Goal: Task Accomplishment & Management: Complete application form

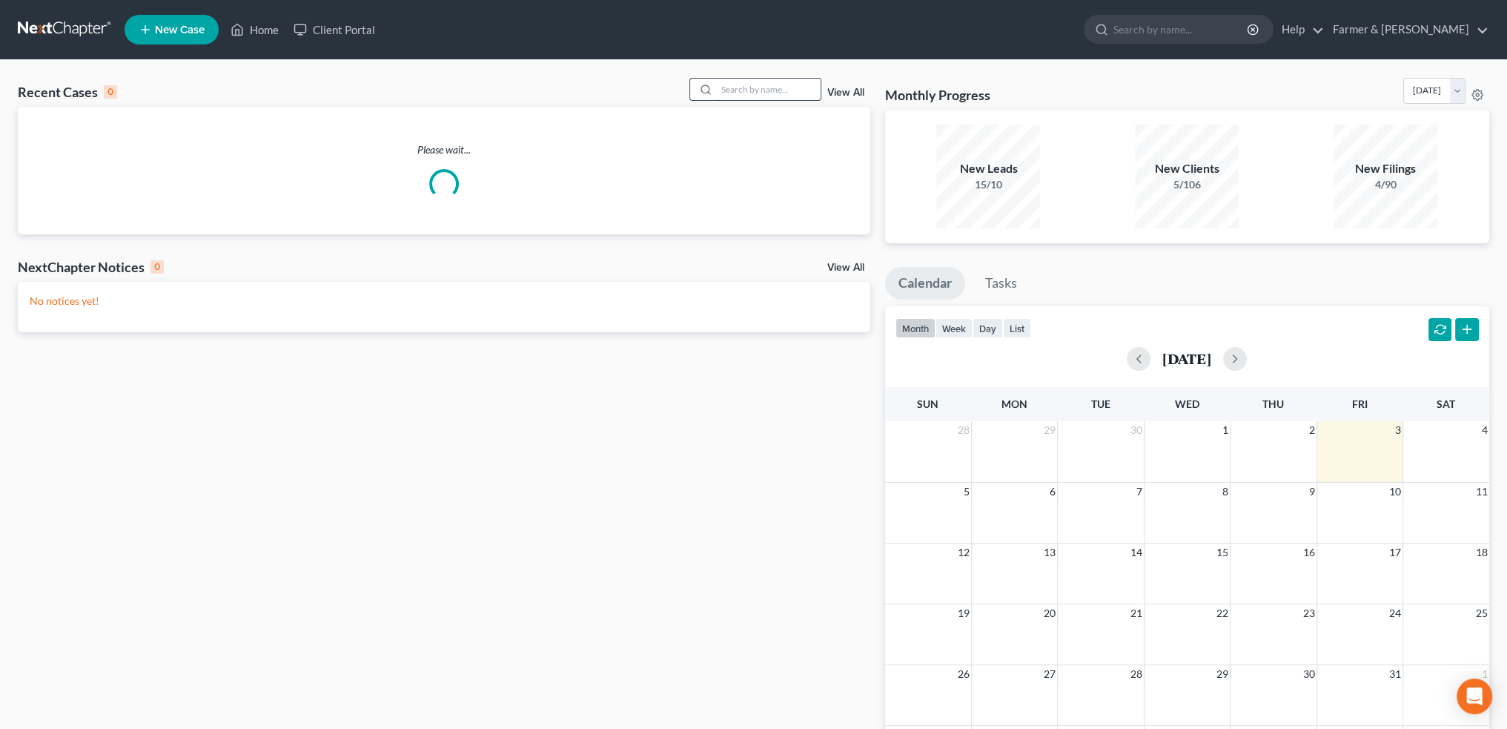
click at [756, 93] on input "search" at bounding box center [769, 89] width 104 height 21
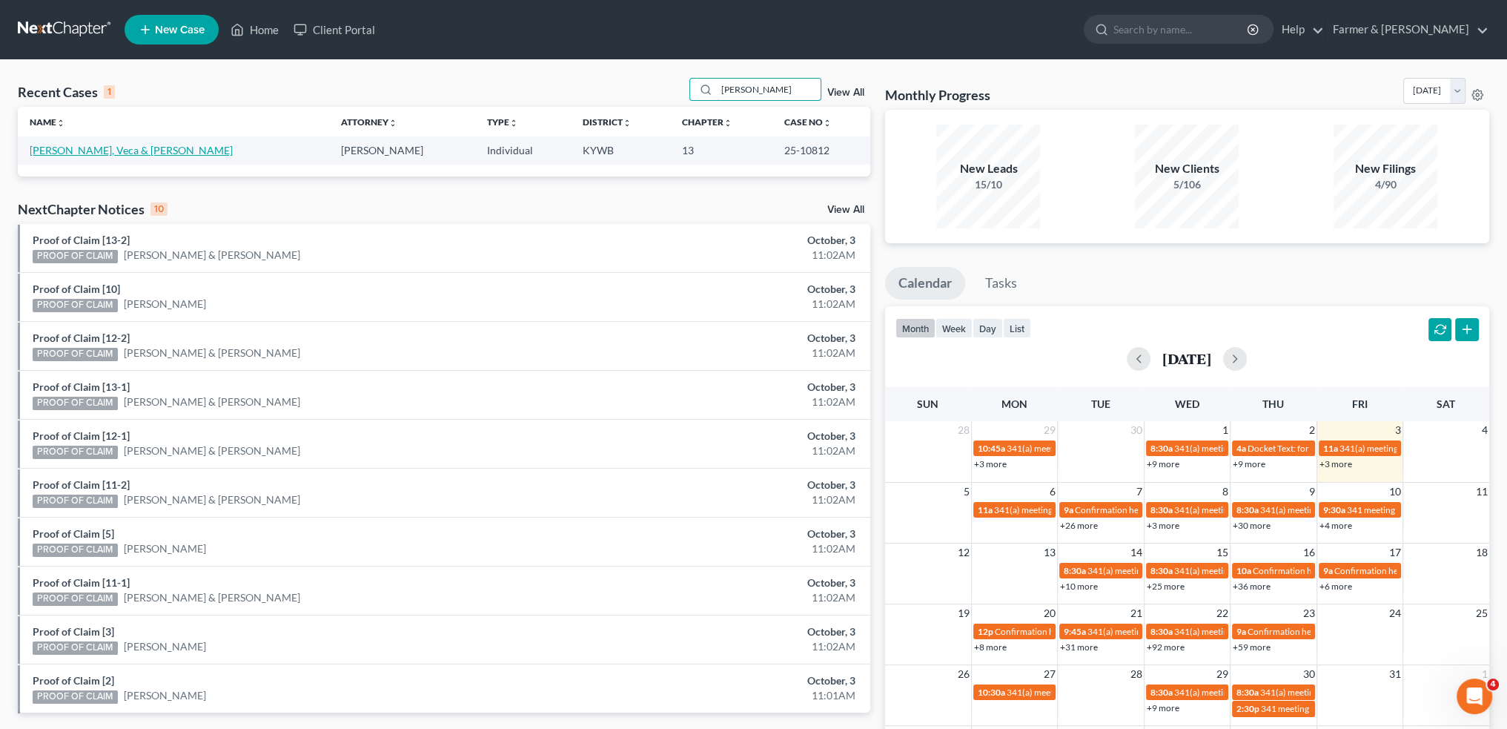
type input "[PERSON_NAME]"
click at [51, 149] on link "Murphy, Veca & Eric" at bounding box center [131, 150] width 203 height 13
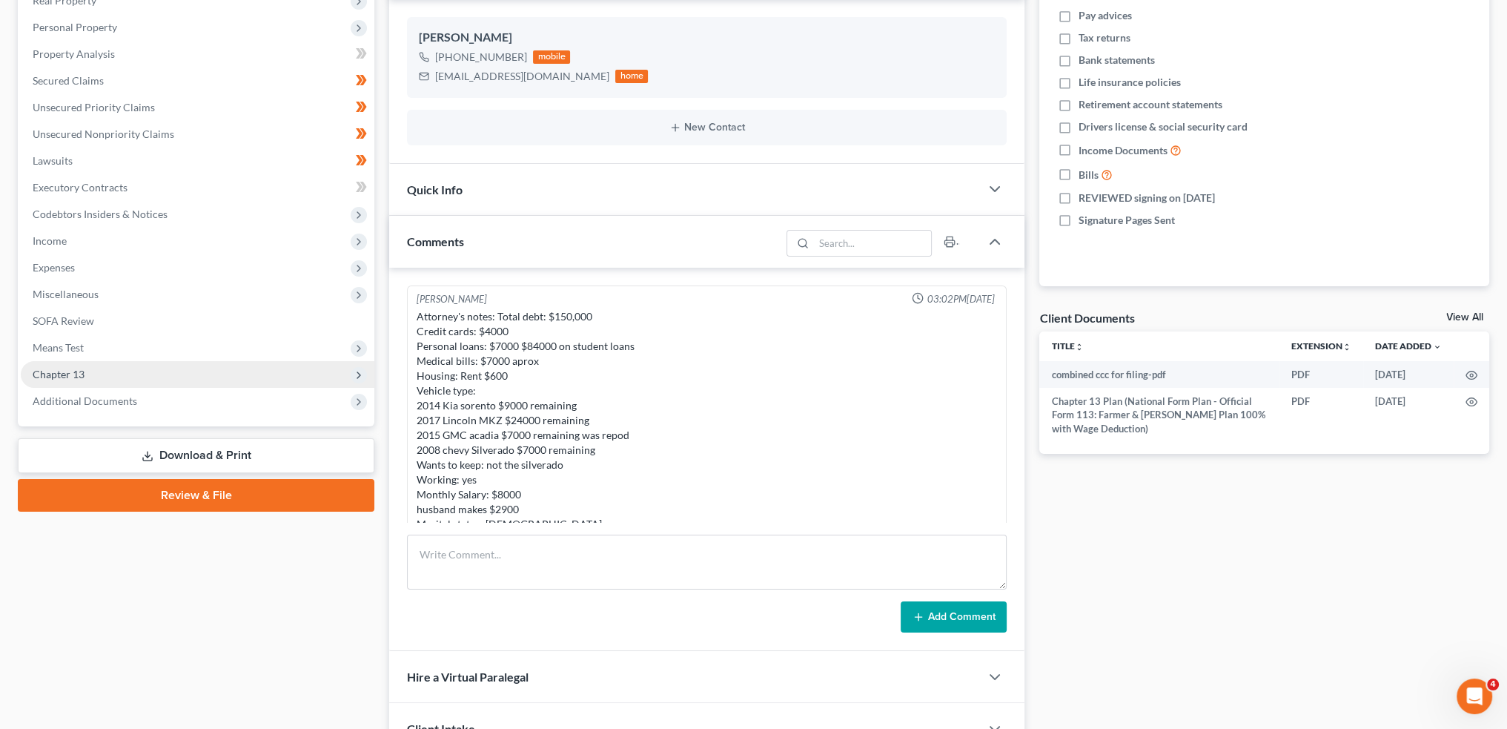
scroll to position [658, 0]
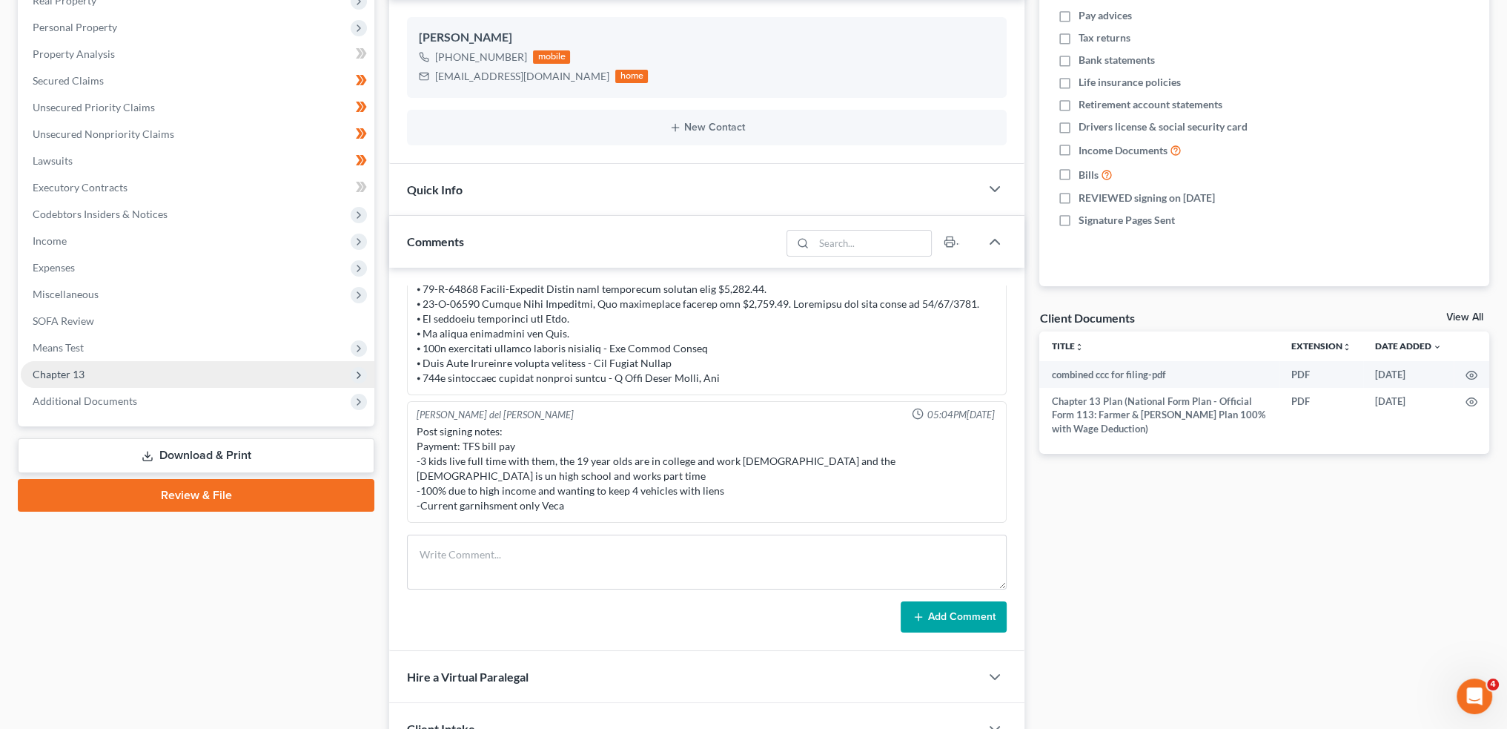
click at [105, 376] on span "Chapter 13" at bounding box center [198, 374] width 354 height 27
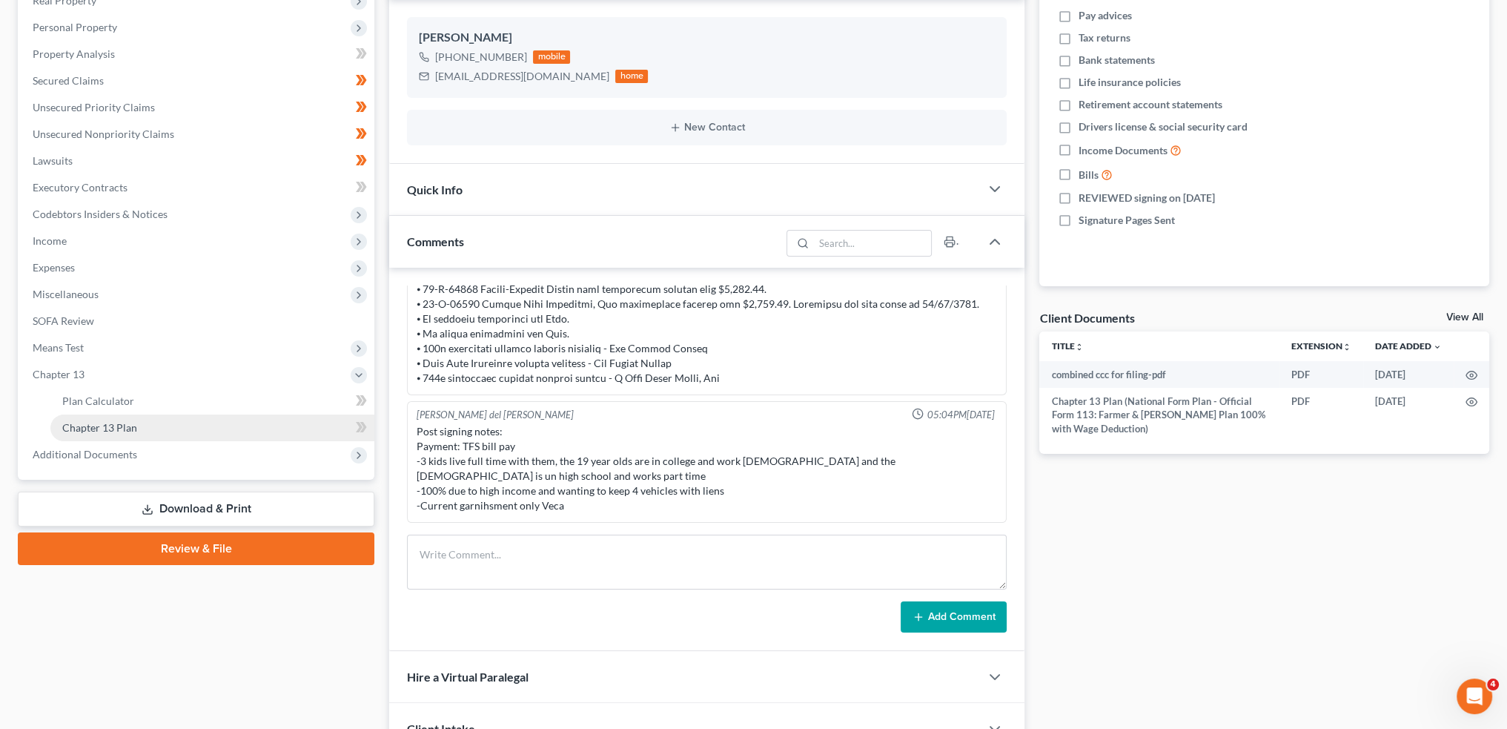
click at [112, 425] on span "Chapter 13 Plan" at bounding box center [99, 427] width 75 height 13
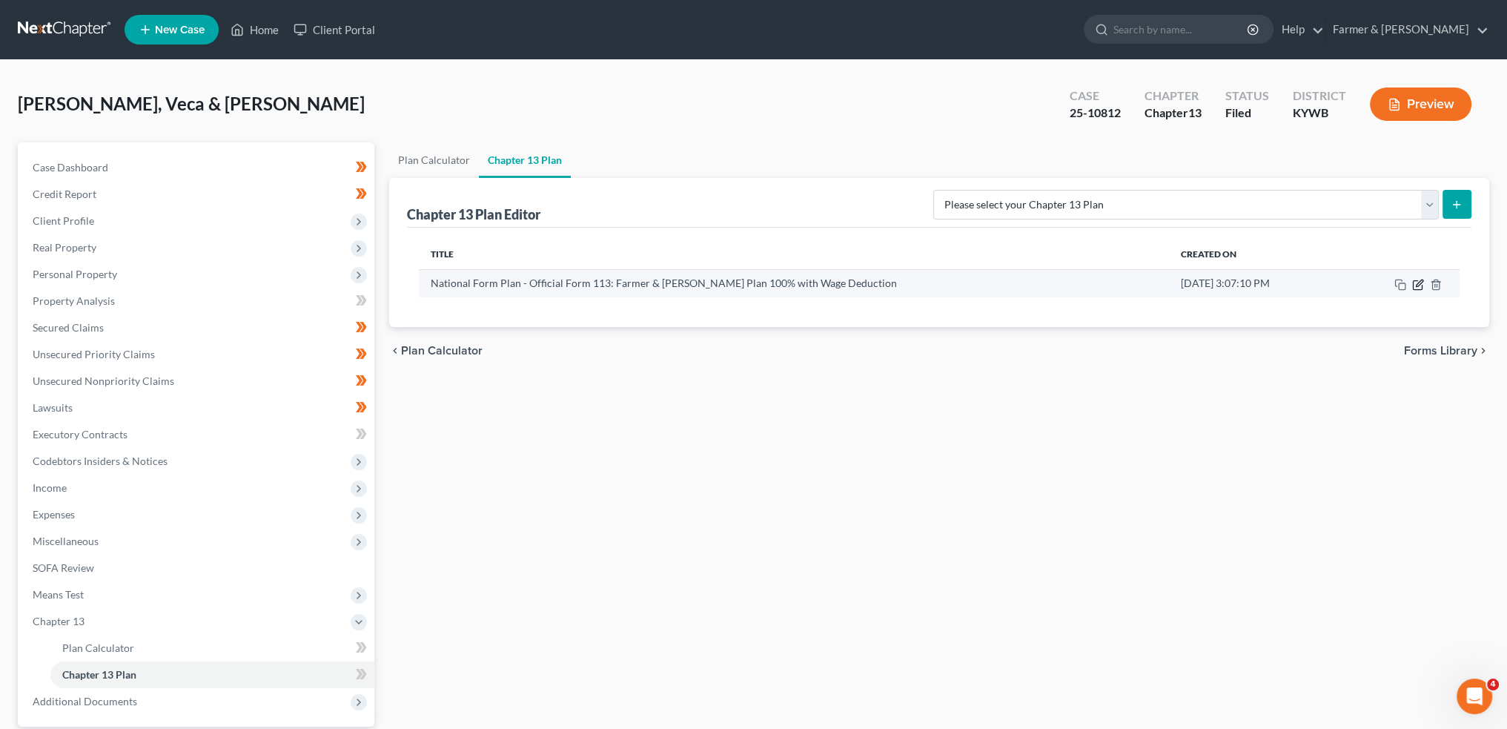
click at [1417, 284] on icon "button" at bounding box center [1418, 285] width 12 height 12
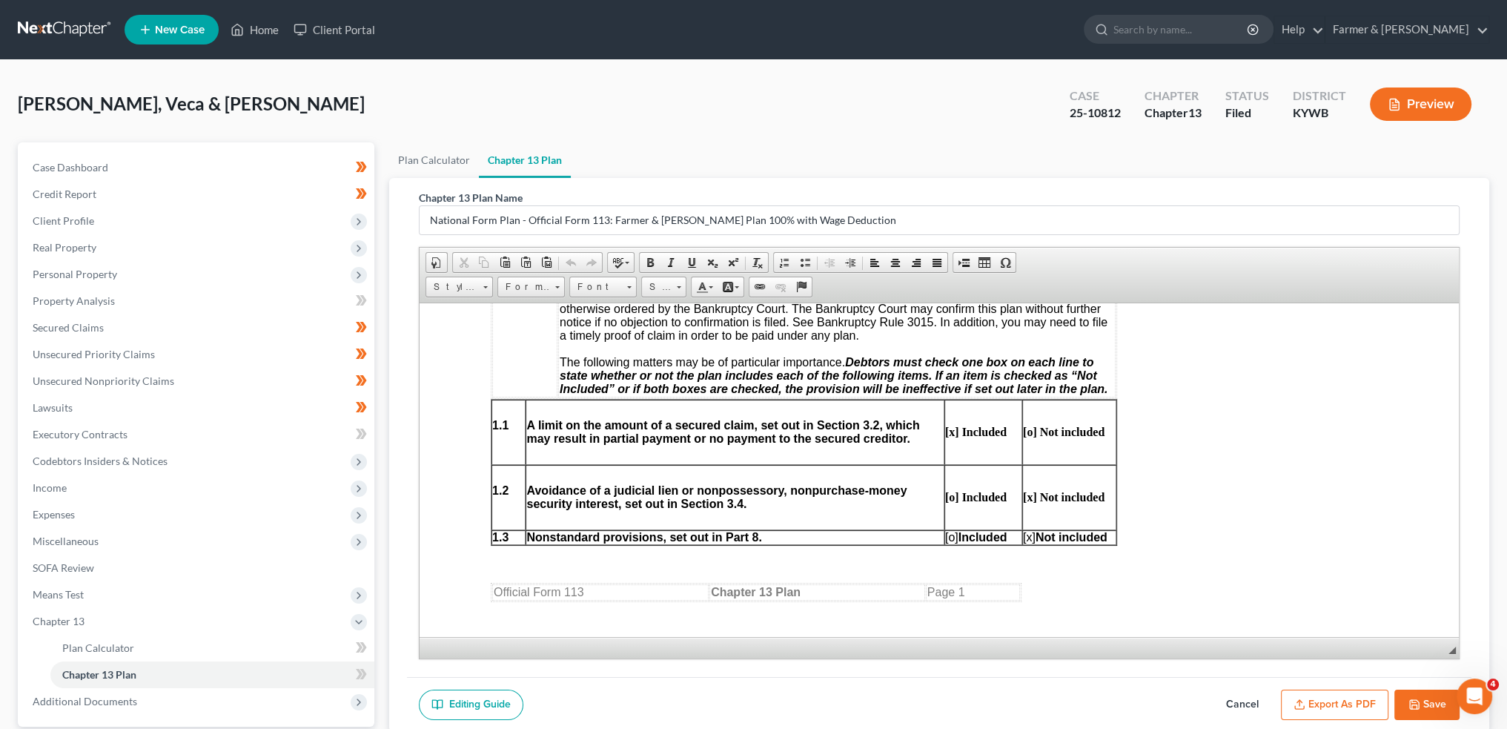
scroll to position [741, 0]
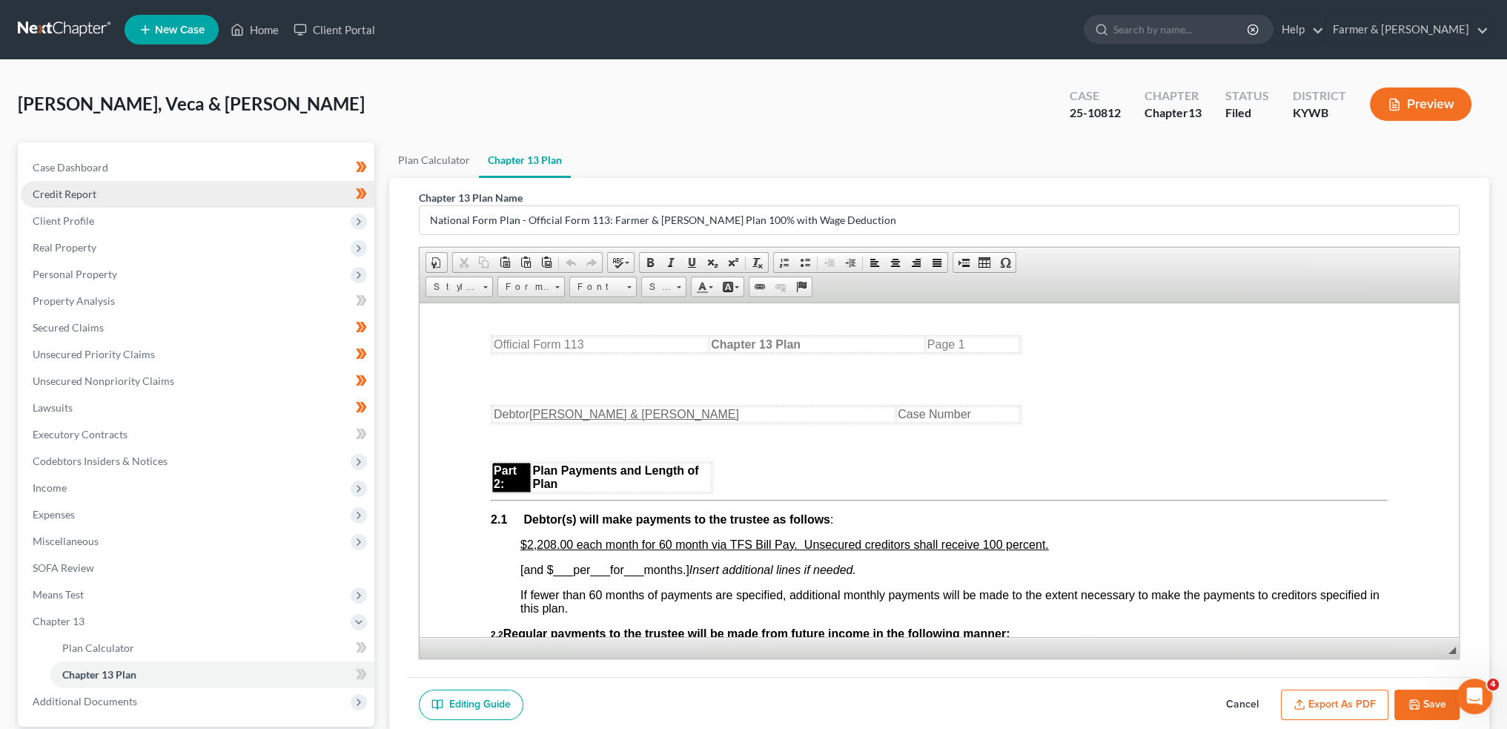
click at [105, 193] on link "Credit Report" at bounding box center [198, 194] width 354 height 27
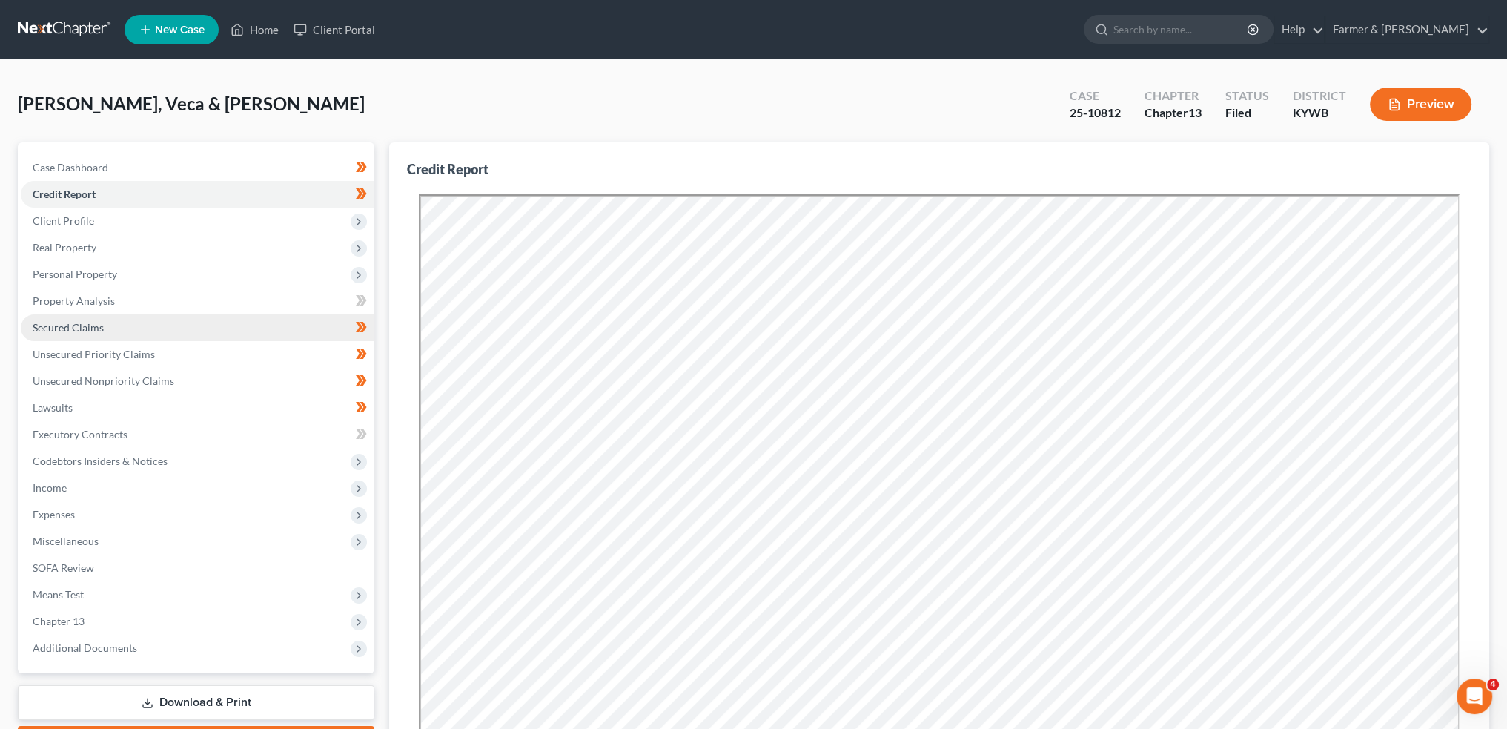
click at [193, 317] on link "Secured Claims" at bounding box center [198, 327] width 354 height 27
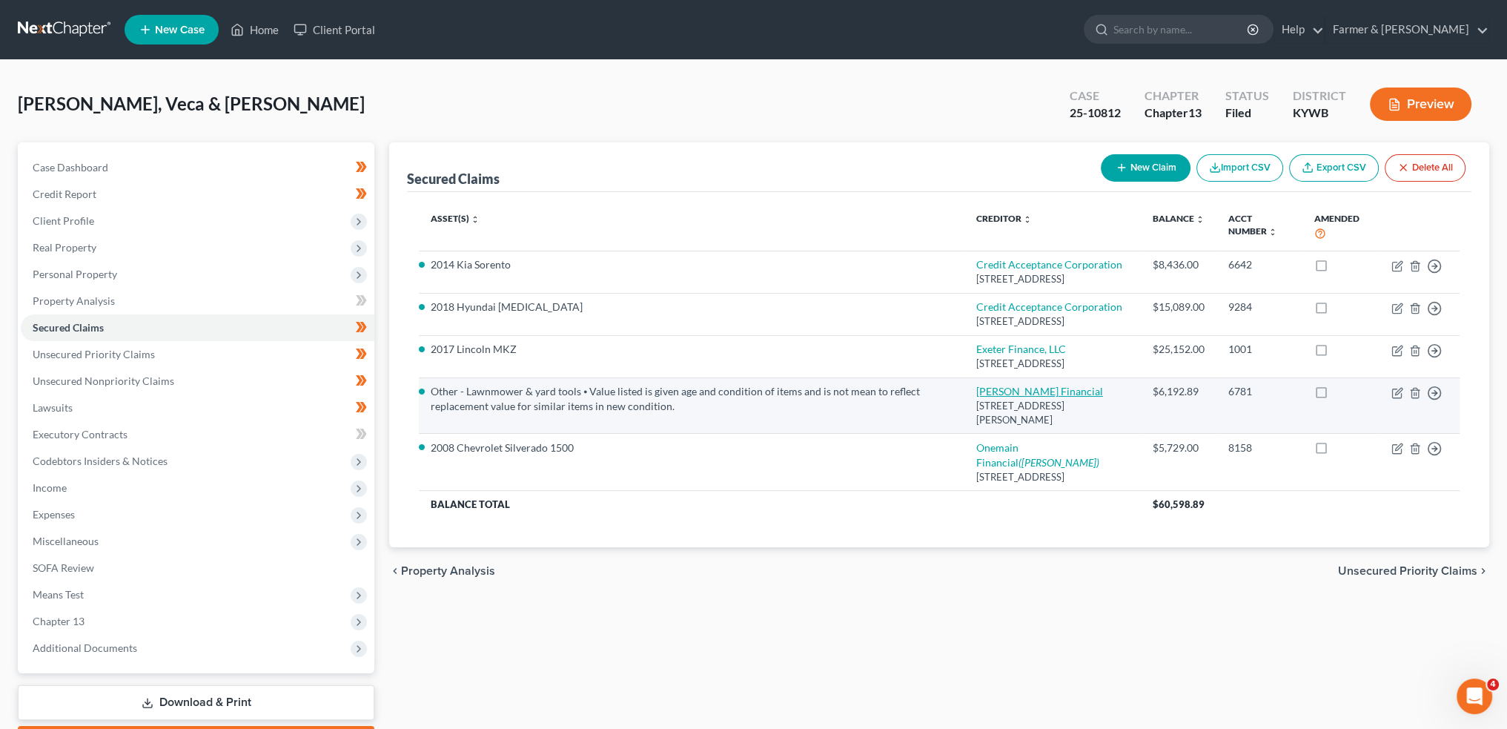
click at [1047, 397] on link "John Deere Financial" at bounding box center [1039, 391] width 127 height 13
select select "52"
select select "1"
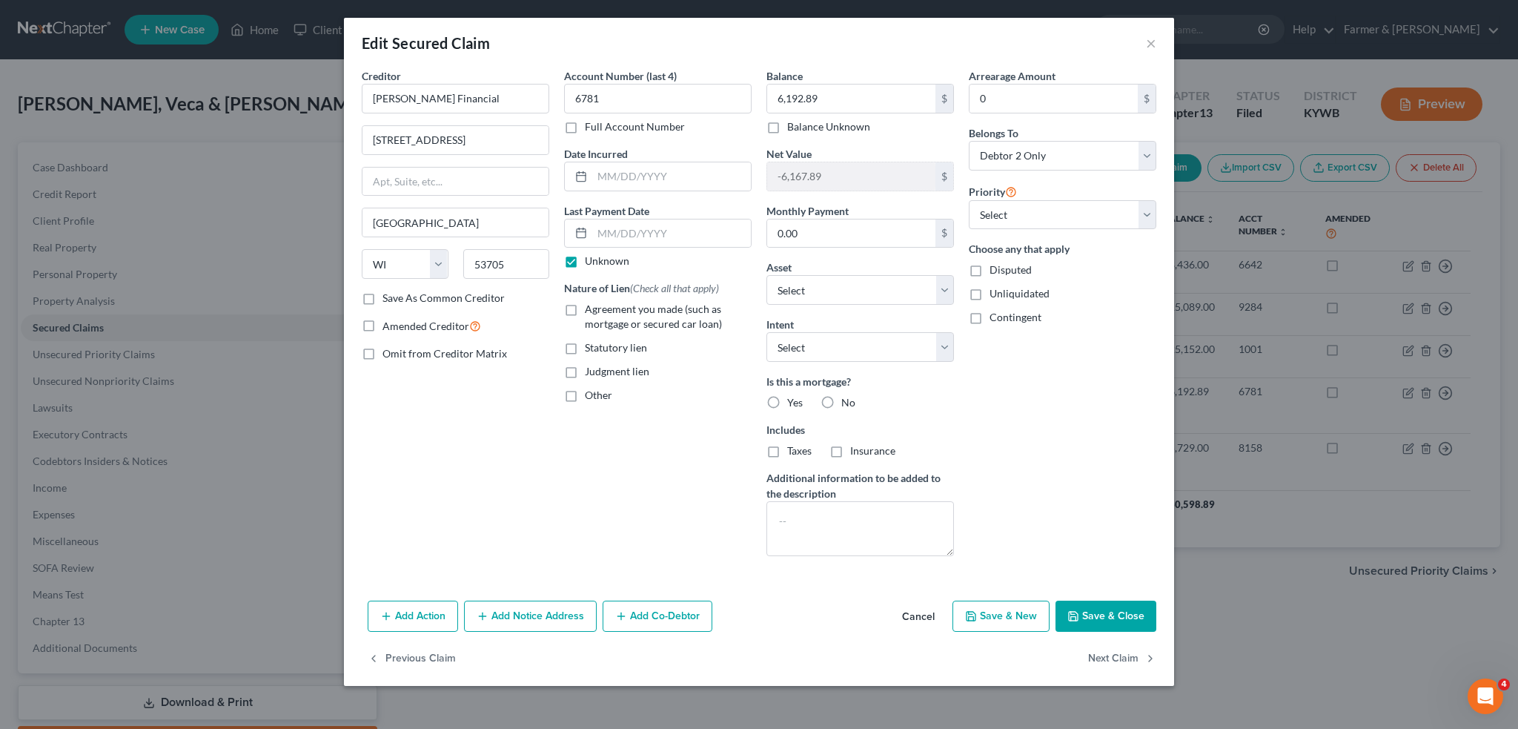
click at [1087, 609] on button "Save & Close" at bounding box center [1106, 615] width 101 height 31
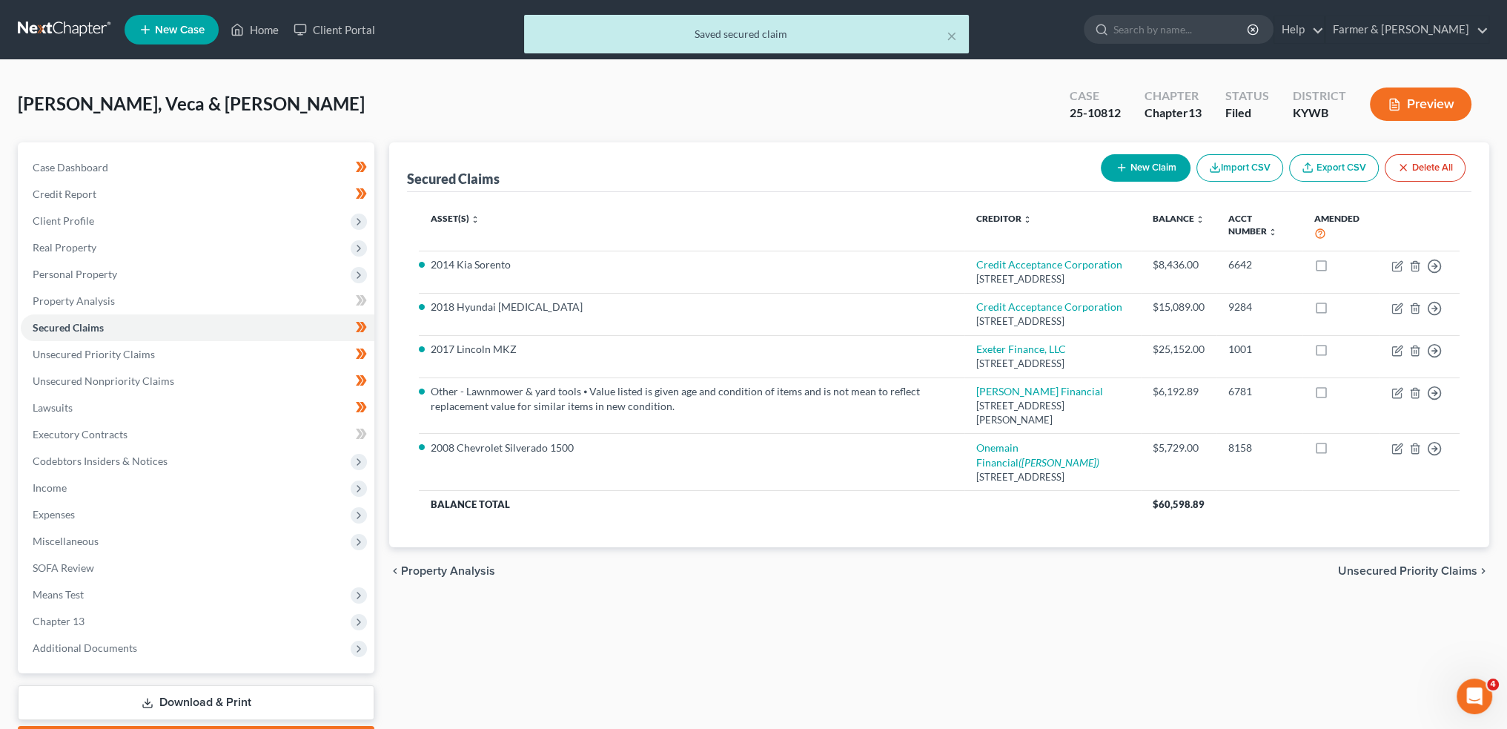
click at [262, 27] on div "× Saved secured claim" at bounding box center [746, 38] width 1507 height 46
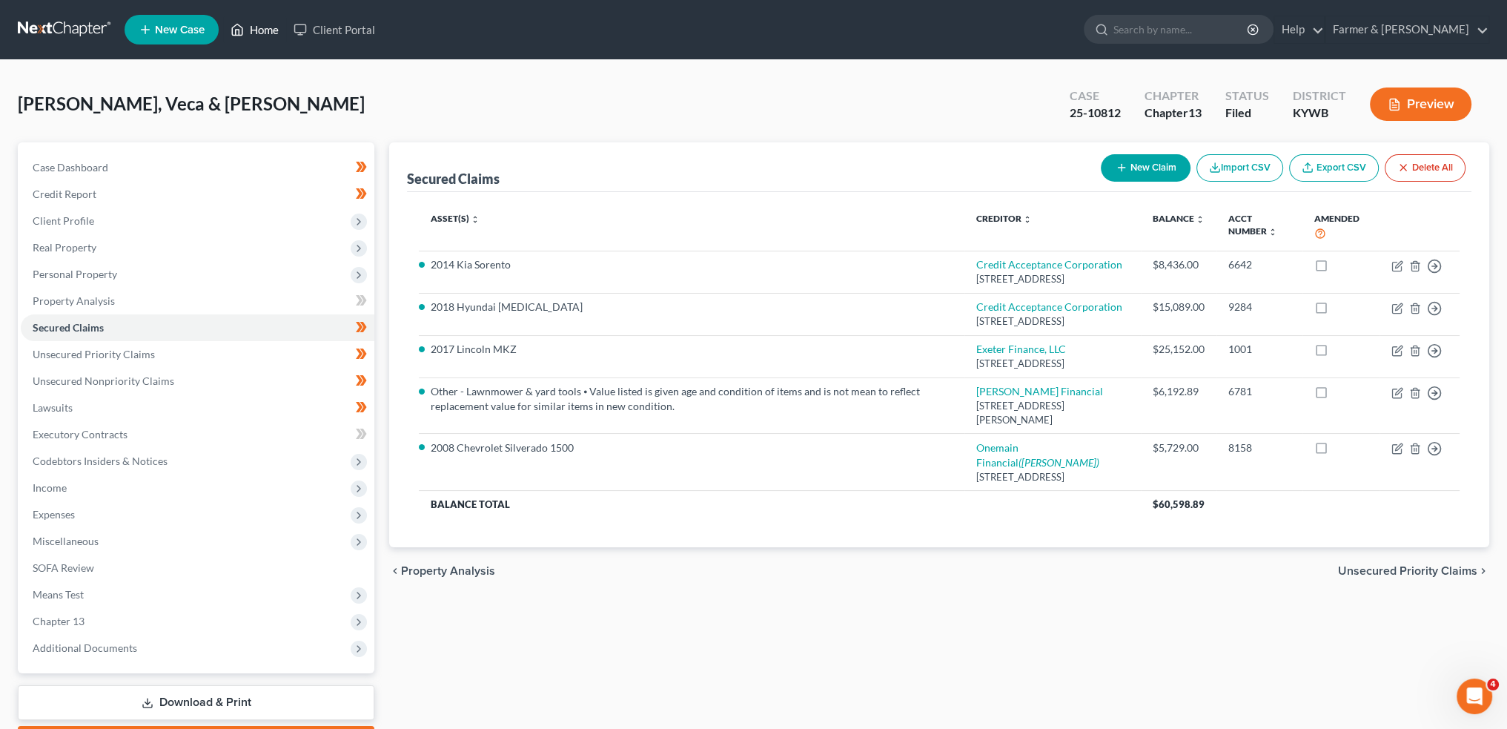
click at [265, 24] on link "Home" at bounding box center [254, 29] width 63 height 27
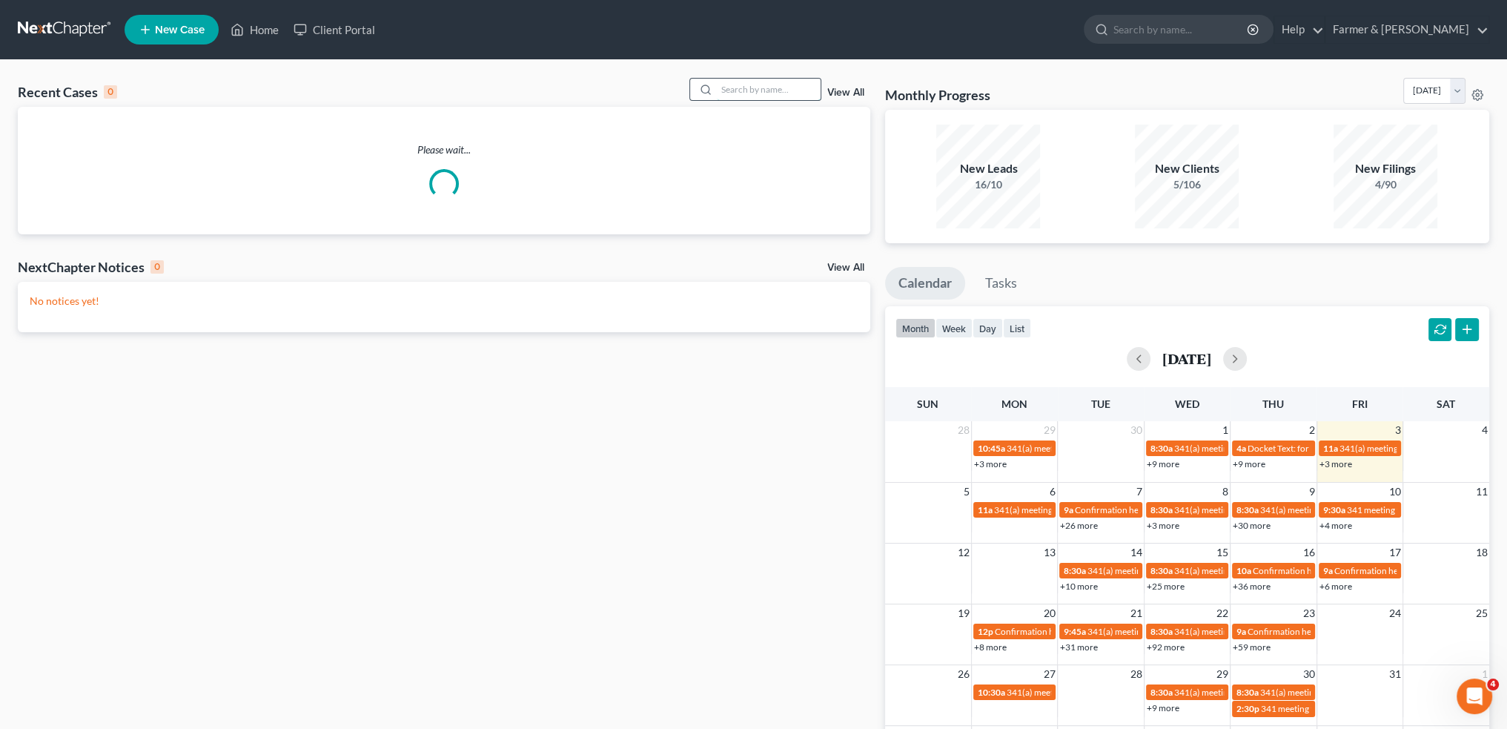
click at [751, 87] on input "search" at bounding box center [769, 89] width 104 height 21
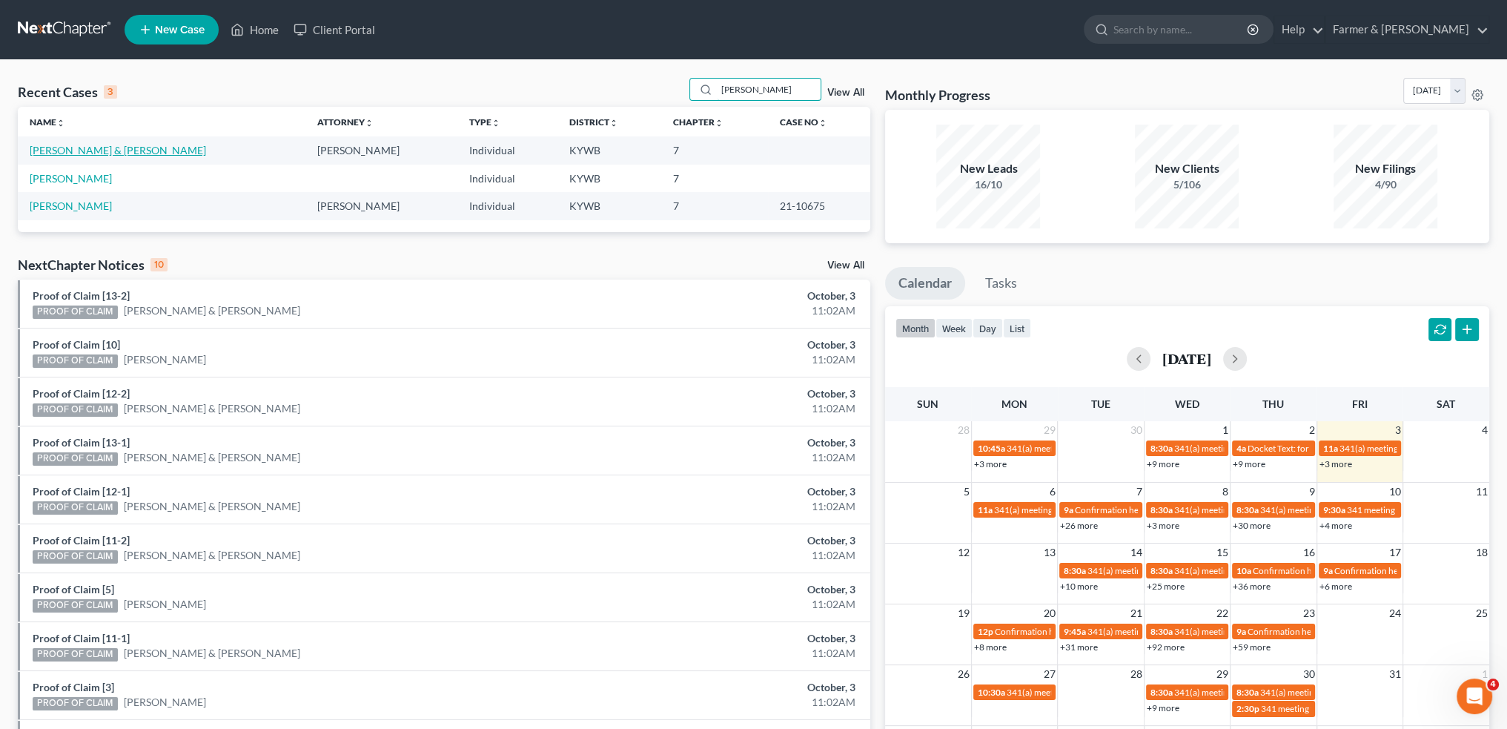
type input "christopher thompson"
click at [110, 146] on link "Thompson, Christopher & Jessica" at bounding box center [118, 150] width 176 height 13
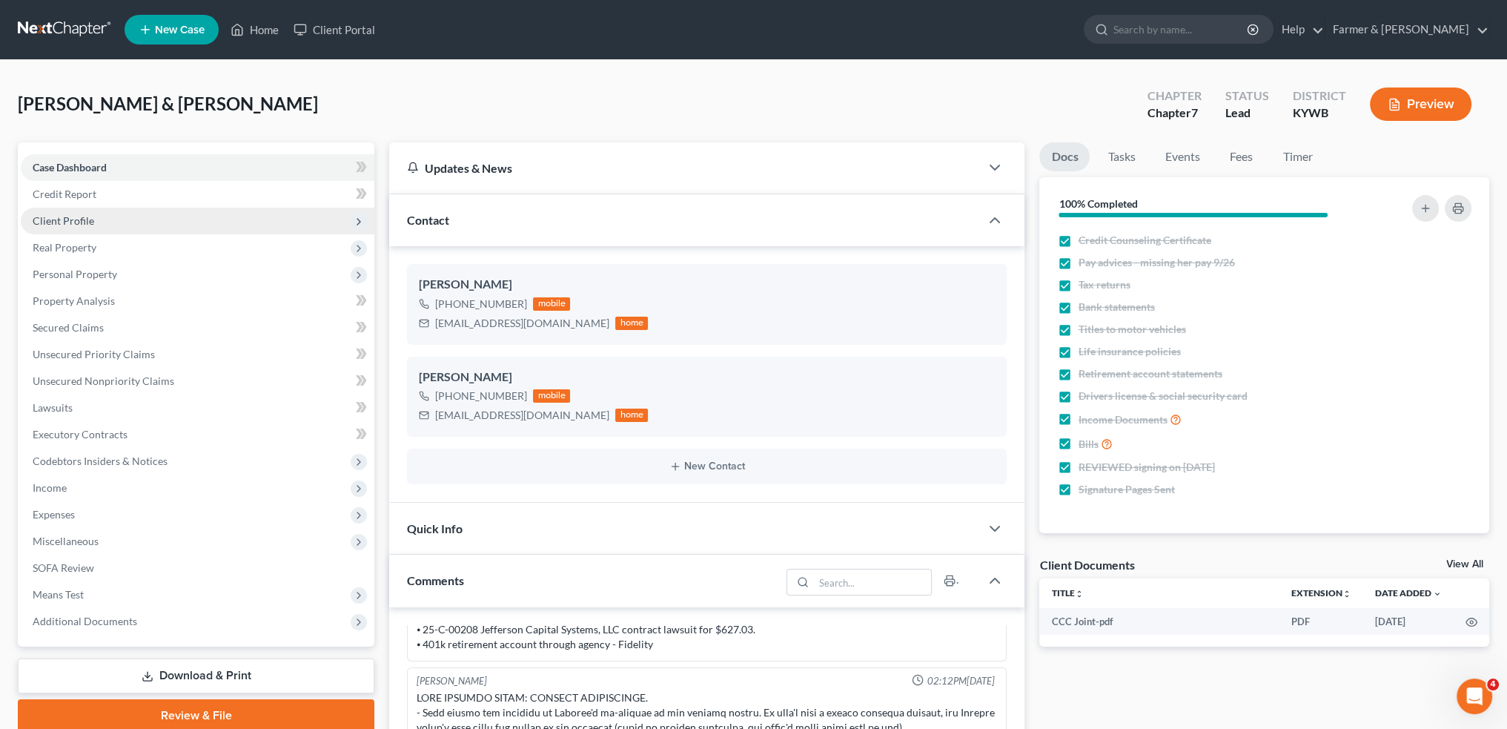
click at [166, 216] on span "Client Profile" at bounding box center [198, 221] width 354 height 27
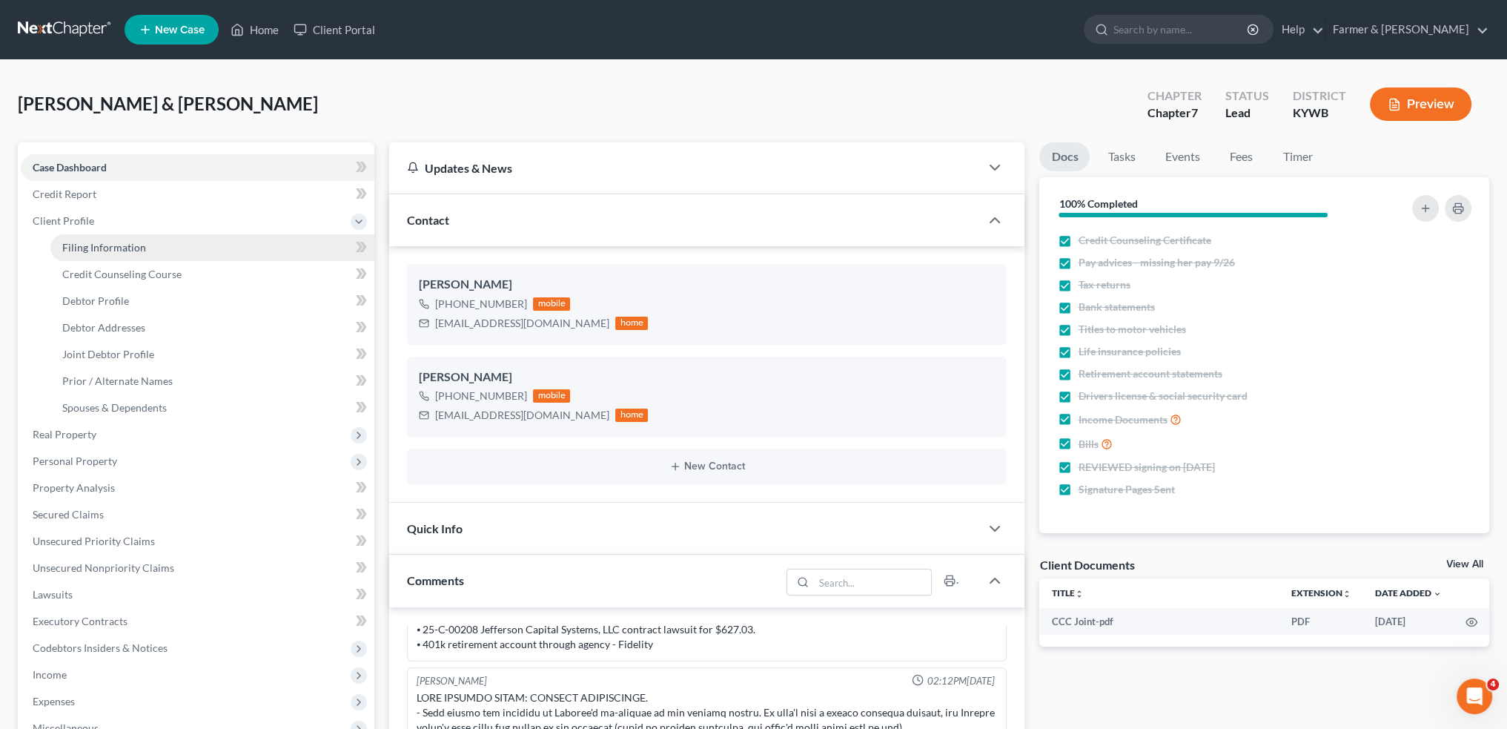
click at [162, 241] on link "Filing Information" at bounding box center [212, 247] width 324 height 27
select select "1"
select select "0"
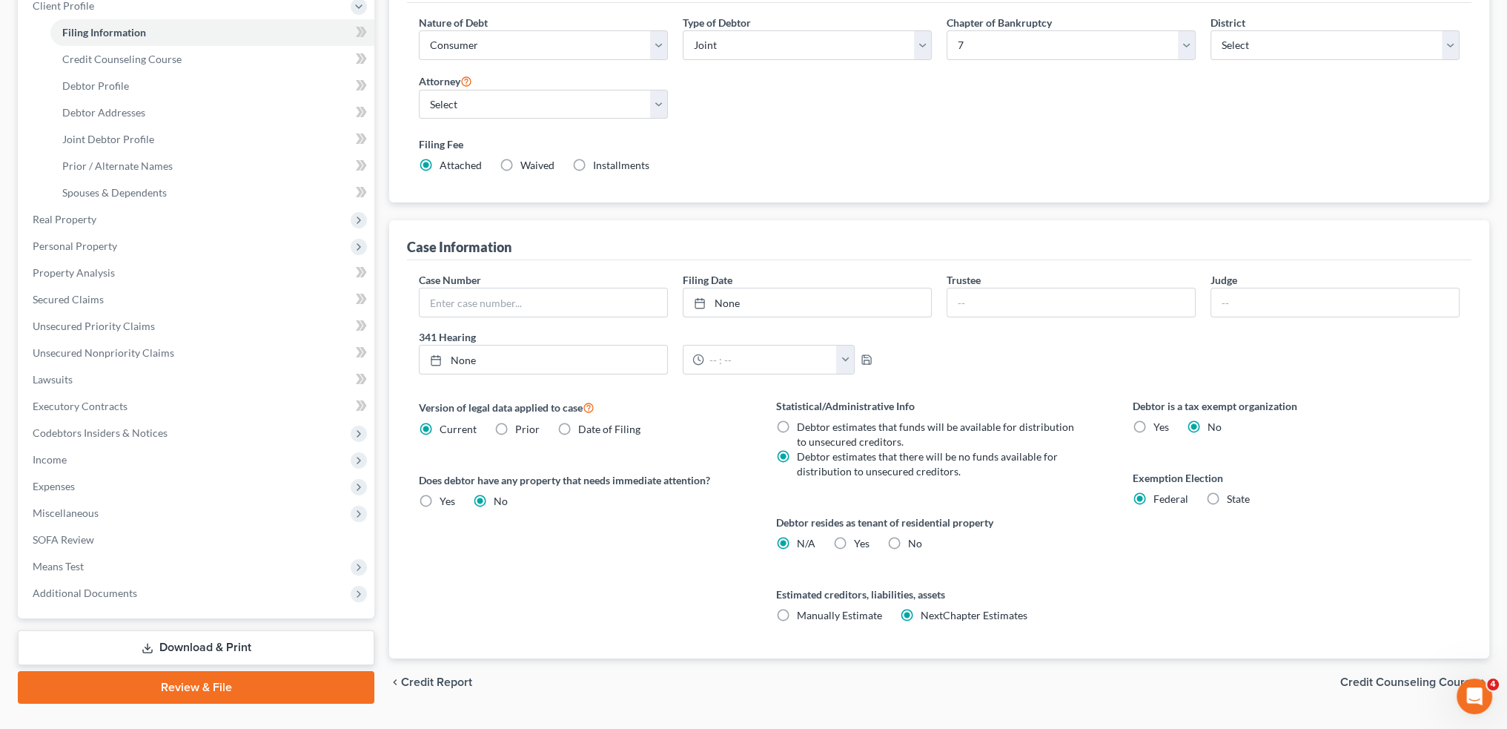
scroll to position [246, 0]
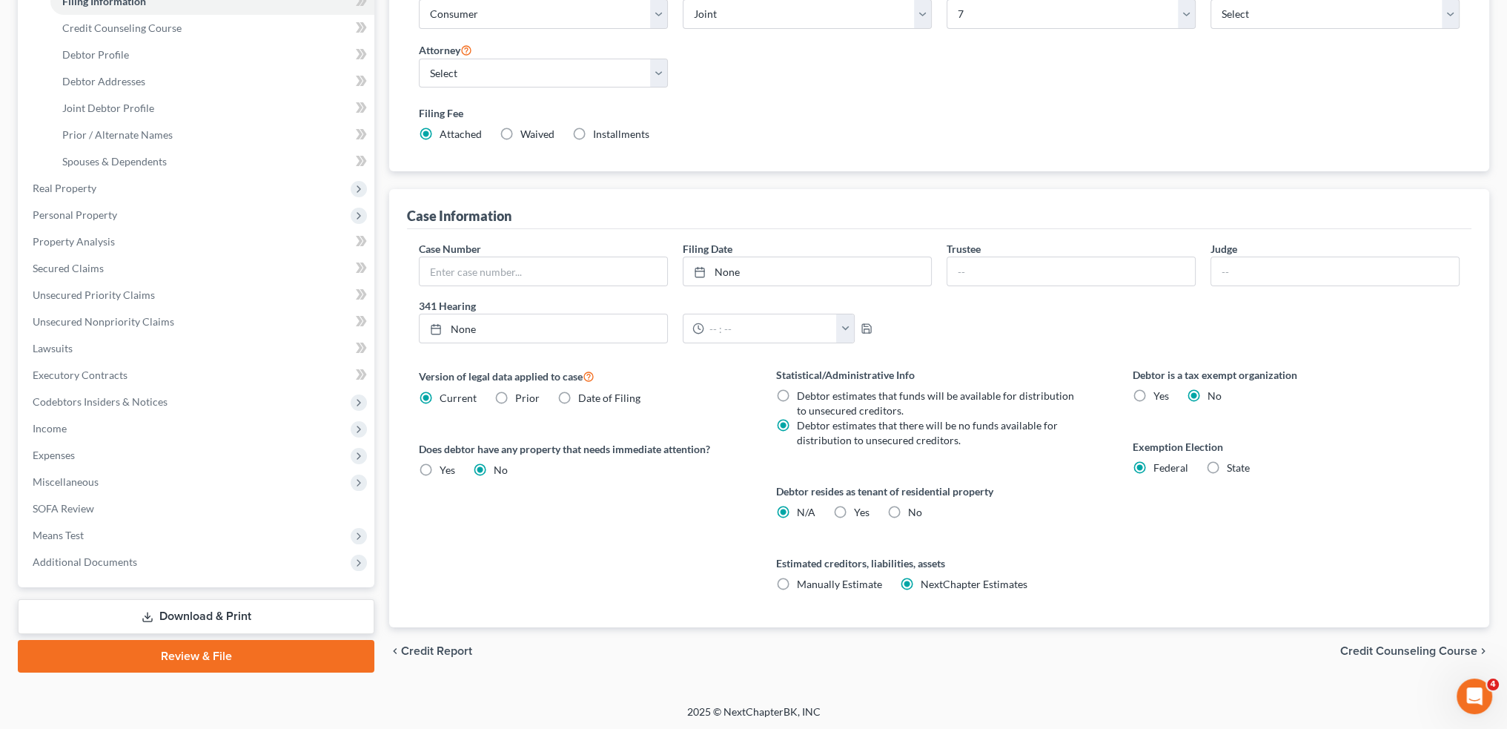
click at [214, 653] on link "Review & File" at bounding box center [196, 656] width 357 height 33
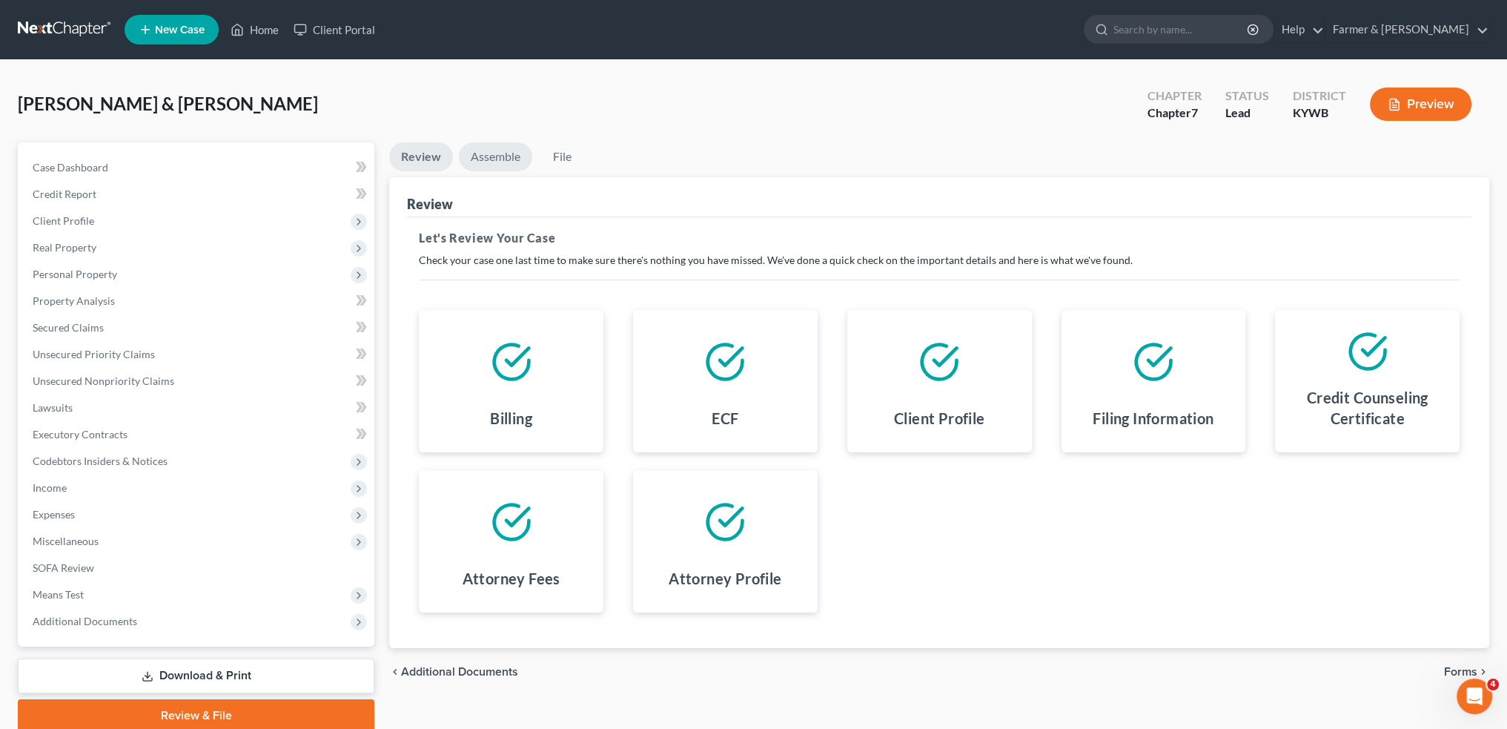
click at [504, 156] on link "Assemble" at bounding box center [495, 156] width 73 height 29
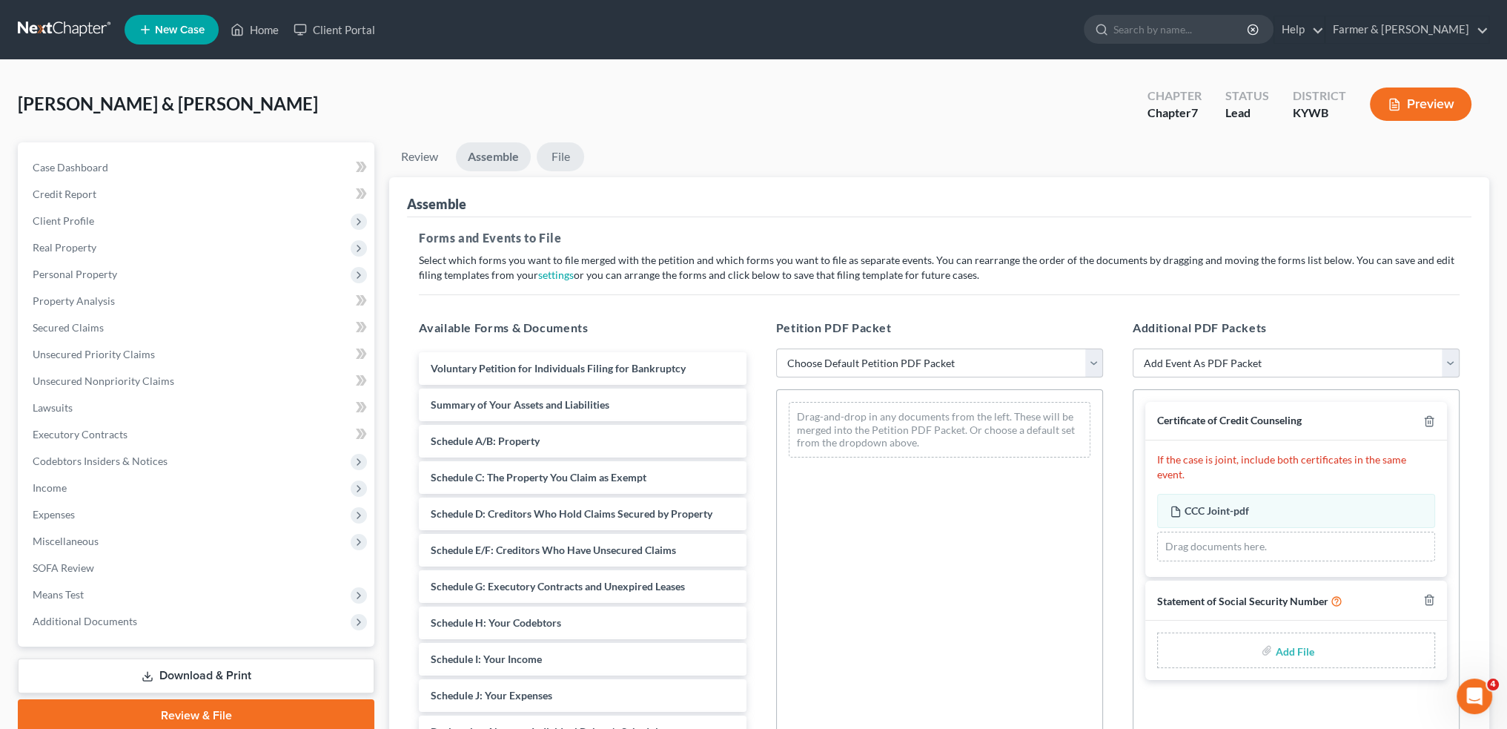
click at [547, 145] on link "File" at bounding box center [560, 156] width 47 height 29
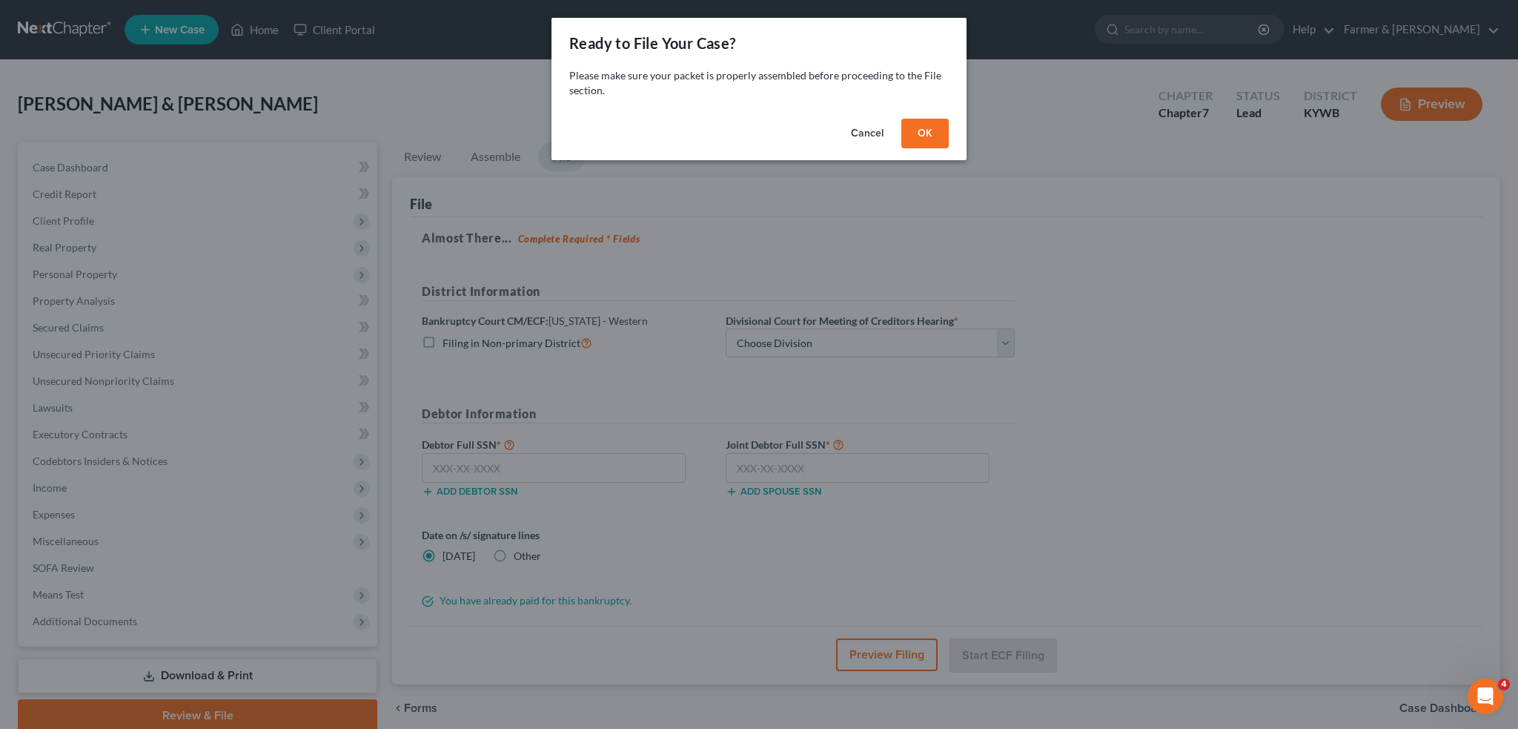
click at [944, 123] on button "OK" at bounding box center [924, 134] width 47 height 30
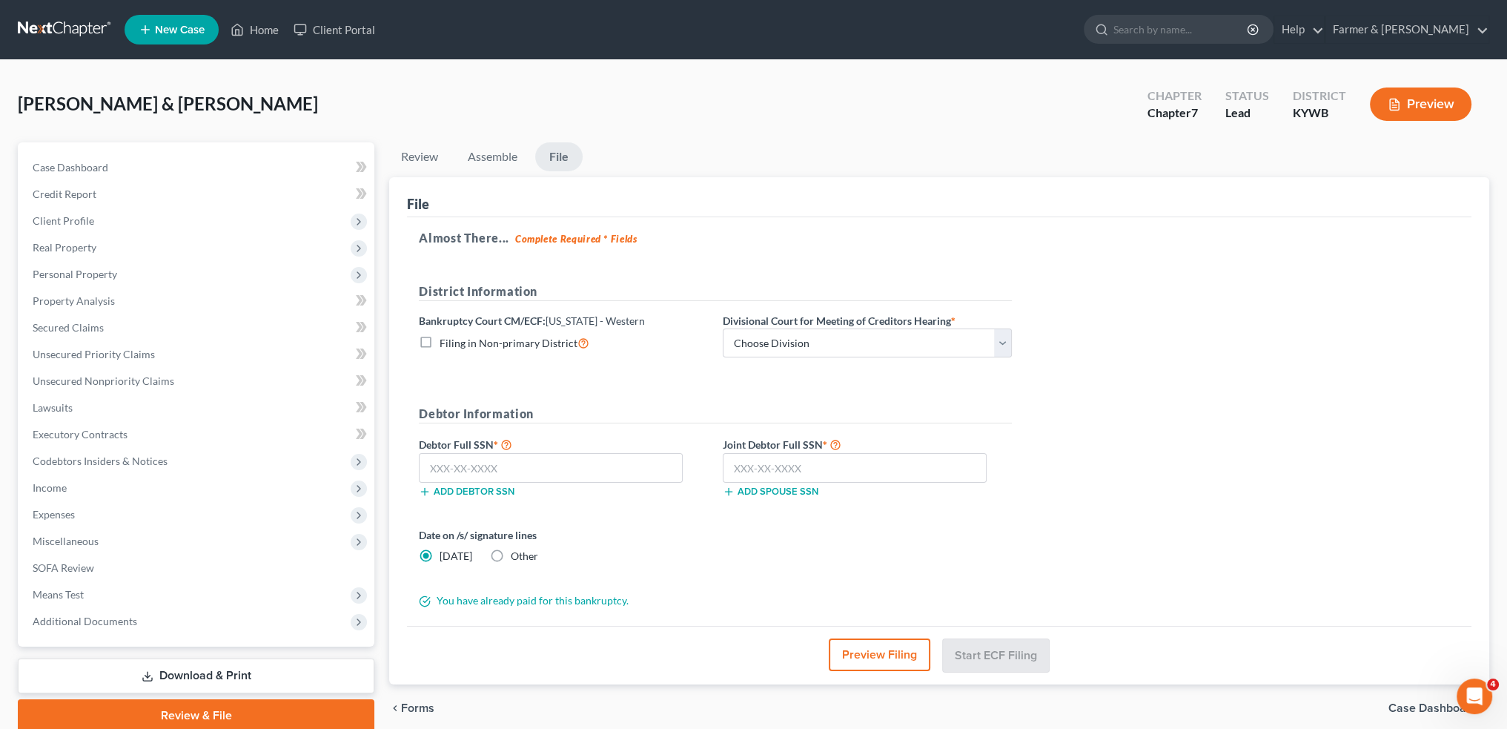
click at [1177, 317] on div "Almost There... Complete Required * Fields District Information Bankruptcy Cour…" at bounding box center [939, 421] width 1065 height 409
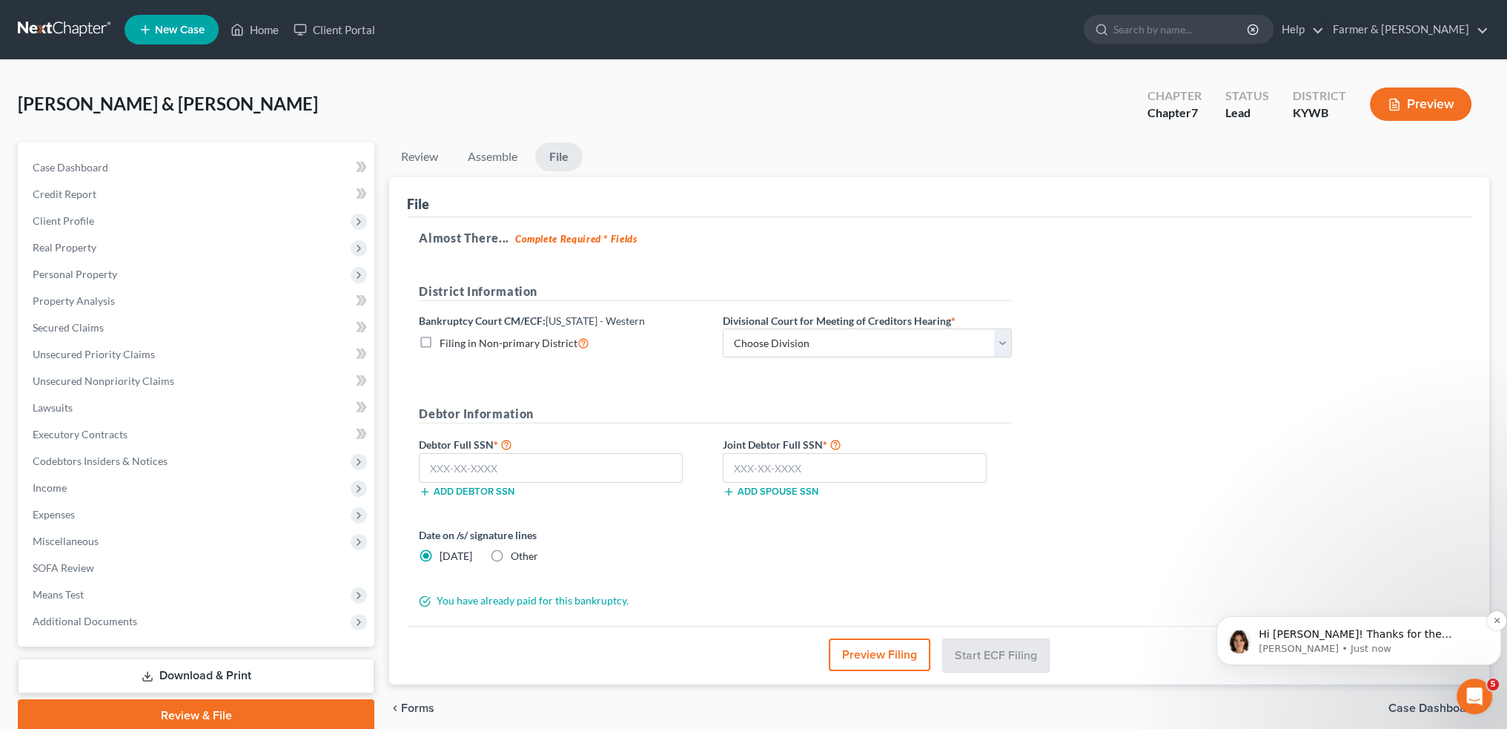
click at [1437, 645] on p "Emma • Just now" at bounding box center [1371, 648] width 224 height 13
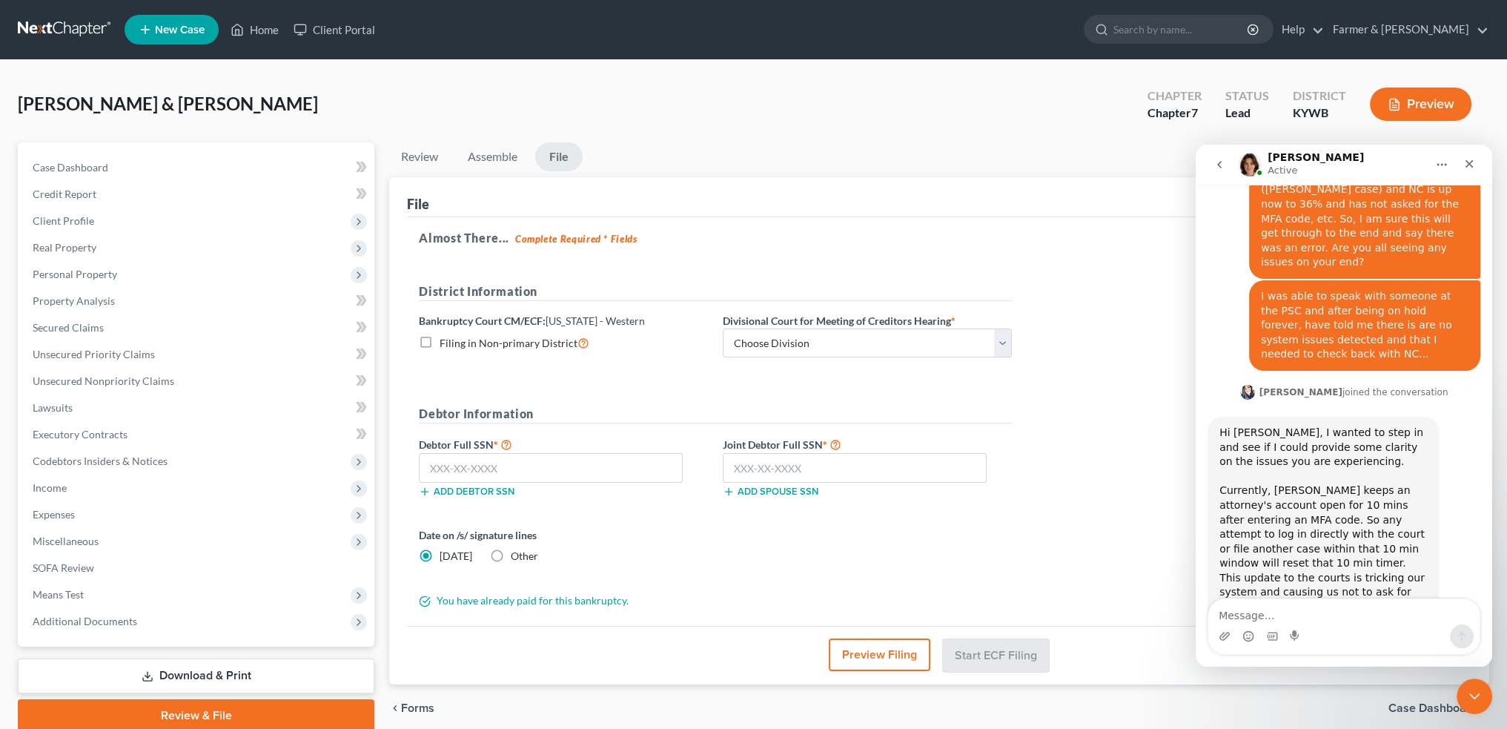
scroll to position [19343, 0]
click at [247, 14] on ul "New Case Home Client Portal - No Result - See all results Or Press Enter... Hel…" at bounding box center [807, 29] width 1365 height 39
click at [246, 23] on link "Home" at bounding box center [254, 29] width 63 height 27
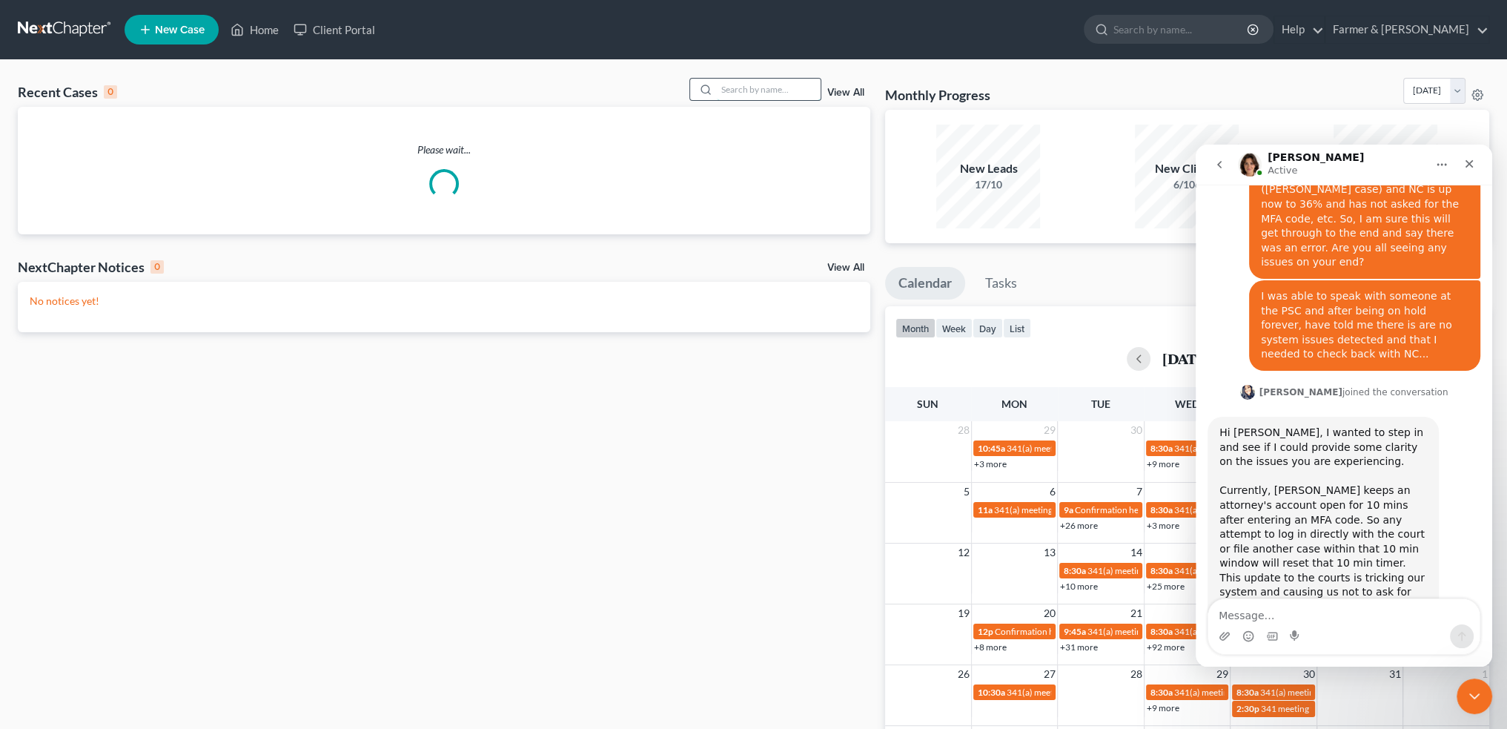
click at [777, 81] on input "search" at bounding box center [769, 89] width 104 height 21
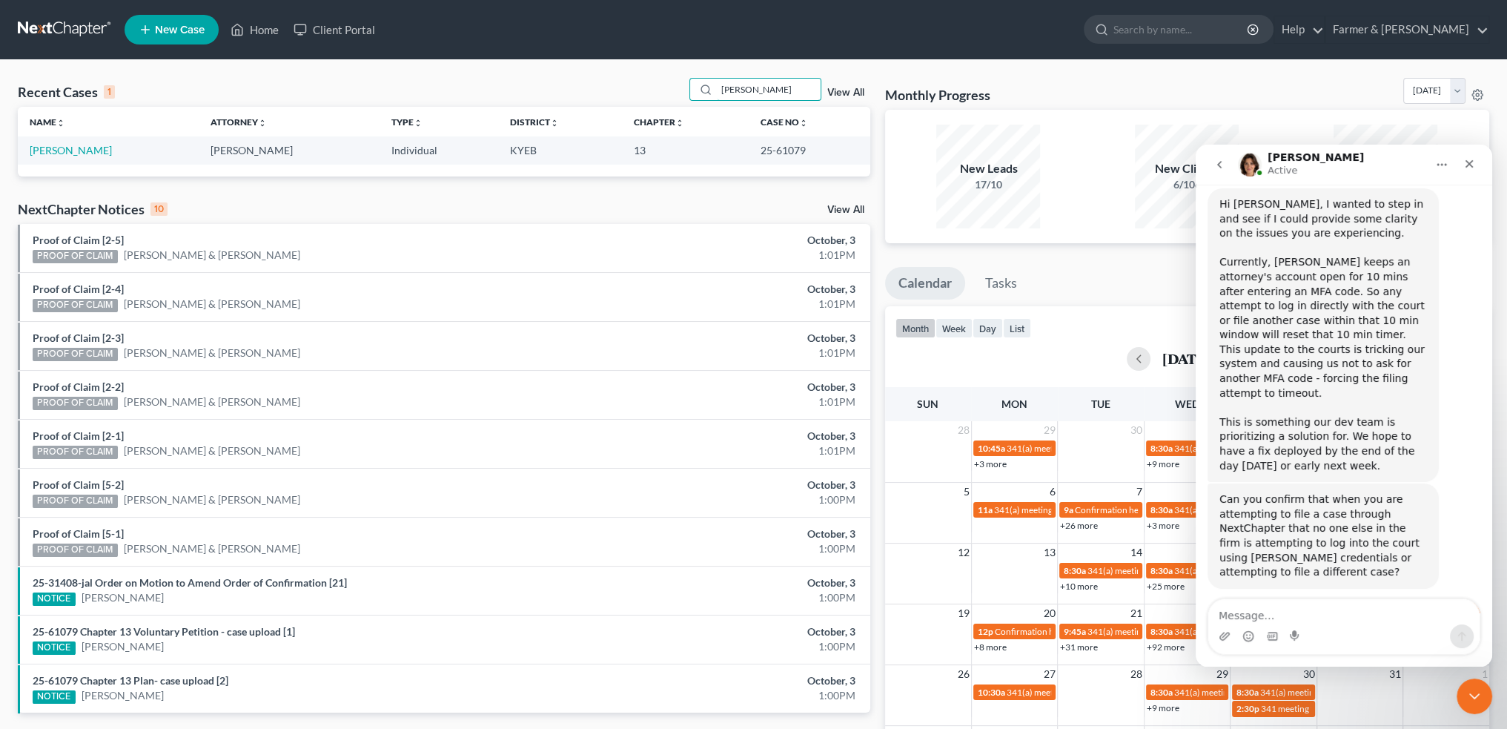
scroll to position [19615, 0]
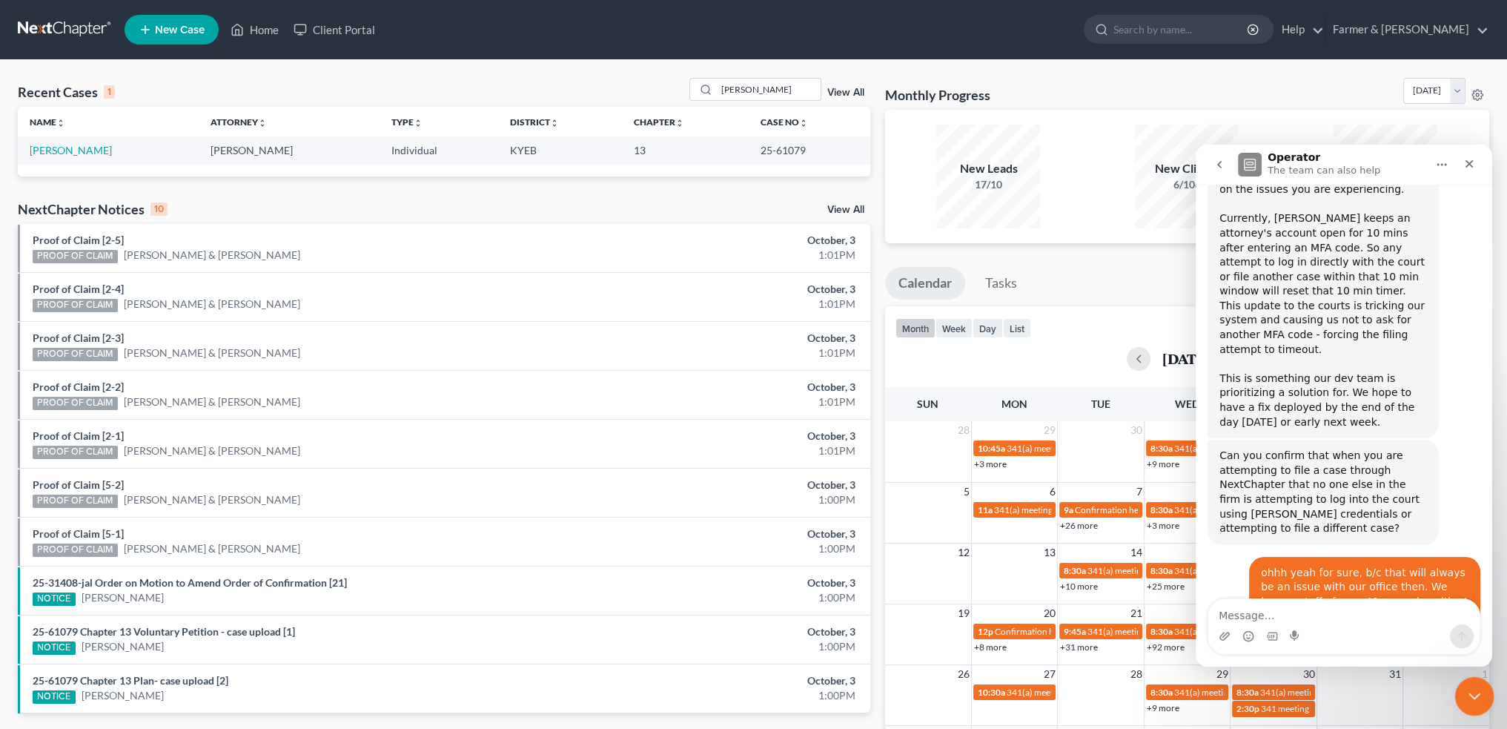
click at [1483, 694] on div "Close Intercom Messenger" at bounding box center [1473, 694] width 36 height 36
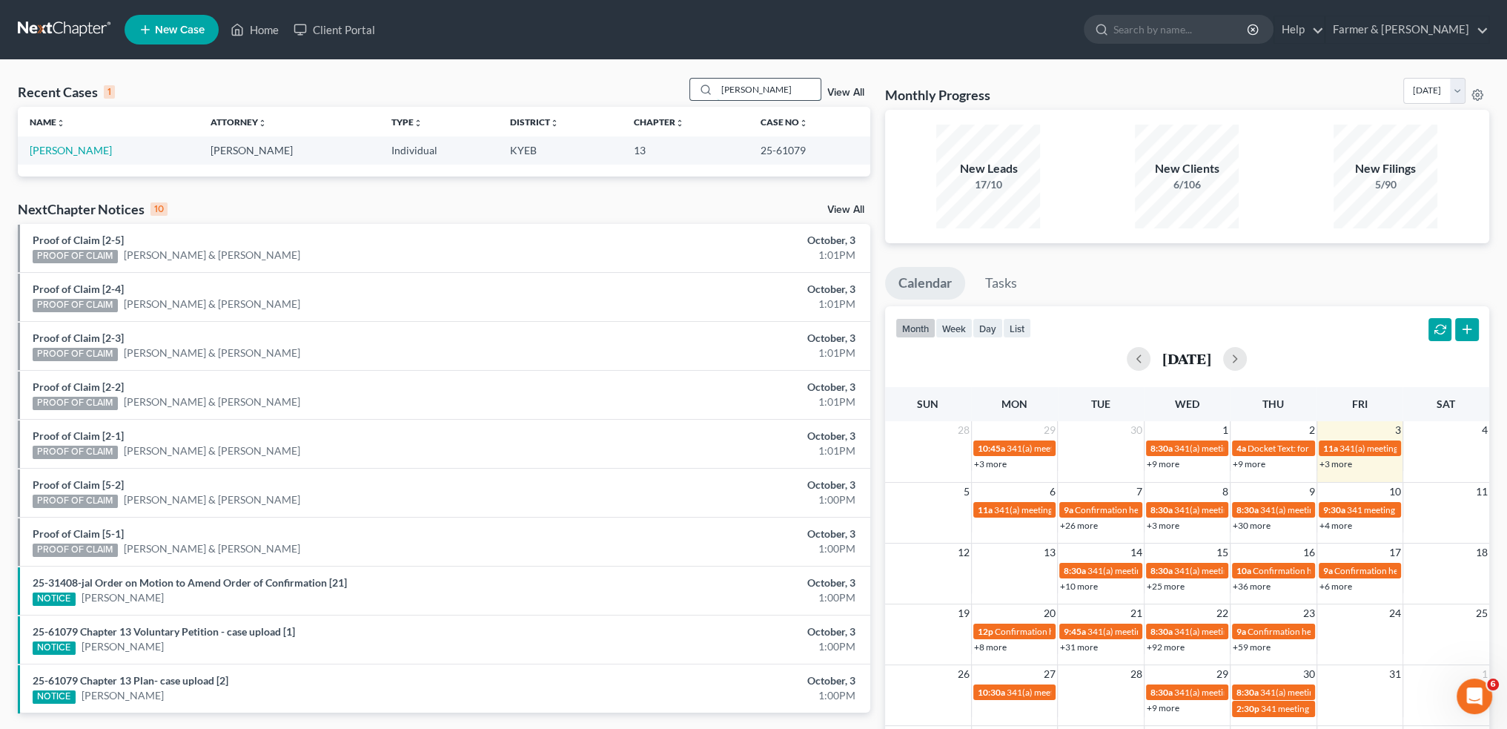
drag, startPoint x: 812, startPoint y: 95, endPoint x: 790, endPoint y: 92, distance: 22.4
click at [812, 95] on input "merle" at bounding box center [769, 89] width 104 height 21
drag, startPoint x: 773, startPoint y: 90, endPoint x: 585, endPoint y: 75, distance: 188.9
click at [585, 75] on div "Recent Cases 1 merle View All Name unfold_more expand_more expand_less Attorney…" at bounding box center [753, 445] width 1507 height 770
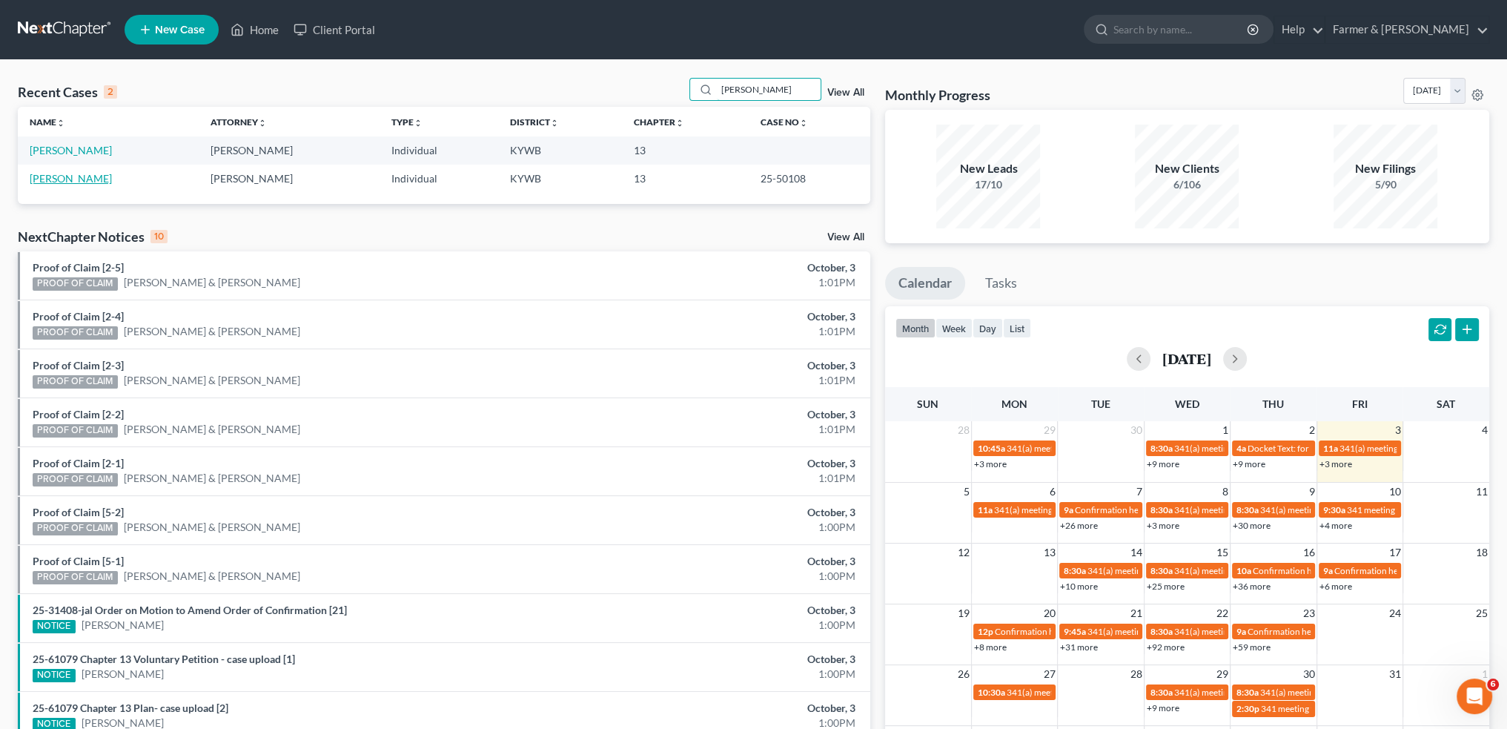
type input "morris lasseter"
click at [89, 179] on link "Lasseter, Morris" at bounding box center [71, 178] width 82 height 13
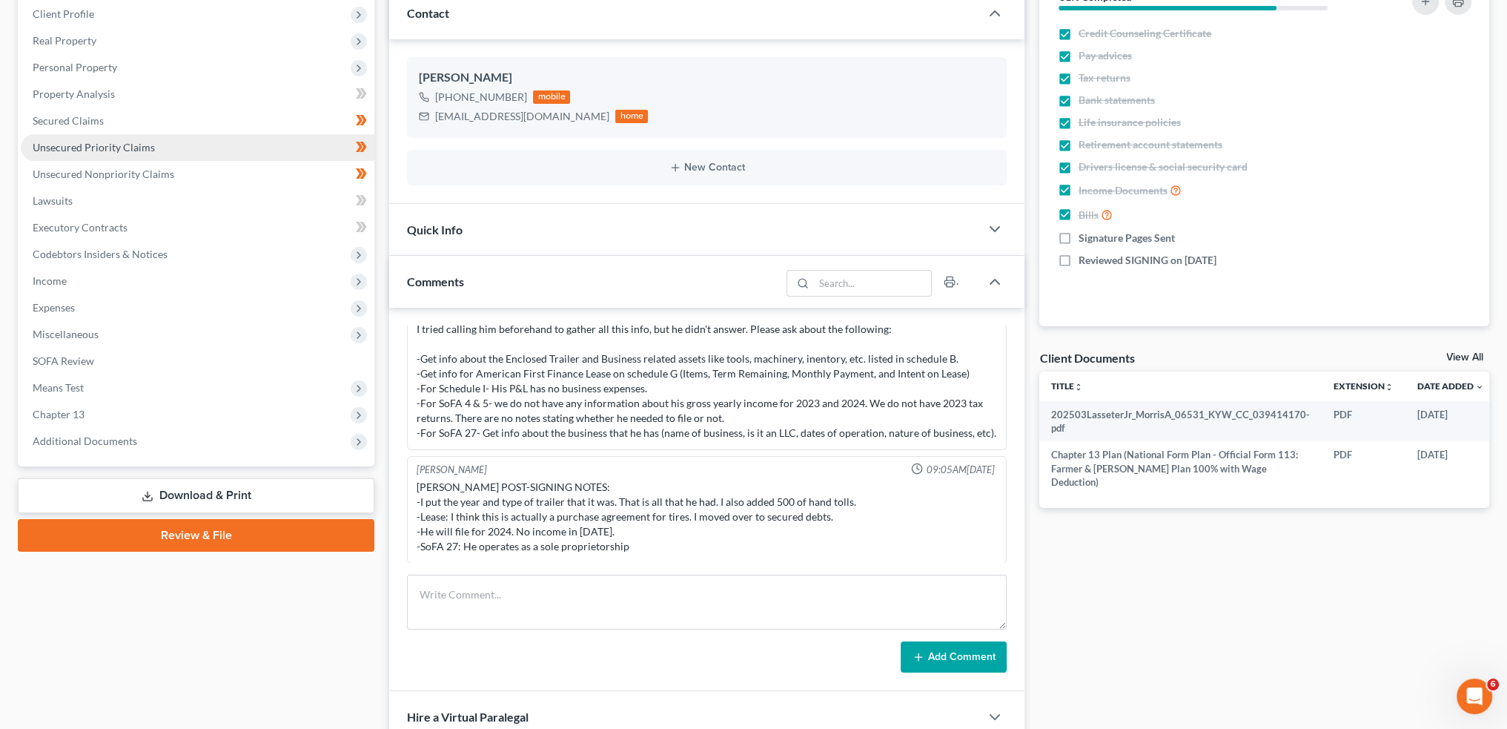
scroll to position [380, 0]
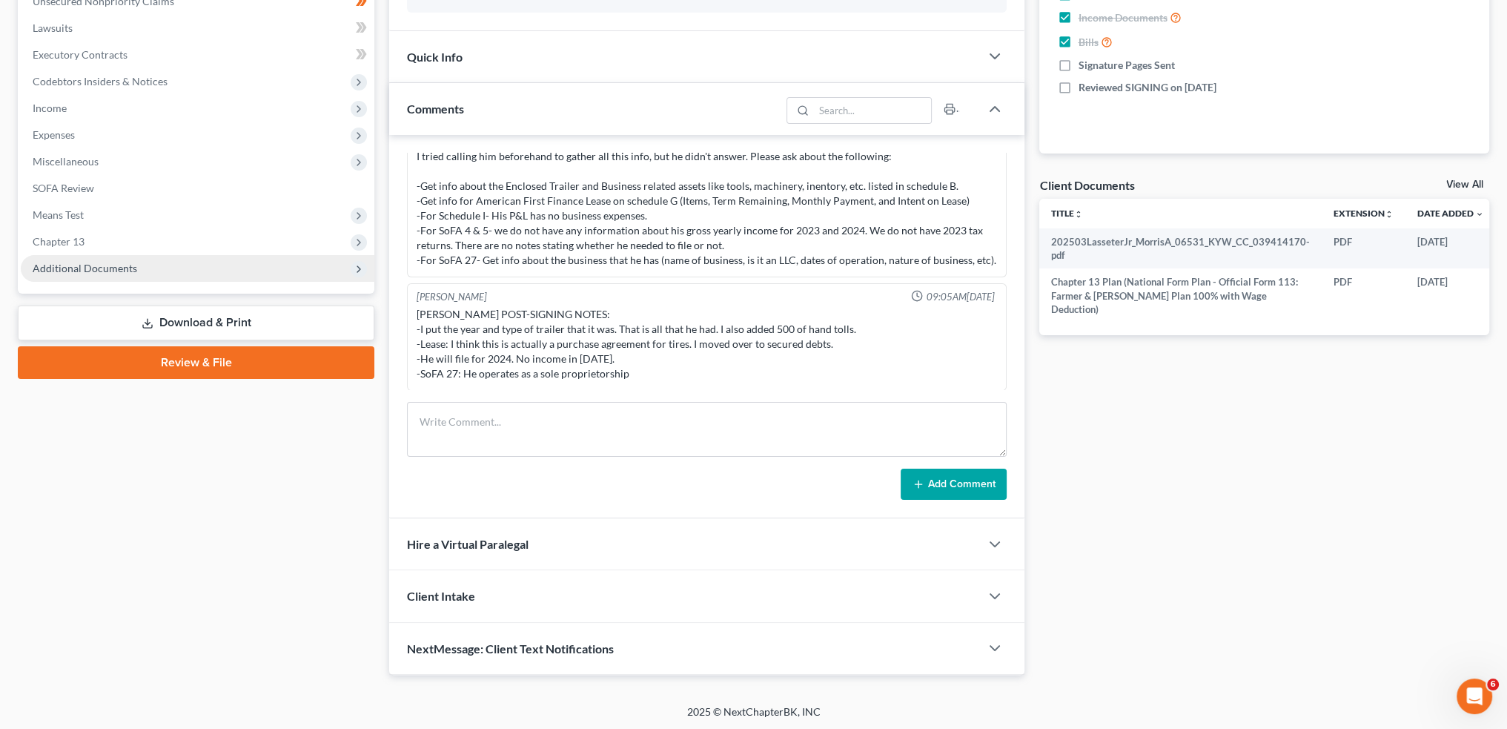
click at [130, 266] on span "Additional Documents" at bounding box center [85, 268] width 105 height 13
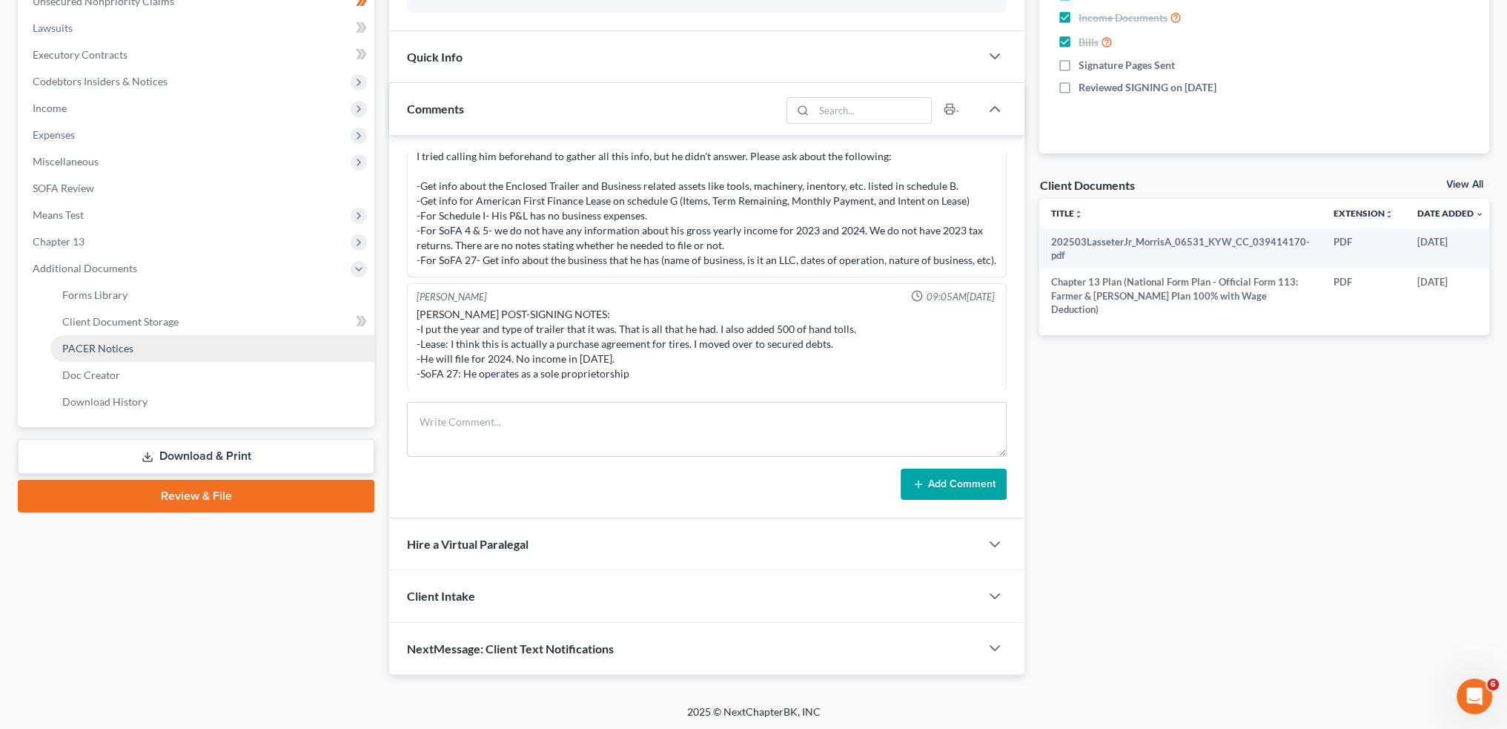
click at [126, 352] on span "PACER Notices" at bounding box center [97, 348] width 71 height 13
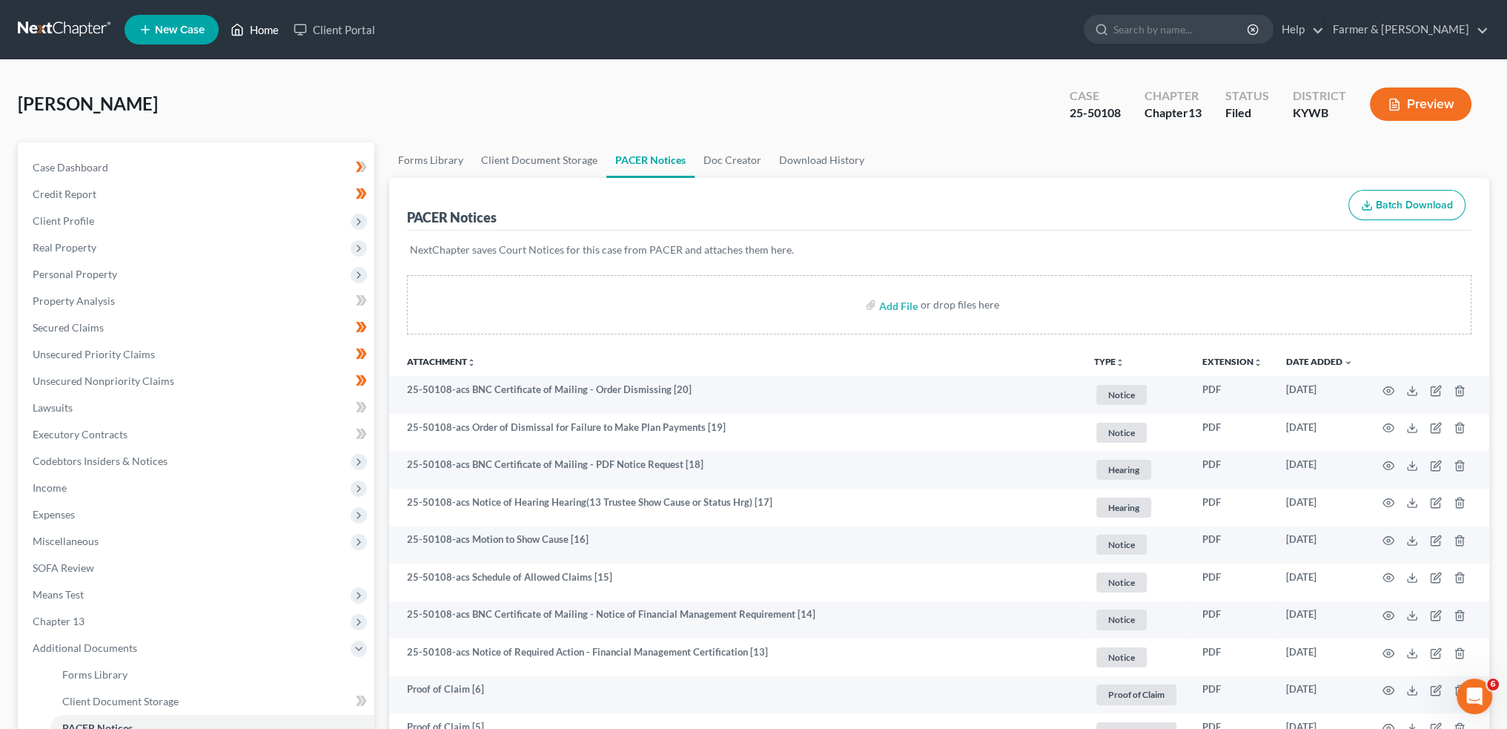
click at [257, 21] on link "Home" at bounding box center [254, 29] width 63 height 27
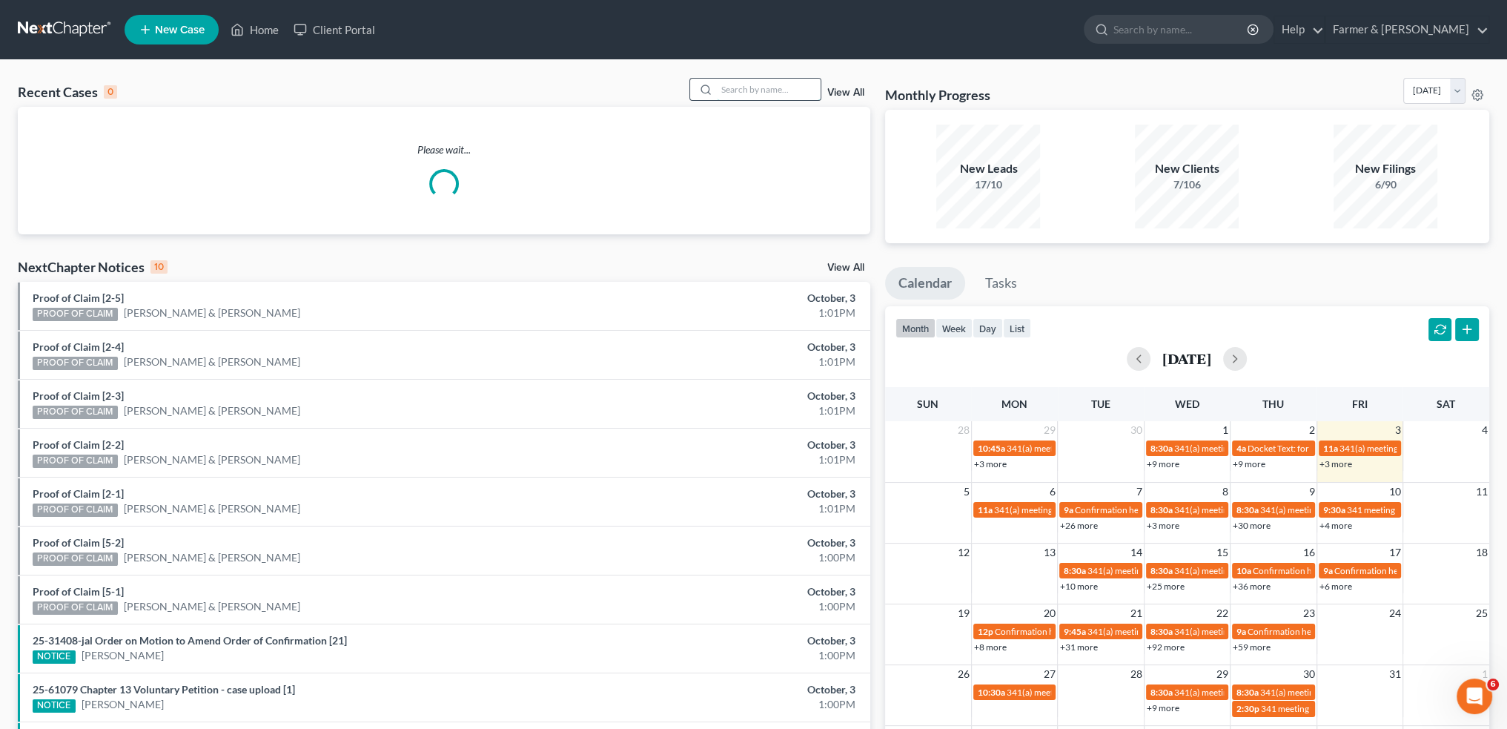
click at [790, 83] on input "search" at bounding box center [769, 89] width 104 height 21
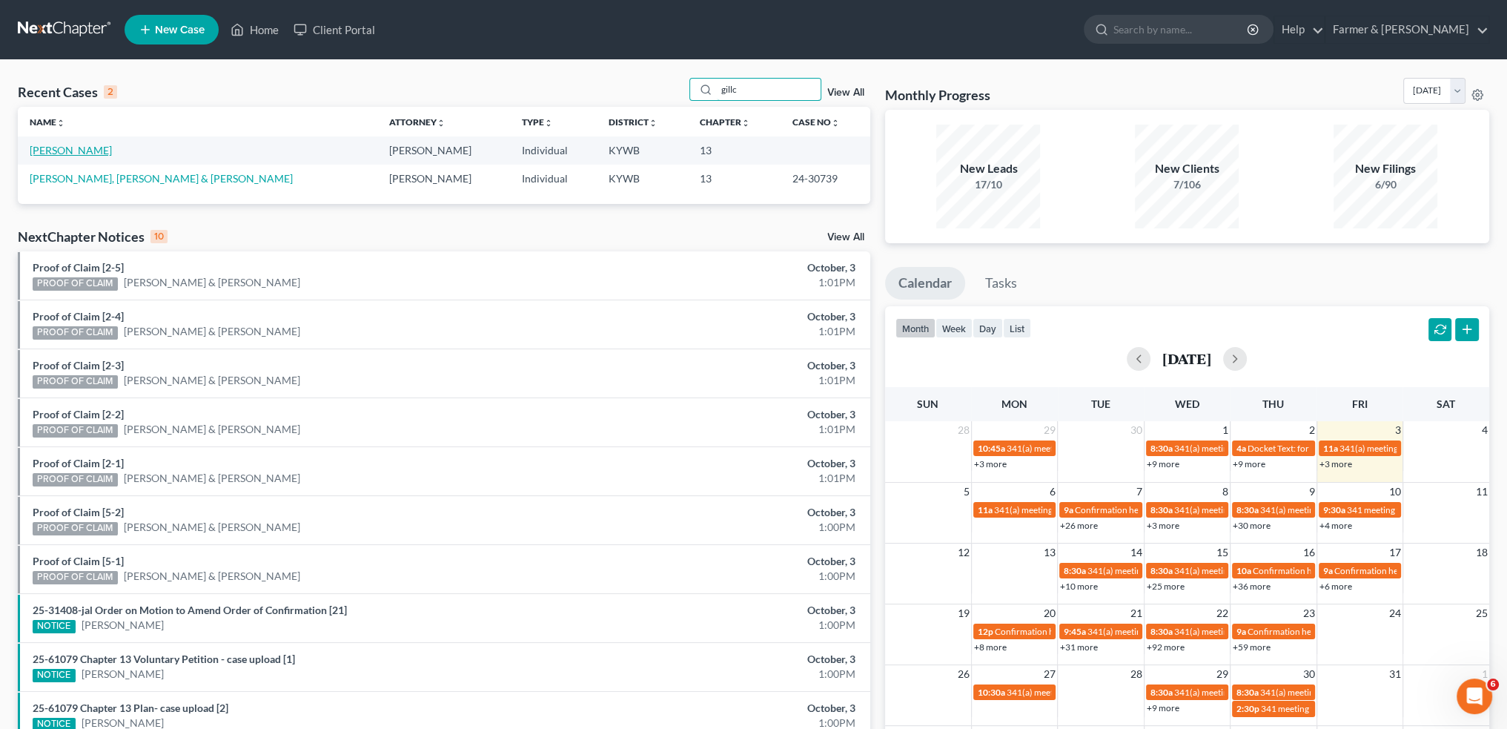
type input "gillc"
click at [68, 146] on link "Rudolph, Gillchrist" at bounding box center [71, 150] width 82 height 13
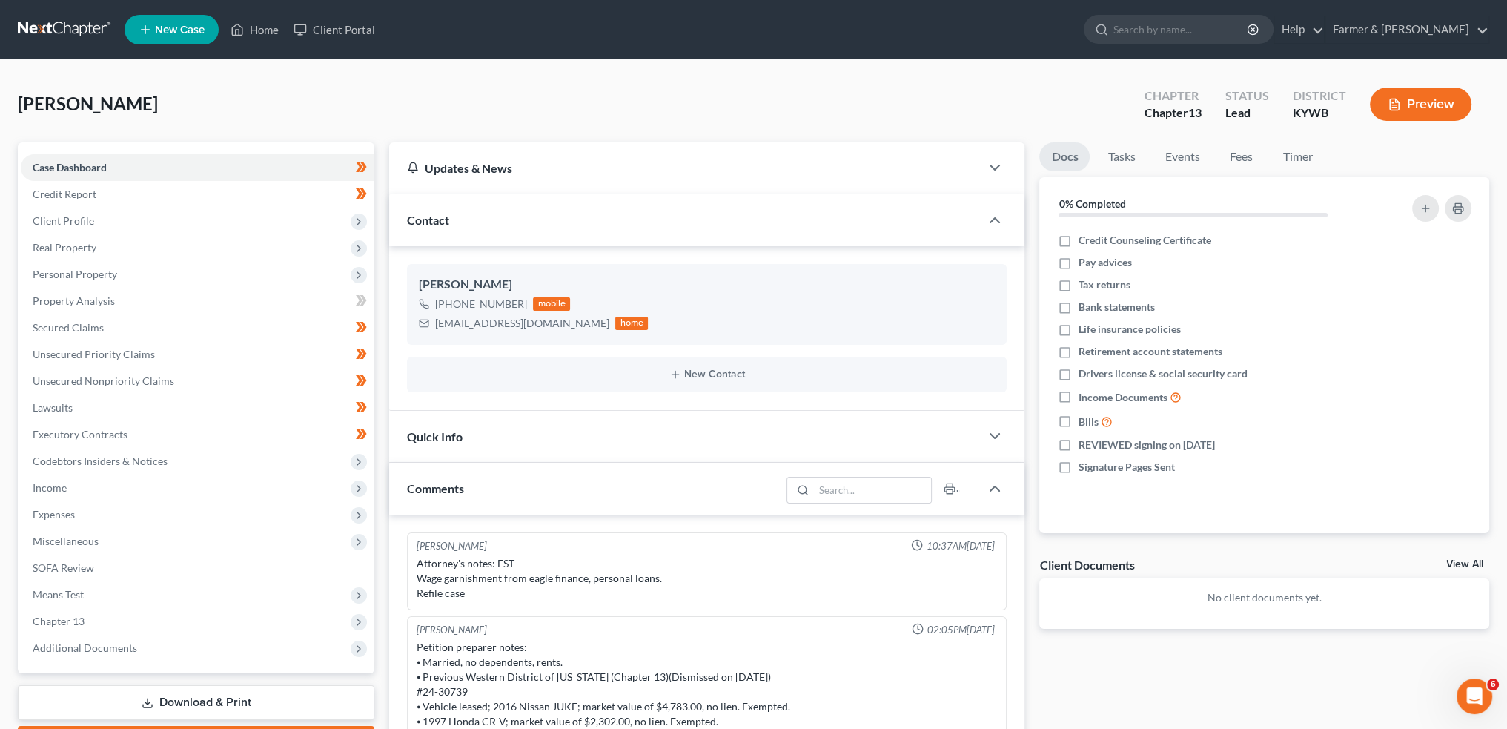
scroll to position [71, 0]
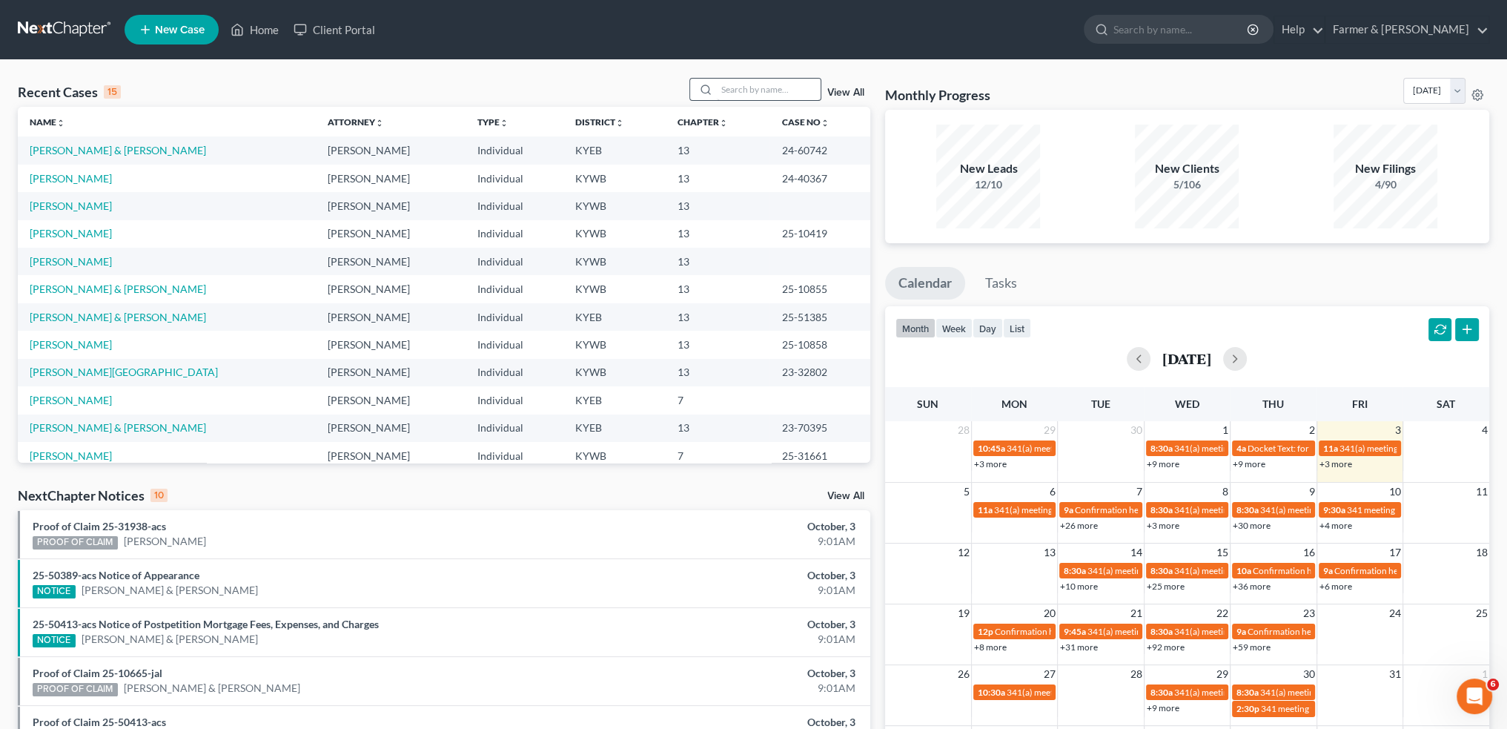
scroll to position [18854, 0]
click at [761, 86] on input "search" at bounding box center [769, 89] width 104 height 21
click at [1472, 686] on icon "Open Intercom Messenger" at bounding box center [1472, 694] width 24 height 24
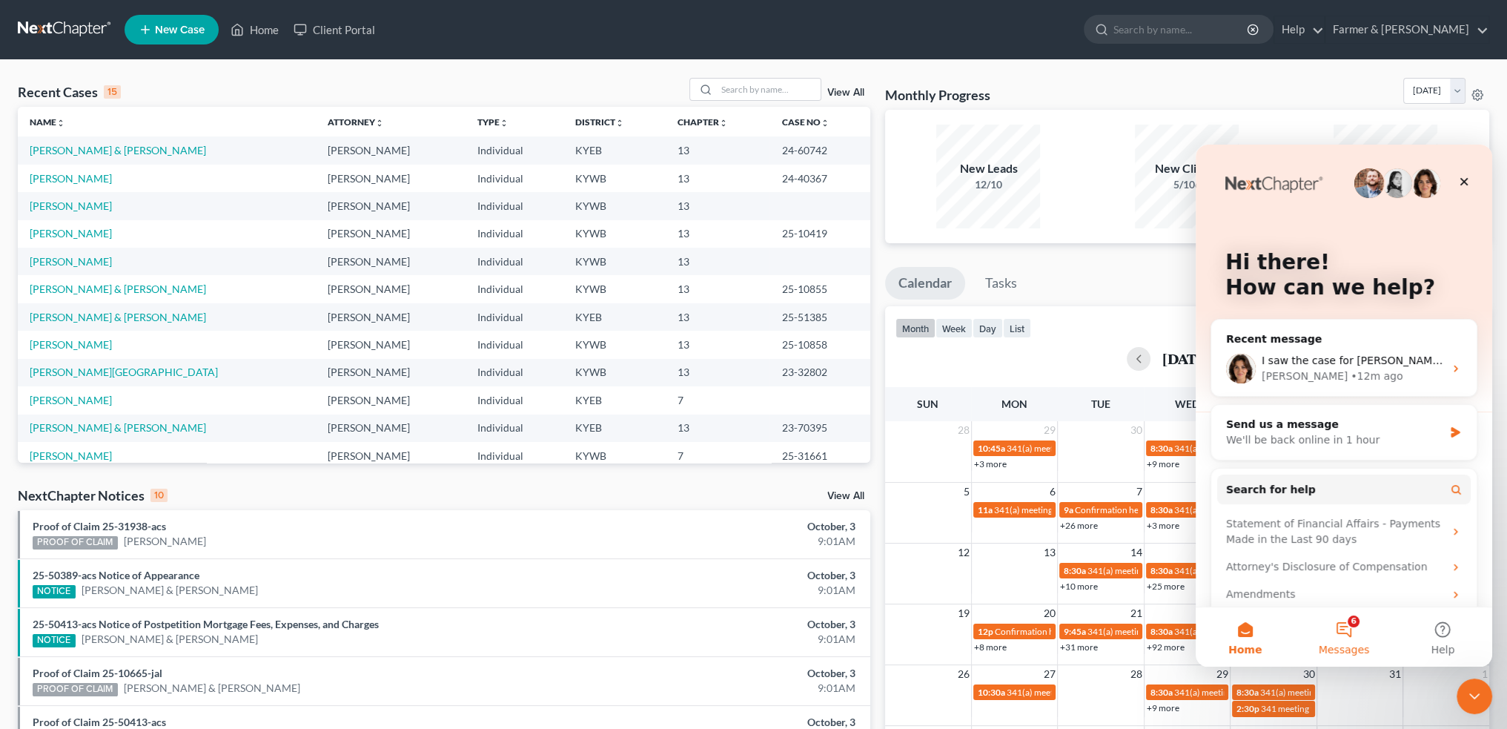
click at [1353, 628] on button "6 Messages" at bounding box center [1343, 636] width 99 height 59
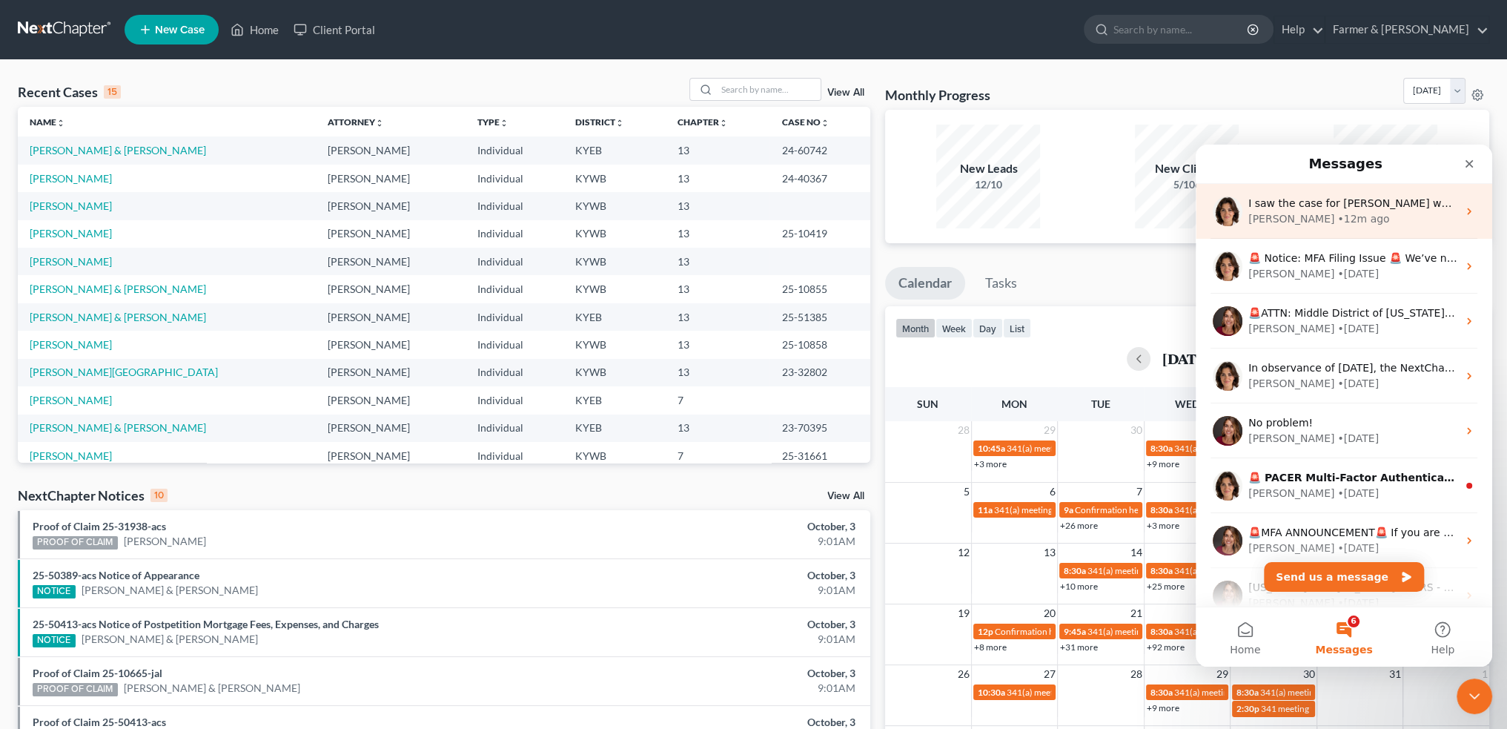
click at [1355, 219] on div "Emma • 12m ago" at bounding box center [1352, 219] width 209 height 16
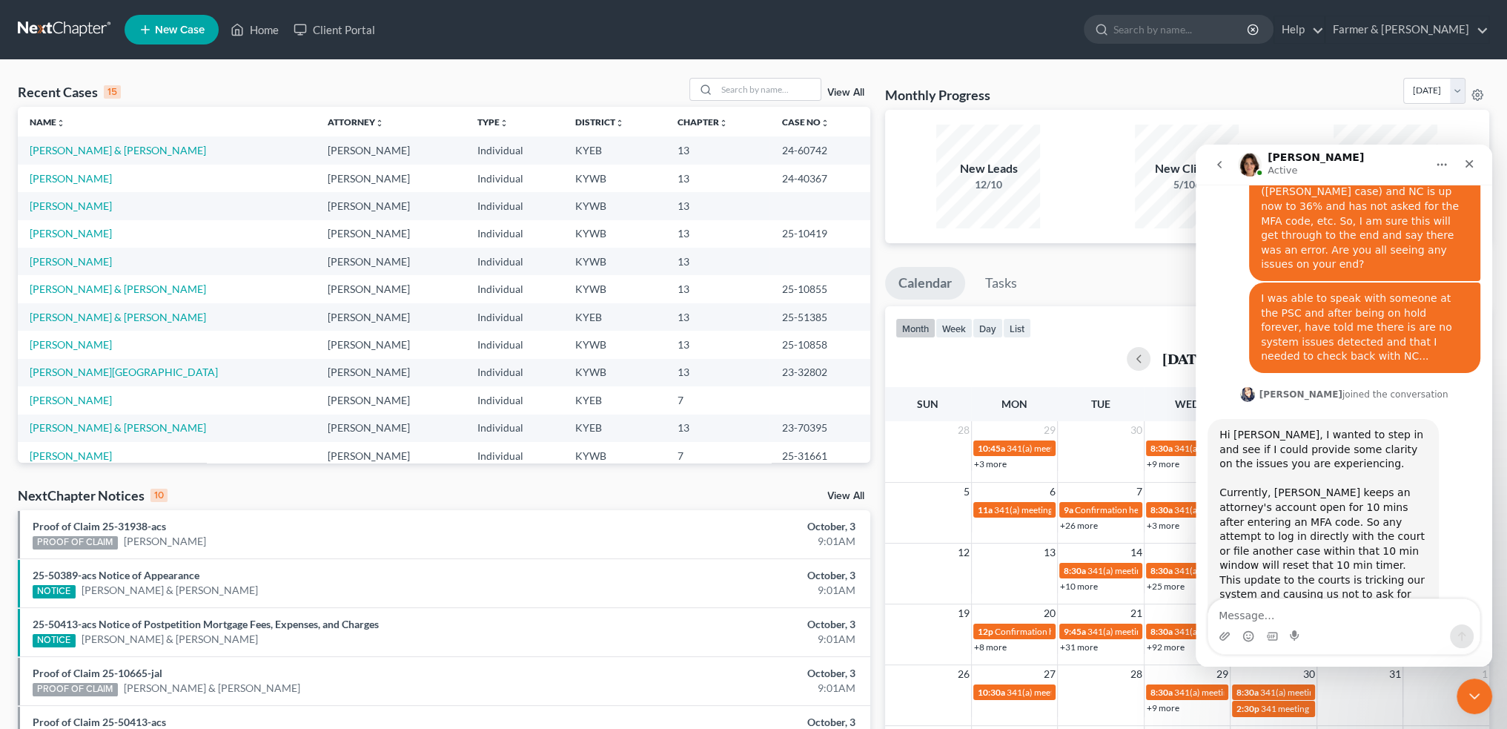
click at [1304, 609] on textarea "Message…" at bounding box center [1343, 611] width 271 height 25
click at [1249, 613] on textarea "Message…" at bounding box center [1343, 611] width 271 height 25
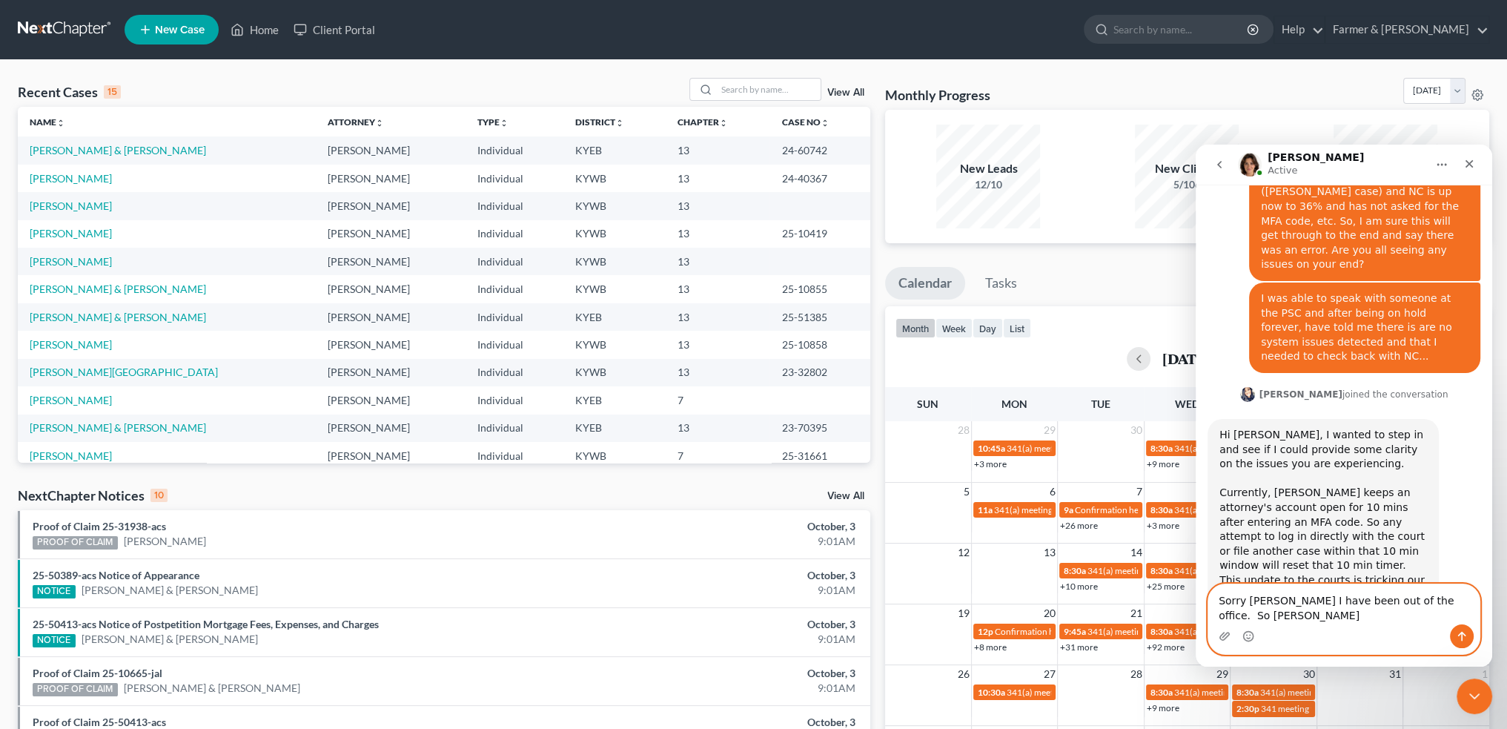
click at [1431, 618] on textarea "Sorry Emma I have been out of the office. So Danielle j" at bounding box center [1343, 604] width 271 height 40
drag, startPoint x: 1429, startPoint y: 615, endPoint x: 2713, endPoint y: 761, distance: 1292.2
click at [1492, 615] on html "Emma Active Have a quick question or need help finding something? Send us a cha…" at bounding box center [1344, 406] width 297 height 522
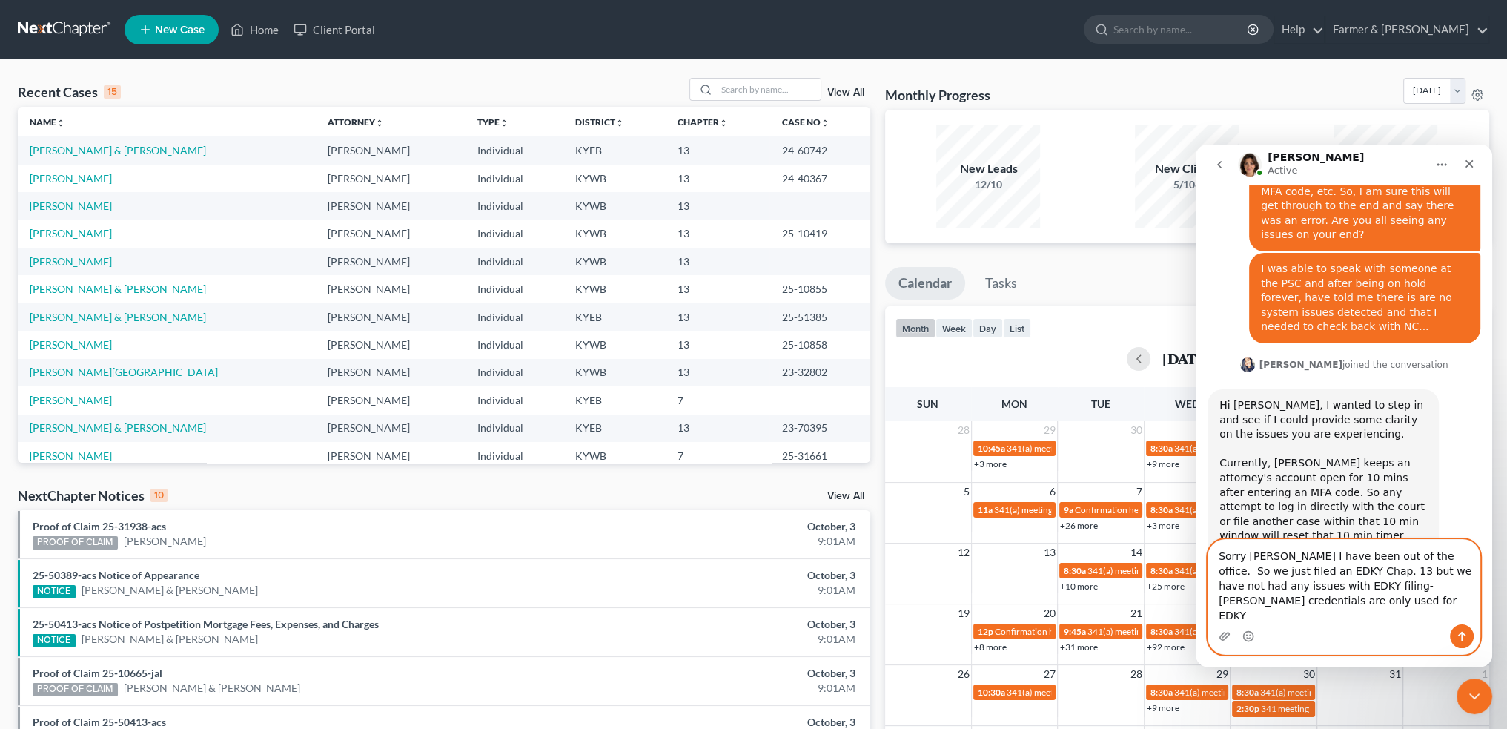
scroll to position [19387, 0]
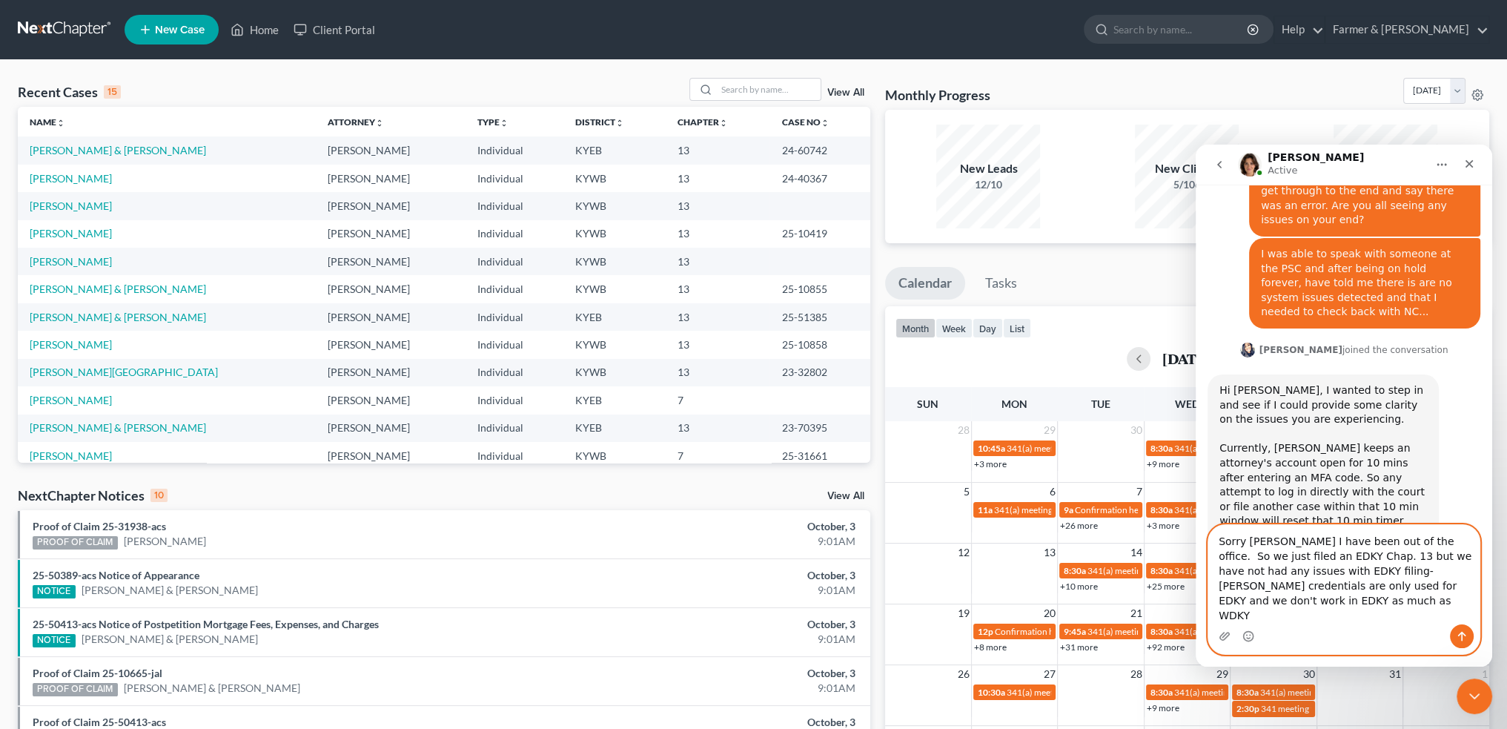
type textarea "Sorry Emma I have been out of the office. So we just filed an EDKY Chap. 13 but…"
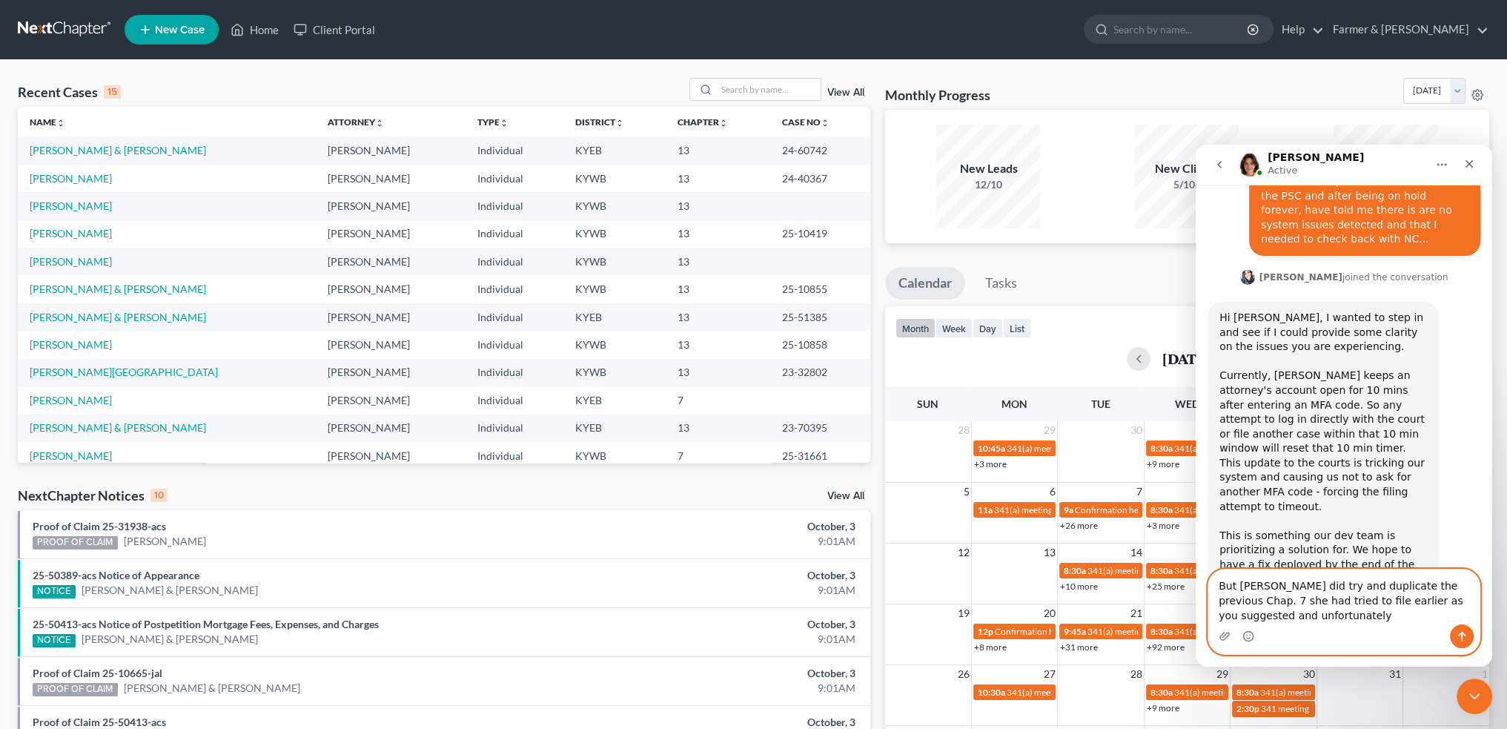
scroll to position [19475, 0]
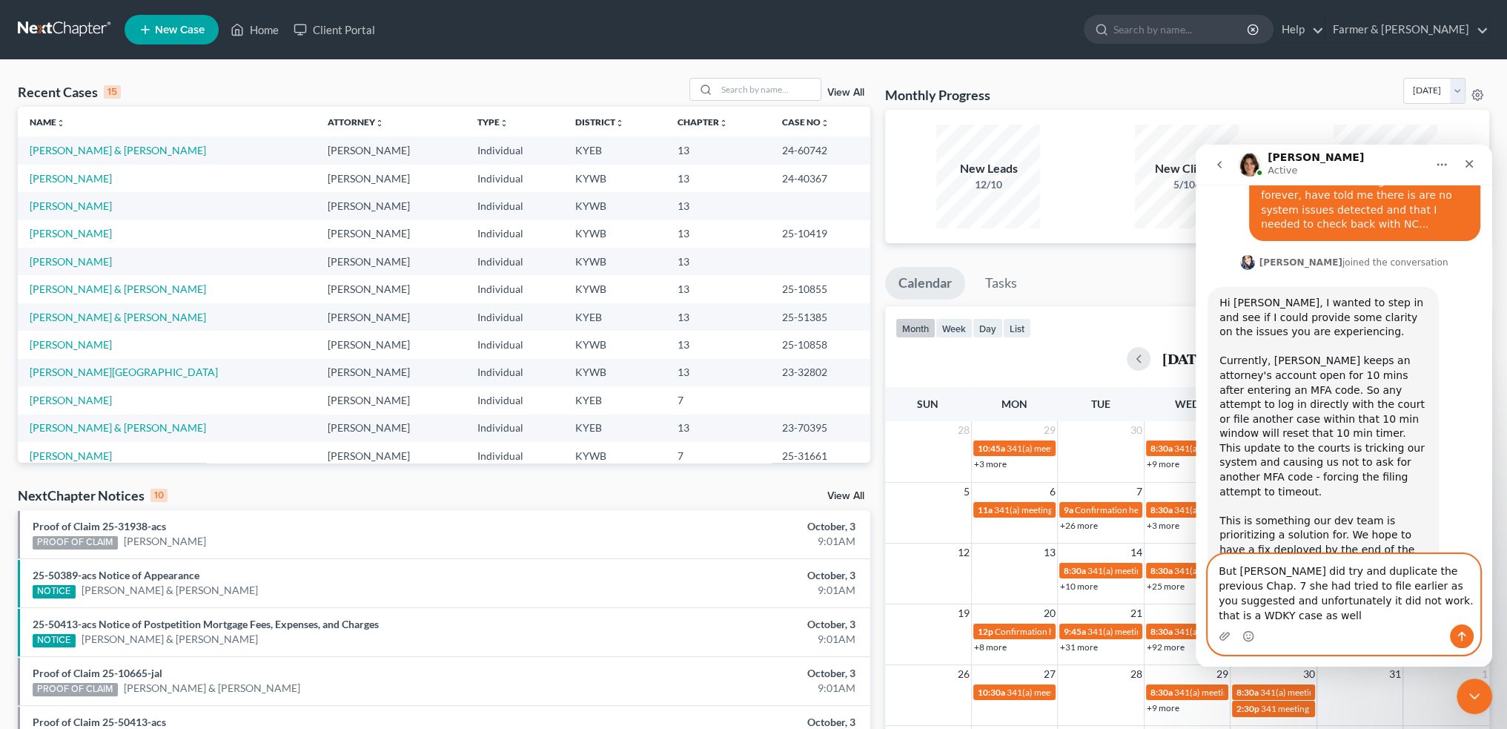
type textarea "But Danielle did try and duplicate the previous Chap. 7 she had tried to file e…"
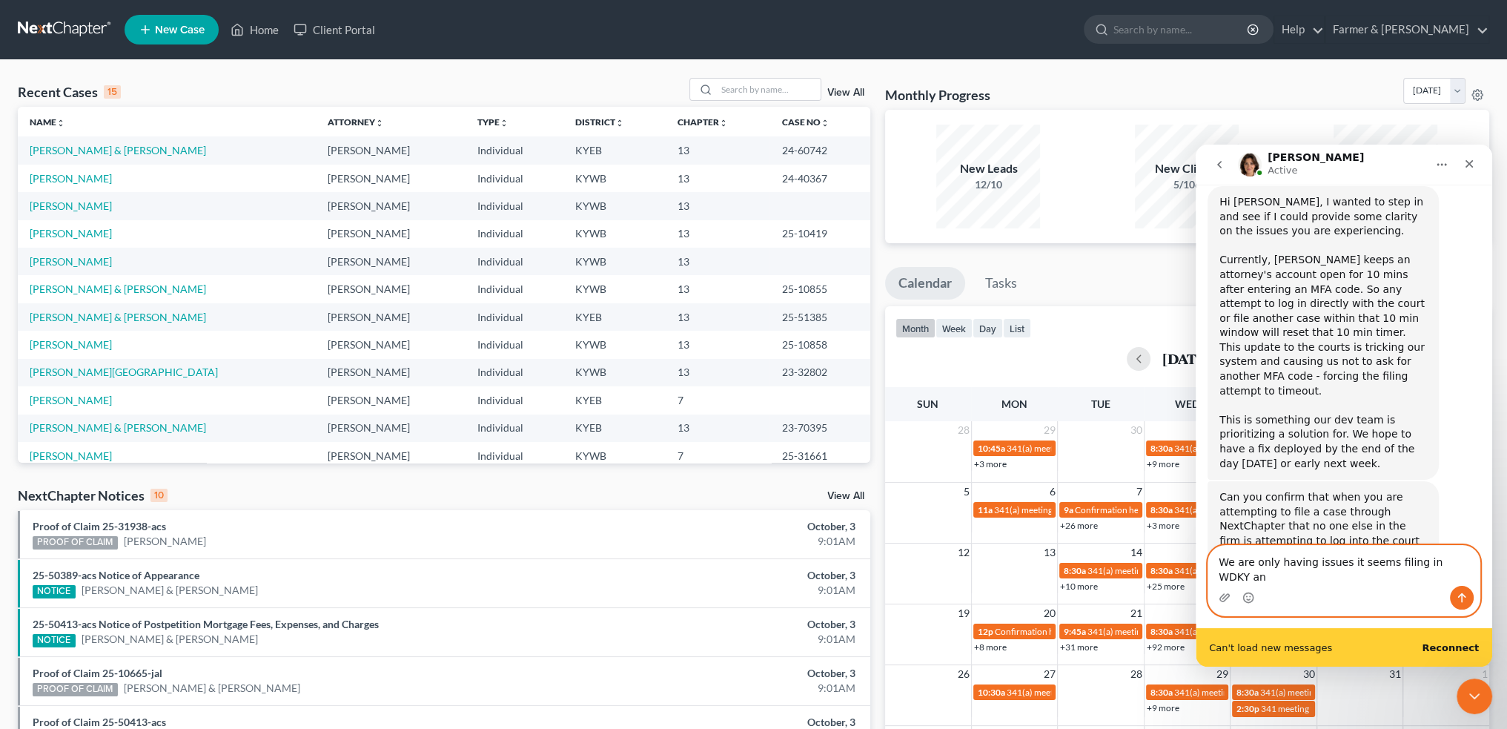
scroll to position [19561, 0]
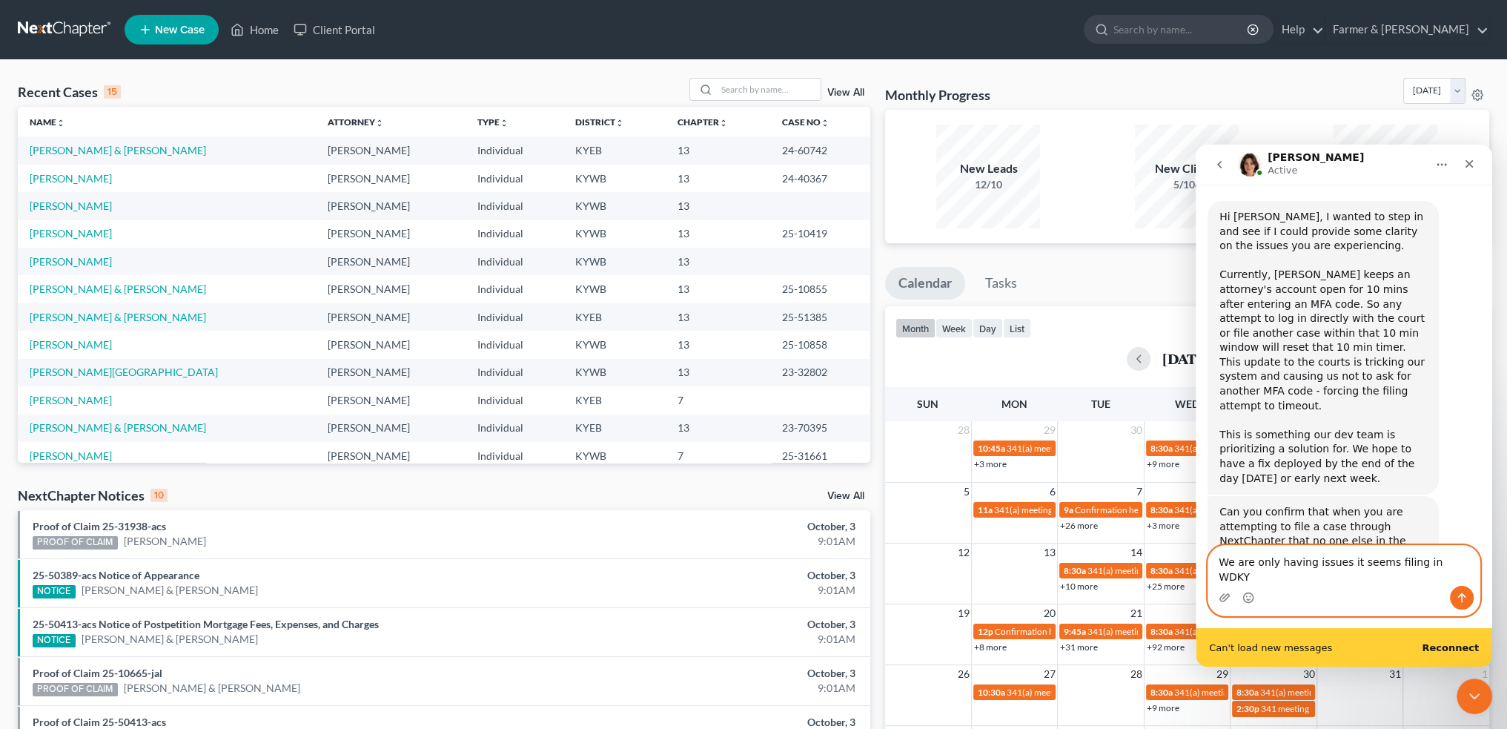
type textarea "We are only having issues it seems filing in WDKY"
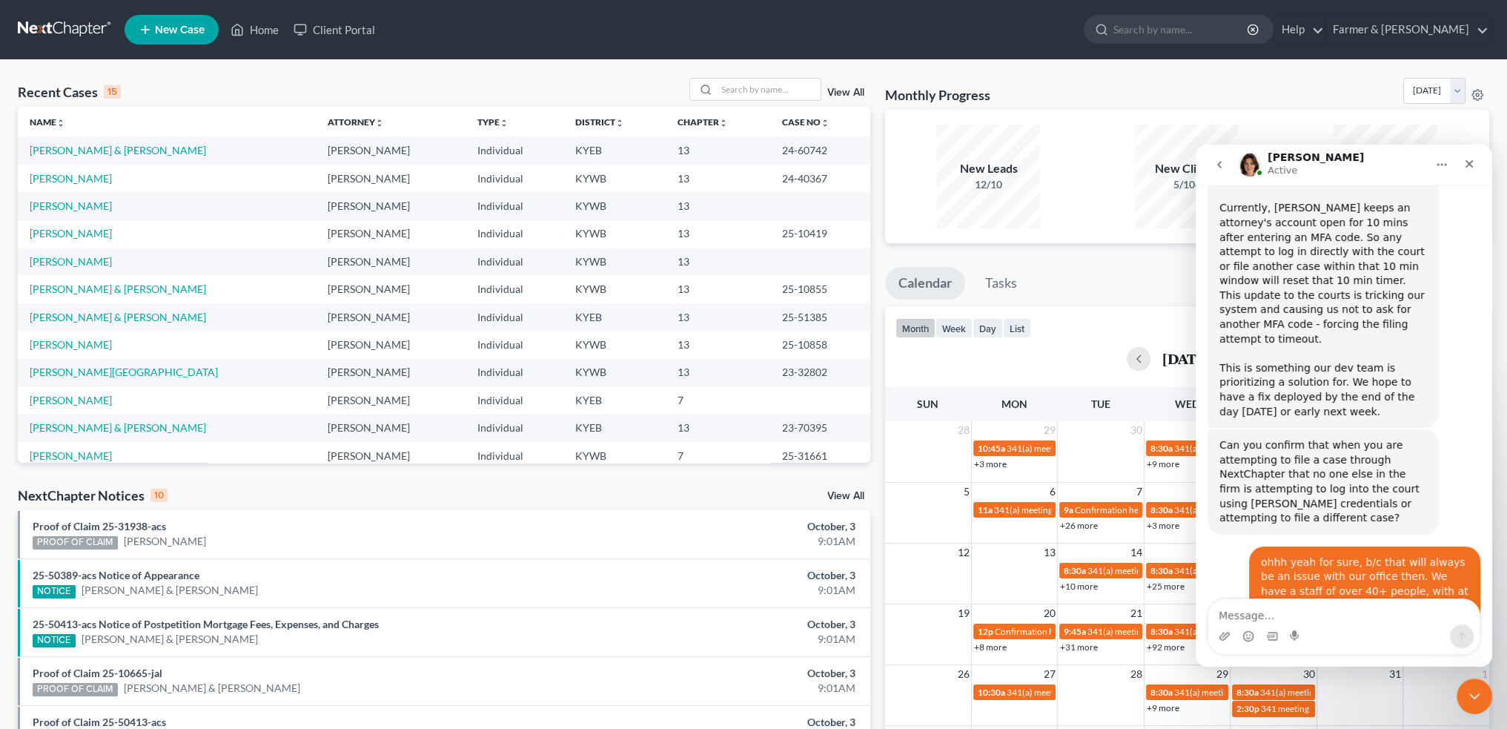
scroll to position [19615, 0]
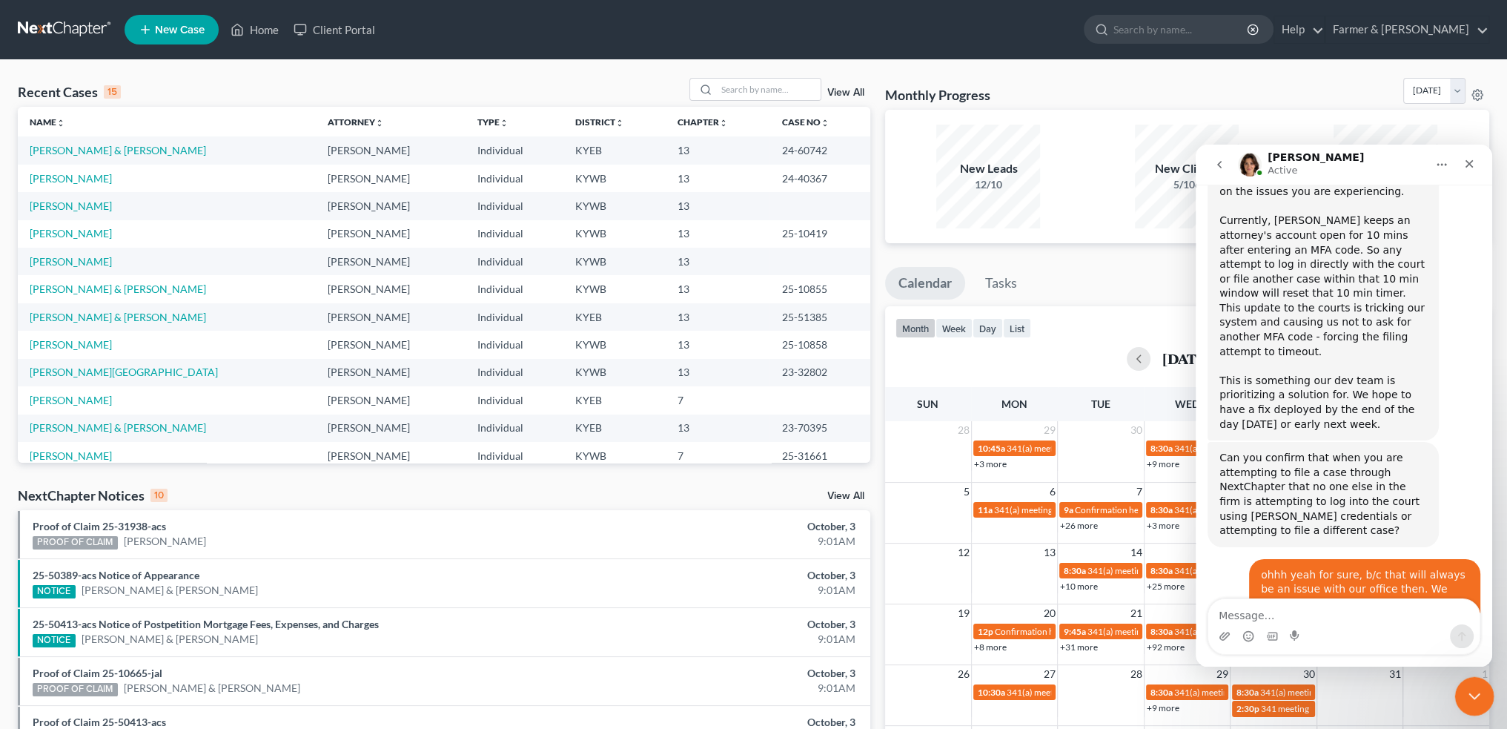
click at [1483, 692] on div "Close Intercom Messenger" at bounding box center [1473, 694] width 36 height 36
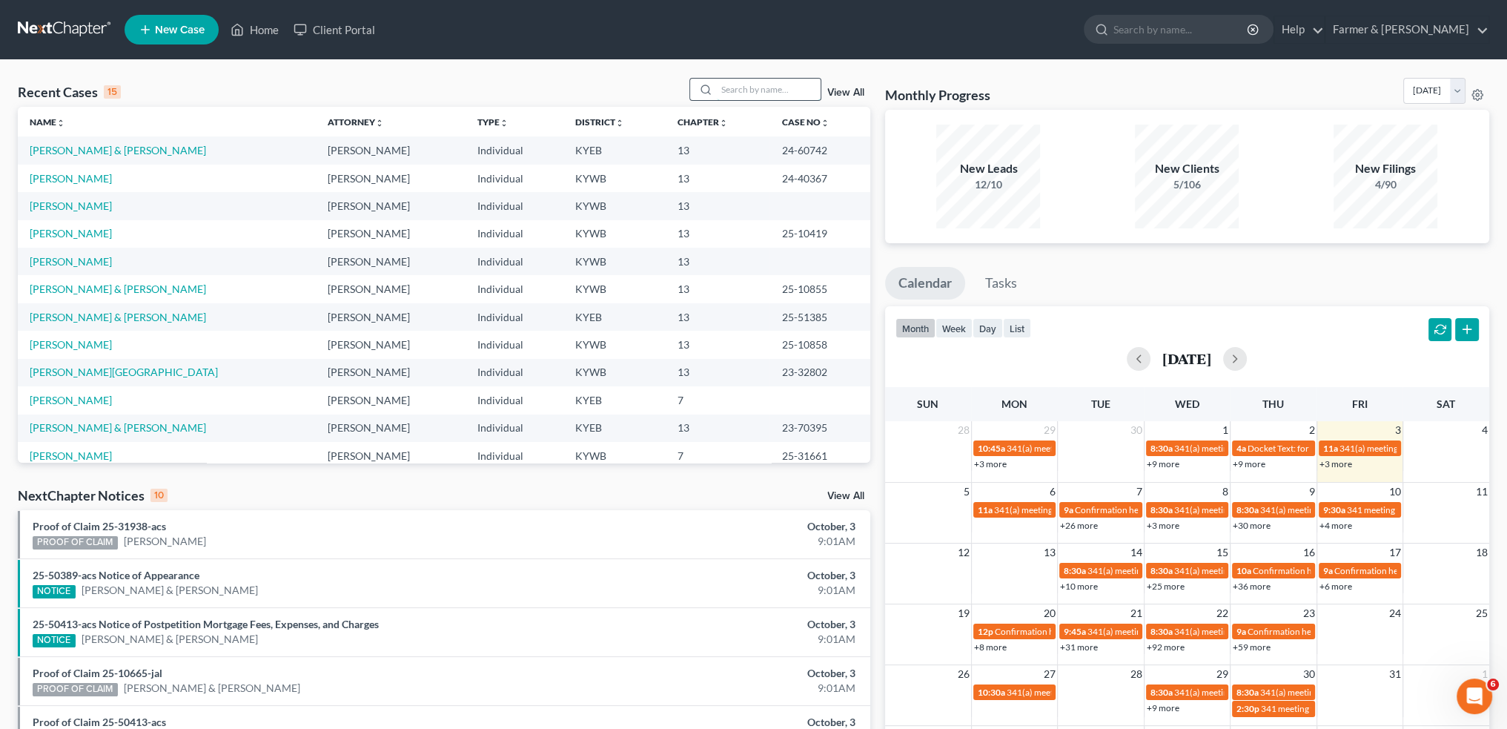
click at [790, 91] on input "search" at bounding box center [769, 89] width 104 height 21
type input "r"
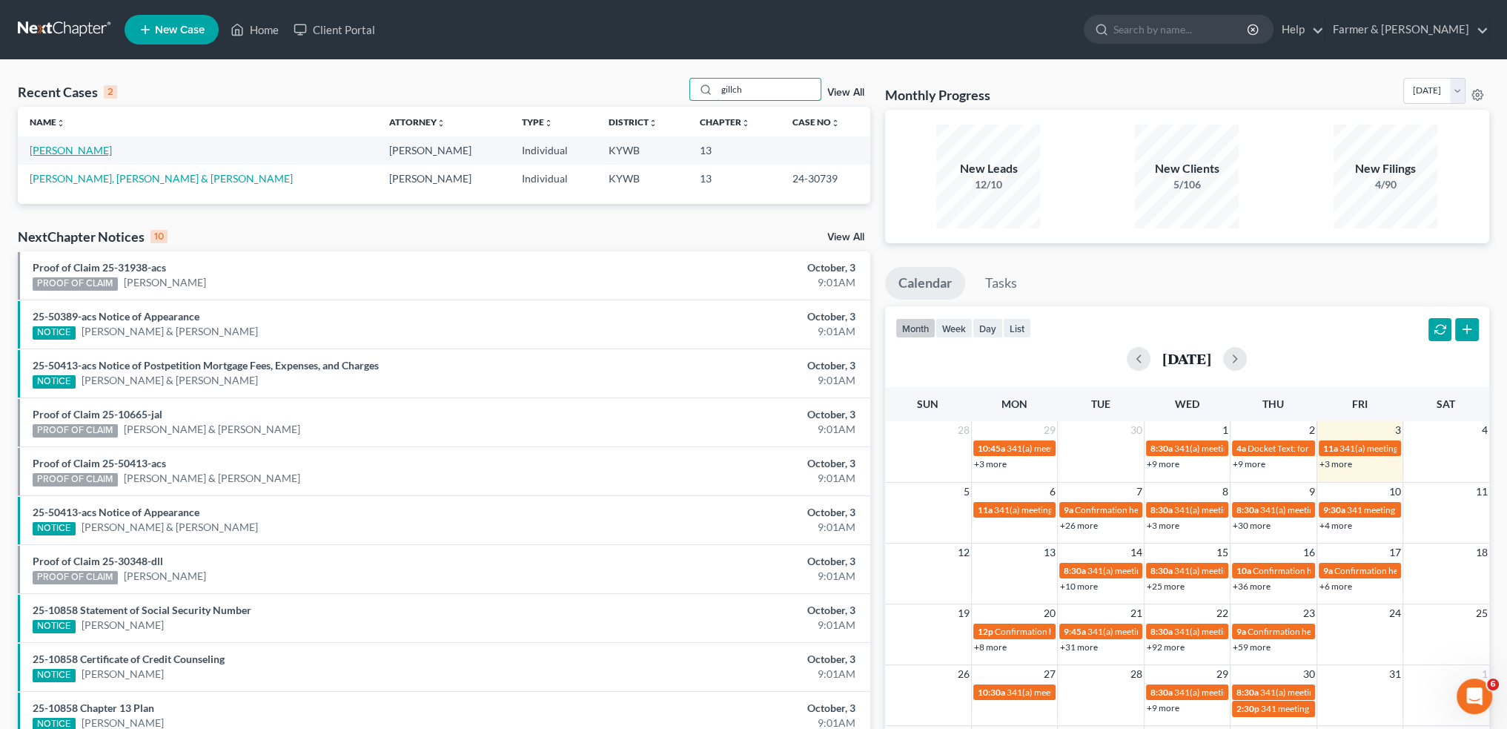
type input "gillch"
click at [96, 151] on link "[PERSON_NAME]" at bounding box center [71, 150] width 82 height 13
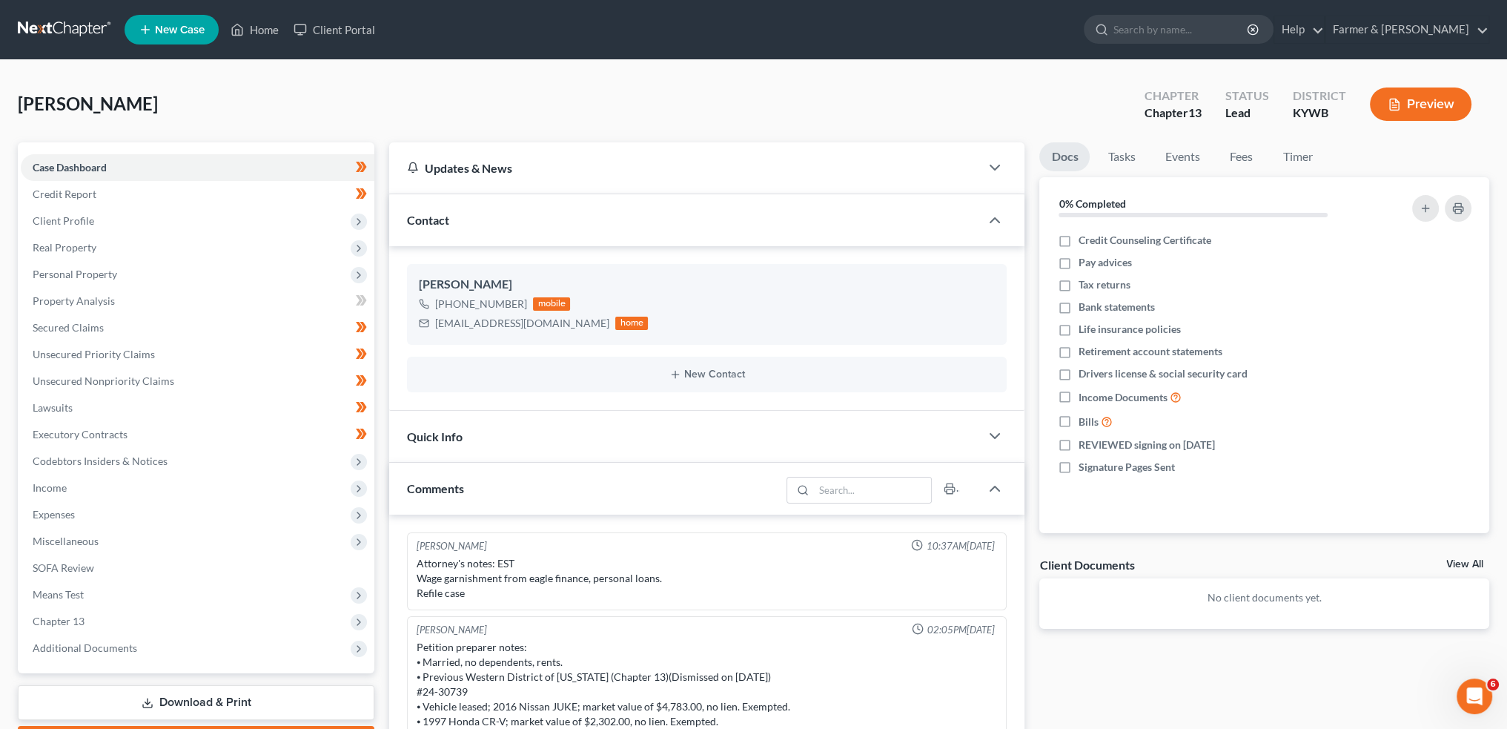
scroll to position [71, 0]
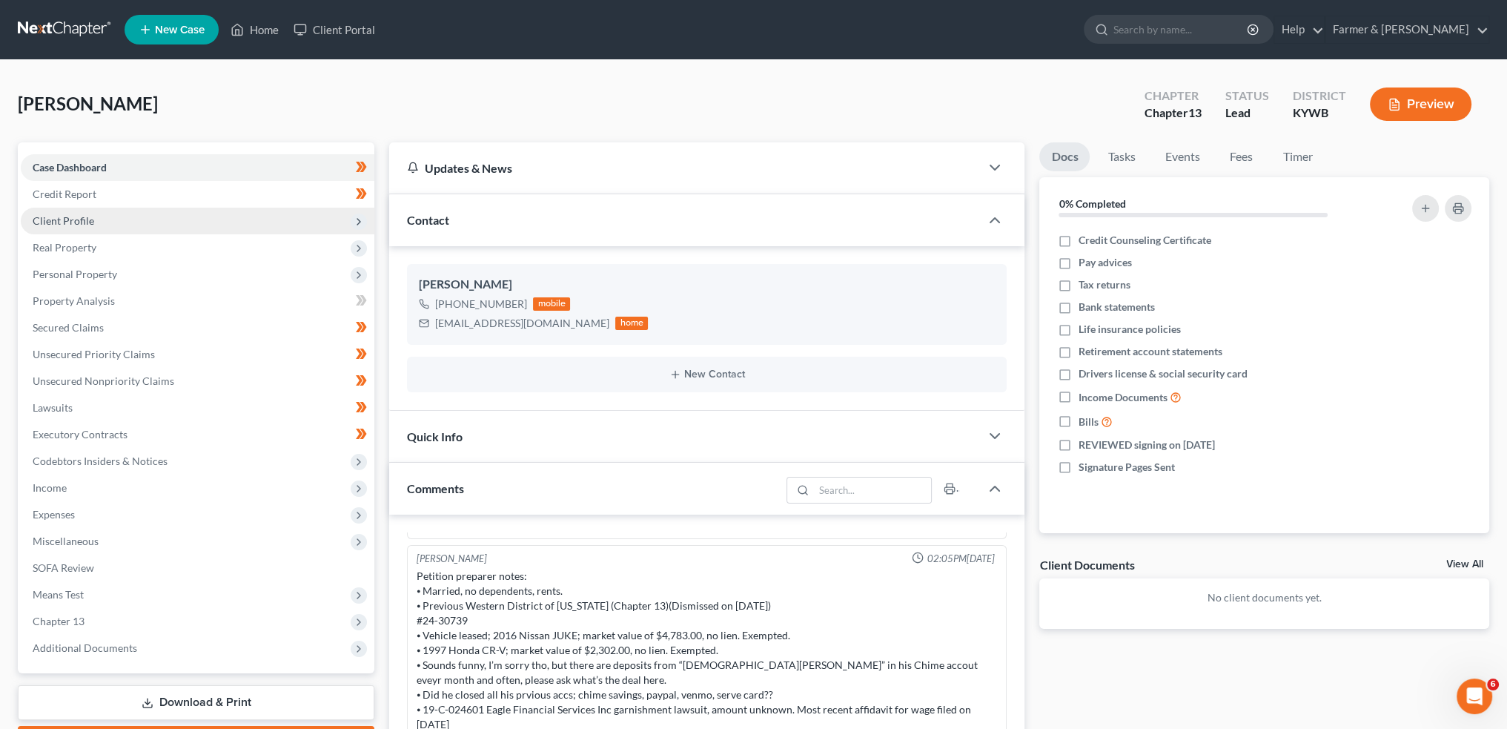
click at [168, 221] on span "Client Profile" at bounding box center [198, 221] width 354 height 27
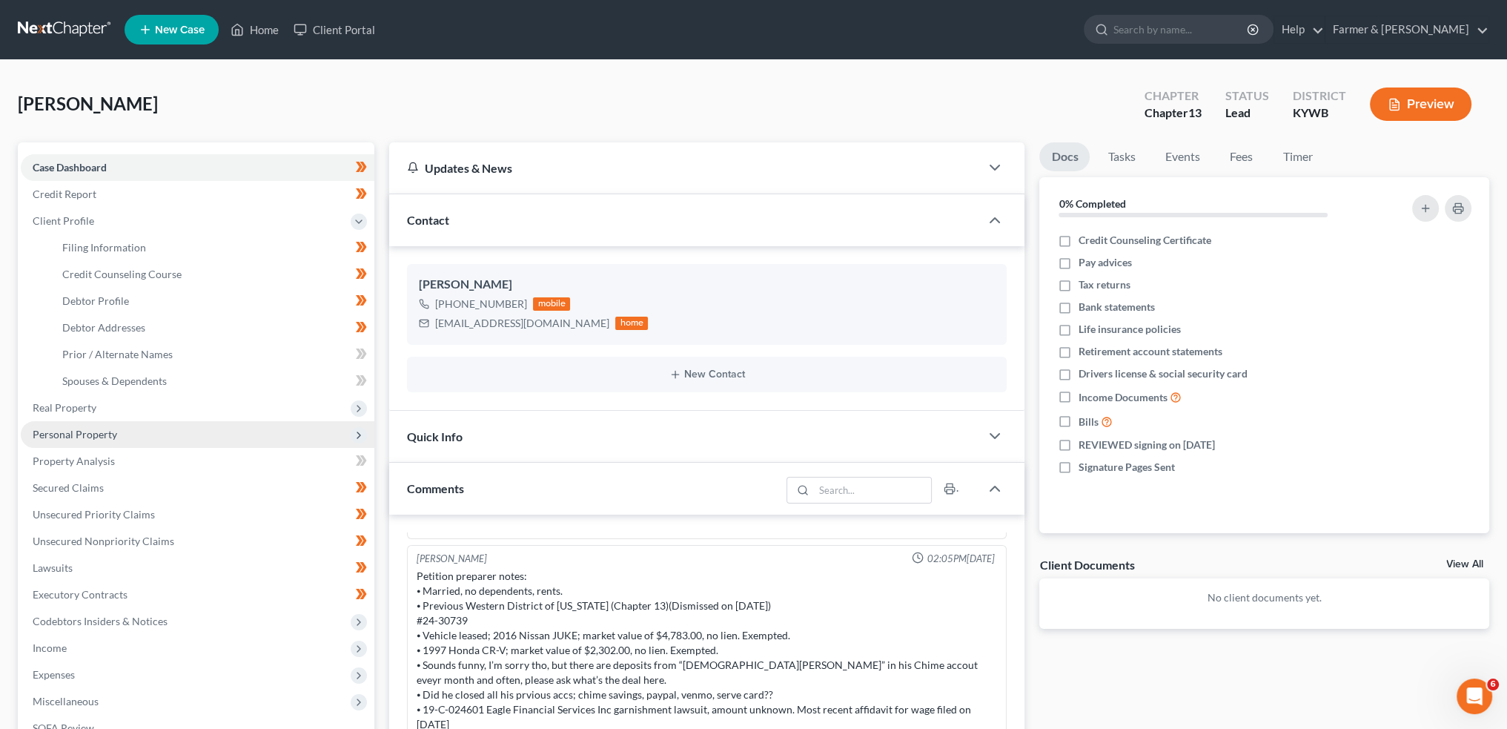
scroll to position [19615, 0]
drag, startPoint x: 721, startPoint y: 29, endPoint x: 745, endPoint y: 20, distance: 25.3
click at [721, 28] on ul "New Case Home Client Portal - No Result - See all results Or Press Enter... Hel…" at bounding box center [807, 29] width 1365 height 39
click at [252, 25] on link "Home" at bounding box center [254, 29] width 63 height 27
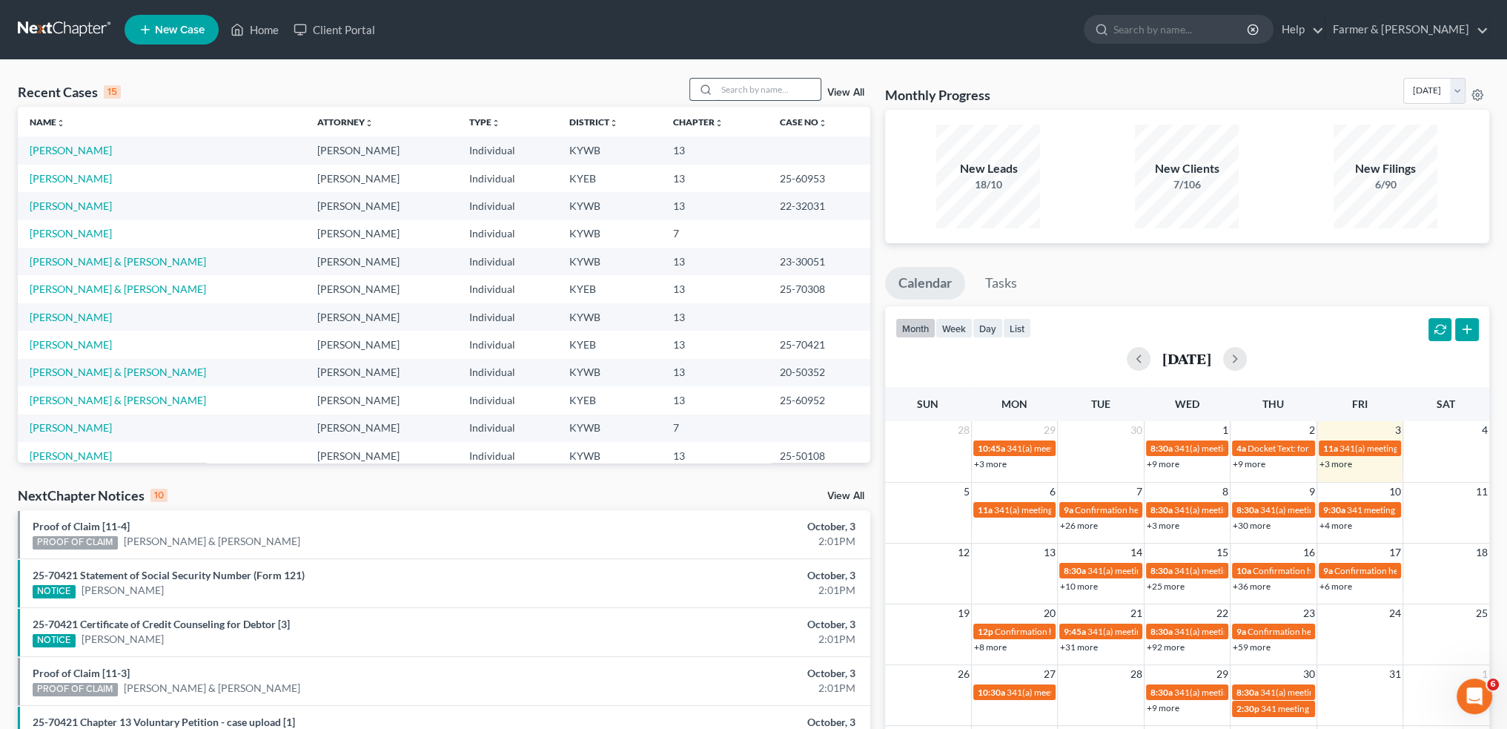
click at [731, 85] on input "search" at bounding box center [769, 89] width 104 height 21
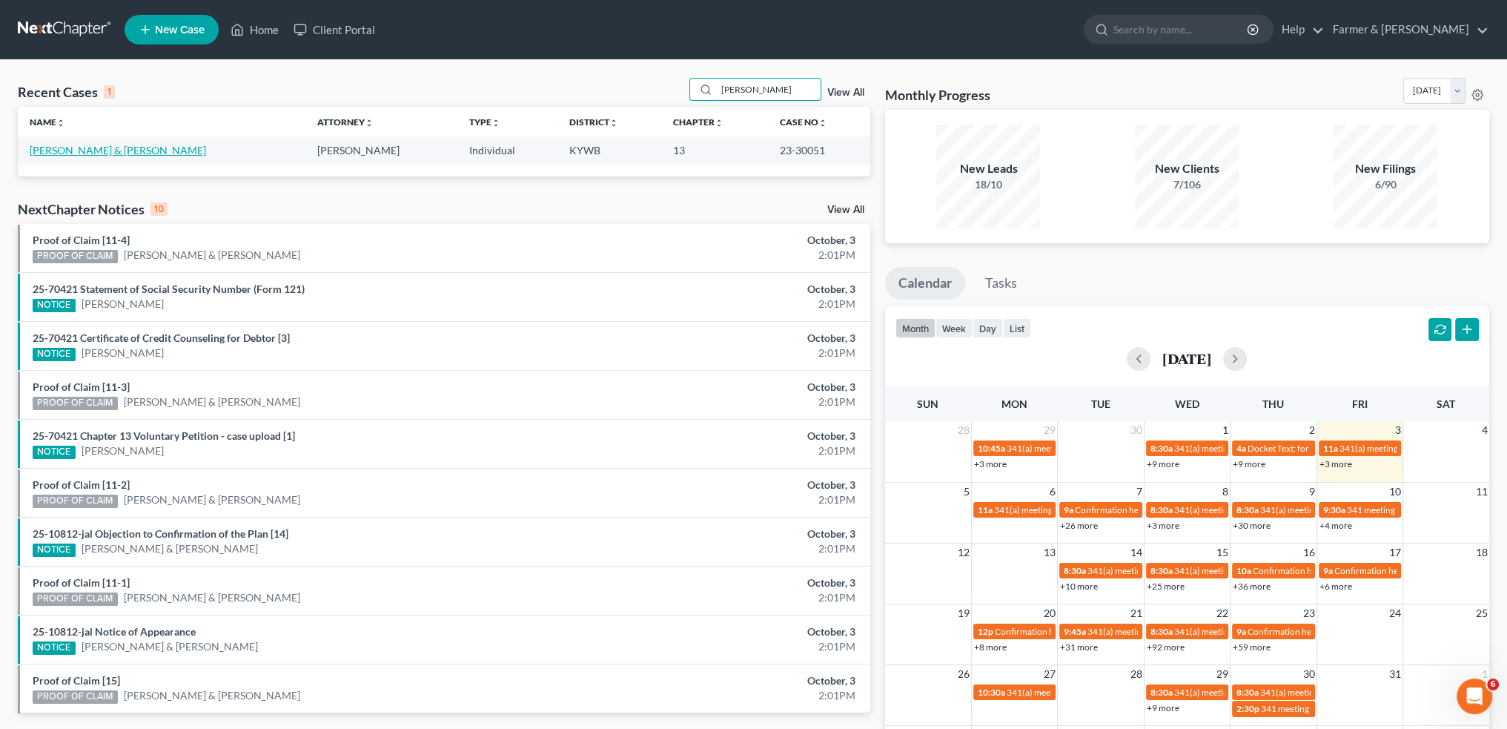
type input "alfred groves"
click at [65, 148] on link "[PERSON_NAME] & [PERSON_NAME]" at bounding box center [118, 150] width 176 height 13
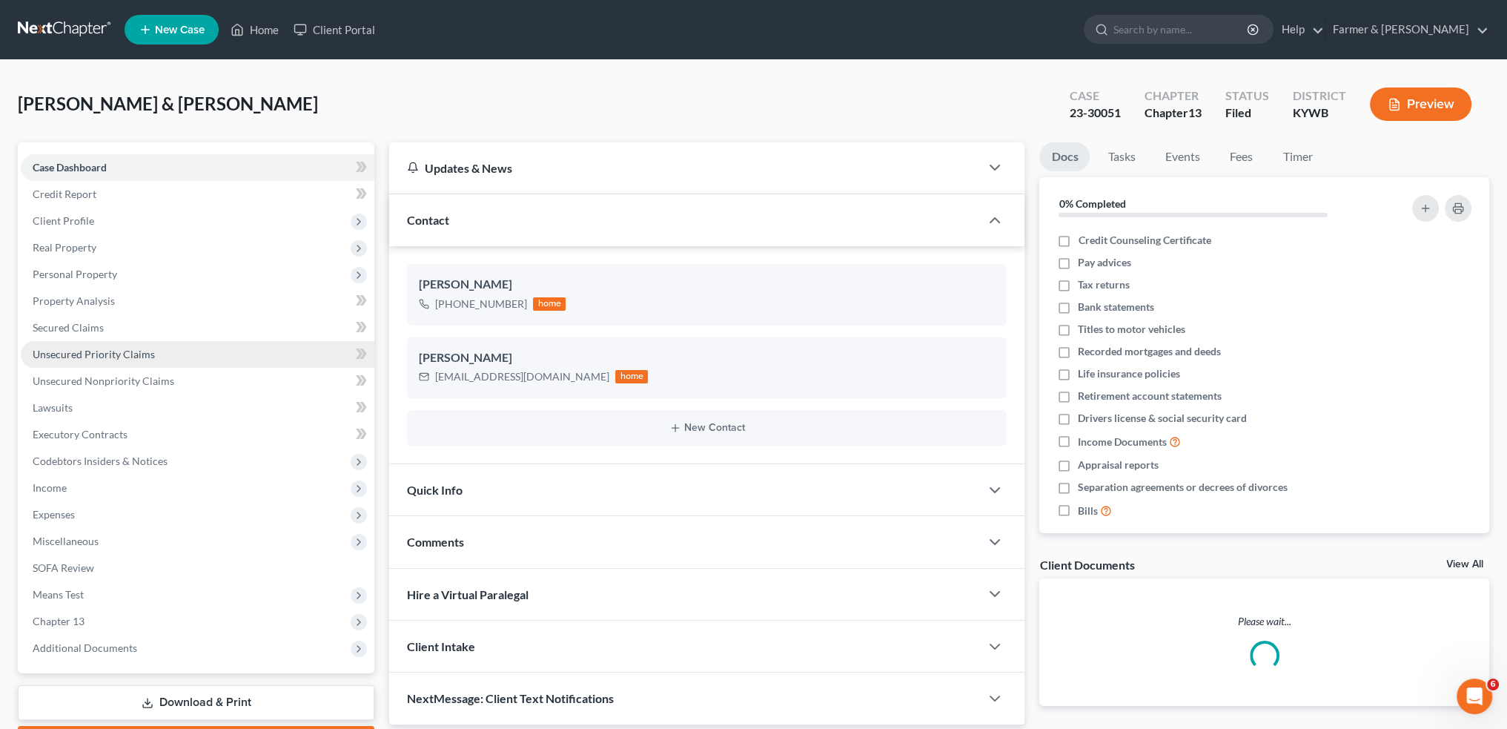
click at [93, 354] on span "Unsecured Priority Claims" at bounding box center [94, 354] width 122 height 13
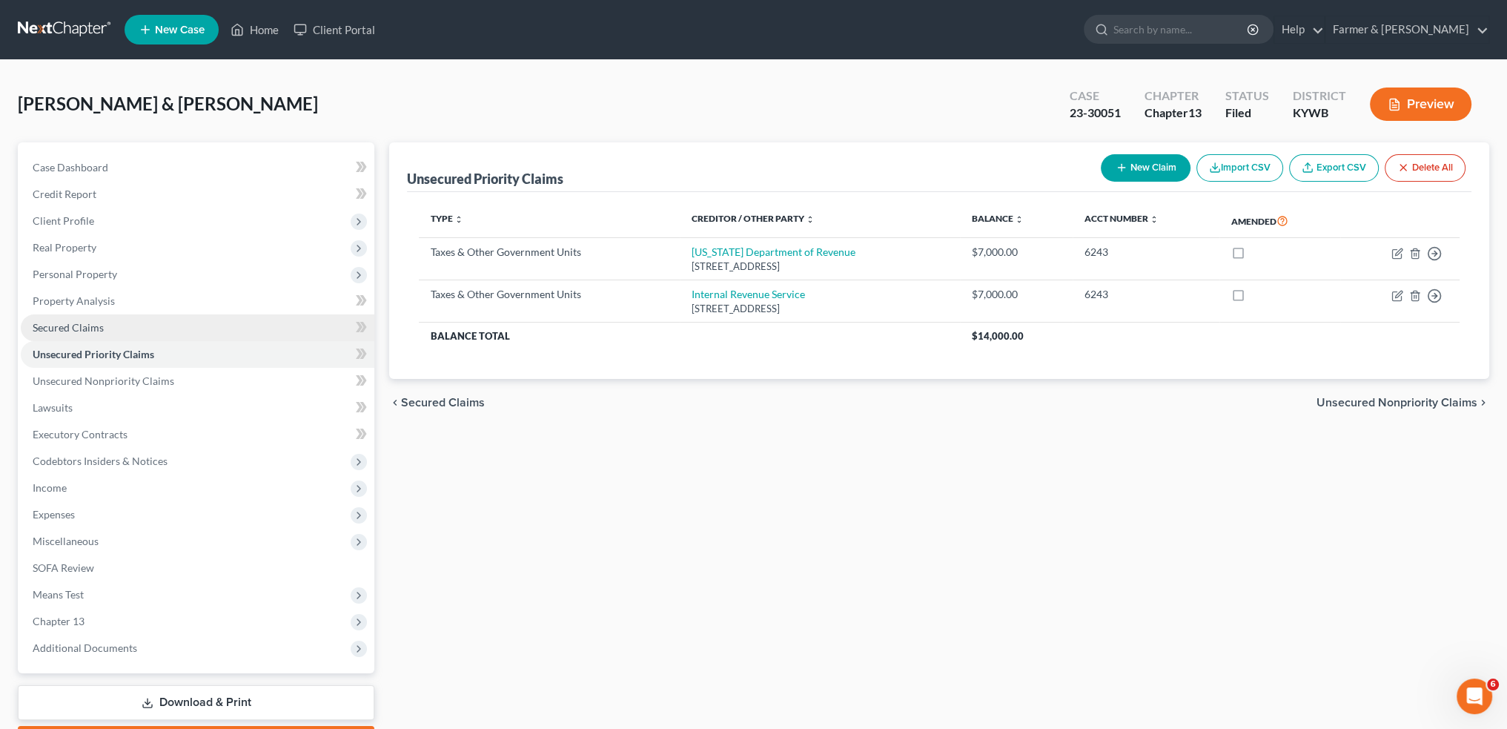
click at [148, 334] on link "Secured Claims" at bounding box center [198, 327] width 354 height 27
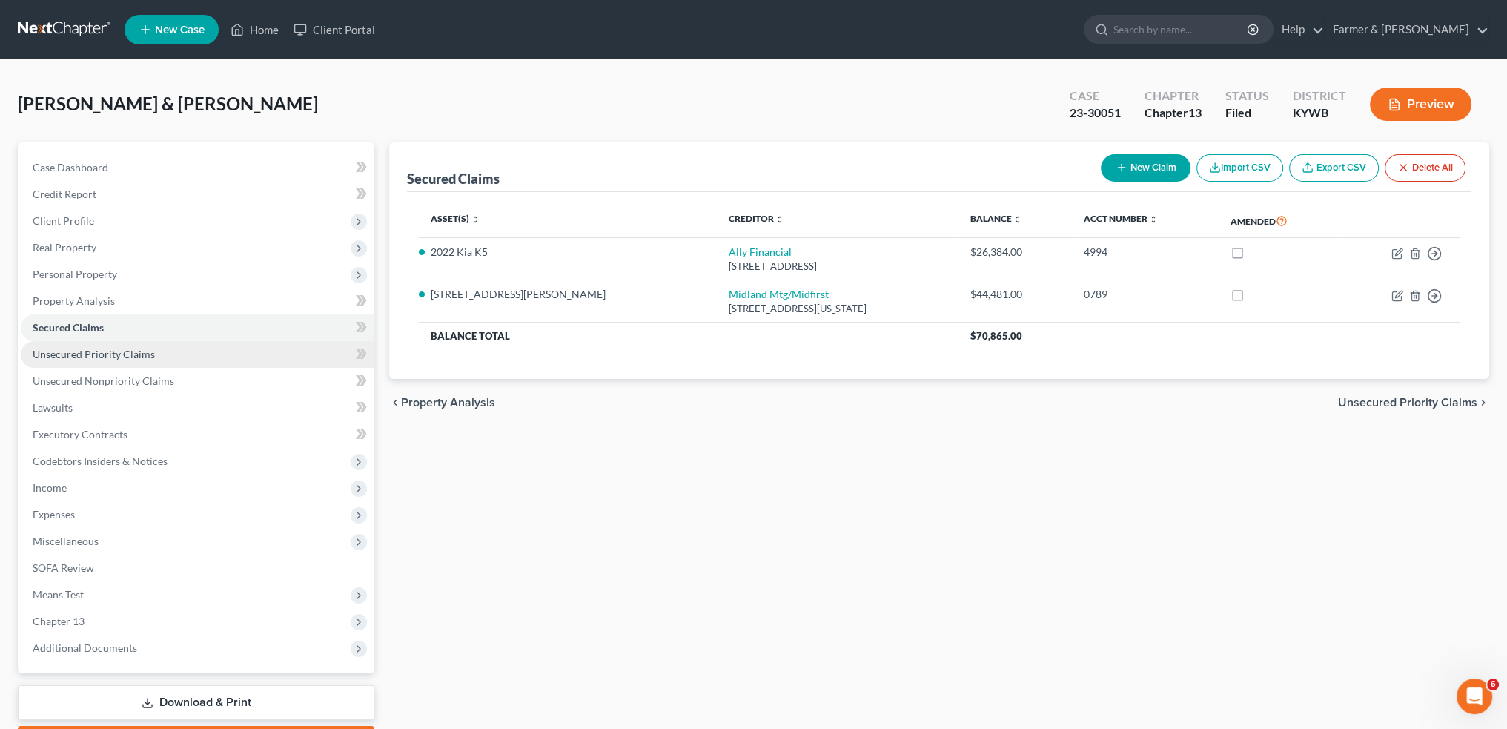
click at [139, 353] on span "Unsecured Priority Claims" at bounding box center [94, 354] width 122 height 13
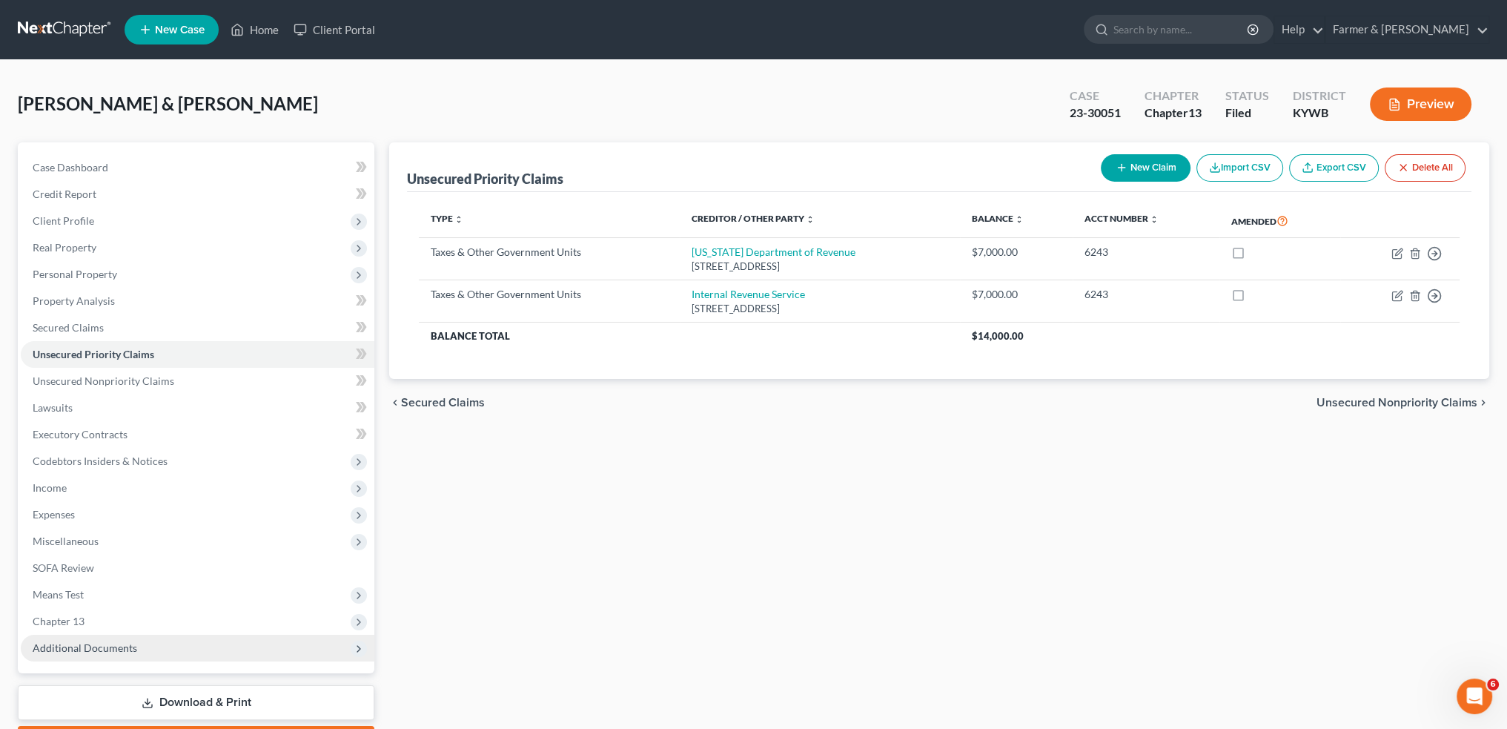
click at [145, 638] on span "Additional Documents" at bounding box center [198, 648] width 354 height 27
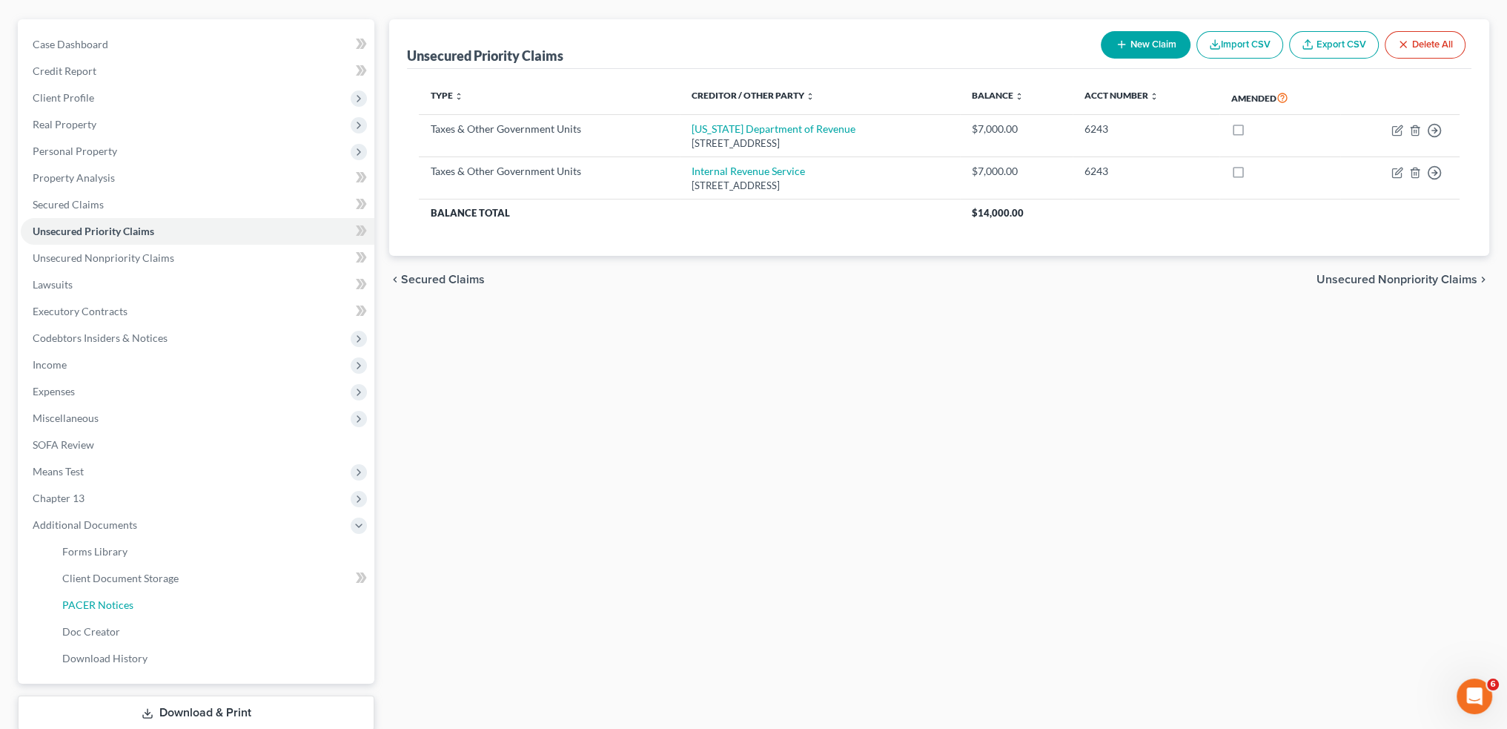
click at [140, 603] on link "PACER Notices" at bounding box center [212, 605] width 324 height 27
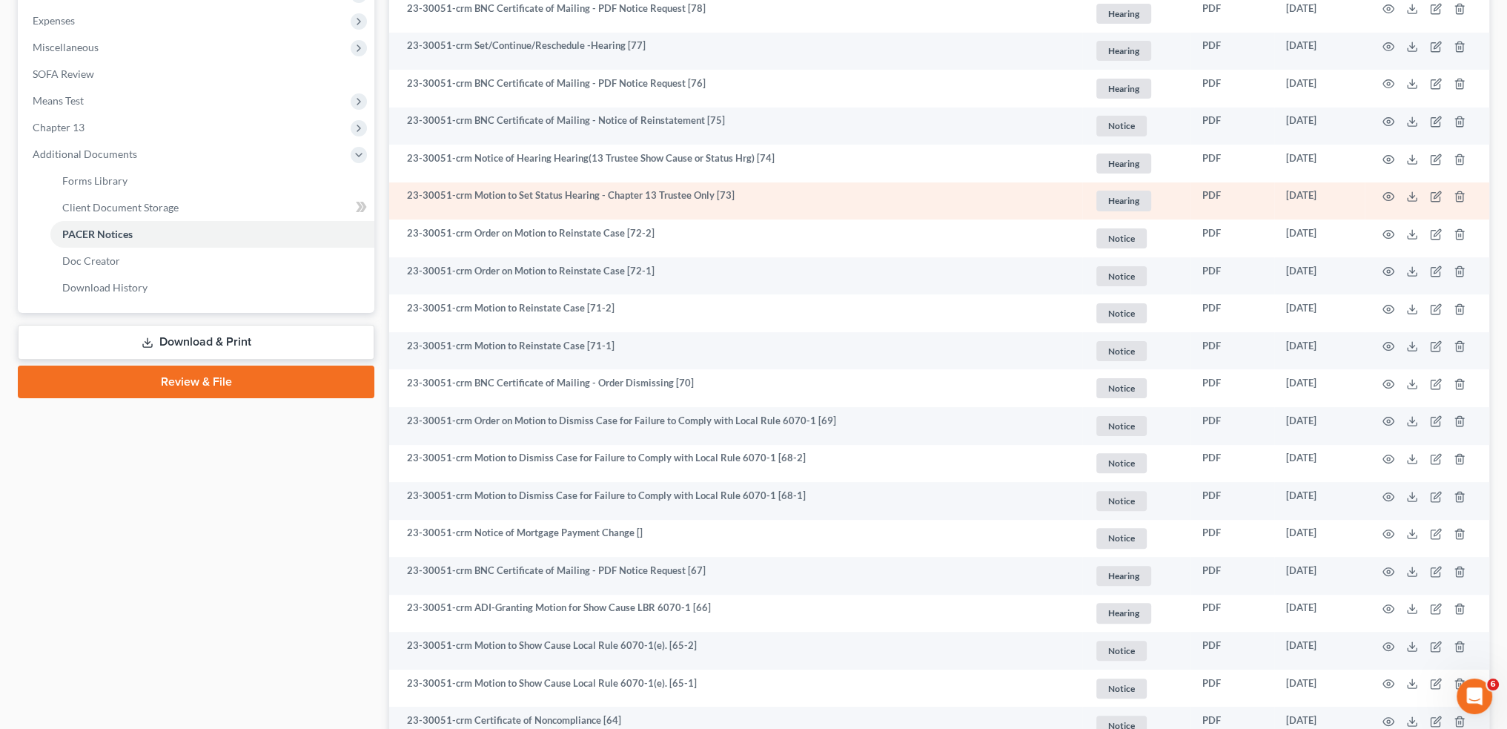
scroll to position [618, 0]
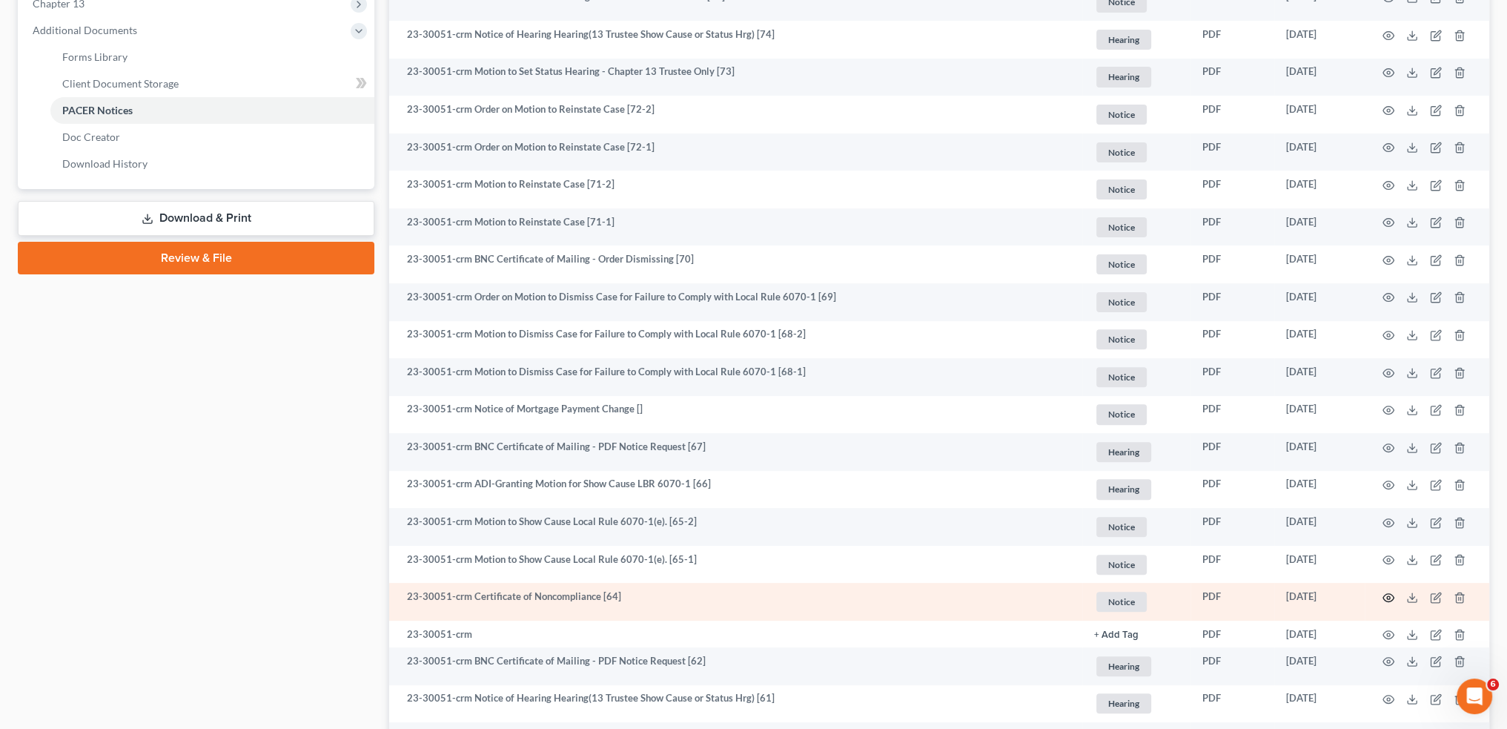
click at [1389, 597] on circle "button" at bounding box center [1388, 597] width 3 height 3
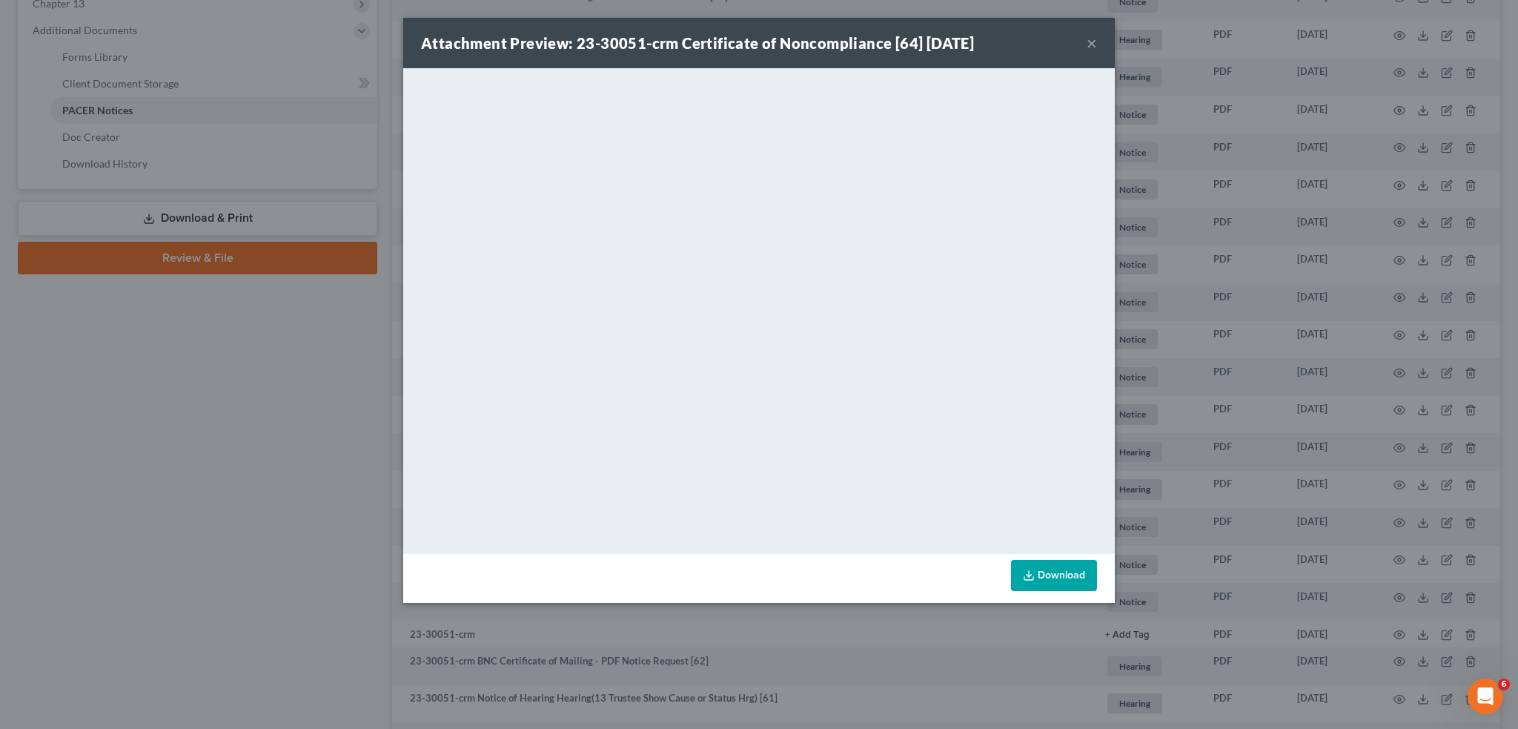
click at [1099, 42] on div "Attachment Preview: 23-30051-crm Certificate of Noncompliance [64] 05/06/2025 ×" at bounding box center [759, 43] width 712 height 50
click at [1091, 39] on button "×" at bounding box center [1092, 43] width 10 height 18
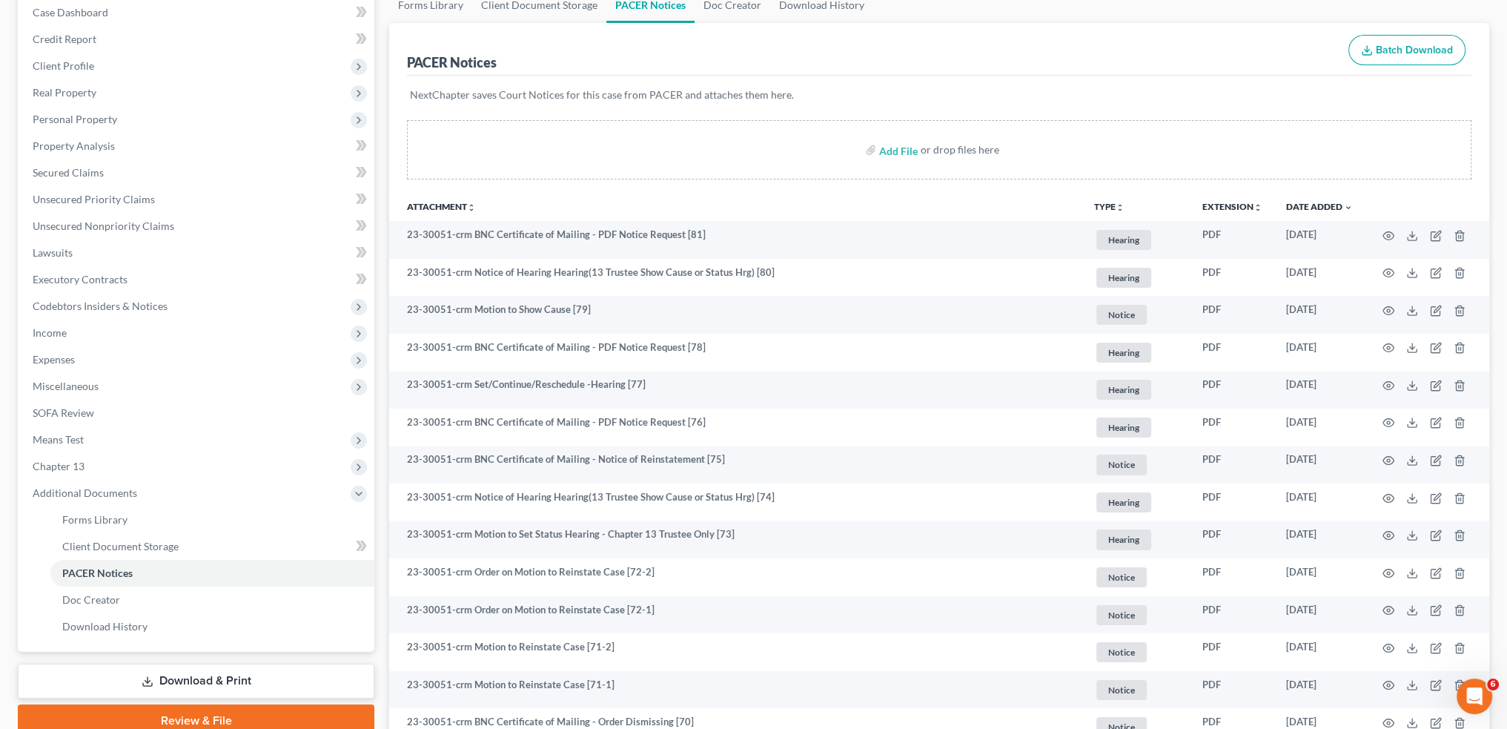
scroll to position [0, 0]
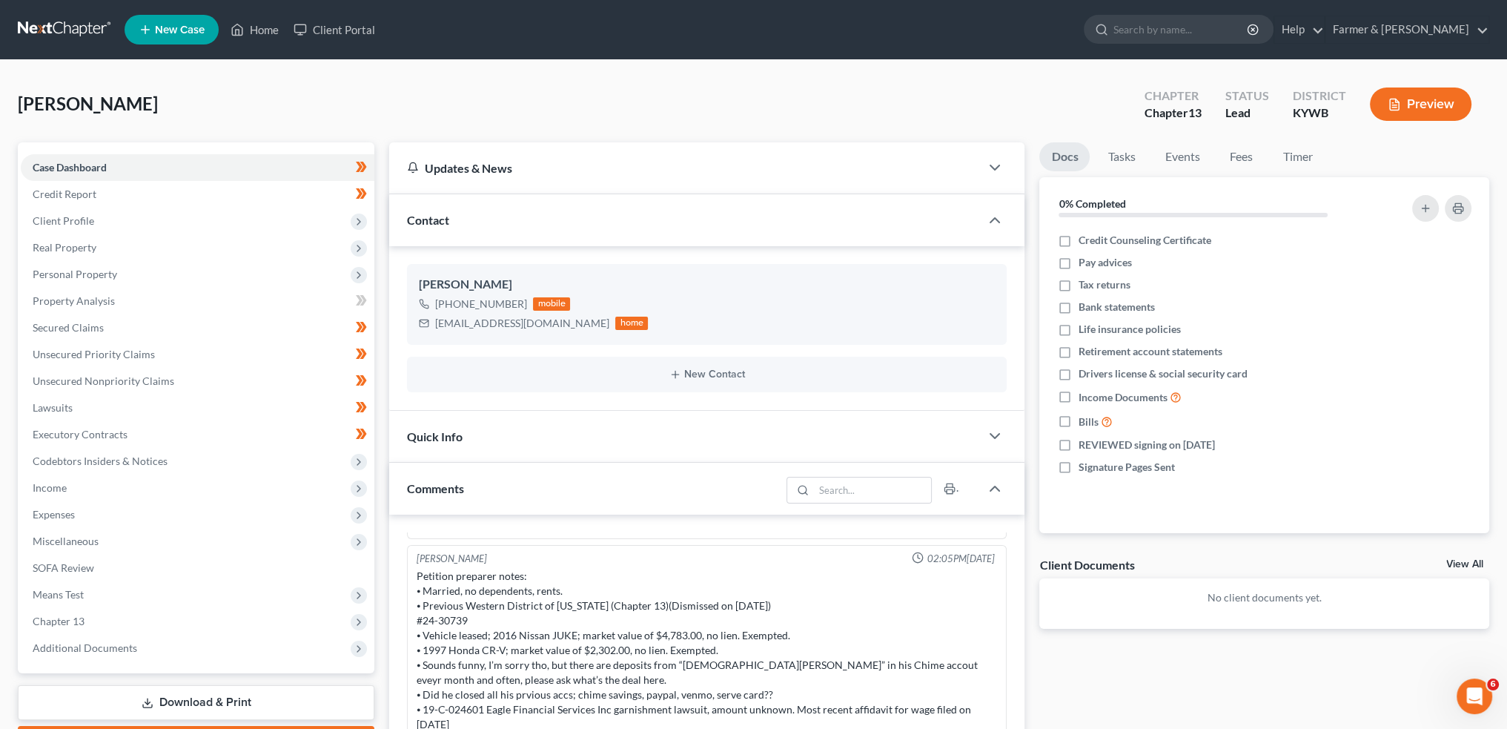
scroll to position [19615, 0]
click at [138, 226] on span "Client Profile" at bounding box center [198, 221] width 354 height 27
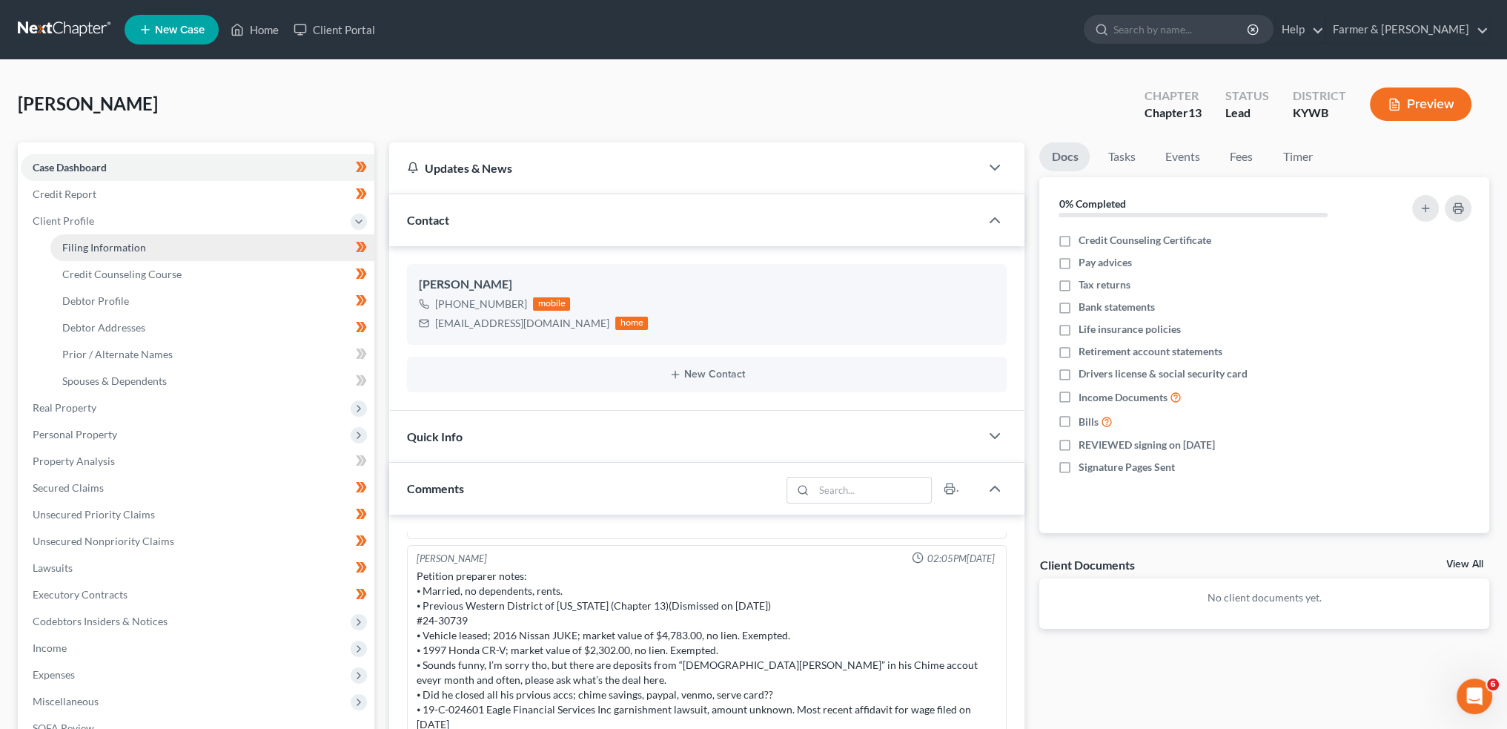
click at [139, 245] on span "Filing Information" at bounding box center [104, 247] width 84 height 13
select select "1"
select select "0"
select select "3"
select select "33"
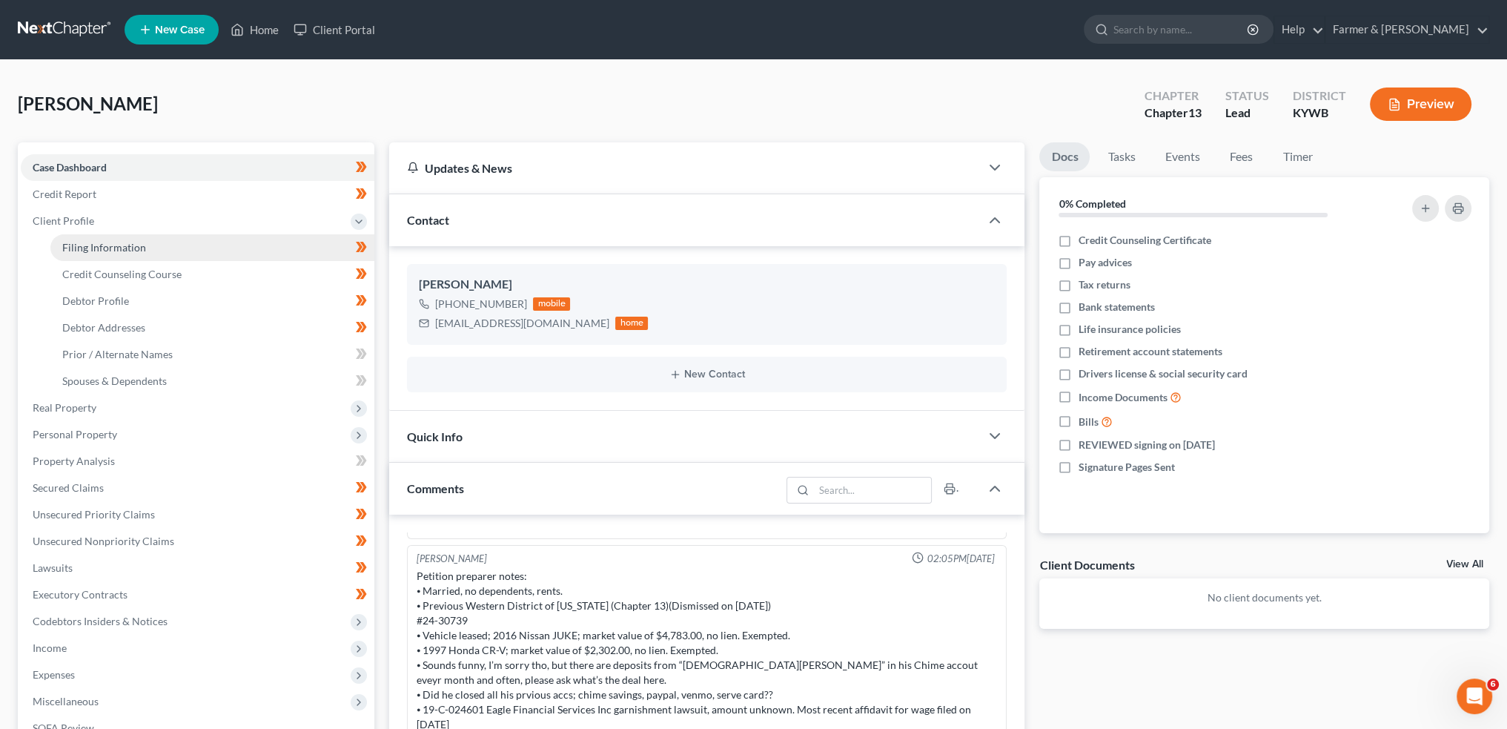
select select "0"
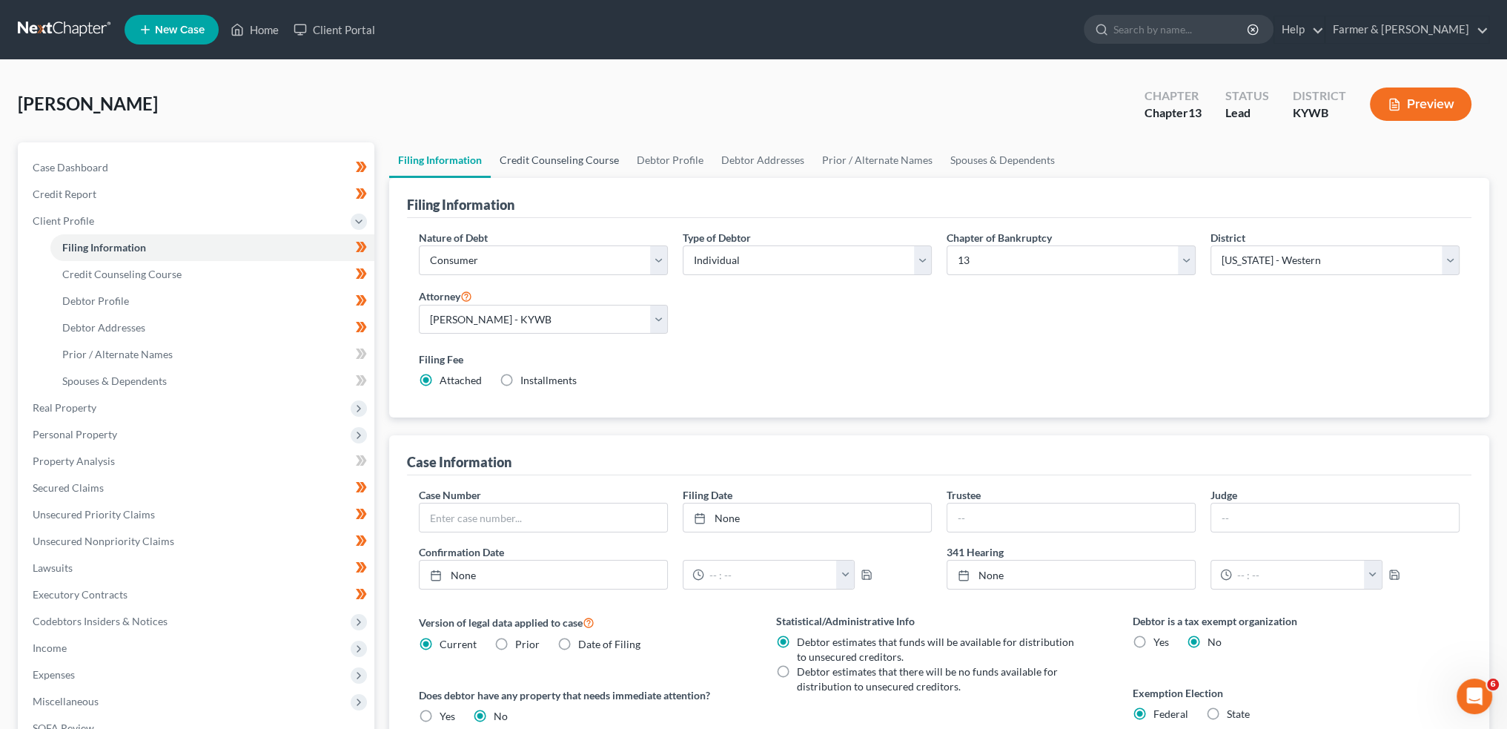
click at [552, 162] on link "Credit Counseling Course" at bounding box center [559, 160] width 137 height 36
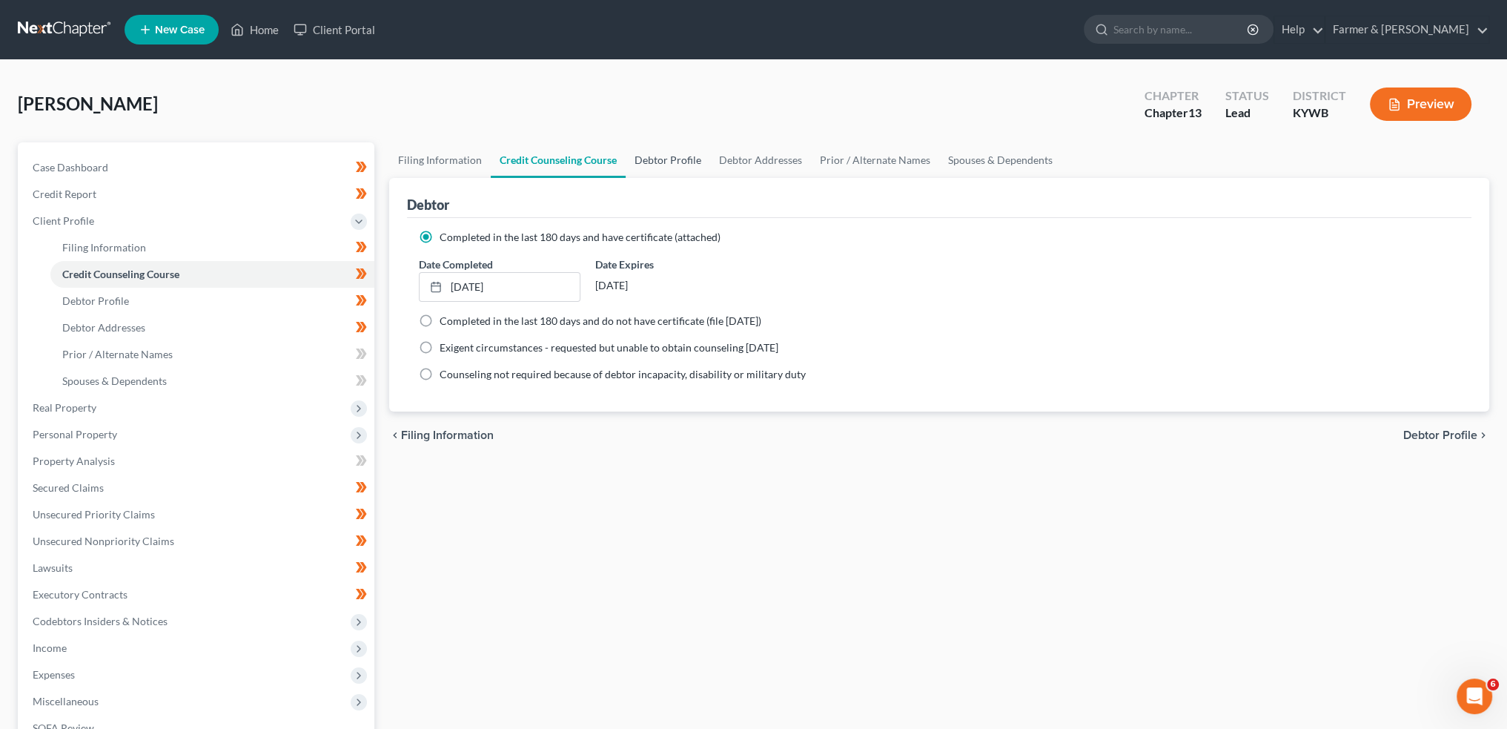
click at [643, 162] on link "Debtor Profile" at bounding box center [668, 160] width 85 height 36
select select "1"
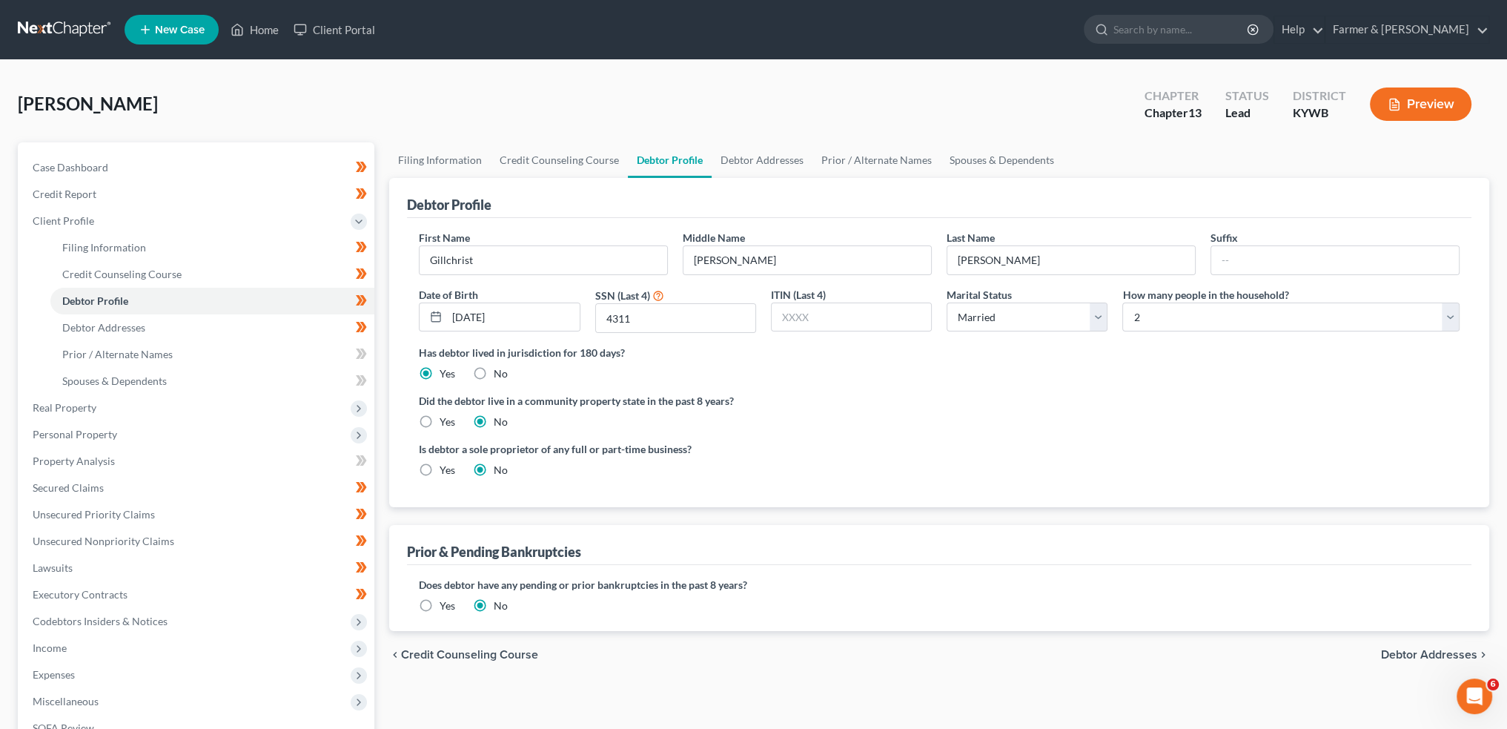
radio input "true"
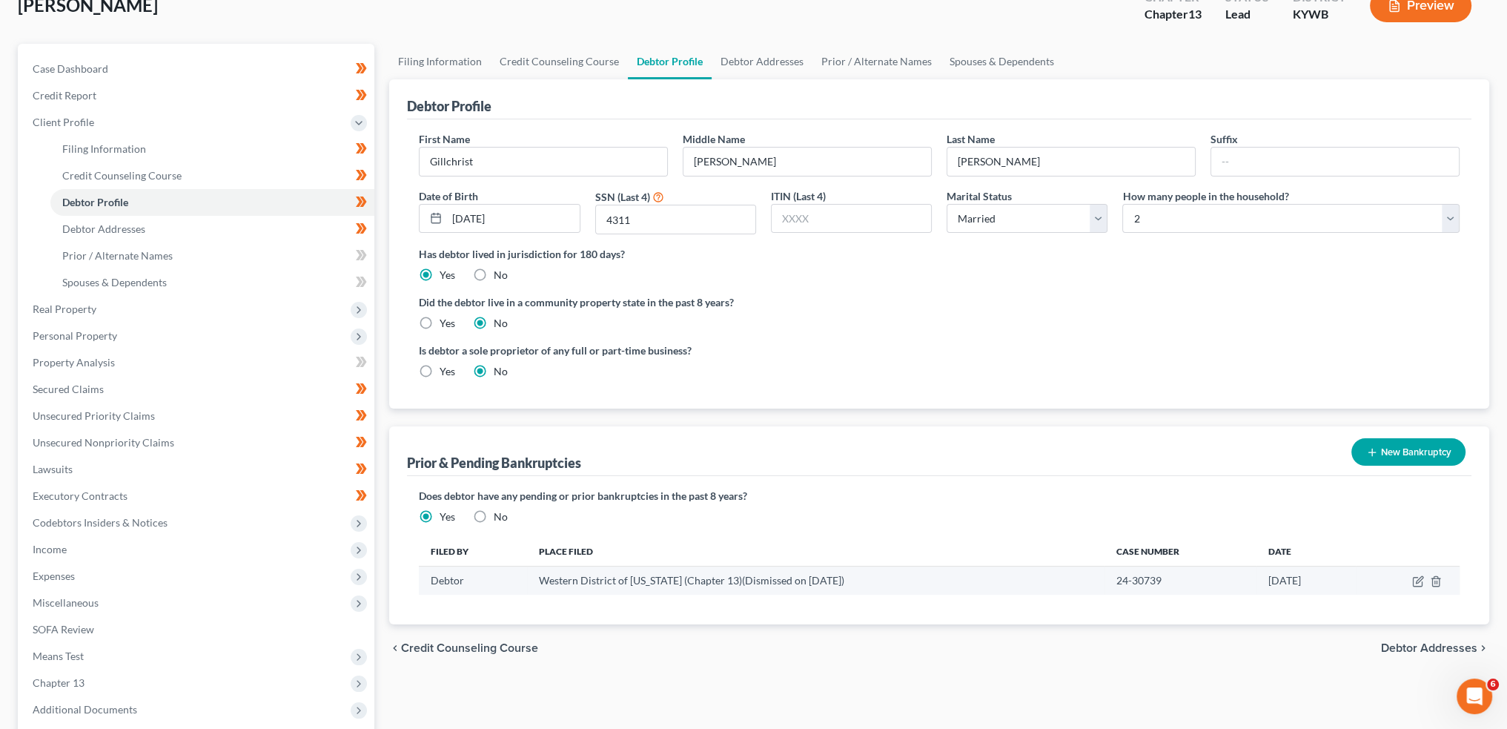
scroll to position [123, 0]
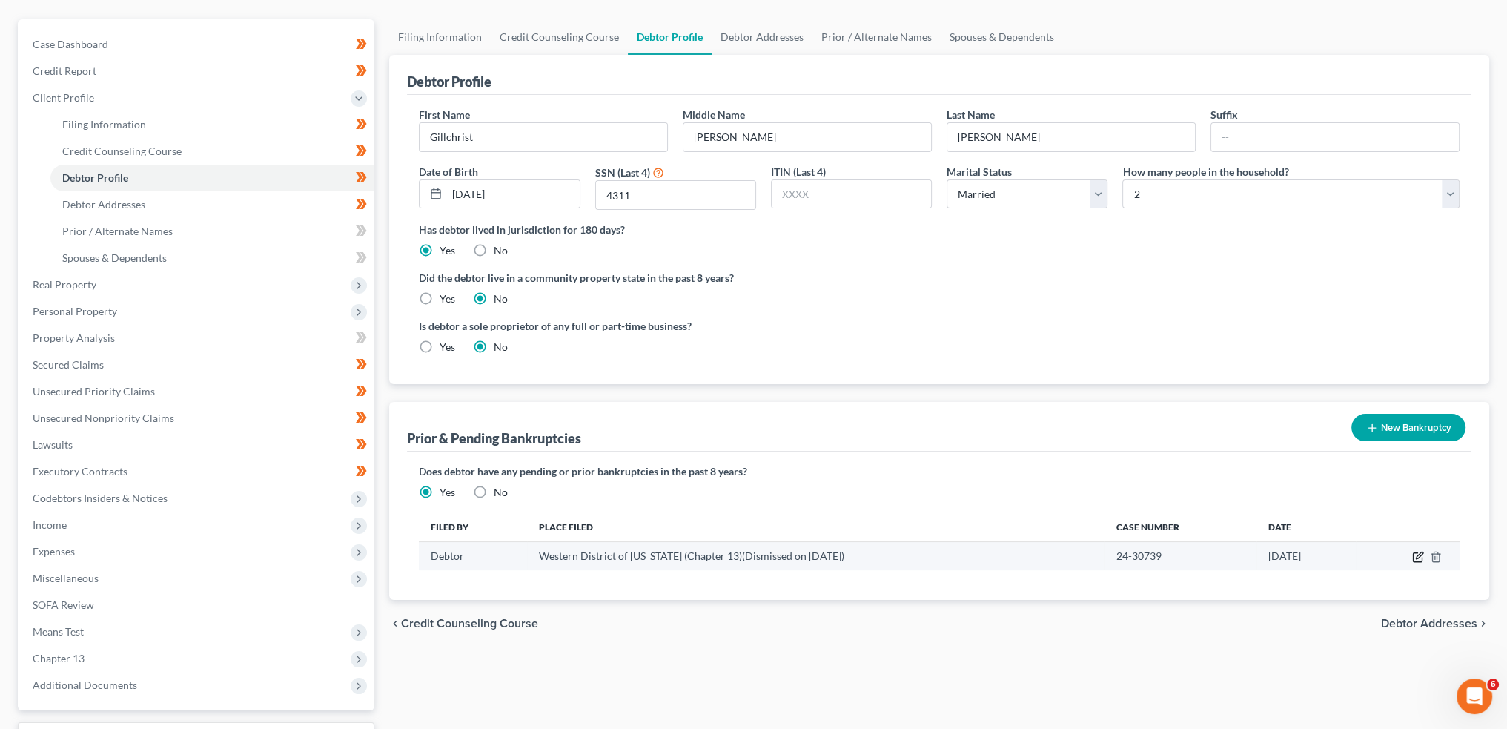
click at [1417, 555] on icon "button" at bounding box center [1418, 557] width 12 height 12
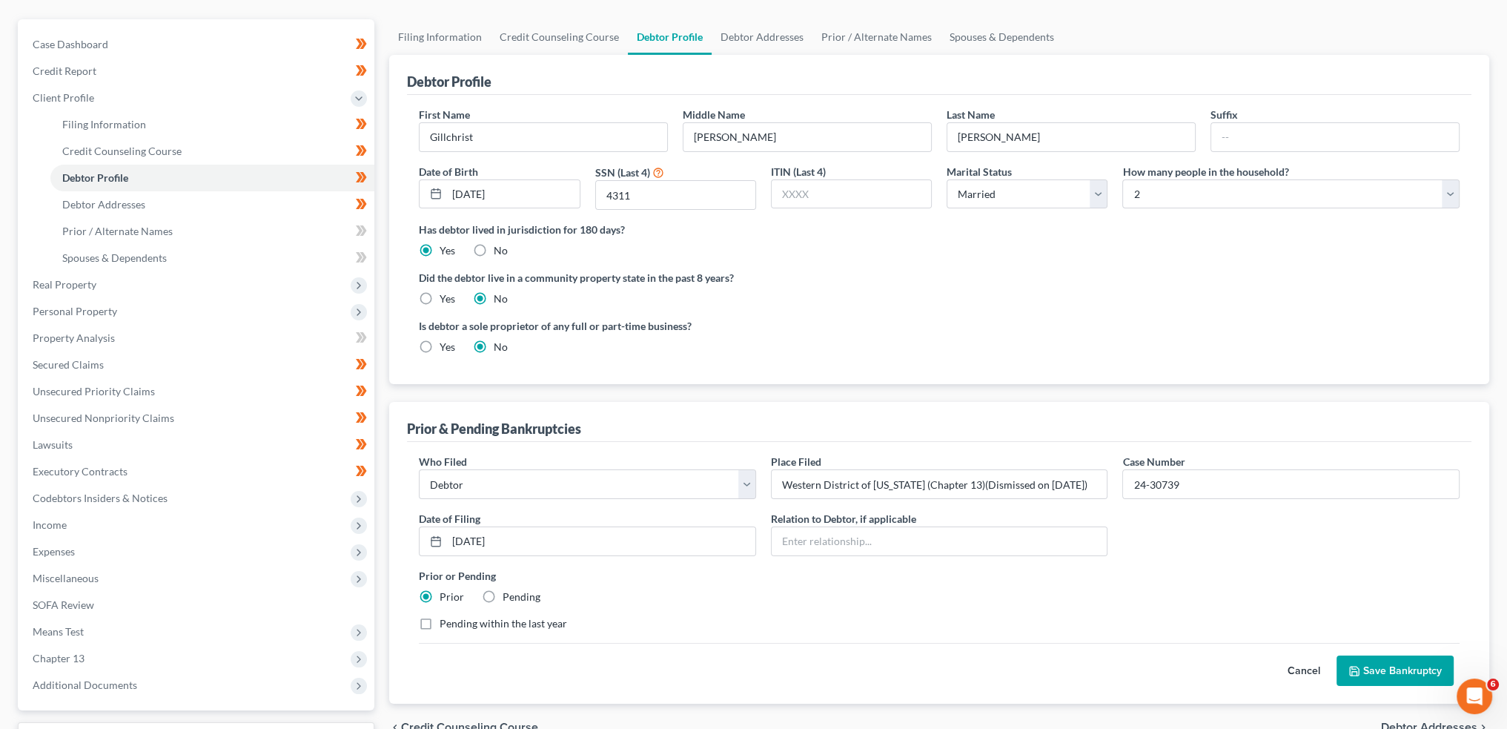
click at [503, 595] on label "Pending" at bounding box center [522, 596] width 38 height 15
click at [509, 595] on input "Pending" at bounding box center [514, 594] width 10 height 10
radio input "true"
click at [440, 593] on label "Prior" at bounding box center [452, 596] width 24 height 15
click at [446, 593] on input "Prior" at bounding box center [451, 594] width 10 height 10
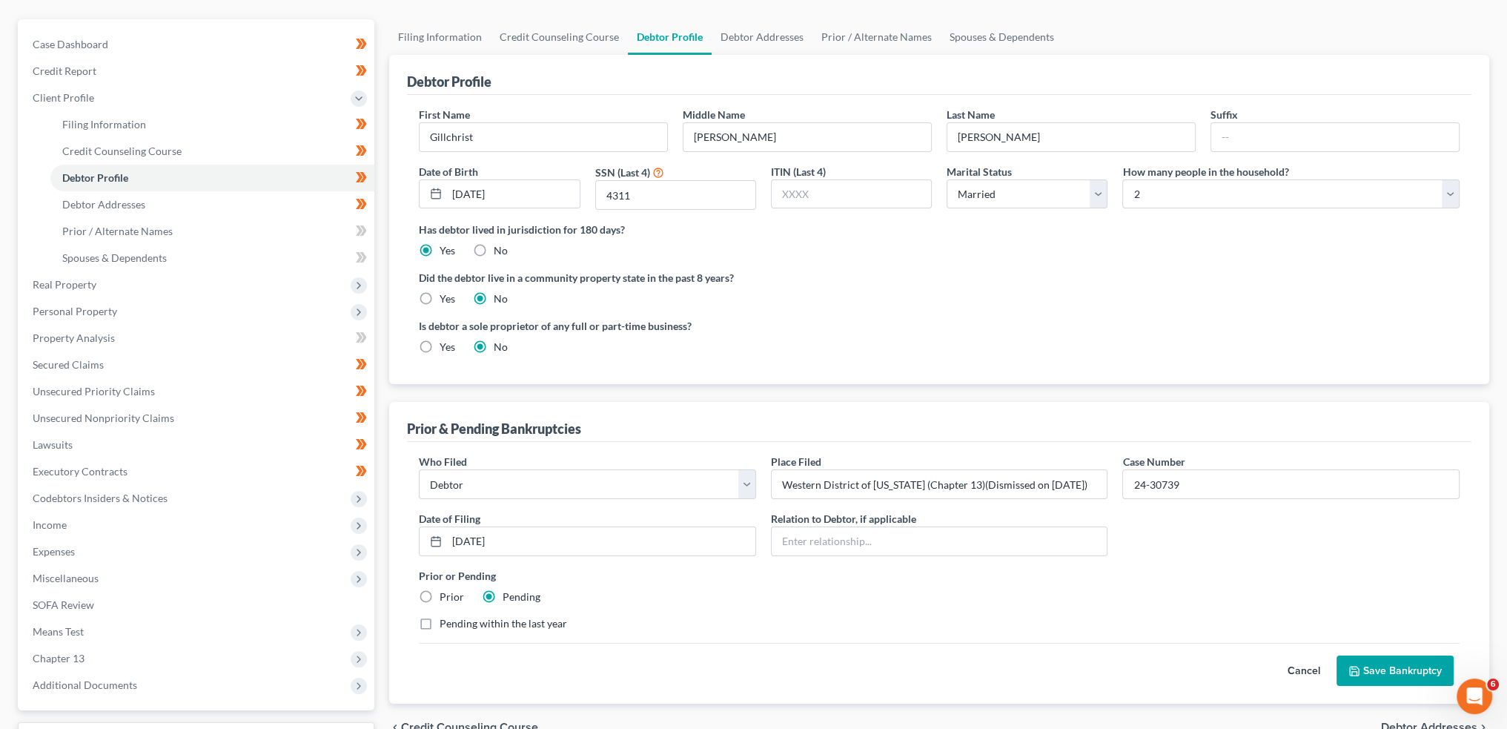
radio input "true"
radio input "false"
click at [440, 620] on label "Pending within the last year" at bounding box center [504, 623] width 128 height 15
click at [446, 620] on input "Pending within the last year" at bounding box center [451, 621] width 10 height 10
checkbox input "true"
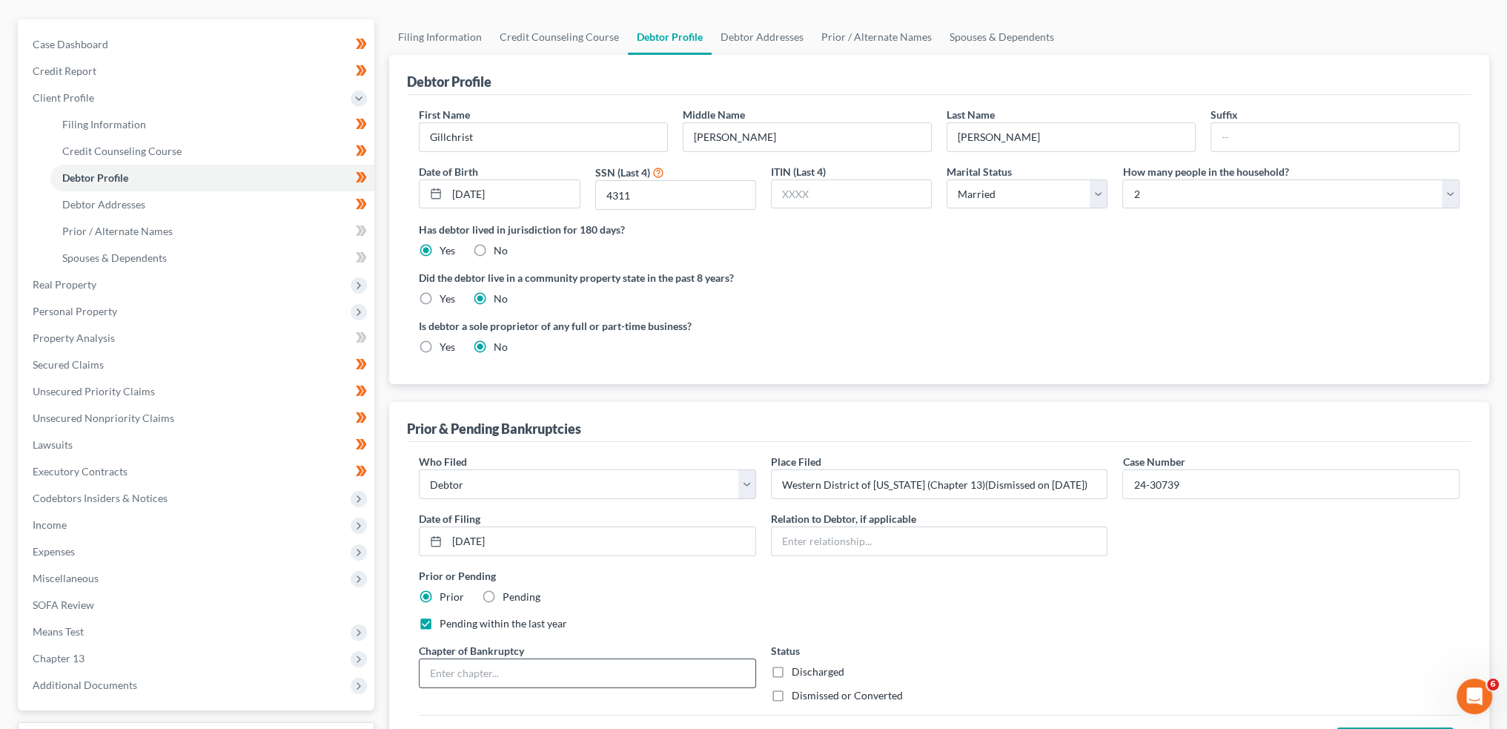
click at [451, 672] on input "text" at bounding box center [588, 673] width 336 height 28
type input "13"
click at [792, 692] on label "Dismissed or Converted" at bounding box center [847, 695] width 111 height 15
click at [798, 692] on input "Dismissed or Converted" at bounding box center [803, 693] width 10 height 10
checkbox input "true"
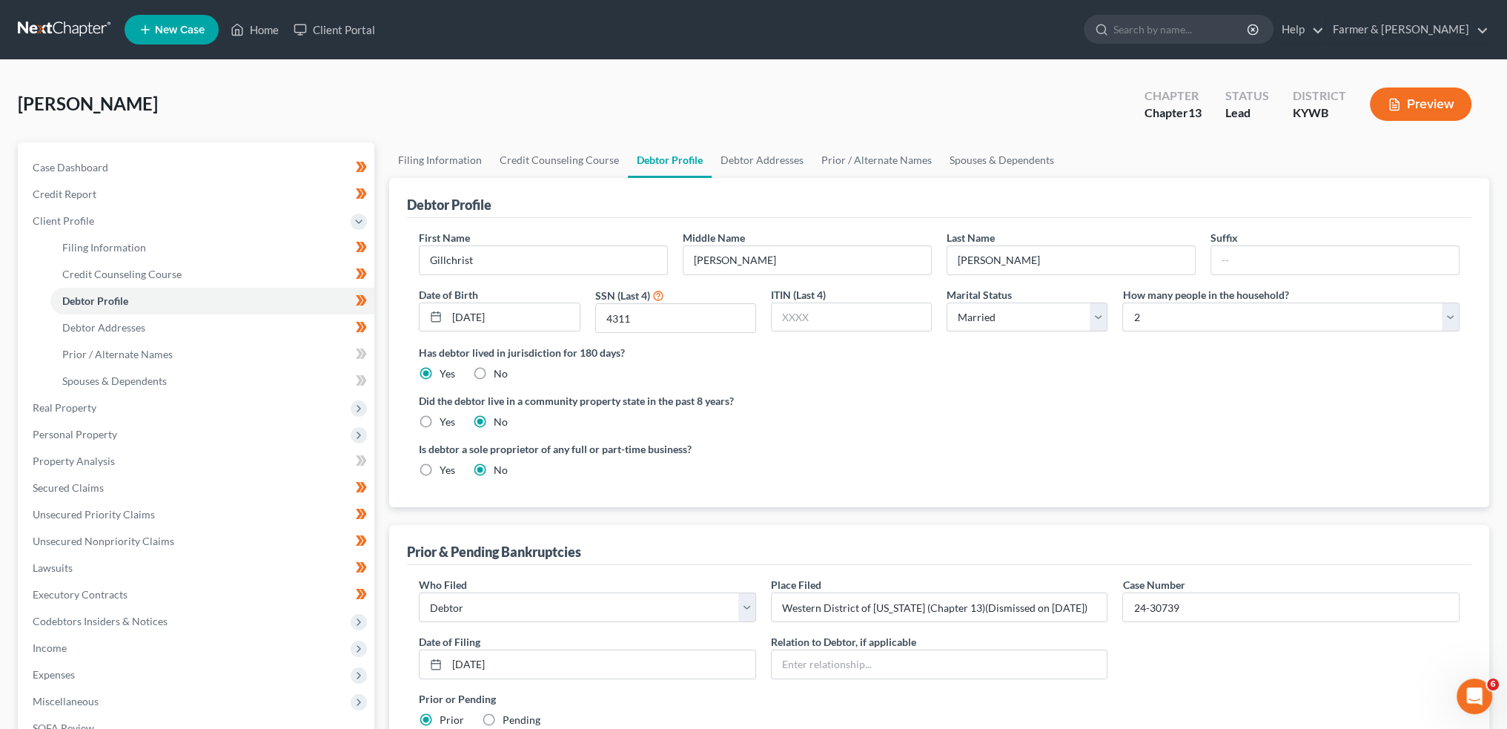
scroll to position [272, 0]
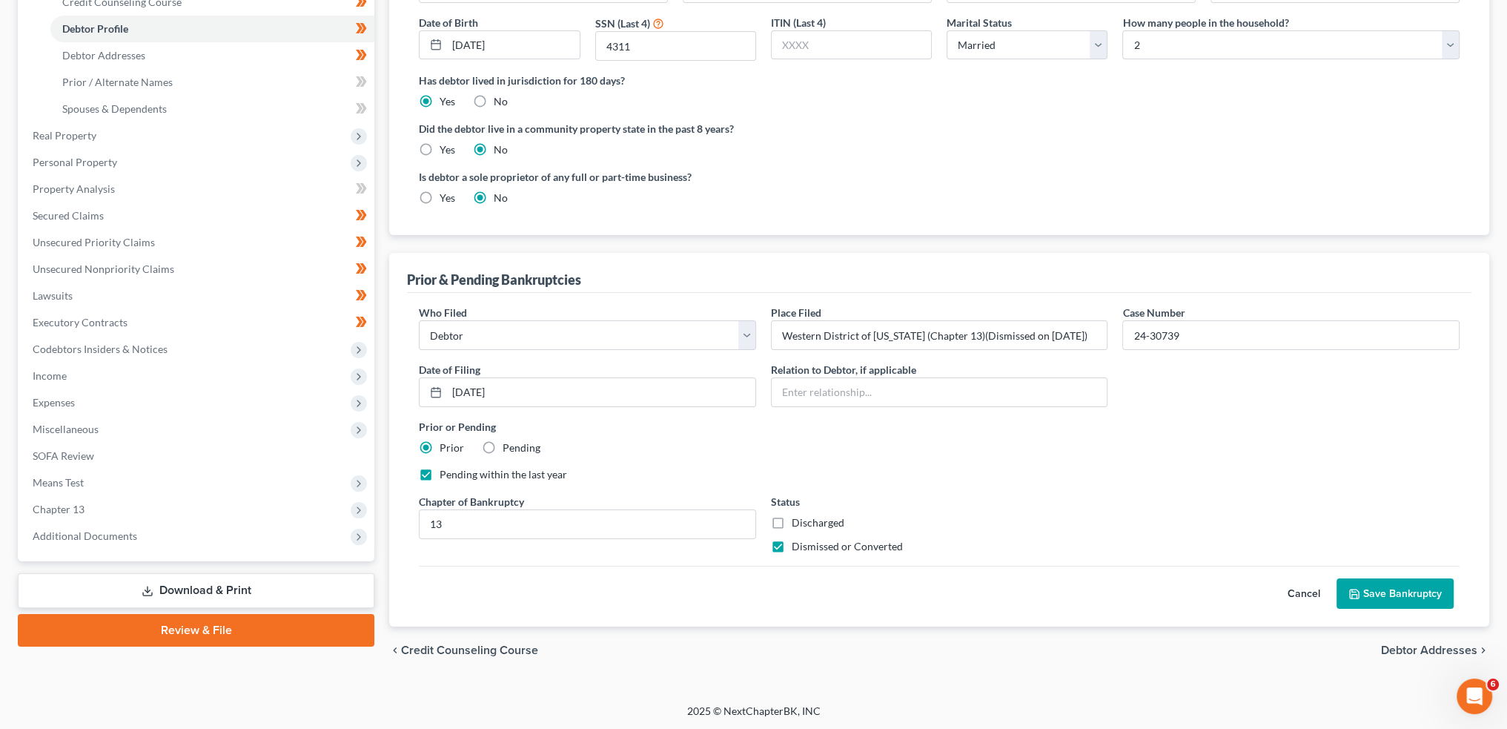
click at [1401, 603] on button "Save Bankruptcy" at bounding box center [1395, 593] width 117 height 31
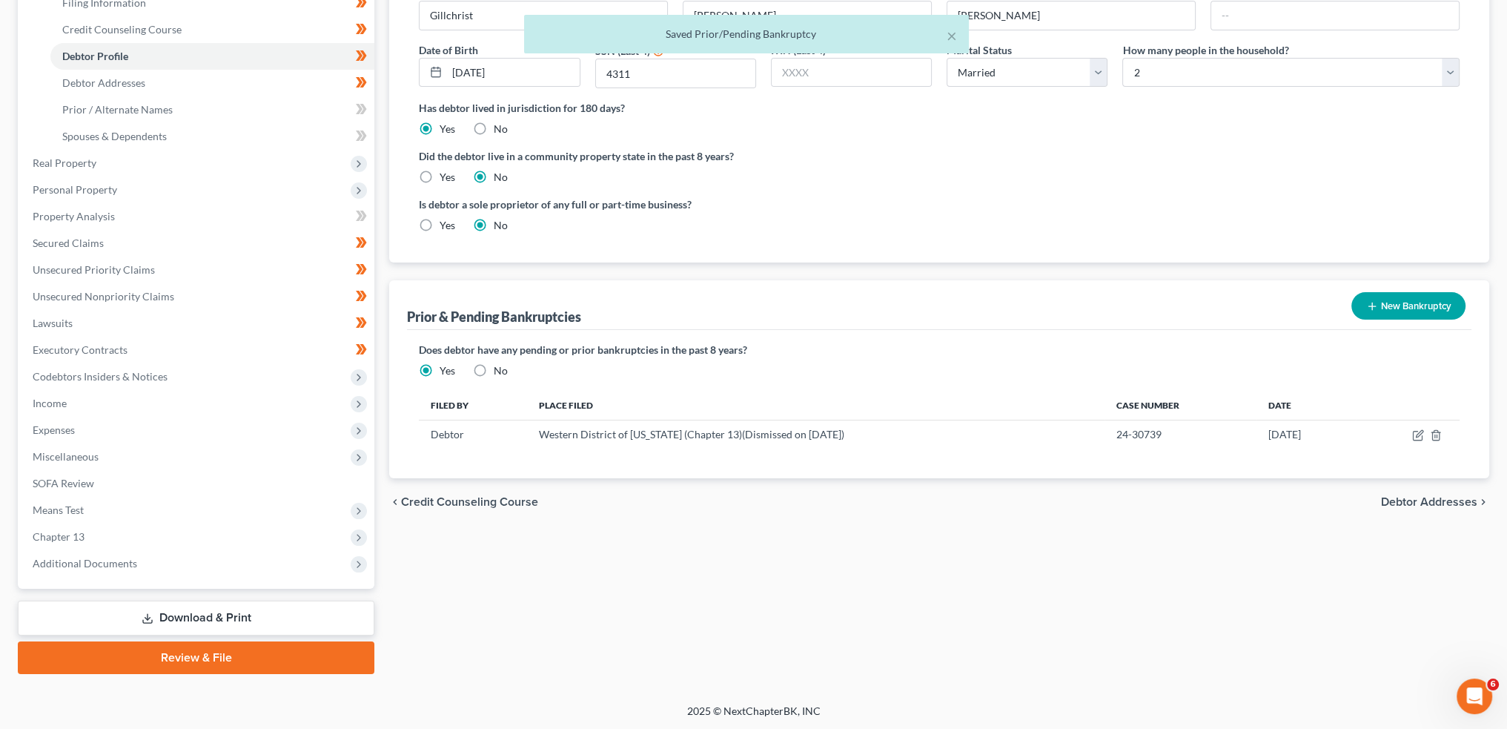
scroll to position [0, 0]
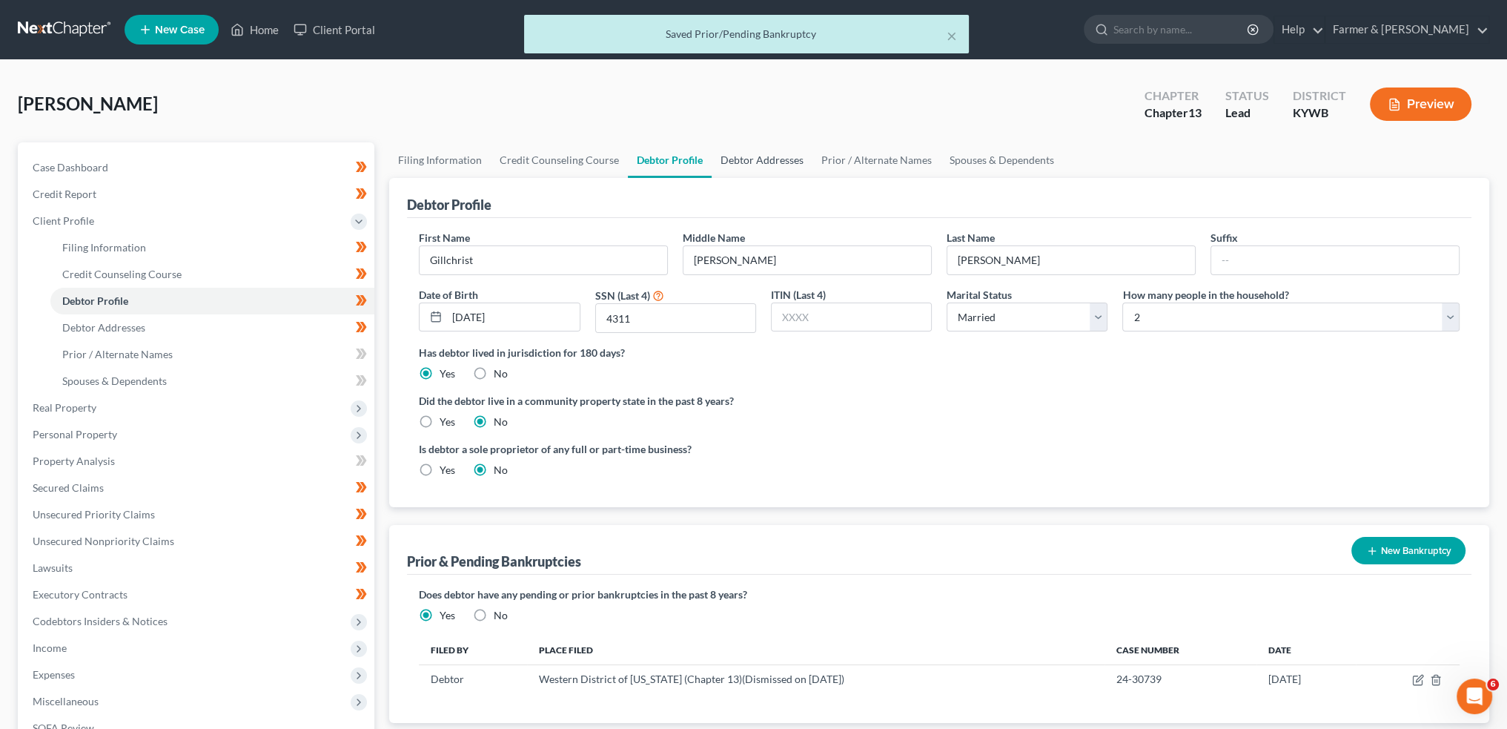
click at [761, 151] on link "Debtor Addresses" at bounding box center [762, 160] width 101 height 36
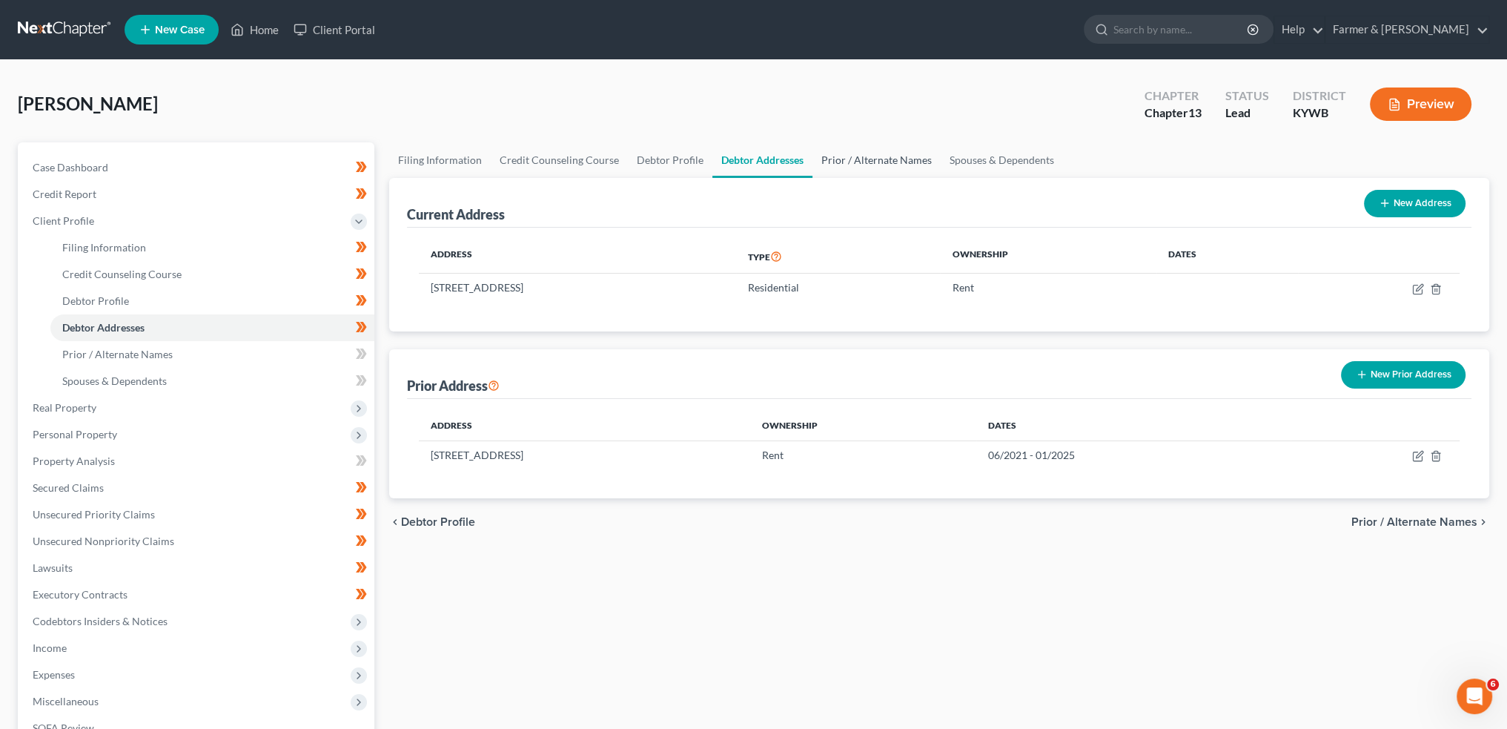
click at [861, 154] on link "Prior / Alternate Names" at bounding box center [877, 160] width 128 height 36
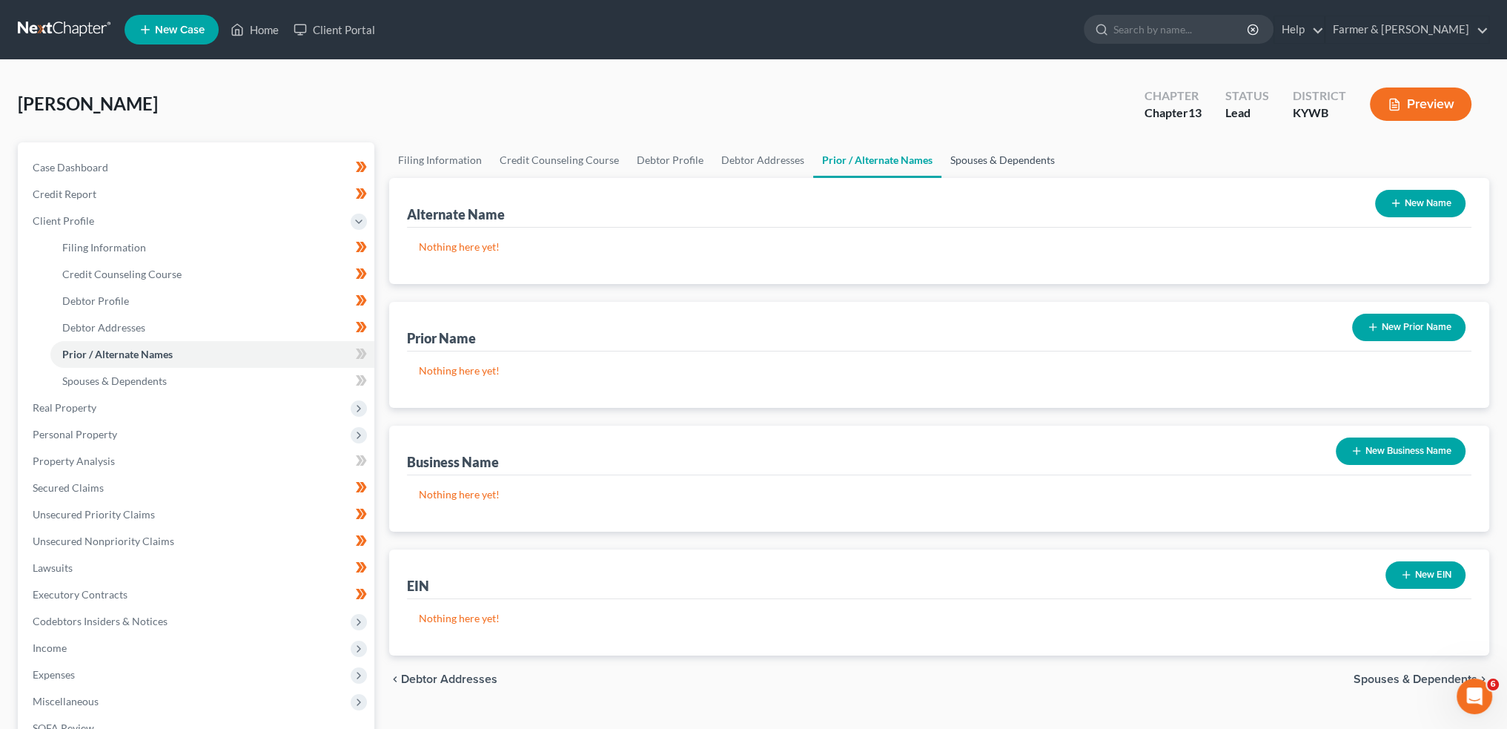
click at [976, 151] on link "Spouses & Dependents" at bounding box center [1002, 160] width 122 height 36
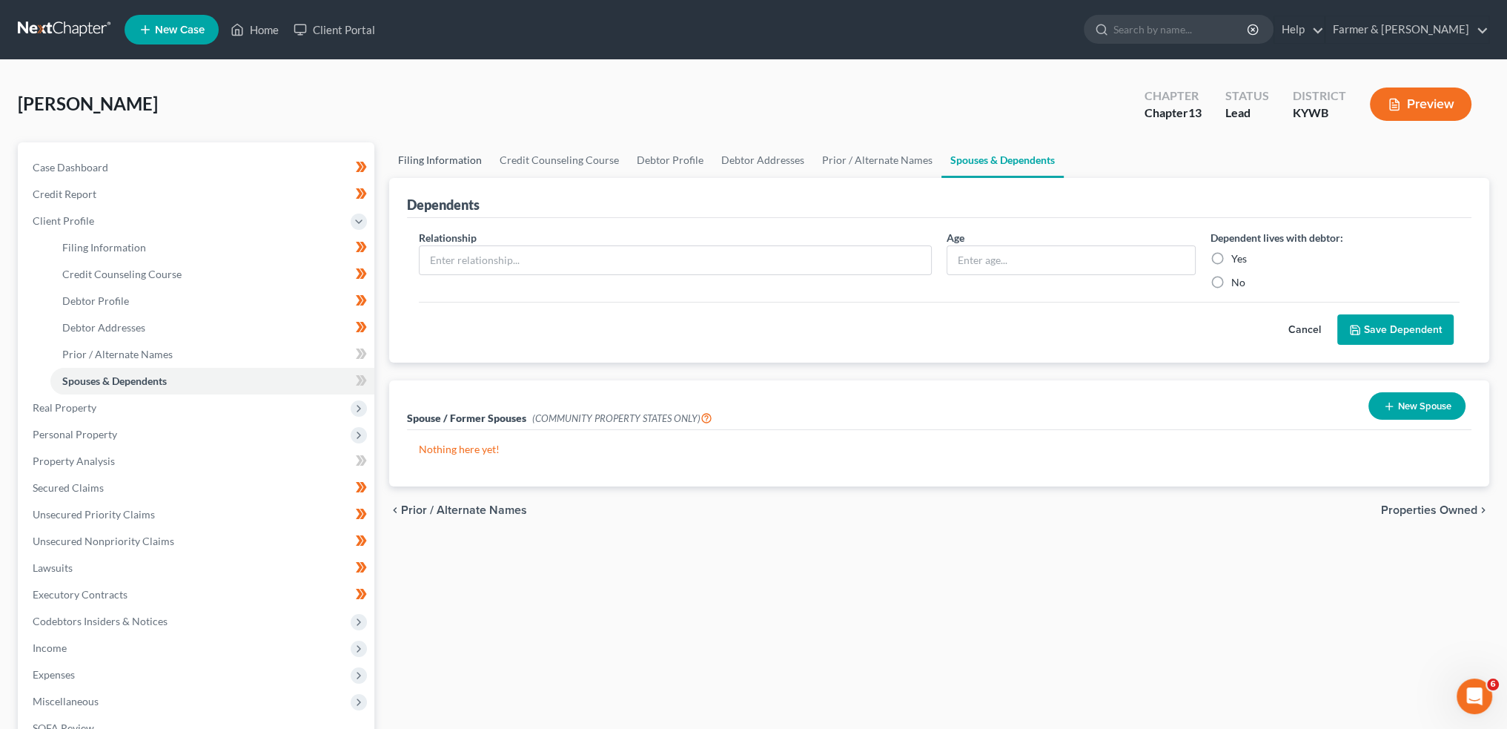
click at [443, 162] on link "Filing Information" at bounding box center [440, 160] width 102 height 36
select select "1"
select select "0"
select select "3"
select select "33"
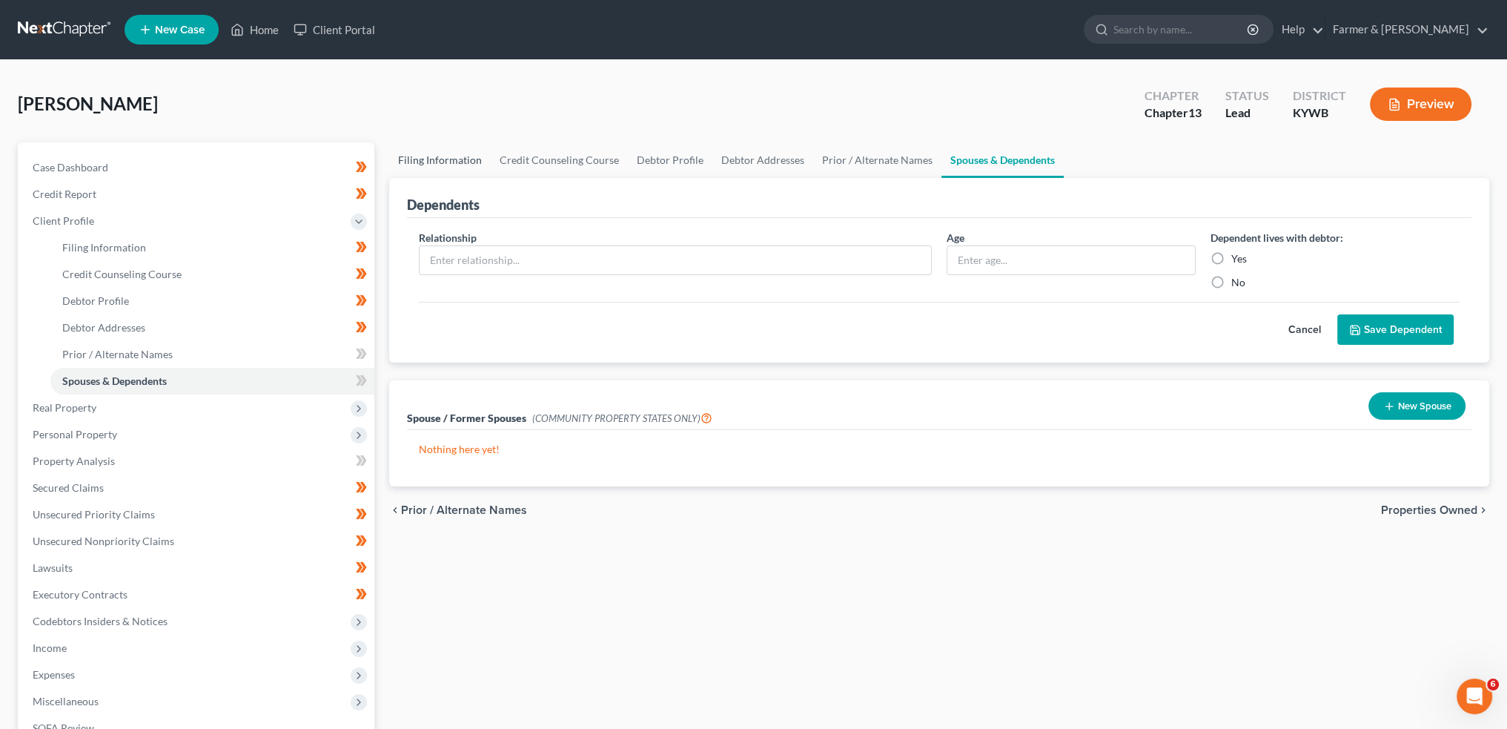
select select "0"
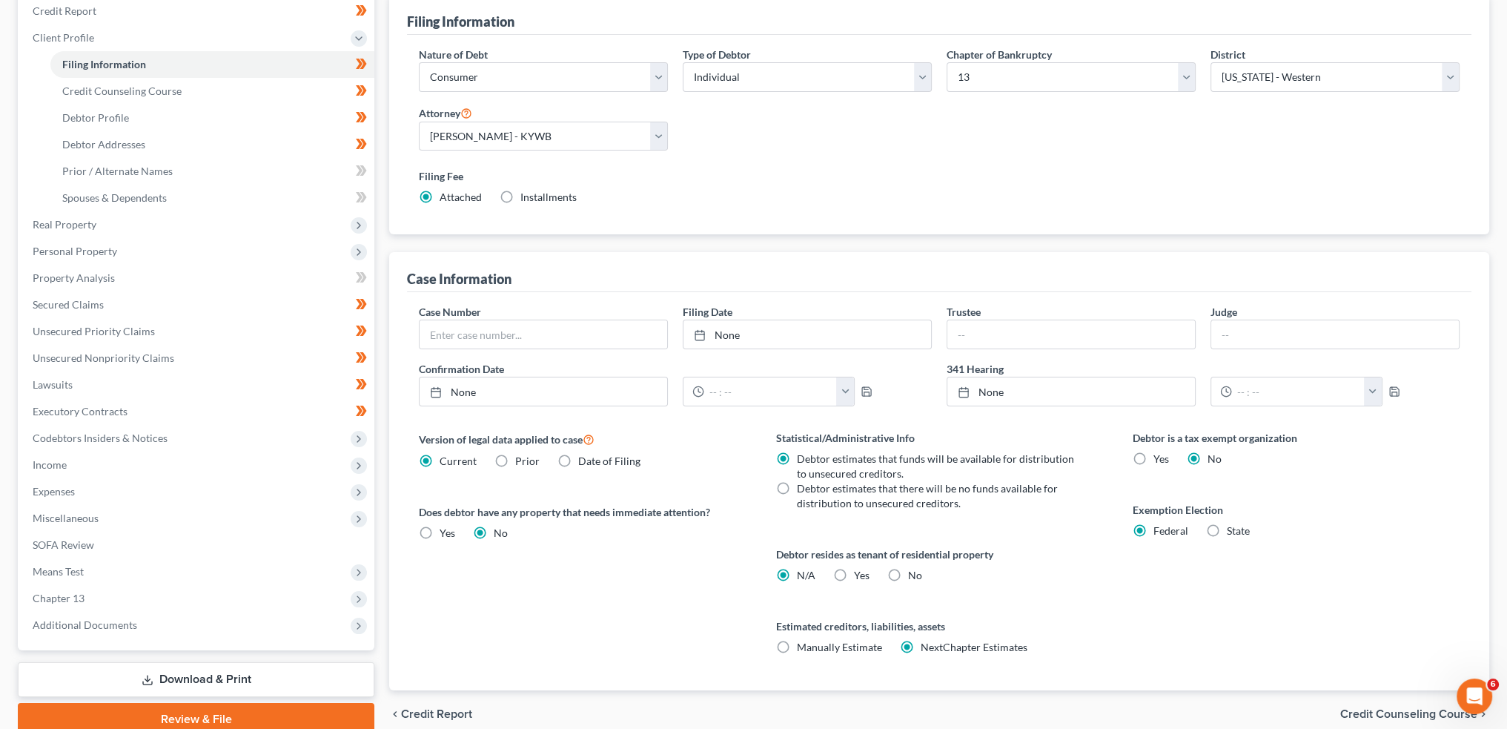
scroll to position [246, 0]
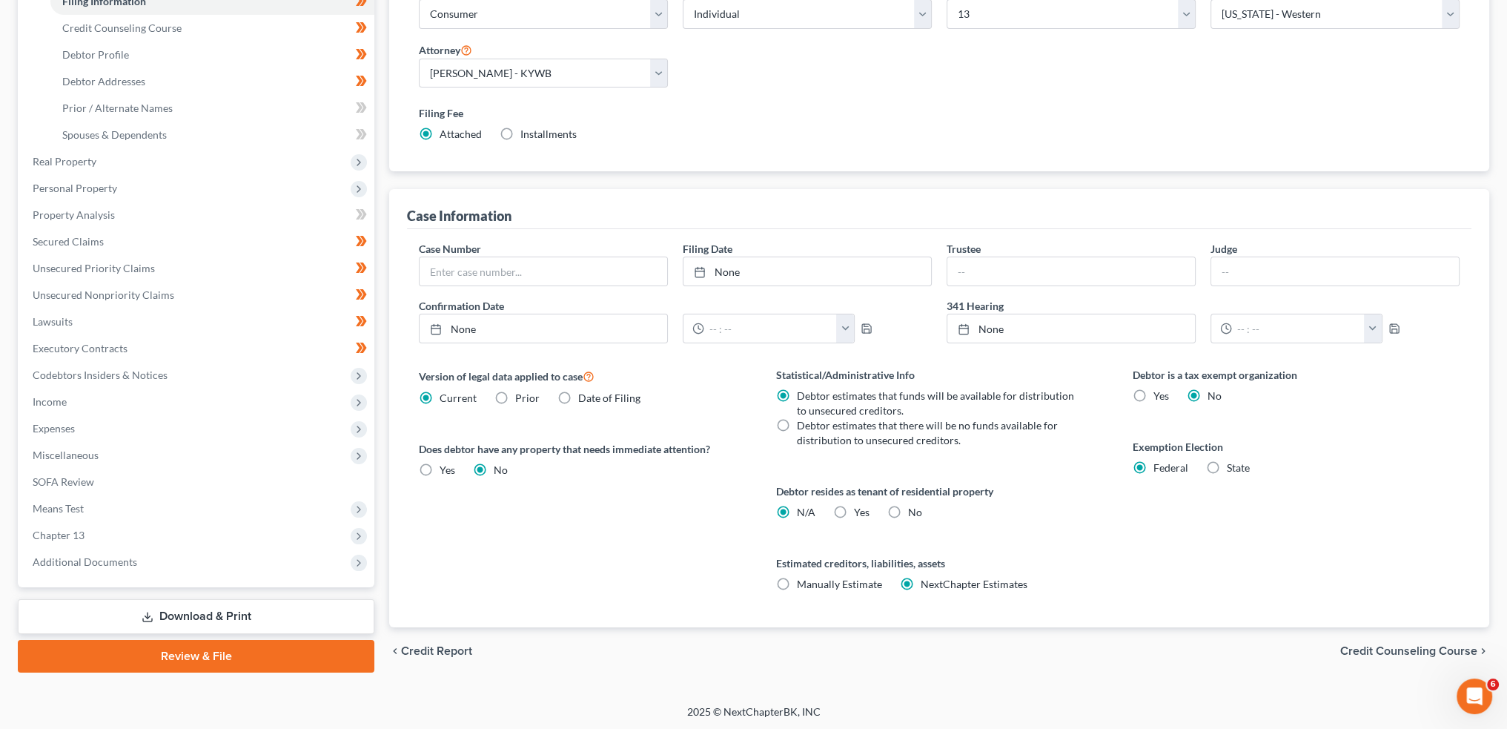
click at [854, 508] on label "Yes Yes" at bounding box center [862, 512] width 16 height 15
click at [860, 508] on input "Yes Yes" at bounding box center [865, 510] width 10 height 10
radio input "true"
radio input "false"
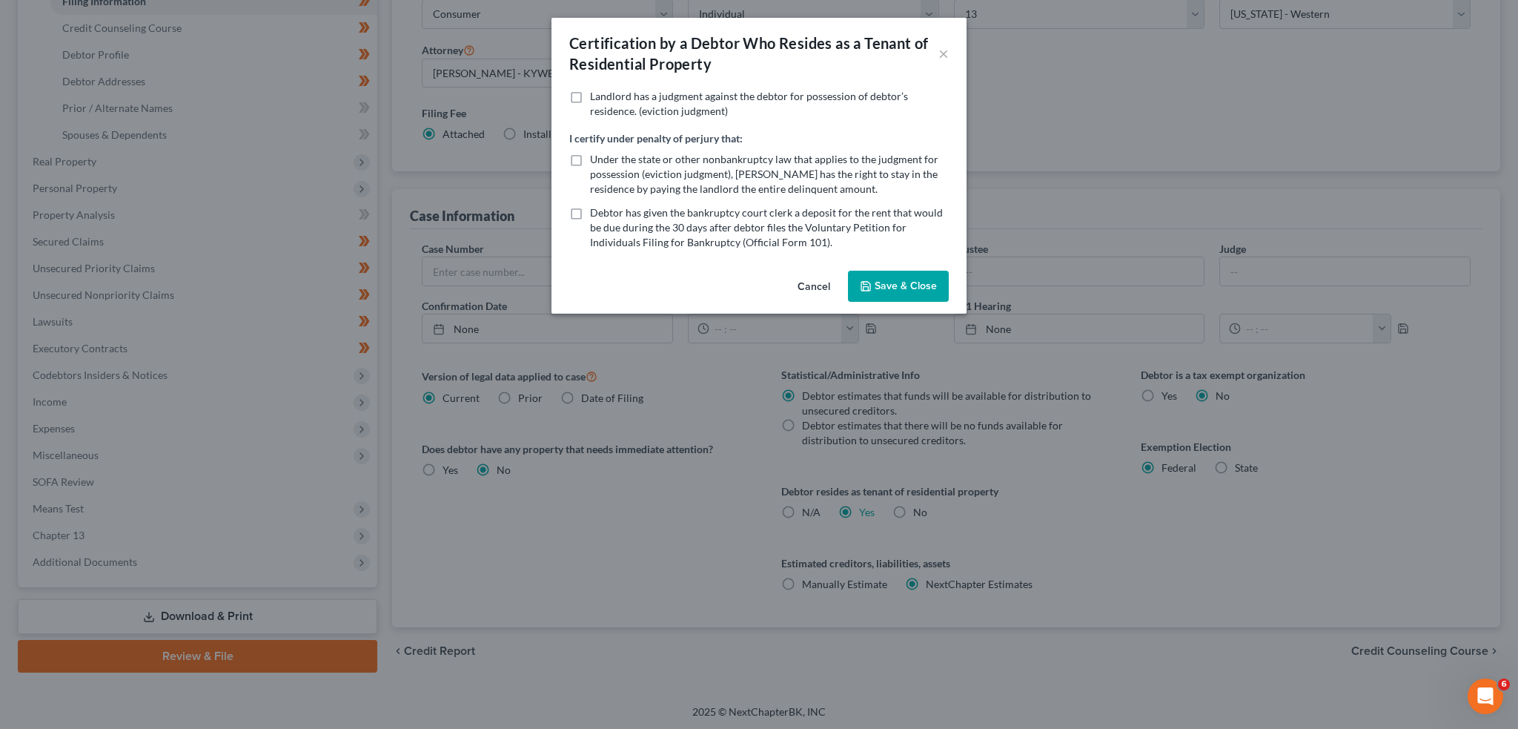
click at [867, 281] on icon "button" at bounding box center [866, 286] width 12 height 12
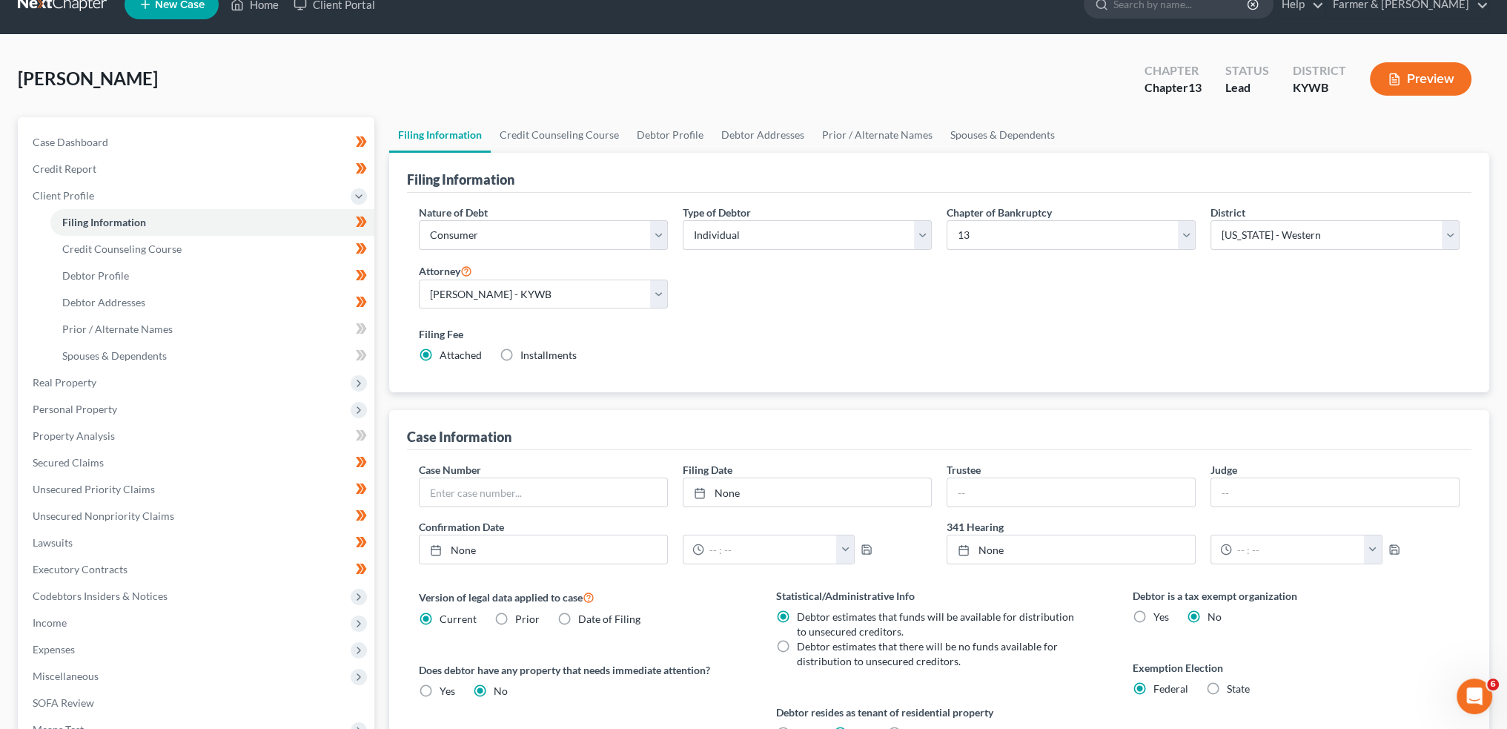
scroll to position [0, 0]
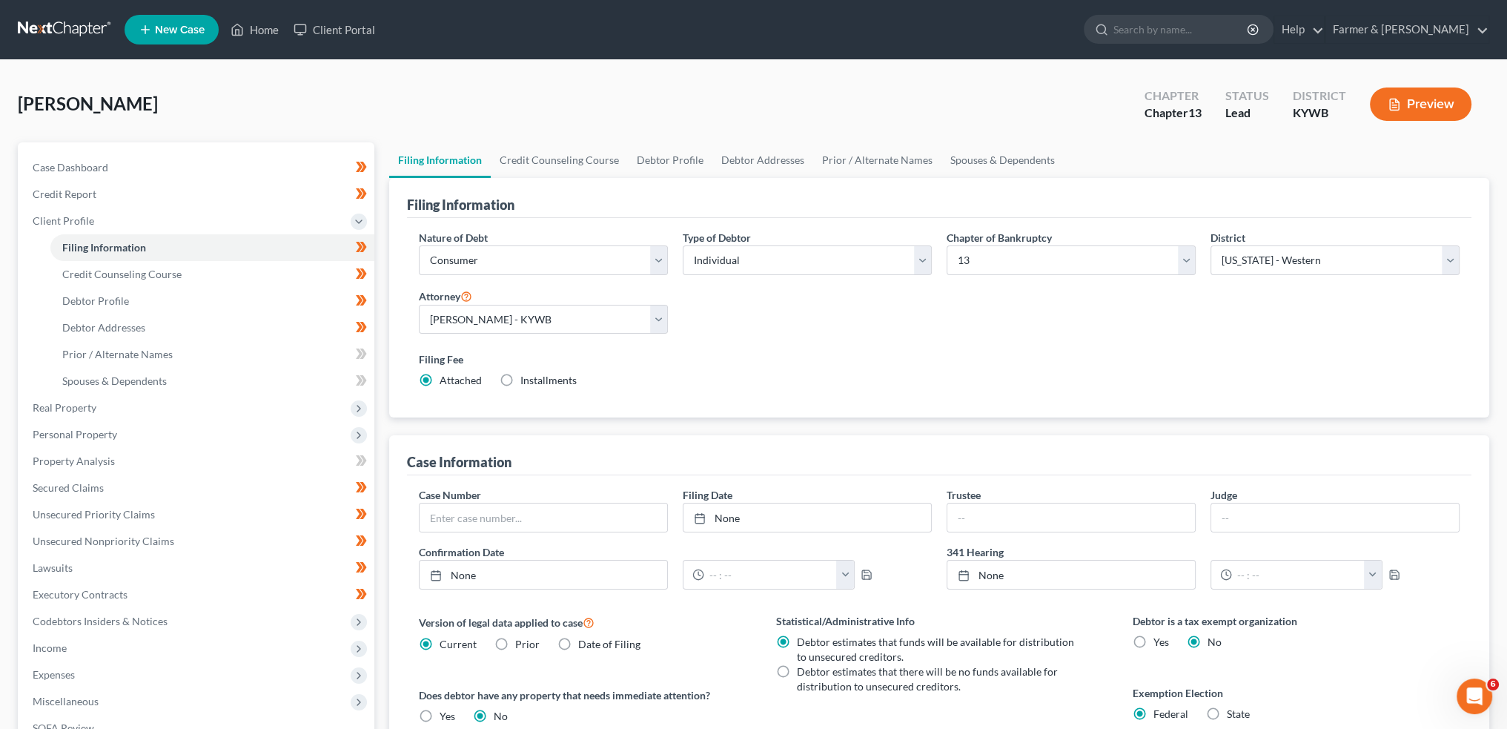
drag, startPoint x: 1154, startPoint y: 214, endPoint x: 1147, endPoint y: 205, distance: 10.5
click at [1154, 214] on div "Filing Information" at bounding box center [939, 198] width 1065 height 40
click at [655, 156] on link "Debtor Profile" at bounding box center [670, 160] width 85 height 36
select select "1"
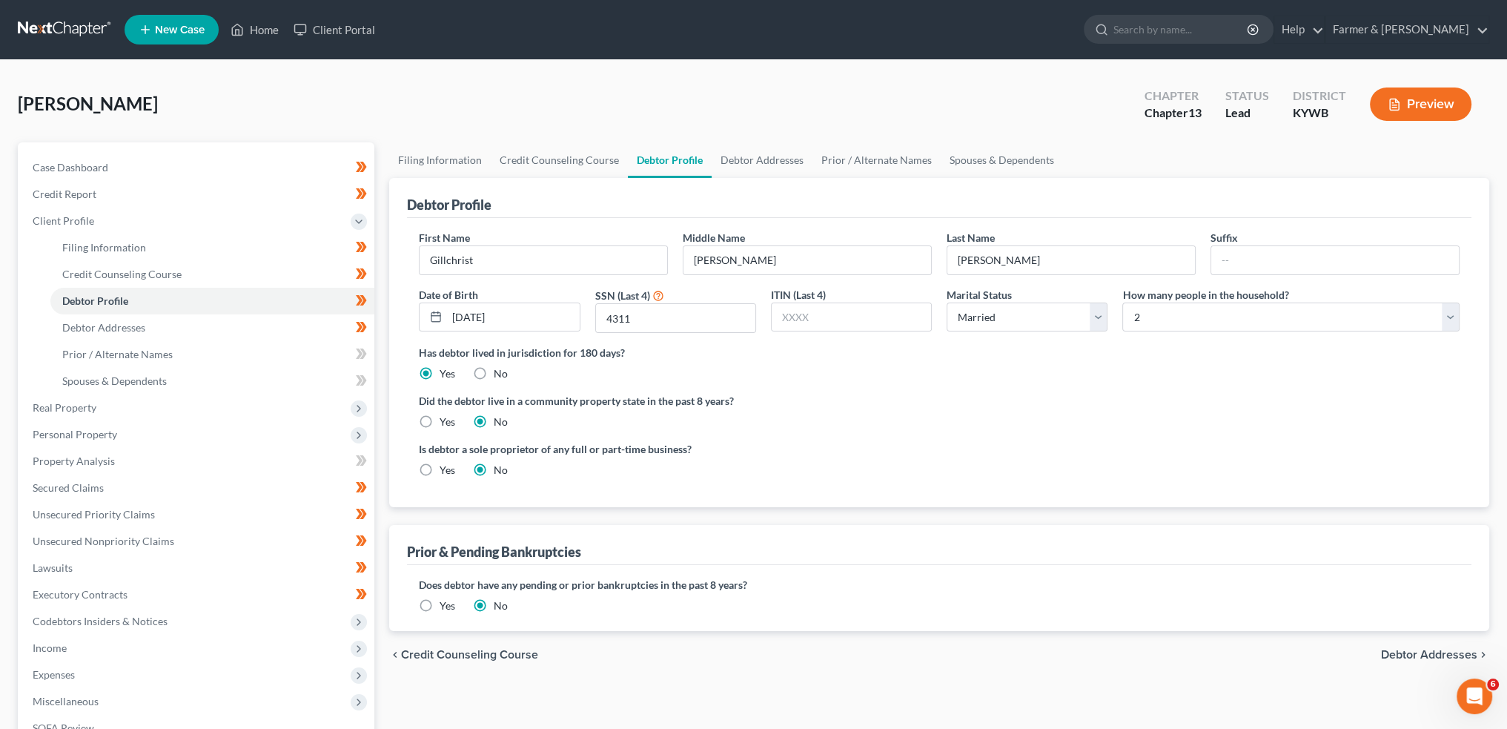
radio input "true"
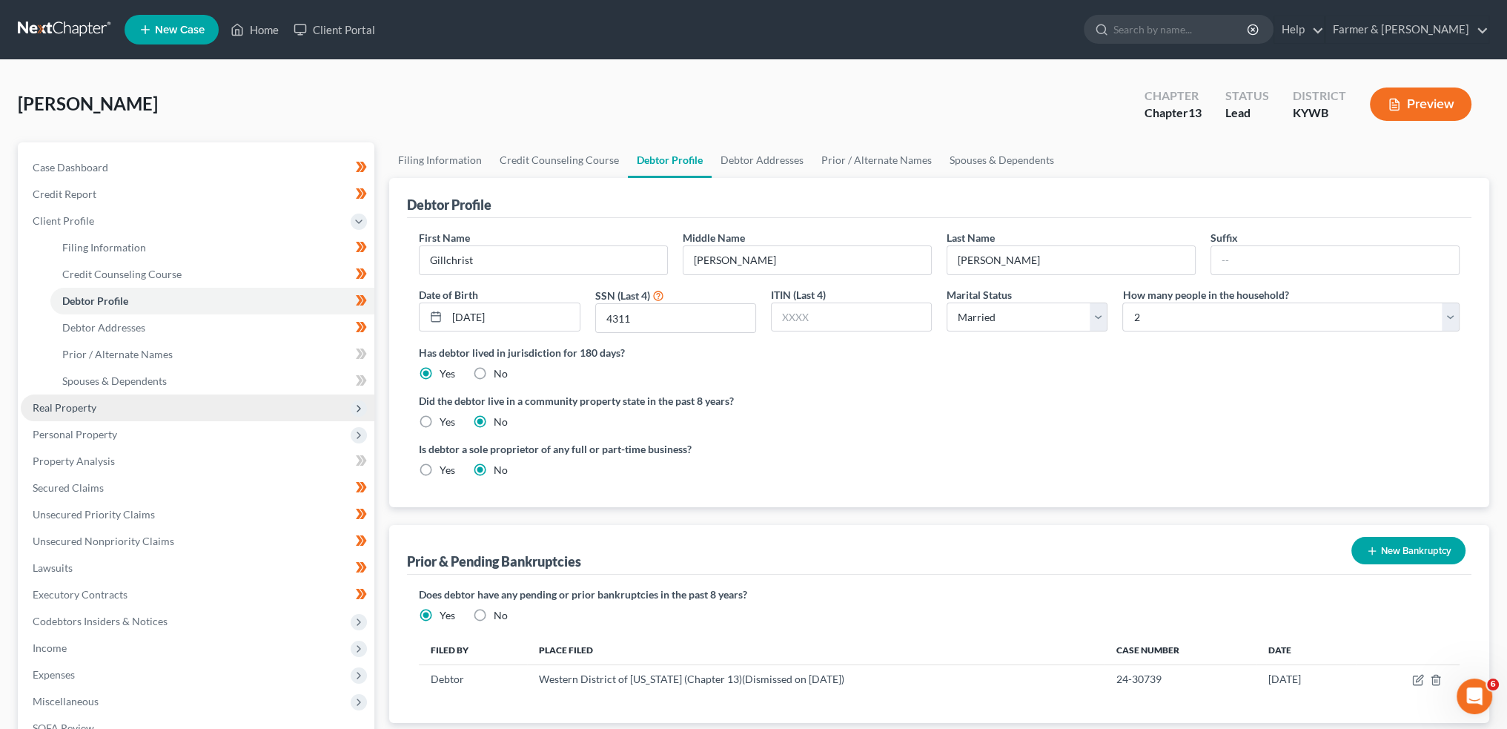
click at [122, 411] on span "Real Property" at bounding box center [198, 407] width 354 height 27
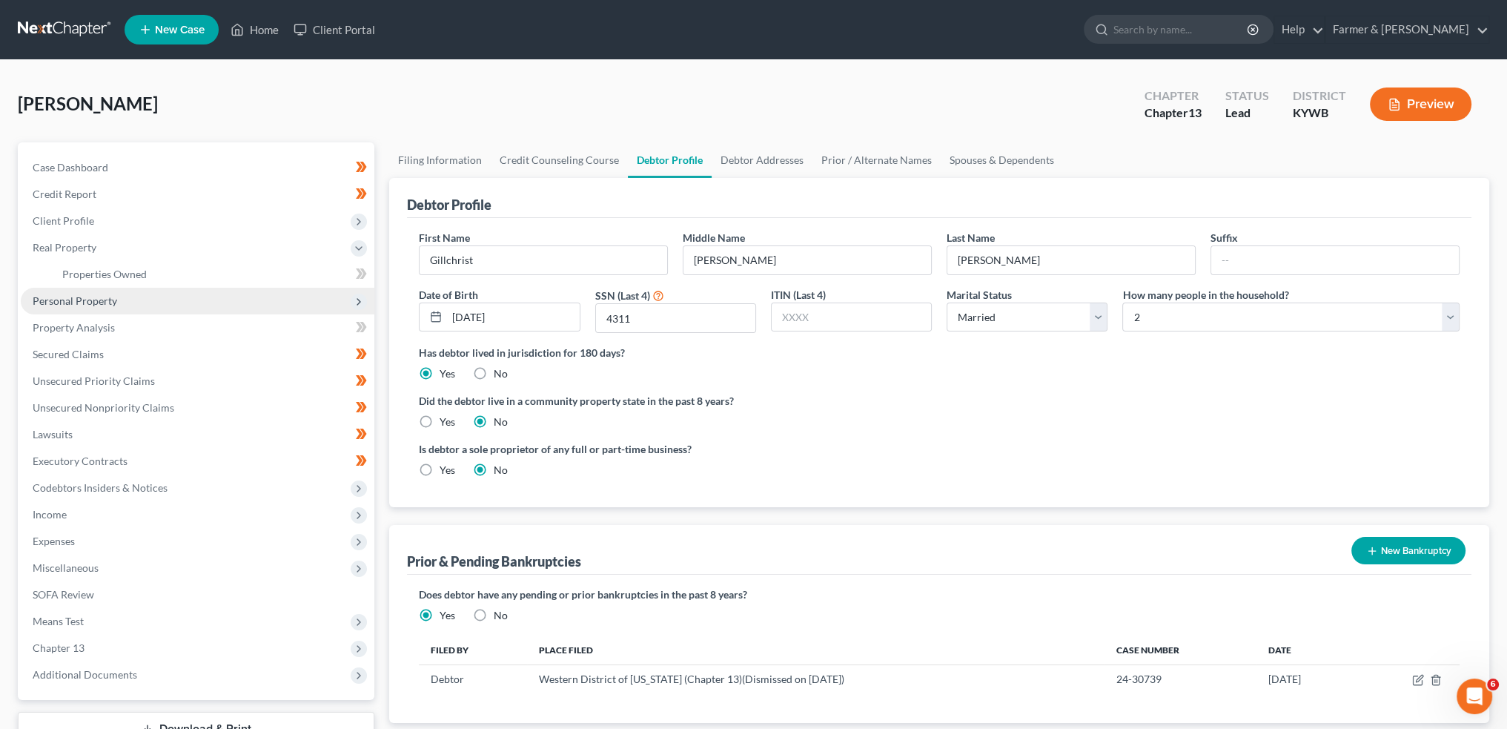
click at [127, 291] on span "Personal Property" at bounding box center [198, 301] width 354 height 27
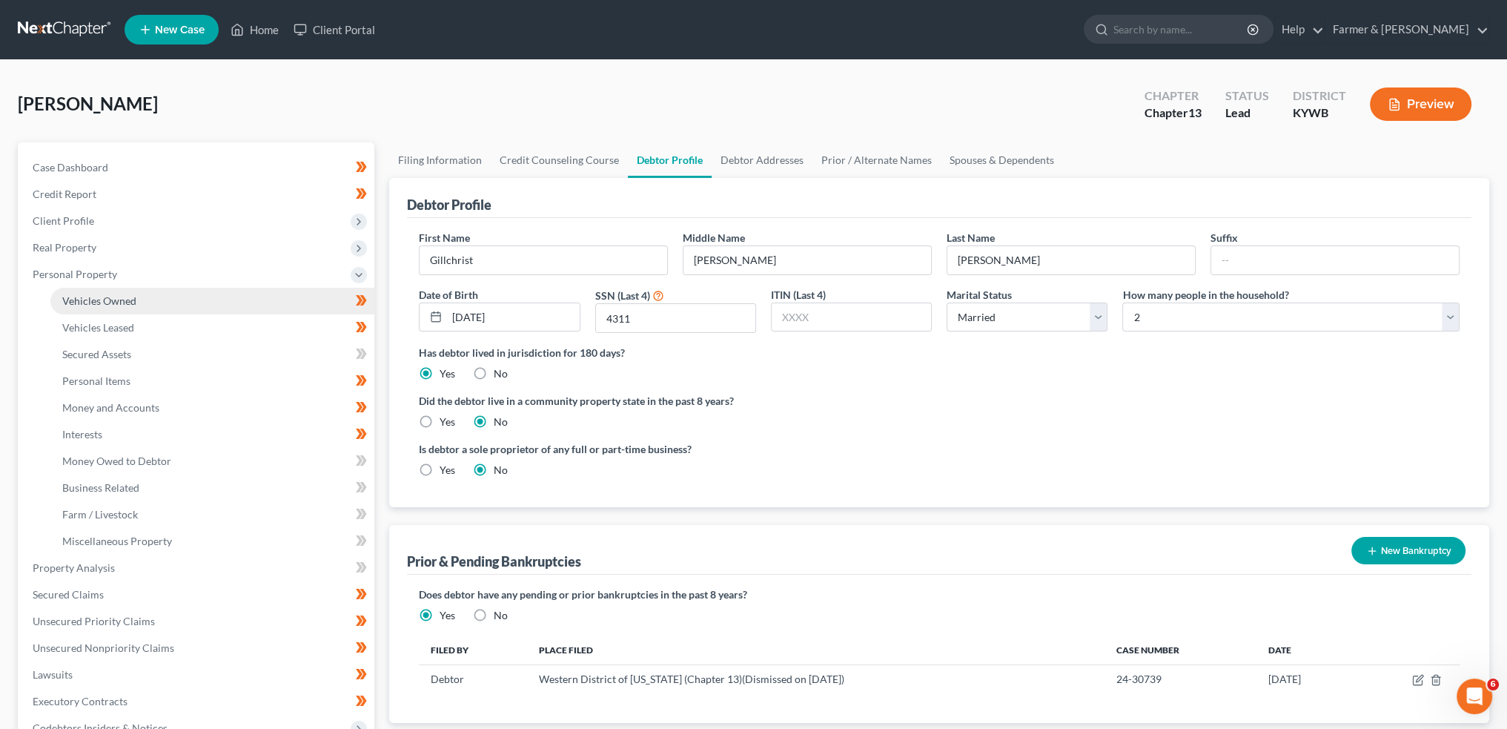
click at [127, 296] on span "Vehicles Owned" at bounding box center [99, 300] width 74 height 13
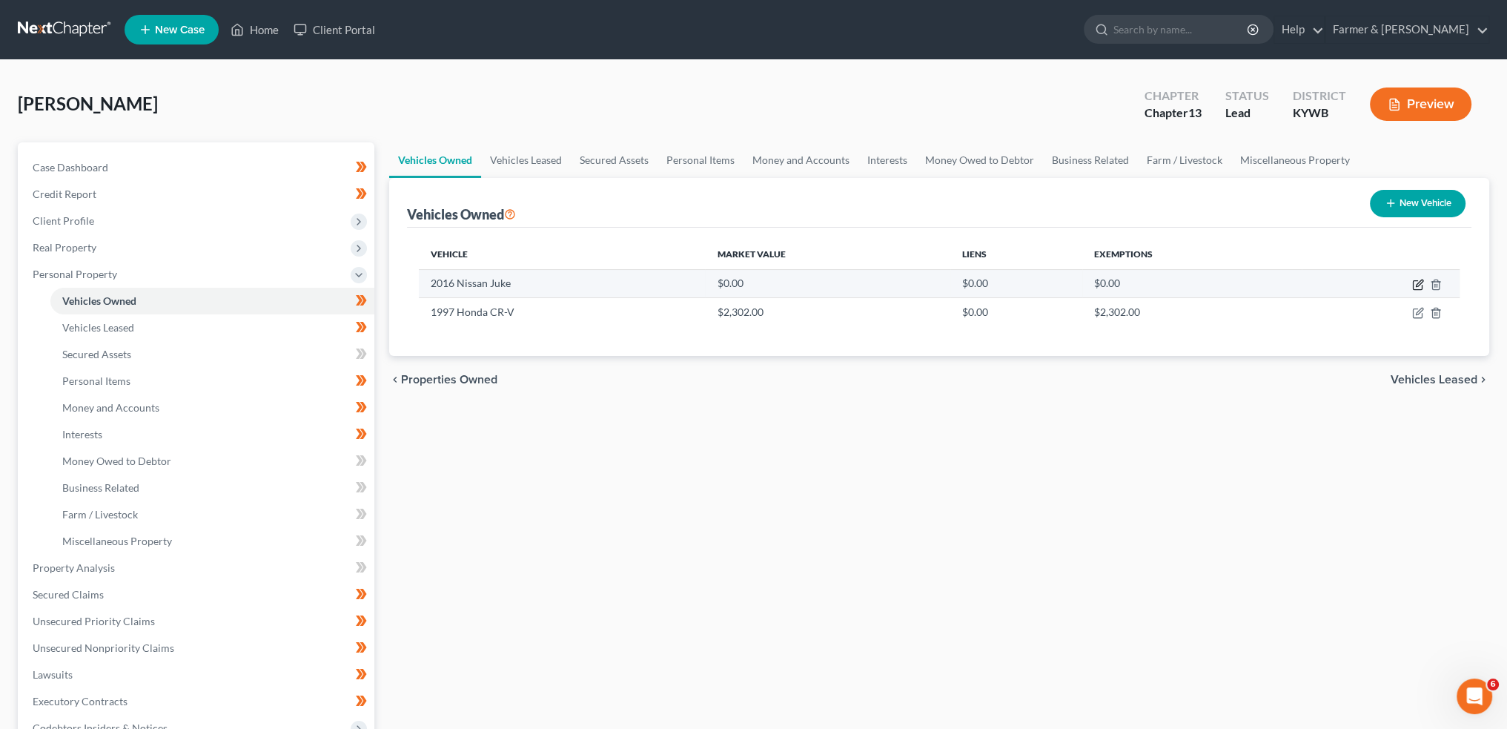
click at [1416, 284] on icon "button" at bounding box center [1419, 282] width 7 height 7
select select "0"
select select "10"
select select "2"
select select "0"
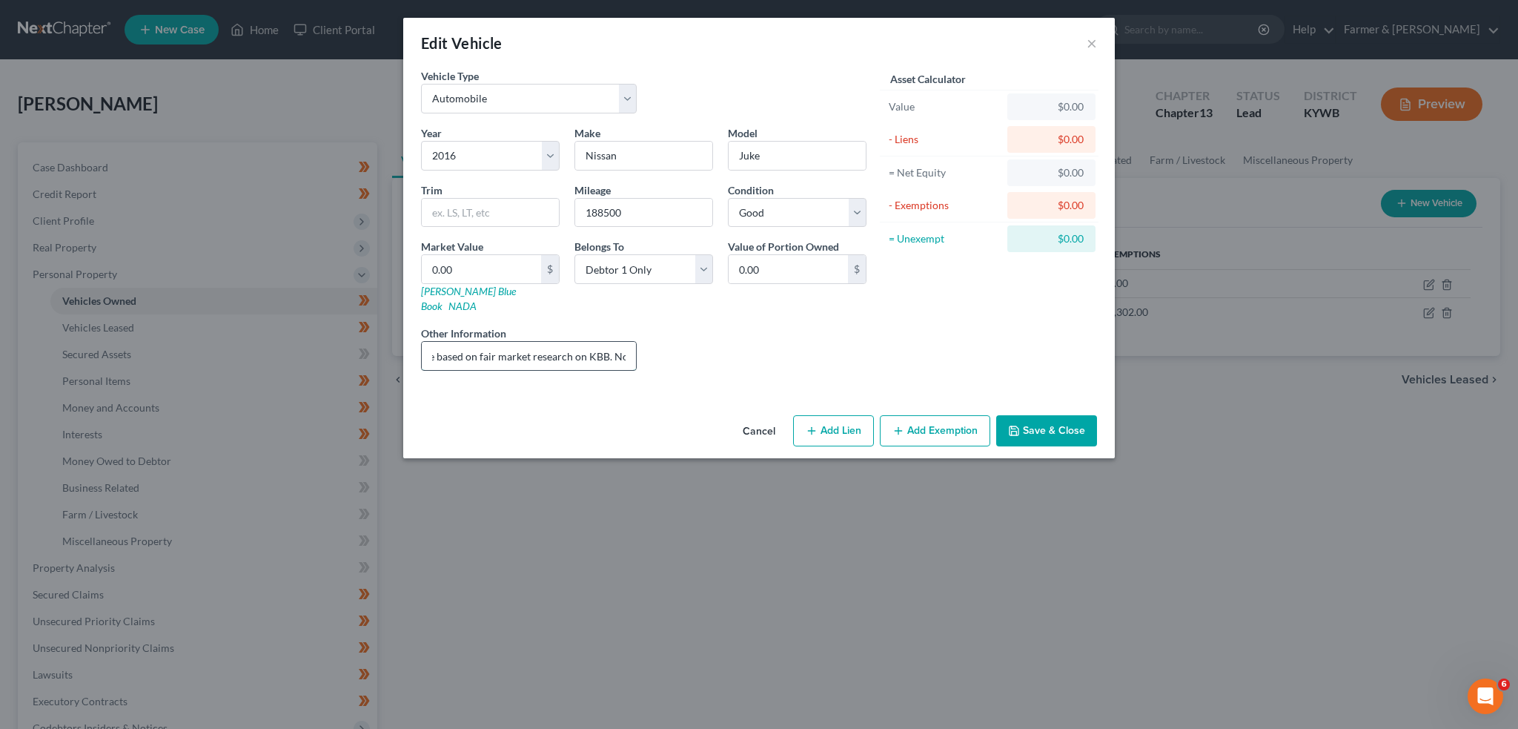
scroll to position [0, 42]
drag, startPoint x: 590, startPoint y: 347, endPoint x: 657, endPoint y: 340, distance: 67.1
click at [657, 340] on div "Year Select 2026 2025 2024 2023 2022 2021 2020 2019 2018 2017 2016 2015 2014 20…" at bounding box center [644, 253] width 460 height 257
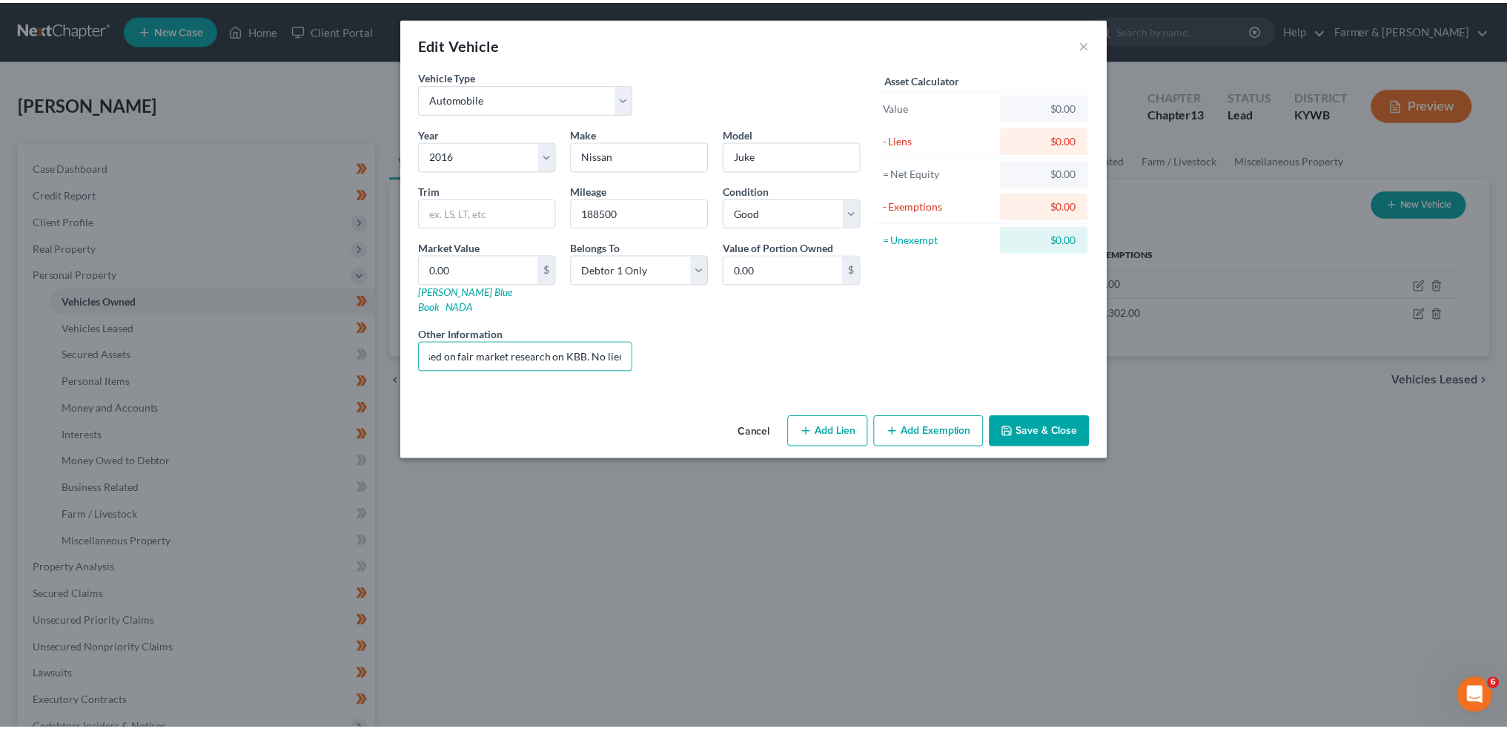
scroll to position [0, 0]
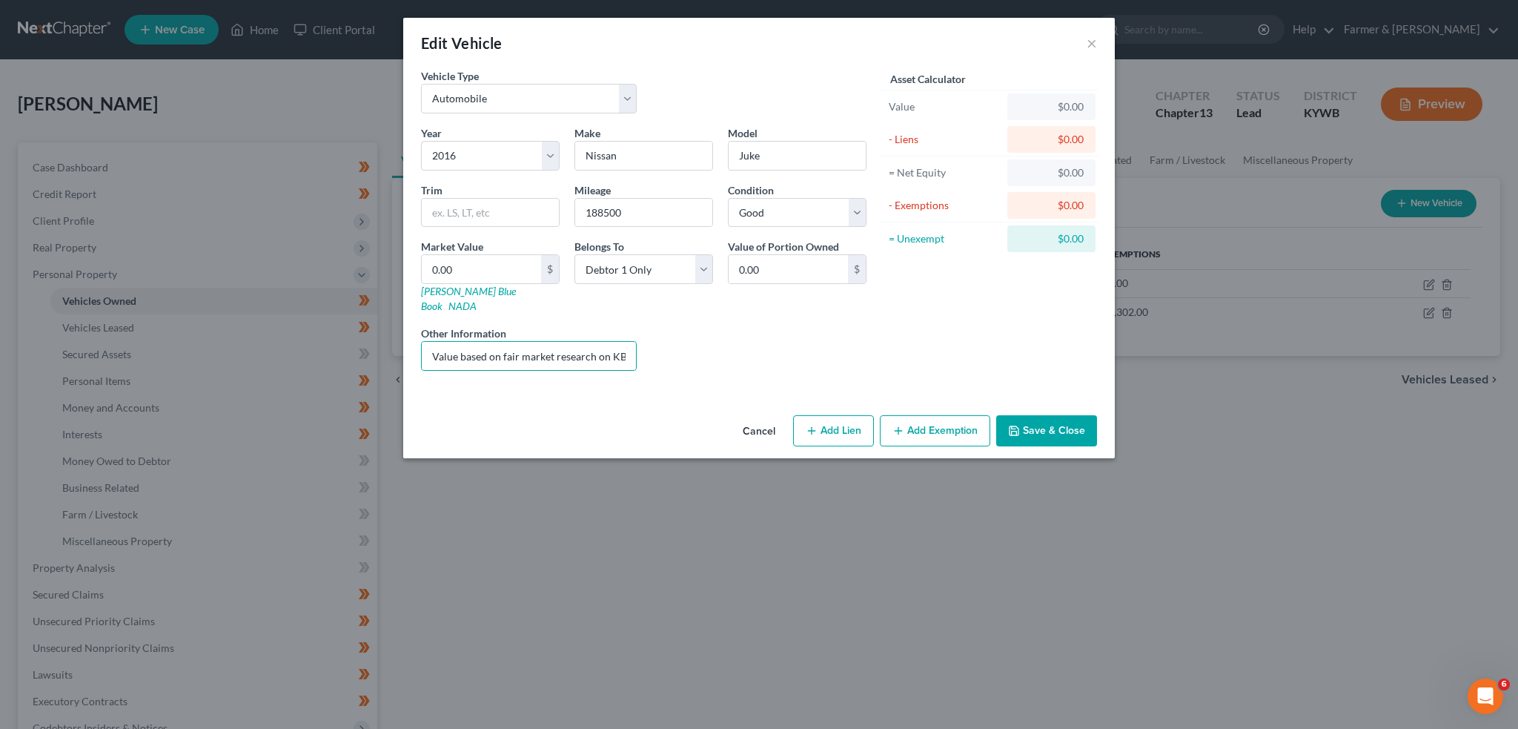
click at [1082, 415] on button "Save & Close" at bounding box center [1046, 430] width 101 height 31
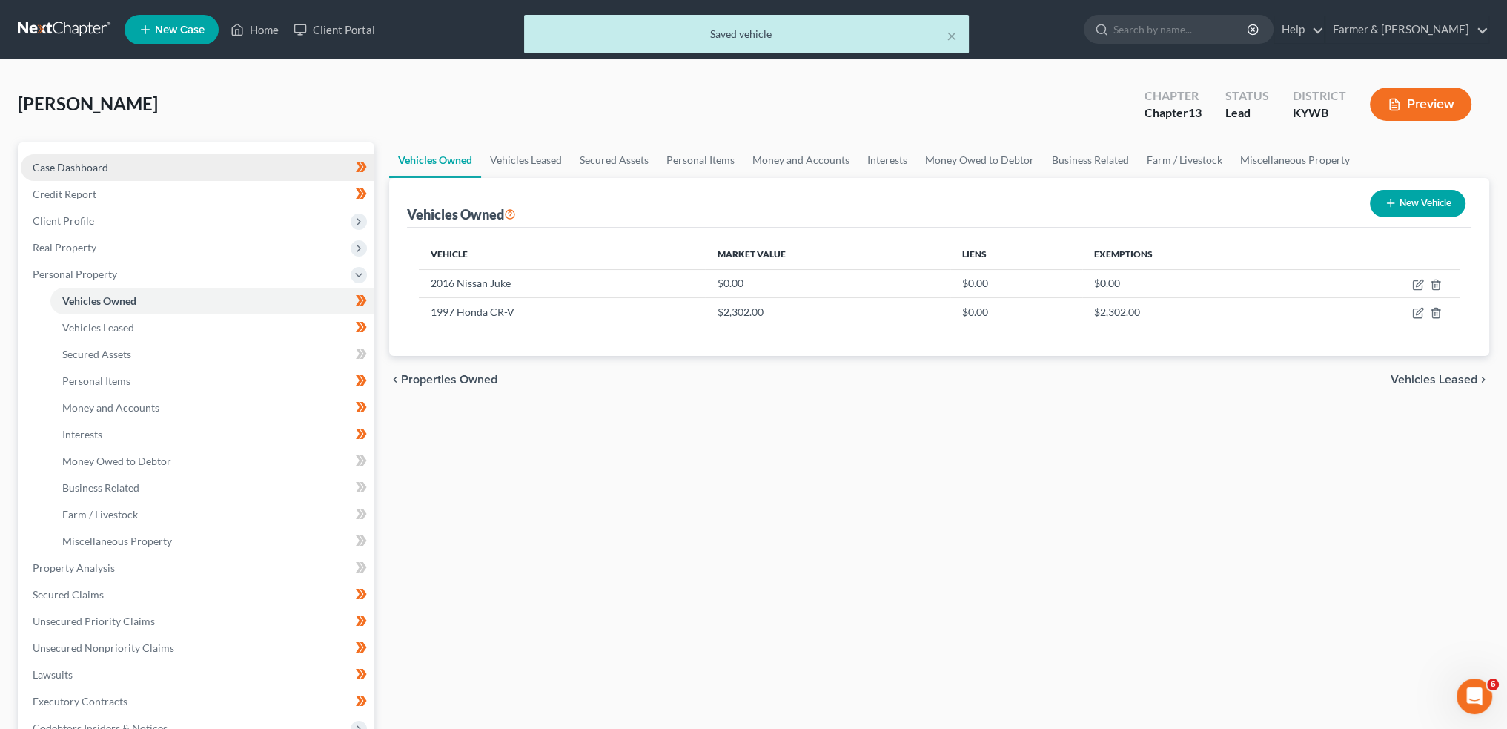
click at [125, 164] on link "Case Dashboard" at bounding box center [198, 167] width 354 height 27
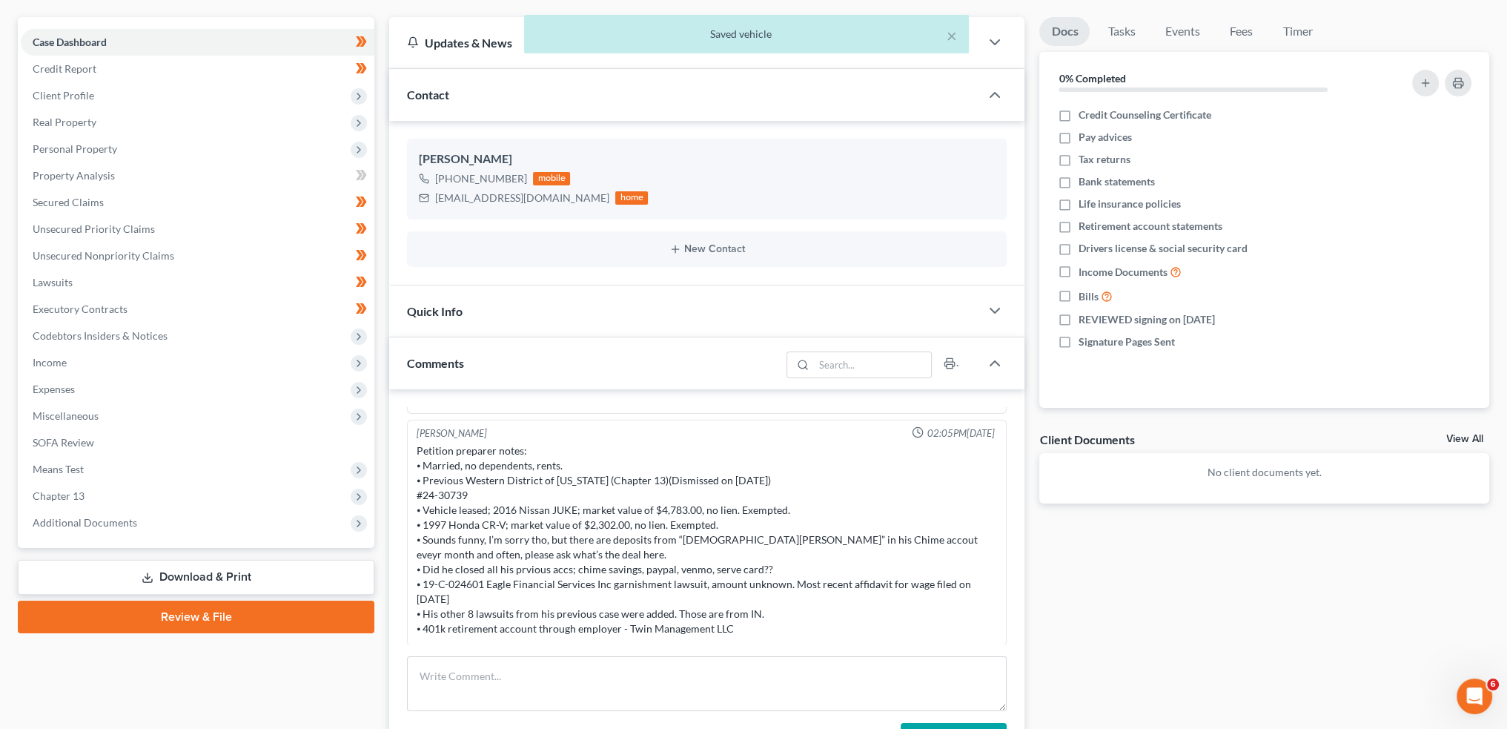
scroll to position [247, 0]
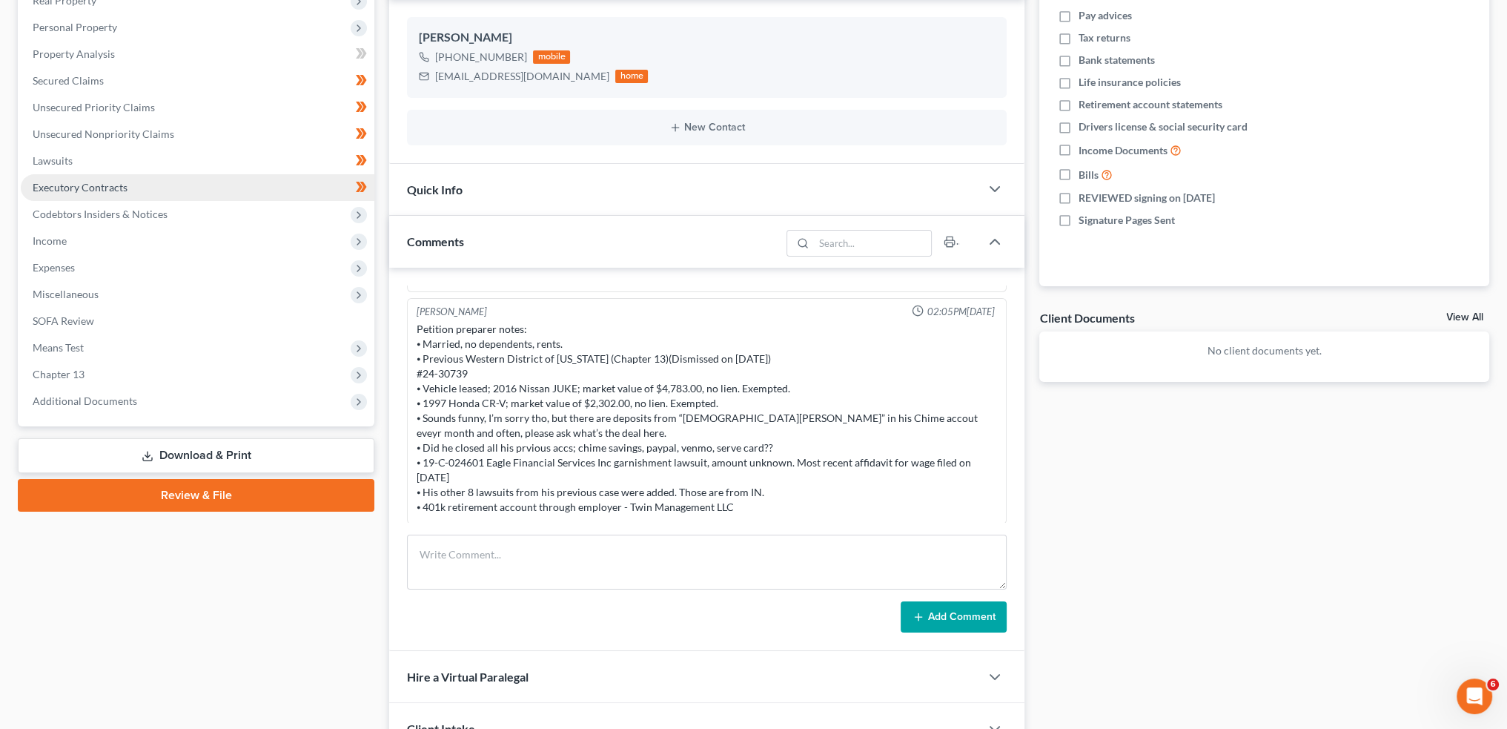
click at [195, 182] on link "Executory Contracts" at bounding box center [198, 187] width 354 height 27
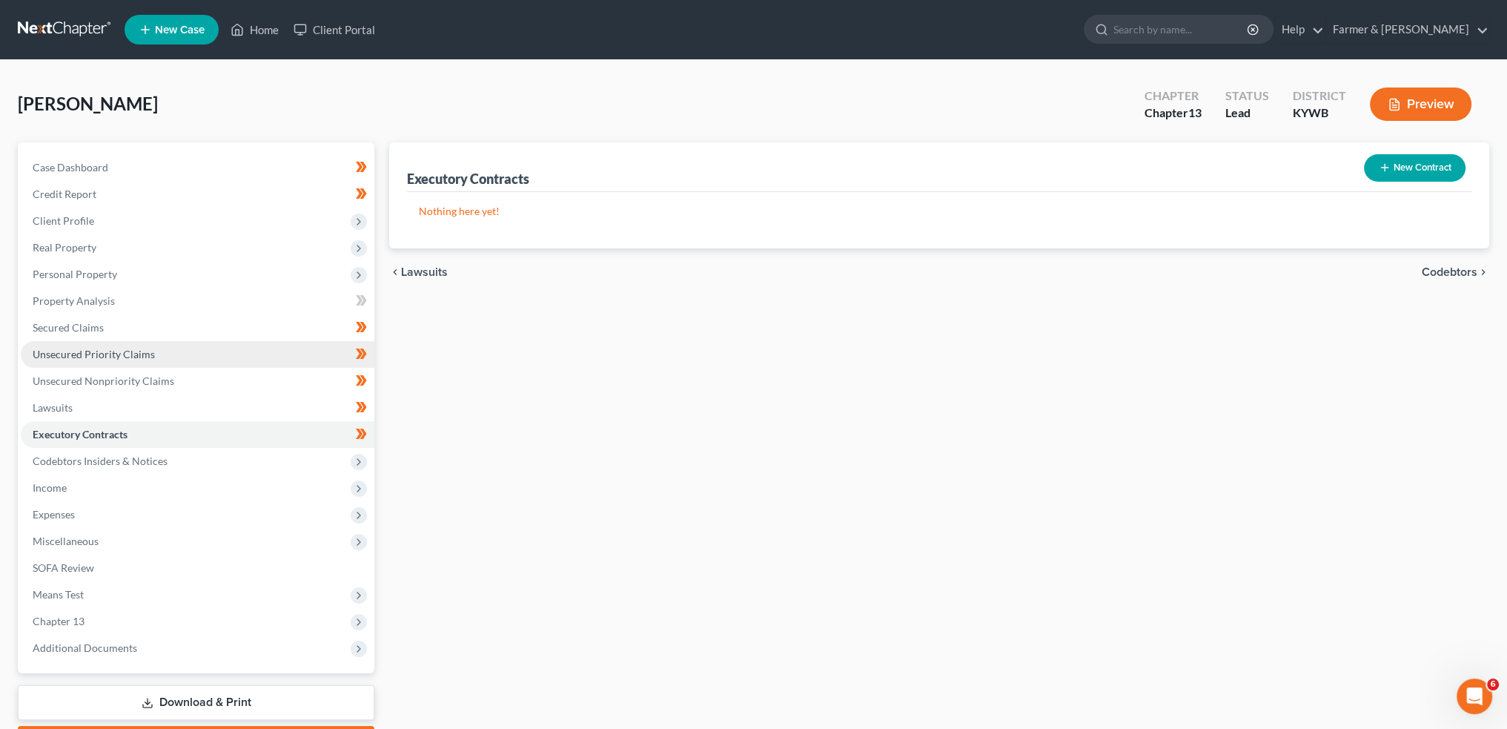
scroll to position [19654, 0]
click at [159, 329] on link "Secured Claims" at bounding box center [198, 327] width 354 height 27
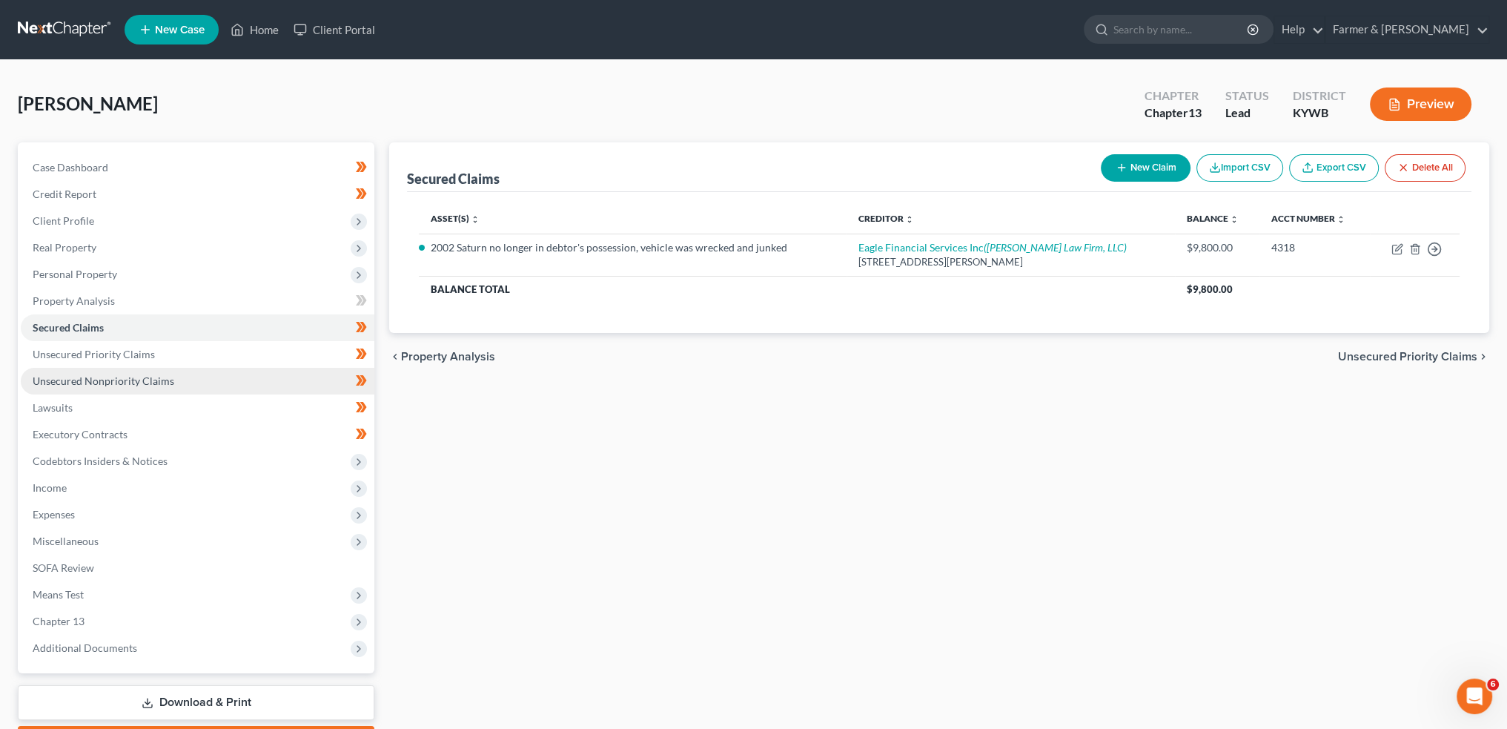
click at [147, 373] on link "Unsecured Nonpriority Claims" at bounding box center [198, 381] width 354 height 27
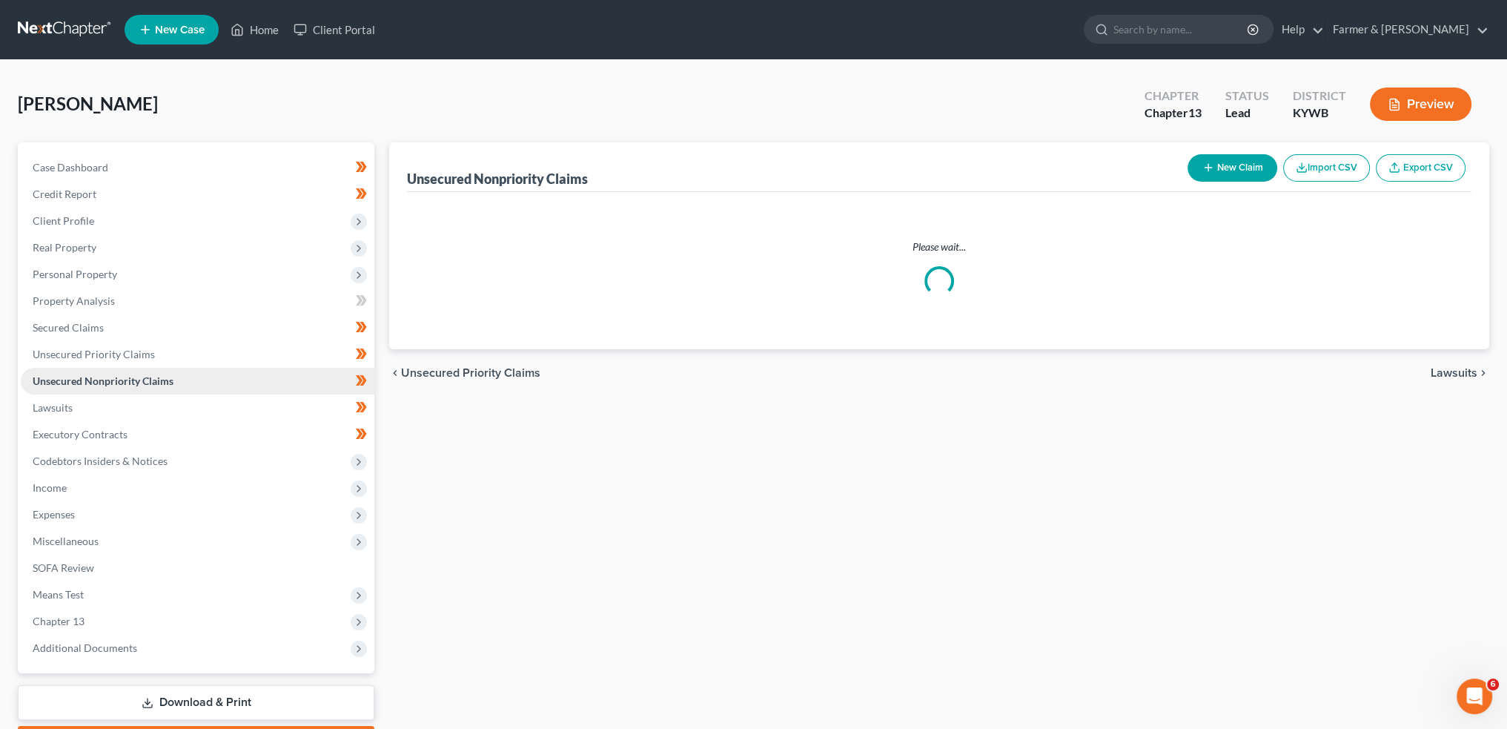
scroll to position [19615, 0]
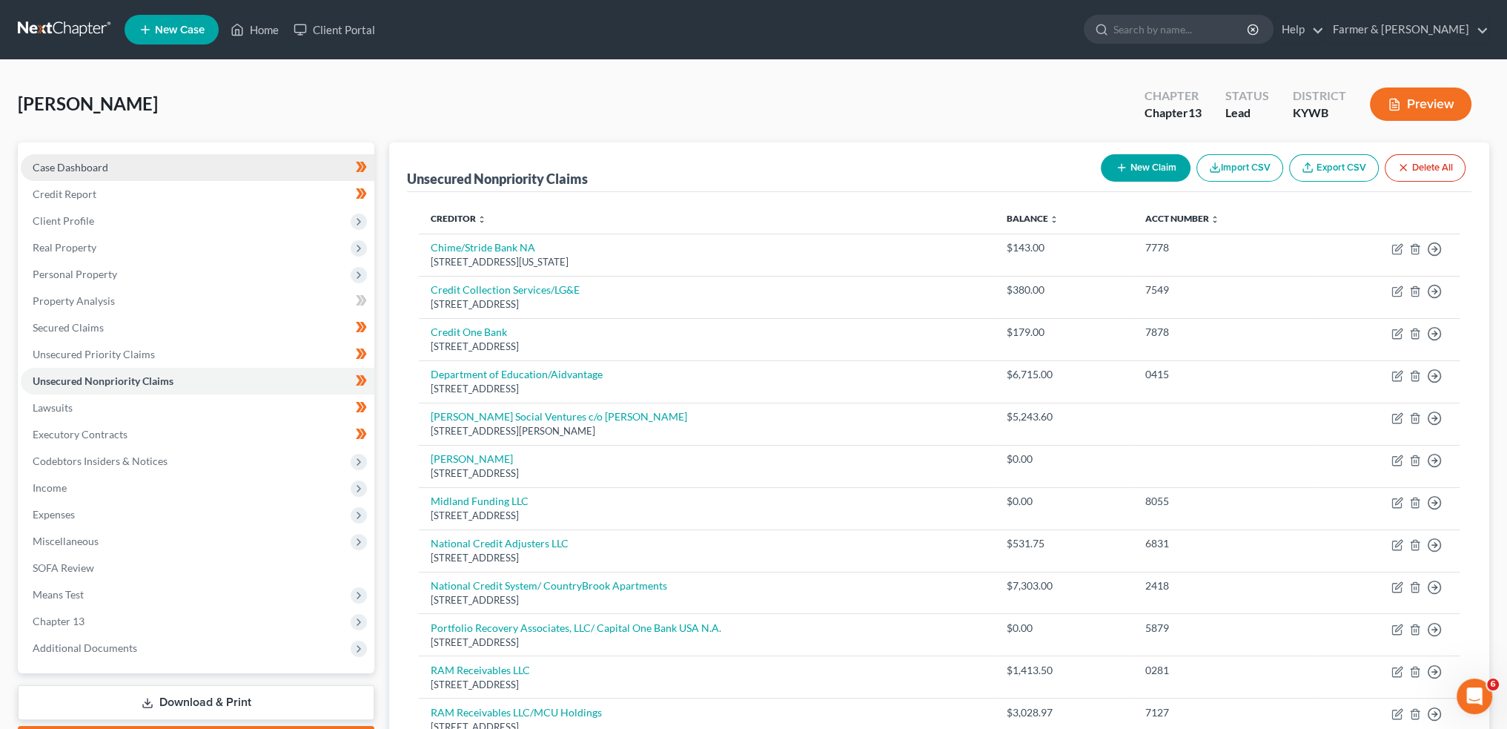
click at [142, 166] on link "Case Dashboard" at bounding box center [198, 167] width 354 height 27
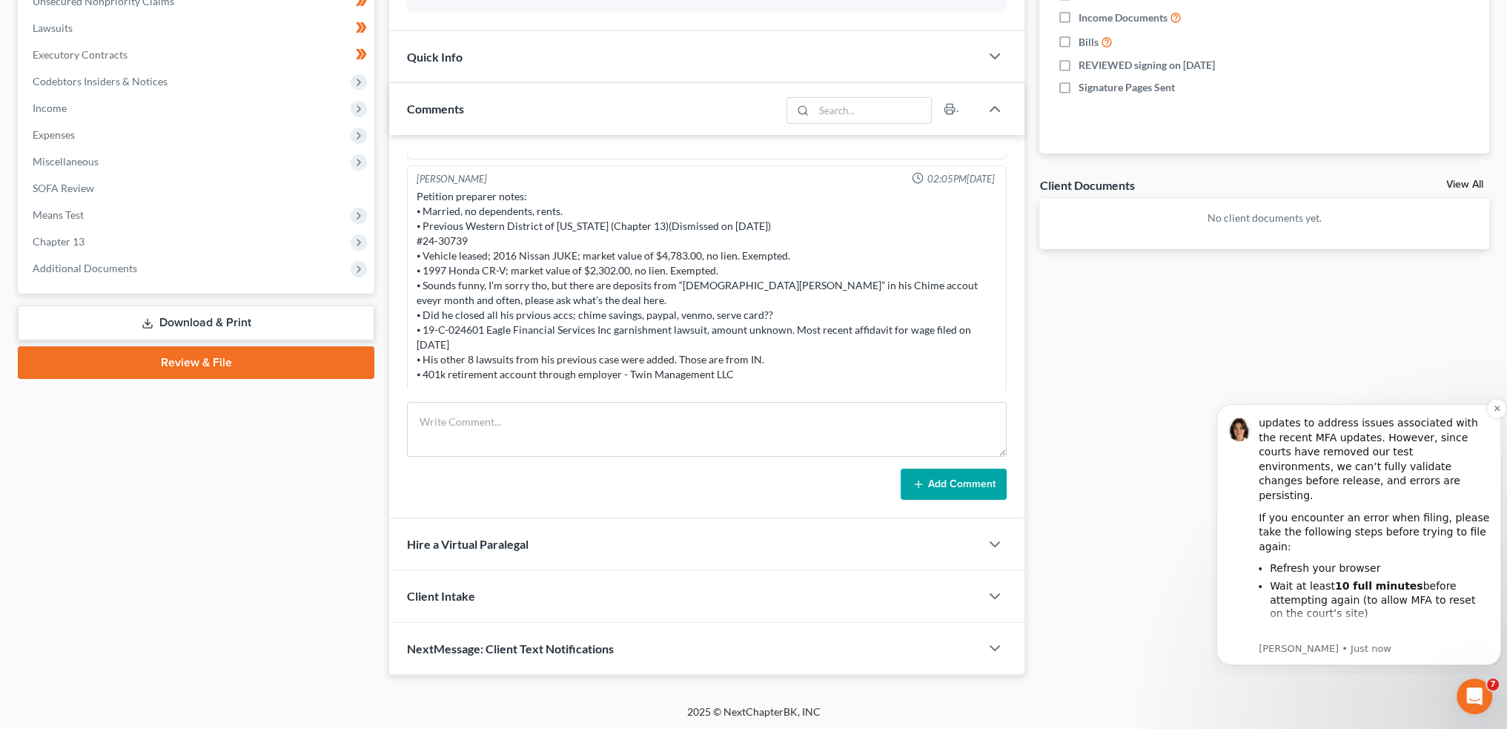
scroll to position [48, 0]
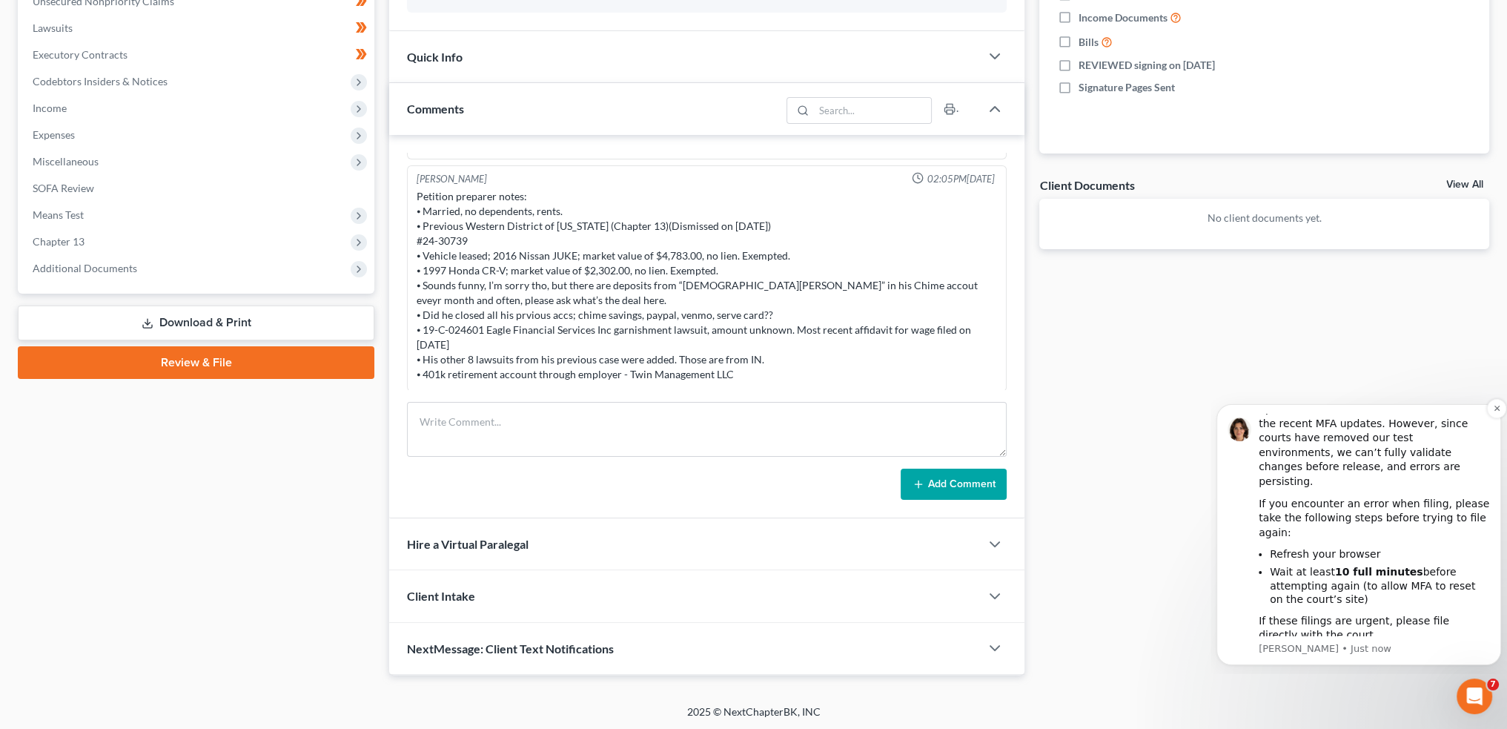
click at [1439, 498] on div "Important Filing Update Our team has been actively rolling out updates to addre…" at bounding box center [1374, 529] width 231 height 328
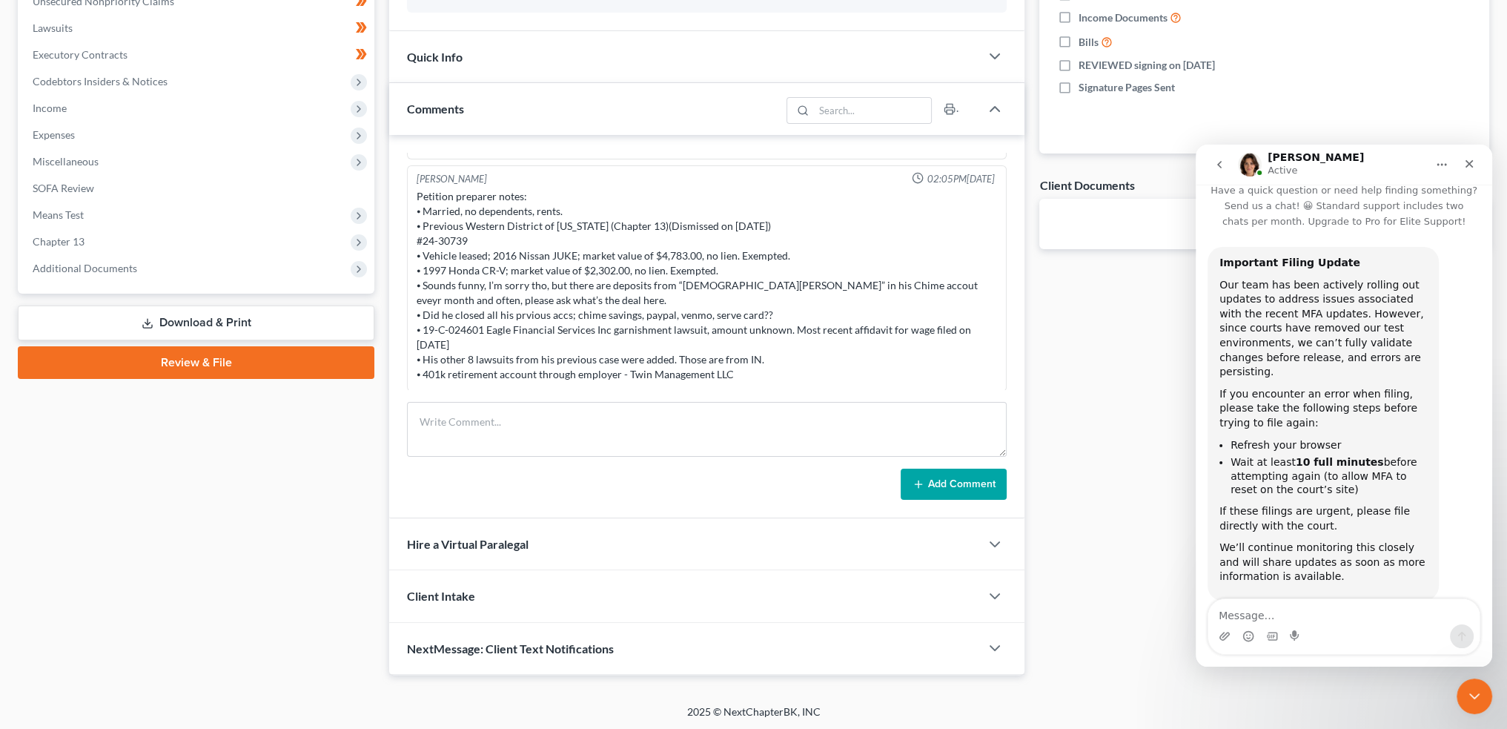
scroll to position [32, 0]
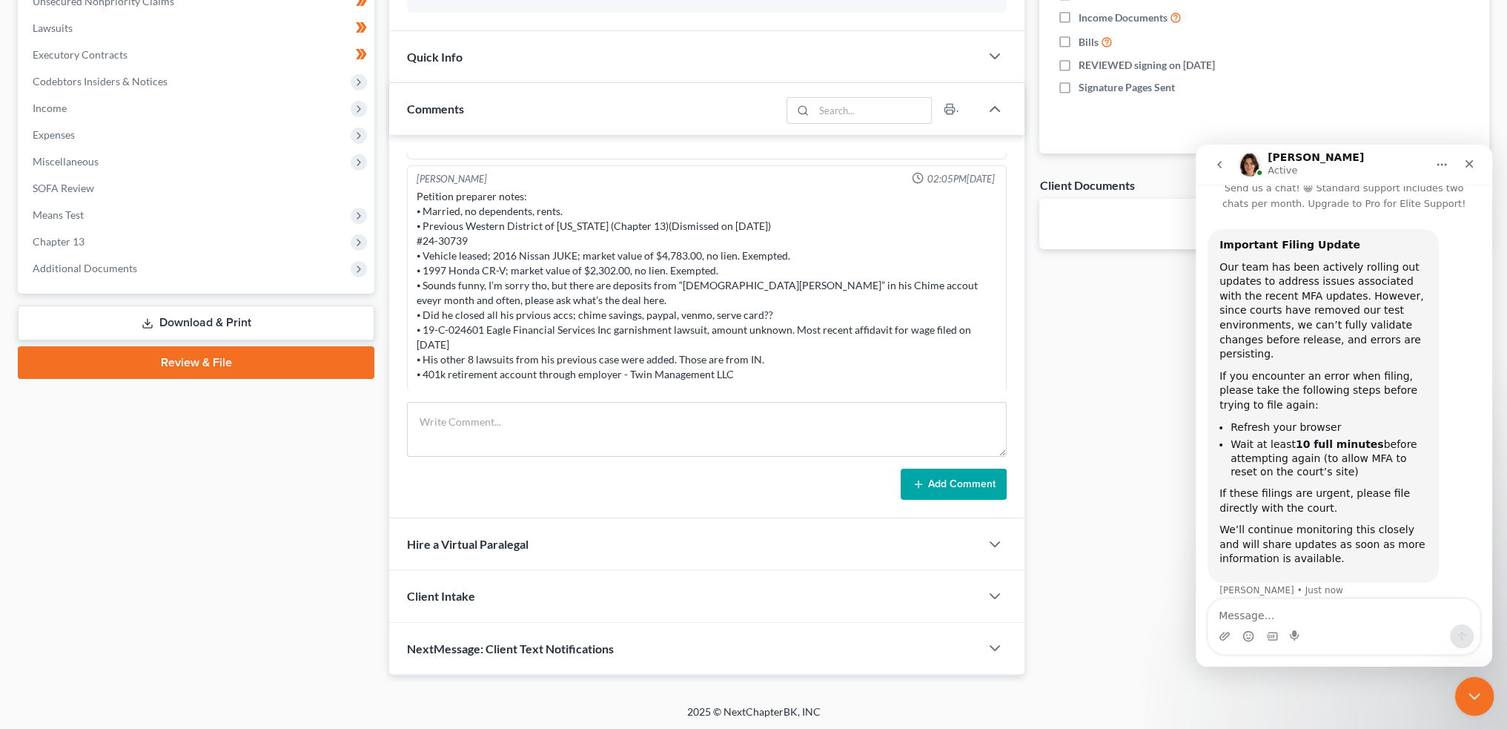
click at [1460, 693] on div "Close Intercom Messenger" at bounding box center [1473, 694] width 36 height 36
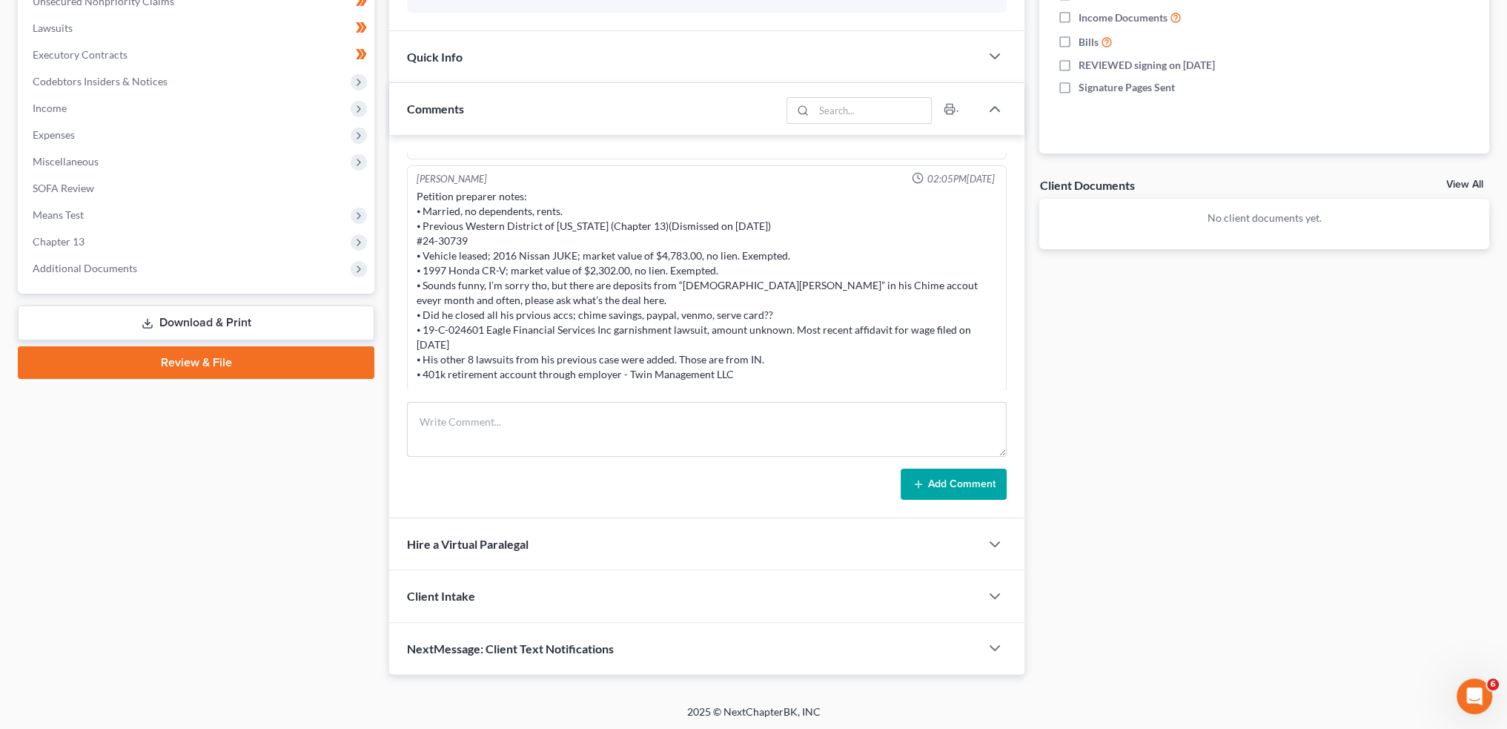
scroll to position [0, 0]
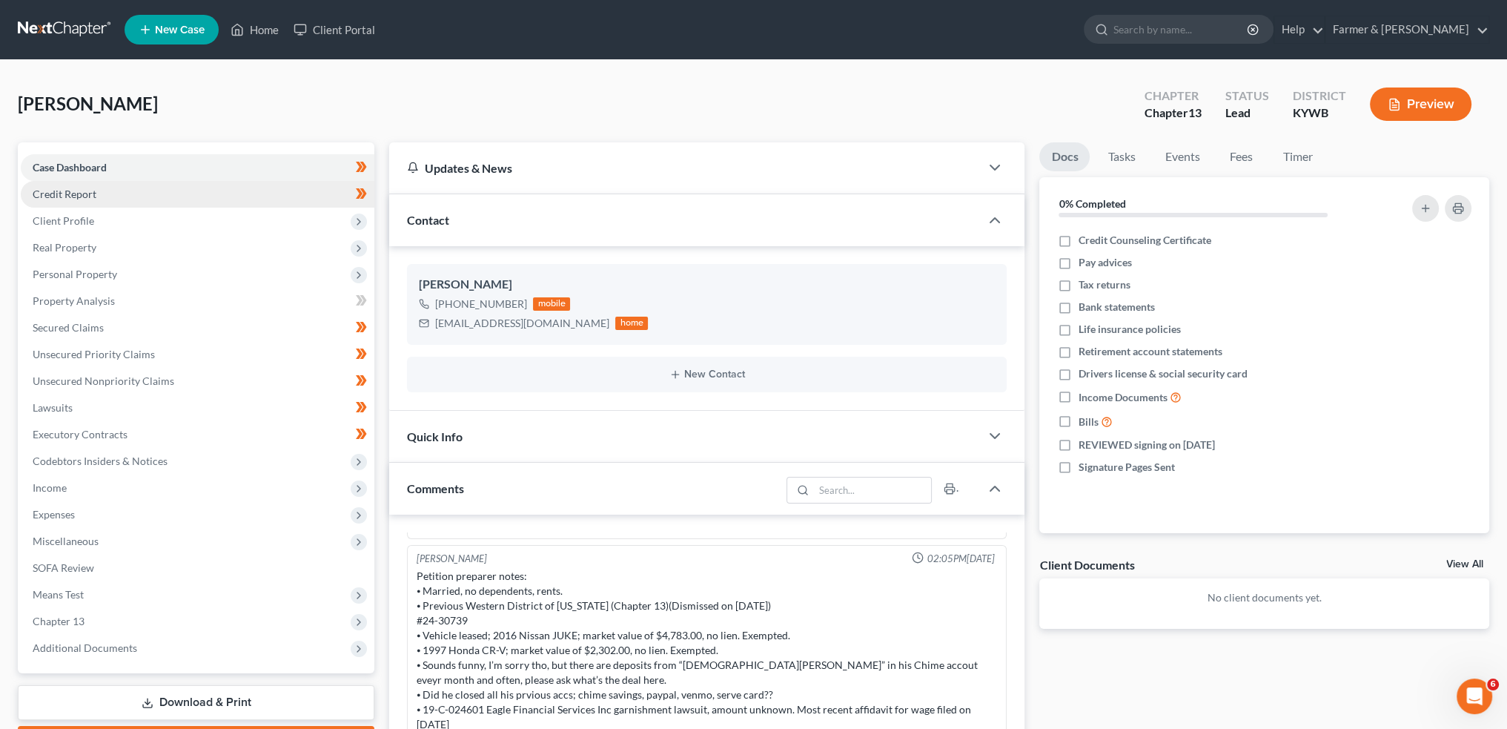
click at [142, 200] on link "Credit Report" at bounding box center [198, 194] width 354 height 27
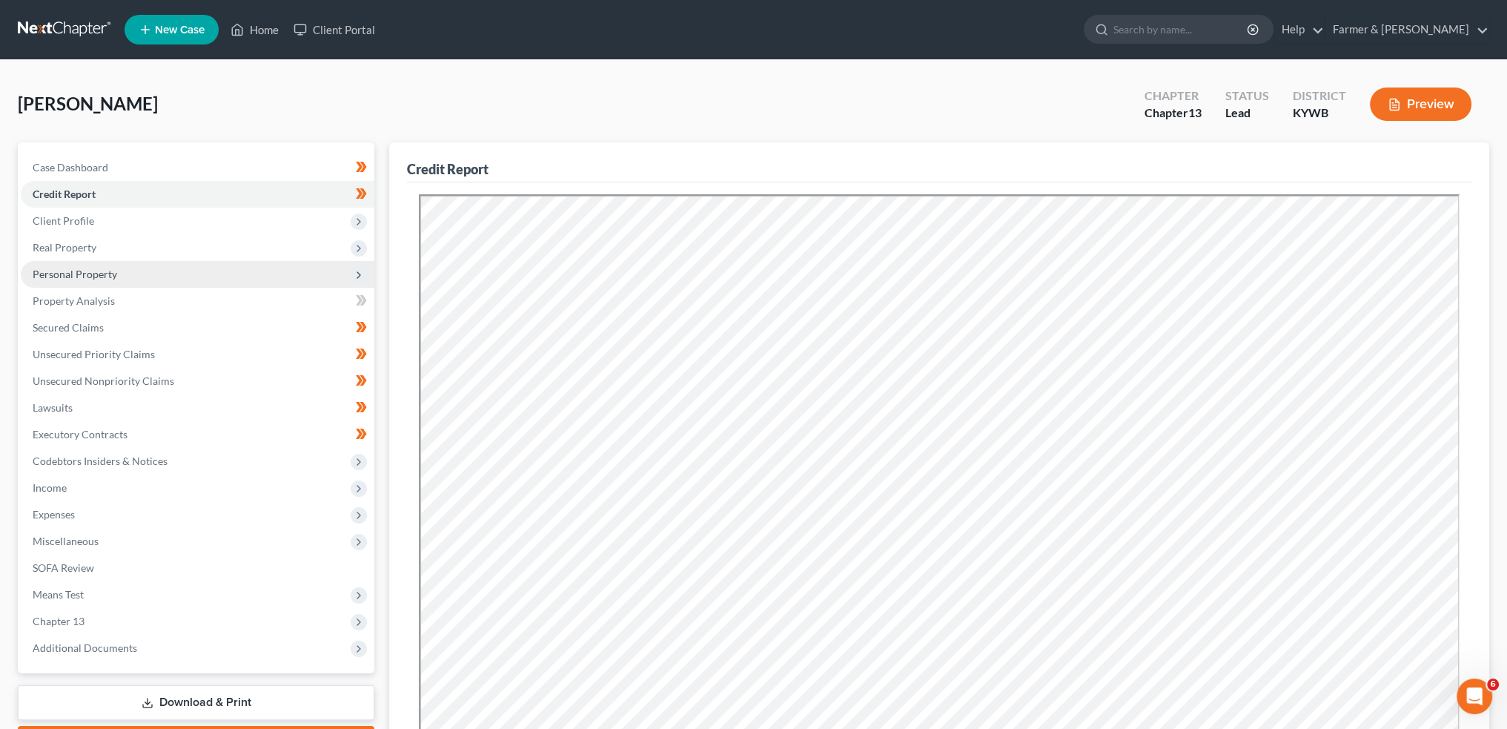
click at [47, 271] on span "Personal Property" at bounding box center [75, 274] width 85 height 13
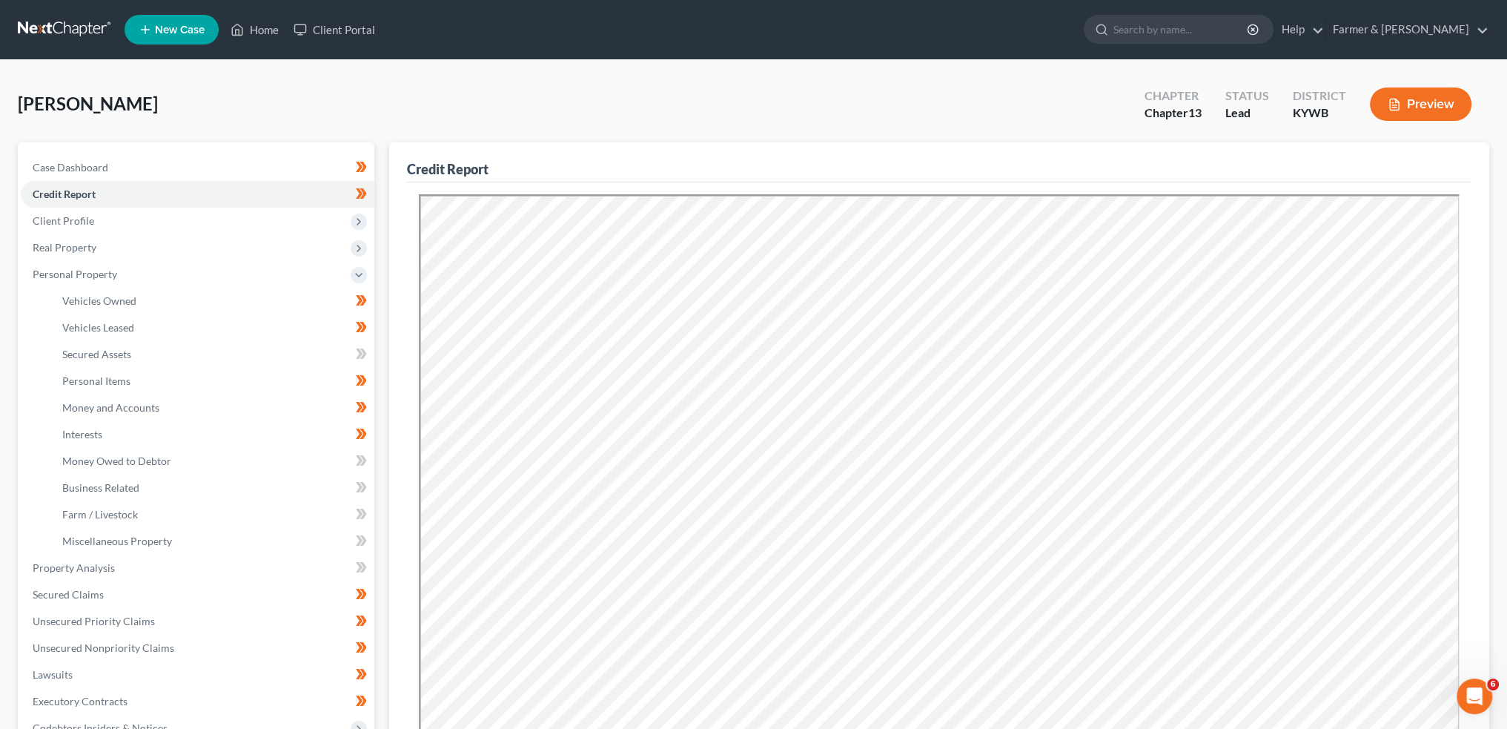
click at [50, 295] on ul "Vehicles Owned Vehicles Leased Machinery and Vehicles Office Related" at bounding box center [198, 421] width 354 height 267
click at [85, 305] on span "Vehicles Owned" at bounding box center [99, 300] width 74 height 13
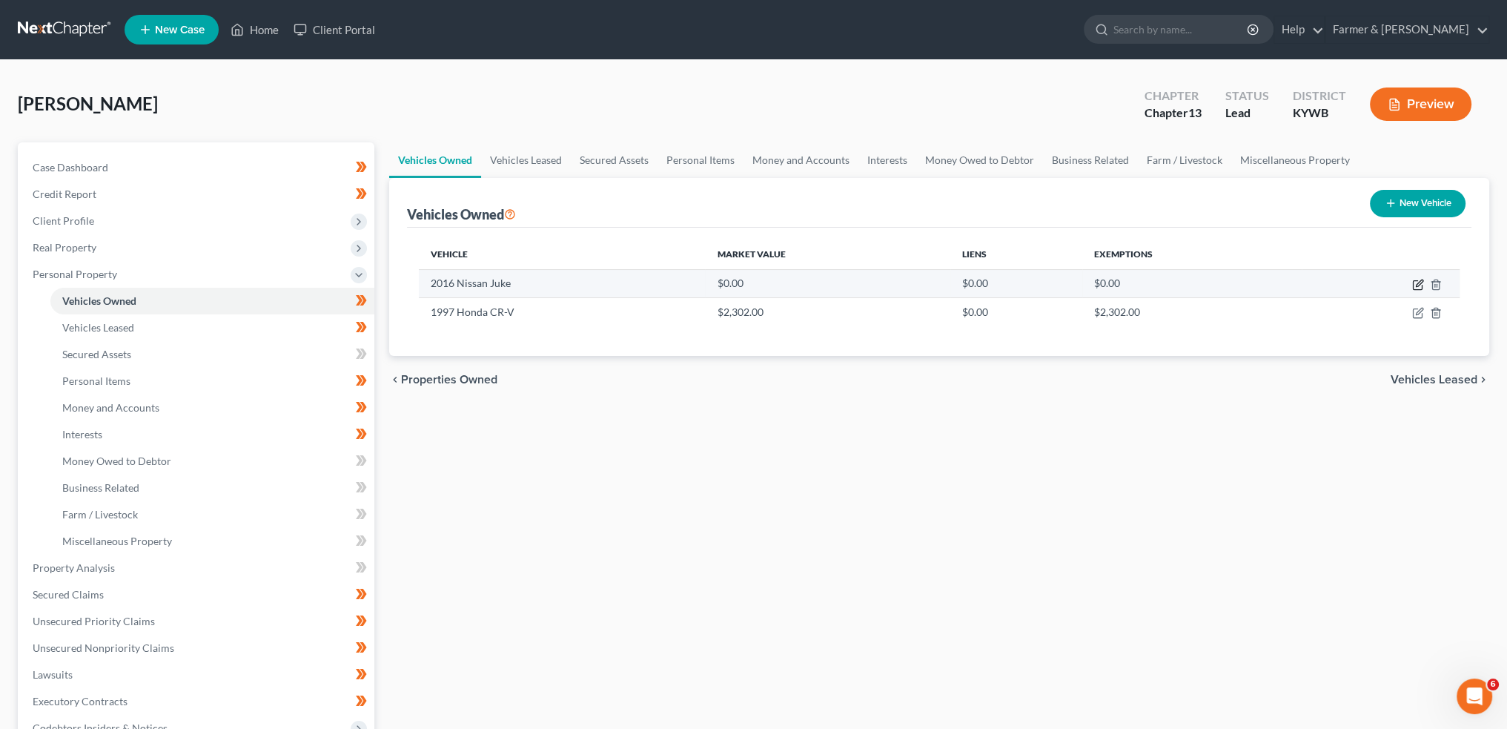
click at [1417, 279] on icon "button" at bounding box center [1418, 285] width 12 height 12
select select "0"
select select "10"
select select "2"
select select "0"
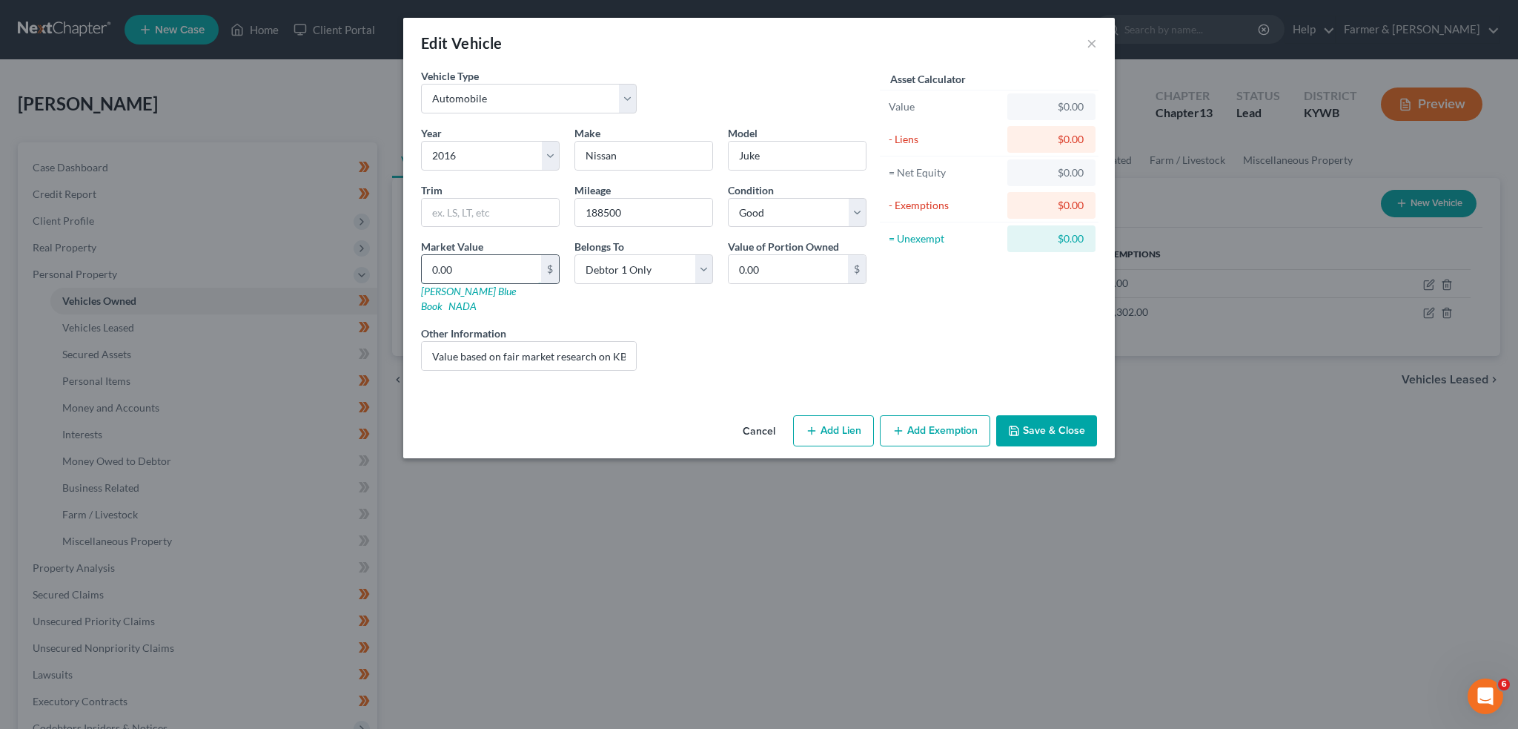
click at [486, 264] on input "0.00" at bounding box center [481, 269] width 119 height 28
type input "4"
type input "4.00"
type input "48"
type input "48.00"
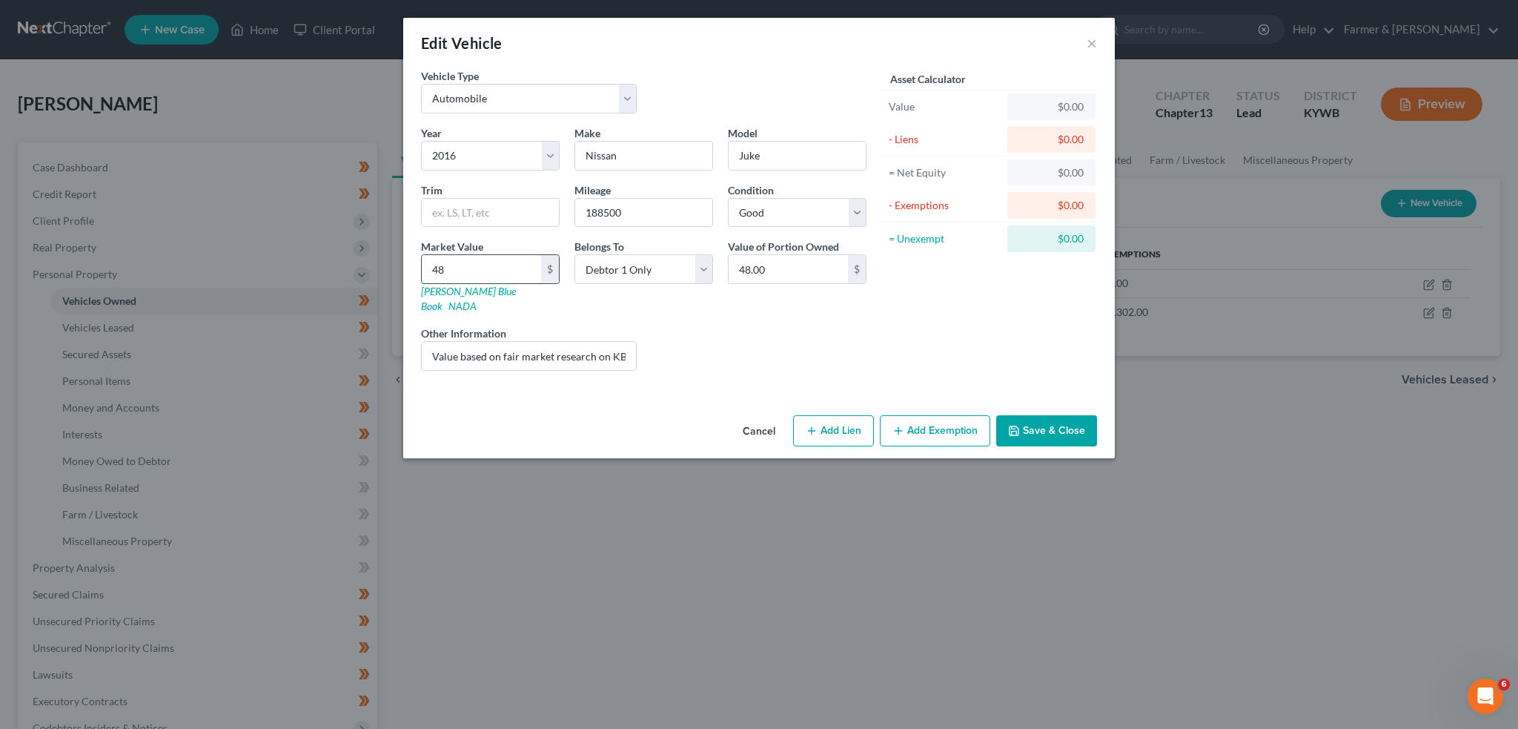
type input "480"
type input "480.00"
type input "4800"
type input "4,800.00"
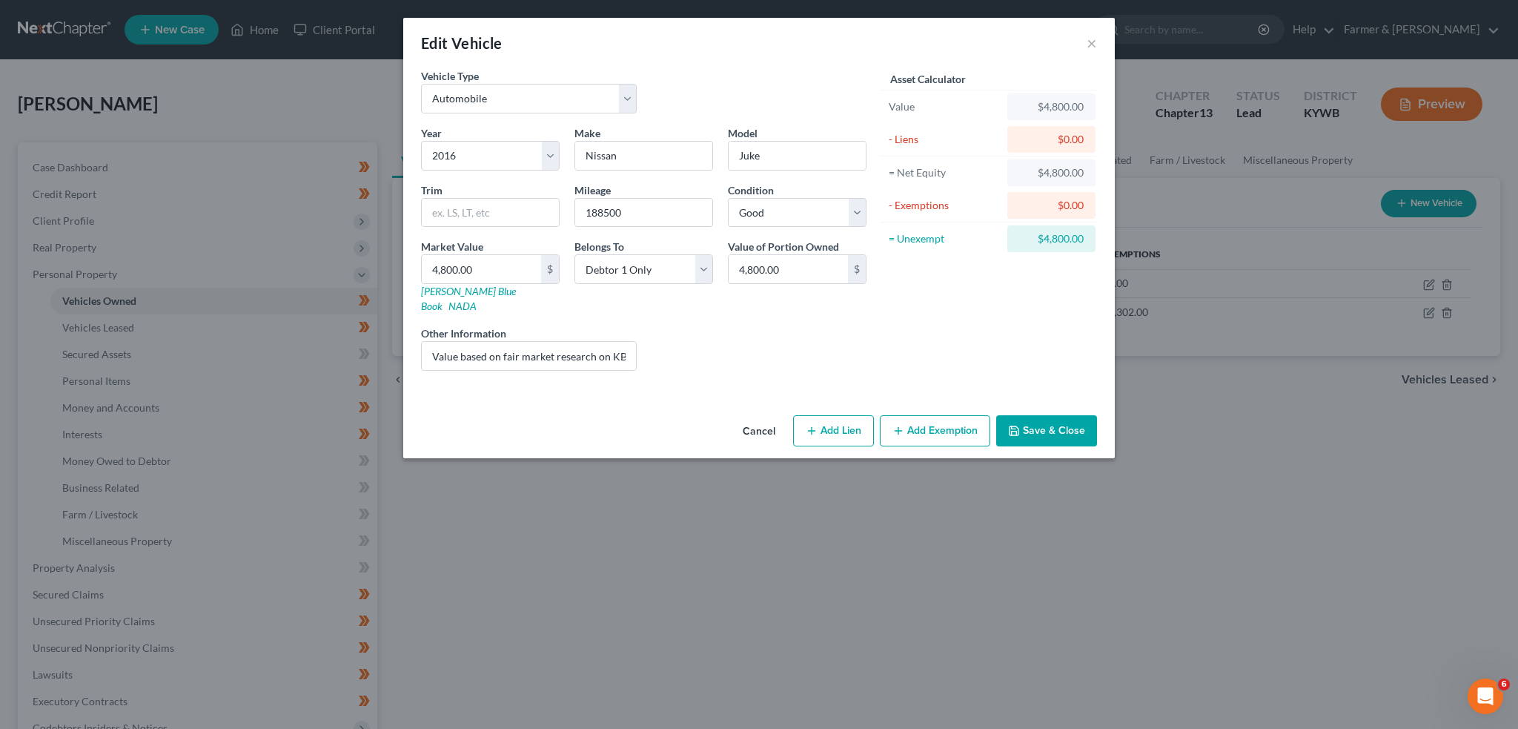
click at [910, 415] on button "Add Exemption" at bounding box center [935, 430] width 110 height 31
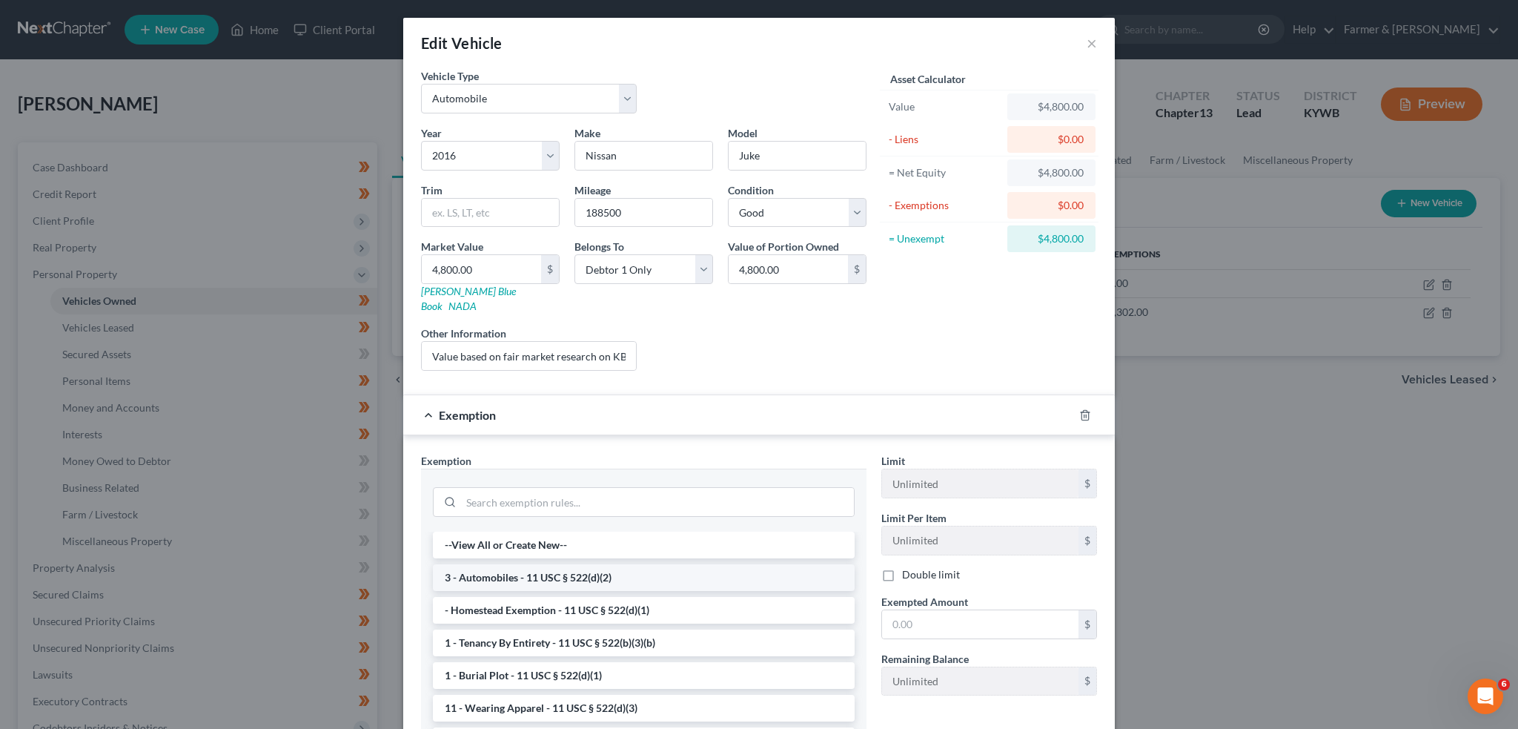
click at [641, 564] on li "3 - Automobiles - 11 USC § 522(d)(2)" at bounding box center [644, 577] width 422 height 27
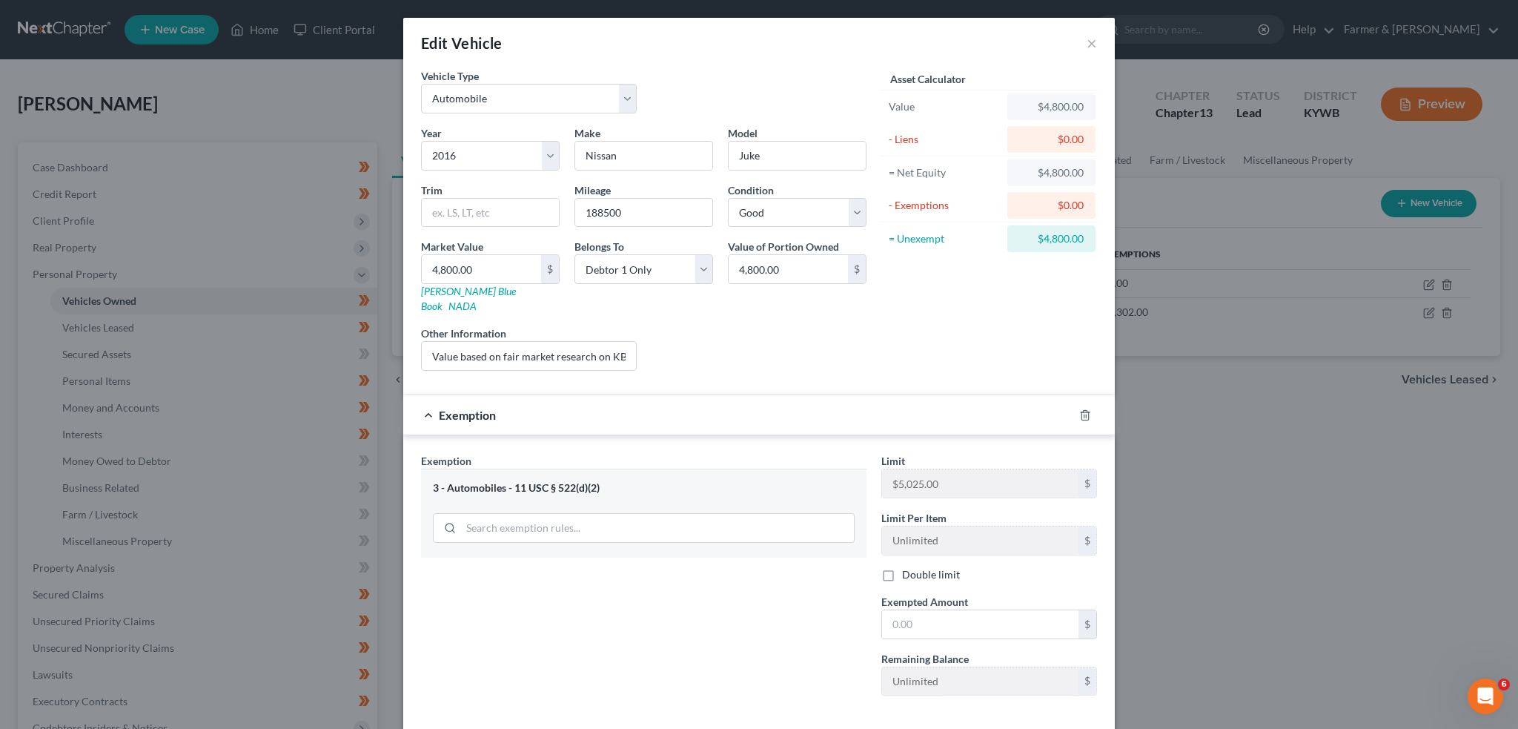
scroll to position [54, 0]
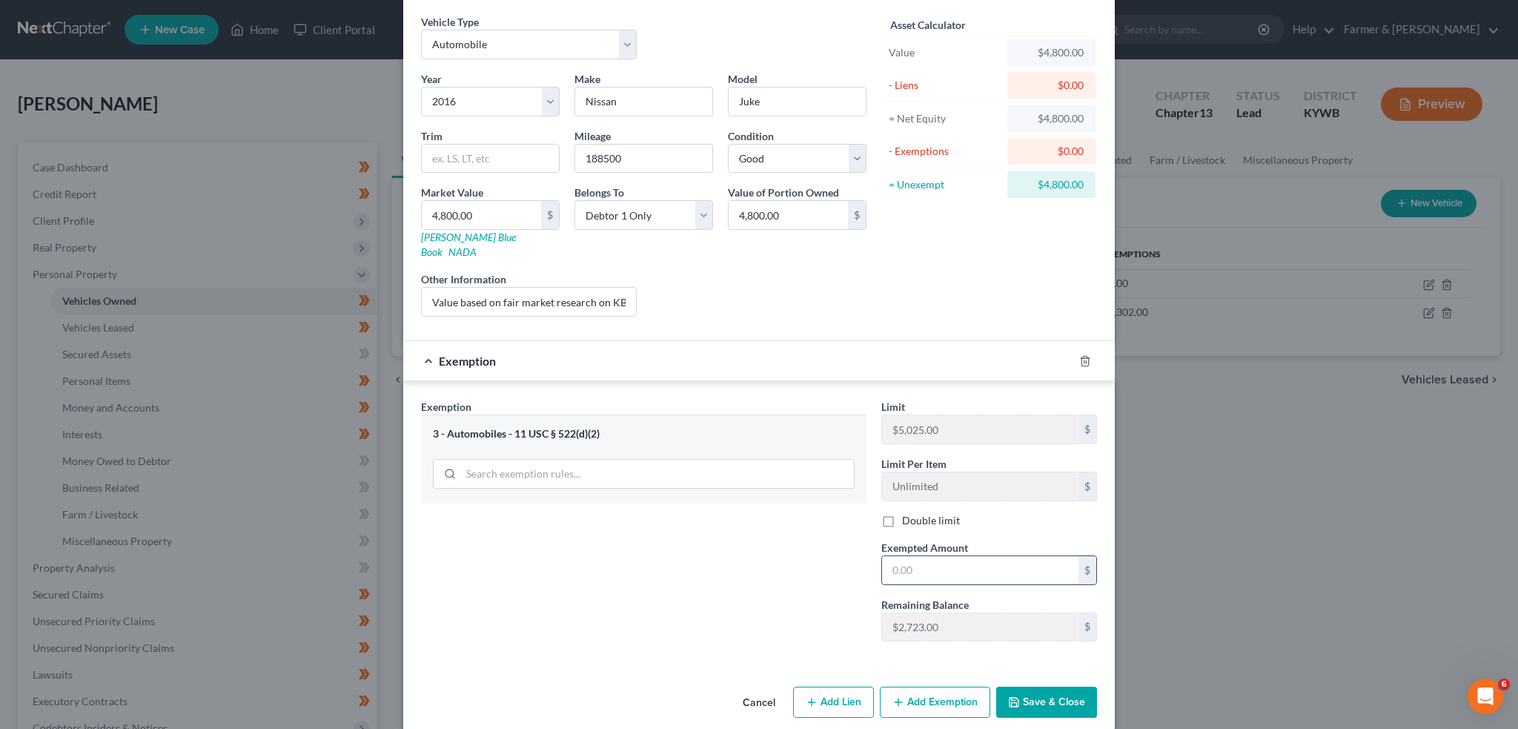
click at [987, 557] on input "text" at bounding box center [980, 570] width 196 height 28
type input "4,800.00"
click at [1032, 686] on button "Save & Close" at bounding box center [1046, 701] width 101 height 31
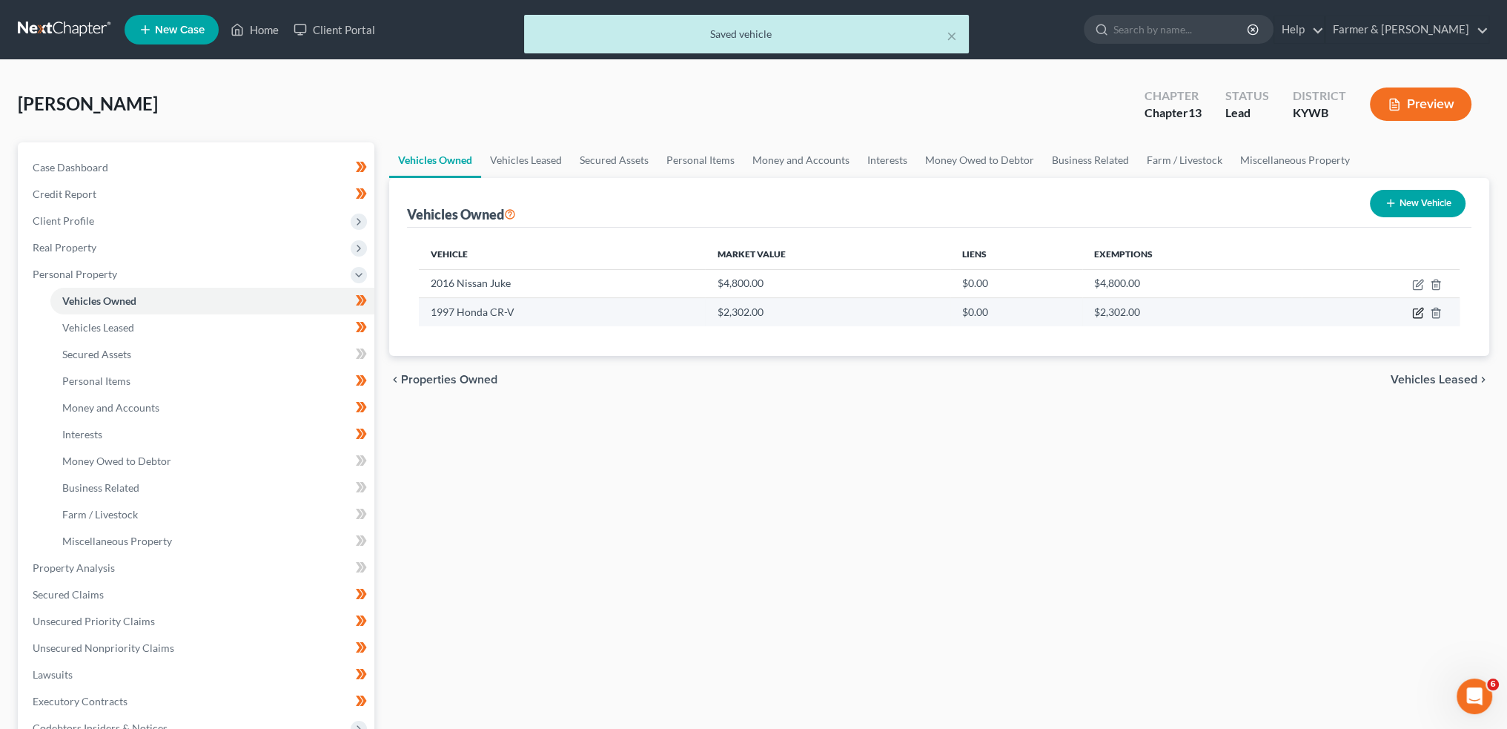
click at [1421, 308] on icon "button" at bounding box center [1418, 313] width 12 height 12
select select "0"
select select "29"
select select "3"
select select "0"
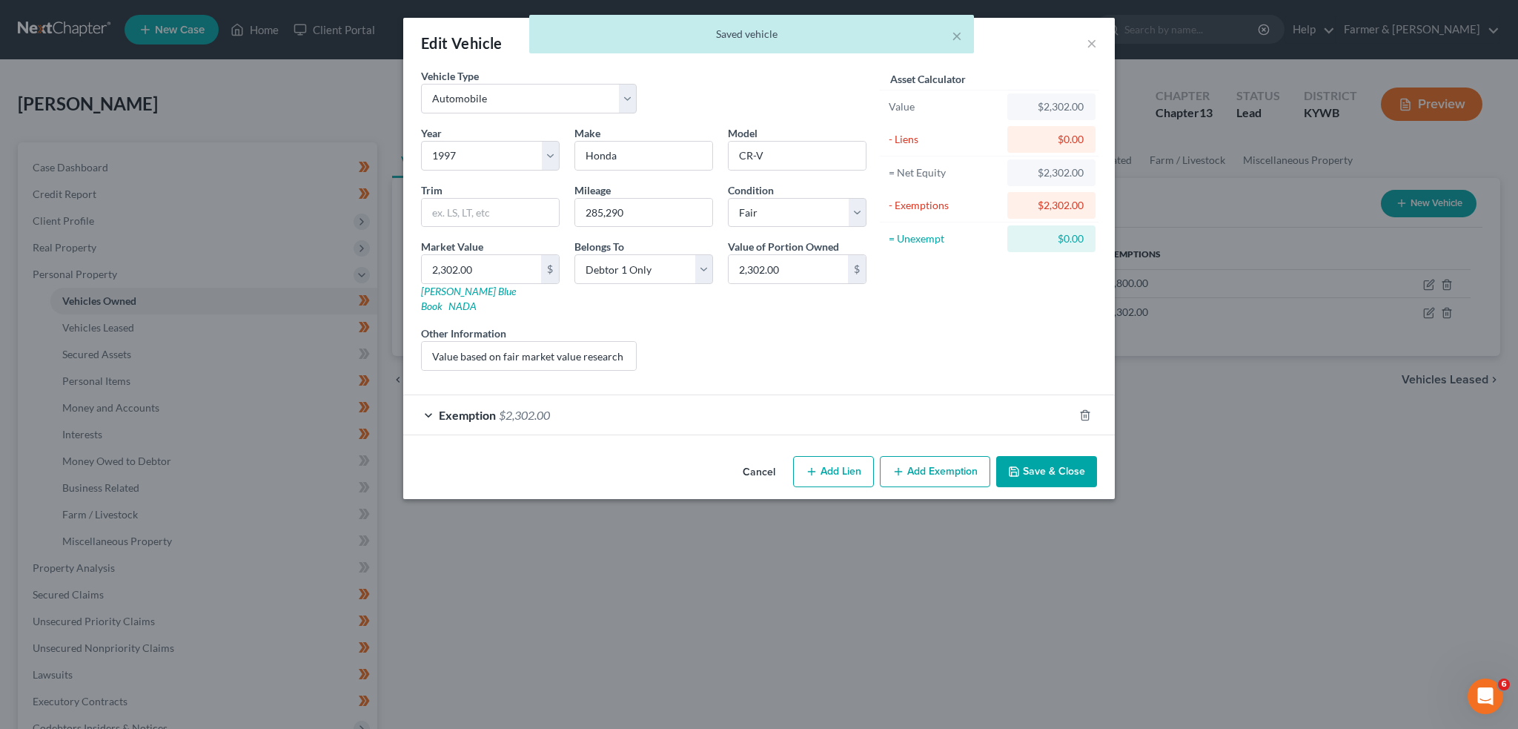
click at [755, 395] on div "Exemption $2,302.00" at bounding box center [738, 414] width 670 height 39
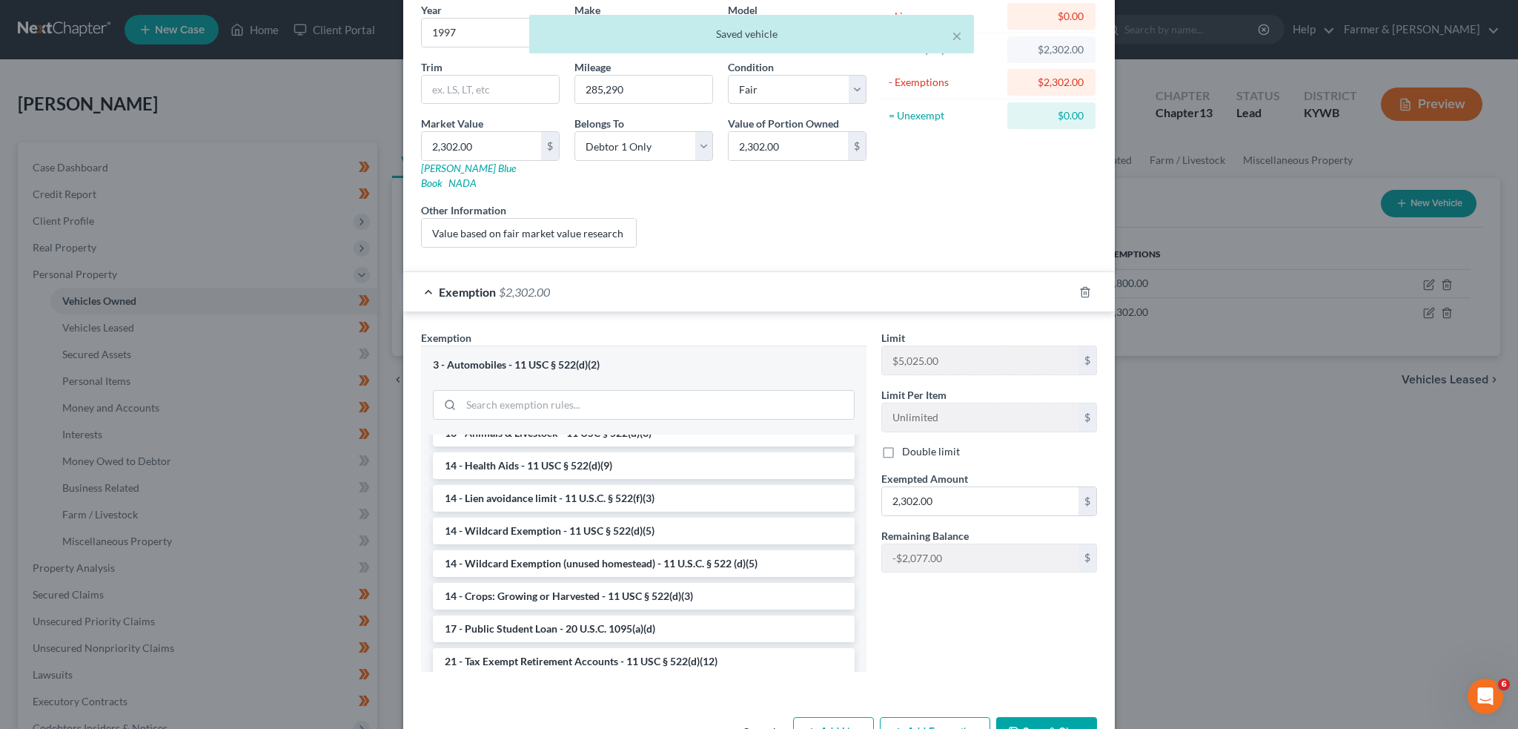
scroll to position [247, 0]
click at [617, 514] on li "14 - Wildcard Exemption - 11 USC § 522(d)(5)" at bounding box center [644, 527] width 422 height 27
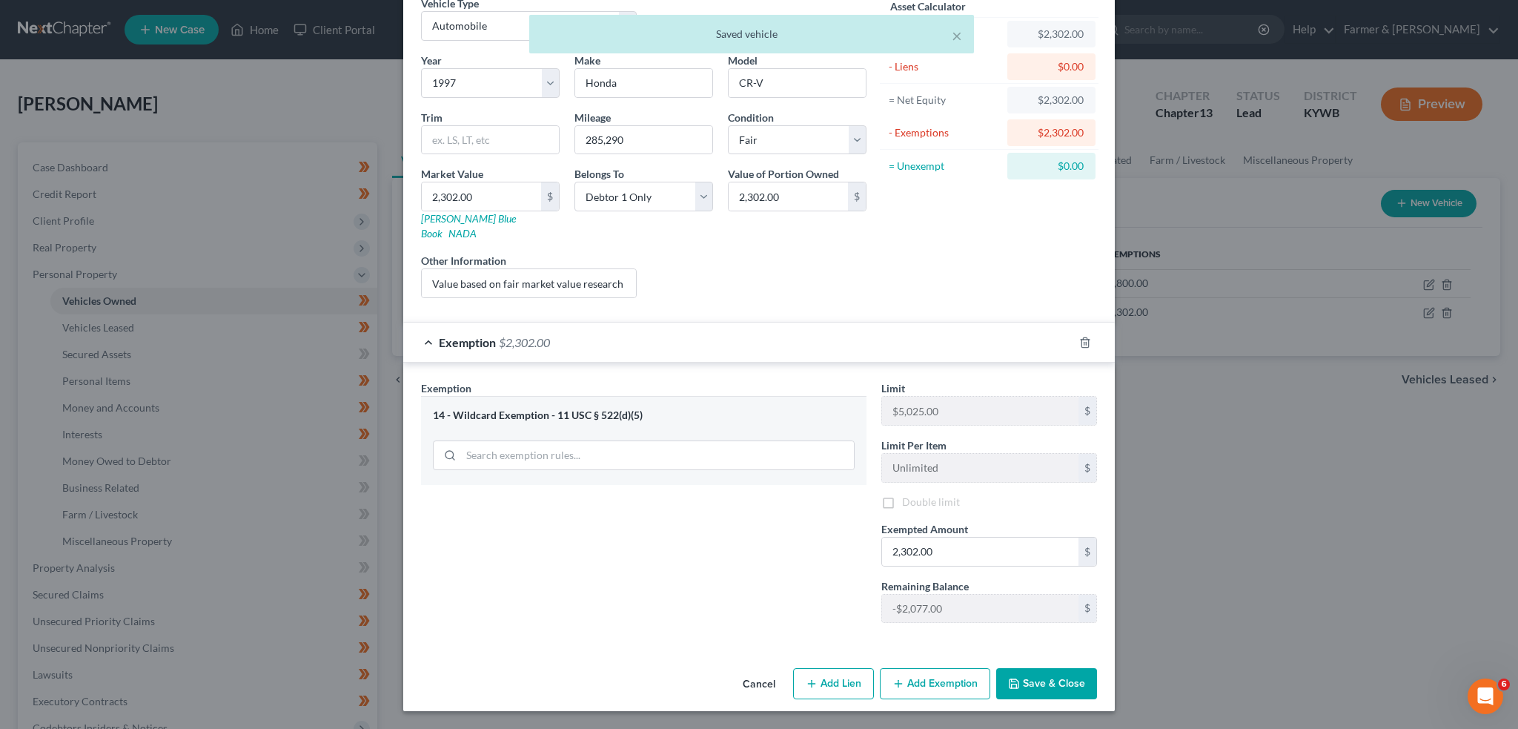
scroll to position [54, 0]
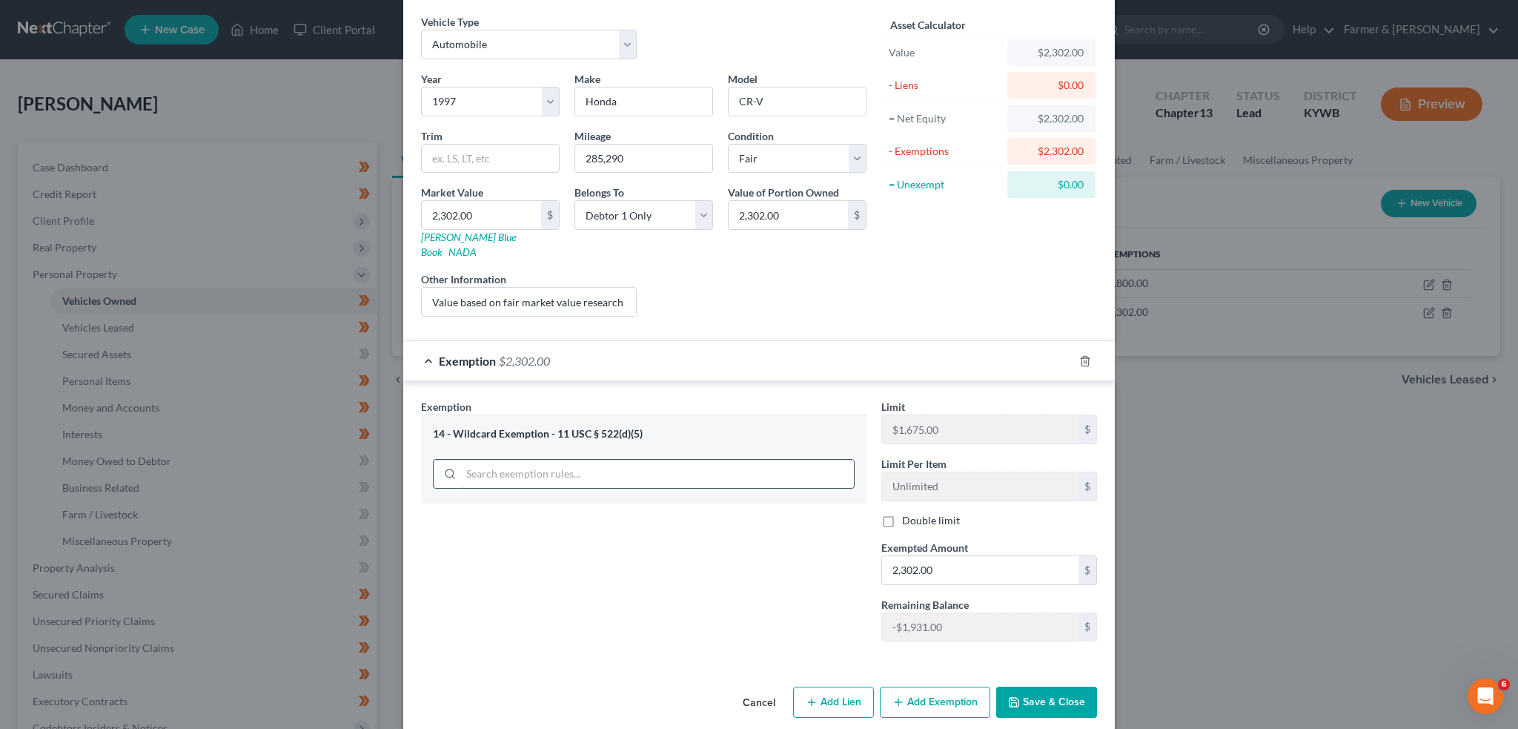
click at [692, 453] on div "14 - Wildcard Exemption - 11 USC § 522(d)(5)" at bounding box center [644, 458] width 446 height 88
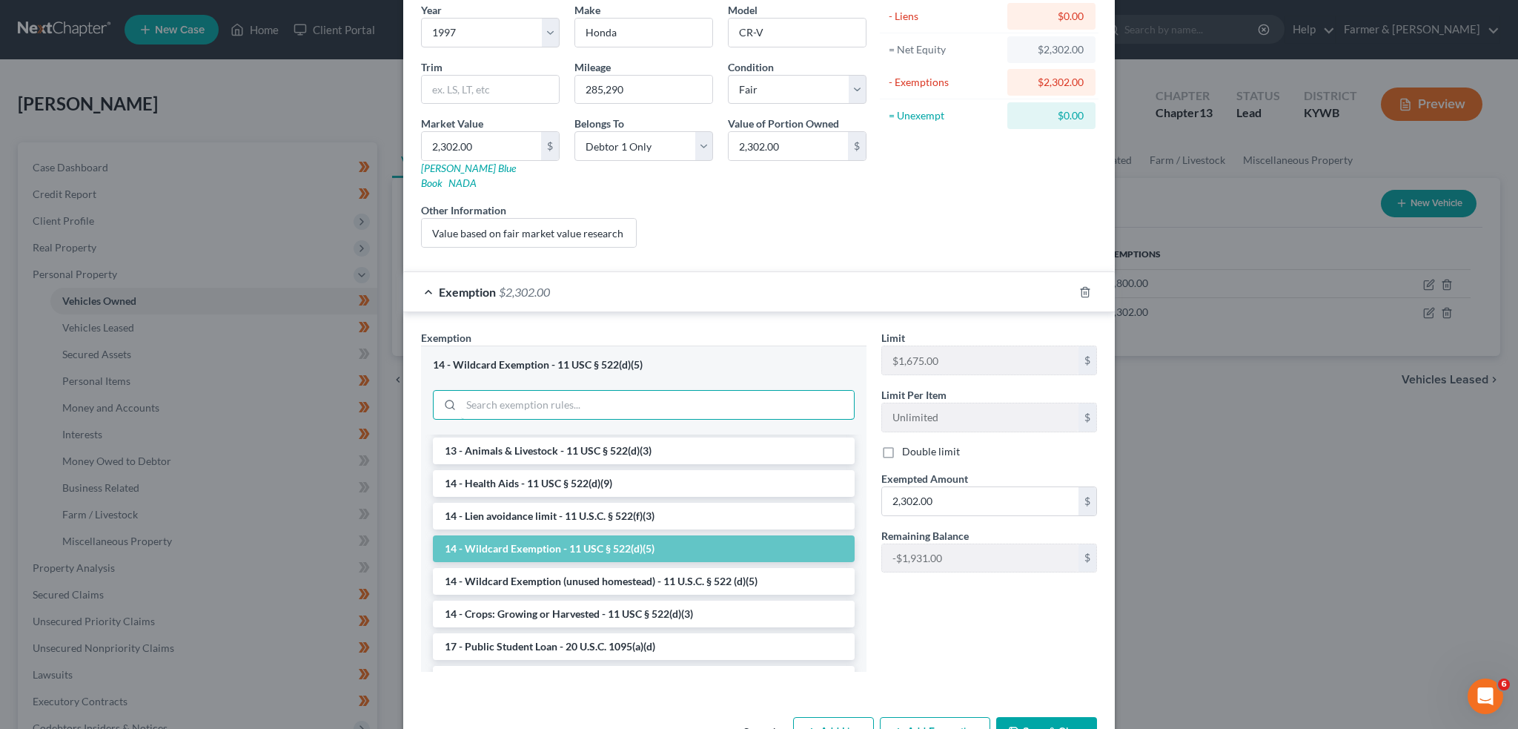
scroll to position [247, 0]
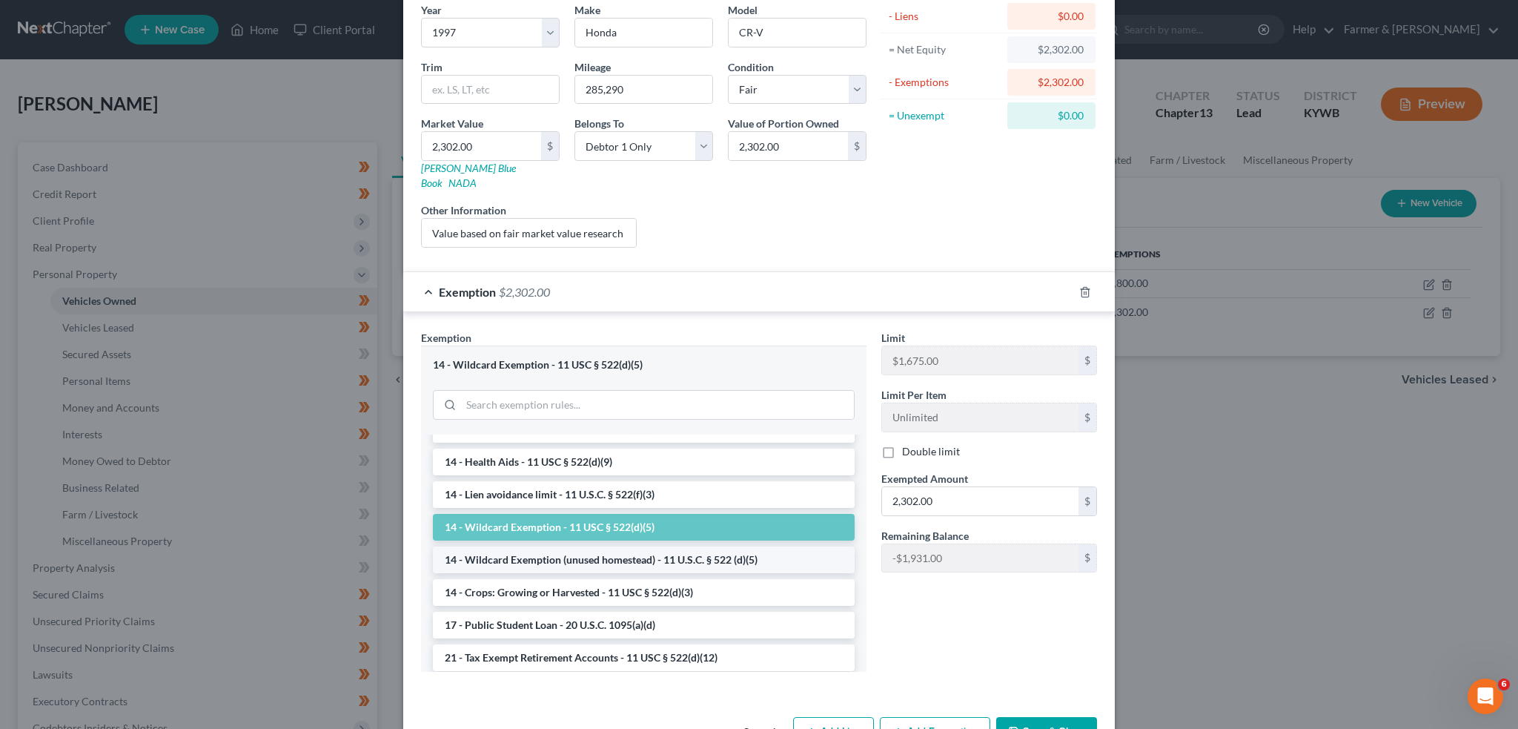
click at [681, 546] on li "14 - Wildcard Exemption (unused homestead) - 11 U.S.C. § 522 (d)(5)" at bounding box center [644, 559] width 422 height 27
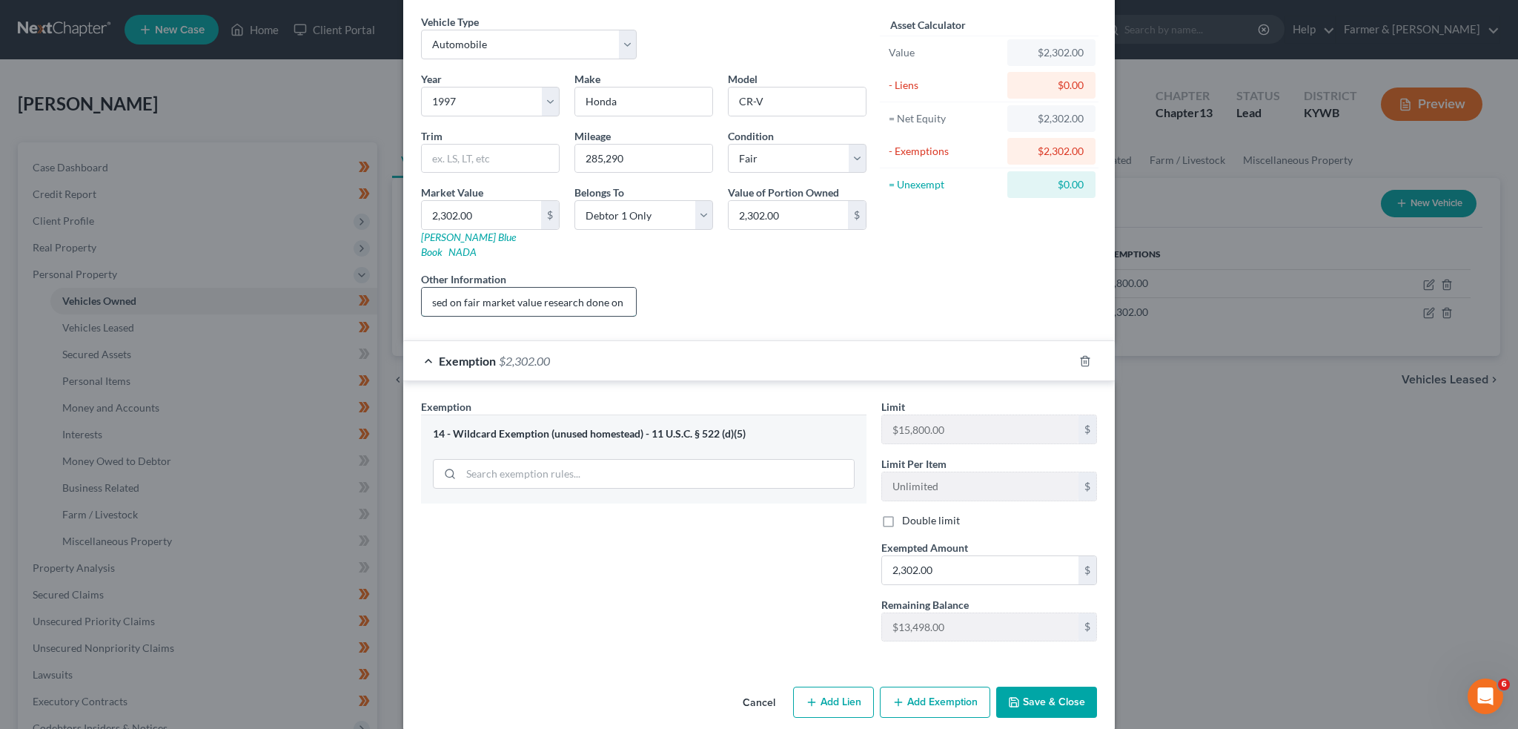
scroll to position [0, 94]
drag, startPoint x: 497, startPoint y: 296, endPoint x: 619, endPoint y: 282, distance: 123.0
click at [619, 288] on input "Value based on fair market value research done on KBB. No lien." at bounding box center [529, 302] width 214 height 28
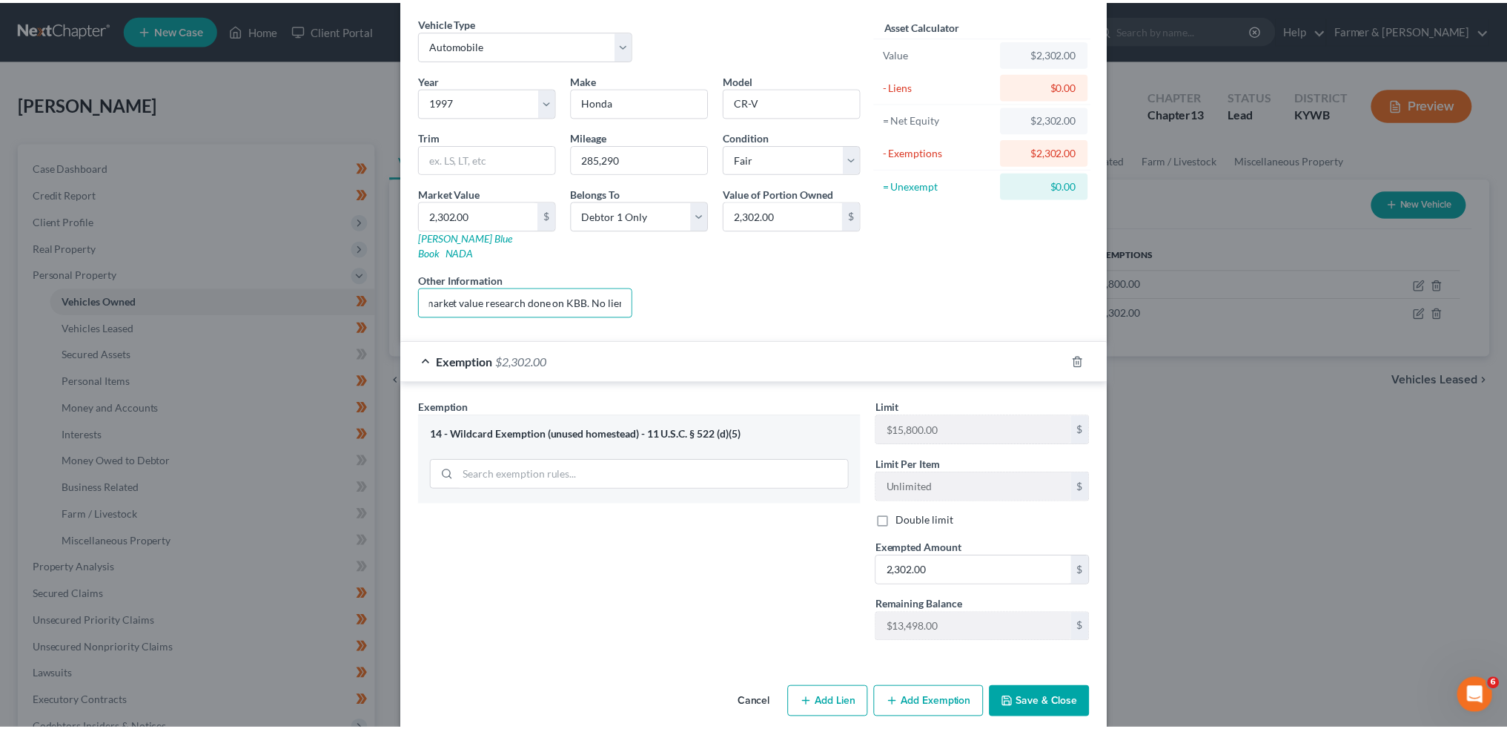
scroll to position [0, 0]
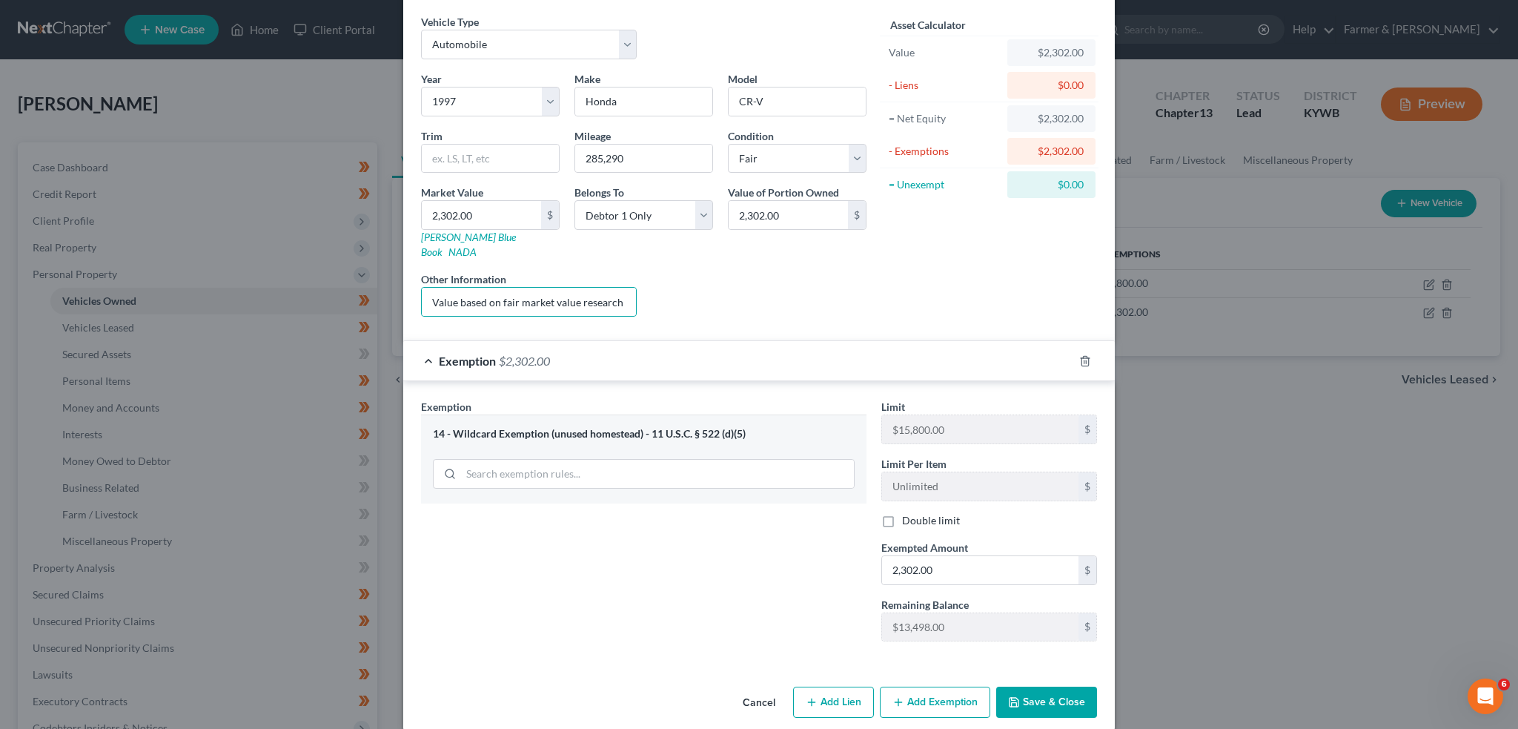
click at [1040, 692] on button "Save & Close" at bounding box center [1046, 701] width 101 height 31
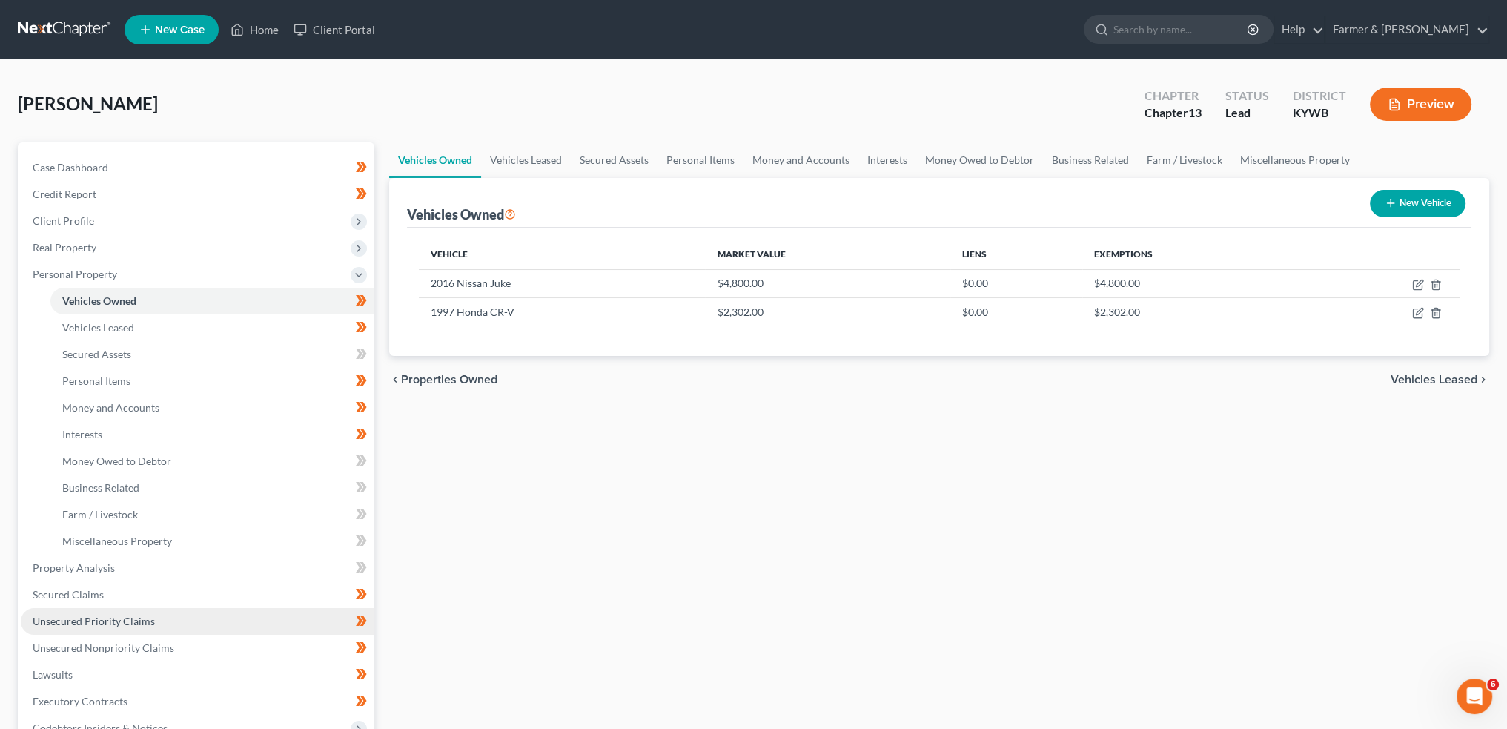
click at [153, 621] on link "Unsecured Priority Claims" at bounding box center [198, 621] width 354 height 27
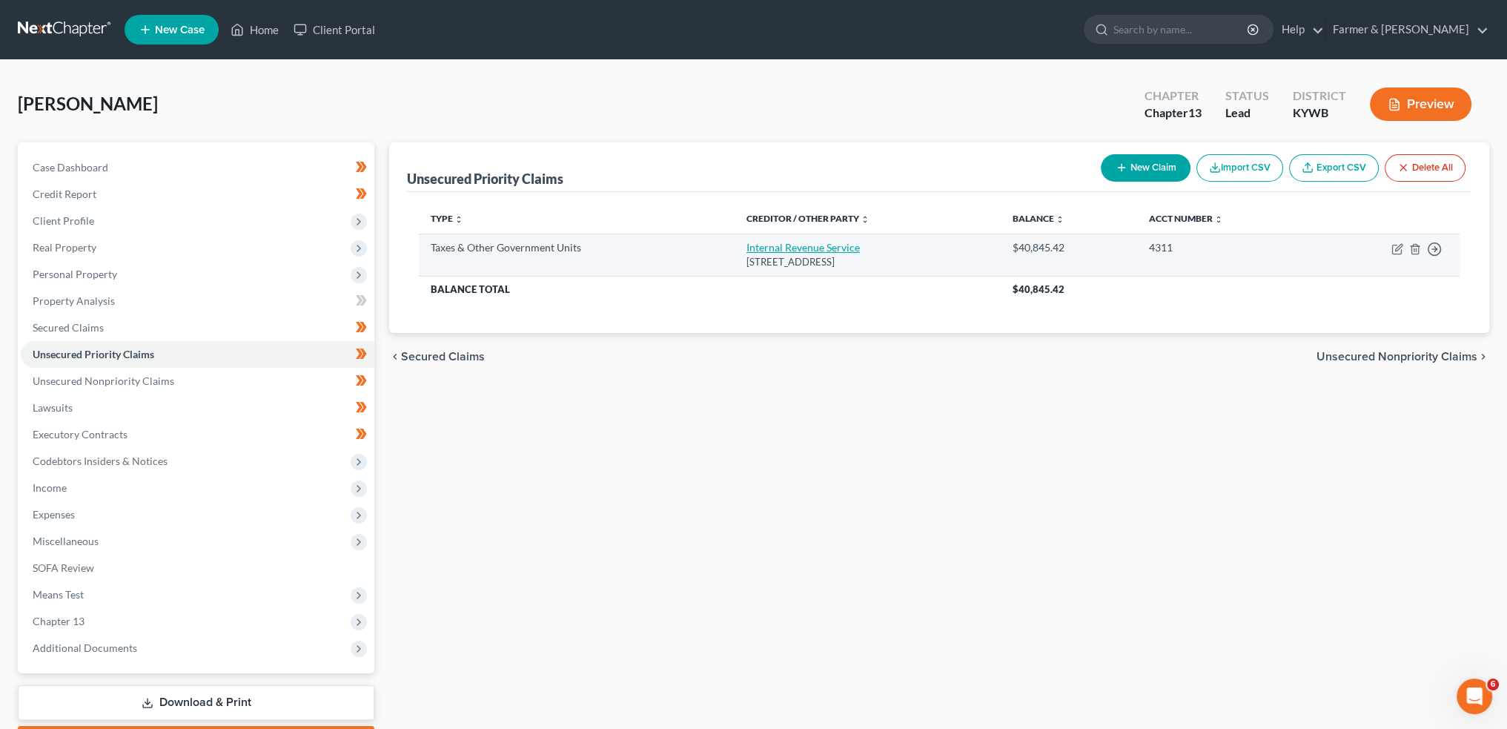
click at [775, 247] on link "Internal Revenue Service" at bounding box center [803, 247] width 113 height 13
select select "0"
select select "39"
select select "0"
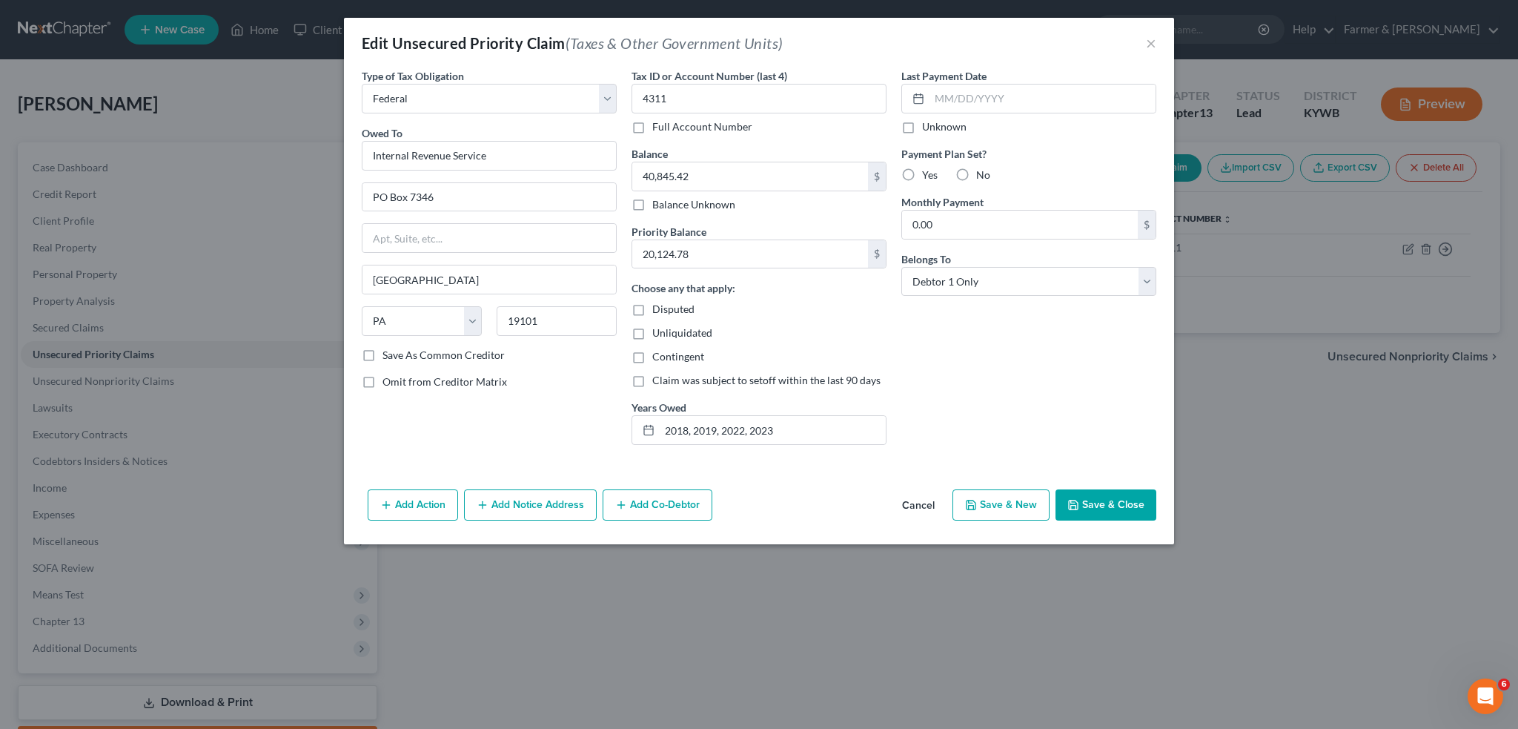
click at [1085, 501] on button "Save & Close" at bounding box center [1106, 504] width 101 height 31
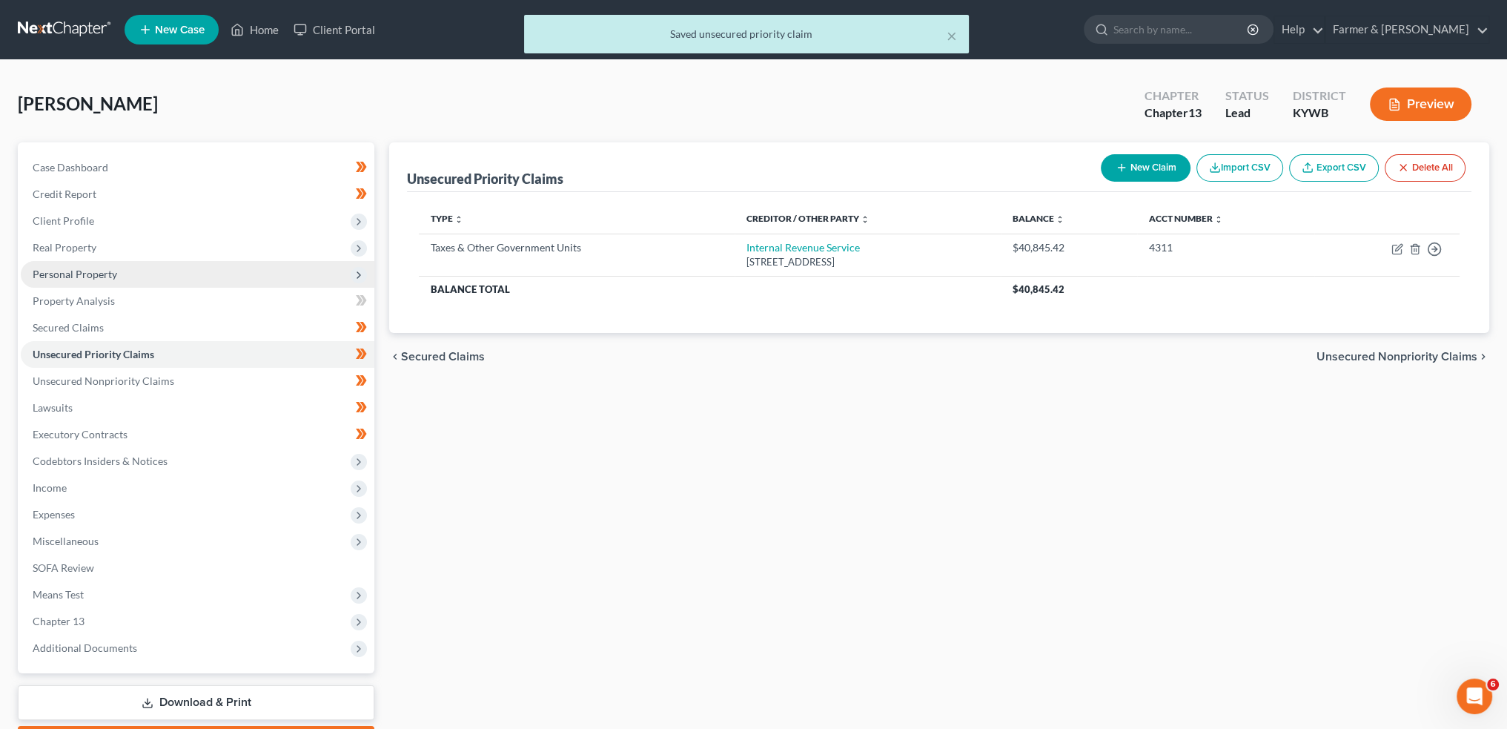
click at [154, 276] on span "Personal Property" at bounding box center [198, 274] width 354 height 27
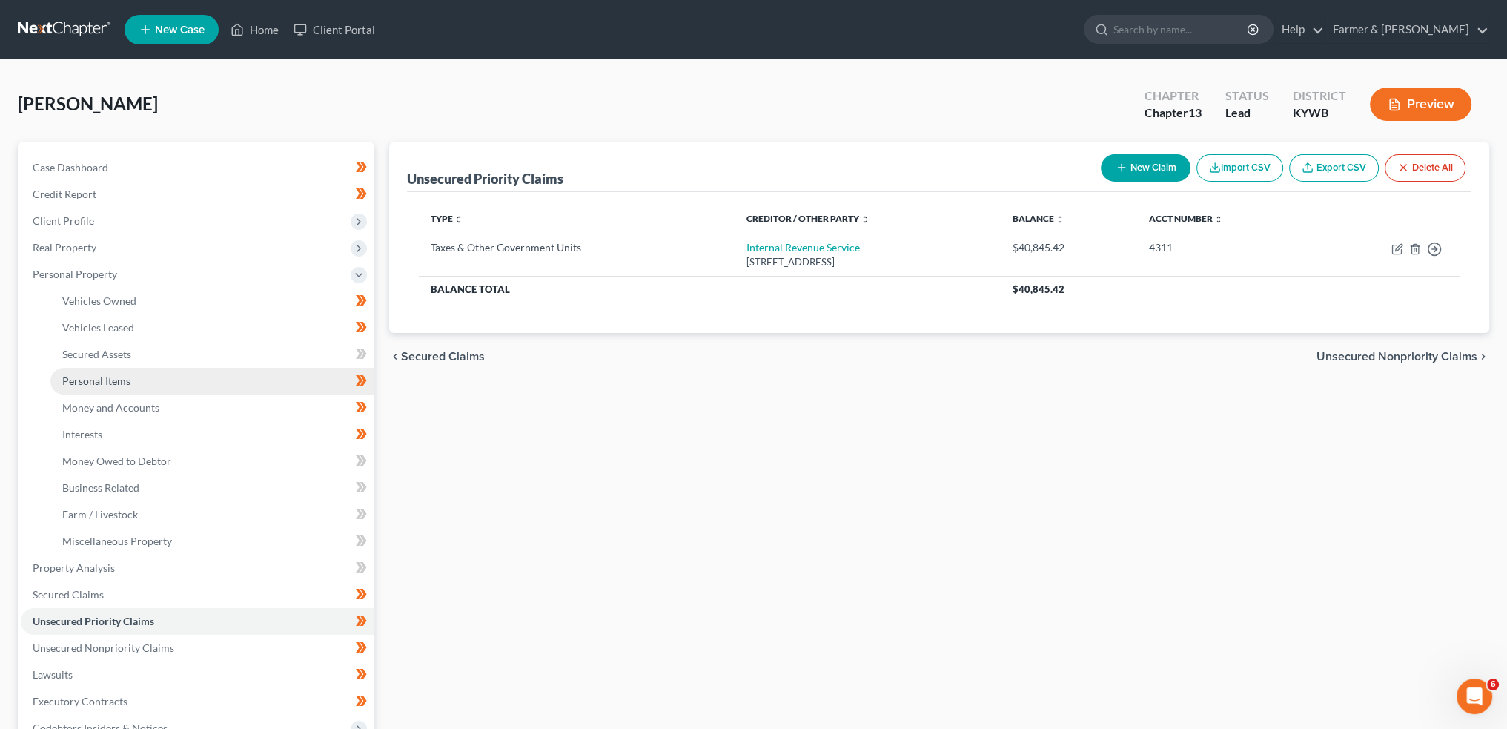
click at [130, 385] on link "Personal Items" at bounding box center [212, 381] width 324 height 27
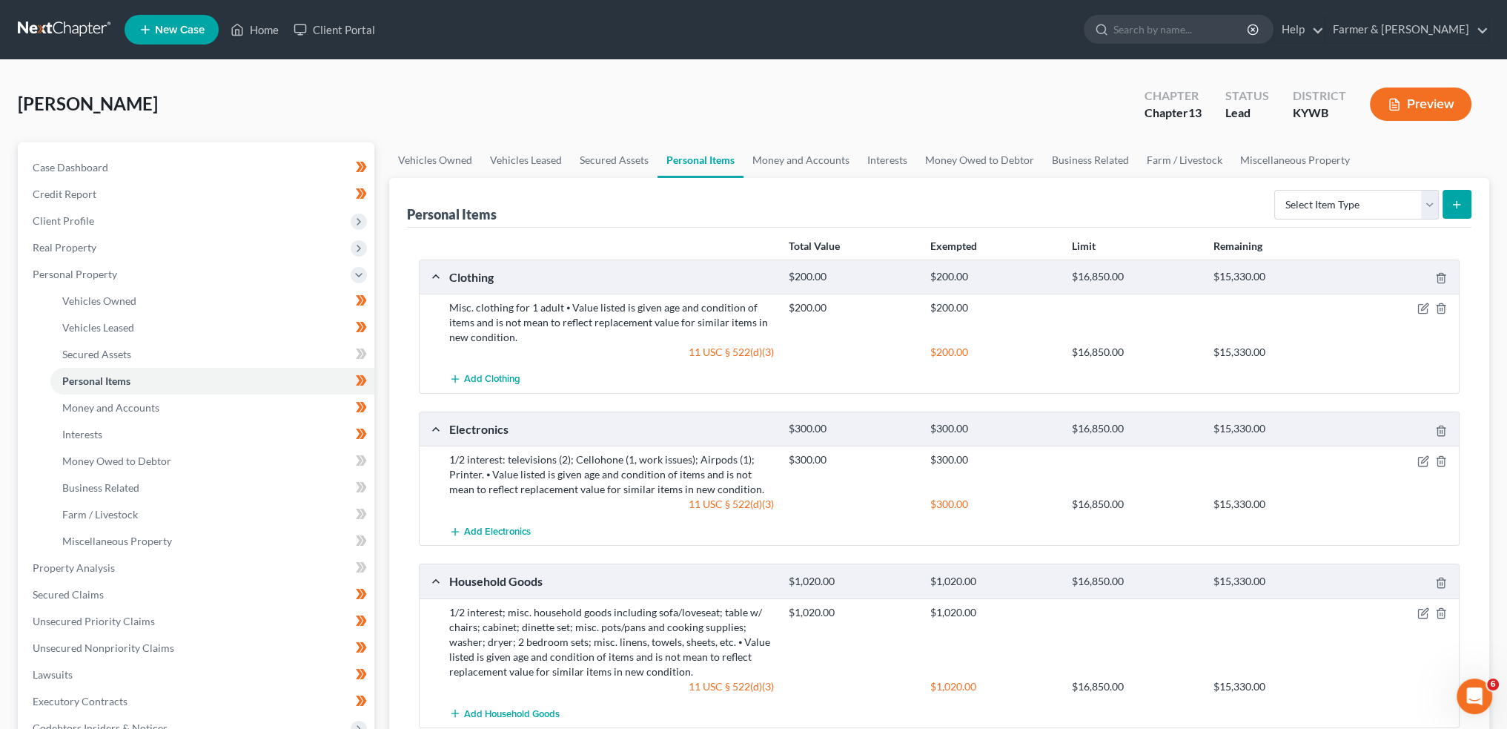
scroll to position [123, 0]
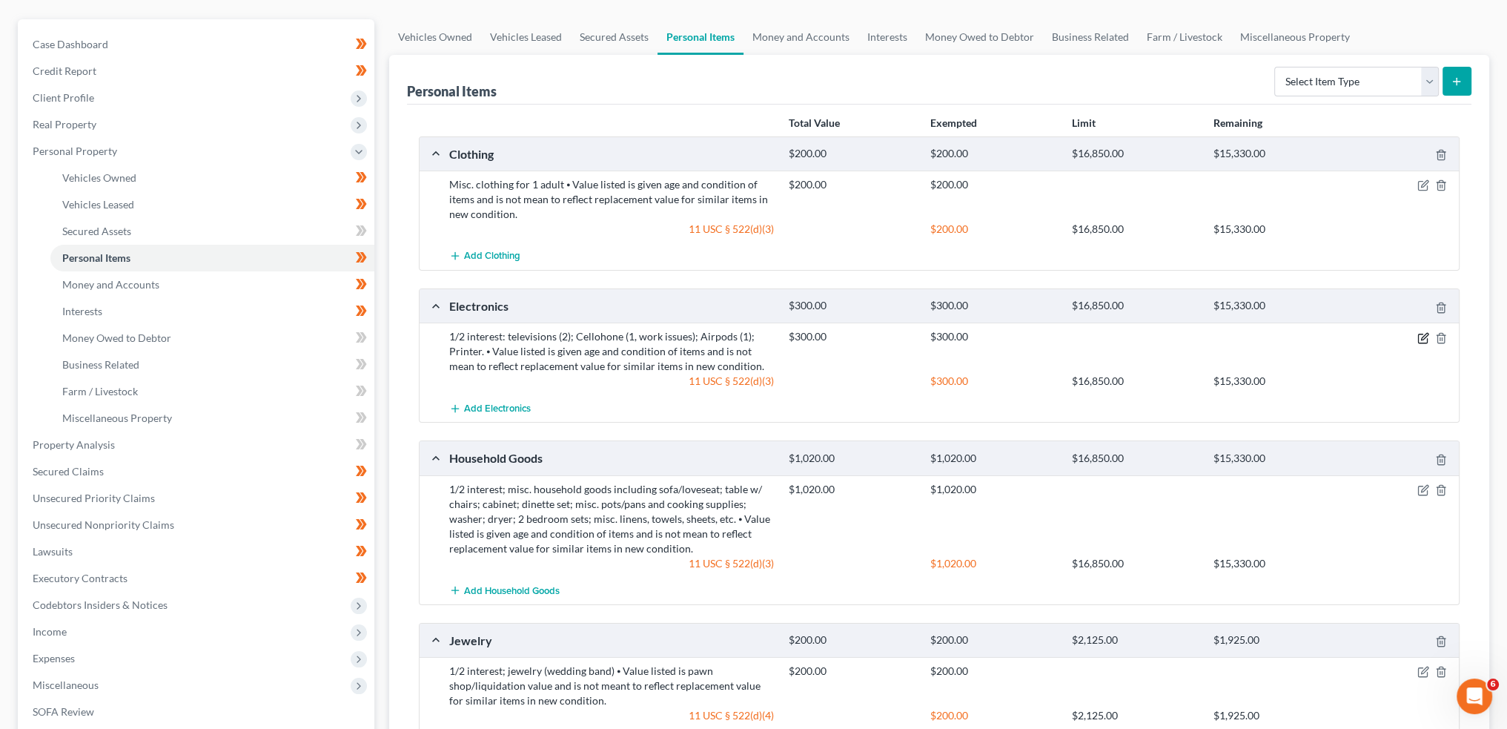
click at [1420, 334] on icon "button" at bounding box center [1423, 338] width 12 height 12
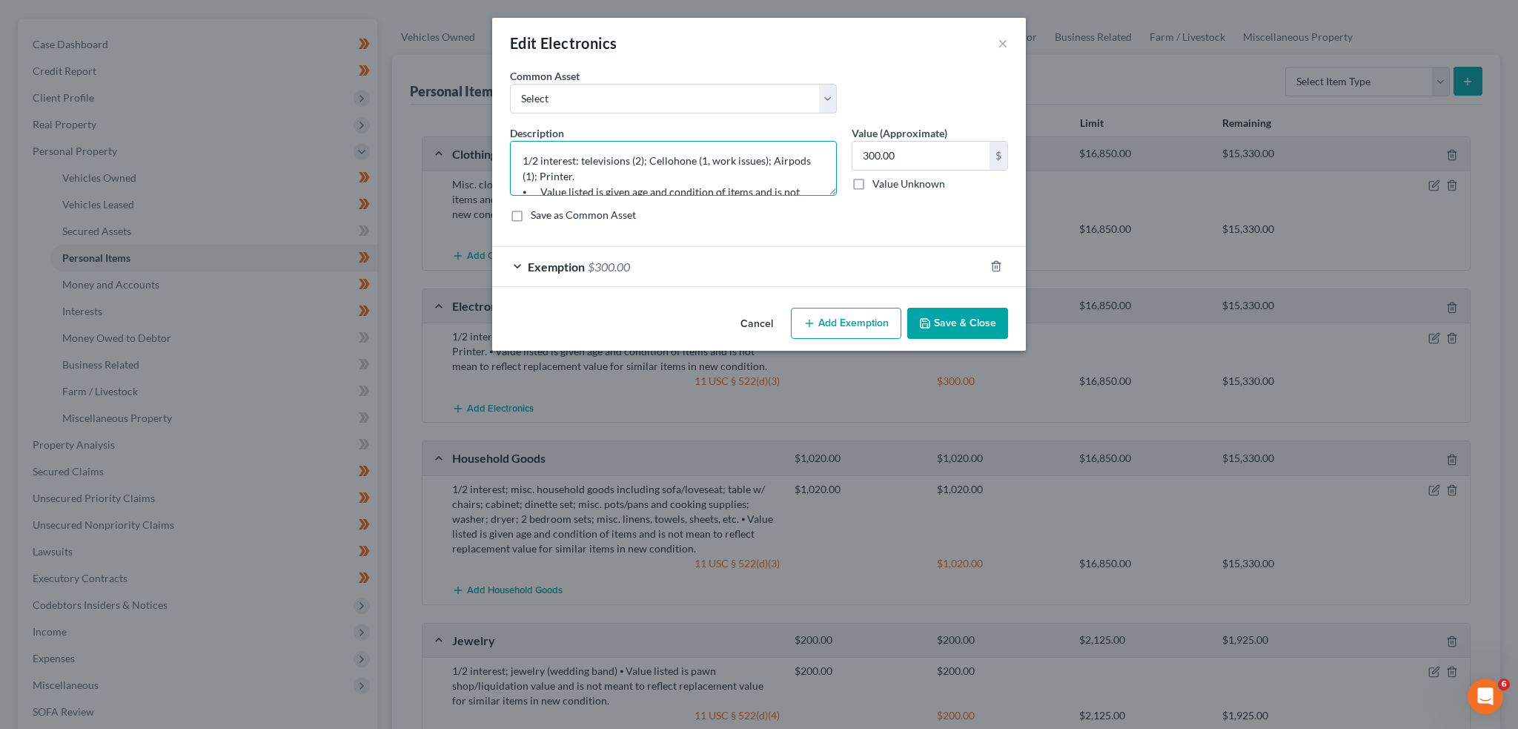
click at [672, 161] on textarea "1/2 interest: televisions (2); Cellohone (1, work issues); Airpods (1); Printer…" at bounding box center [673, 168] width 327 height 55
click at [786, 162] on textarea "1/2 interest: televisions (2); Cellphone (1, work issues); Airpods (1); Printer…" at bounding box center [673, 168] width 327 height 55
click at [787, 161] on textarea "1/2 interest: televisions (2); Cellphone (1, work issues); Airpods (1); Printer…" at bounding box center [673, 168] width 327 height 55
click at [776, 159] on textarea "1/2 interest: televisions (2); Cellphone (1, work issues); Airpods (1); Printer…" at bounding box center [673, 168] width 327 height 55
drag, startPoint x: 695, startPoint y: 159, endPoint x: 758, endPoint y: 156, distance: 63.1
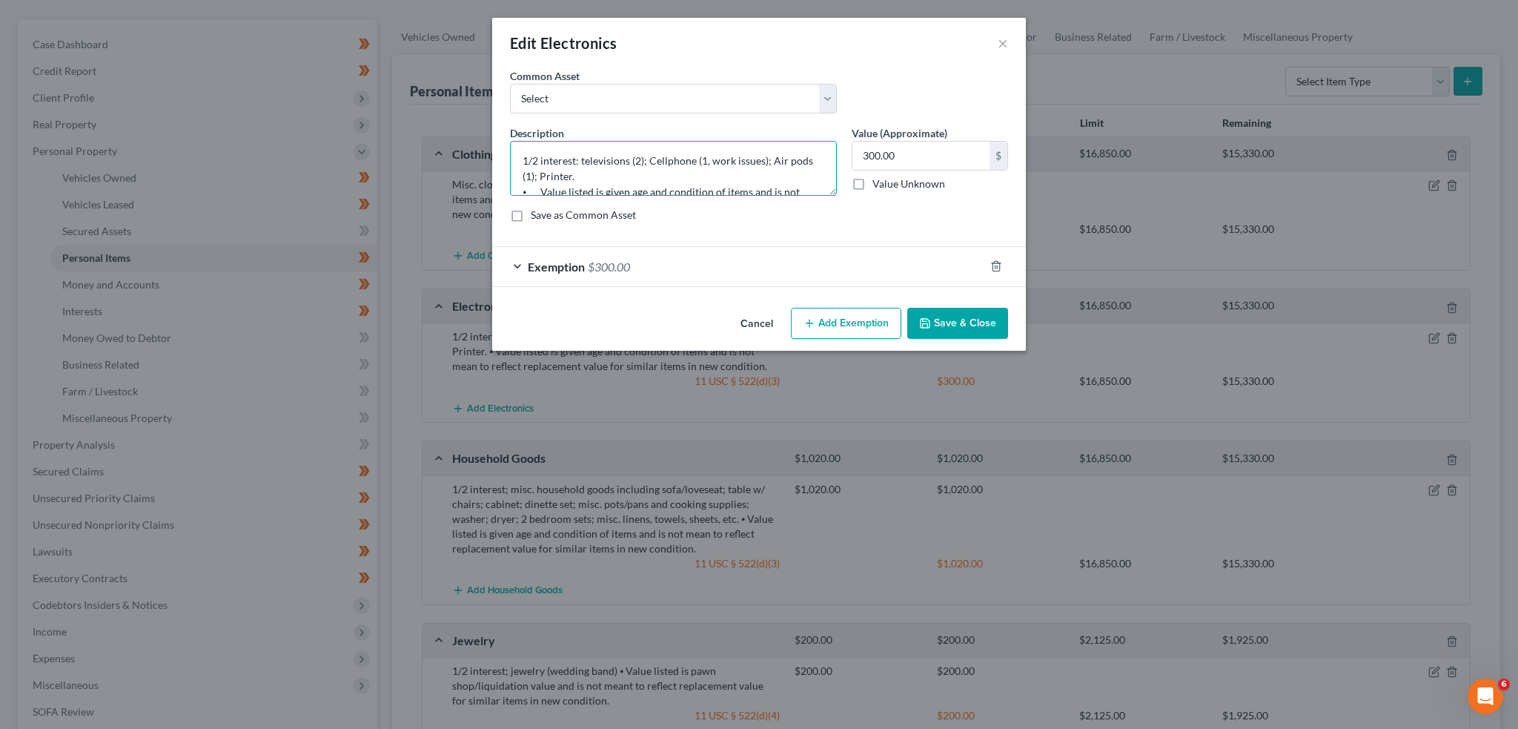
click at [706, 158] on textarea "1/2 interest: televisions (2); Cellphone (1, work issues); Air pods (1); Printe…" at bounding box center [673, 168] width 327 height 55
click at [787, 160] on textarea "1/2 interest: televisions (2); Cellphone; Air pods (1); Printer. ⦁ Value listed…" at bounding box center [673, 168] width 327 height 55
type textarea "1/2 interest: televisions (2); Cellphone; Air pods (1); Printer; home computer …"
type input "600.00"
click at [821, 272] on div "Exemption $300.00" at bounding box center [738, 266] width 492 height 39
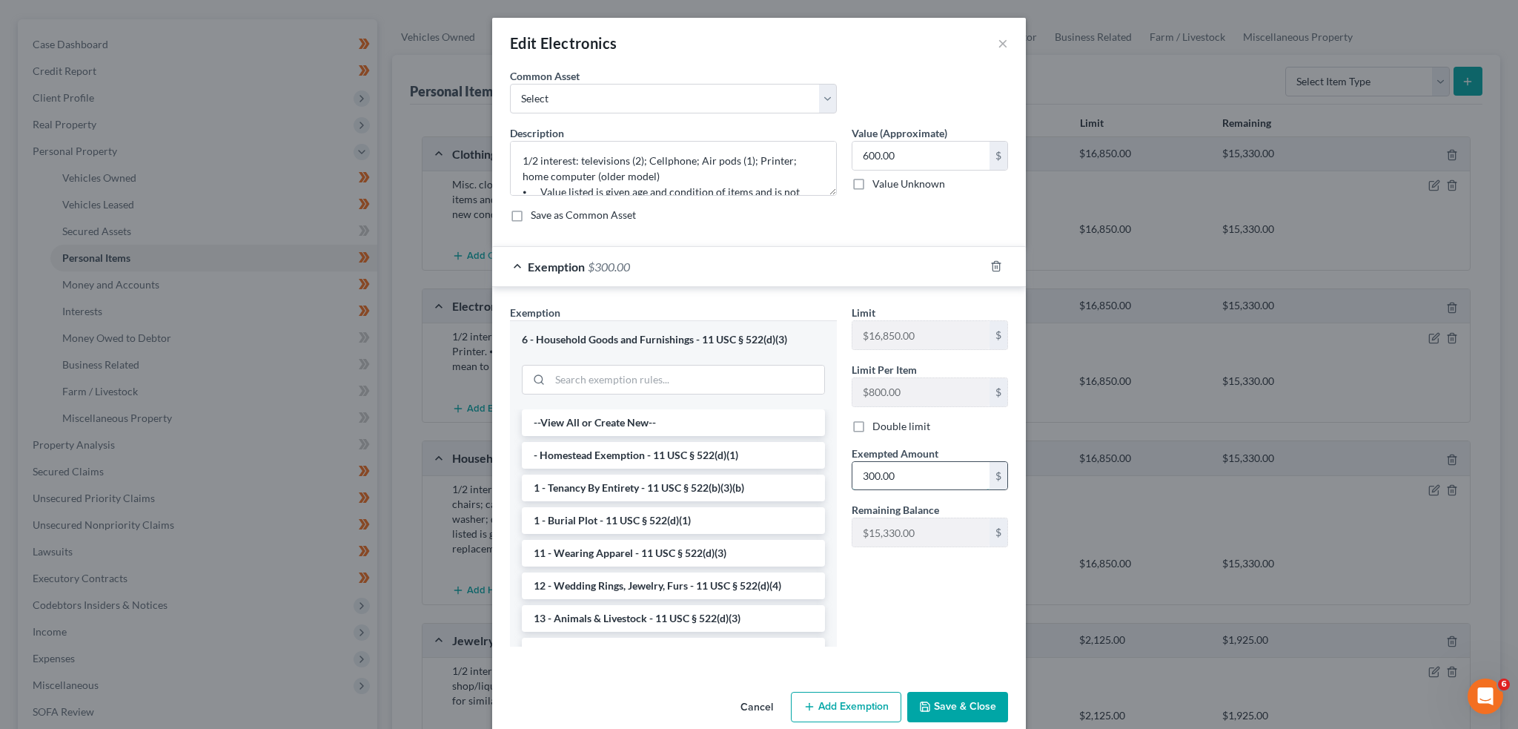
click at [927, 474] on input "300.00" at bounding box center [921, 476] width 137 height 28
type input "600.00"
click at [960, 692] on button "Save & Close" at bounding box center [957, 707] width 101 height 31
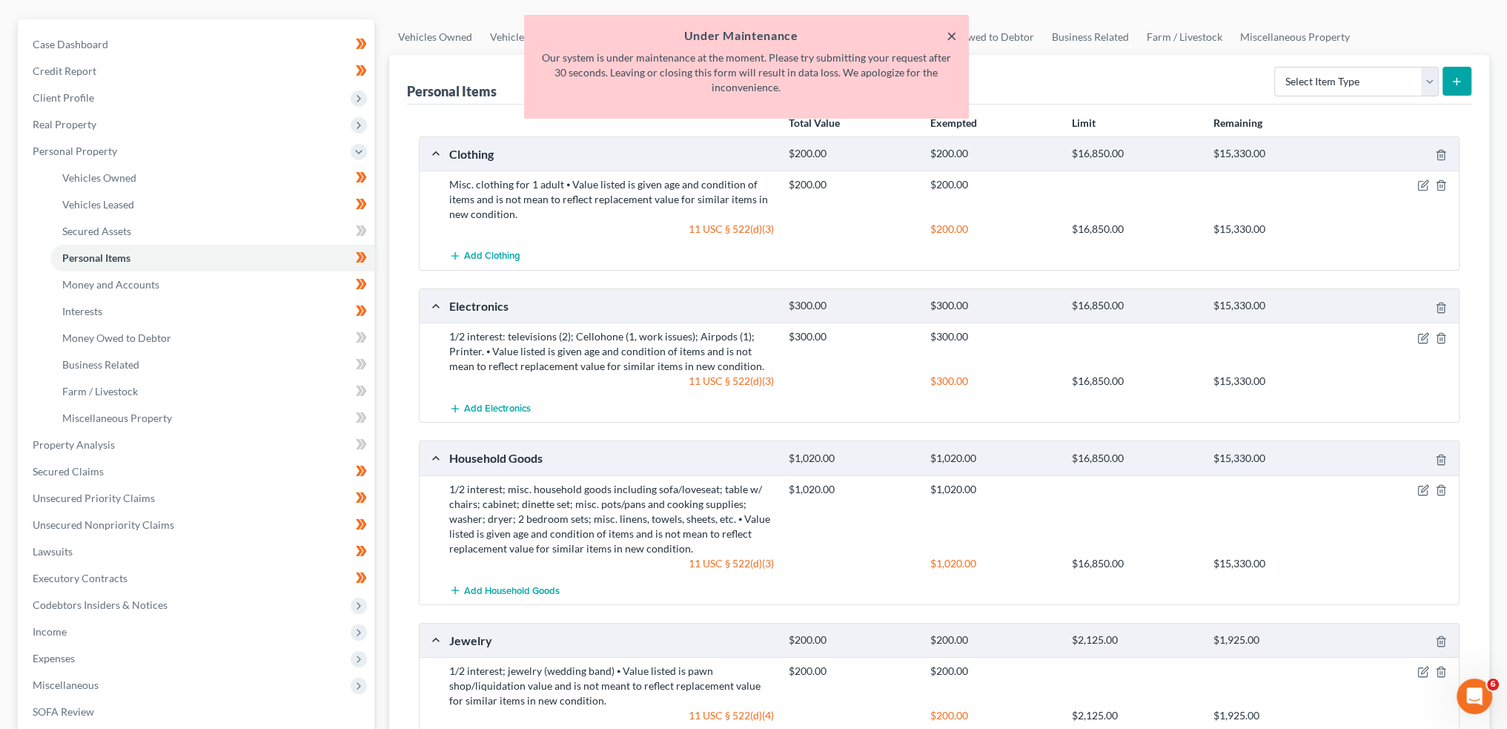
click at [948, 33] on button "×" at bounding box center [952, 36] width 10 height 18
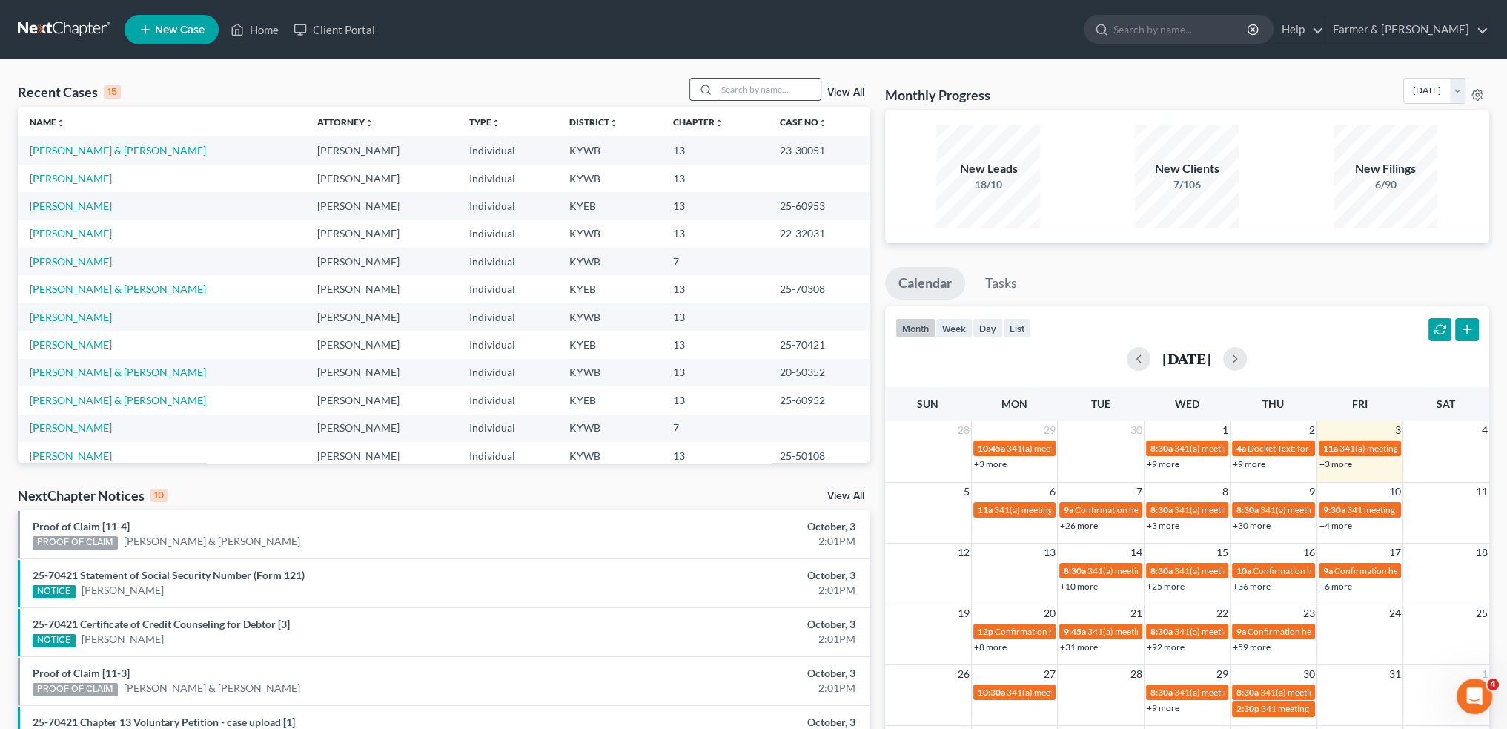
click at [768, 89] on input "search" at bounding box center [769, 89] width 104 height 21
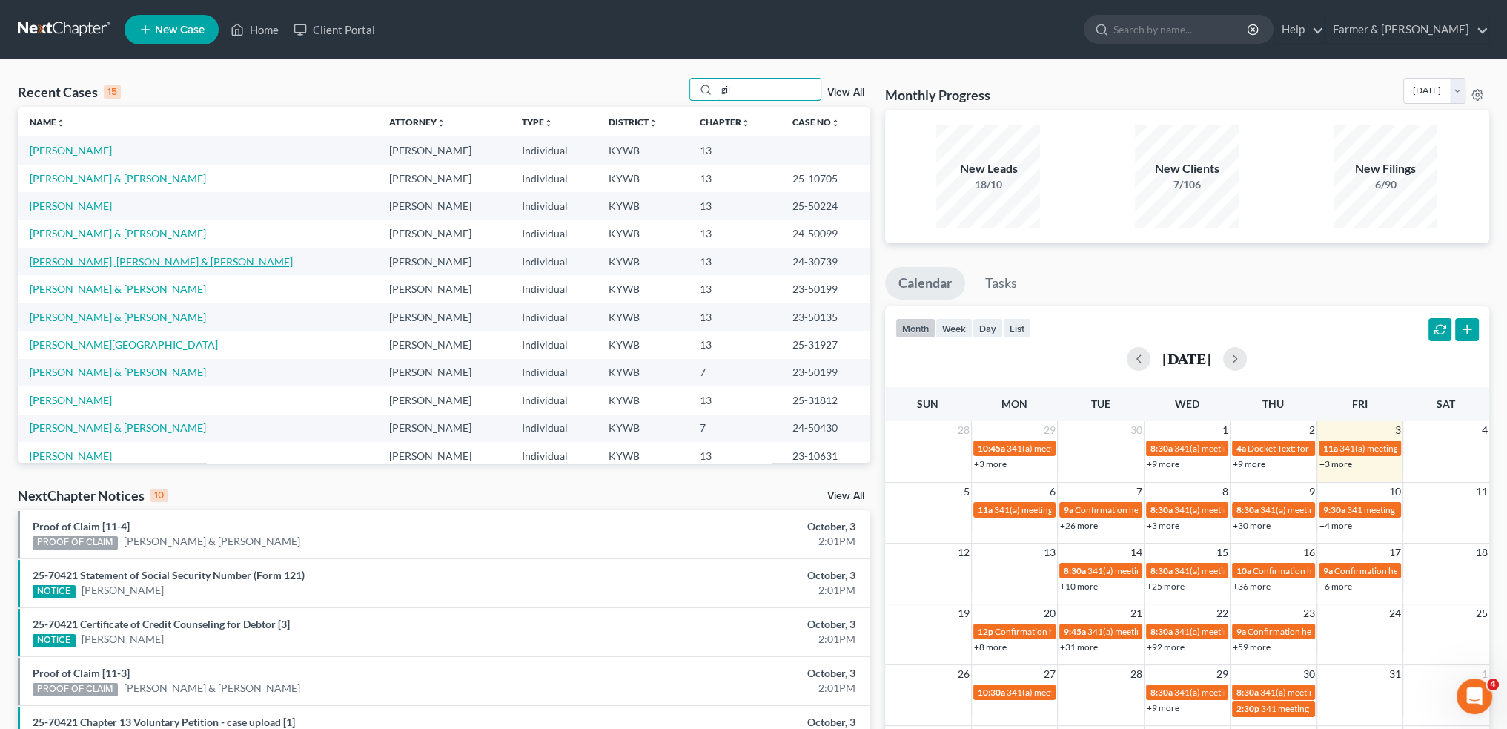
type input "gil"
click at [116, 256] on link "[PERSON_NAME], [PERSON_NAME] & [PERSON_NAME]" at bounding box center [161, 261] width 263 height 13
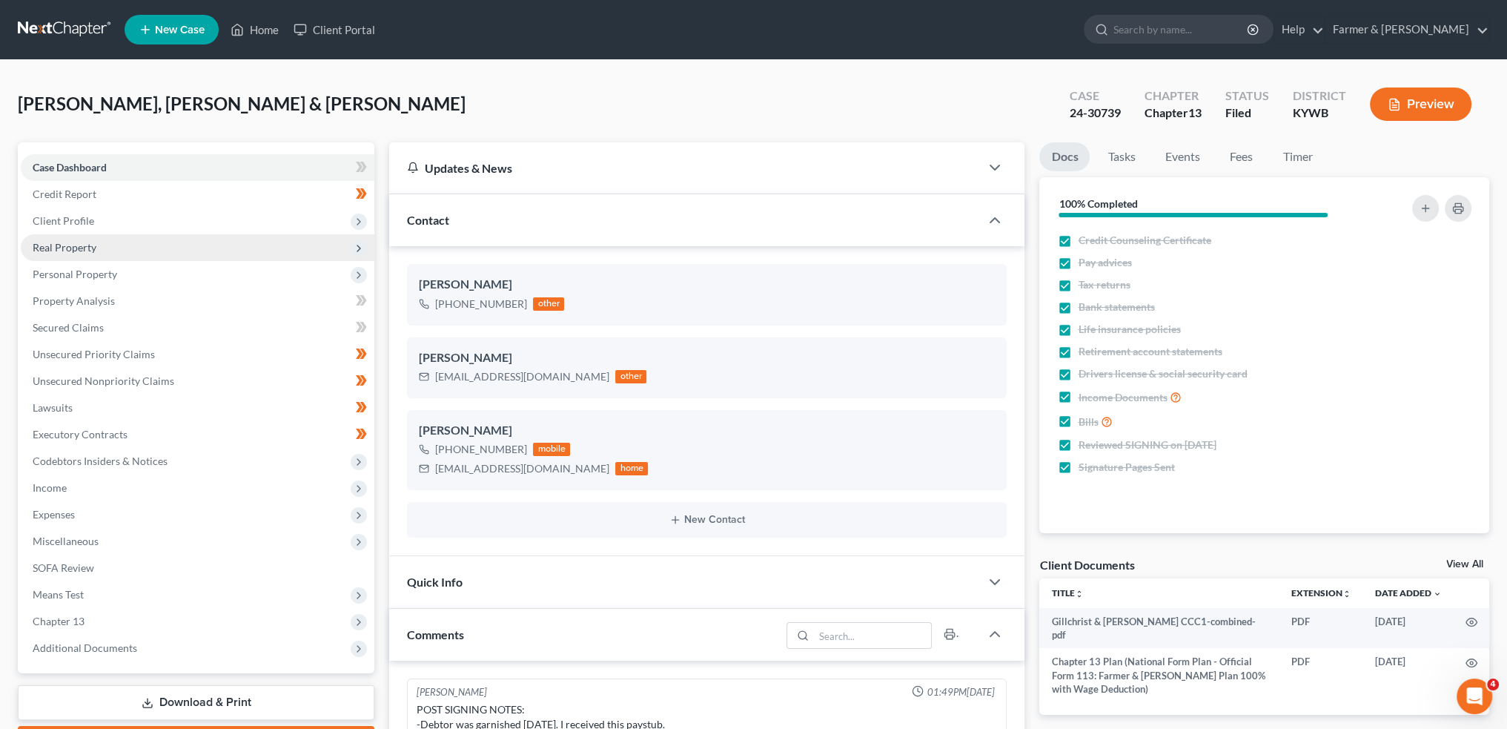
scroll to position [21, 0]
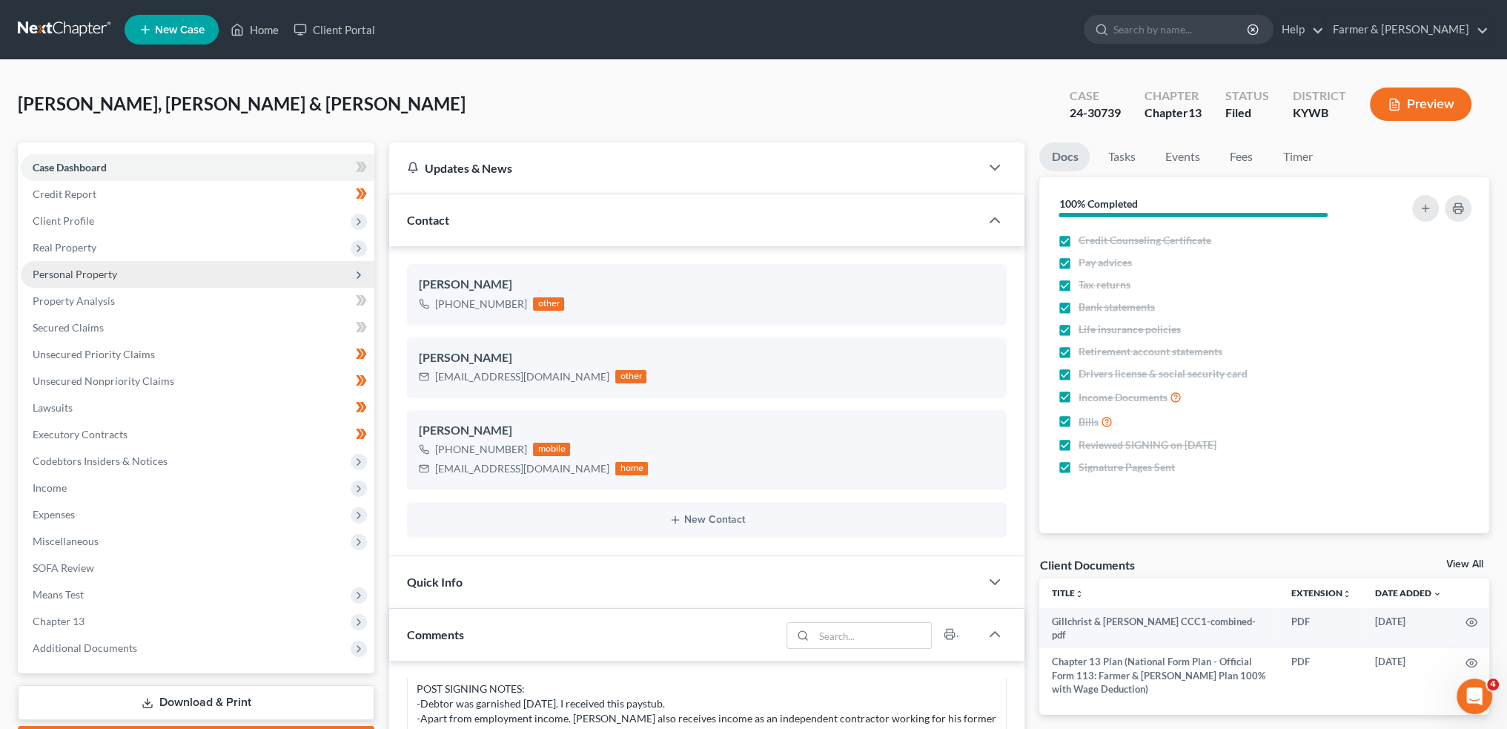
click at [119, 276] on span "Personal Property" at bounding box center [198, 274] width 354 height 27
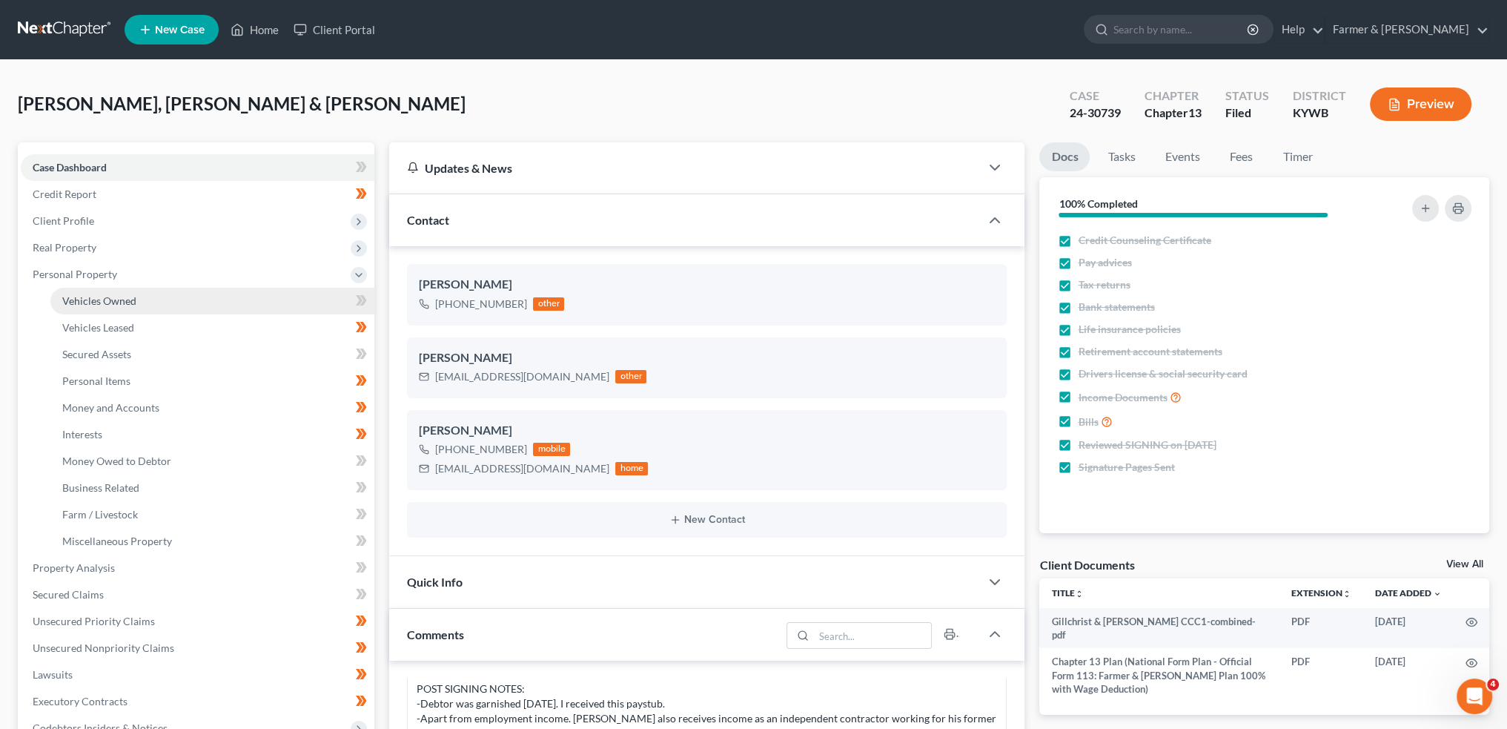
click at [121, 297] on span "Vehicles Owned" at bounding box center [99, 300] width 74 height 13
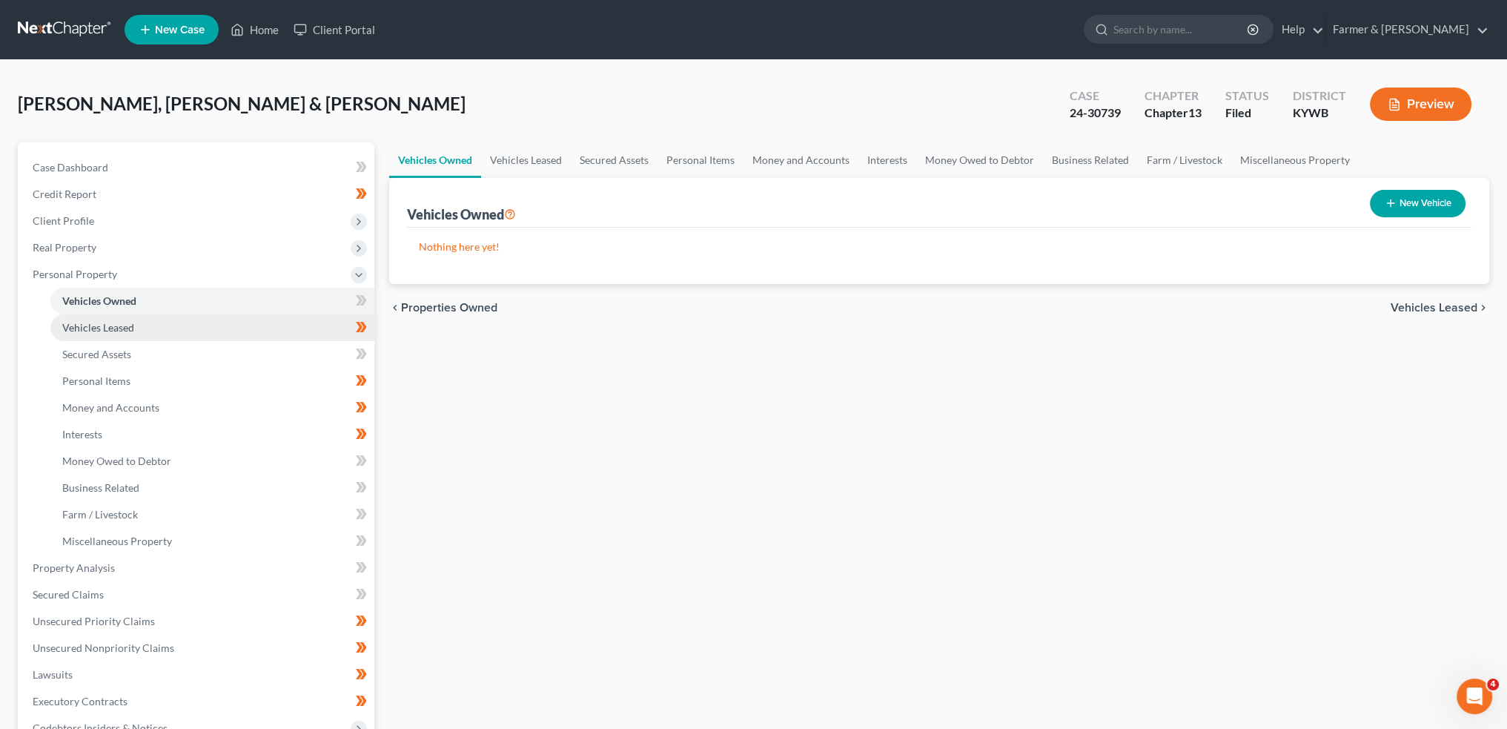
click at [116, 322] on span "Vehicles Leased" at bounding box center [98, 327] width 72 height 13
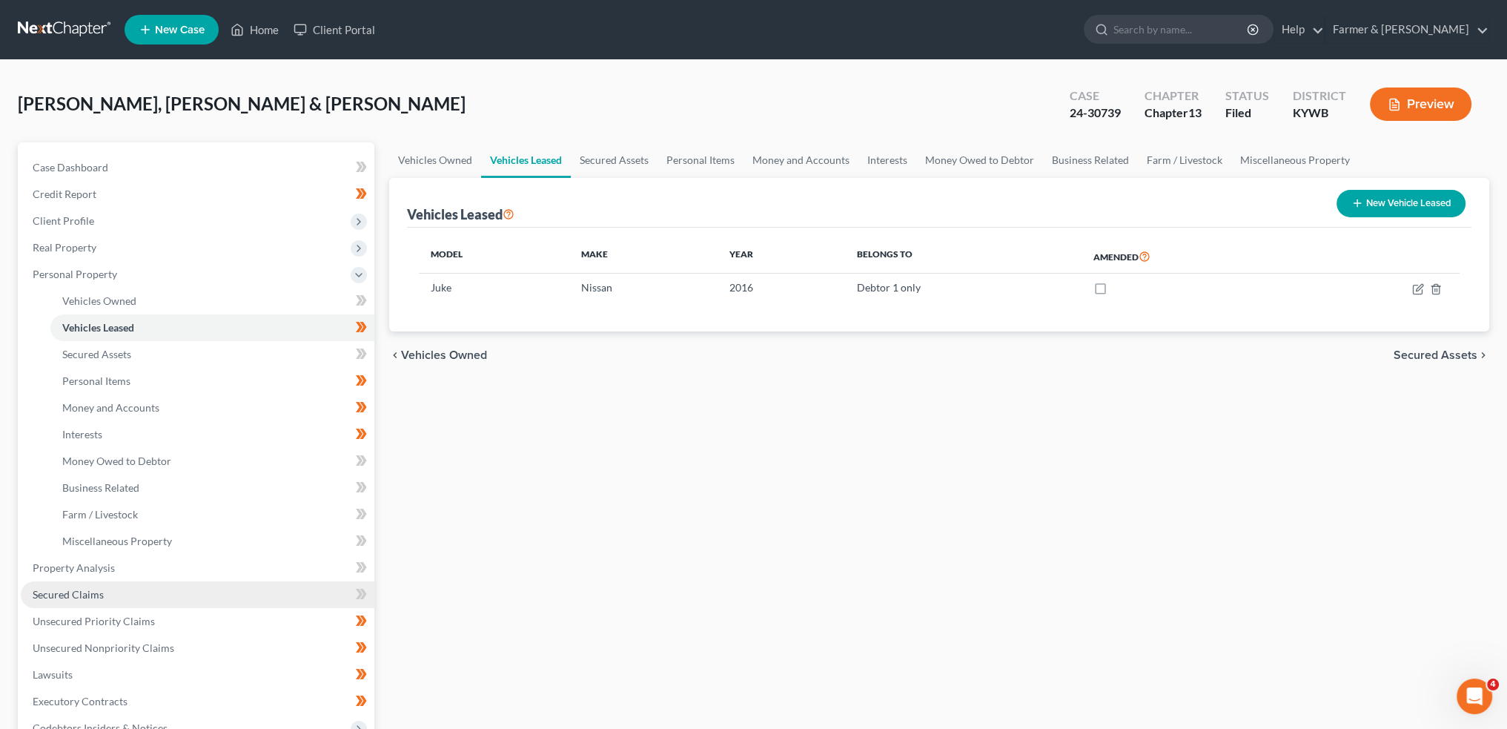
click at [199, 599] on link "Secured Claims" at bounding box center [198, 594] width 354 height 27
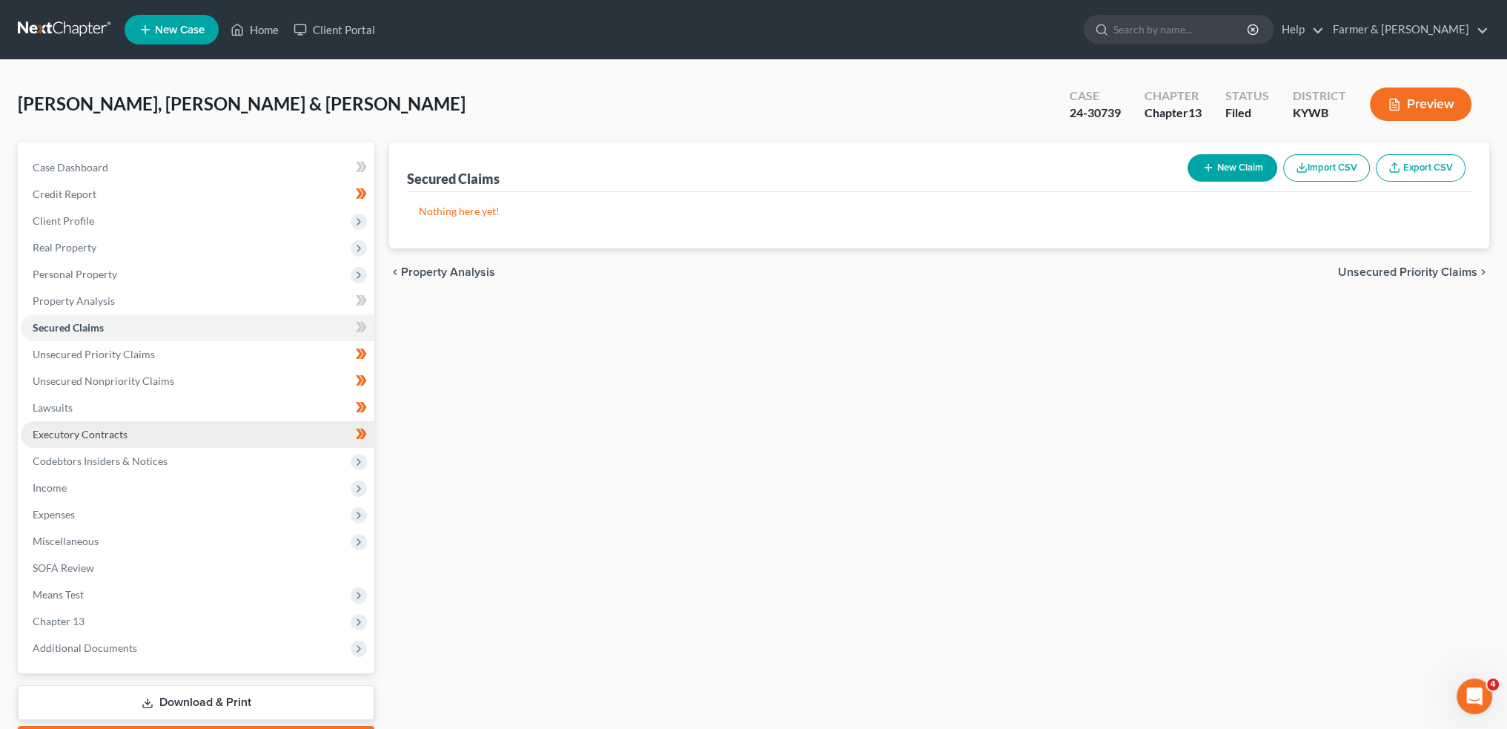
click at [178, 438] on link "Executory Contracts" at bounding box center [198, 434] width 354 height 27
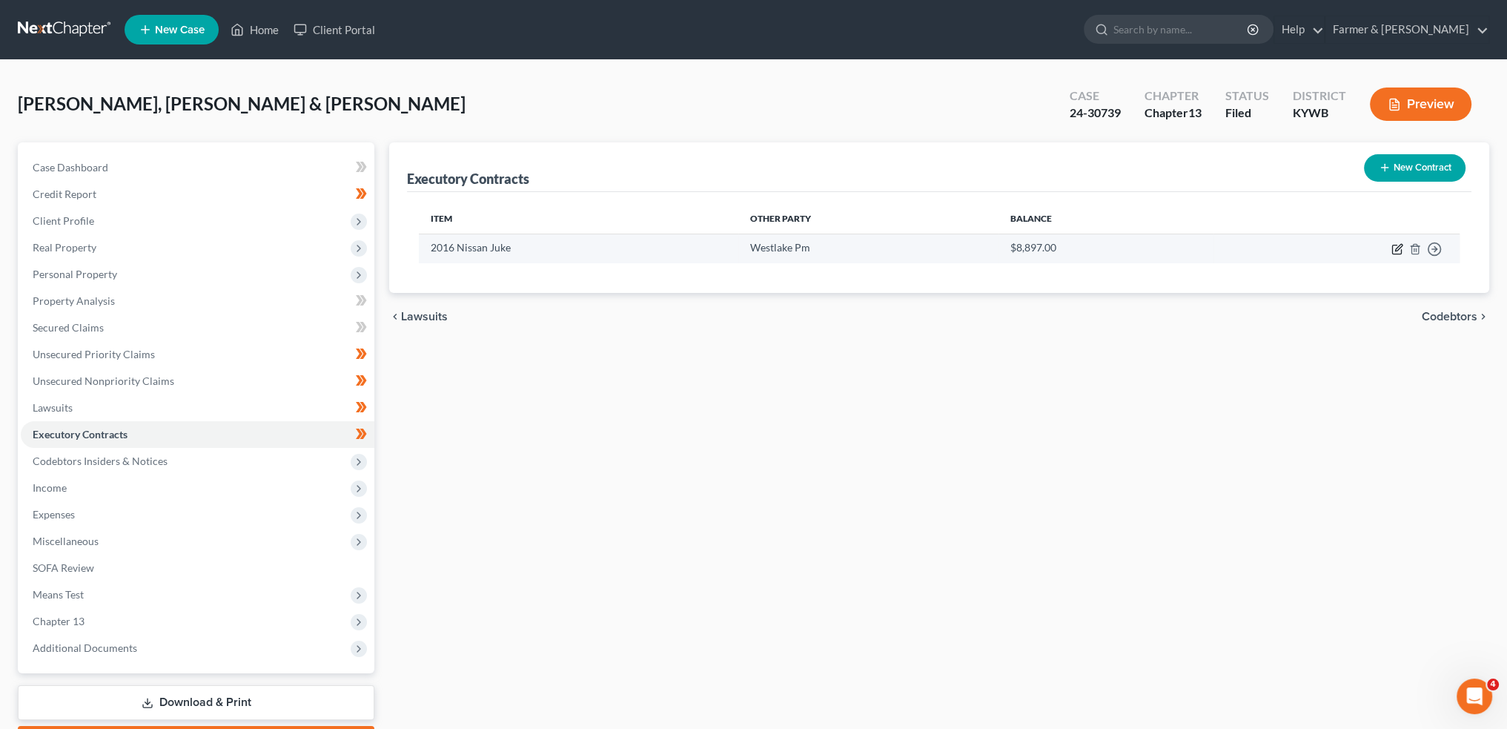
click at [1394, 248] on icon "button" at bounding box center [1397, 249] width 12 height 12
select select "3"
select select "4"
select select "0"
select select "1"
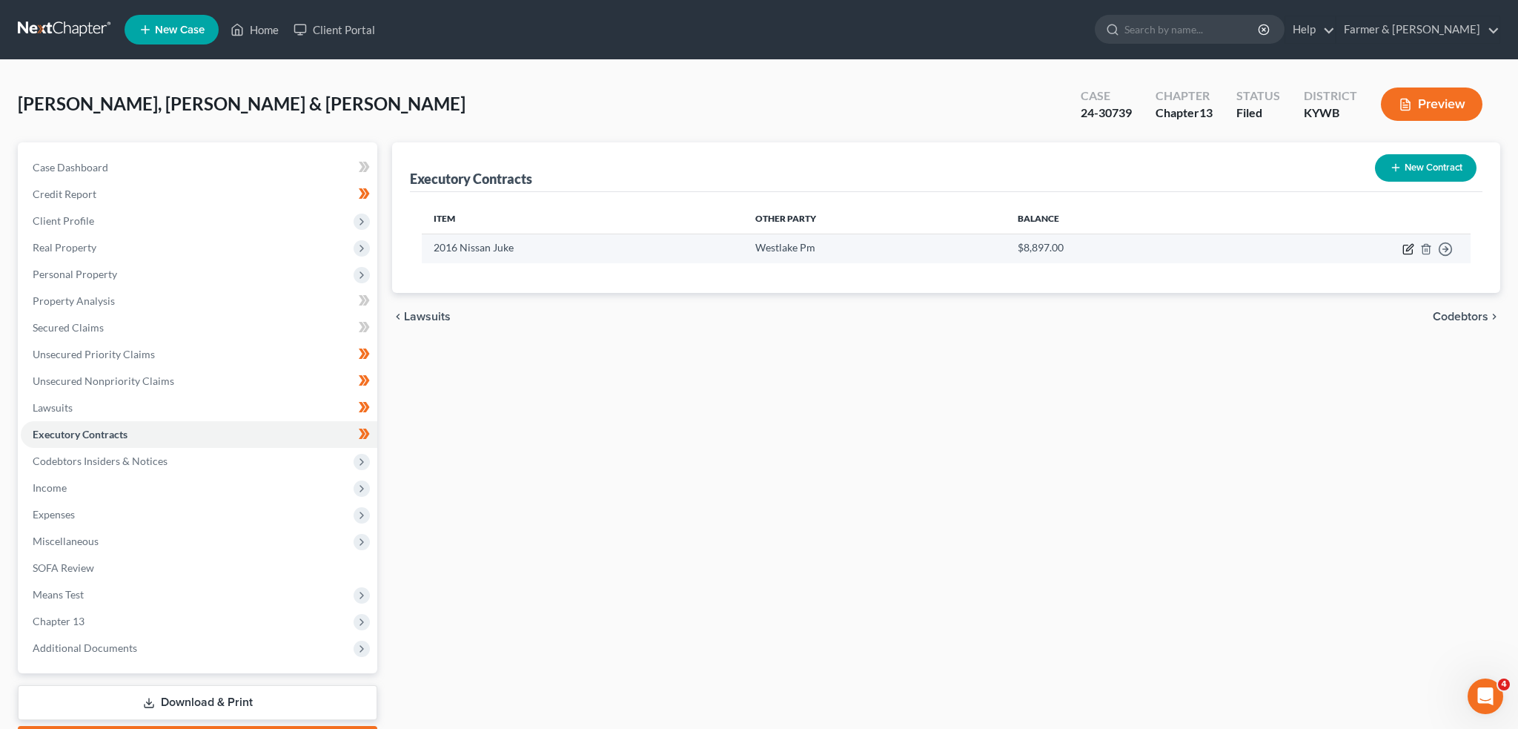
select select "0"
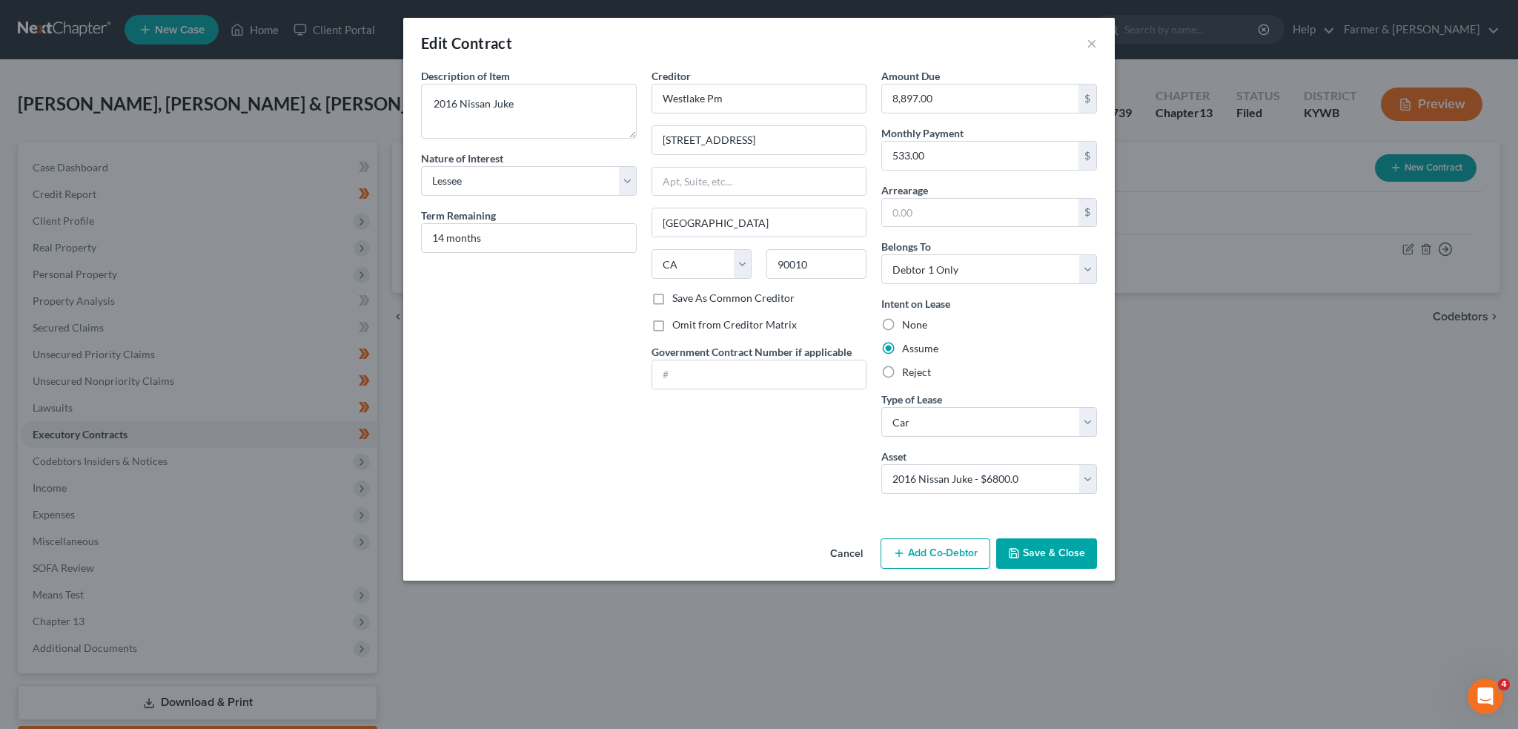
click at [1033, 540] on button "Save & Close" at bounding box center [1046, 553] width 101 height 31
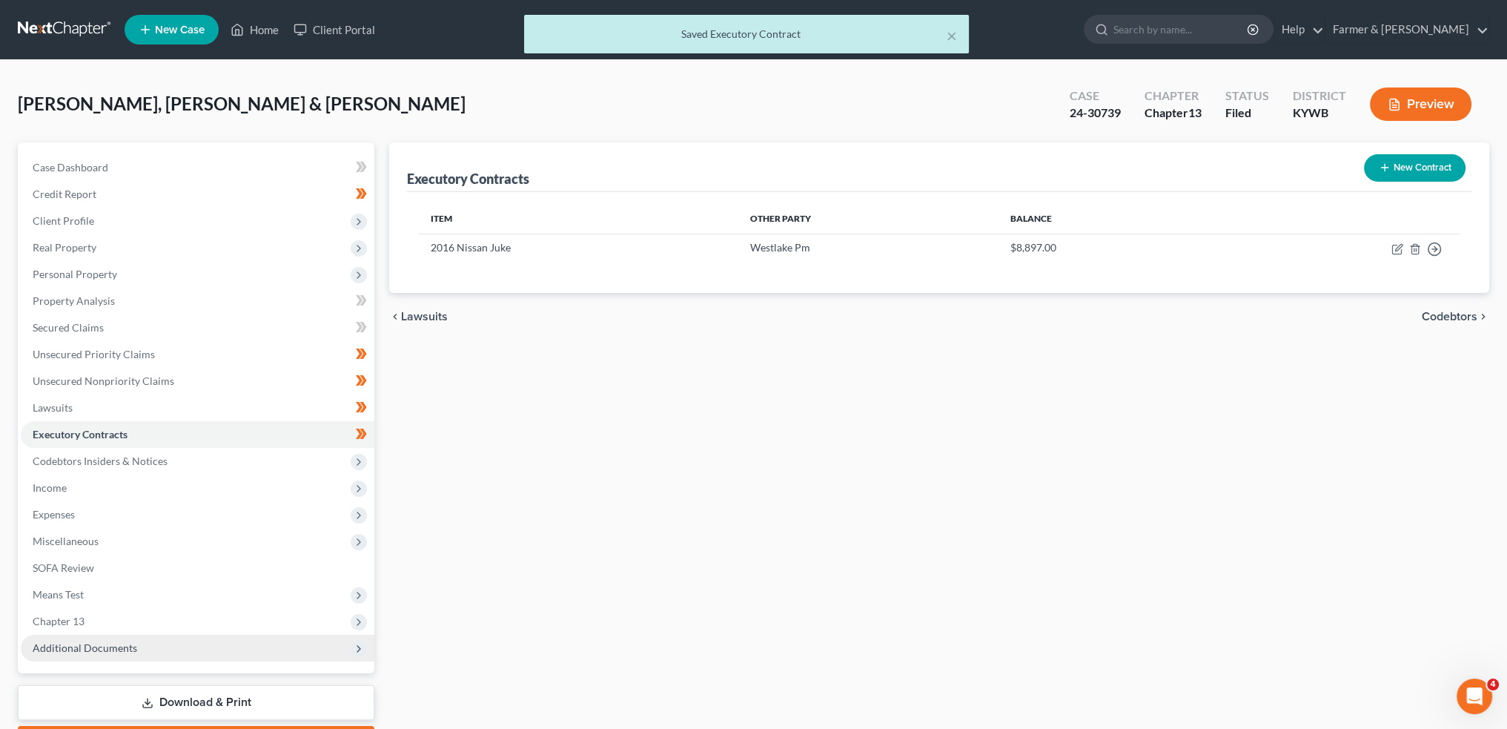
click at [50, 638] on span "Additional Documents" at bounding box center [198, 648] width 354 height 27
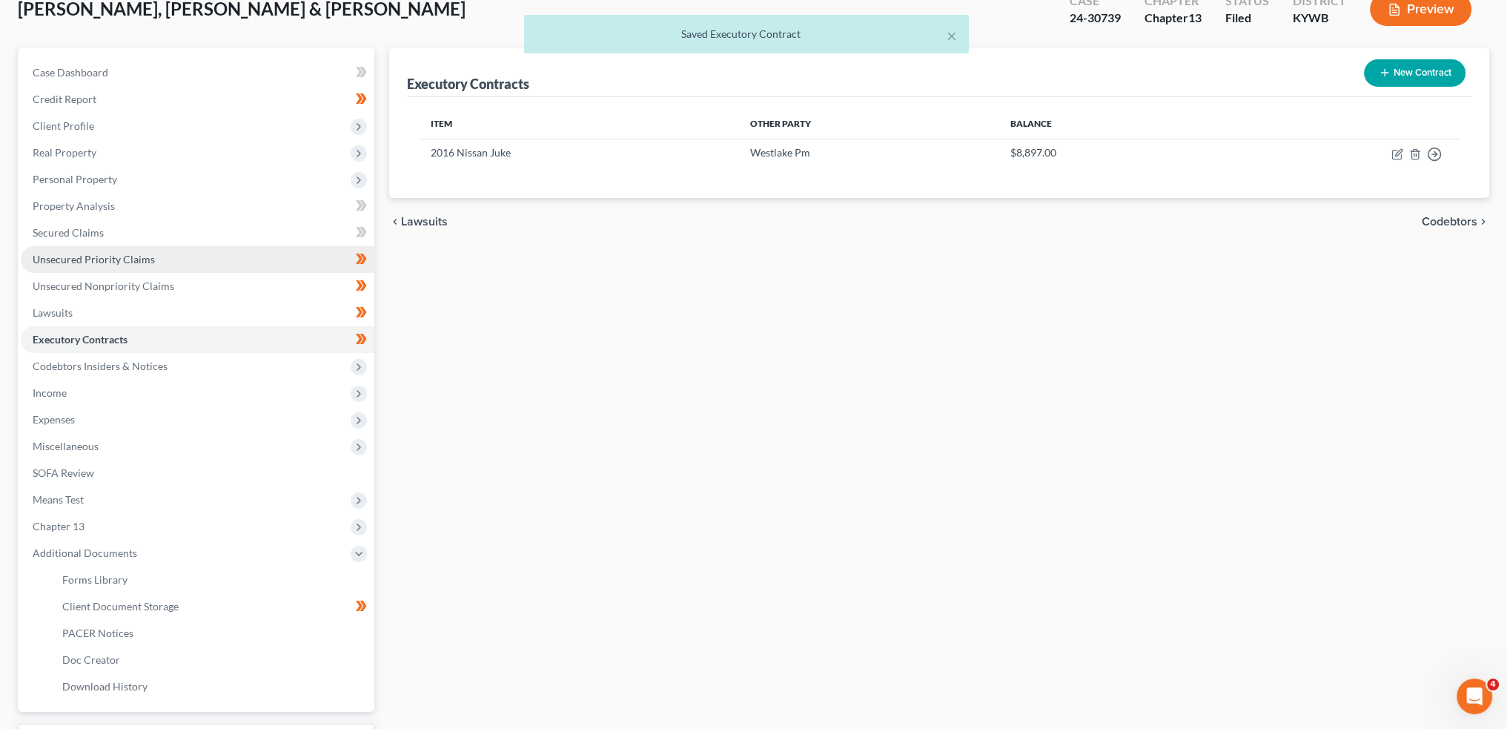
scroll to position [123, 0]
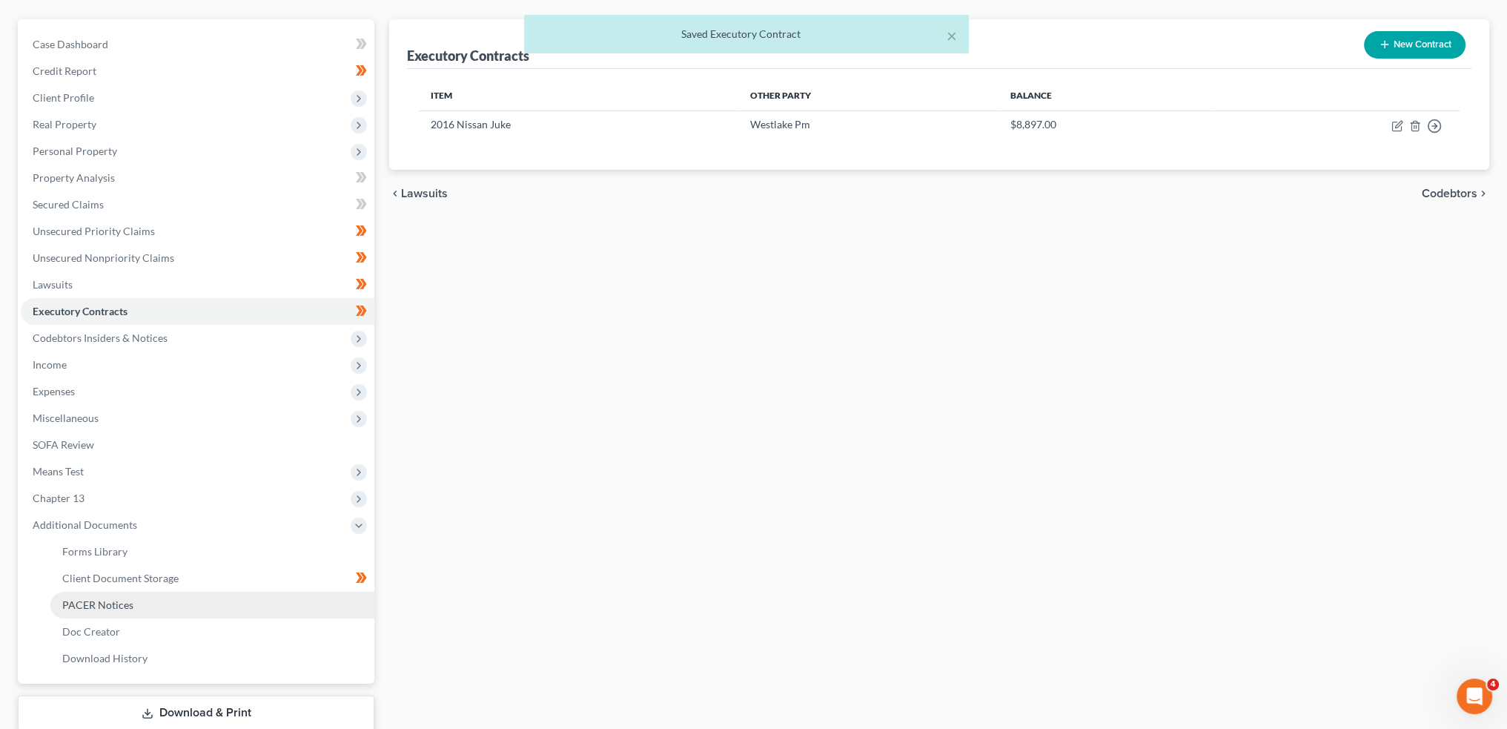
click at [95, 601] on span "PACER Notices" at bounding box center [97, 604] width 71 height 13
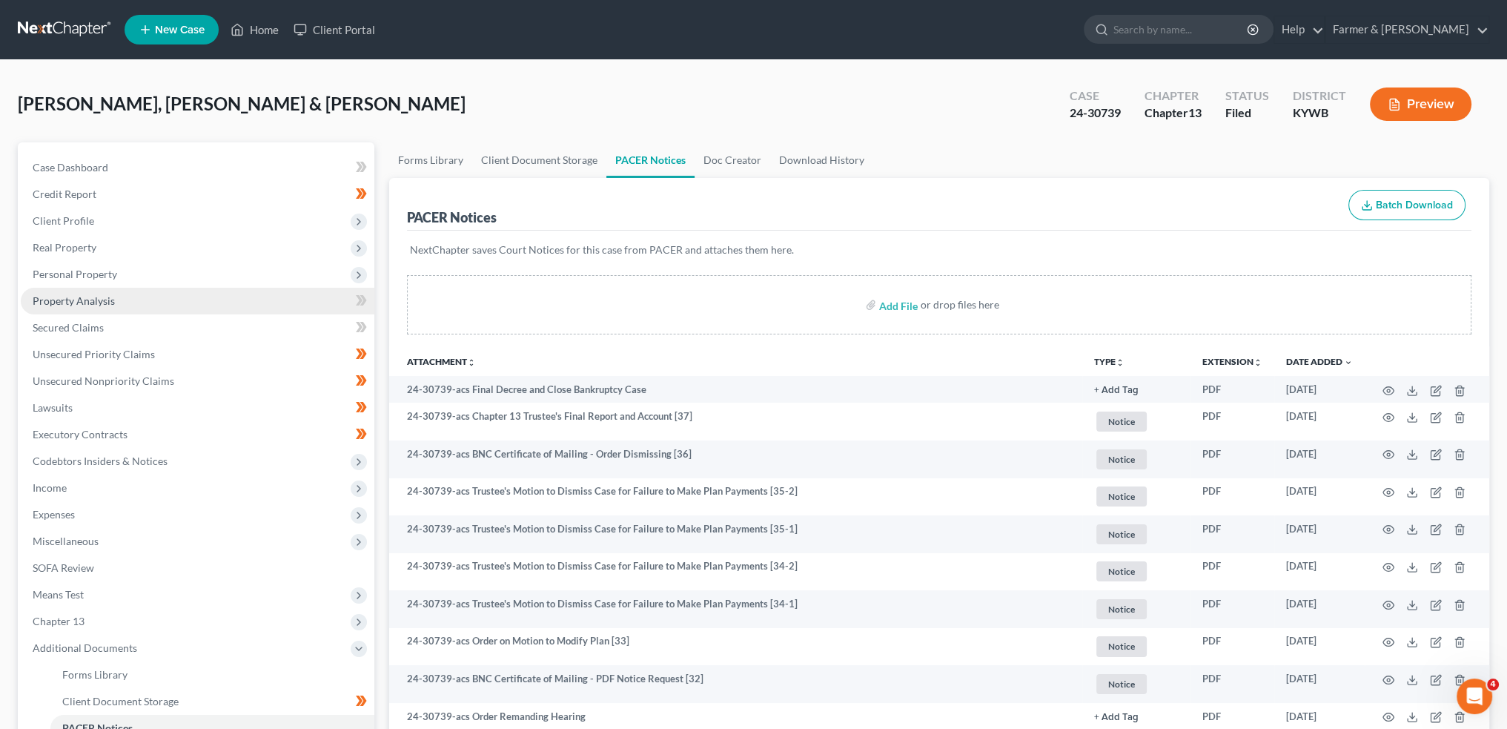
click at [122, 299] on link "Property Analysis" at bounding box center [198, 301] width 354 height 27
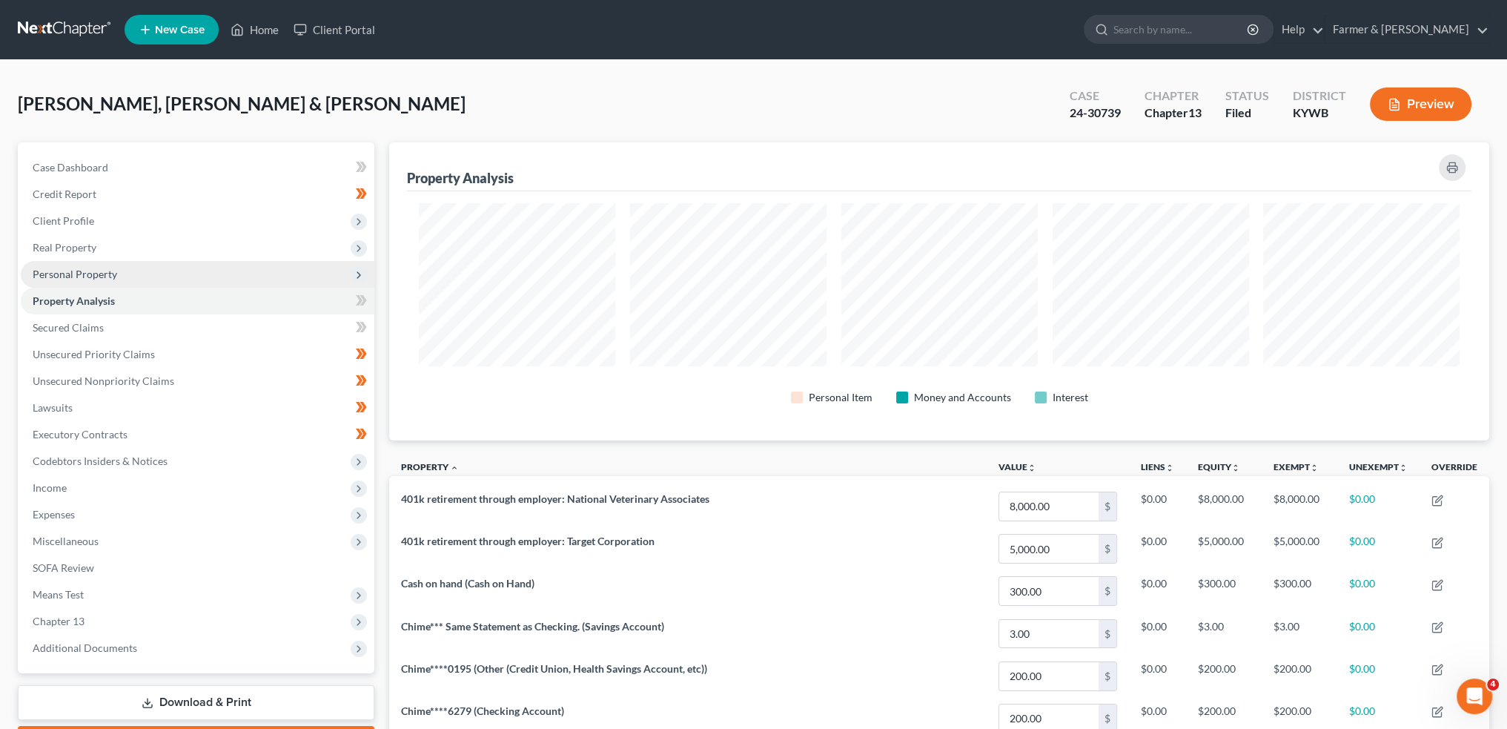
click at [117, 272] on span "Personal Property" at bounding box center [198, 274] width 354 height 27
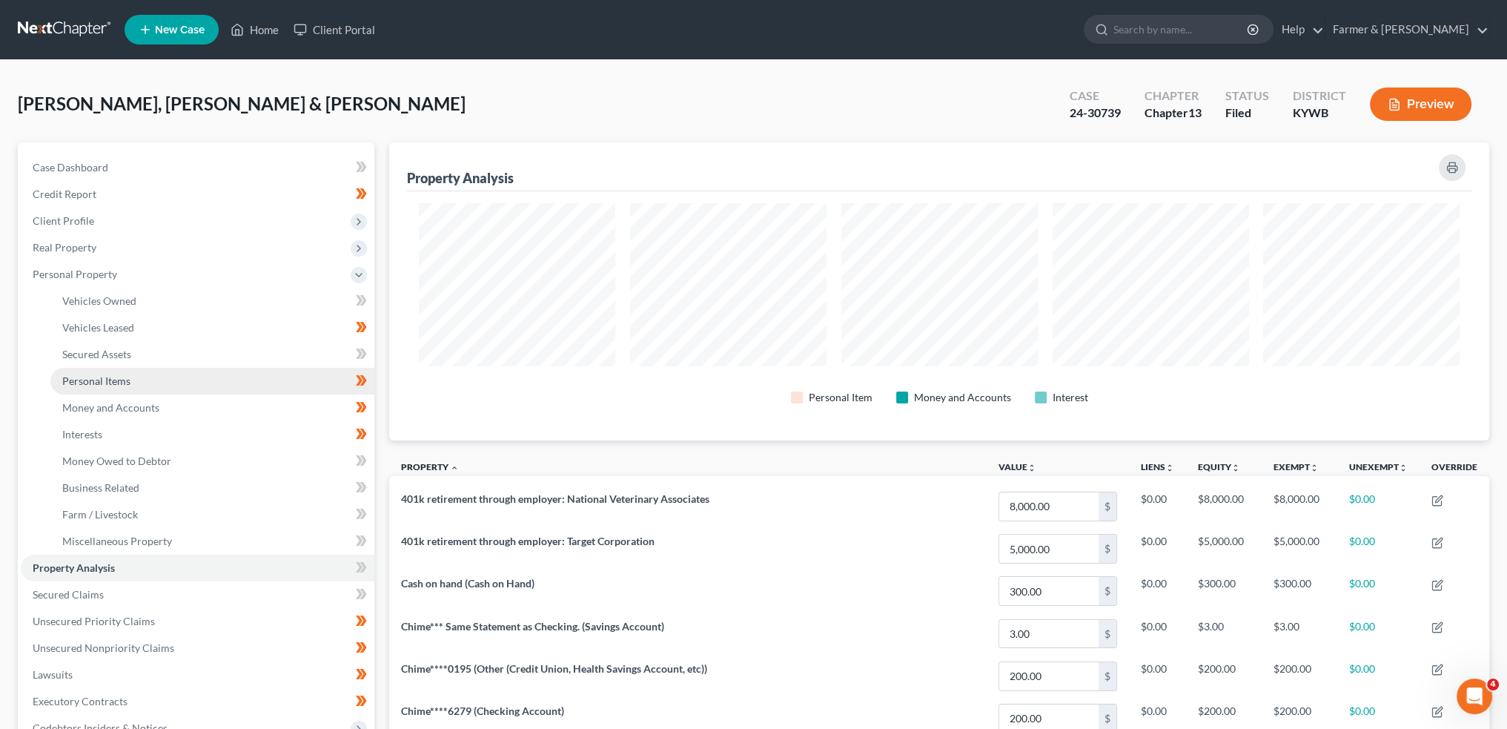
click at [101, 382] on span "Personal Items" at bounding box center [96, 380] width 68 height 13
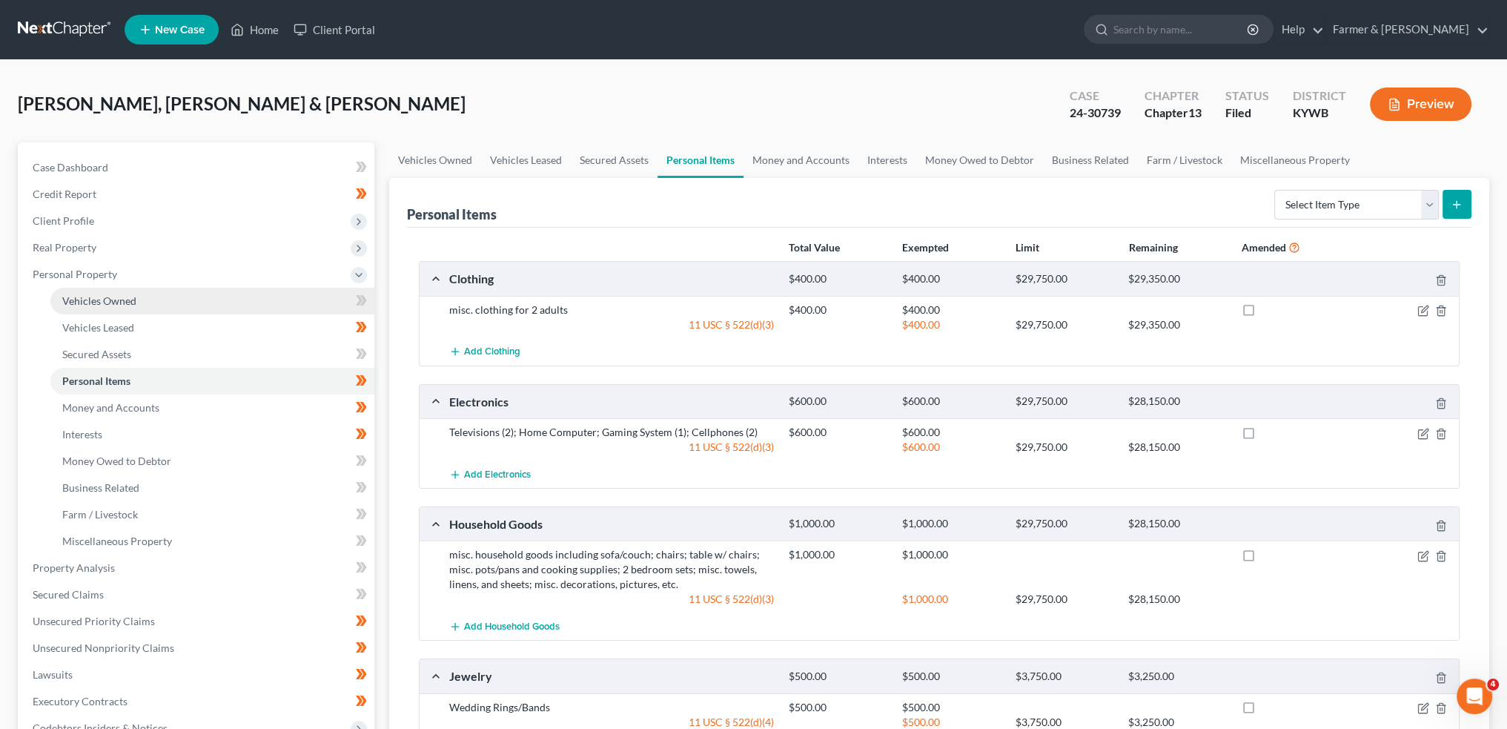
click at [135, 302] on span "Vehicles Owned" at bounding box center [99, 300] width 74 height 13
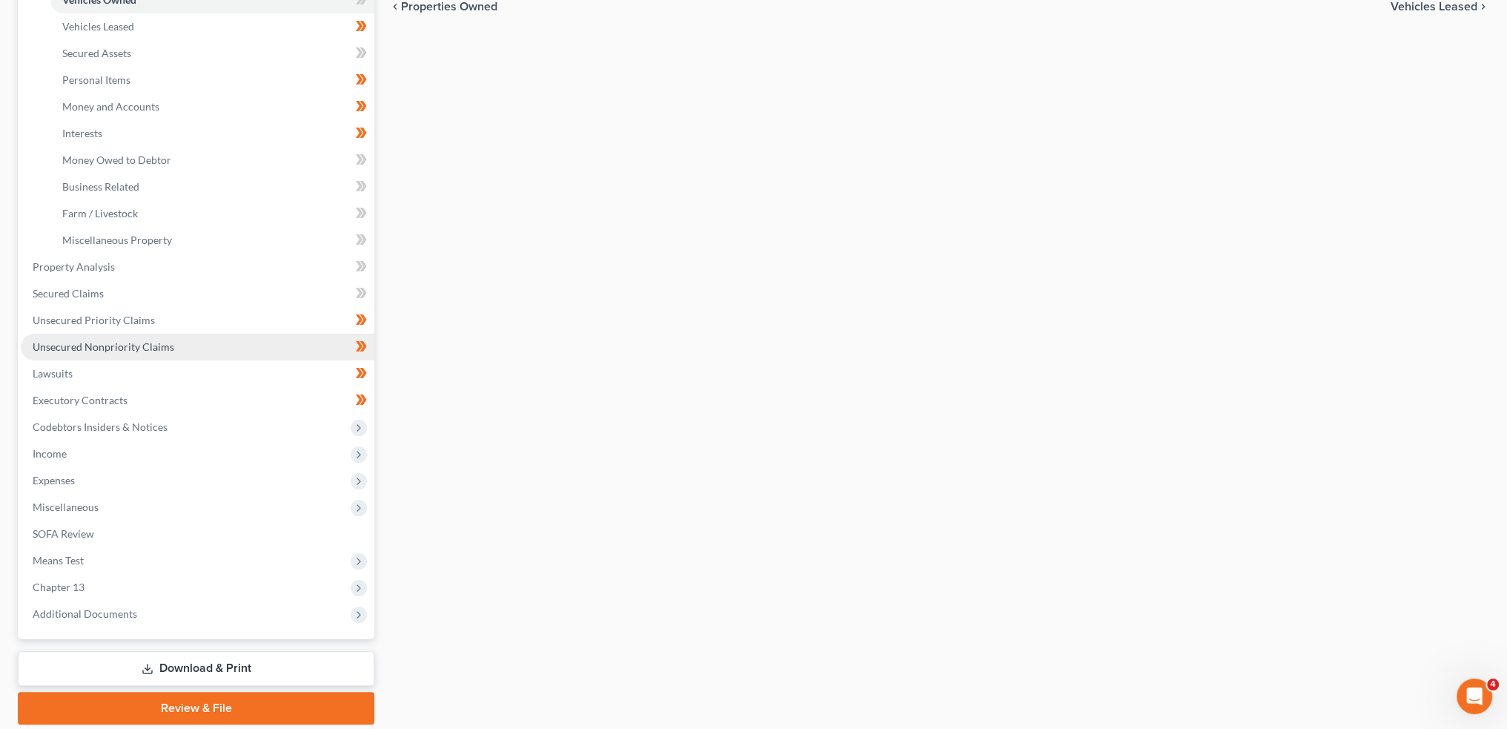
scroll to position [351, 0]
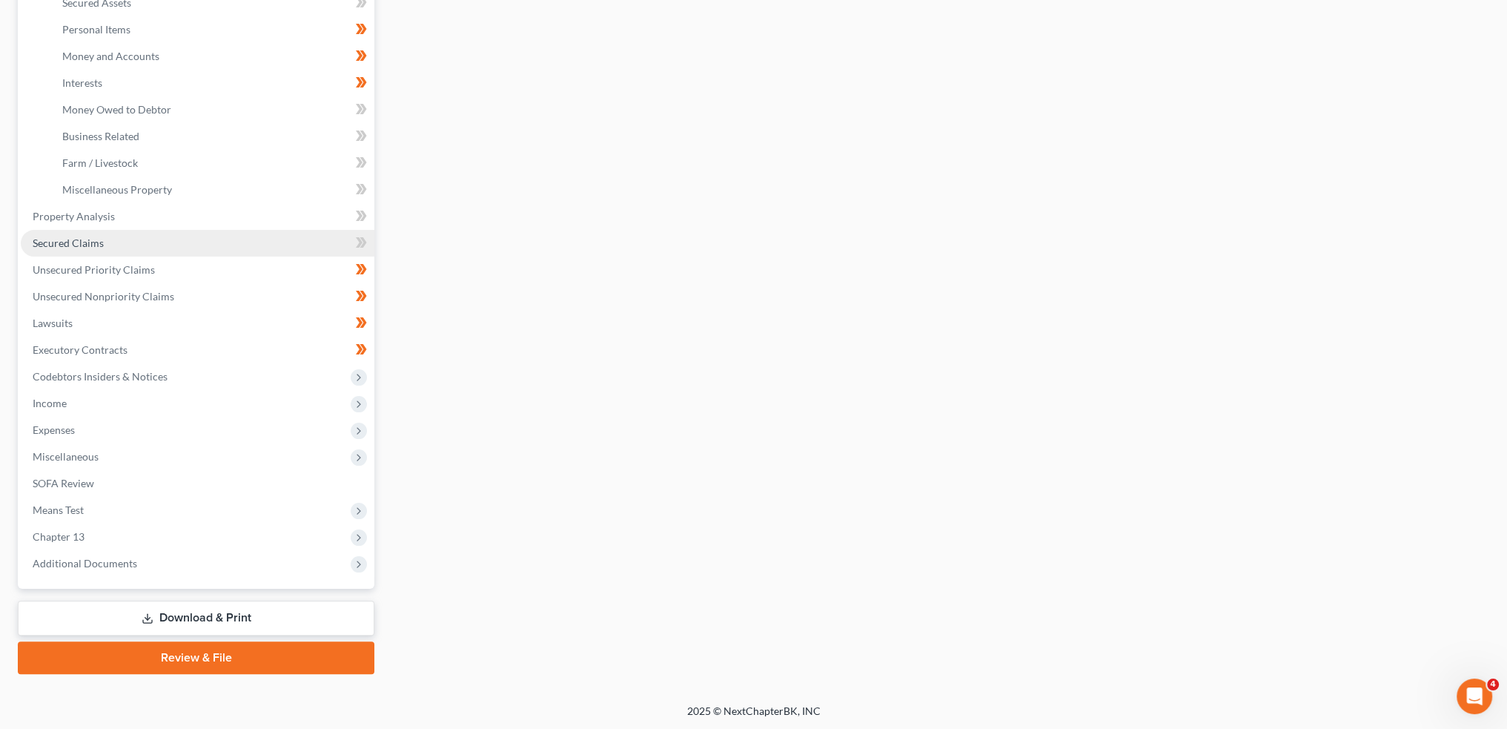
click at [116, 242] on link "Secured Claims" at bounding box center [198, 243] width 354 height 27
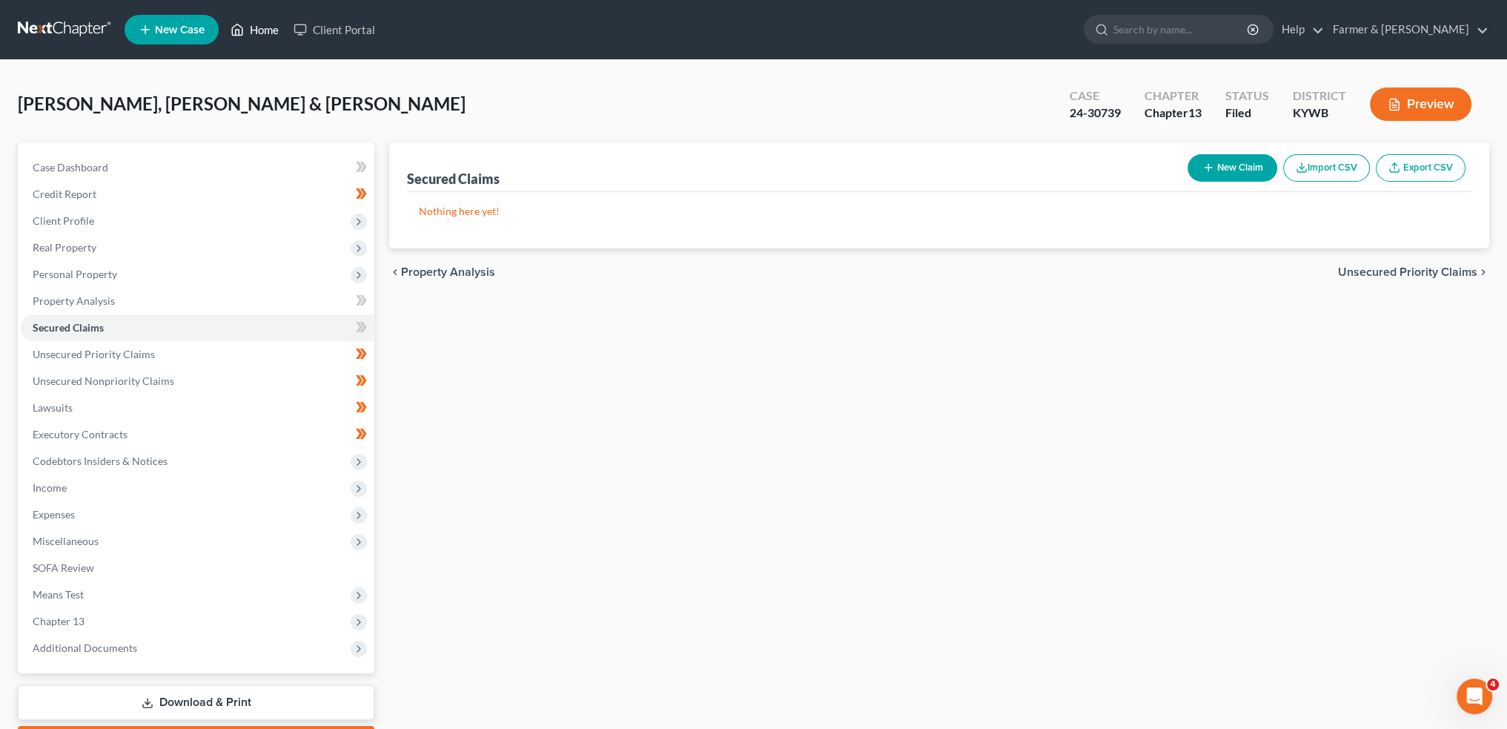
click at [267, 23] on link "Home" at bounding box center [254, 29] width 63 height 27
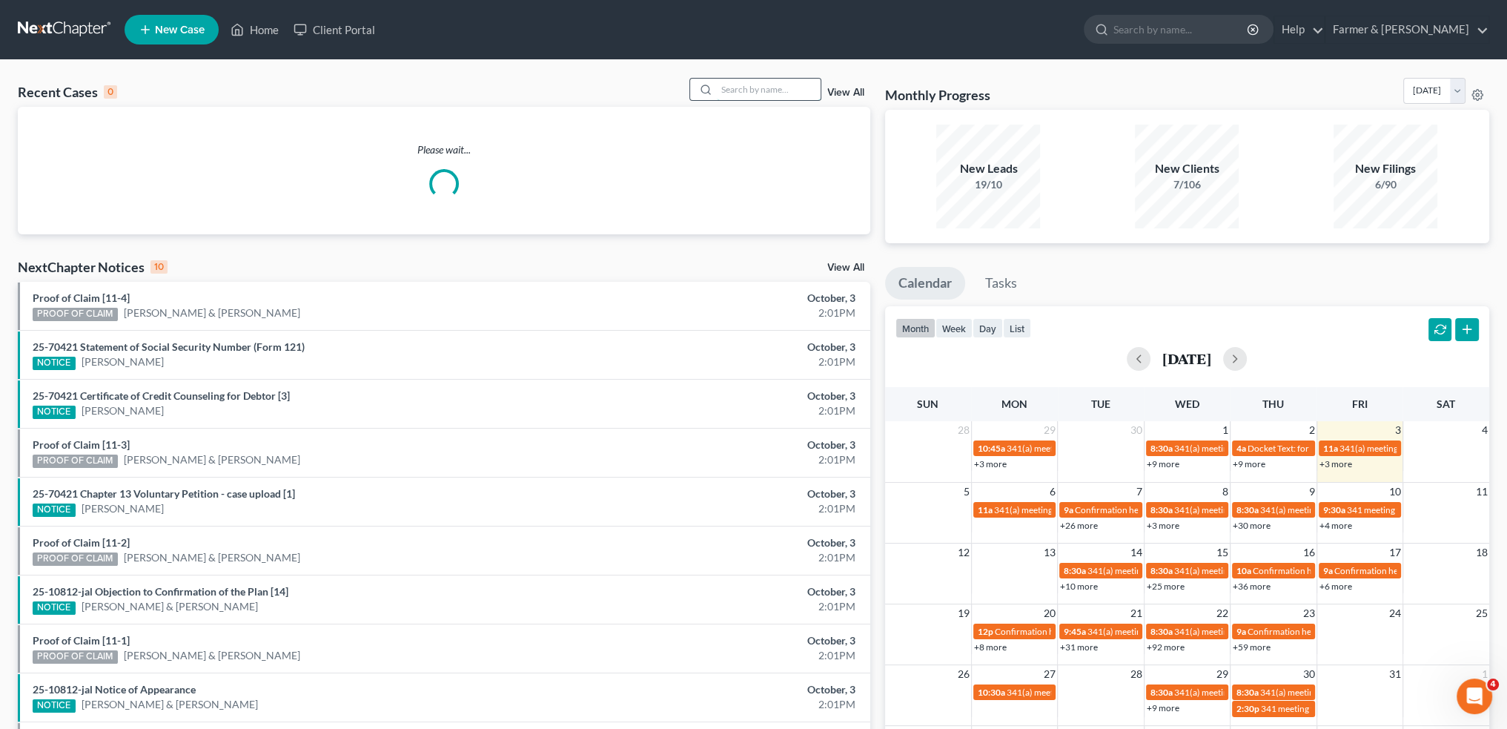
click at [760, 85] on input "search" at bounding box center [769, 89] width 104 height 21
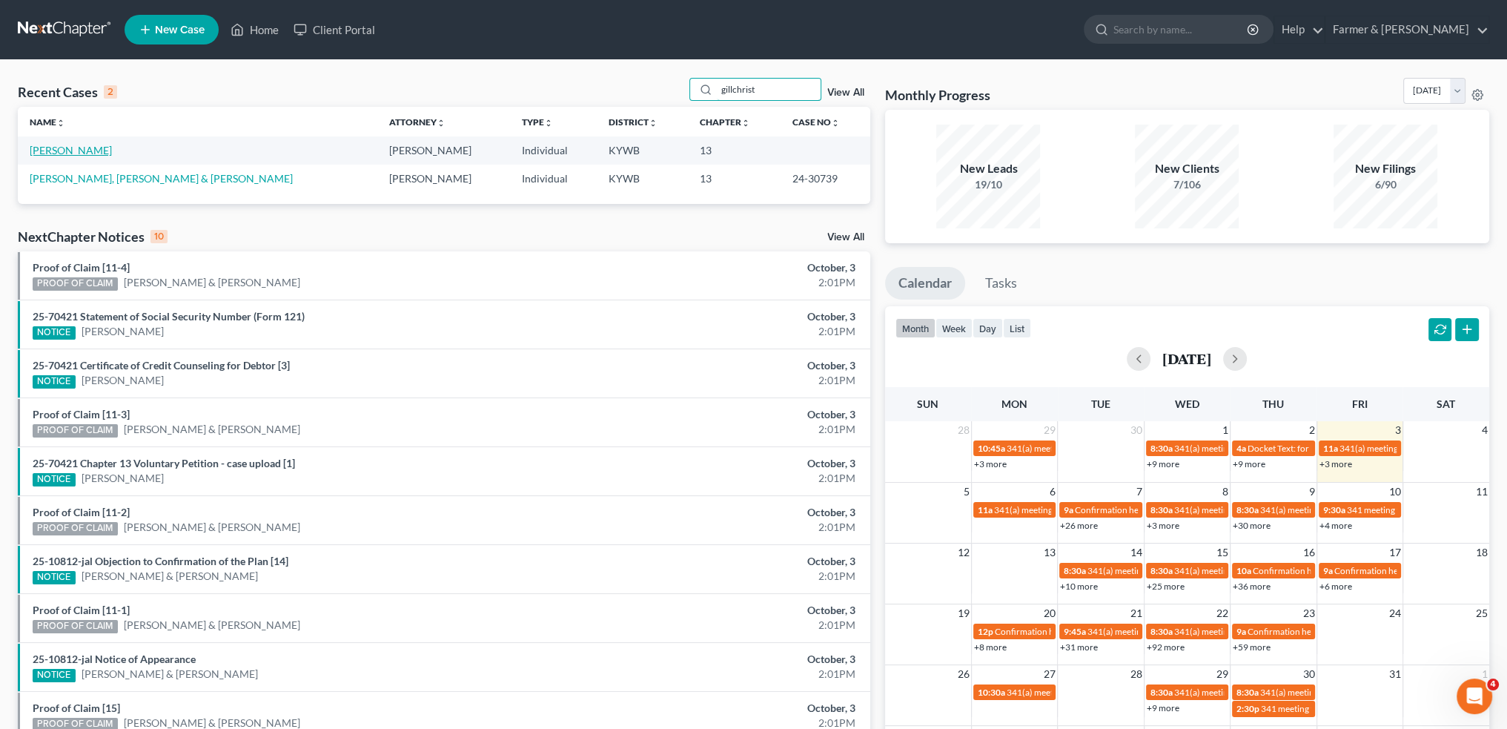
type input "gillchrist"
click at [77, 149] on link "[PERSON_NAME]" at bounding box center [71, 150] width 82 height 13
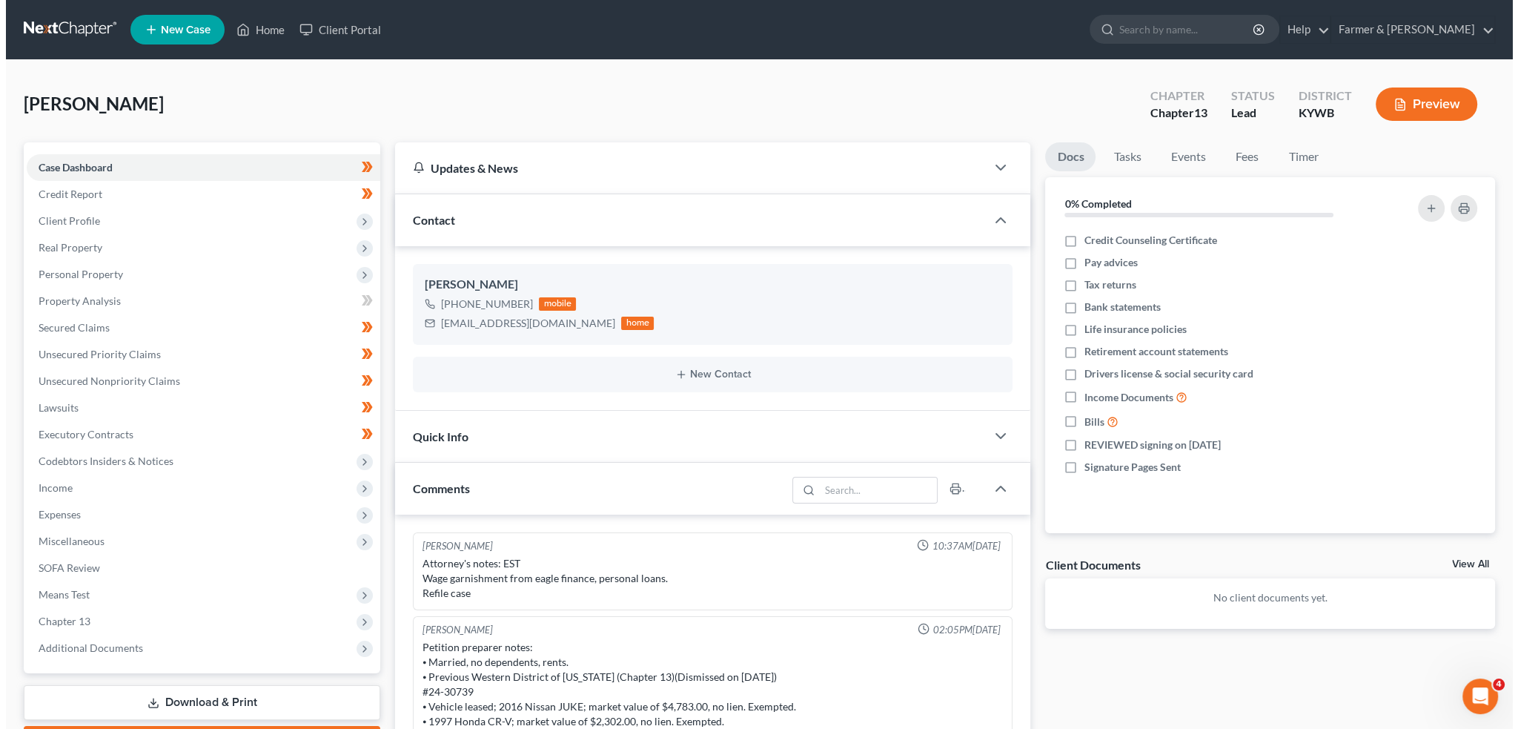
scroll to position [71, 0]
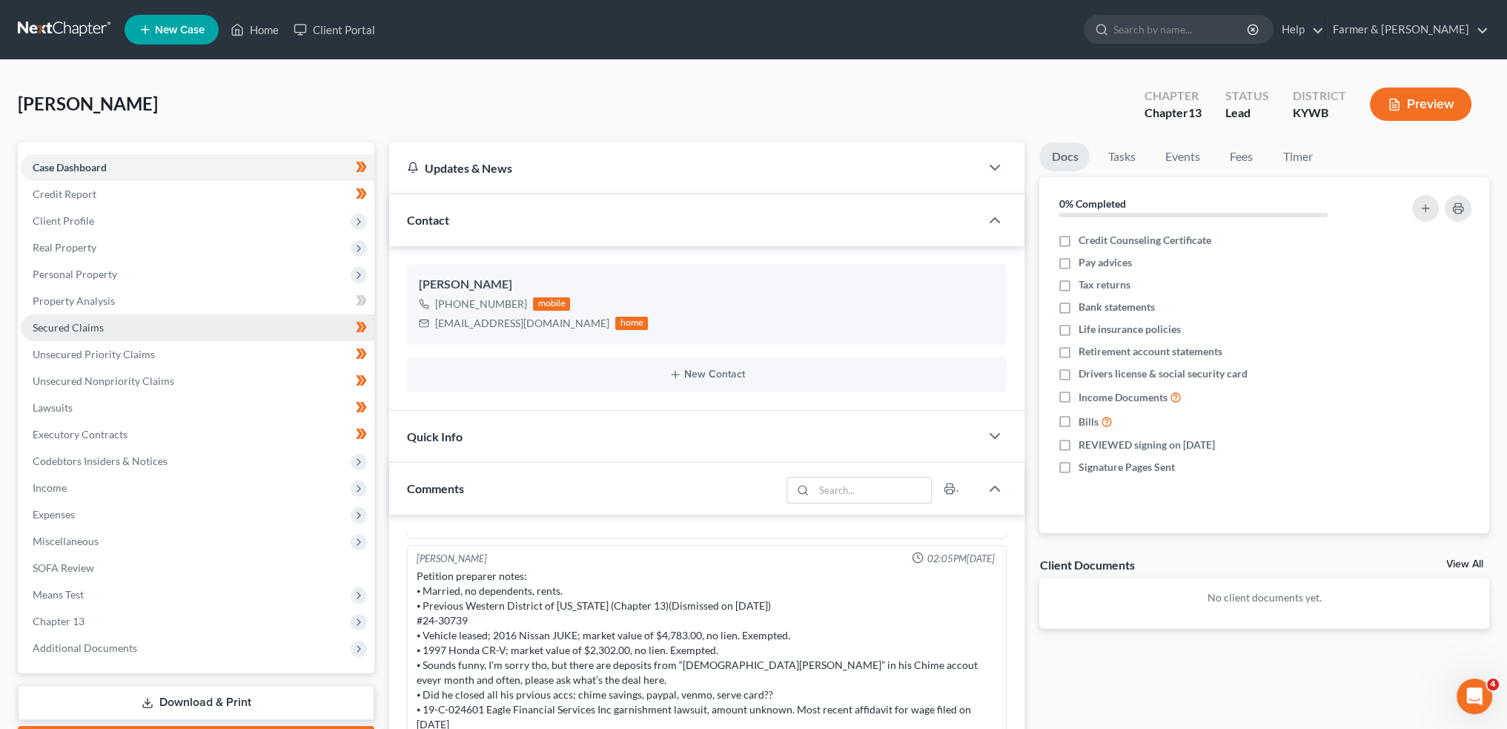
click at [113, 325] on link "Secured Claims" at bounding box center [198, 327] width 354 height 27
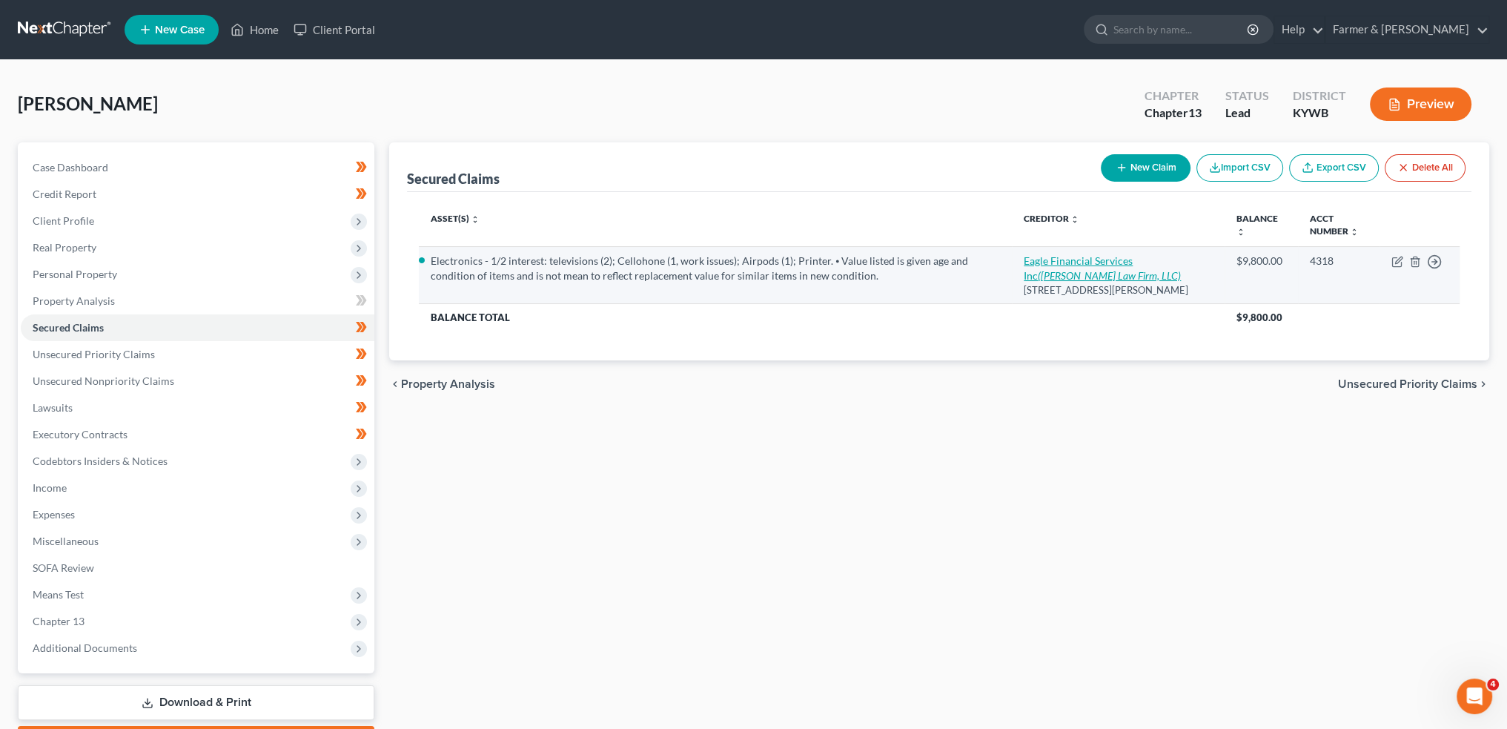
click at [1073, 257] on link "Eagle Financial Services Inc ([PERSON_NAME] Law Firm, LLC)" at bounding box center [1102, 267] width 157 height 27
select select "18"
select select "4"
select select "0"
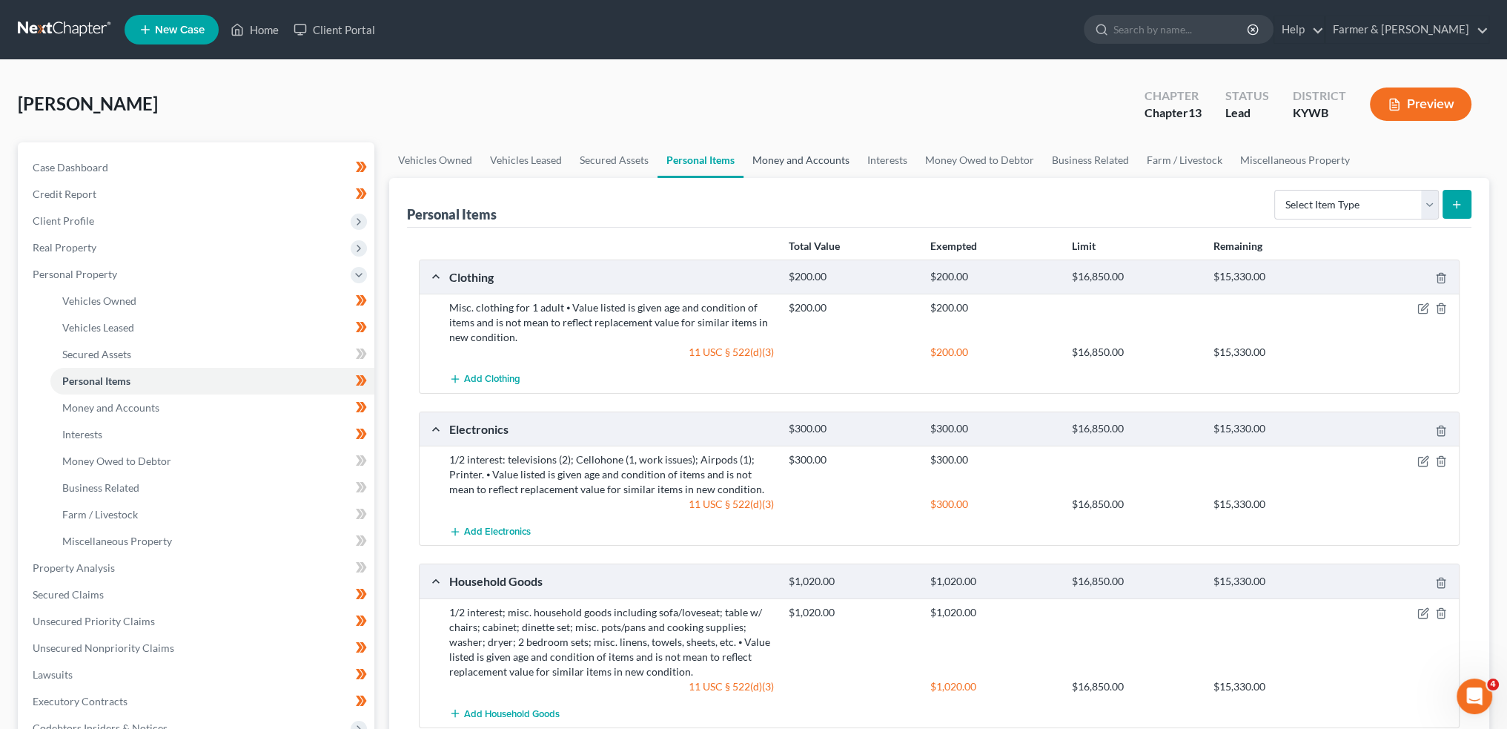
click at [781, 167] on link "Money and Accounts" at bounding box center [801, 160] width 115 height 36
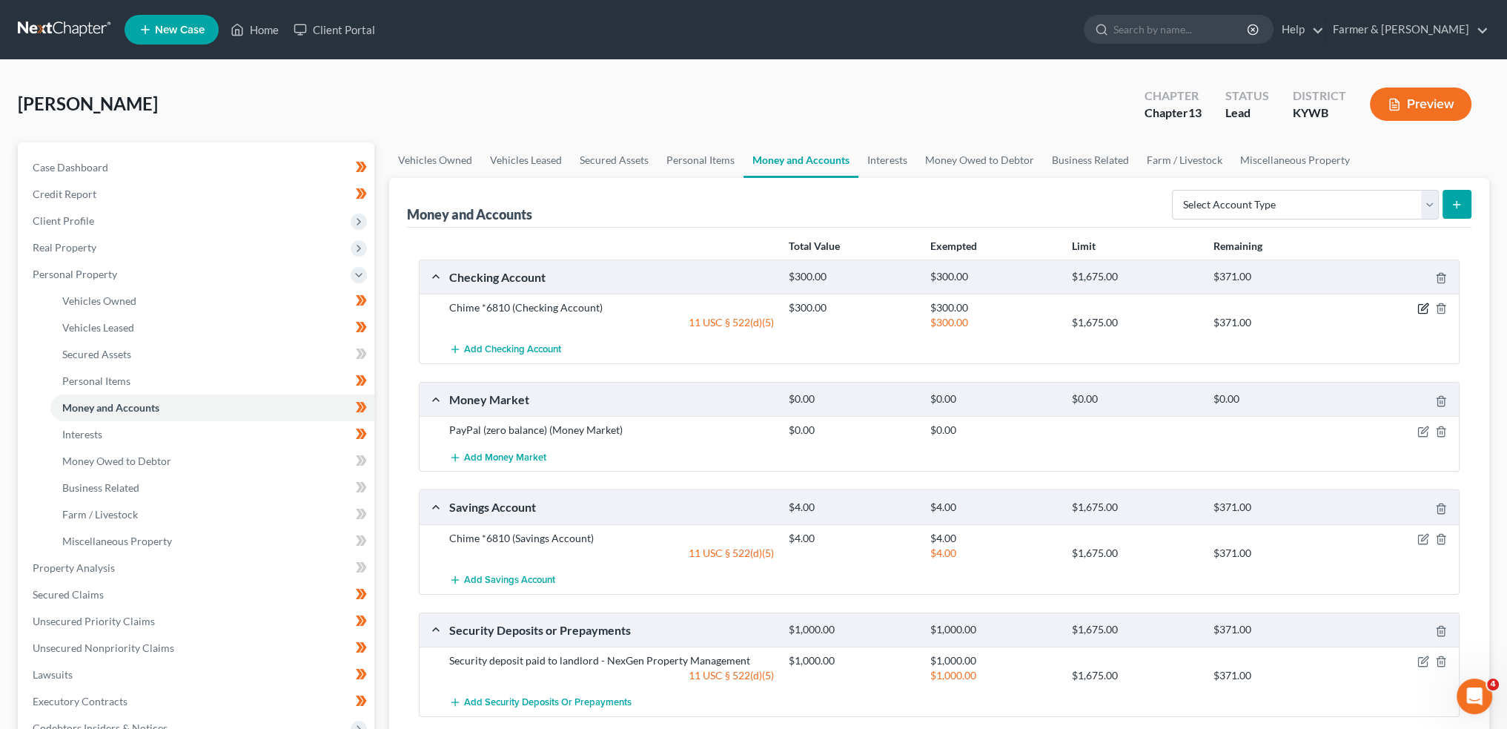
click at [1422, 306] on icon "button" at bounding box center [1424, 307] width 7 height 7
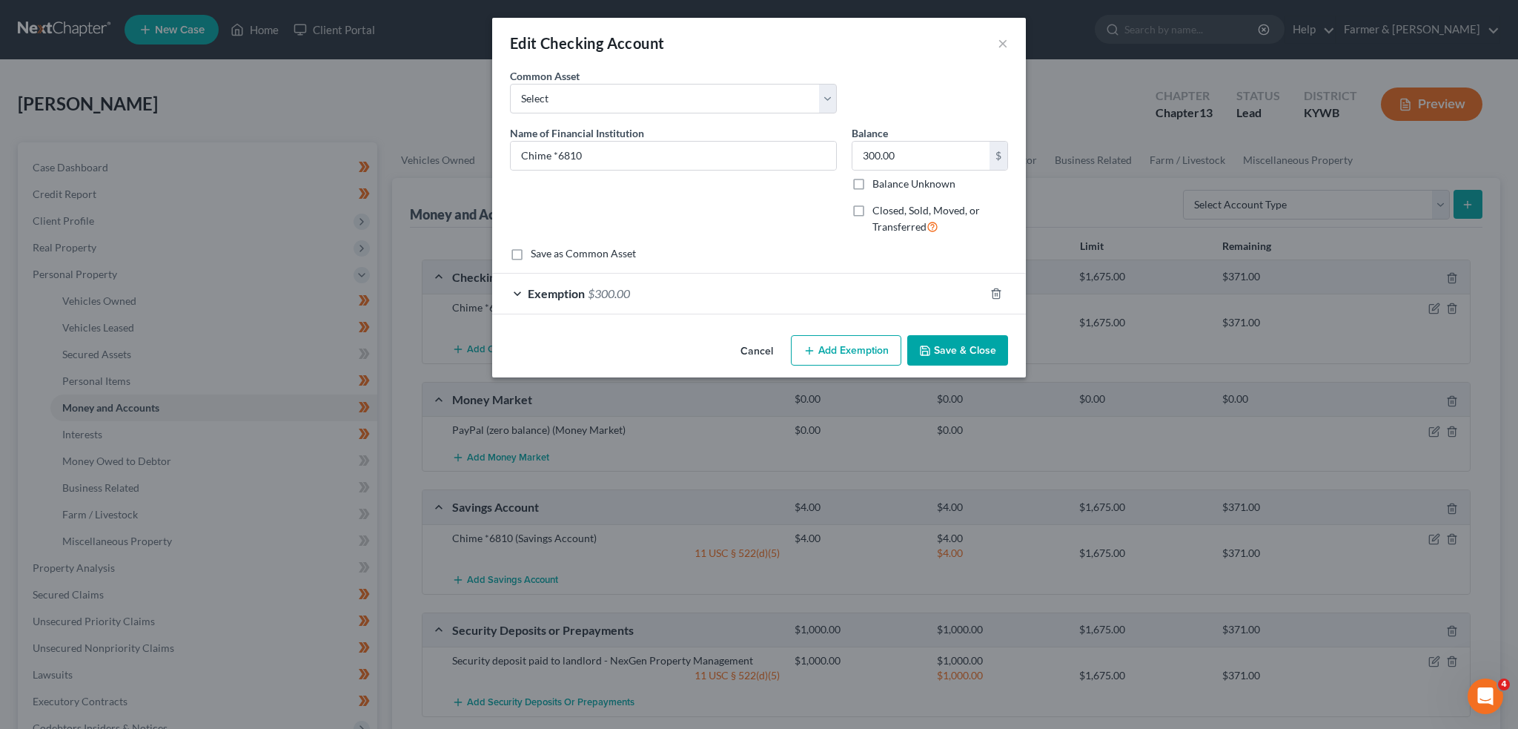
click at [936, 347] on button "Save & Close" at bounding box center [957, 350] width 101 height 31
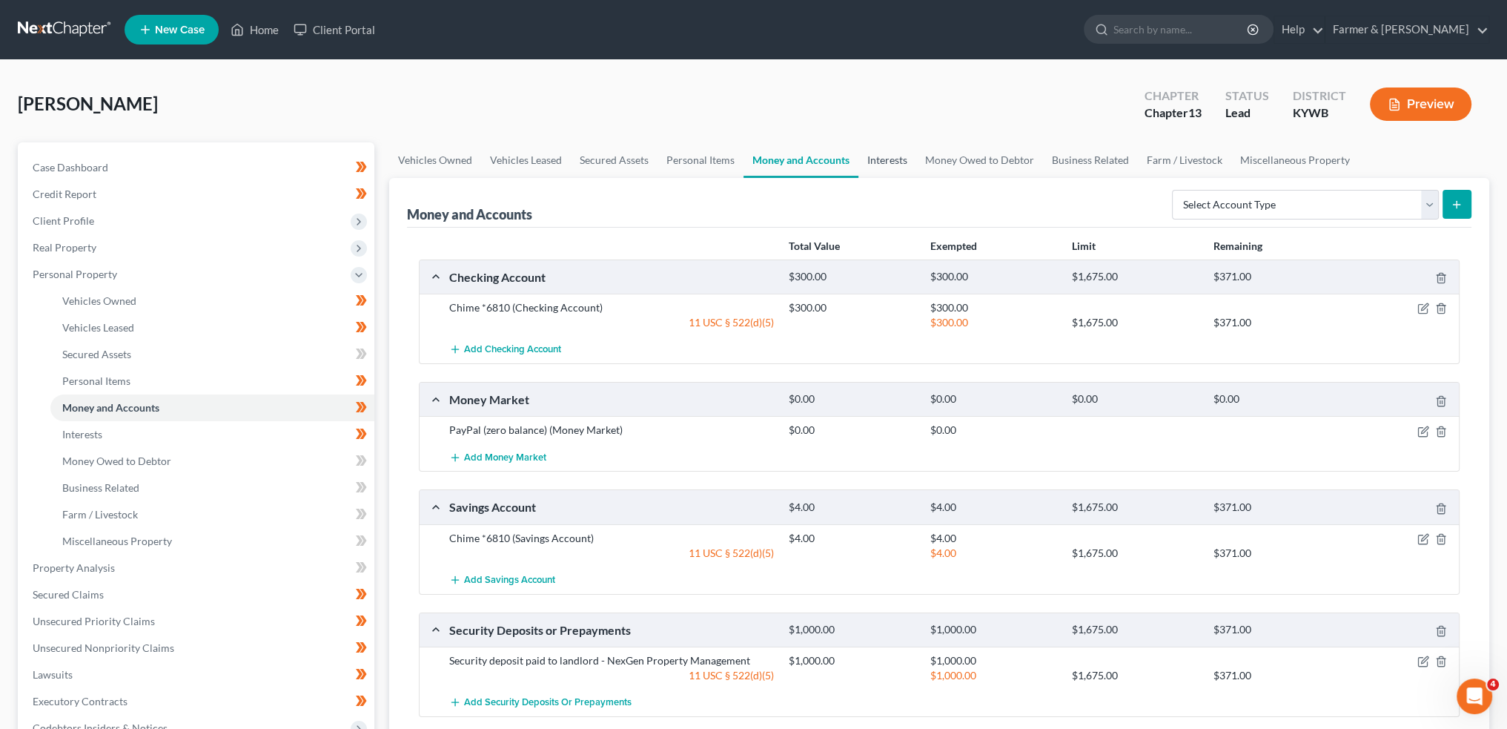
click at [891, 164] on link "Interests" at bounding box center [887, 160] width 58 height 36
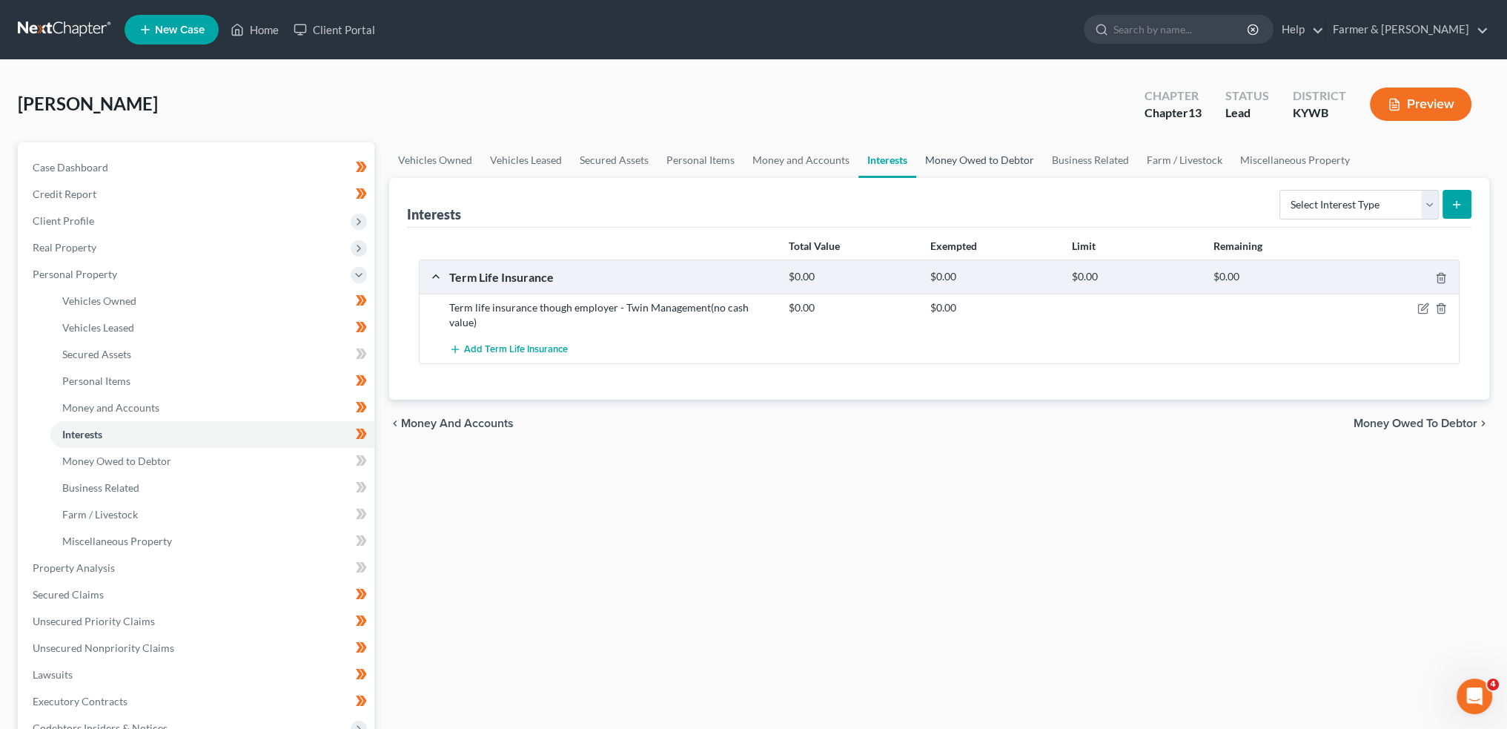
click at [961, 159] on link "Money Owed to Debtor" at bounding box center [979, 160] width 127 height 36
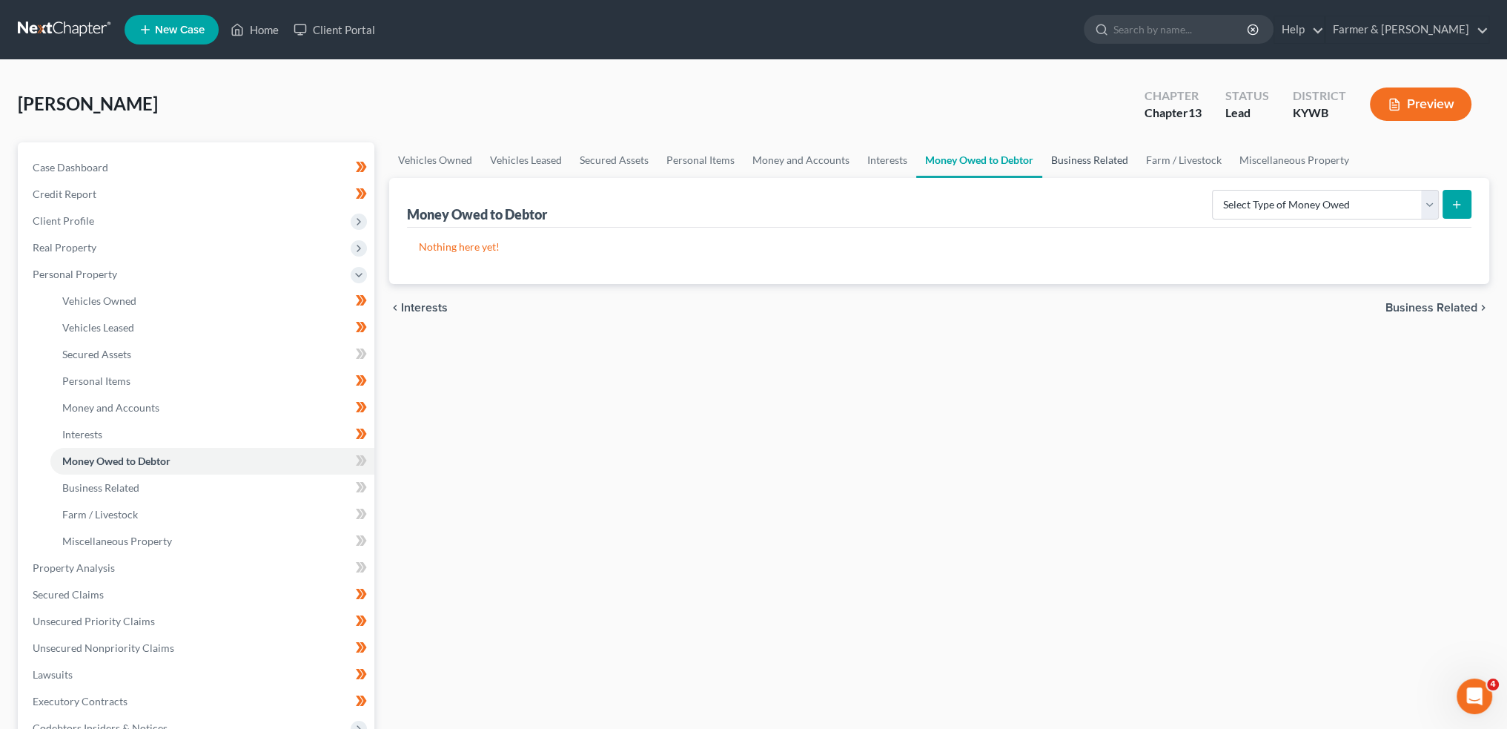
click at [1059, 153] on link "Business Related" at bounding box center [1089, 160] width 95 height 36
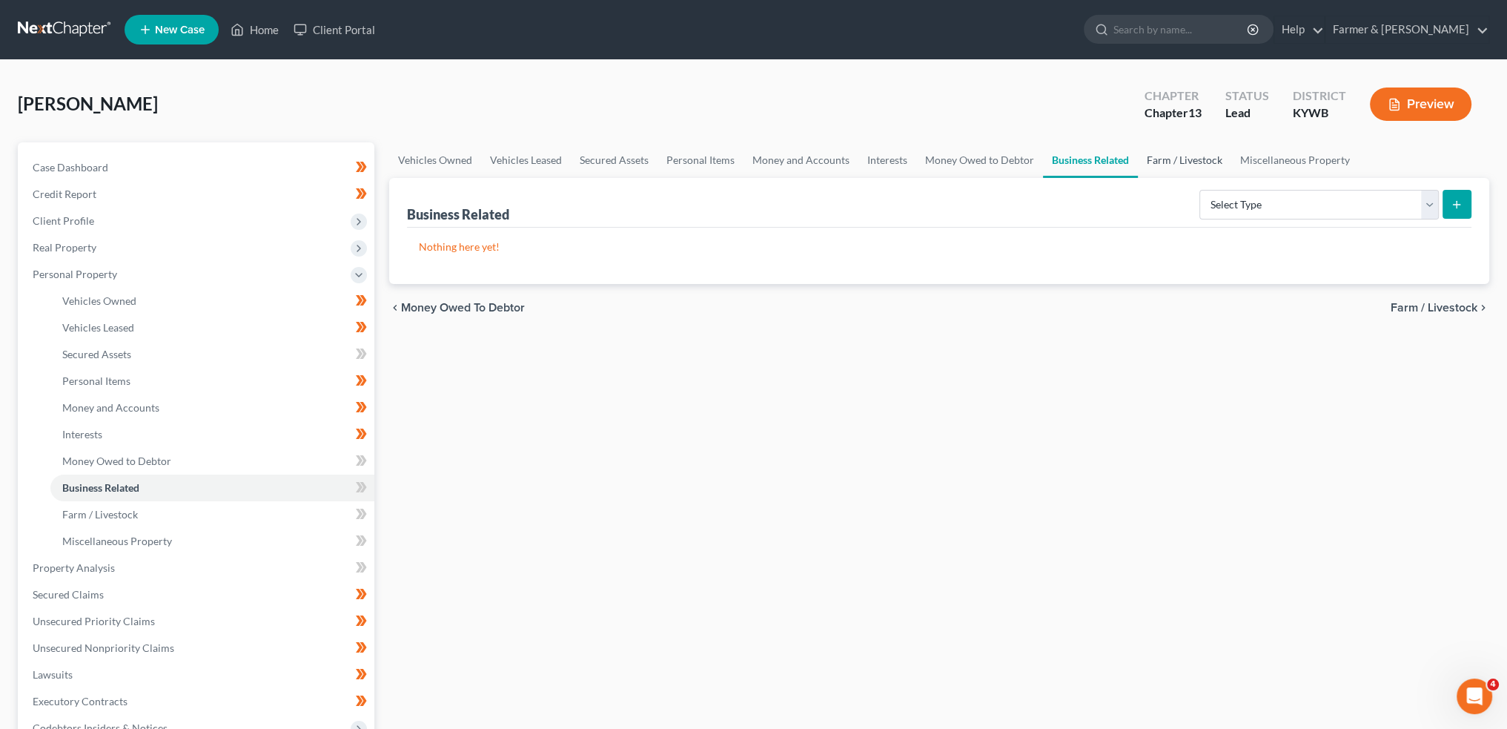
click at [1186, 154] on link "Farm / Livestock" at bounding box center [1184, 160] width 93 height 36
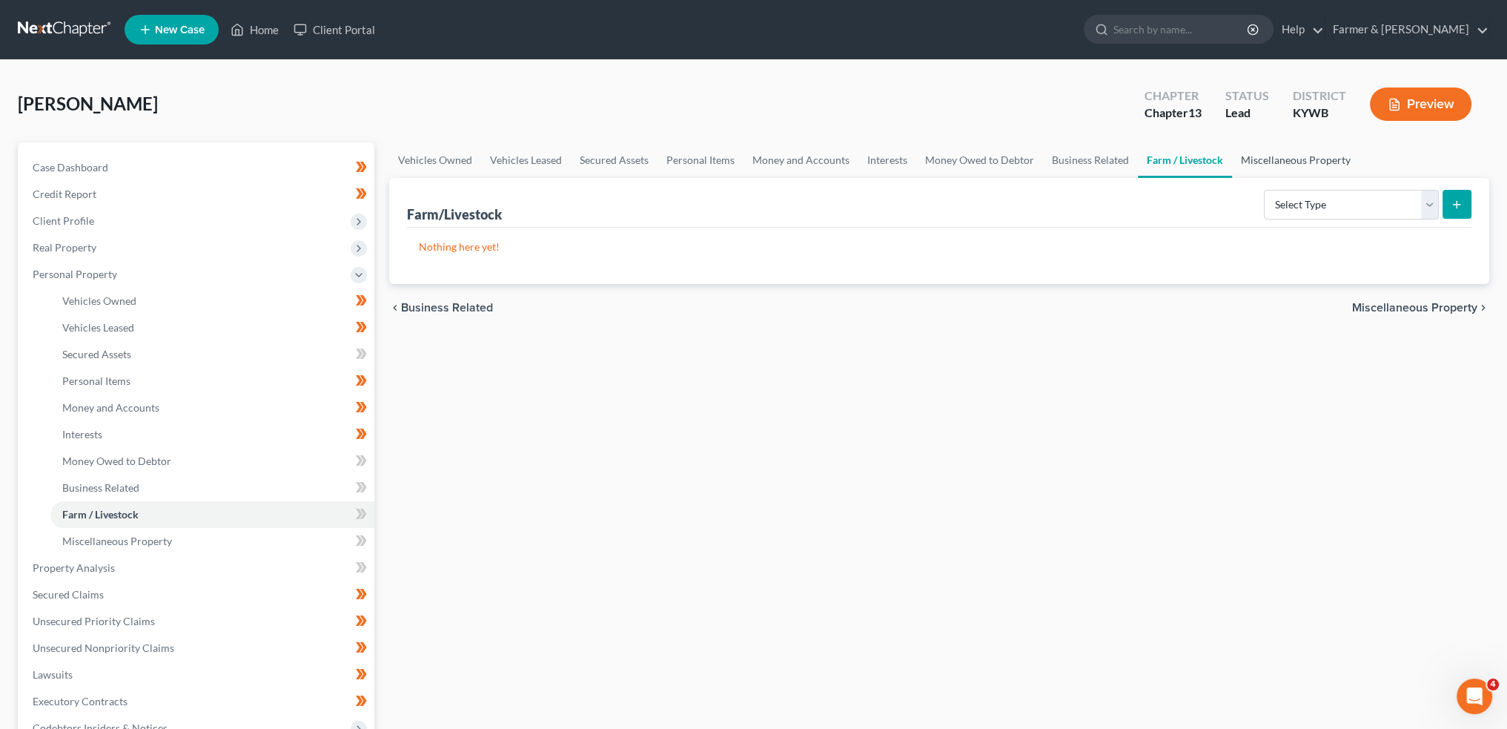
click at [1305, 151] on link "Miscellaneous Property" at bounding box center [1296, 160] width 128 height 36
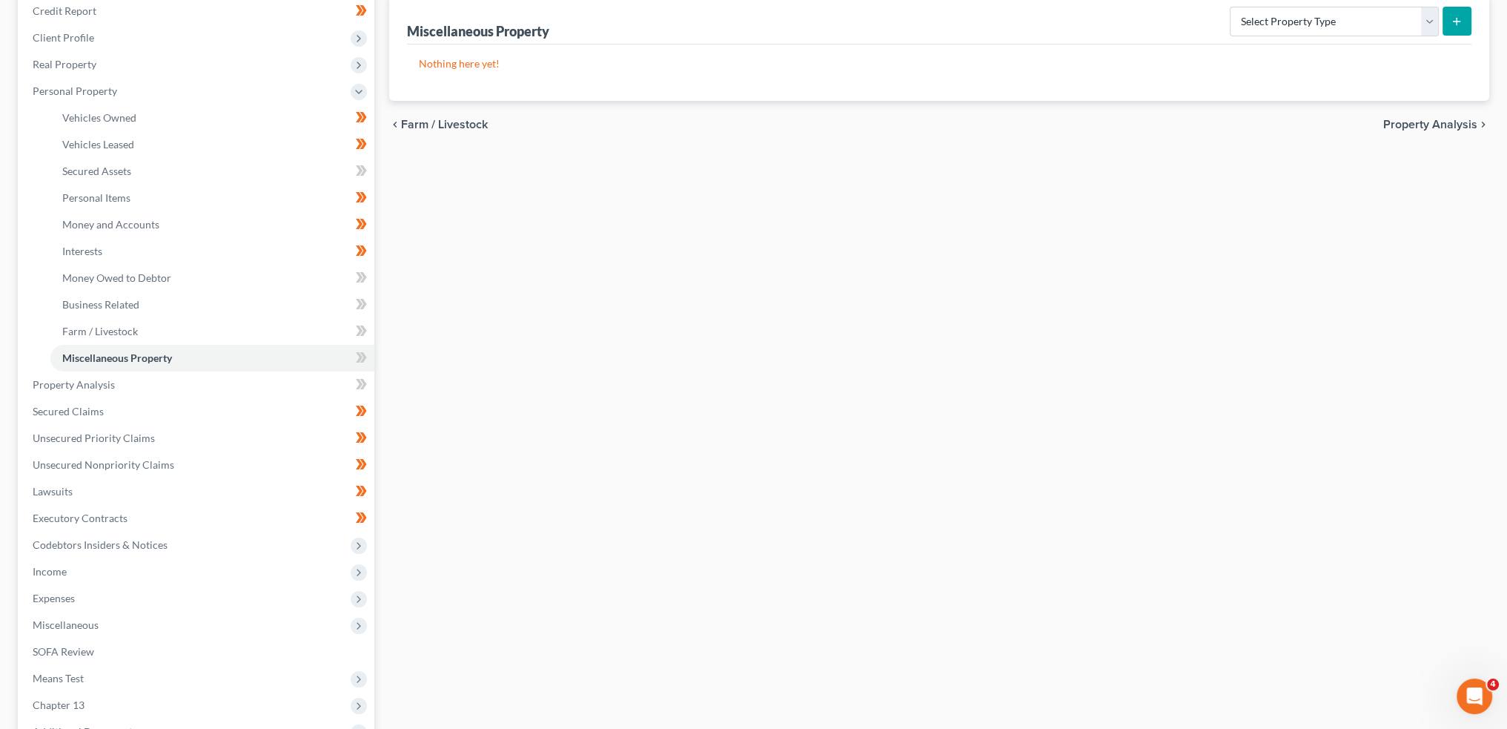
scroll to position [247, 0]
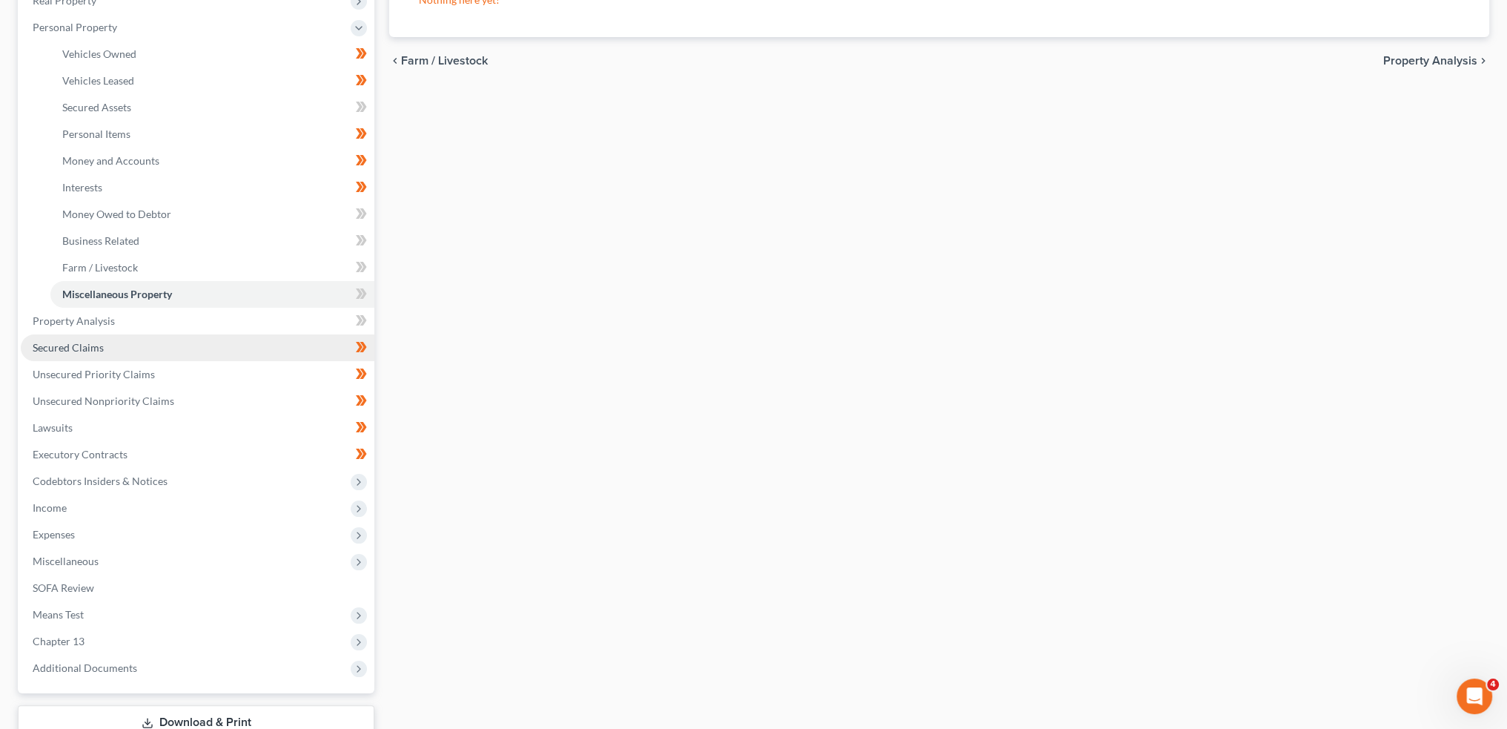
click at [83, 349] on span "Secured Claims" at bounding box center [68, 347] width 71 height 13
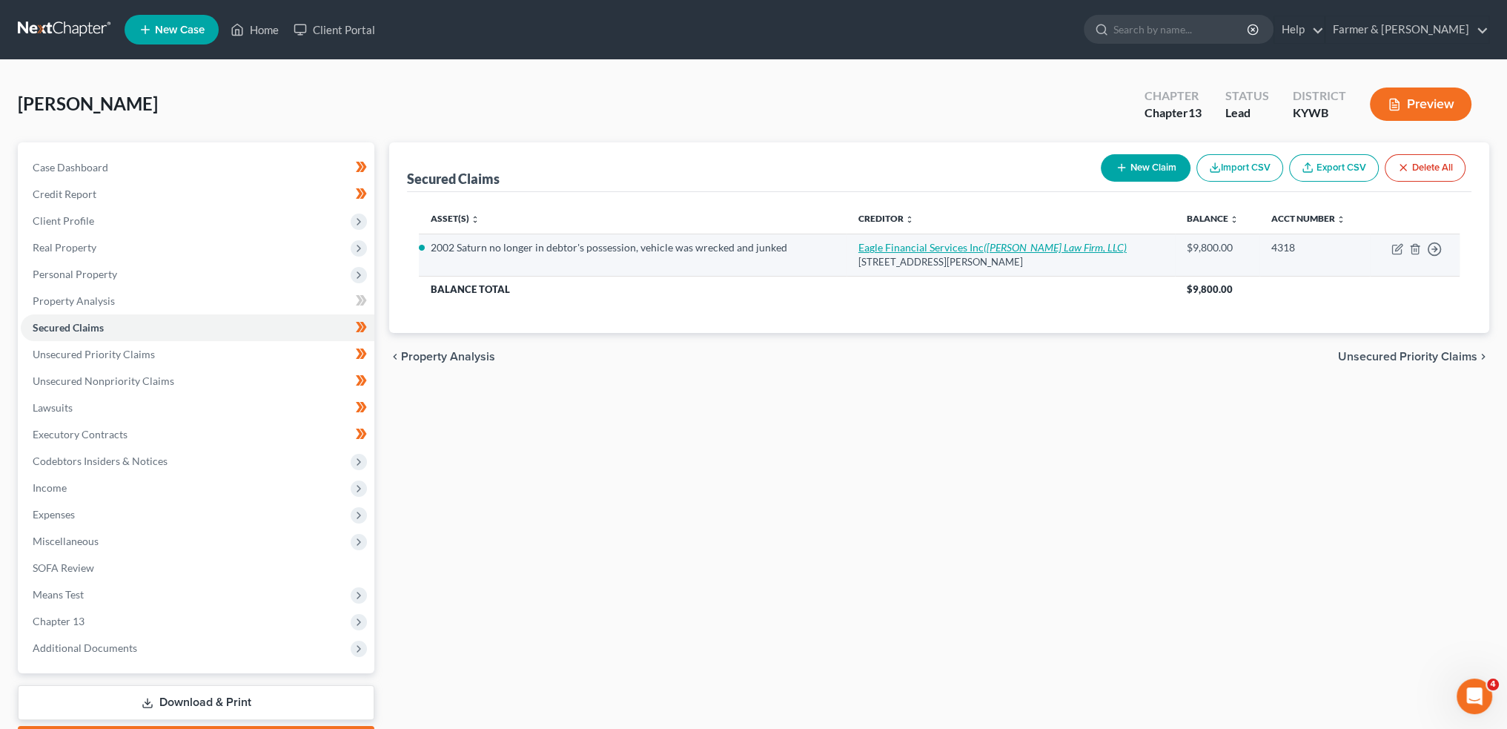
click at [909, 243] on link "Eagle Financial Services Inc (Glennon Law Firm, LLC)" at bounding box center [992, 247] width 268 height 13
select select "18"
select select "4"
select select "0"
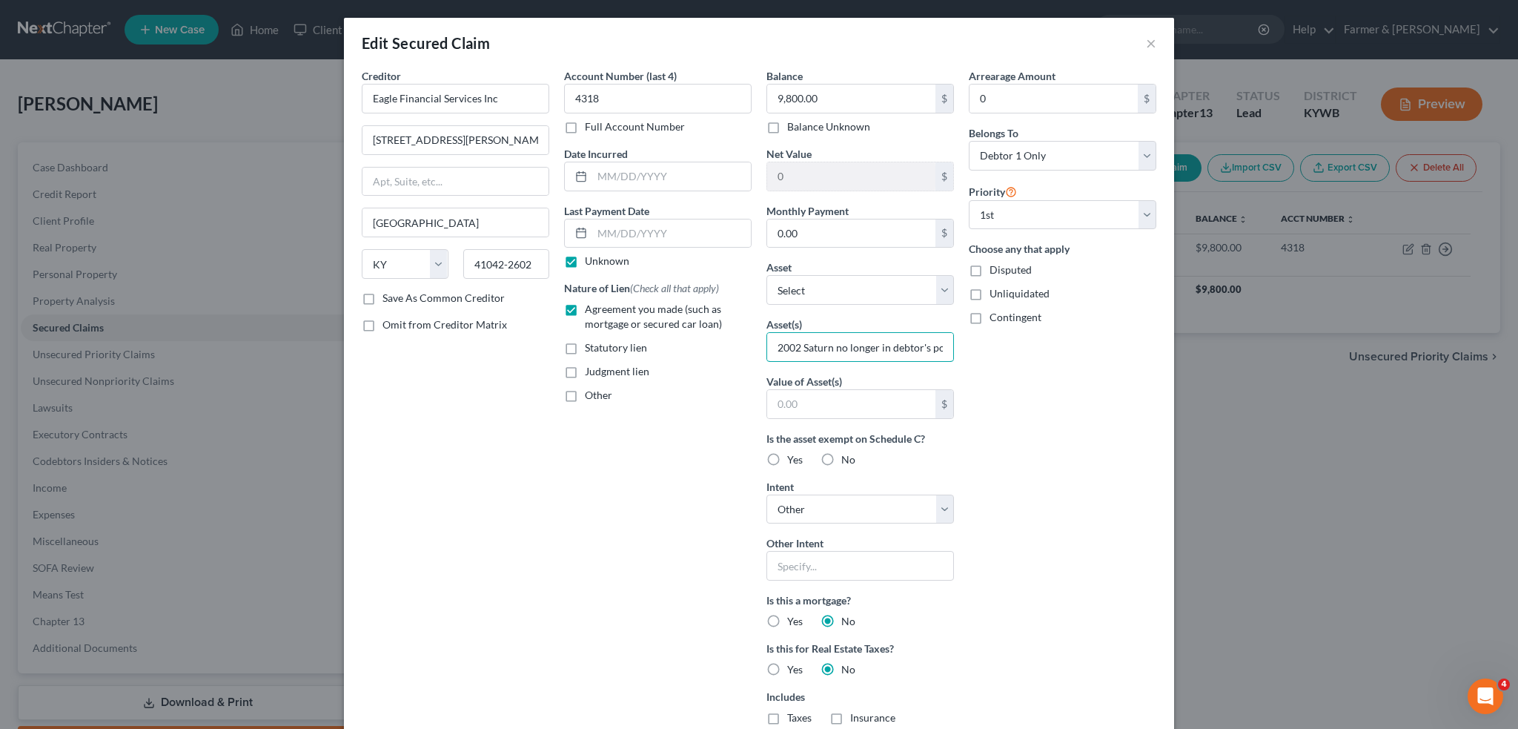
scroll to position [0, 185]
drag, startPoint x: 768, startPoint y: 348, endPoint x: 1056, endPoint y: 361, distance: 287.9
click at [1056, 361] on div "Creditor * Eagle Financial Services Inc 7791 Dixie Highway Florence State AL AK…" at bounding box center [759, 451] width 810 height 767
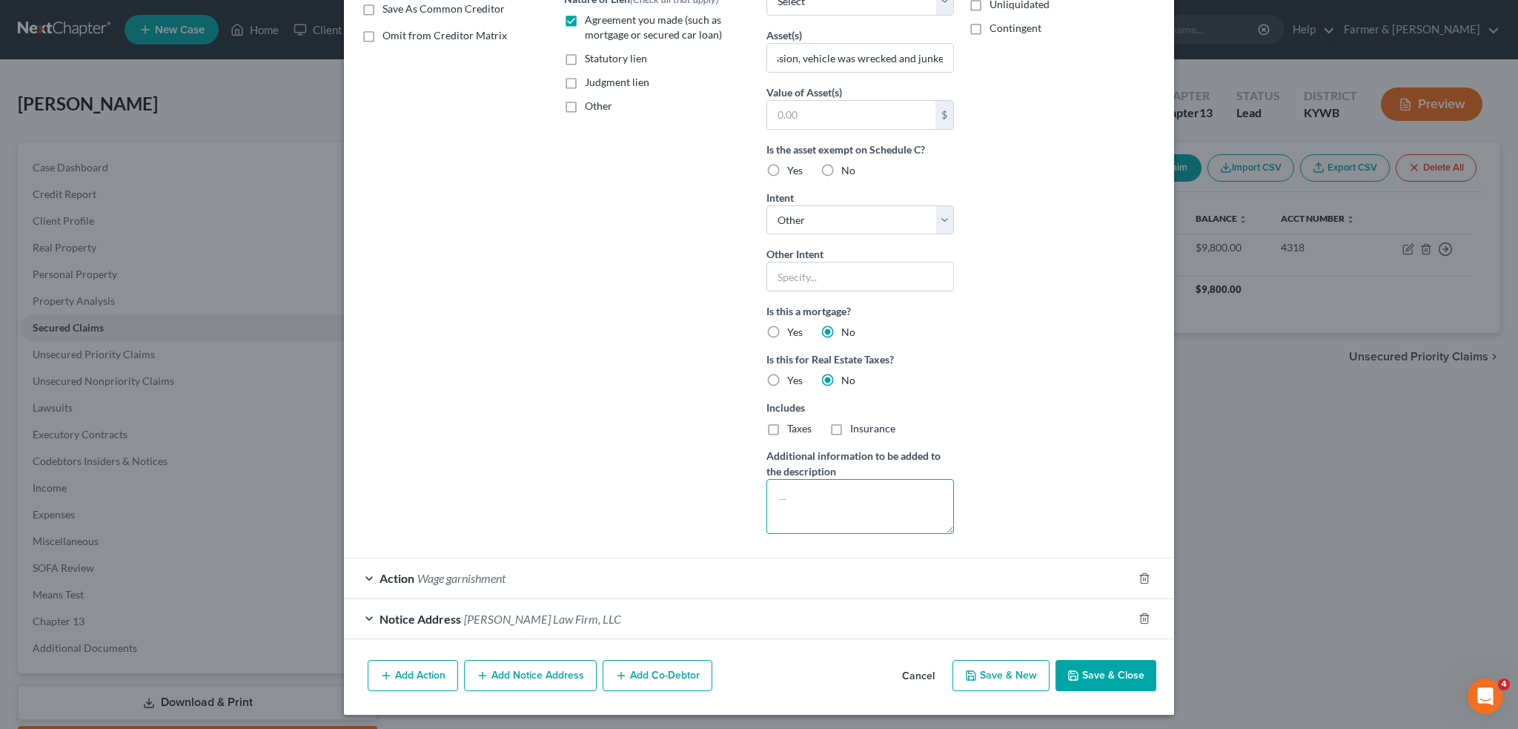
click at [826, 512] on textarea at bounding box center [861, 506] width 188 height 55
paste textarea "2002 Saturn no longer in debtor's possession, vehicle was wrecked and junked"
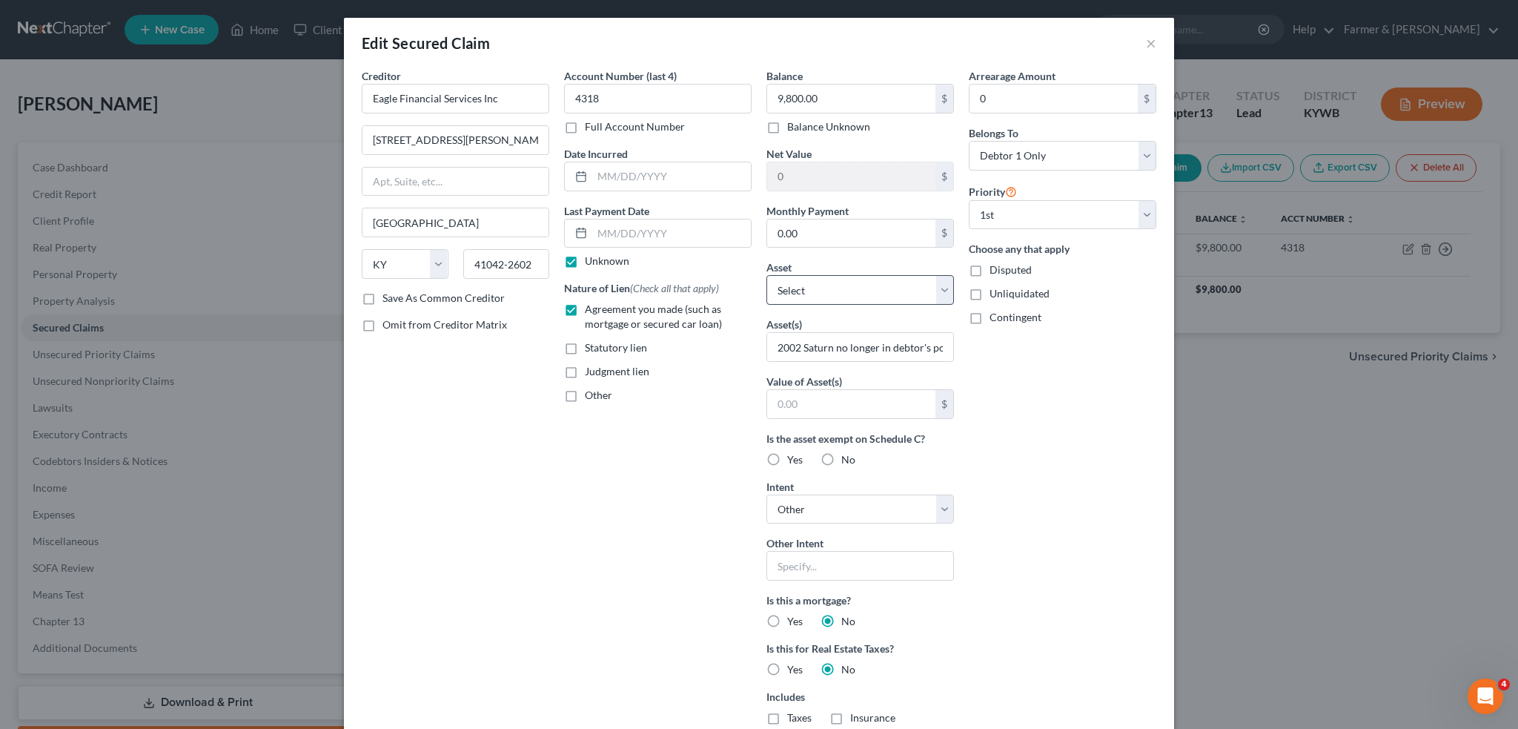
type textarea "2002 Saturn no longer in debtor's possession, vehicle was wrecked and junked"
click at [842, 286] on select "Select Other Multiple Assets Jewelry - 1/2 interest; jewelry (wedding band) ⦁ V…" at bounding box center [861, 290] width 188 height 30
select select "5"
click at [767, 275] on select "Select Other Multiple Assets Jewelry - 1/2 interest; jewelry (wedding band) ⦁ V…" at bounding box center [861, 290] width 188 height 30
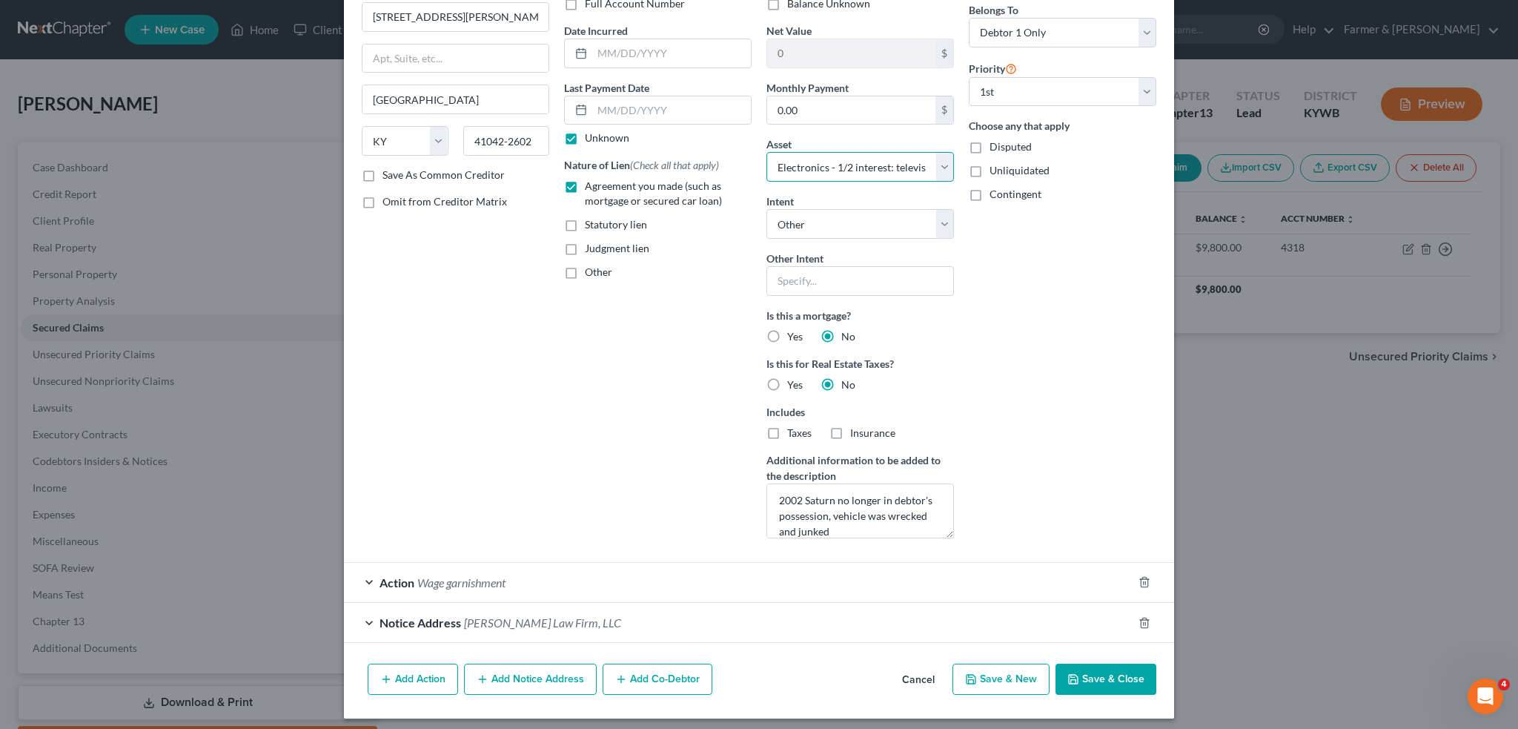
scroll to position [128, 0]
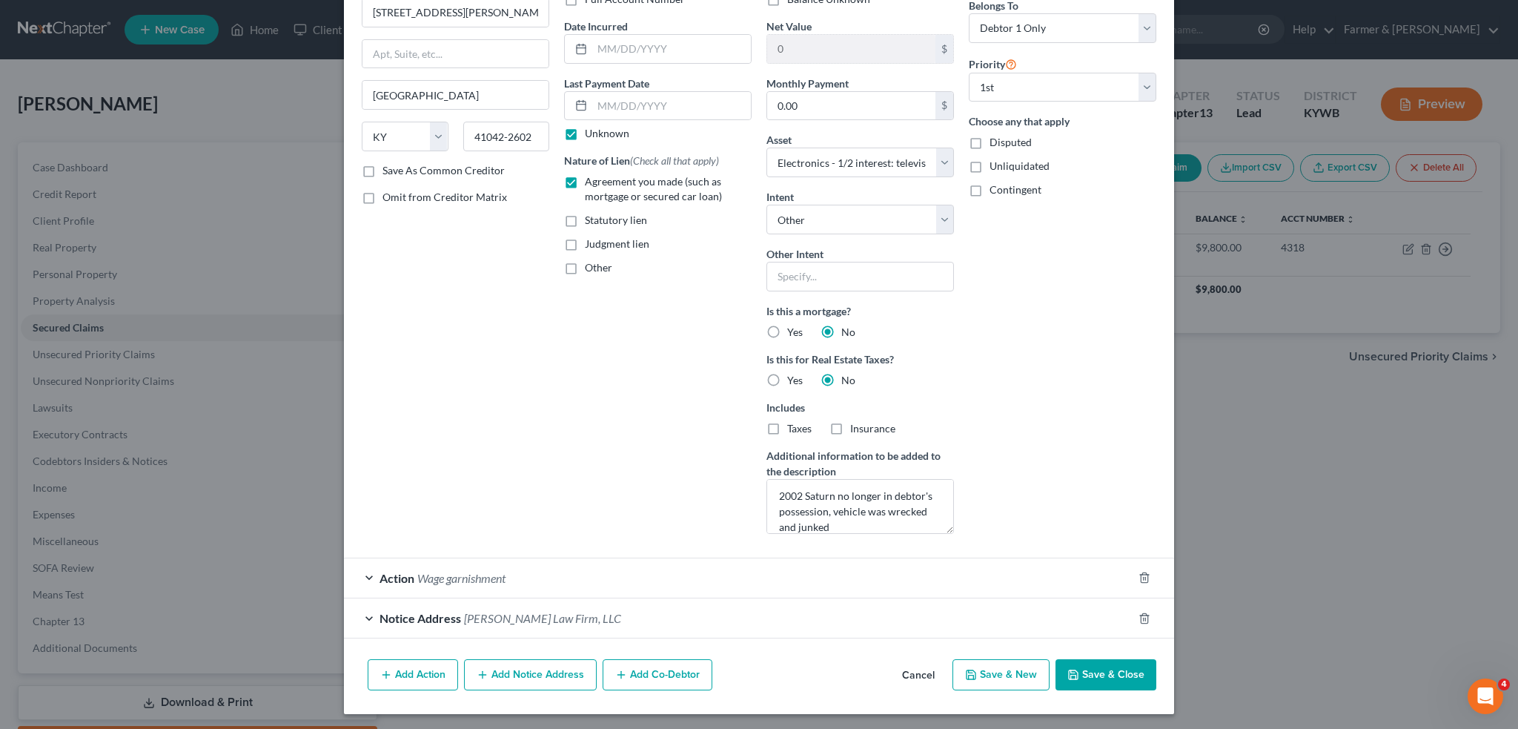
click at [770, 578] on div "Action Wage garnishment" at bounding box center [738, 577] width 789 height 39
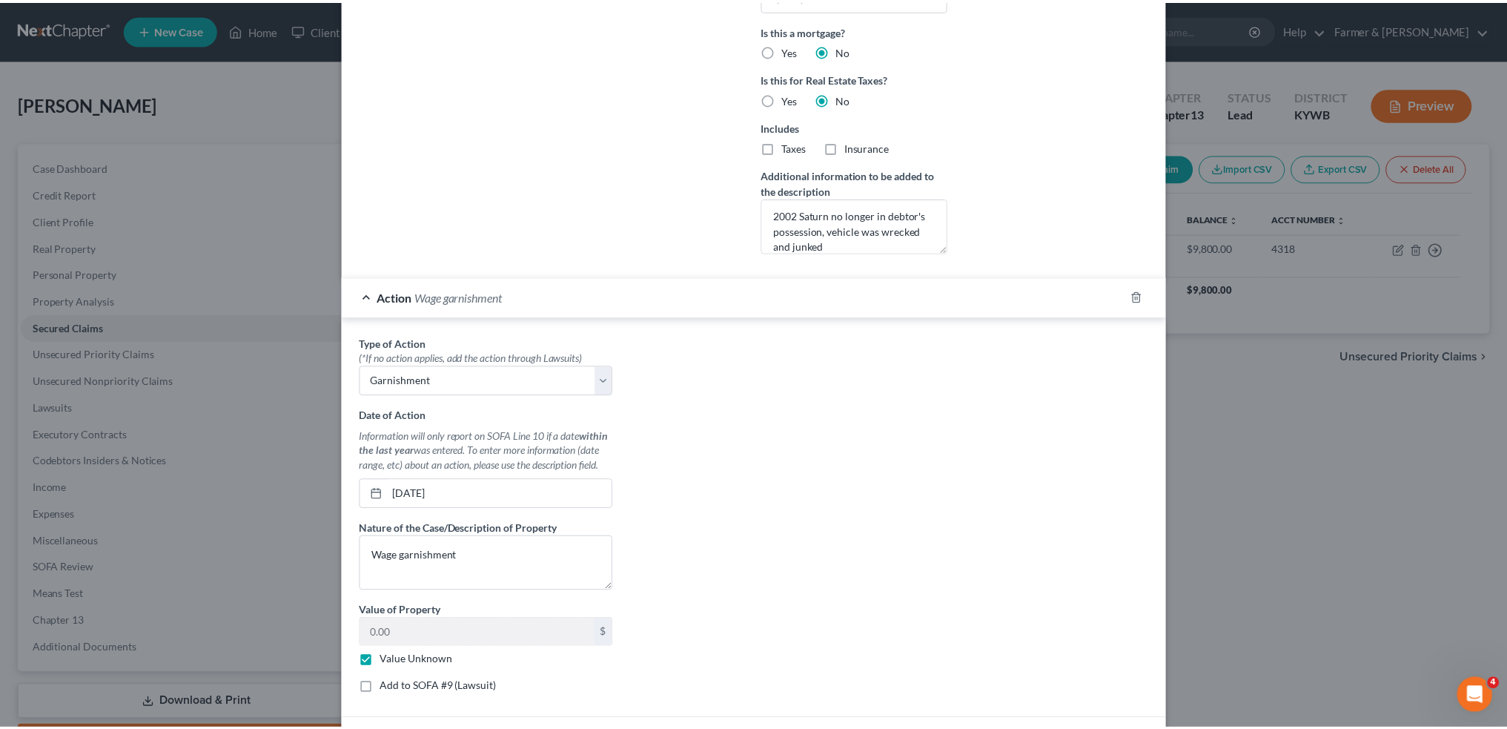
scroll to position [528, 0]
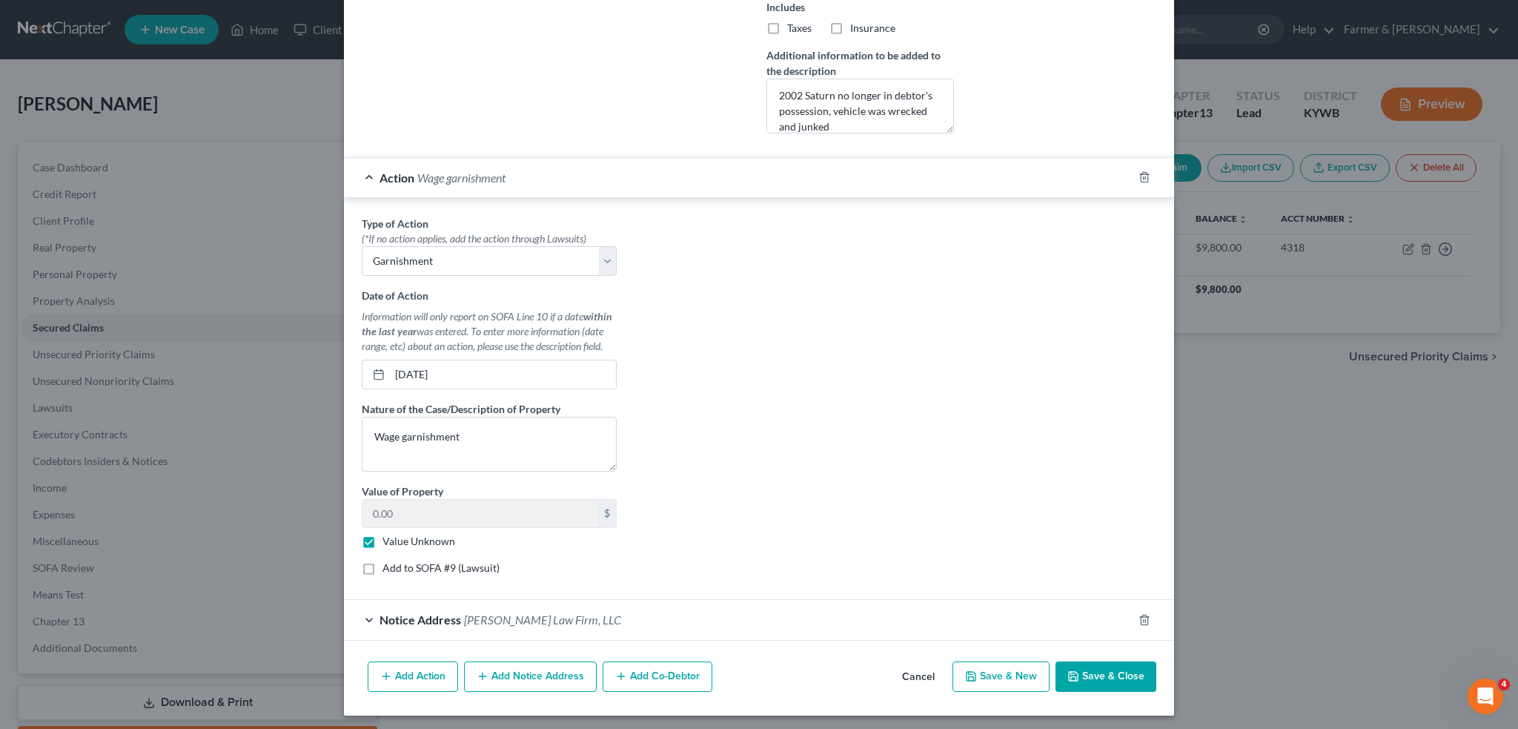
click at [383, 534] on label "Value Unknown" at bounding box center [419, 541] width 73 height 15
click at [388, 534] on input "Value Unknown" at bounding box center [393, 539] width 10 height 10
checkbox input "false"
click at [549, 435] on textarea "Wage garnishment" at bounding box center [489, 444] width 255 height 55
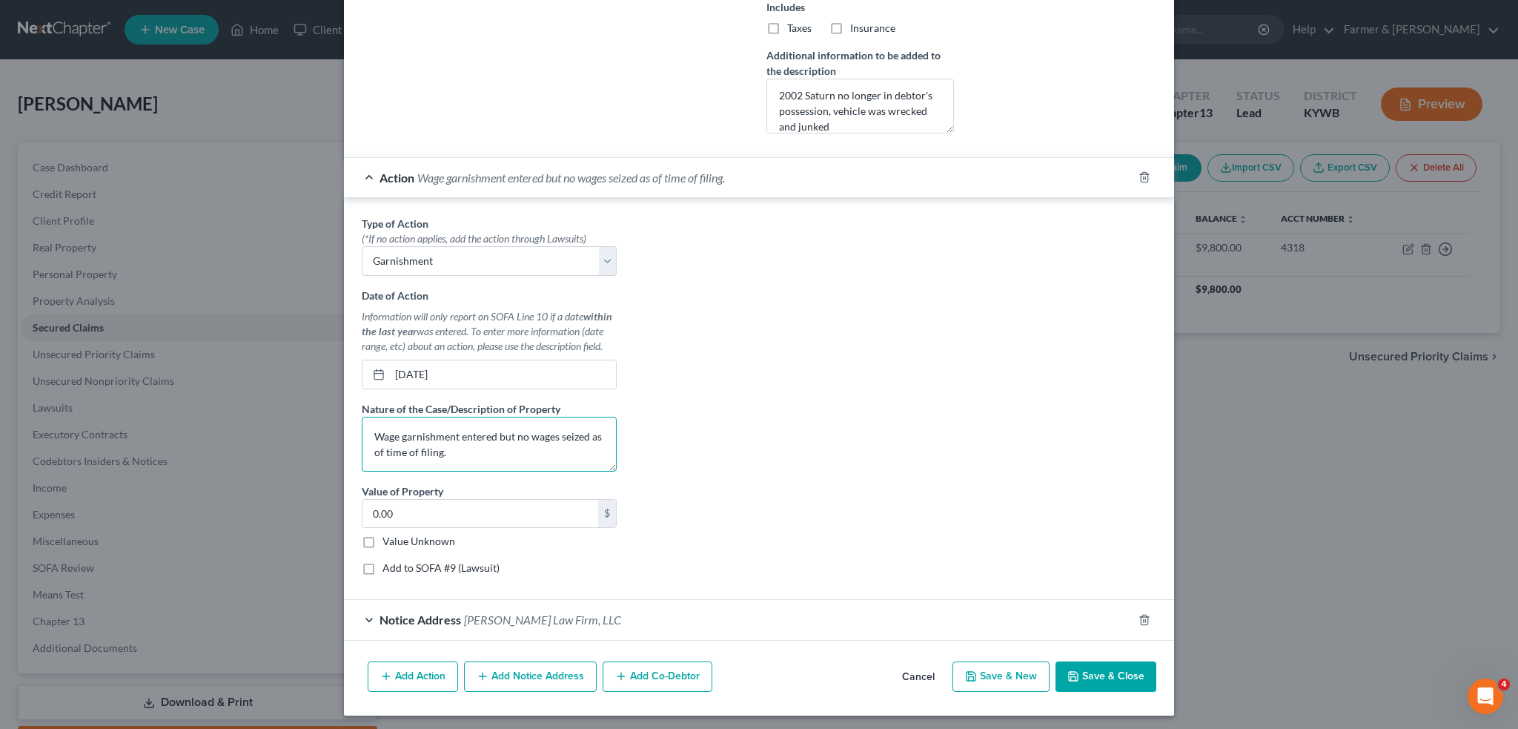
type textarea "Wage garnishment entered but no wages seized as of time of filing."
click at [1111, 669] on button "Save & Close" at bounding box center [1106, 676] width 101 height 31
select select
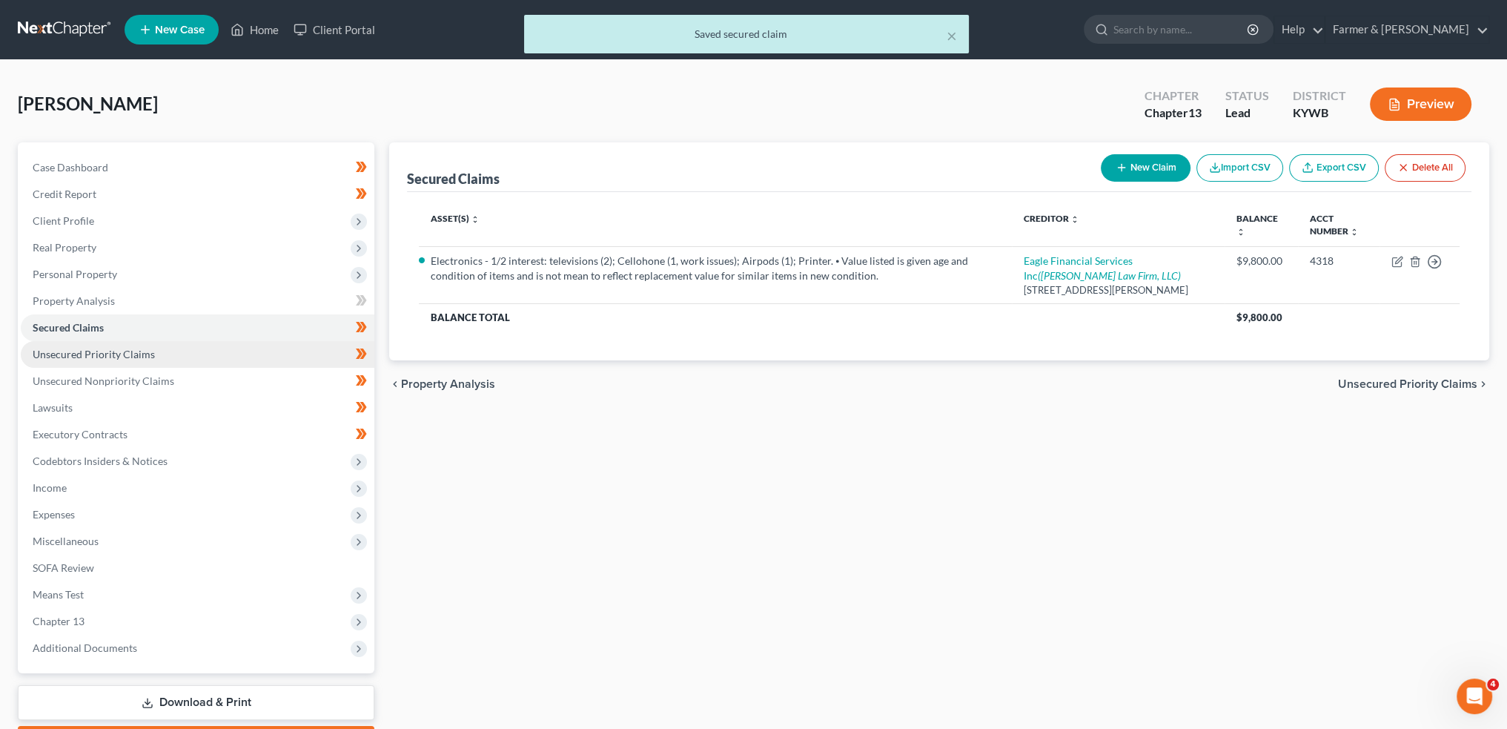
click at [166, 361] on link "Unsecured Priority Claims" at bounding box center [198, 354] width 354 height 27
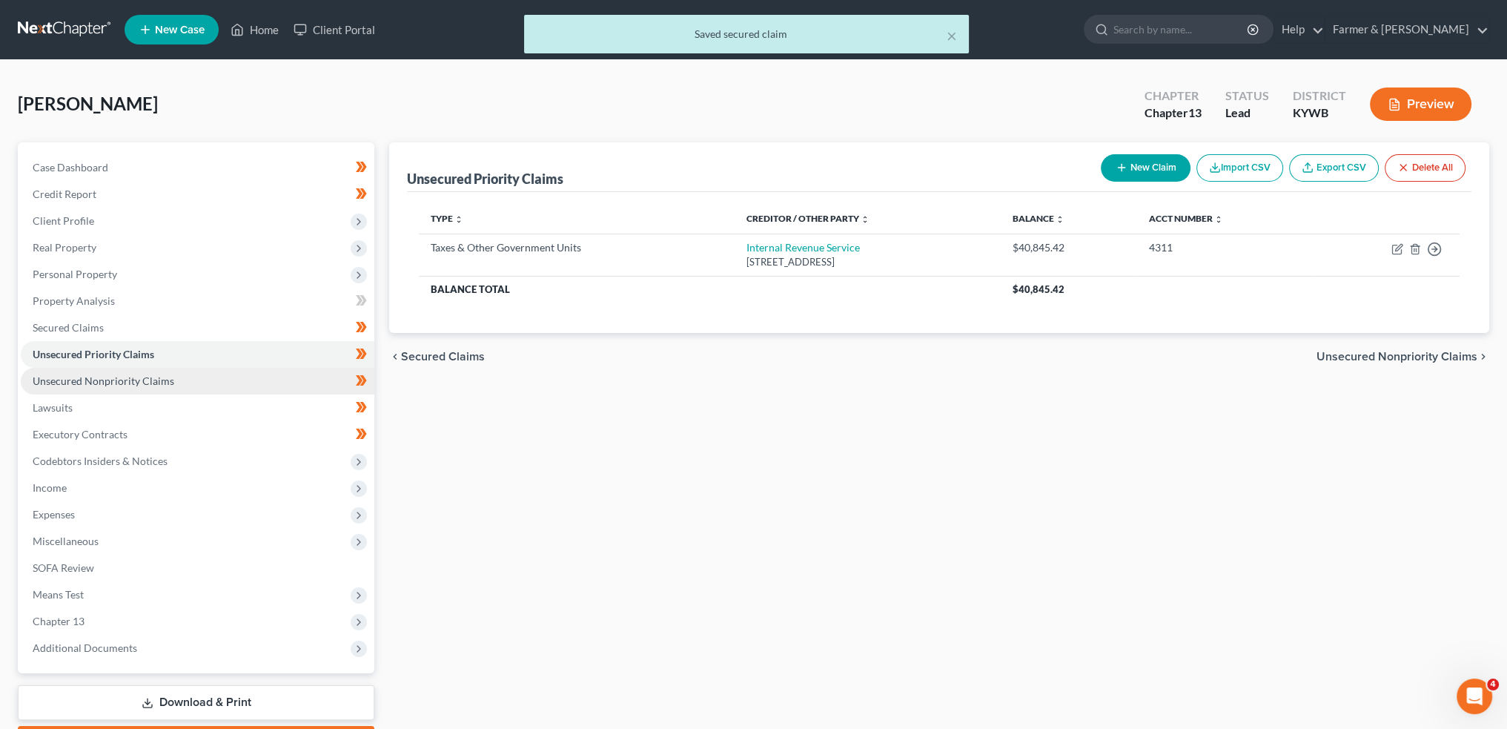
click at [161, 375] on span "Unsecured Nonpriority Claims" at bounding box center [104, 380] width 142 height 13
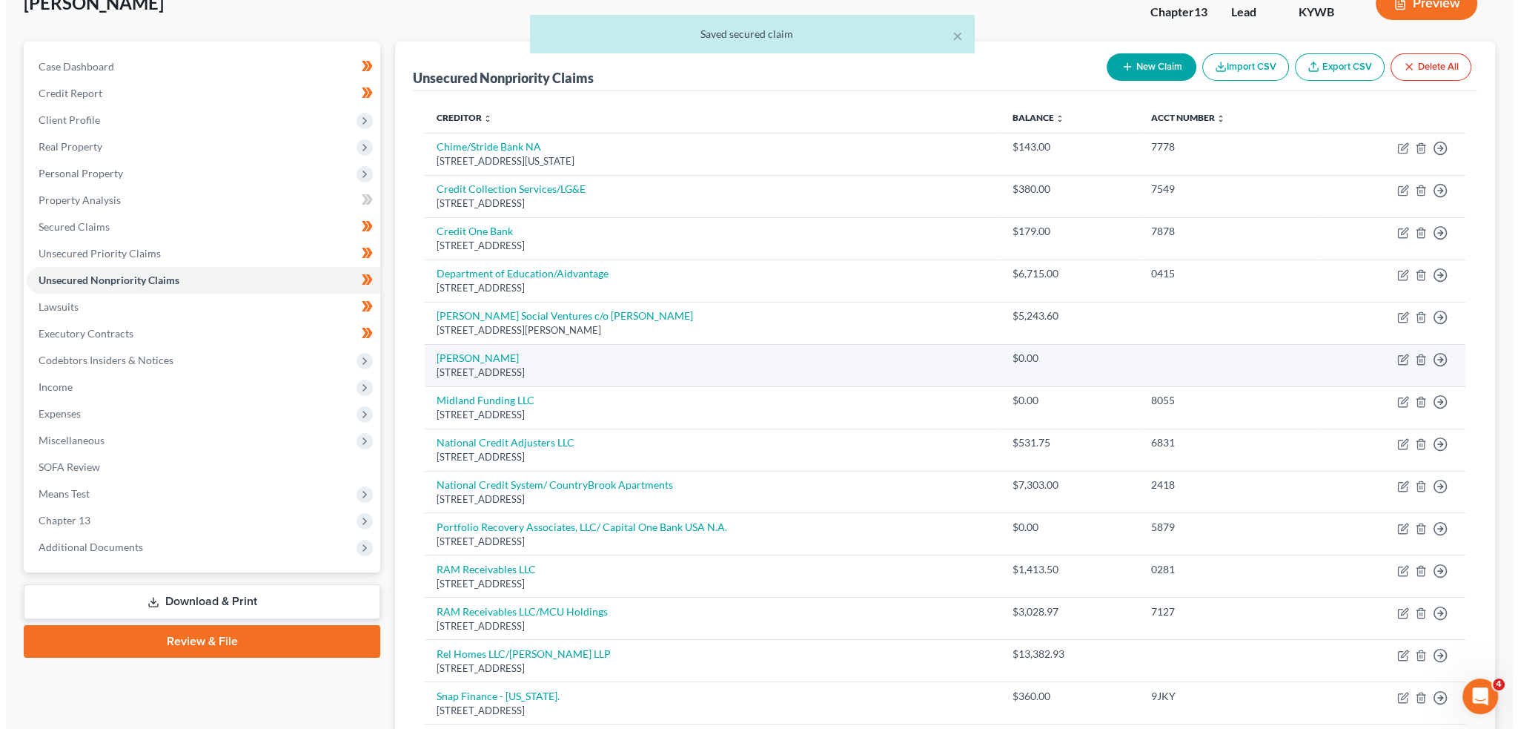
scroll to position [123, 0]
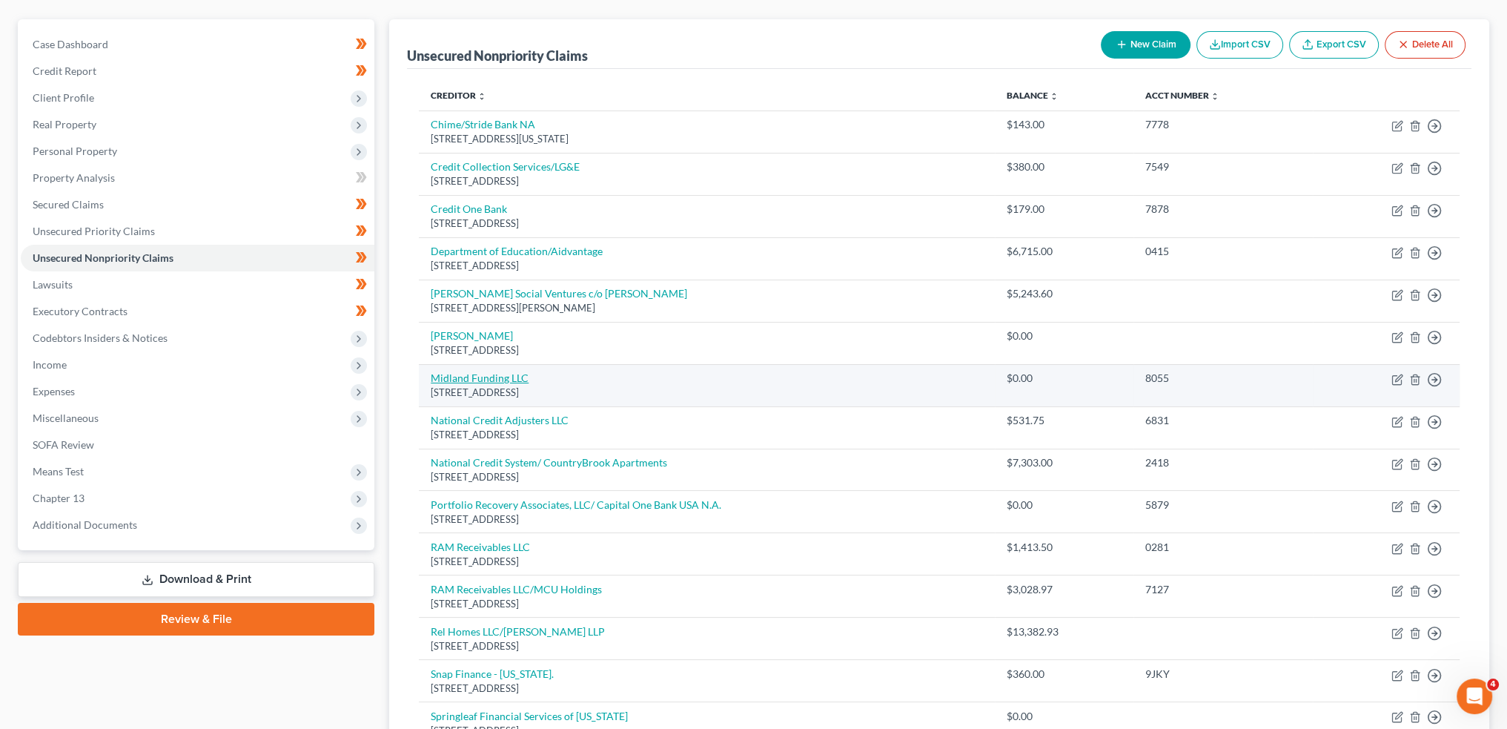
click at [510, 377] on link "Midland Funding LLC" at bounding box center [480, 377] width 98 height 13
select select "31"
select select "14"
select select "0"
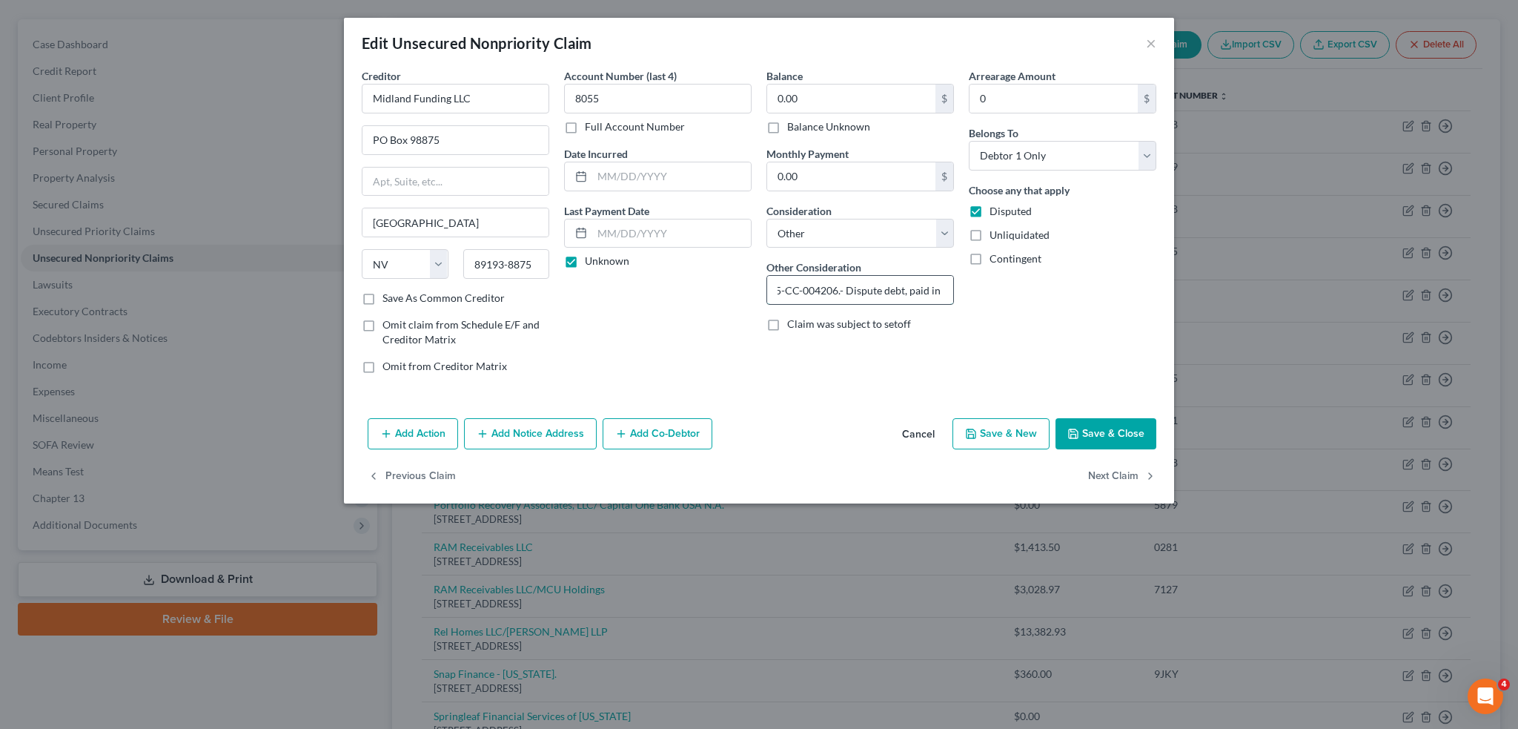
scroll to position [0, 170]
drag, startPoint x: 916, startPoint y: 282, endPoint x: 939, endPoint y: 280, distance: 22.3
click at [939, 280] on input "29C01-1105-CC-004206.- Dispute debt, paid in full by debtor after his prev. cas…" at bounding box center [860, 290] width 186 height 28
click at [933, 285] on input "29C01-1105-CC-004206.- Dispute debt, paid in full by debtor after his prev. cas…" at bounding box center [860, 290] width 186 height 28
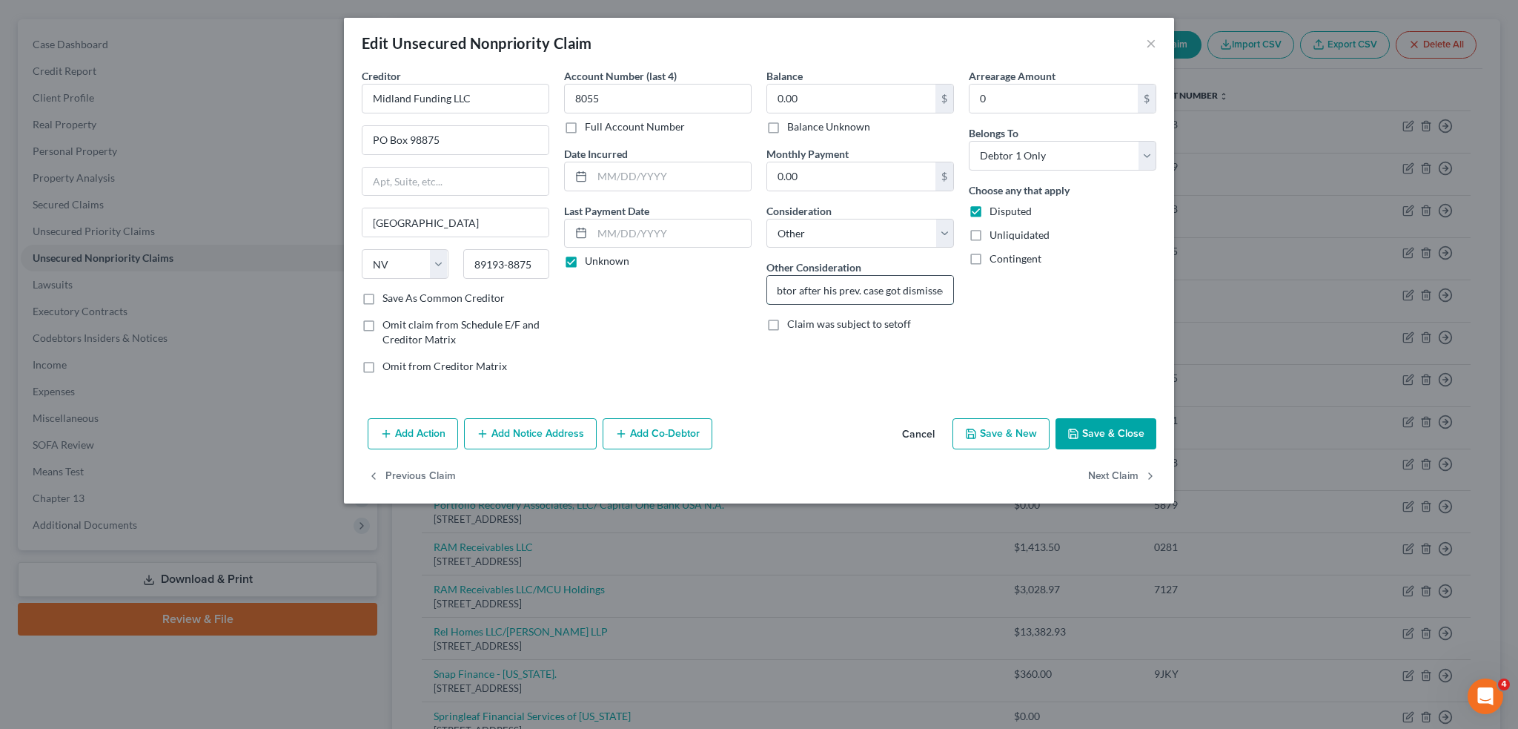
drag, startPoint x: 913, startPoint y: 288, endPoint x: 936, endPoint y: 288, distance: 23.0
click at [936, 288] on input "29C01-1105-CC-004206.- Dispute debt, paid in full by debtor after his prev. cas…" at bounding box center [860, 290] width 186 height 28
click at [934, 287] on input "29C01-1105-CC-004206.- Dispute debt, paid in full by debtor after his prev. cas…" at bounding box center [860, 290] width 186 height 28
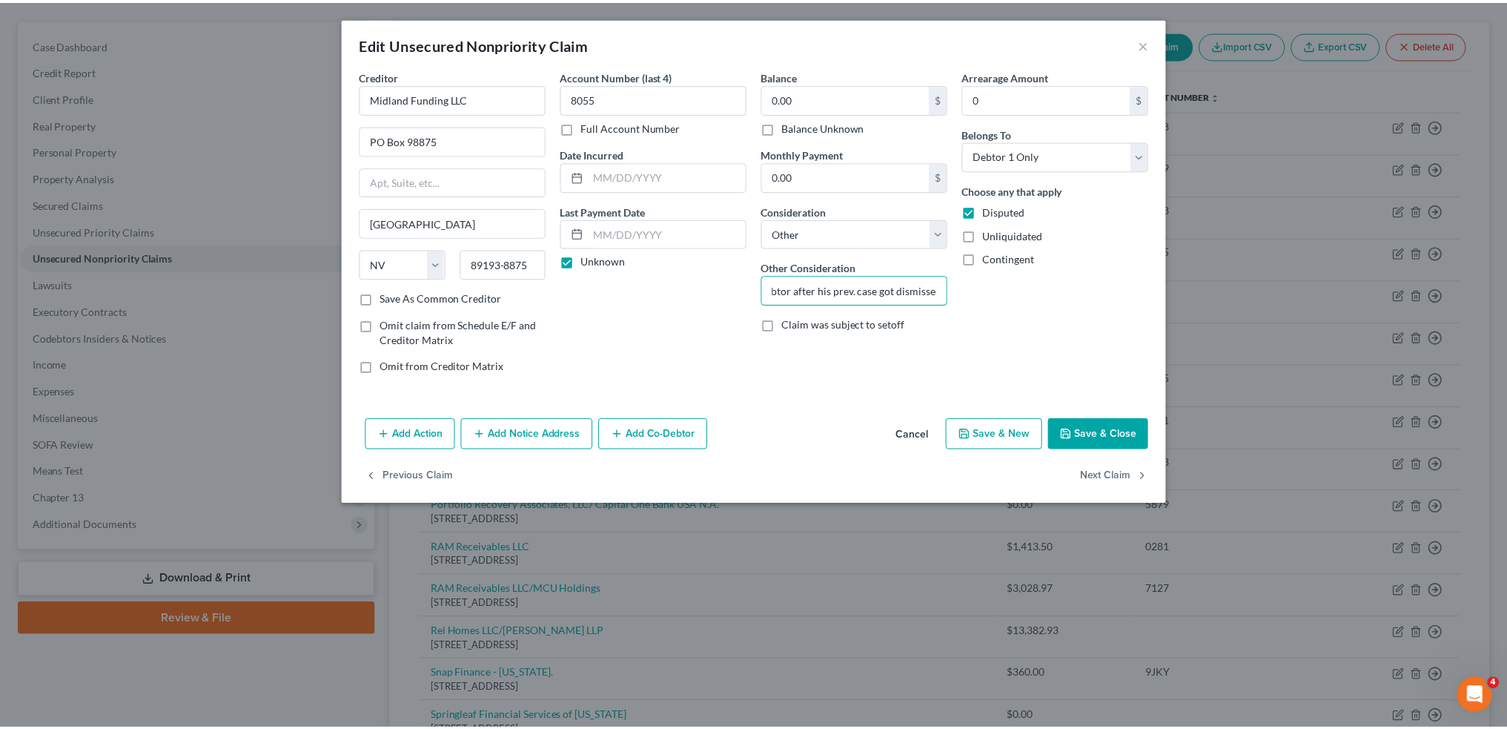
scroll to position [0, 0]
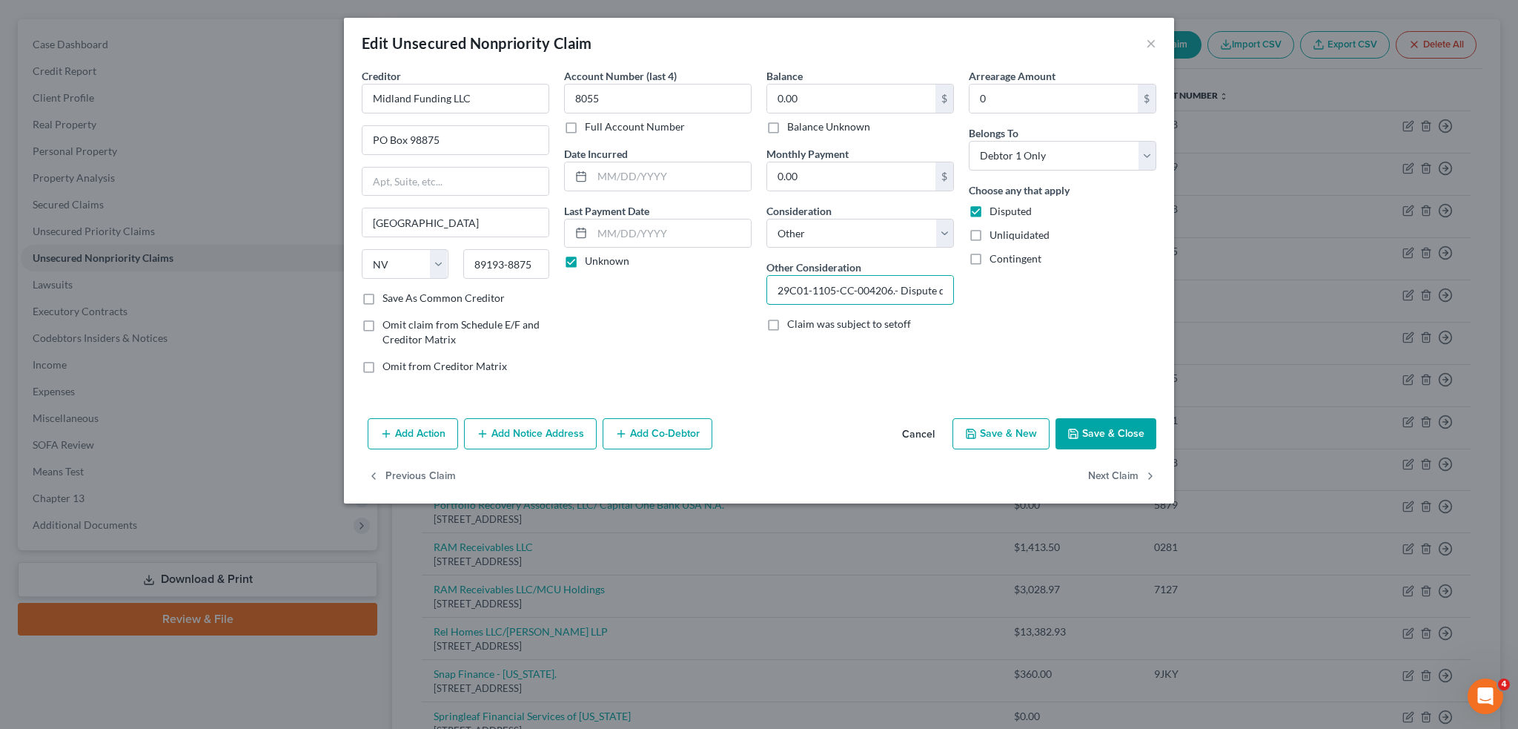
drag, startPoint x: 946, startPoint y: 289, endPoint x: 596, endPoint y: 278, distance: 350.1
click at [596, 278] on div "Creditor * Midland Funding LLC PO Box 98875 Las Vegas State AL AK AR AZ CA CO C…" at bounding box center [759, 226] width 810 height 317
type input "Dispute- Debtor claims debt was PIF"
click at [1103, 426] on button "Save & Close" at bounding box center [1106, 433] width 101 height 31
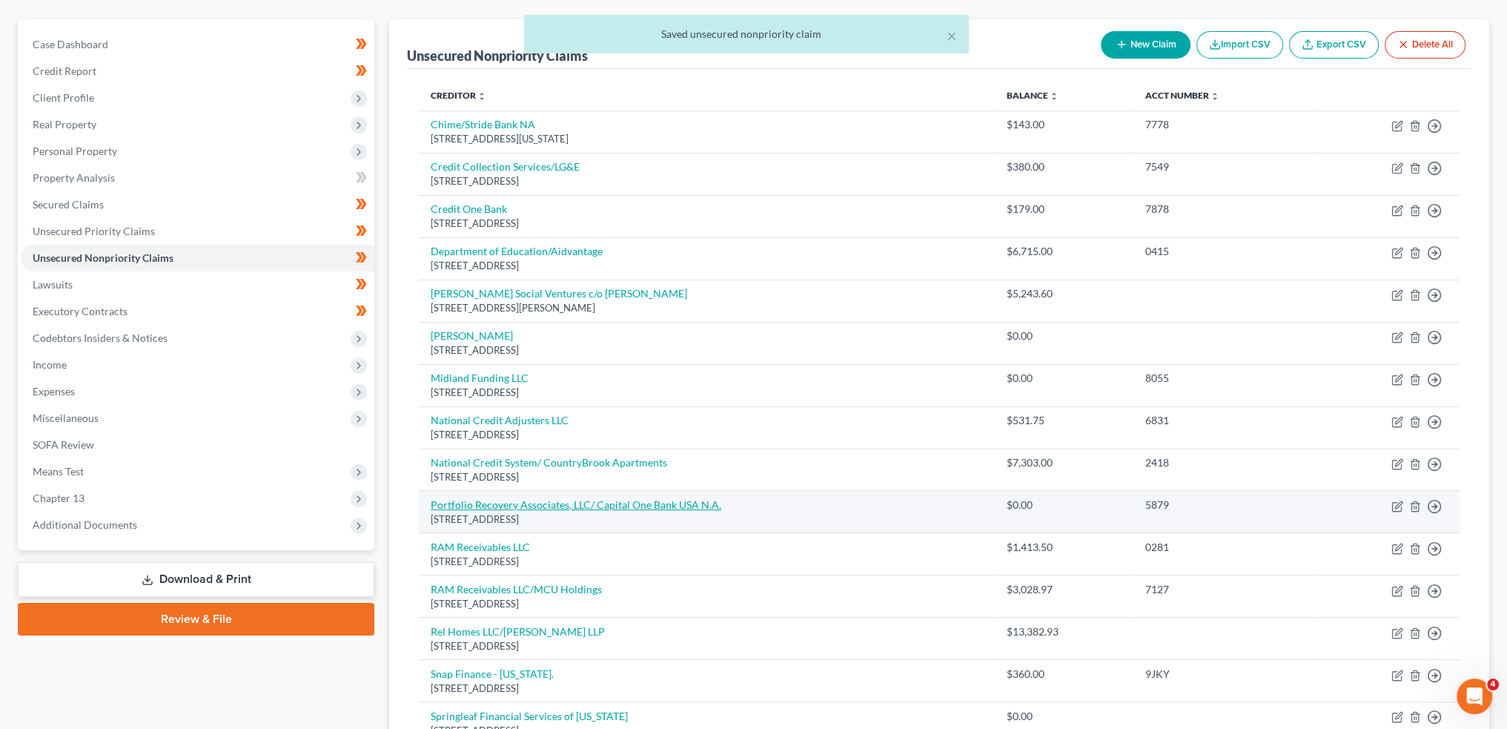
click at [524, 505] on link "Portfolio Recovery Associates, LLC/ Capital One Bank USA N.A." at bounding box center [576, 504] width 291 height 13
select select "48"
select select "1"
select select "0"
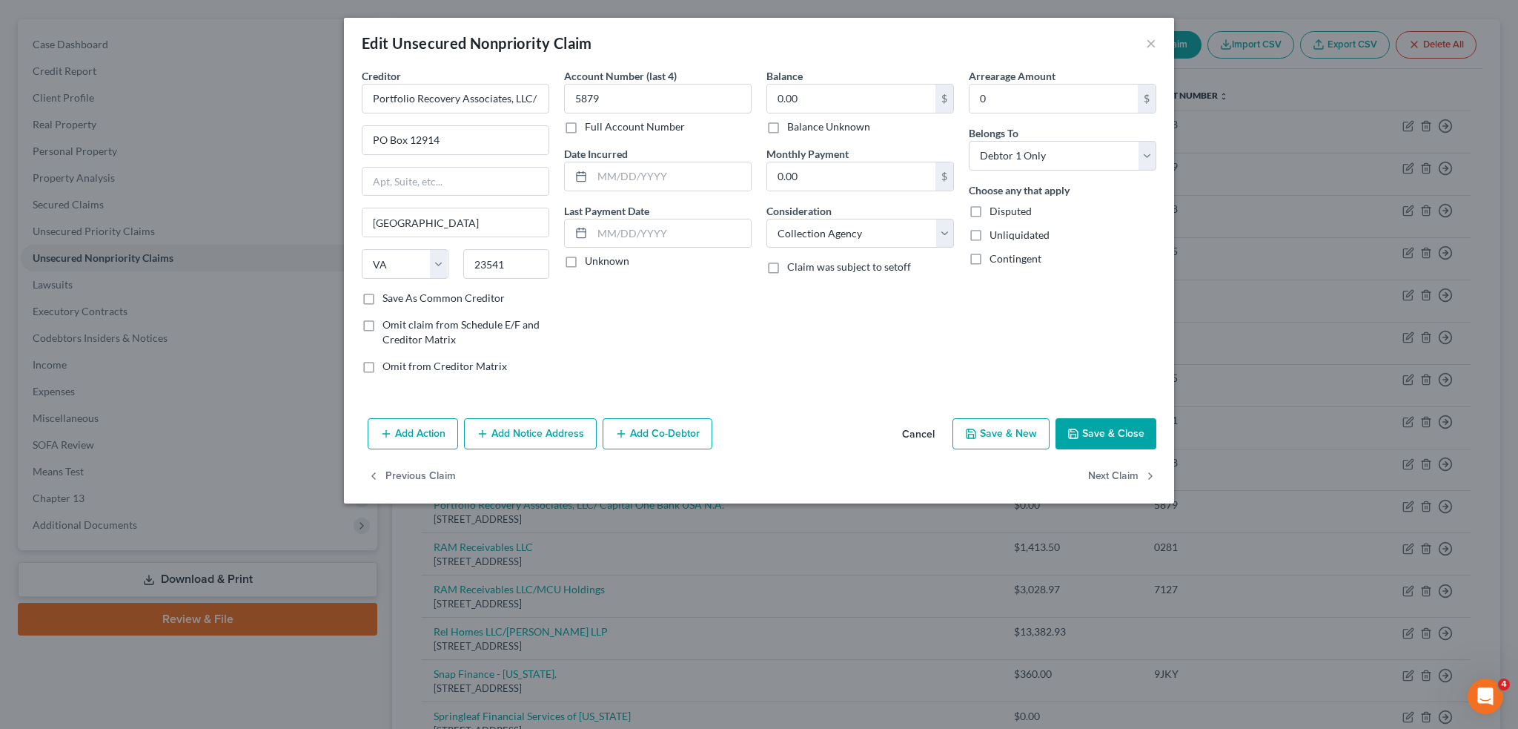
click at [1111, 435] on button "Save & Close" at bounding box center [1106, 433] width 101 height 31
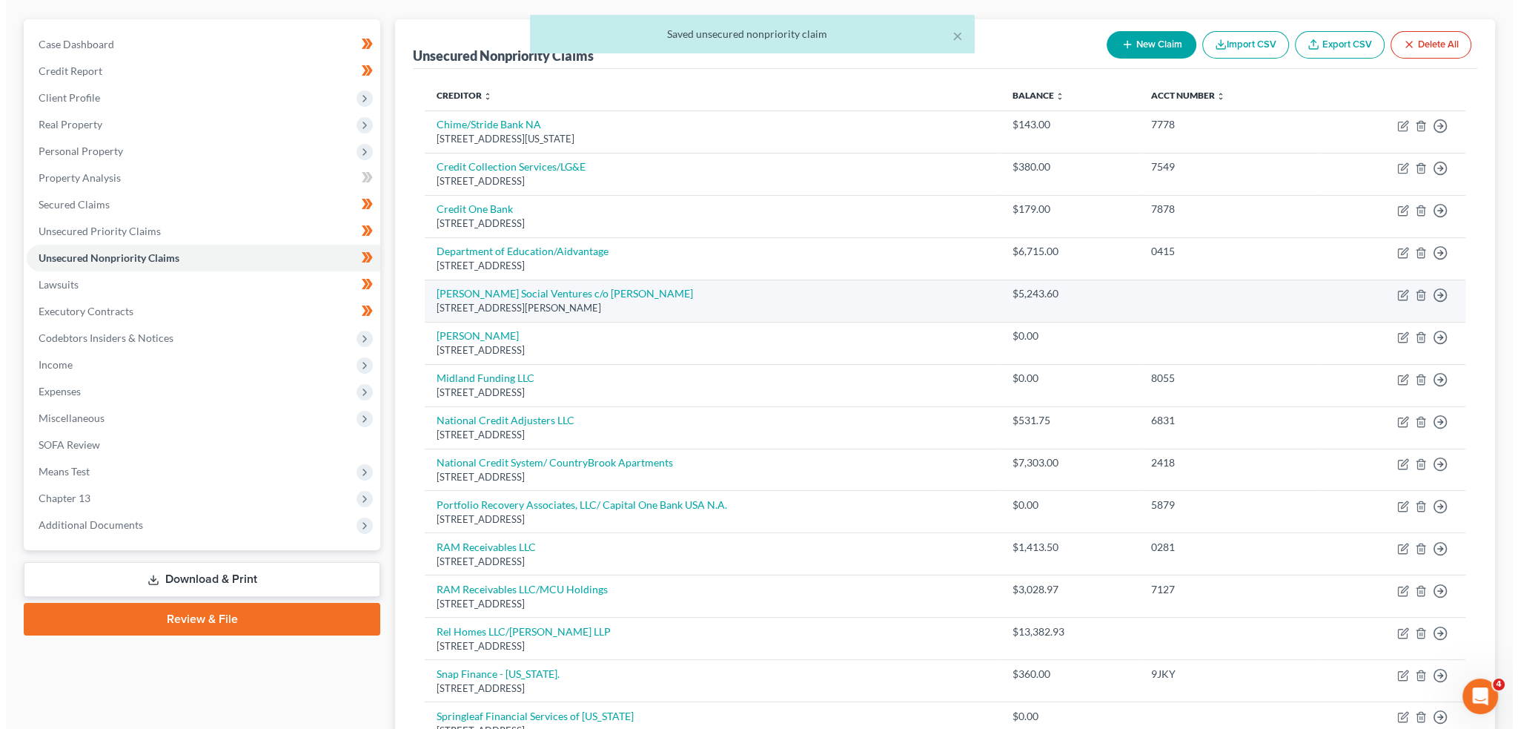
scroll to position [371, 0]
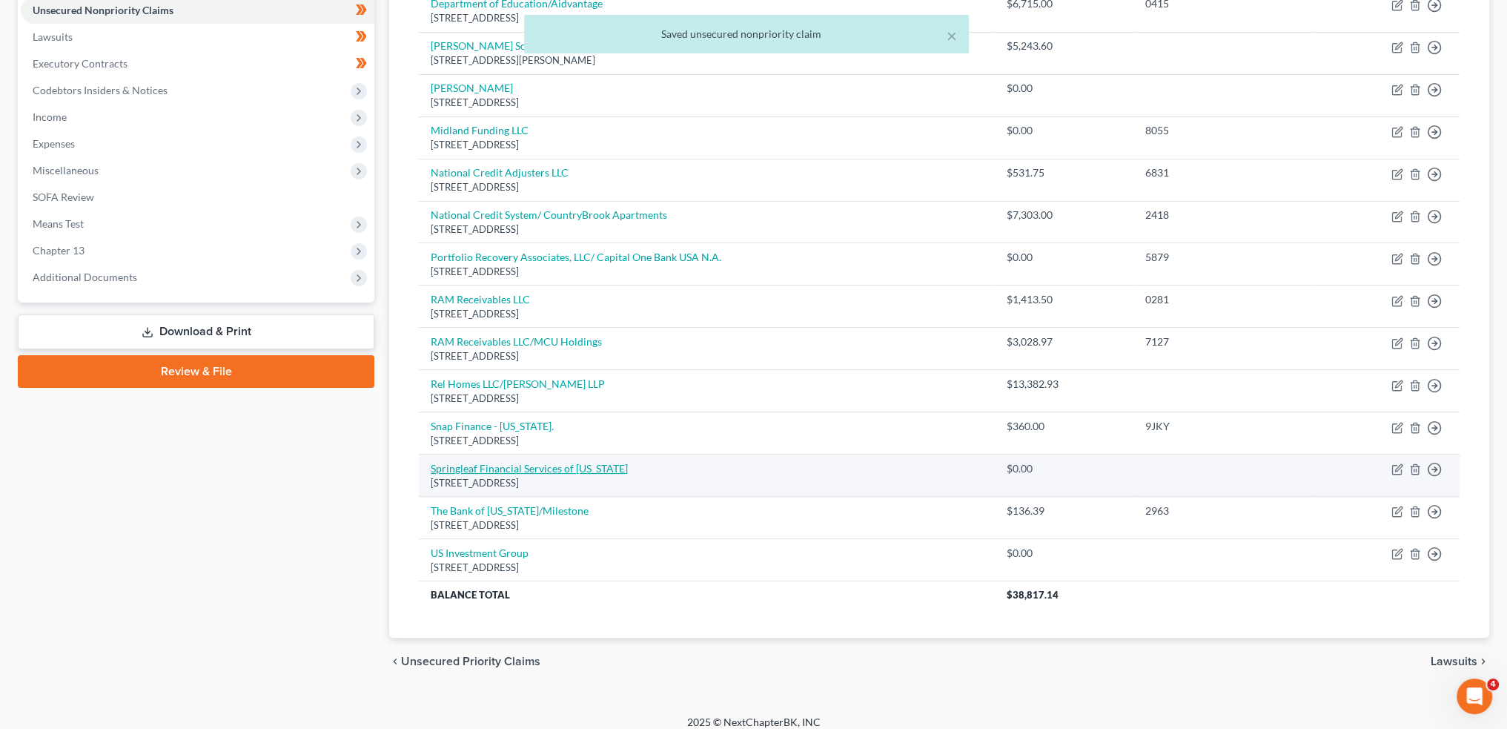
click at [560, 463] on link "Springleaf Financial Services of Indiana" at bounding box center [529, 468] width 197 height 13
select select "15"
select select "14"
select select "0"
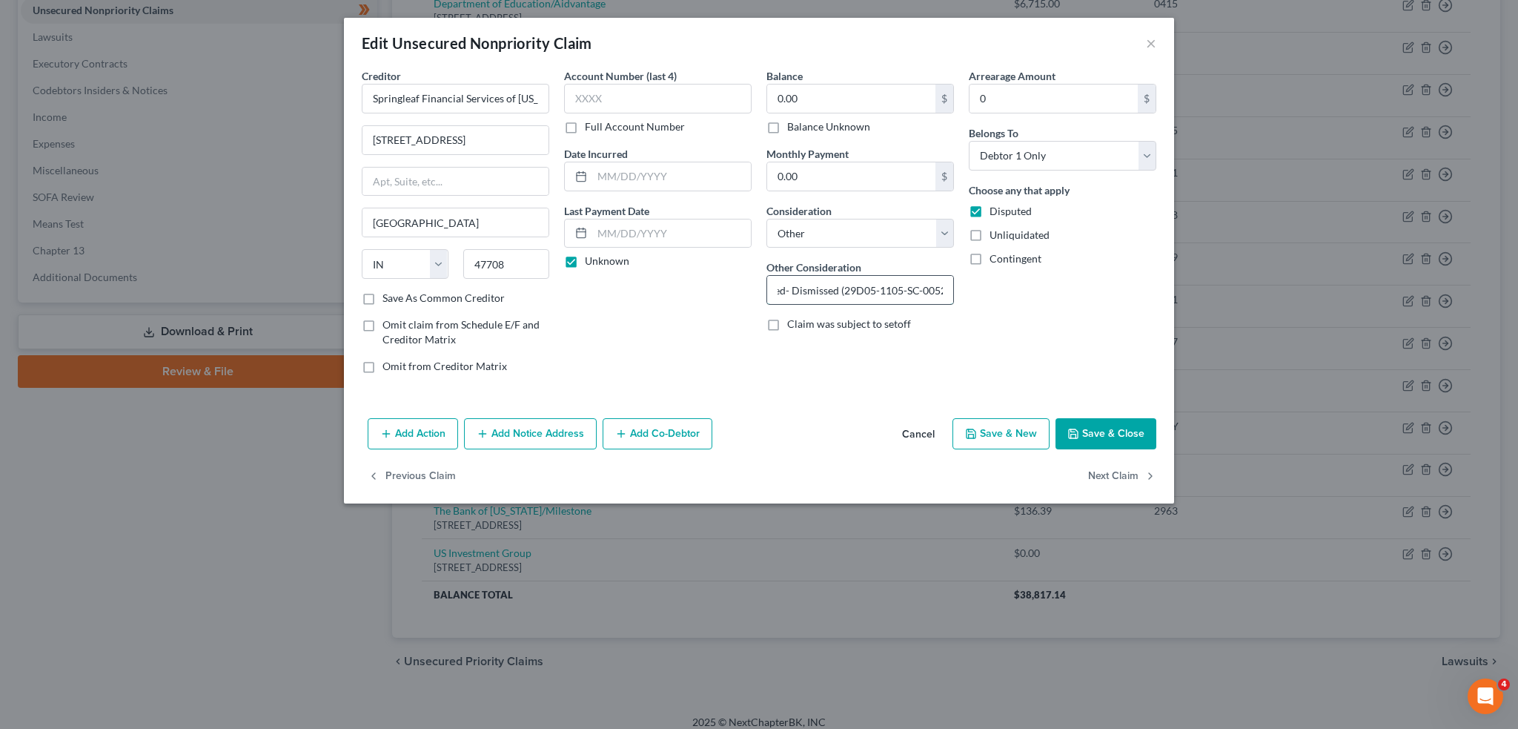
scroll to position [0, 50]
drag, startPoint x: 850, startPoint y: 290, endPoint x: 966, endPoint y: 288, distance: 115.7
click at [966, 288] on div "Creditor * Springleaf Financial Services of Indiana 601 Northwest Second Street…" at bounding box center [759, 226] width 810 height 317
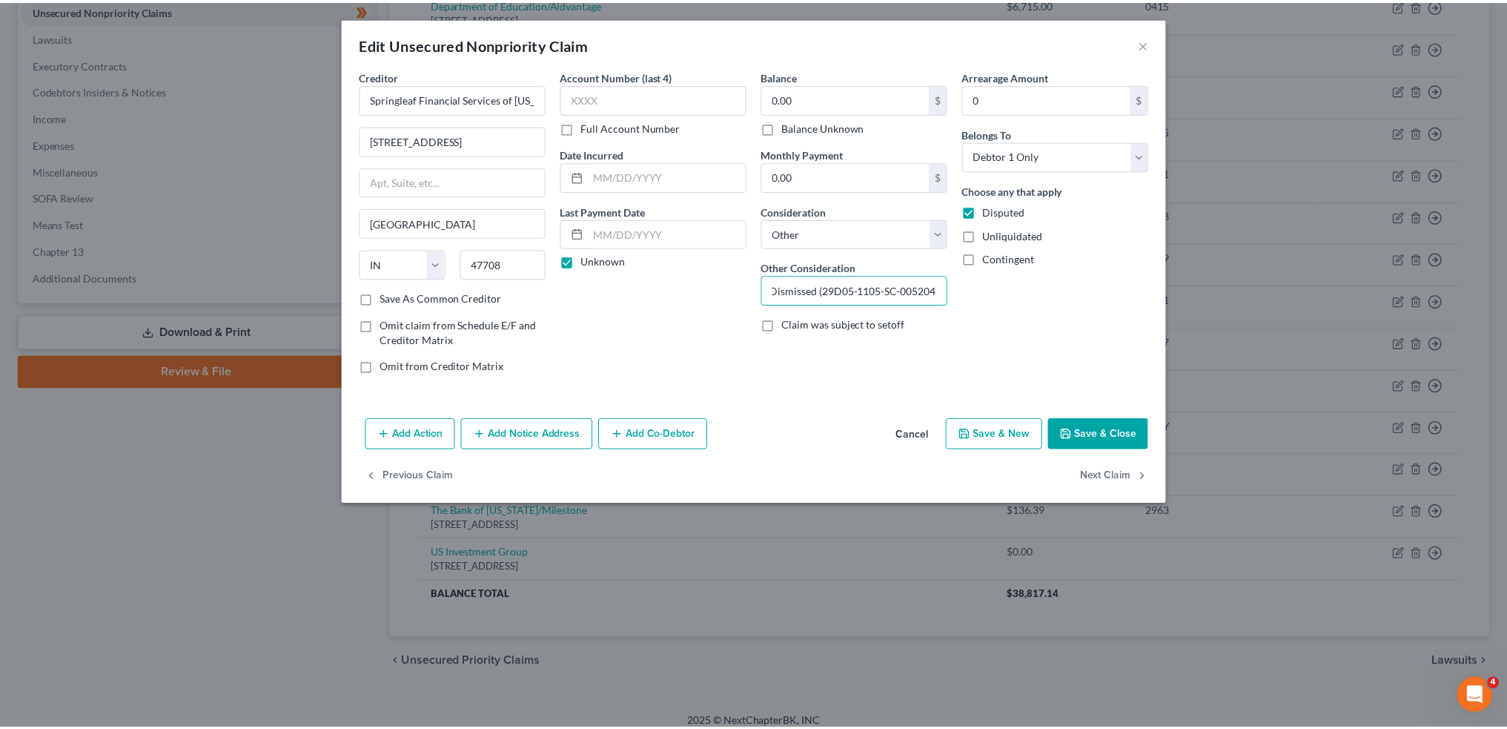
scroll to position [0, 0]
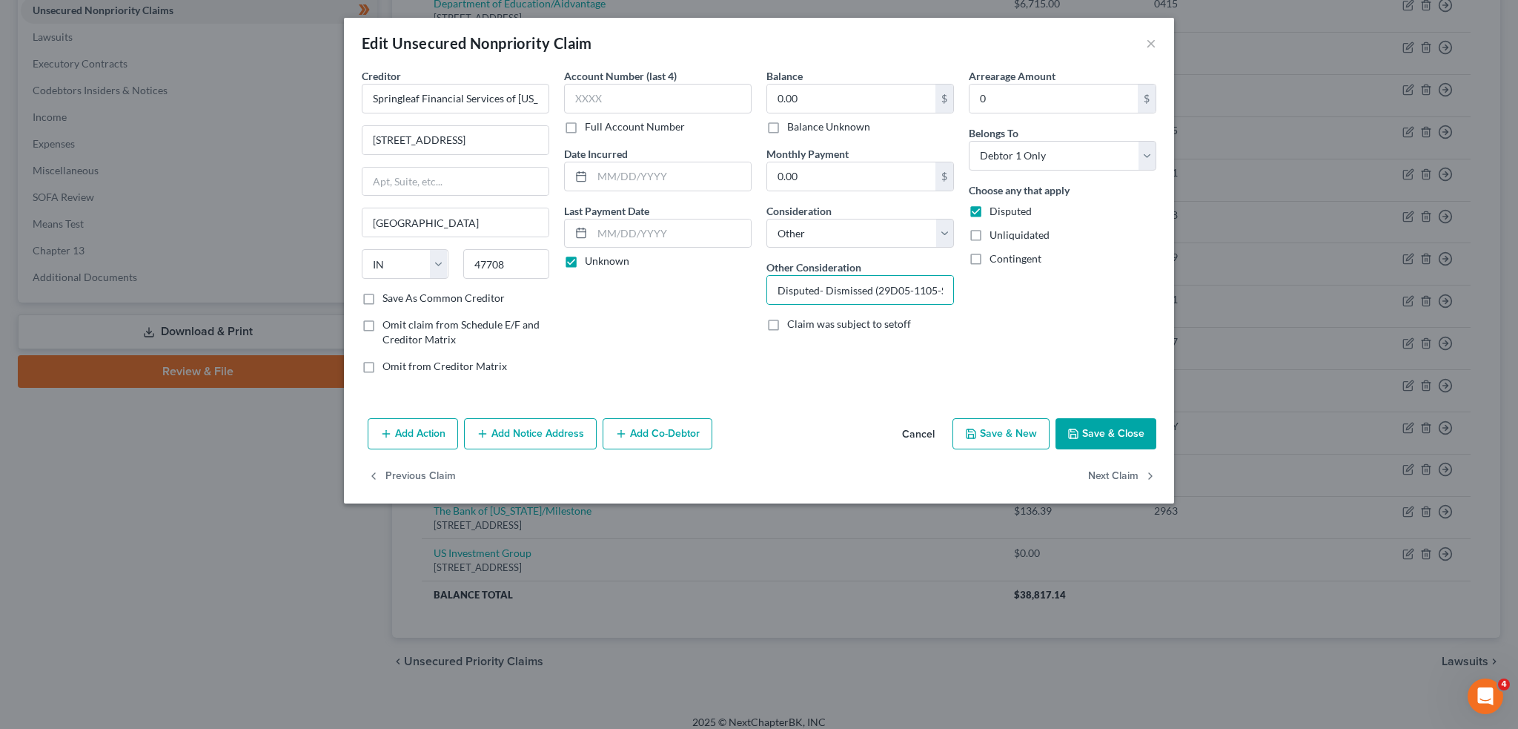
click at [1107, 431] on button "Save & Close" at bounding box center [1106, 433] width 101 height 31
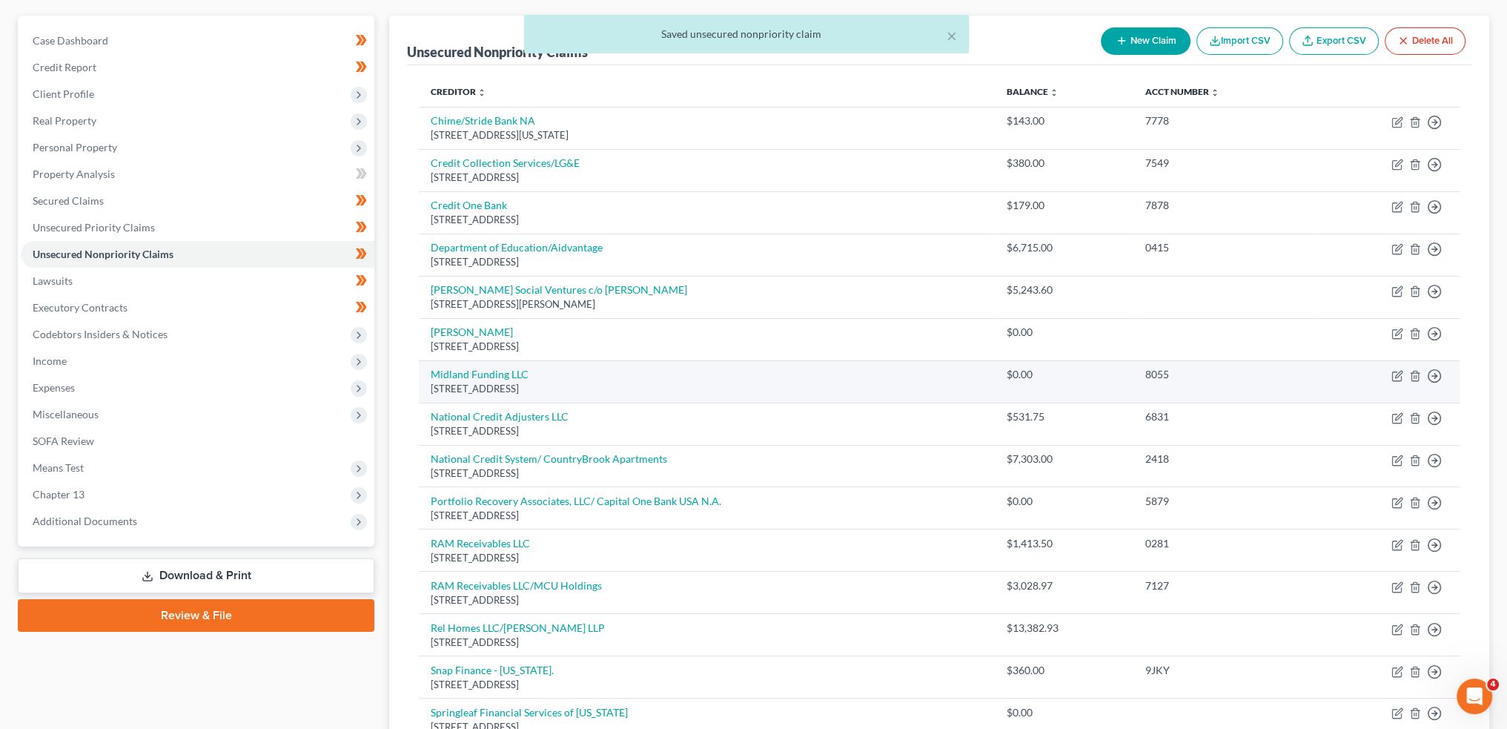
scroll to position [123, 0]
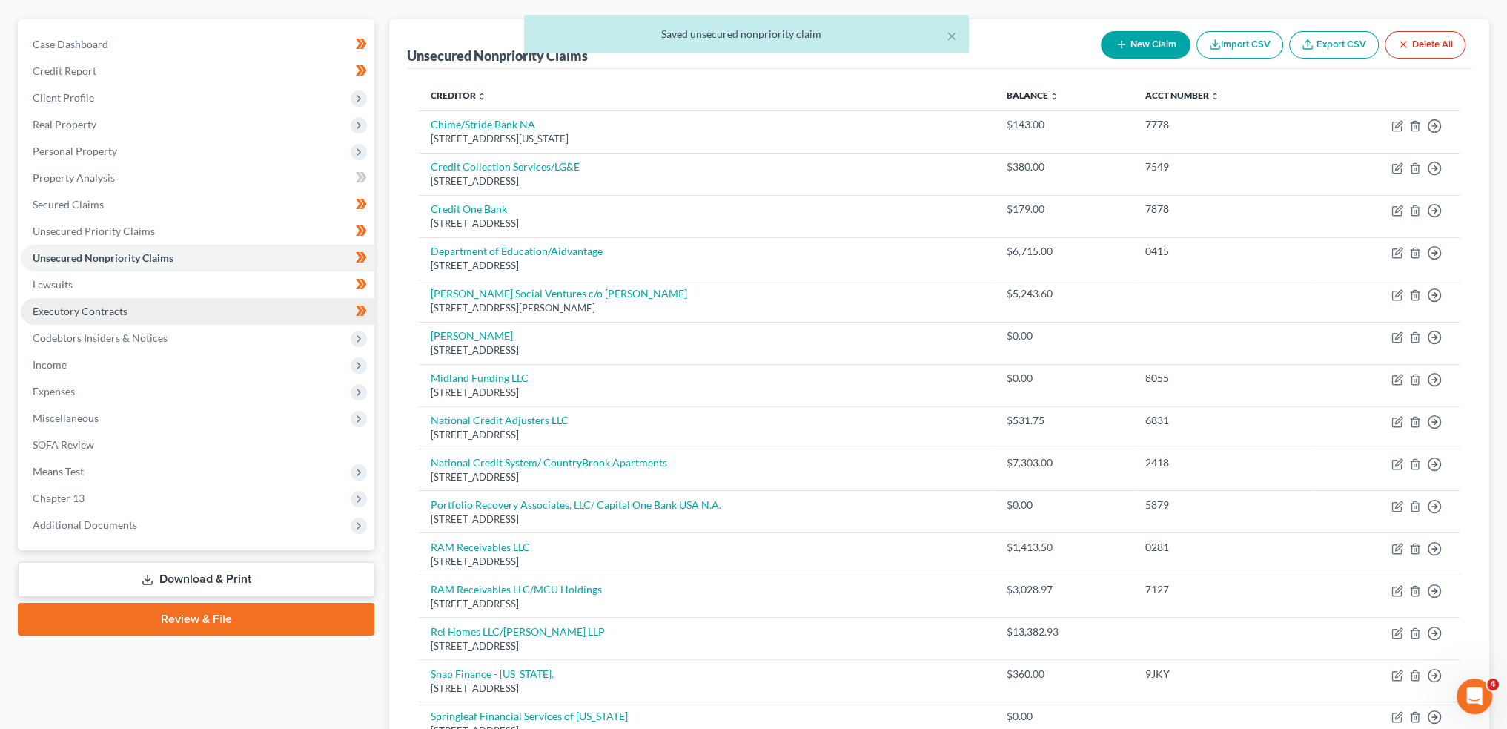
click at [160, 306] on link "Executory Contracts" at bounding box center [198, 311] width 354 height 27
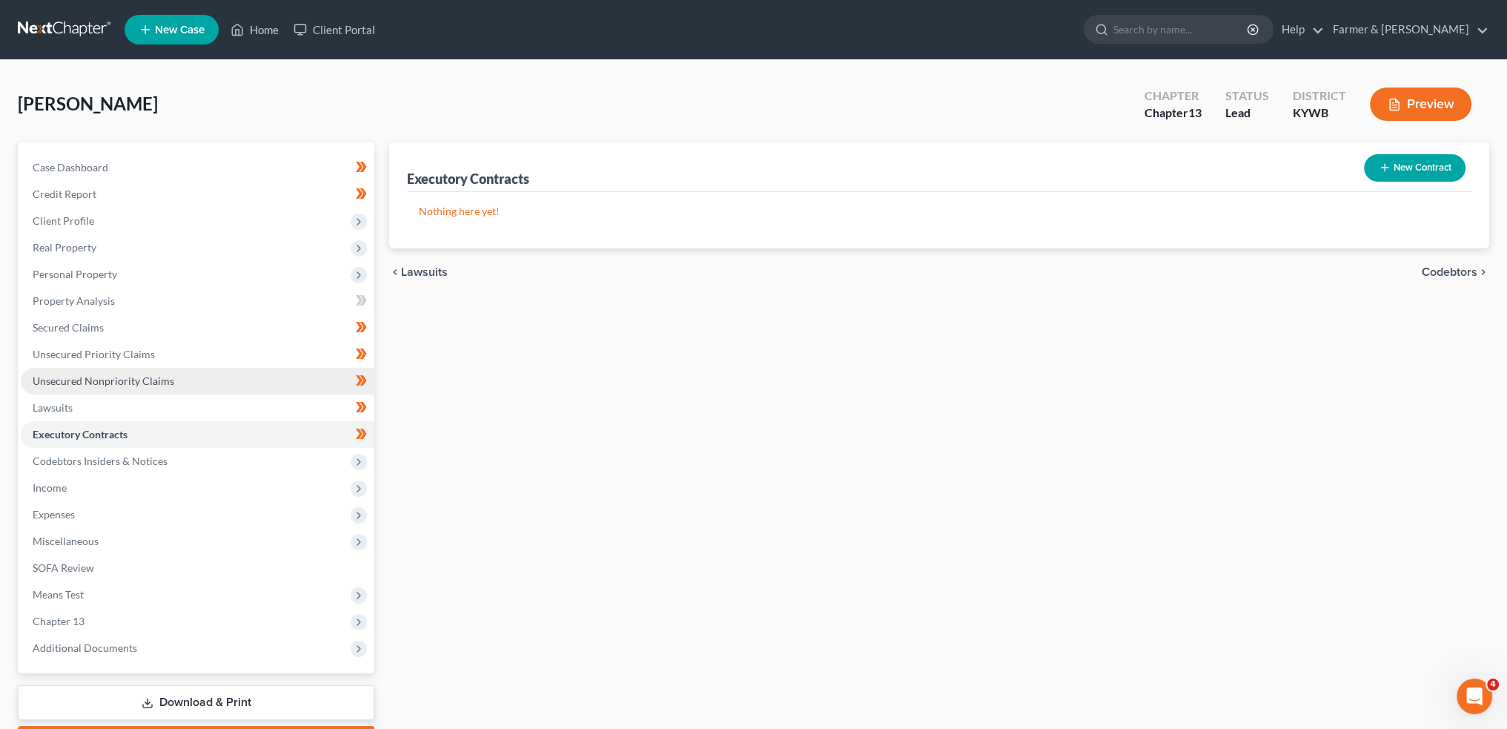
click at [185, 373] on link "Unsecured Nonpriority Claims" at bounding box center [198, 381] width 354 height 27
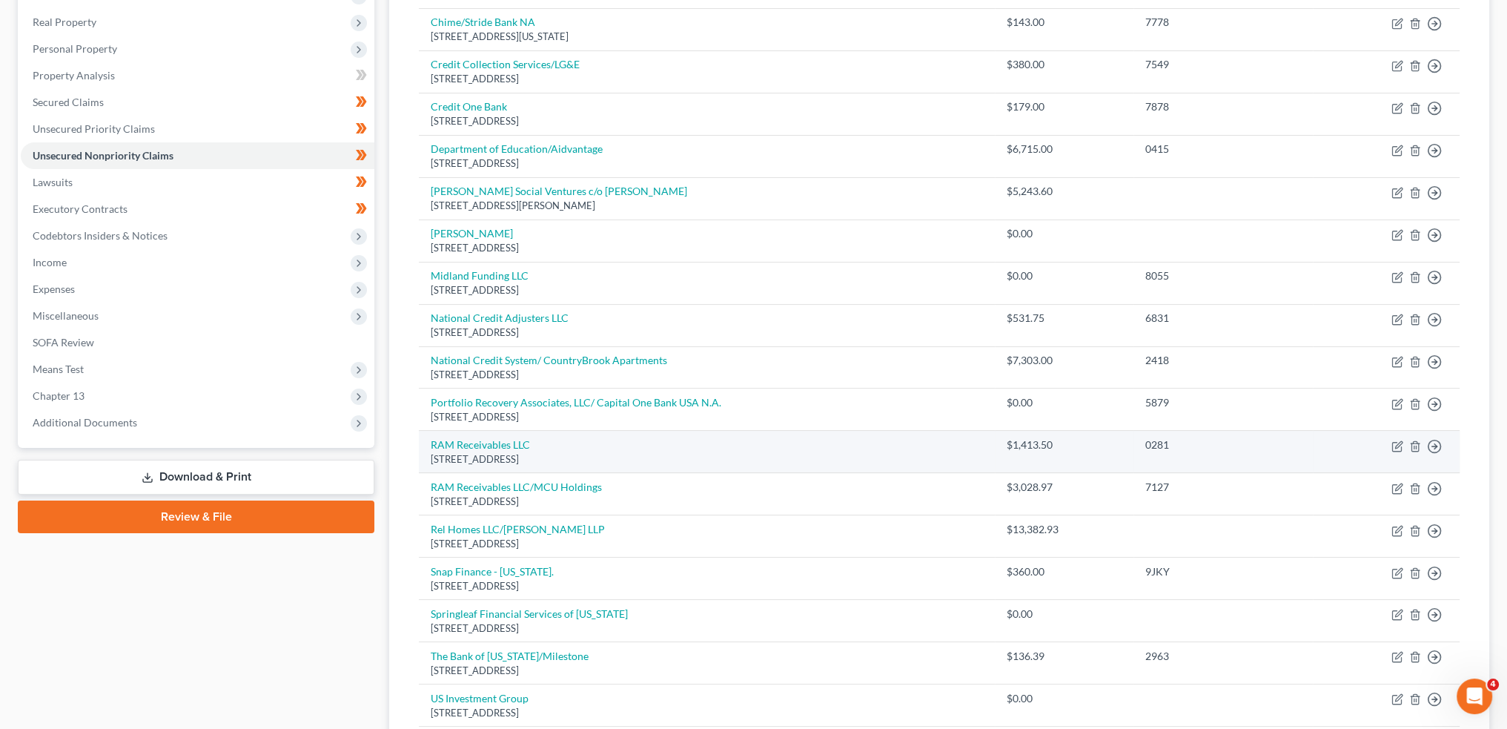
scroll to position [247, 0]
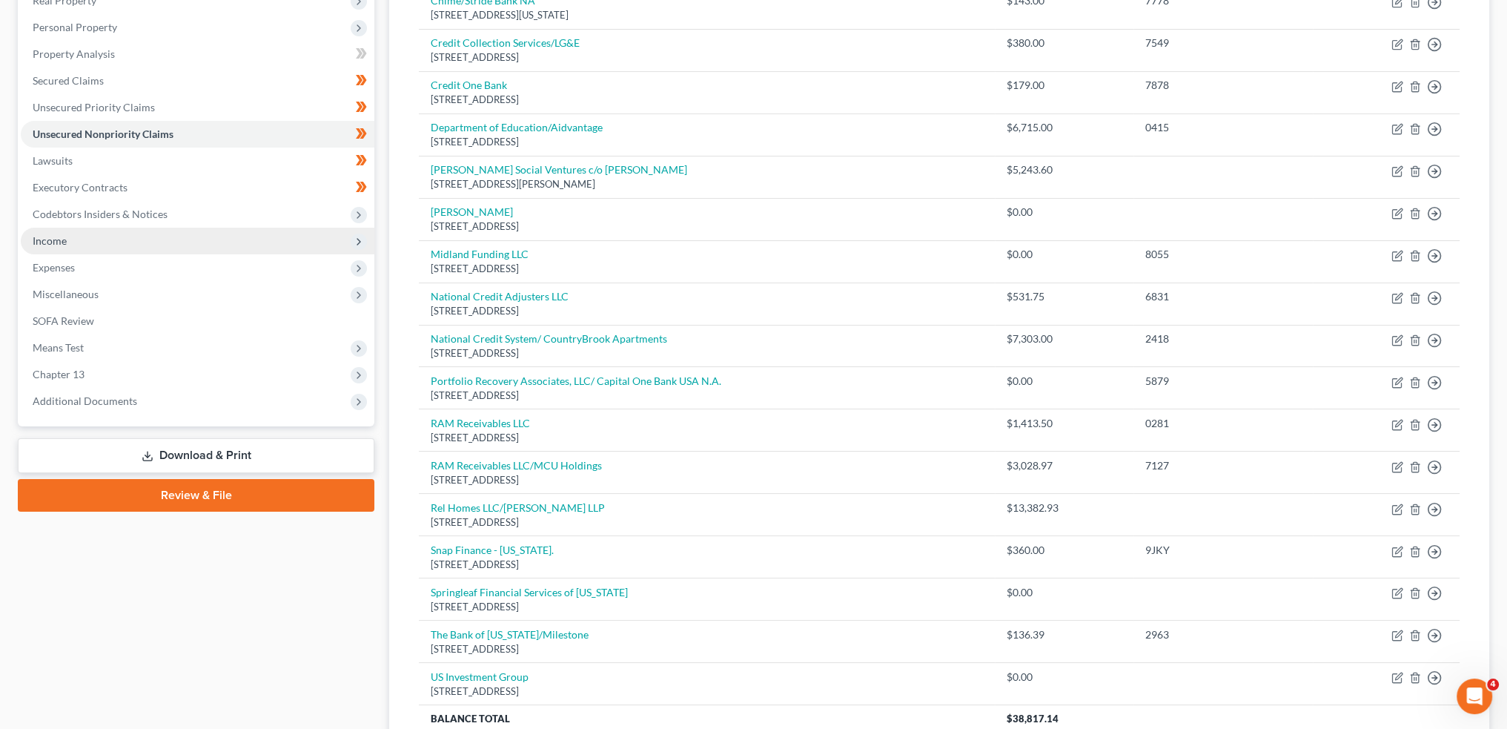
click at [59, 252] on span "Income" at bounding box center [198, 241] width 354 height 27
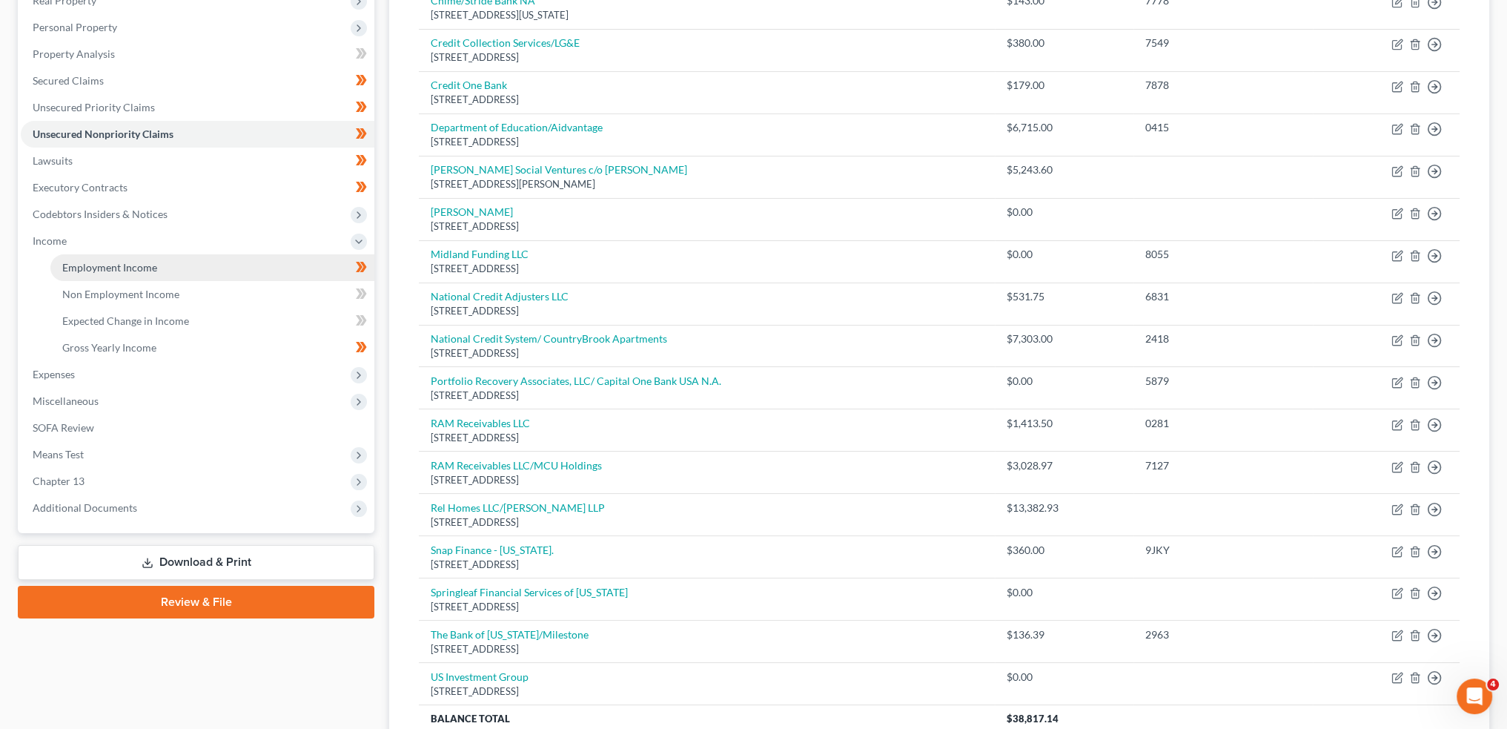
click at [68, 263] on span "Employment Income" at bounding box center [109, 267] width 95 height 13
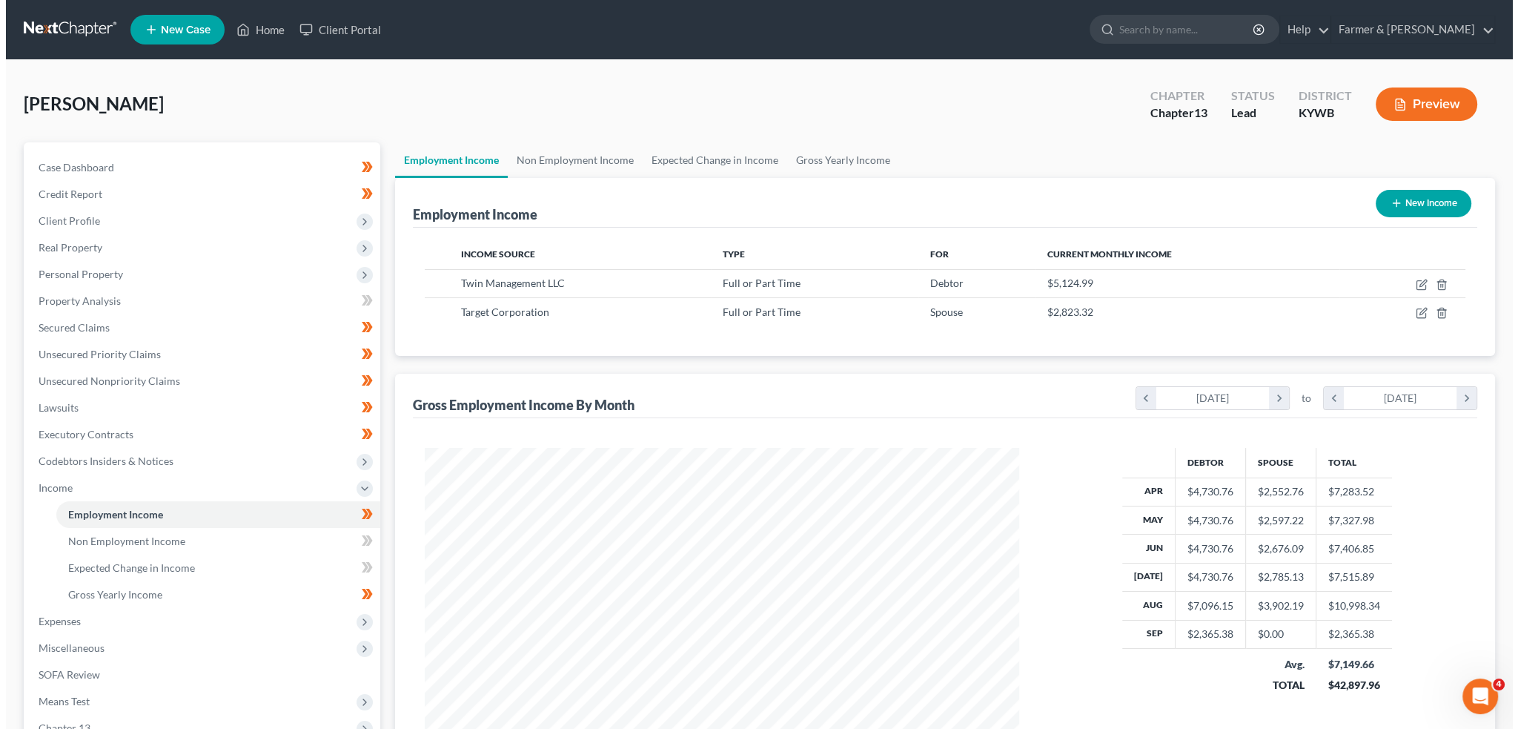
scroll to position [297, 623]
click at [1415, 282] on icon "button" at bounding box center [1417, 282] width 7 height 7
select select "0"
select select "18"
select select "2"
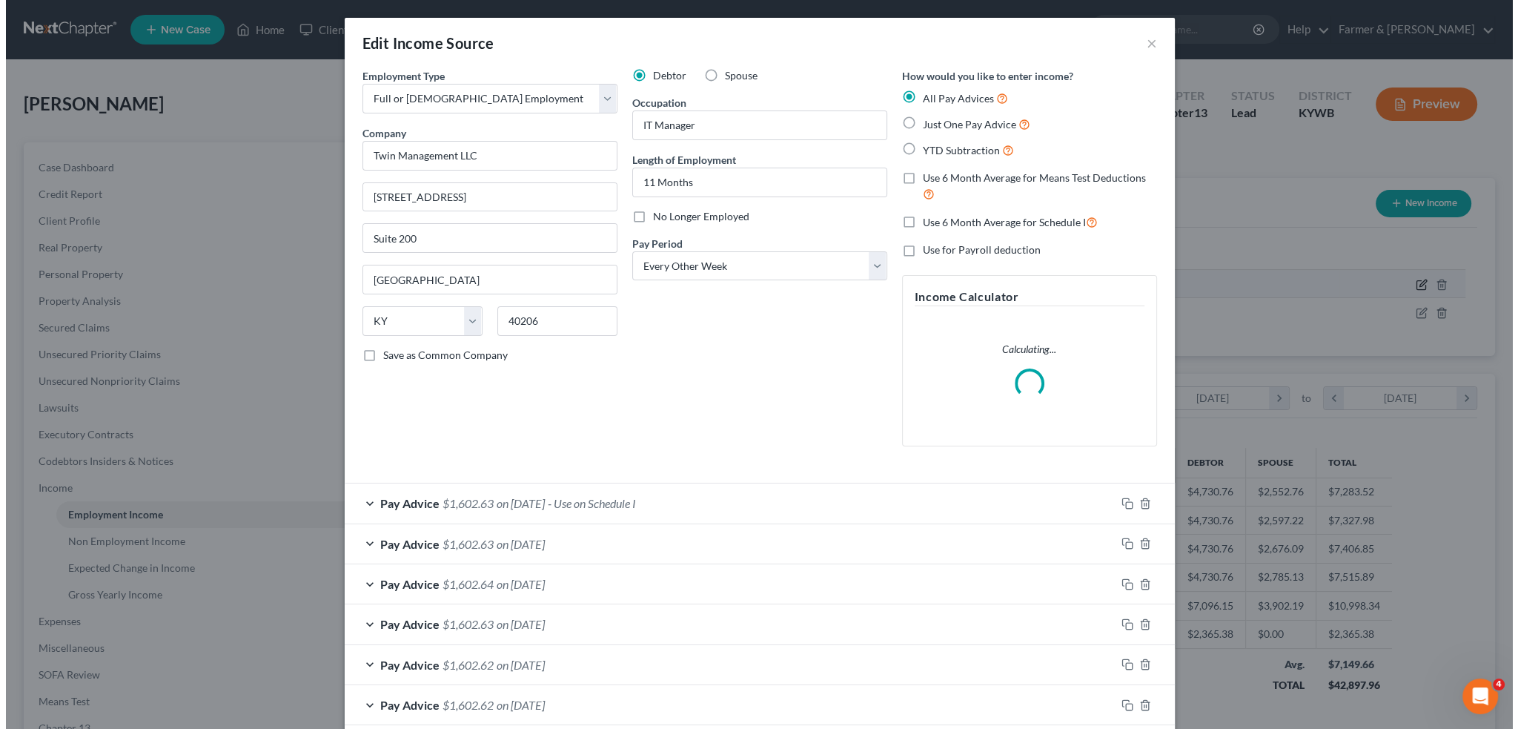
scroll to position [299, 629]
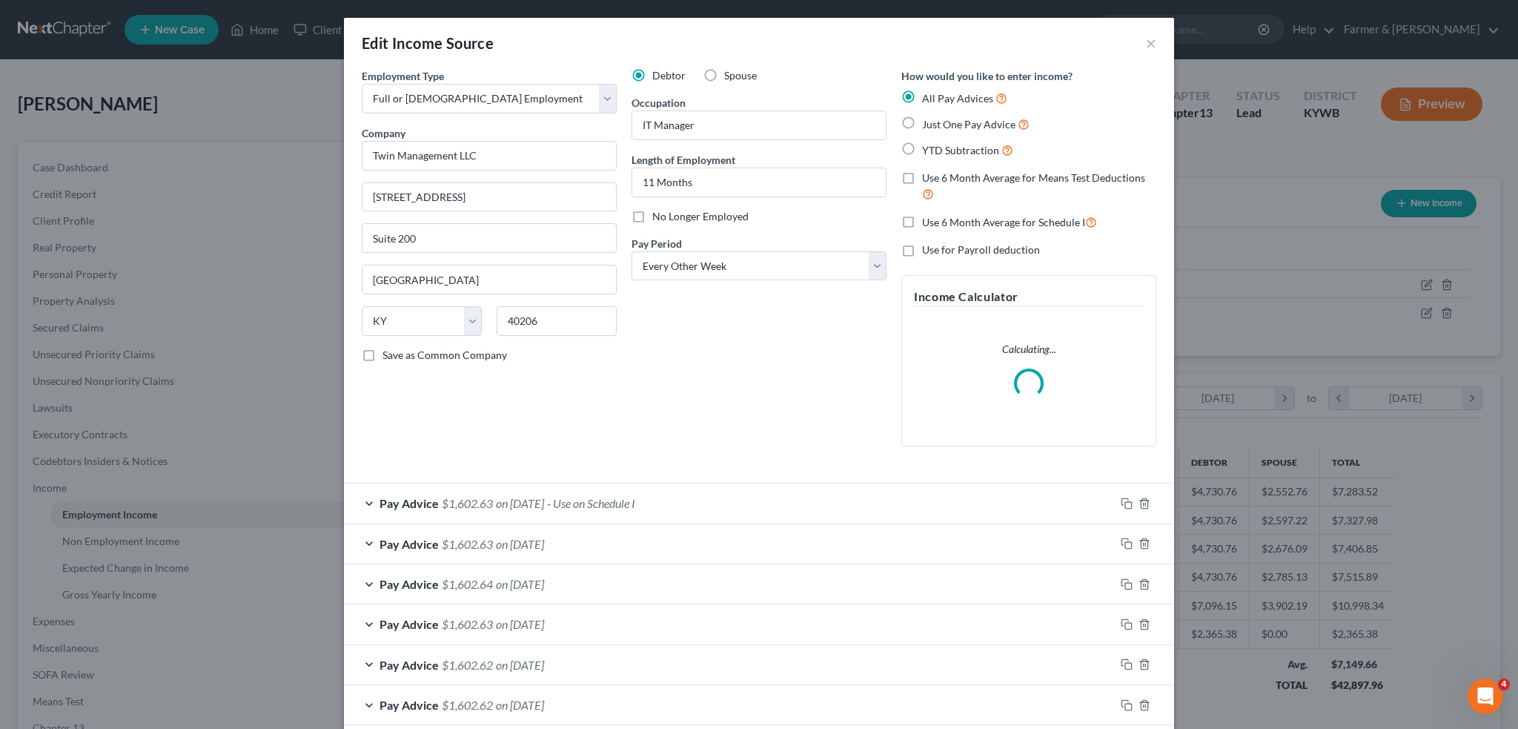
click at [727, 496] on div "Pay Advice $1,602.63 on 09/12/2025 - Use on Schedule I" at bounding box center [729, 502] width 771 height 39
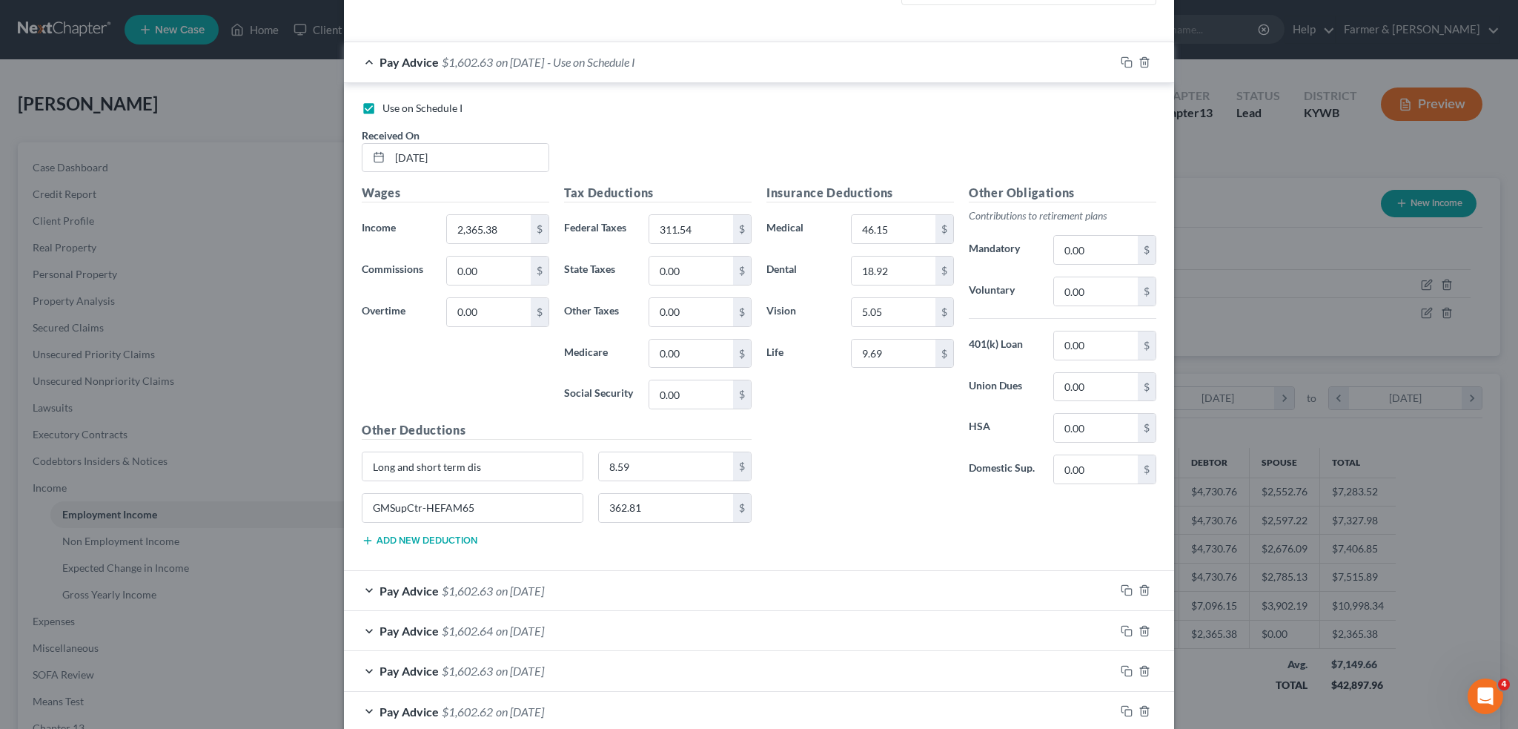
scroll to position [494, 0]
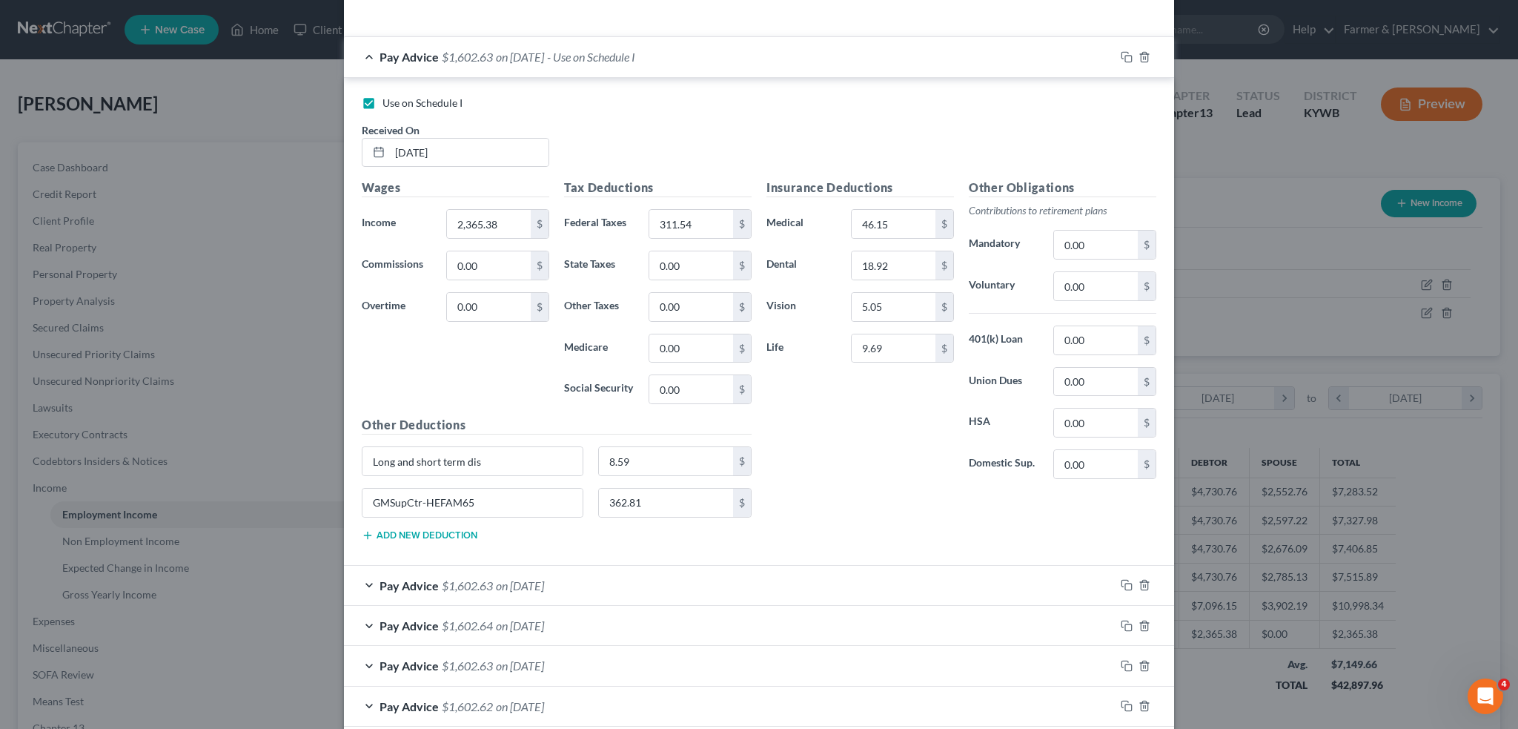
click at [712, 583] on div "Pay Advice $1,602.63 on 08/29/2025" at bounding box center [729, 585] width 771 height 39
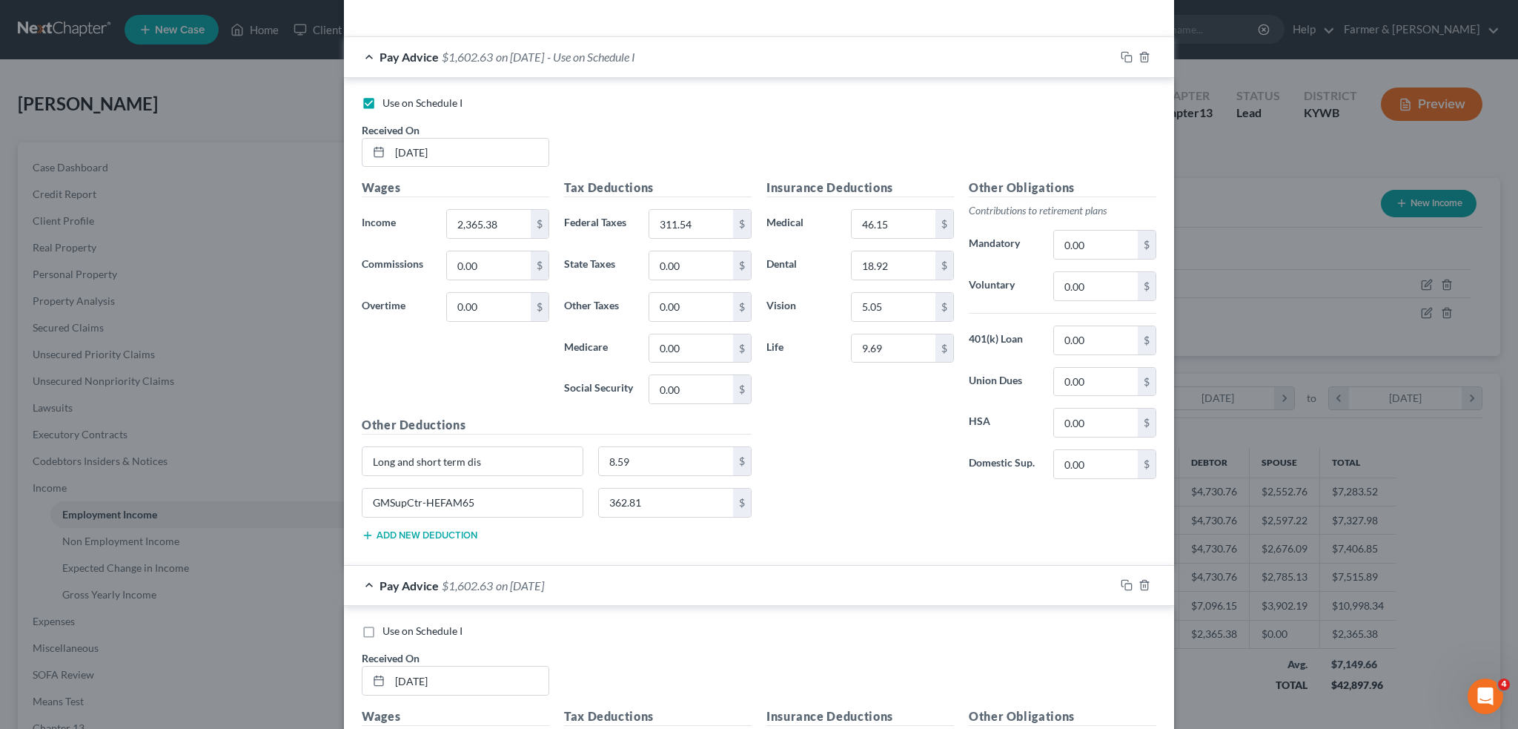
scroll to position [864, 0]
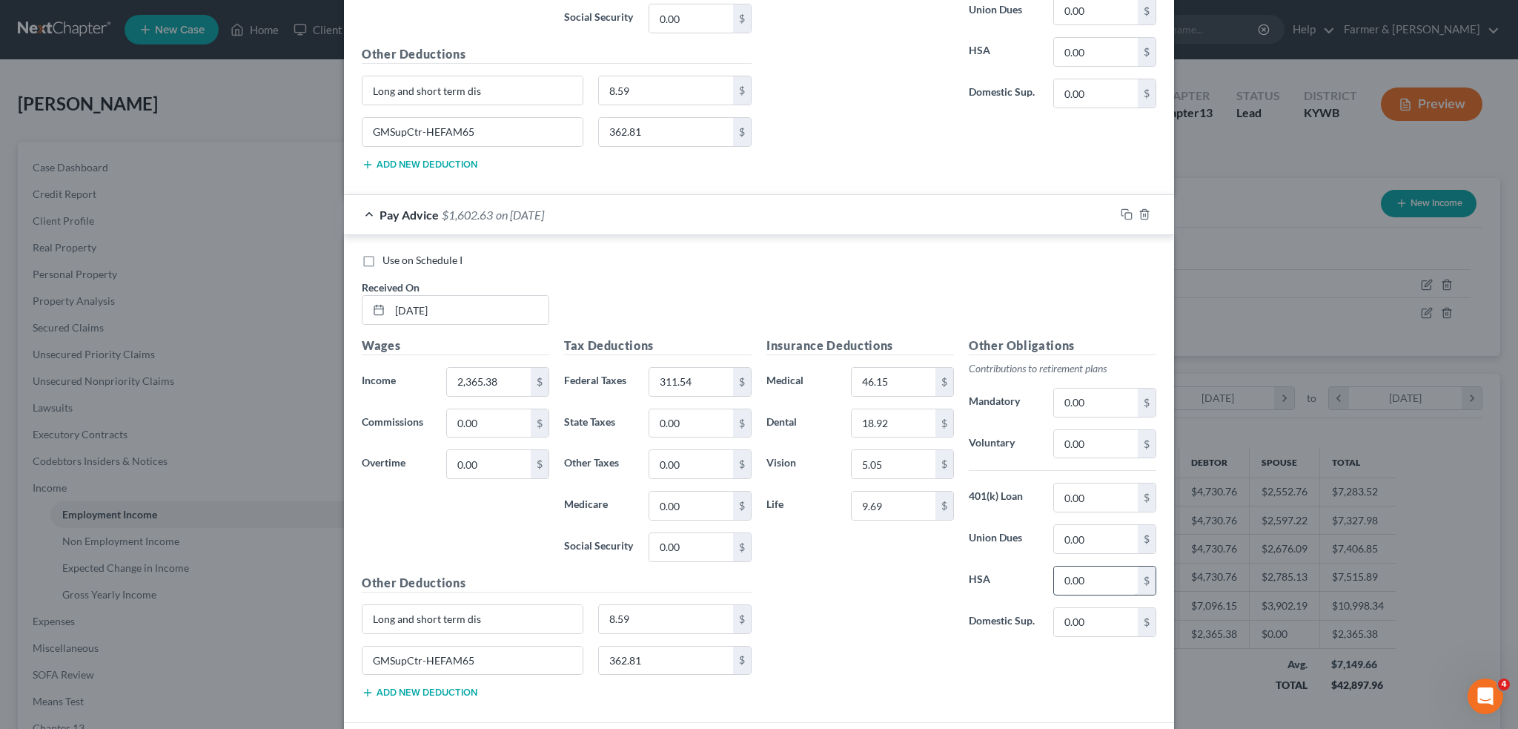
drag, startPoint x: 1118, startPoint y: 579, endPoint x: 1107, endPoint y: 580, distance: 11.2
click at [1119, 579] on input "0.00" at bounding box center [1096, 580] width 84 height 28
type input "46.15"
click at [891, 377] on input "46.15" at bounding box center [894, 382] width 84 height 28
type input "362.81"
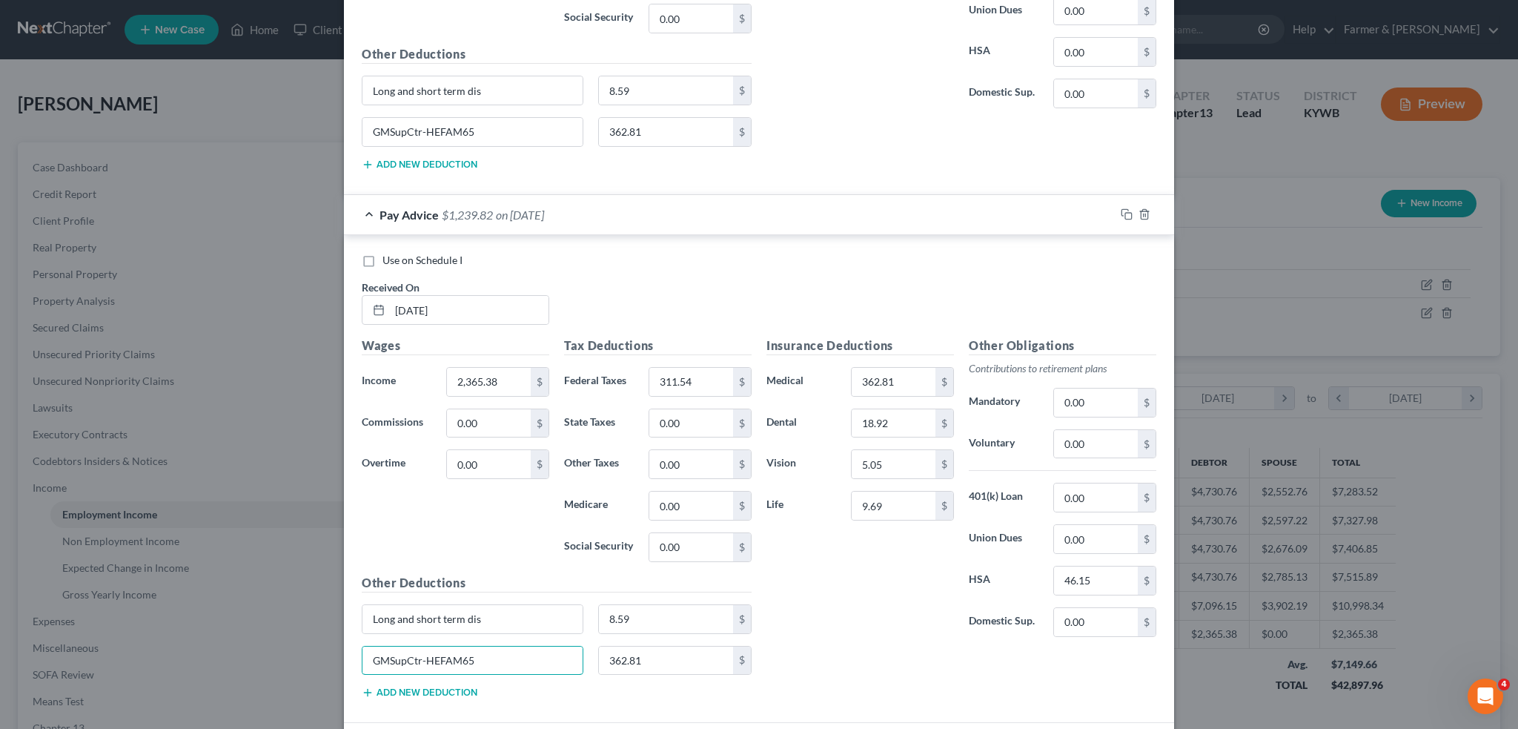
drag, startPoint x: 489, startPoint y: 657, endPoint x: 314, endPoint y: 615, distance: 179.1
click at [314, 615] on div "Edit Income Source × Employment Type * Select Full or Part Time Employment Self…" at bounding box center [759, 364] width 1518 height 729
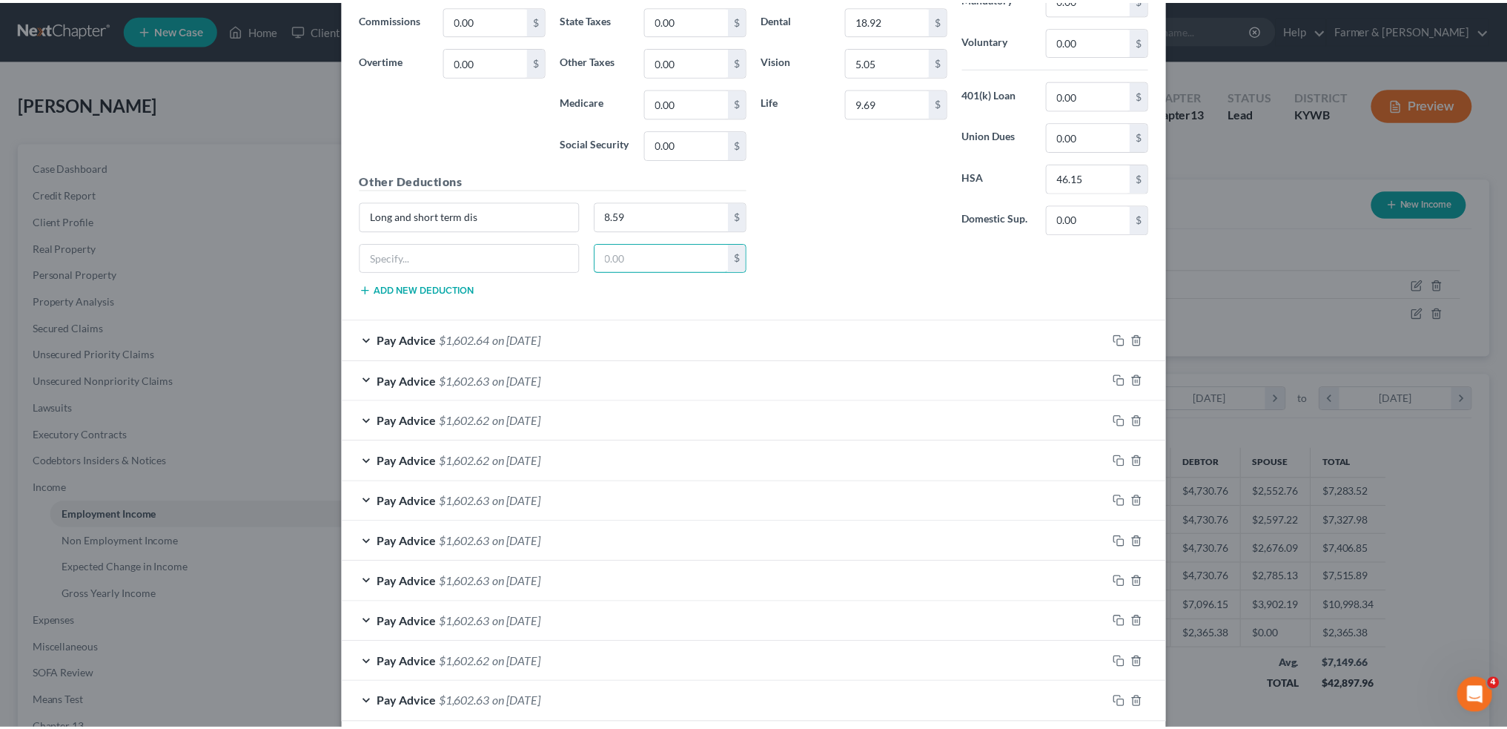
scroll to position [1334, 0]
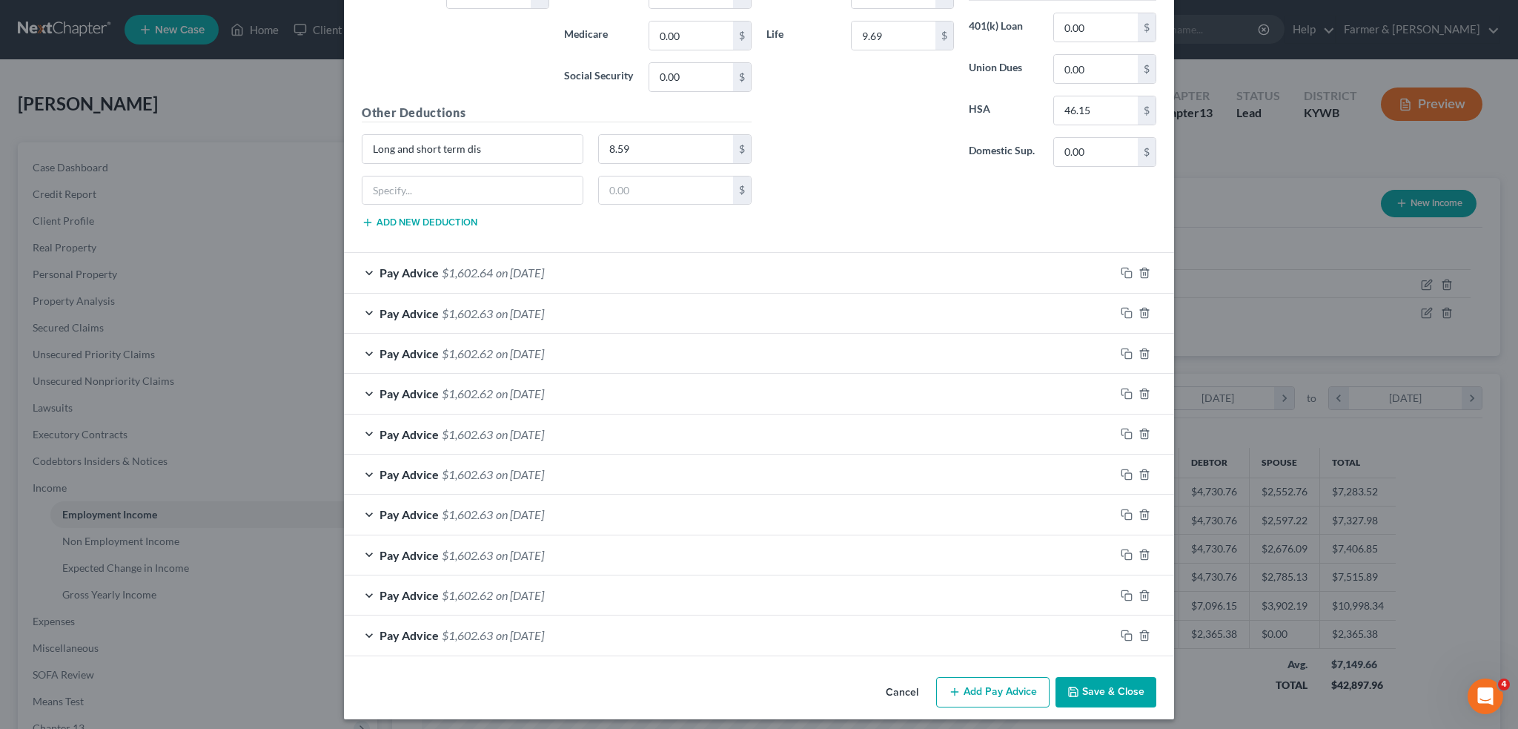
click at [1099, 685] on button "Save & Close" at bounding box center [1106, 692] width 101 height 31
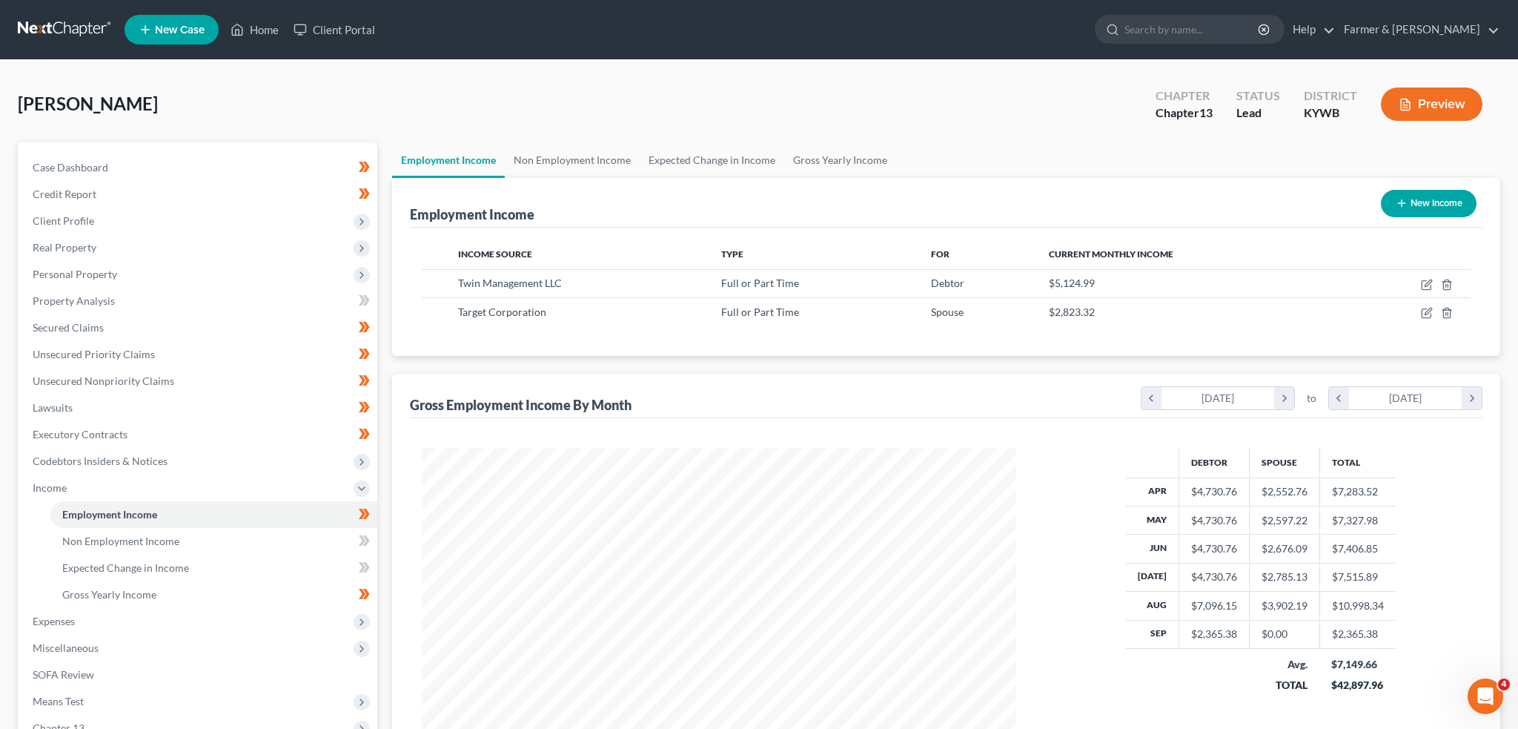
scroll to position [741038, 740710]
click at [1417, 279] on icon "button" at bounding box center [1416, 285] width 12 height 12
select select "0"
select select "18"
select select "2"
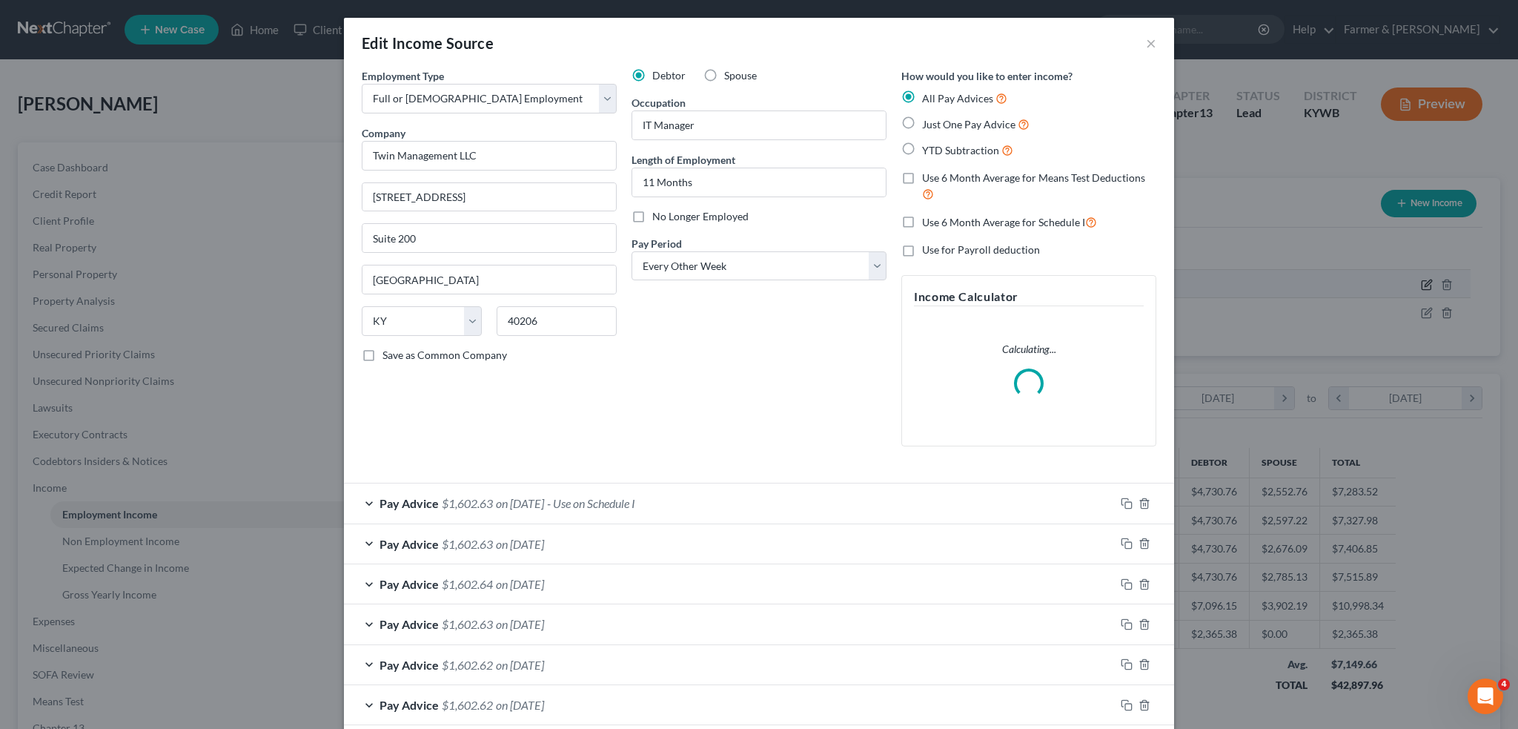
scroll to position [299, 629]
click at [934, 490] on div "Pay Advice $1,602.63 on 09/12/2025 - Use on Schedule I" at bounding box center [729, 502] width 771 height 39
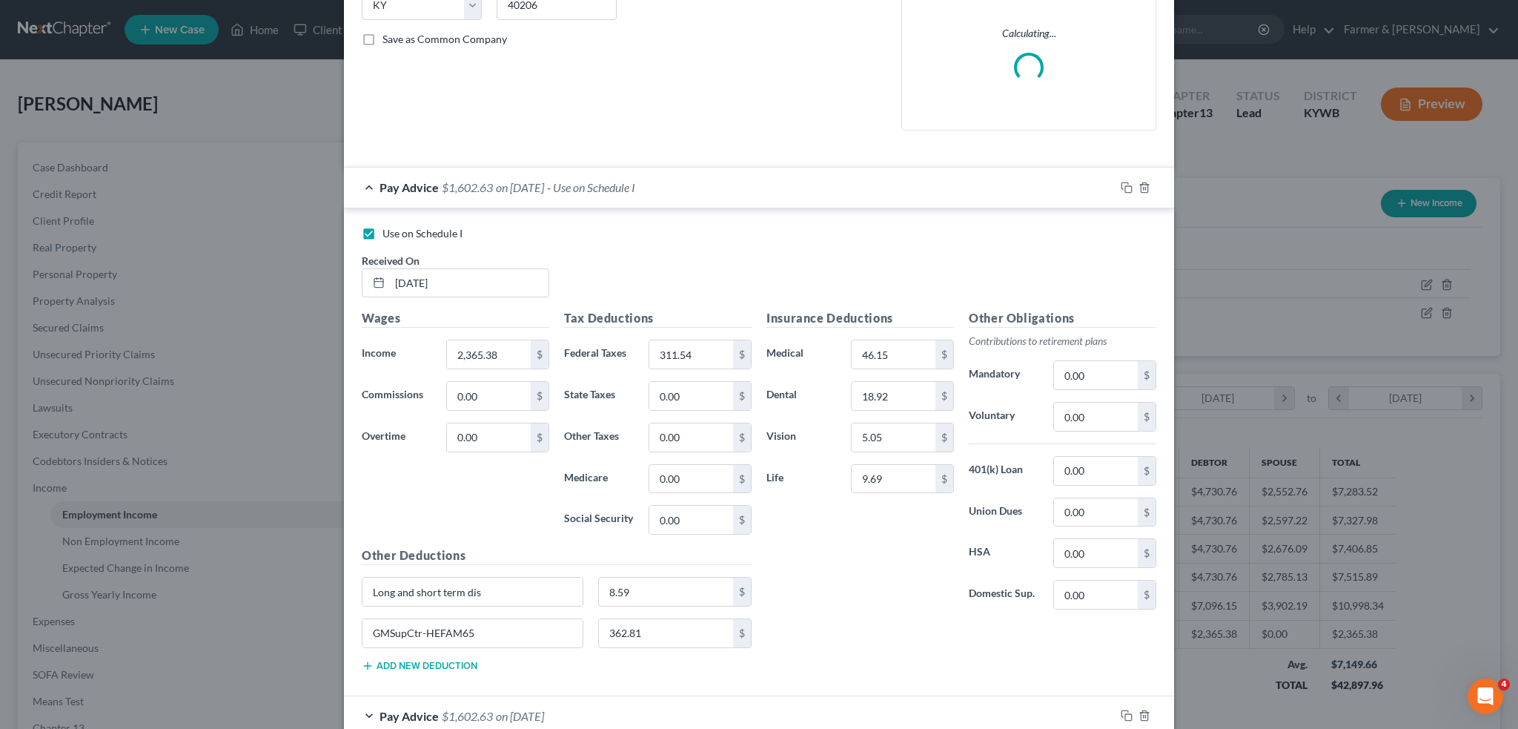
scroll to position [371, 0]
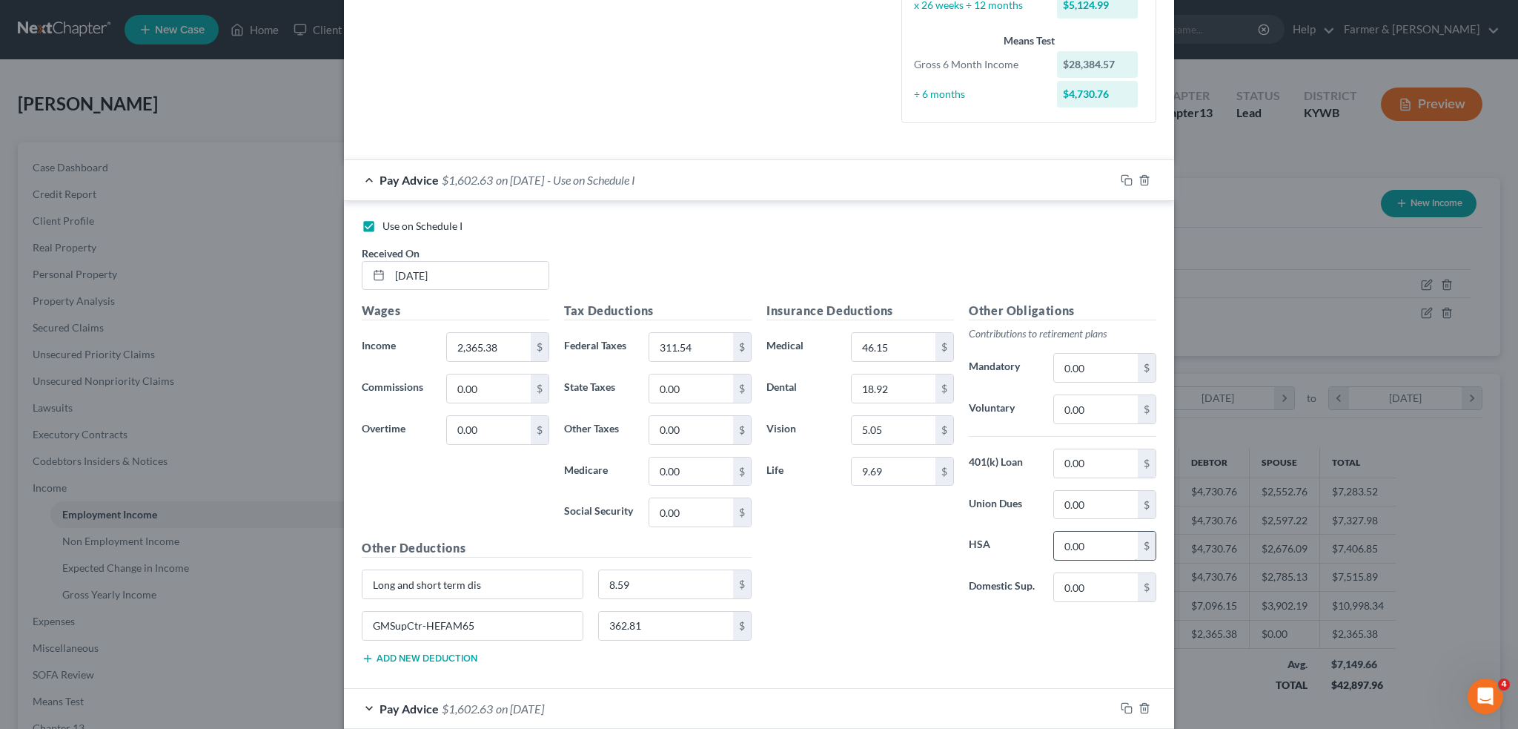
click at [1107, 546] on input "0.00" at bounding box center [1096, 546] width 84 height 28
type input "46.15"
type input "362.81"
drag, startPoint x: 520, startPoint y: 626, endPoint x: 317, endPoint y: 613, distance: 203.6
click at [320, 613] on div "Edit Income Source × Employment Type * Select Full or Part Time Employment Self…" at bounding box center [759, 364] width 1518 height 729
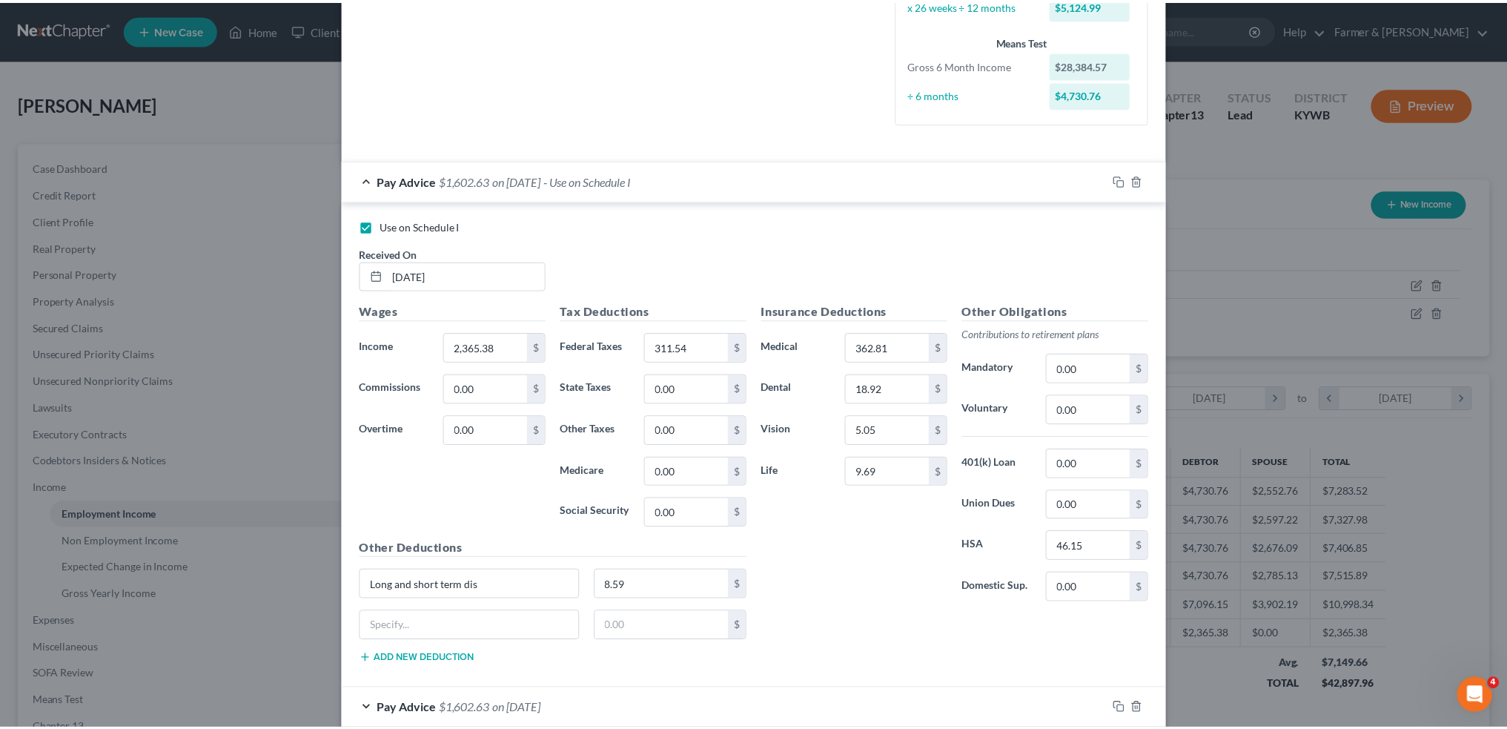
scroll to position [849, 0]
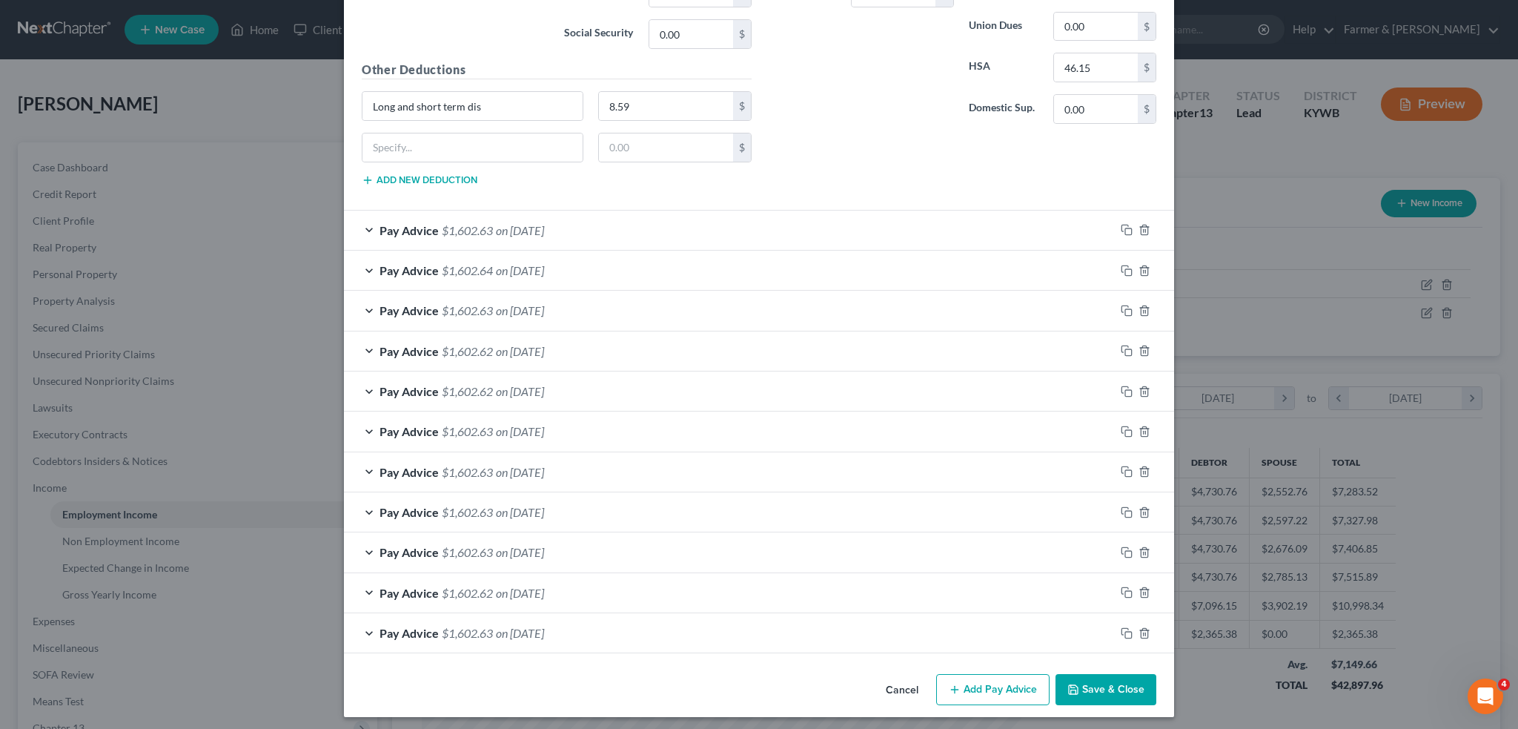
click at [1076, 675] on button "Save & Close" at bounding box center [1106, 689] width 101 height 31
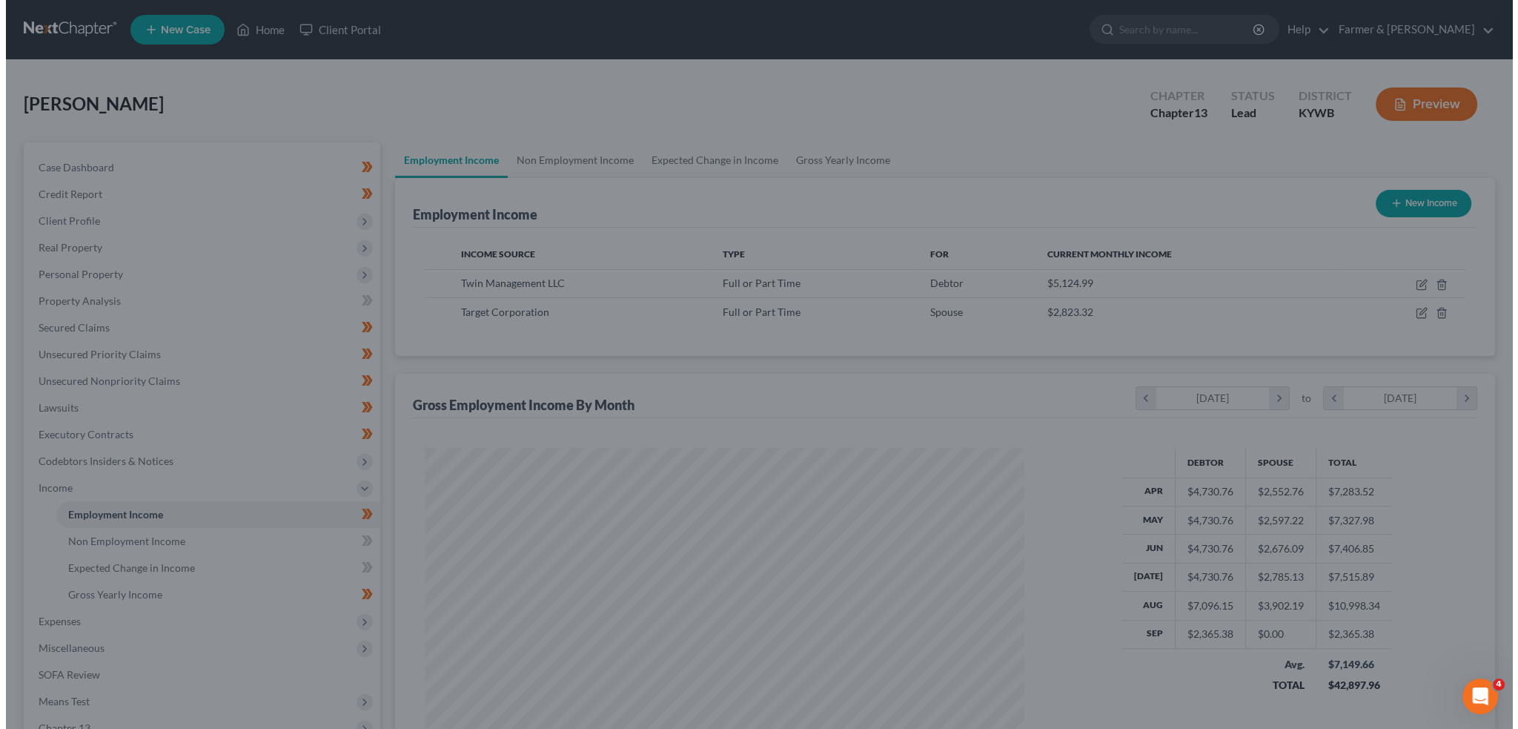
scroll to position [741038, 740710]
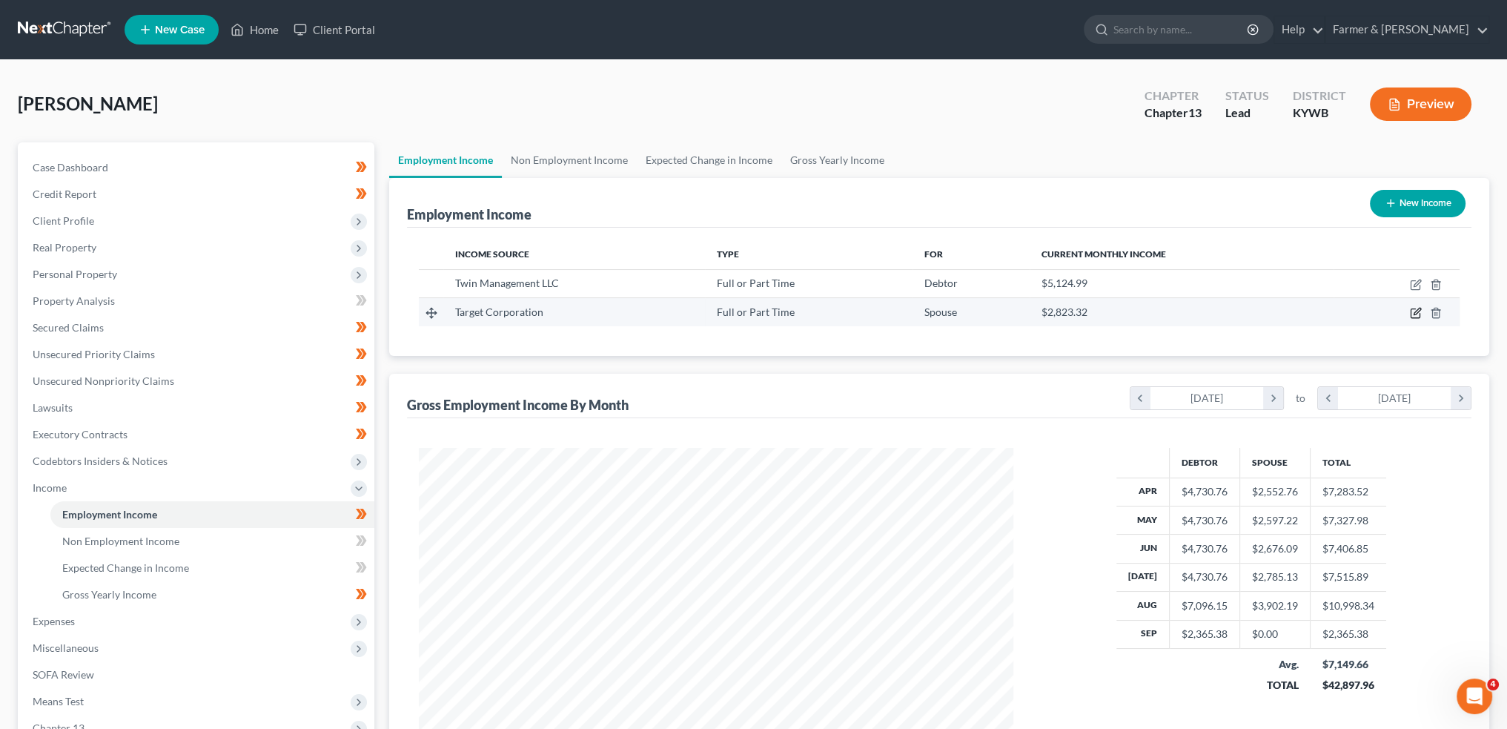
click at [1417, 311] on icon "button" at bounding box center [1417, 311] width 7 height 7
select select "0"
select select "18"
select select "2"
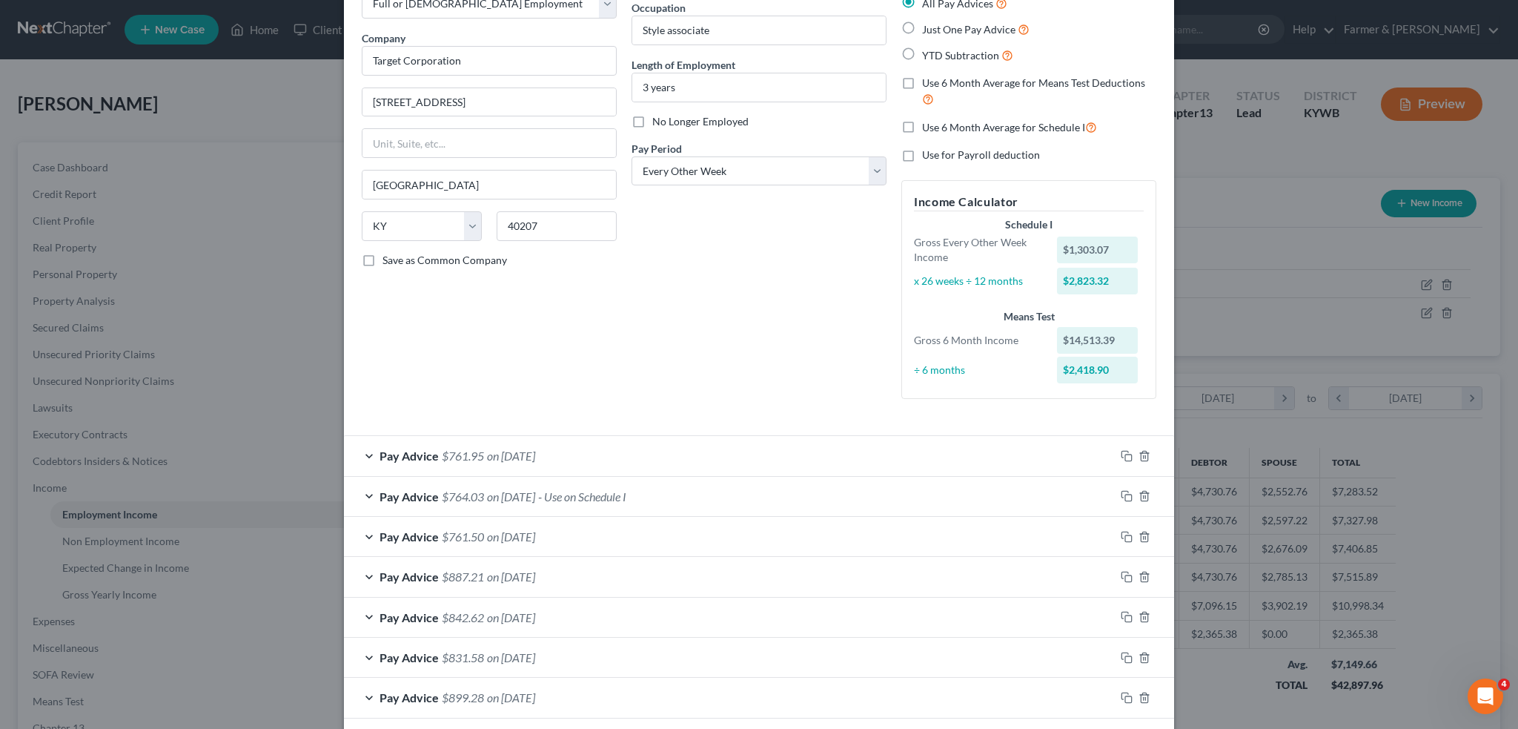
scroll to position [123, 0]
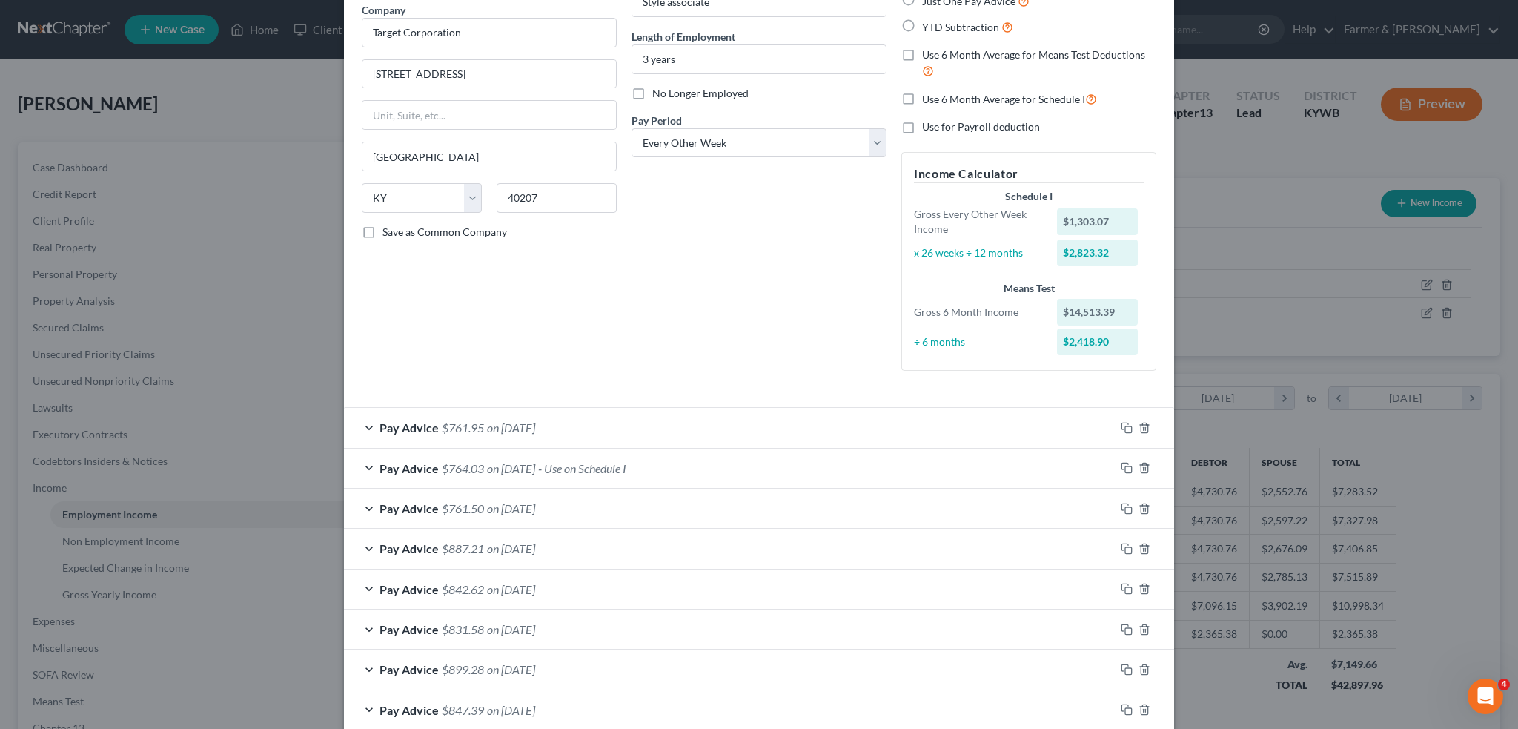
click at [757, 466] on div "Pay Advice $764.03 on 08/15/2025 - Use on Schedule I" at bounding box center [729, 468] width 771 height 39
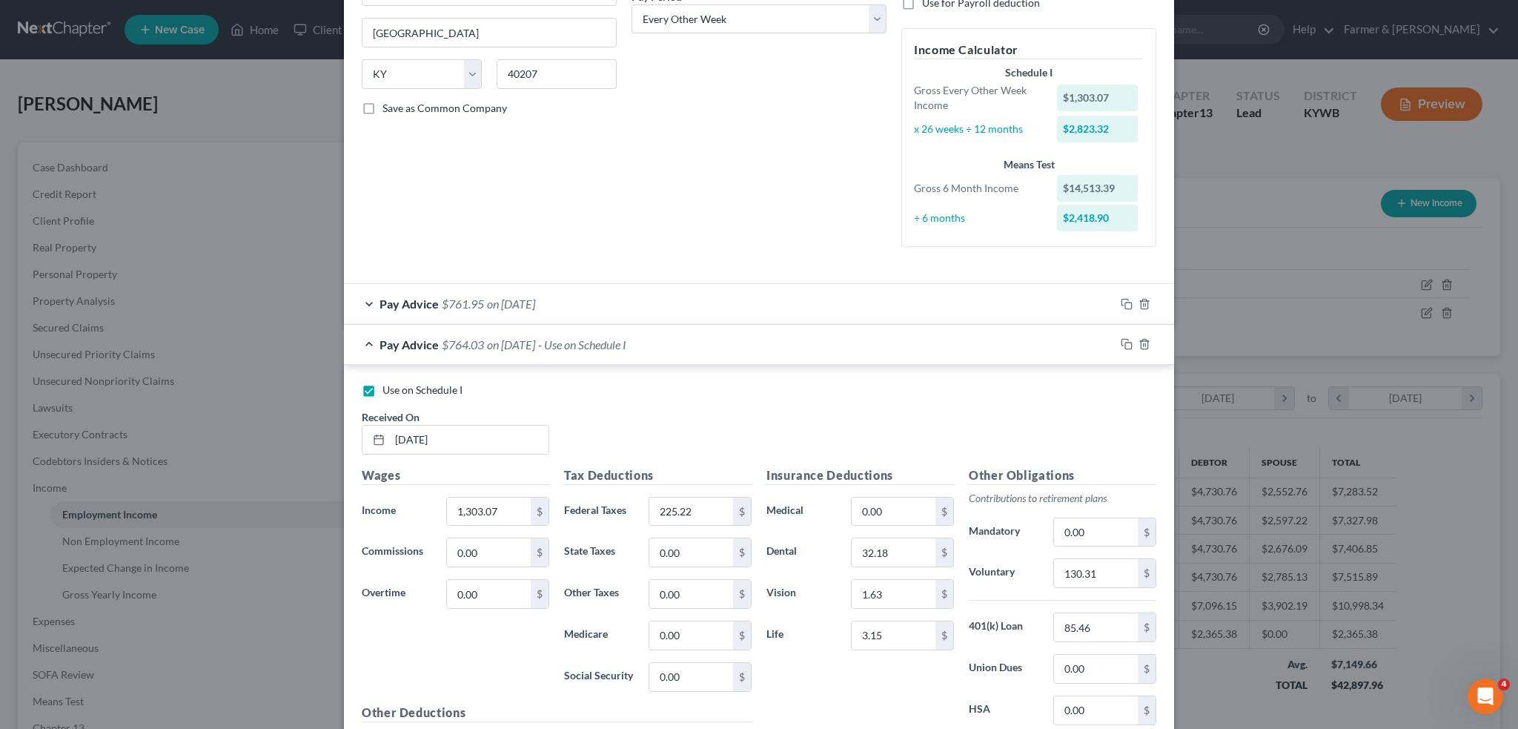
scroll to position [494, 0]
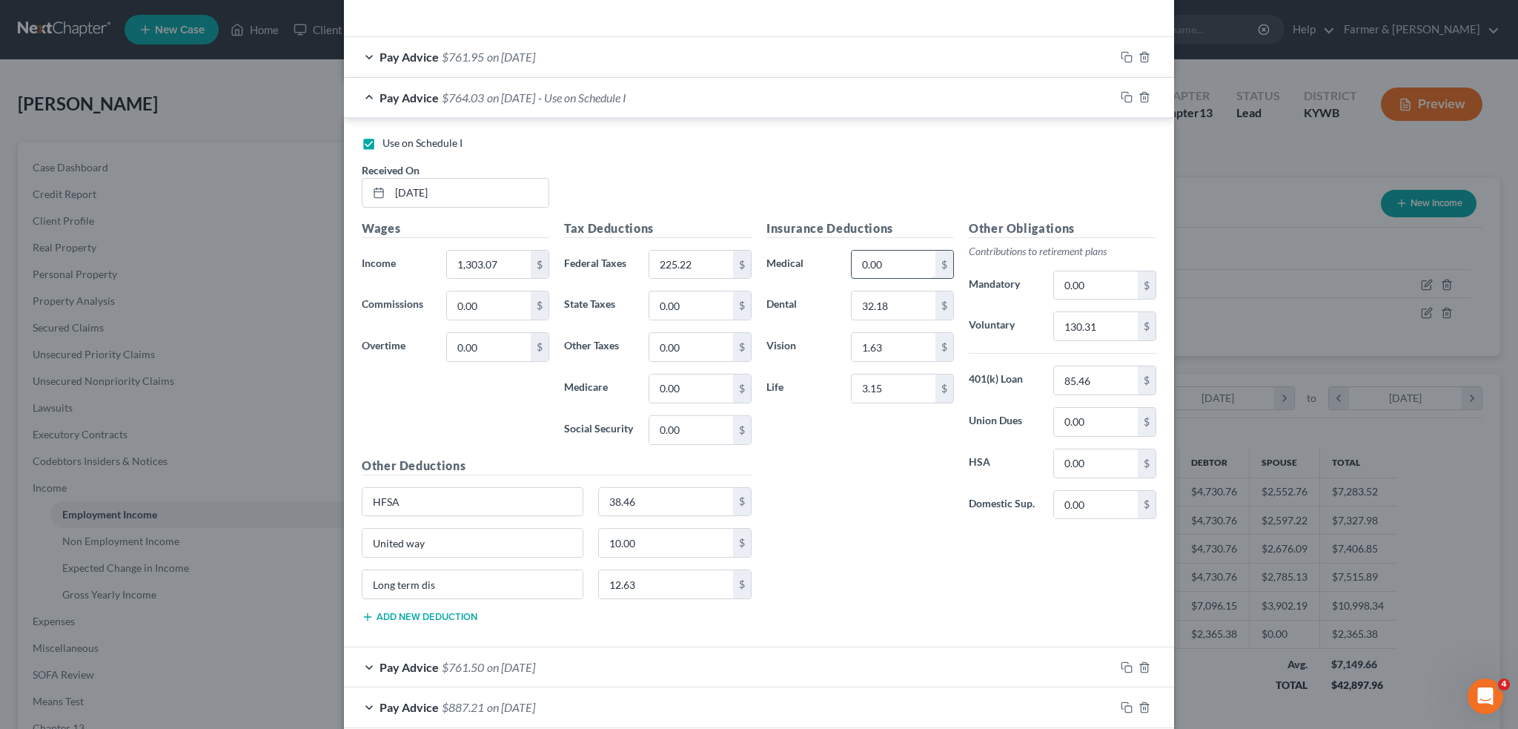
click at [904, 258] on input "0.00" at bounding box center [894, 265] width 84 height 28
type input "38.46"
drag, startPoint x: 420, startPoint y: 500, endPoint x: 306, endPoint y: 505, distance: 114.3
click at [307, 505] on div "Edit Income Source × Employment Type * Select Full or Part Time Employment Self…" at bounding box center [759, 364] width 1518 height 729
type input "Longer Term Disability"
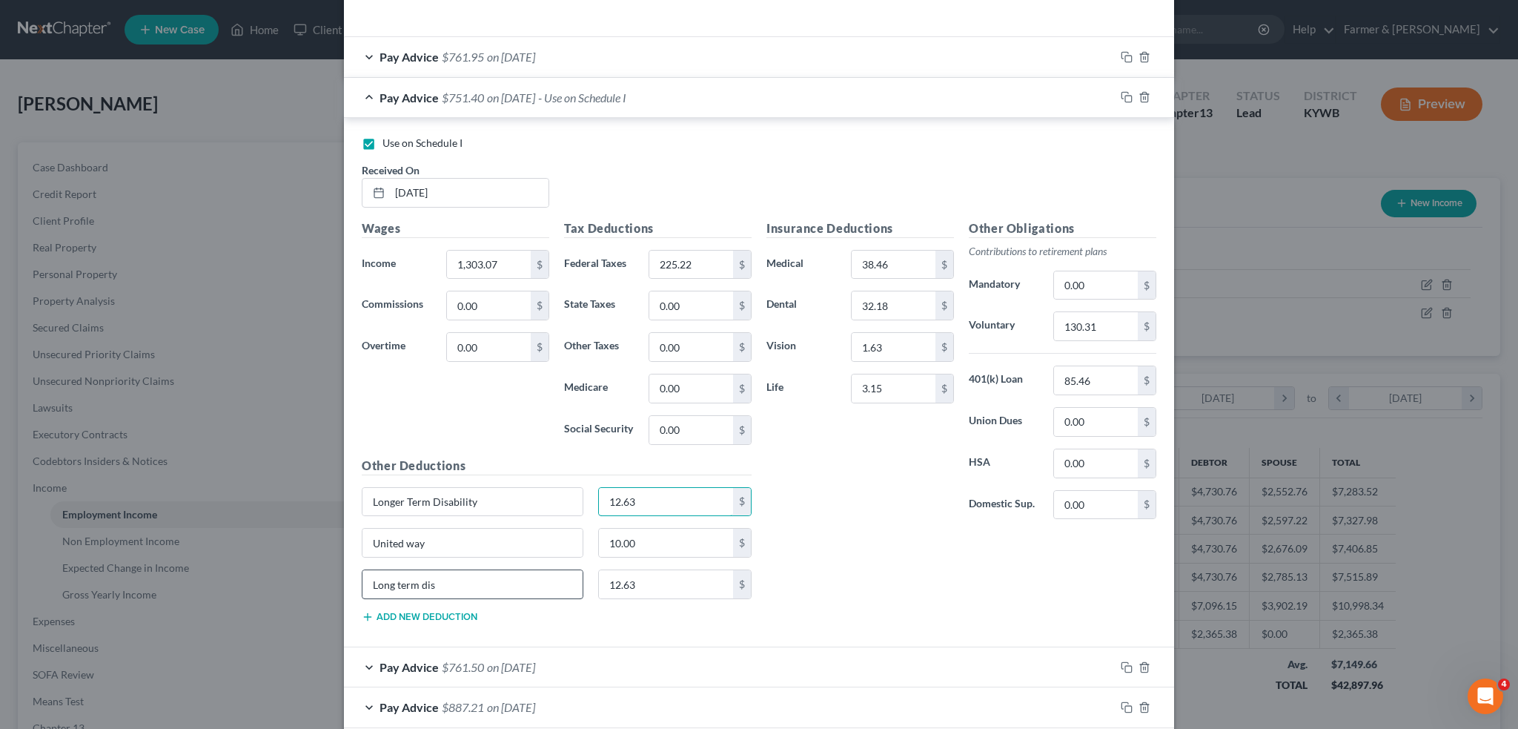
type input "12.63"
drag, startPoint x: 443, startPoint y: 575, endPoint x: 418, endPoint y: 560, distance: 28.6
click at [421, 572] on input "Long term dis" at bounding box center [473, 584] width 220 height 28
click at [391, 500] on input "Longer Term Disability" at bounding box center [473, 502] width 220 height 28
type input "Long Term Disability"
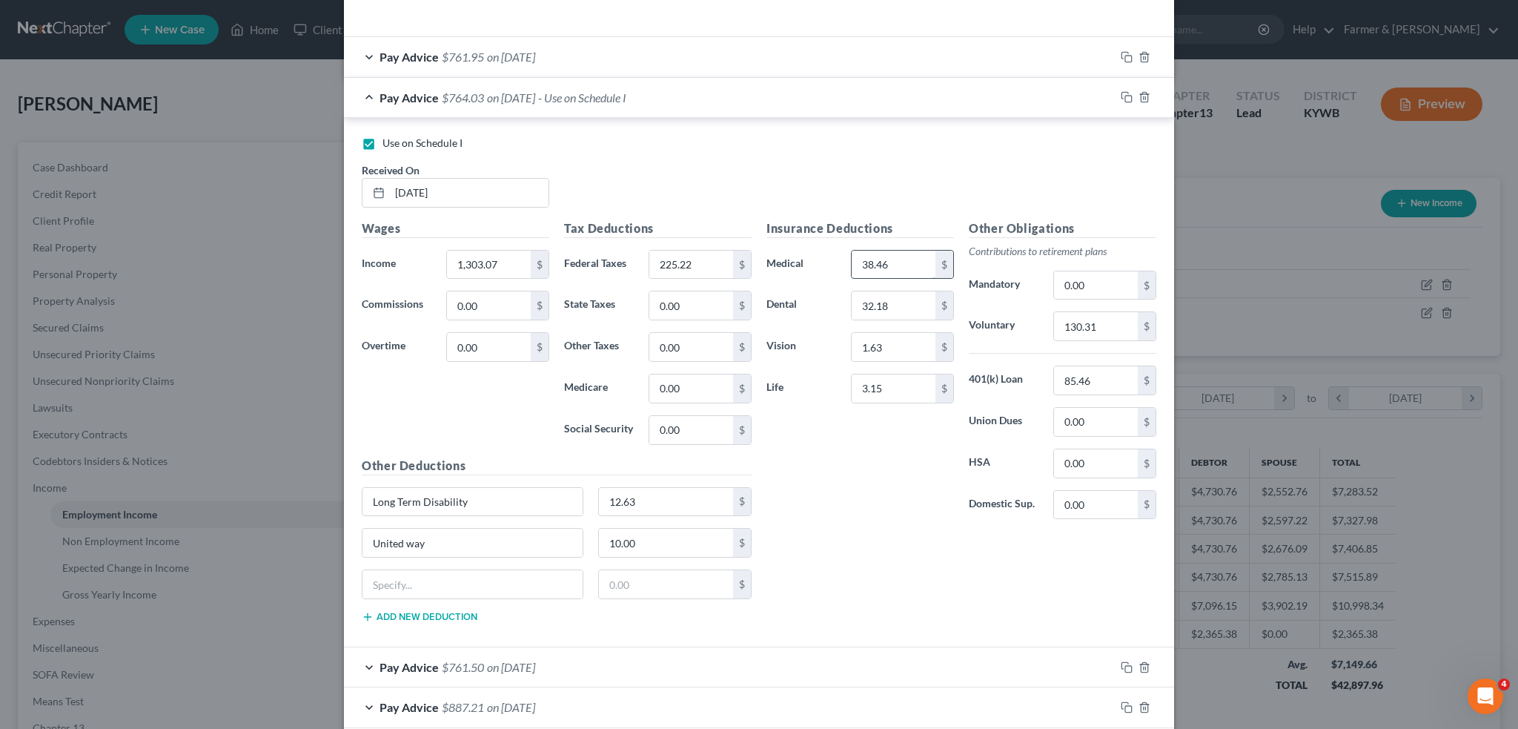
click at [911, 259] on input "38.46" at bounding box center [894, 265] width 84 height 28
click at [1113, 456] on input "0.00" at bounding box center [1096, 463] width 84 height 28
type input "38.46"
click at [1097, 379] on input "85.46" at bounding box center [1096, 380] width 84 height 28
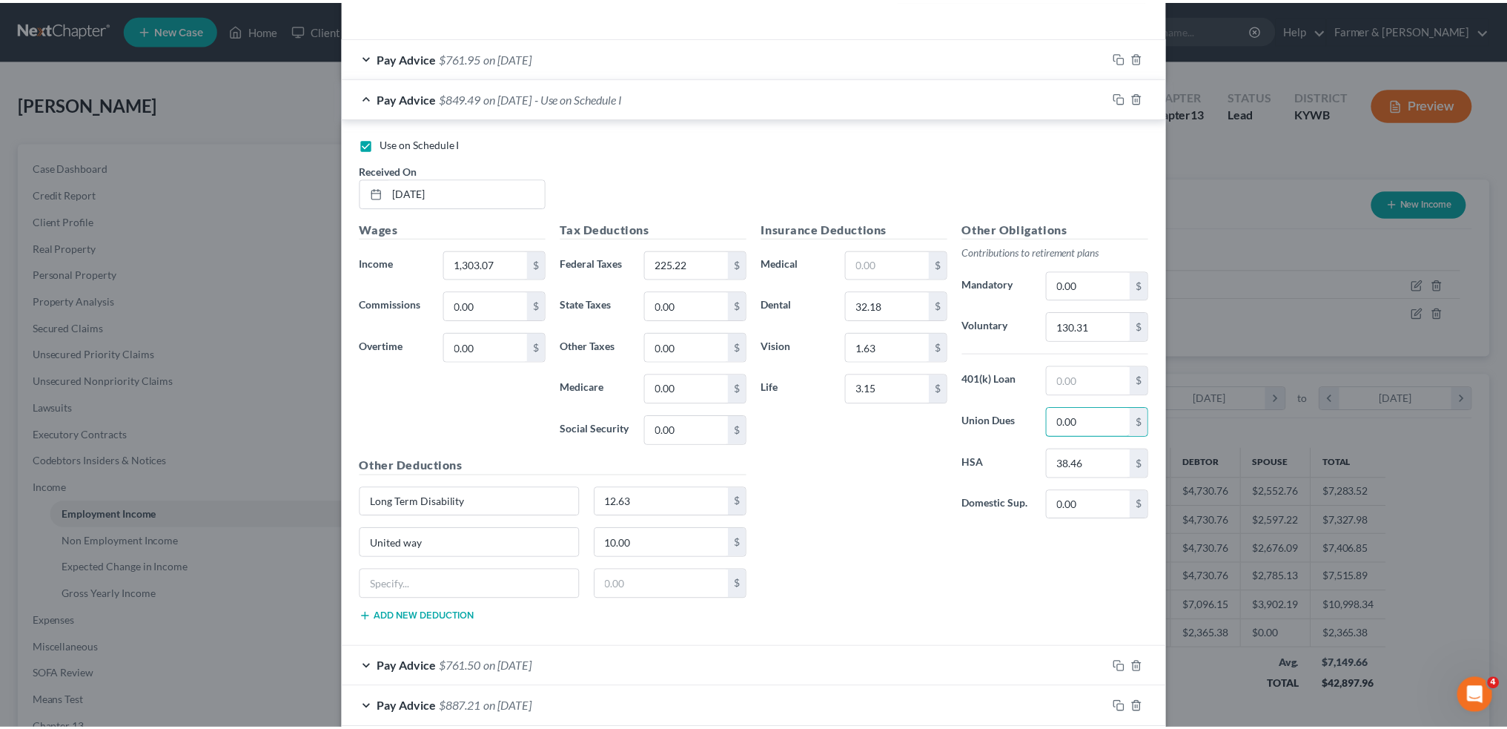
scroll to position [850, 0]
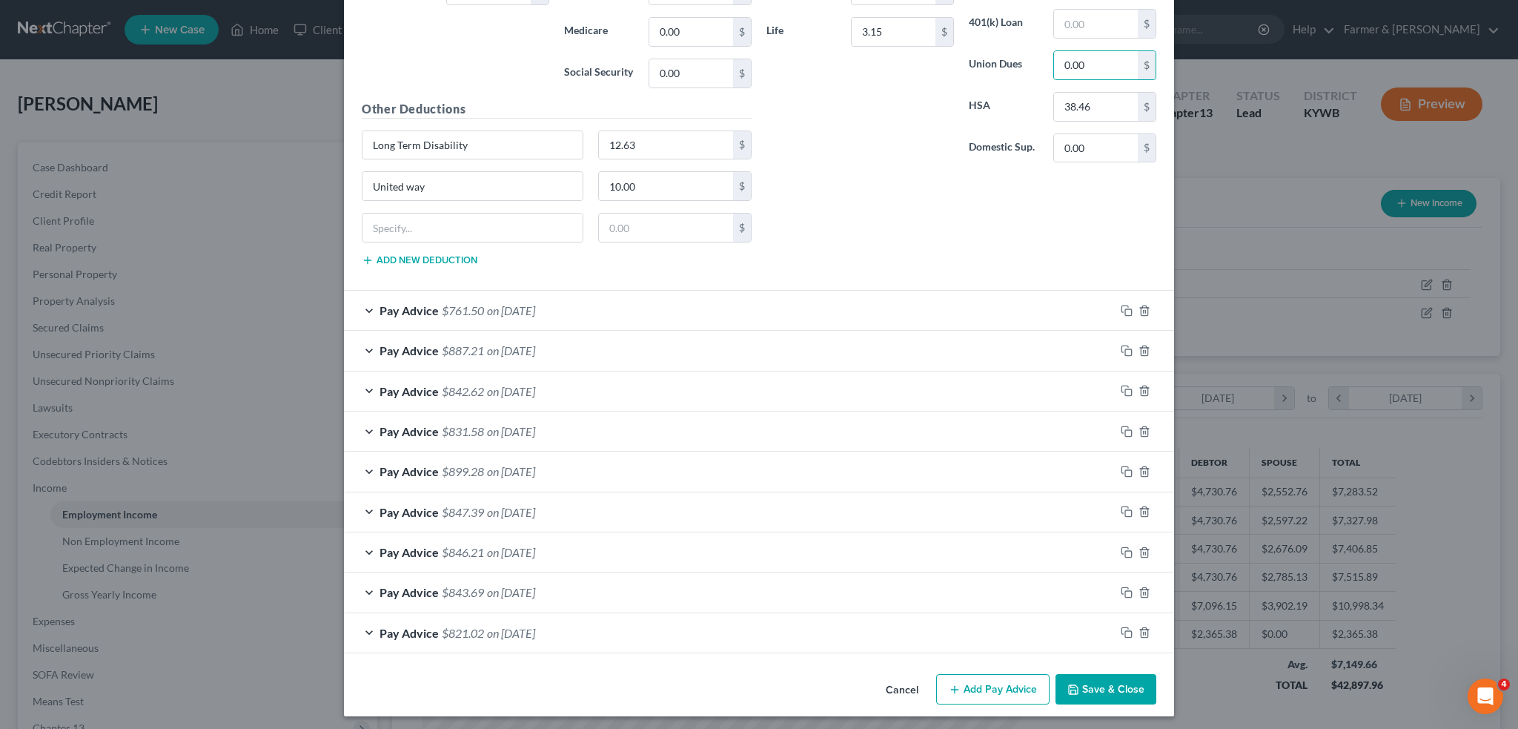
click at [1073, 675] on button "Save & Close" at bounding box center [1106, 689] width 101 height 31
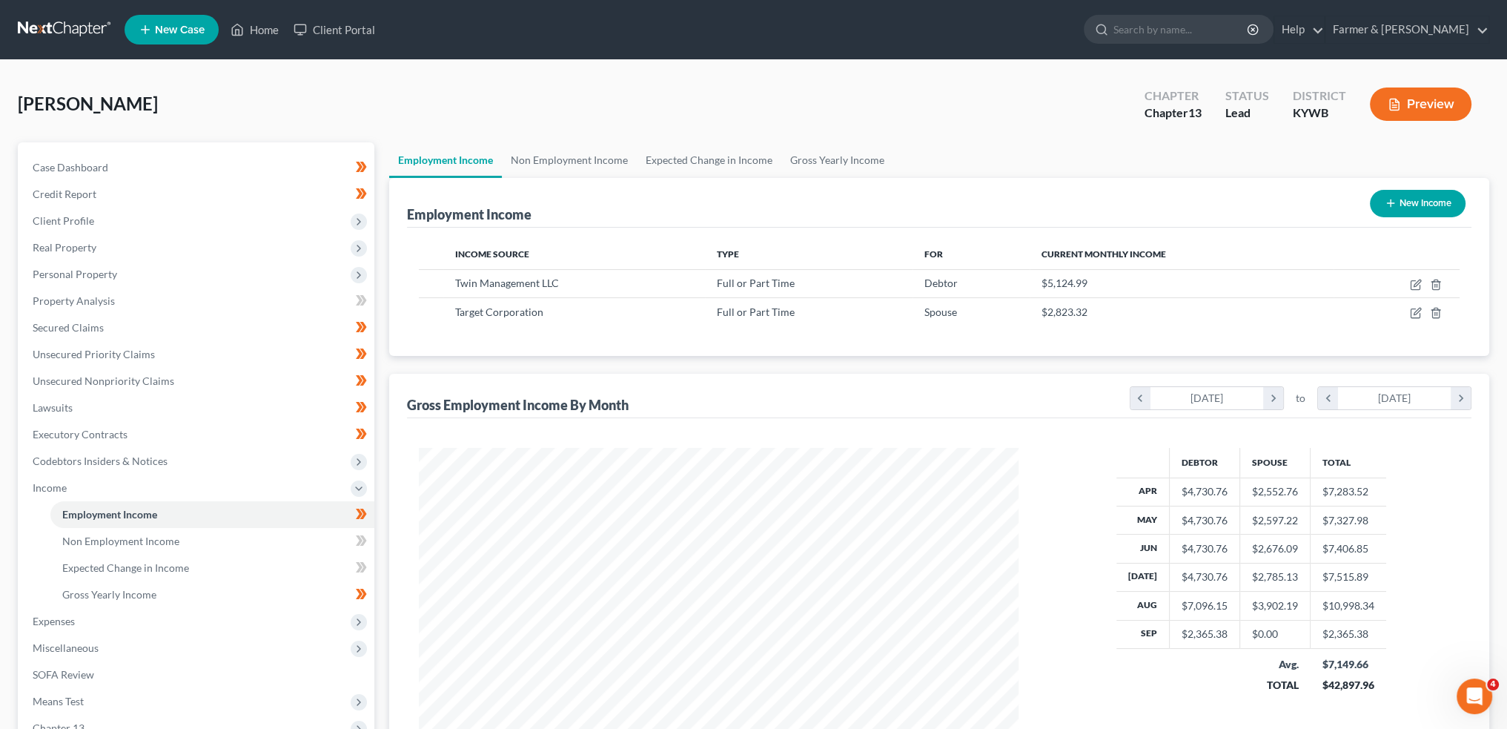
scroll to position [741038, 740710]
click at [692, 165] on link "Expected Change in Income" at bounding box center [709, 160] width 145 height 36
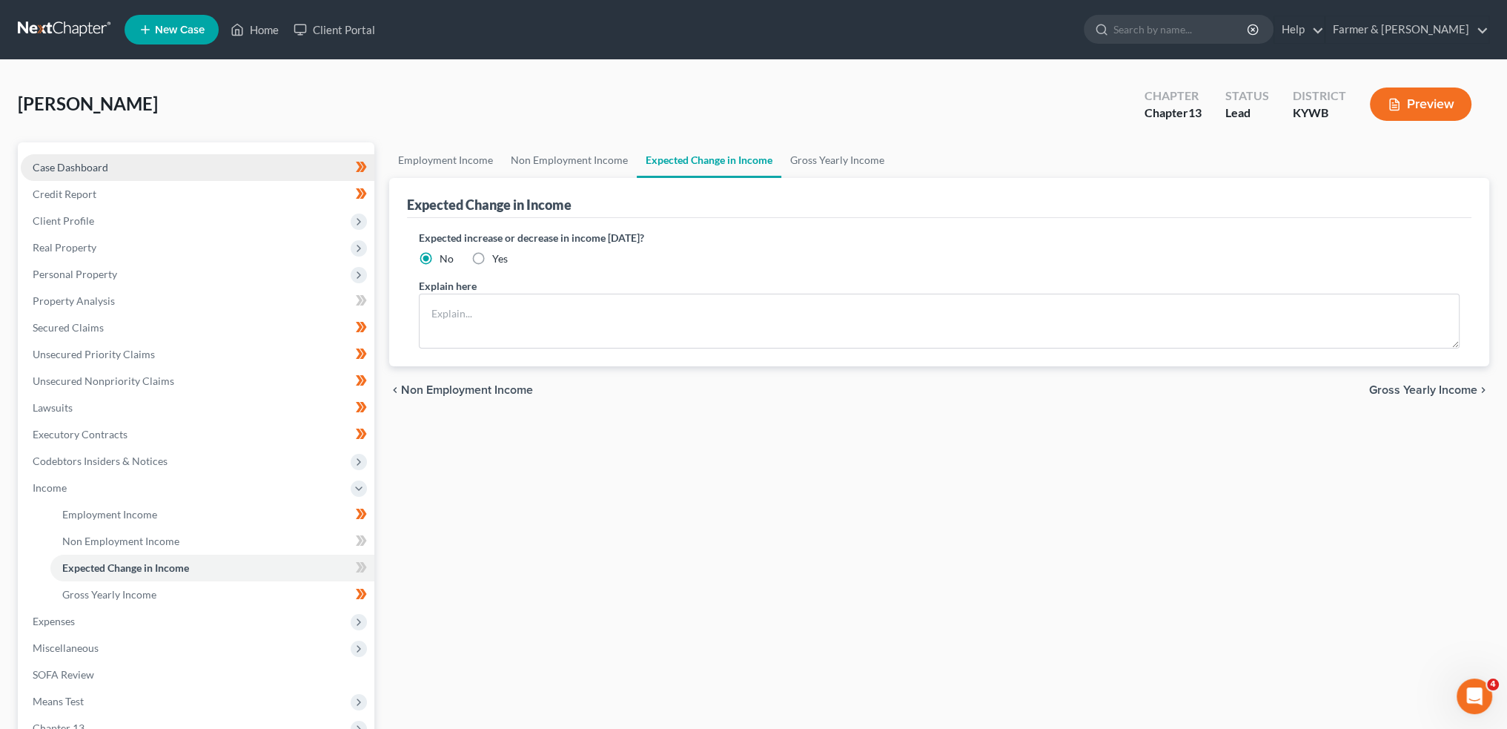
click at [150, 171] on link "Case Dashboard" at bounding box center [198, 167] width 354 height 27
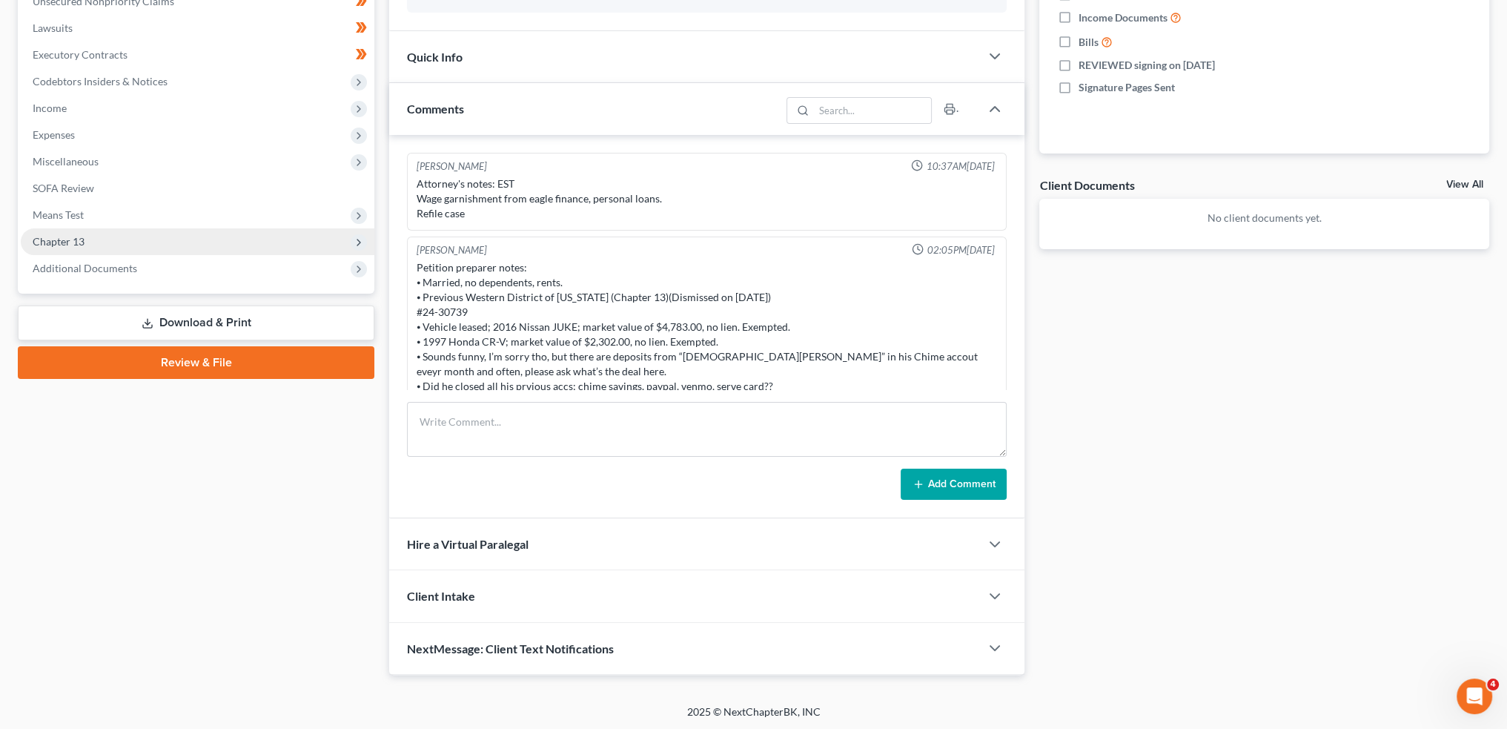
click at [113, 236] on span "Chapter 13" at bounding box center [198, 241] width 354 height 27
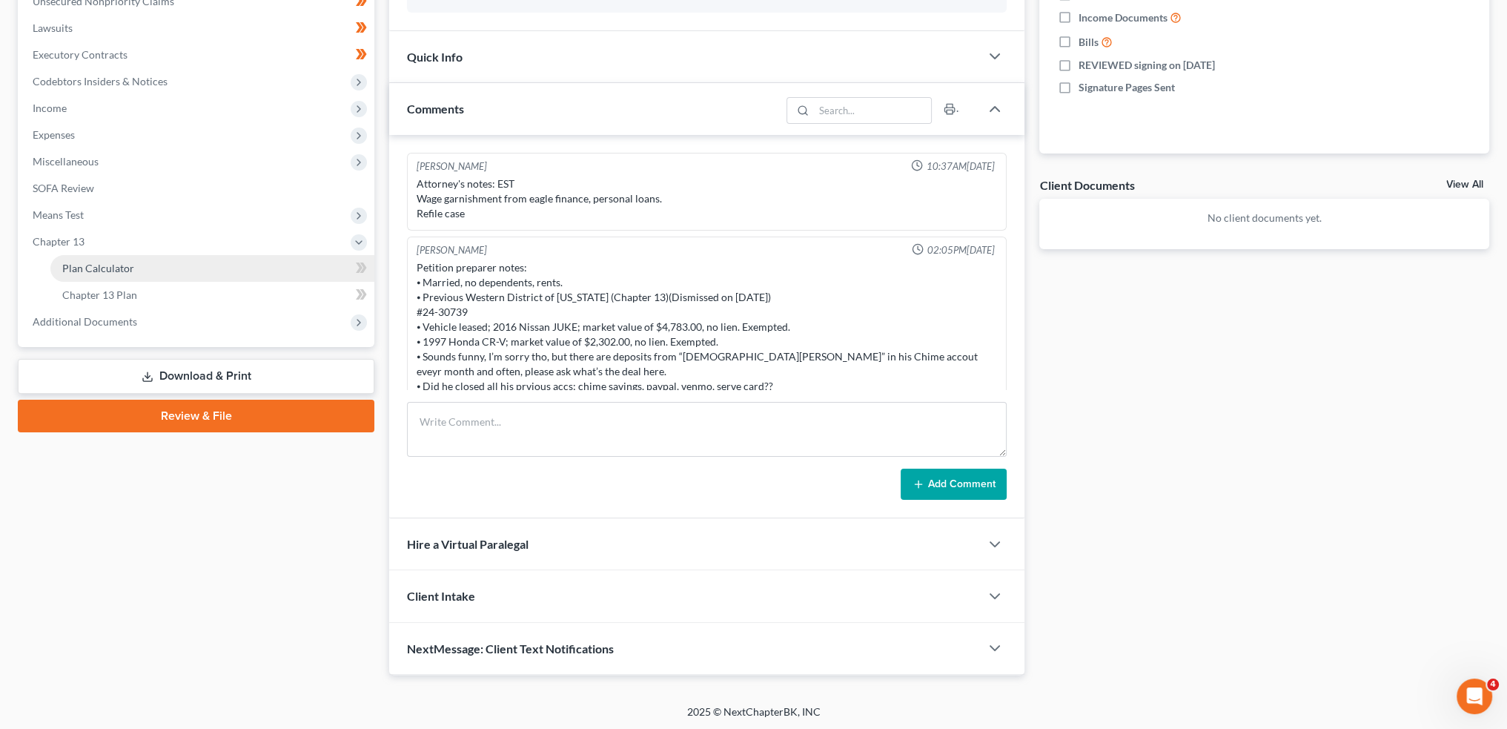
click at [113, 263] on span "Plan Calculator" at bounding box center [98, 268] width 72 height 13
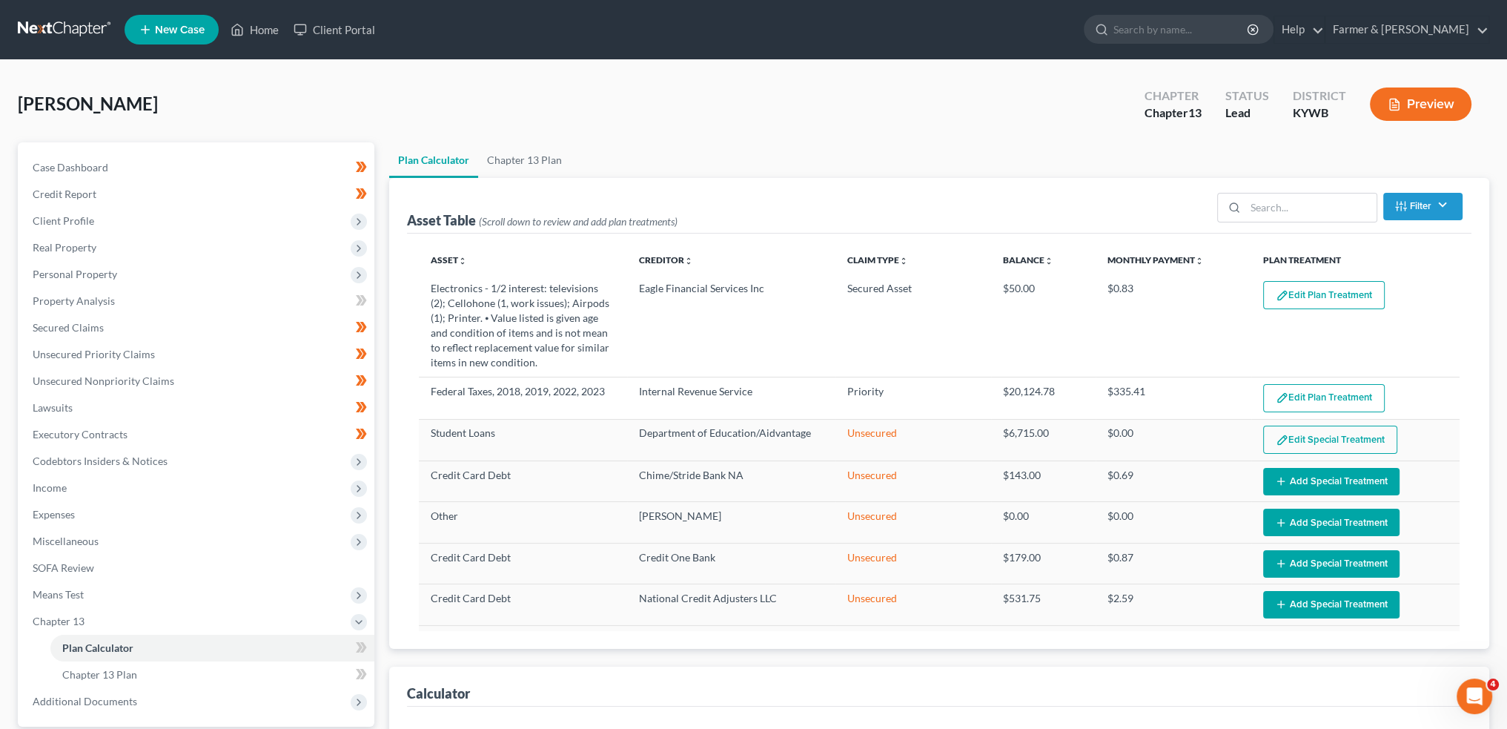
select select "59"
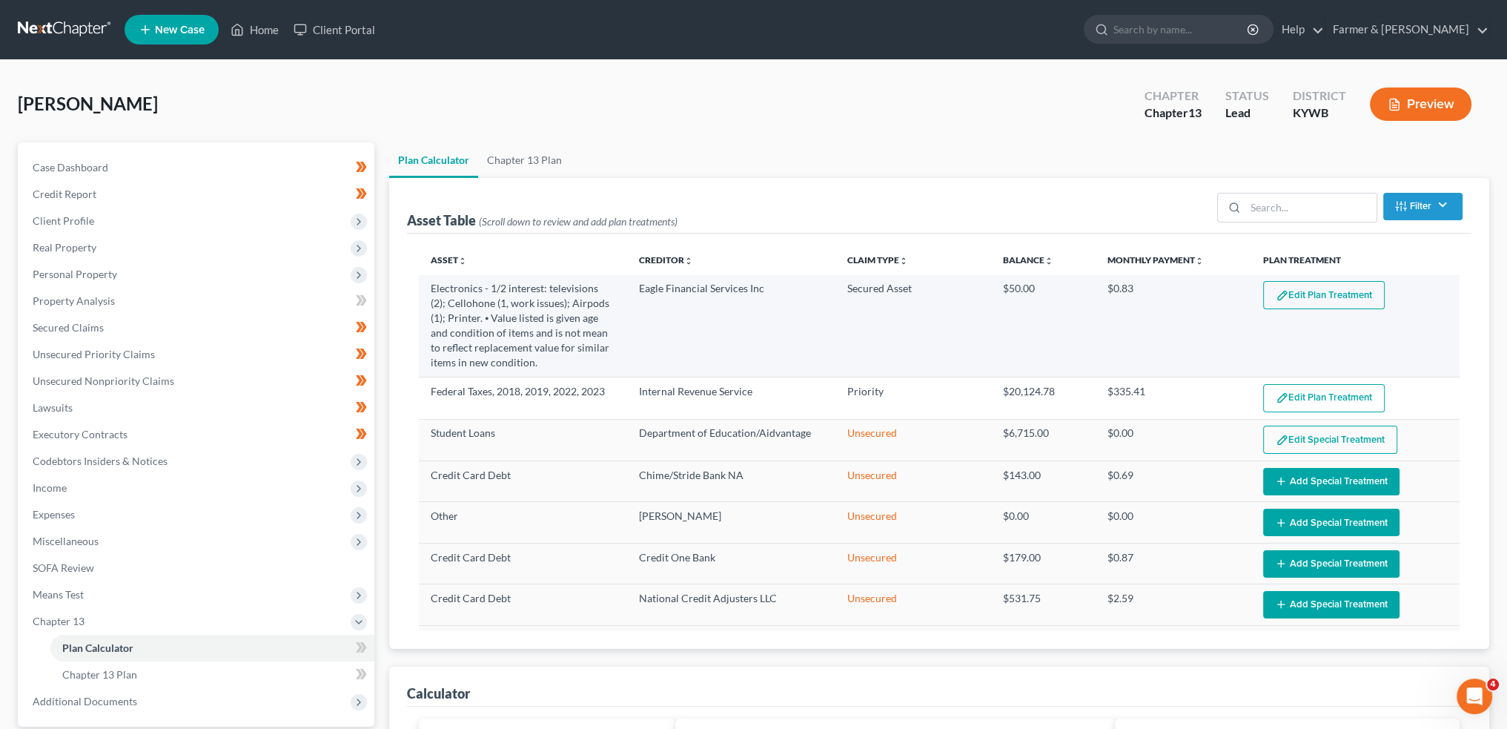
click at [1300, 288] on button "Edit Plan Treatment" at bounding box center [1324, 295] width 122 height 28
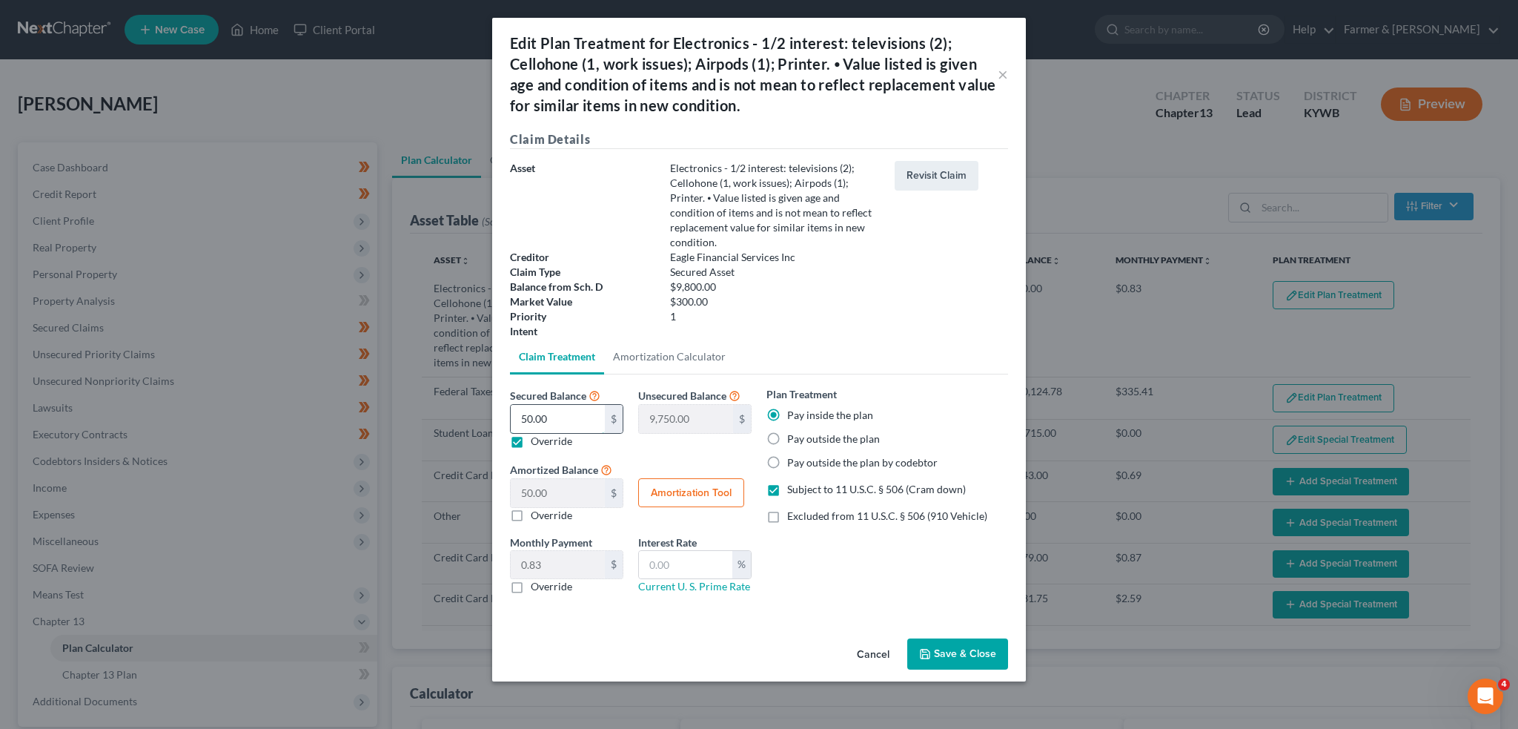
click at [569, 406] on input "50.00" at bounding box center [558, 419] width 94 height 28
type input "1"
type input "9,799.00"
type input "1.00"
type input "0.01"
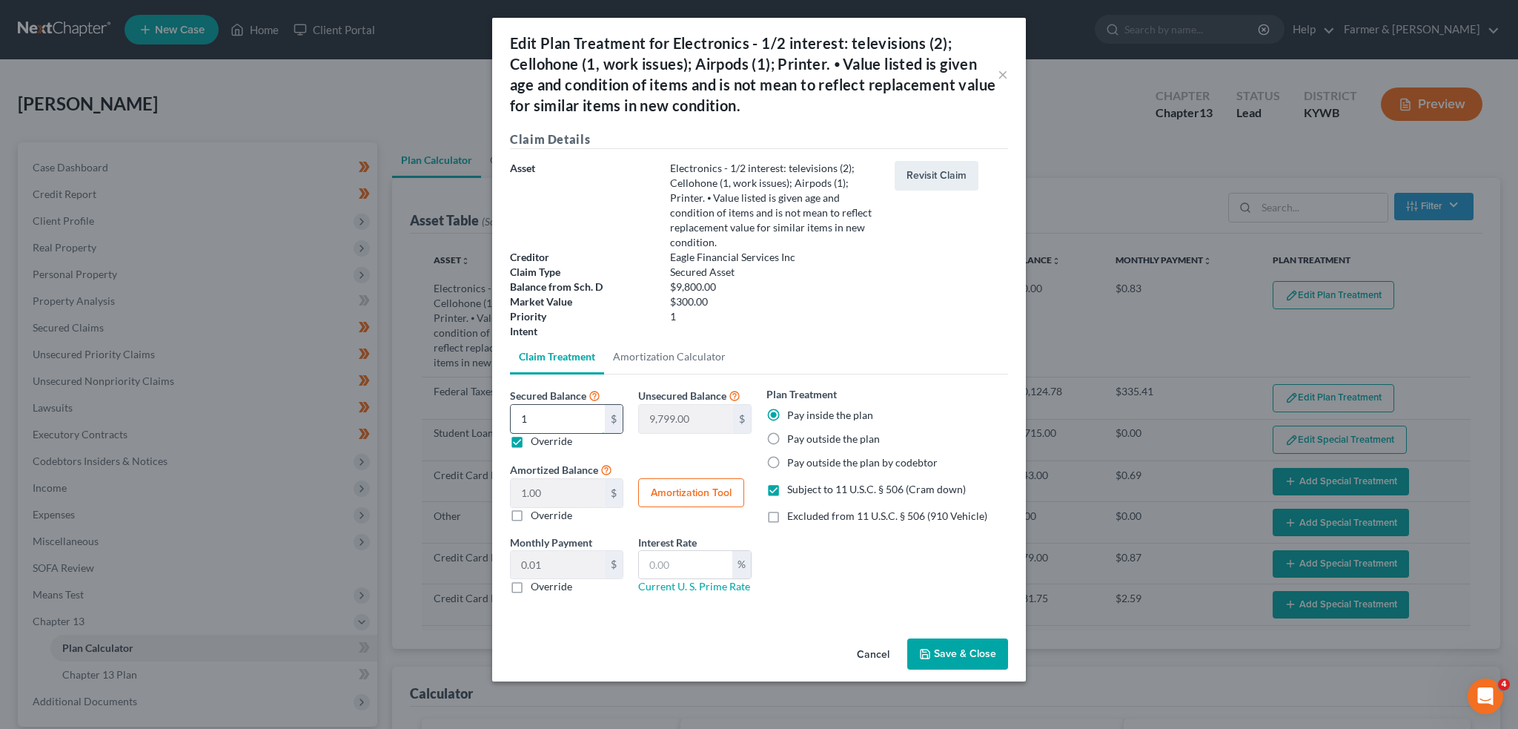
type input "10"
type input "9,790.00"
type input "10.00"
type input "0.16"
type input "100"
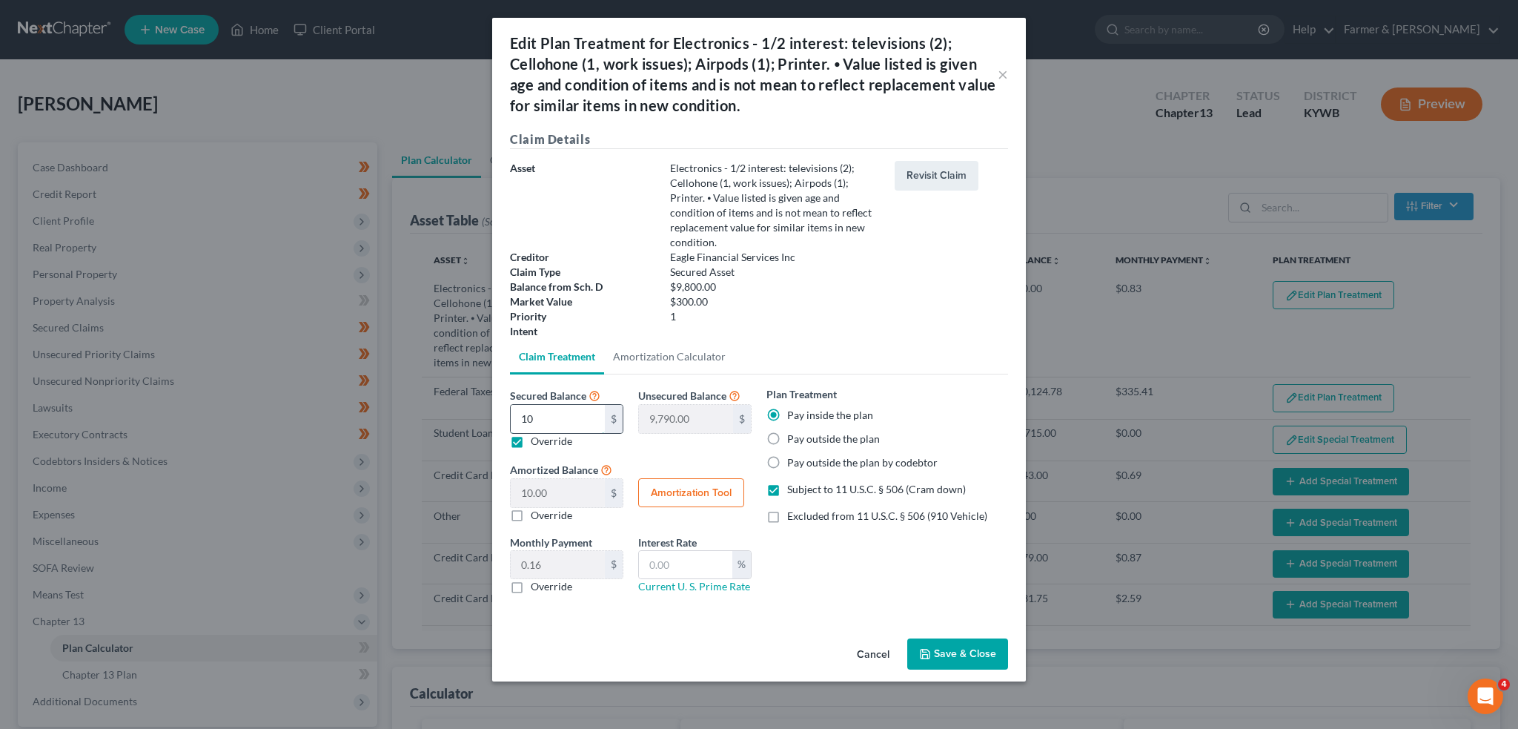
type input "9,700.00"
type input "100.00"
type input "1.66"
type input "100.00"
click at [979, 655] on button "Save & Close" at bounding box center [957, 653] width 101 height 31
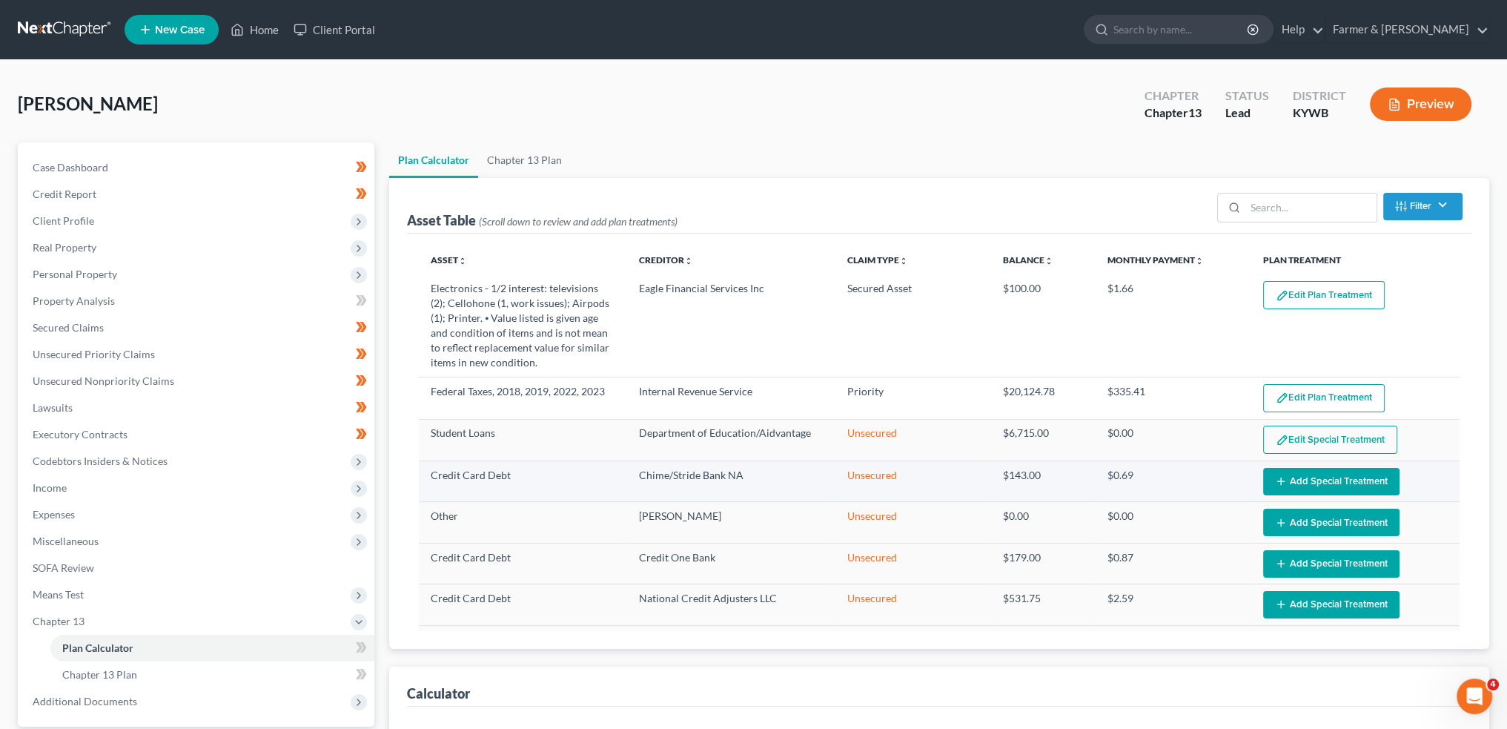
select select "59"
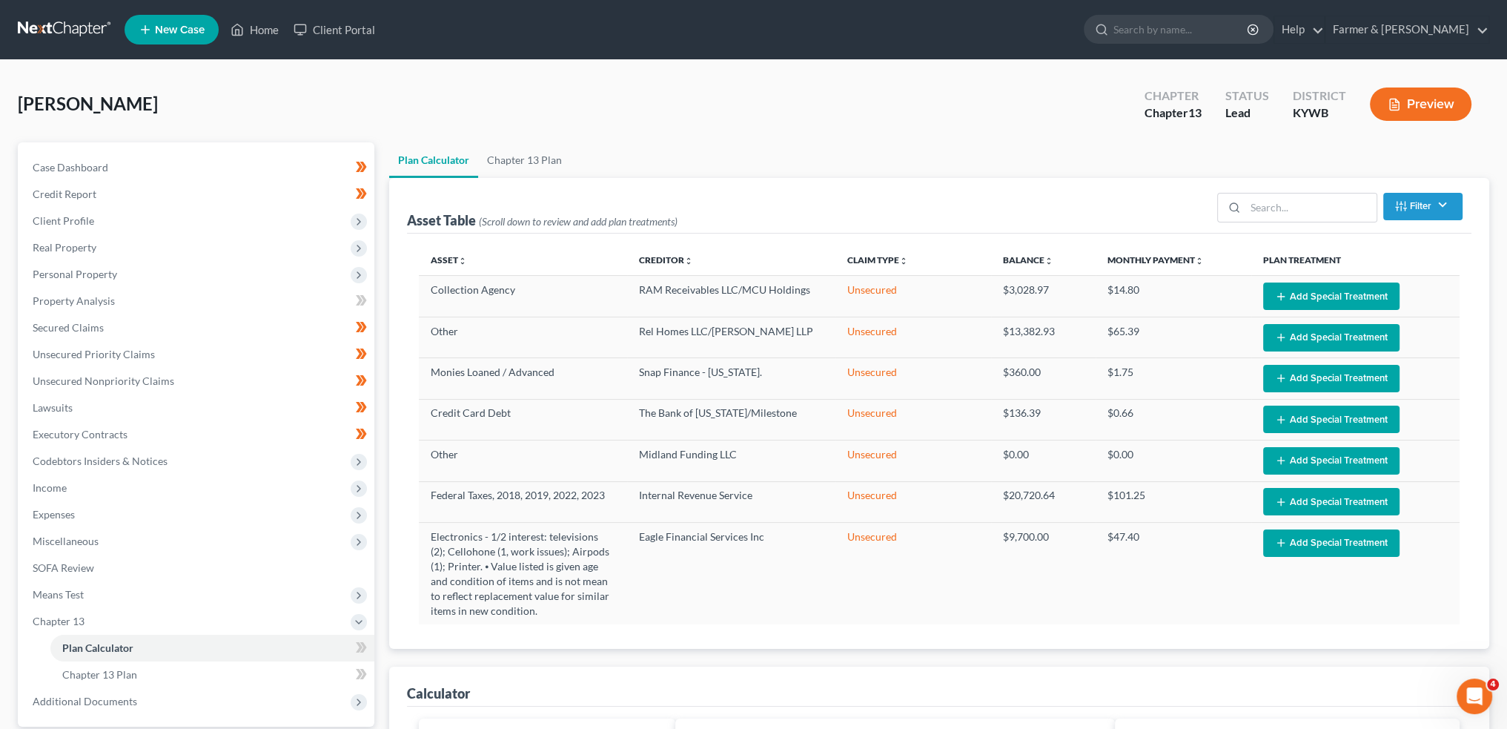
scroll to position [712, 0]
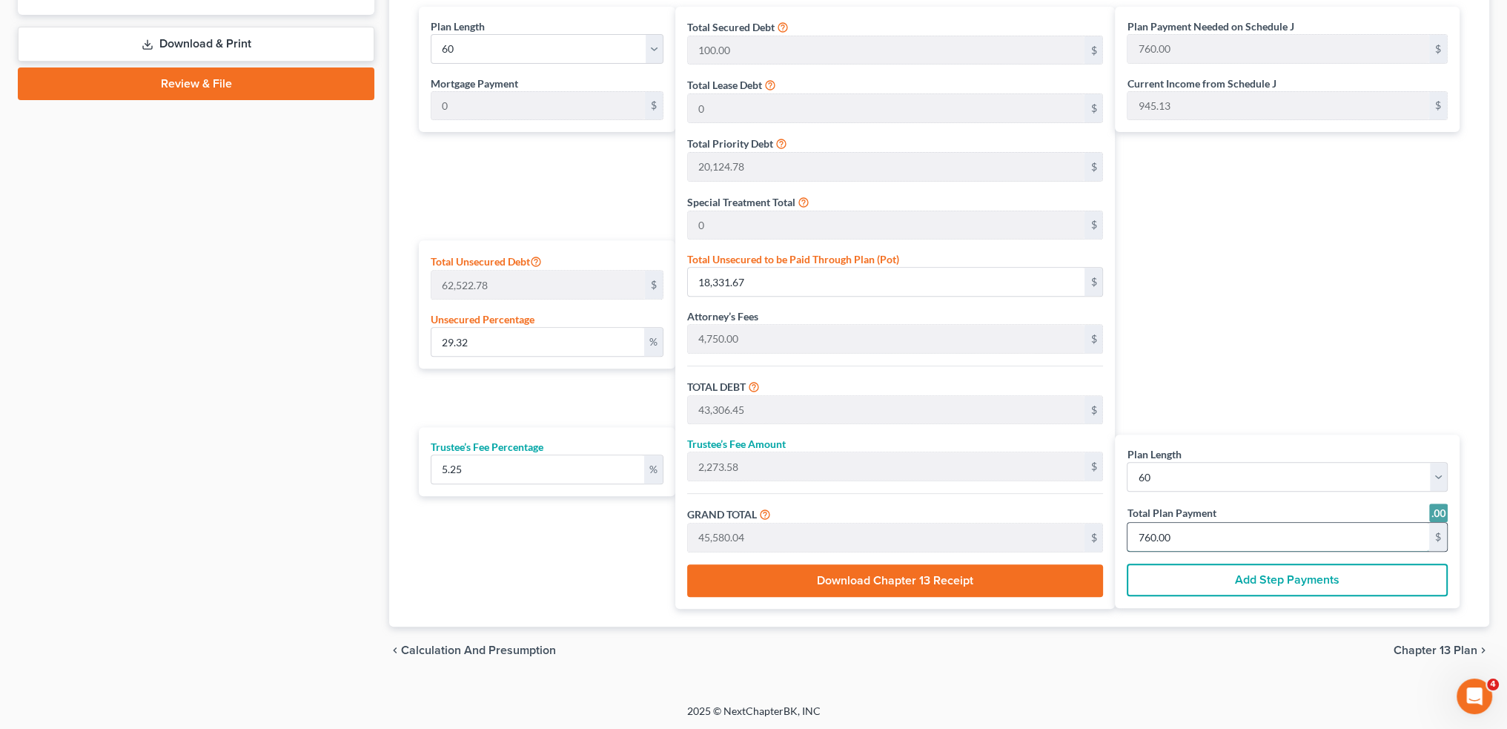
click at [1189, 537] on input "760.00" at bounding box center [1279, 537] width 302 height 28
type input "0"
type input "399.04"
type input "20.95"
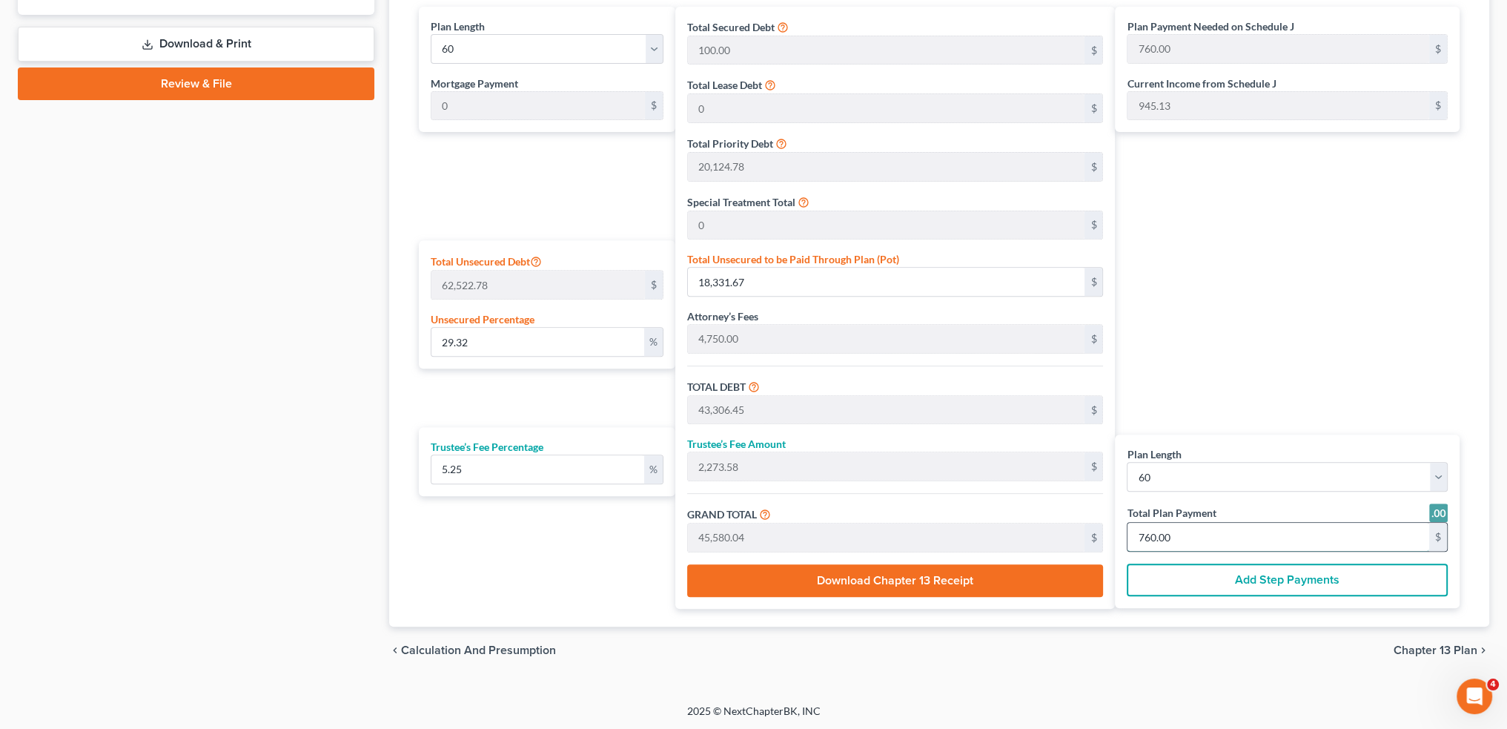
type input "420.00"
type input "7"
type input "4,275.53"
type input "224.46"
type input "4,500.00"
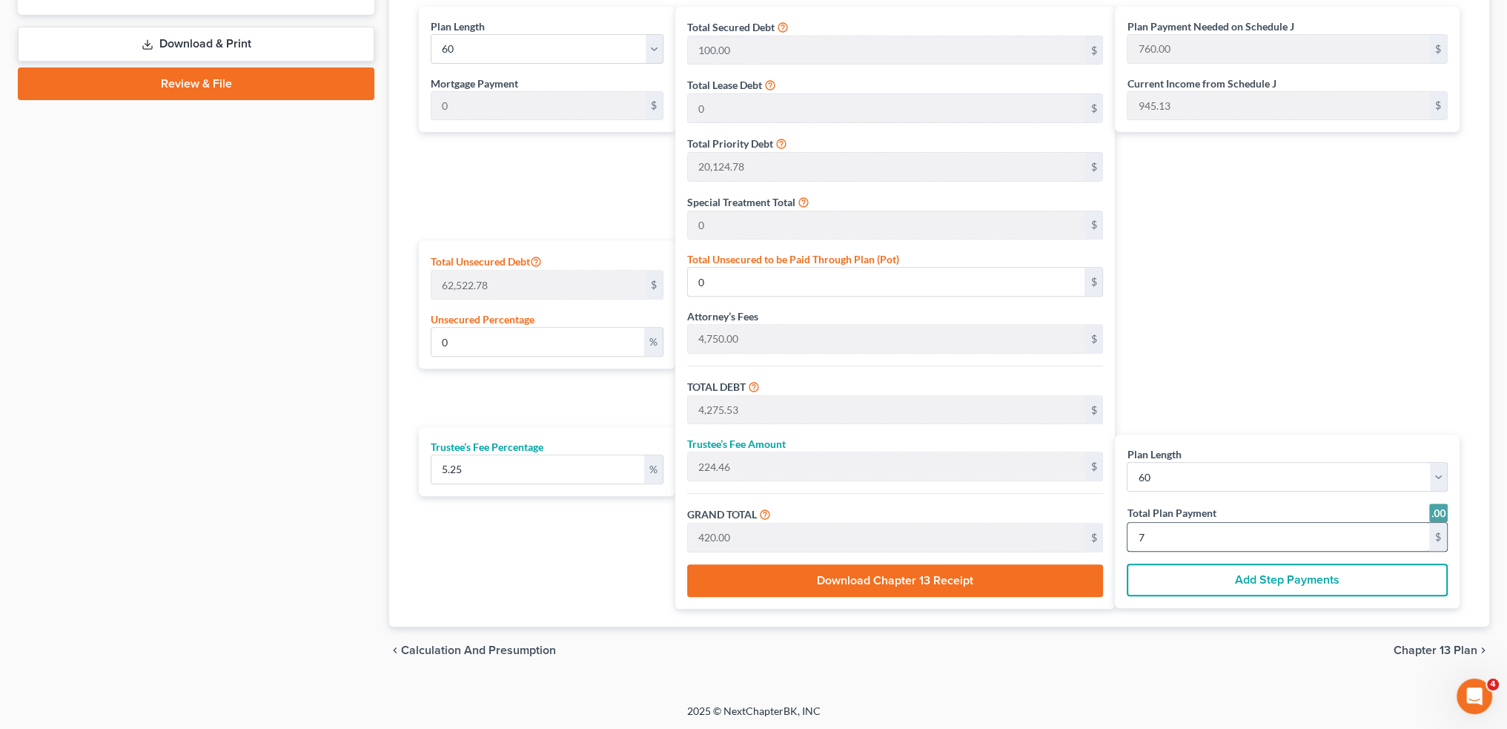
type input "75"
type input "29.26"
type input "18,293.62"
type input "43,268.40"
type input "2,271.59"
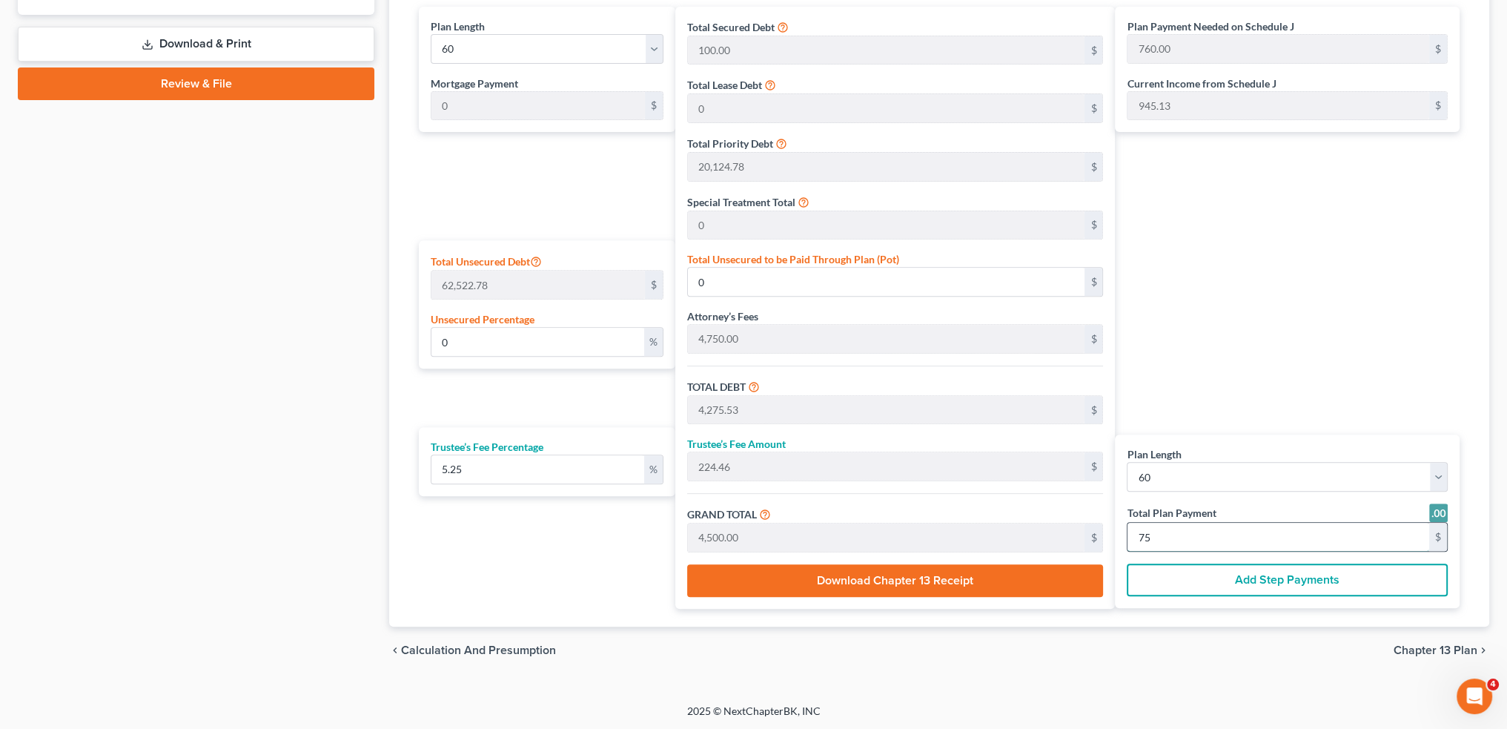
type input "45,540.00"
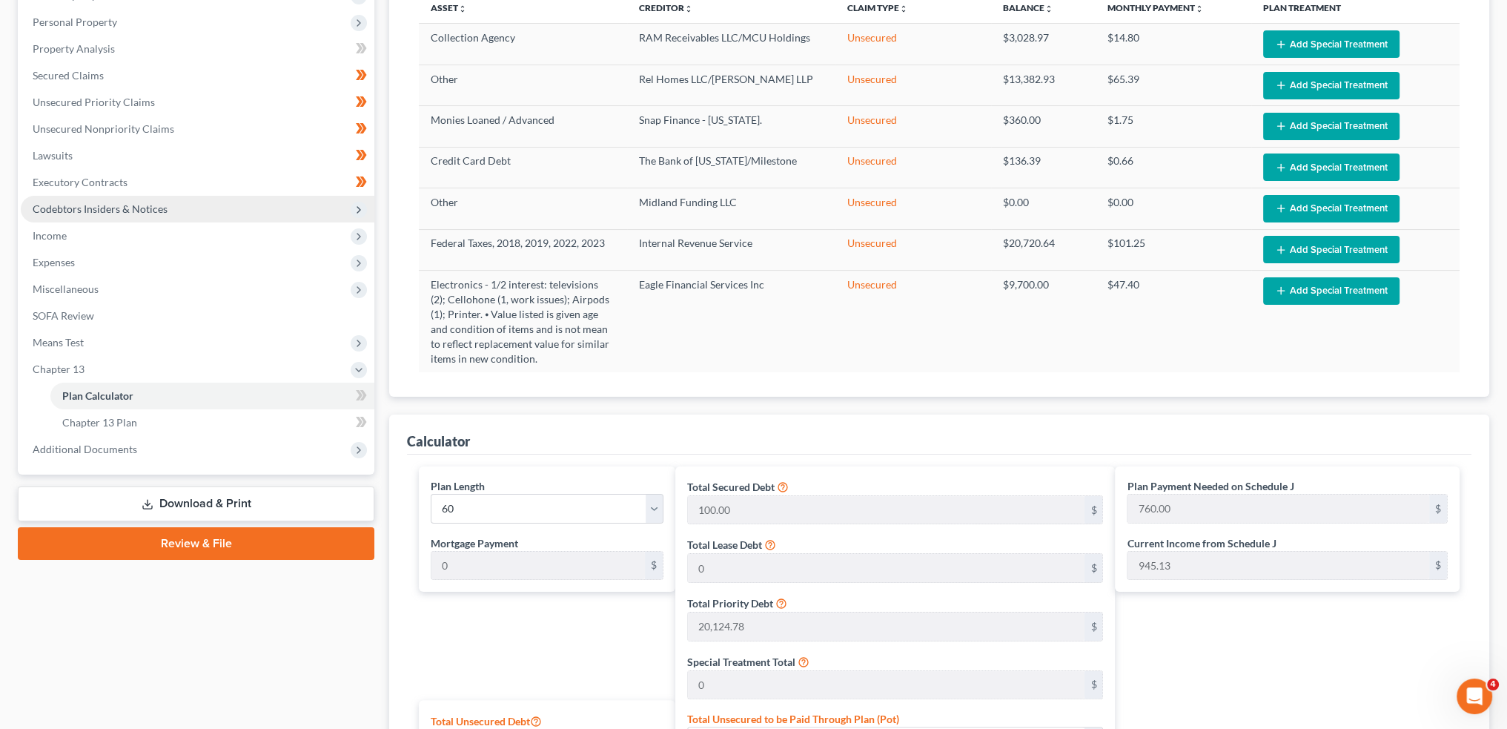
scroll to position [0, 0]
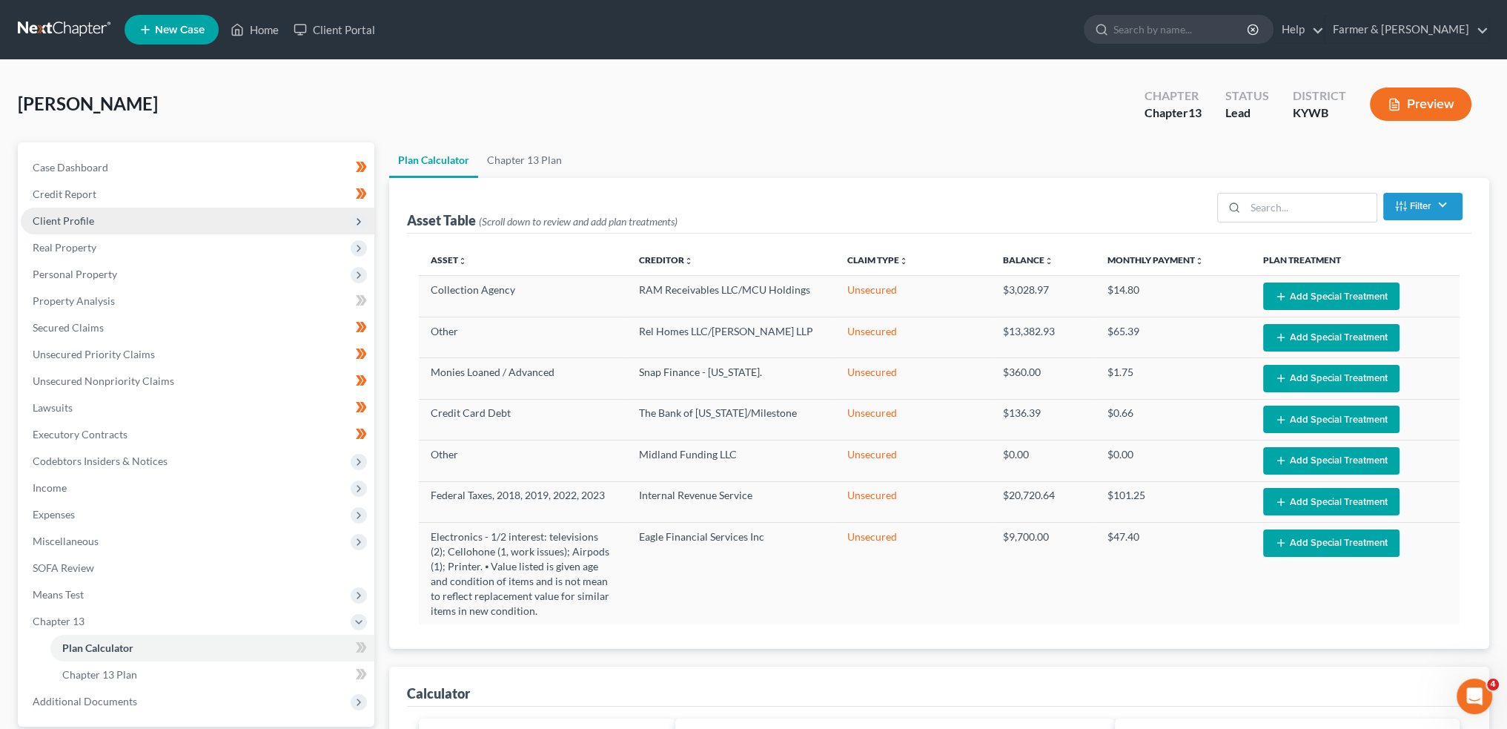
type input "759.00"
click at [128, 218] on span "Client Profile" at bounding box center [198, 221] width 354 height 27
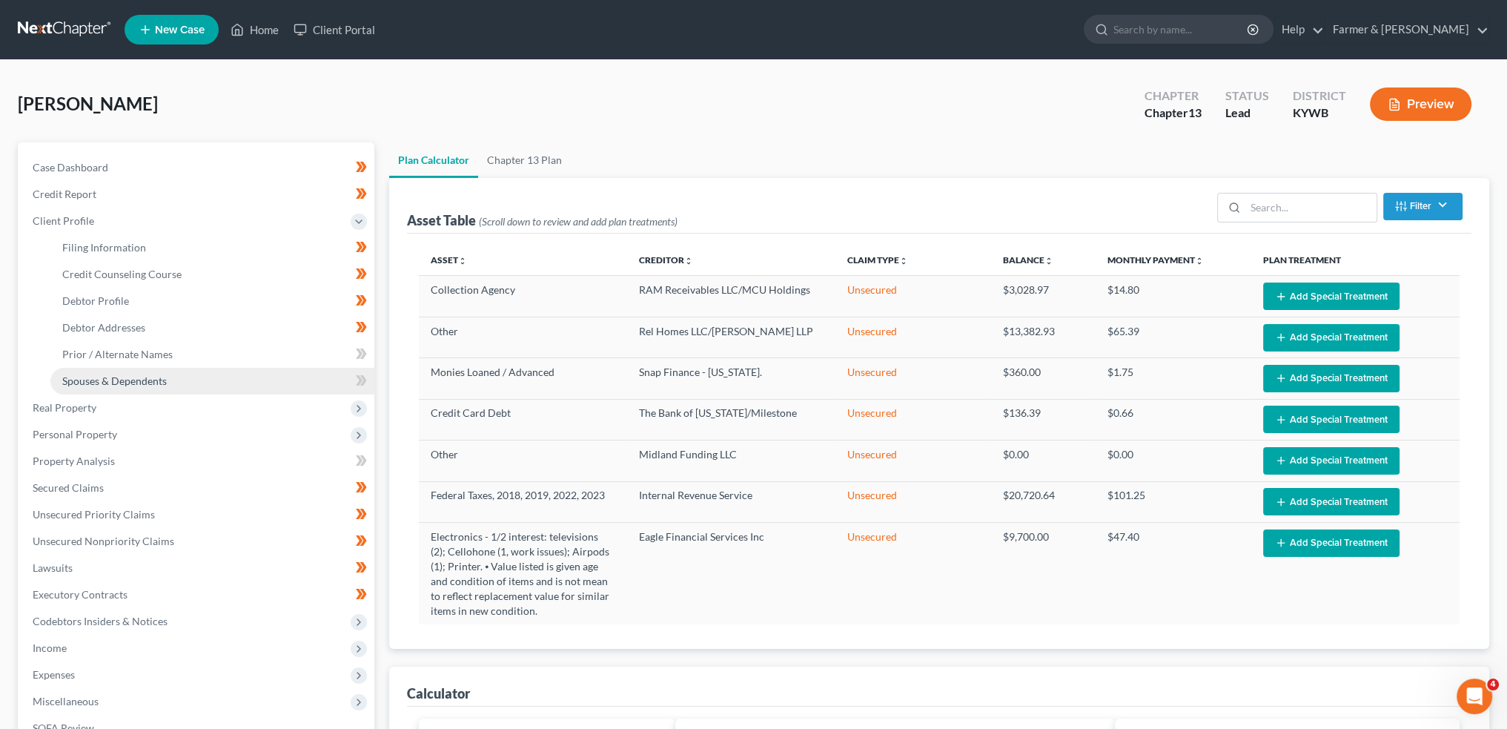
click at [139, 377] on span "Spouses & Dependents" at bounding box center [114, 380] width 105 height 13
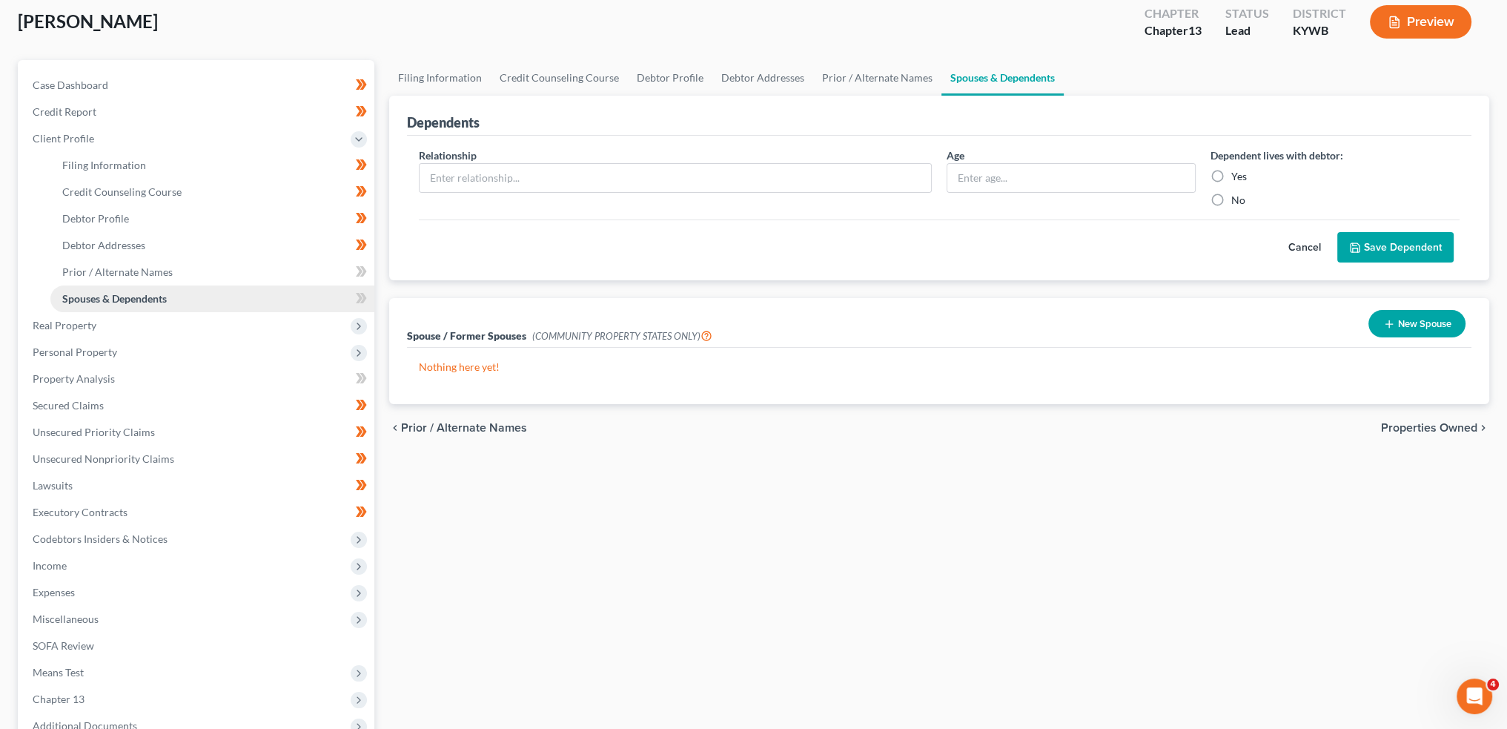
scroll to position [123, 0]
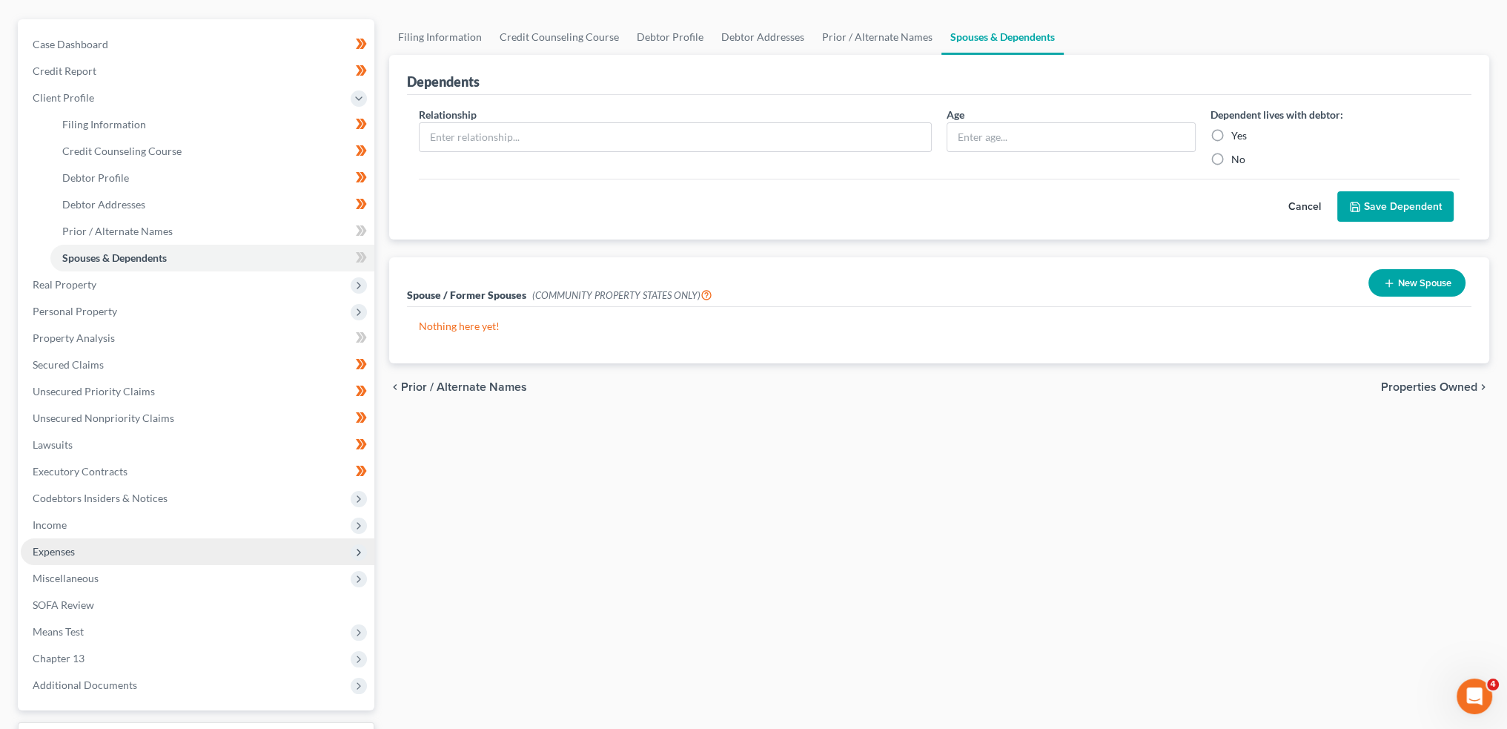
click at [115, 552] on span "Expenses" at bounding box center [198, 551] width 354 height 27
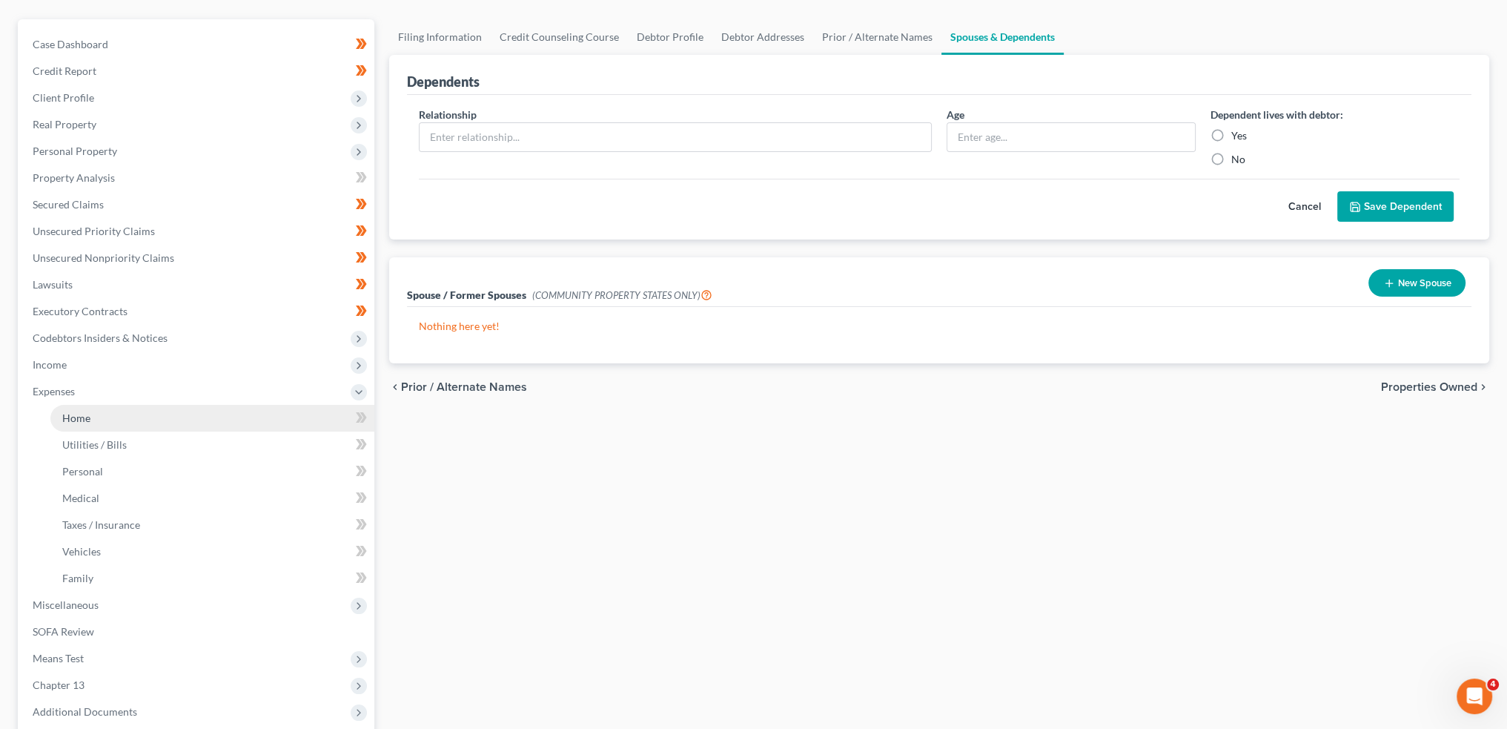
click at [133, 420] on link "Home" at bounding box center [212, 418] width 324 height 27
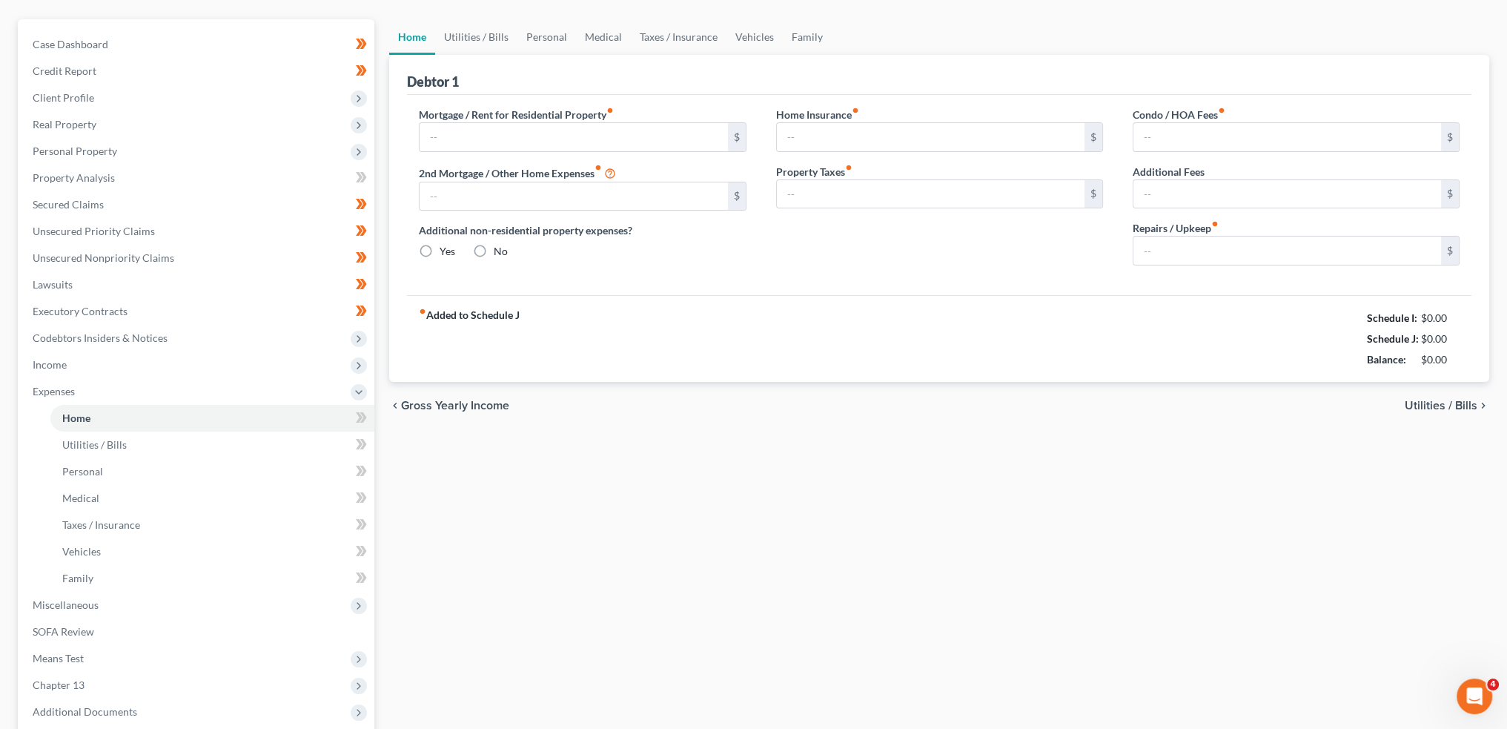
scroll to position [18, 0]
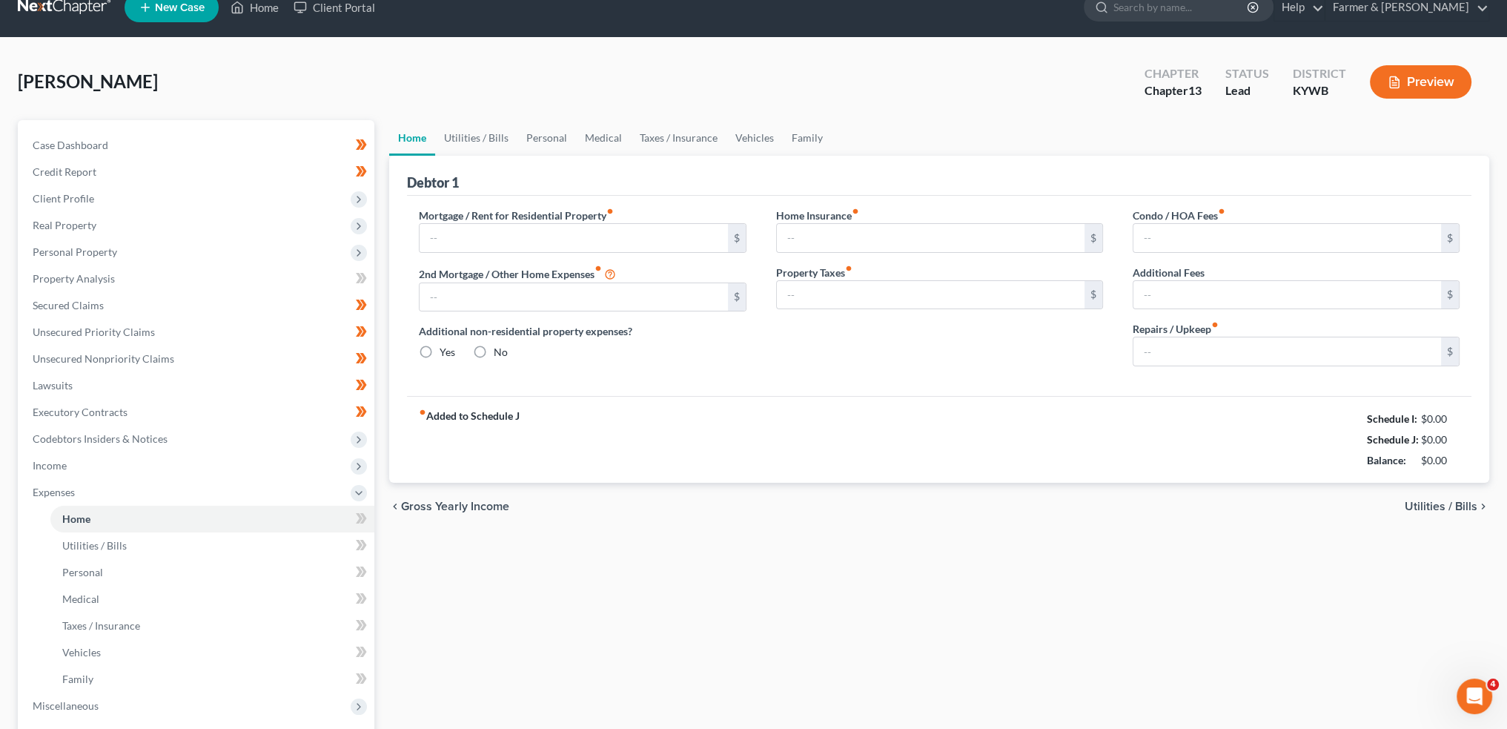
type input "1,200.00"
type input "0.00"
radio input "true"
type input "30.00"
type input "0.00"
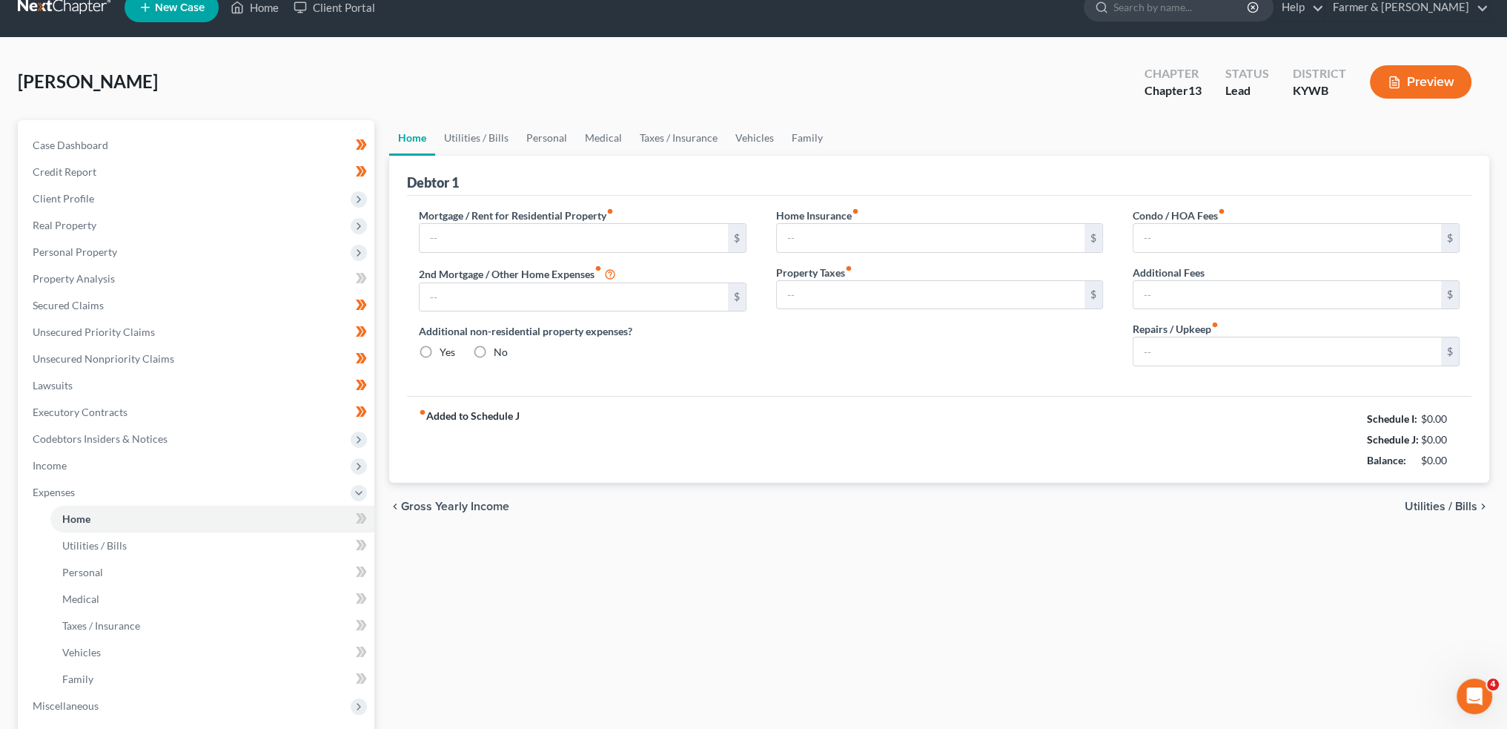
type input "0.00"
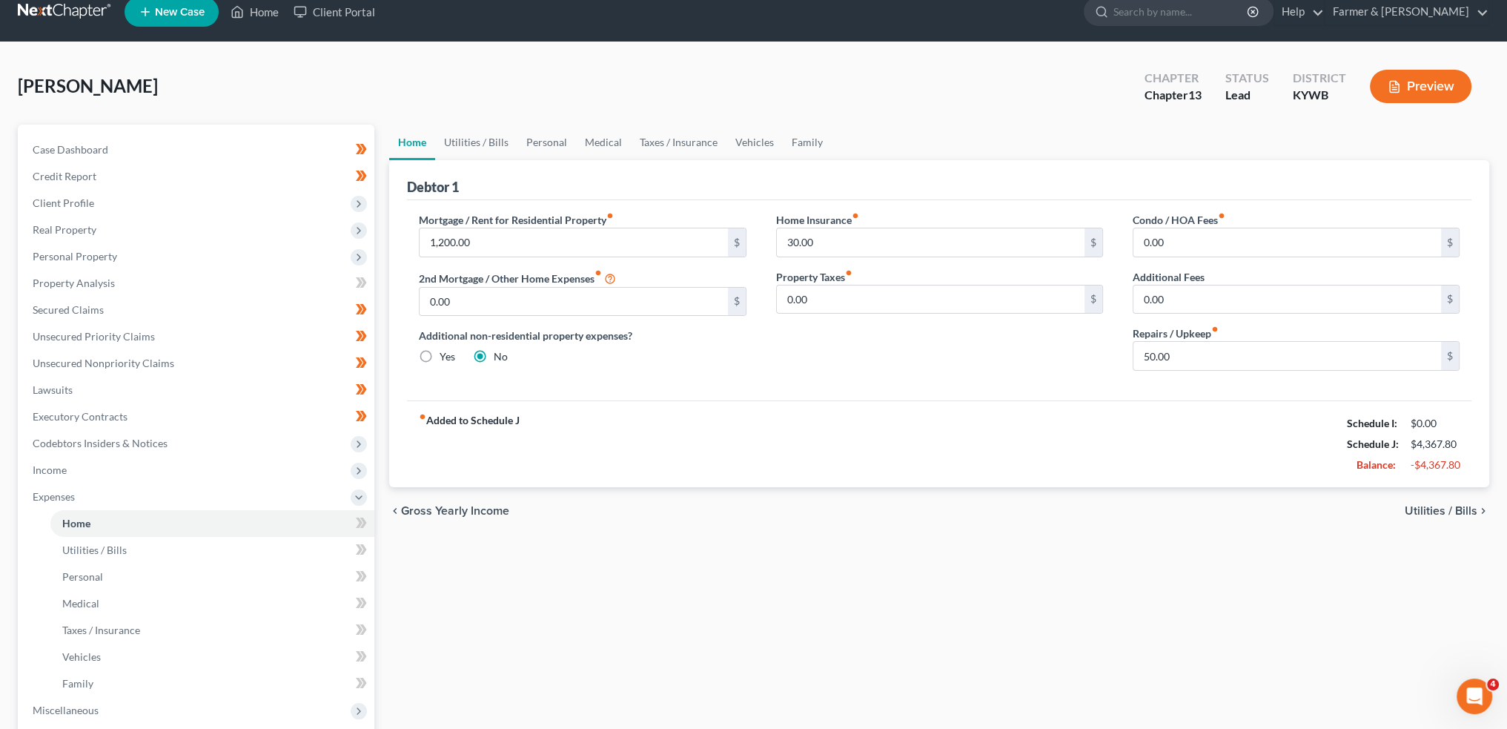
scroll to position [0, 0]
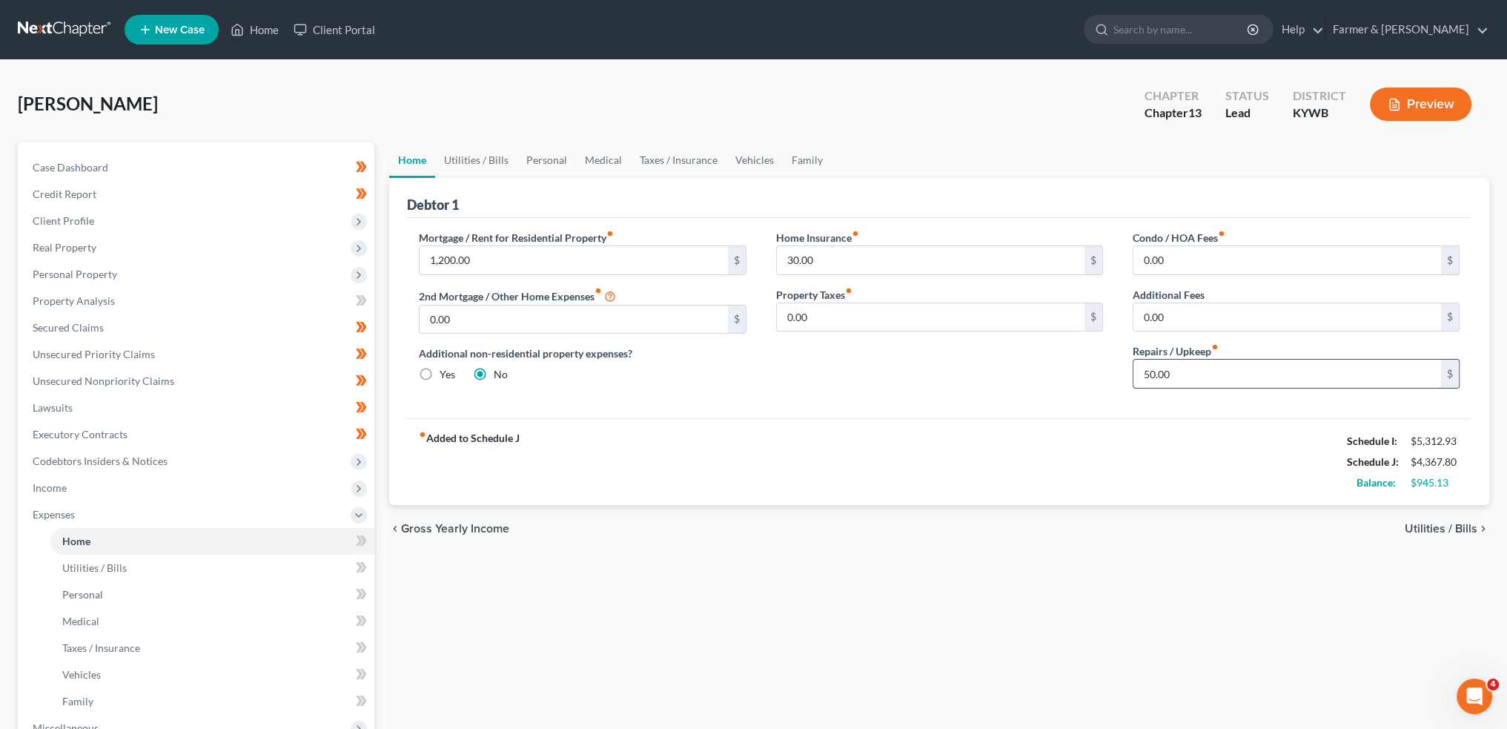
click at [1223, 370] on input "50.00" at bounding box center [1288, 374] width 308 height 28
type input "85.00"
click at [471, 150] on link "Utilities / Bills" at bounding box center [476, 160] width 82 height 36
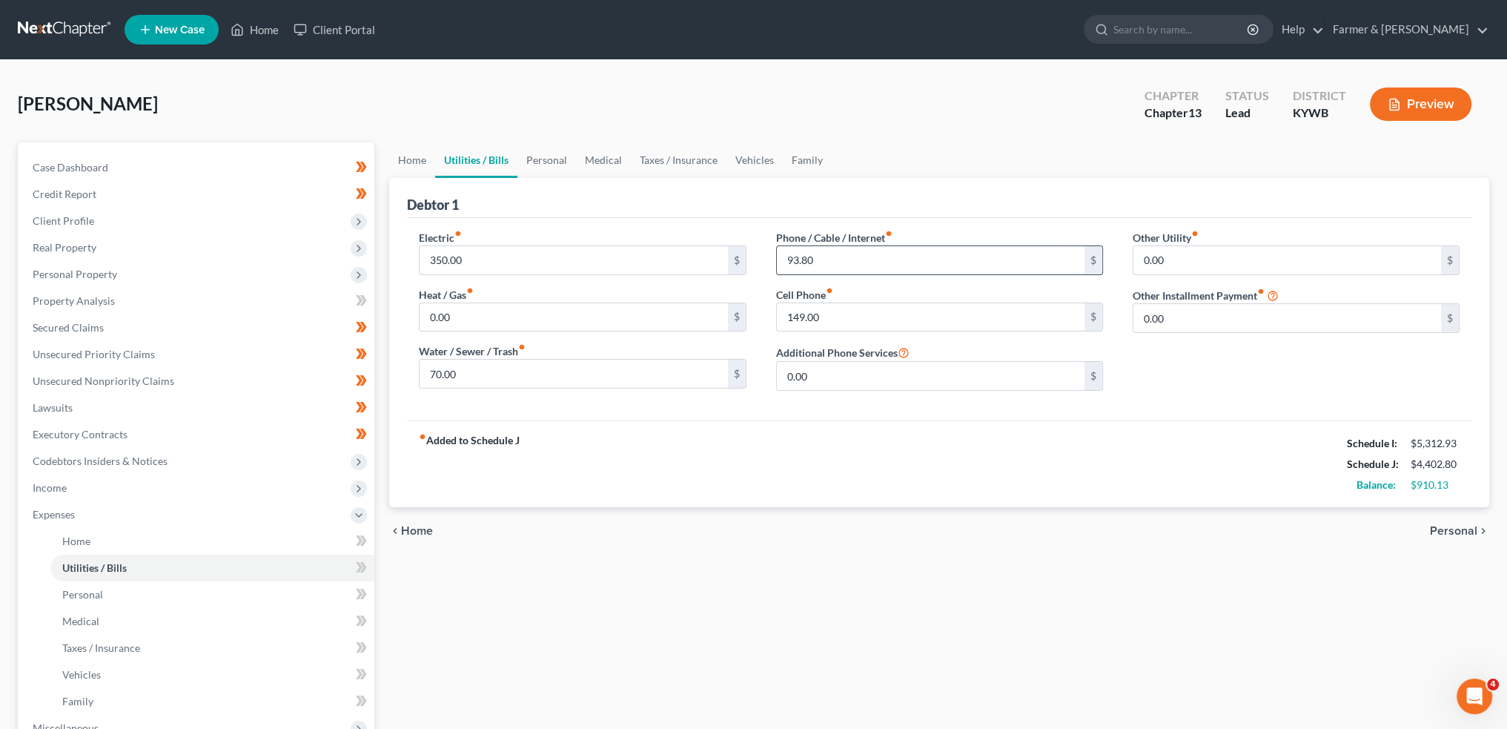
click at [901, 257] on input "93.80" at bounding box center [931, 260] width 308 height 28
type input "98.00"
click at [557, 171] on link "Personal" at bounding box center [546, 160] width 59 height 36
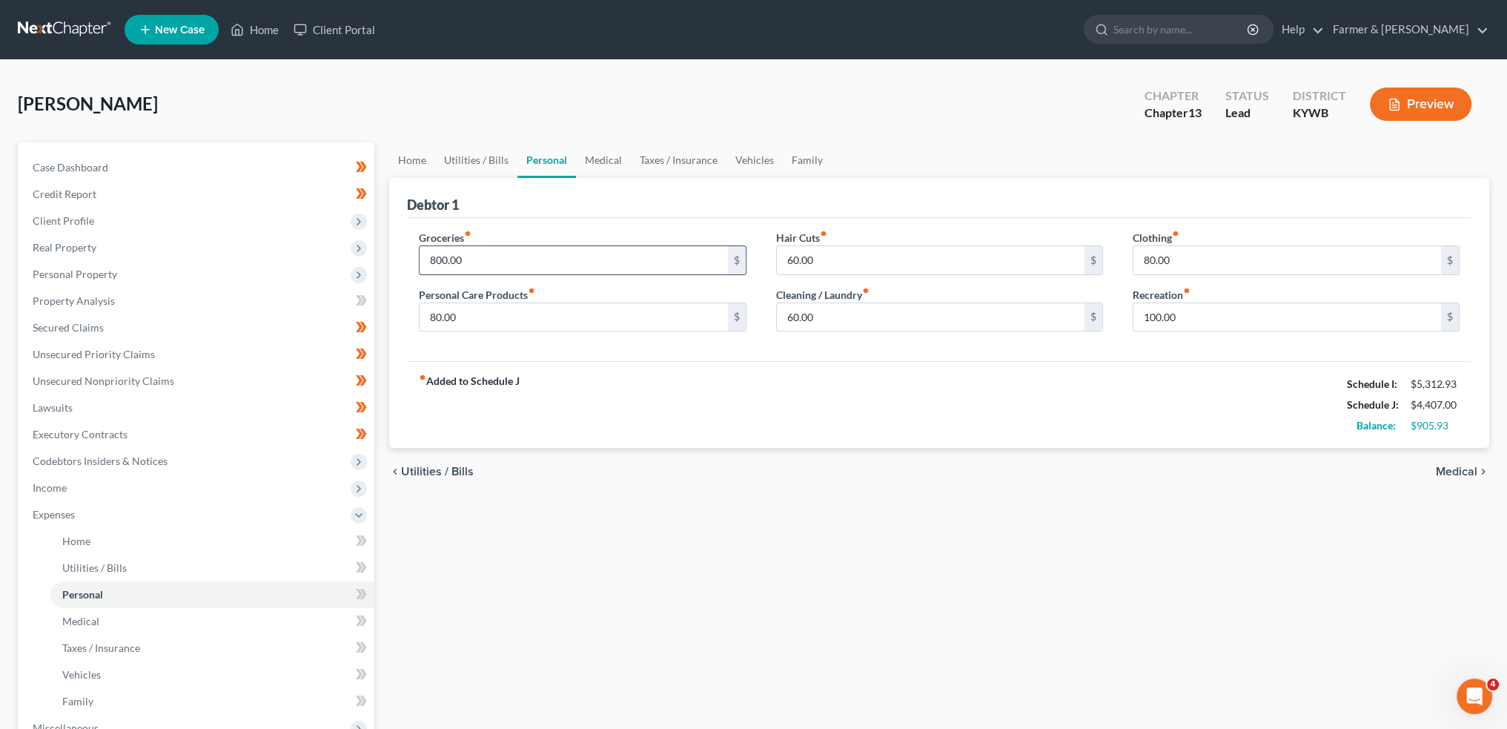
click at [501, 259] on input "800.00" at bounding box center [574, 260] width 308 height 28
type input "850.00"
type input "100.00"
type input "0.00"
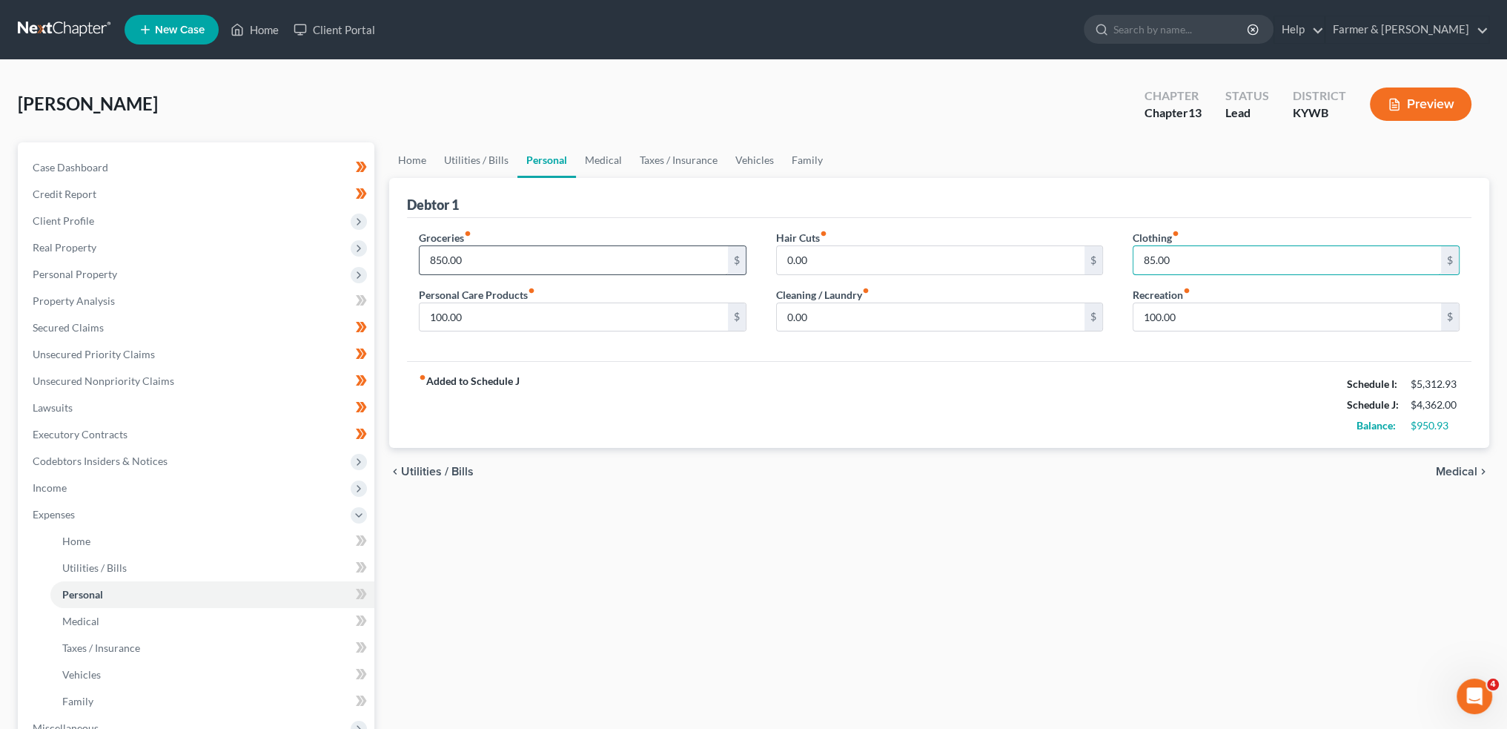
type input "85.00"
type input "75.00"
click at [595, 156] on link "Medical" at bounding box center [603, 160] width 55 height 36
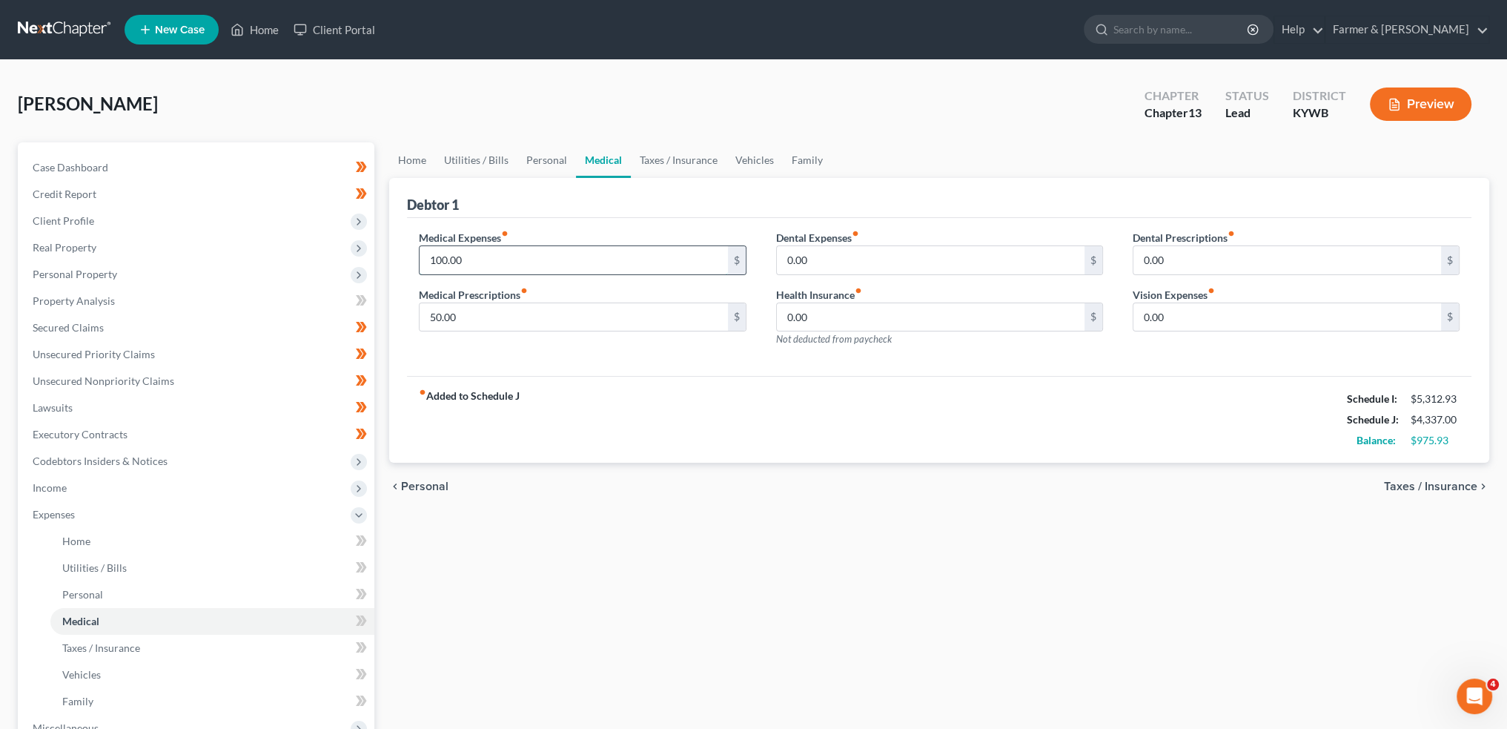
click at [526, 258] on input "100.00" at bounding box center [574, 260] width 308 height 28
type input "85.00"
type input "115.00"
click at [686, 164] on link "Taxes / Insurance" at bounding box center [679, 160] width 96 height 36
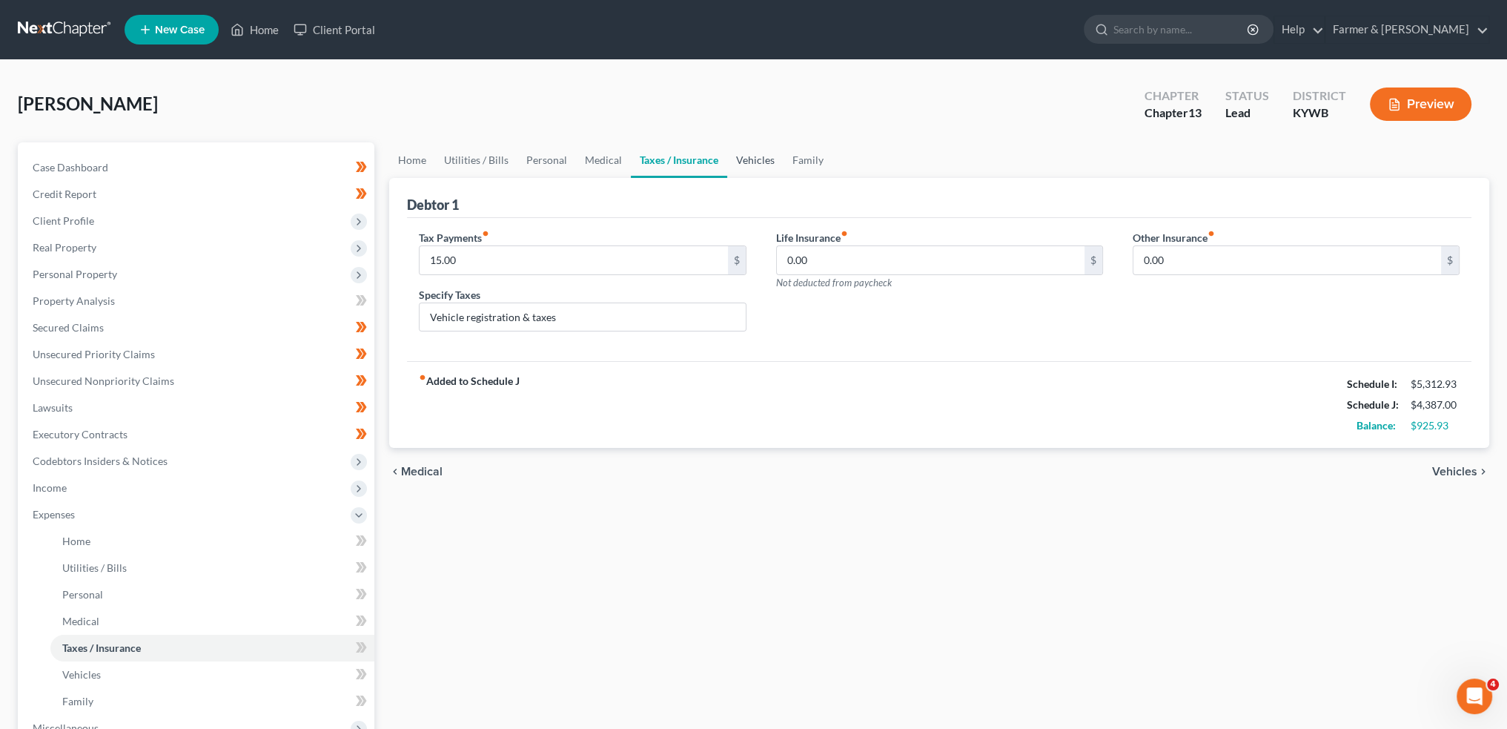
click at [753, 164] on link "Vehicles" at bounding box center [755, 160] width 56 height 36
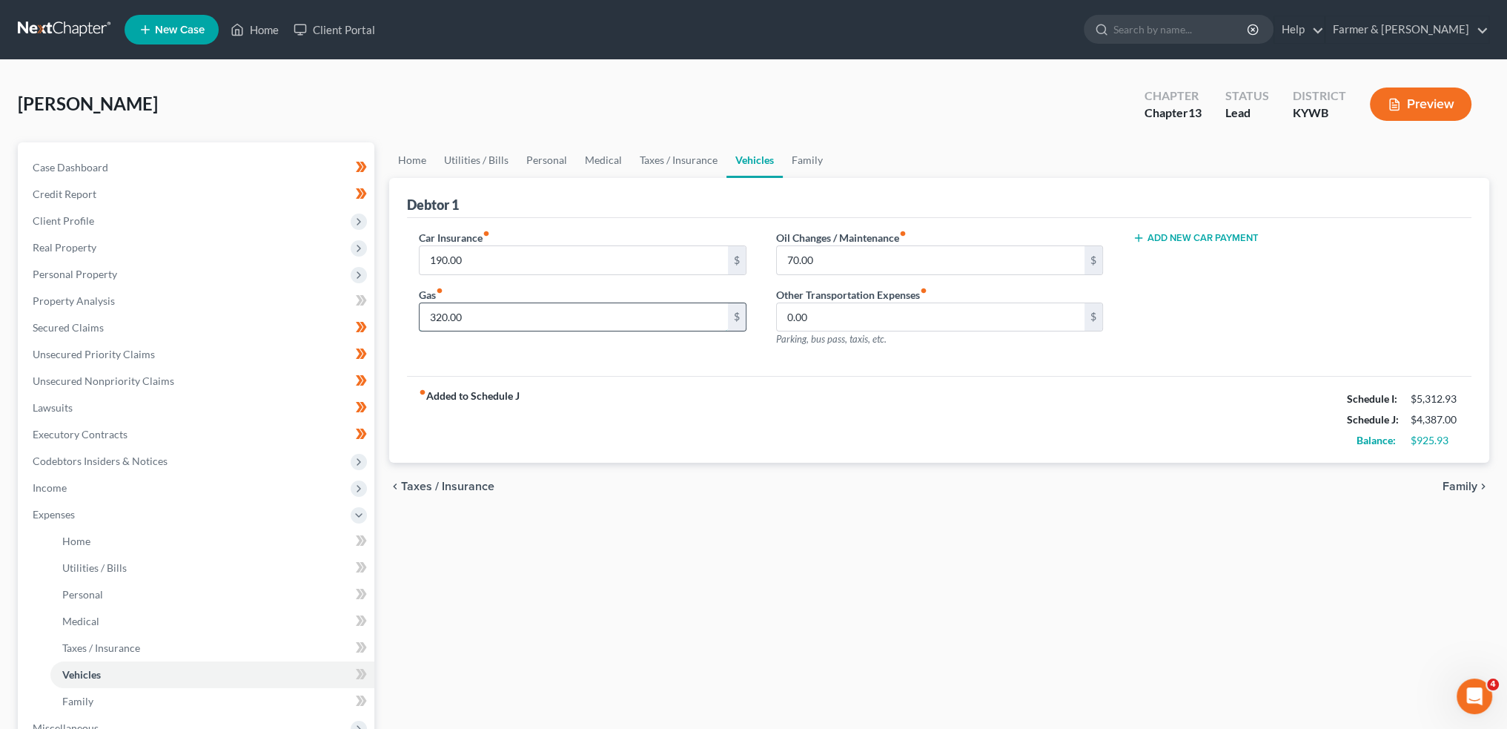
click at [499, 314] on input "320.00" at bounding box center [574, 317] width 308 height 28
type input "400.00"
click at [520, 254] on input "190.00" at bounding box center [574, 260] width 308 height 28
type input "228.00"
type input "450.00"
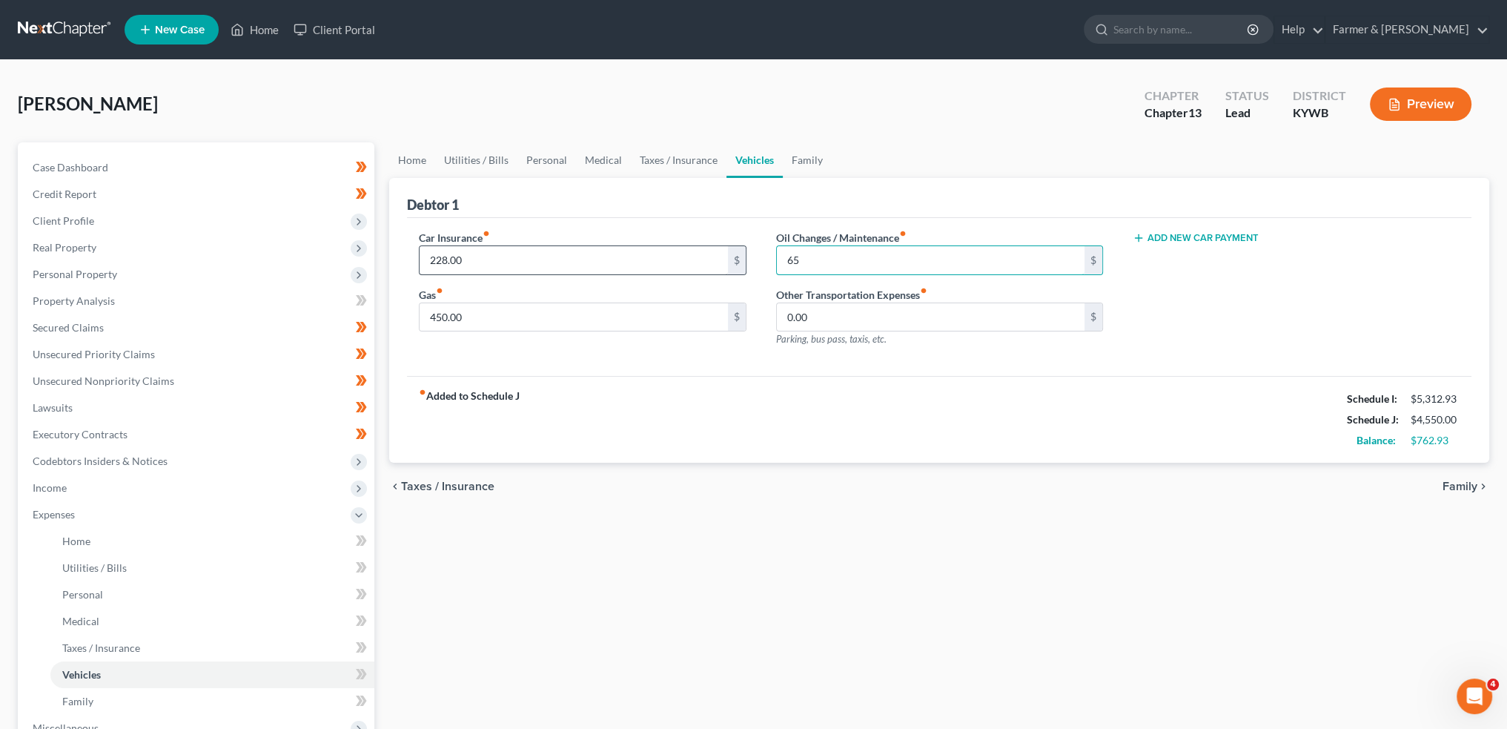
type input "6"
type input "70.00"
click at [519, 254] on input "228.00" at bounding box center [574, 260] width 308 height 28
type input "226.00"
click at [804, 156] on link "Family" at bounding box center [807, 160] width 49 height 36
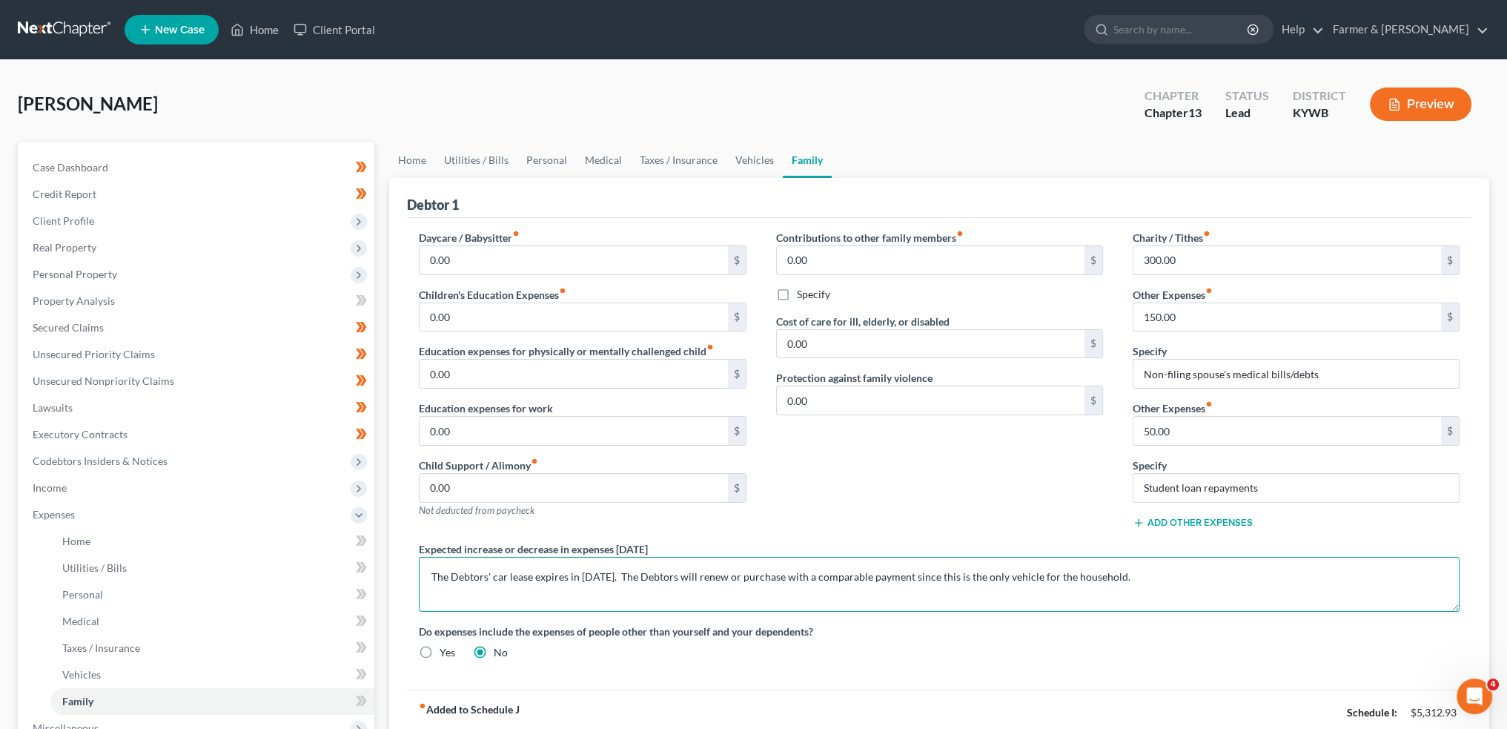
drag, startPoint x: 1175, startPoint y: 578, endPoint x: 388, endPoint y: 594, distance: 787.5
click at [388, 594] on div "Home Utilities / Bills Personal Medical Taxes / Insurance Vehicles Family Debto…" at bounding box center [939, 543] width 1115 height 803
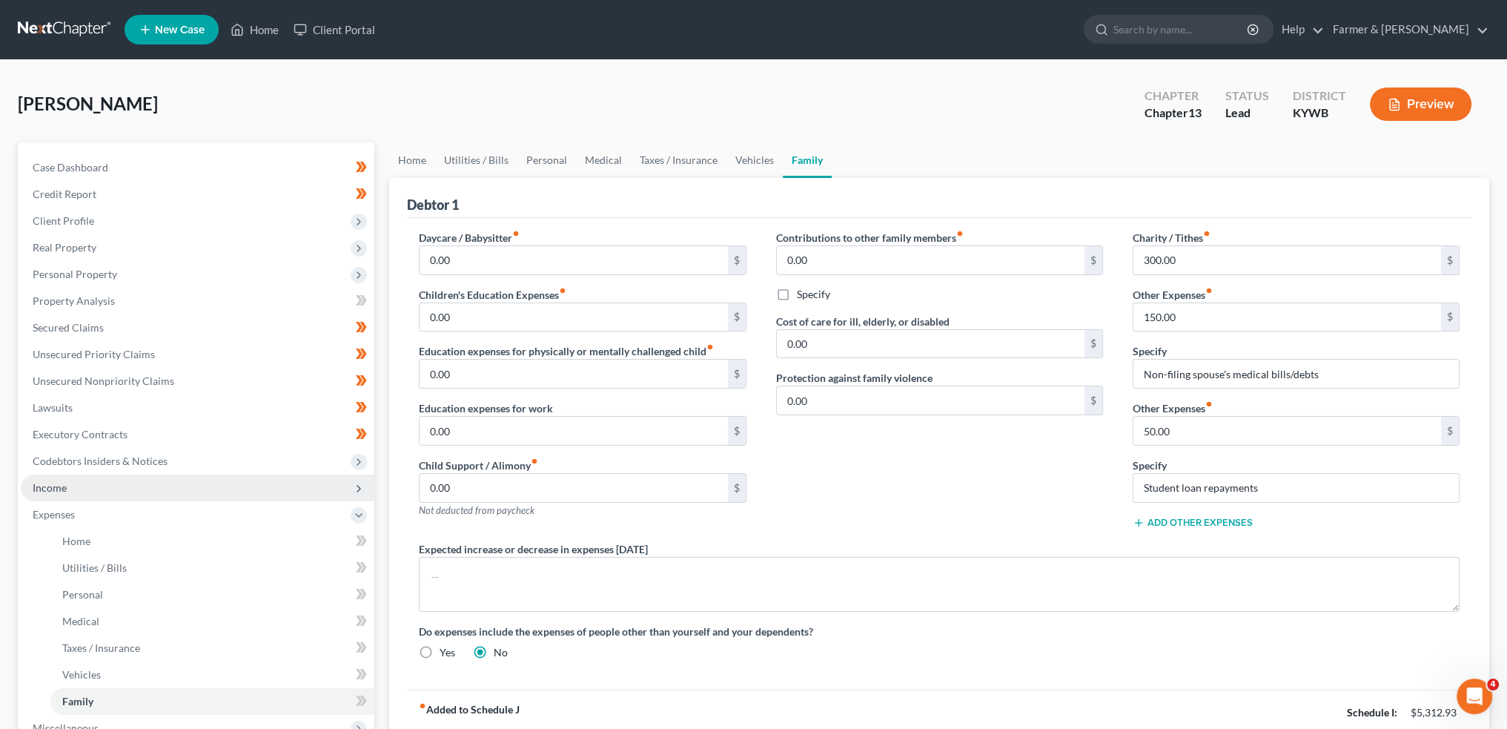
click at [79, 484] on span "Income" at bounding box center [198, 487] width 354 height 27
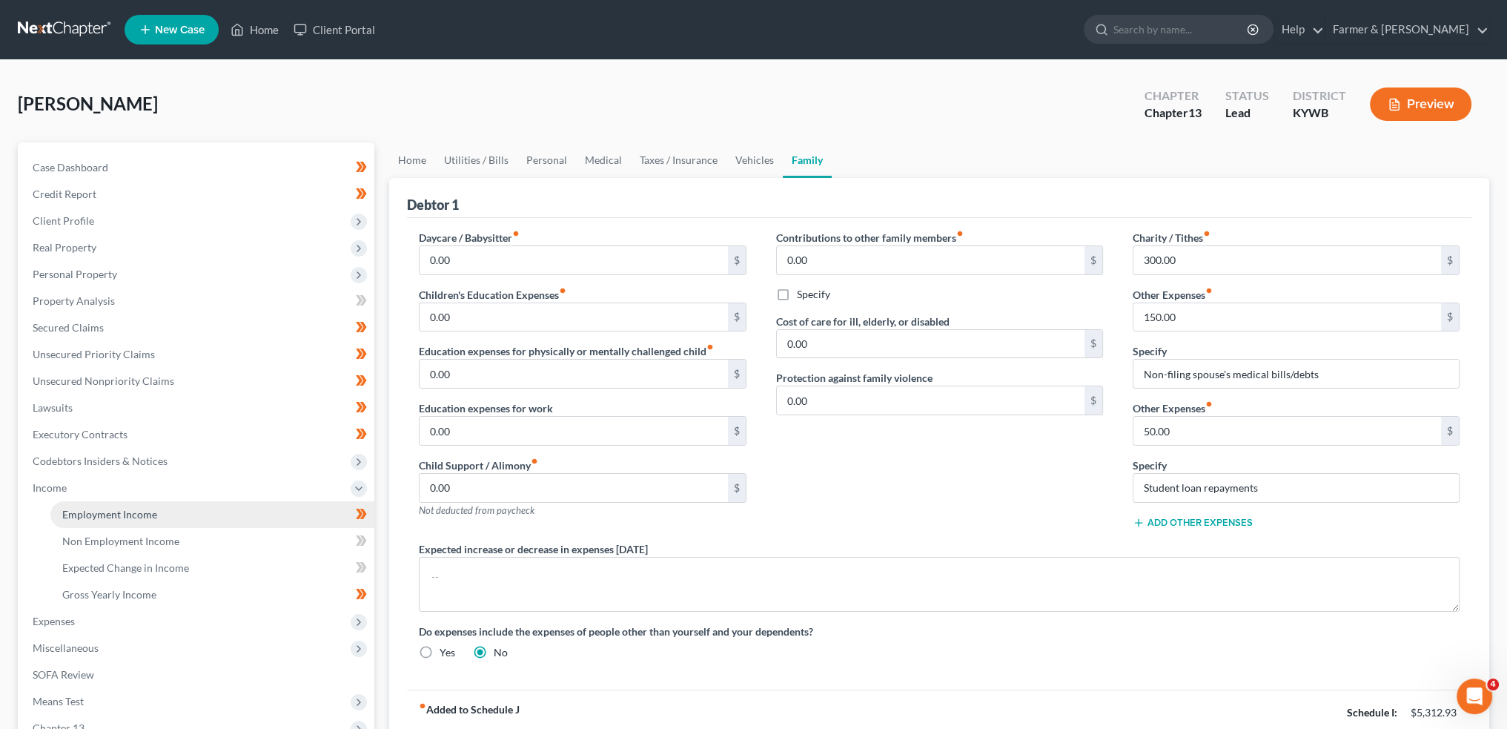
click at [82, 513] on span "Employment Income" at bounding box center [109, 514] width 95 height 13
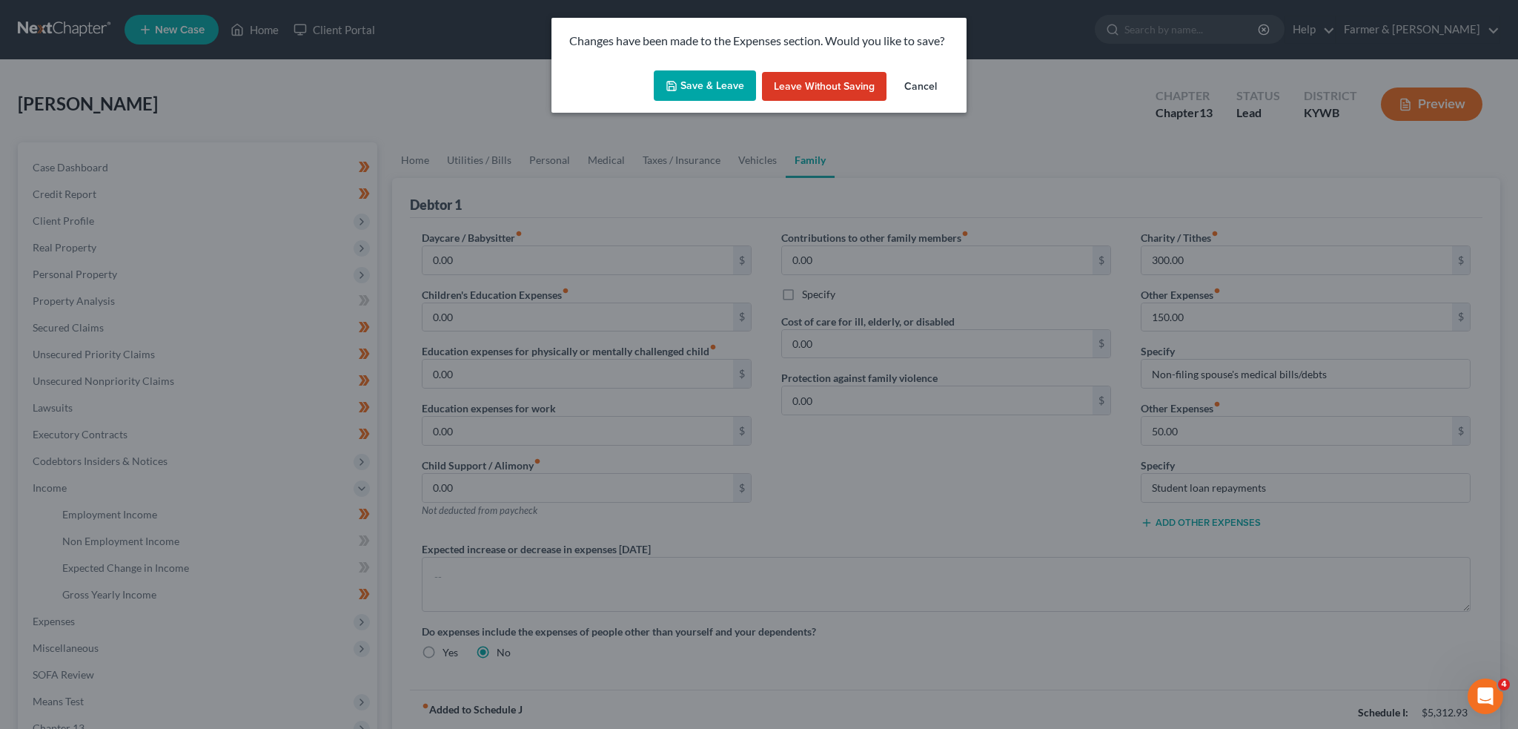
click at [689, 90] on button "Save & Leave" at bounding box center [705, 85] width 102 height 31
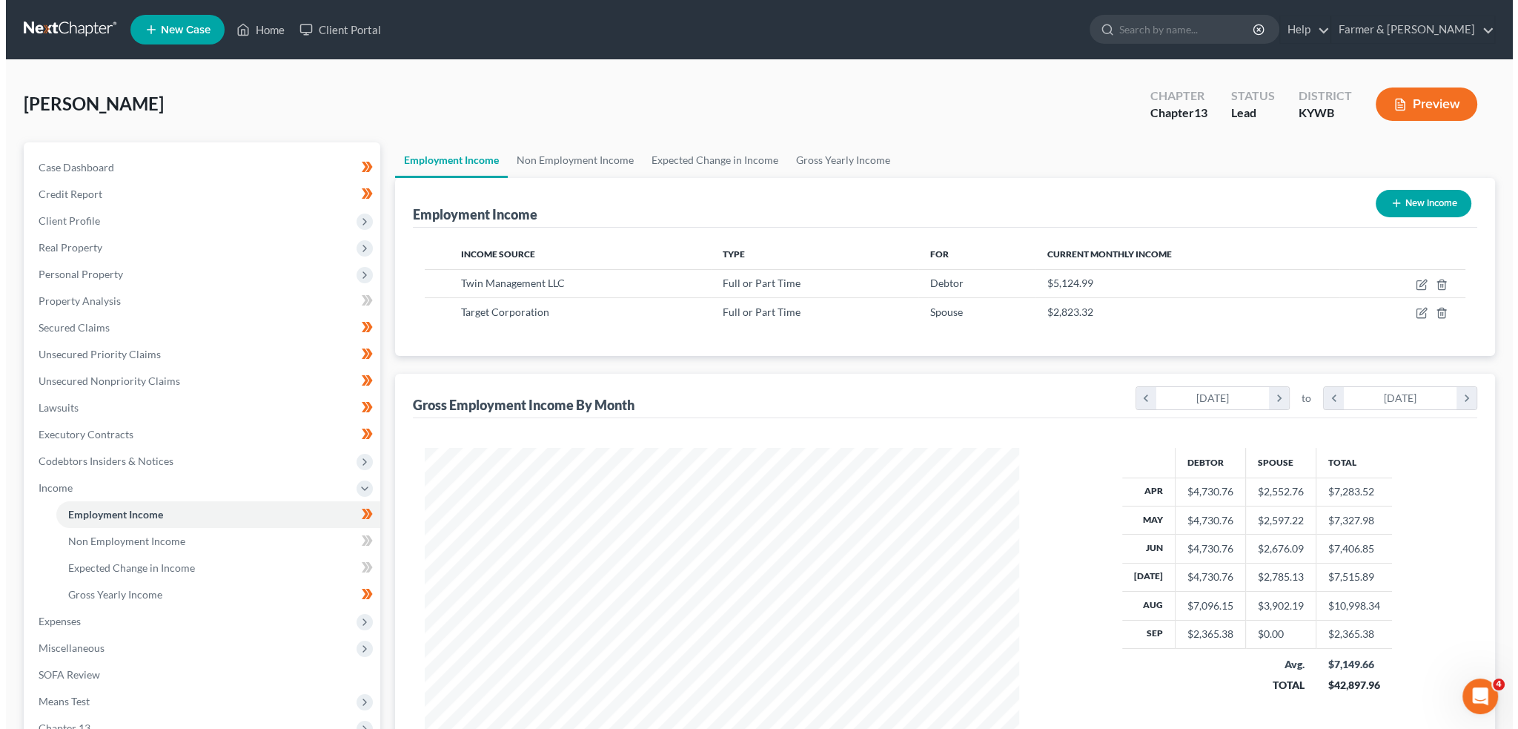
scroll to position [297, 623]
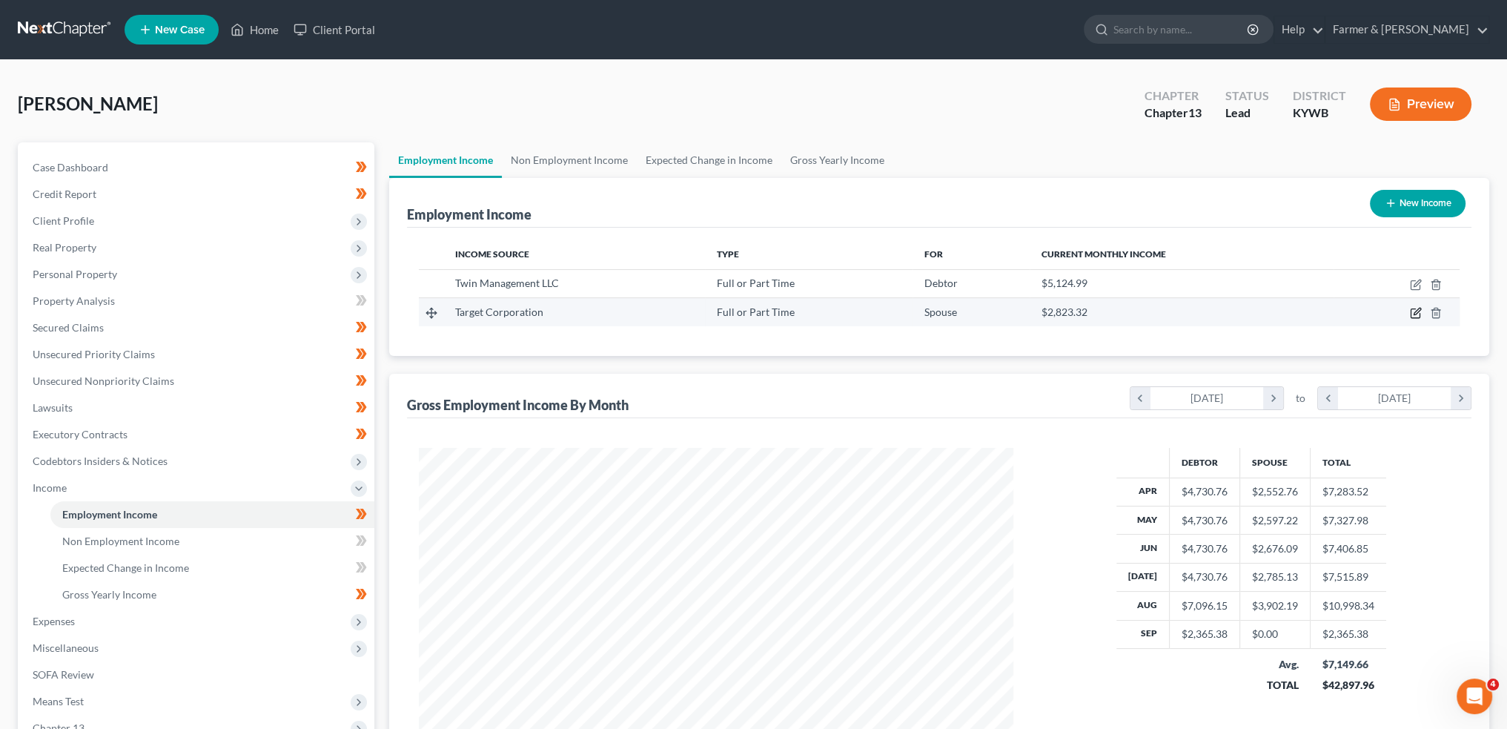
click at [1412, 311] on icon "button" at bounding box center [1415, 313] width 9 height 9
select select "0"
select select "18"
select select "2"
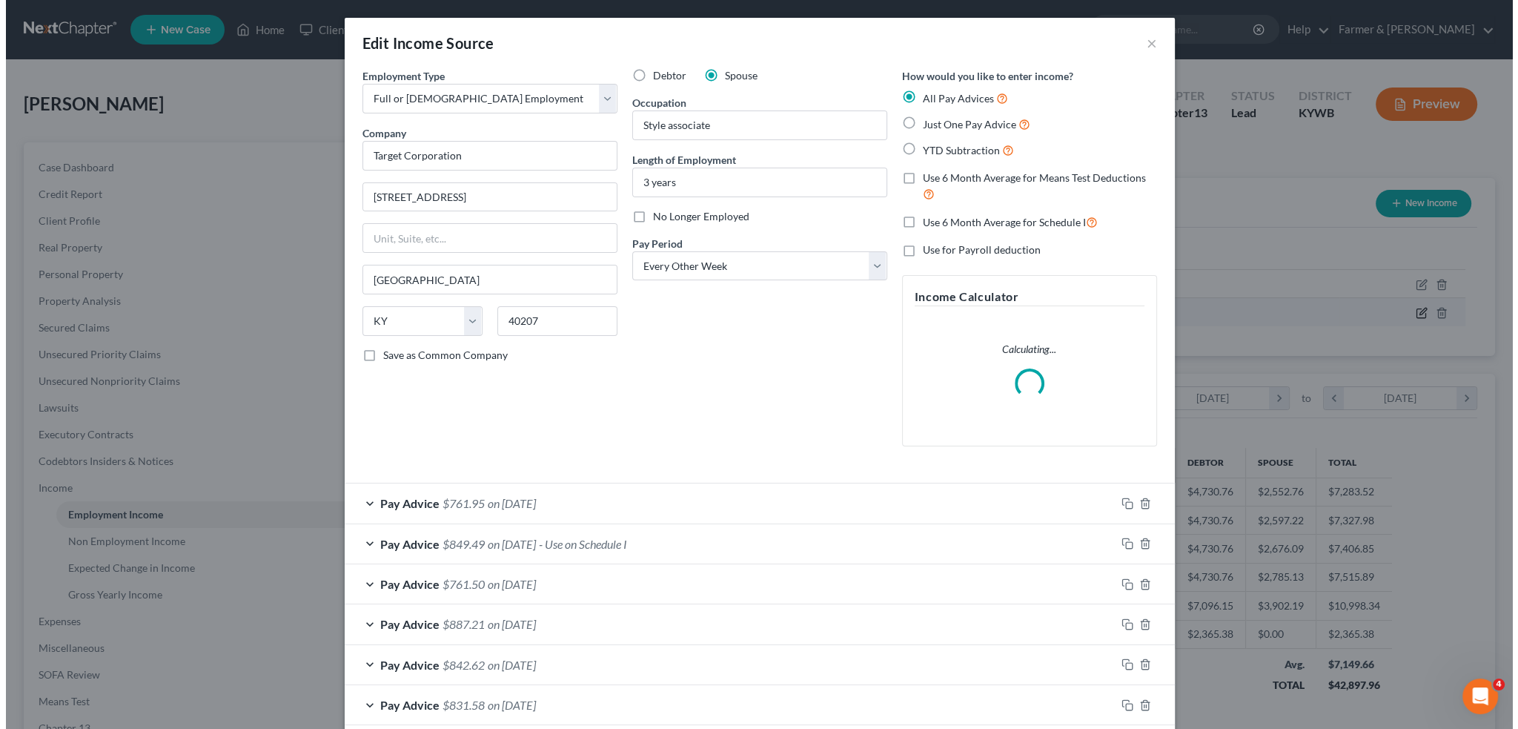
scroll to position [299, 629]
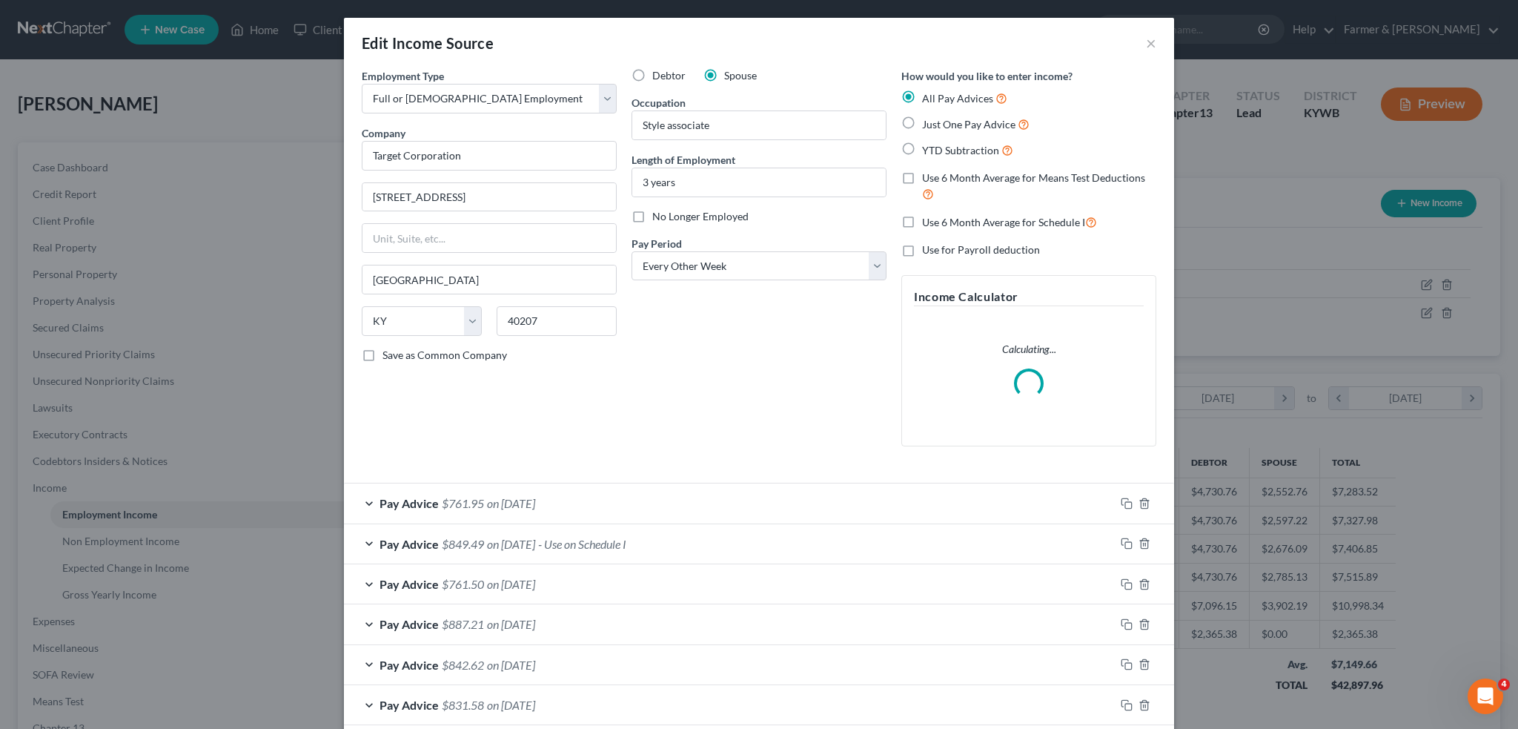
click at [676, 539] on div "Pay Advice $849.49 on 08/15/2025 - Use on Schedule I" at bounding box center [729, 543] width 771 height 39
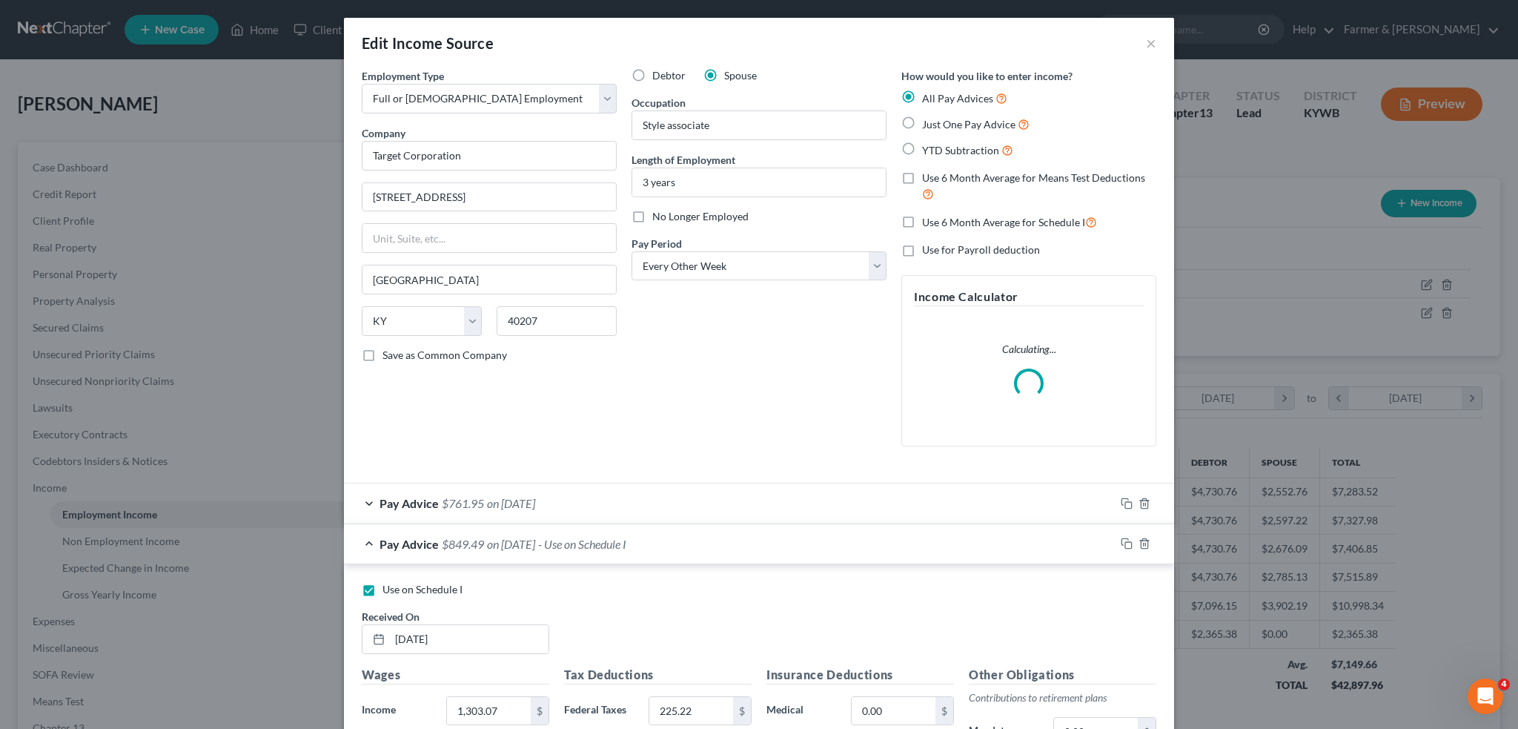
scroll to position [371, 0]
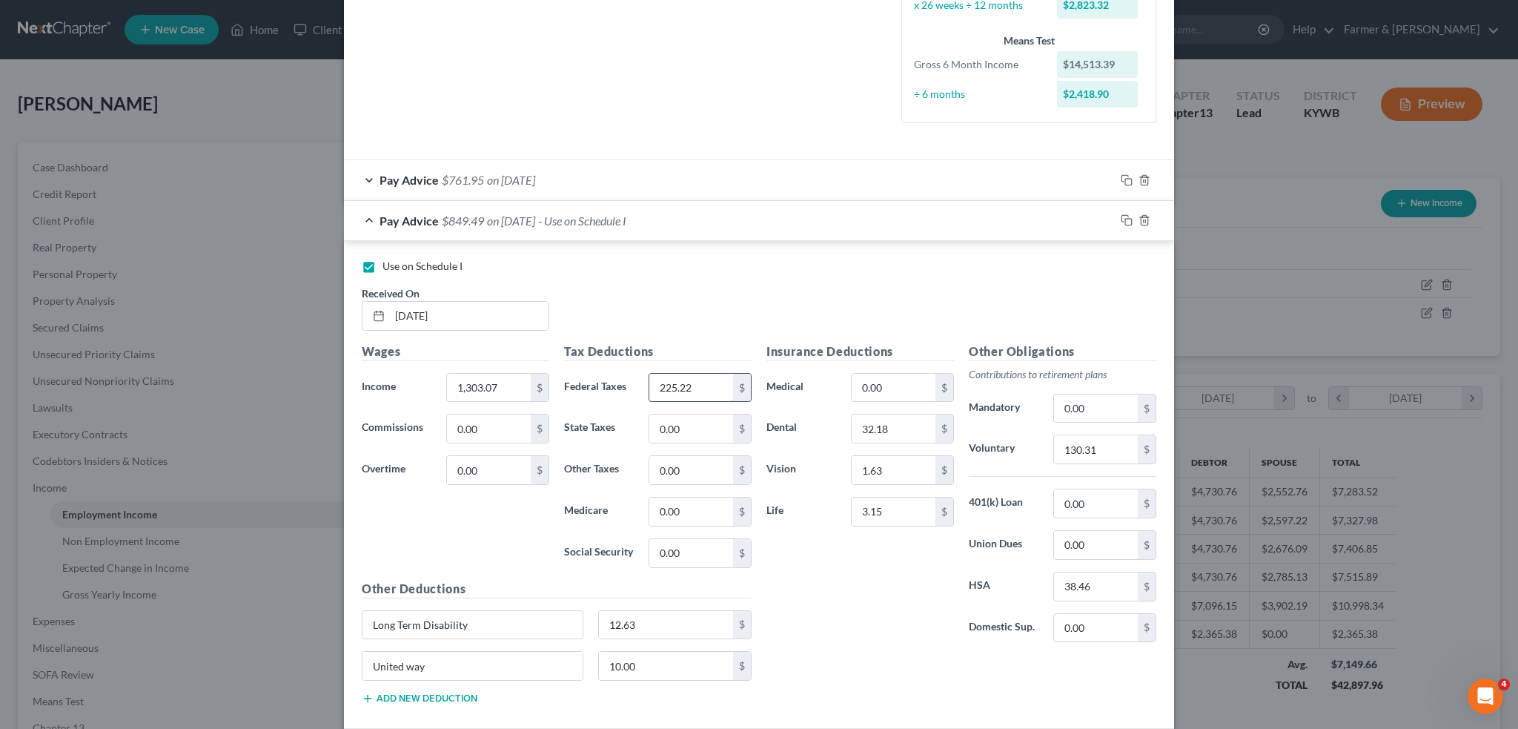
click at [702, 381] on input "225.22" at bounding box center [691, 388] width 84 height 28
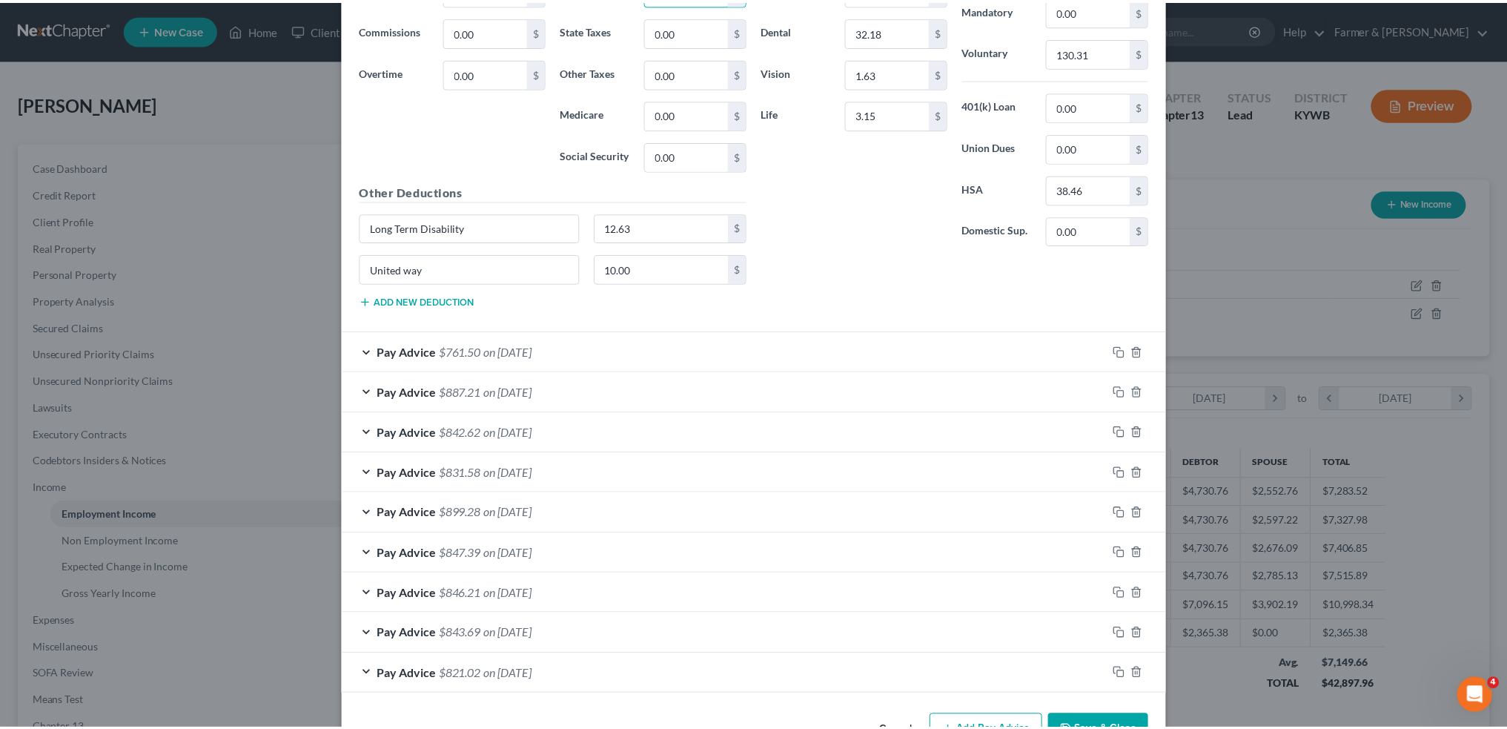
scroll to position [810, 0]
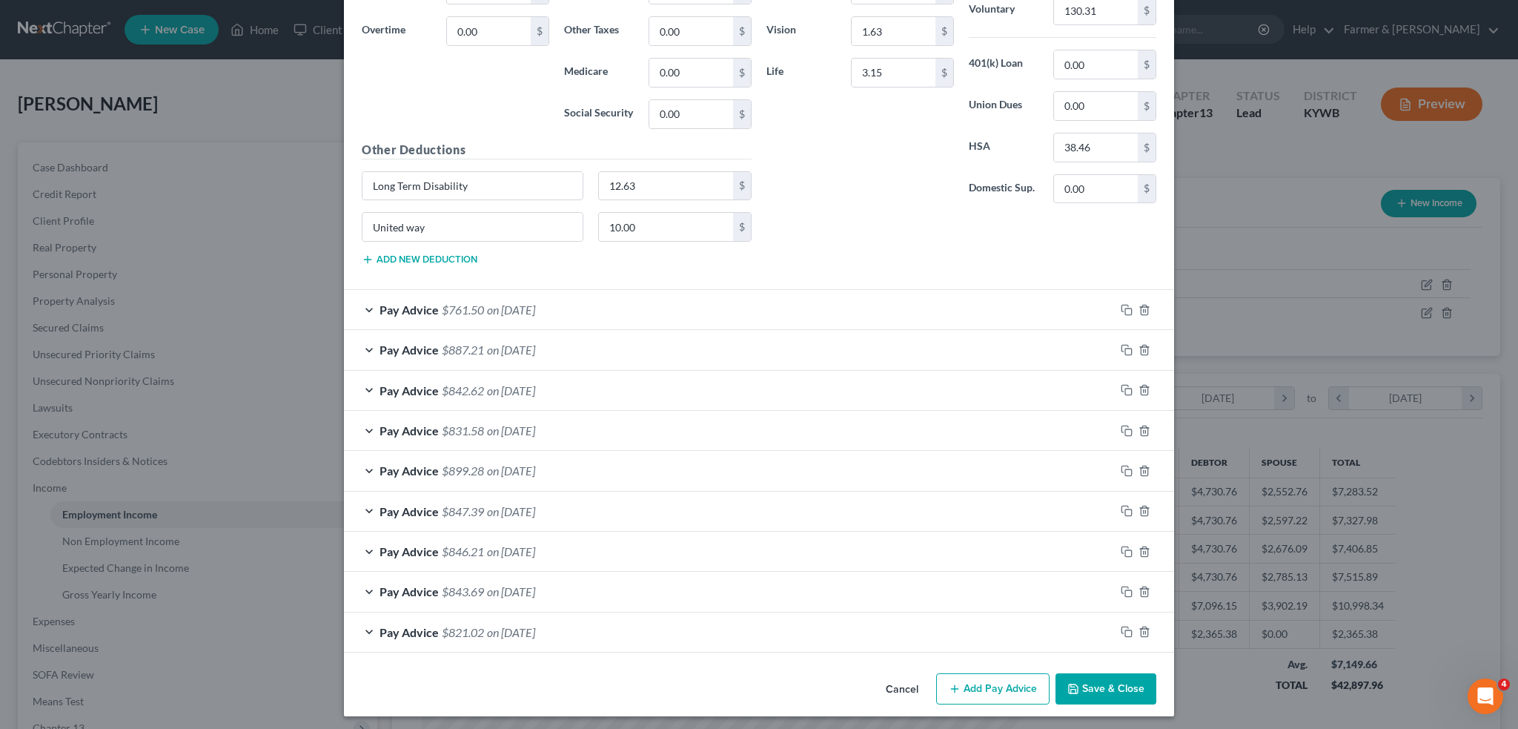
type input "325.77"
click at [1090, 679] on button "Save & Close" at bounding box center [1106, 688] width 101 height 31
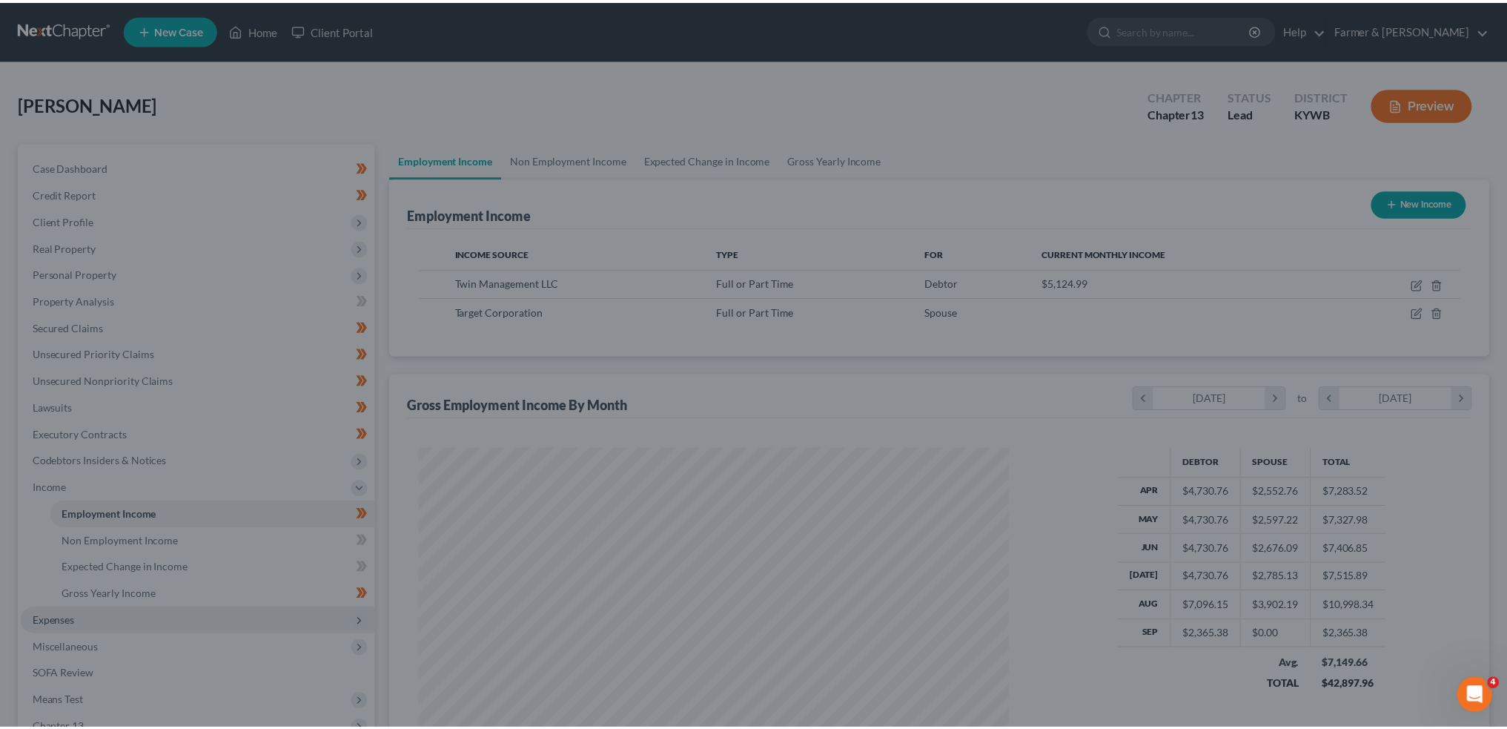
scroll to position [741038, 740710]
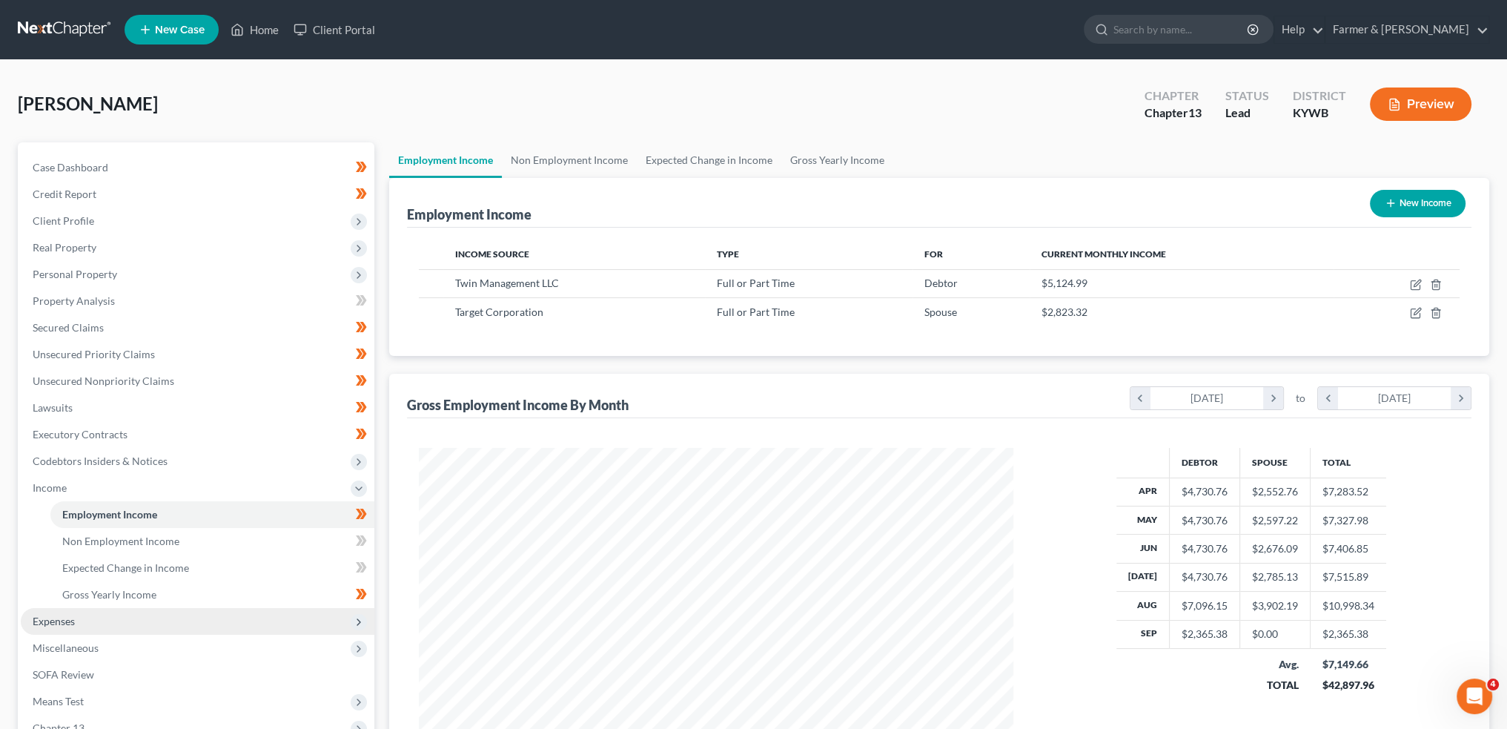
click at [101, 623] on span "Expenses" at bounding box center [198, 621] width 354 height 27
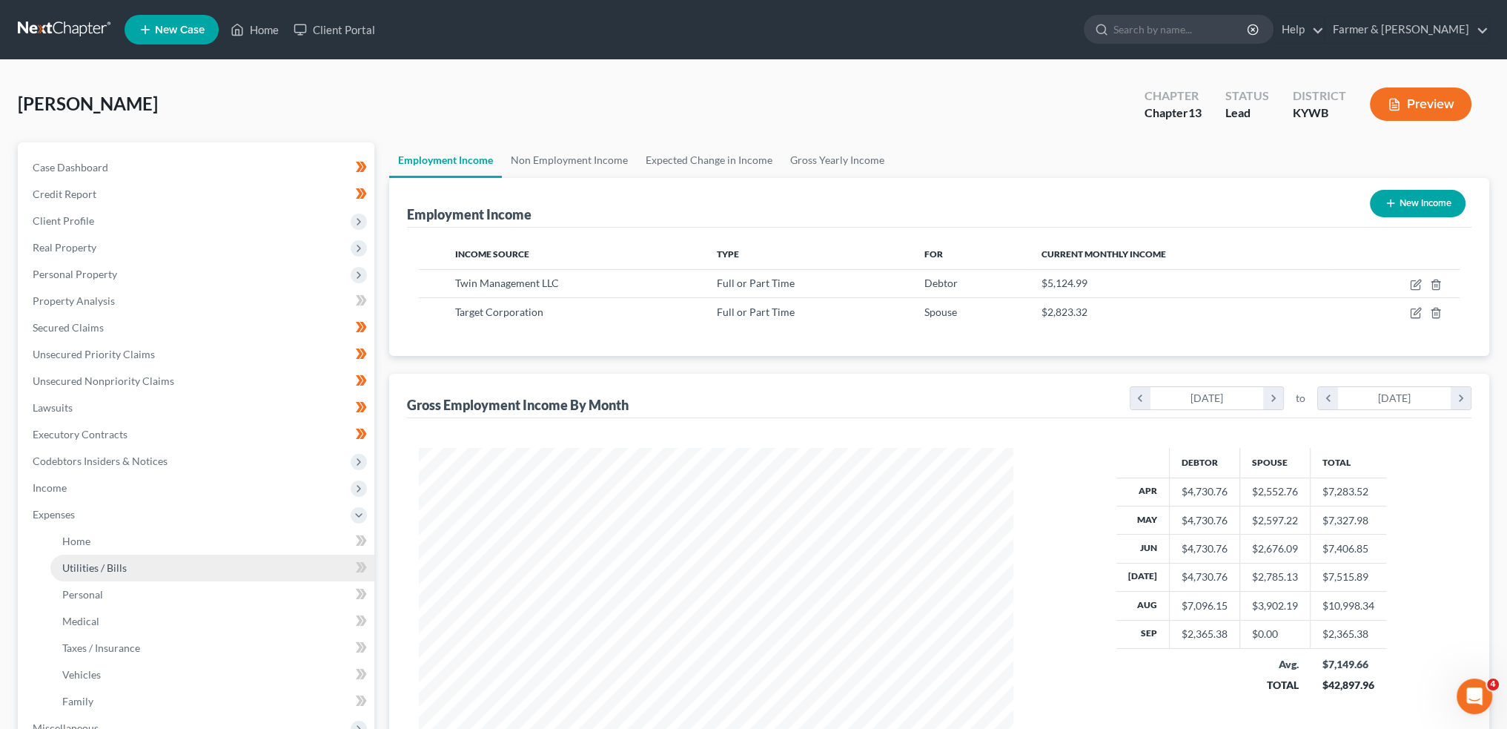
click at [107, 565] on span "Utilities / Bills" at bounding box center [94, 567] width 64 height 13
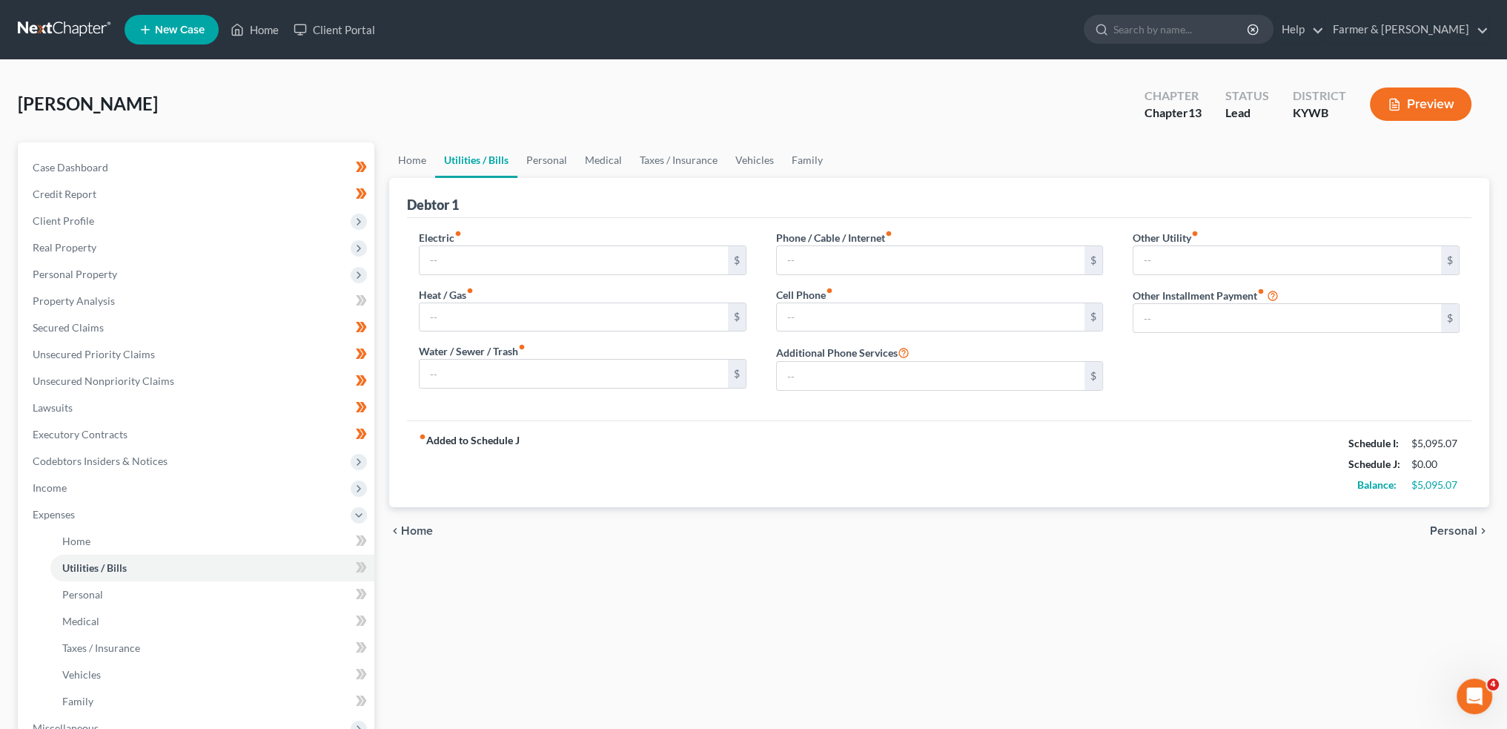
type input "350.00"
type input "0.00"
type input "70.00"
type input "98.00"
type input "149.00"
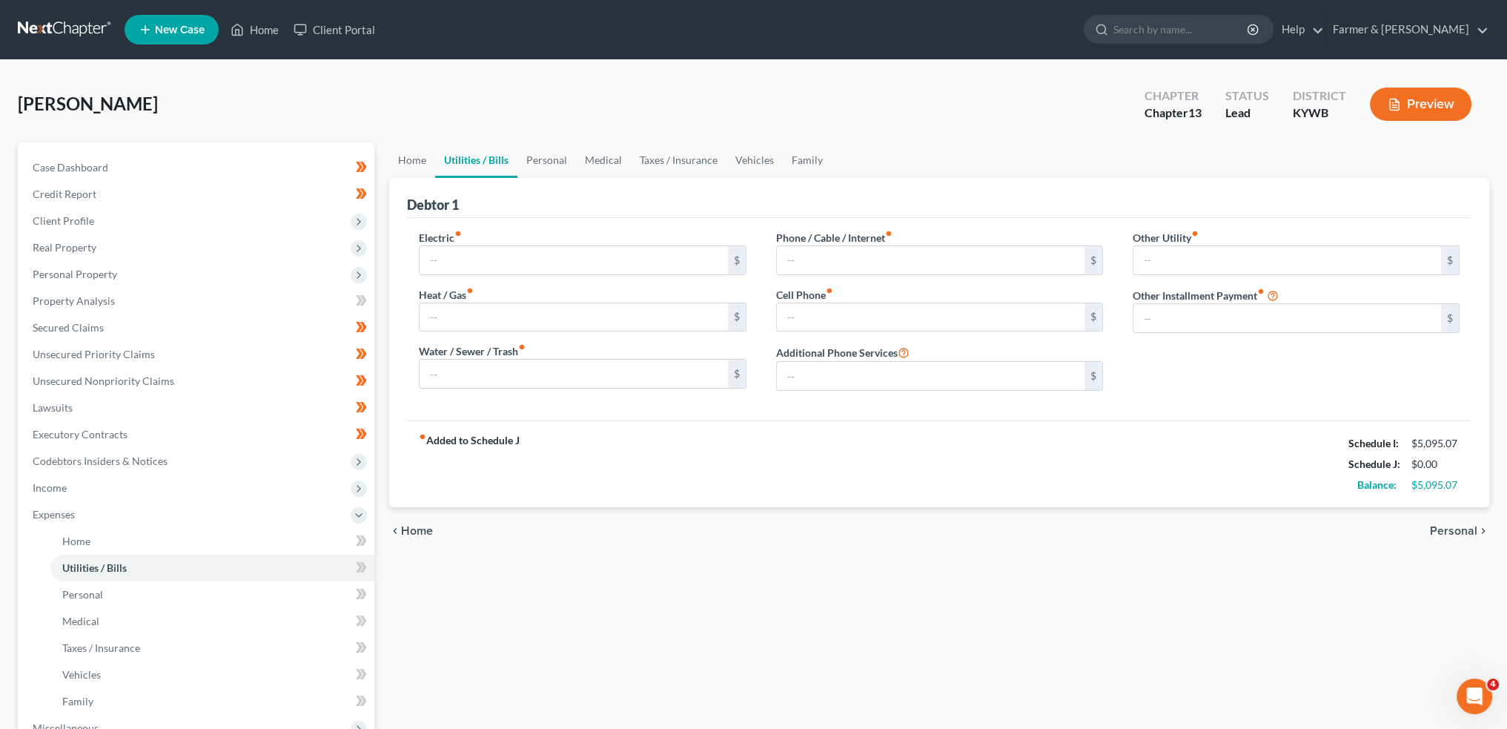
type input "0.00"
click at [856, 322] on input "149.00" at bounding box center [931, 317] width 308 height 28
click at [860, 433] on div "fiber_manual_record Added to Schedule J Schedule I: $5,095.07 Schedule J: $4,55…" at bounding box center [939, 463] width 1065 height 87
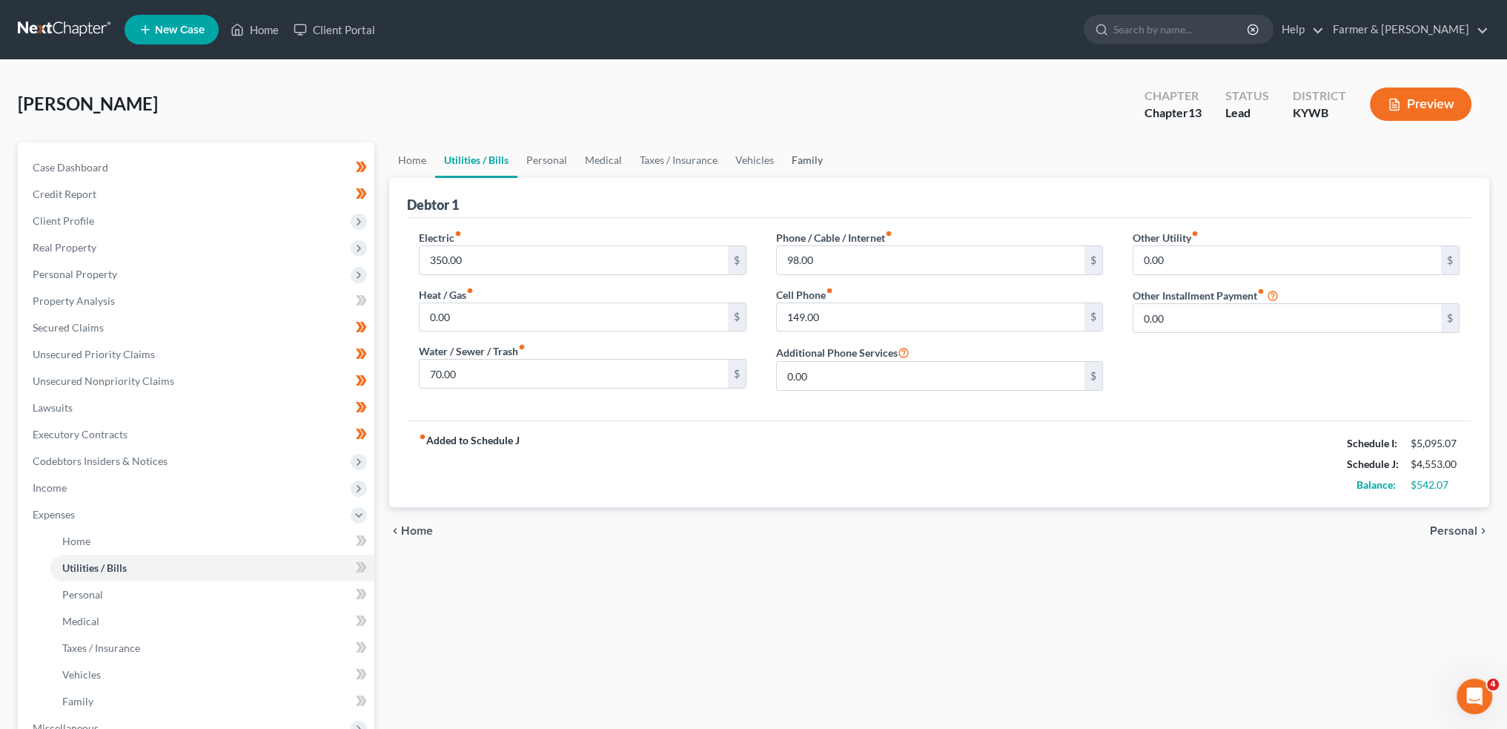
click at [811, 156] on link "Family" at bounding box center [807, 160] width 49 height 36
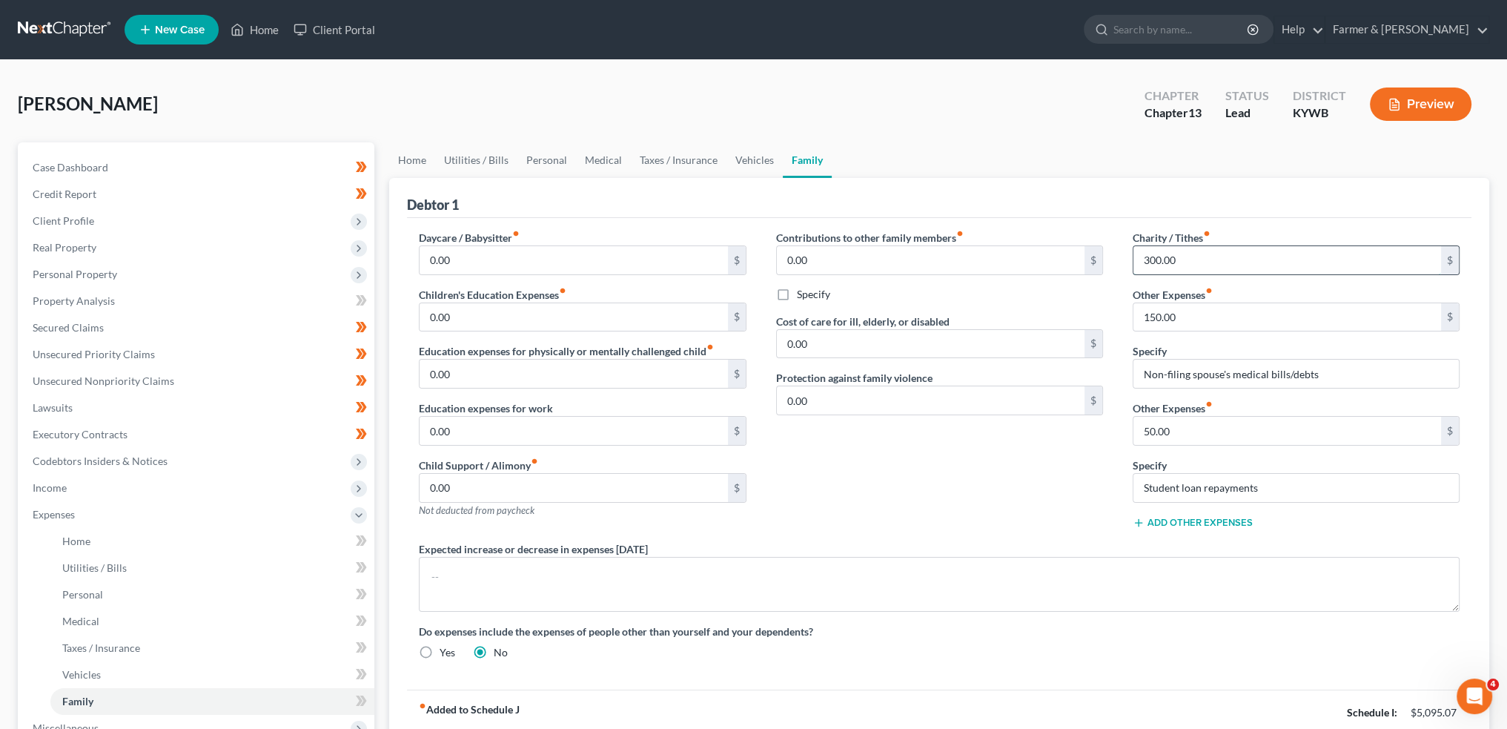
click at [1198, 258] on input "300.00" at bounding box center [1288, 260] width 308 height 28
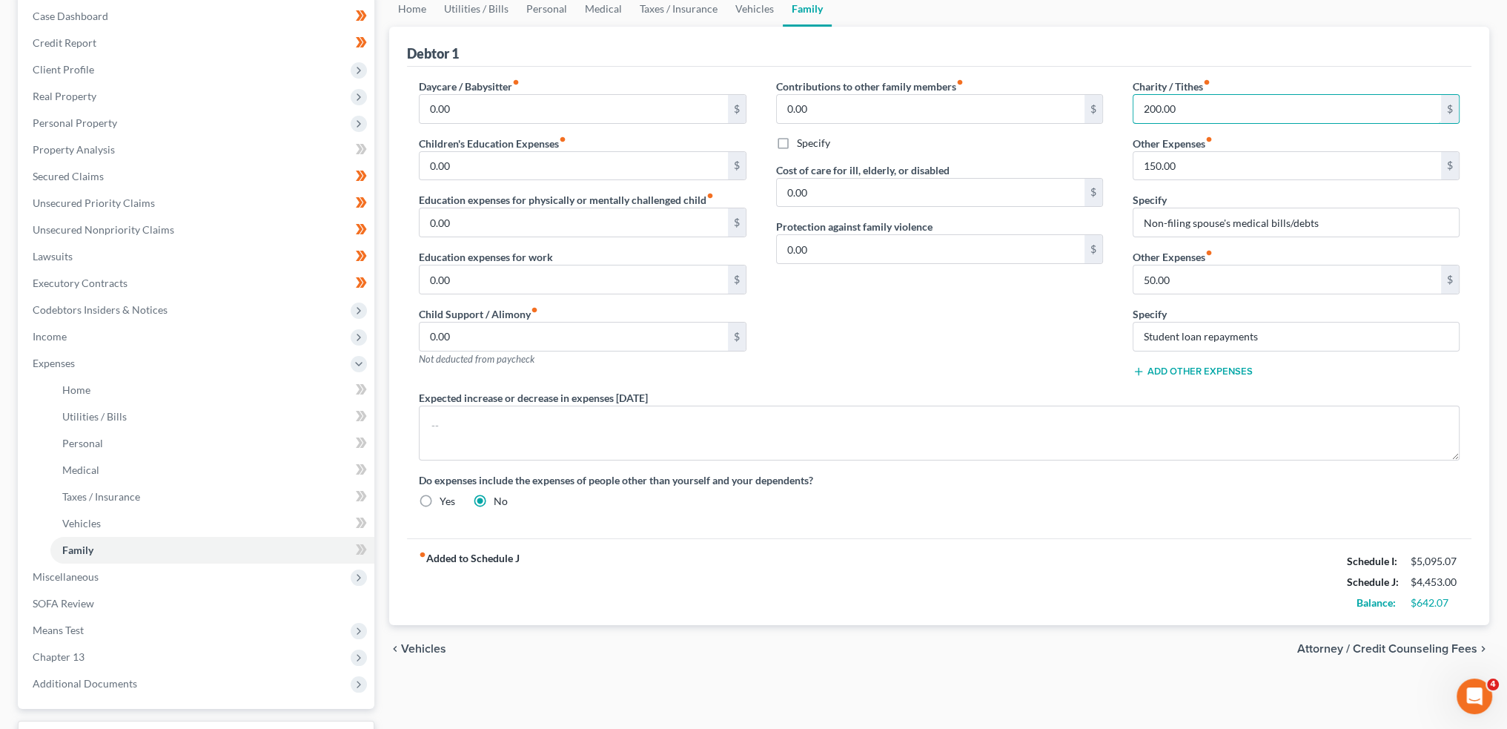
scroll to position [123, 0]
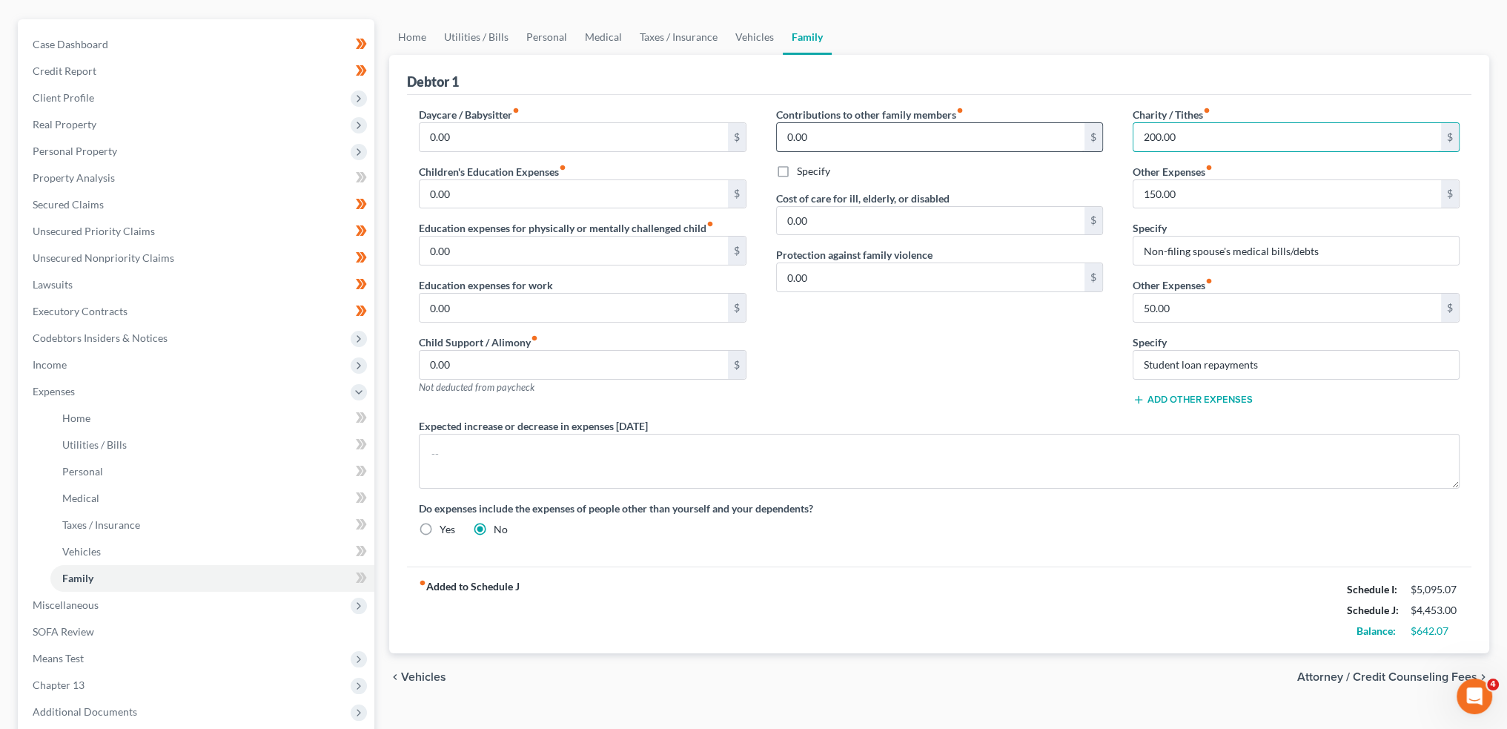
drag, startPoint x: 1214, startPoint y: 134, endPoint x: 1056, endPoint y: 133, distance: 157.9
click at [1056, 133] on div "Daycare / Babysitter fiber_manual_record 0.00 $ Children's Education Expenses f…" at bounding box center [939, 328] width 1070 height 442
type input "100.00"
type input "130.00"
click at [1025, 346] on div "Contributions to other family members fiber_manual_record 0.00 $ Specify Cost o…" at bounding box center [939, 262] width 357 height 311
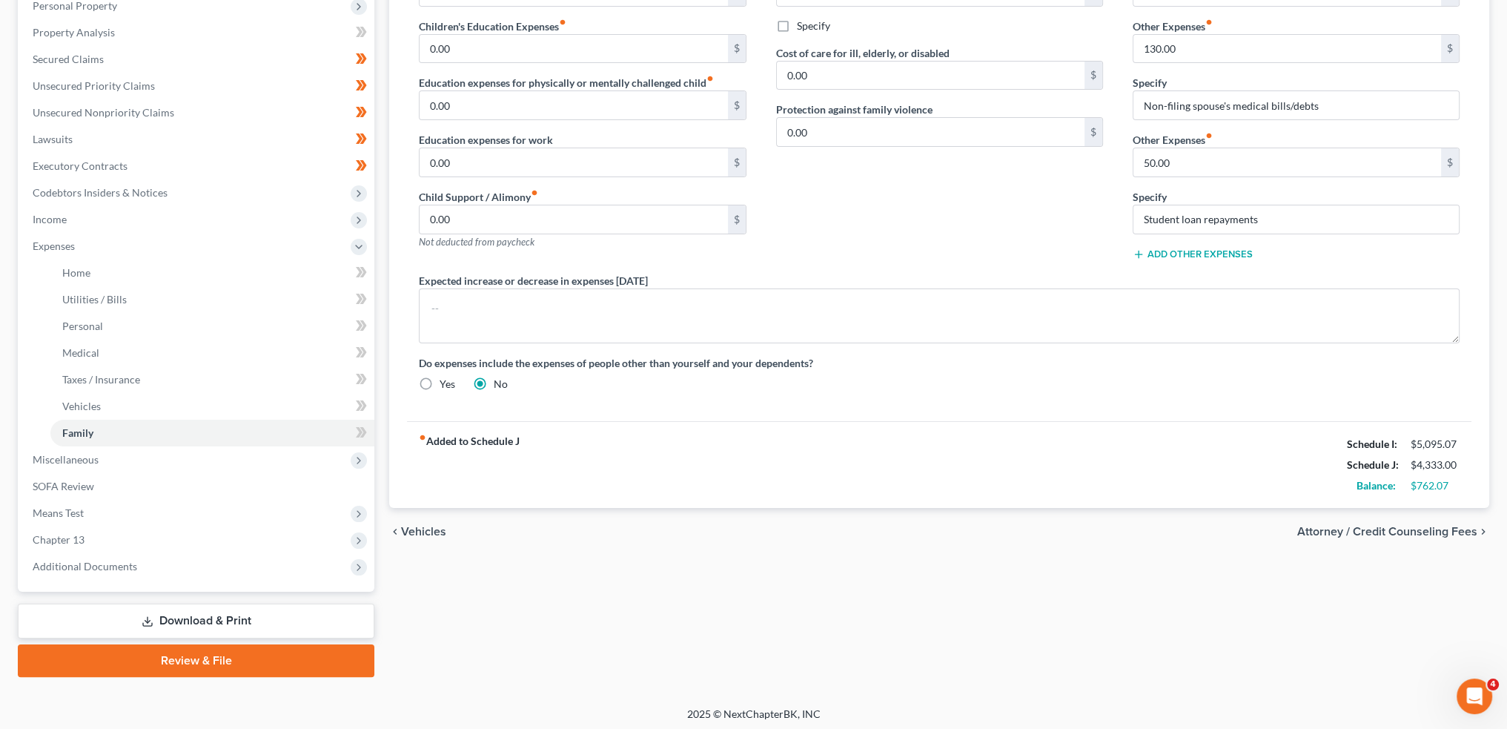
scroll to position [271, 0]
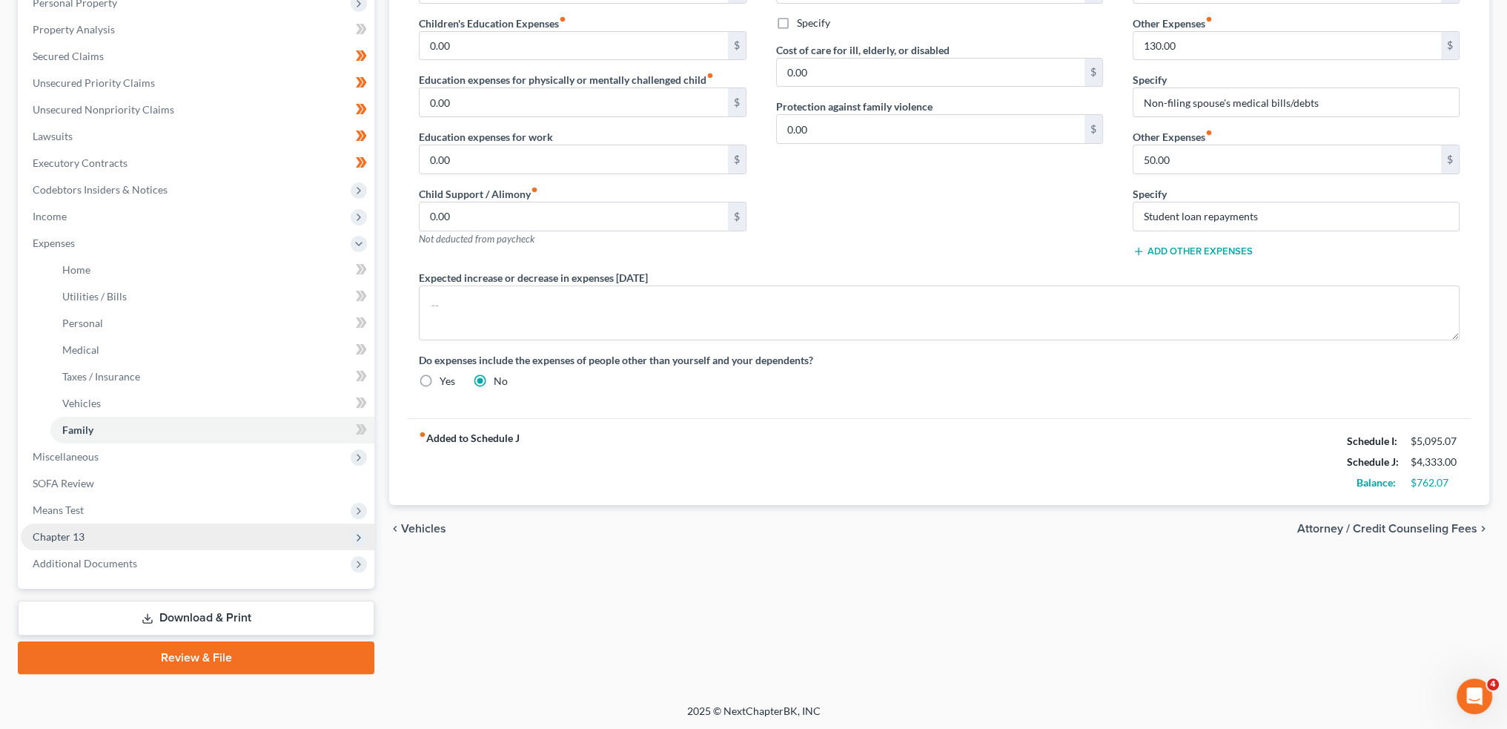
click at [193, 538] on span "Chapter 13" at bounding box center [198, 536] width 354 height 27
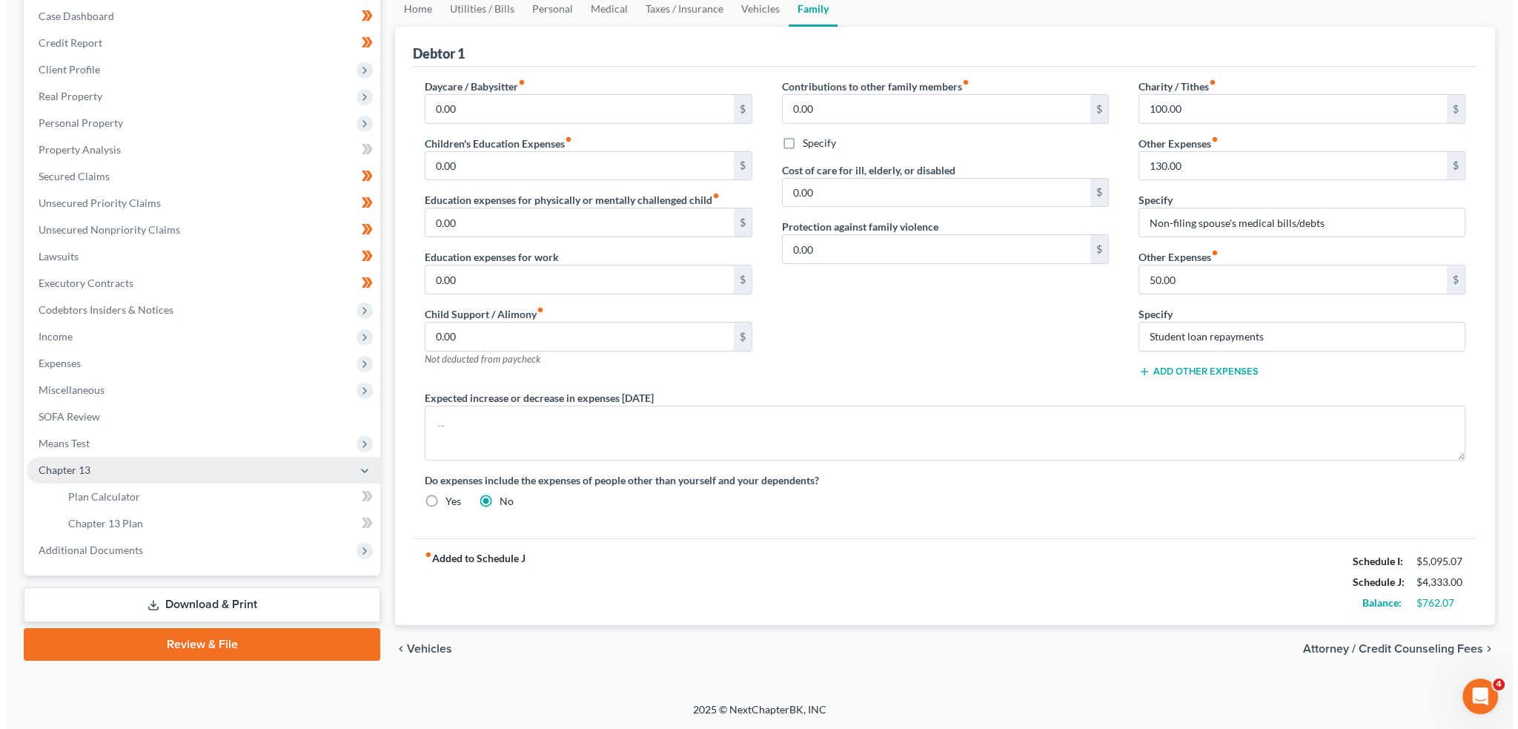
scroll to position [148, 0]
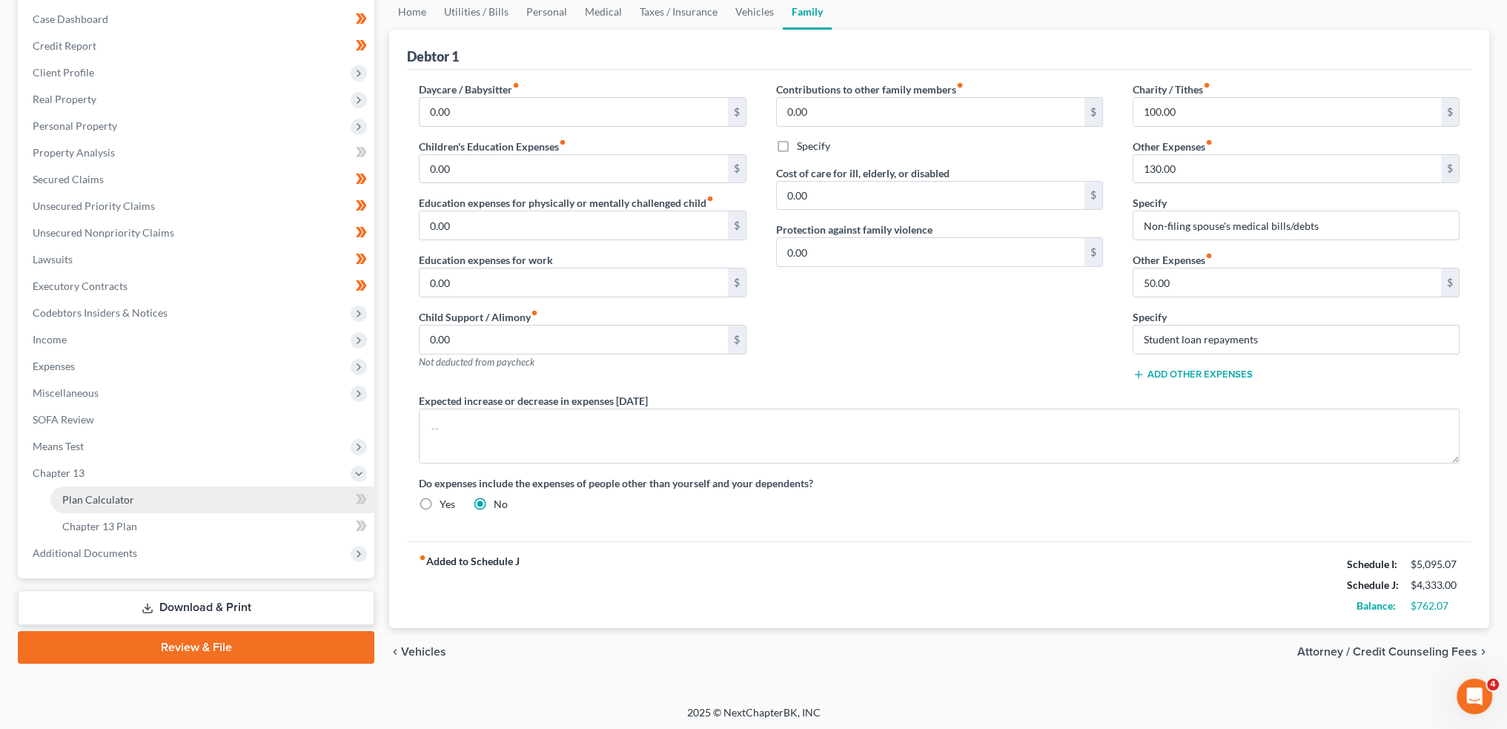
click at [186, 498] on link "Plan Calculator" at bounding box center [212, 499] width 324 height 27
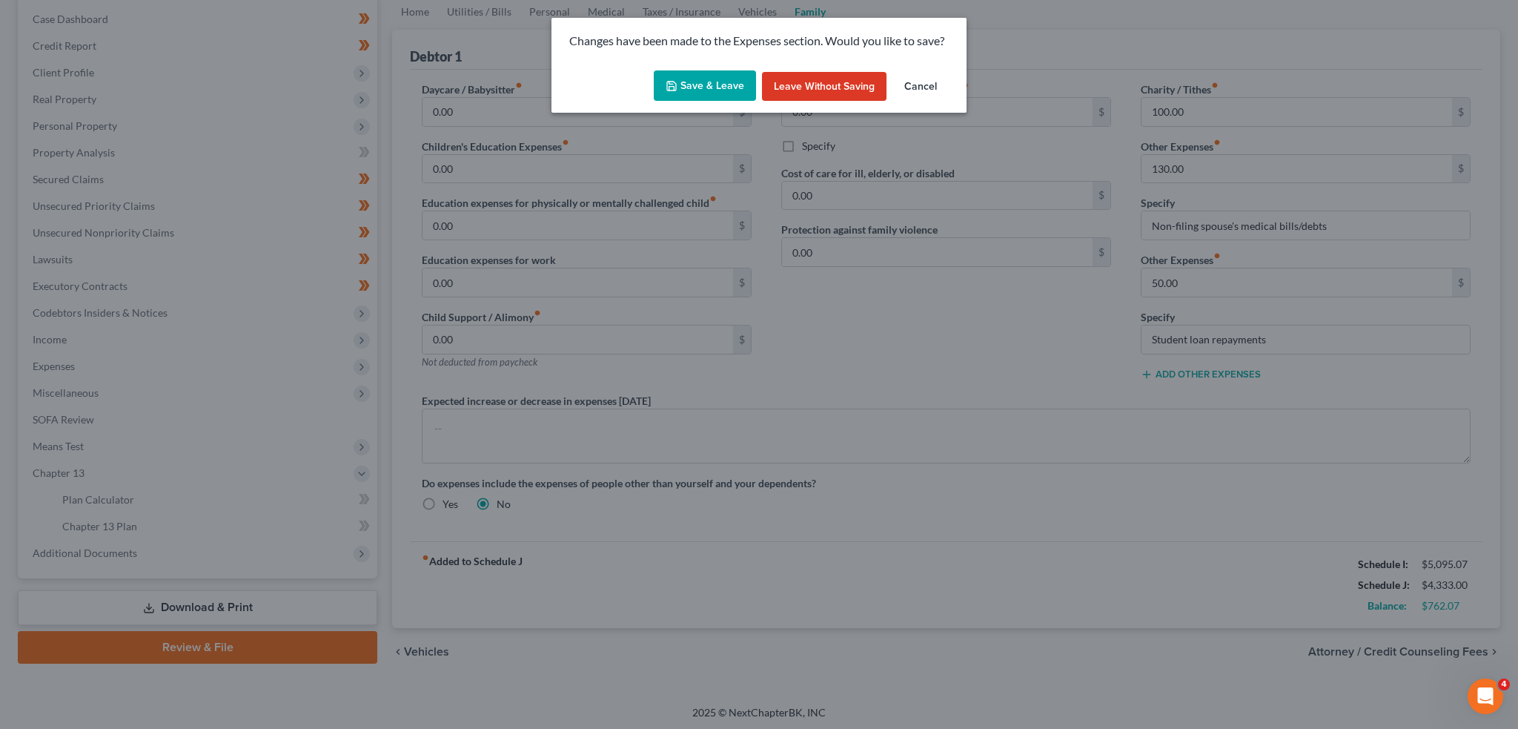
click at [673, 80] on icon "button" at bounding box center [672, 86] width 12 height 12
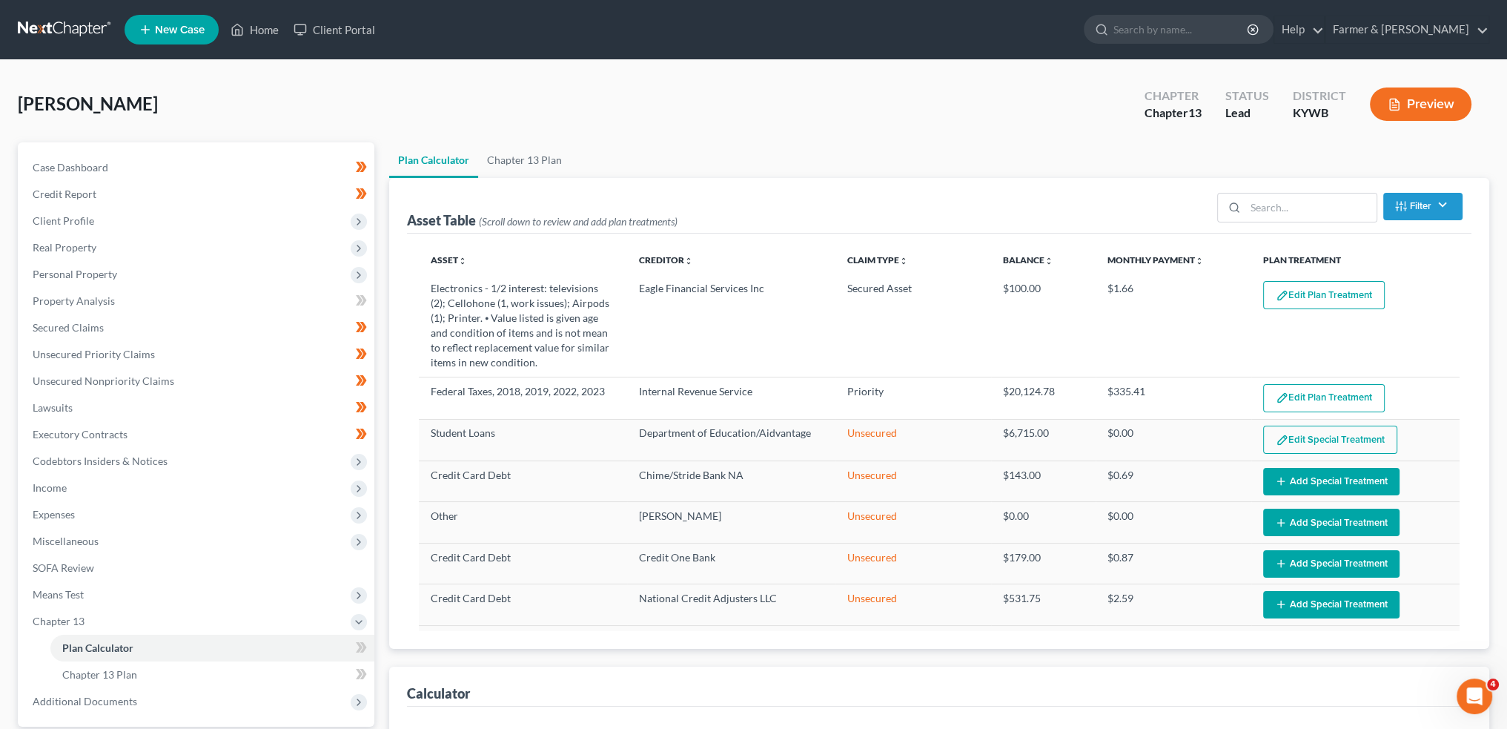
select select "59"
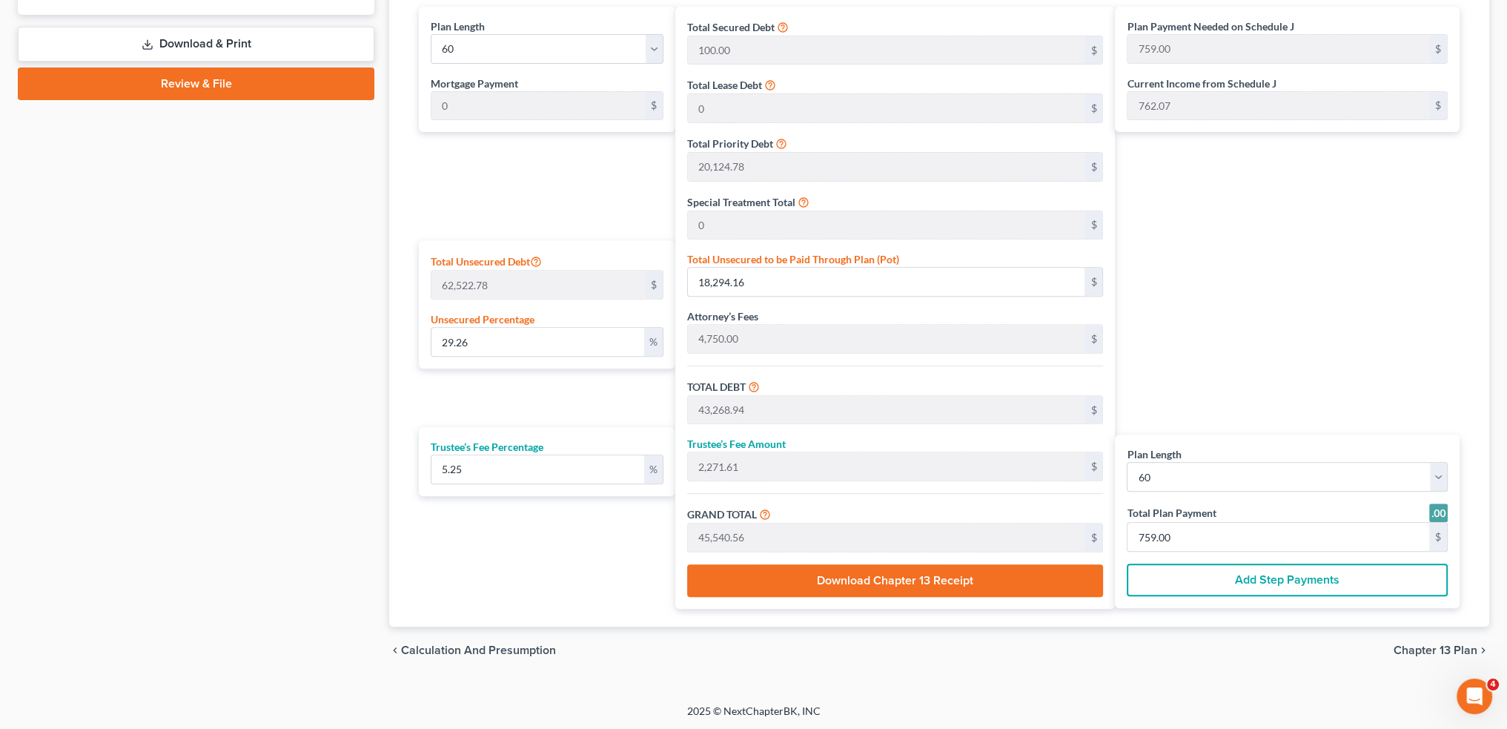
scroll to position [464, 0]
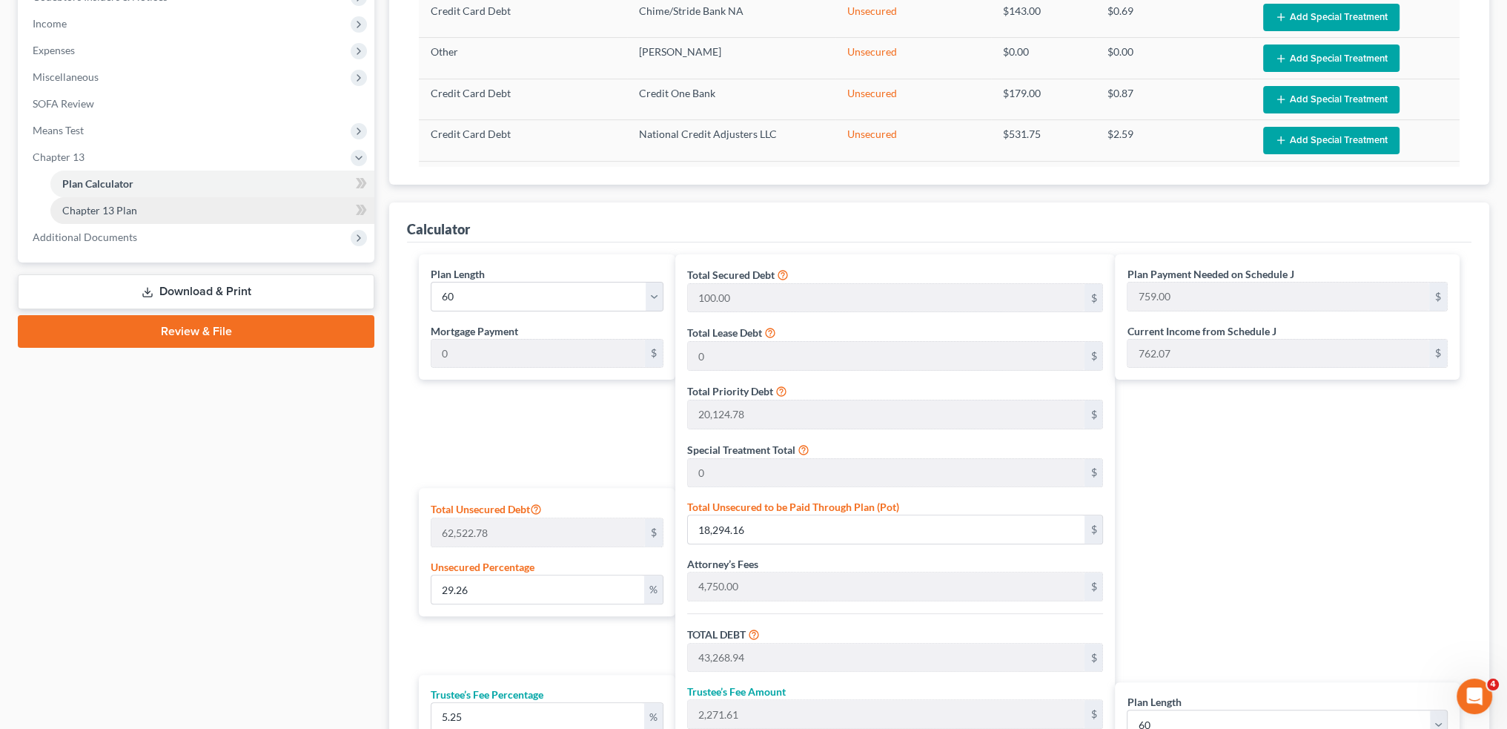
click at [168, 202] on link "Chapter 13 Plan" at bounding box center [212, 210] width 324 height 27
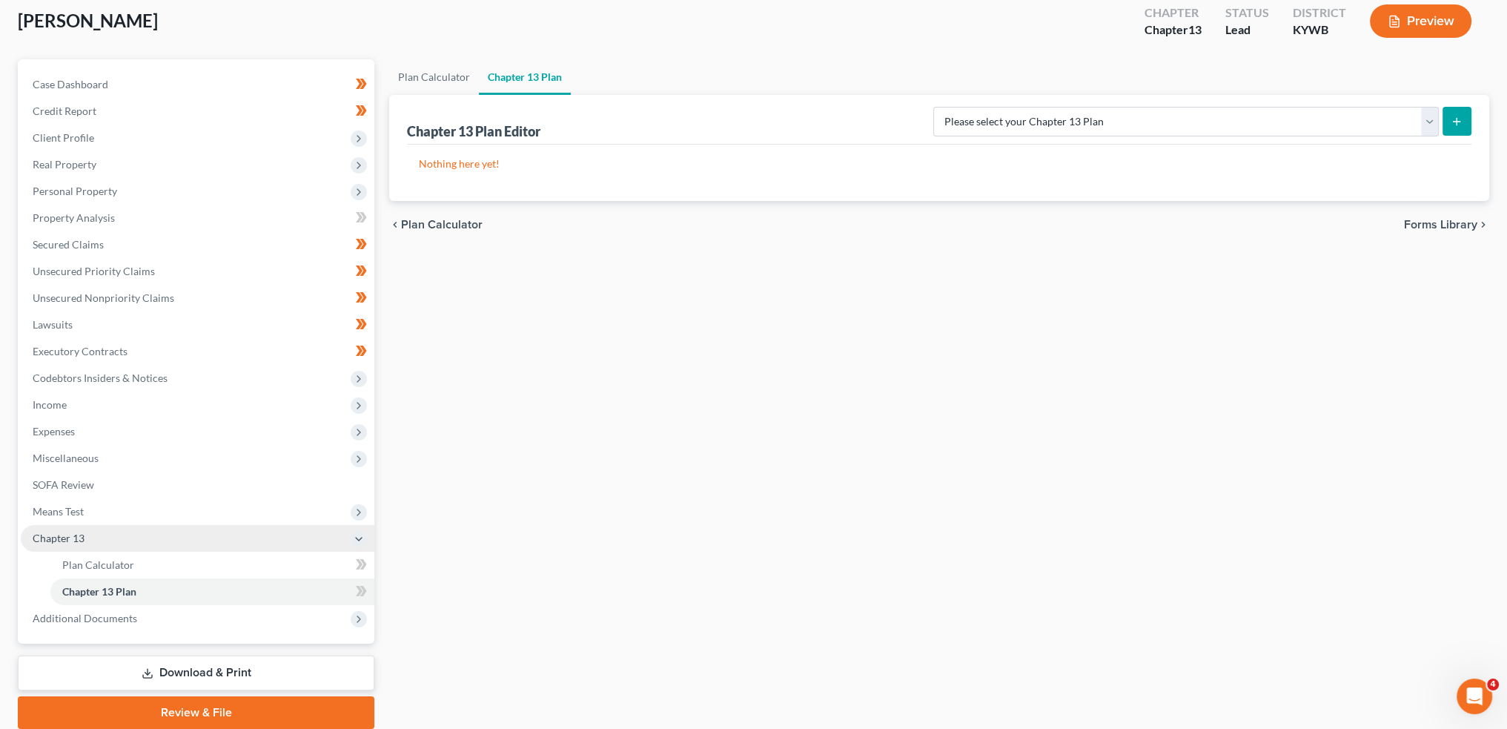
scroll to position [138, 0]
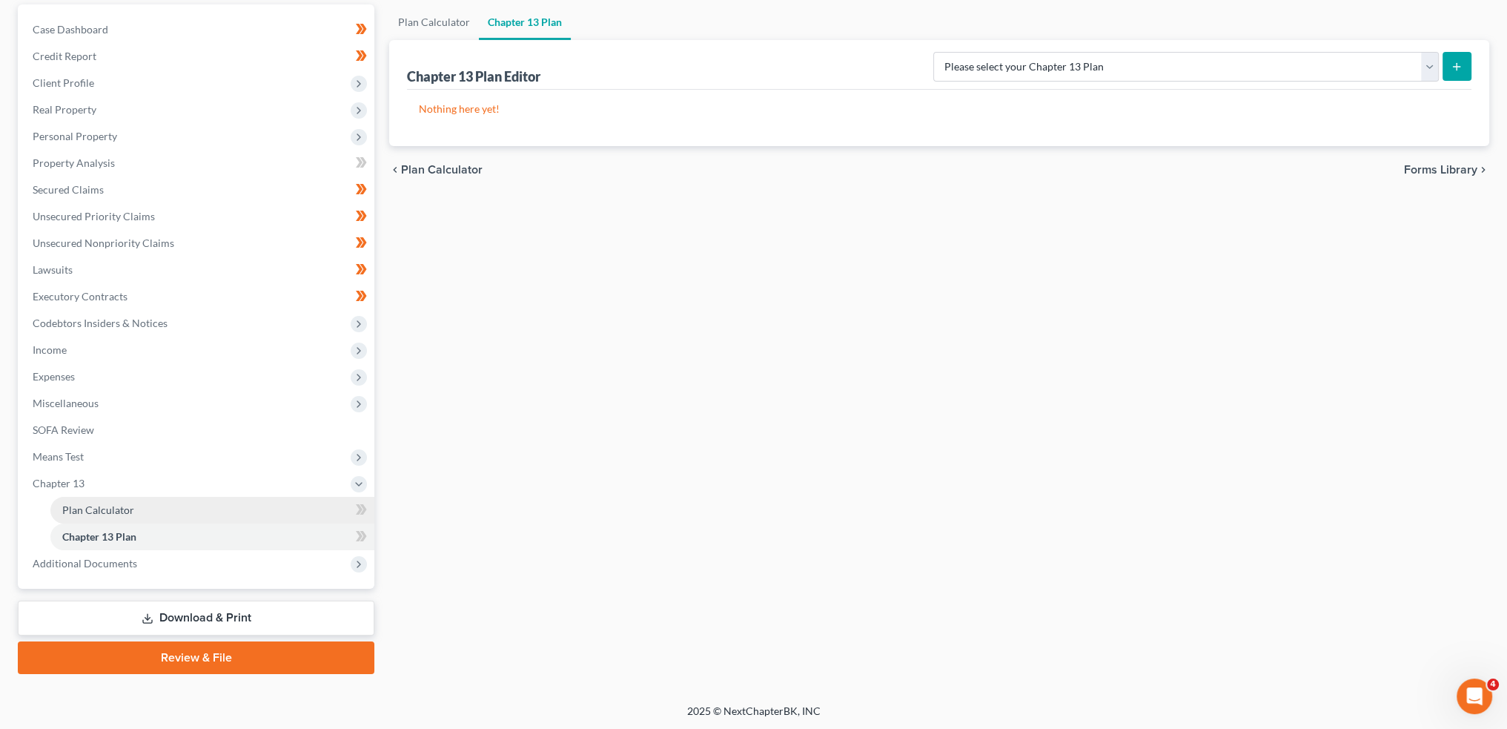
click at [109, 499] on link "Plan Calculator" at bounding box center [212, 510] width 324 height 27
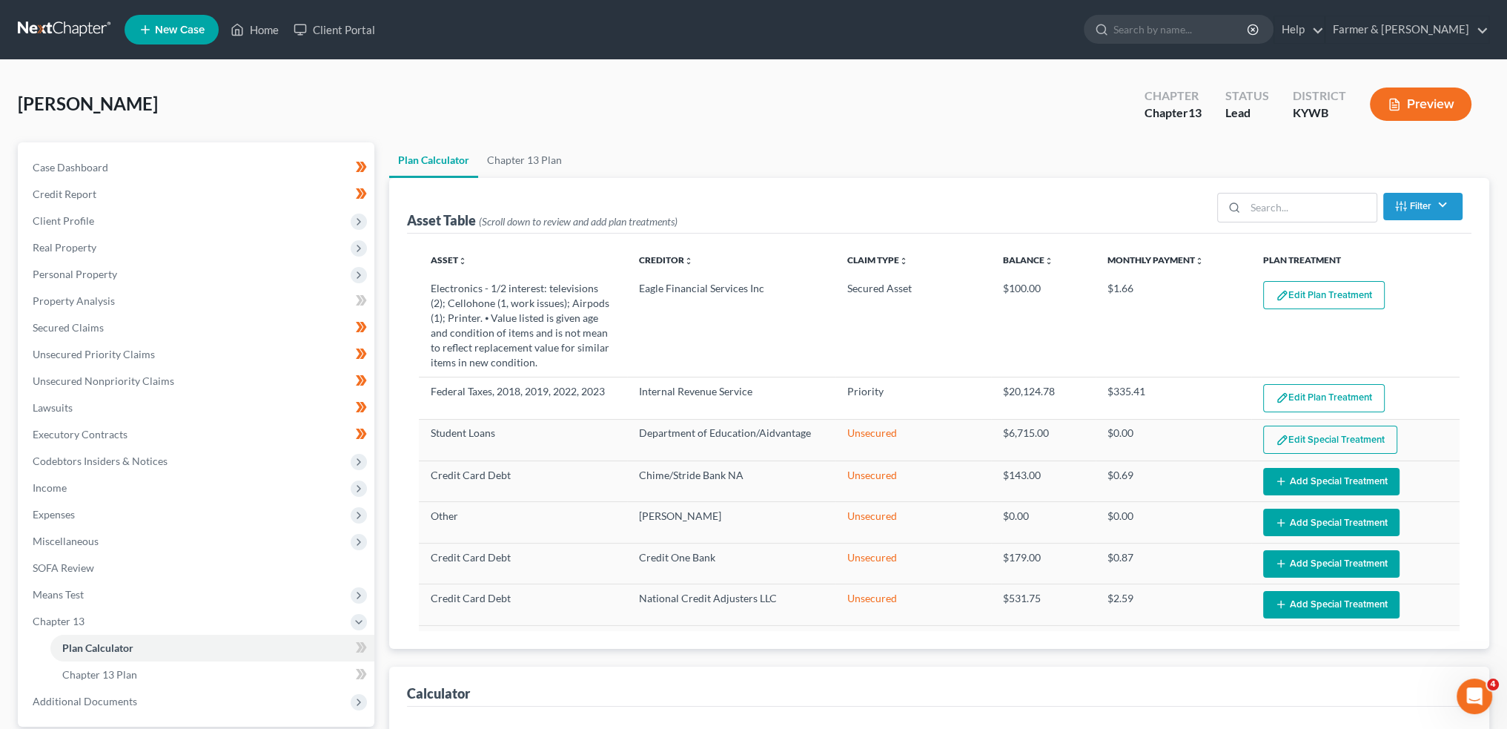
scroll to position [237, 0]
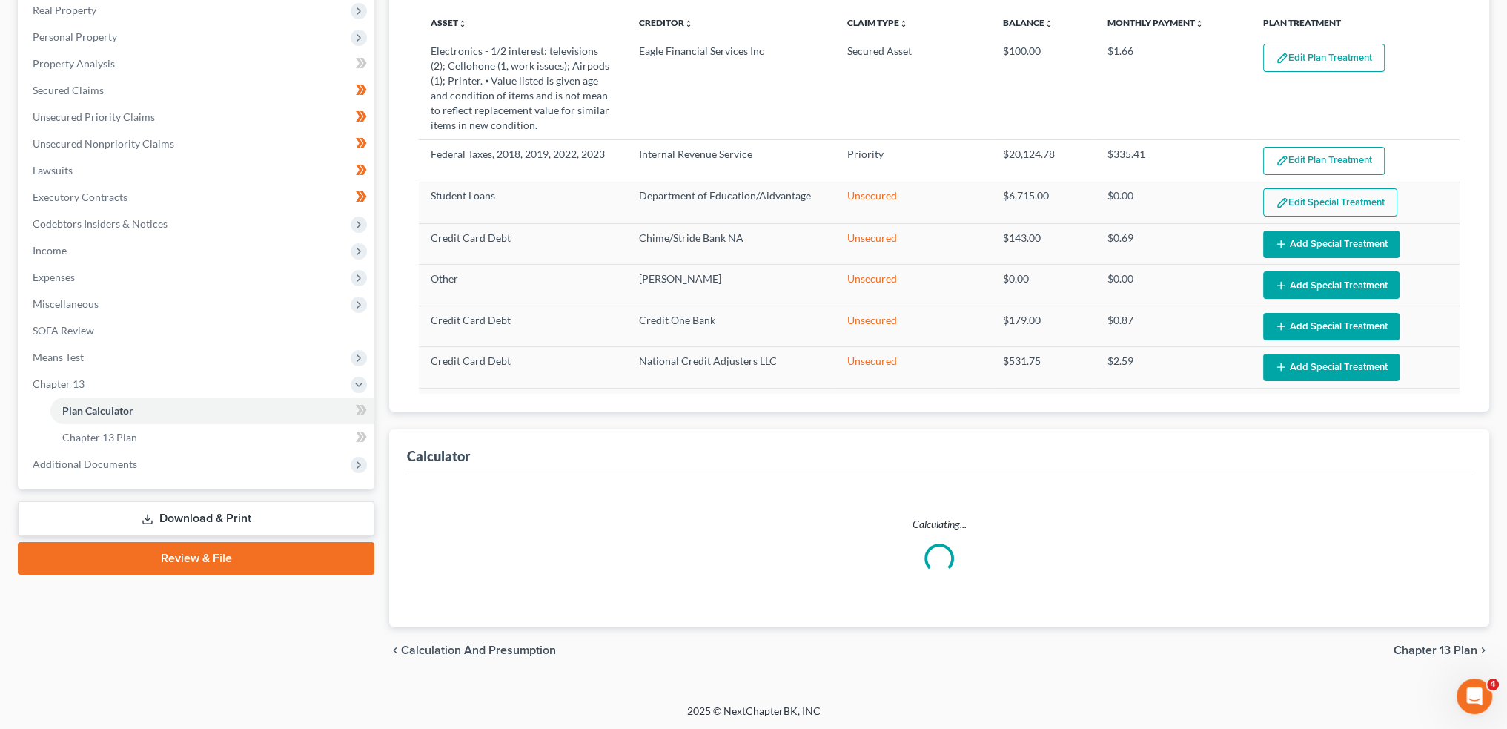
select select "59"
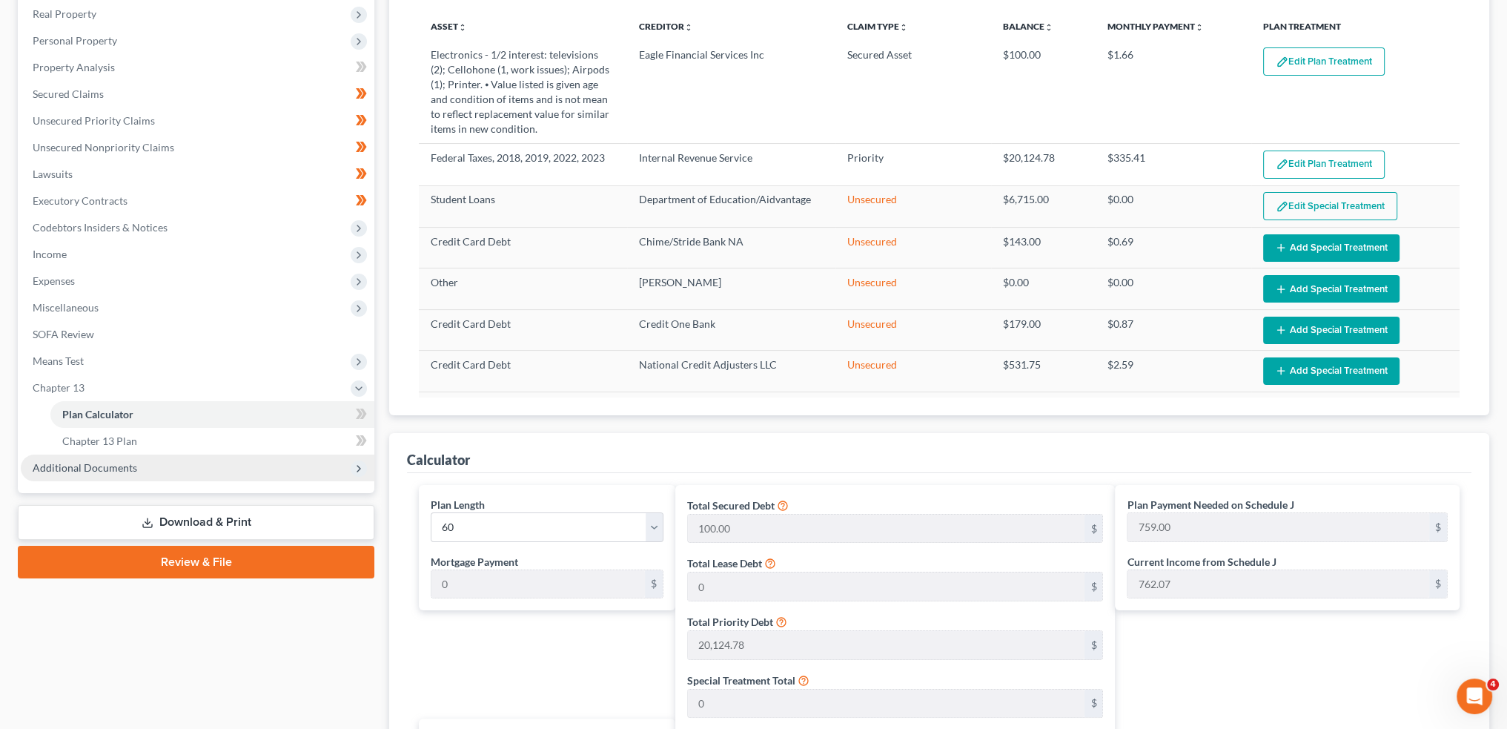
scroll to position [217, 0]
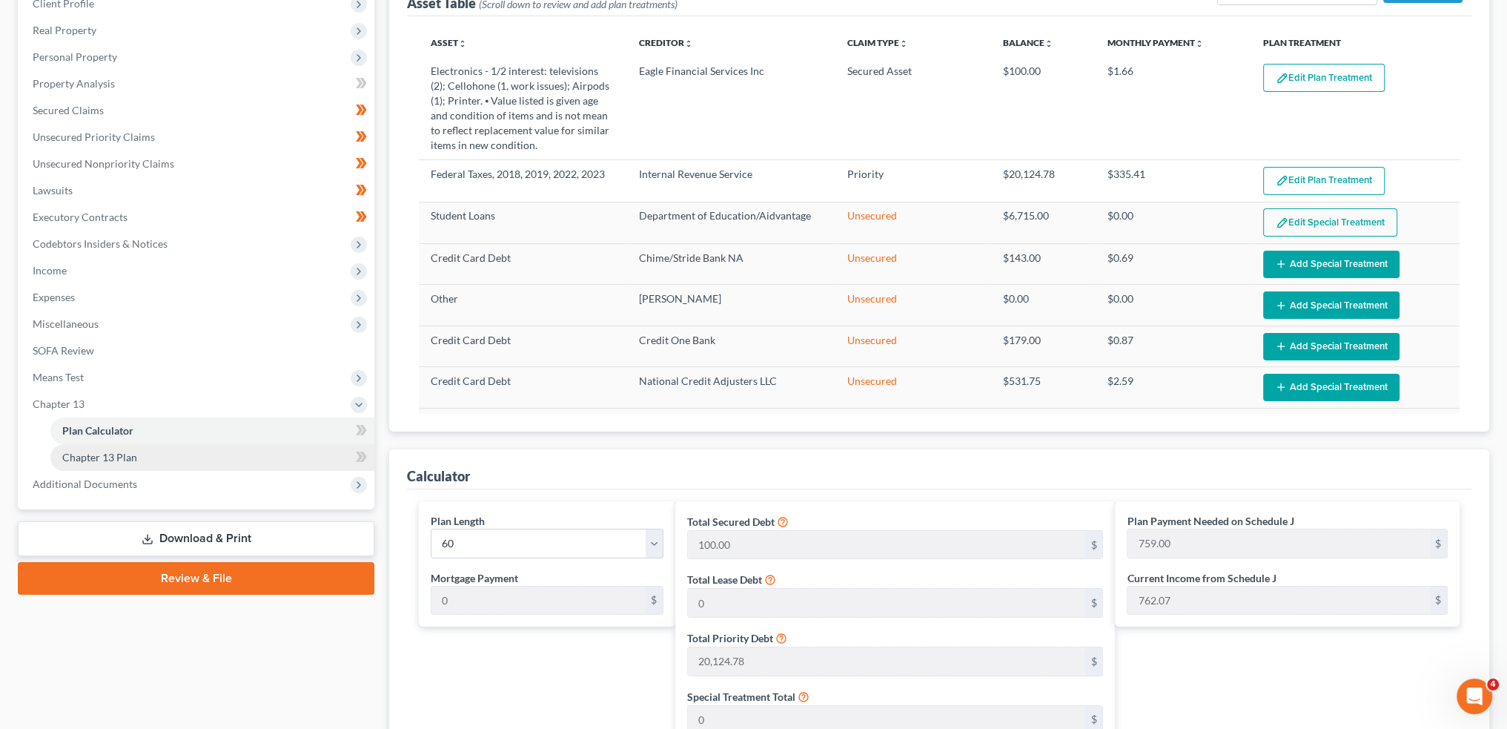
click at [188, 460] on link "Chapter 13 Plan" at bounding box center [212, 457] width 324 height 27
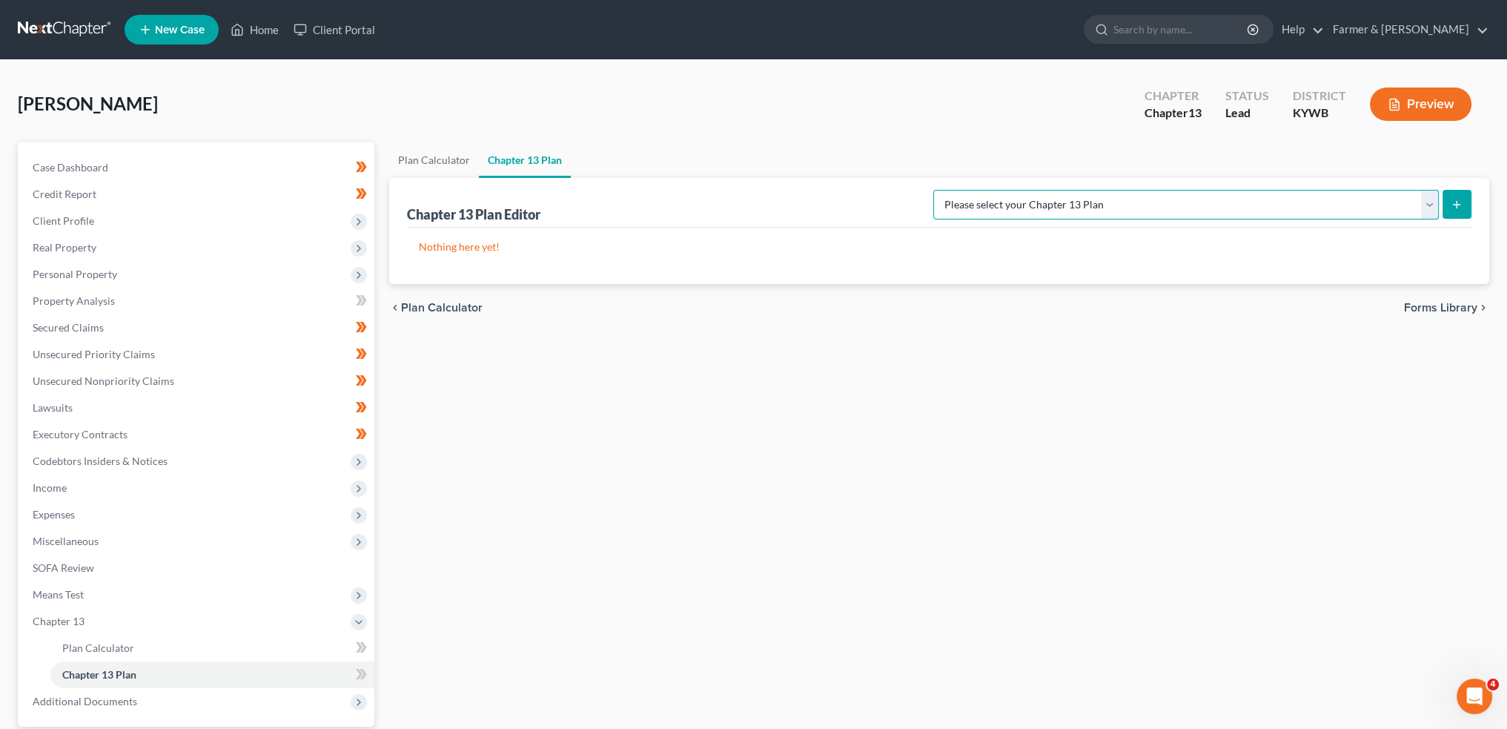
click at [1317, 205] on select "Please select your Chapter 13 Plan National Form Plan - Official Form 113 Natio…" at bounding box center [1186, 205] width 506 height 30
select select "3"
click at [993, 190] on select "Please select your Chapter 13 Plan National Form Plan - Official Form 113 Natio…" at bounding box center [1186, 205] width 506 height 30
click at [1456, 201] on icon "submit" at bounding box center [1457, 205] width 12 height 12
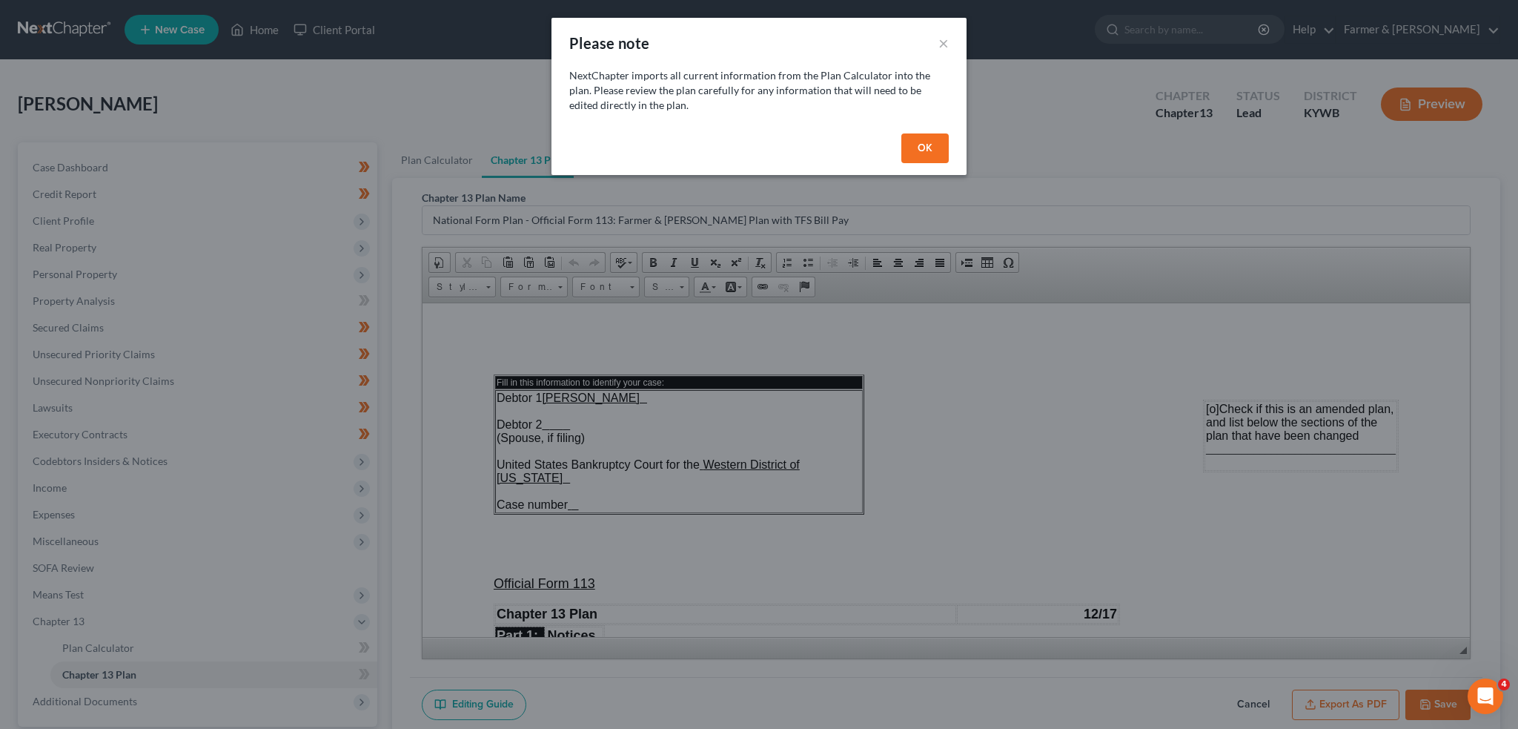
click at [914, 154] on button "OK" at bounding box center [924, 148] width 47 height 30
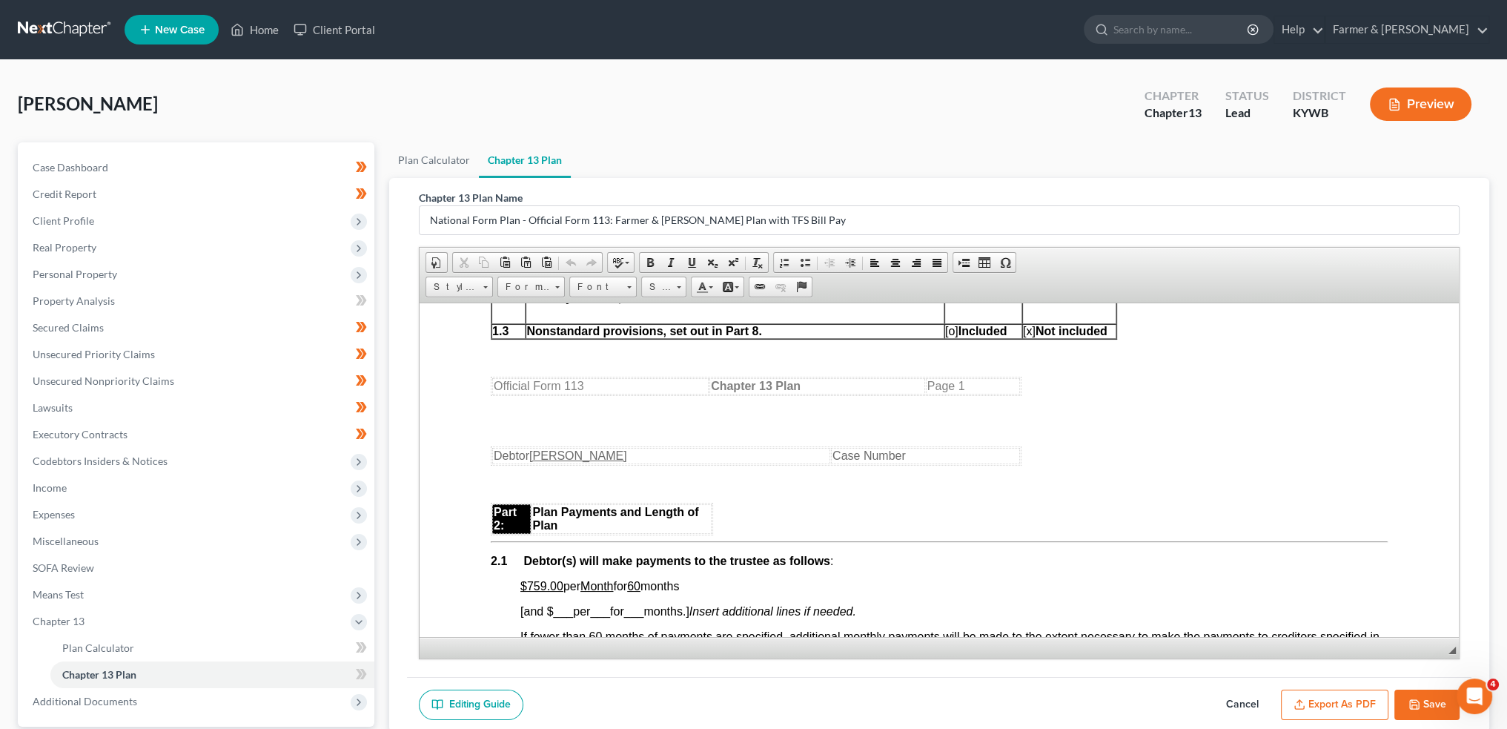
scroll to position [741, 0]
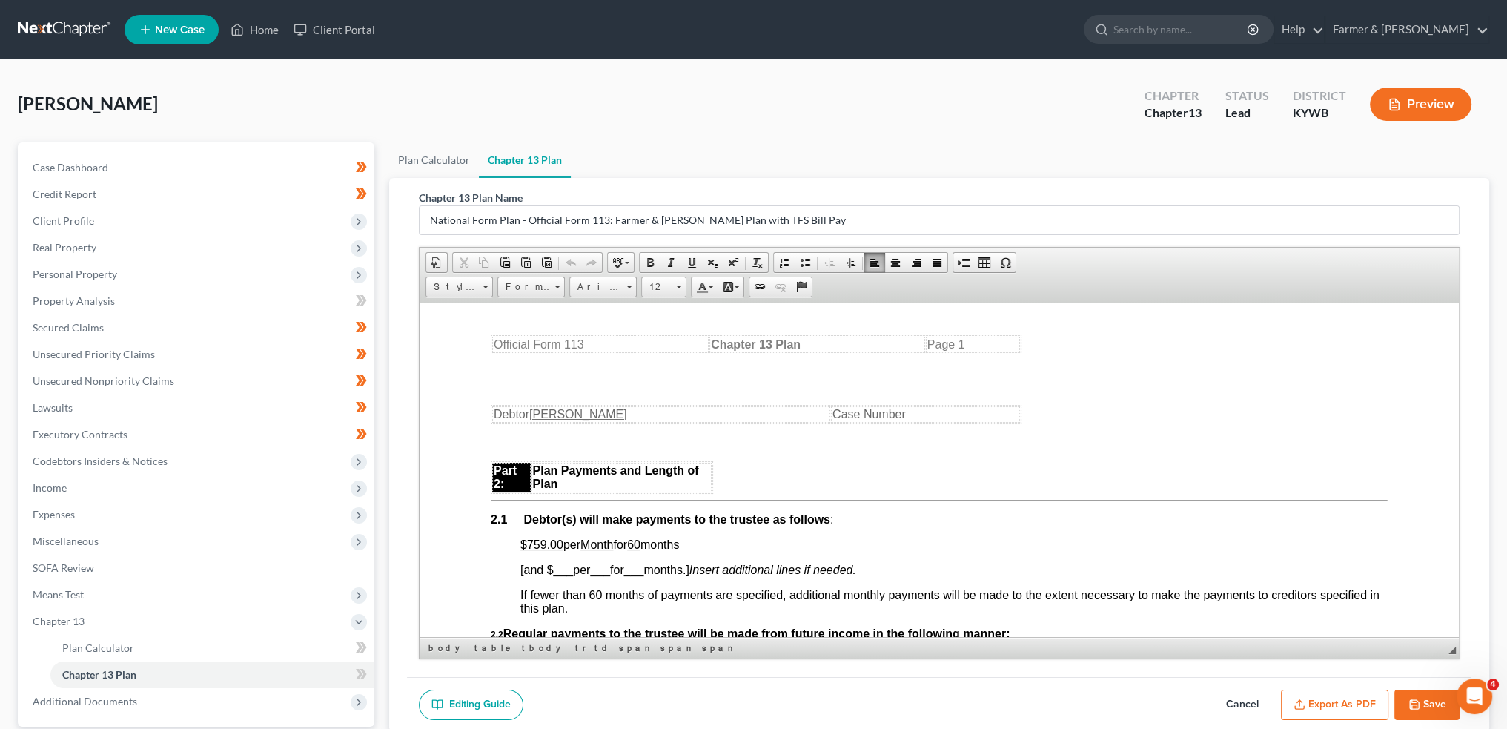
drag, startPoint x: 554, startPoint y: 544, endPoint x: 695, endPoint y: 543, distance: 141.6
click at [679, 543] on span "$759.00 per Month for 60 months" at bounding box center [599, 543] width 159 height 13
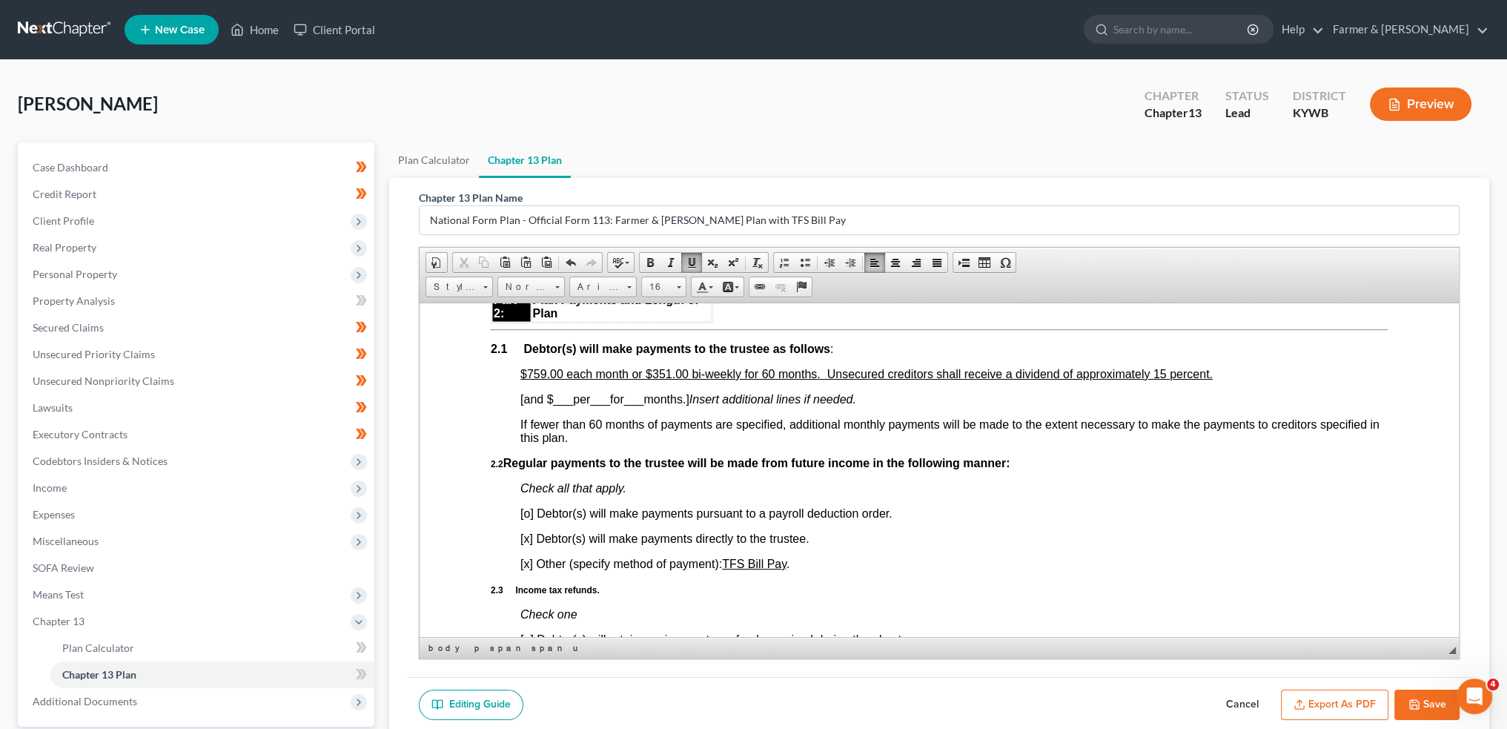
scroll to position [988, 0]
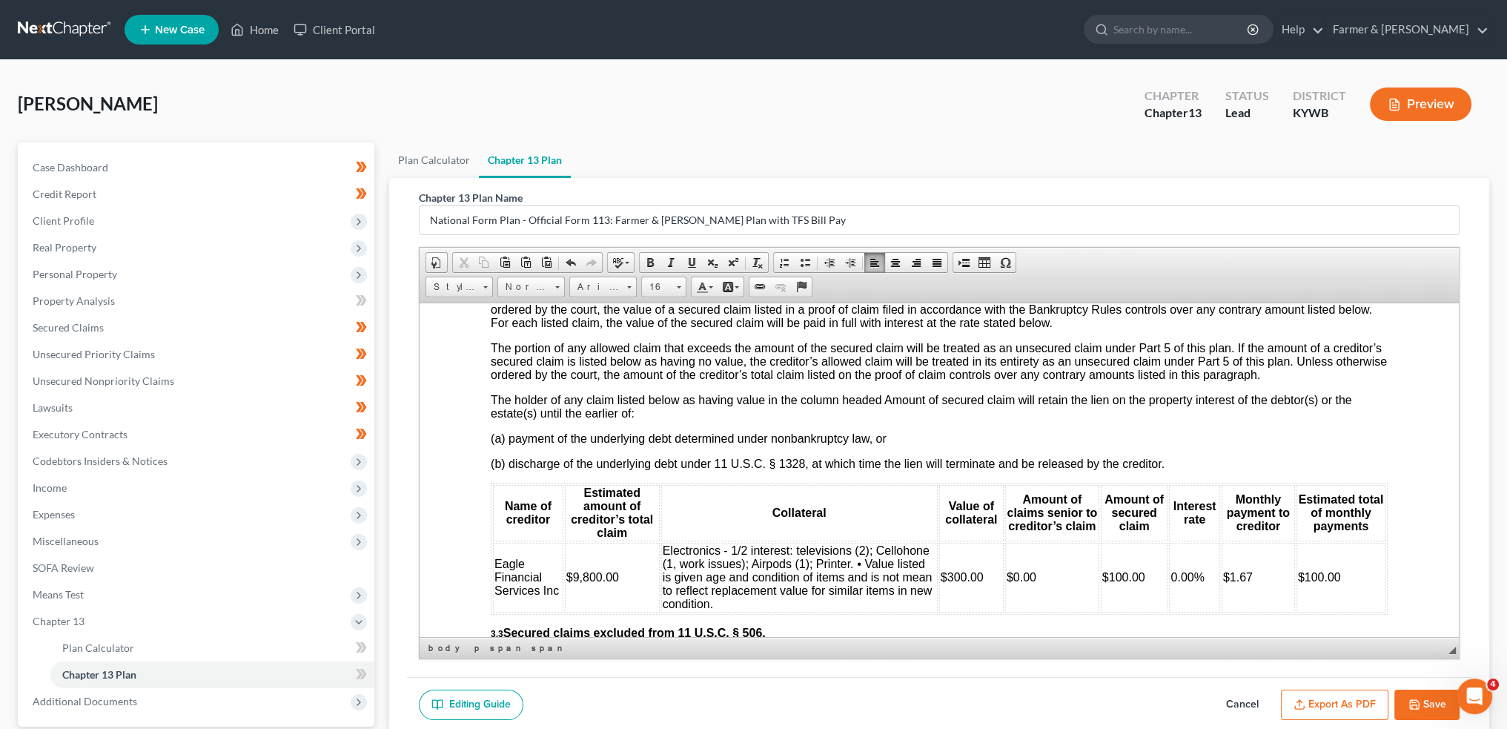
scroll to position [1853, 0]
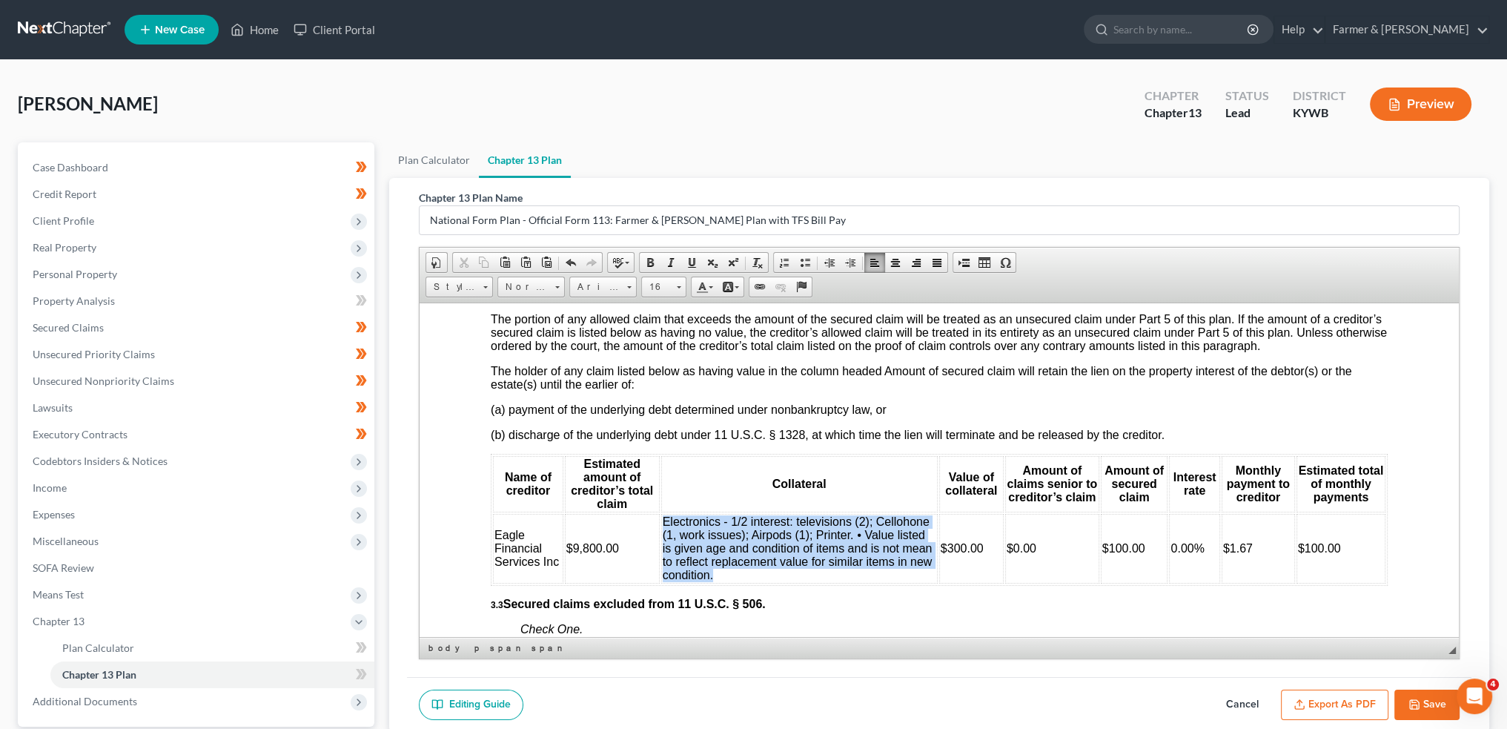
drag, startPoint x: 722, startPoint y: 598, endPoint x: 661, endPoint y: 543, distance: 81.9
click at [661, 543] on td "Electronics - 1/2 interest: televisions (2); Cellohone (1, work issues); Airpod…" at bounding box center [799, 548] width 277 height 70
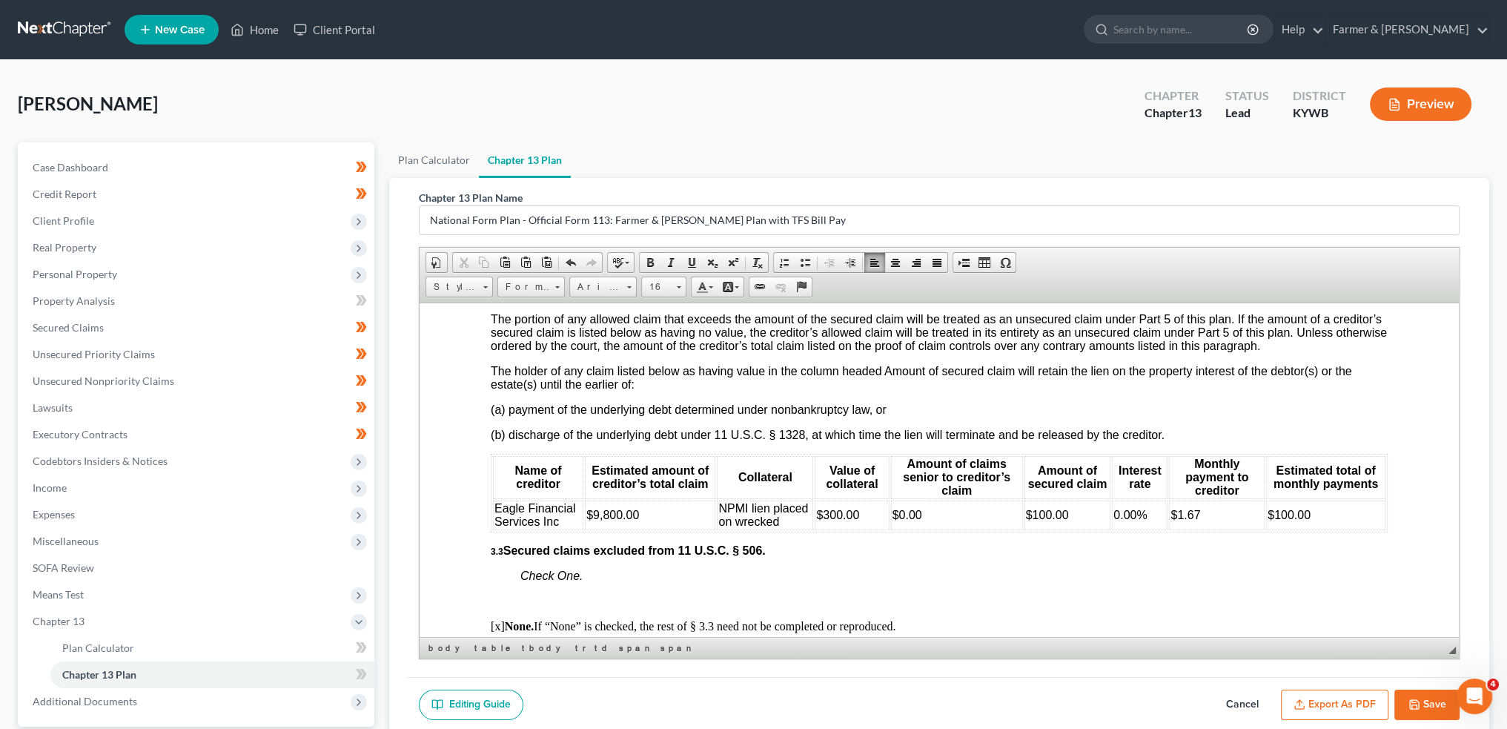
click at [790, 529] on td "NPMI lien placed on wrecked" at bounding box center [765, 515] width 96 height 30
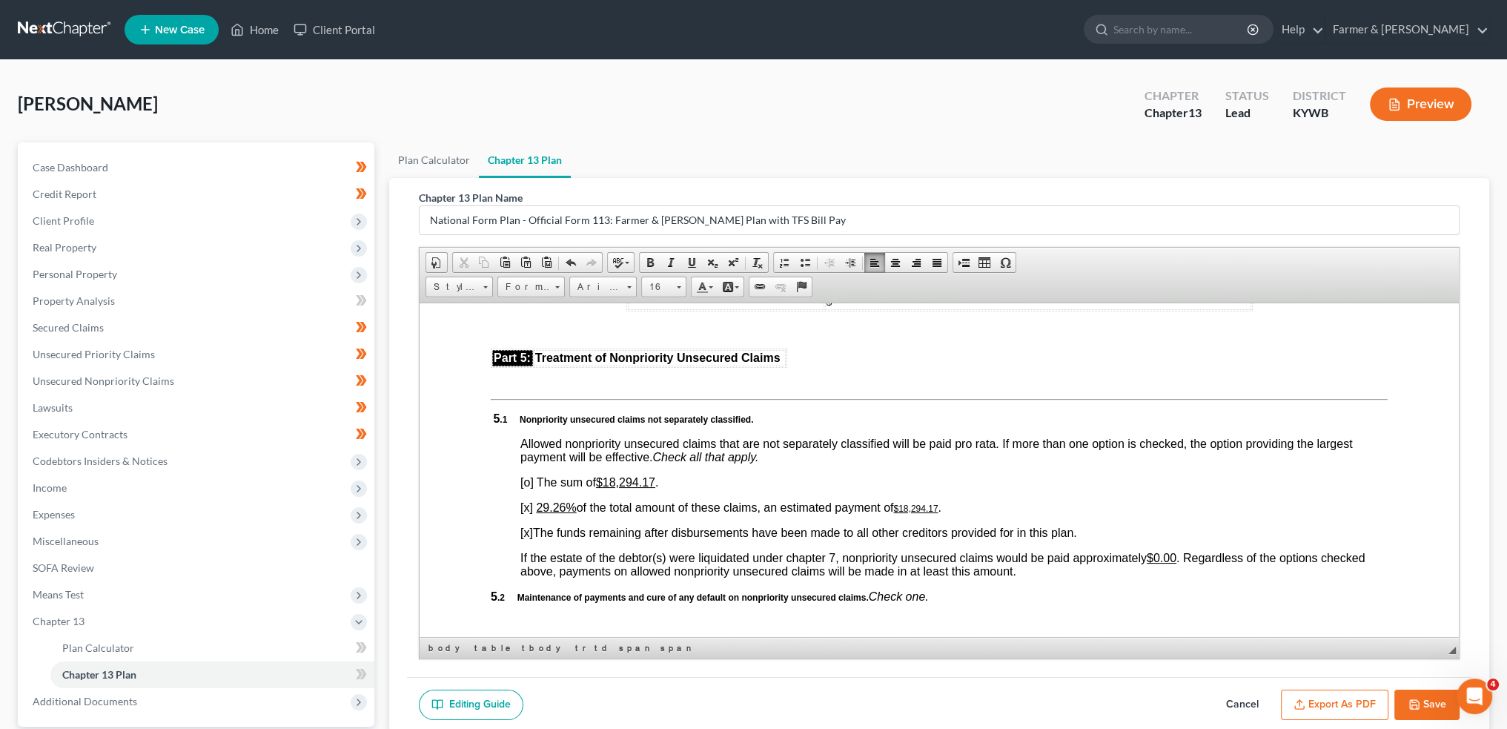
scroll to position [3088, 0]
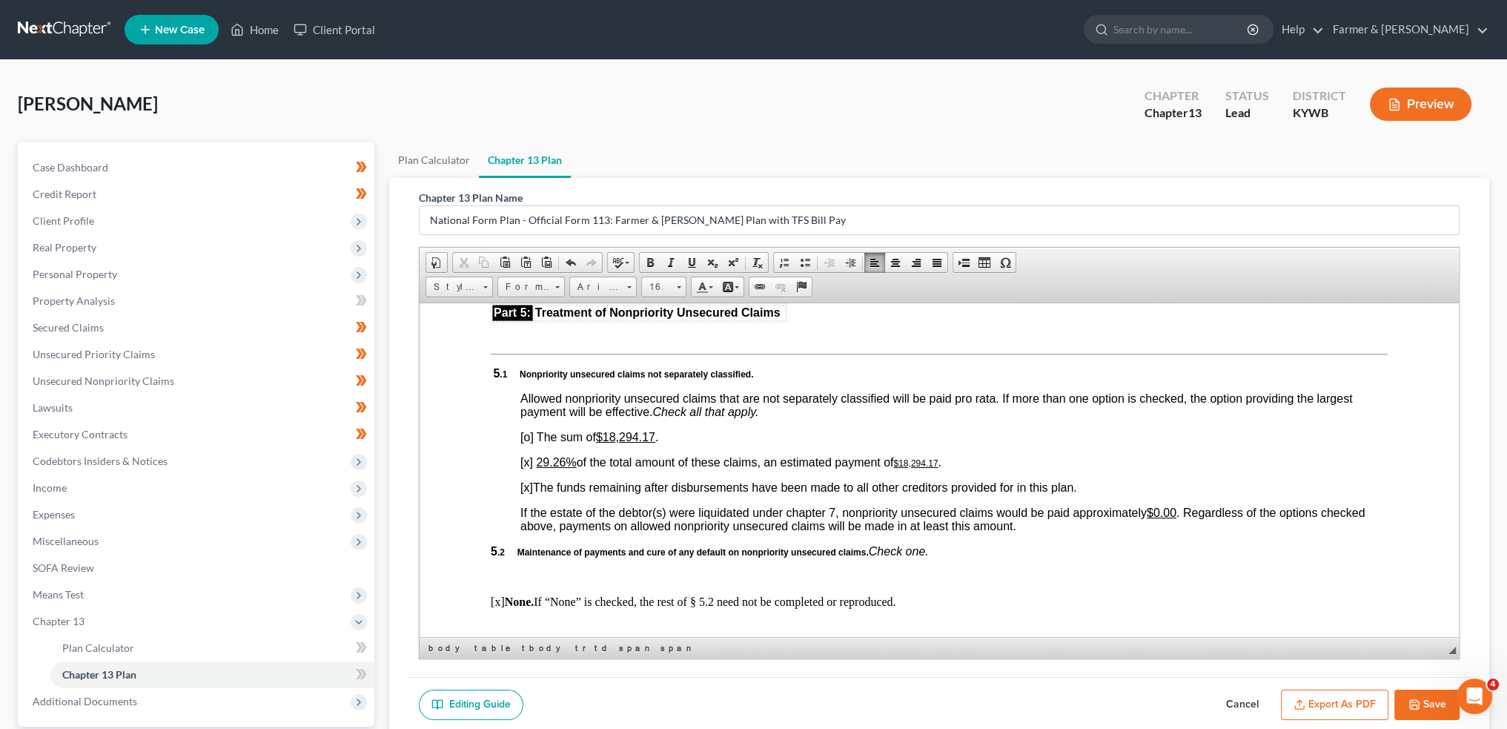
click at [541, 468] on u "29.26%" at bounding box center [556, 461] width 40 height 13
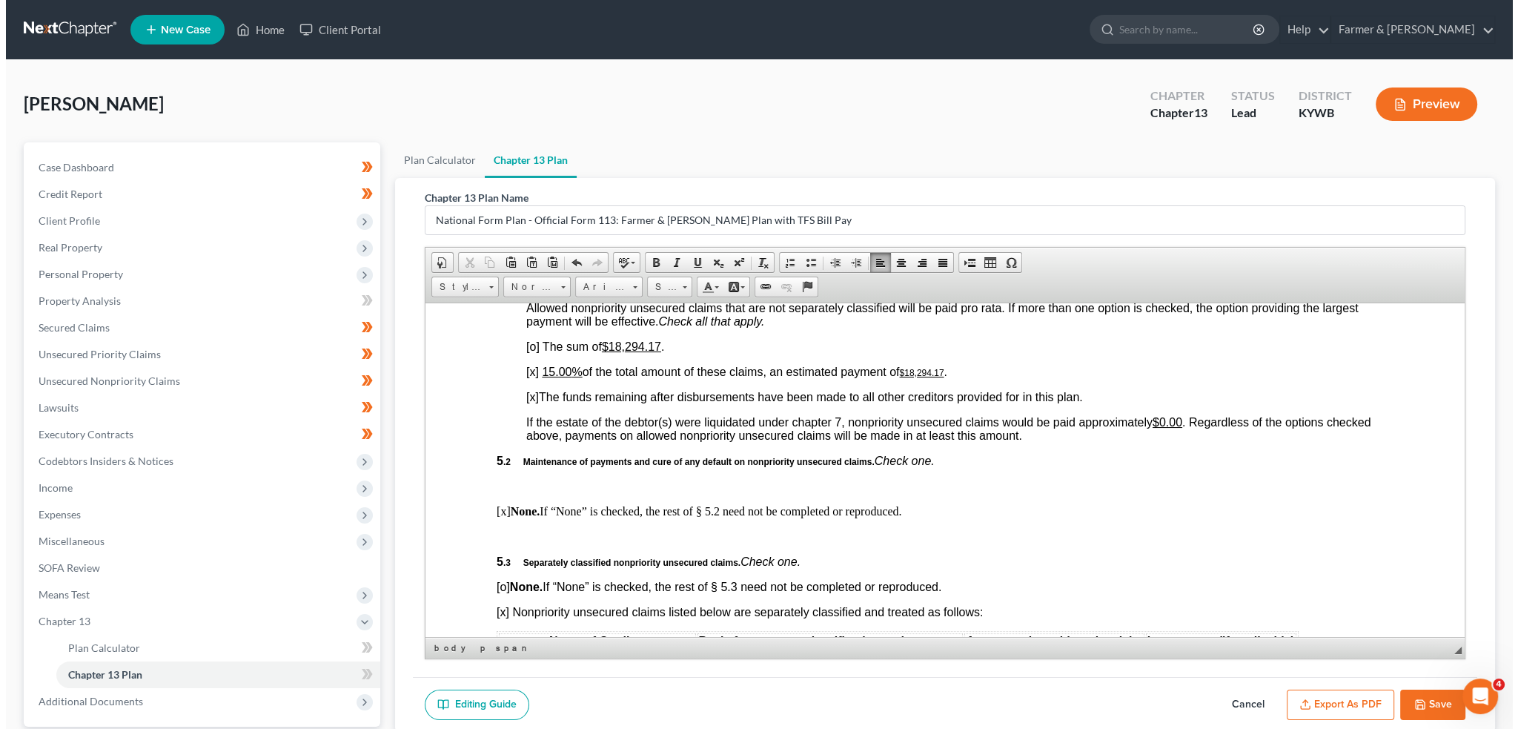
scroll to position [3336, 0]
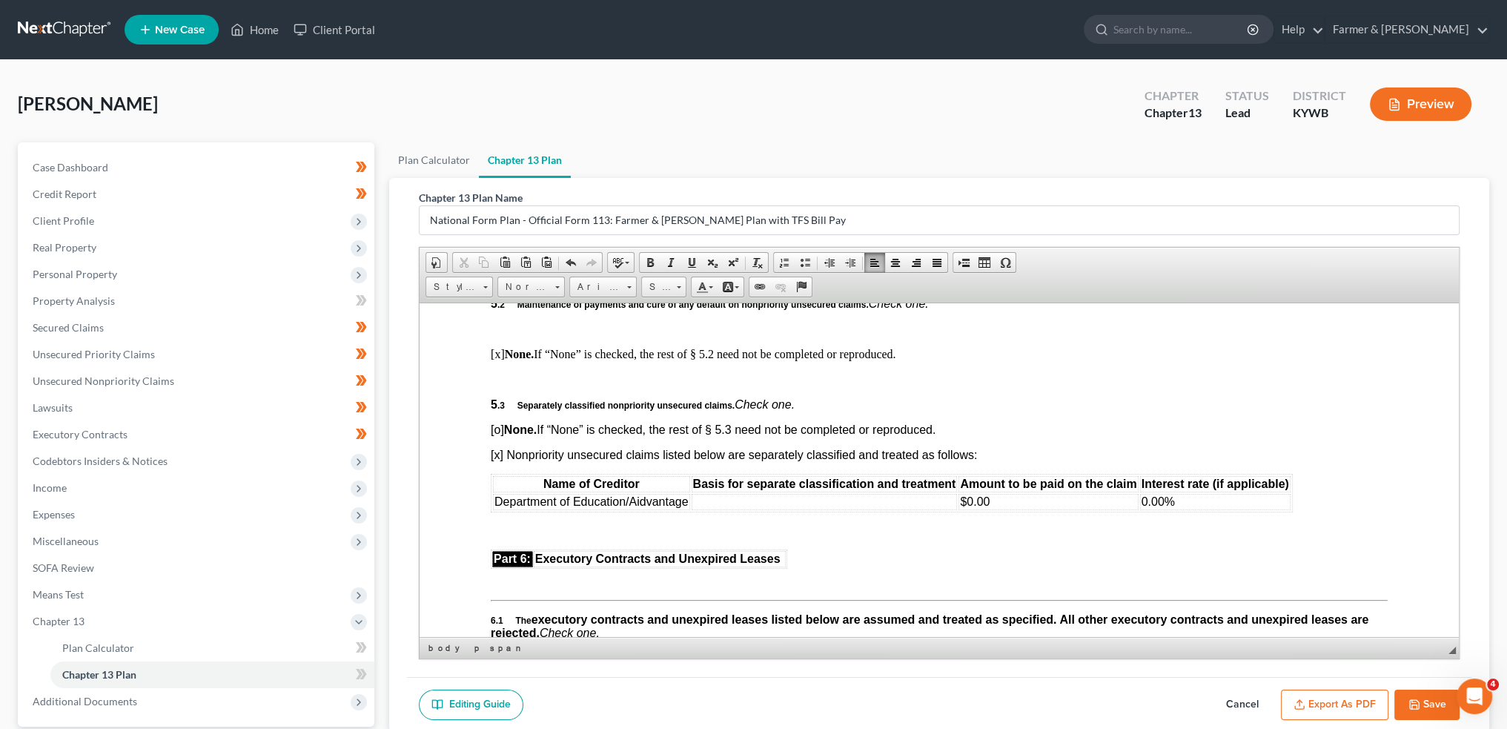
click at [815, 509] on td at bounding box center [825, 501] width 266 height 16
click at [1331, 699] on button "Export as PDF" at bounding box center [1334, 704] width 107 height 31
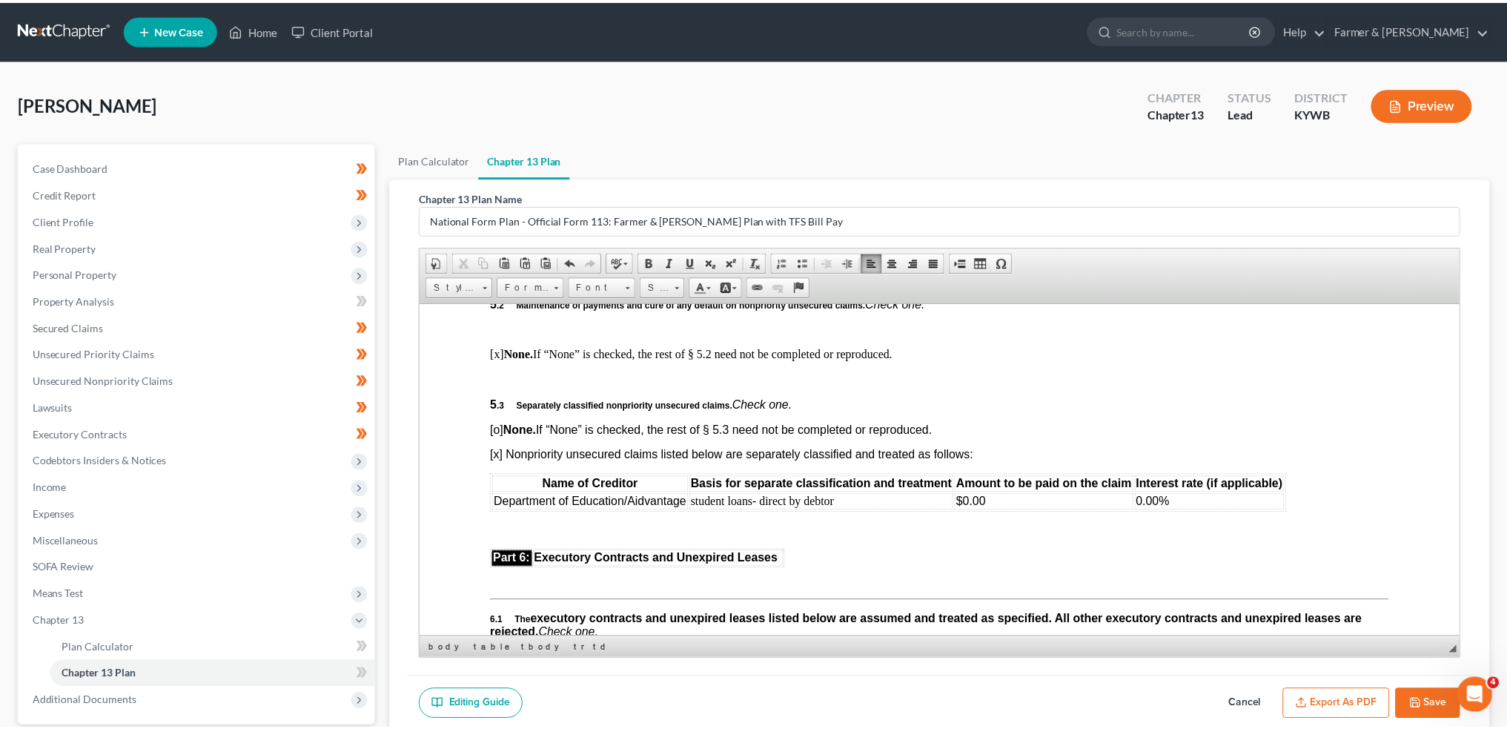
scroll to position [3322, 0]
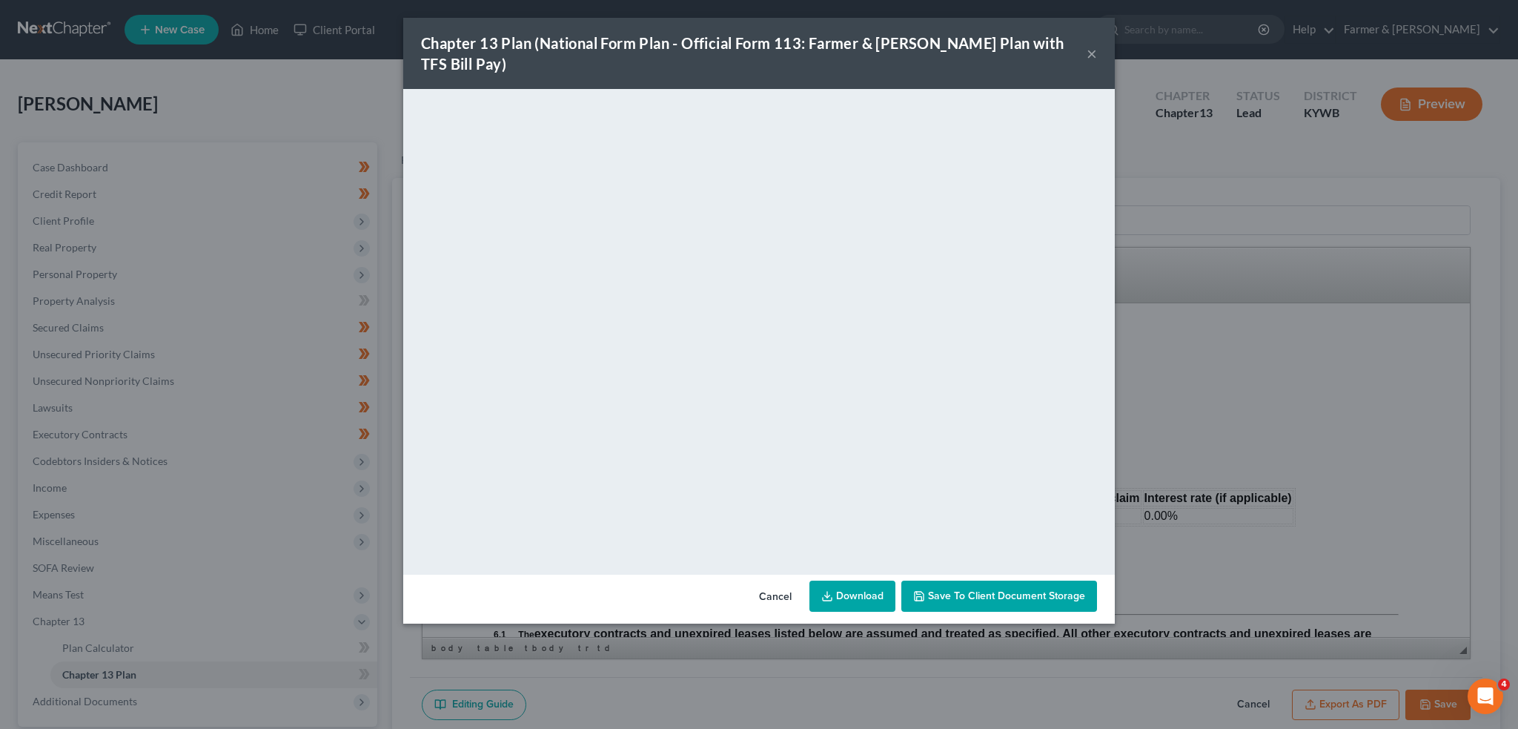
click at [993, 589] on span "Save to Client Document Storage" at bounding box center [1006, 595] width 157 height 13
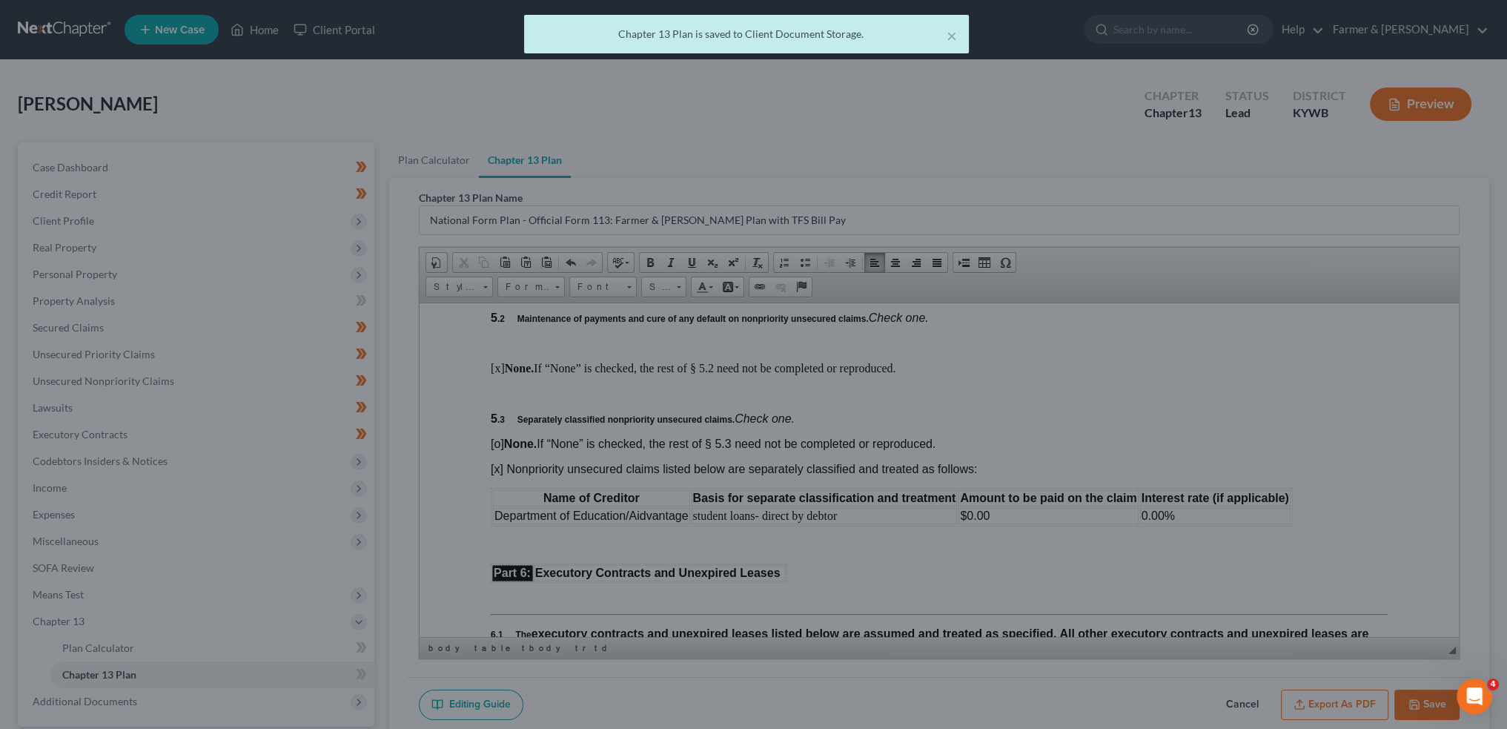
scroll to position [3336, 0]
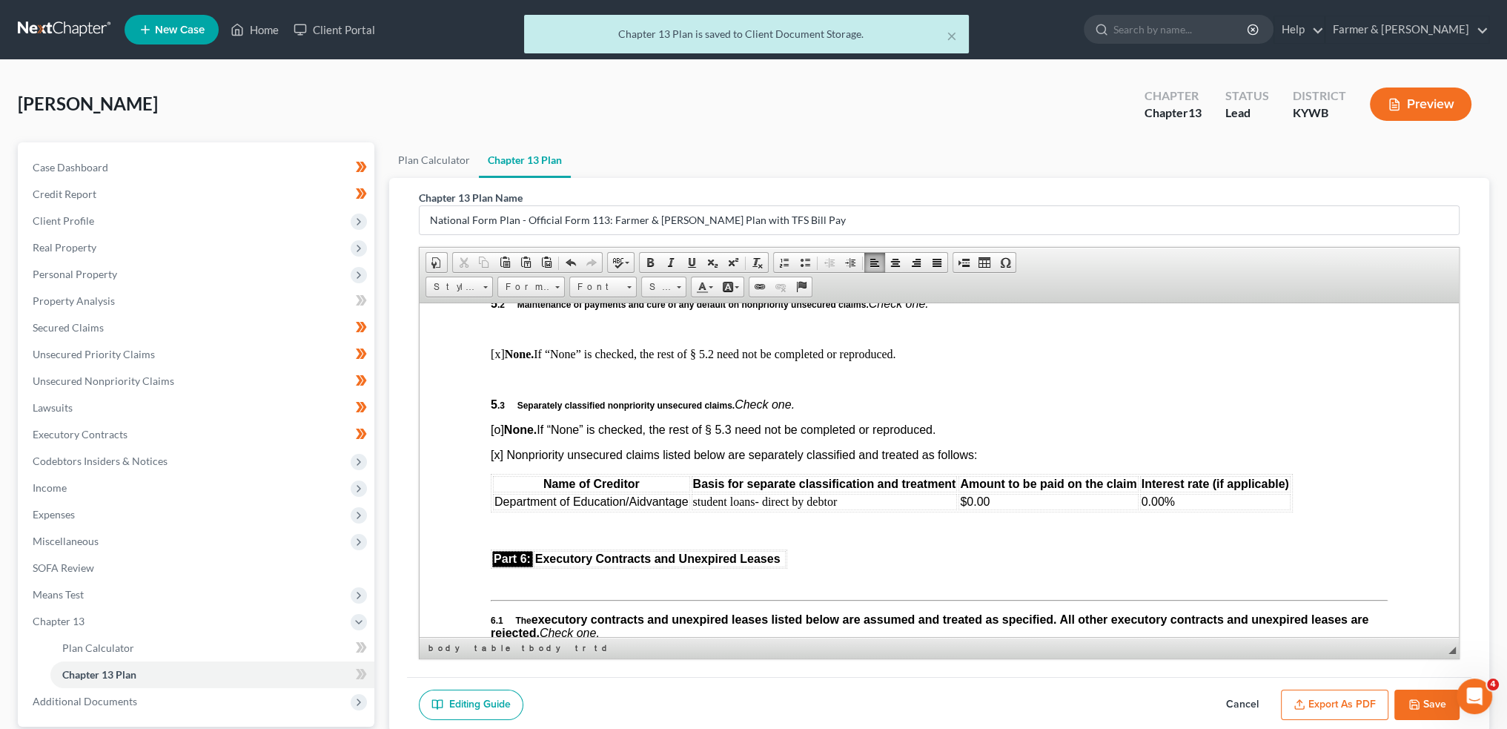
click at [1412, 700] on polyline "button" at bounding box center [1414, 701] width 4 height 2
select select "3"
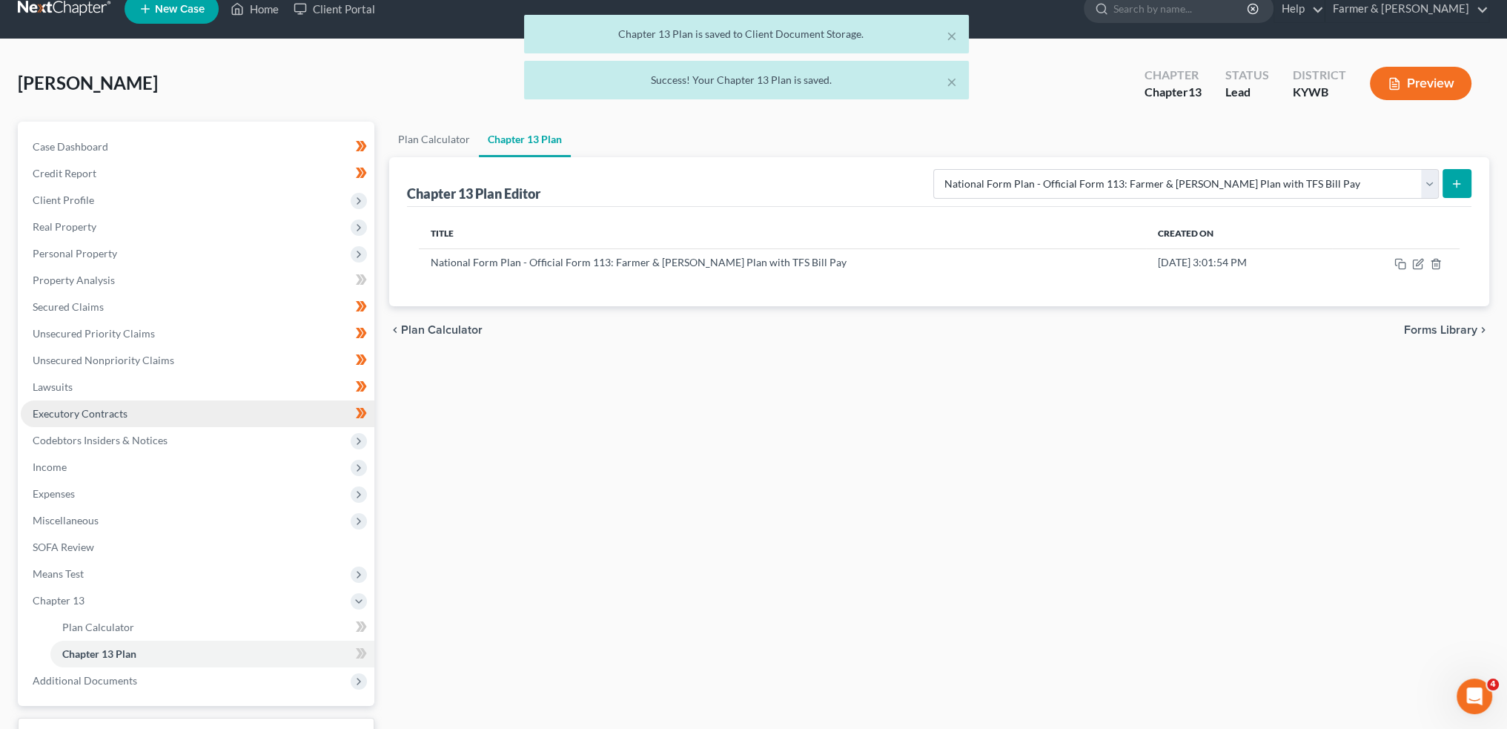
scroll to position [138, 0]
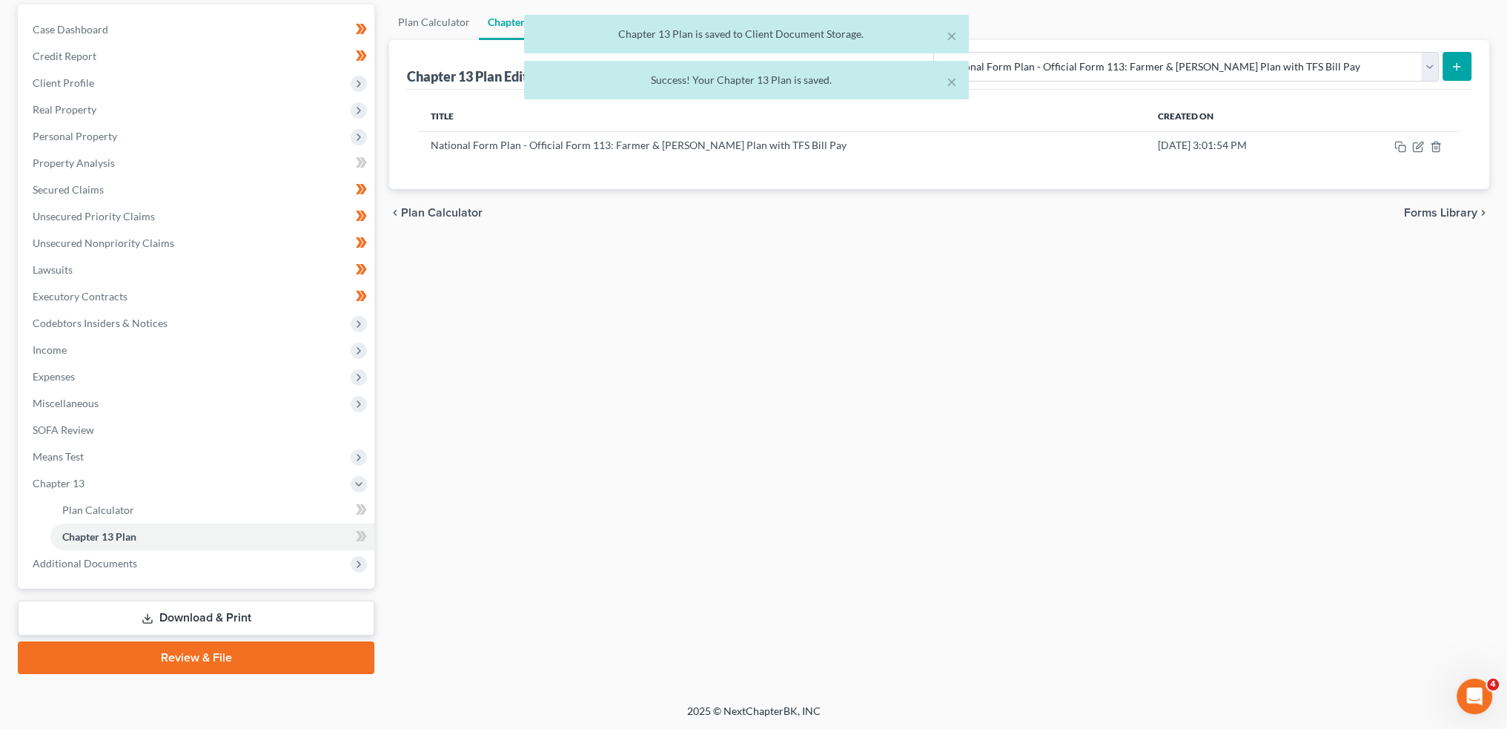
drag, startPoint x: 133, startPoint y: 565, endPoint x: 131, endPoint y: 586, distance: 21.5
click at [133, 566] on span "Additional Documents" at bounding box center [85, 563] width 105 height 13
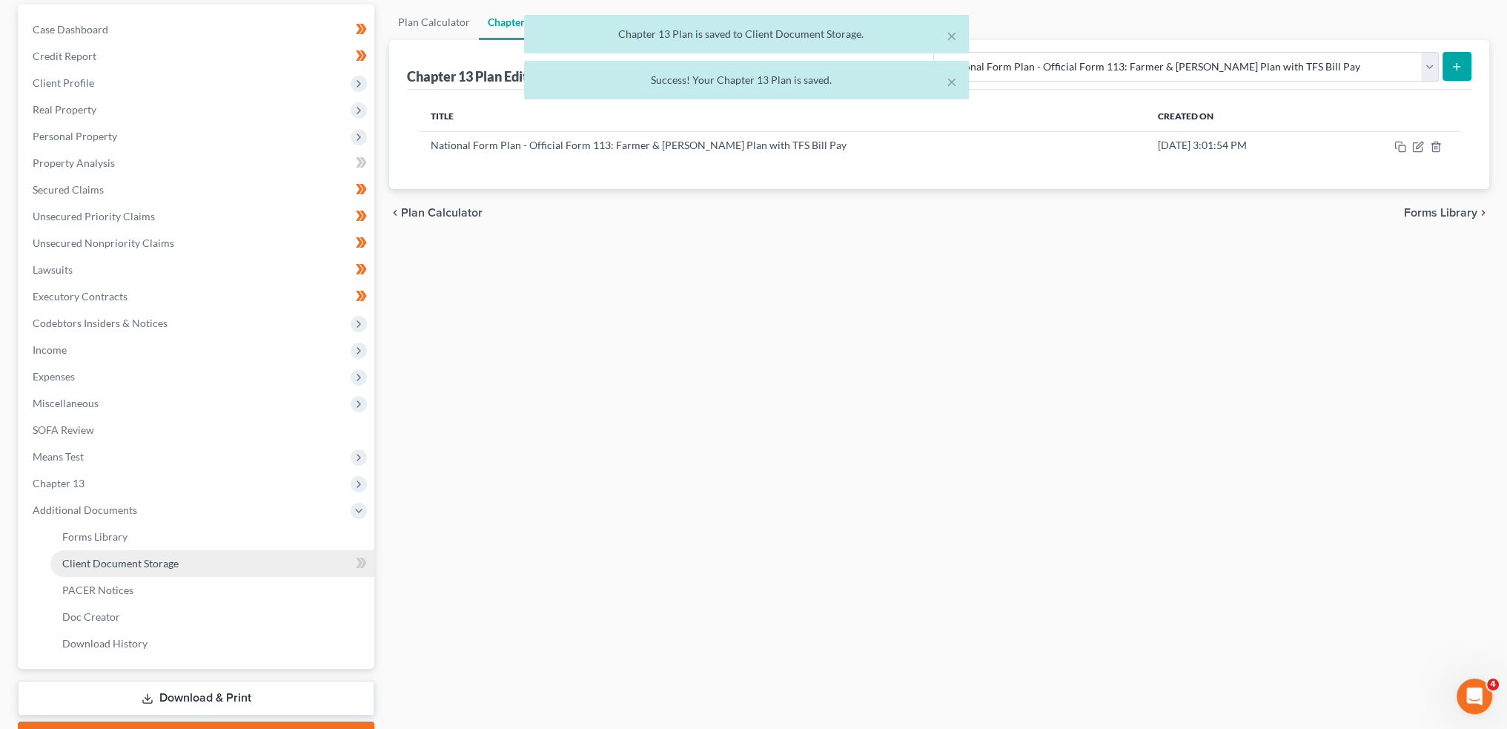
click at [136, 569] on span "Client Document Storage" at bounding box center [120, 563] width 116 height 13
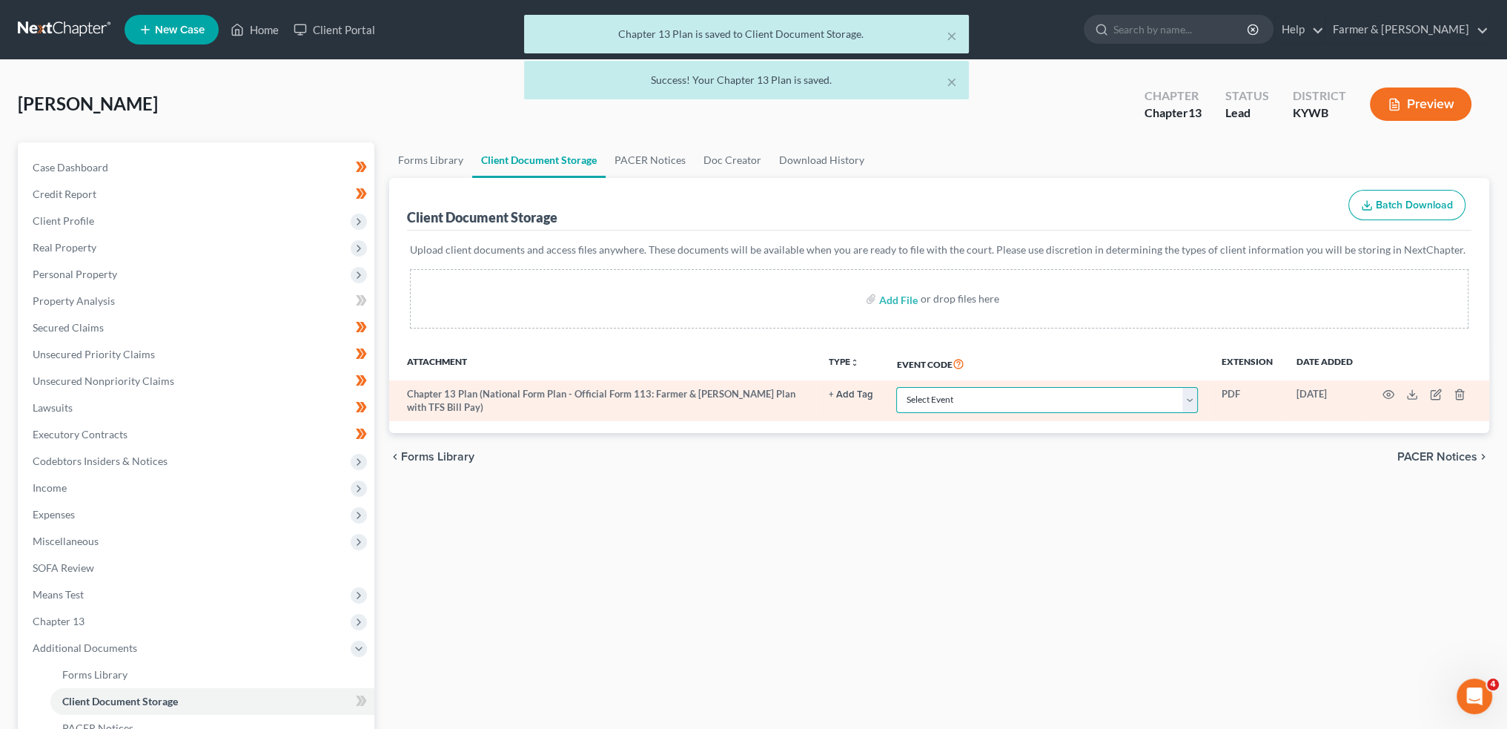
click at [923, 399] on select "Select Event Amended Answer Amended Complaint Amended List of Creditors (Fee) A…" at bounding box center [1047, 400] width 302 height 26
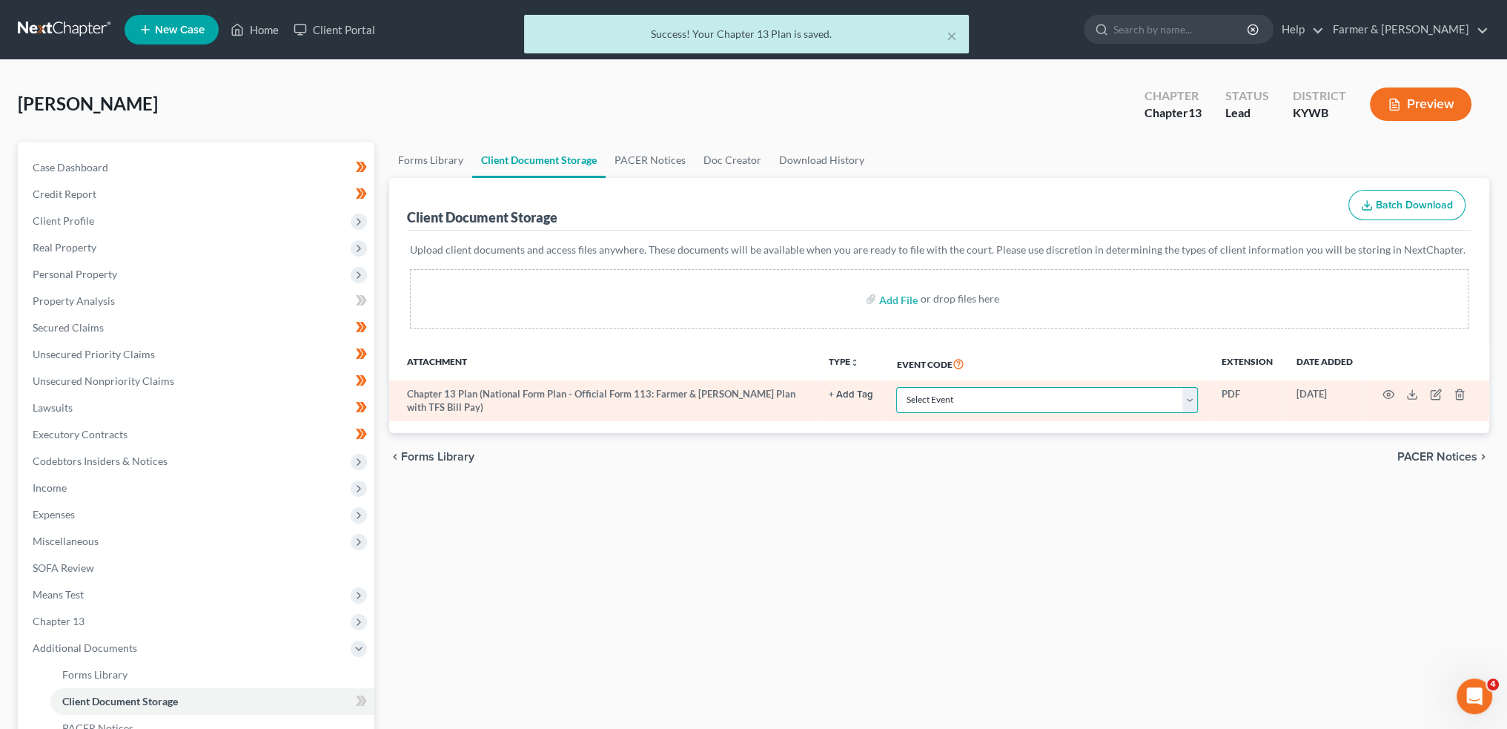
select select "16"
click at [896, 387] on select "Select Event Amended Answer Amended Complaint Amended List of Creditors (Fee) A…" at bounding box center [1047, 400] width 302 height 26
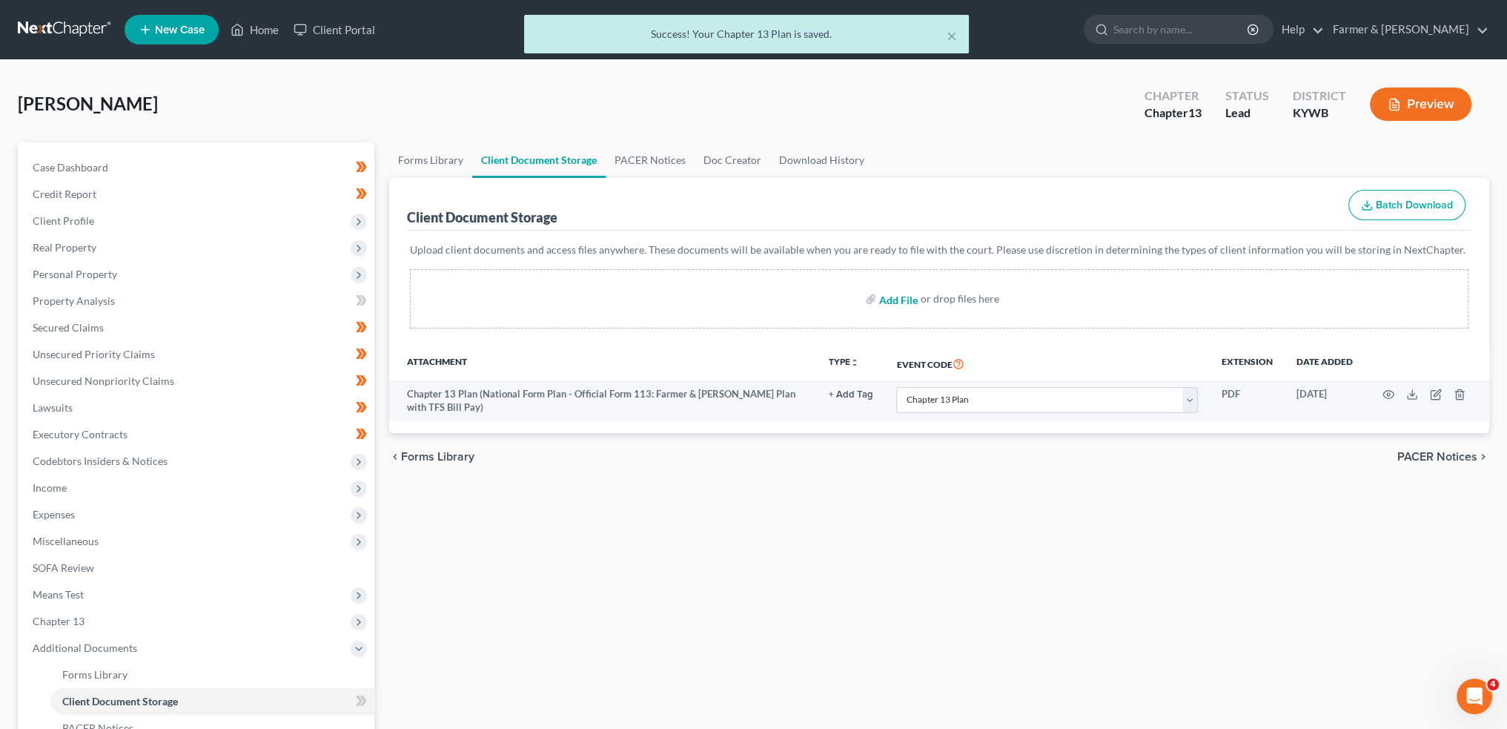
click at [902, 297] on input "file" at bounding box center [897, 298] width 36 height 27
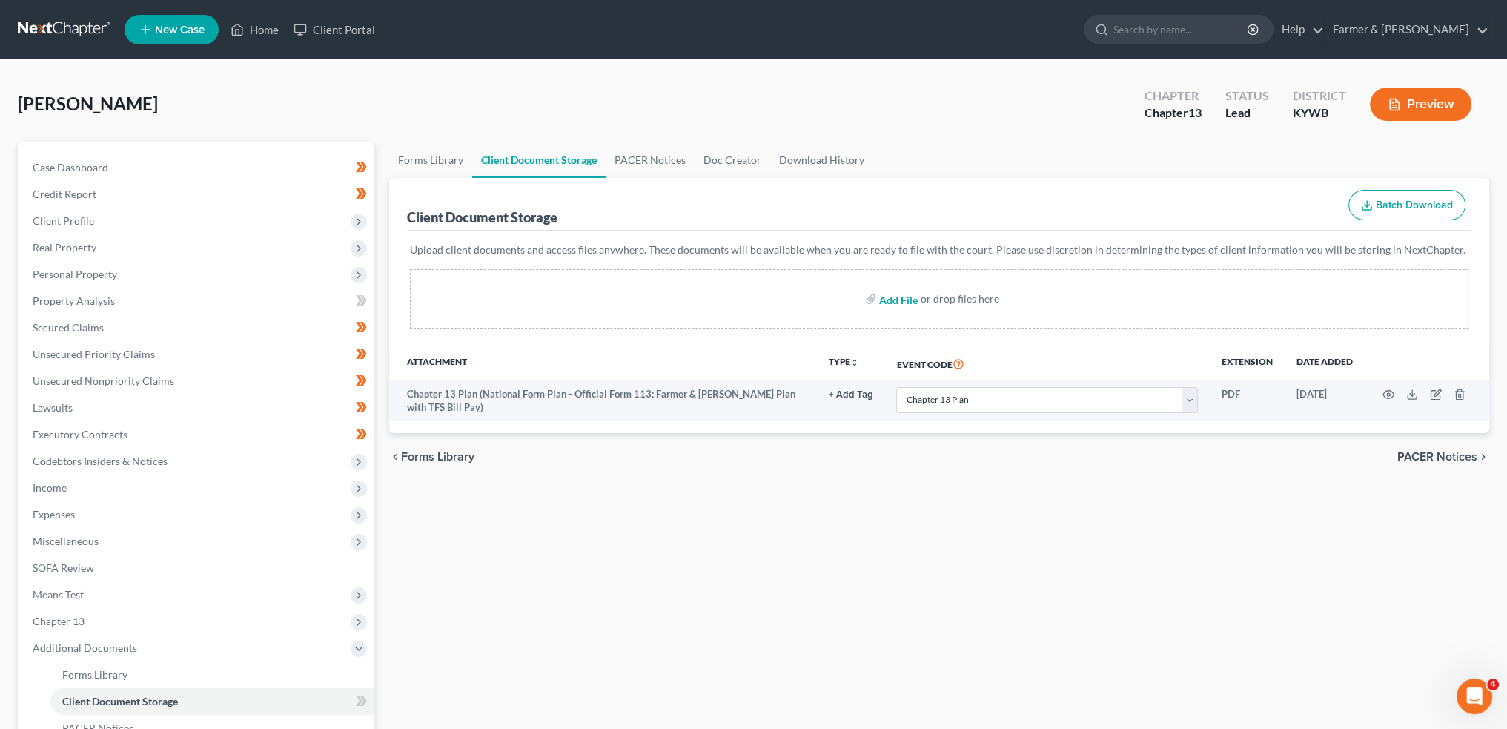
type input "C:\fakepath\CCC (45).pdf"
select select "16"
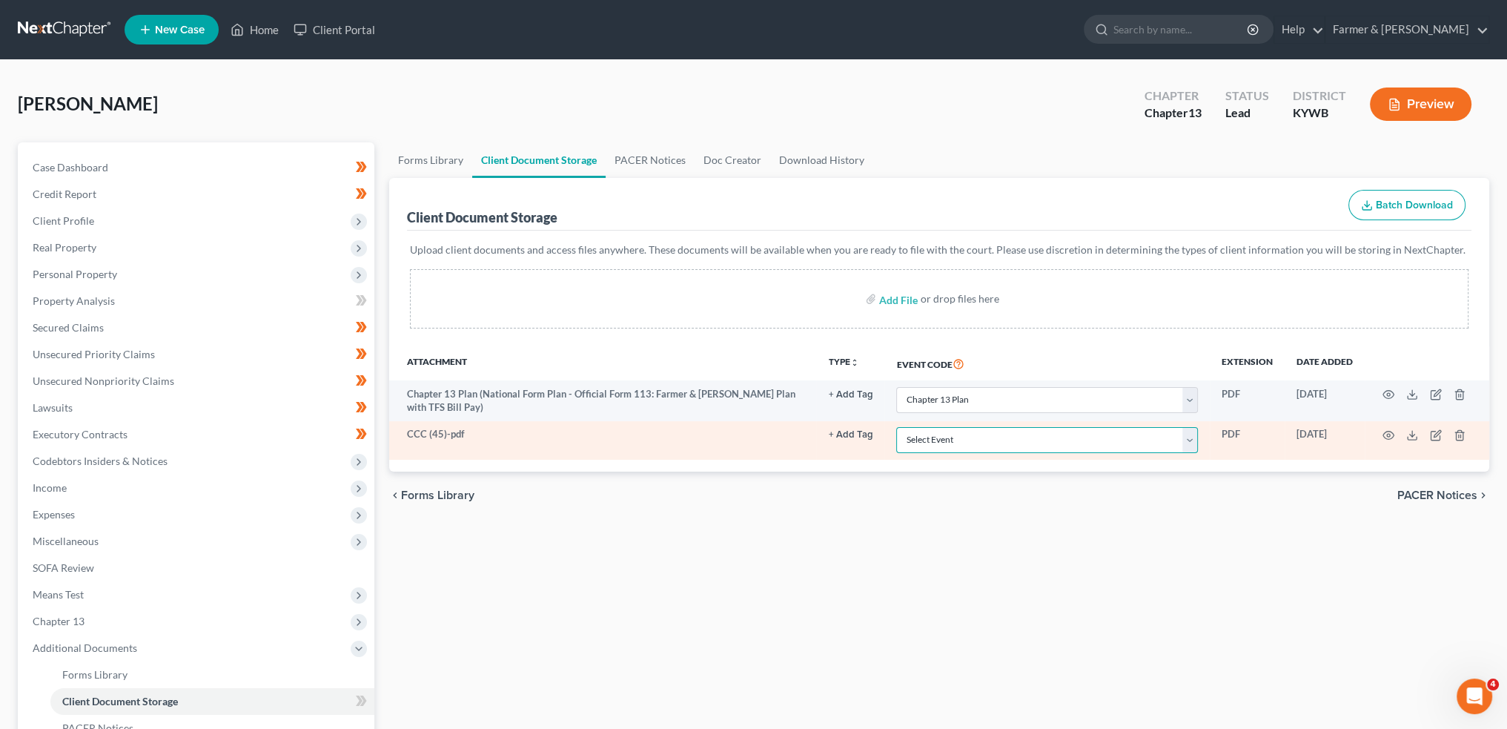
click at [1050, 442] on select "Select Event Amended Answer Amended Complaint Amended List of Creditors (Fee) A…" at bounding box center [1047, 440] width 302 height 26
select select "7"
click at [896, 427] on select "Select Event Amended Answer Amended Complaint Amended List of Creditors (Fee) A…" at bounding box center [1047, 440] width 302 height 26
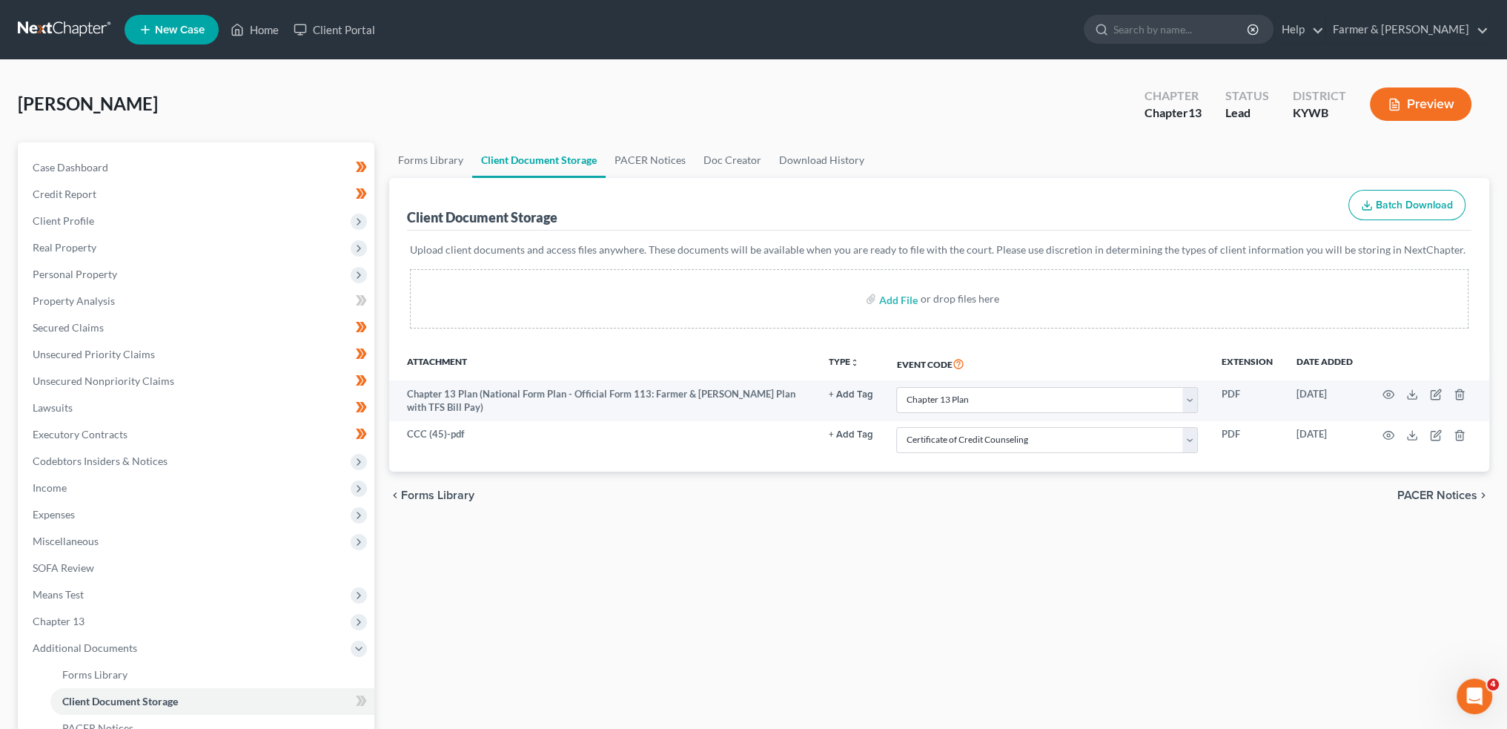
click at [1050, 598] on div "Forms Library Client Document Storage PACER Notices Doc Creator Download Histor…" at bounding box center [939, 516] width 1115 height 749
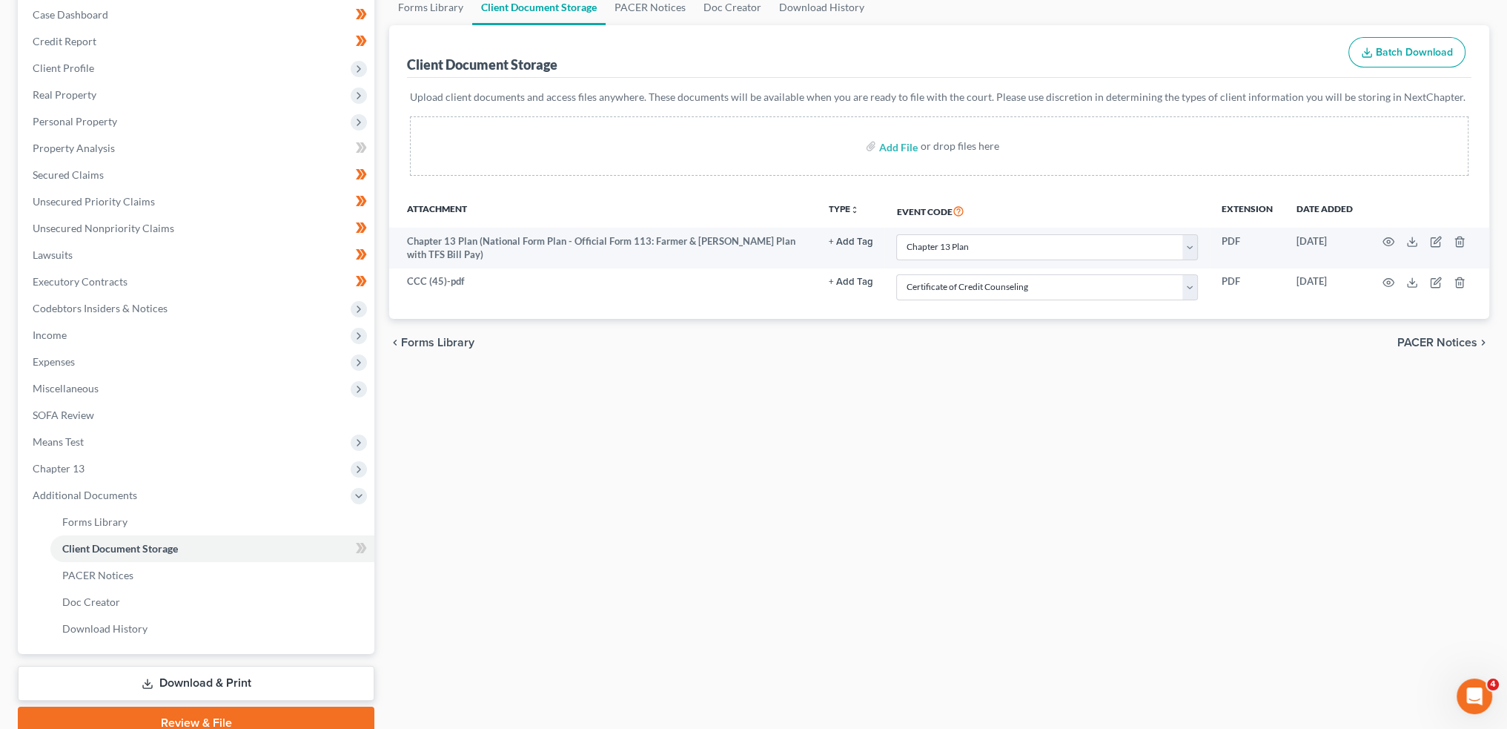
scroll to position [218, 0]
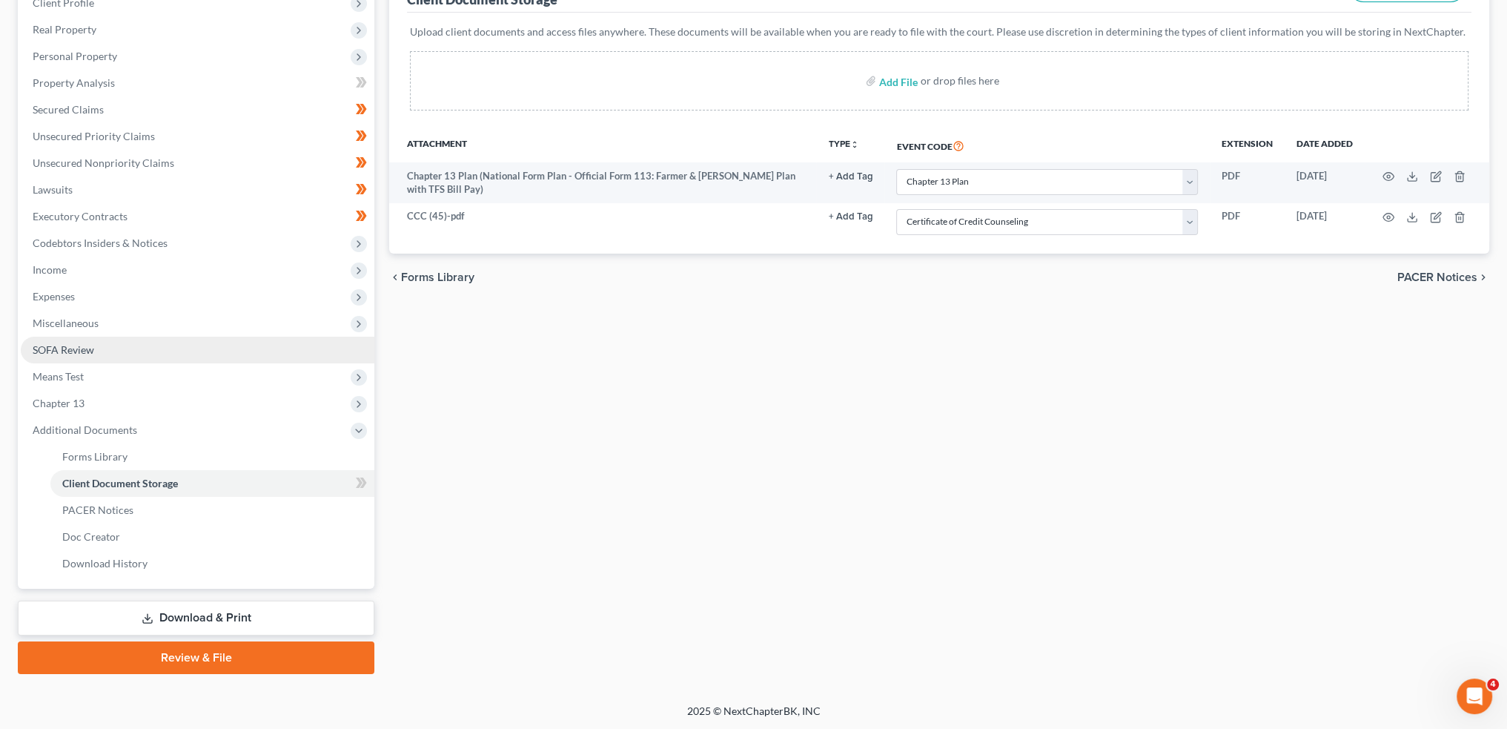
click at [116, 345] on link "SOFA Review" at bounding box center [198, 350] width 354 height 27
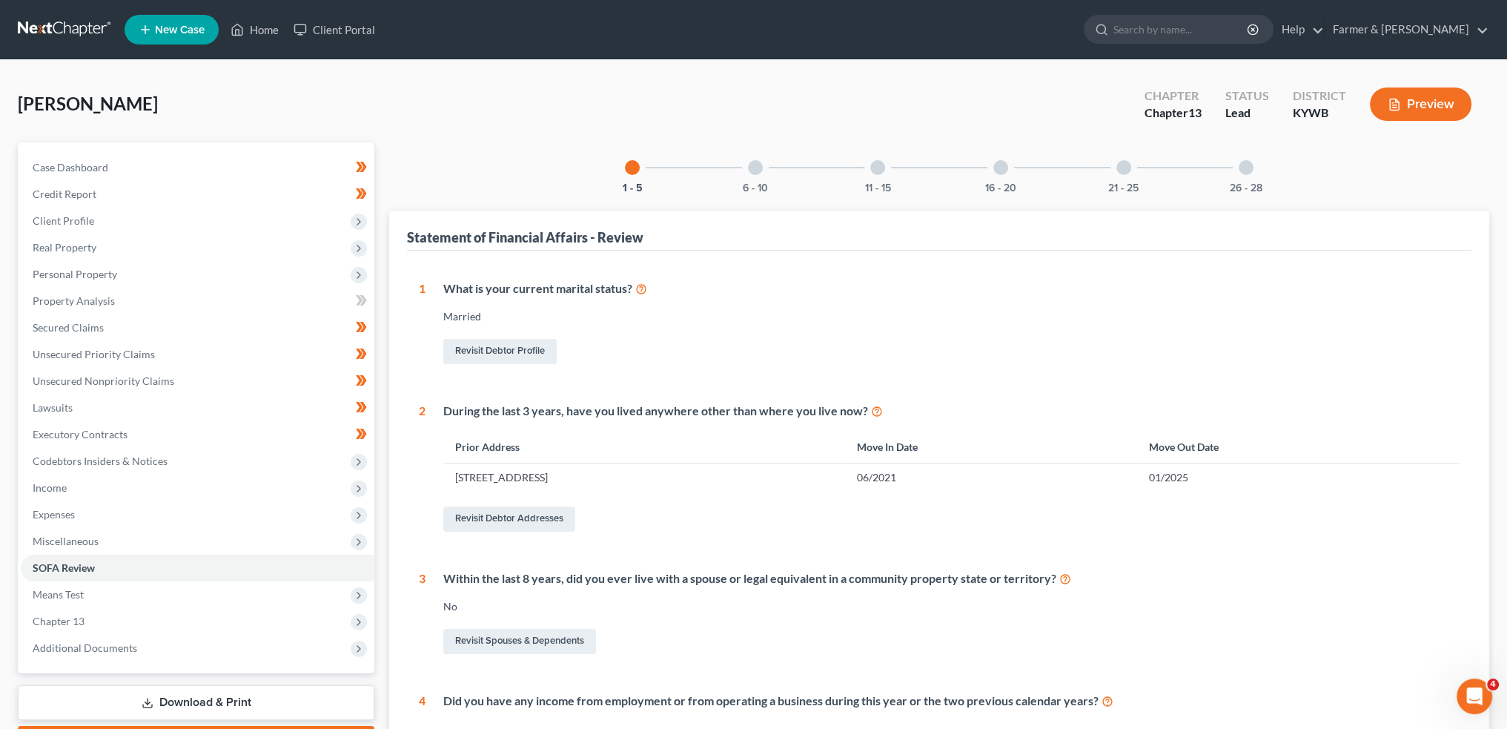
click at [760, 165] on div at bounding box center [755, 167] width 15 height 15
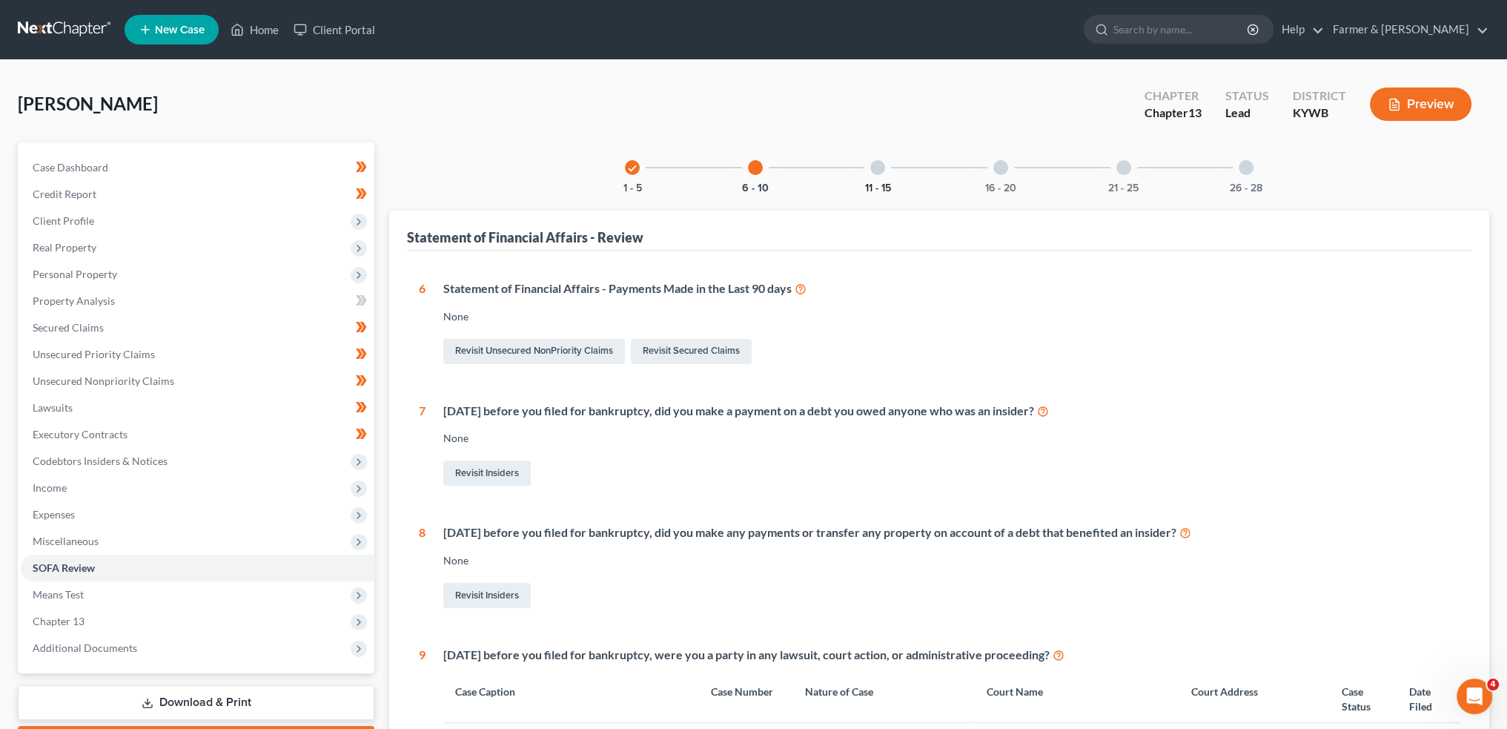
click at [888, 189] on button "11 - 15" at bounding box center [878, 188] width 26 height 10
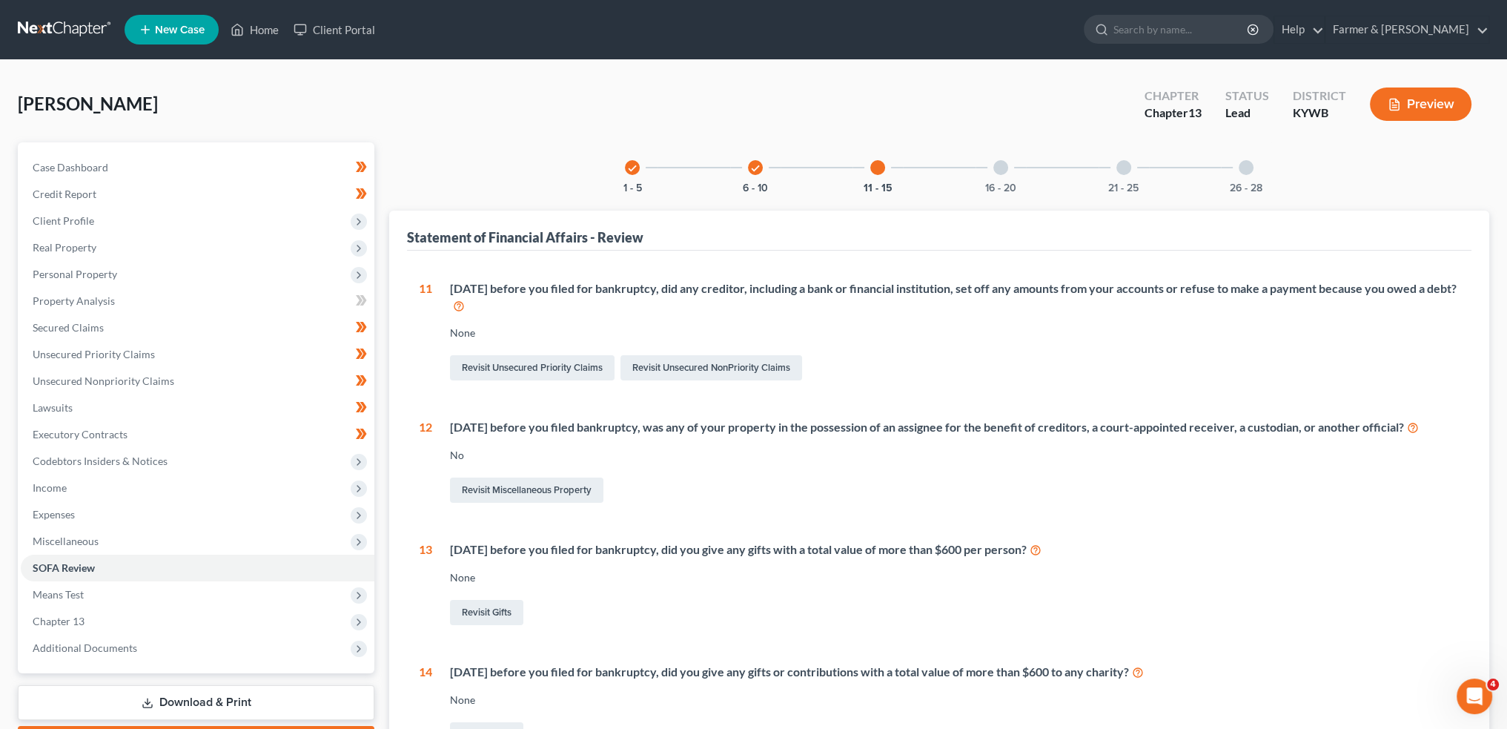
drag, startPoint x: 999, startPoint y: 173, endPoint x: 1047, endPoint y: 312, distance: 146.5
click at [999, 173] on div "16 - 20" at bounding box center [1001, 167] width 50 height 50
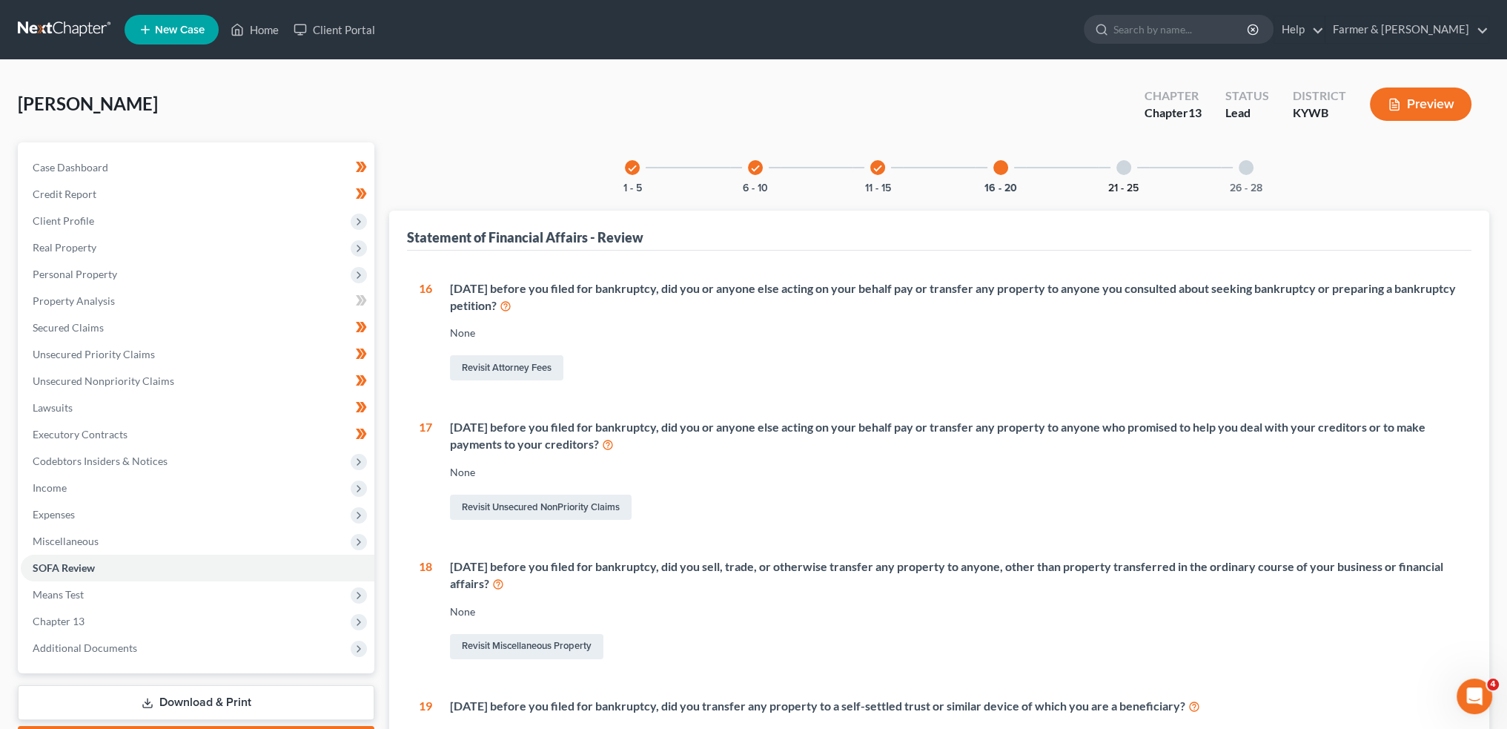
click at [1126, 184] on button "21 - 25" at bounding box center [1123, 188] width 30 height 10
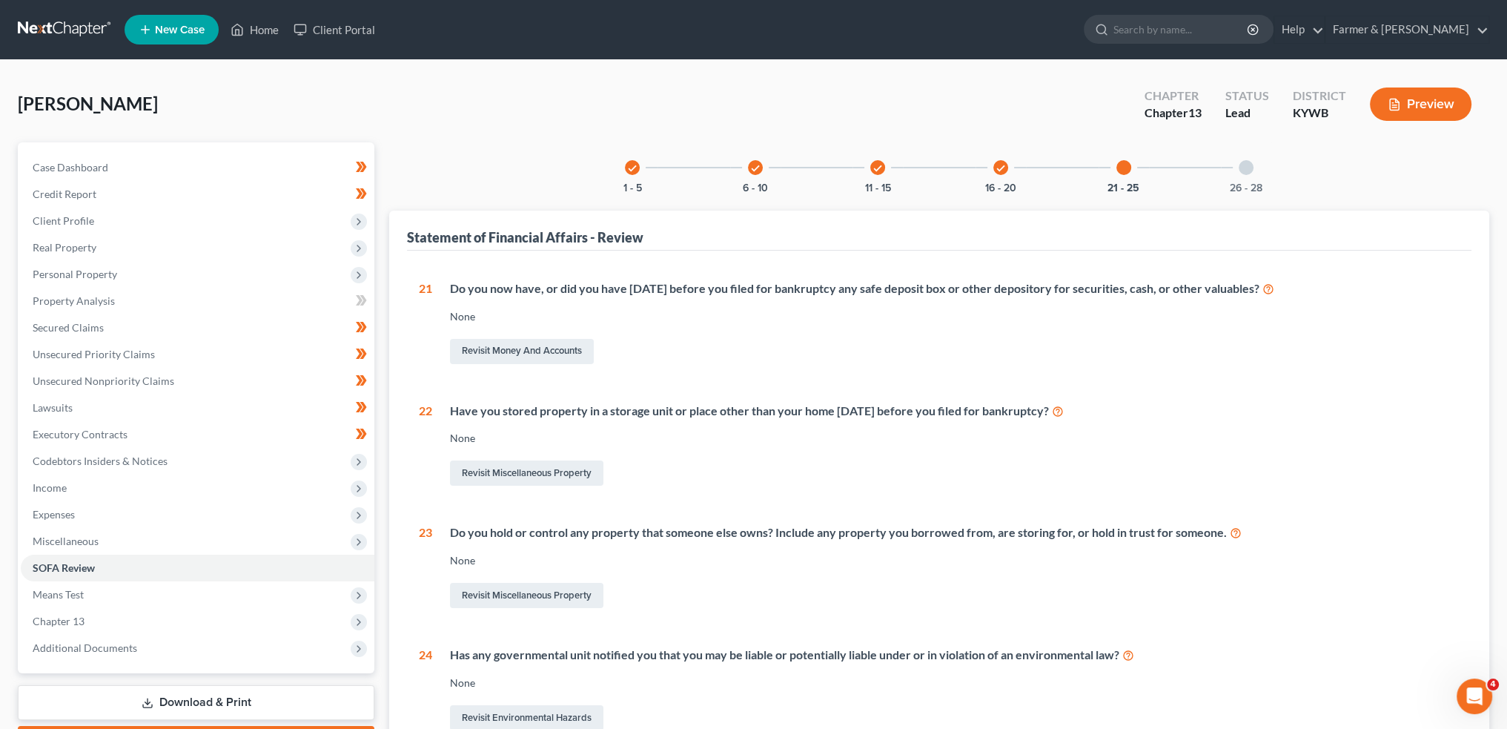
click at [1252, 177] on div "26 - 28" at bounding box center [1246, 167] width 50 height 50
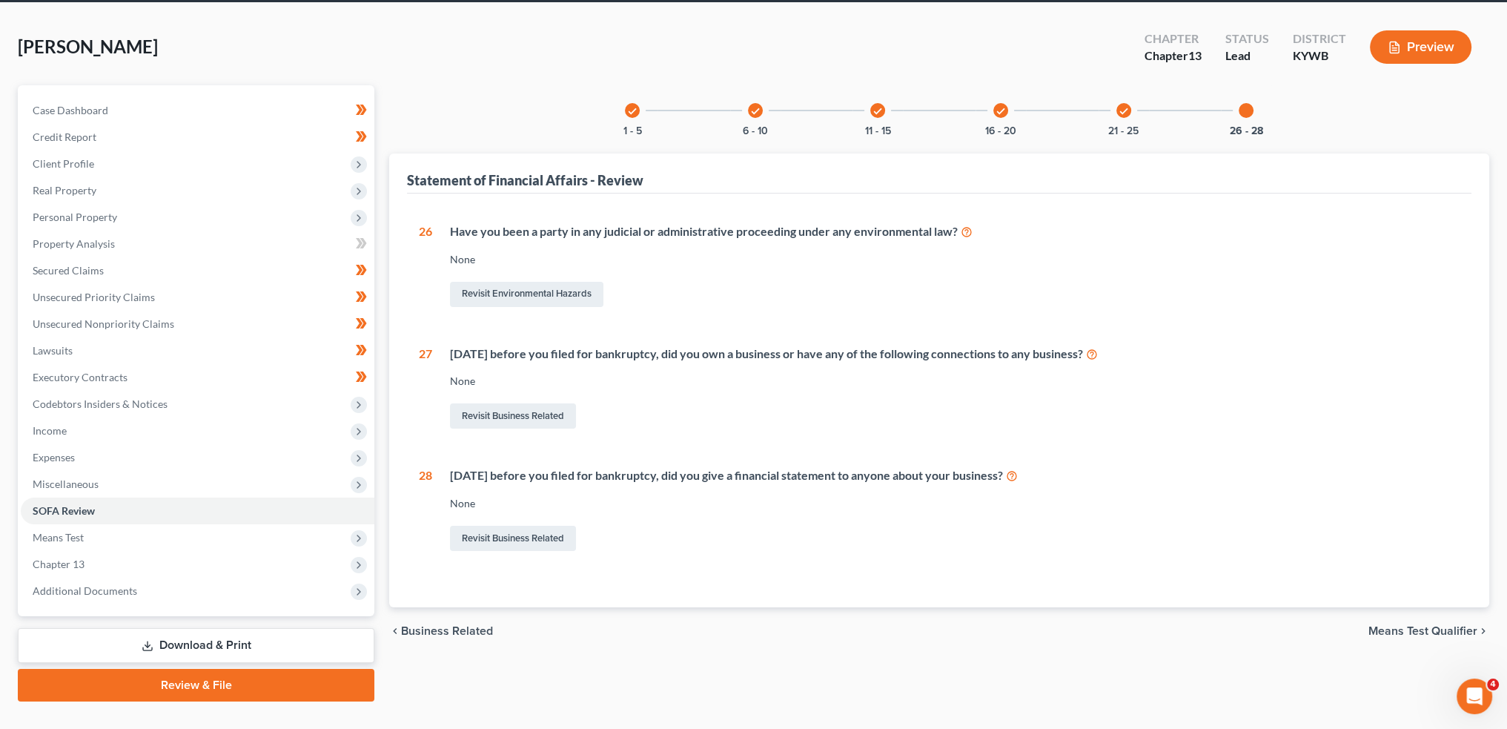
scroll to position [85, 0]
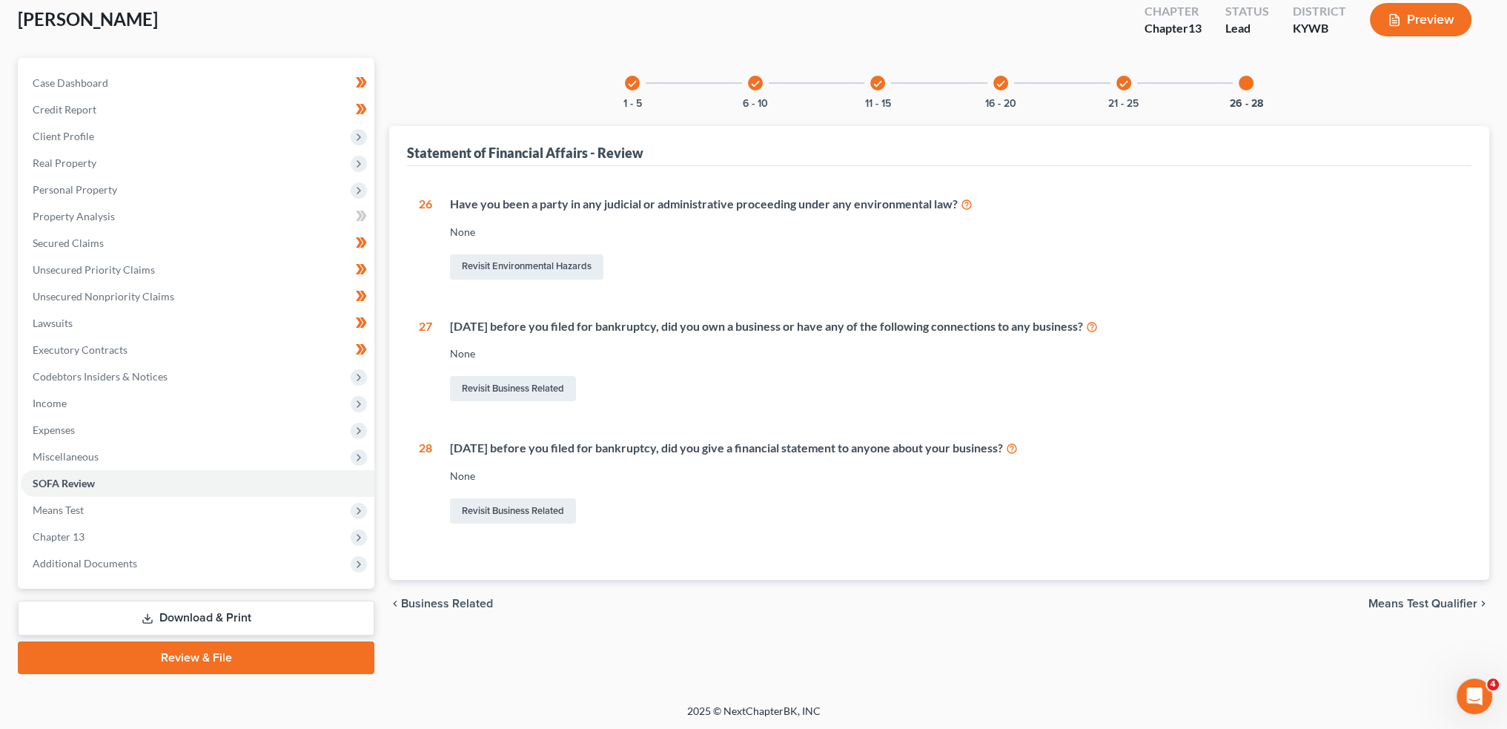
click at [242, 620] on link "Download & Print" at bounding box center [196, 617] width 357 height 35
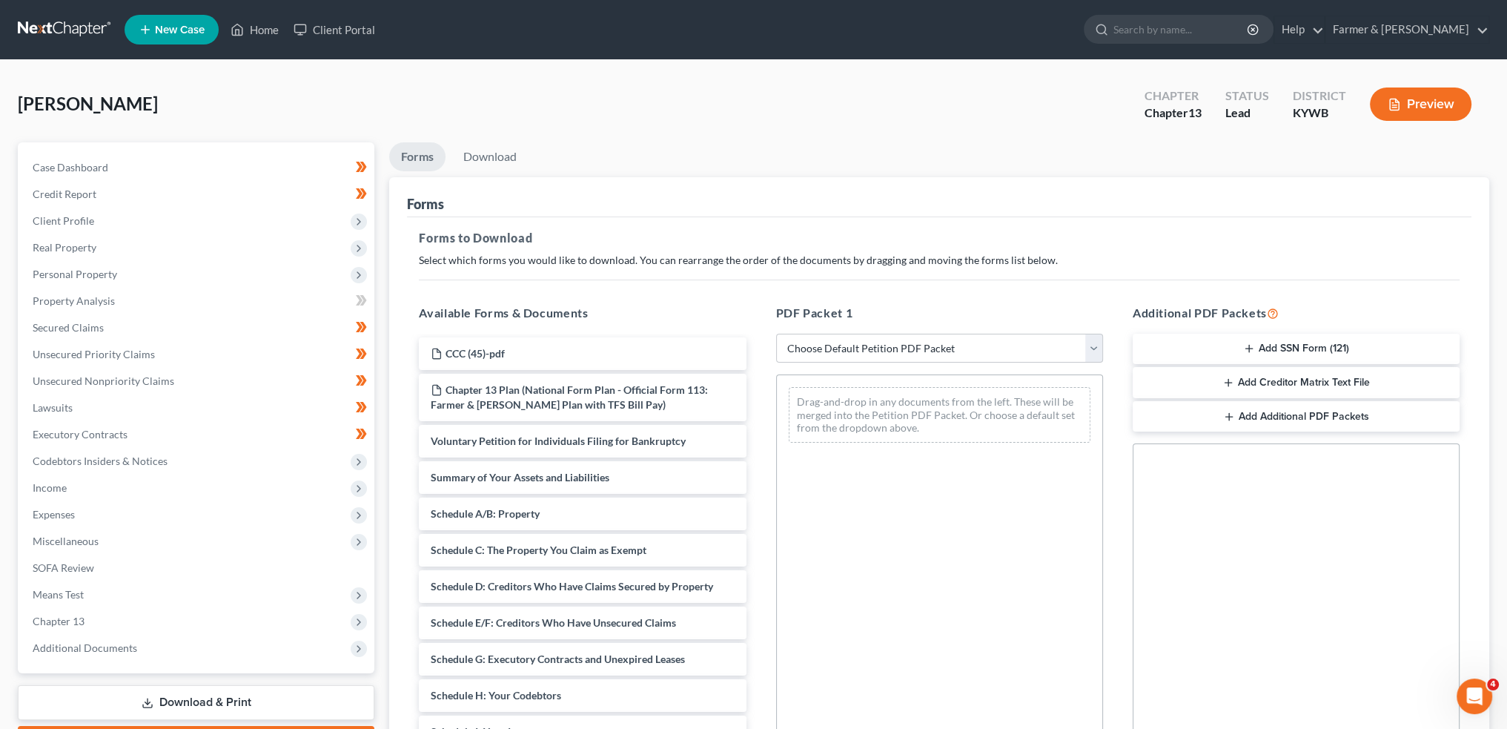
click at [1199, 349] on button "Add SSN Form (121)" at bounding box center [1296, 349] width 327 height 31
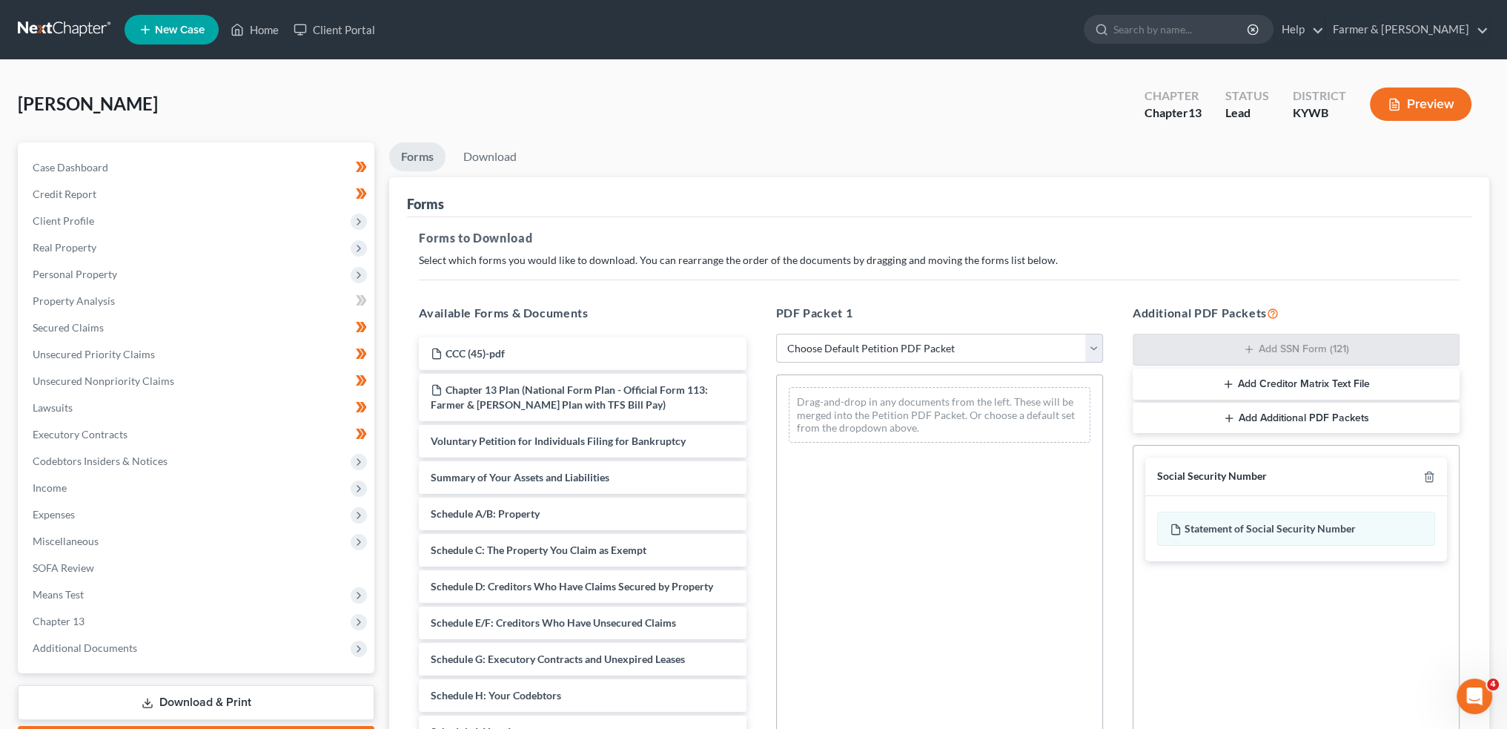
scroll to position [185, 0]
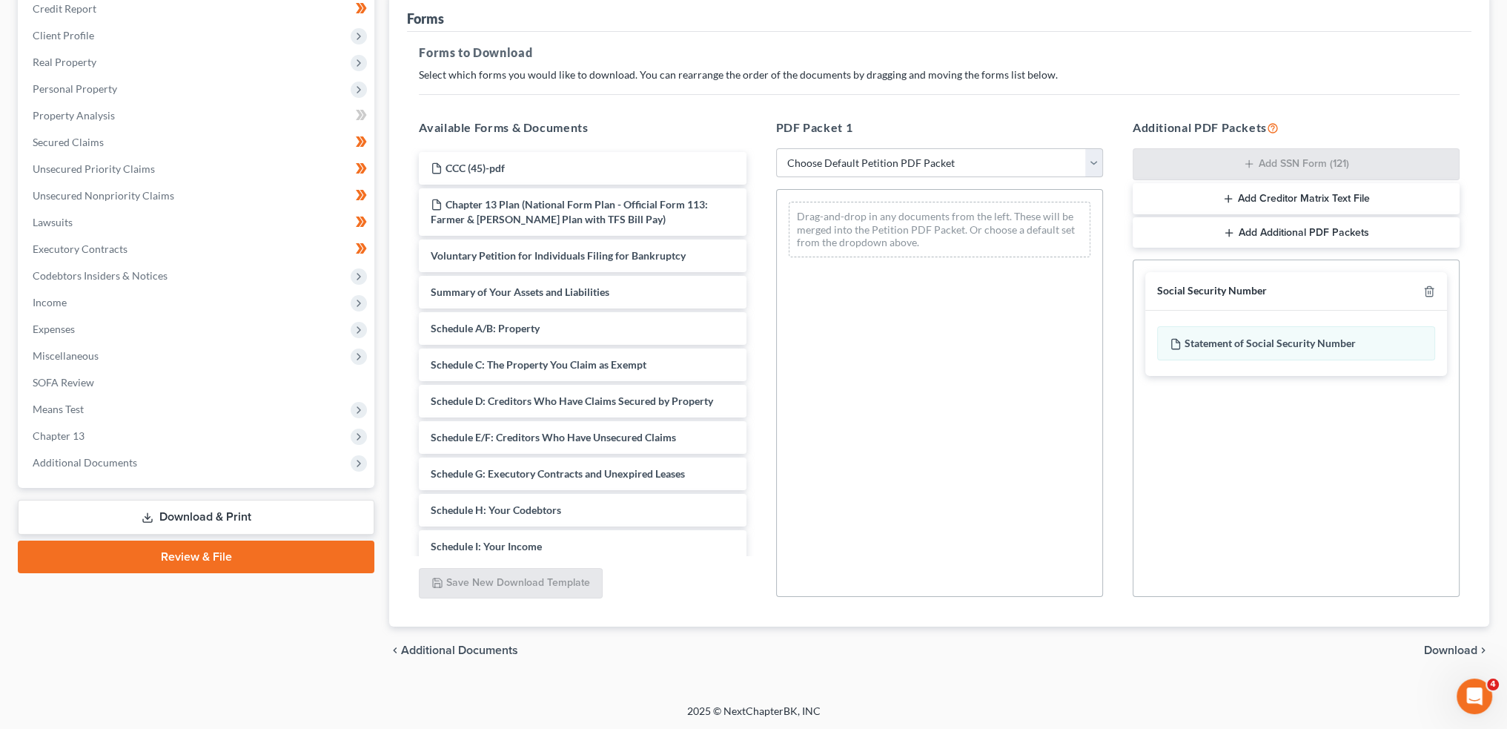
click at [1444, 644] on span "Download" at bounding box center [1450, 650] width 53 height 12
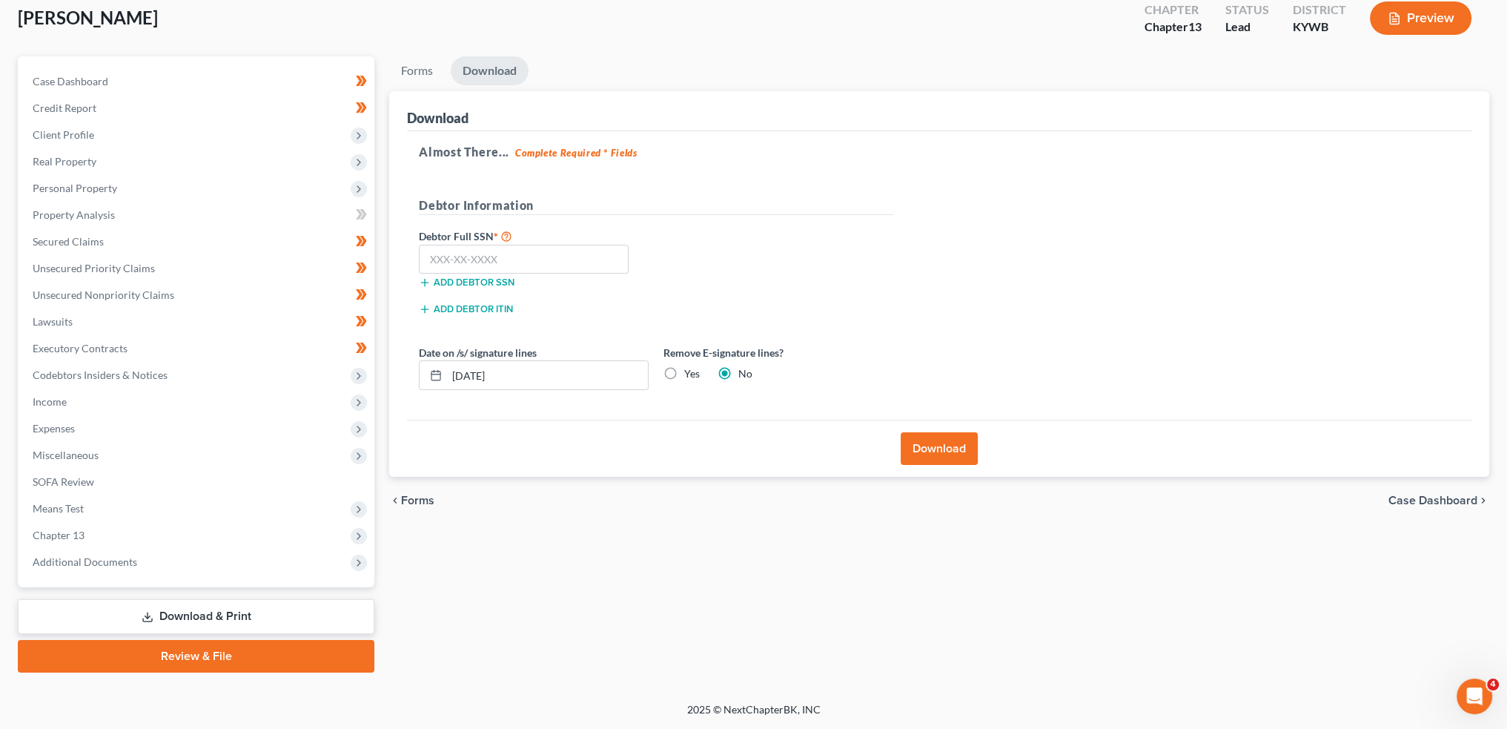
scroll to position [85, 0]
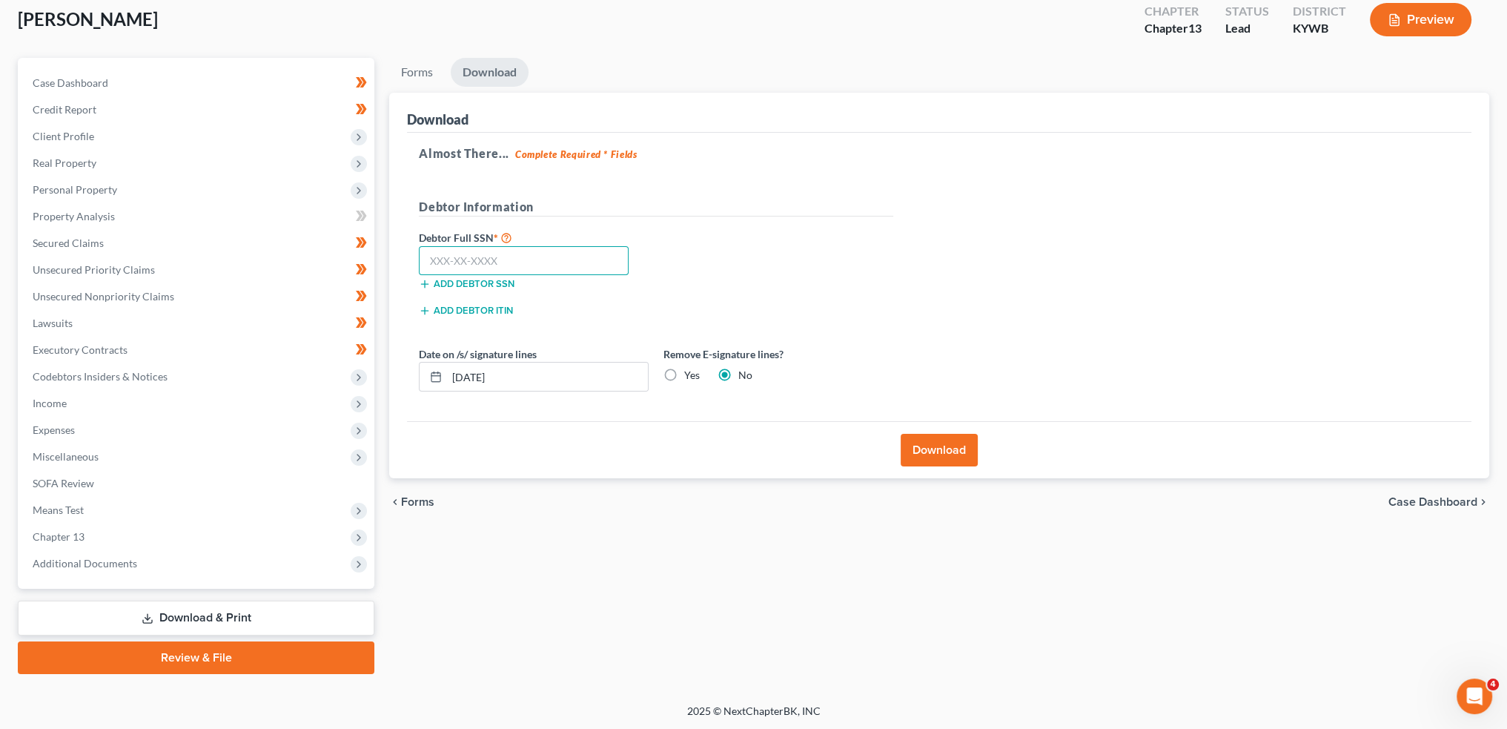
click at [440, 260] on input "text" at bounding box center [524, 261] width 210 height 30
type input "419-19-4311"
click at [956, 454] on button "Download" at bounding box center [939, 450] width 77 height 33
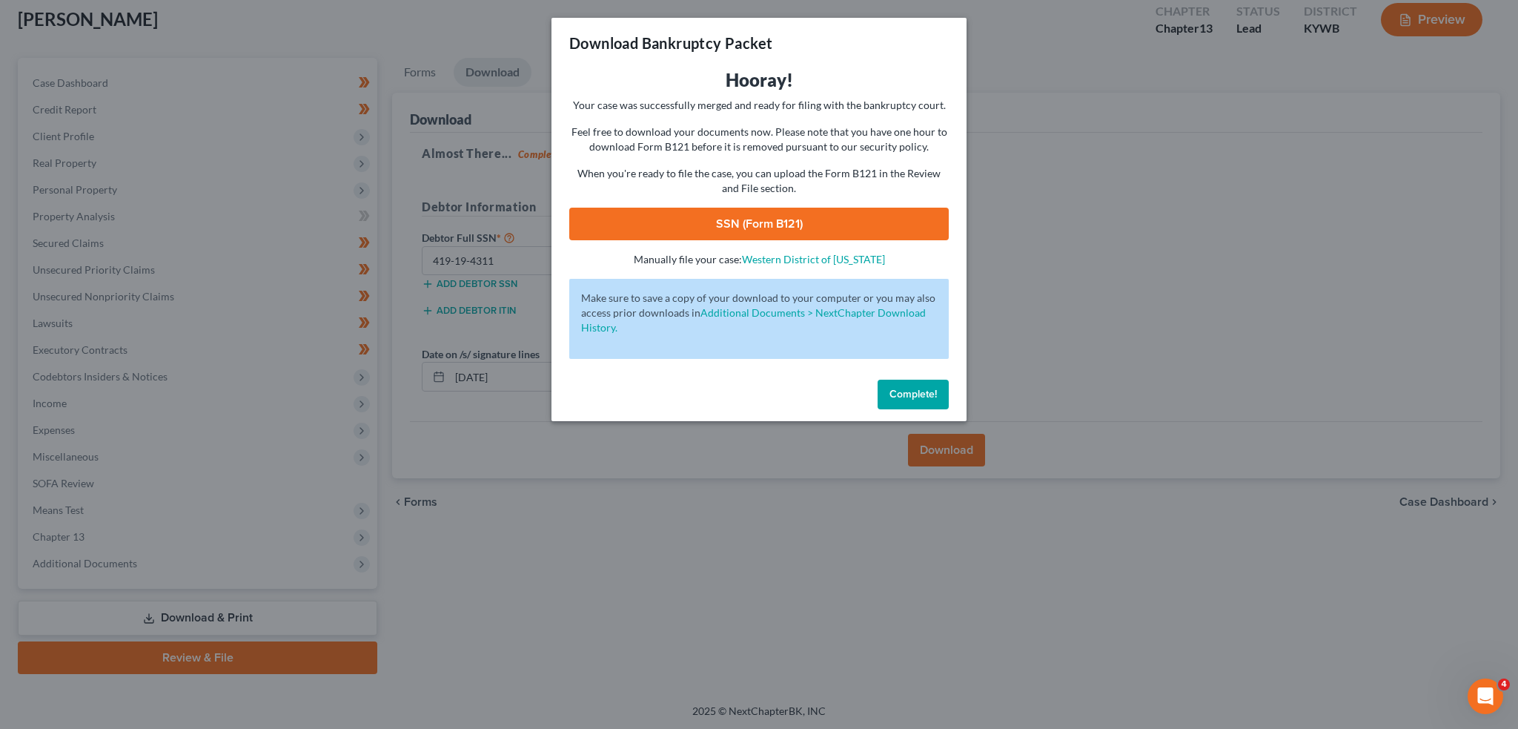
click at [701, 235] on link "SSN (Form B121)" at bounding box center [759, 224] width 380 height 33
click at [907, 388] on span "Complete!" at bounding box center [913, 394] width 47 height 13
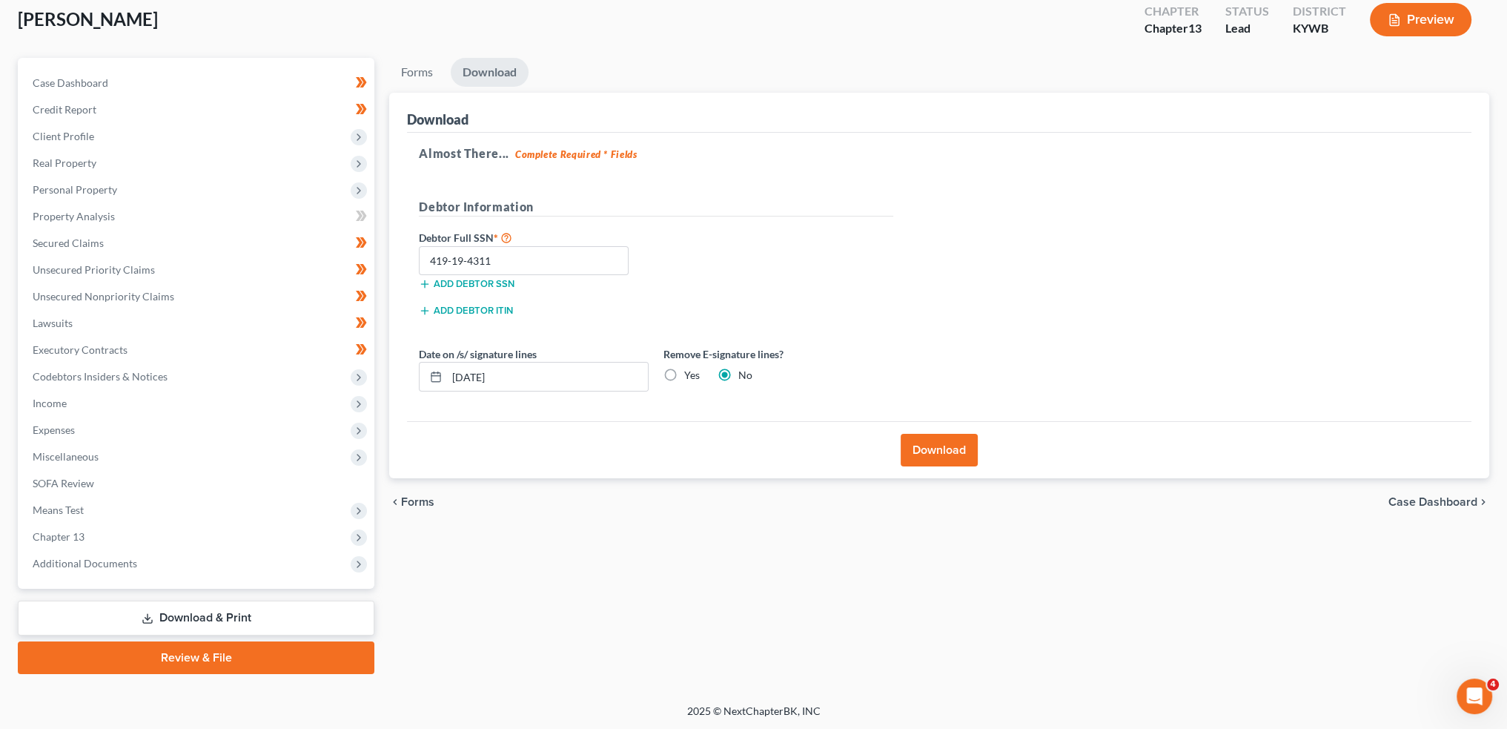
click at [286, 643] on link "Review & File" at bounding box center [196, 657] width 357 height 33
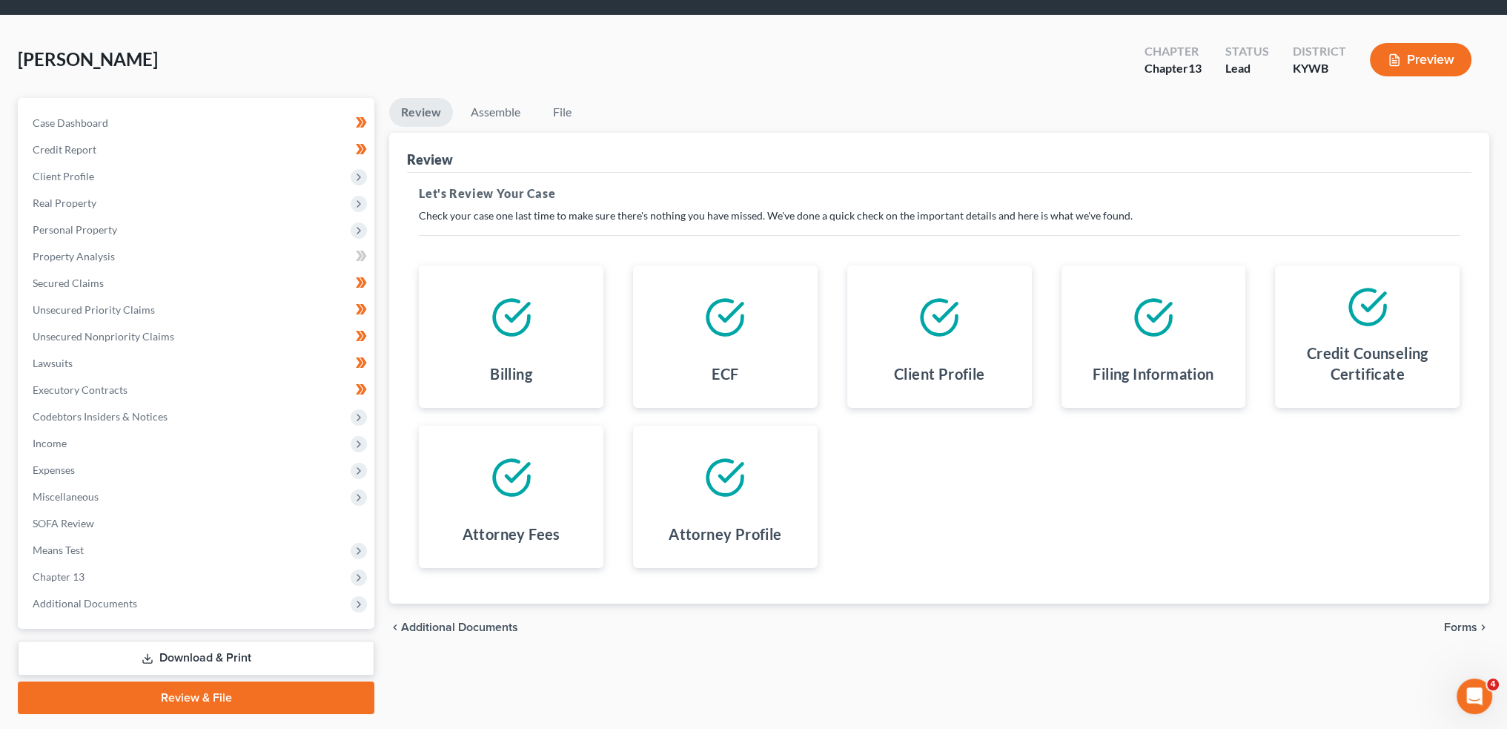
scroll to position [85, 0]
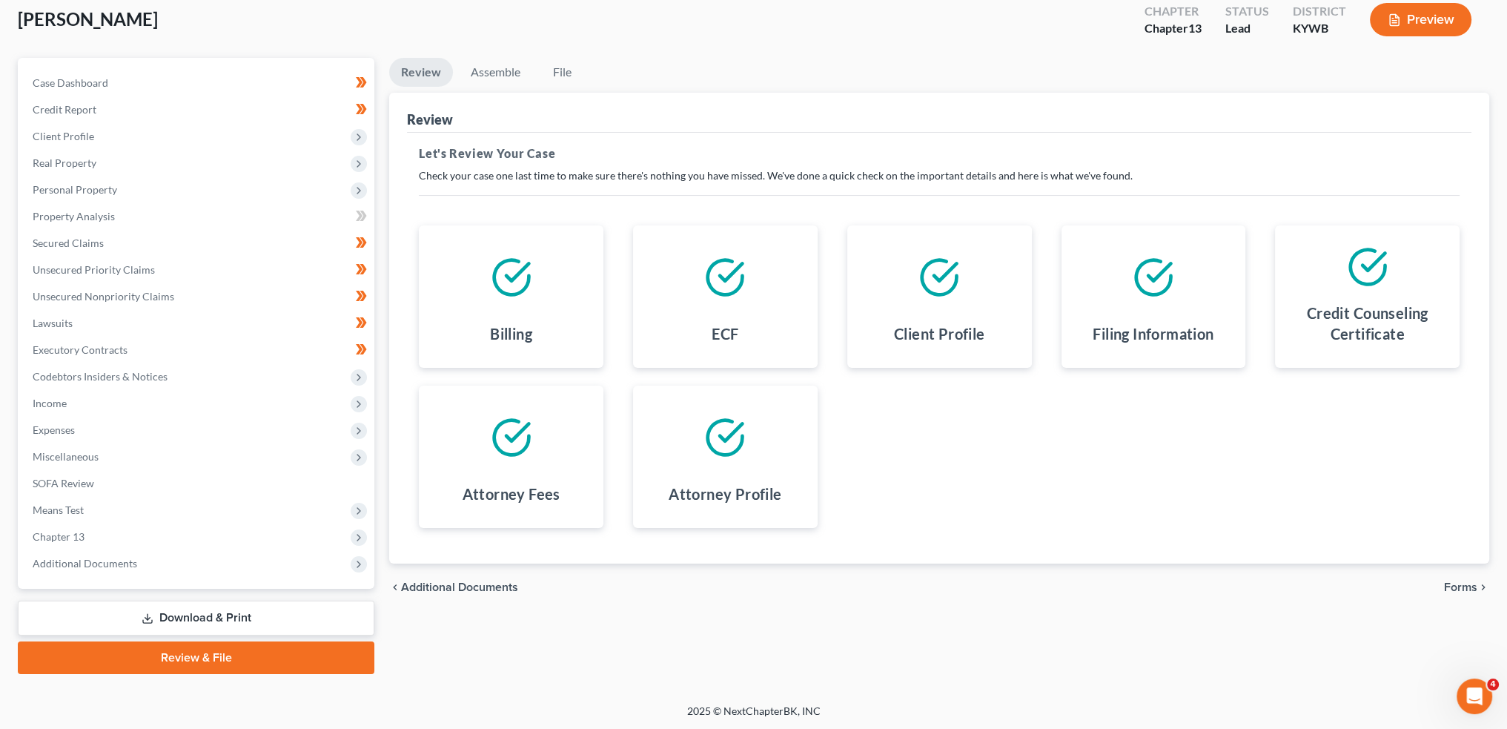
click at [1468, 578] on div "chevron_left Additional Documents Forms chevron_right" at bounding box center [939, 586] width 1100 height 47
click at [1466, 586] on span "Forms" at bounding box center [1460, 587] width 33 height 12
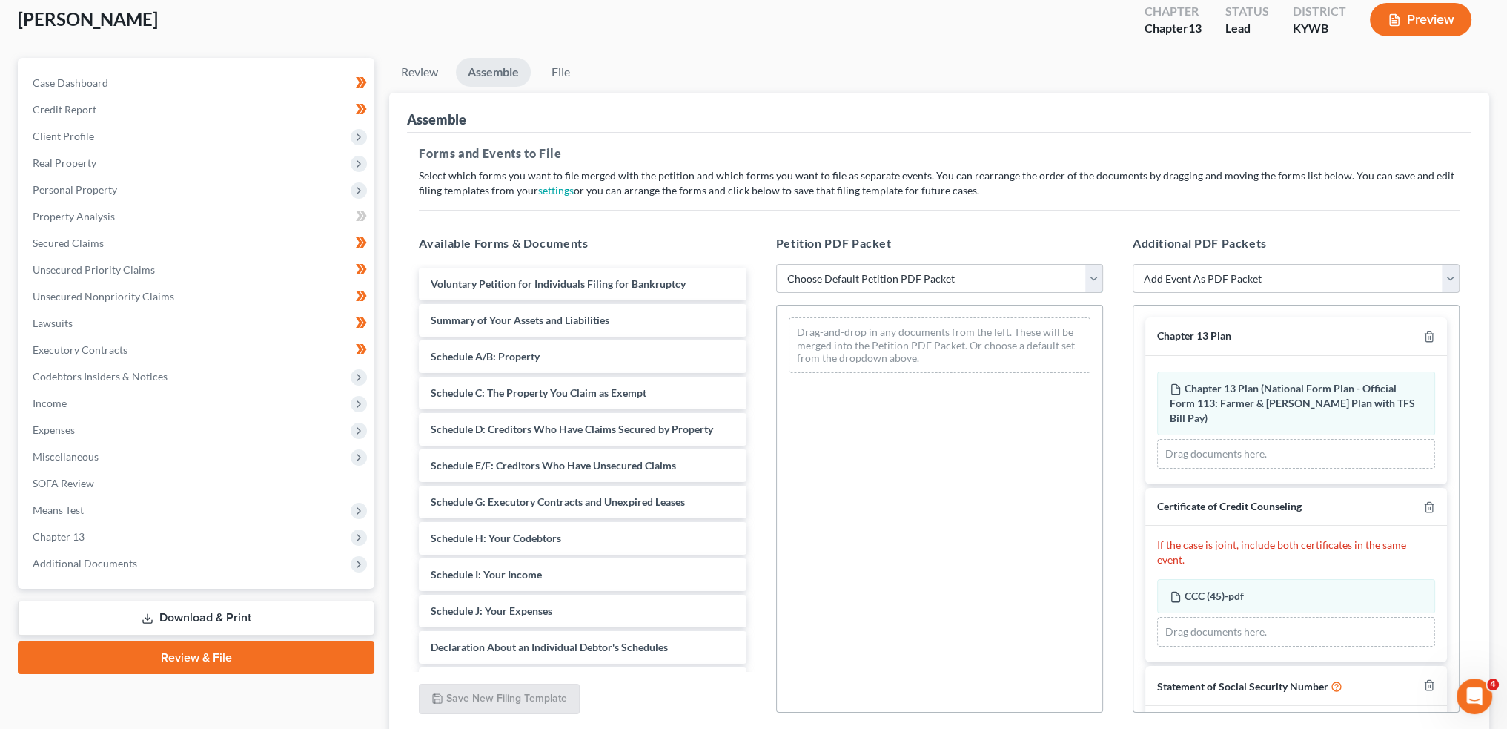
click at [851, 285] on select "Choose Default Petition PDF Packet Emergency Filing (Voluntary Petition and Cre…" at bounding box center [939, 279] width 327 height 30
select select "1"
click at [776, 264] on select "Choose Default Petition PDF Packet Emergency Filing (Voluntary Petition and Cre…" at bounding box center [939, 279] width 327 height 30
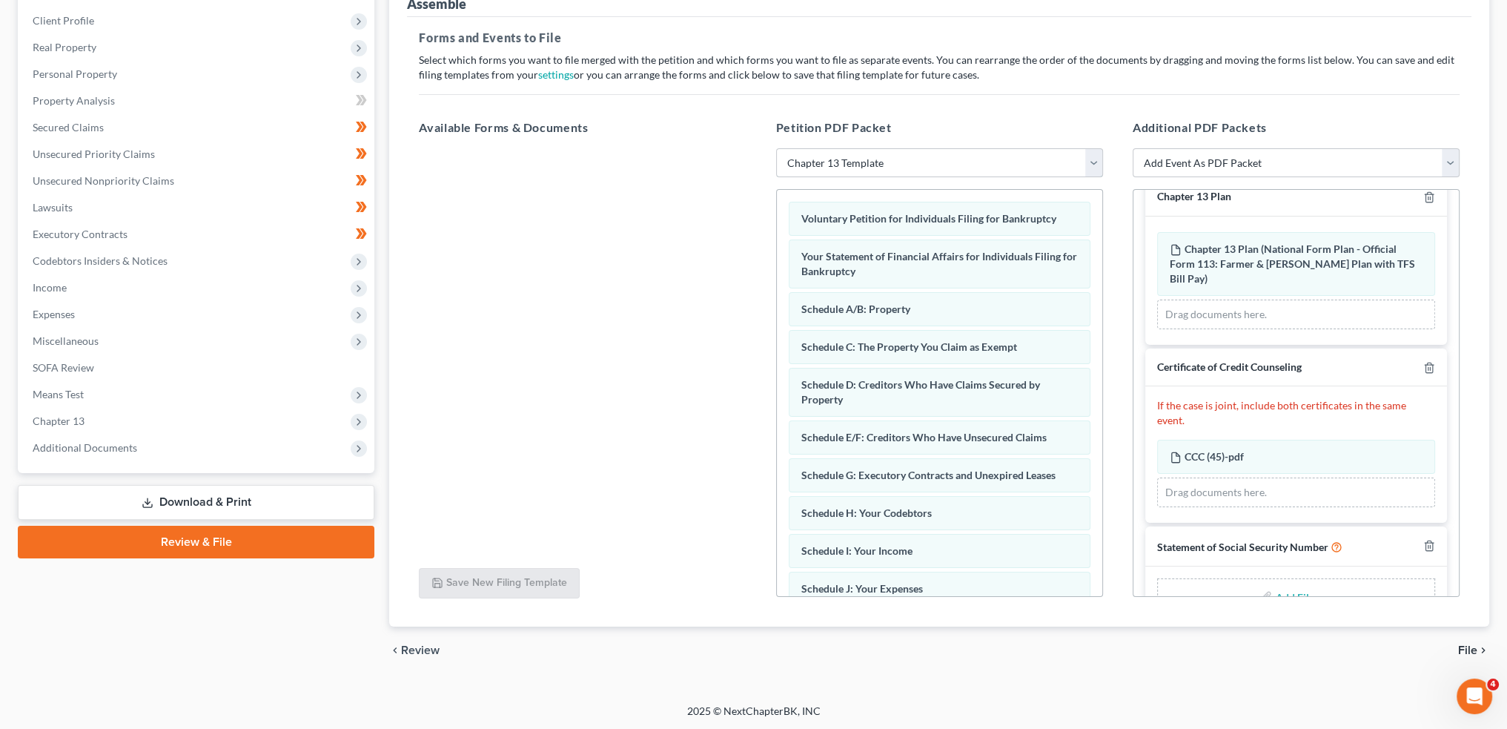
scroll to position [47, 0]
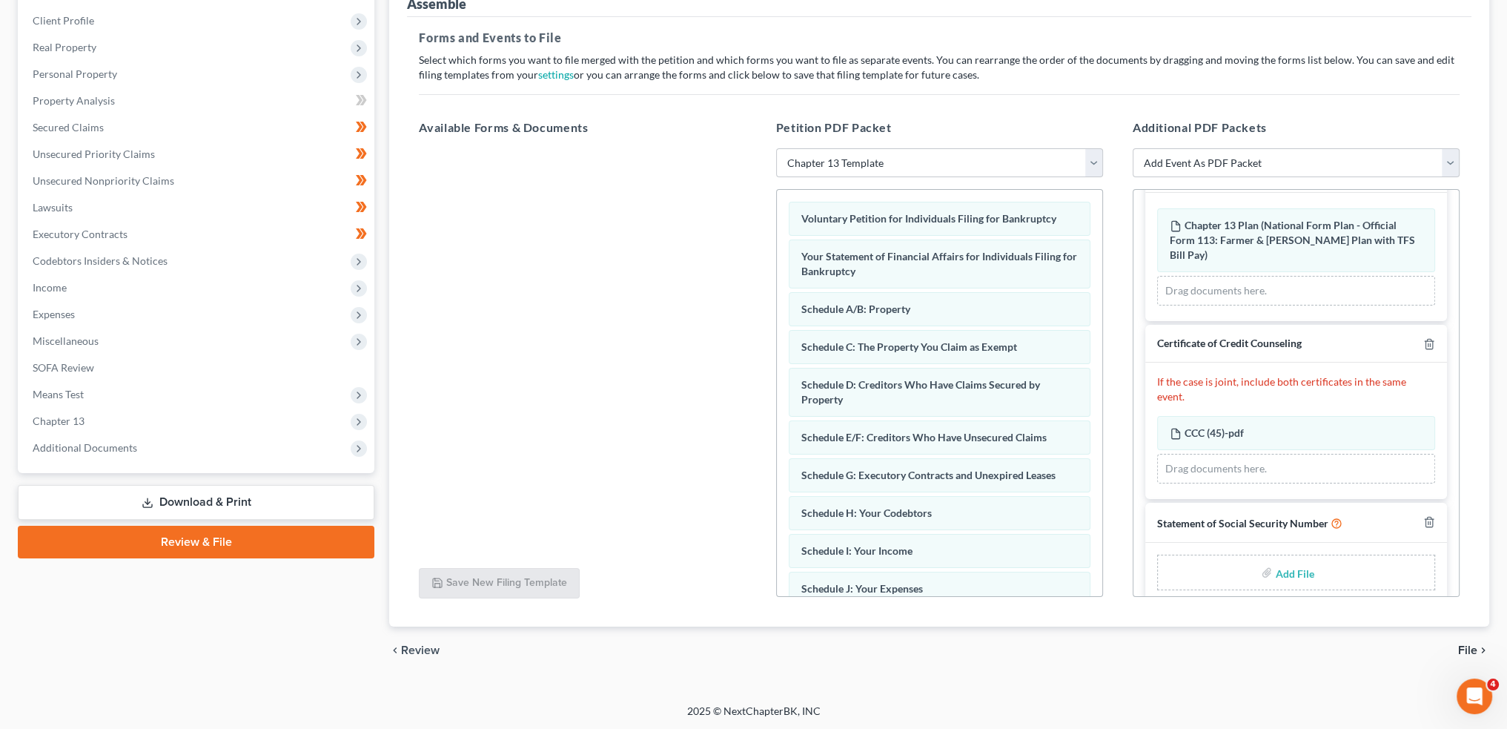
click at [1279, 559] on input "file" at bounding box center [1293, 572] width 36 height 27
type input "C:\fakepath\SSN for filing.pdf"
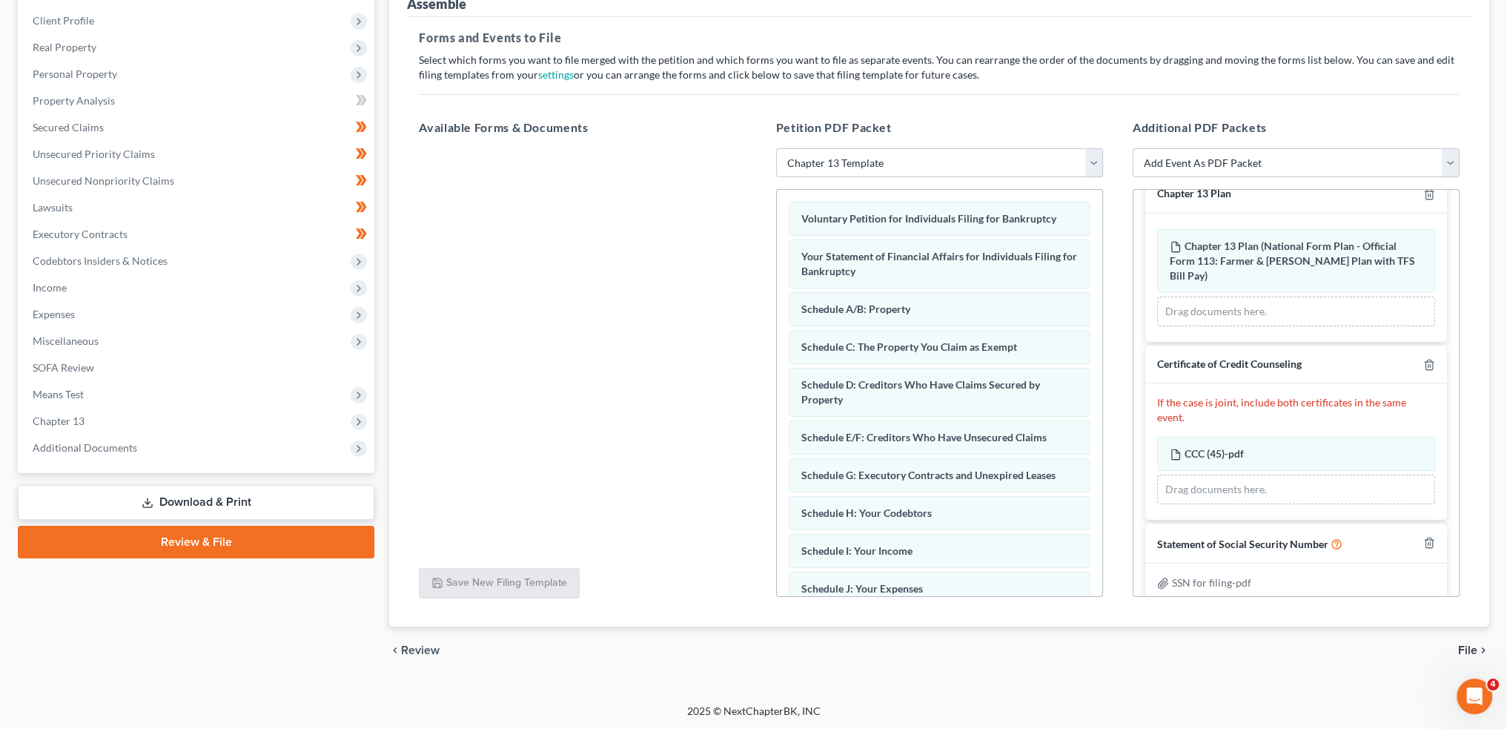
click at [1467, 646] on span "File" at bounding box center [1467, 650] width 19 height 12
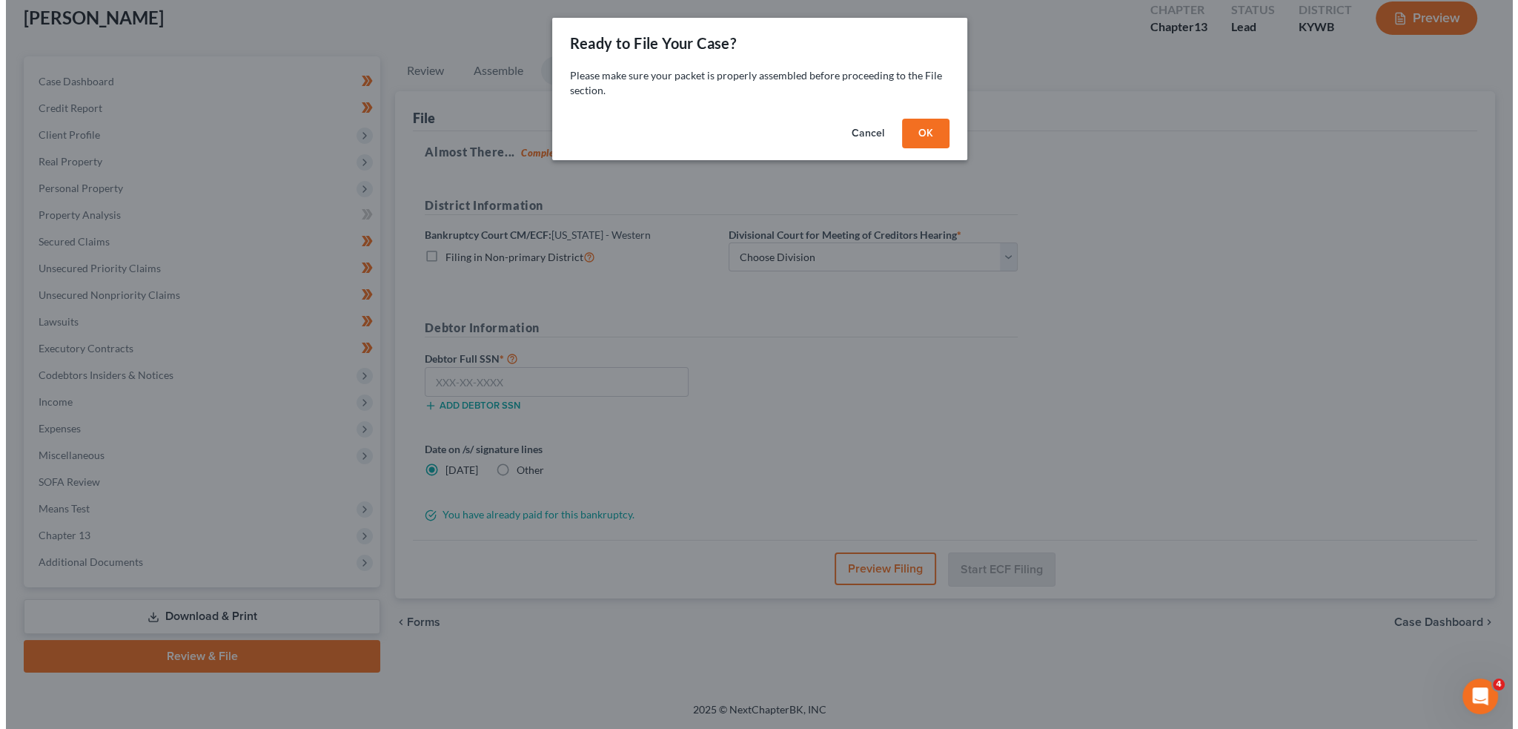
scroll to position [85, 0]
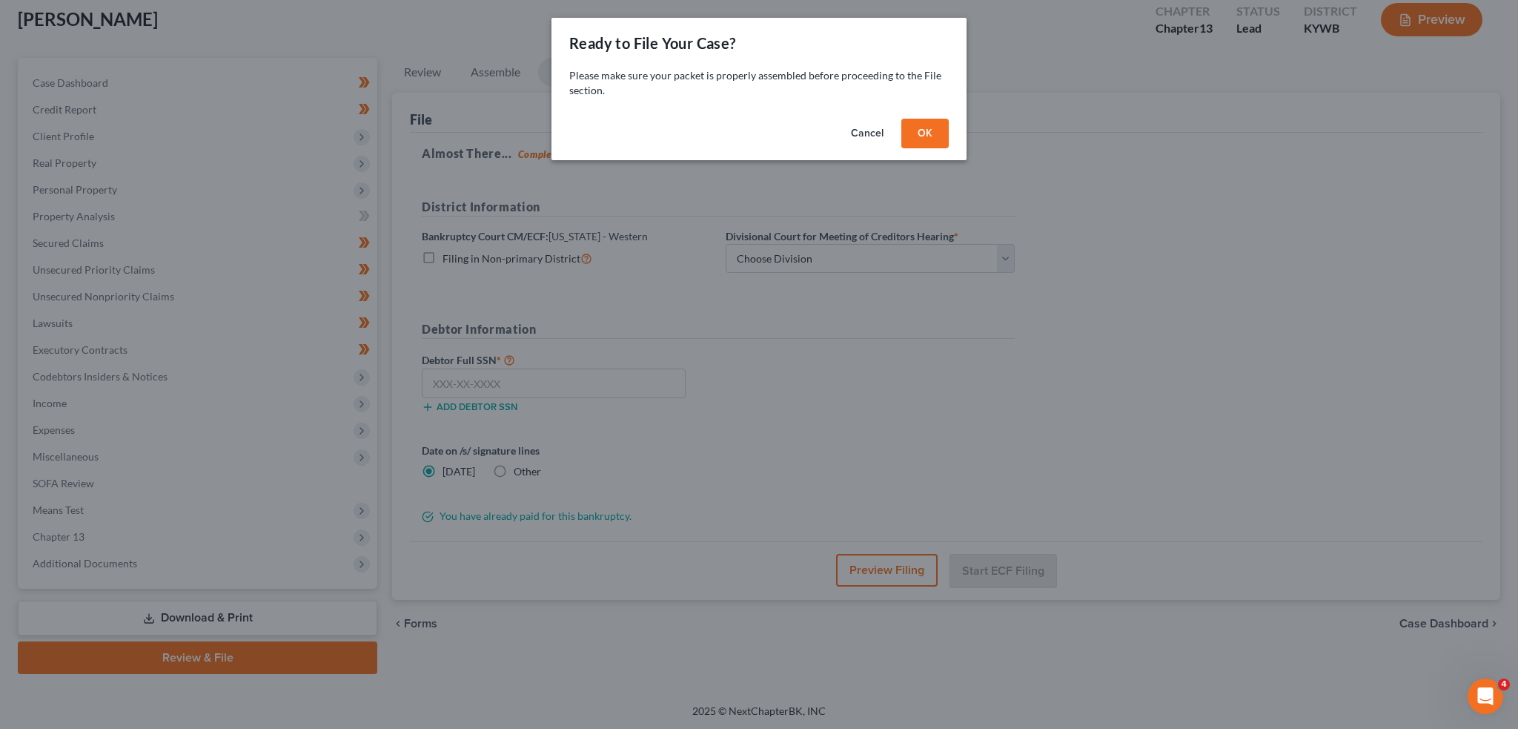
click at [928, 129] on button "OK" at bounding box center [924, 134] width 47 height 30
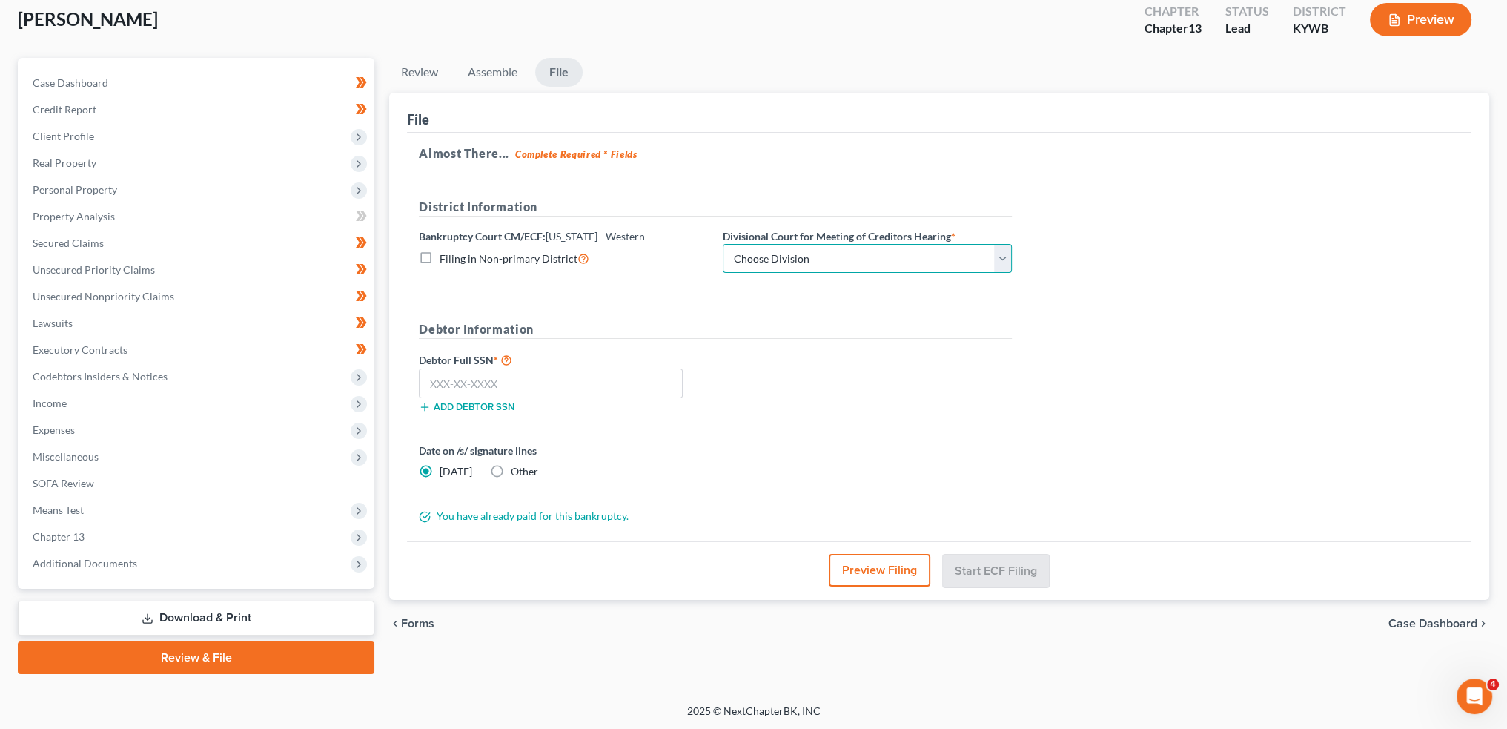
click at [753, 254] on select "Choose Division Bowling Green Louisville Owensboro Paducah" at bounding box center [867, 259] width 289 height 30
select select "1"
click at [723, 244] on select "Choose Division Bowling Green Louisville Owensboro Paducah" at bounding box center [867, 259] width 289 height 30
click at [656, 378] on input "text" at bounding box center [551, 383] width 264 height 30
type input "419-19-4311"
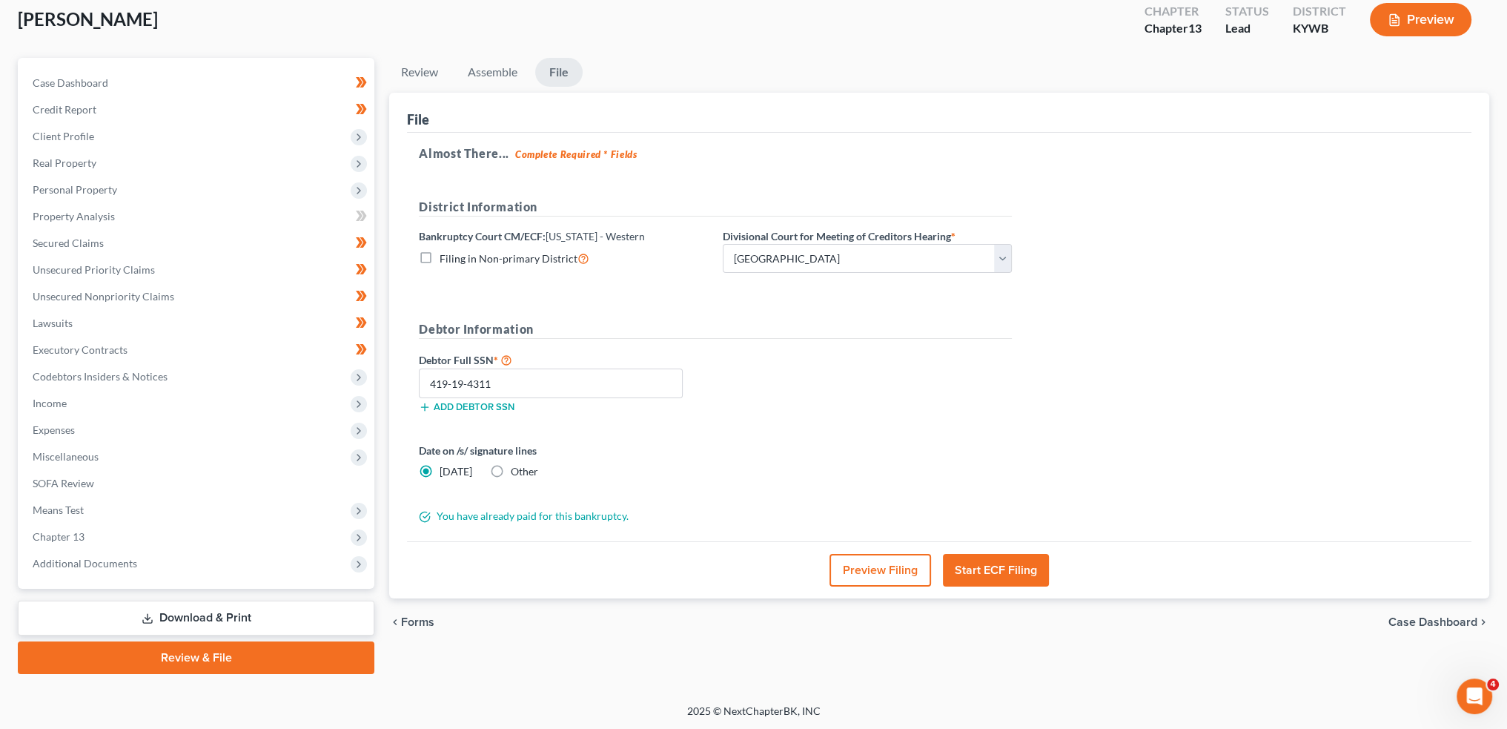
click at [1013, 570] on button "Start ECF Filing" at bounding box center [996, 570] width 106 height 33
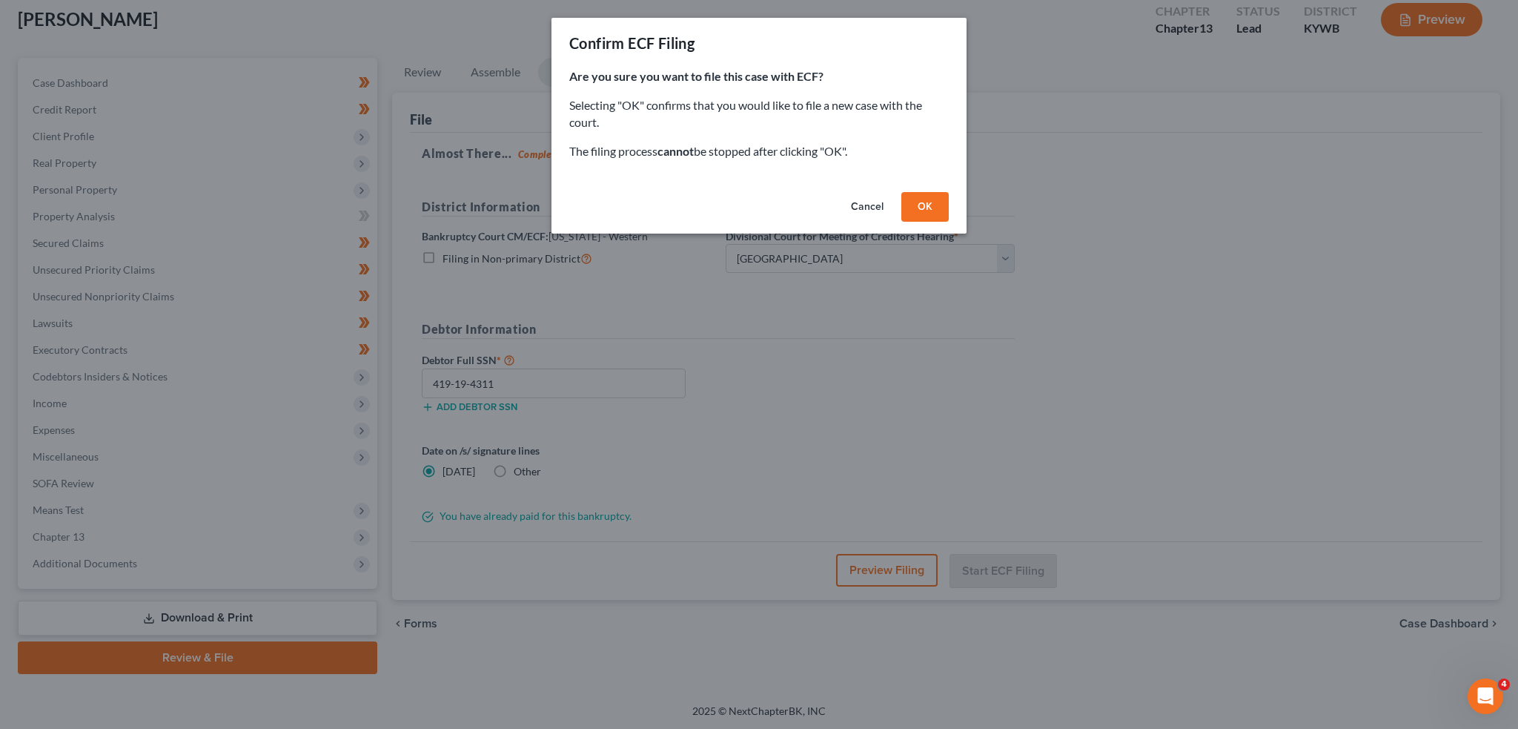
click at [933, 211] on button "OK" at bounding box center [924, 207] width 47 height 30
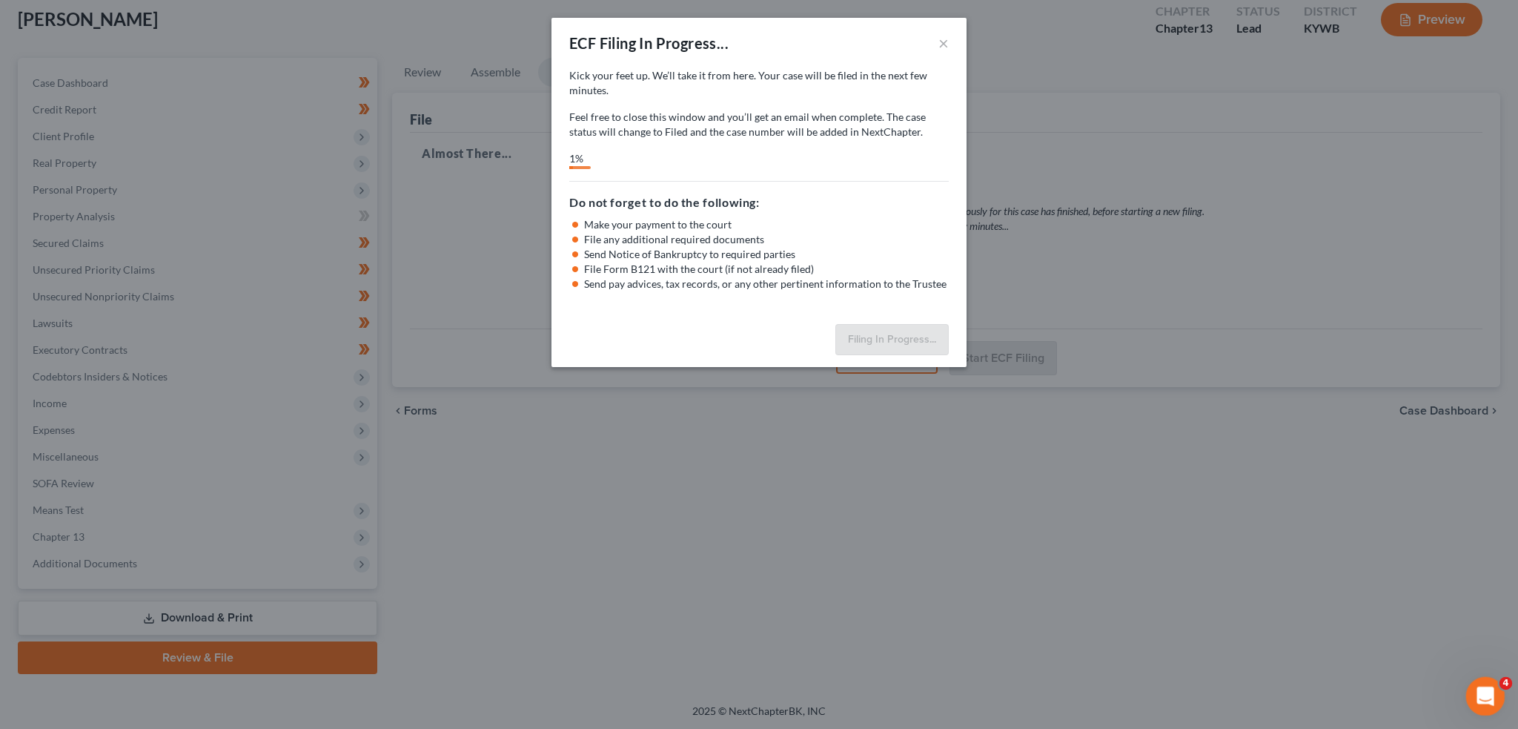
click at [1490, 697] on icon "Open Intercom Messenger" at bounding box center [1484, 694] width 24 height 24
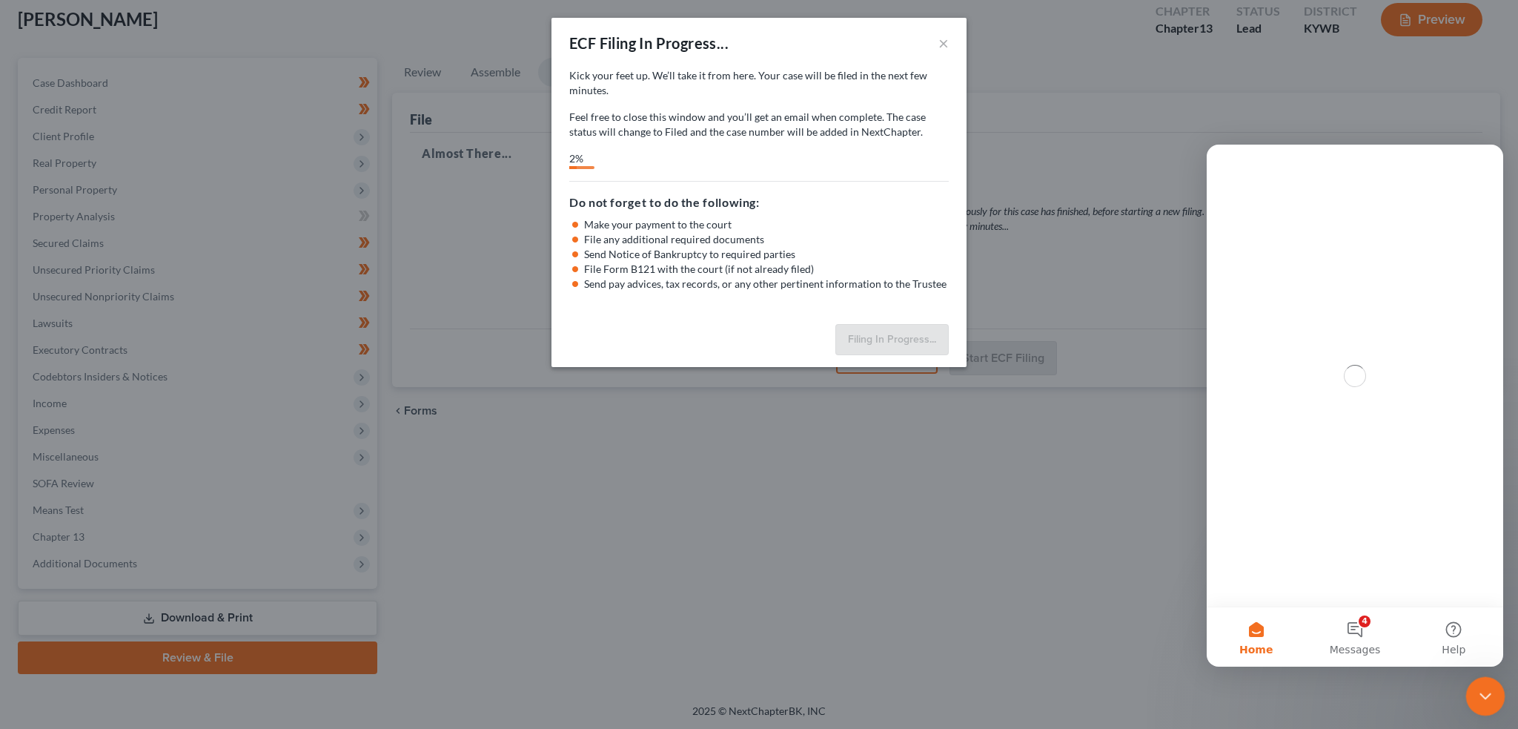
scroll to position [0, 0]
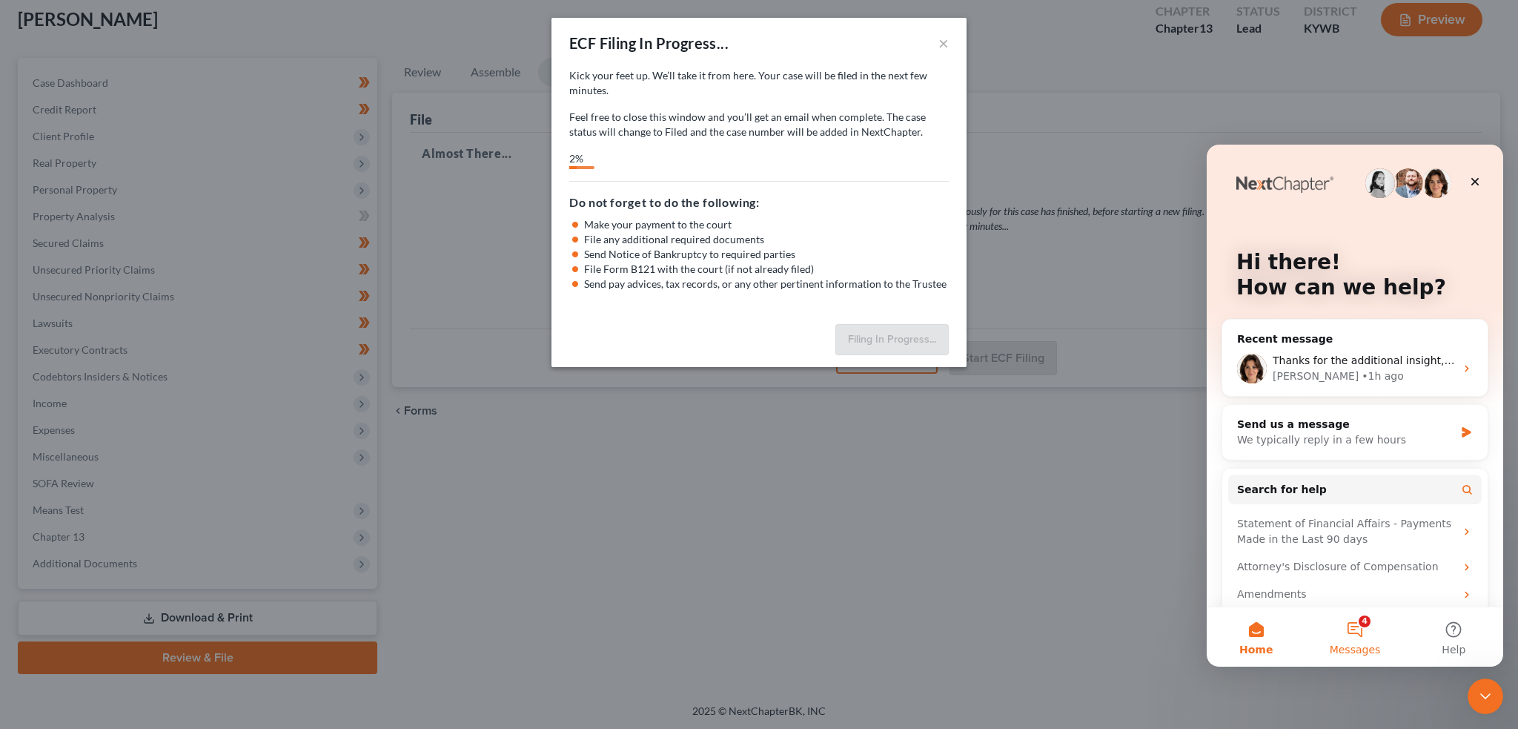
click at [1363, 627] on button "4 Messages" at bounding box center [1354, 636] width 99 height 59
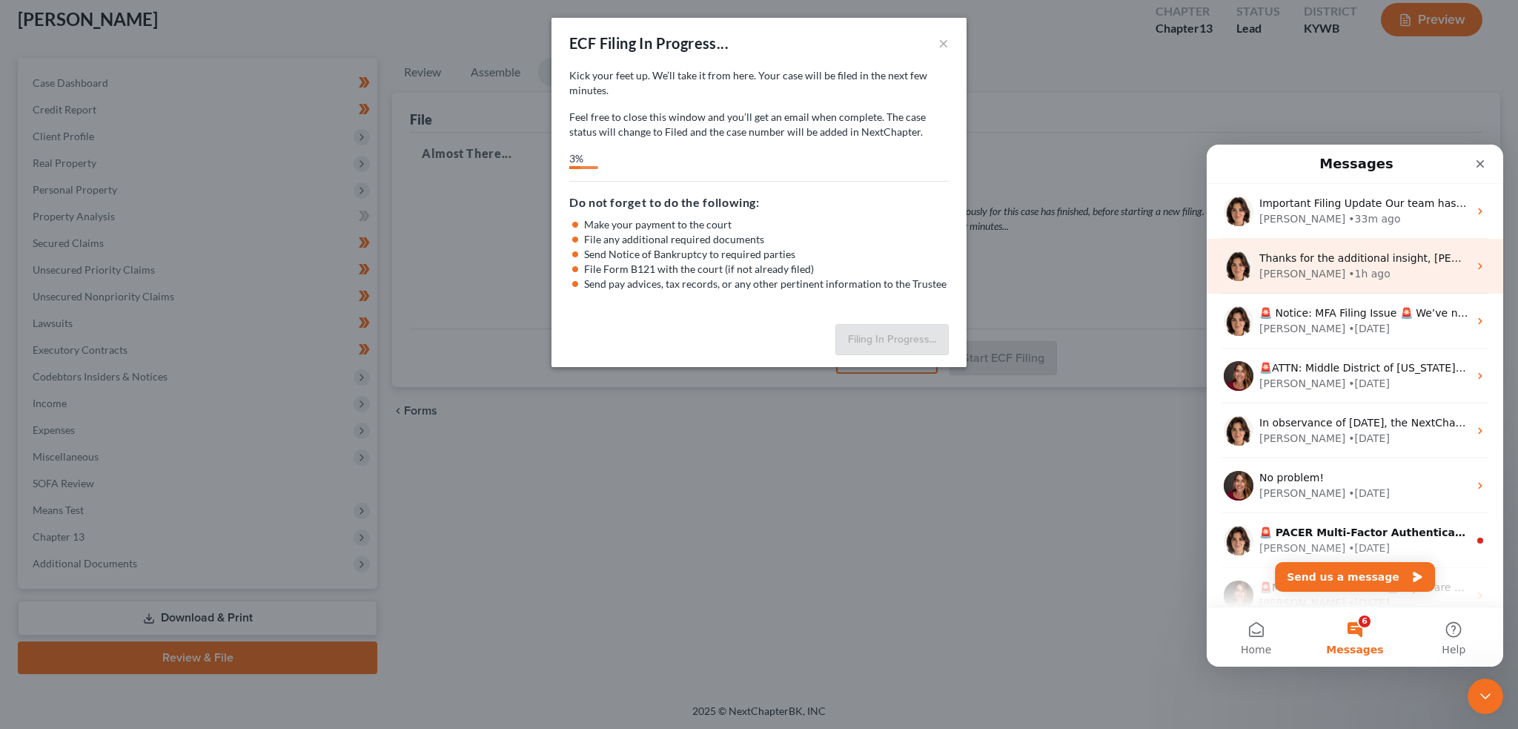
click at [1347, 260] on span "Thanks for the additional insight, [PERSON_NAME]" at bounding box center [1390, 258] width 261 height 12
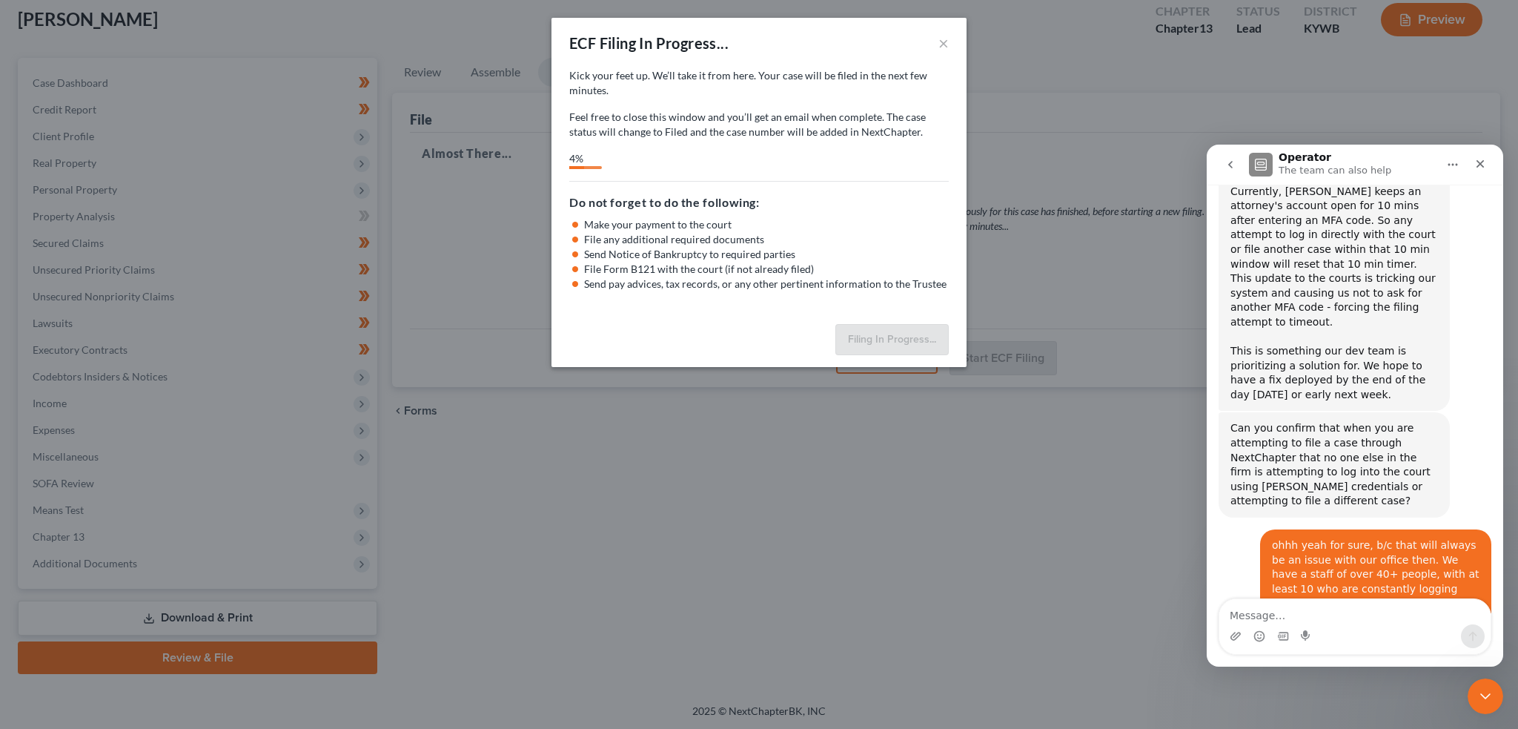
scroll to position [19496, 0]
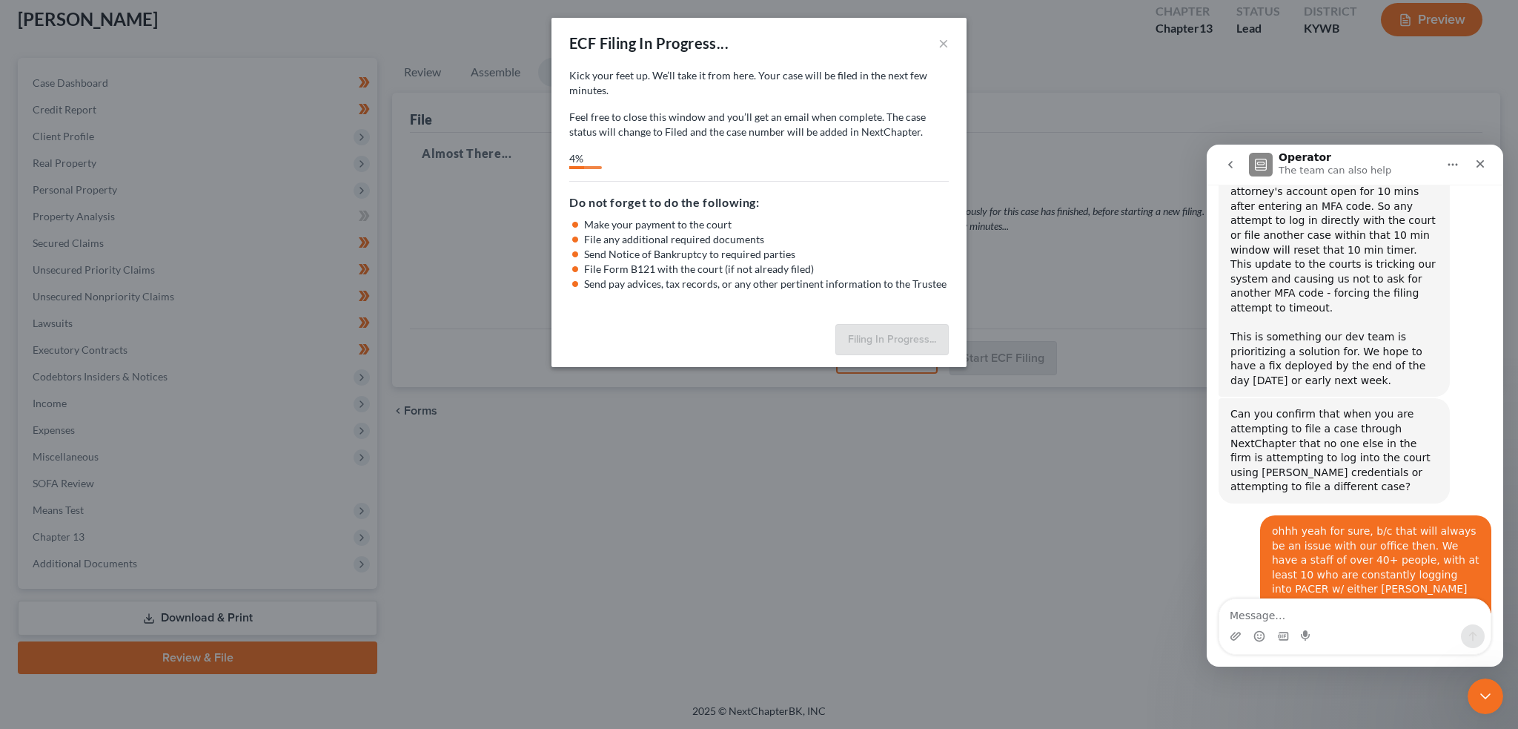
click at [1295, 613] on textarea "Message…" at bounding box center [1354, 611] width 271 height 25
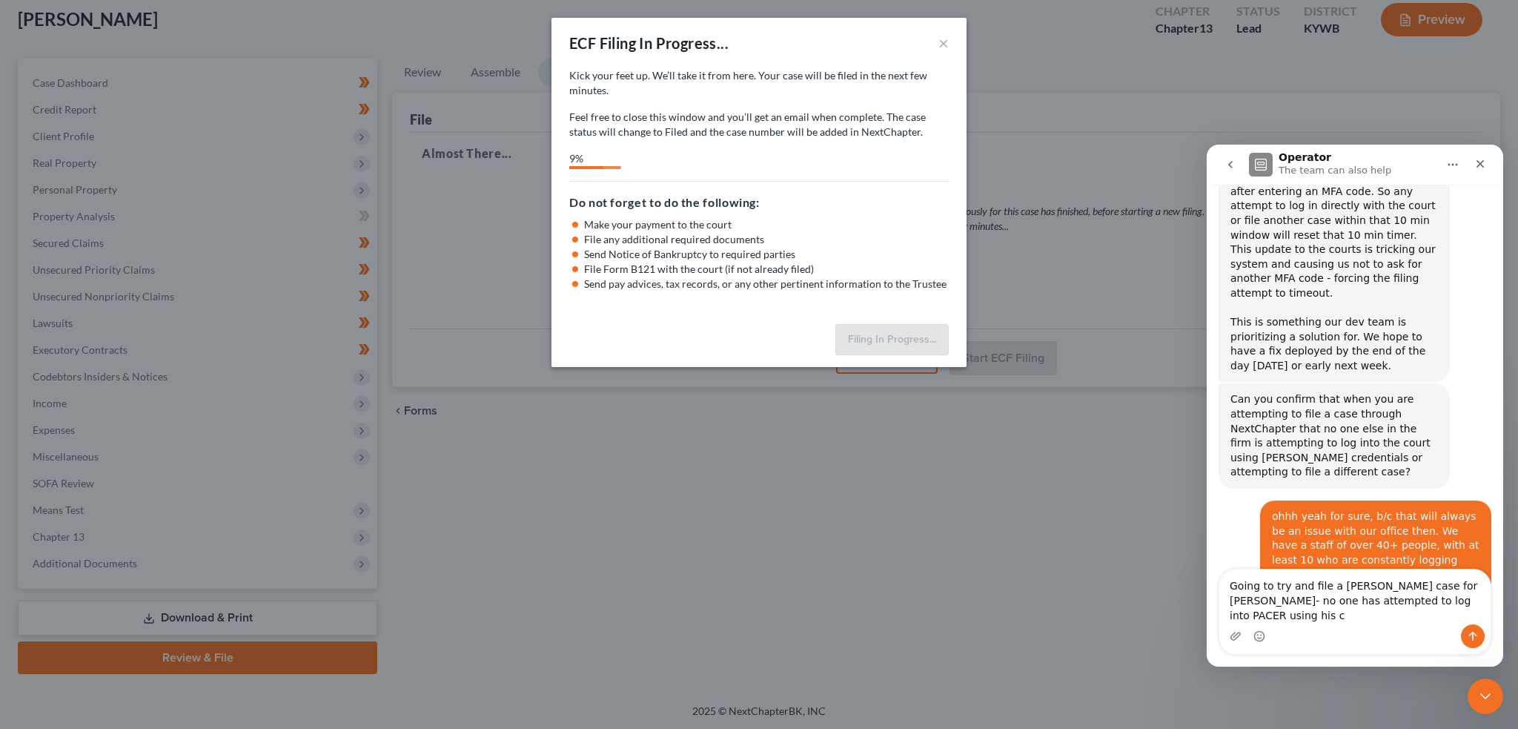
scroll to position [19526, 0]
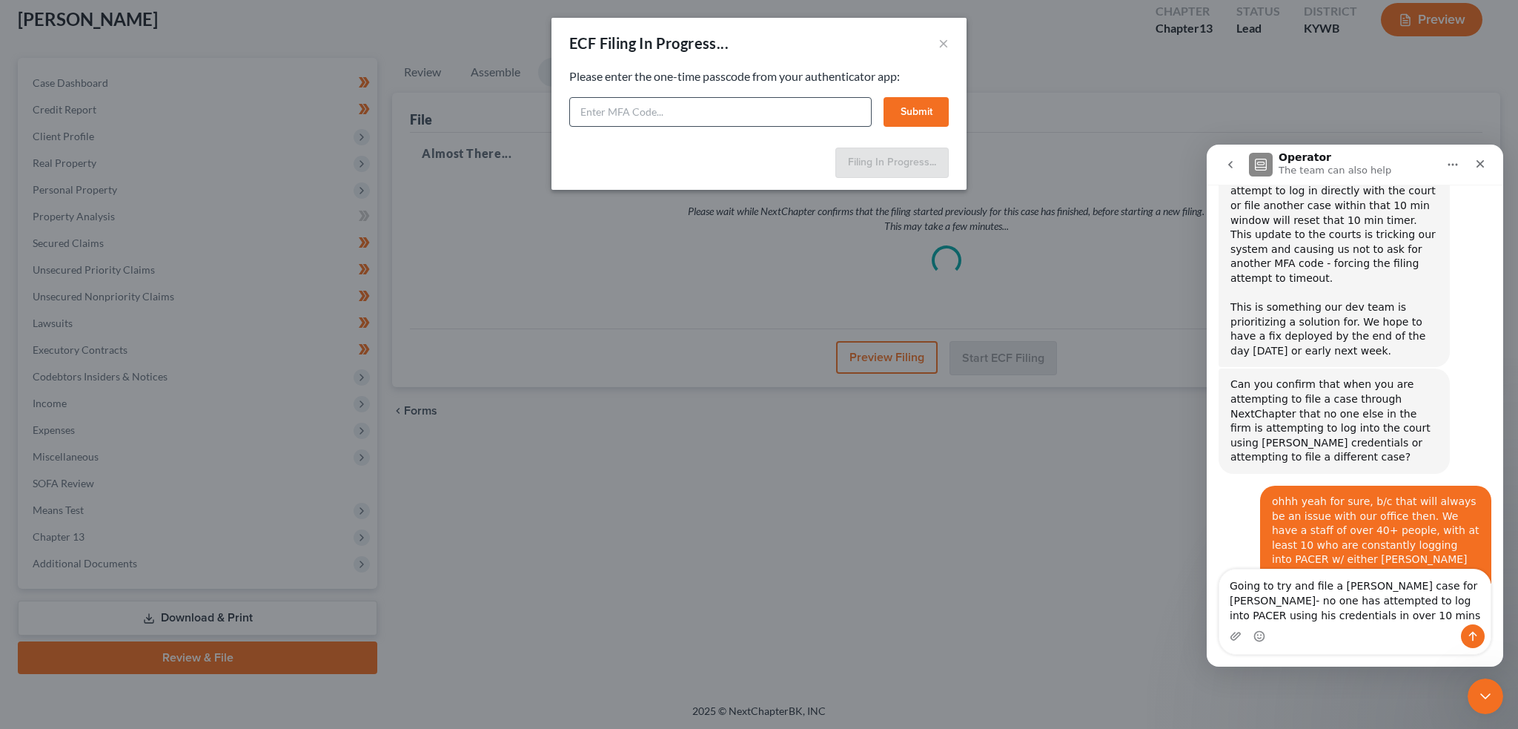
type textarea "Going to try and file a [PERSON_NAME] case for [PERSON_NAME]- no one has attemp…"
click at [711, 105] on input "text" at bounding box center [720, 112] width 302 height 30
type input "509777"
click at [931, 114] on button "Submit" at bounding box center [916, 112] width 65 height 30
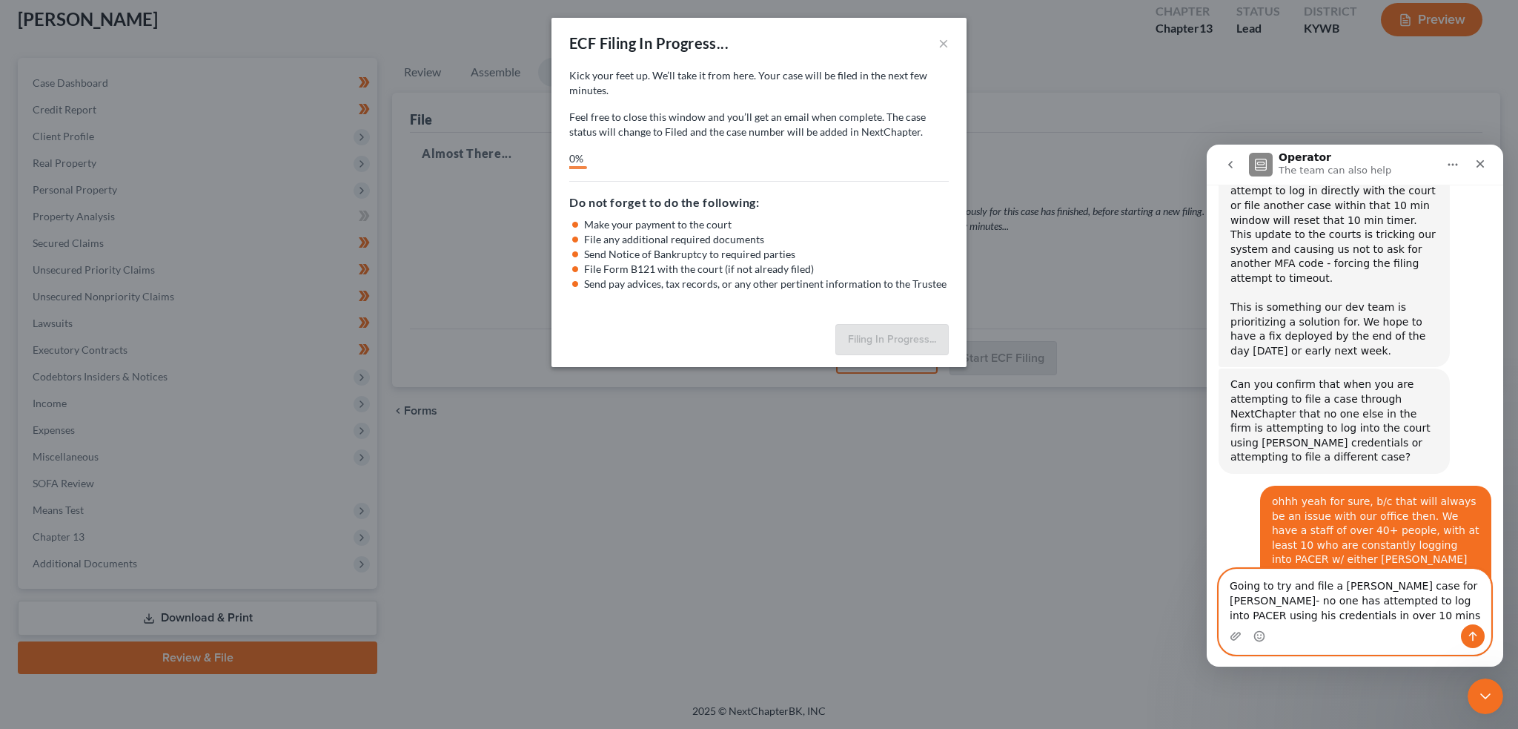
click at [1297, 586] on textarea "Going to try and file a [PERSON_NAME] case for [PERSON_NAME]- no one has attemp…" at bounding box center [1354, 596] width 271 height 55
click at [1380, 618] on textarea "Going to try and file a [PERSON_NAME] case for [PERSON_NAME]- no one has attemp…" at bounding box center [1354, 596] width 271 height 55
type textarea "Going to try and file a [PERSON_NAME] case for [PERSON_NAME]- no one has attemp…"
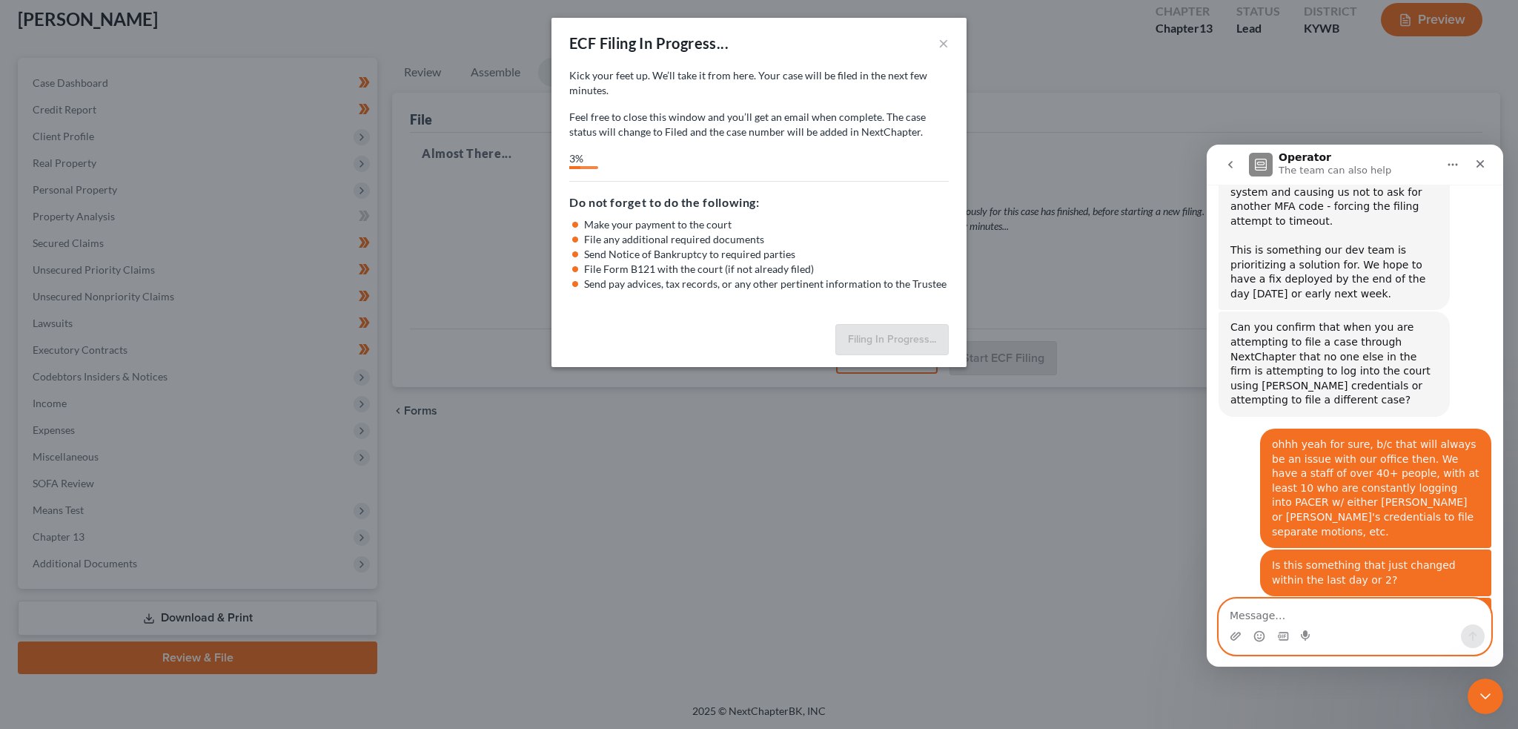
scroll to position [19584, 0]
click at [1380, 618] on textarea "Message…" at bounding box center [1354, 611] width 271 height 25
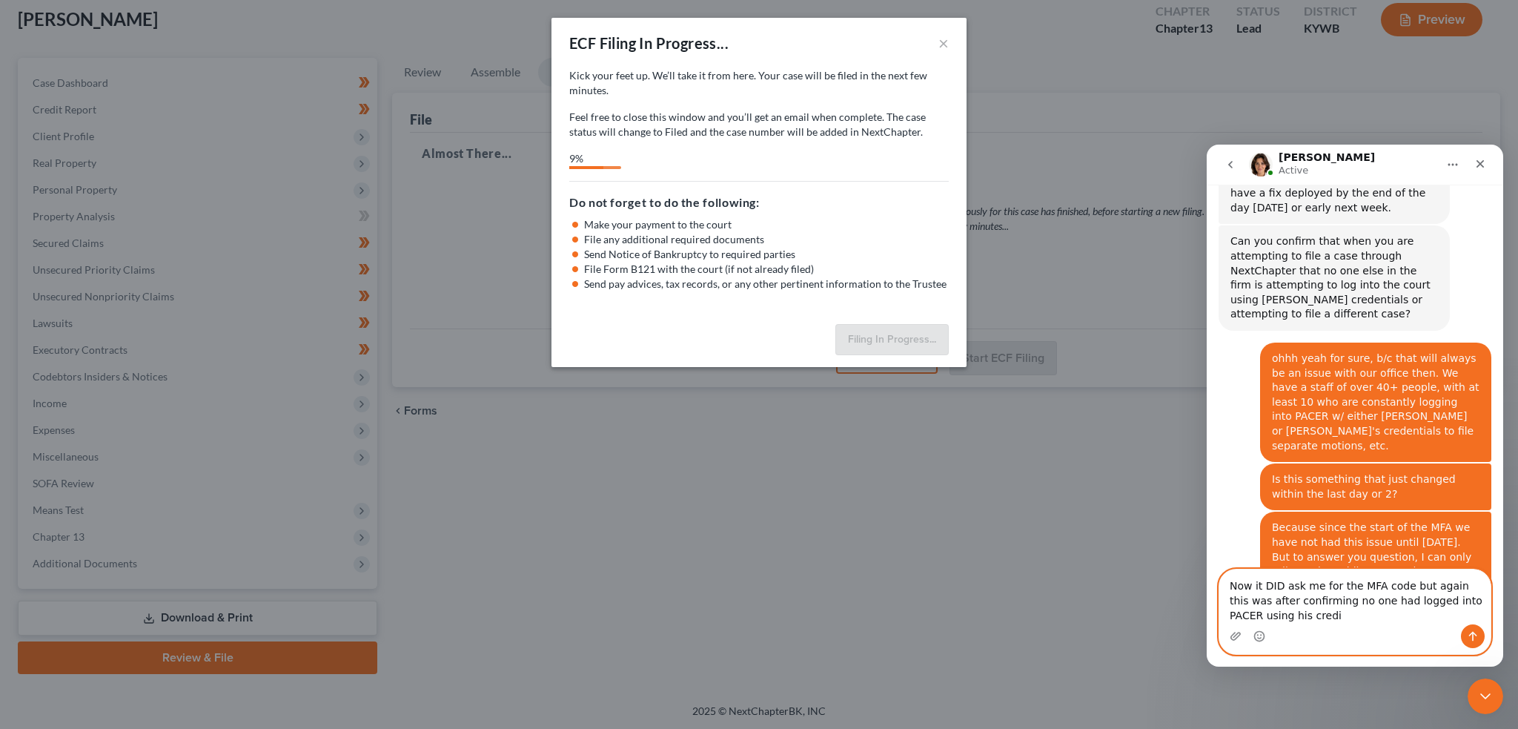
scroll to position [19671, 0]
type textarea "Now it DID ask me for the MFA code but again this was after confirming no one h…"
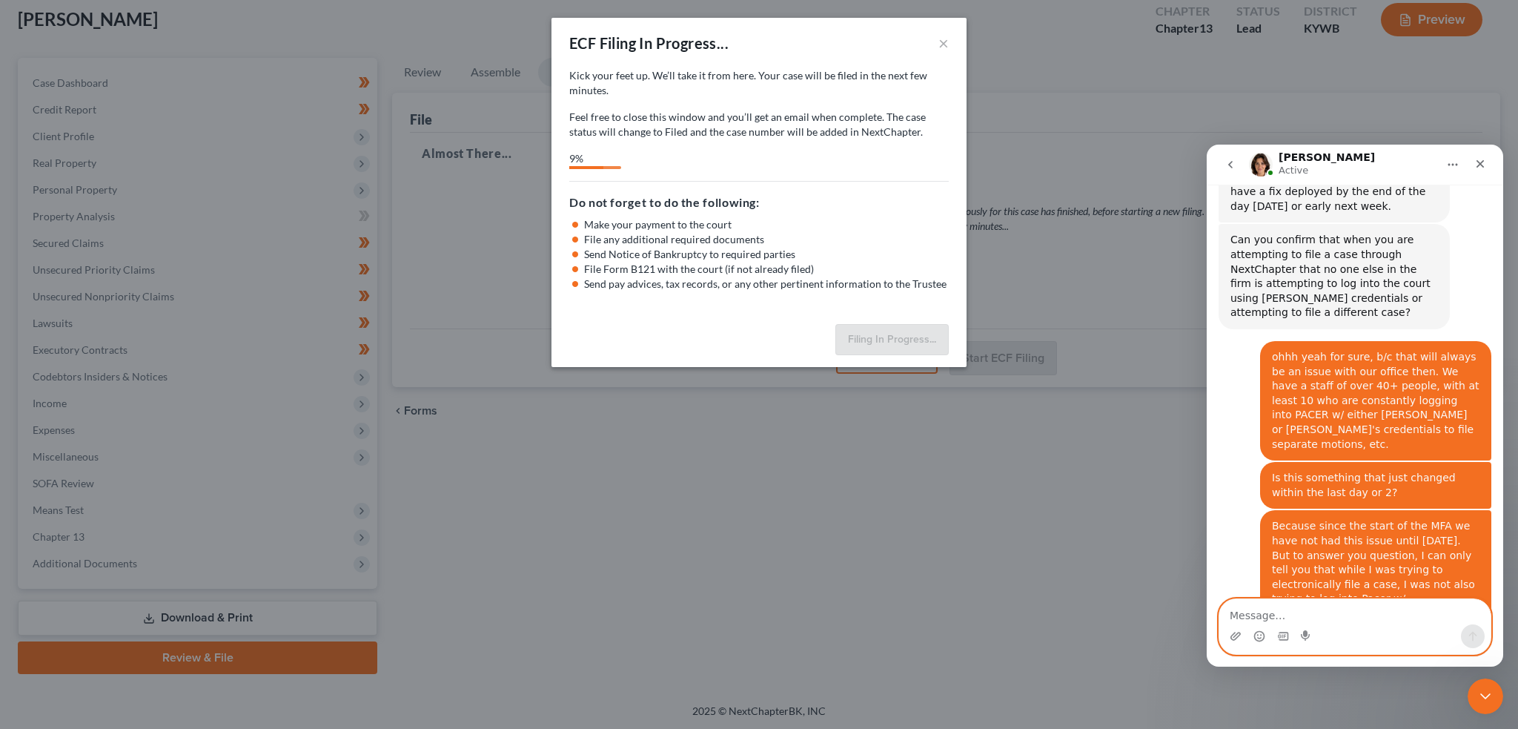
scroll to position [19704, 0]
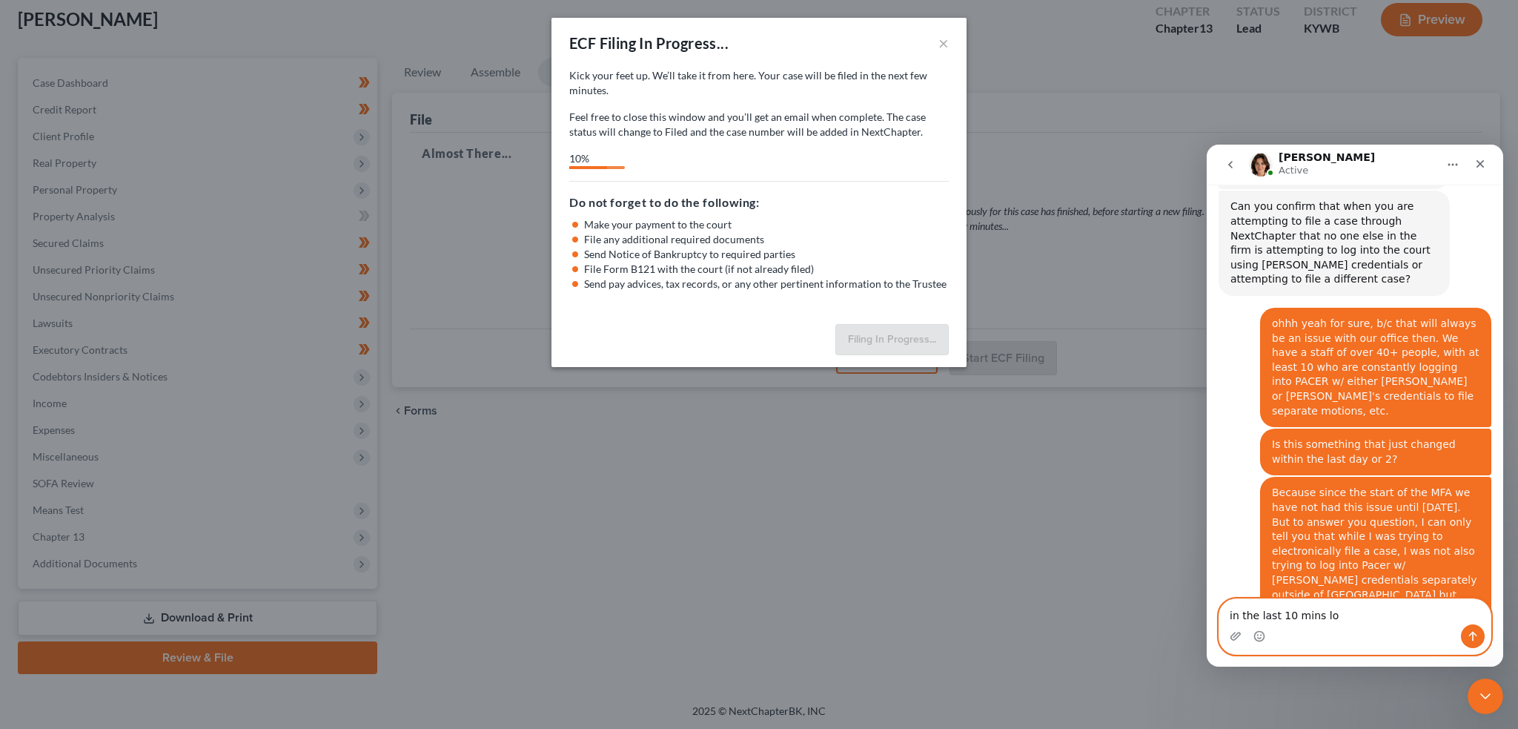
type textarea "in the last 10 mins lol"
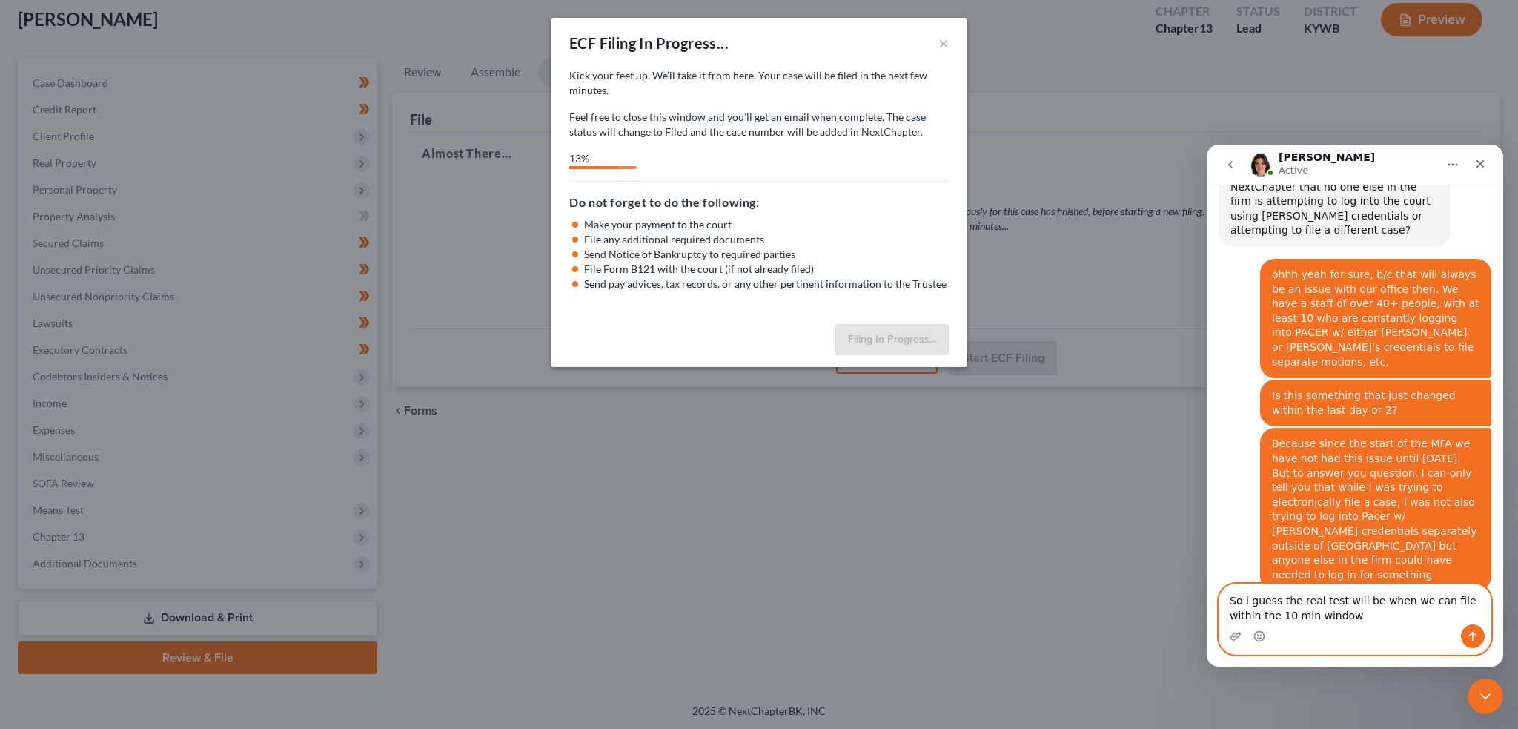
scroll to position [19685, 0]
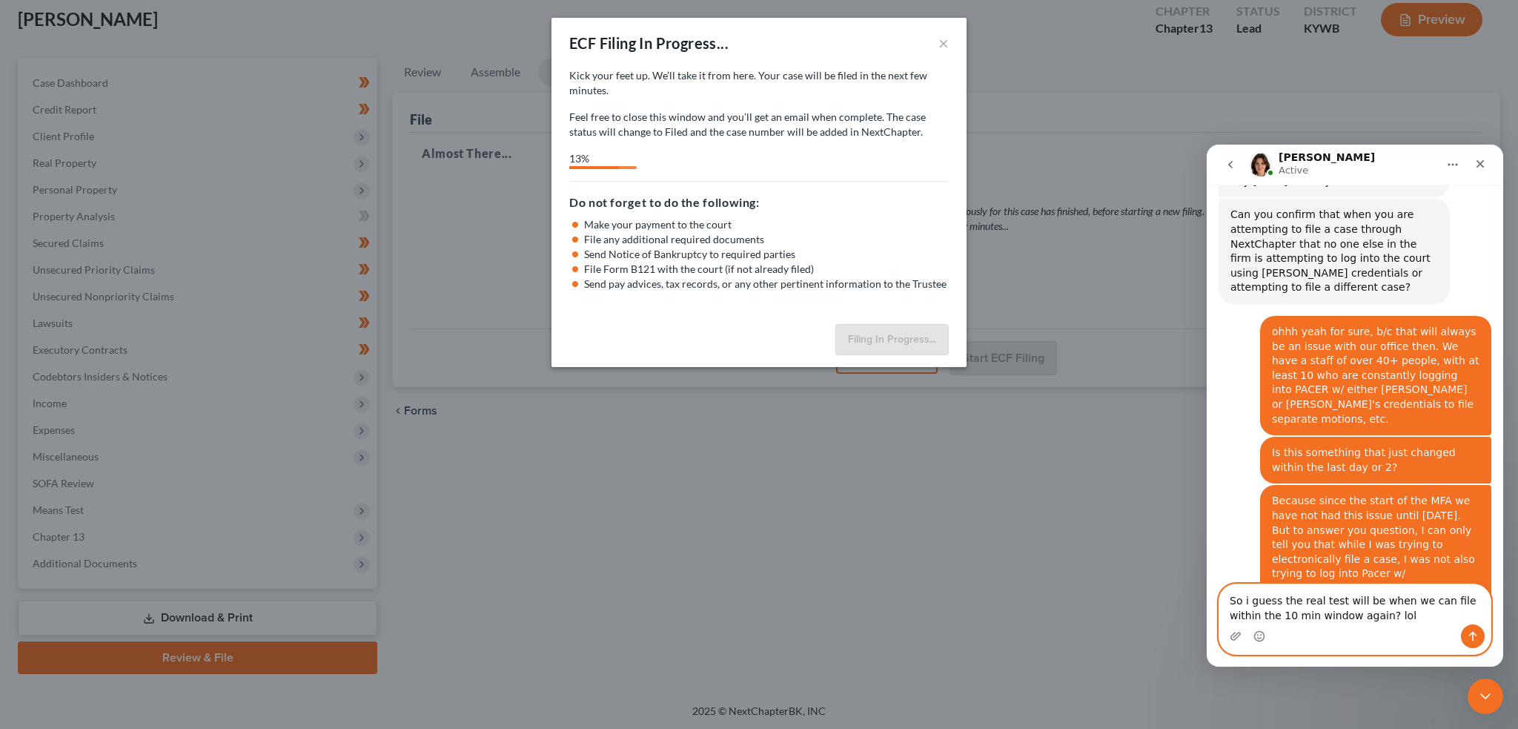
type textarea "So i guess the real test will be when we can file within the 10 min window agai…"
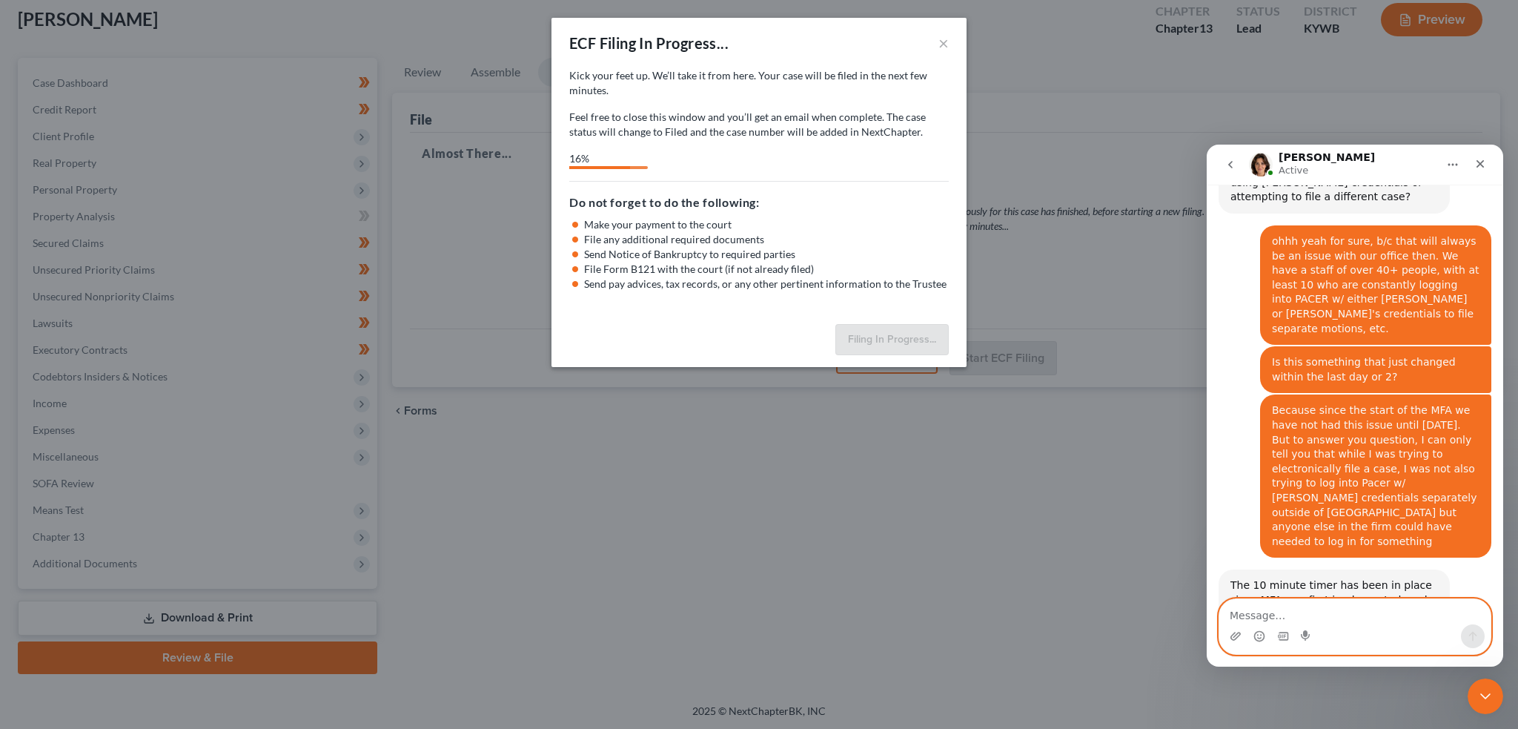
scroll to position [19719, 0]
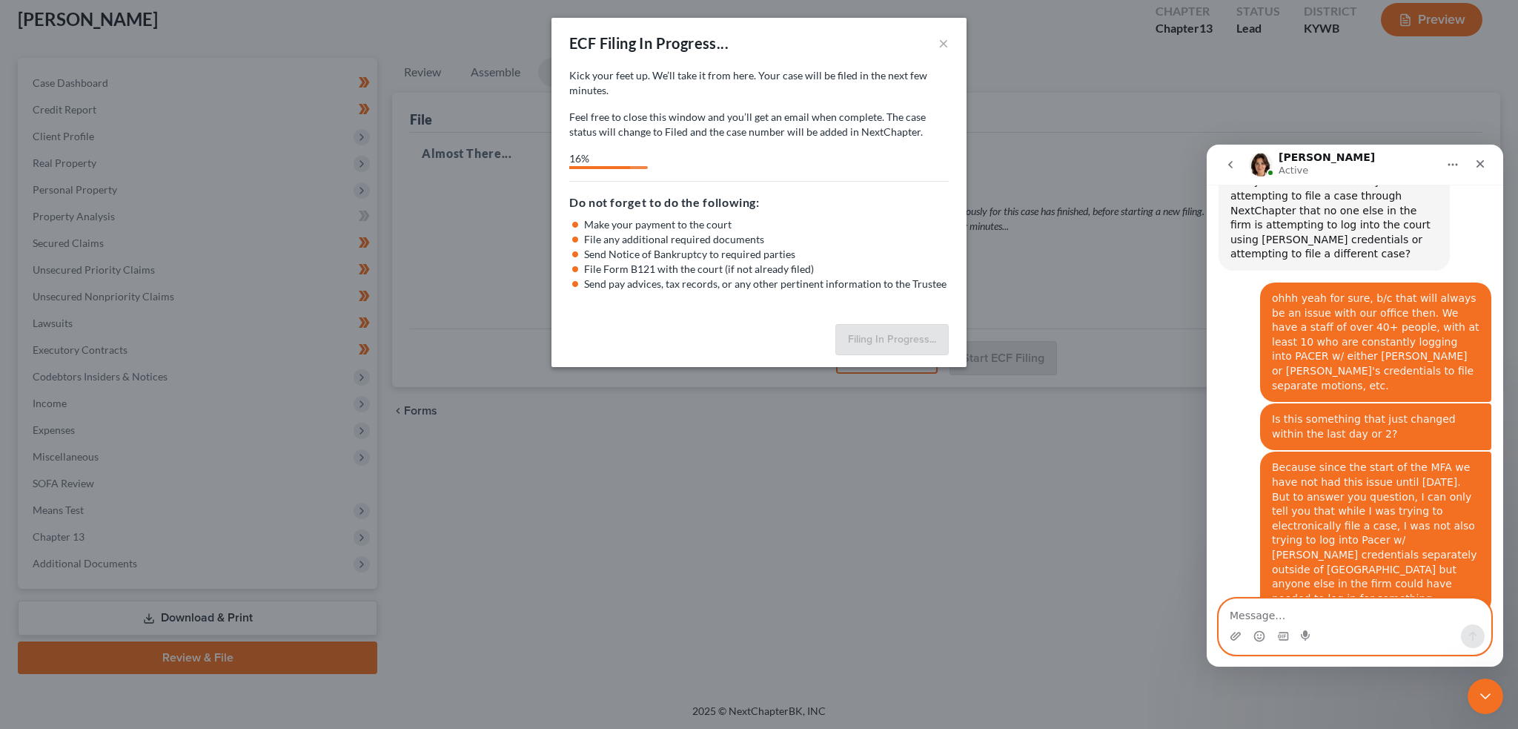
click at [1380, 618] on textarea "Message…" at bounding box center [1354, 611] width 271 height 25
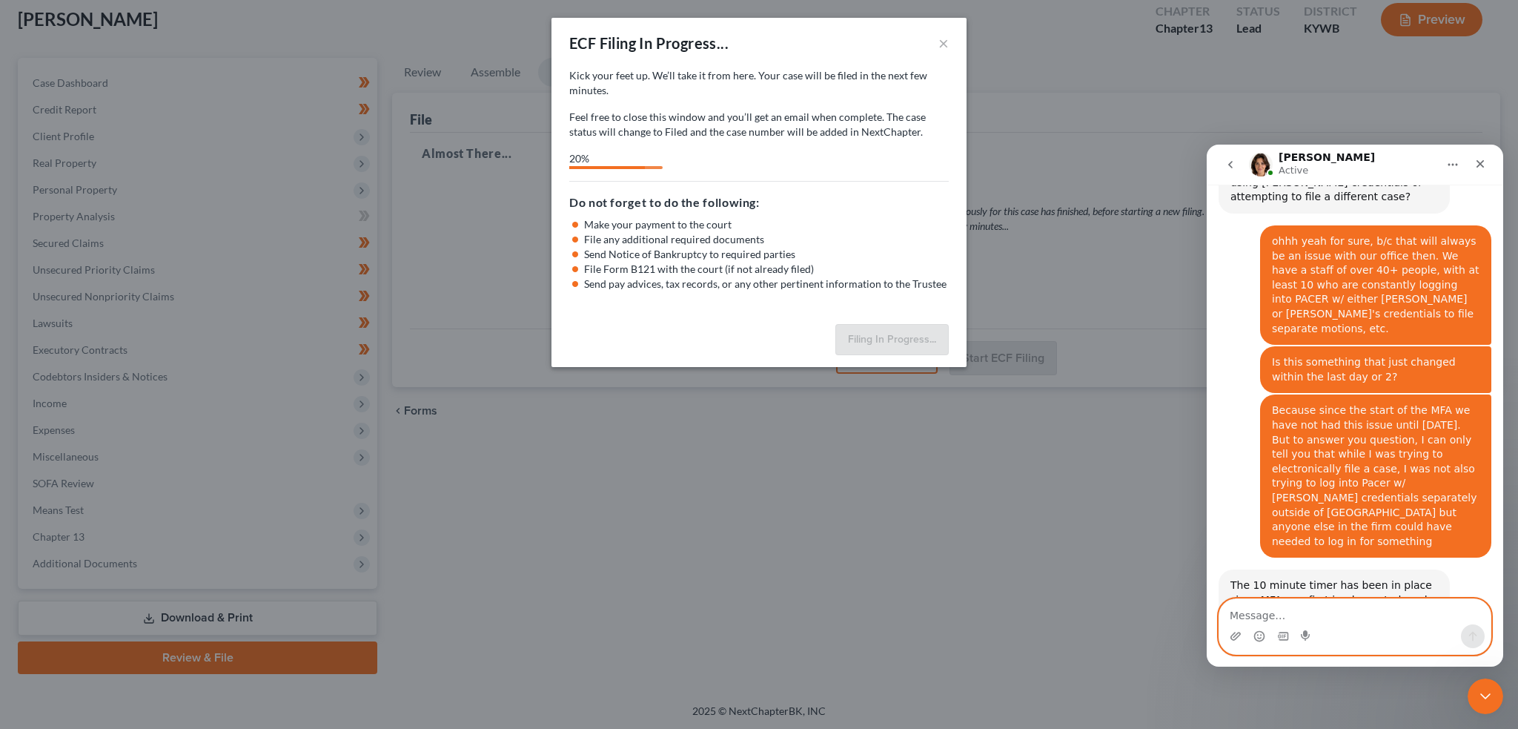
select select "1"
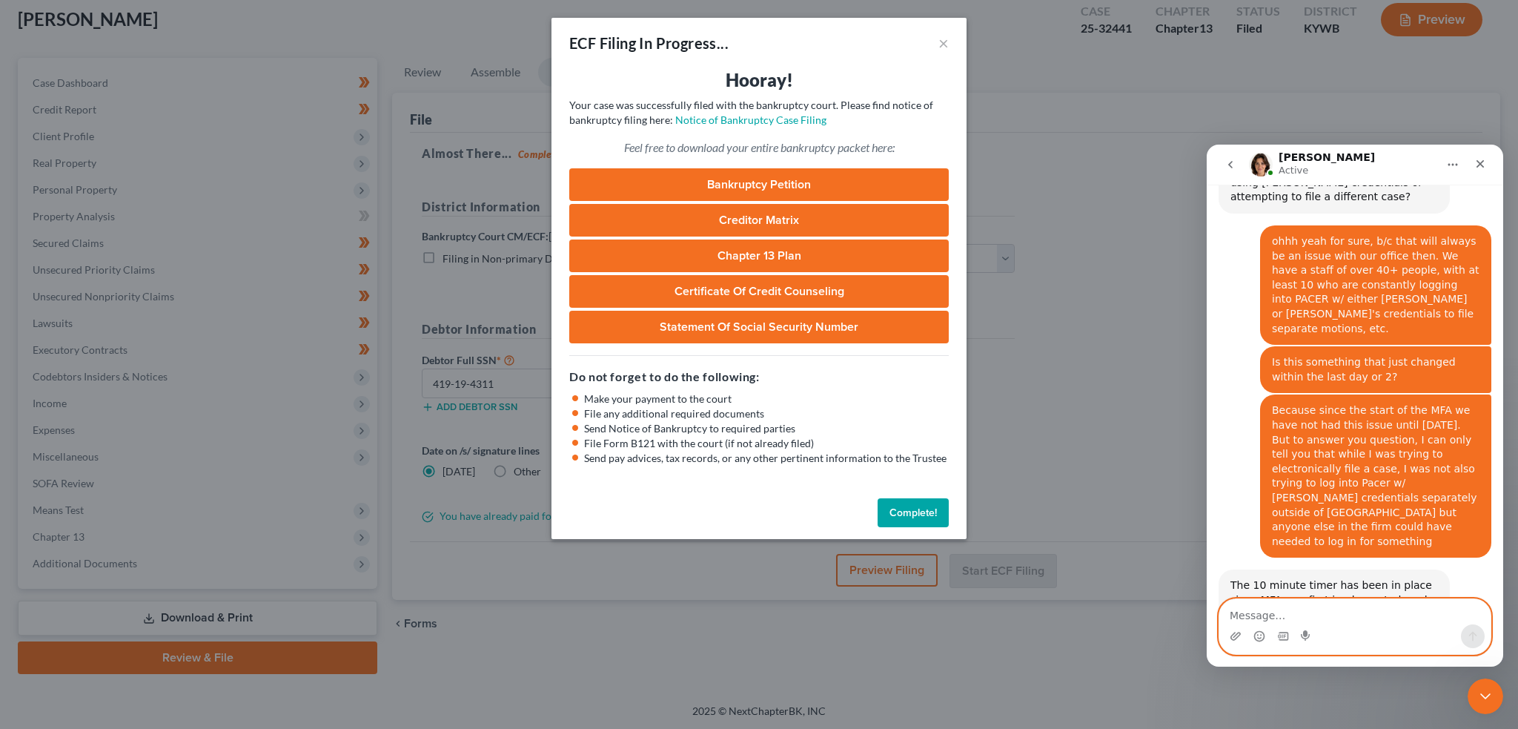
scroll to position [19850, 0]
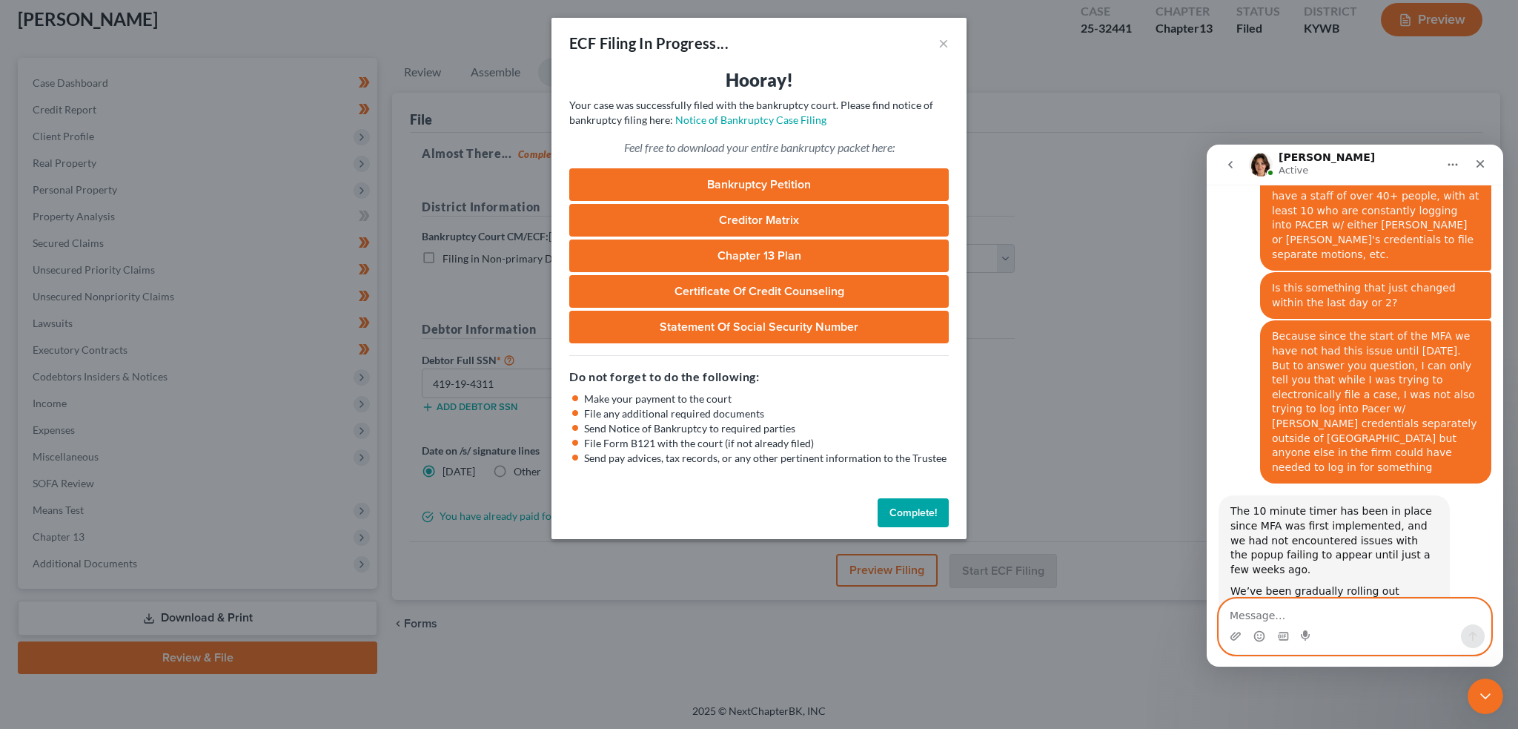
click at [1380, 618] on textarea "Message…" at bounding box center [1354, 611] width 271 height 25
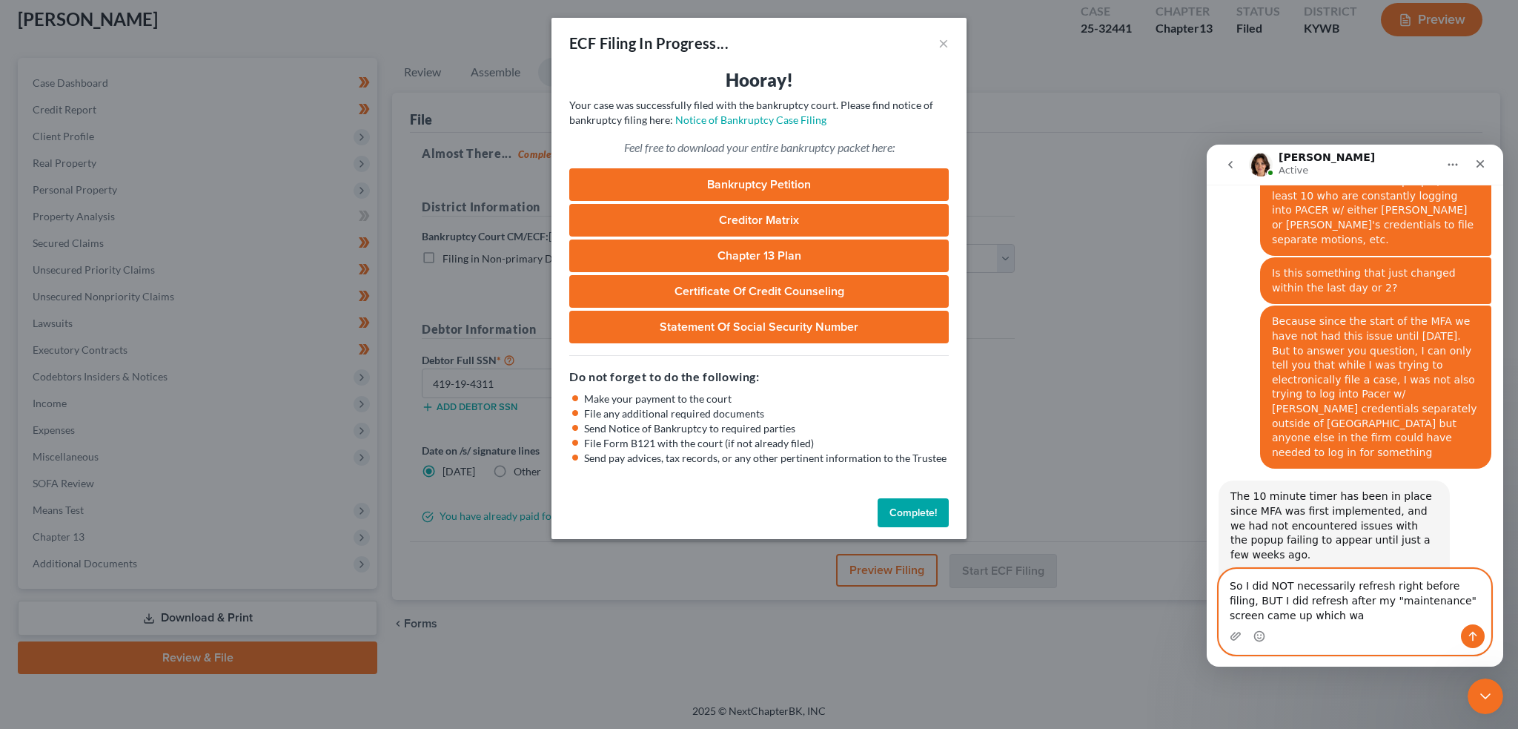
scroll to position [19880, 0]
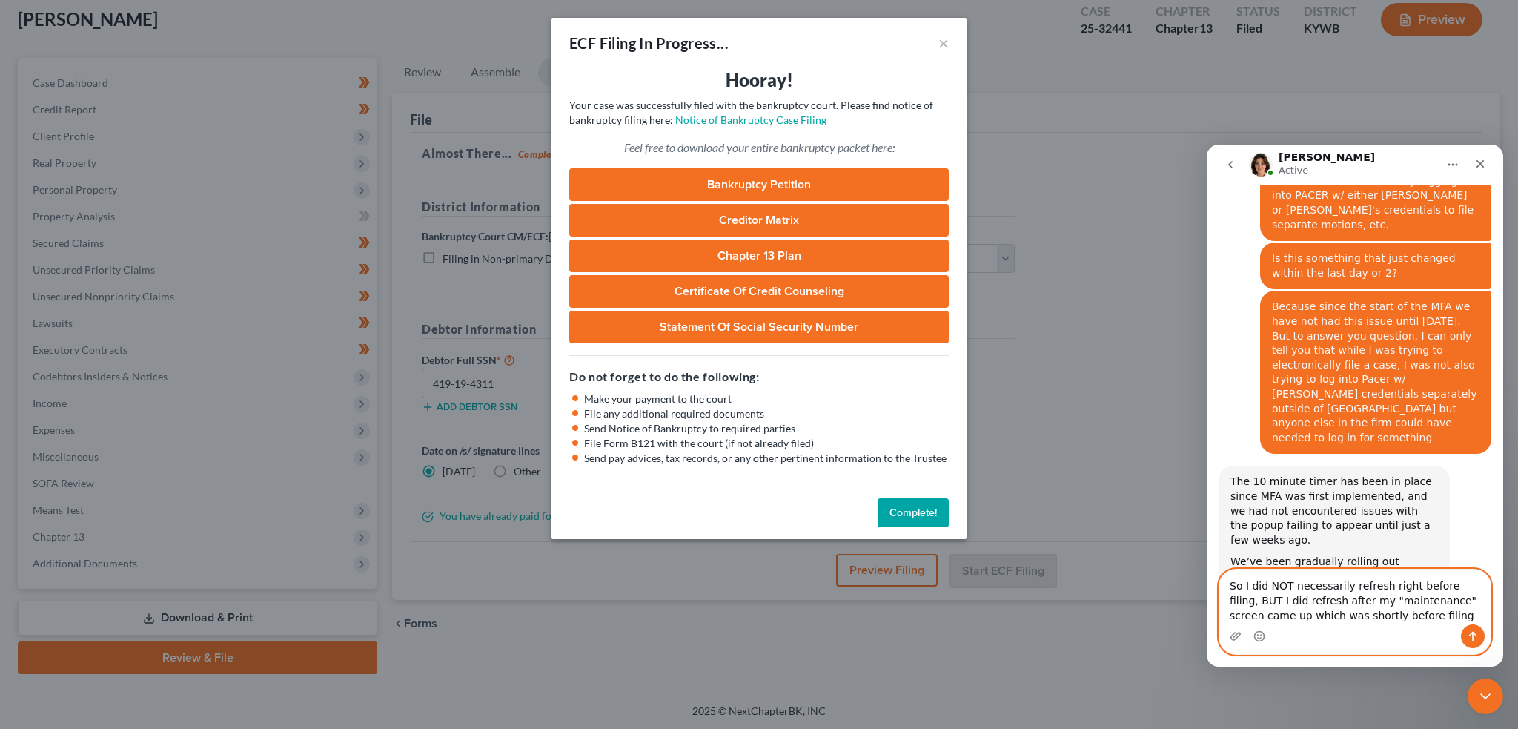
type textarea "So I did NOT necessarily refresh right before filing, BUT I did refresh after m…"
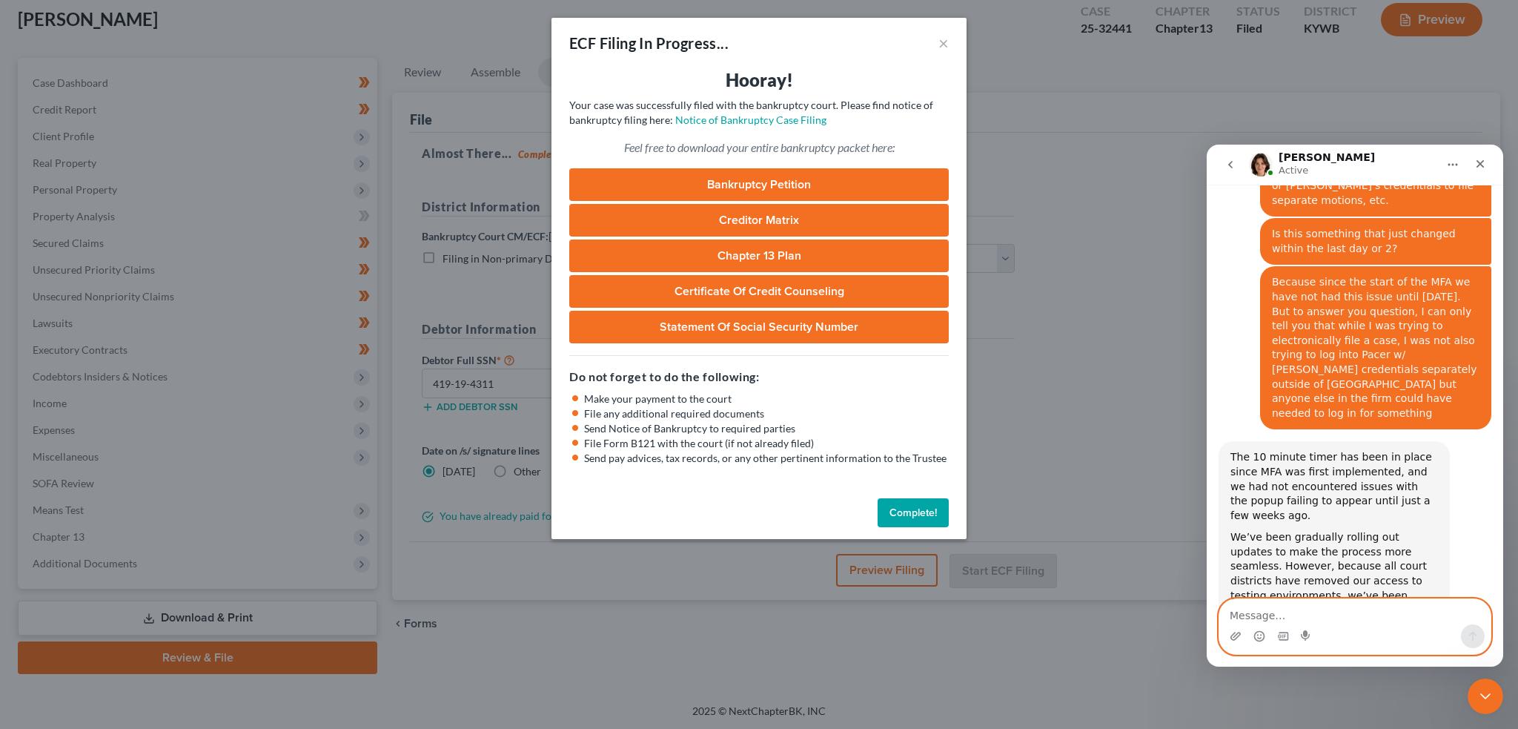
scroll to position [19972, 0]
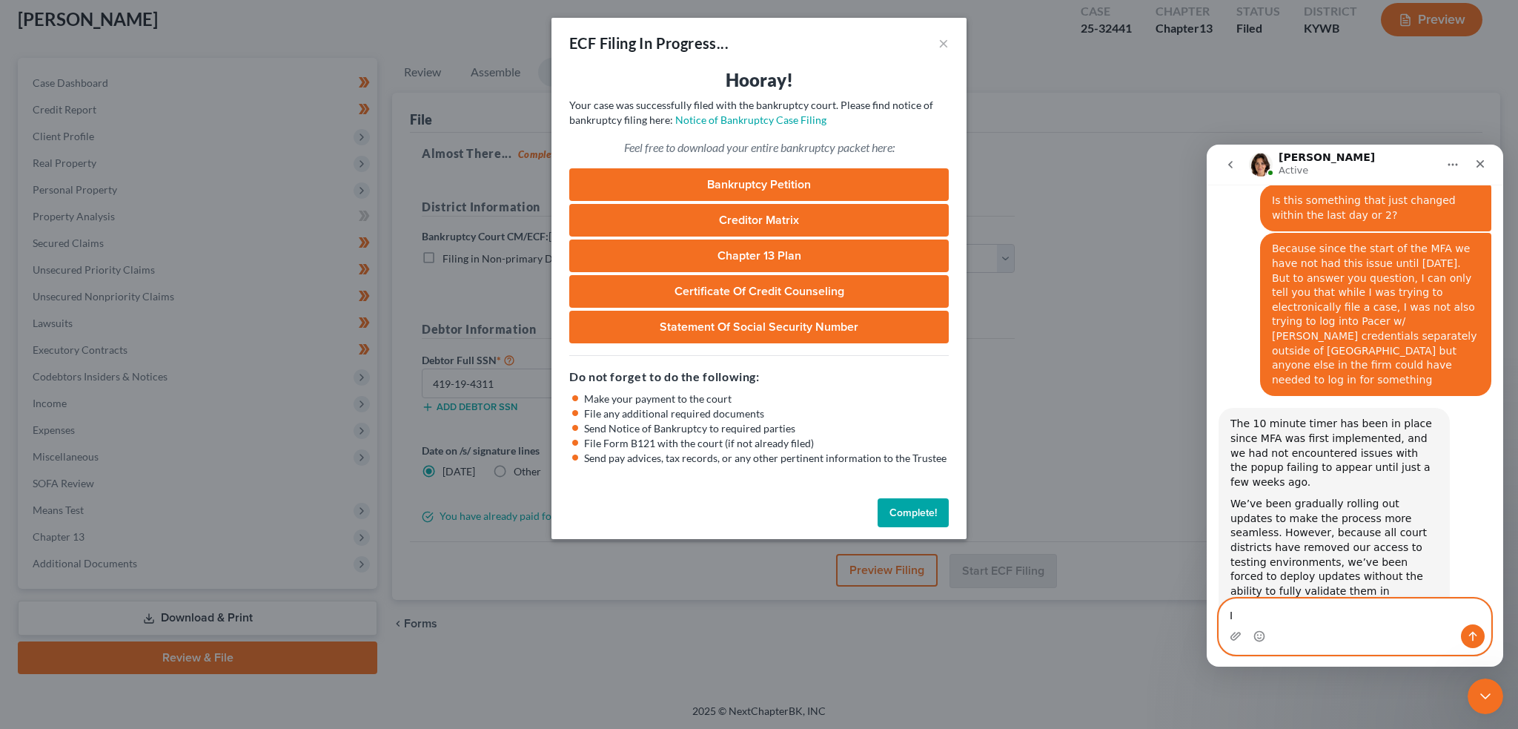
type textarea "I"
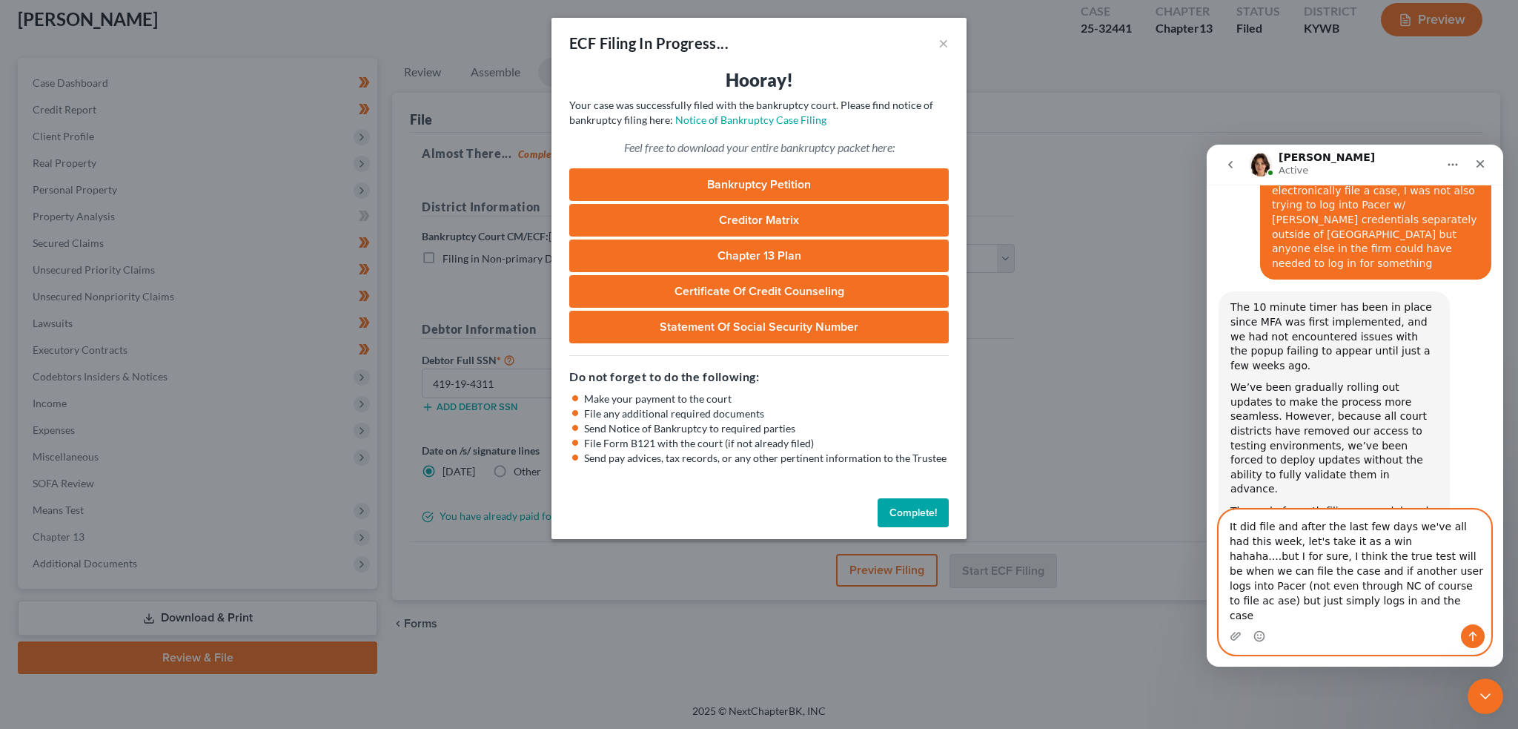
scroll to position [20090, 0]
type textarea "It did file and after the last few days we've all had this week, let's take it …"
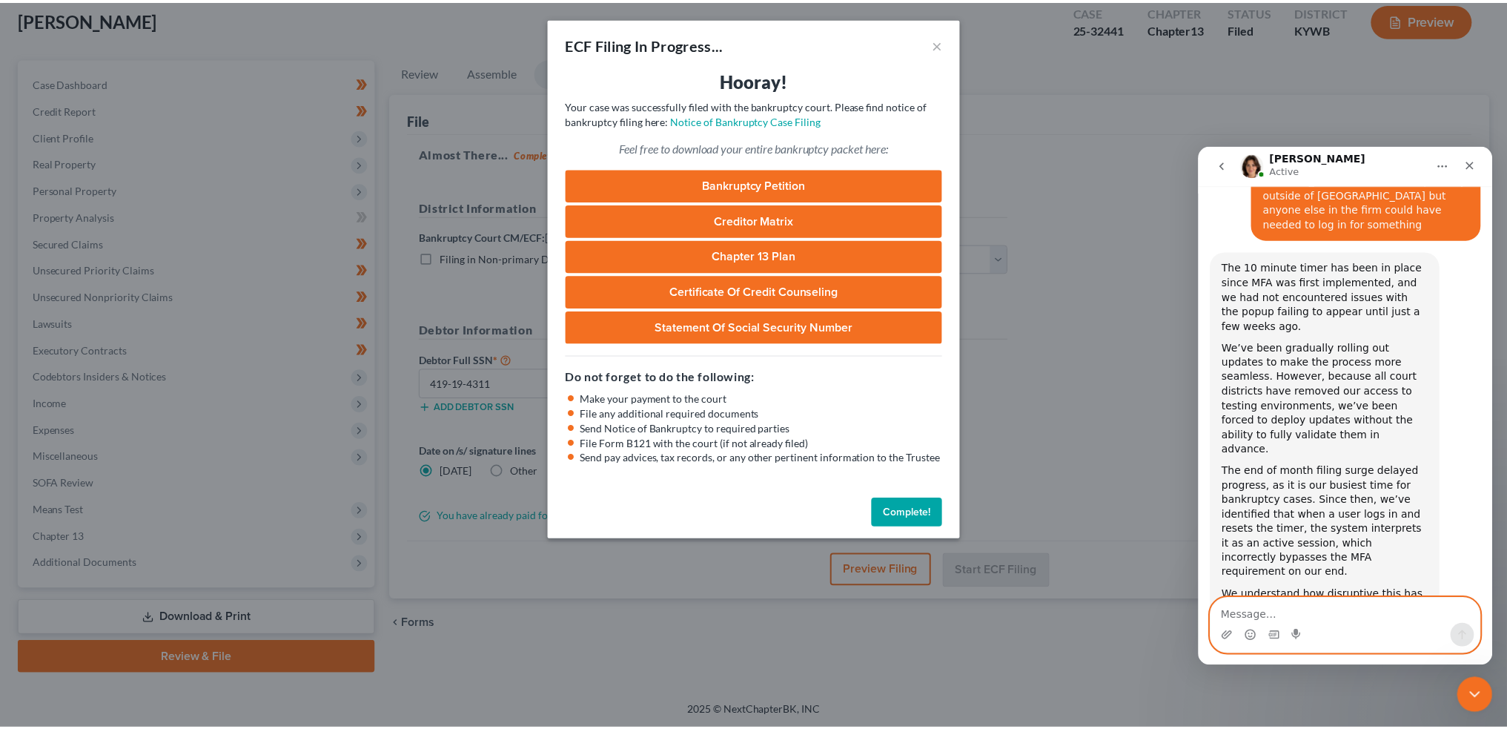
scroll to position [20196, 0]
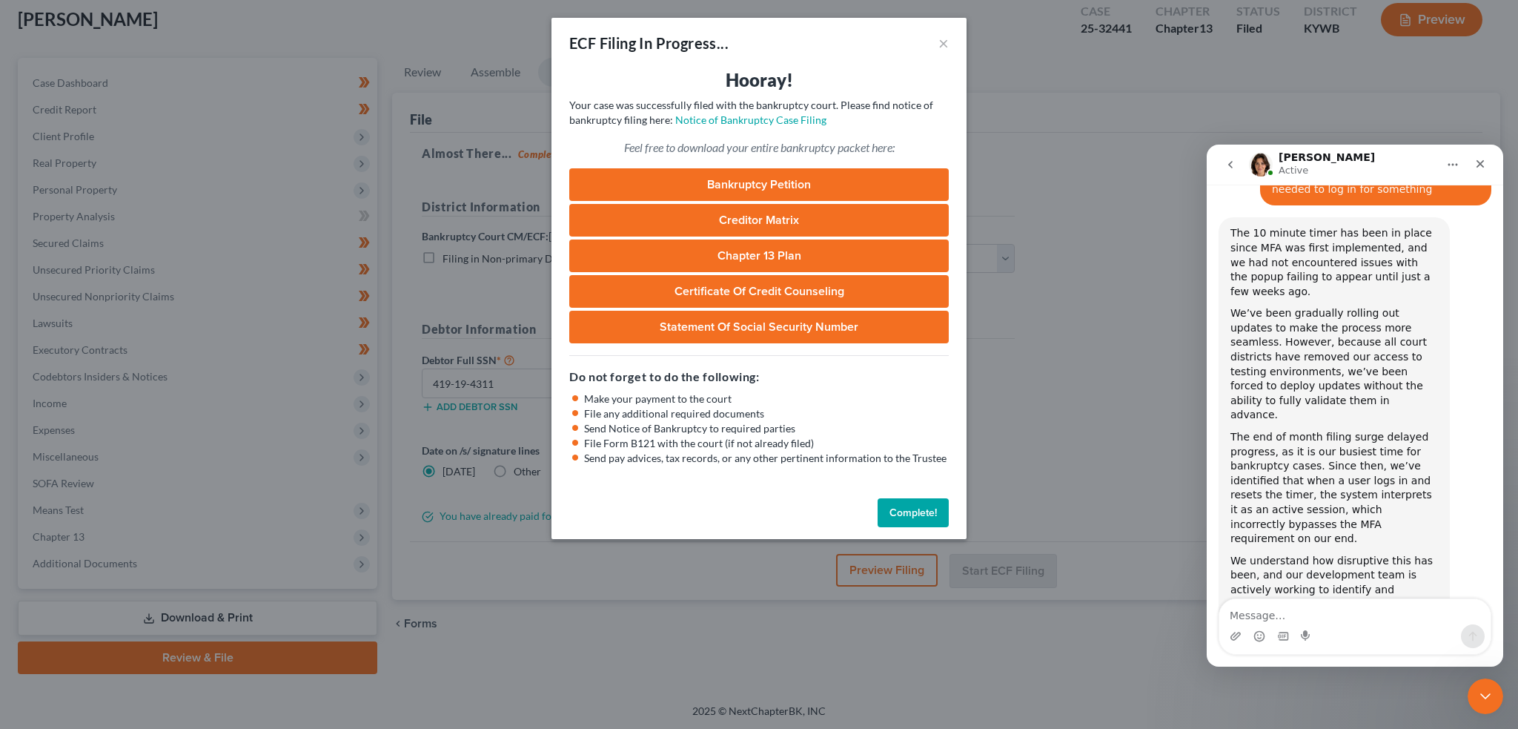
click at [904, 512] on button "Complete!" at bounding box center [913, 513] width 71 height 30
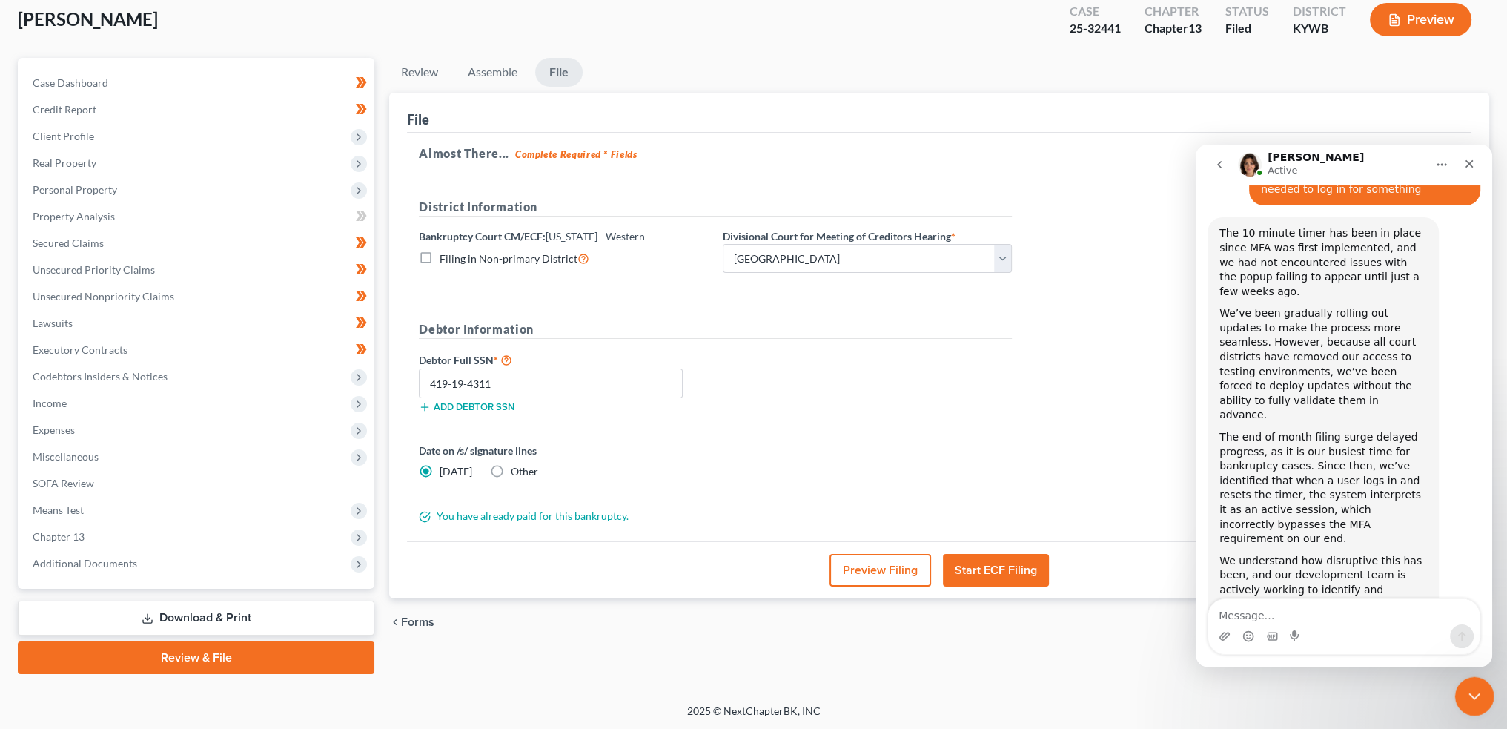
drag, startPoint x: 1469, startPoint y: 695, endPoint x: 2509, endPoint y: 1090, distance: 1112.6
click at [1469, 695] on icon "Close Intercom Messenger" at bounding box center [1472, 694] width 18 height 18
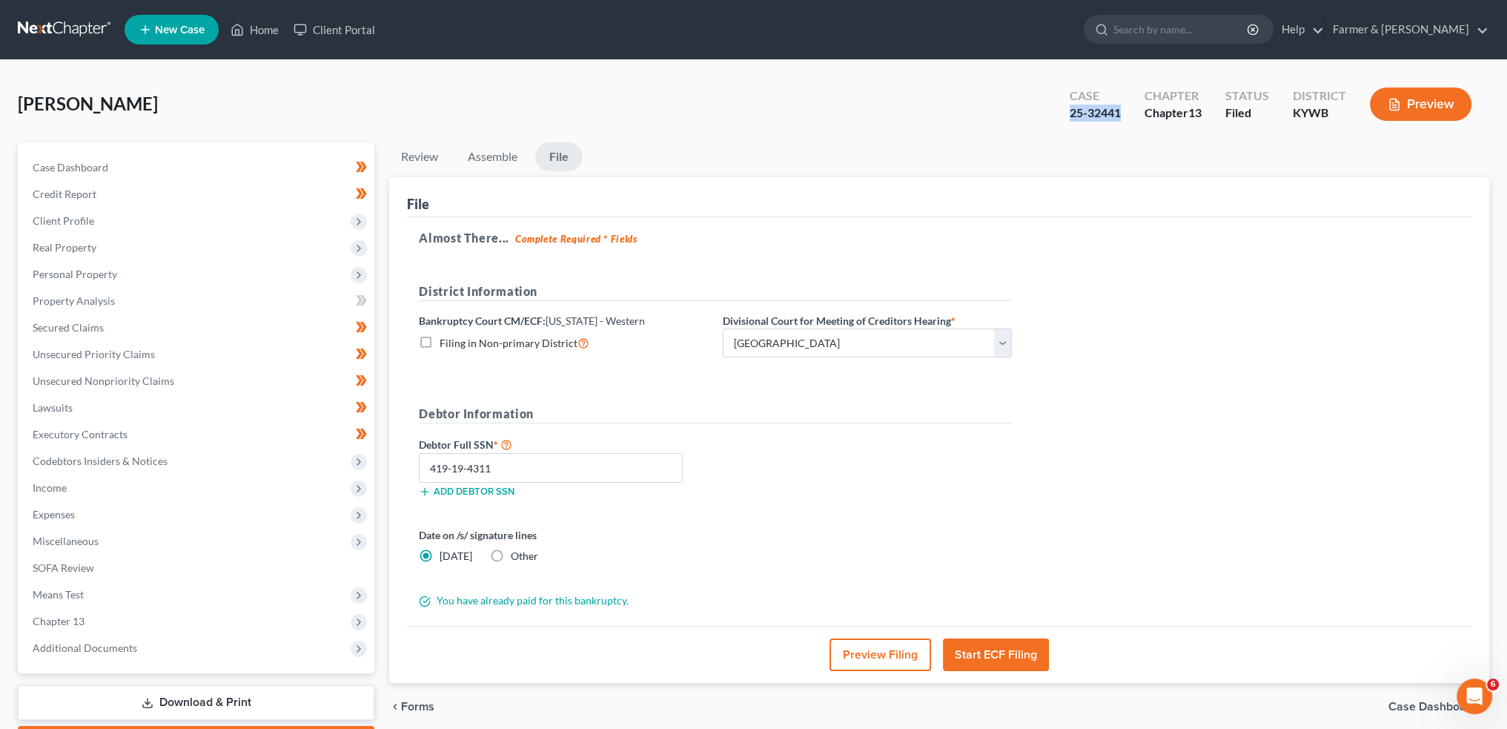
drag, startPoint x: 1125, startPoint y: 122, endPoint x: 1065, endPoint y: 114, distance: 61.2
click at [1065, 114] on div "Case 25-32441" at bounding box center [1095, 106] width 75 height 44
copy div "25-32441"
click at [255, 25] on link "Home" at bounding box center [254, 29] width 63 height 27
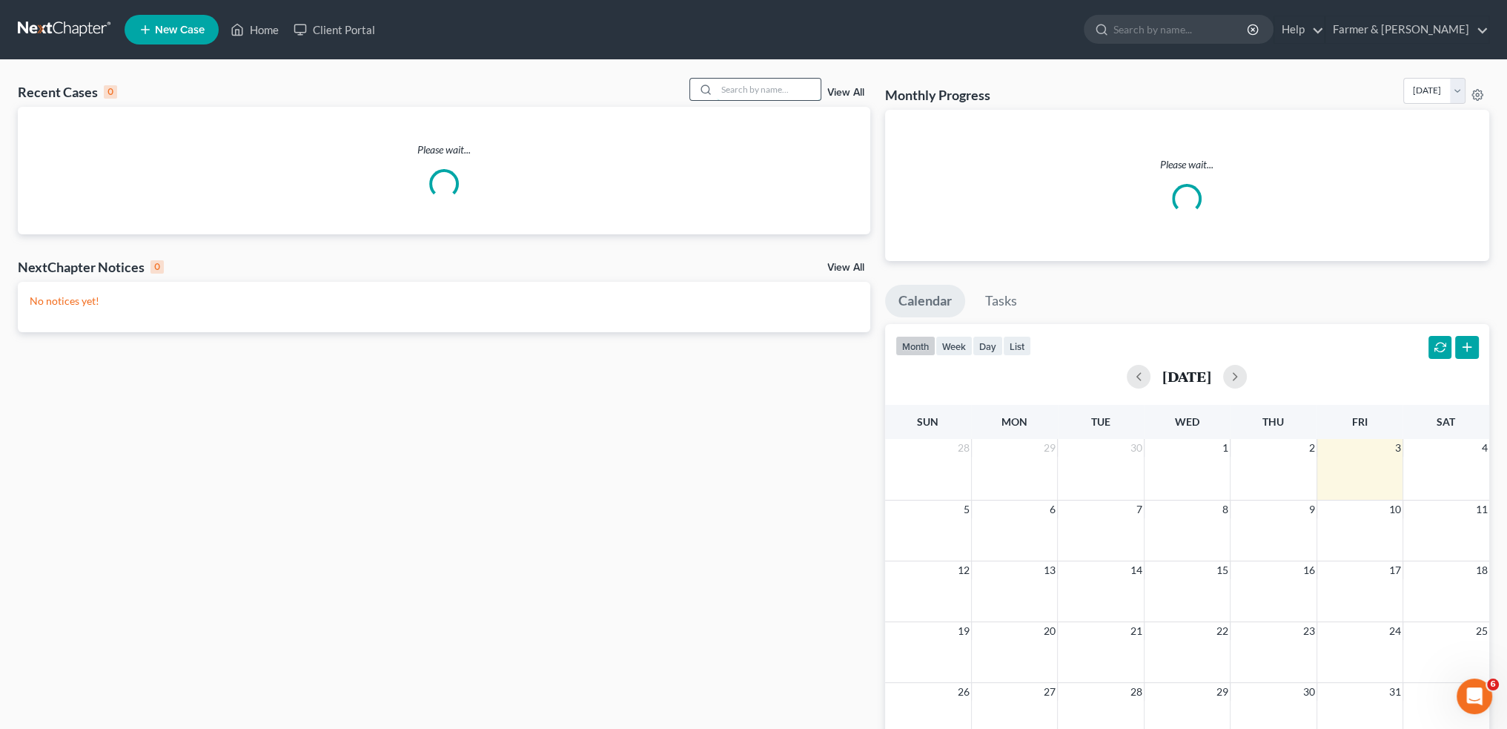
click at [770, 90] on input "search" at bounding box center [769, 89] width 104 height 21
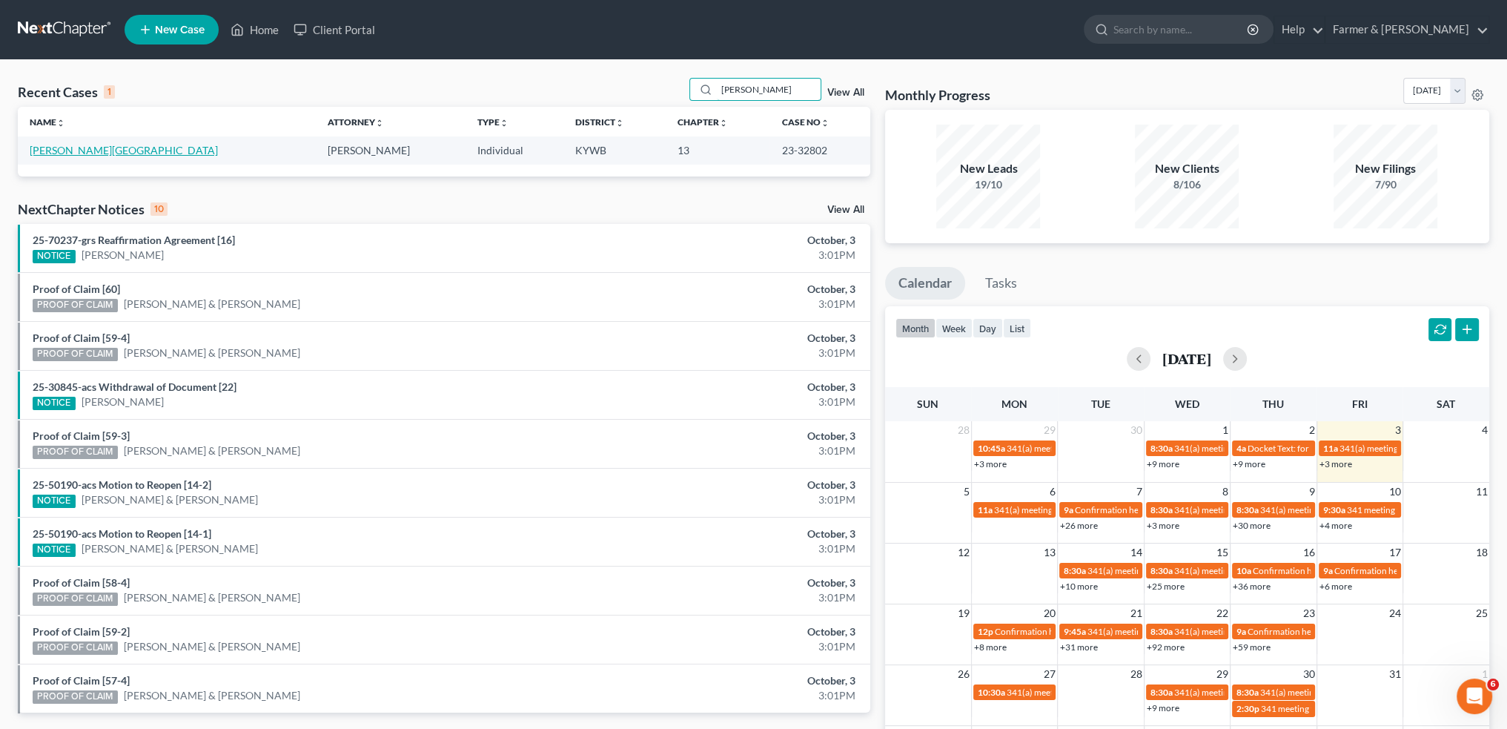
type input "kenya carter"
click at [39, 148] on link "Carter, Kenya" at bounding box center [124, 150] width 188 height 13
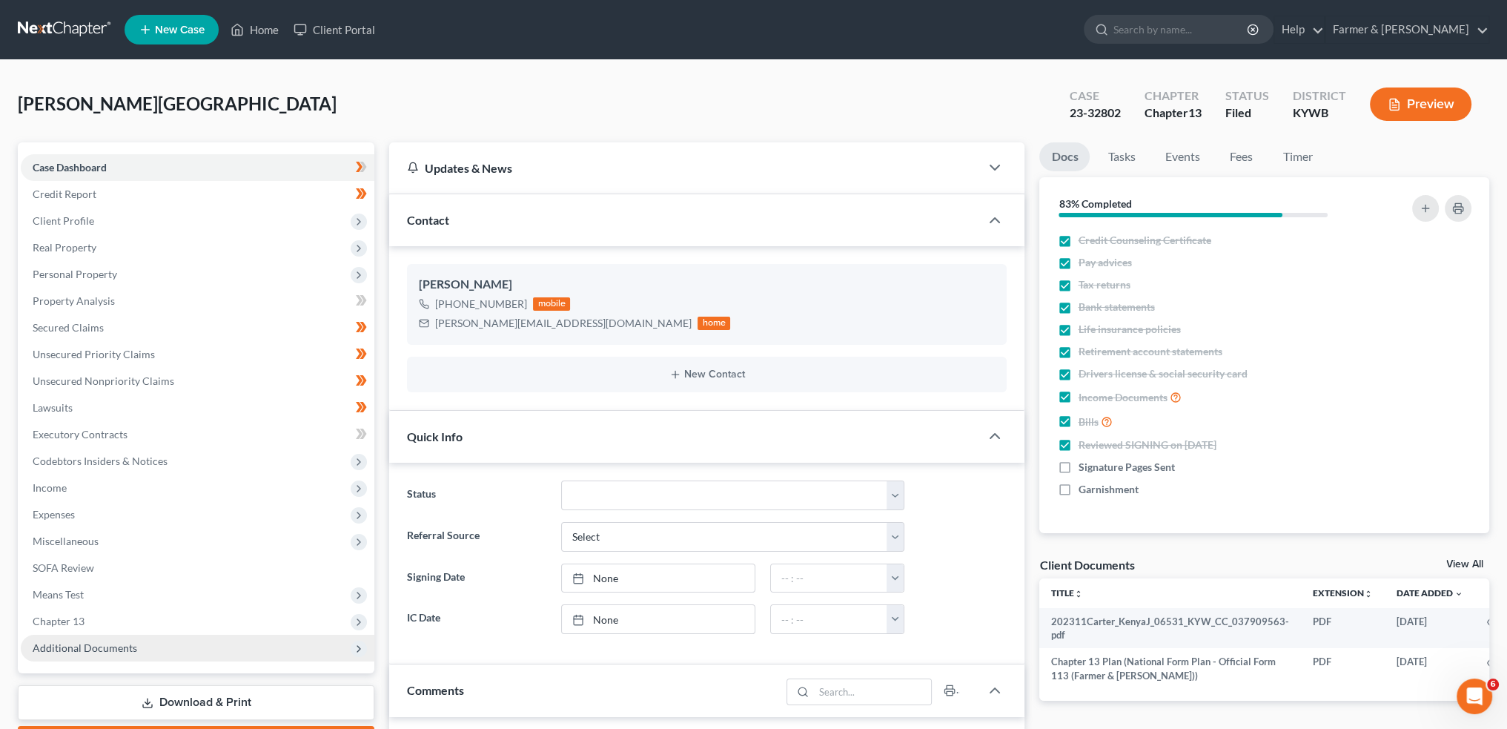
scroll to position [123, 0]
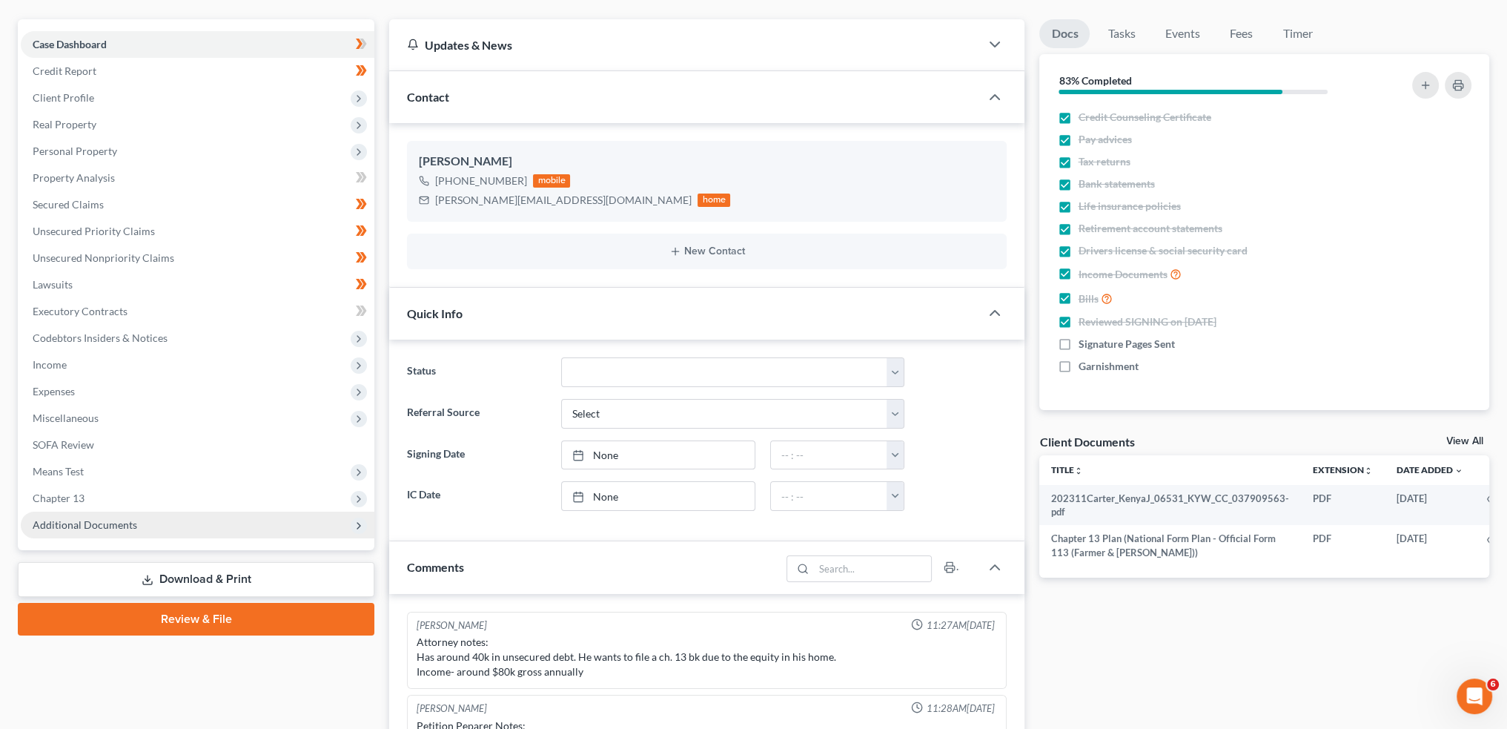
click at [87, 527] on span "Additional Documents" at bounding box center [85, 524] width 105 height 13
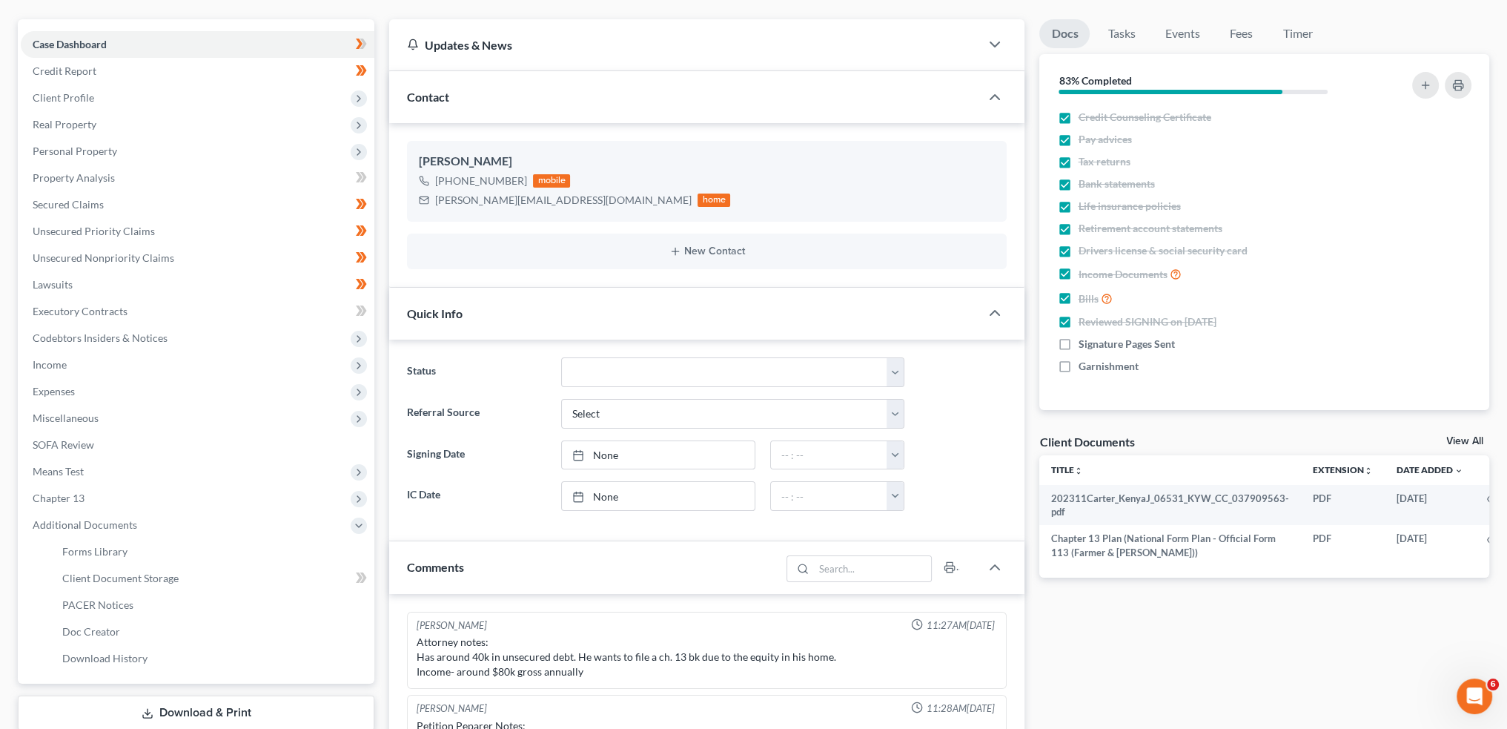
scroll to position [7, 0]
click at [84, 607] on span "PACER Notices" at bounding box center [97, 604] width 71 height 13
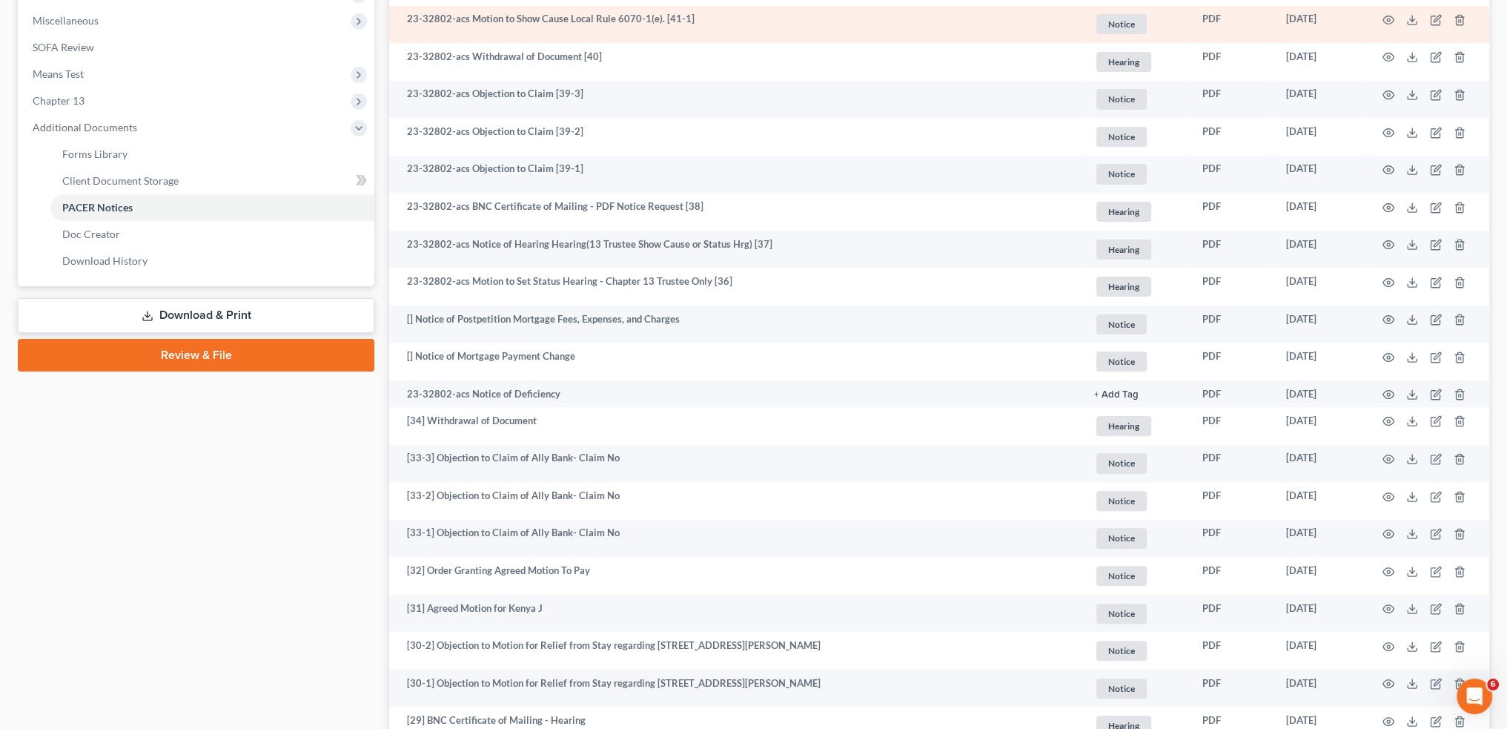
scroll to position [618, 0]
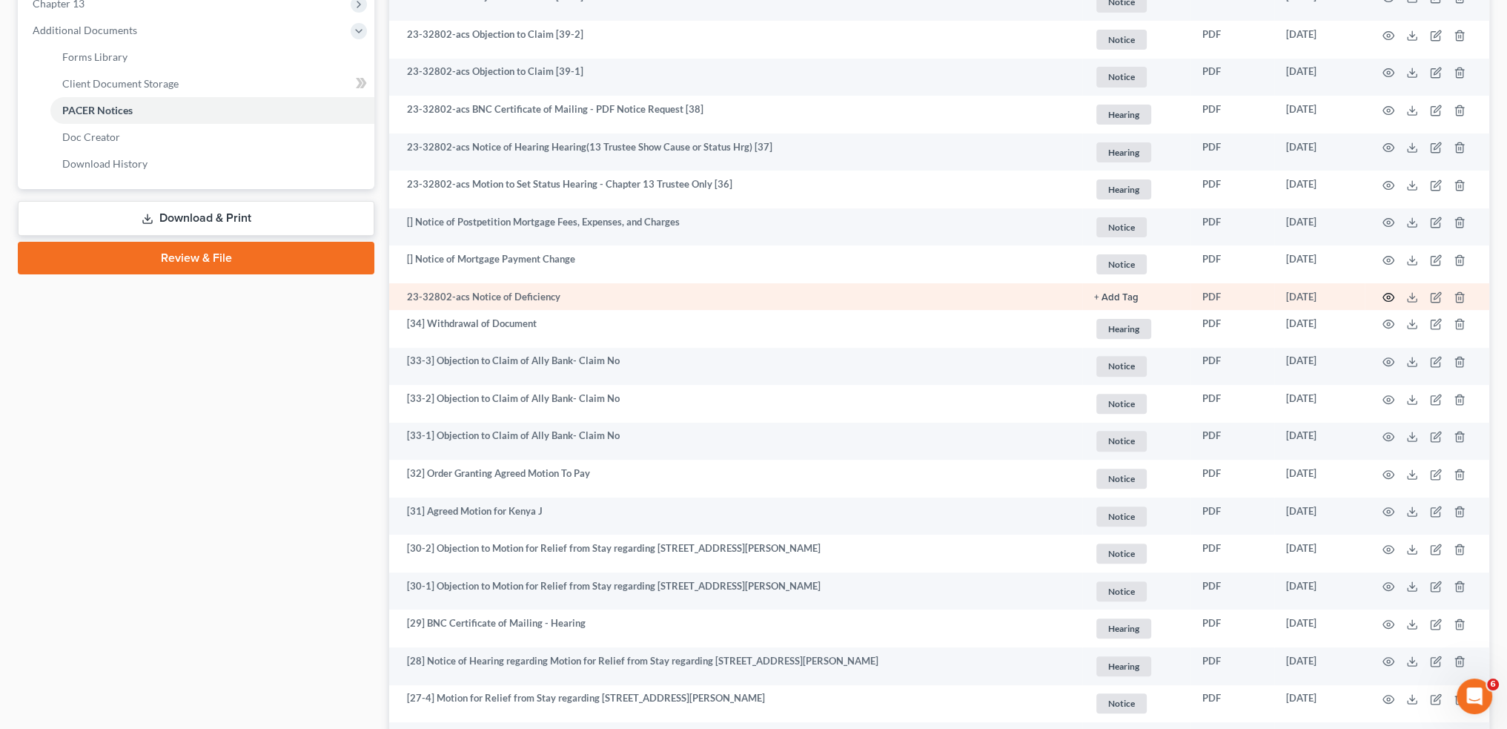
click at [1385, 294] on icon "button" at bounding box center [1388, 298] width 11 height 8
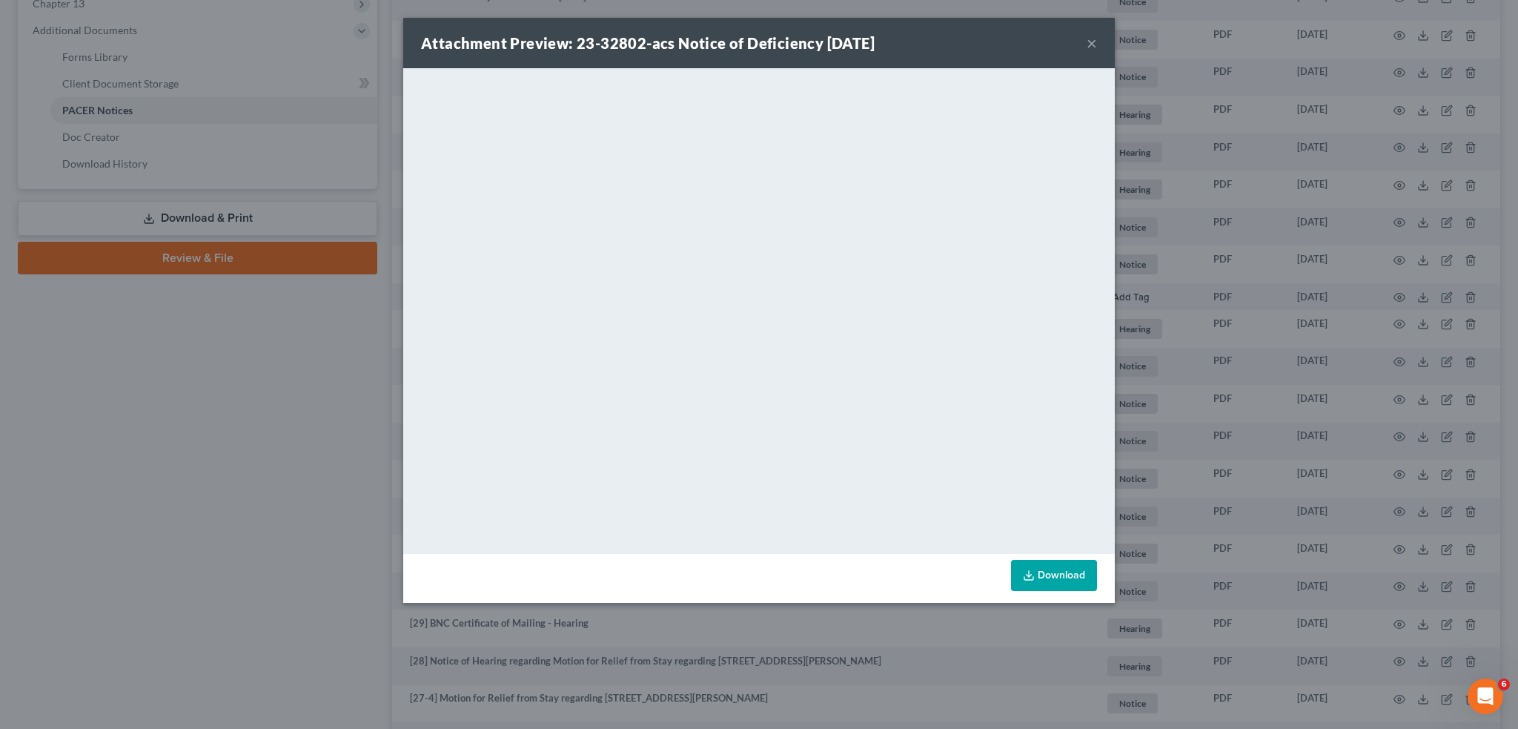
click at [1089, 39] on button "×" at bounding box center [1092, 43] width 10 height 18
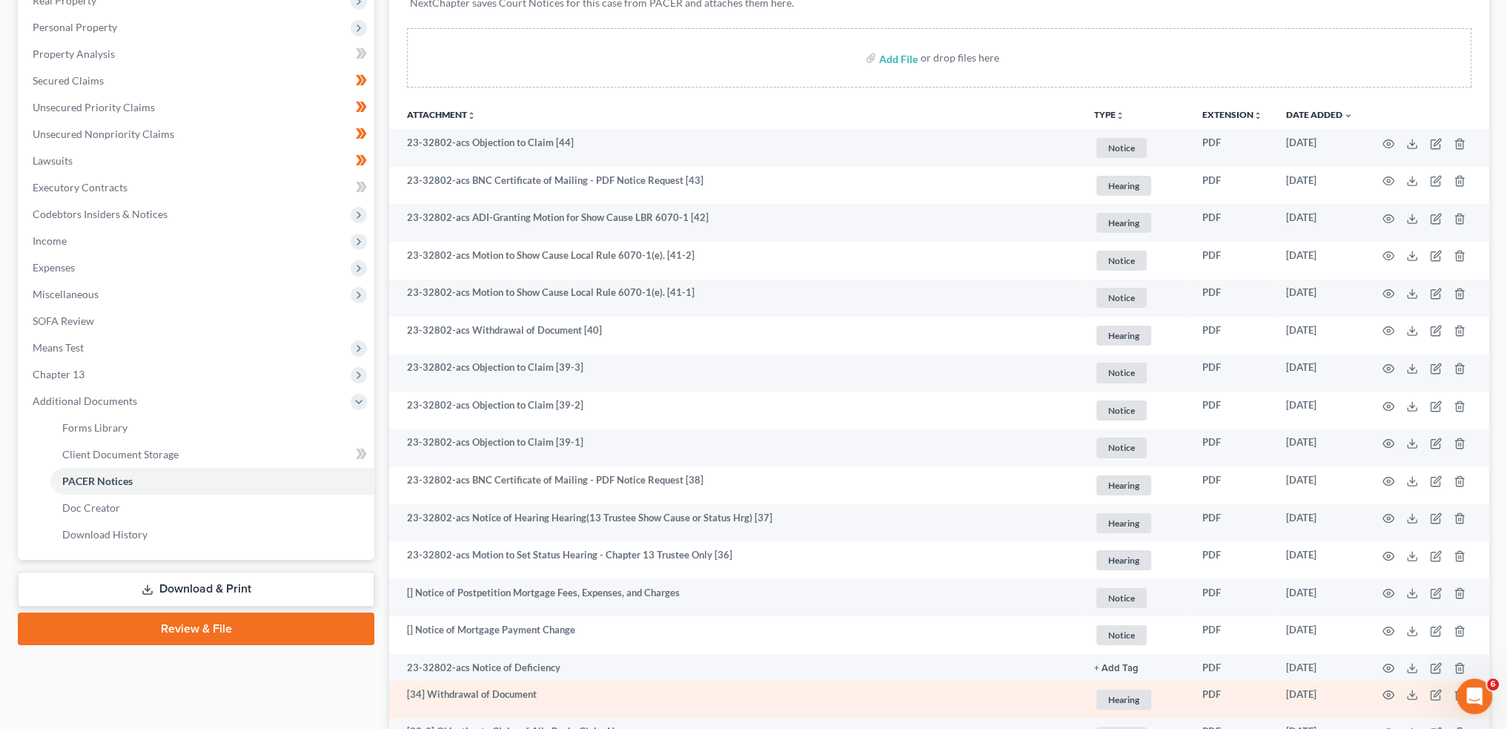
scroll to position [494, 0]
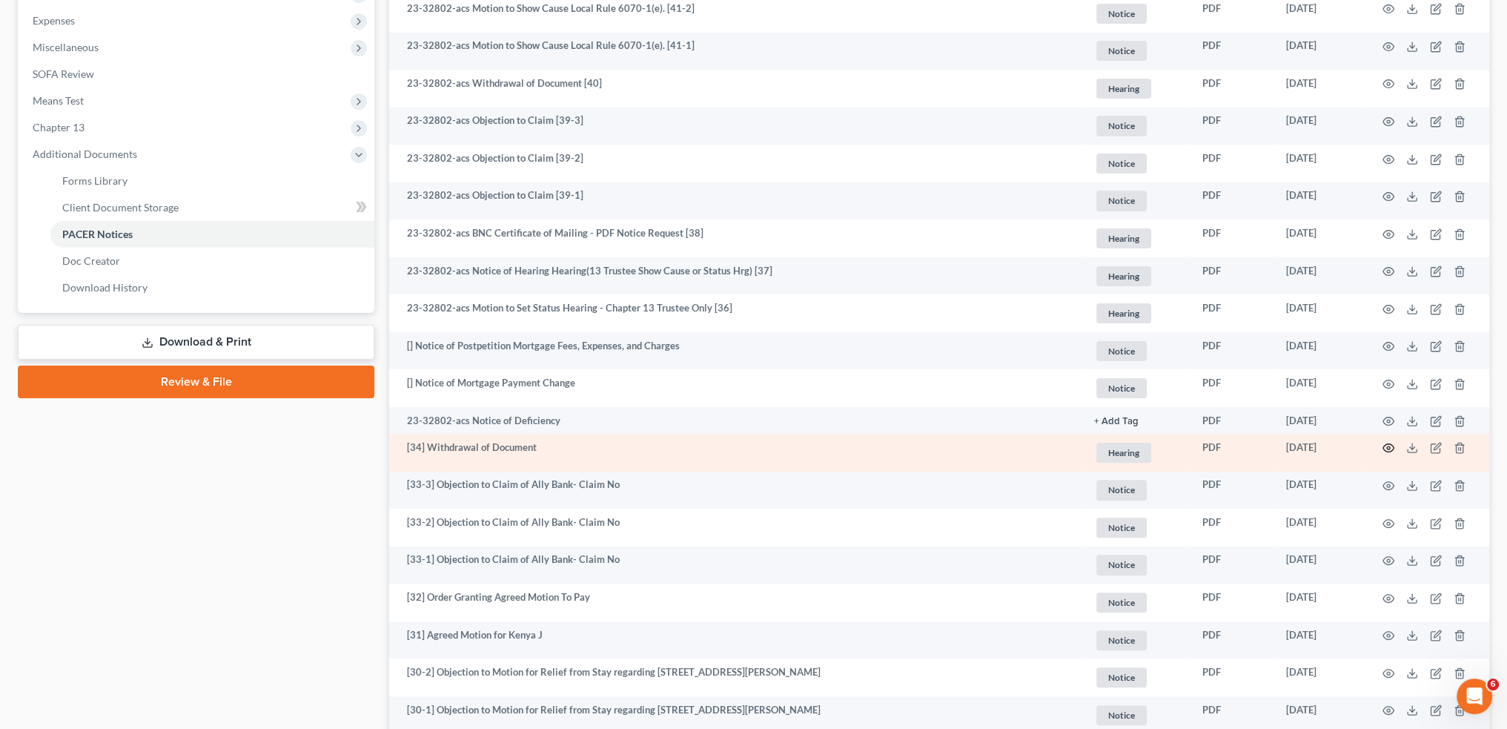
click at [1389, 446] on circle "button" at bounding box center [1388, 447] width 3 height 3
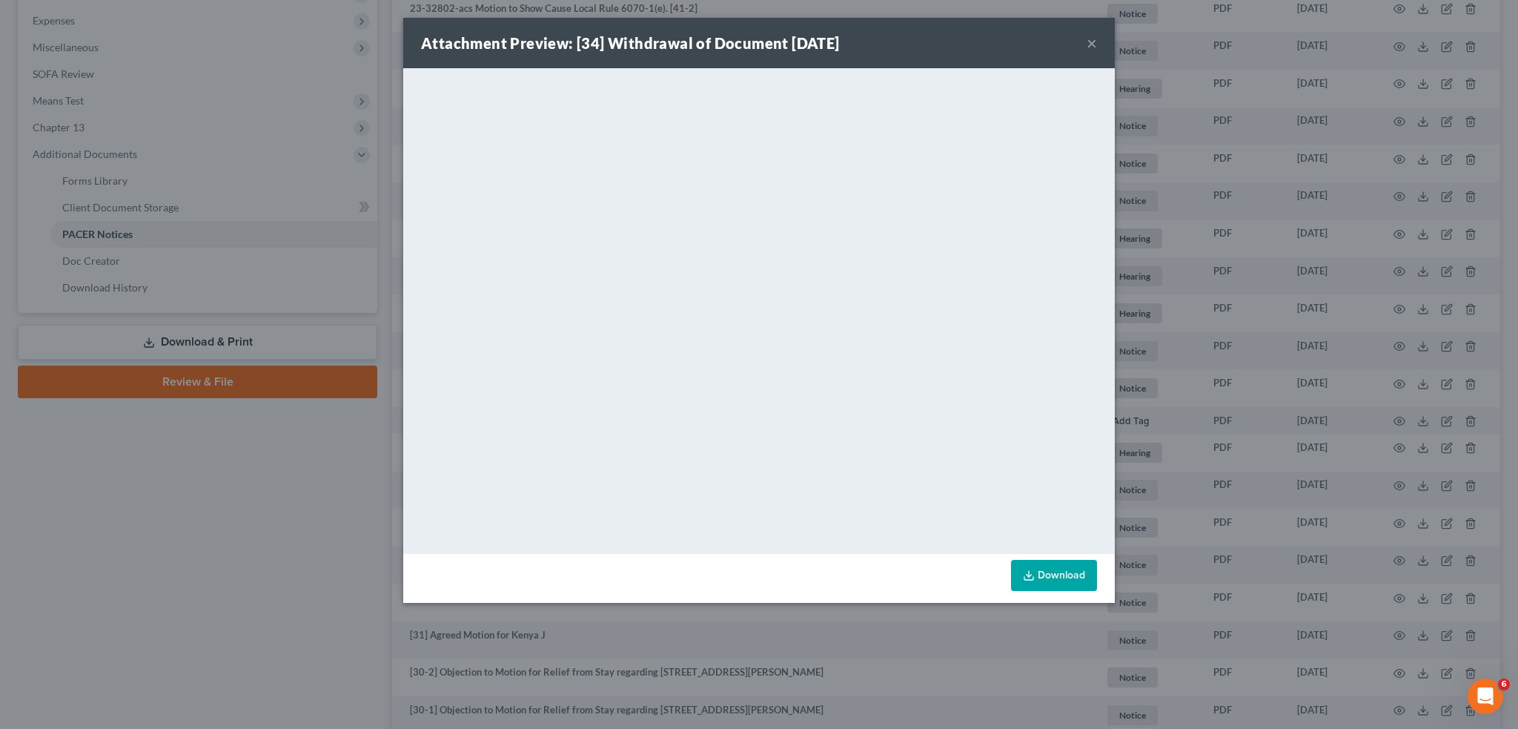
click at [1089, 34] on button "×" at bounding box center [1092, 43] width 10 height 18
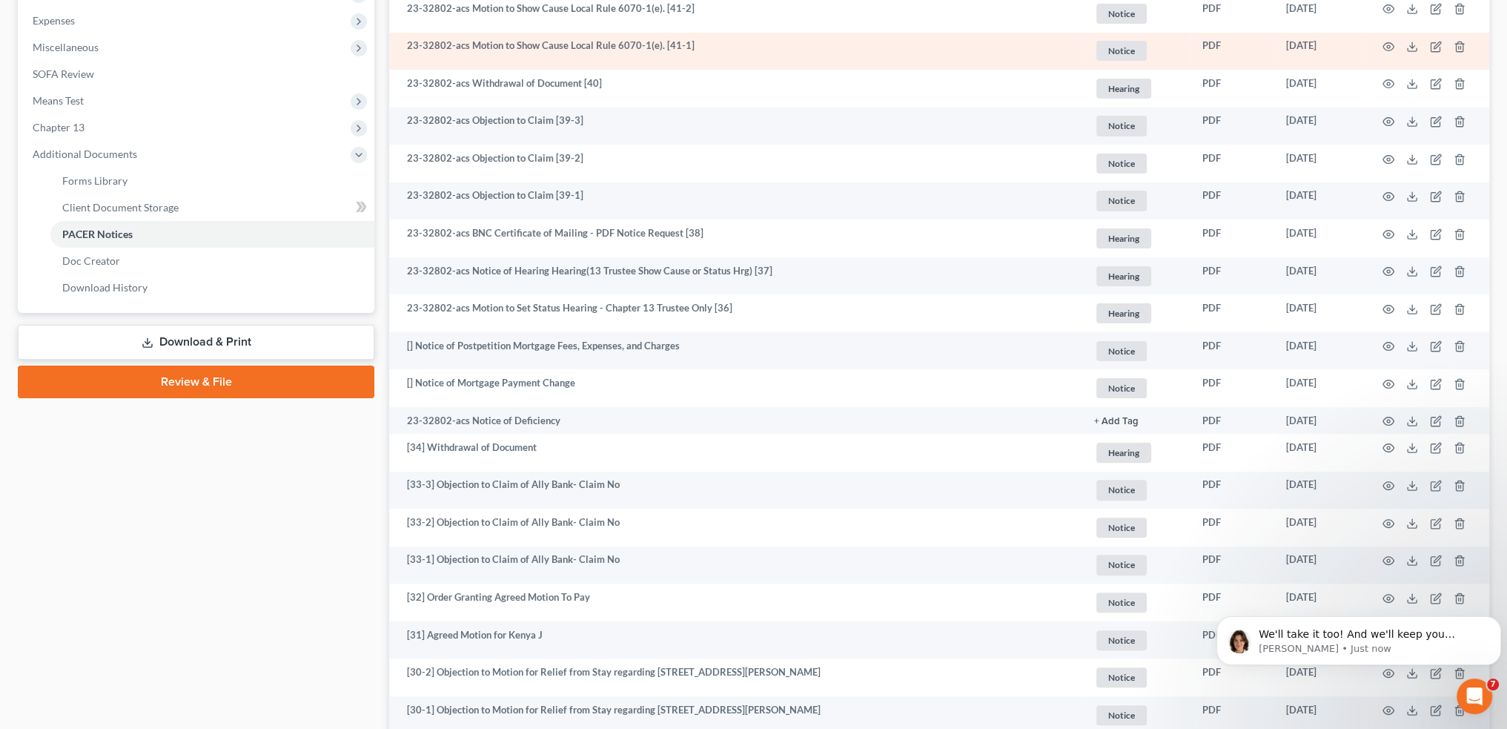
scroll to position [20269, 0]
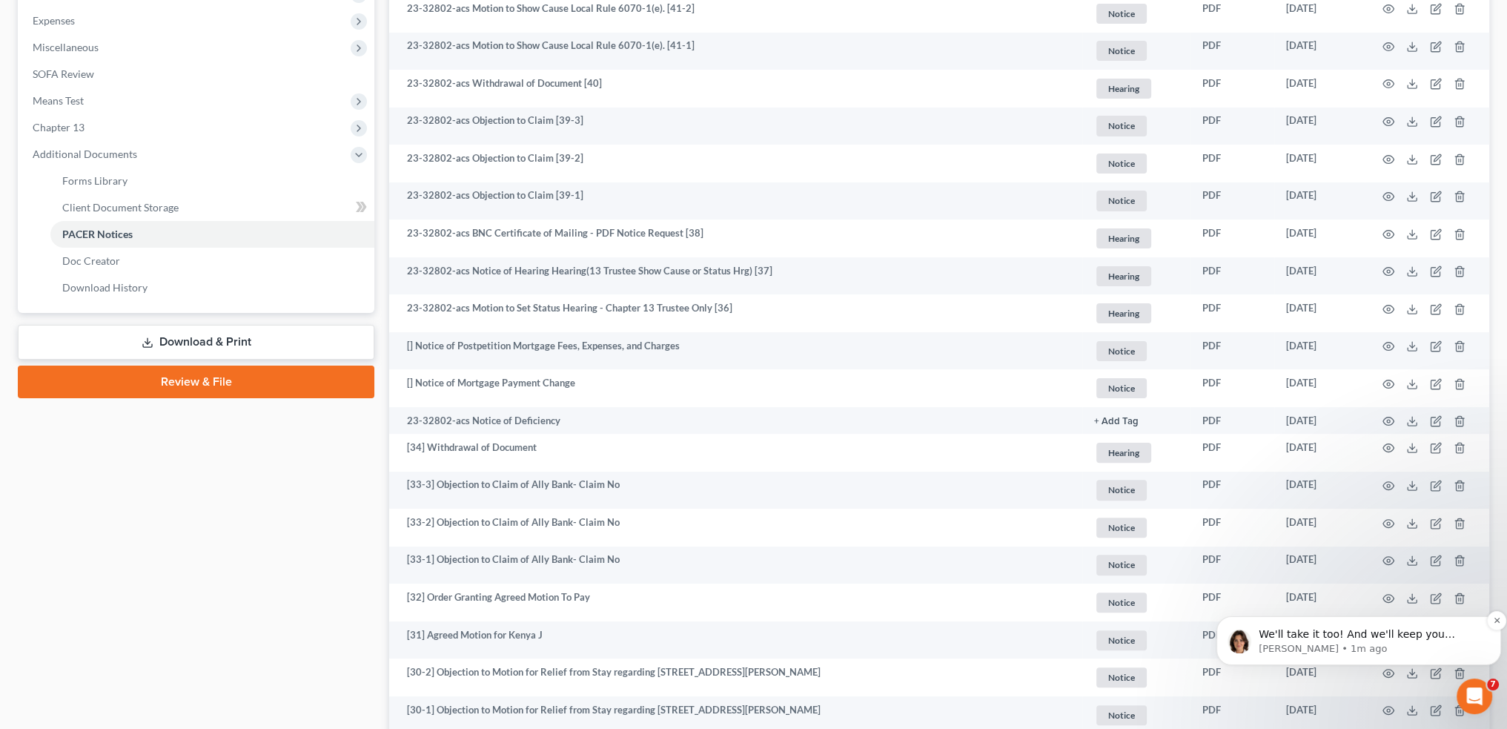
click at [1394, 641] on div "We'll take it too! And we'll keep you updated on the ongoing updates we make. T…" at bounding box center [1371, 641] width 224 height 28
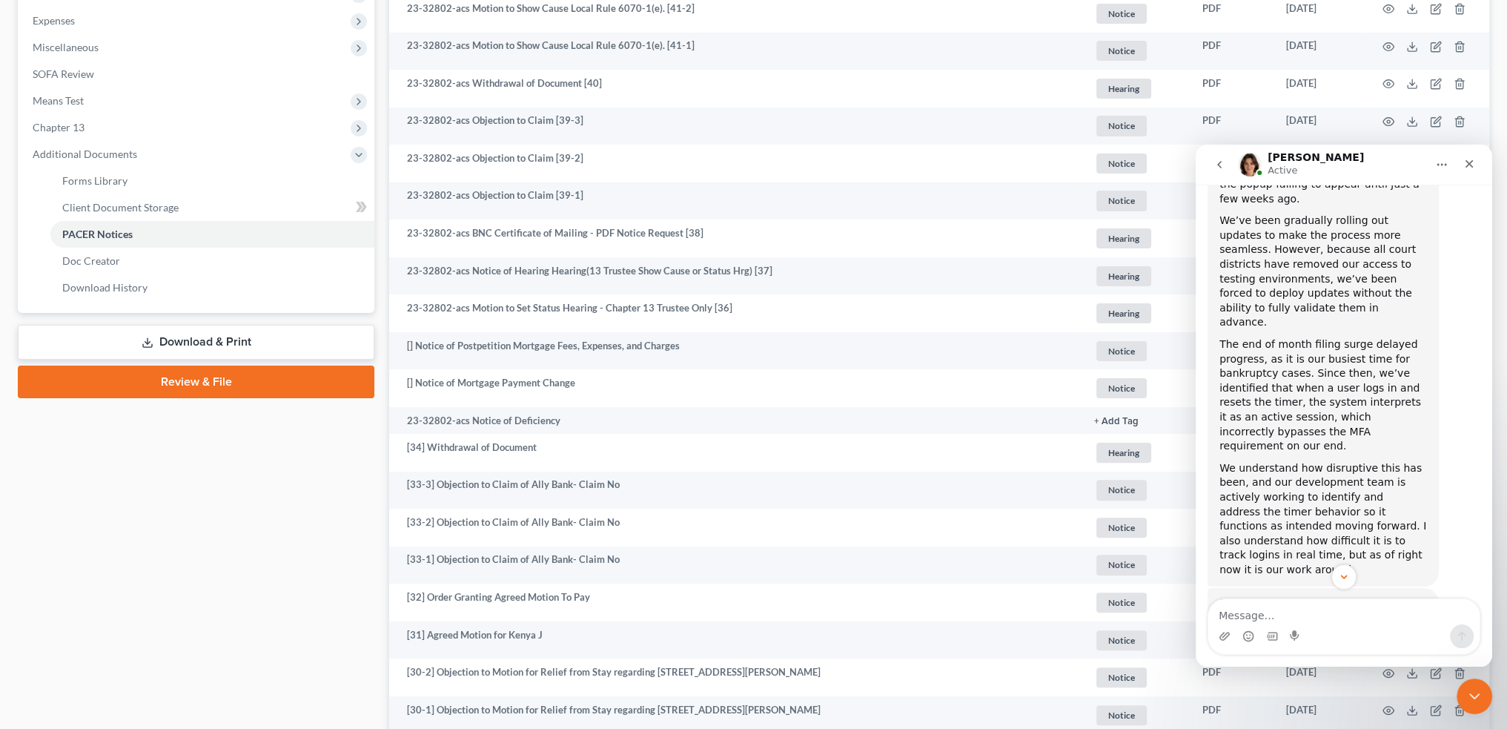
scroll to position [20294, 0]
click at [1298, 615] on textarea "Message…" at bounding box center [1343, 611] width 271 height 25
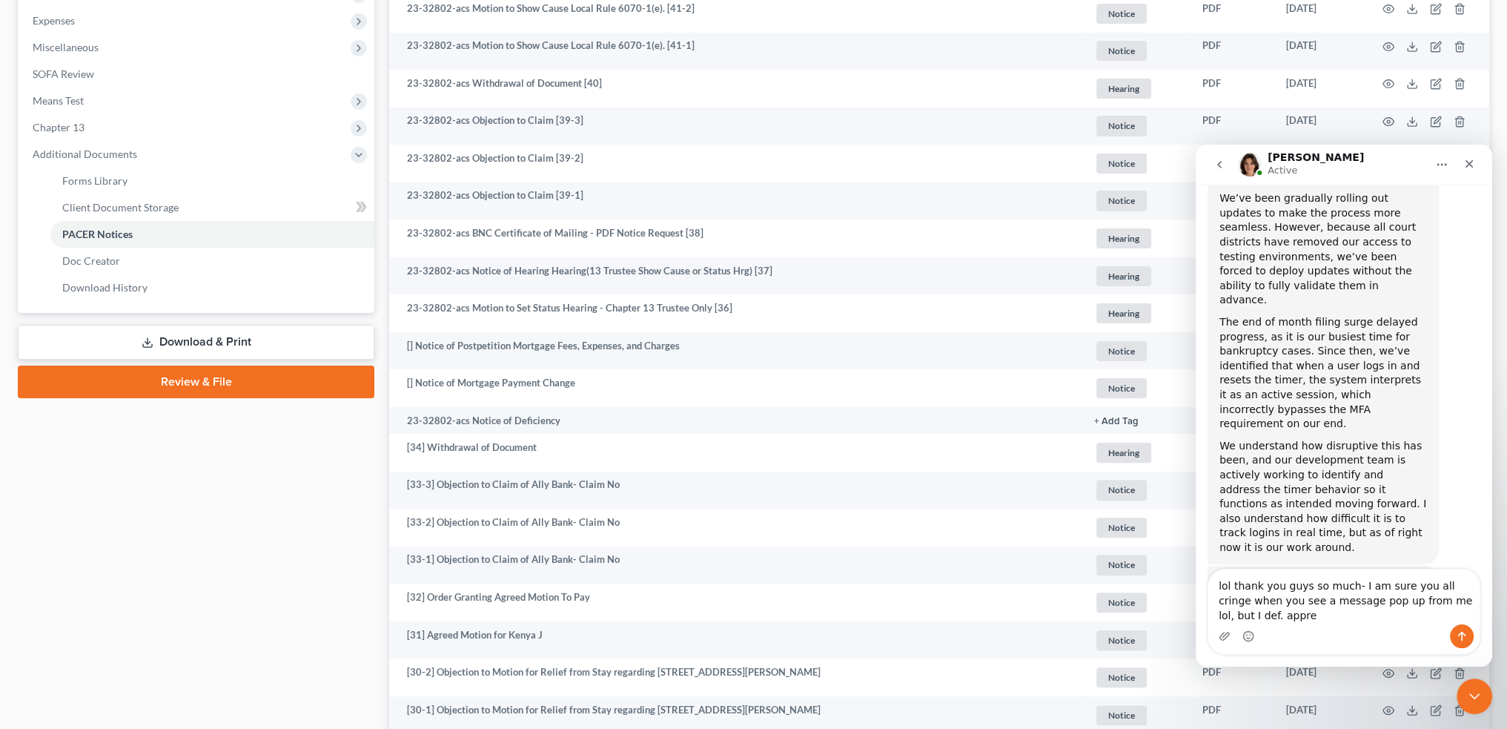
scroll to position [20324, 0]
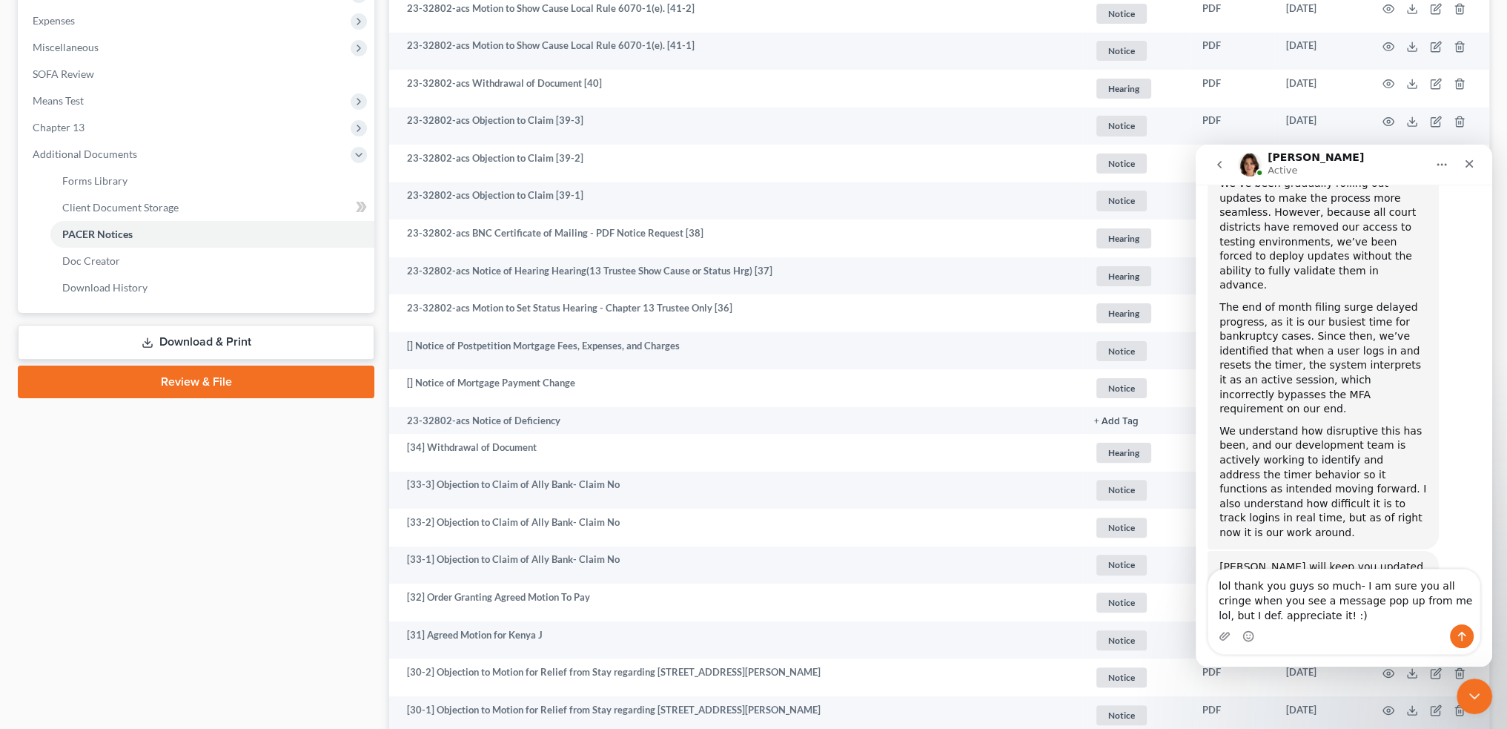
type textarea "lol thank you guys so much- I am sure you all cringe when you see a message pop…"
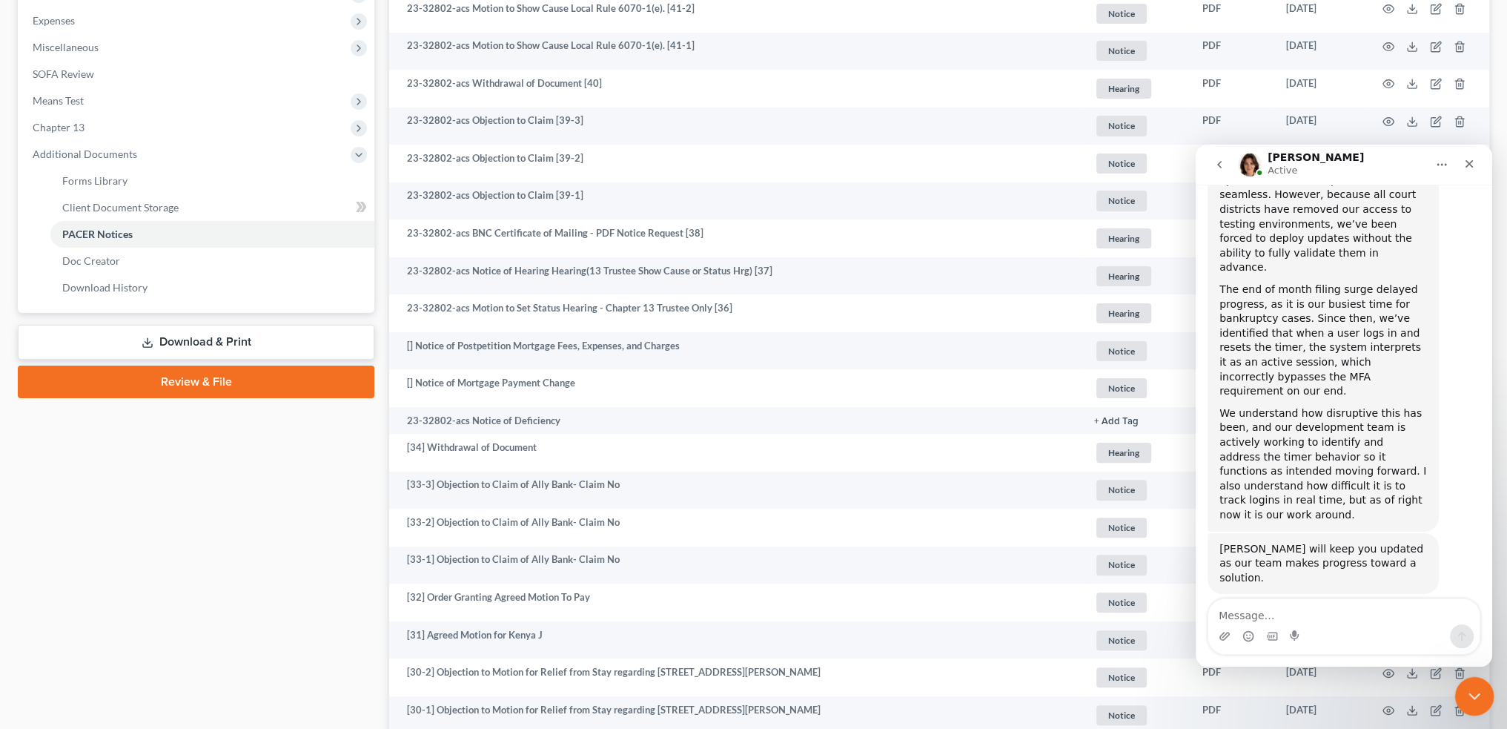
click at [1483, 697] on div "Close Intercom Messenger" at bounding box center [1473, 694] width 36 height 36
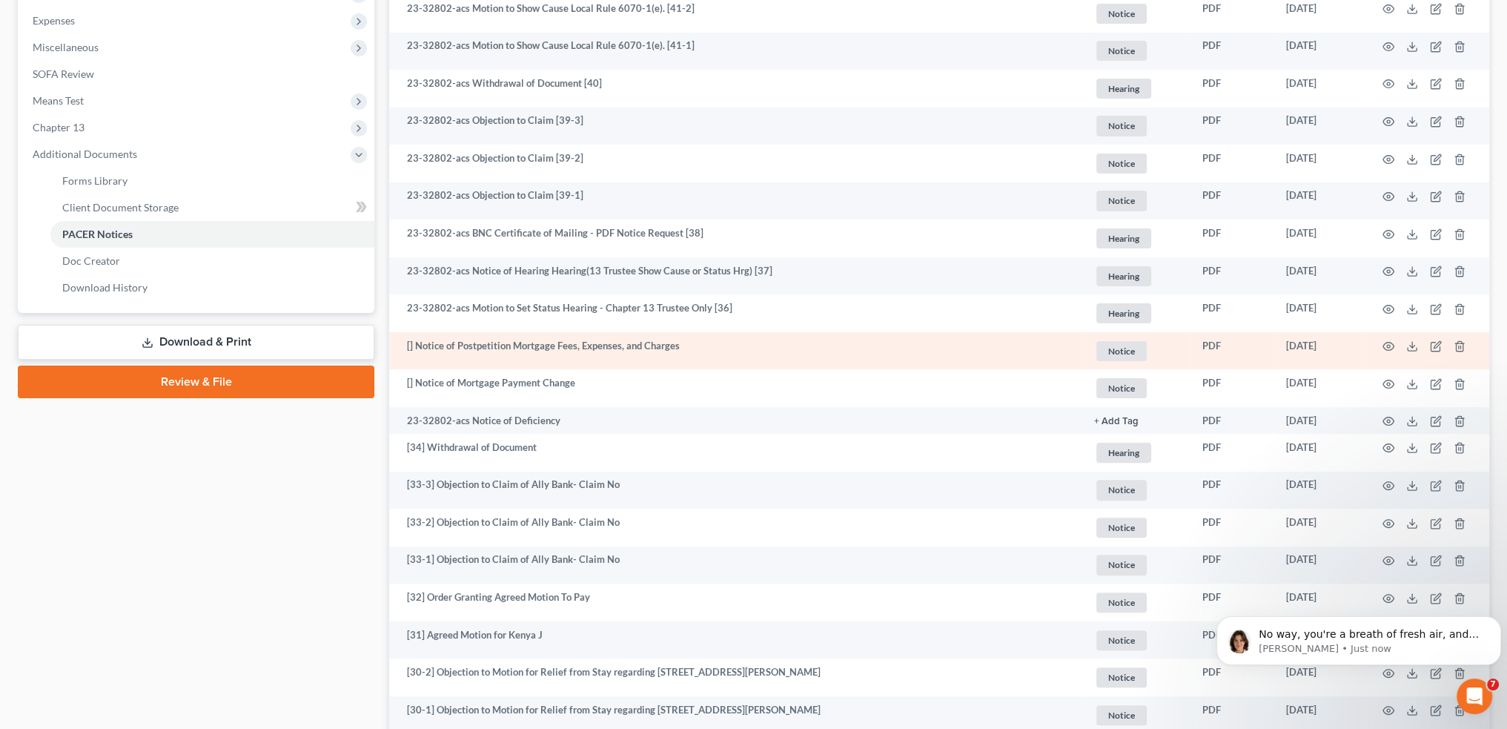
scroll to position [20479, 0]
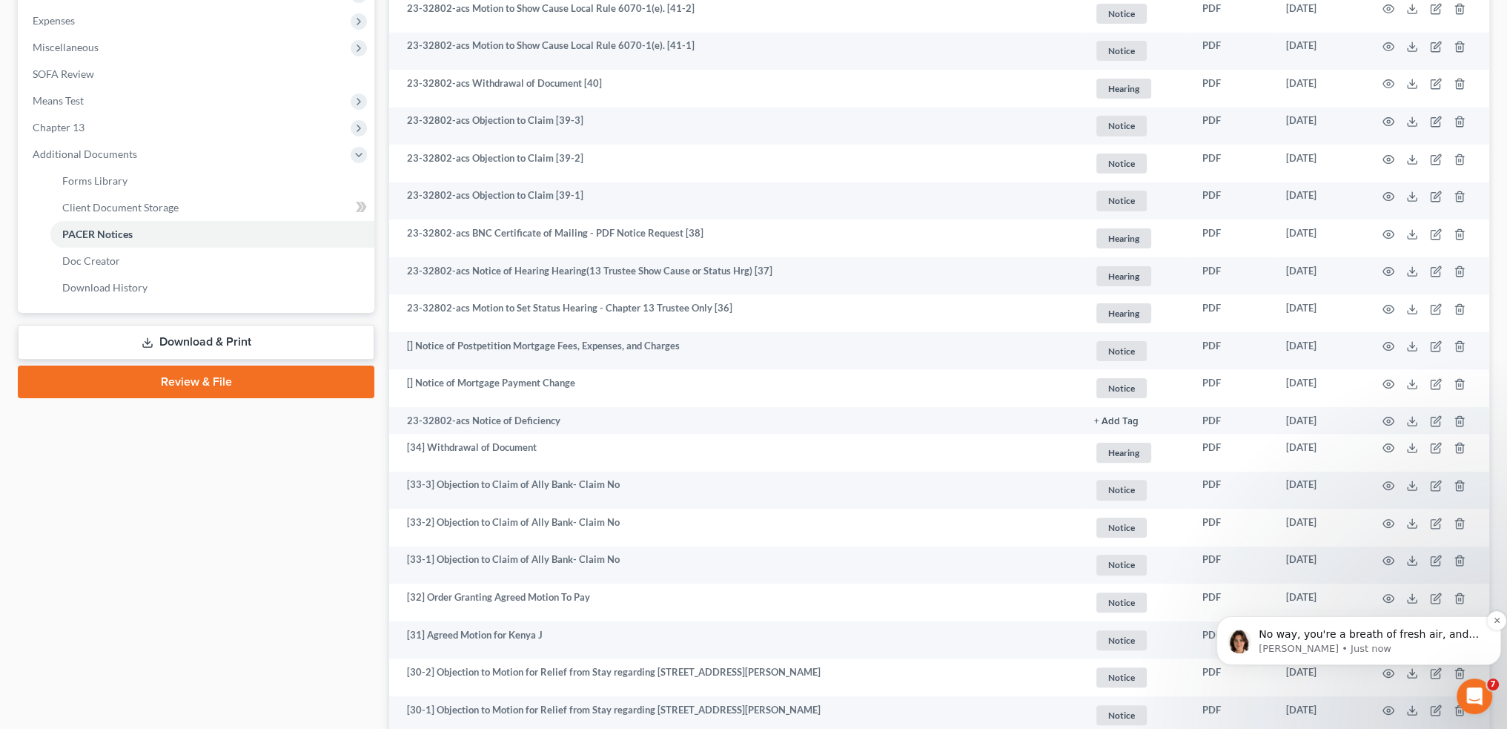
click at [1391, 630] on span "No way, you're a breath of fresh air, and we learn a lot from the details you p…" at bounding box center [1369, 670] width 220 height 85
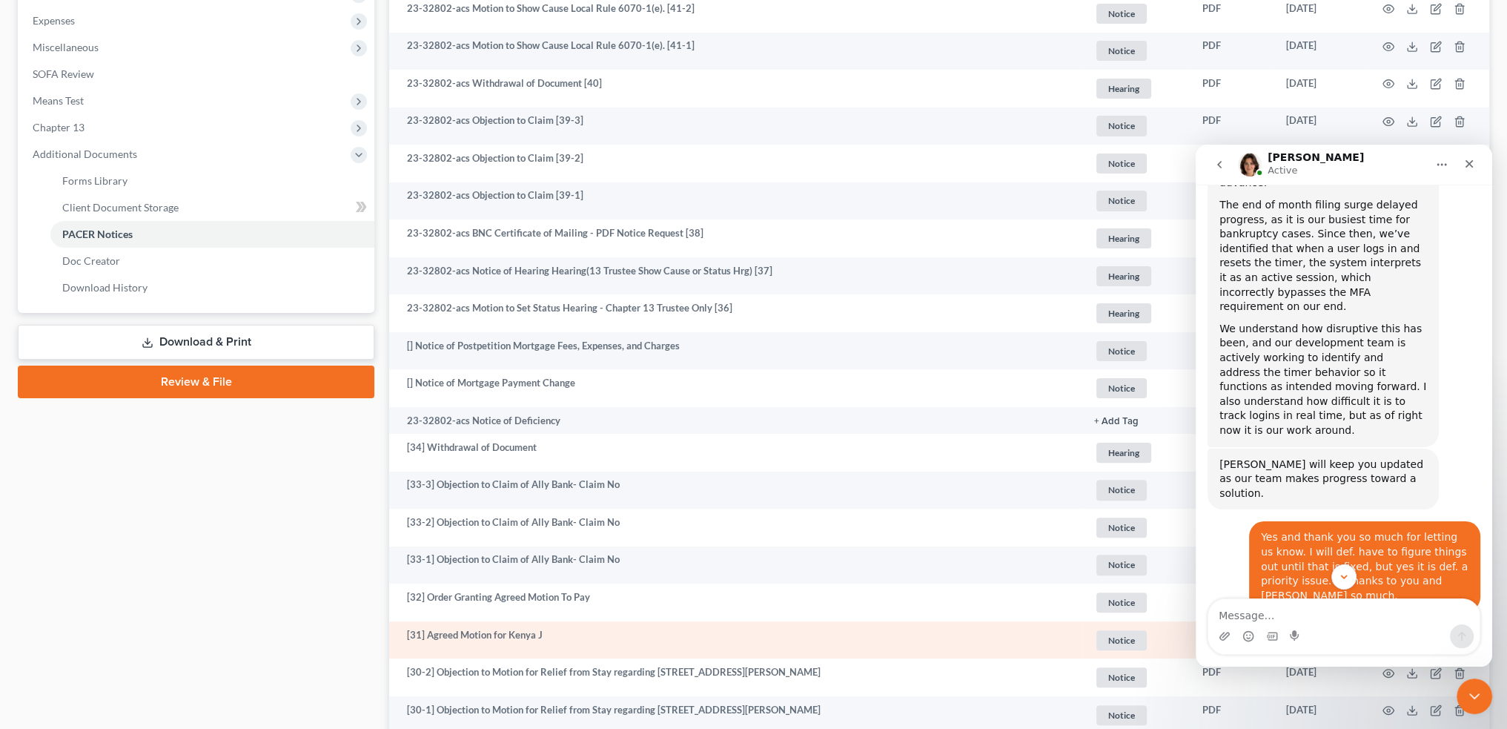
scroll to position [20503, 0]
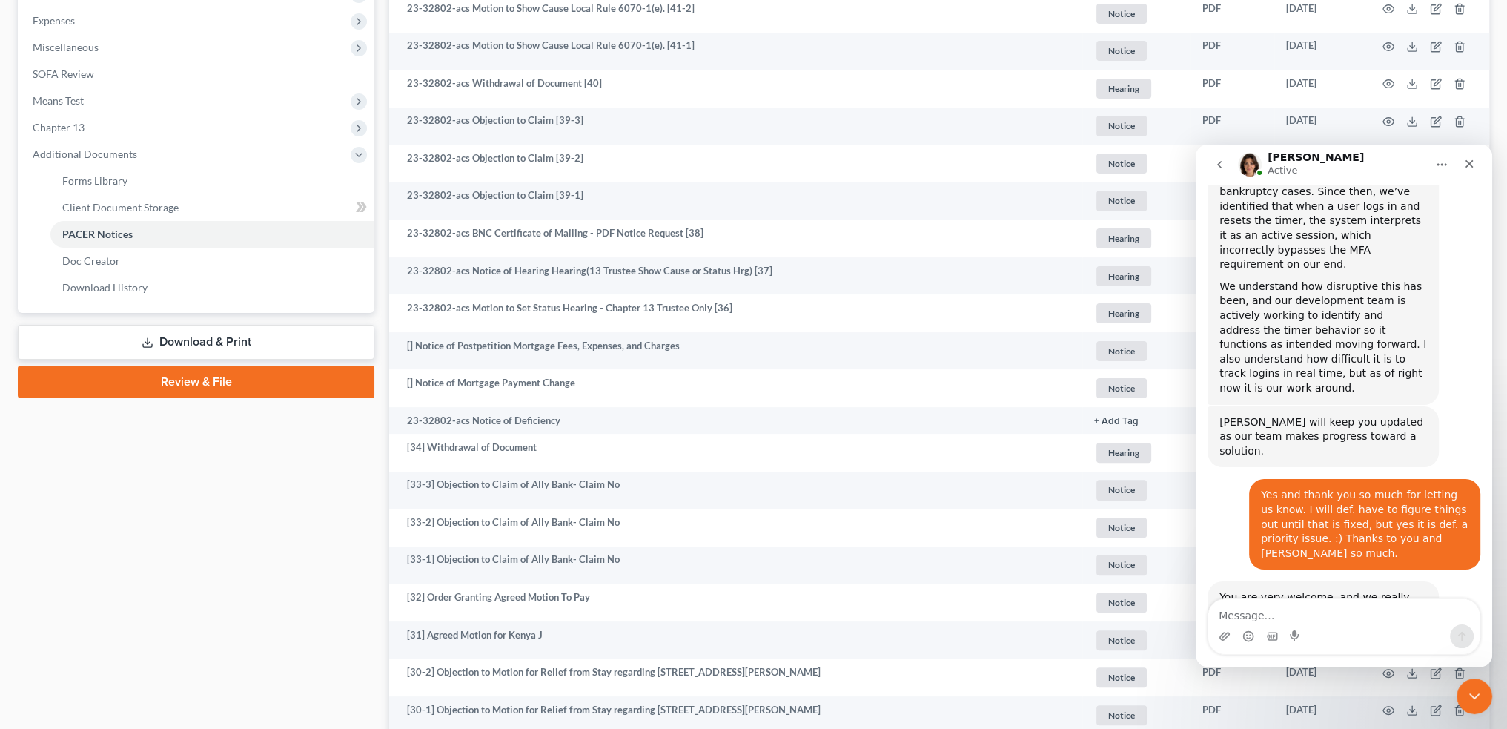
click at [1299, 618] on textarea "Message…" at bounding box center [1343, 611] width 271 height 25
type textarea "l"
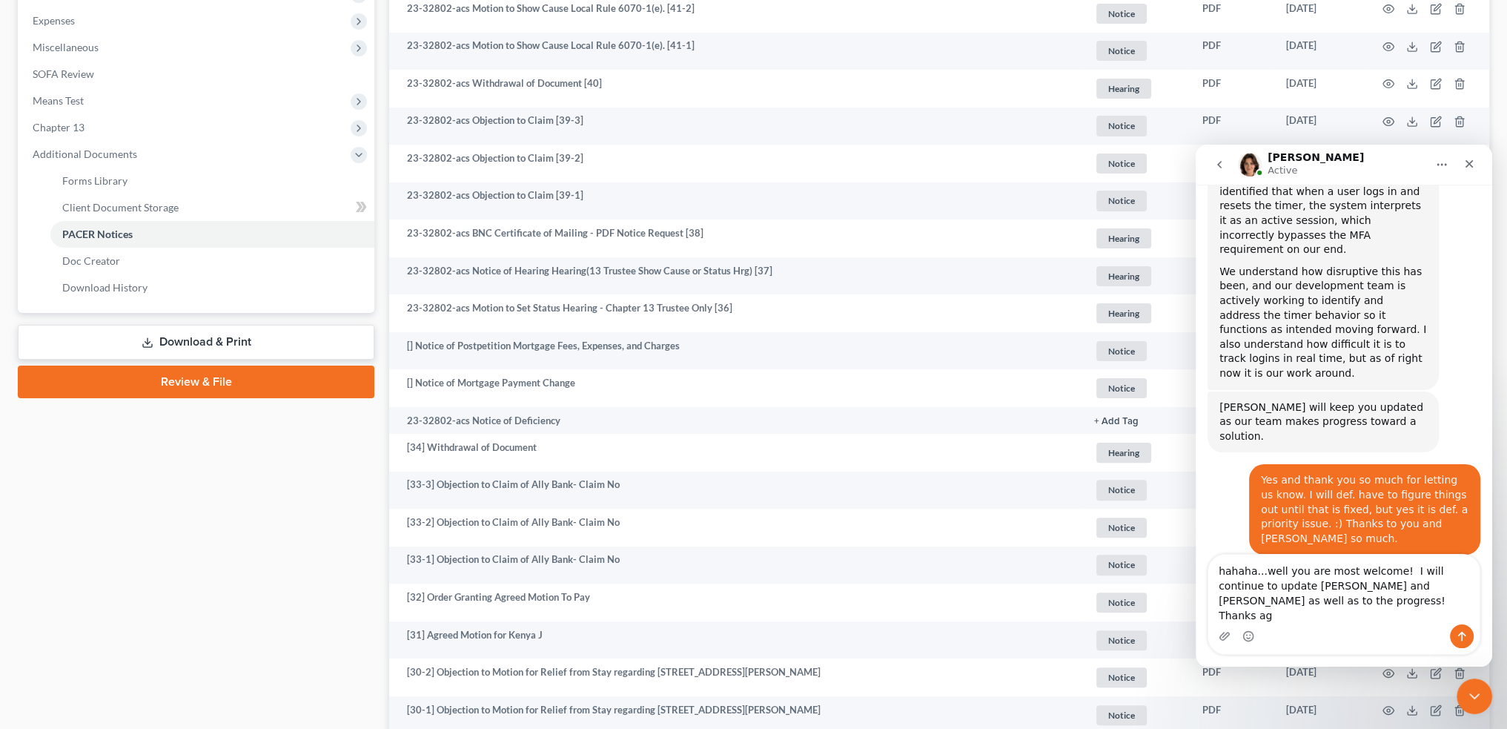
scroll to position [20533, 0]
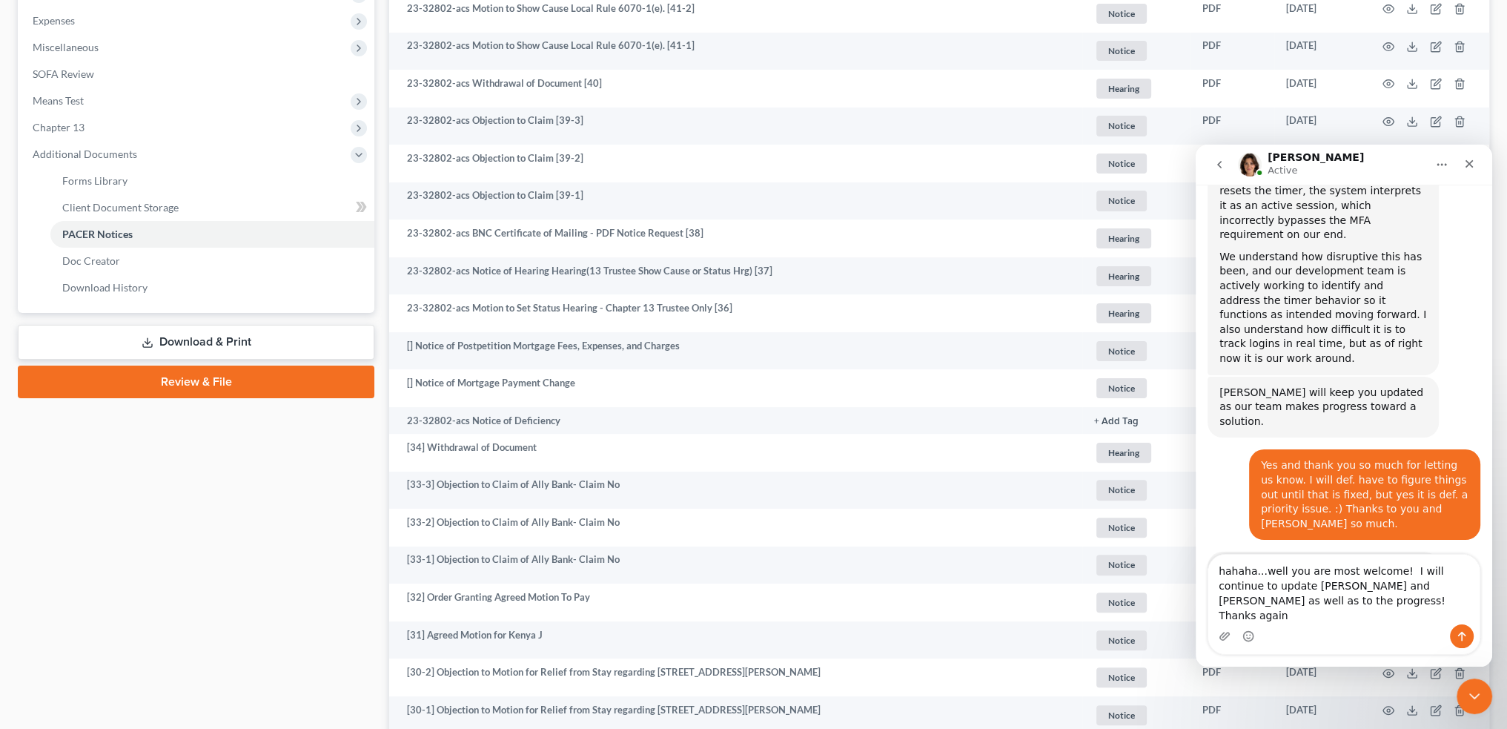
type textarea "hahaha...well you are most welcome! I will continue to update [PERSON_NAME] and…"
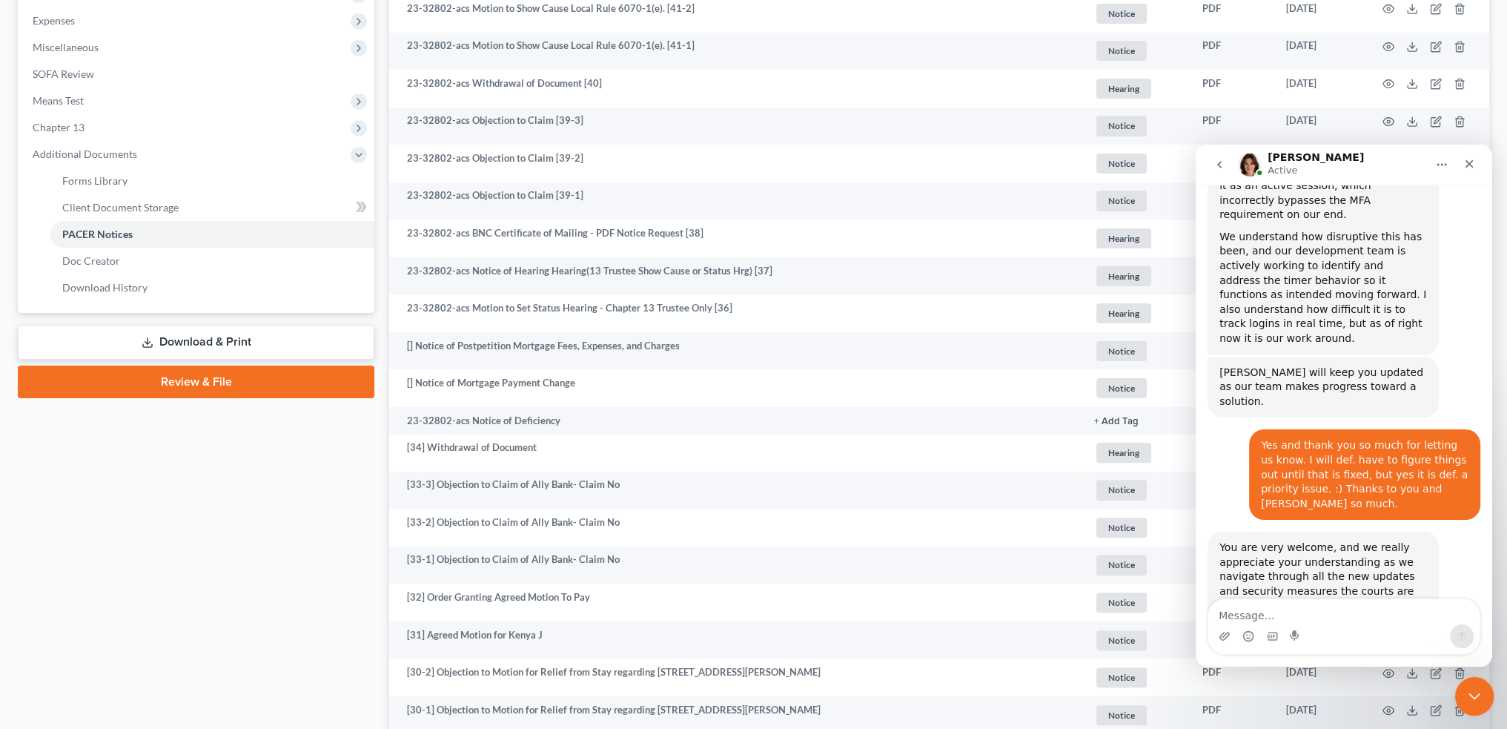
click at [1479, 692] on icon "Close Intercom Messenger" at bounding box center [1472, 694] width 18 height 18
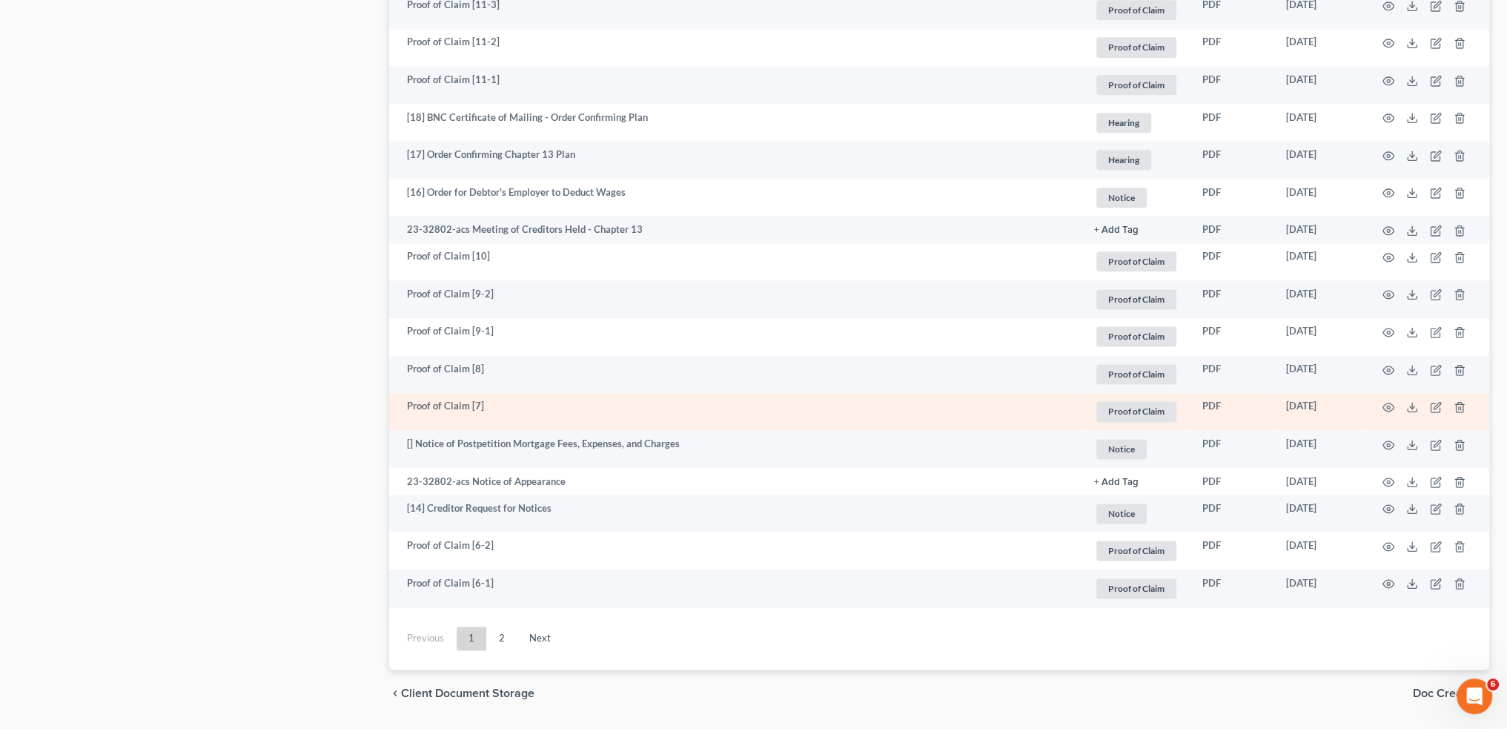
scroll to position [2581, 0]
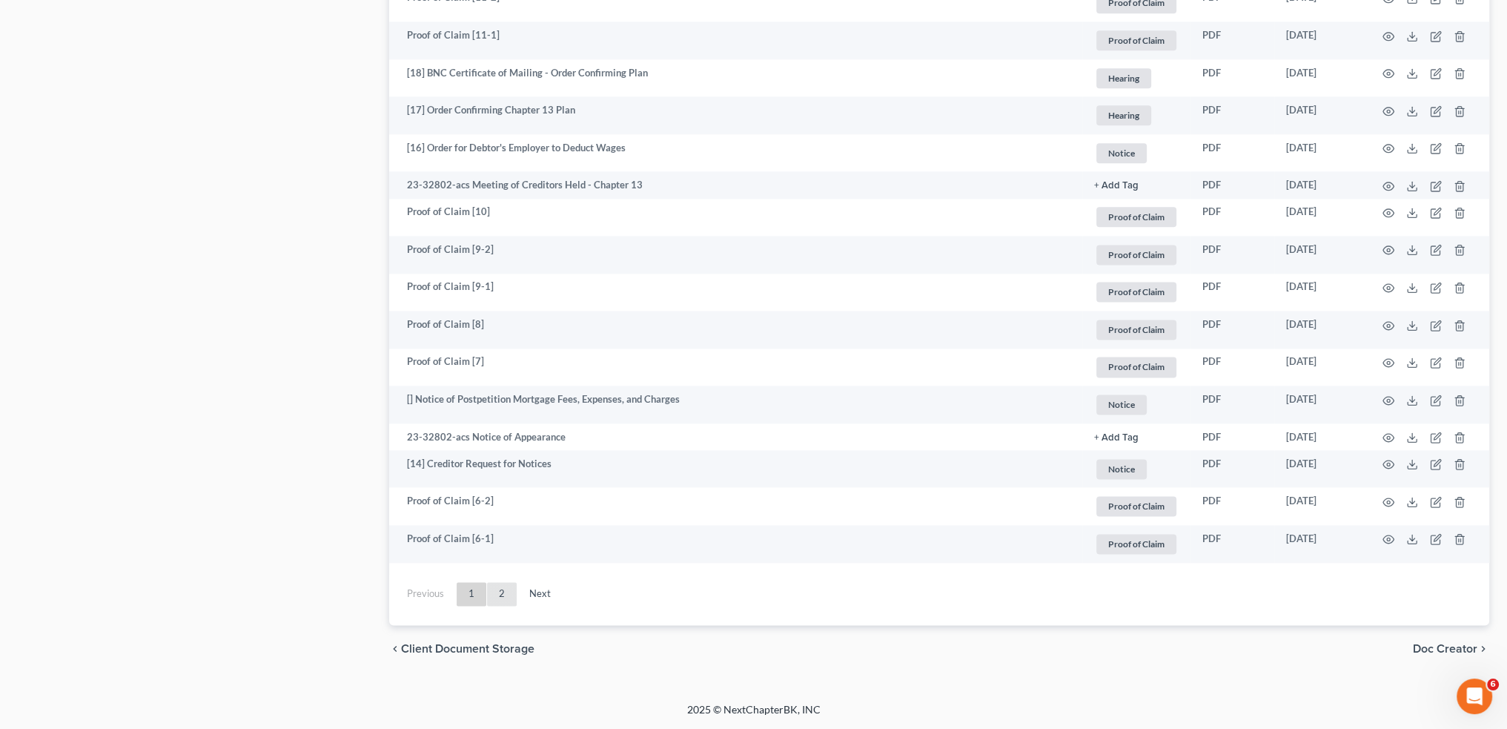
click at [506, 596] on link "2" at bounding box center [502, 594] width 30 height 24
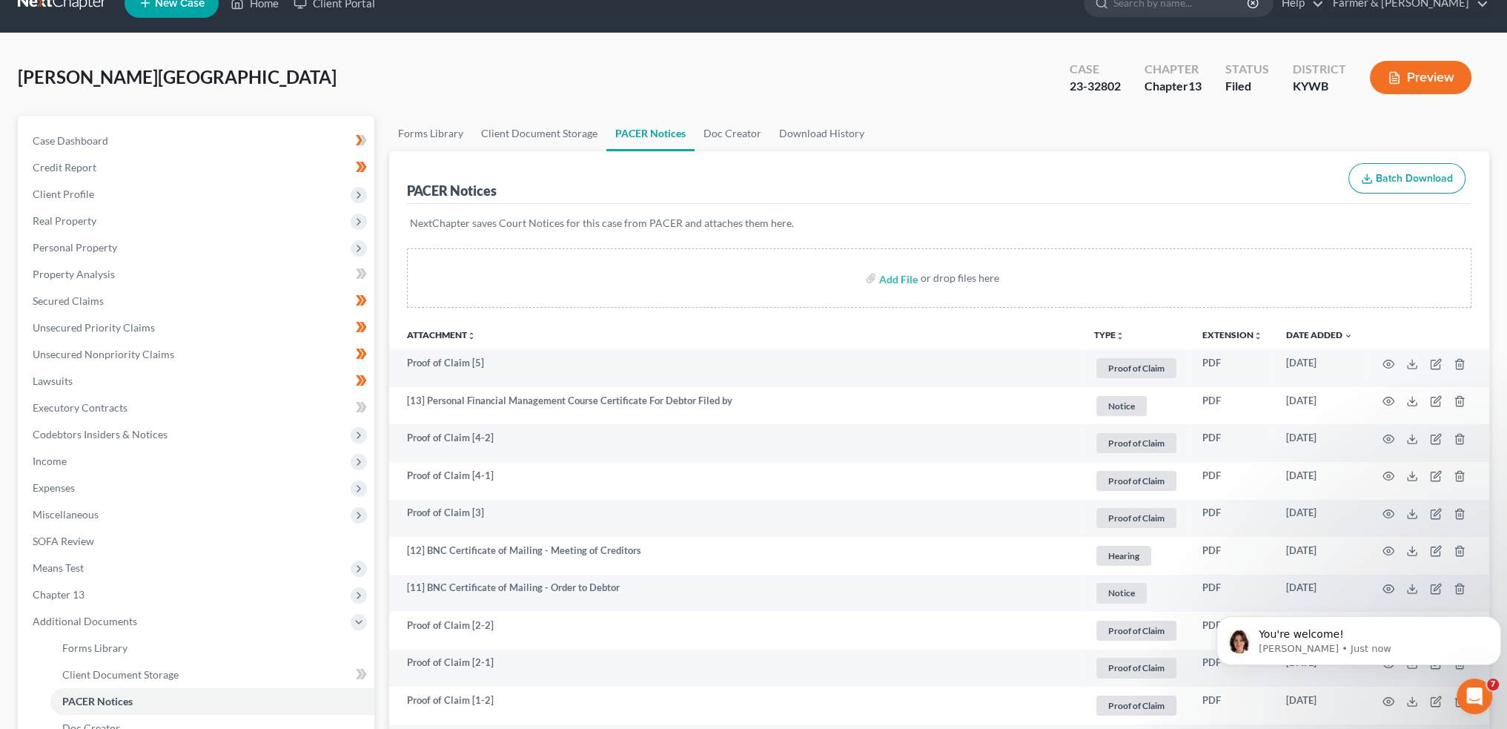
scroll to position [0, 0]
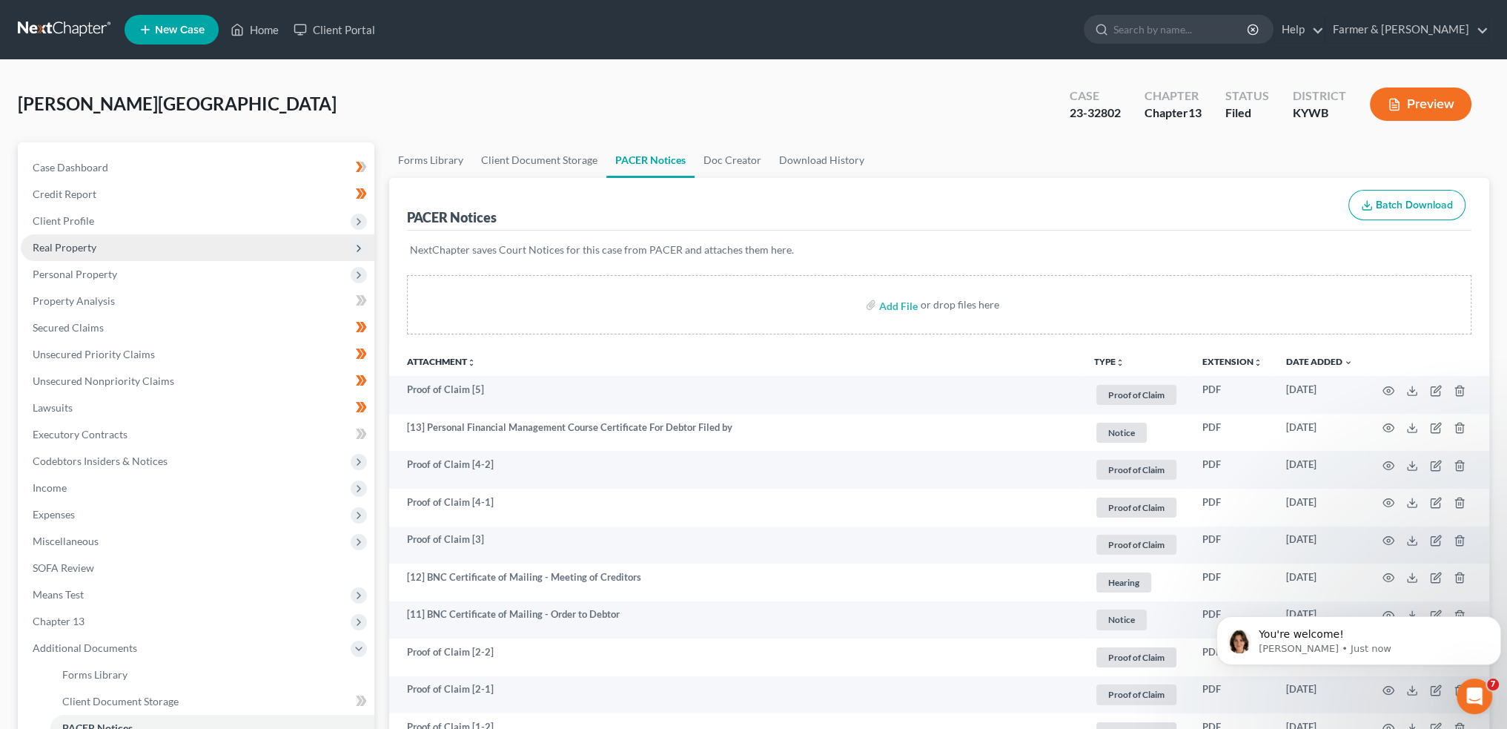
click at [133, 251] on span "Real Property" at bounding box center [198, 247] width 354 height 27
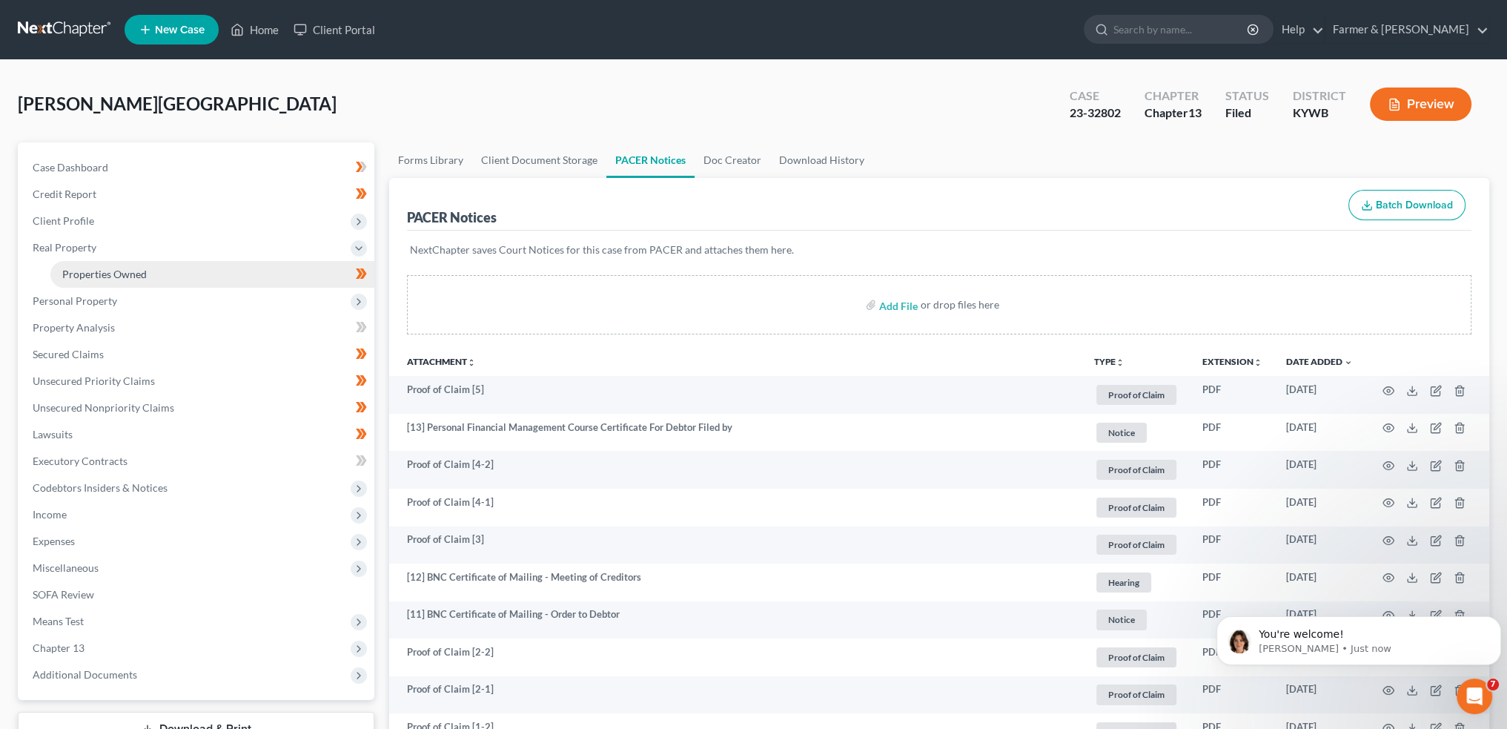
click at [139, 277] on span "Properties Owned" at bounding box center [104, 274] width 85 height 13
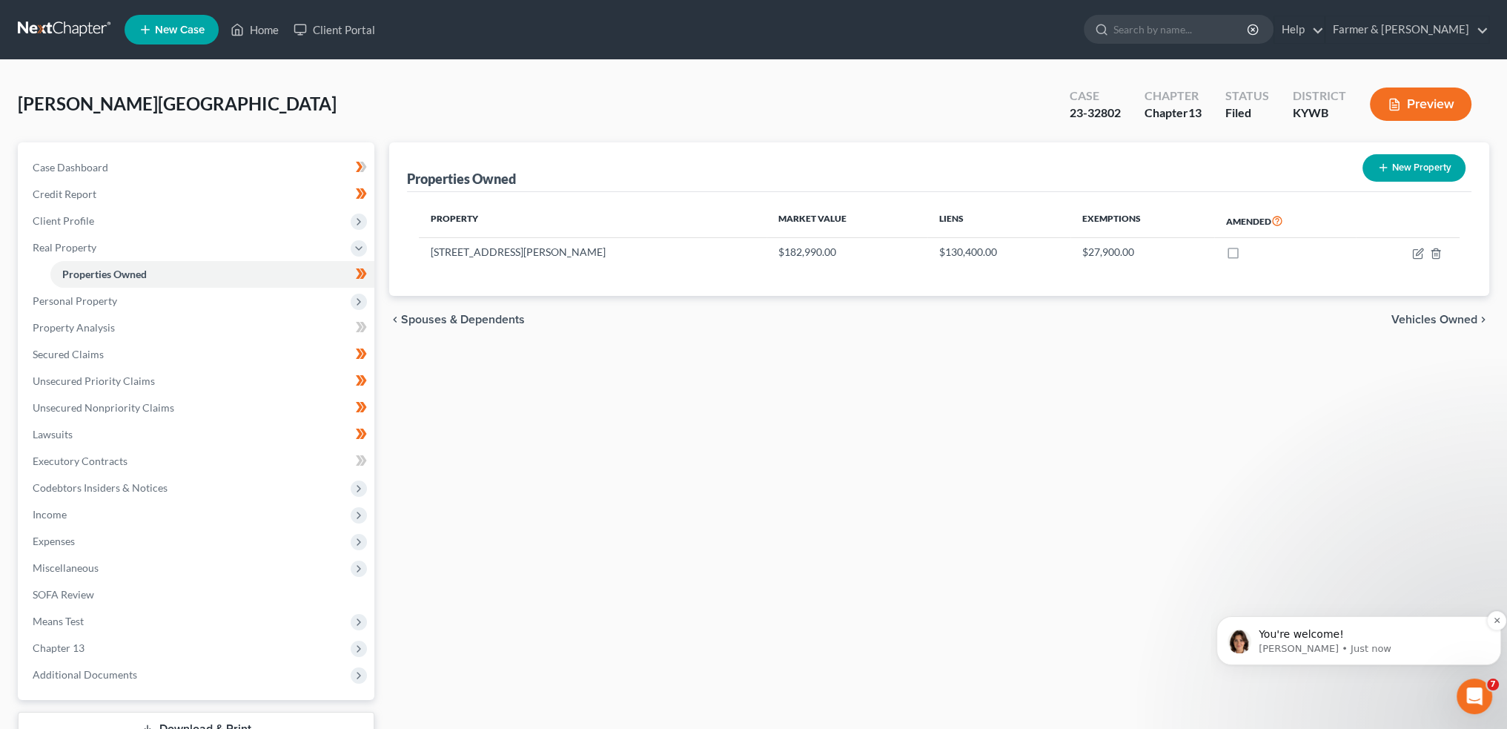
click at [1337, 635] on p "You're welcome!" at bounding box center [1371, 634] width 224 height 15
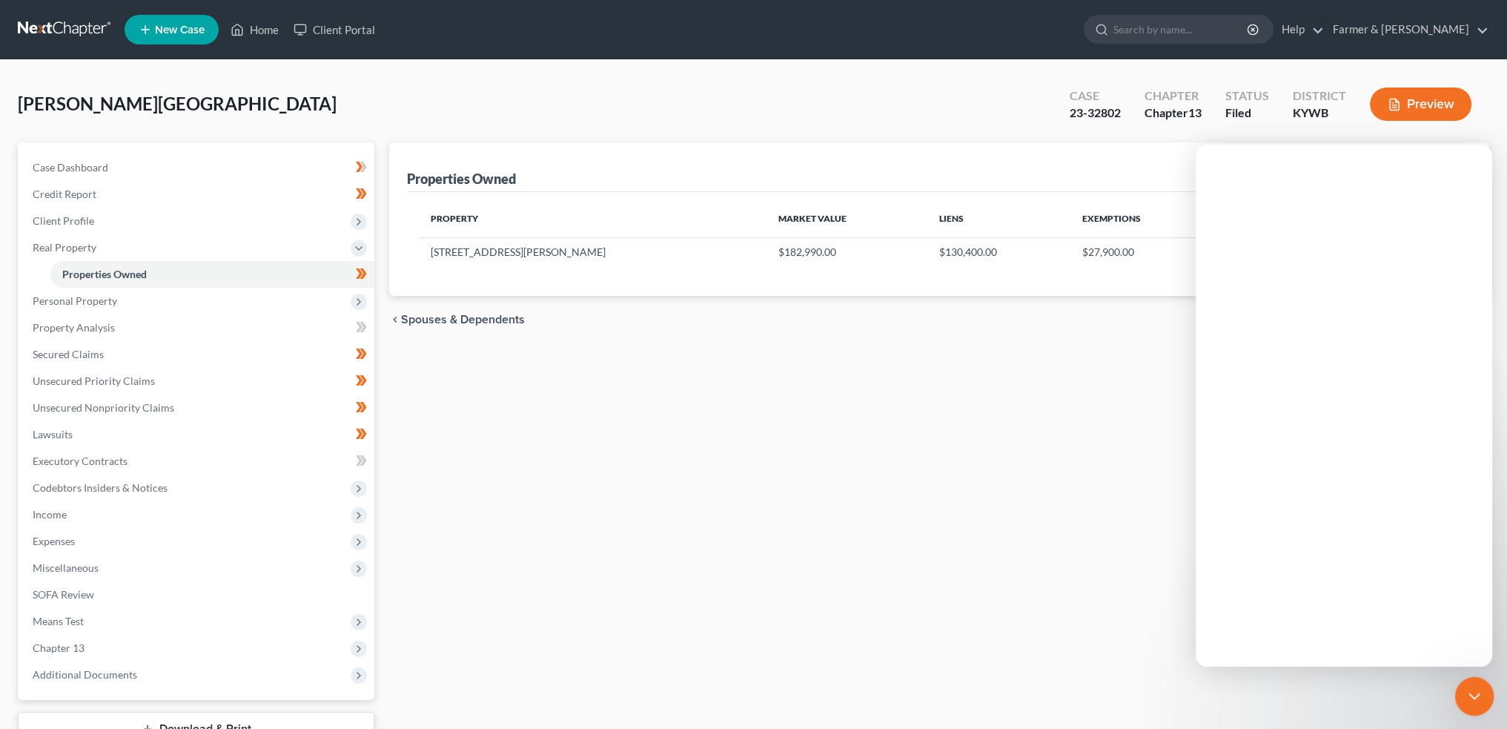
click at [1470, 698] on icon "Close Intercom Messenger" at bounding box center [1472, 694] width 18 height 18
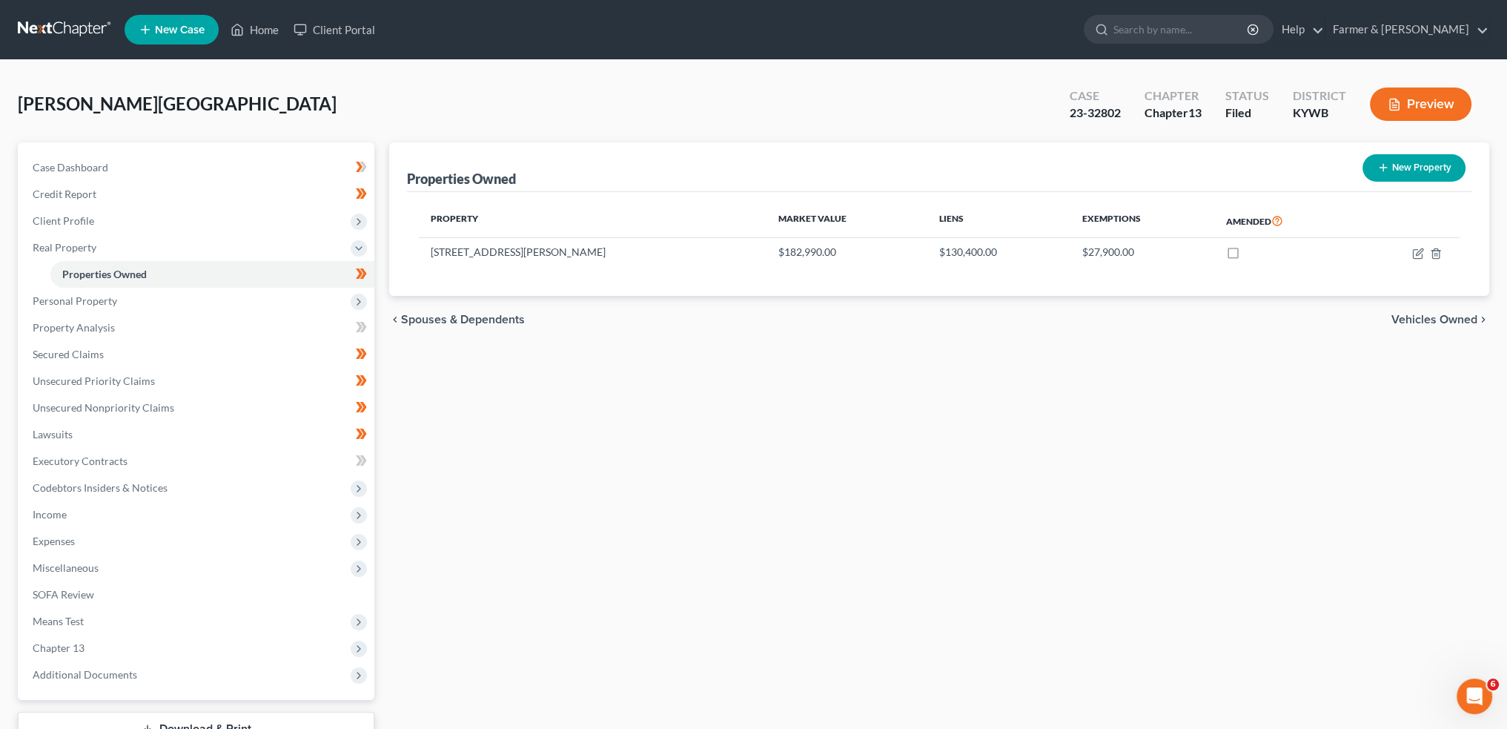
scroll to position [1, 0]
click at [1415, 253] on icon "button" at bounding box center [1418, 254] width 12 height 12
select select "18"
select select "55"
select select "3"
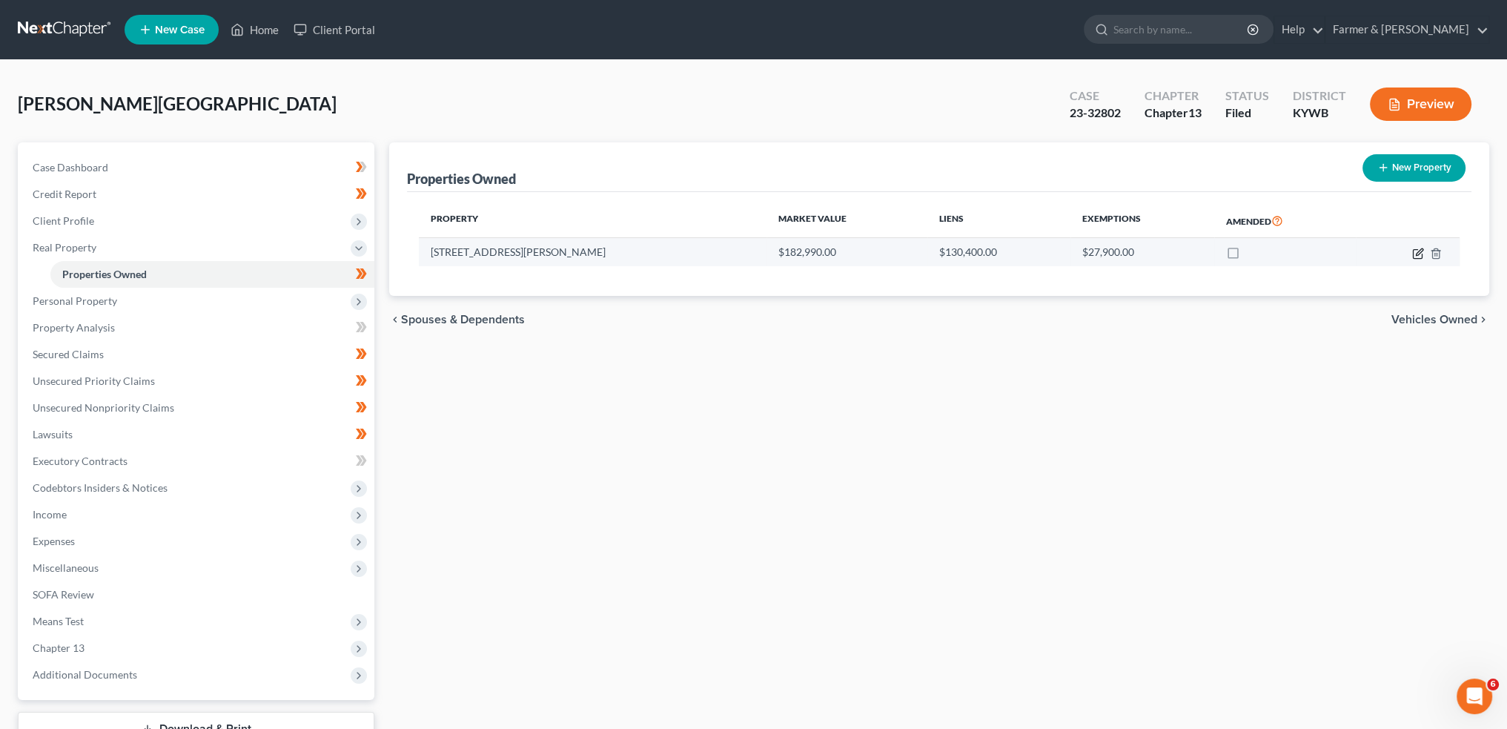
select select "0"
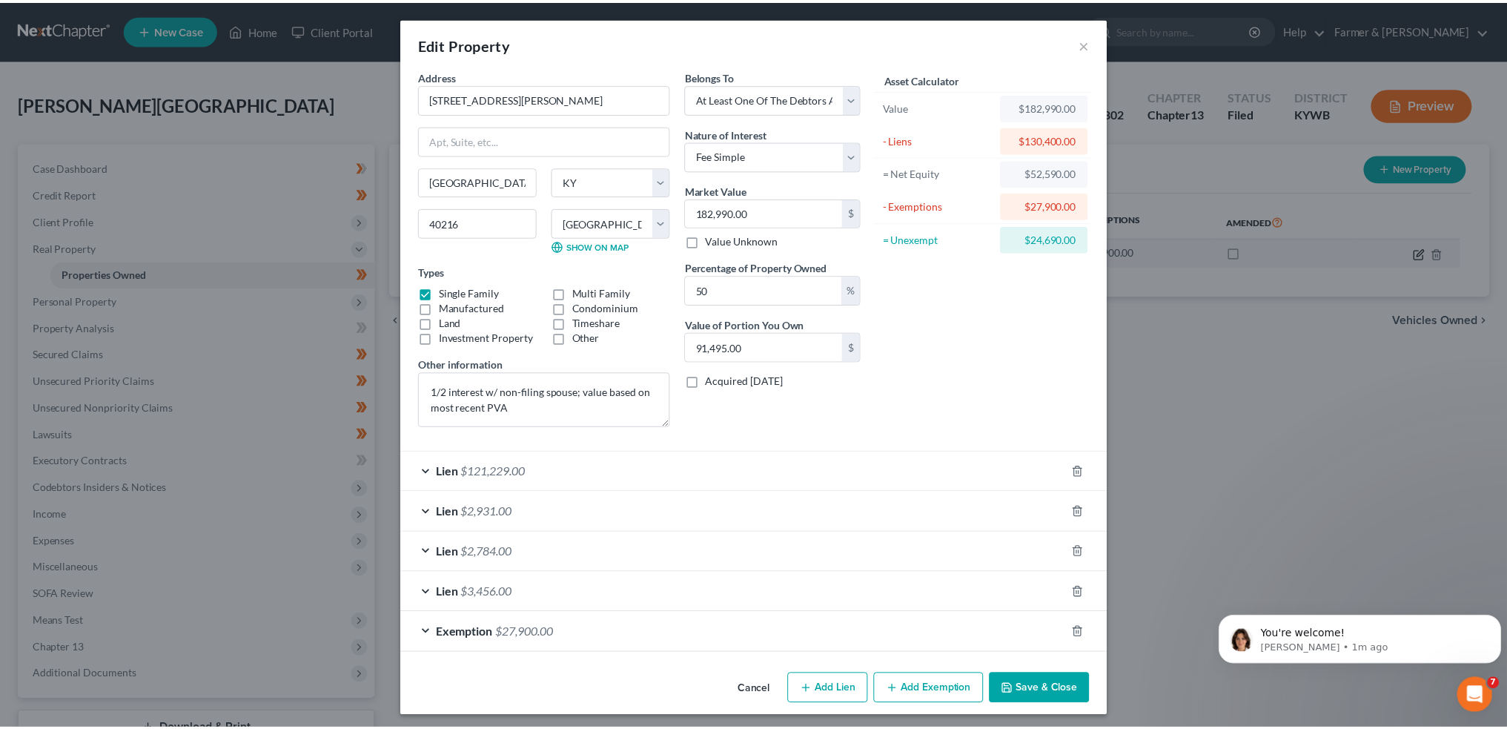
scroll to position [0, 0]
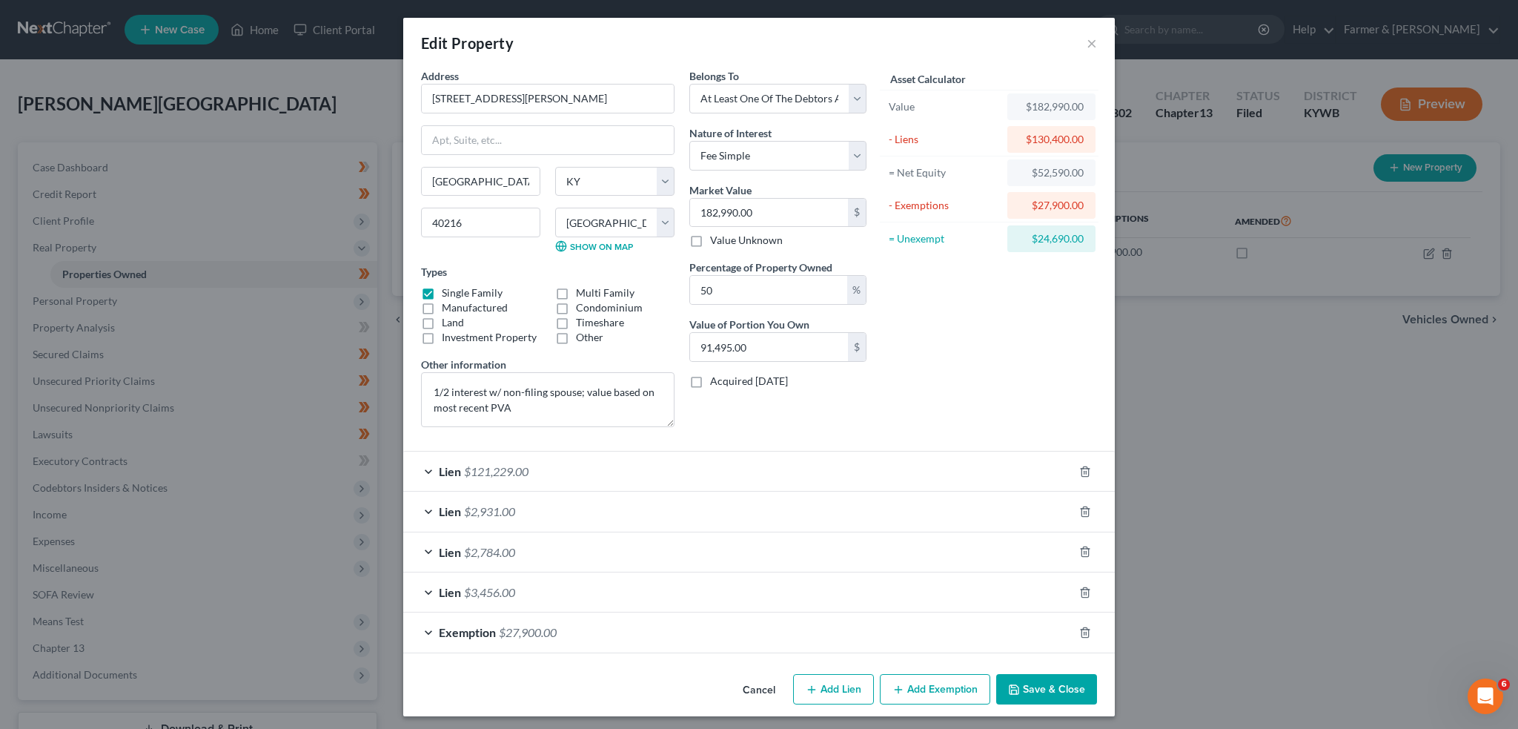
click at [853, 501] on div "Lien $2,931.00" at bounding box center [738, 511] width 670 height 39
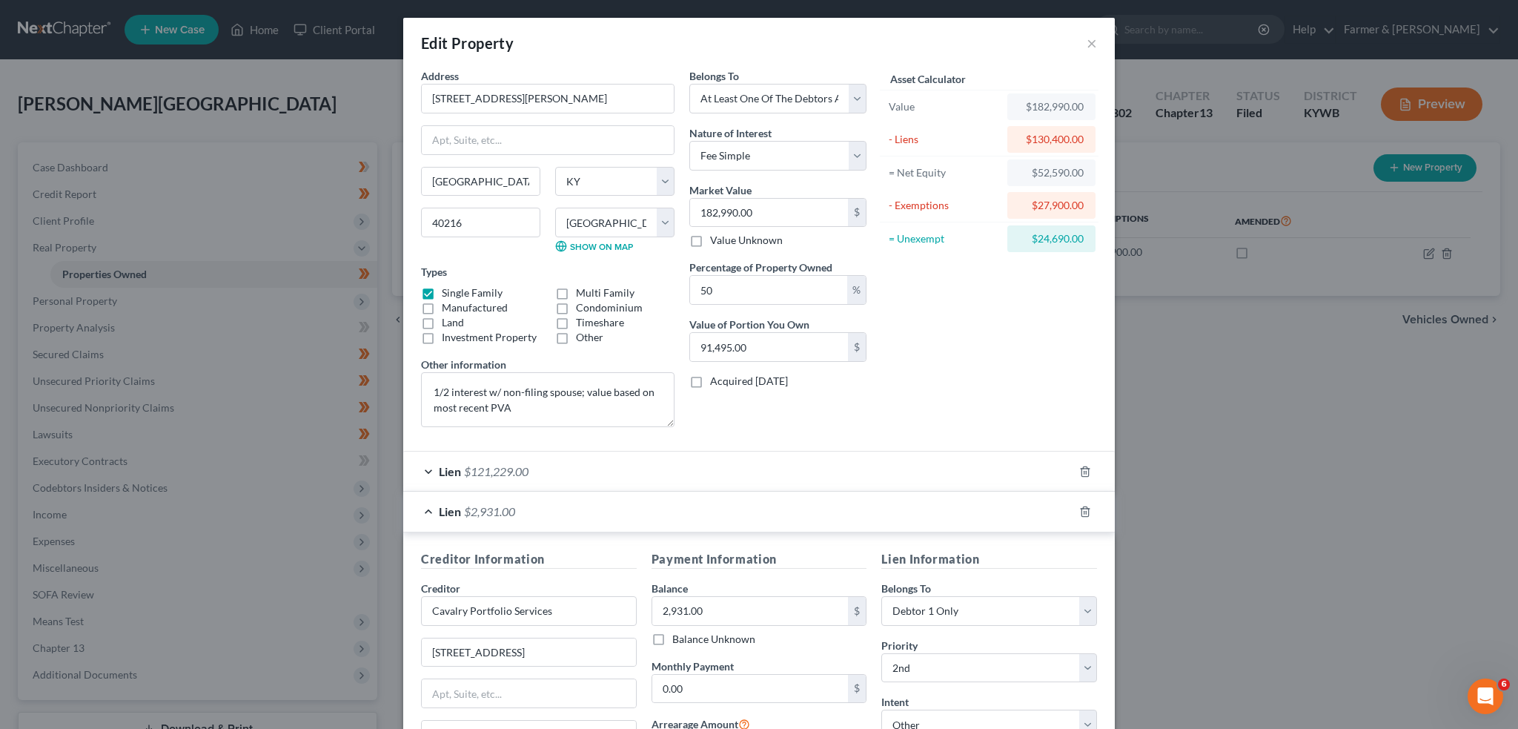
click at [853, 501] on div "Lien $2,931.00" at bounding box center [738, 511] width 670 height 39
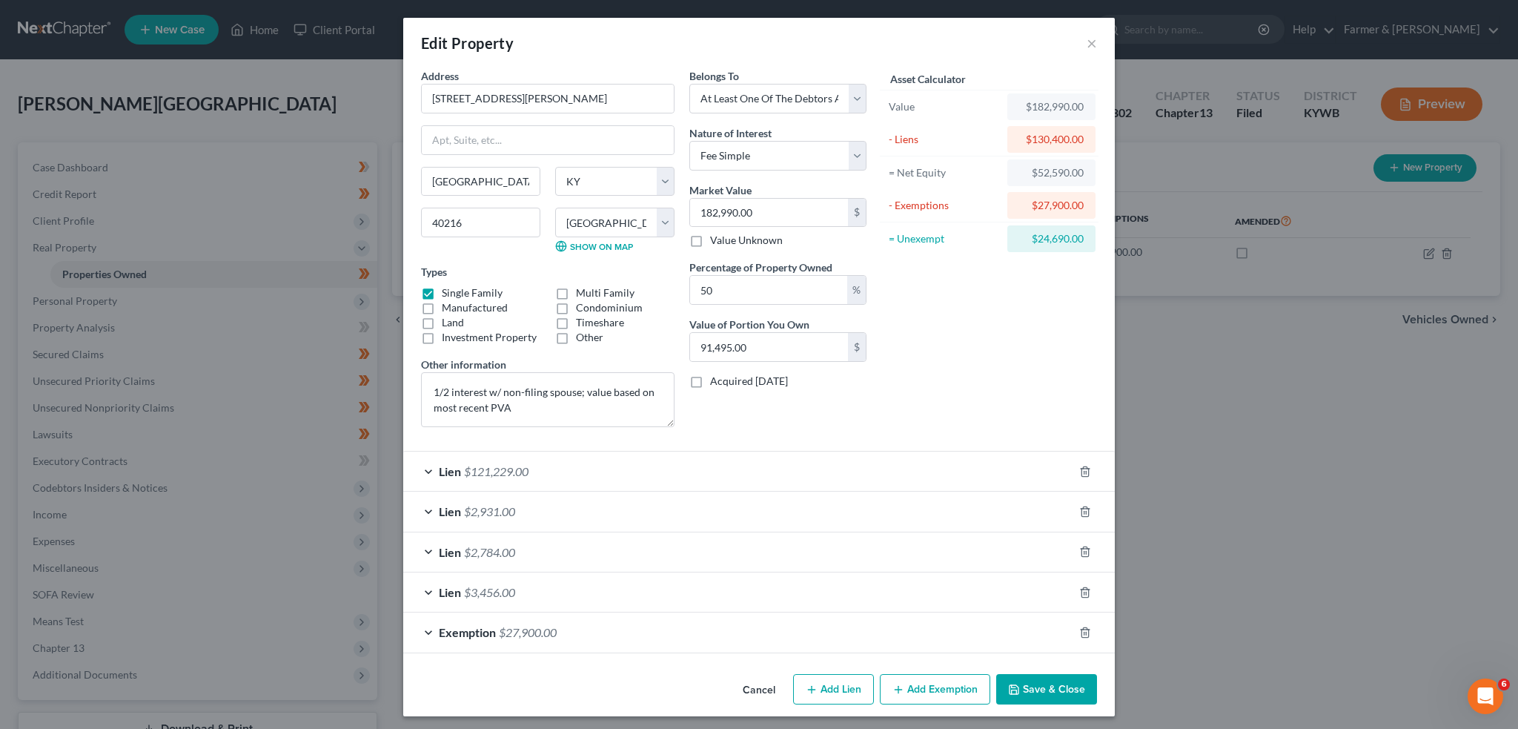
click at [1084, 691] on button "Save & Close" at bounding box center [1046, 689] width 101 height 31
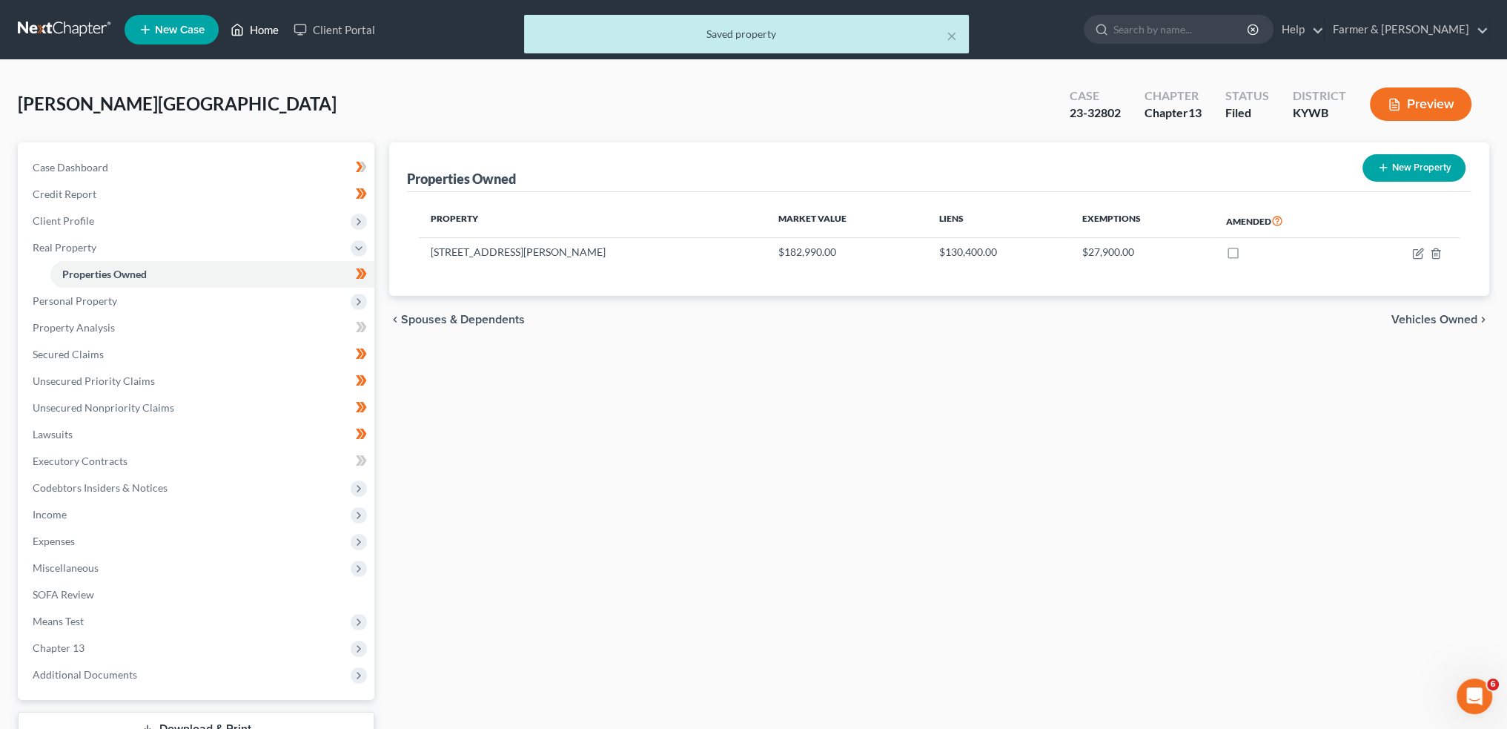
click at [258, 26] on div "× Saved property" at bounding box center [746, 38] width 1507 height 46
click at [251, 35] on div "× Saved property" at bounding box center [746, 38] width 1507 height 46
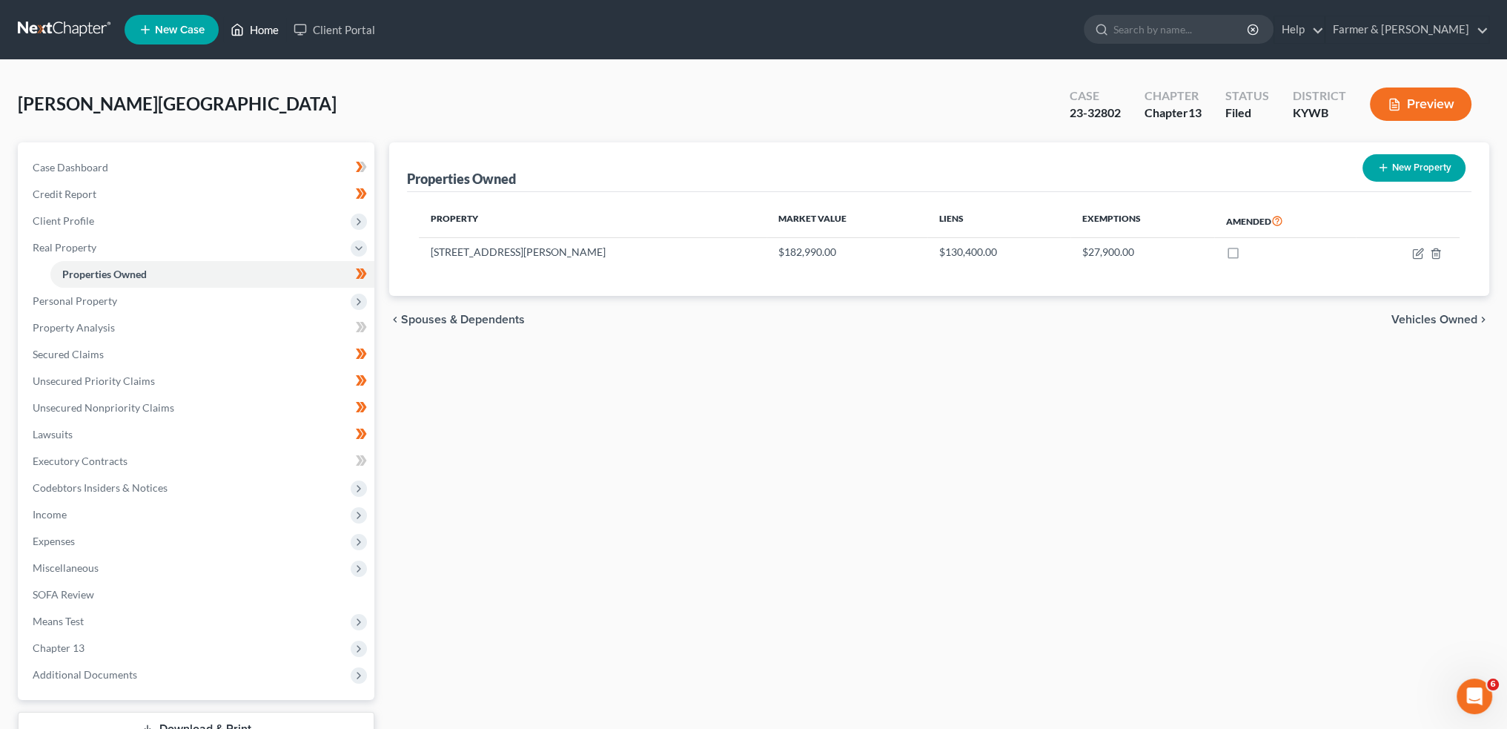
click at [249, 24] on link "Home" at bounding box center [254, 29] width 63 height 27
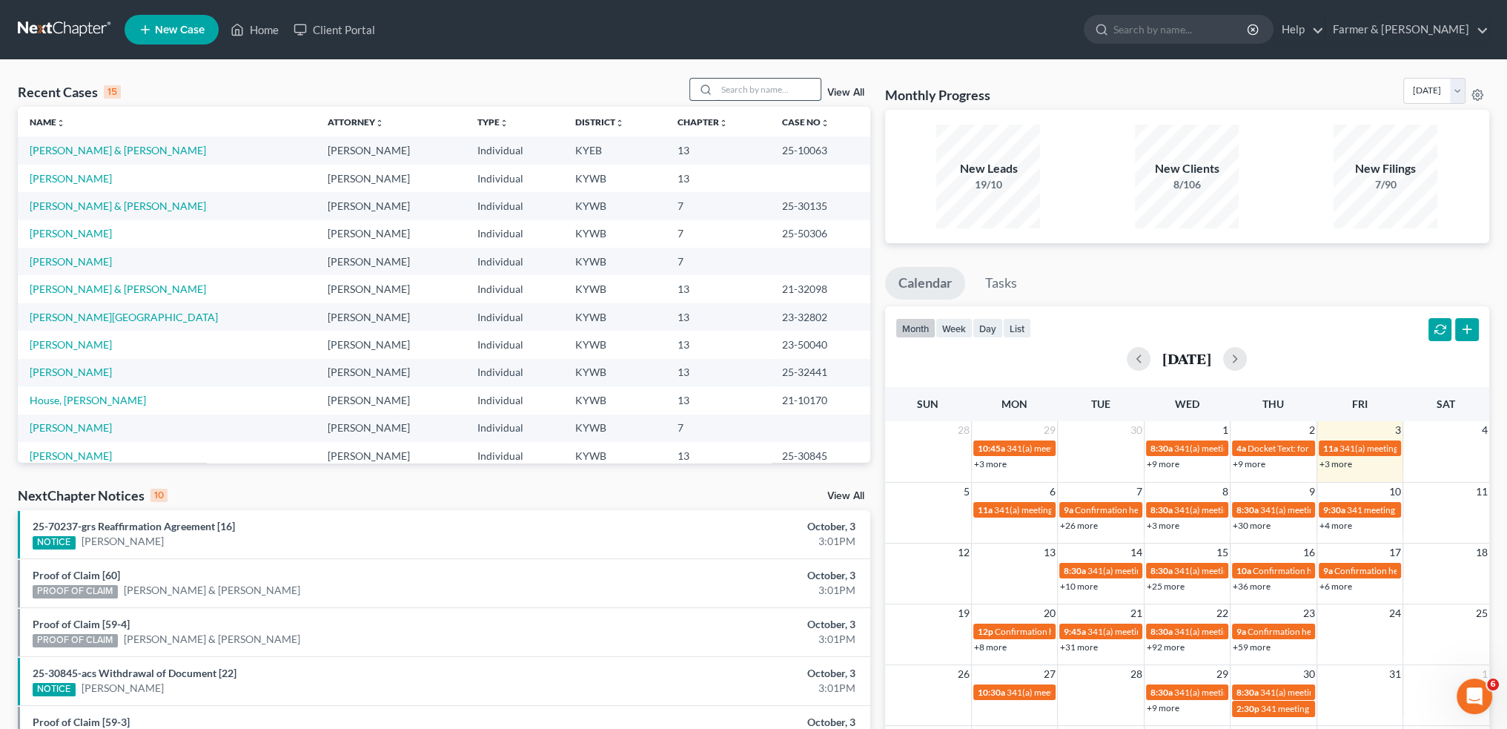
click at [741, 84] on input "search" at bounding box center [769, 89] width 104 height 21
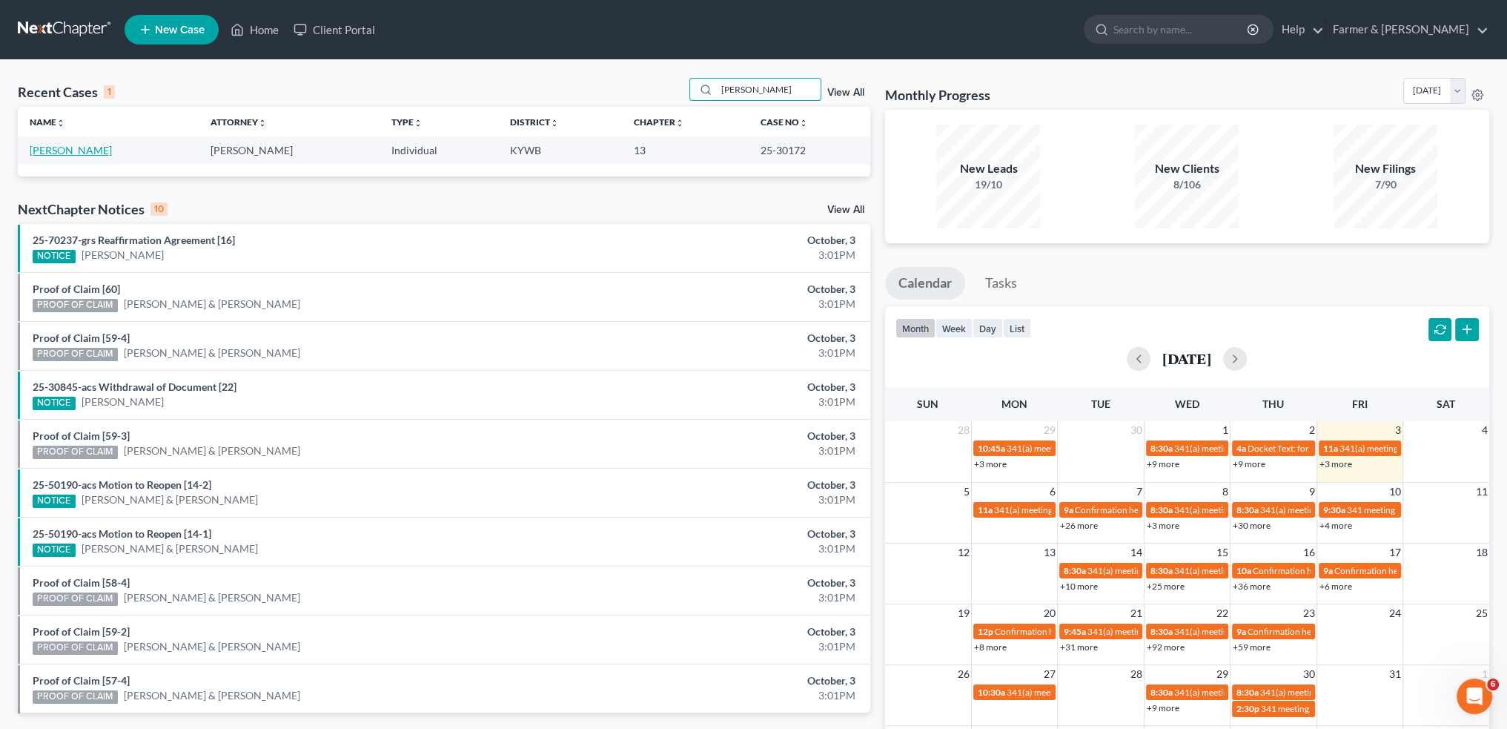
type input "jeffrey davis"
click at [39, 151] on link "Davis, Jeffrey" at bounding box center [71, 150] width 82 height 13
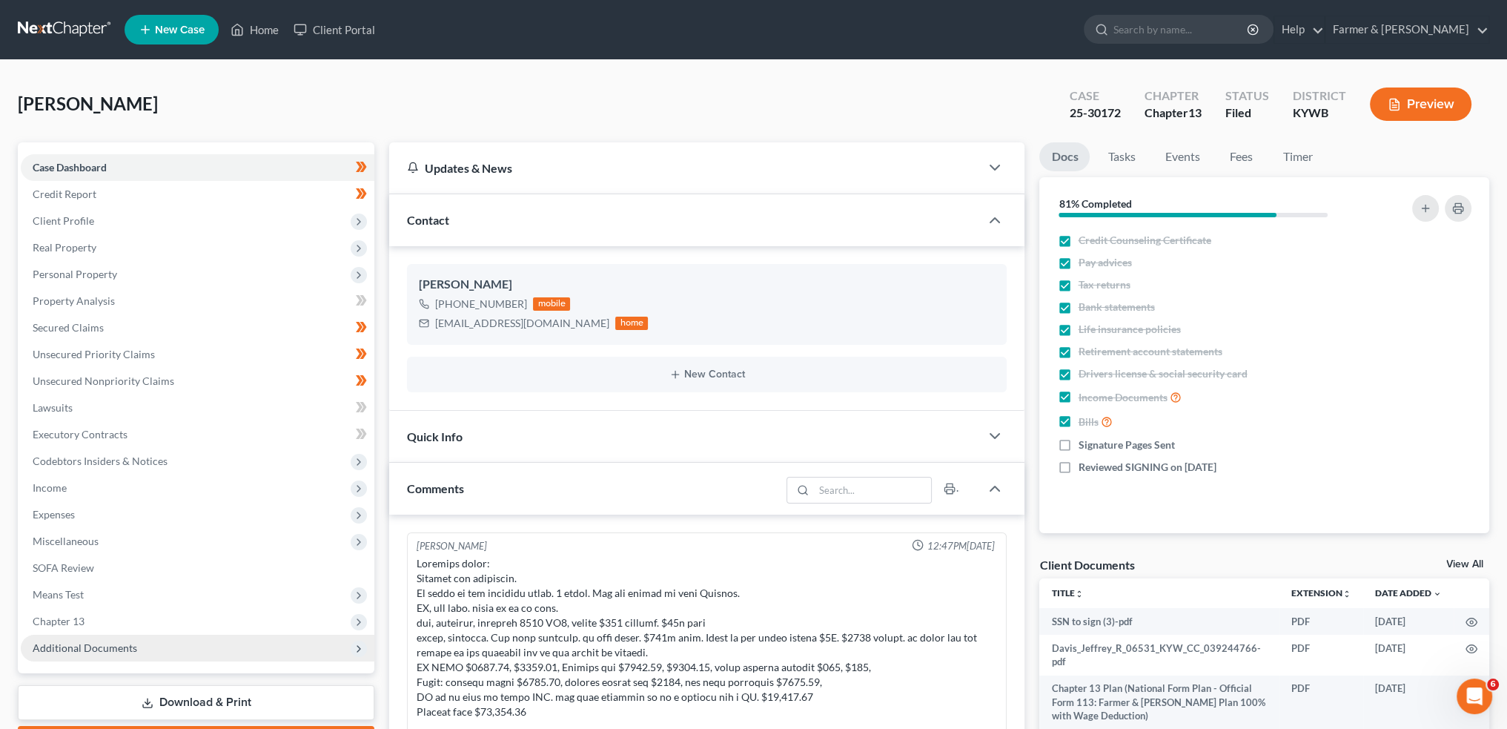
scroll to position [486, 0]
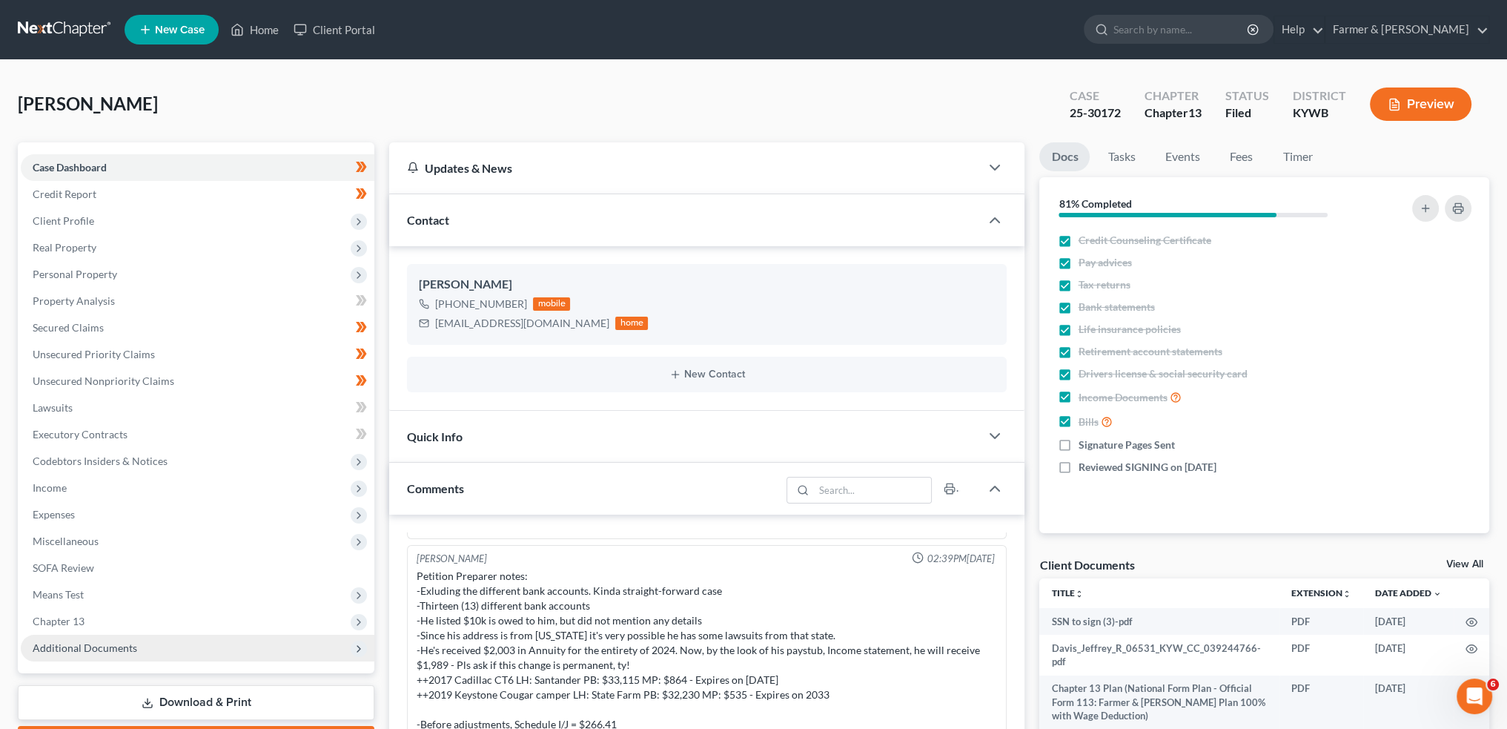
click at [100, 642] on span "Additional Documents" at bounding box center [85, 647] width 105 height 13
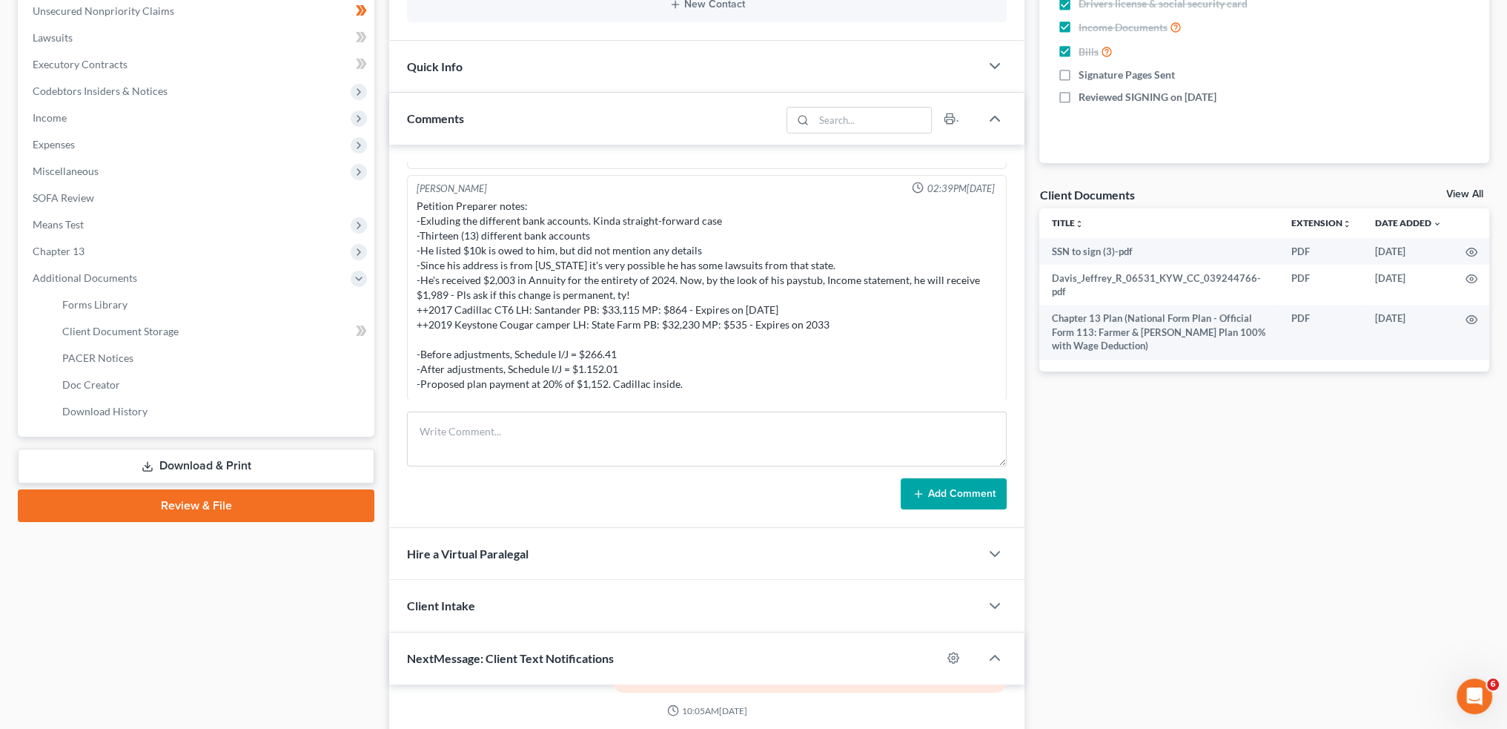
scroll to position [371, 0]
click at [130, 359] on span "PACER Notices" at bounding box center [97, 357] width 71 height 13
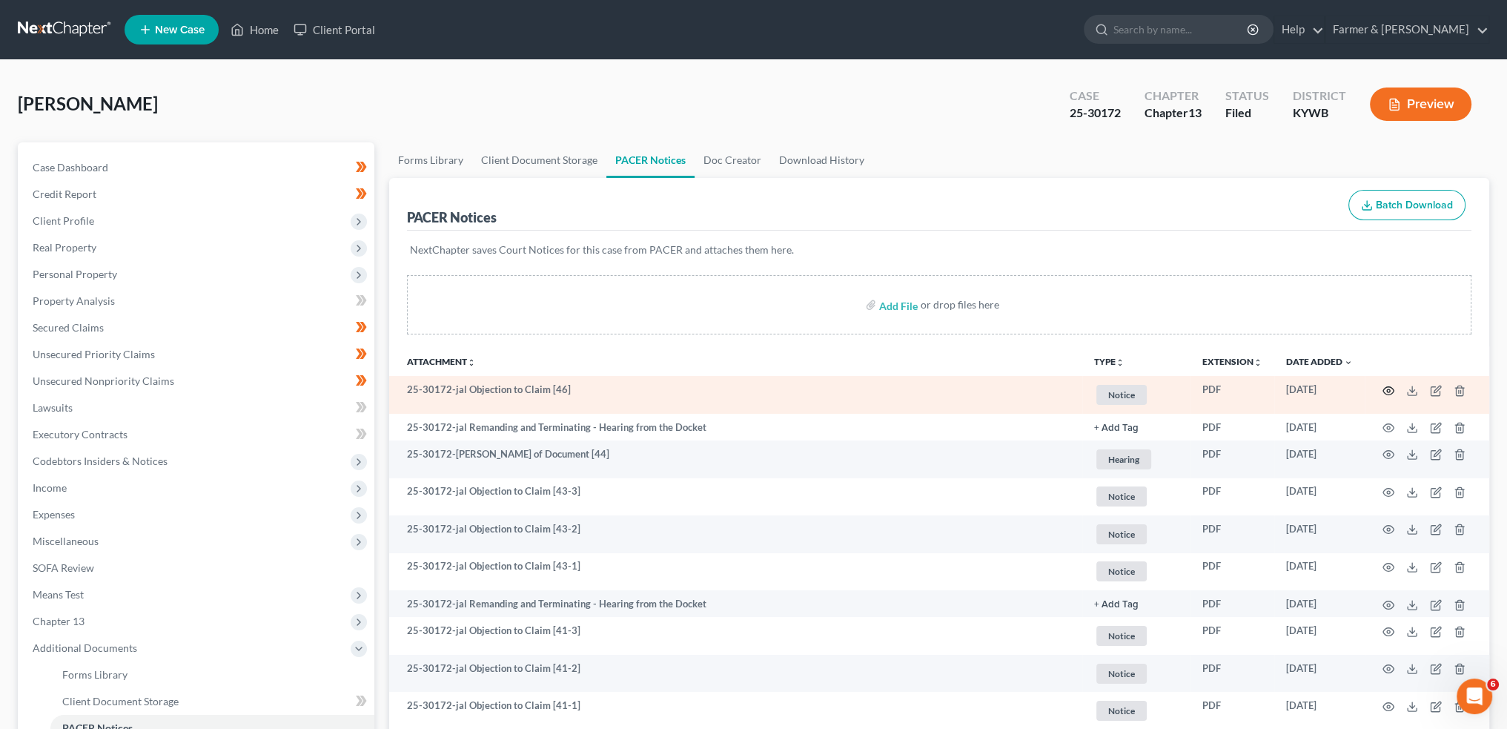
click at [1389, 387] on icon "button" at bounding box center [1389, 391] width 12 height 12
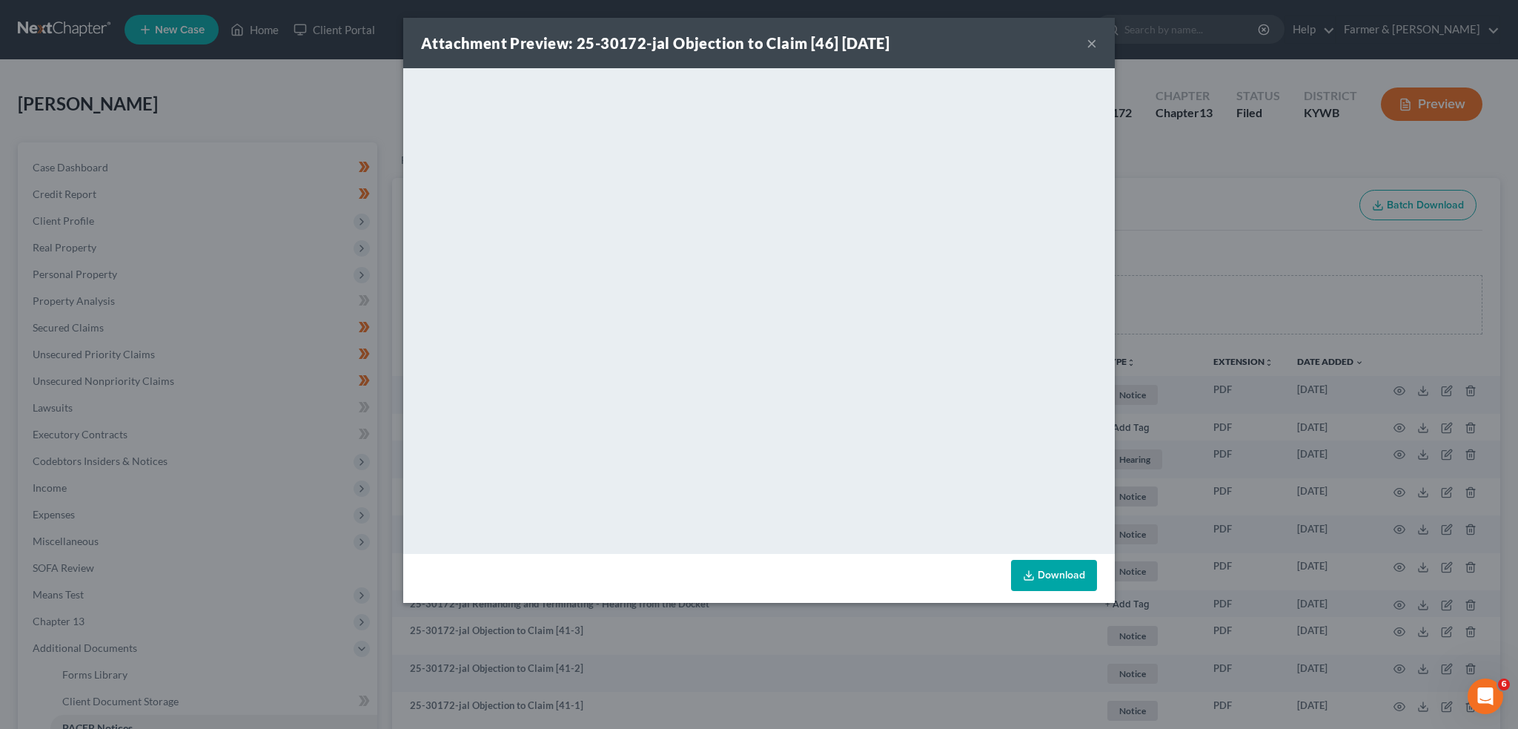
click at [1091, 40] on button "×" at bounding box center [1092, 43] width 10 height 18
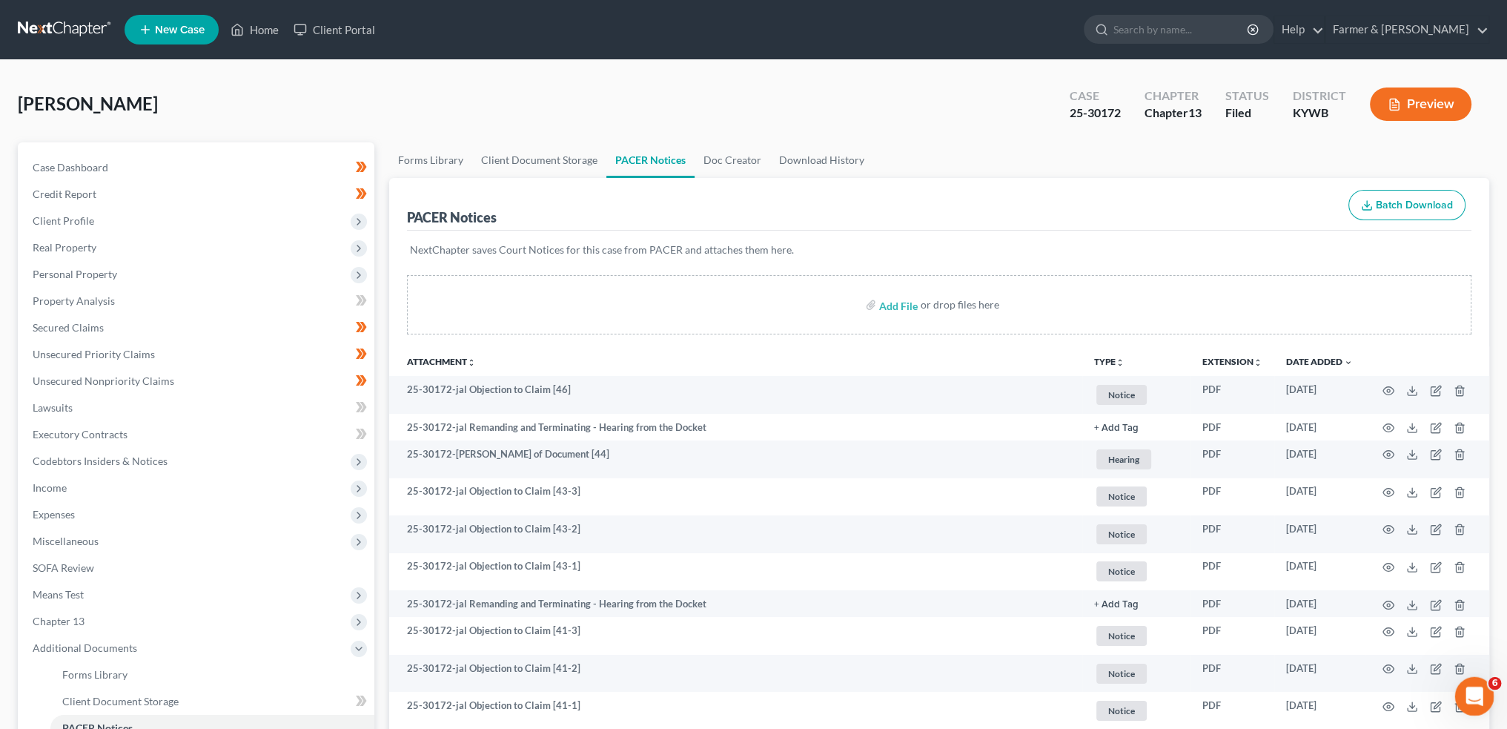
click at [1472, 686] on icon "Open Intercom Messenger" at bounding box center [1472, 694] width 24 height 24
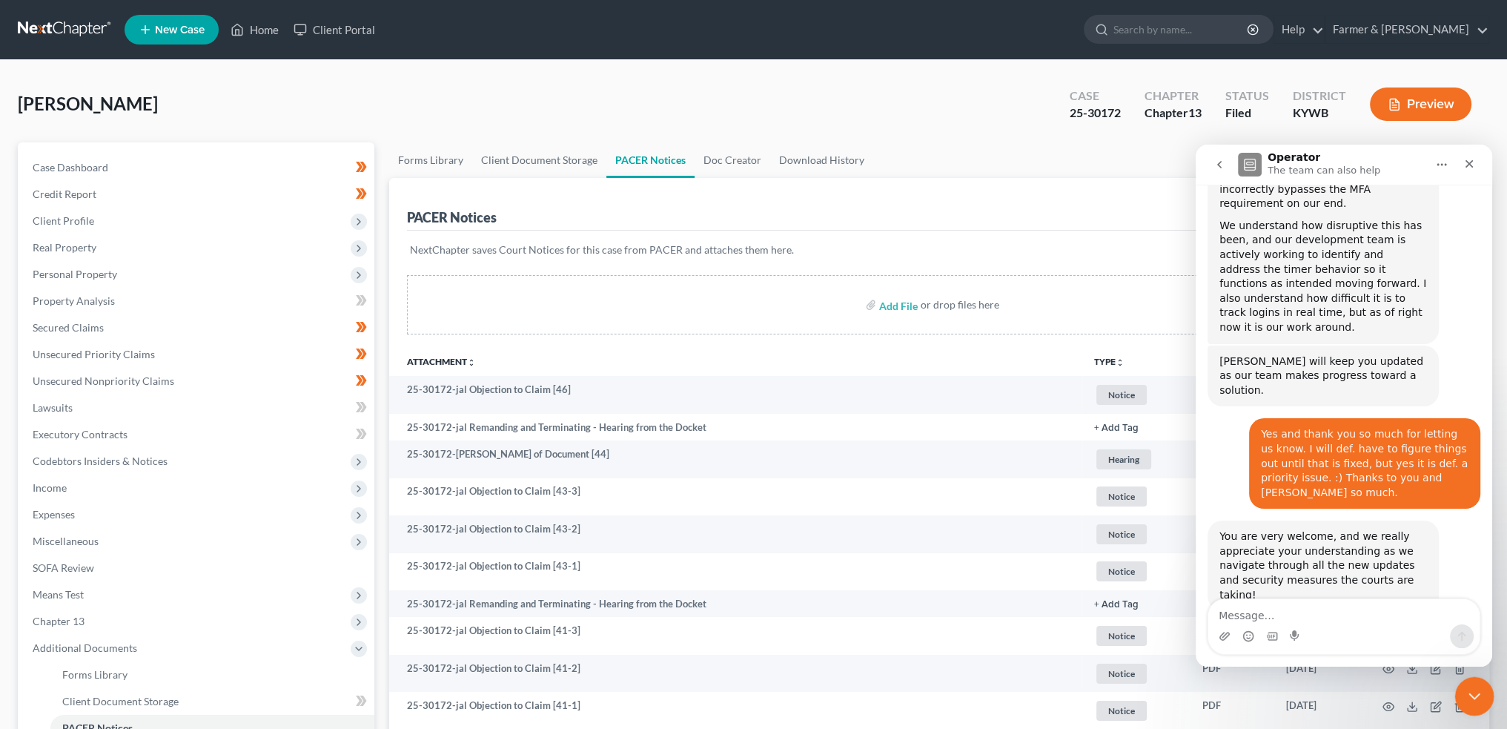
scroll to position [20597, 0]
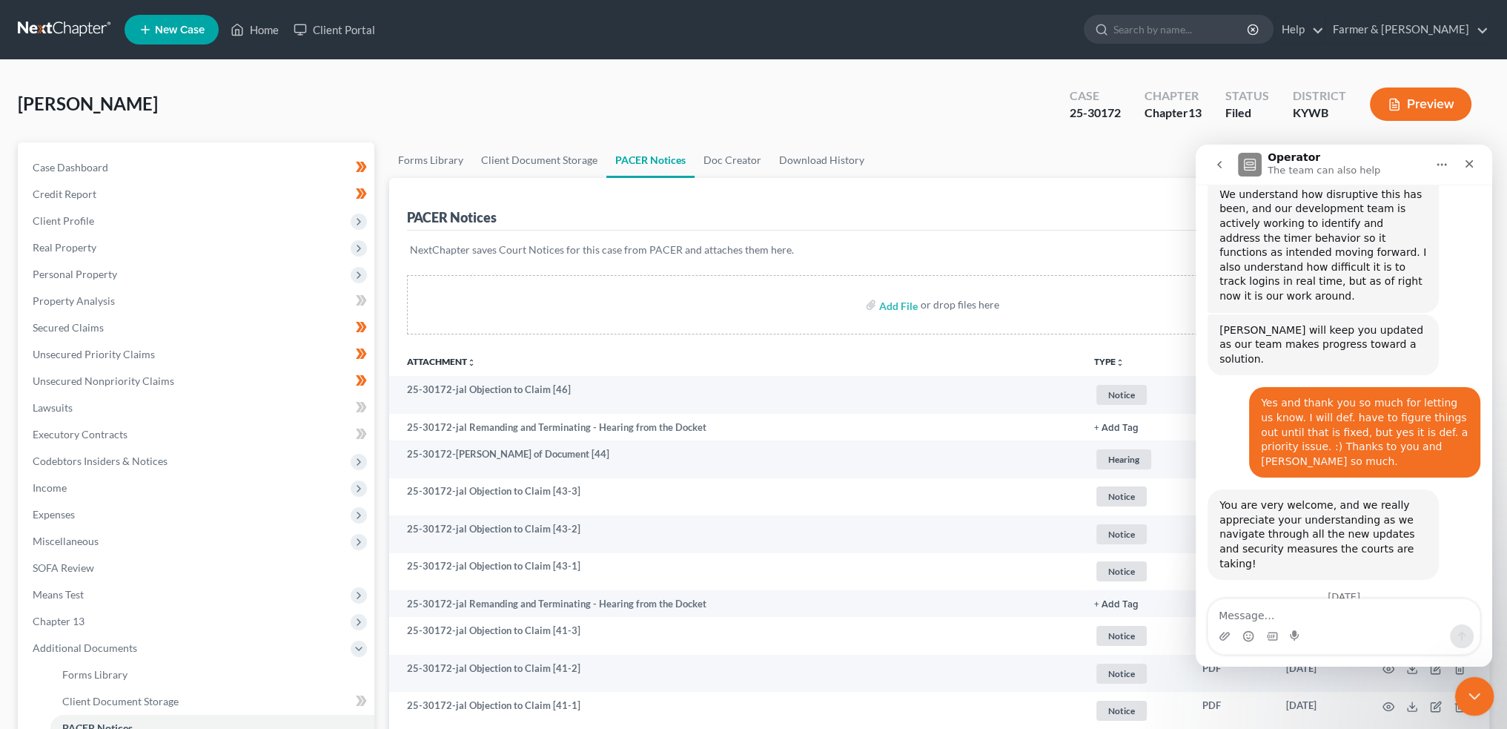
click at [1472, 685] on icon "Close Intercom Messenger" at bounding box center [1472, 694] width 18 height 18
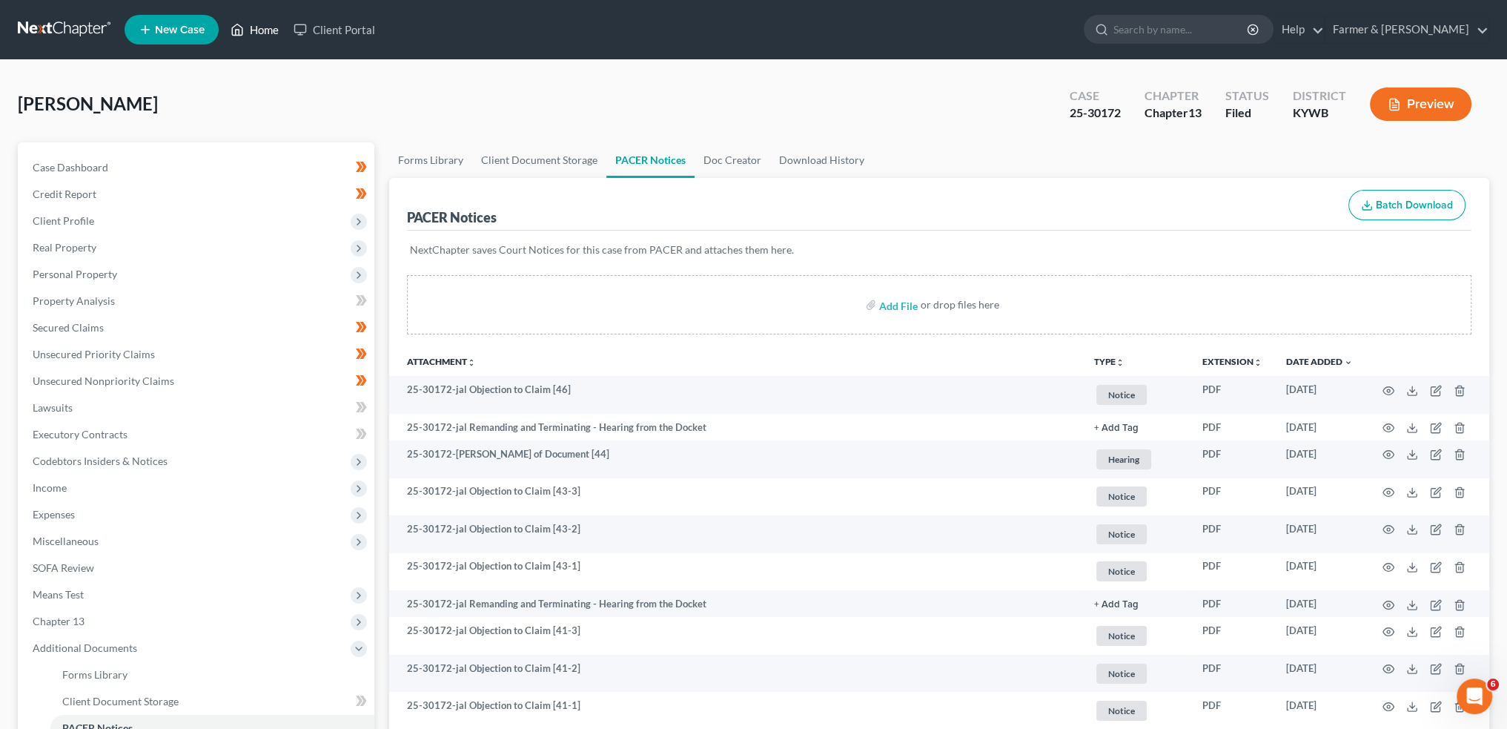
click at [242, 30] on icon at bounding box center [237, 30] width 13 height 18
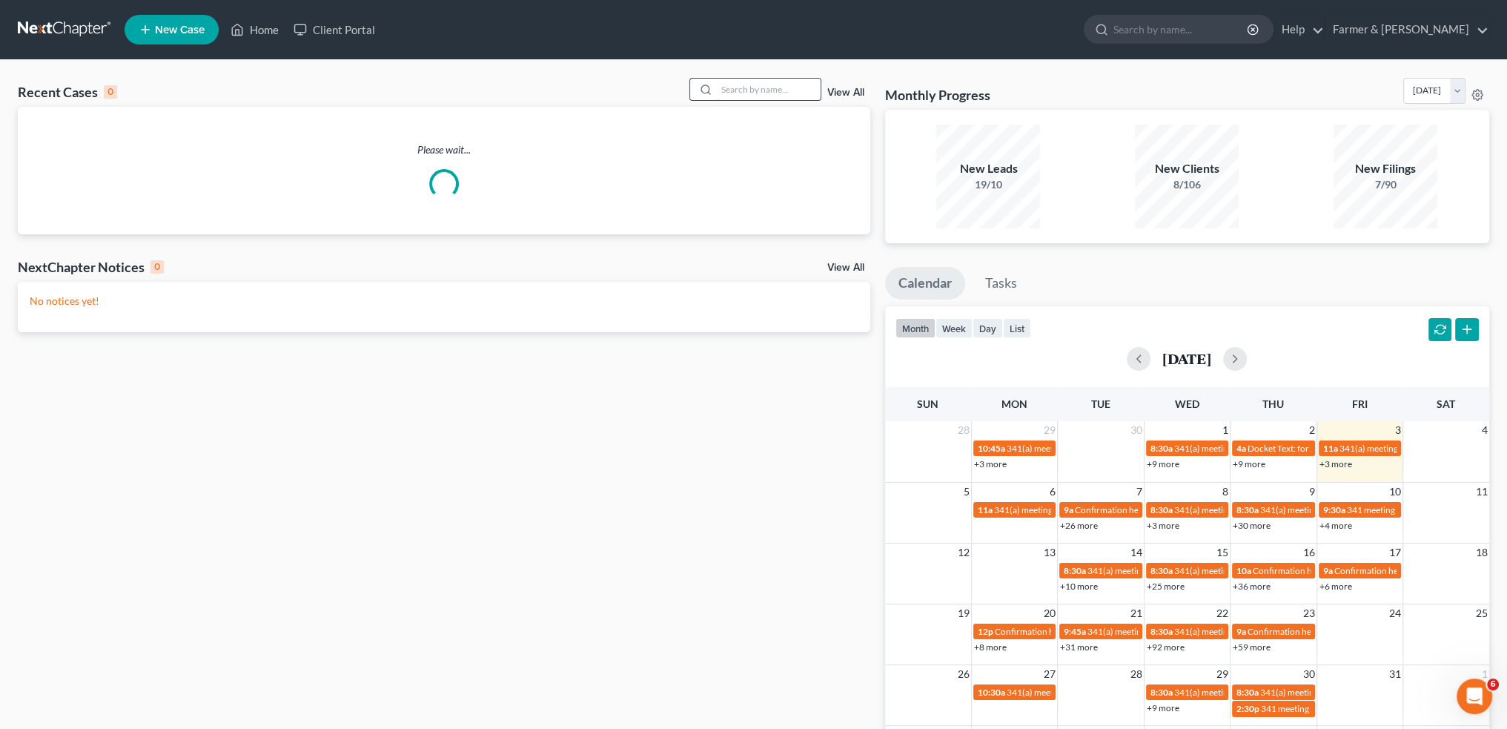
click at [776, 94] on input "search" at bounding box center [769, 89] width 104 height 21
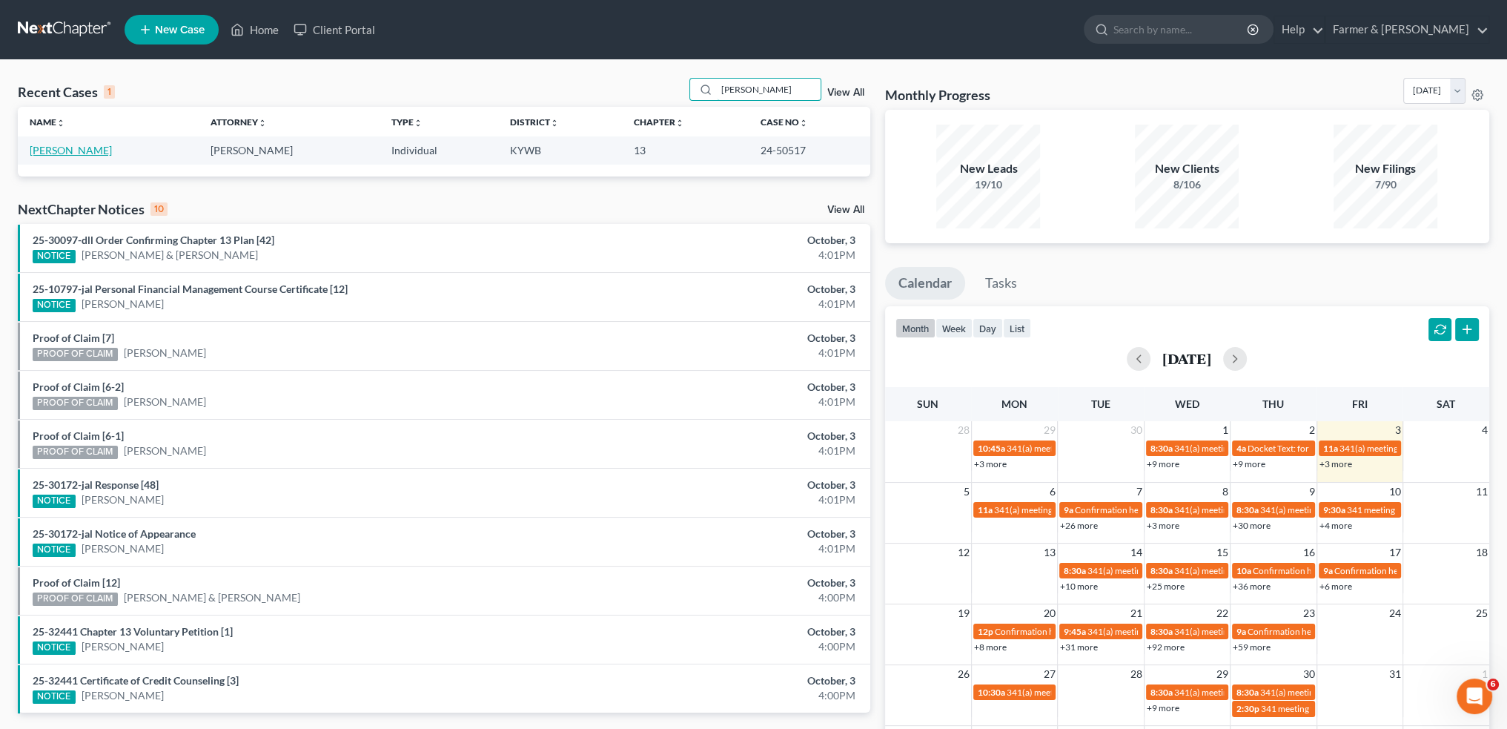
type input "latasia watts"
click at [64, 145] on link "Watts, LaTasia" at bounding box center [71, 150] width 82 height 13
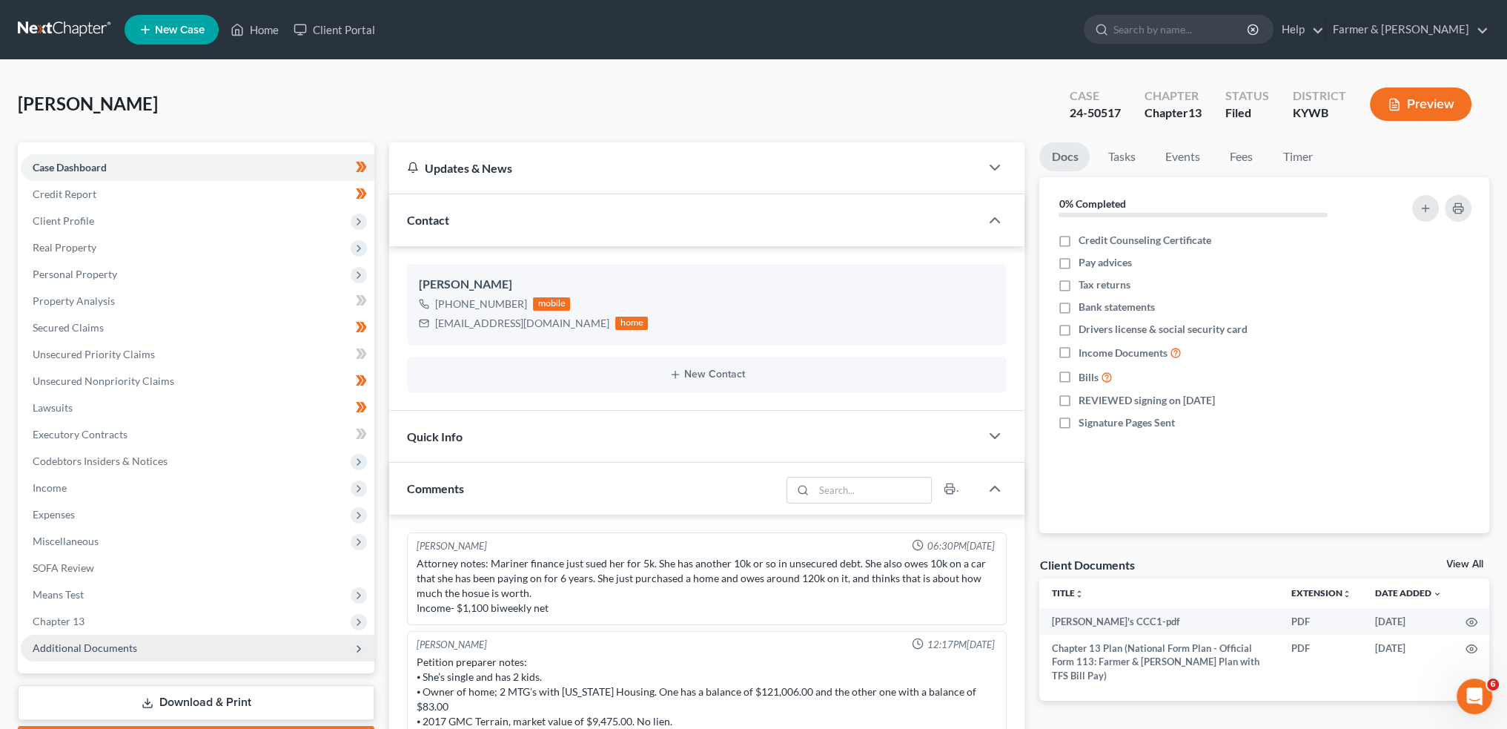
scroll to position [154, 0]
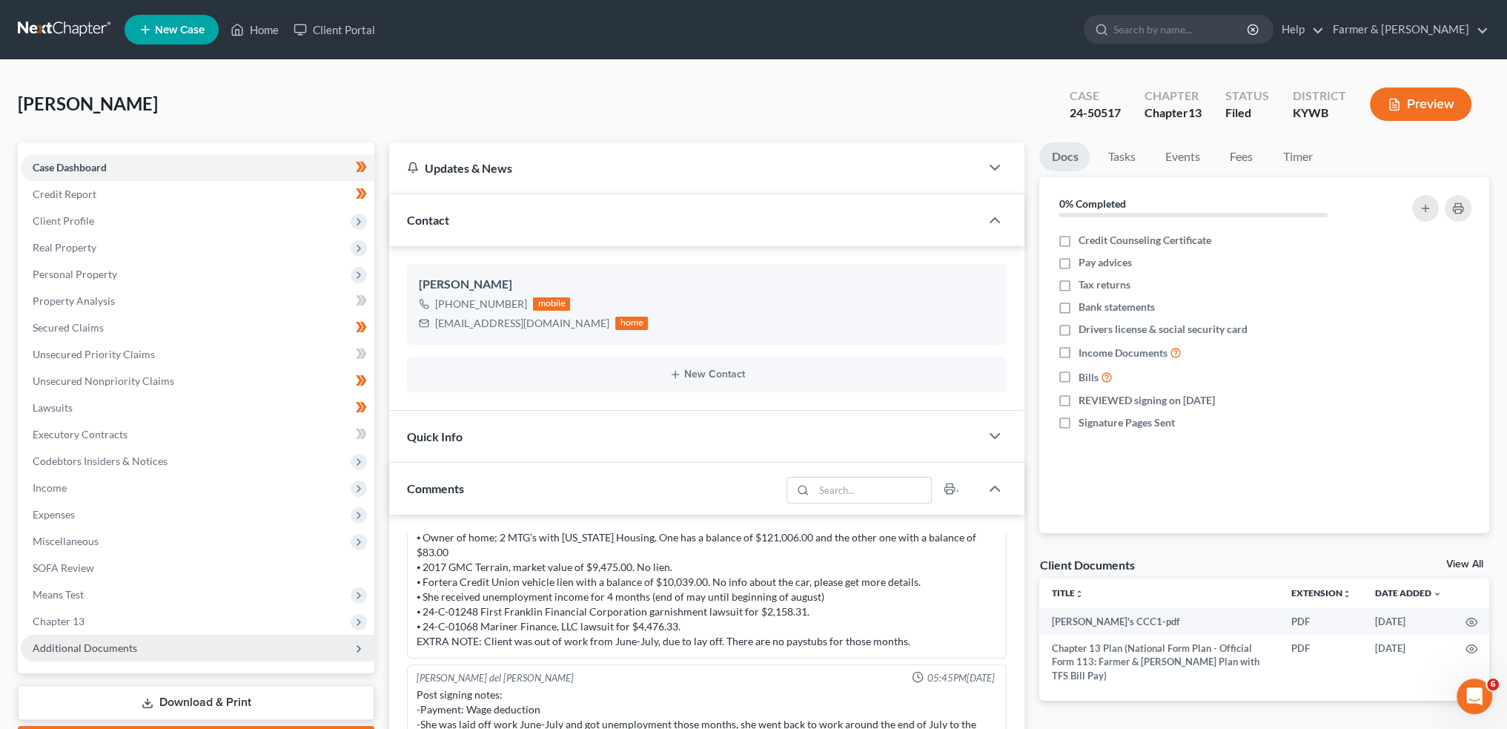
click at [113, 652] on span "Additional Documents" at bounding box center [85, 647] width 105 height 13
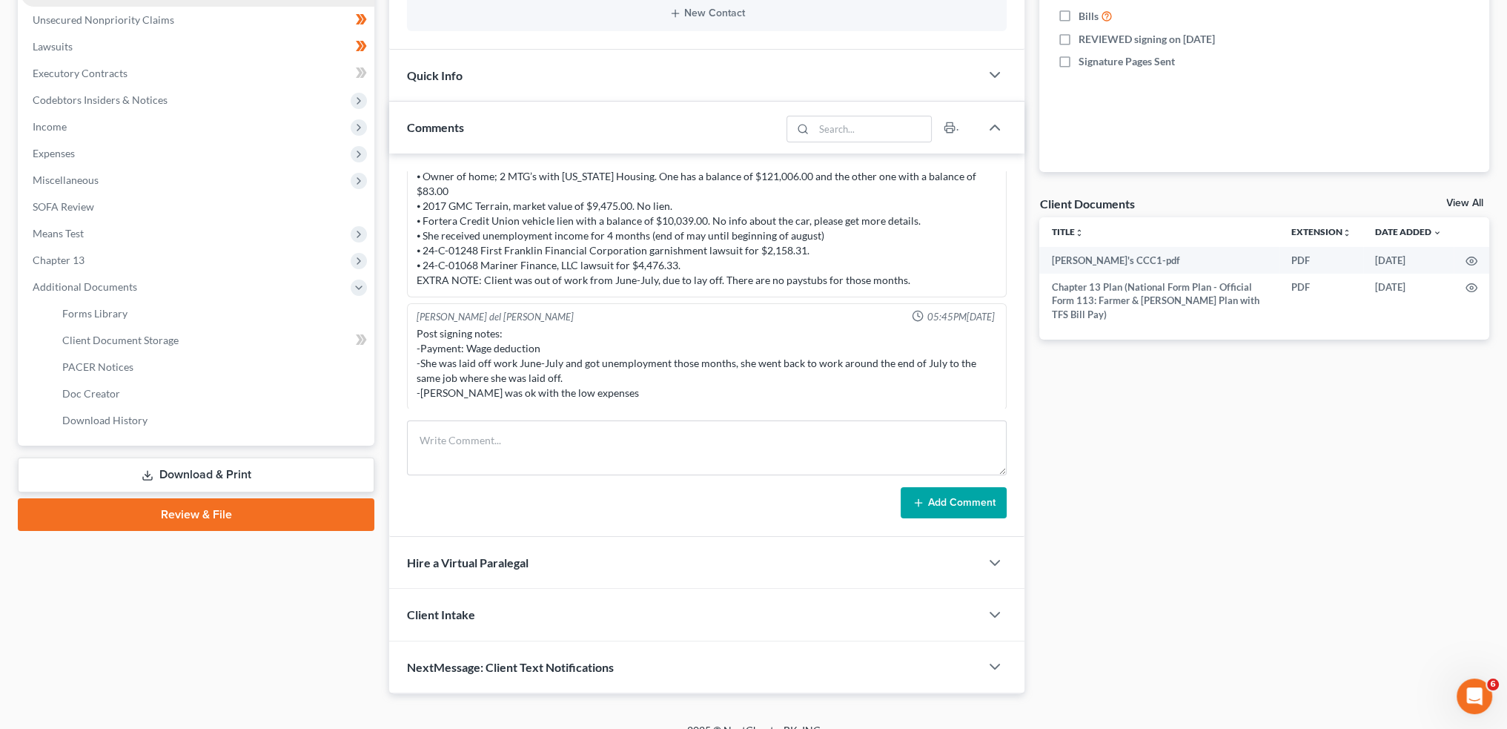
scroll to position [371, 0]
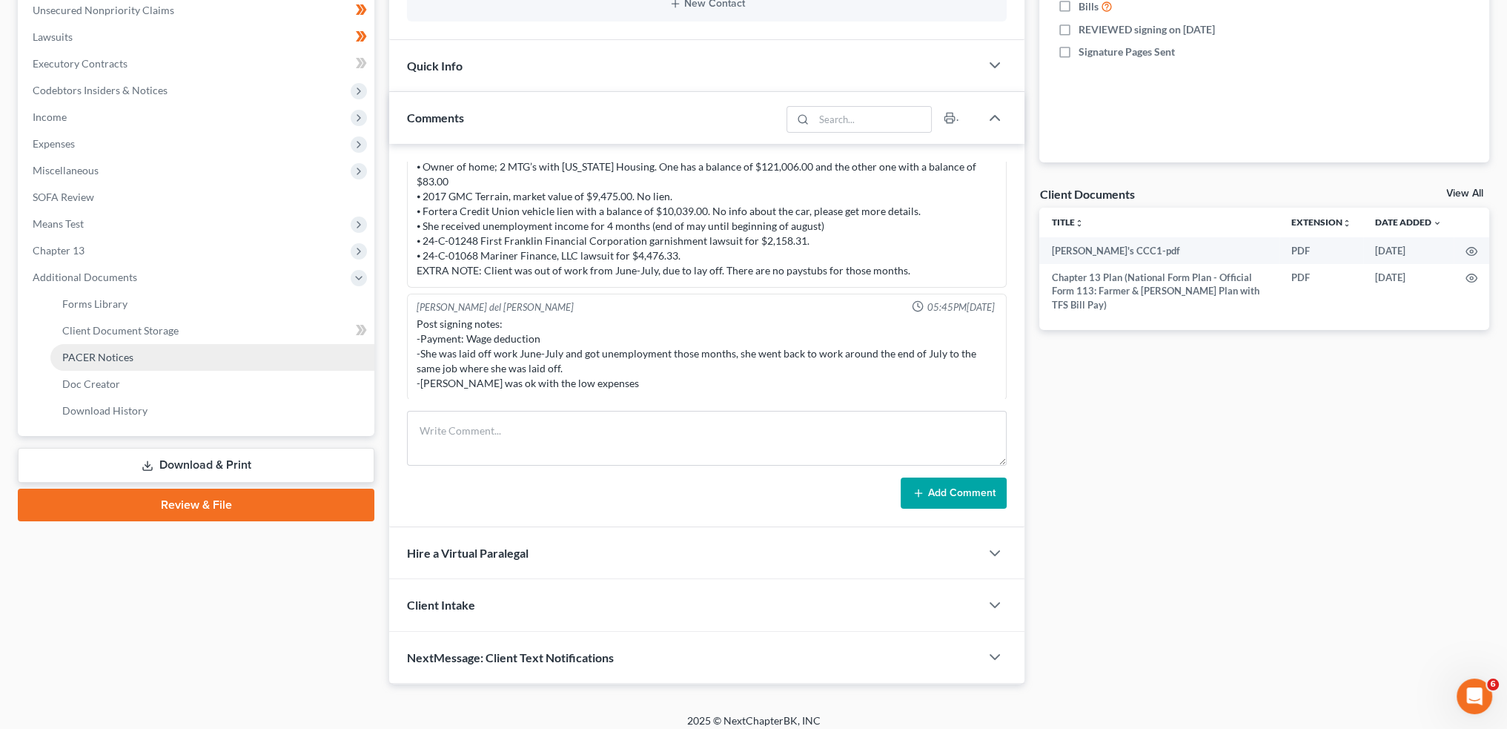
click at [165, 361] on link "PACER Notices" at bounding box center [212, 357] width 324 height 27
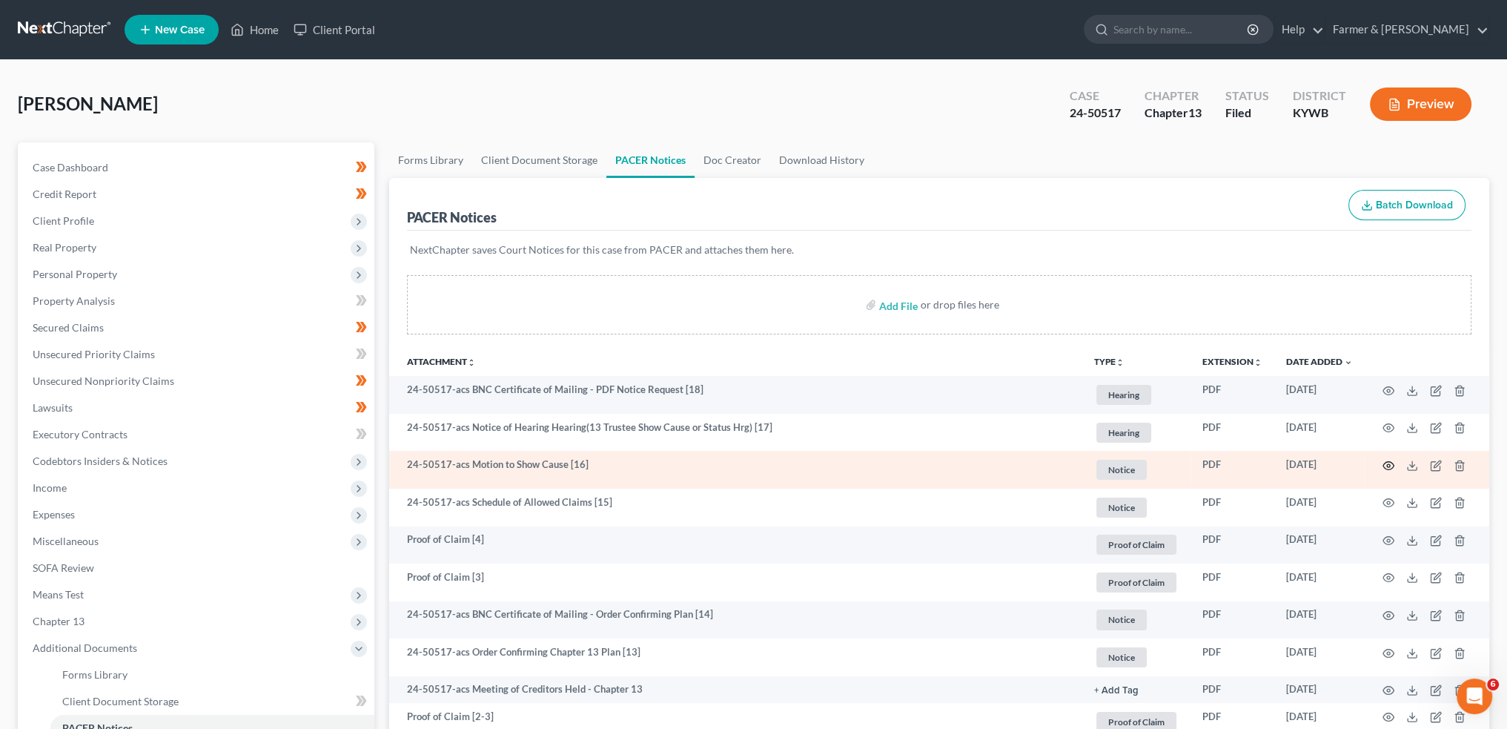
click at [1391, 466] on icon "button" at bounding box center [1389, 466] width 12 height 12
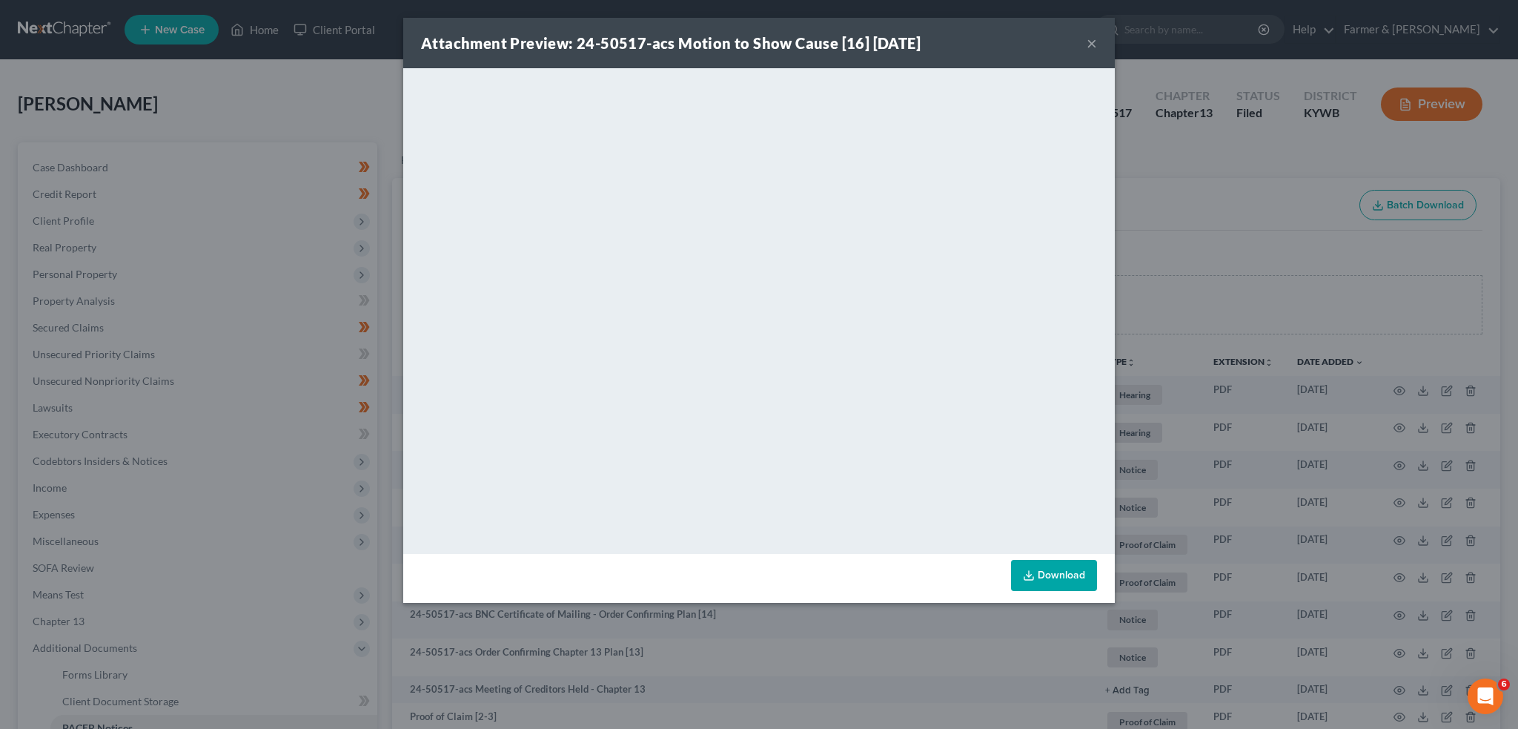
click at [1092, 38] on button "×" at bounding box center [1092, 43] width 10 height 18
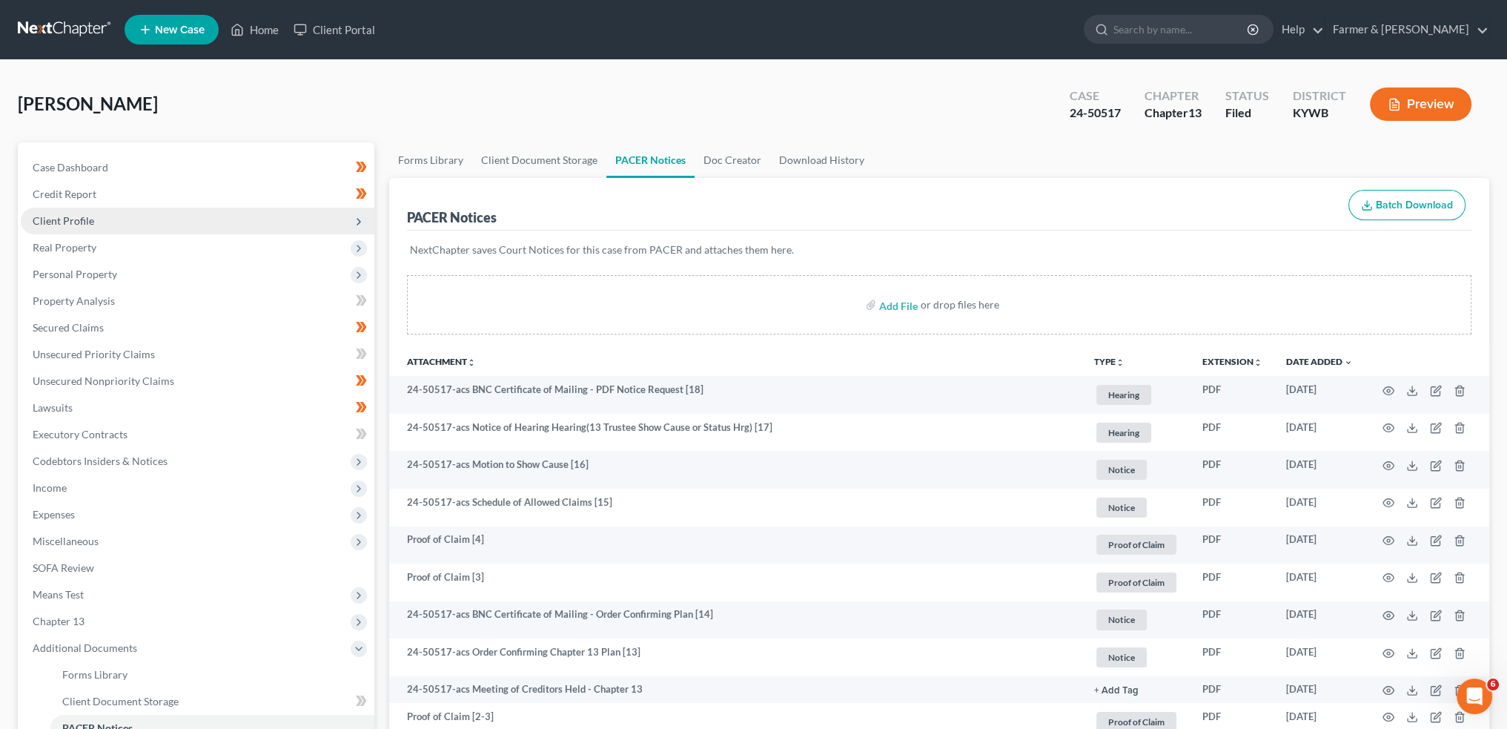
click at [166, 222] on span "Client Profile" at bounding box center [198, 221] width 354 height 27
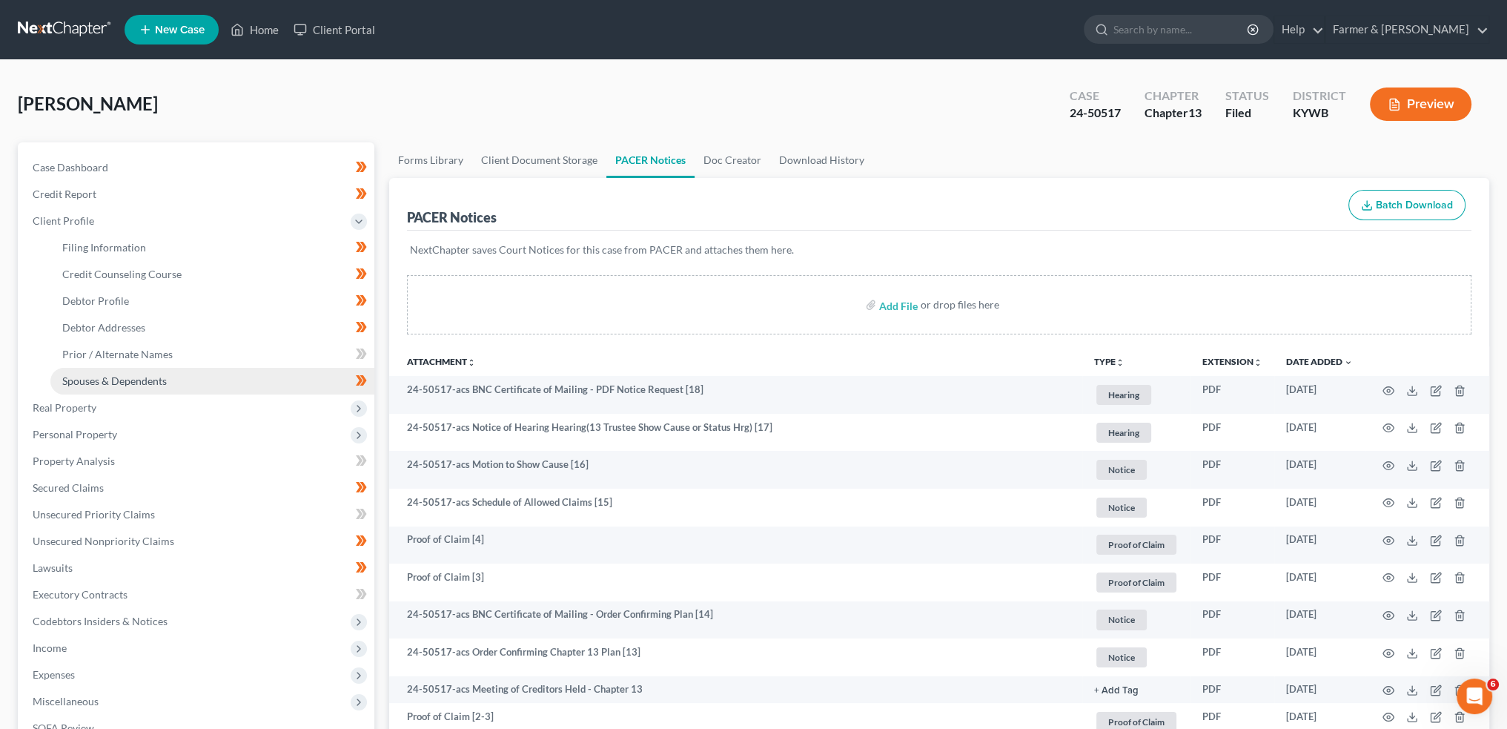
click at [190, 374] on link "Spouses & Dependents" at bounding box center [212, 381] width 324 height 27
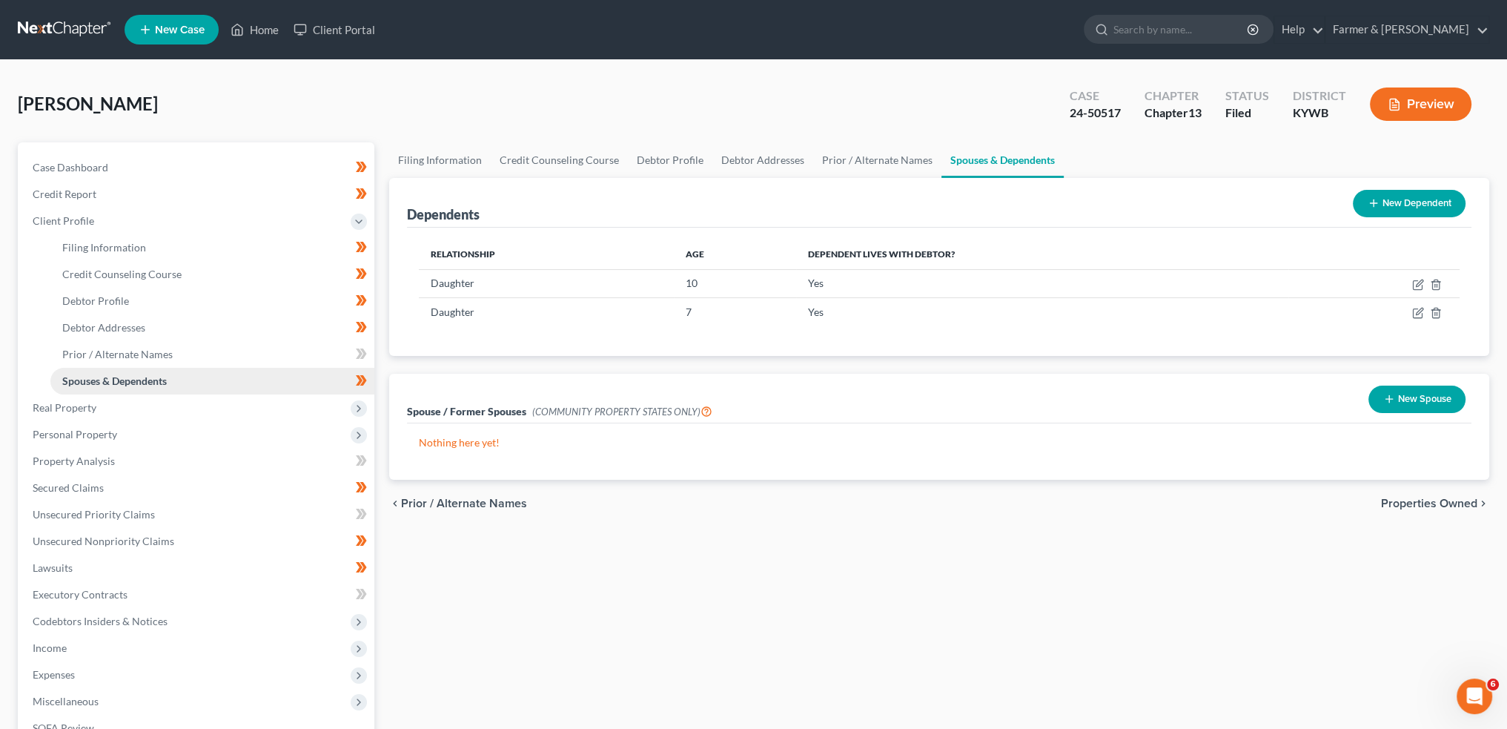
scroll to position [123, 0]
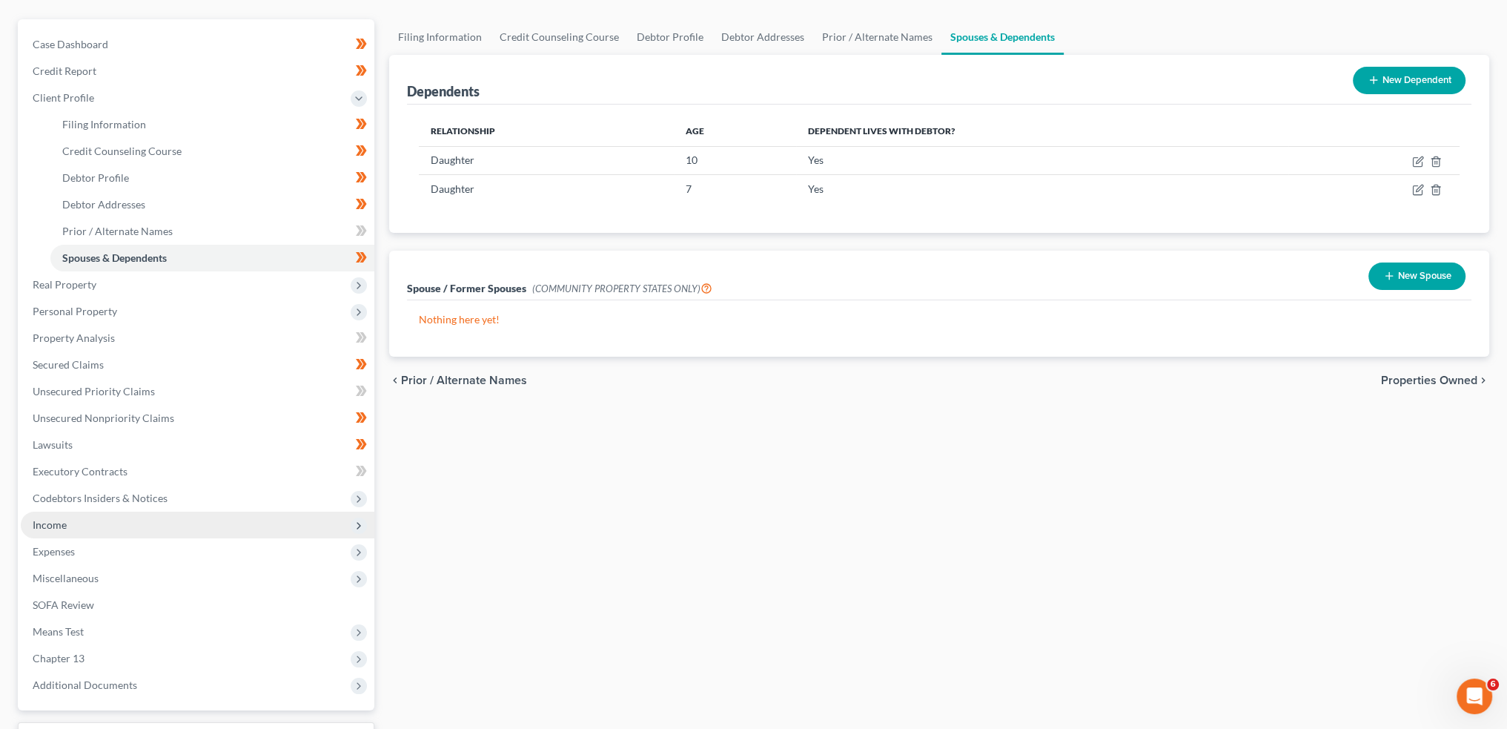
click at [139, 522] on span "Income" at bounding box center [198, 525] width 354 height 27
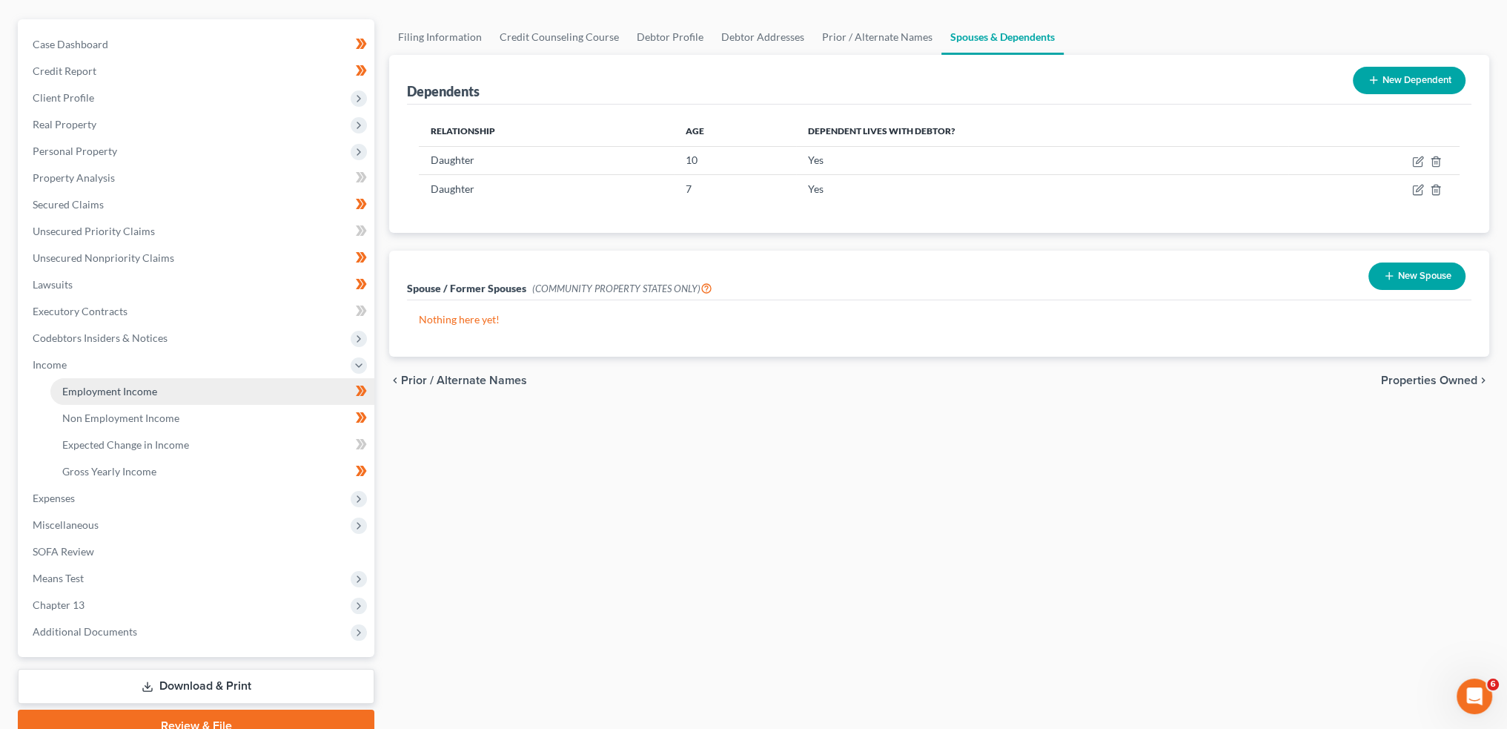
click at [142, 388] on span "Employment Income" at bounding box center [109, 391] width 95 height 13
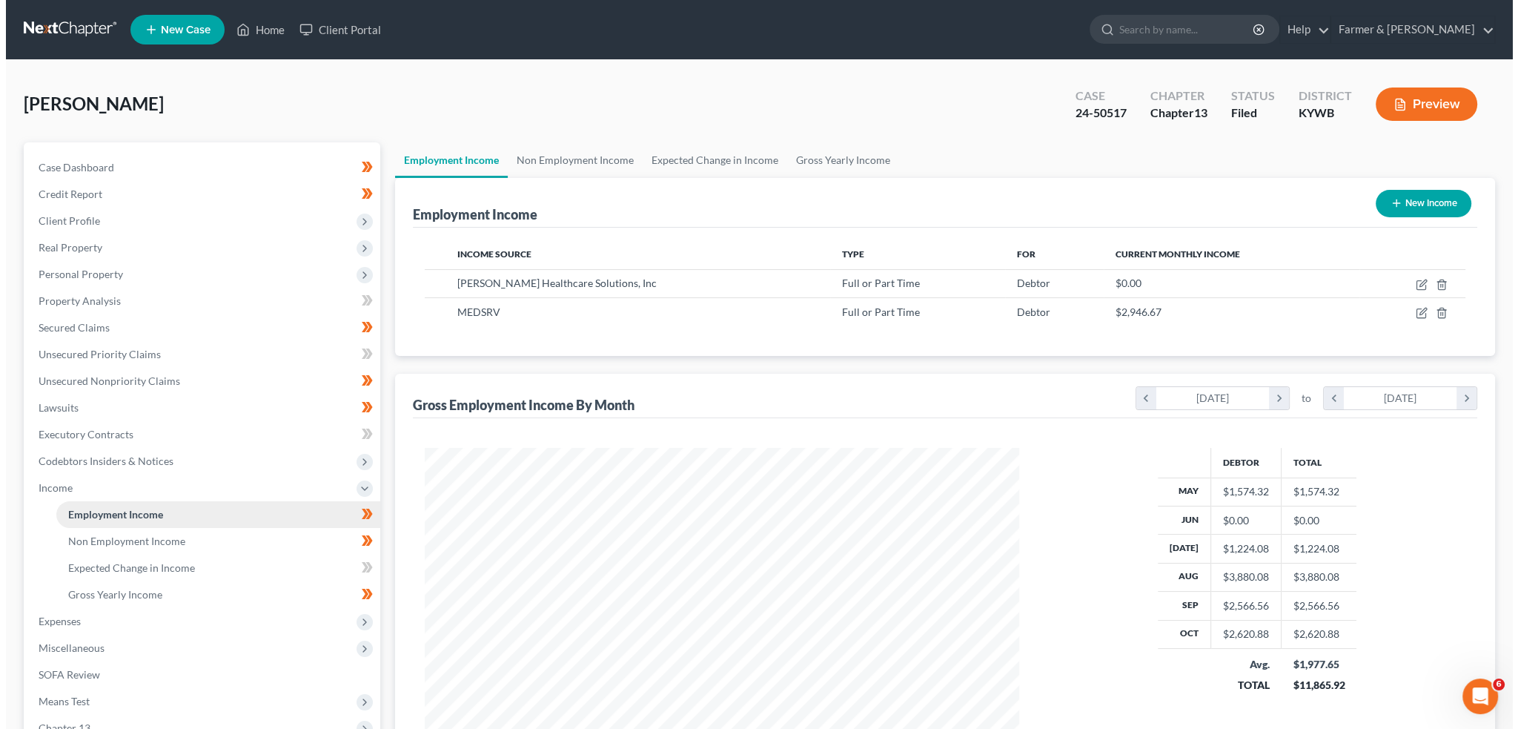
scroll to position [297, 623]
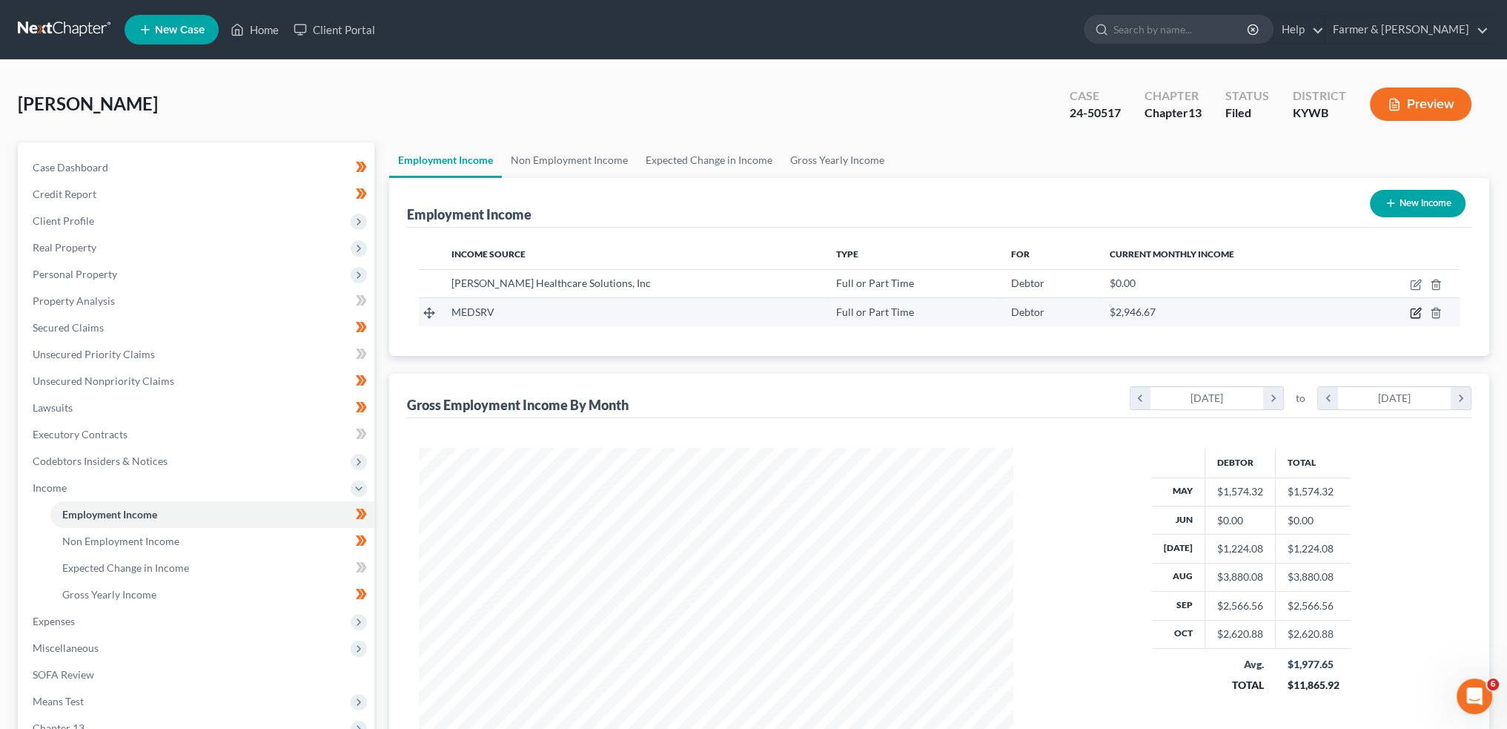
click at [1417, 314] on icon "button" at bounding box center [1416, 313] width 12 height 12
select select "0"
select select "44"
select select "2"
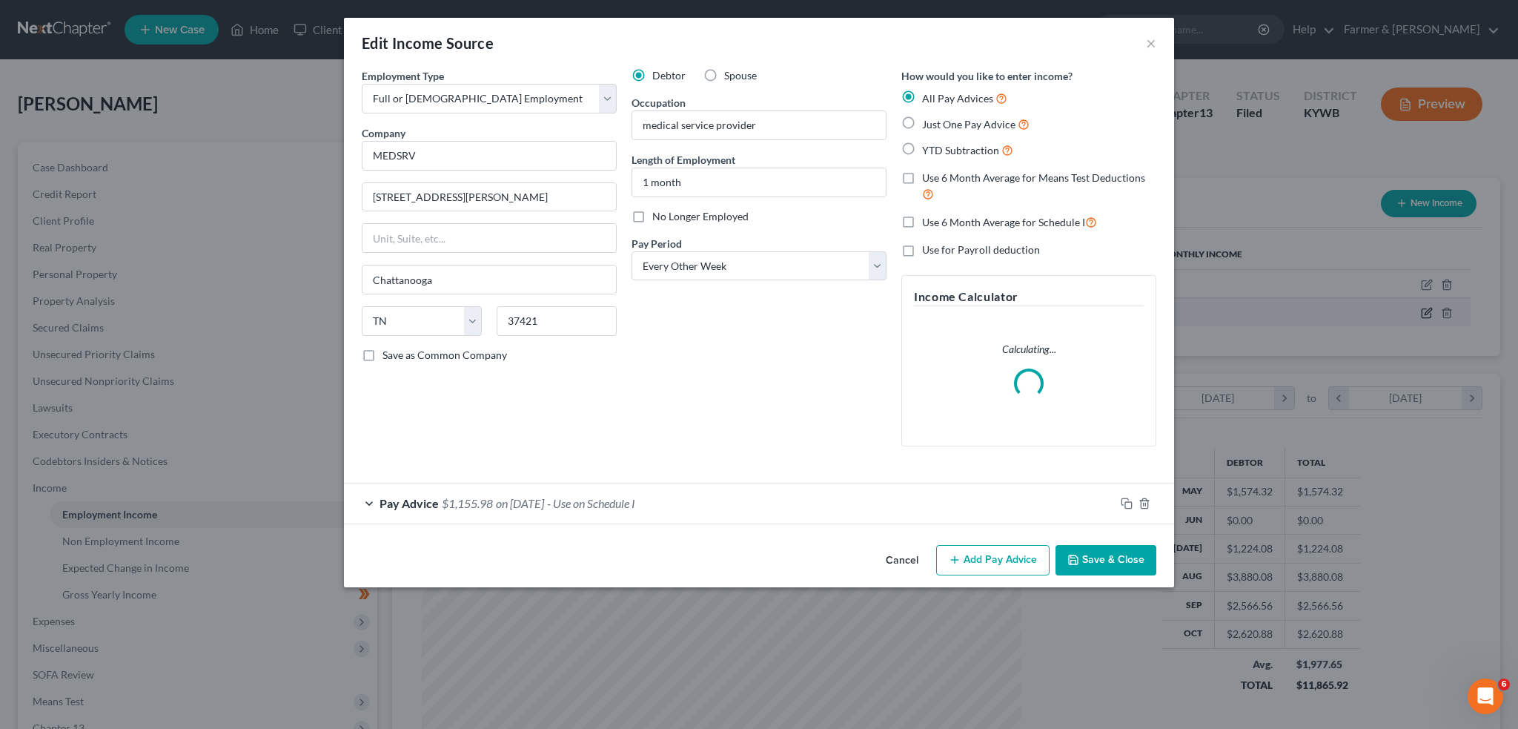
scroll to position [299, 629]
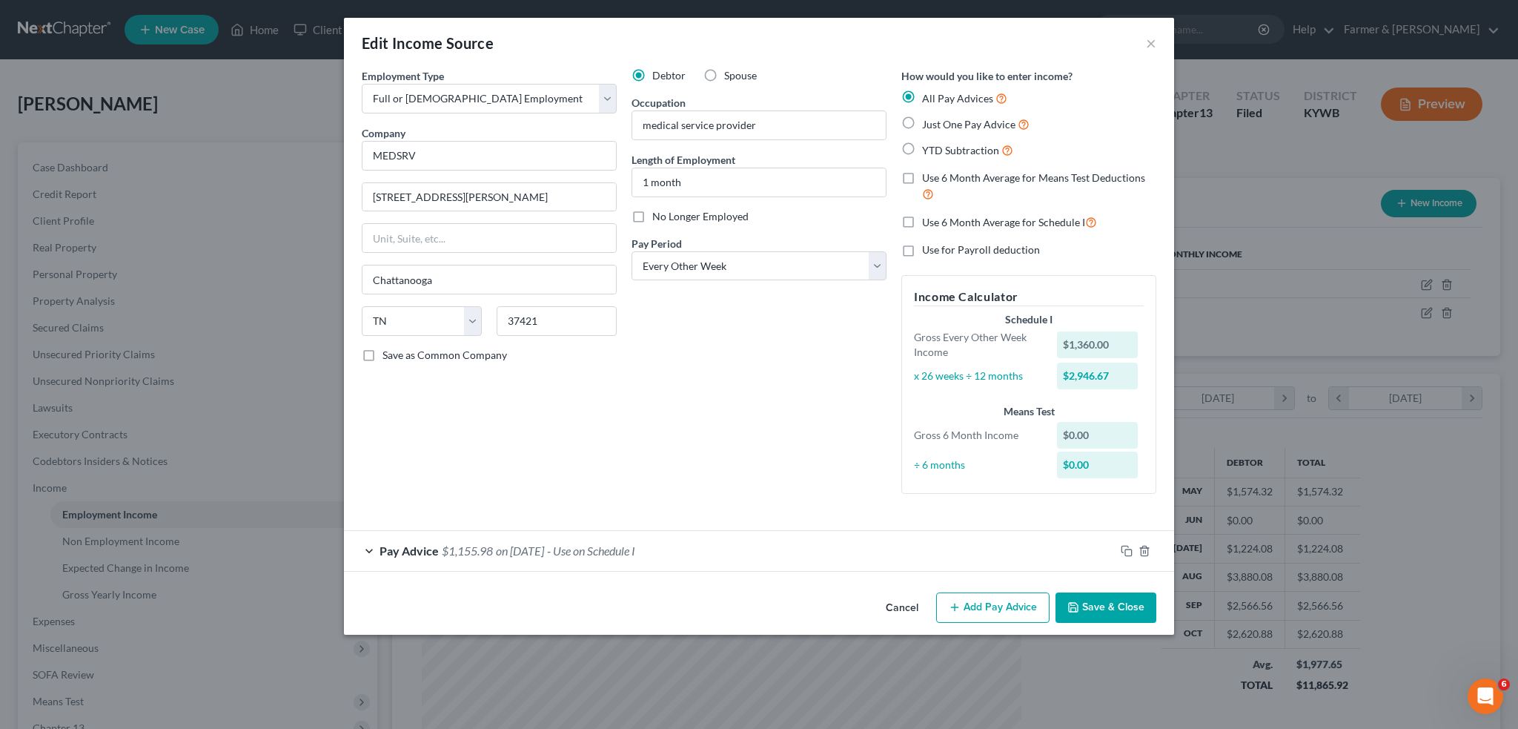
click at [752, 542] on div "Pay Advice $1,155.98 on 09/26/2025 - Use on Schedule I" at bounding box center [729, 550] width 771 height 39
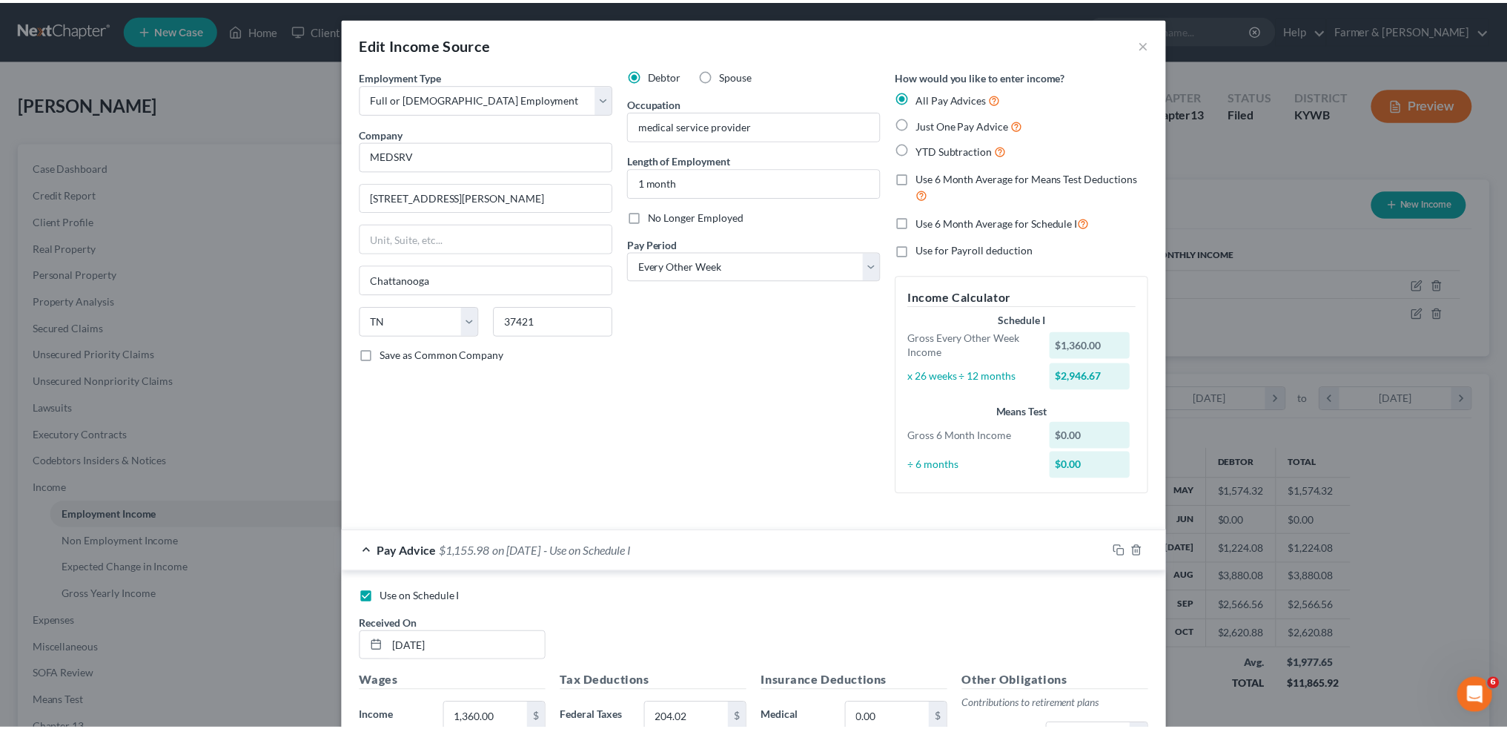
scroll to position [366, 0]
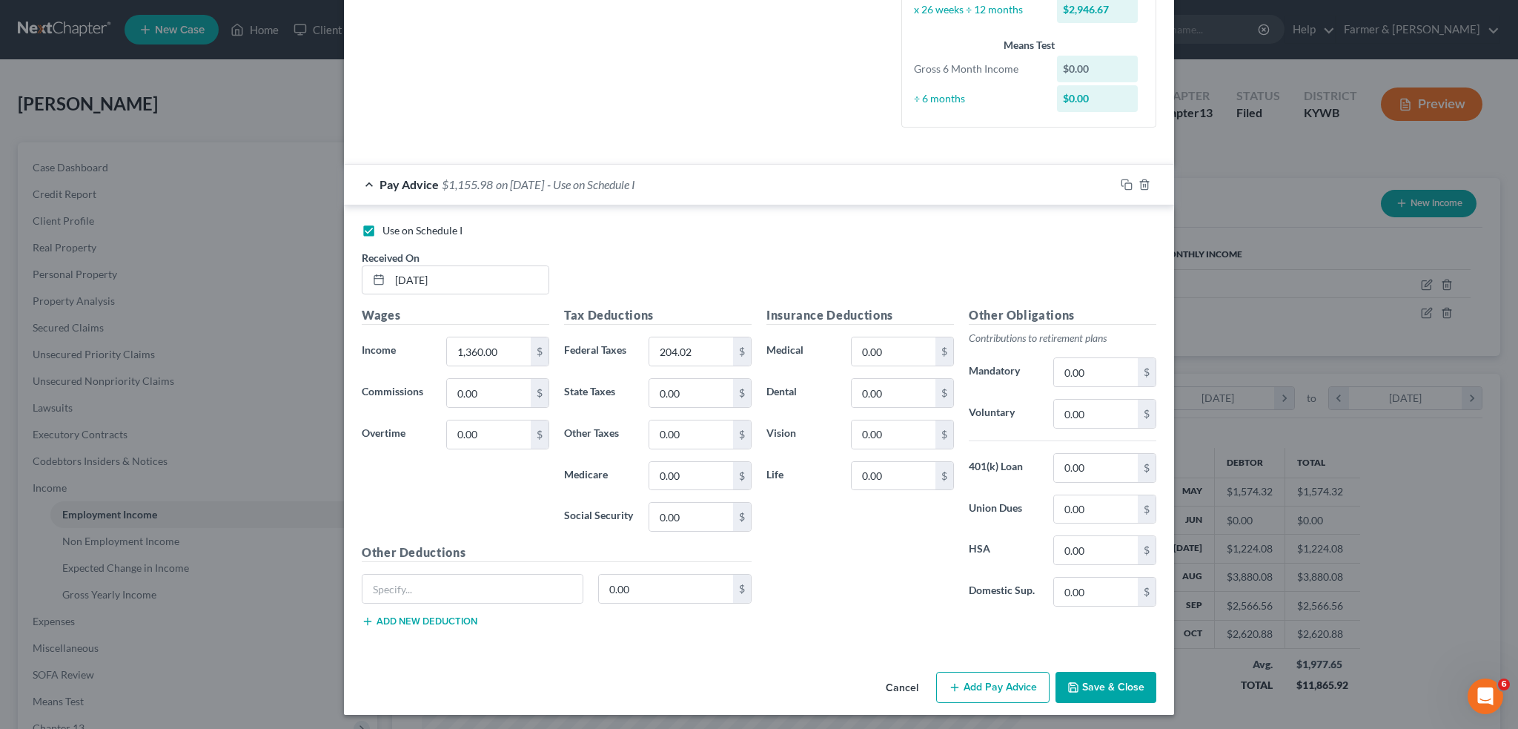
click at [1099, 677] on button "Save & Close" at bounding box center [1106, 687] width 101 height 31
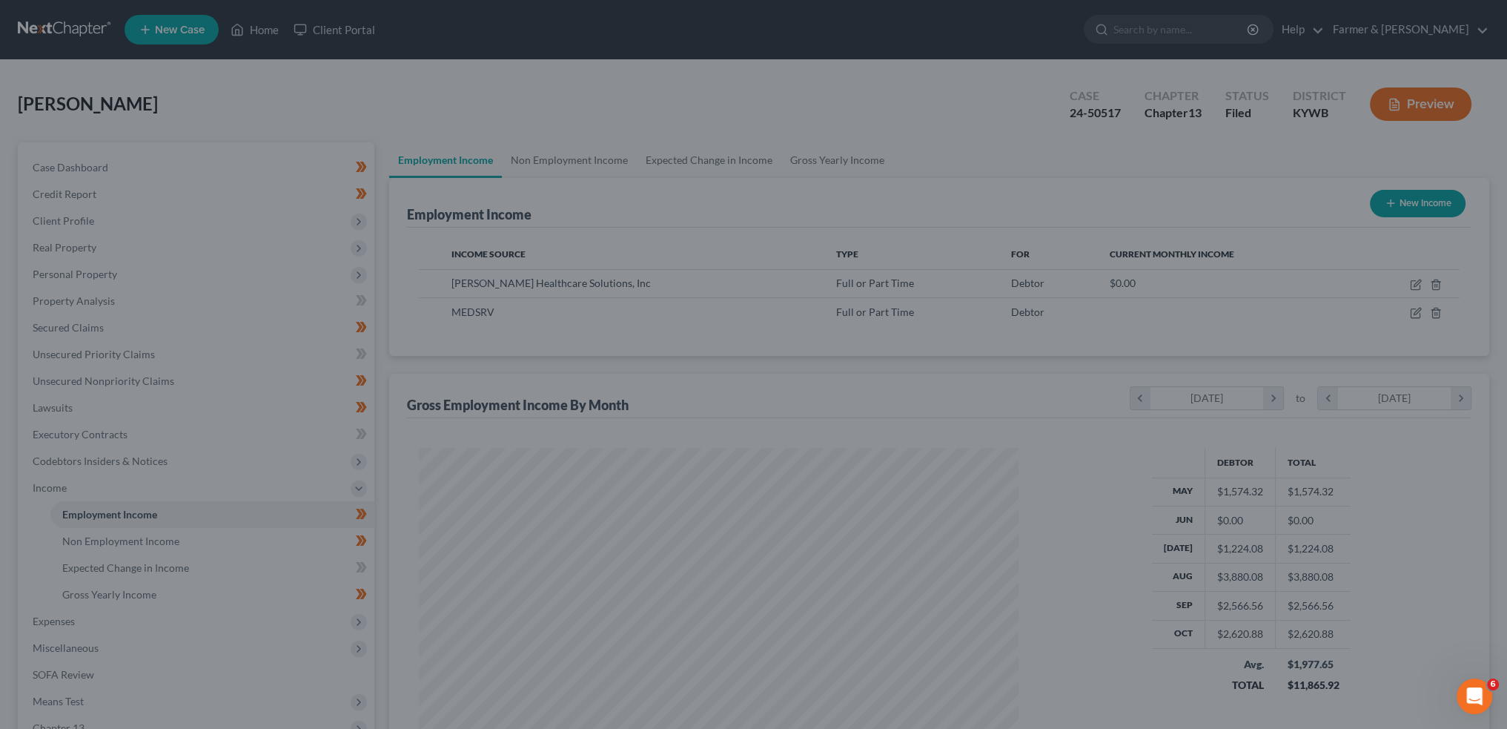
scroll to position [741038, 740710]
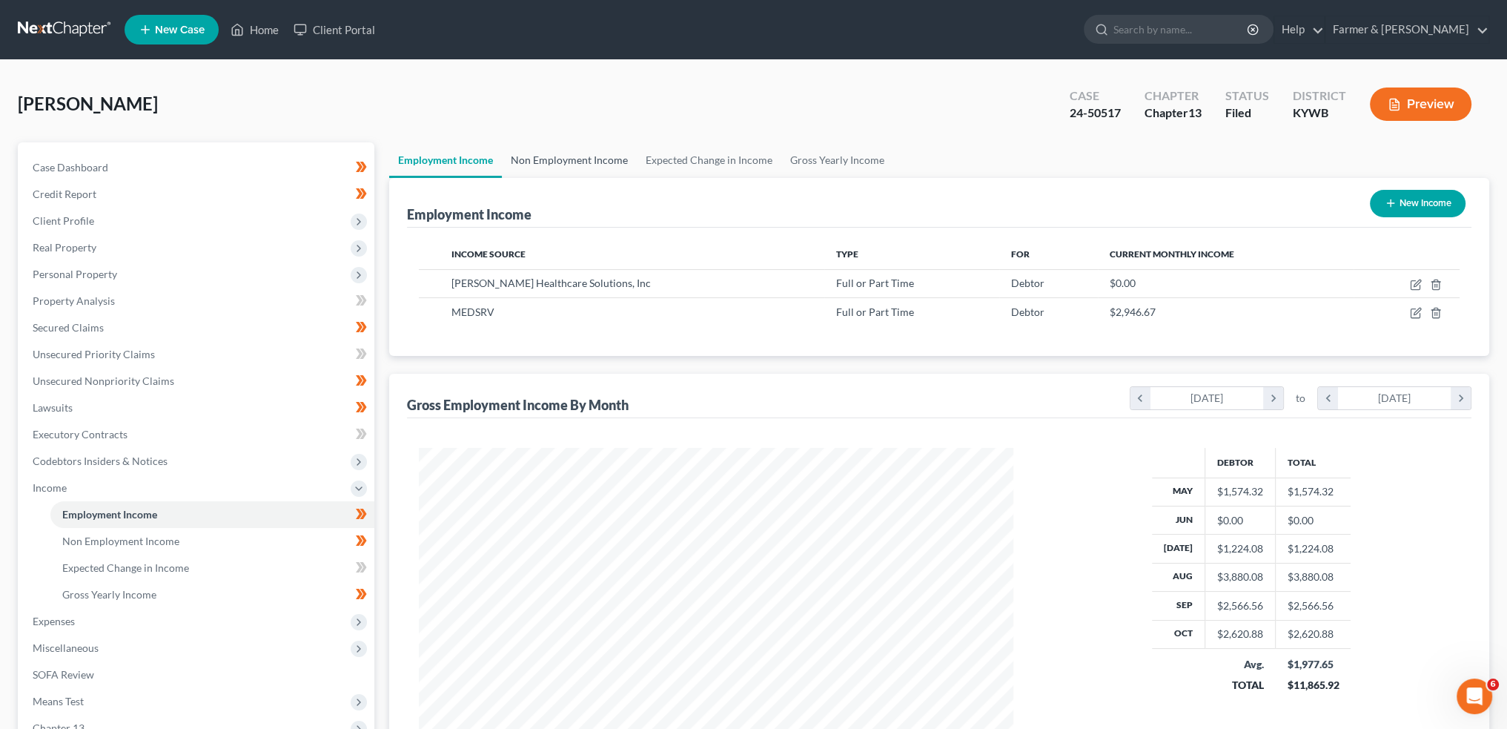
click at [546, 168] on link "Non Employment Income" at bounding box center [569, 160] width 135 height 36
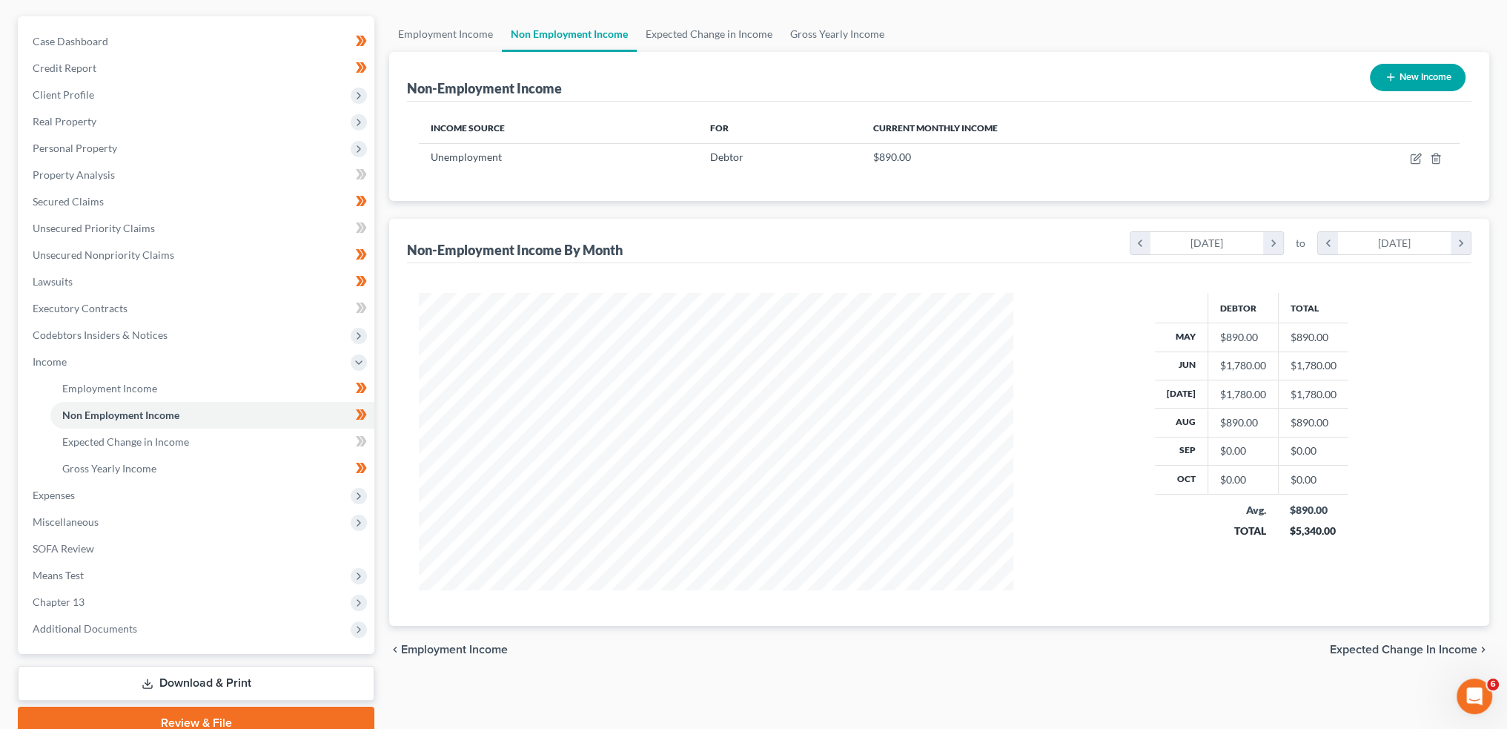
scroll to position [191, 0]
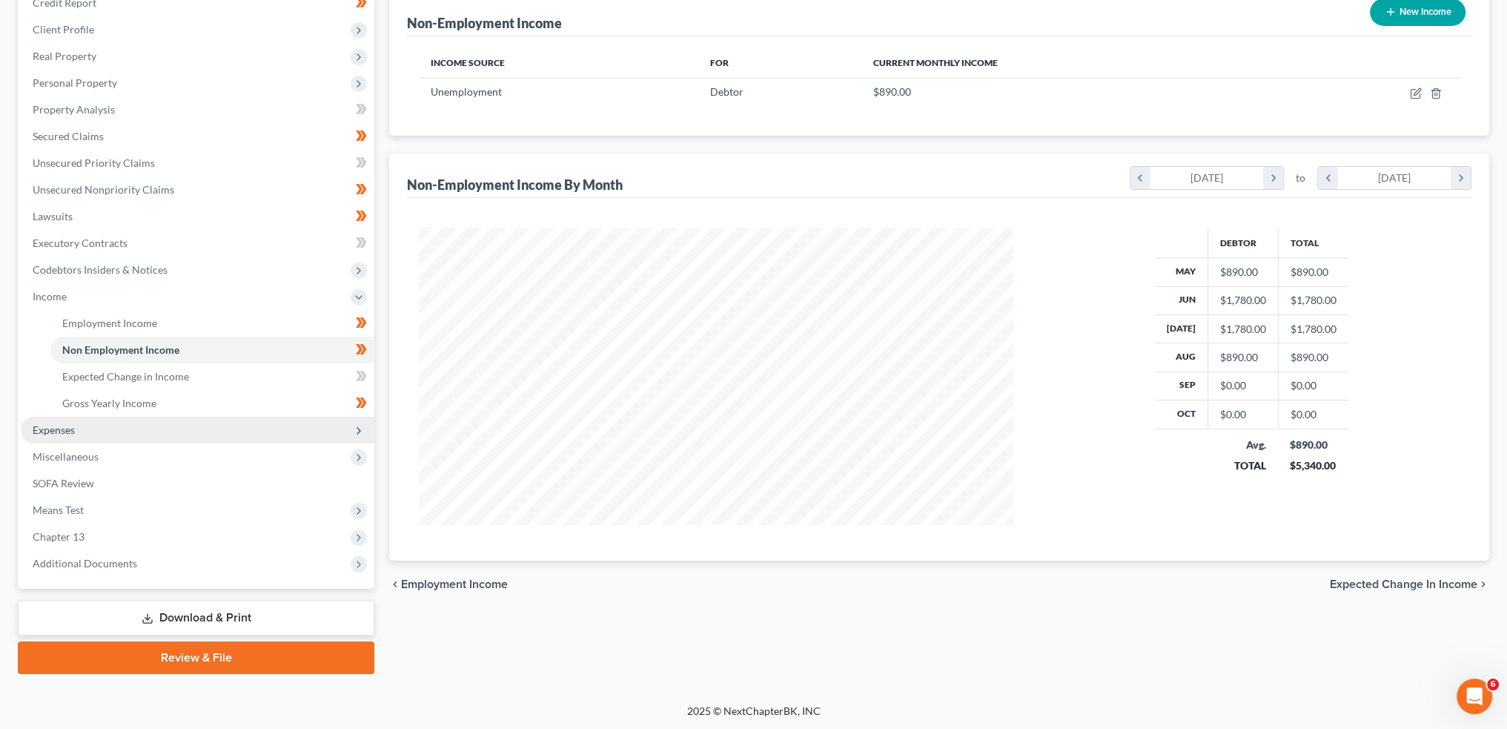
click at [179, 435] on span "Expenses" at bounding box center [198, 430] width 354 height 27
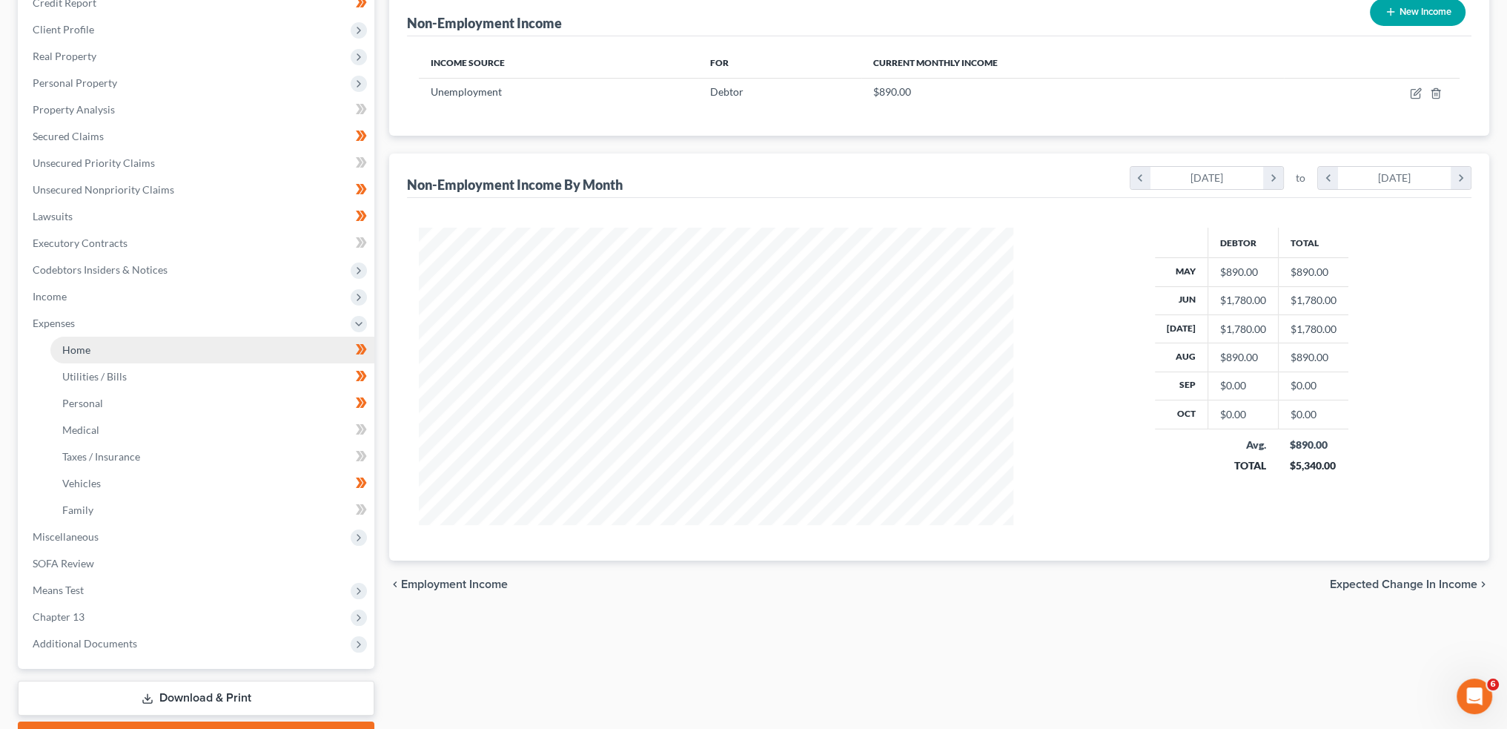
click at [175, 349] on link "Home" at bounding box center [212, 350] width 324 height 27
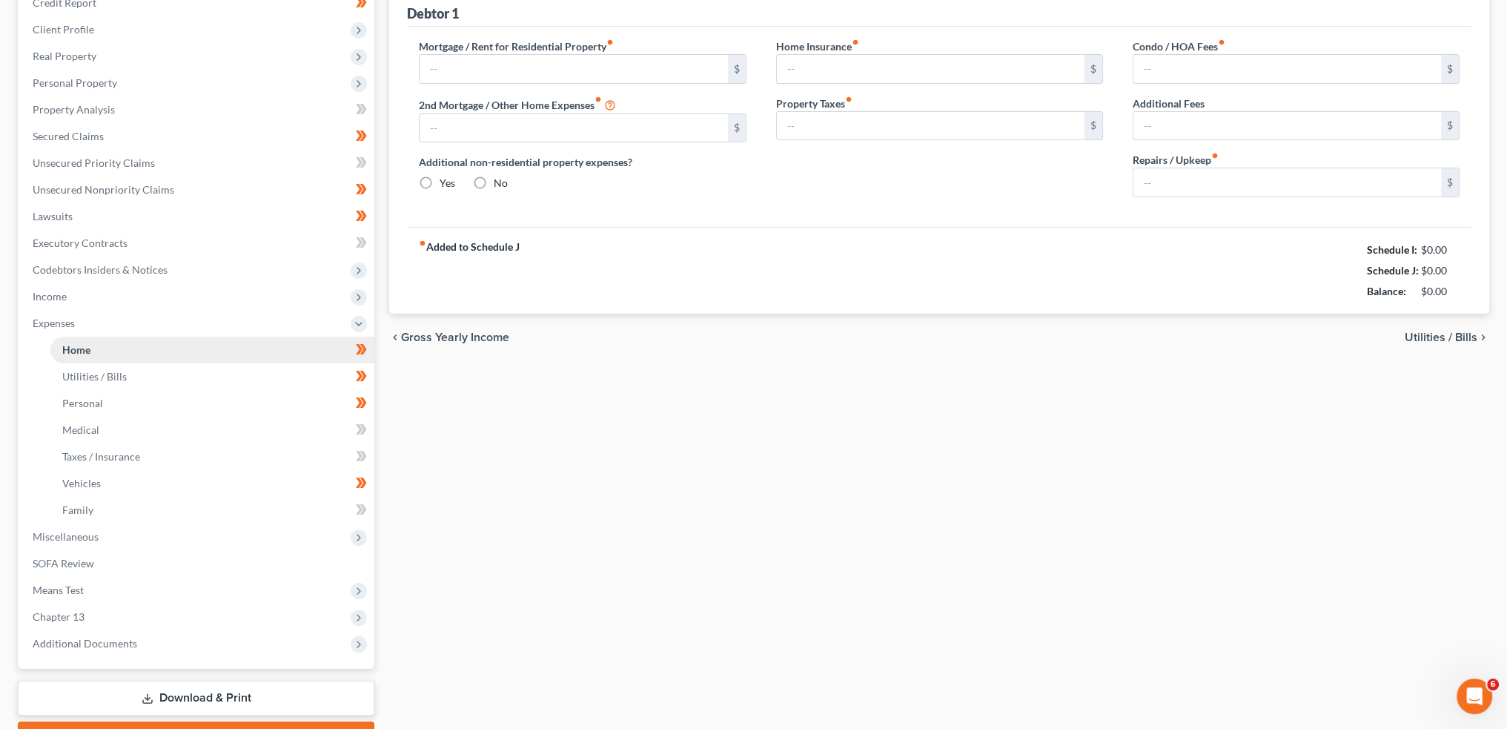
scroll to position [3, 0]
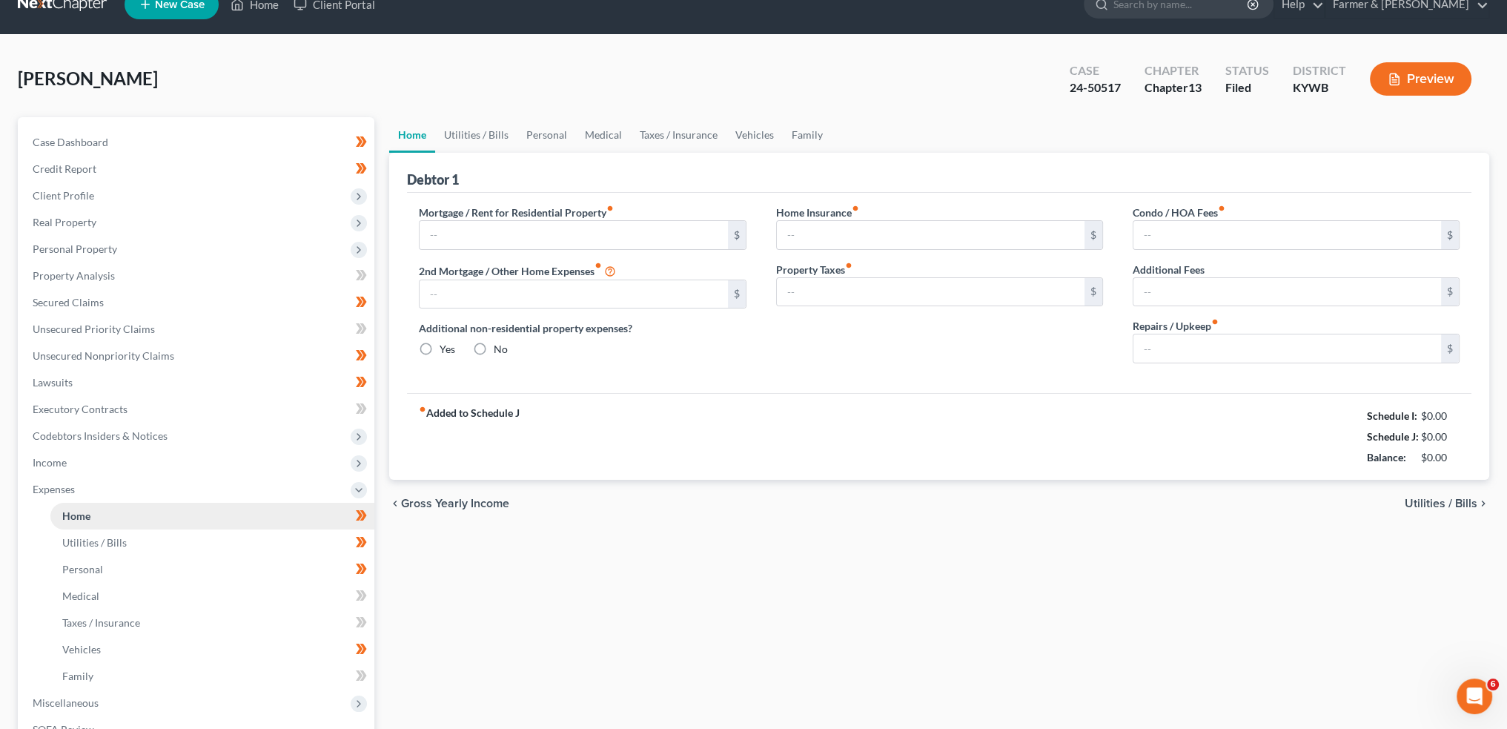
type input "1,043.00"
type input "83.00"
radio input "true"
type input "0.00"
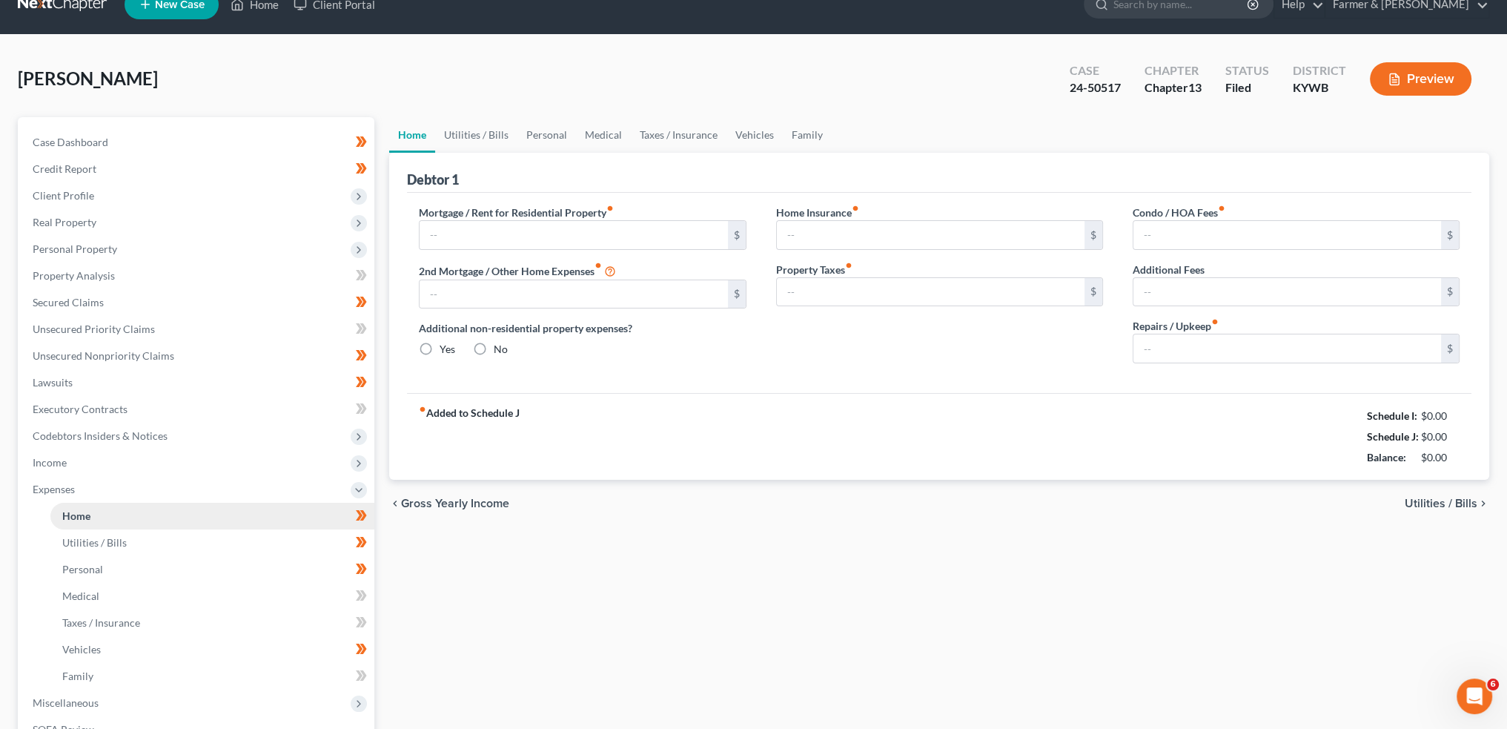
type input "0.00"
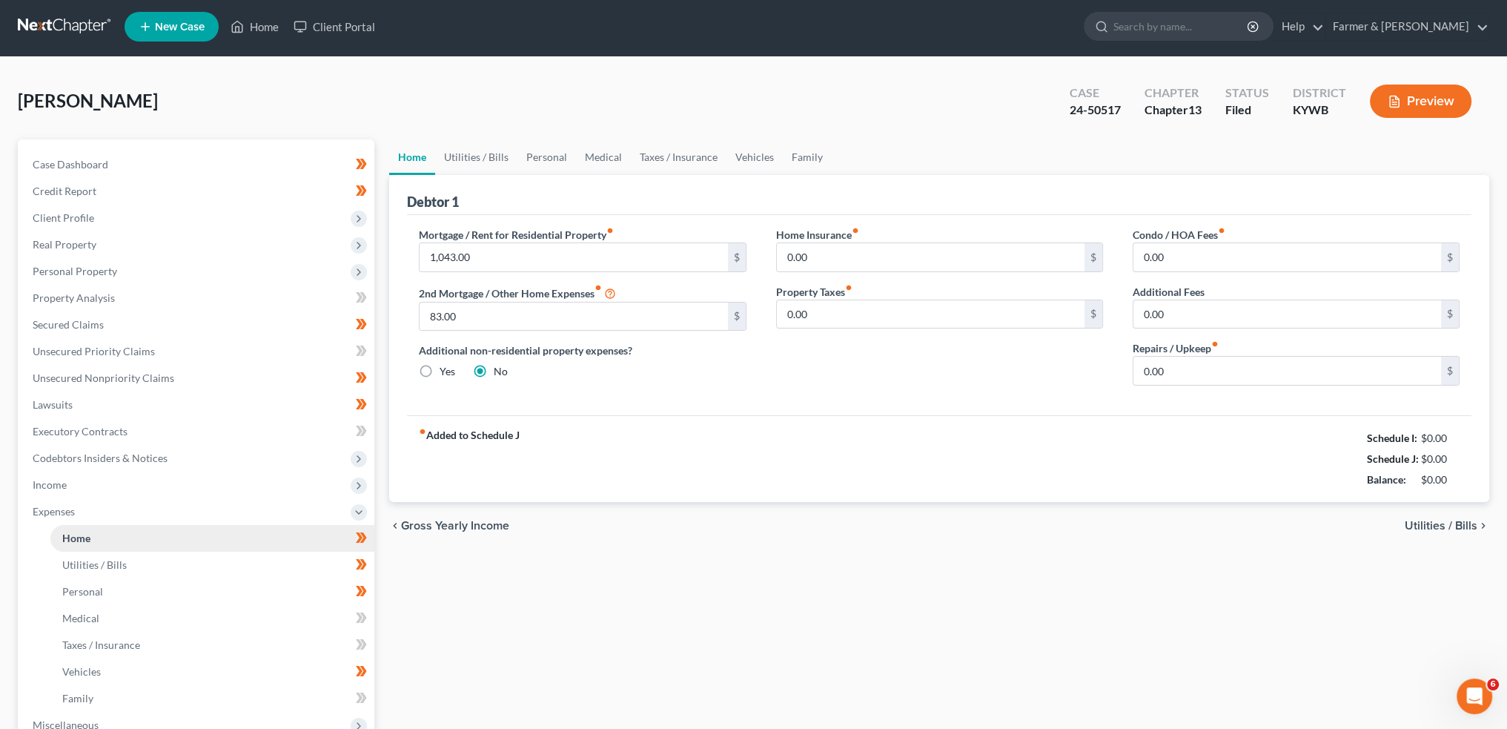
scroll to position [0, 0]
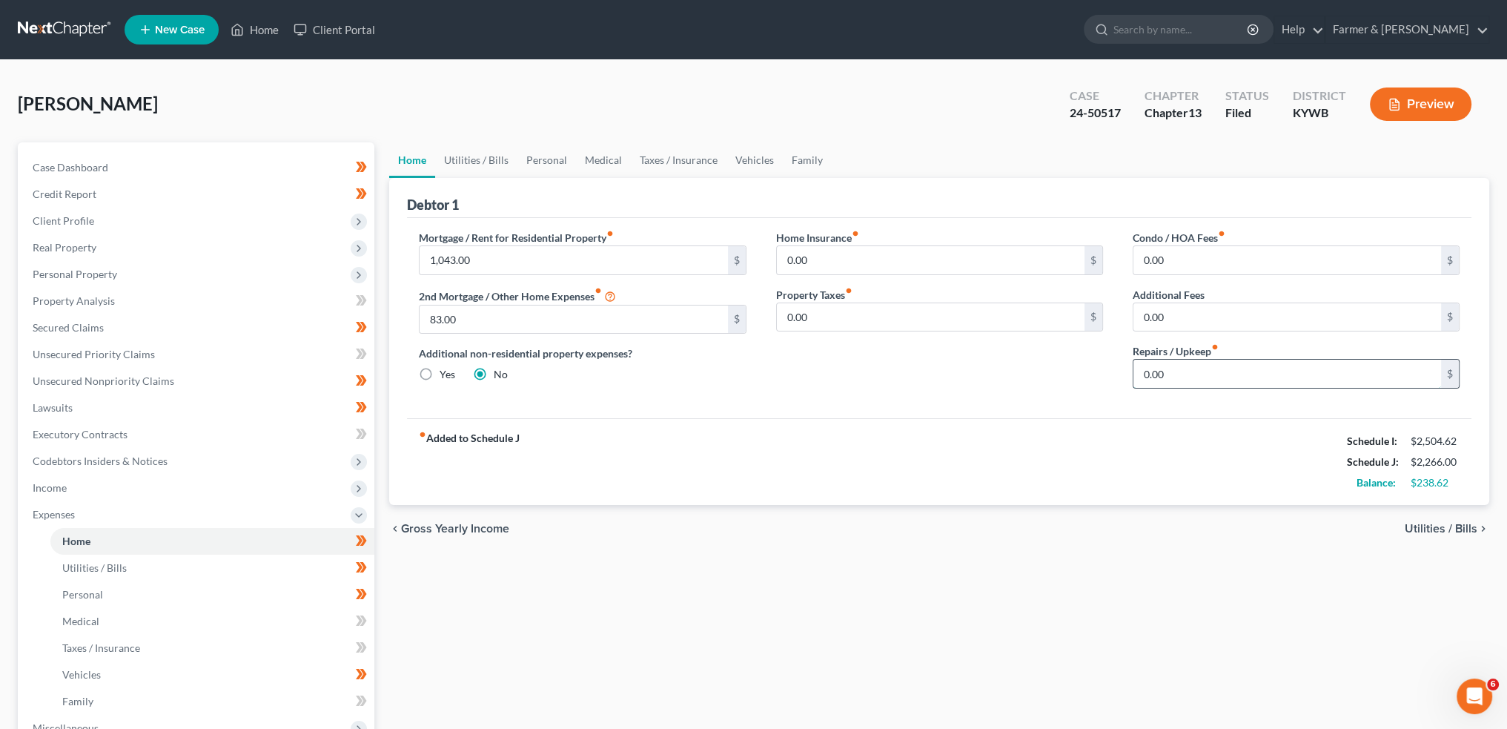
click at [1219, 374] on input "0.00" at bounding box center [1288, 374] width 308 height 28
click at [472, 161] on link "Utilities / Bills" at bounding box center [476, 160] width 82 height 36
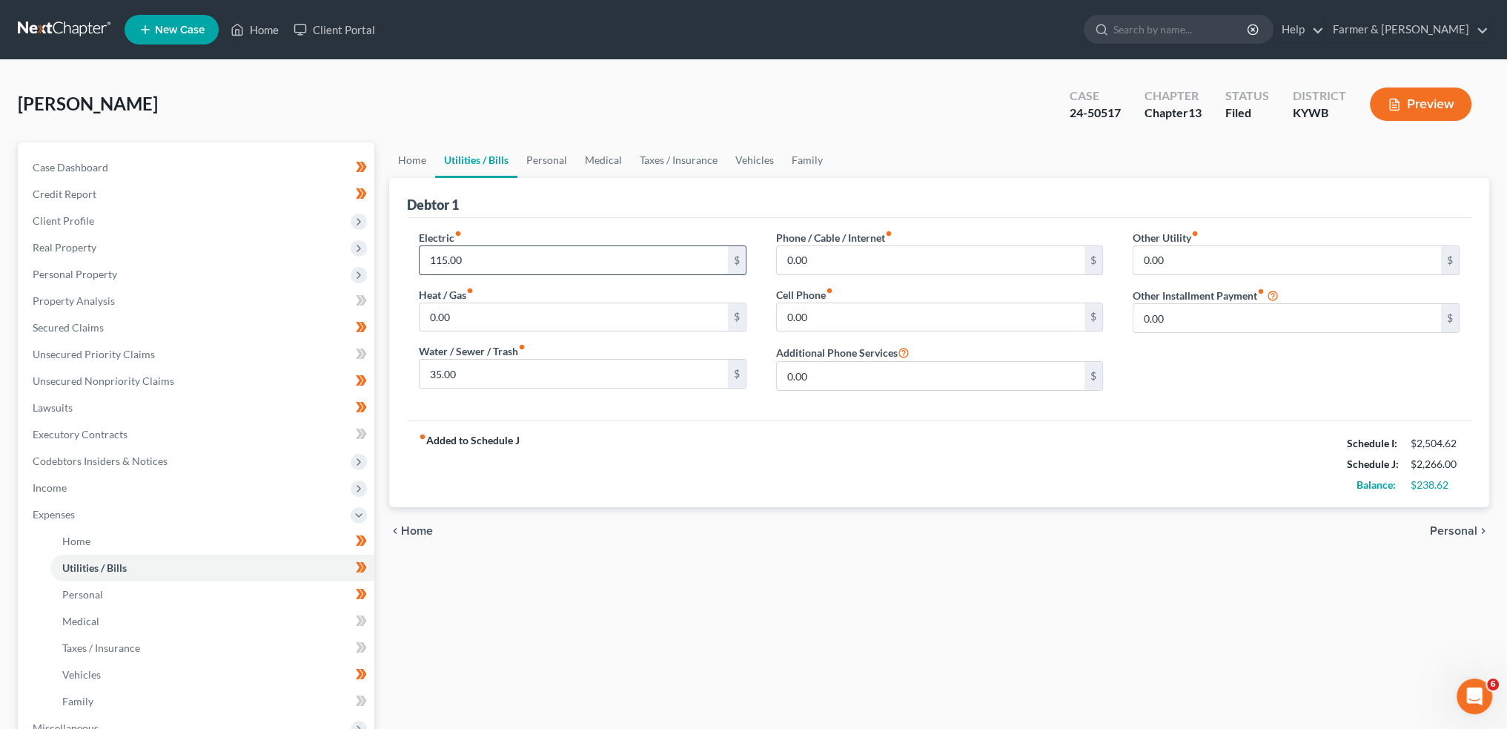
click at [526, 265] on input "115.00" at bounding box center [574, 260] width 308 height 28
type input "175.00"
type input "70.00"
type input "85.00"
click at [555, 162] on link "Personal" at bounding box center [546, 160] width 59 height 36
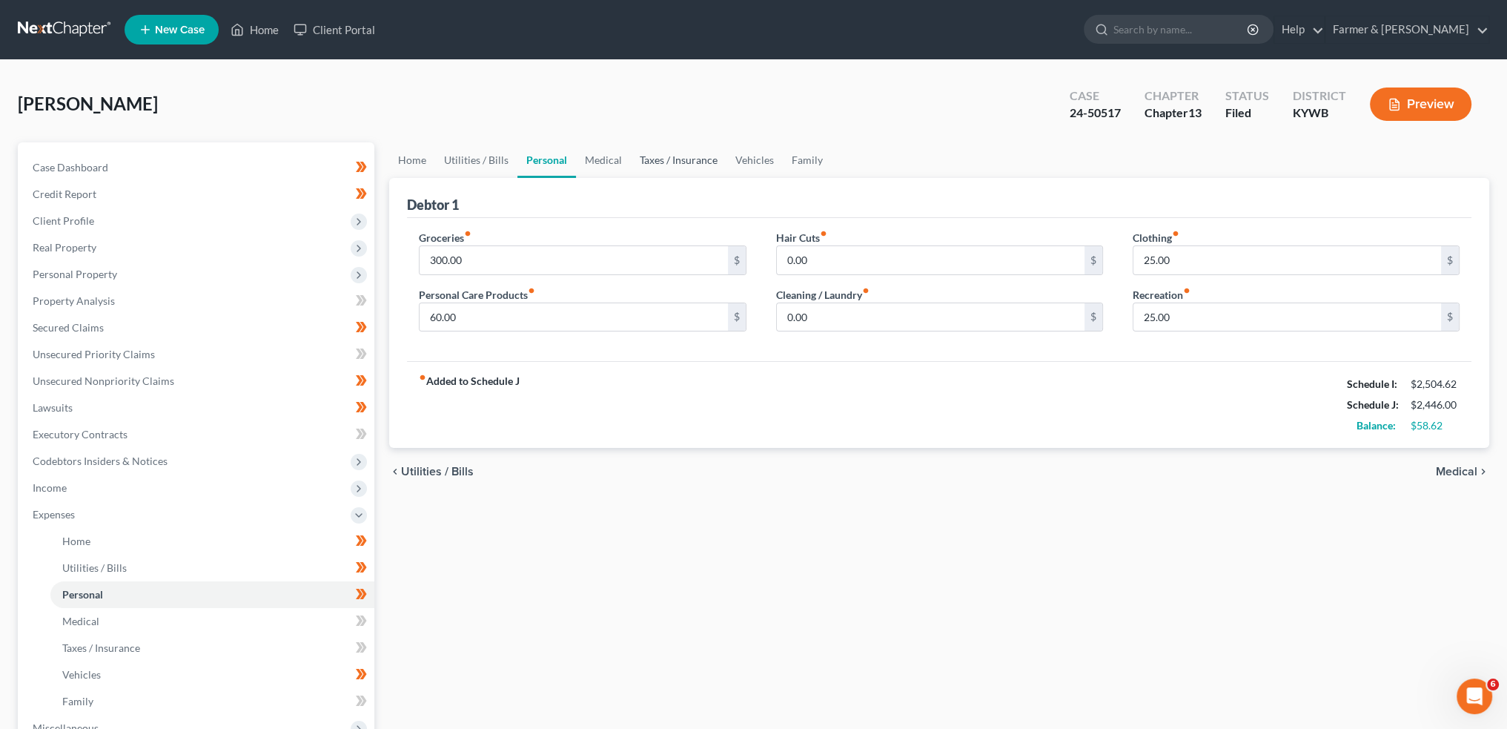
click at [646, 168] on link "Taxes / Insurance" at bounding box center [679, 160] width 96 height 36
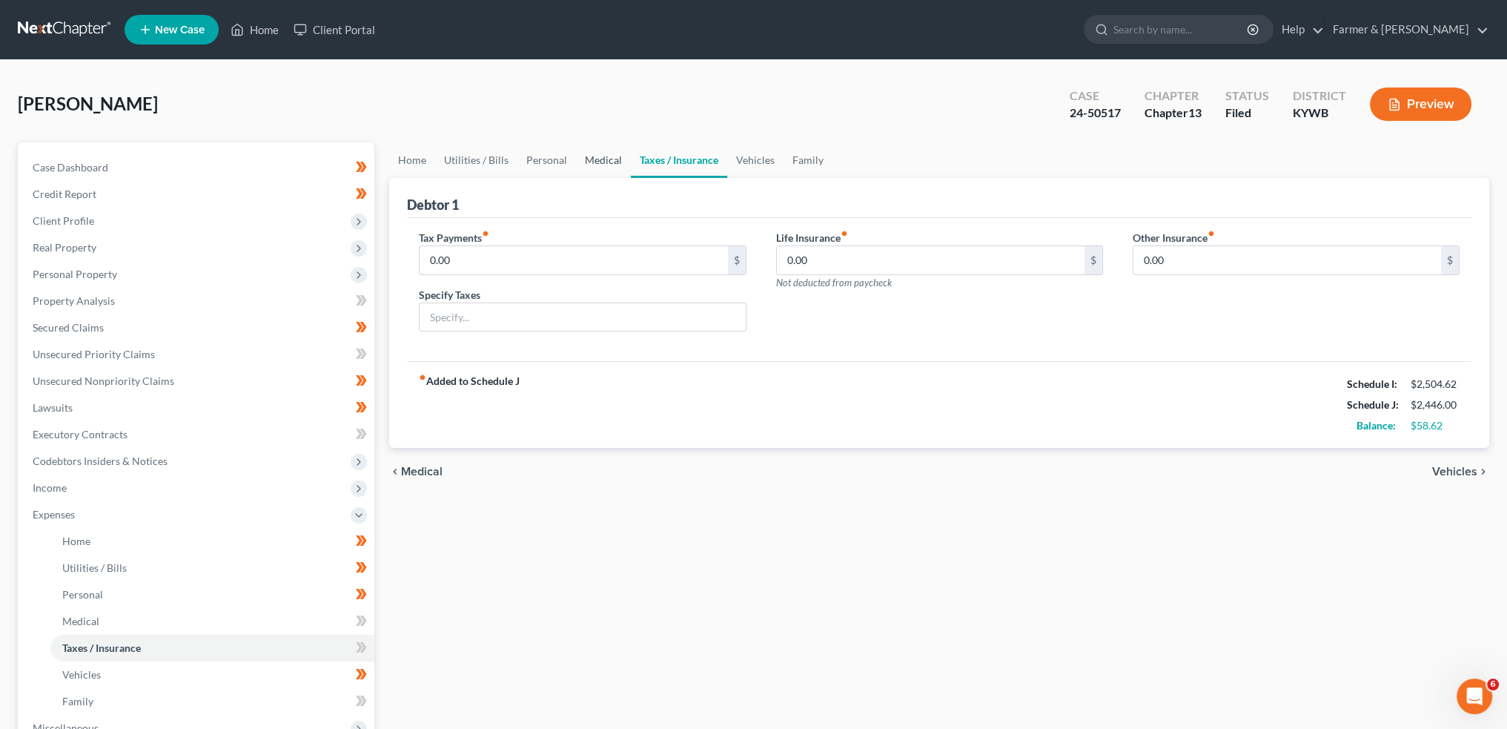
click at [608, 159] on link "Medical" at bounding box center [603, 160] width 55 height 36
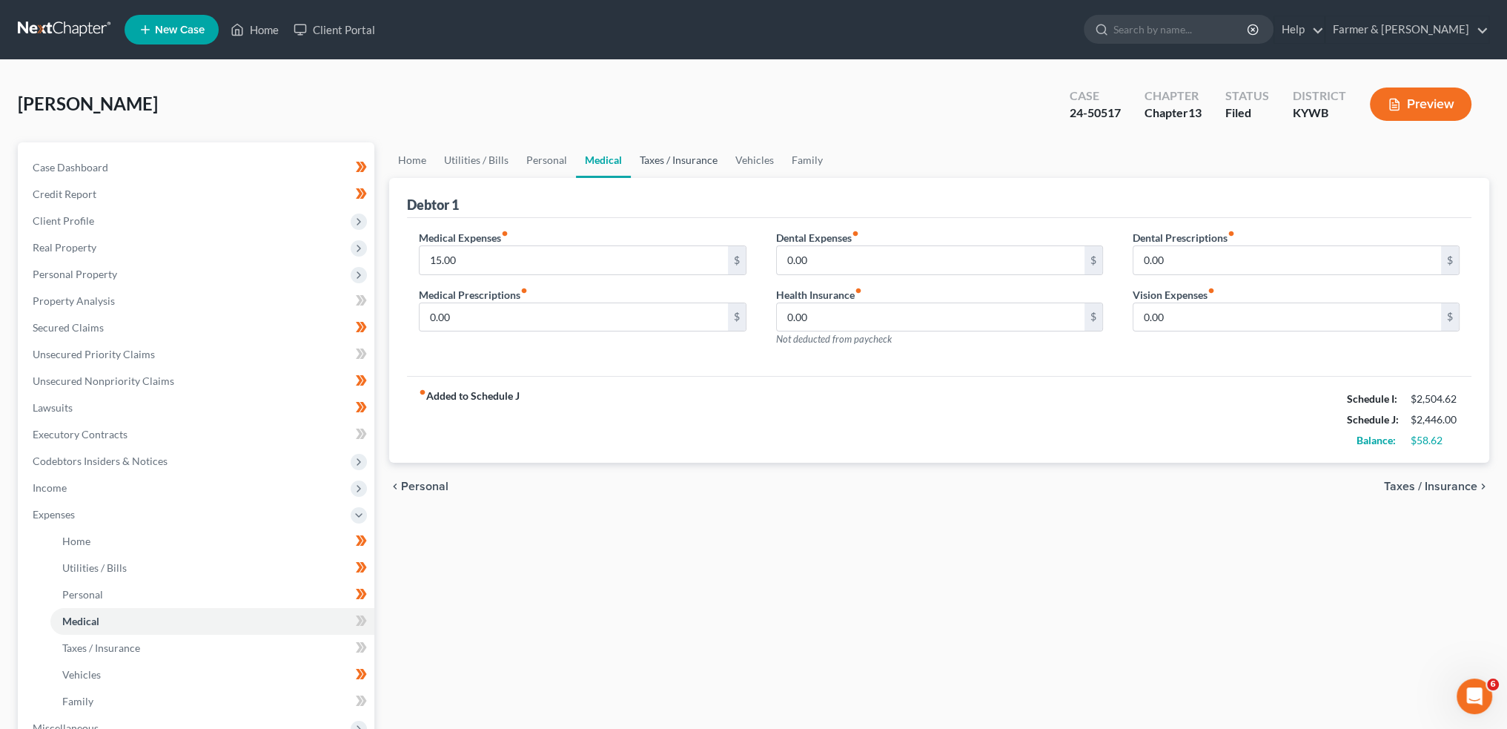
click at [670, 160] on link "Taxes / Insurance" at bounding box center [679, 160] width 96 height 36
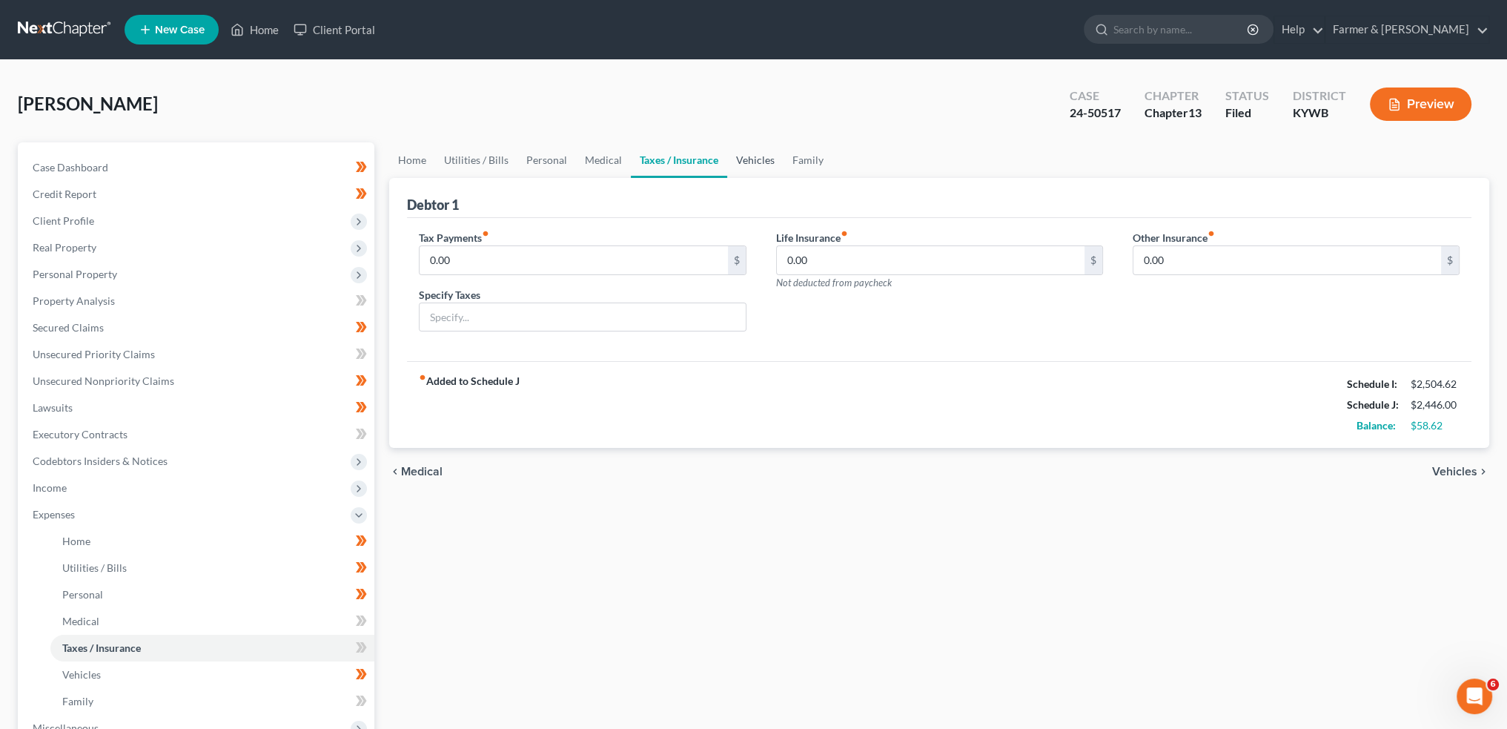
click at [754, 153] on link "Vehicles" at bounding box center [755, 160] width 56 height 36
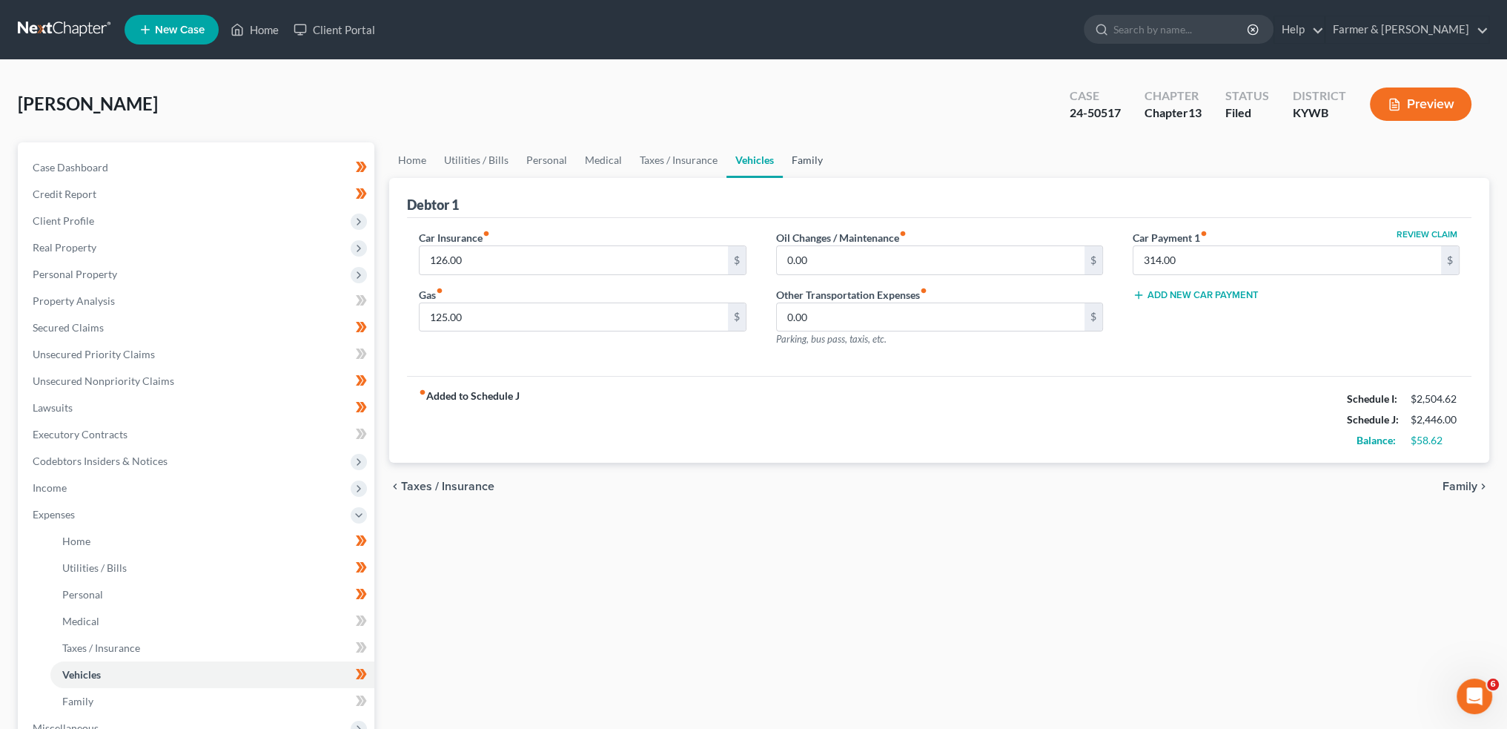
click at [787, 150] on link "Family" at bounding box center [807, 160] width 49 height 36
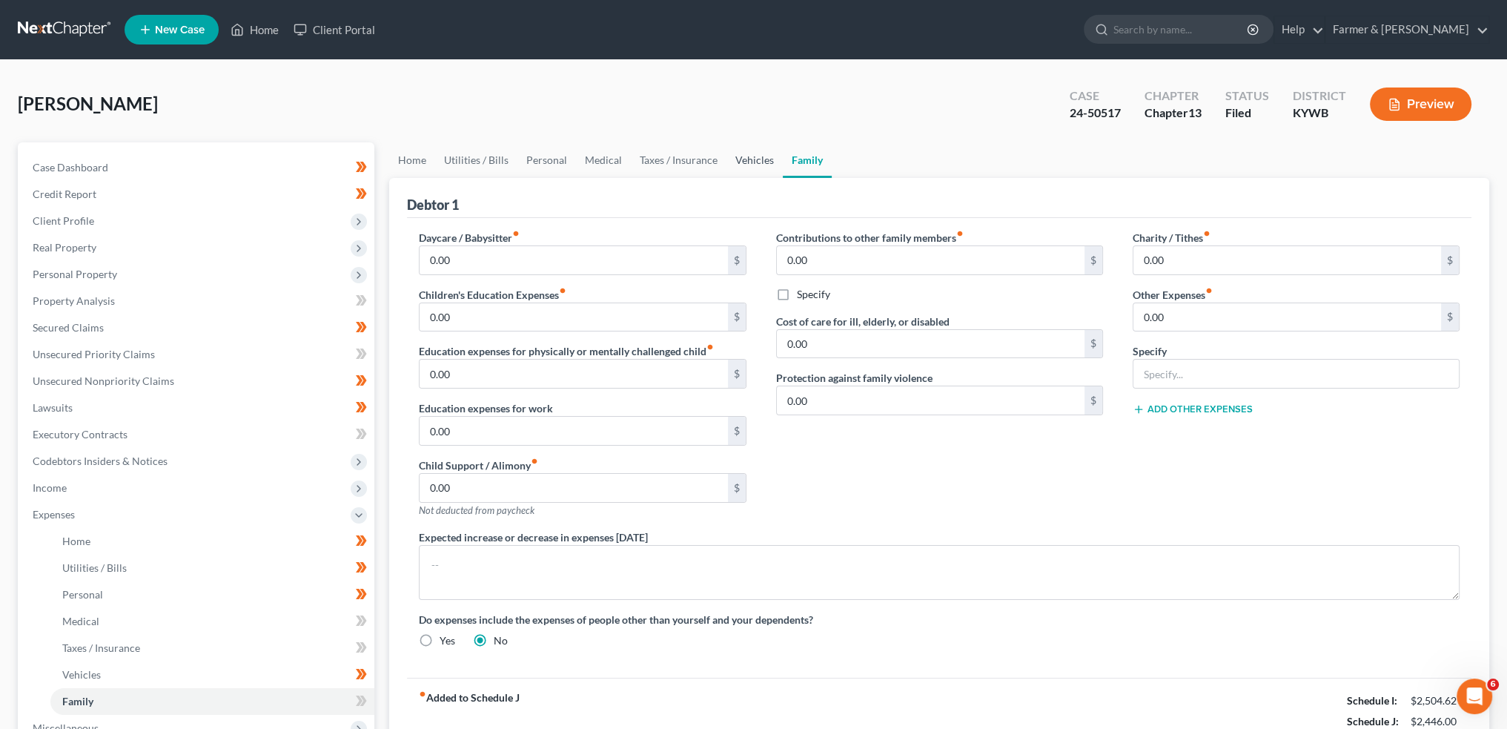
click at [755, 159] on link "Vehicles" at bounding box center [755, 160] width 56 height 36
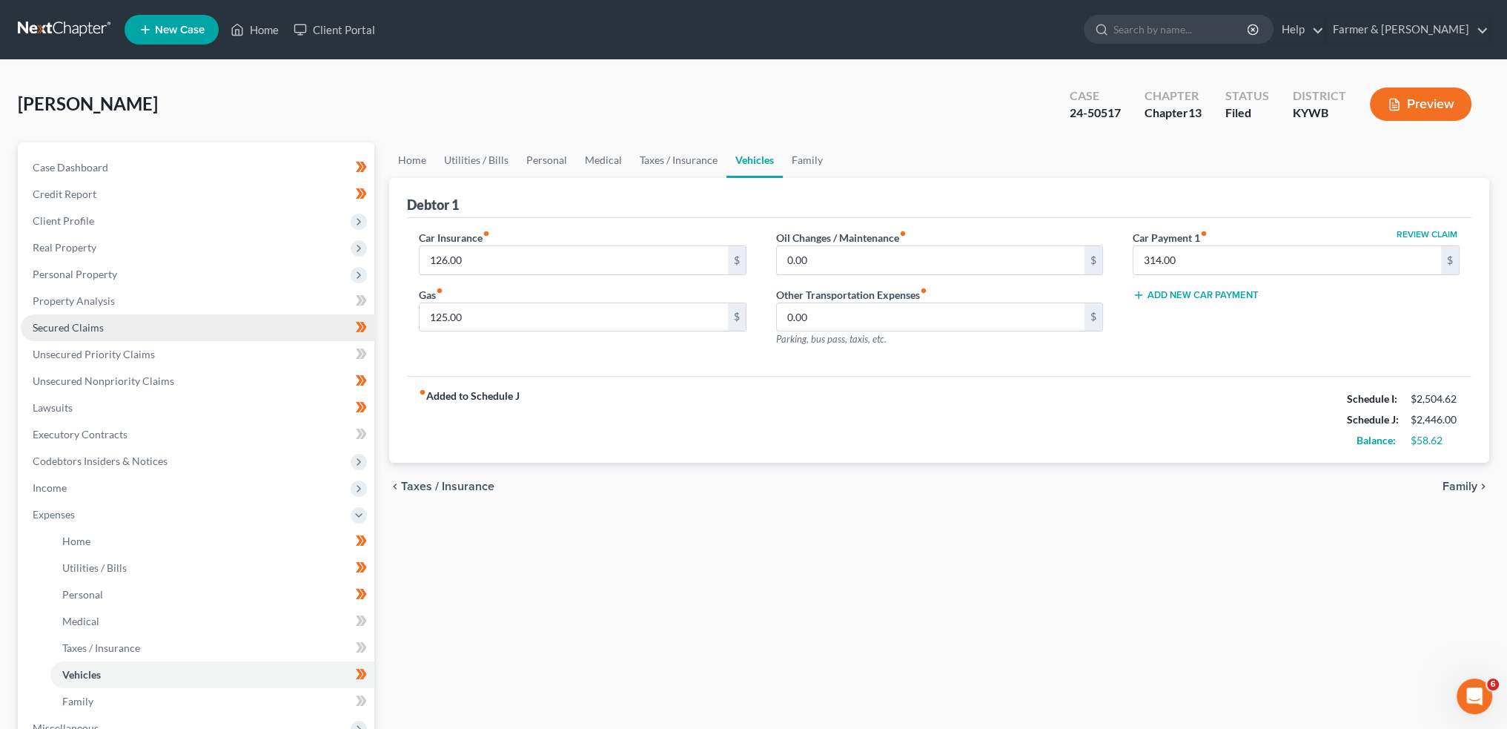
click at [136, 328] on link "Secured Claims" at bounding box center [198, 327] width 354 height 27
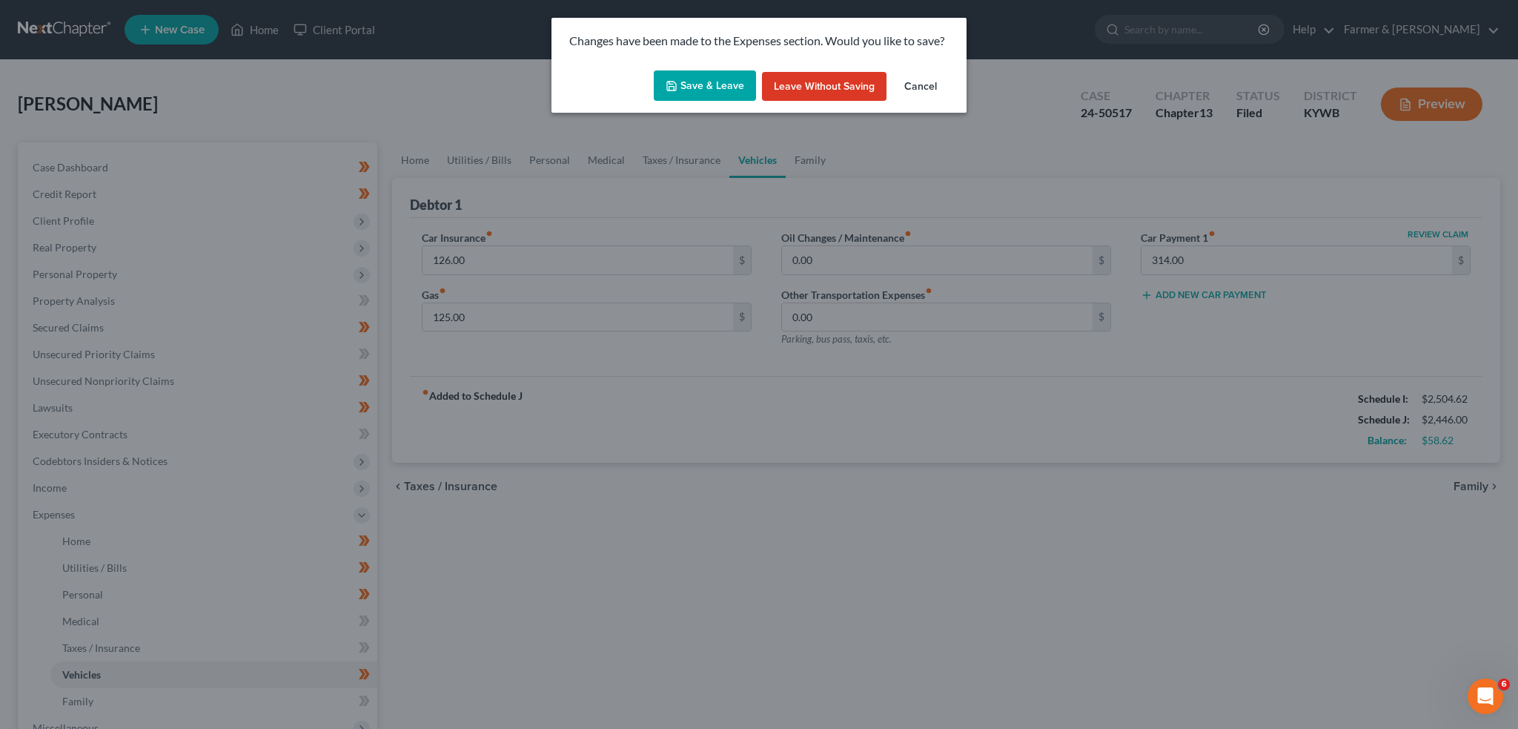
click at [684, 77] on button "Save & Leave" at bounding box center [705, 85] width 102 height 31
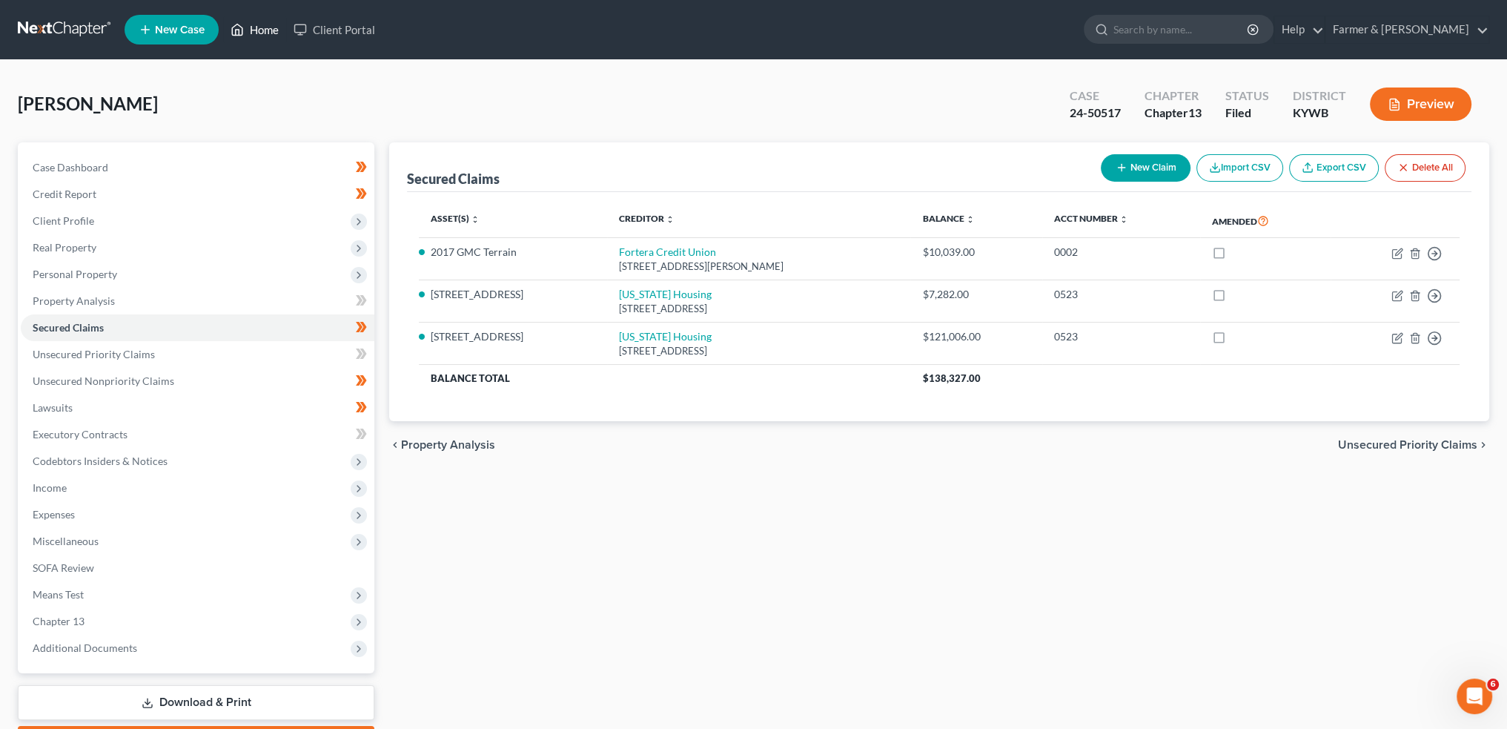
click at [273, 32] on link "Home" at bounding box center [254, 29] width 63 height 27
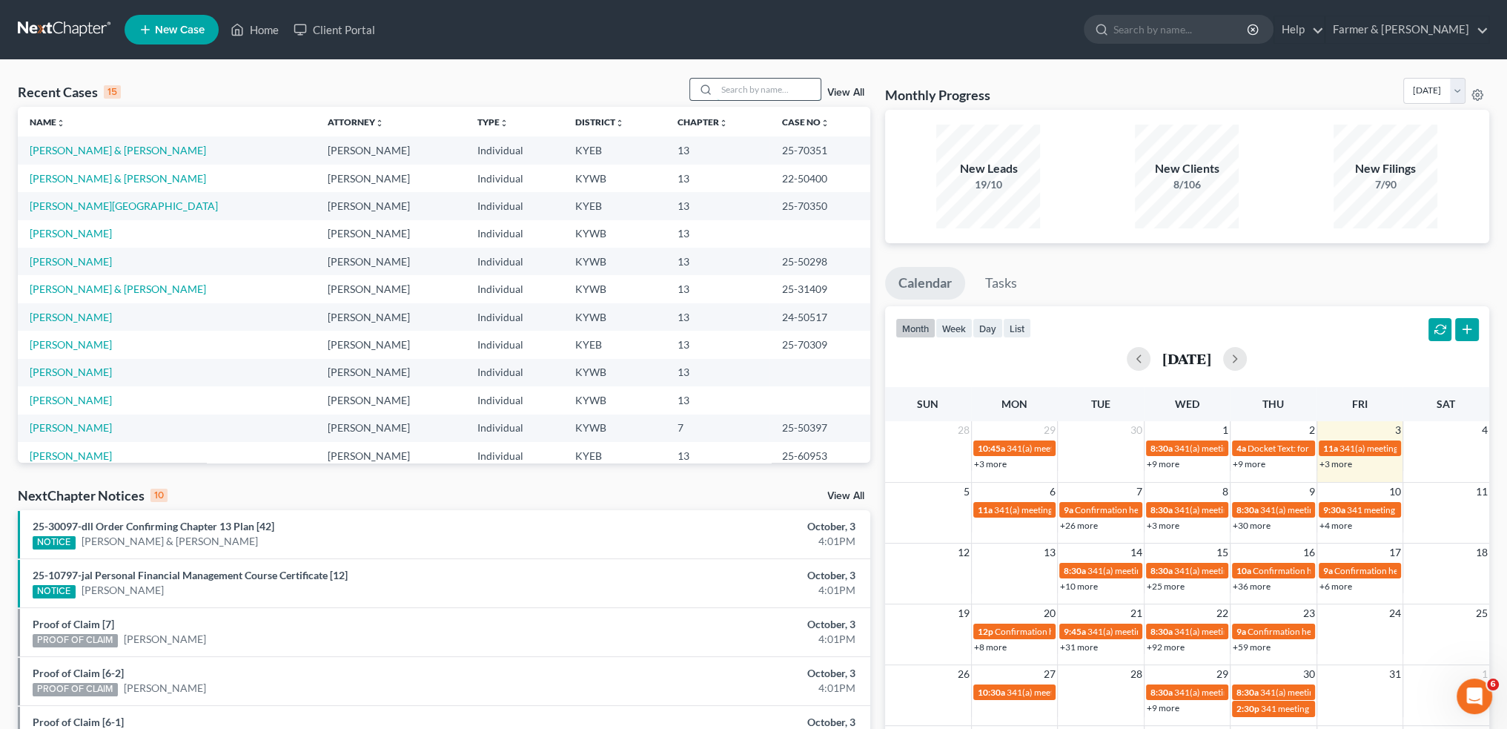
click at [749, 82] on input "search" at bounding box center [769, 89] width 104 height 21
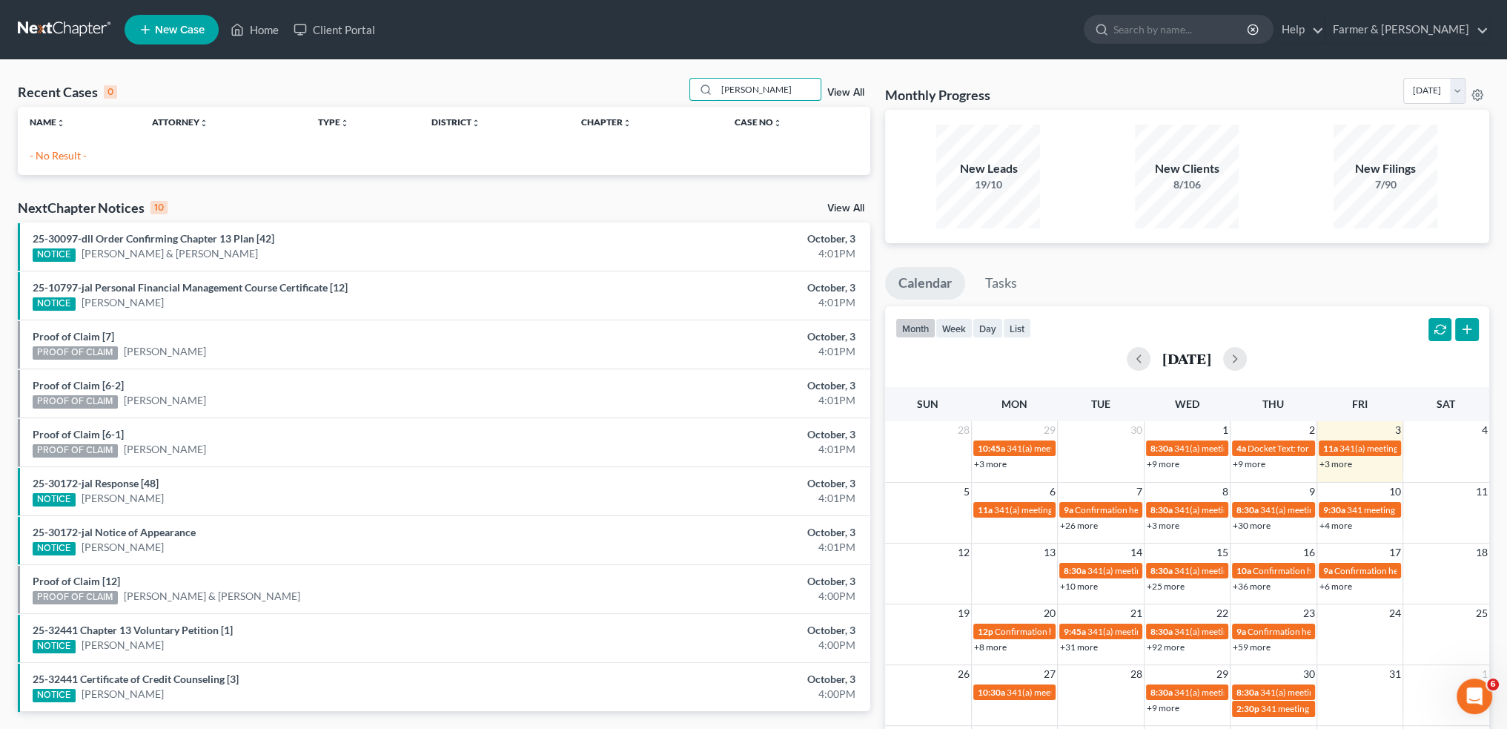
drag, startPoint x: 765, startPoint y: 88, endPoint x: 647, endPoint y: 80, distance: 118.2
click at [647, 79] on div "Recent Cases 0 carl sch View All" at bounding box center [444, 92] width 853 height 29
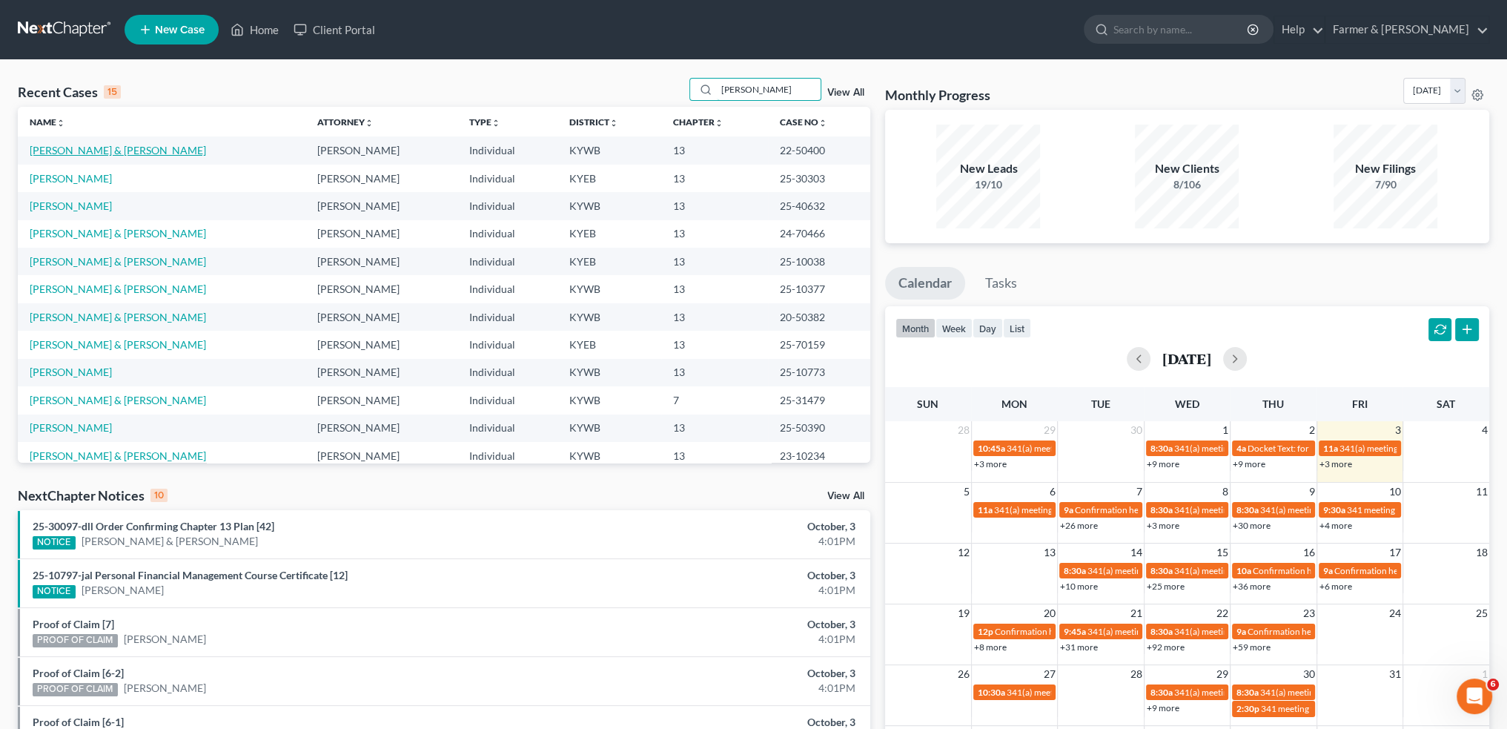
type input "Carl"
click at [141, 147] on link "Schoensiegel, Carl & Alyssa" at bounding box center [118, 150] width 176 height 13
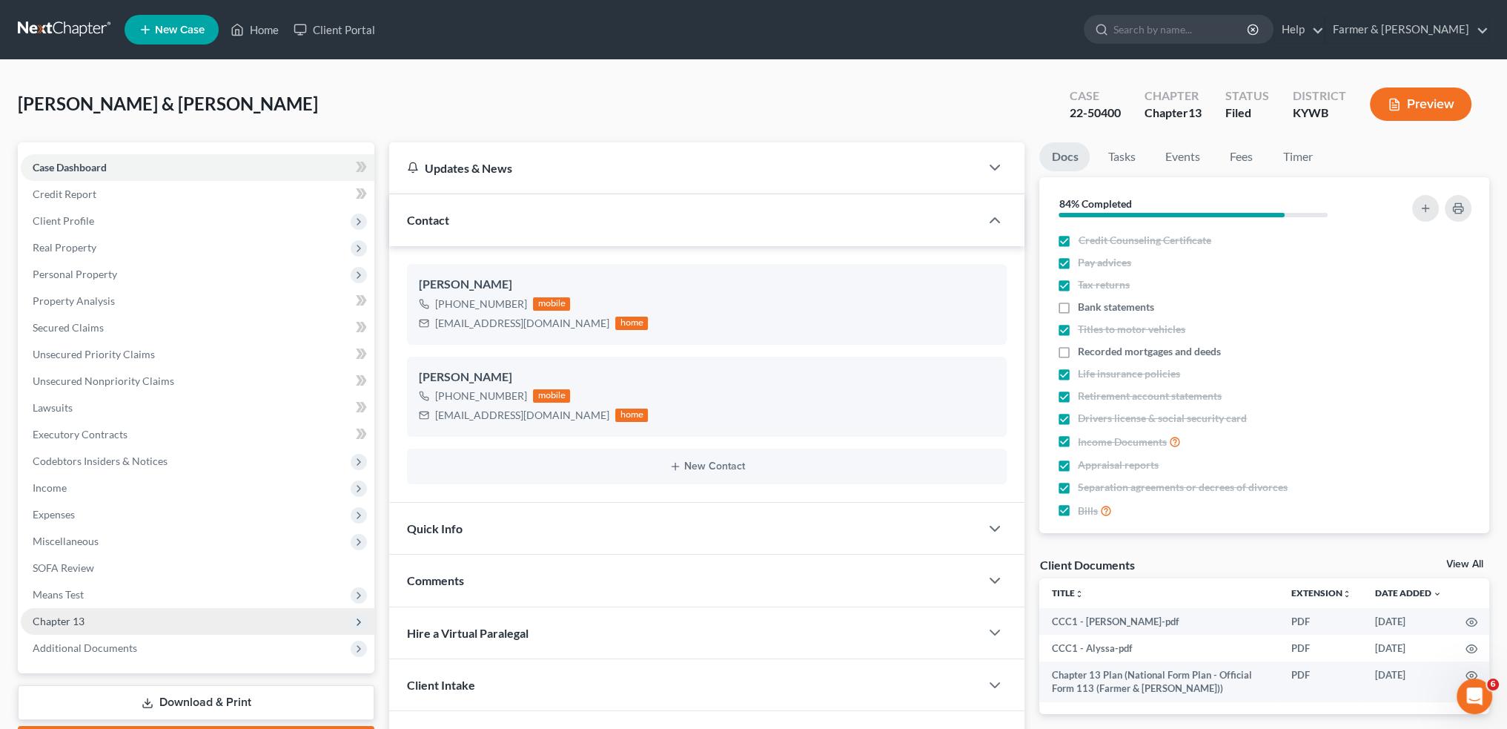
scroll to position [89, 0]
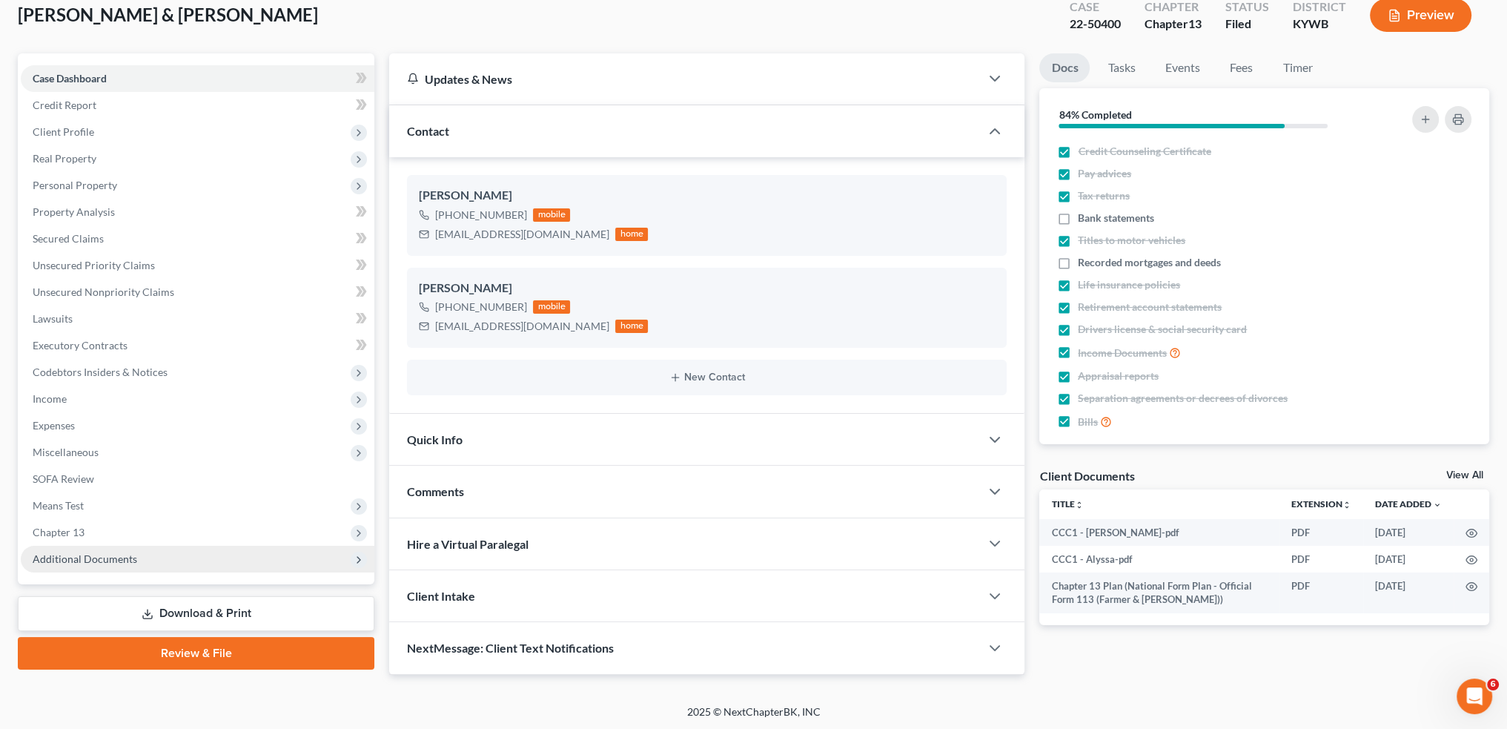
click at [110, 561] on span "Additional Documents" at bounding box center [85, 558] width 105 height 13
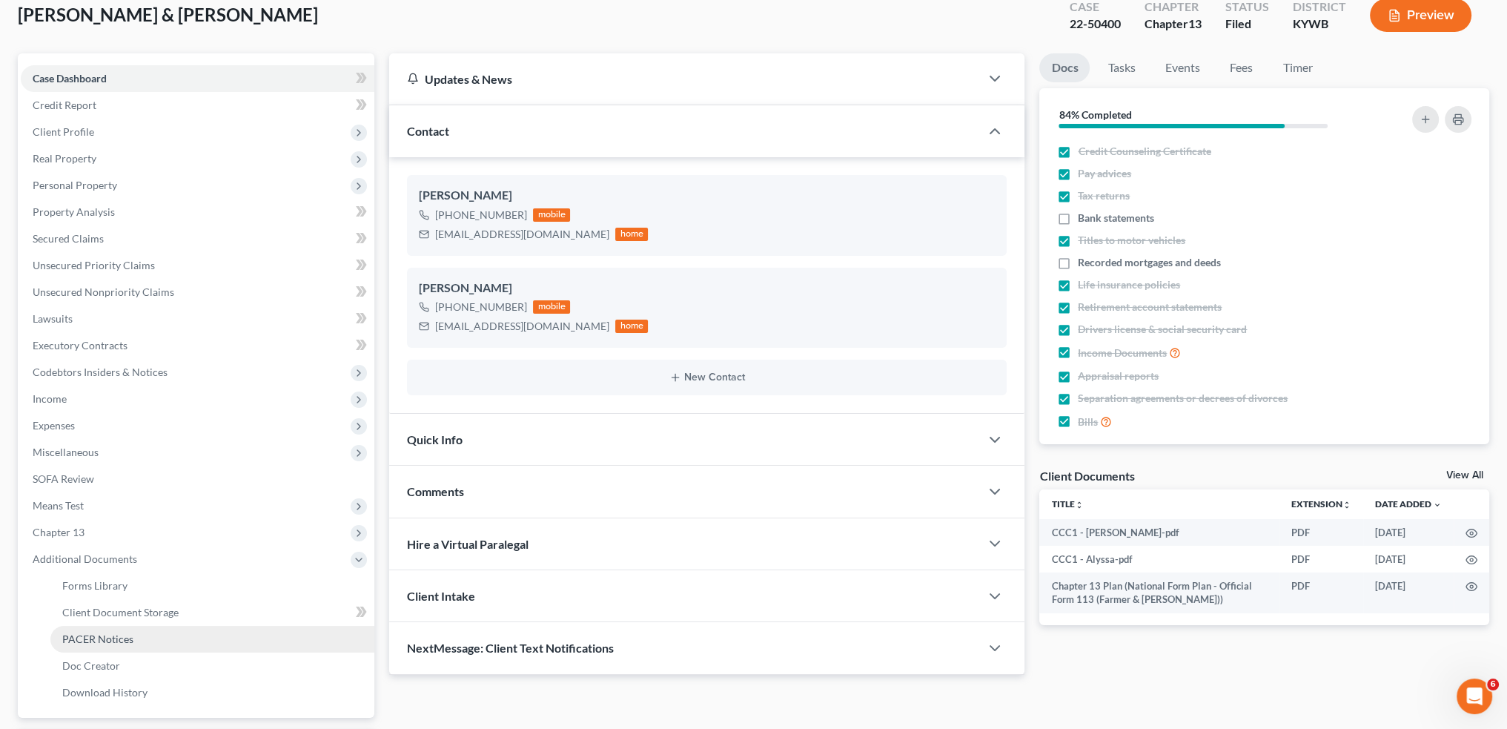
click at [120, 634] on span "PACER Notices" at bounding box center [97, 638] width 71 height 13
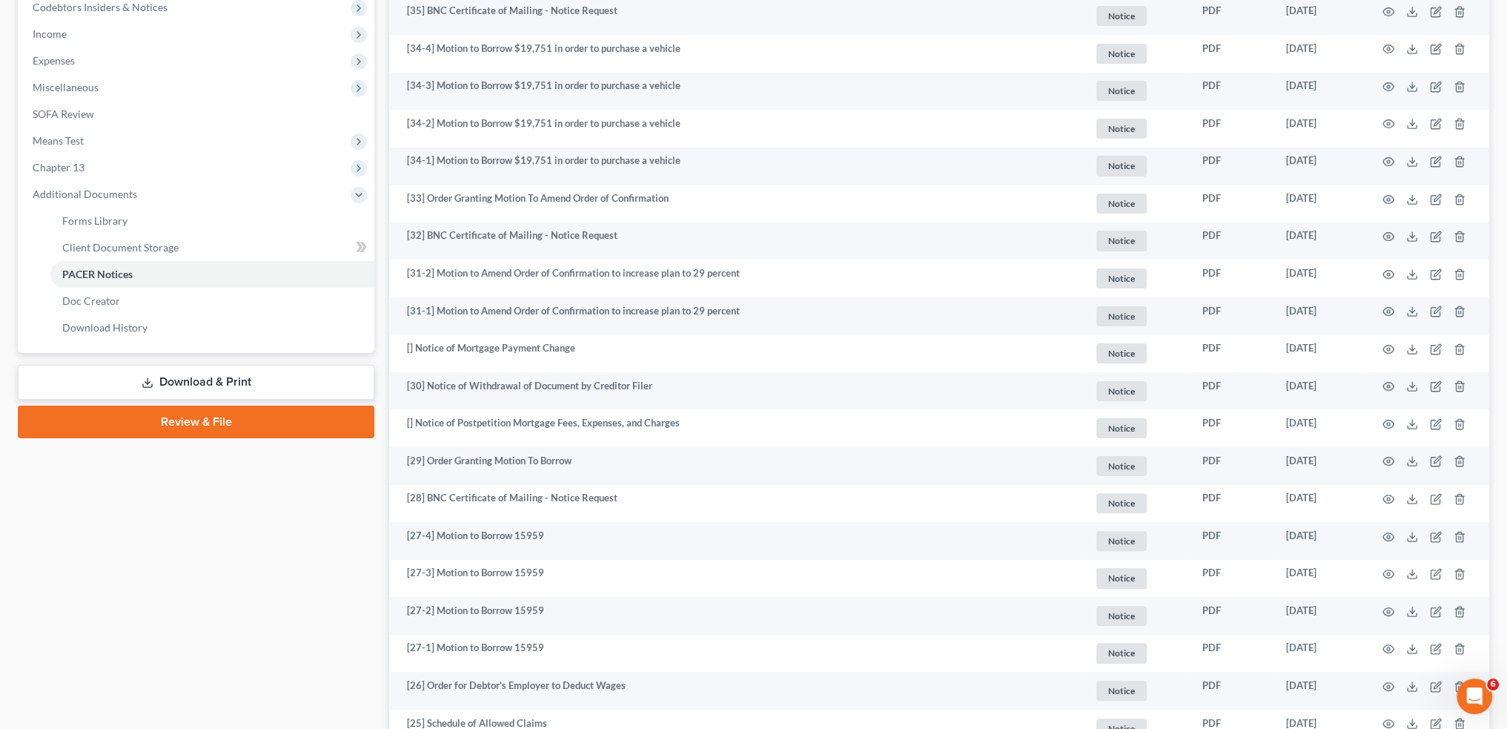
scroll to position [494, 0]
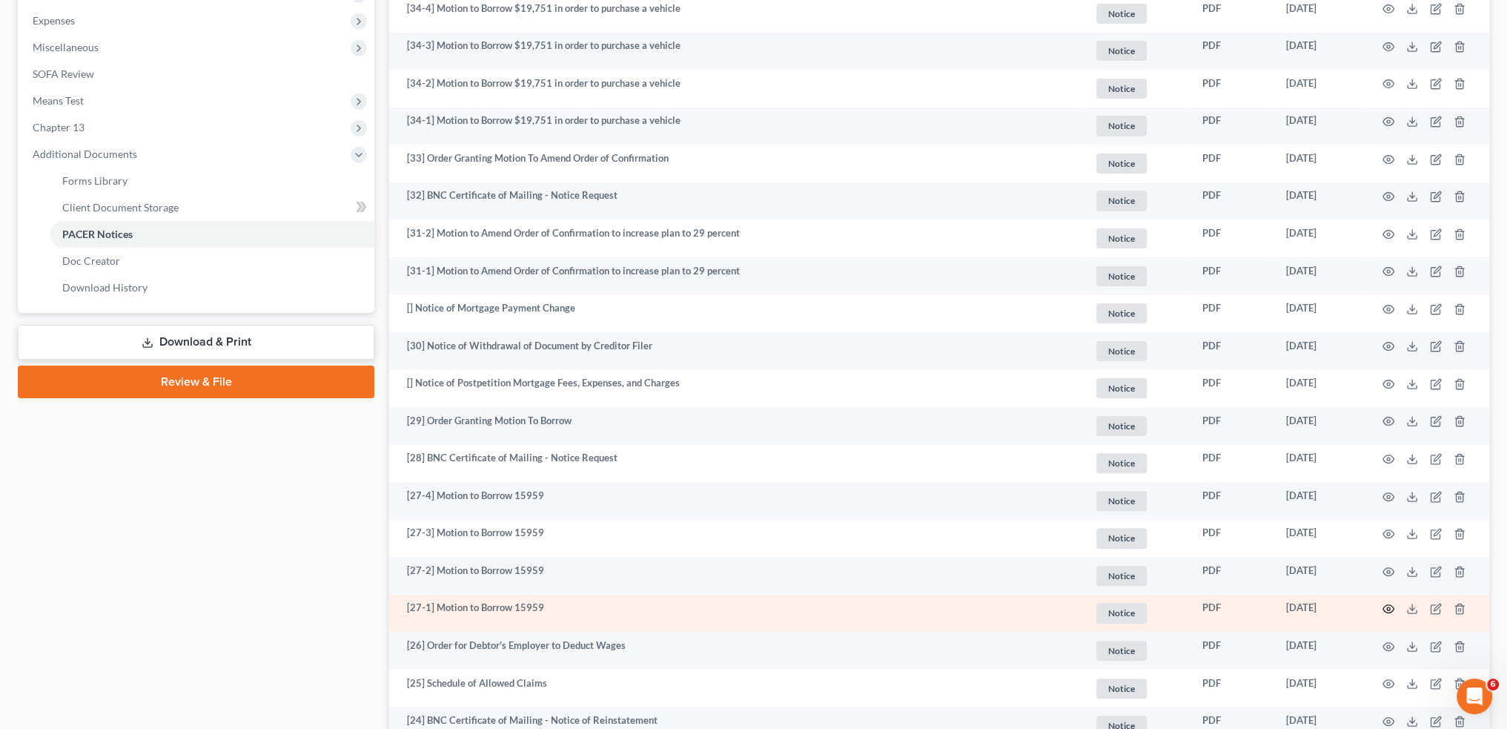
click at [1385, 605] on icon "button" at bounding box center [1388, 609] width 11 height 8
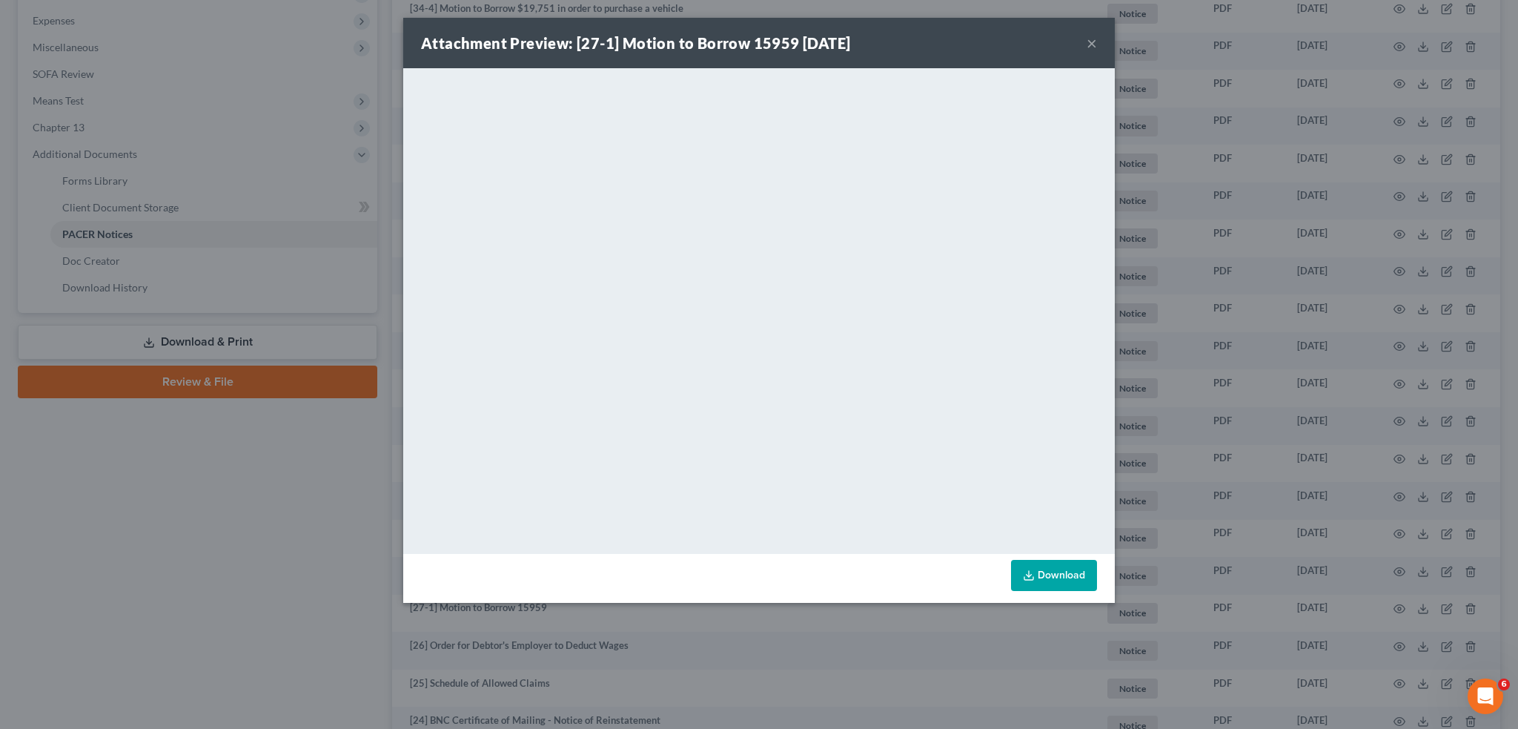
click at [1093, 44] on button "×" at bounding box center [1092, 43] width 10 height 18
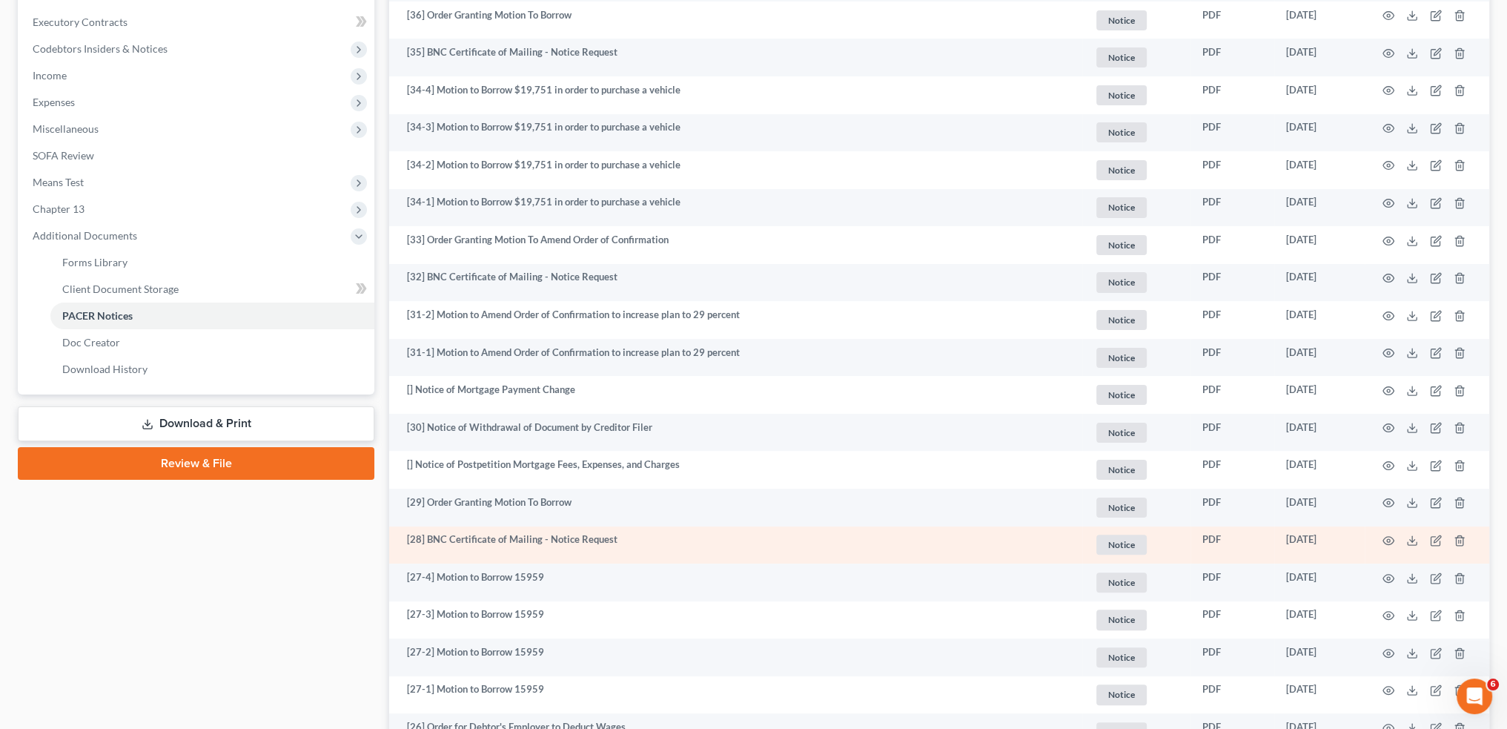
scroll to position [371, 0]
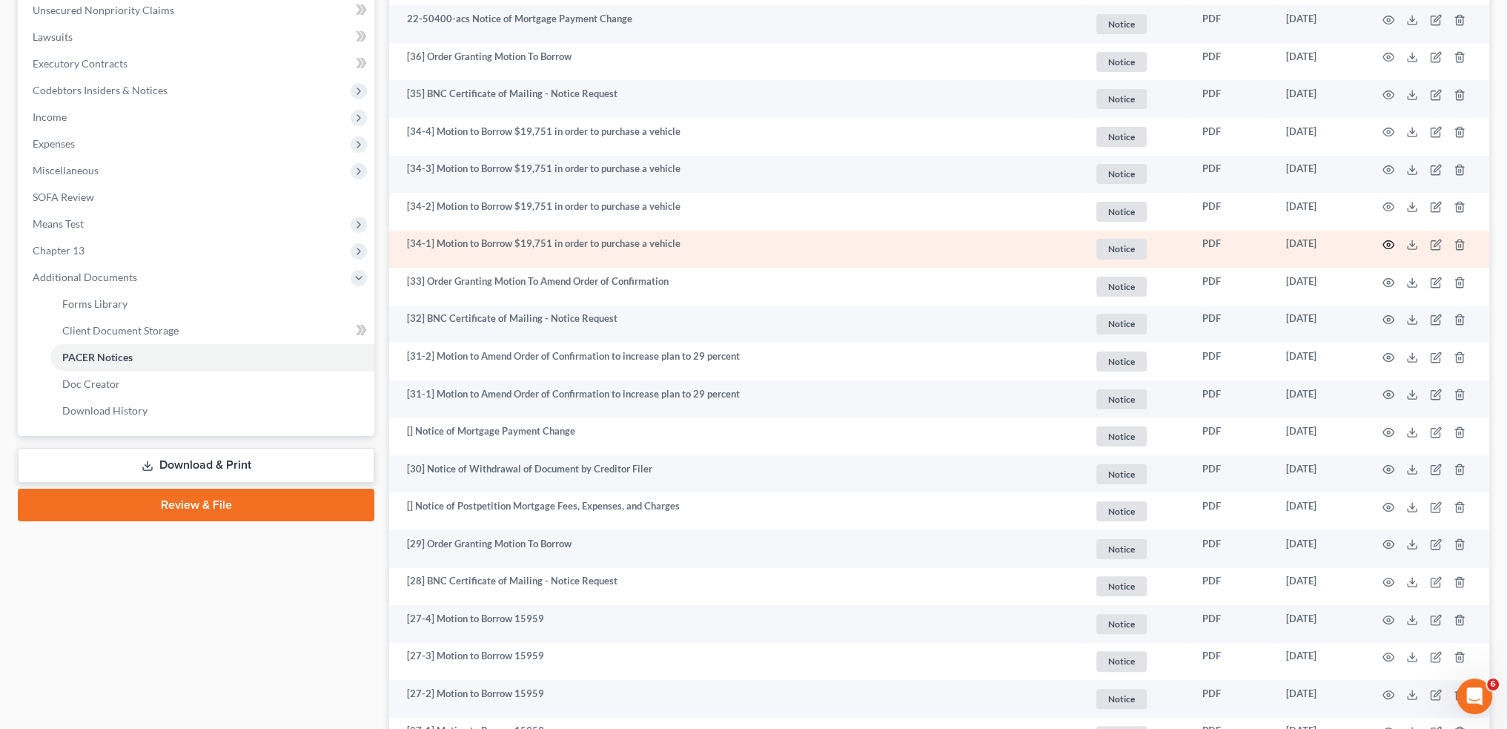
click at [1389, 242] on icon "button" at bounding box center [1389, 245] width 12 height 12
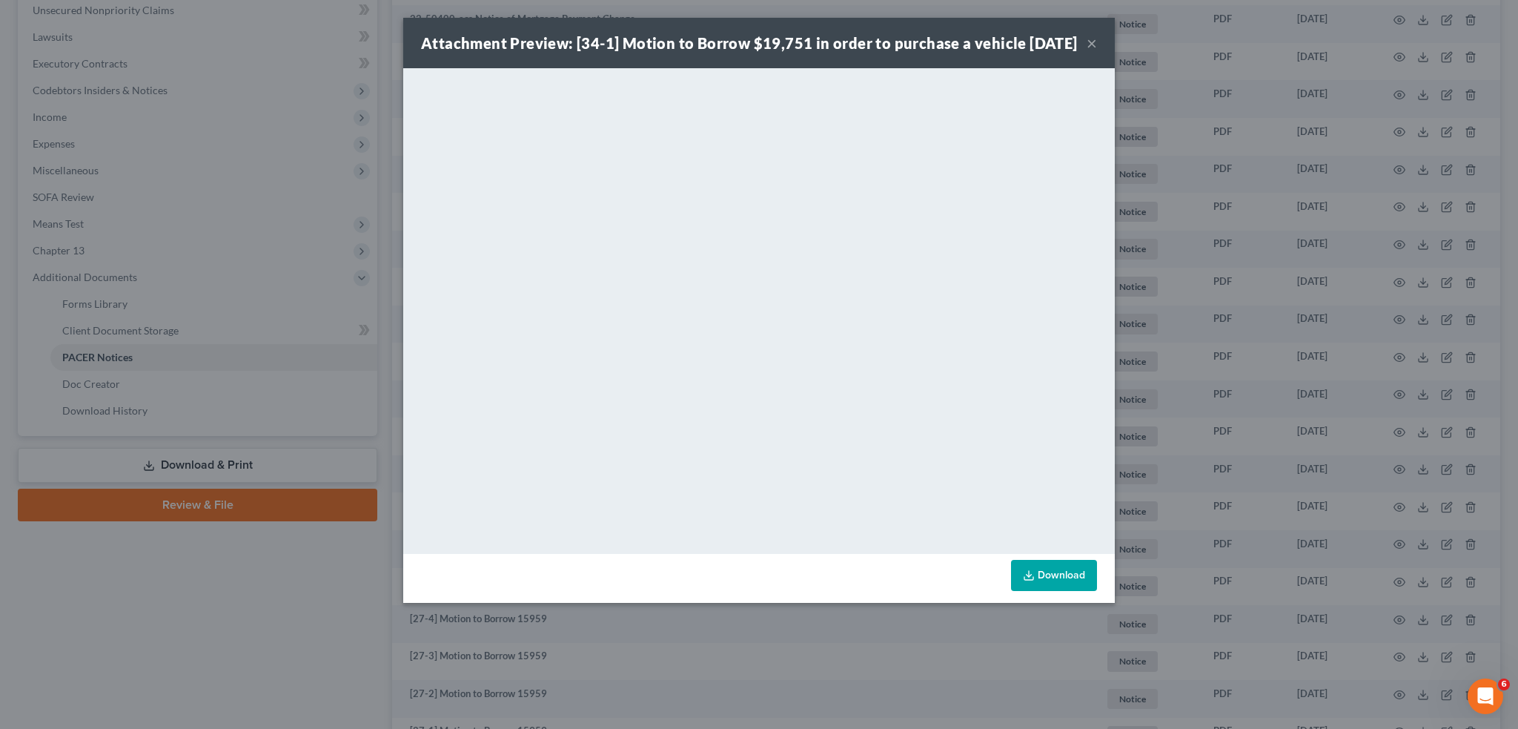
click at [1093, 50] on button "×" at bounding box center [1092, 43] width 10 height 18
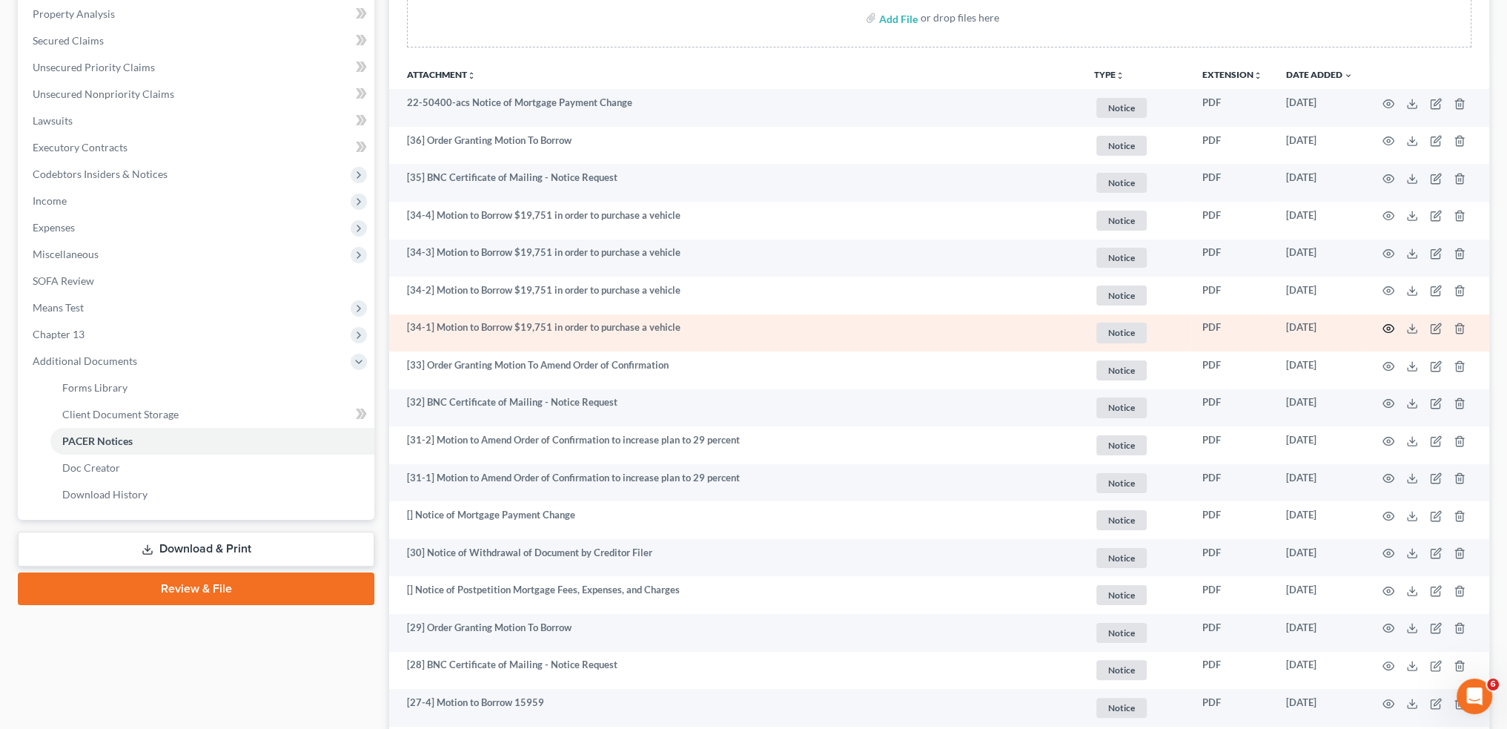
scroll to position [123, 0]
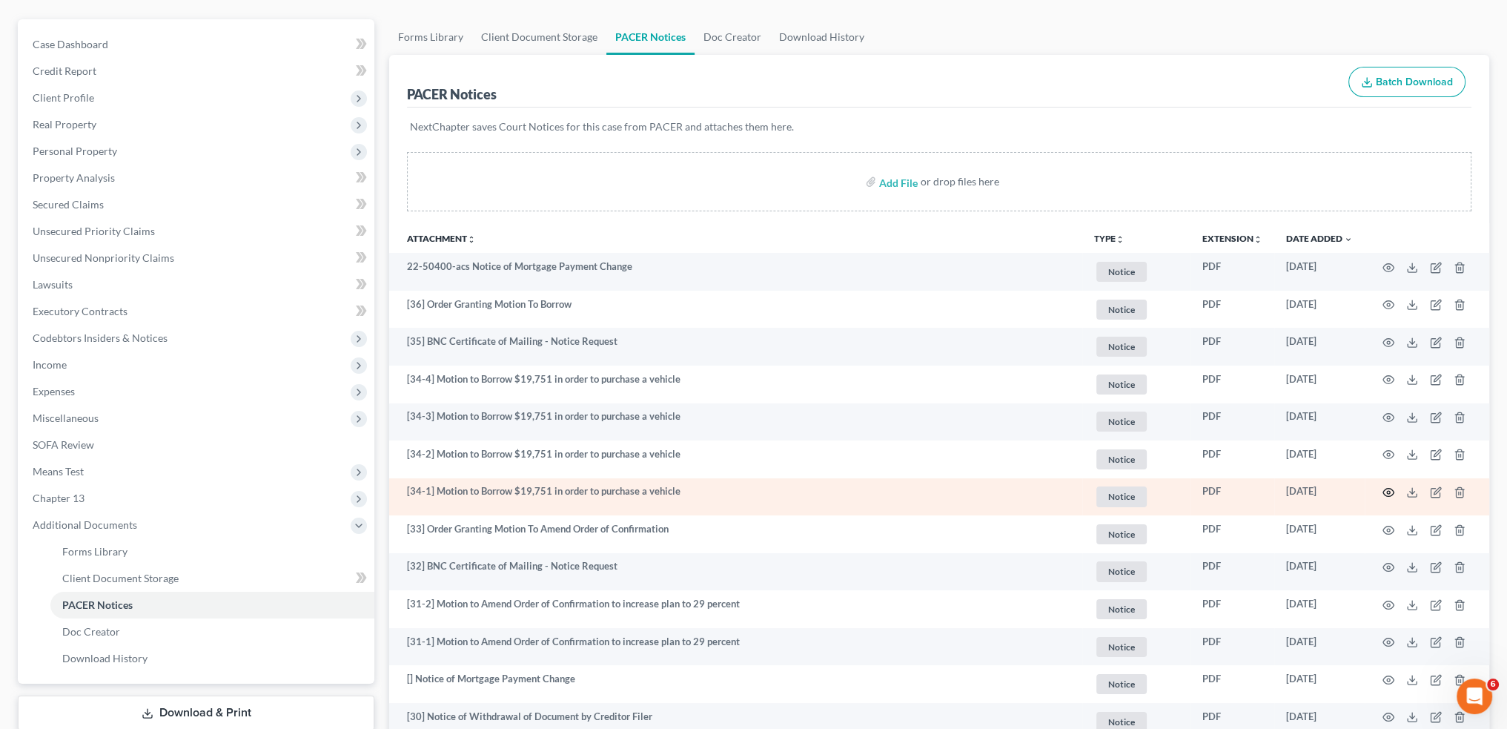
click at [1391, 489] on icon "button" at bounding box center [1389, 492] width 12 height 12
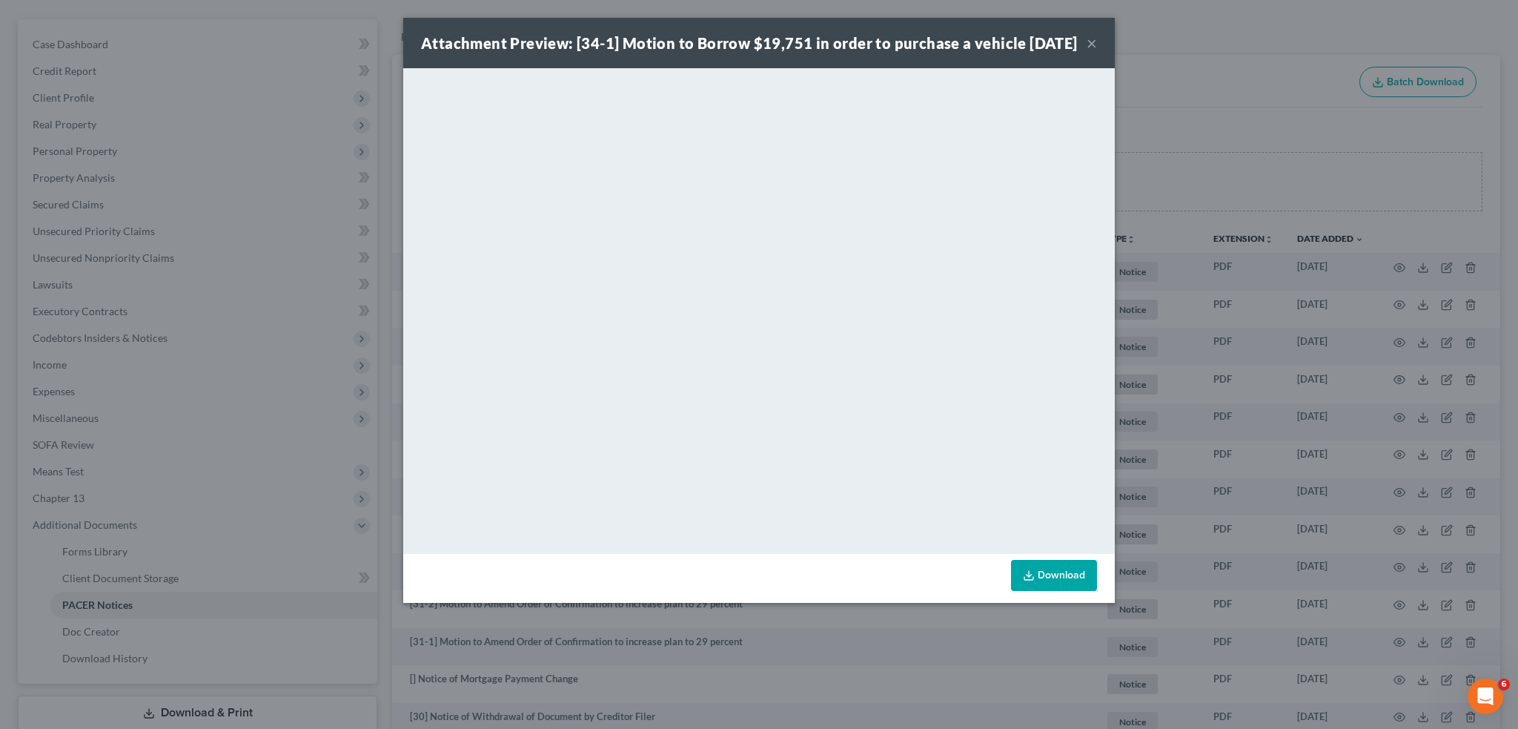
click at [1092, 50] on button "×" at bounding box center [1092, 43] width 10 height 18
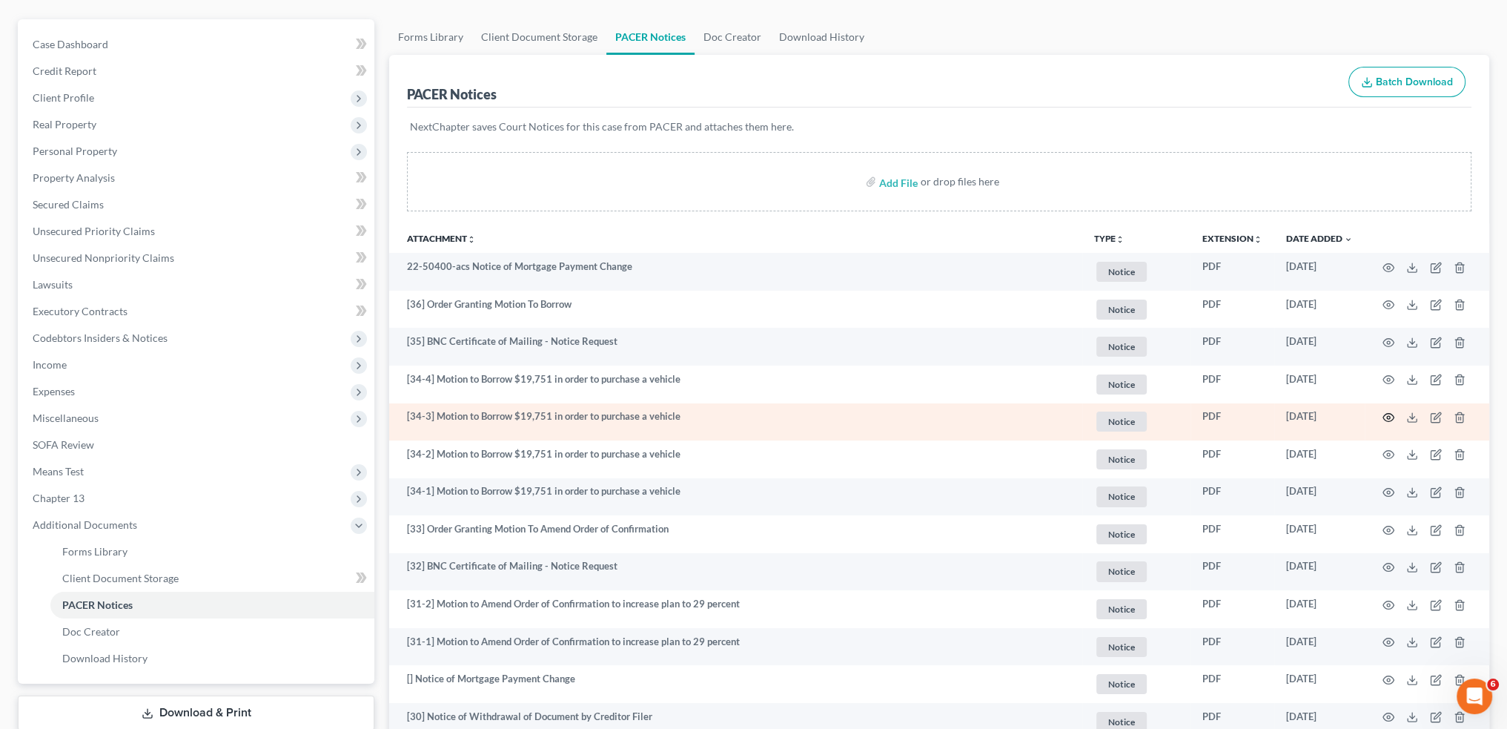
click at [1389, 417] on icon "button" at bounding box center [1389, 417] width 12 height 12
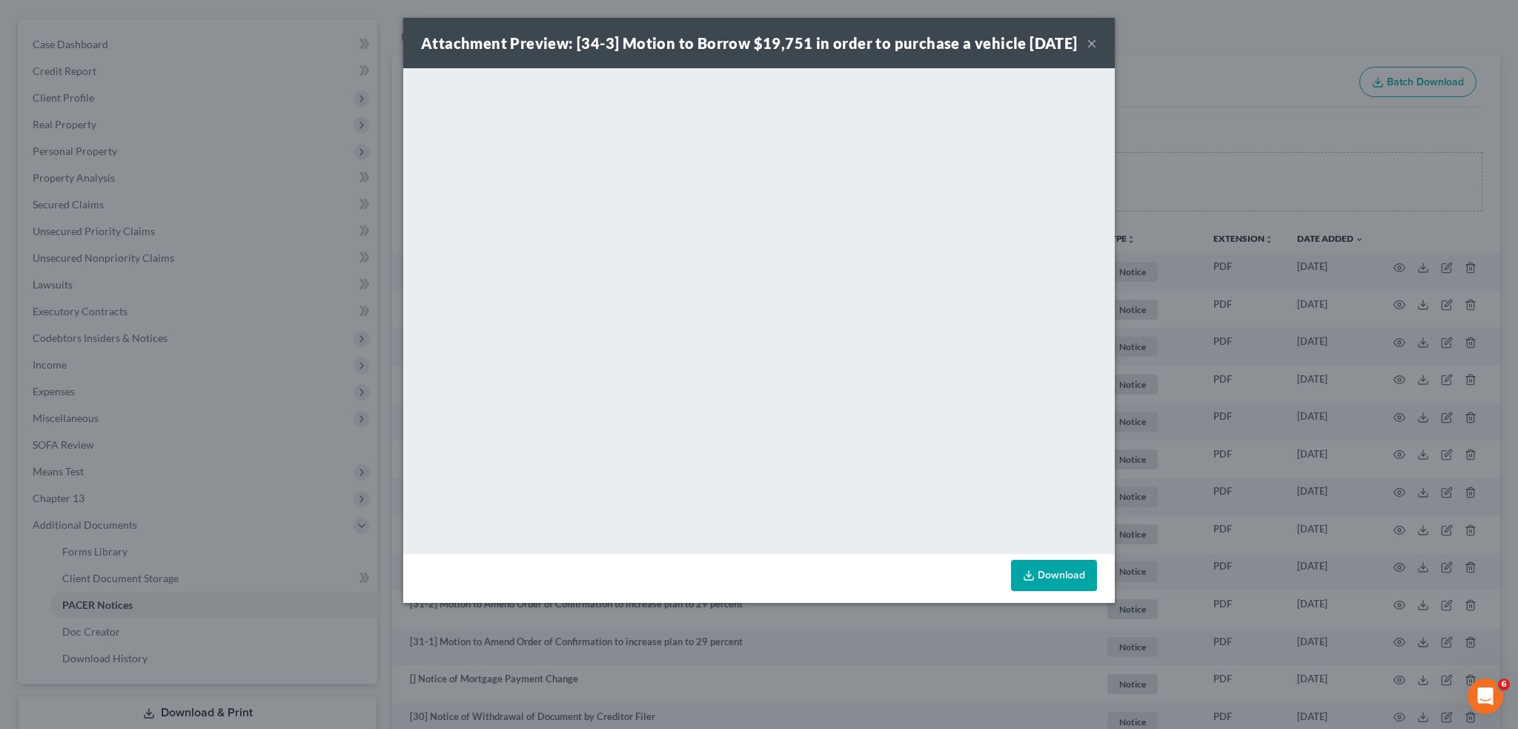
click at [1091, 47] on button "×" at bounding box center [1092, 43] width 10 height 18
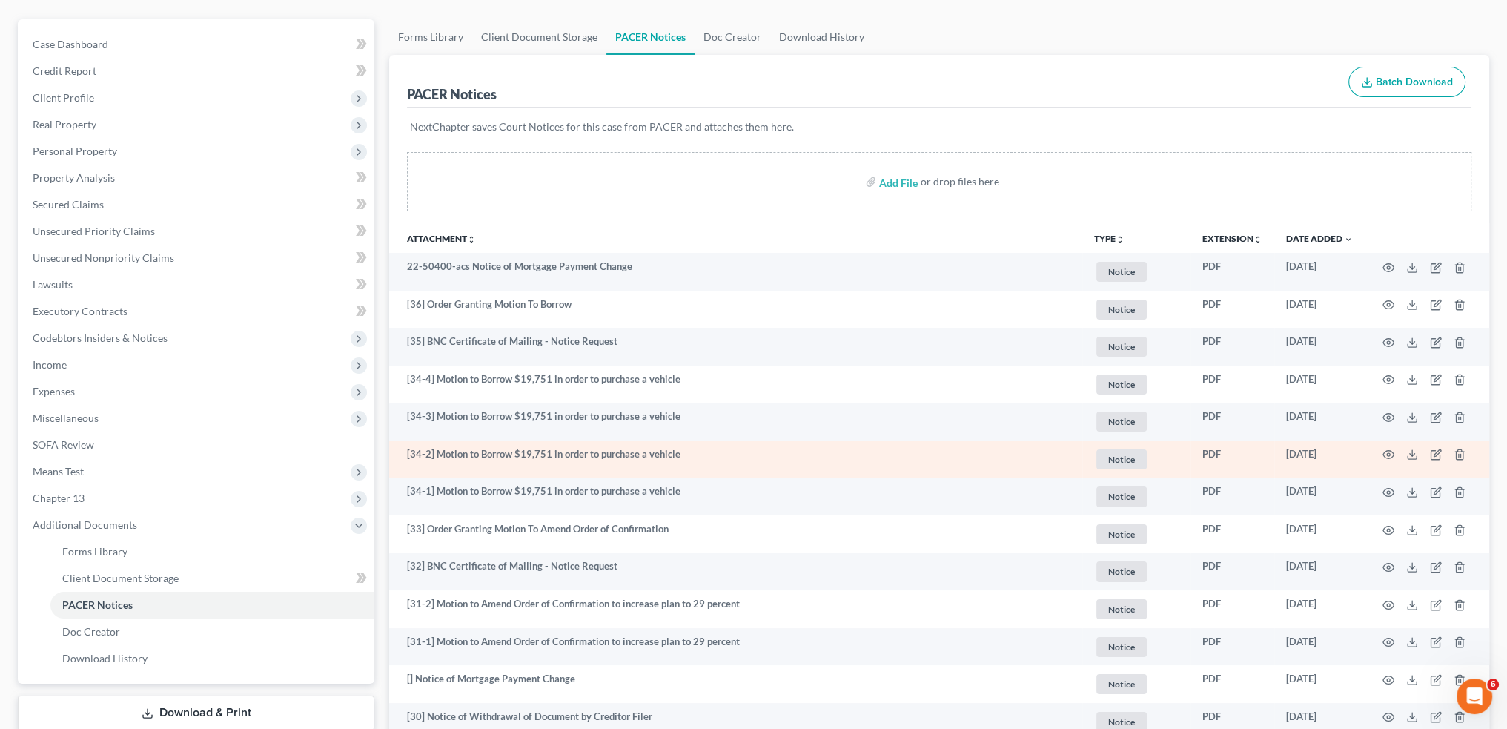
click at [1380, 451] on td at bounding box center [1427, 459] width 125 height 38
click at [1388, 453] on circle "button" at bounding box center [1388, 454] width 3 height 3
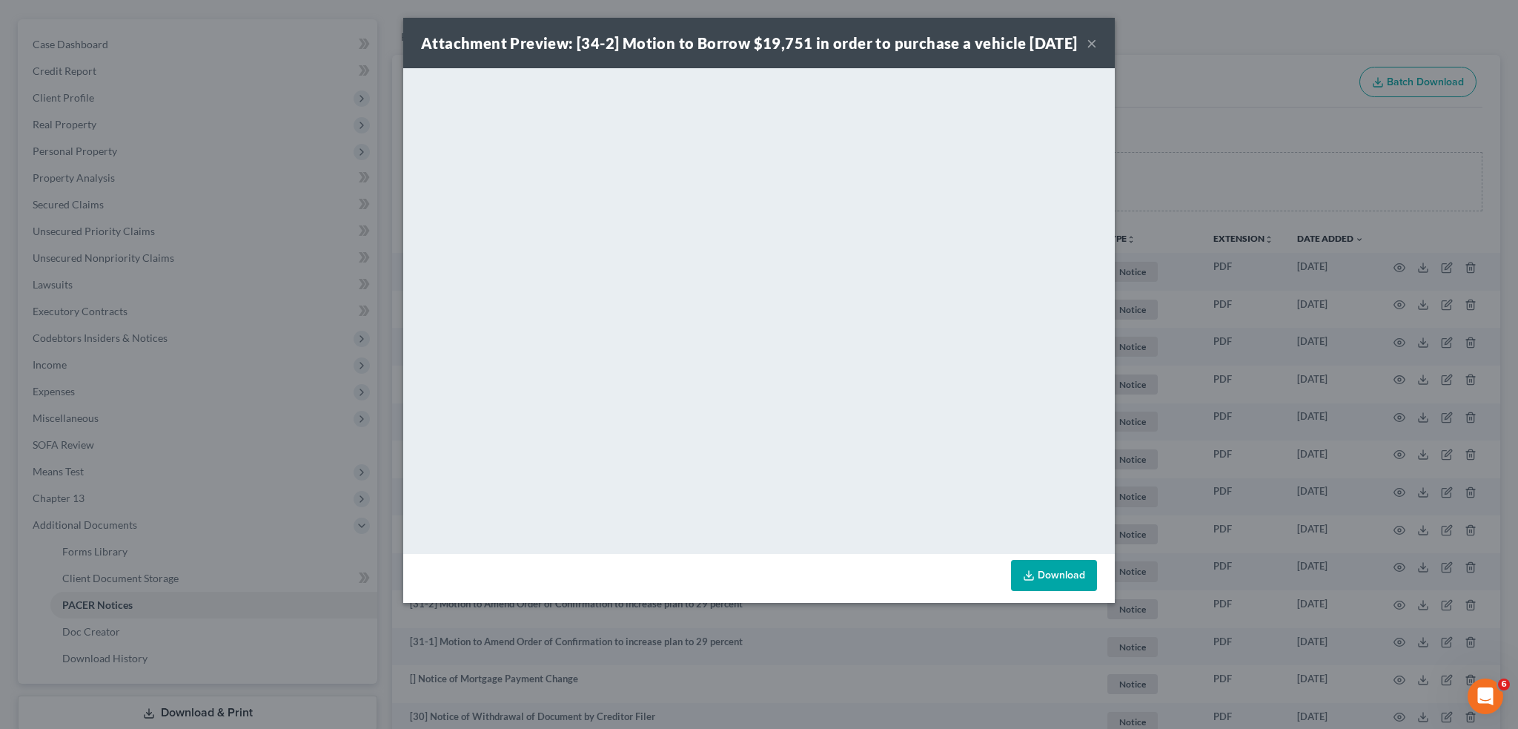
click at [1093, 49] on button "×" at bounding box center [1092, 43] width 10 height 18
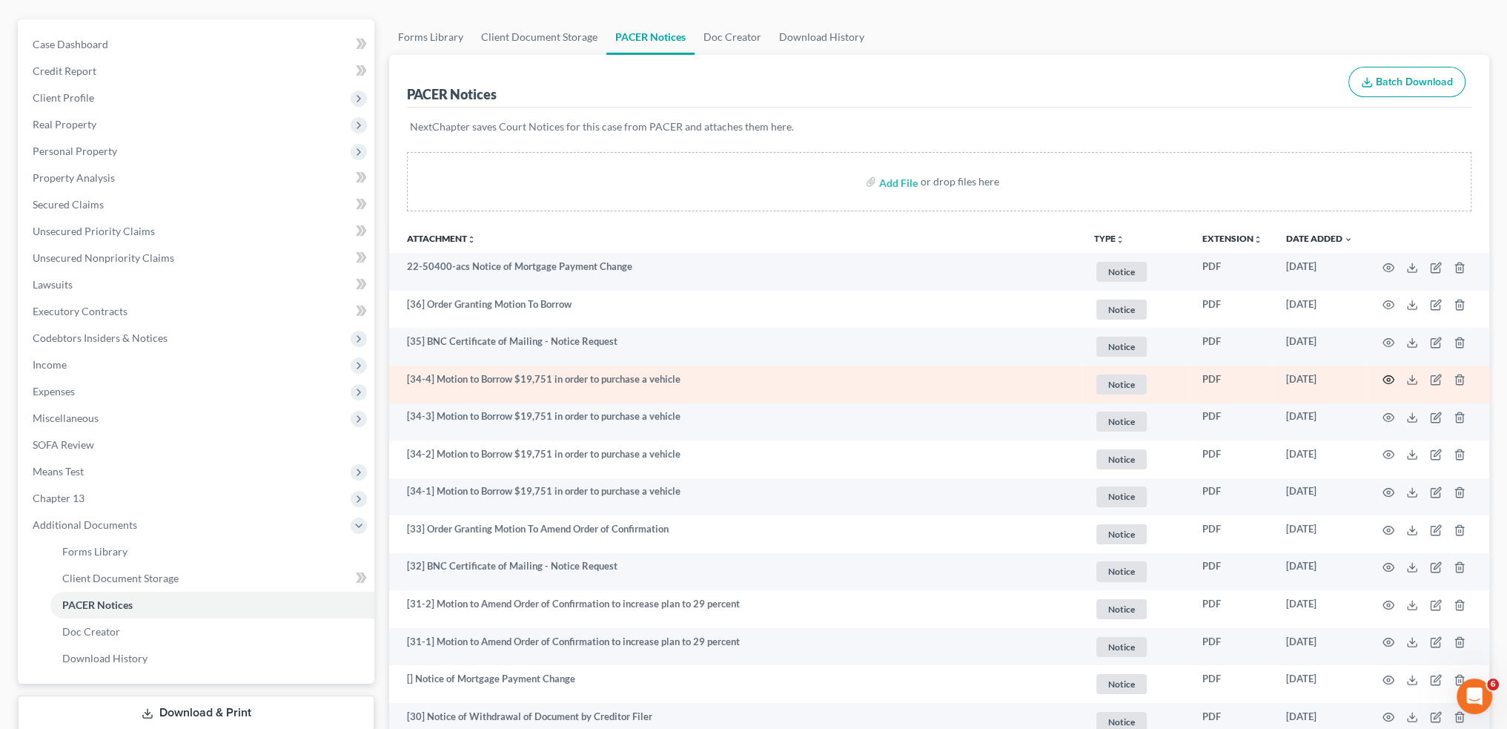
click at [1389, 378] on circle "button" at bounding box center [1388, 379] width 3 height 3
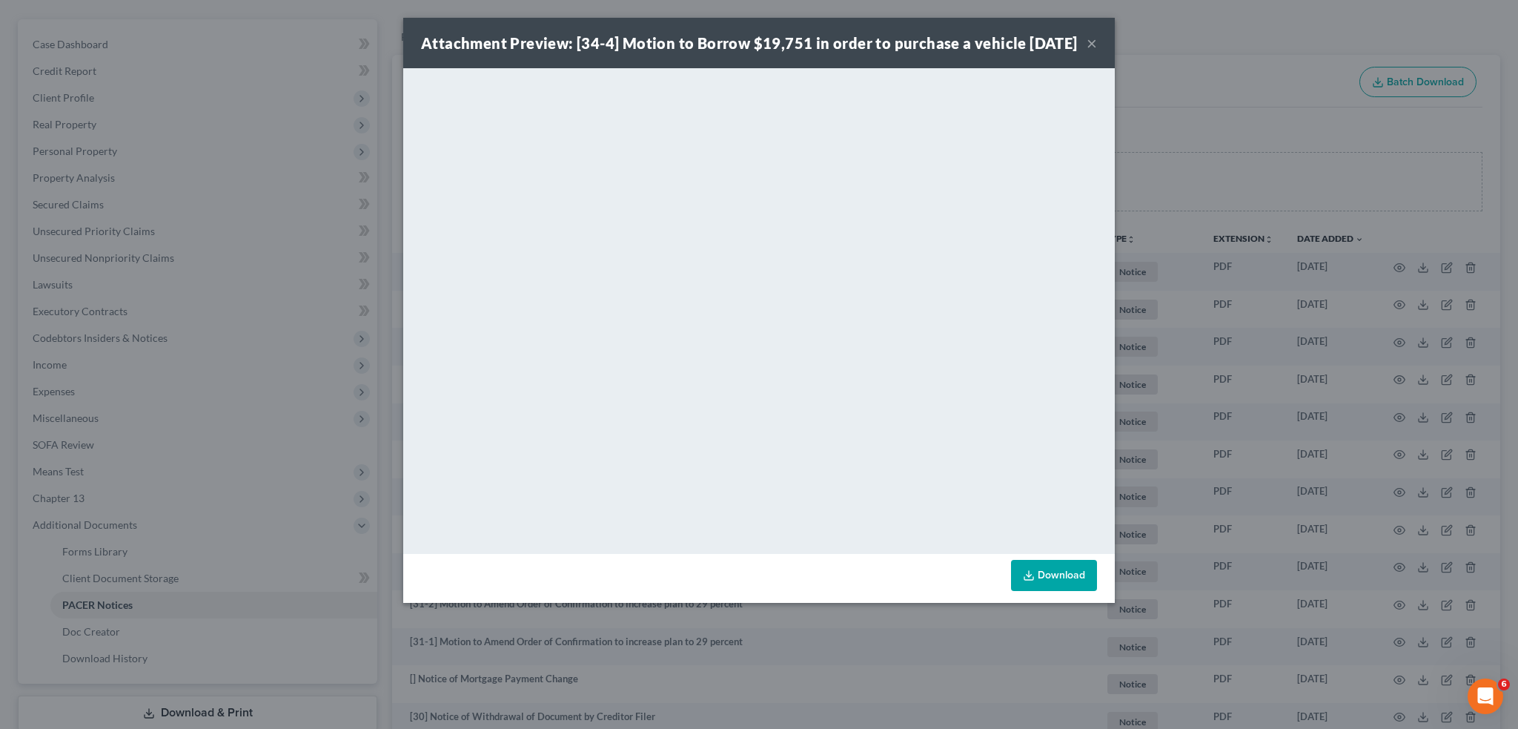
drag, startPoint x: 1074, startPoint y: 602, endPoint x: 1057, endPoint y: 559, distance: 46.3
click at [1074, 591] on link "Download" at bounding box center [1054, 575] width 86 height 31
click at [1088, 52] on button "×" at bounding box center [1092, 43] width 10 height 18
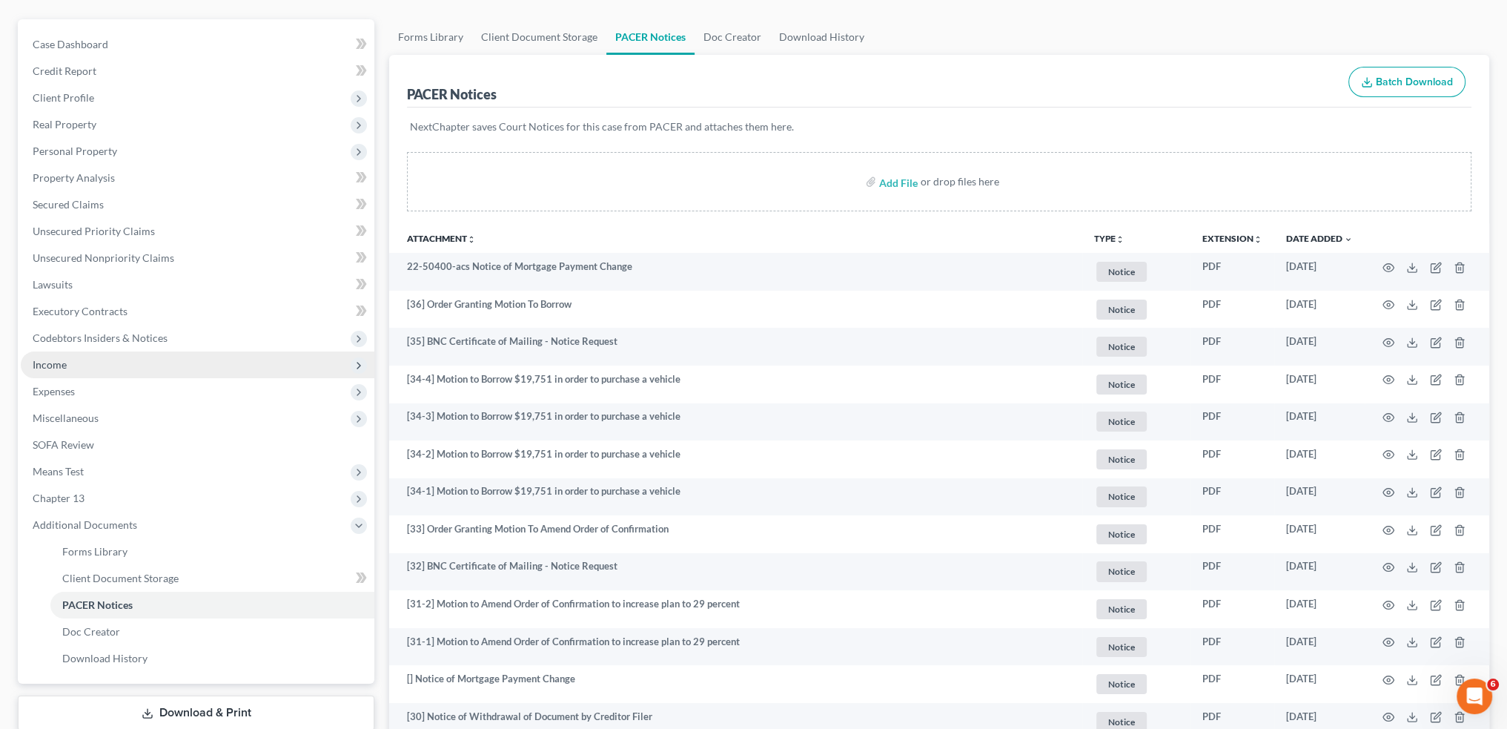
click at [136, 368] on span "Income" at bounding box center [198, 364] width 354 height 27
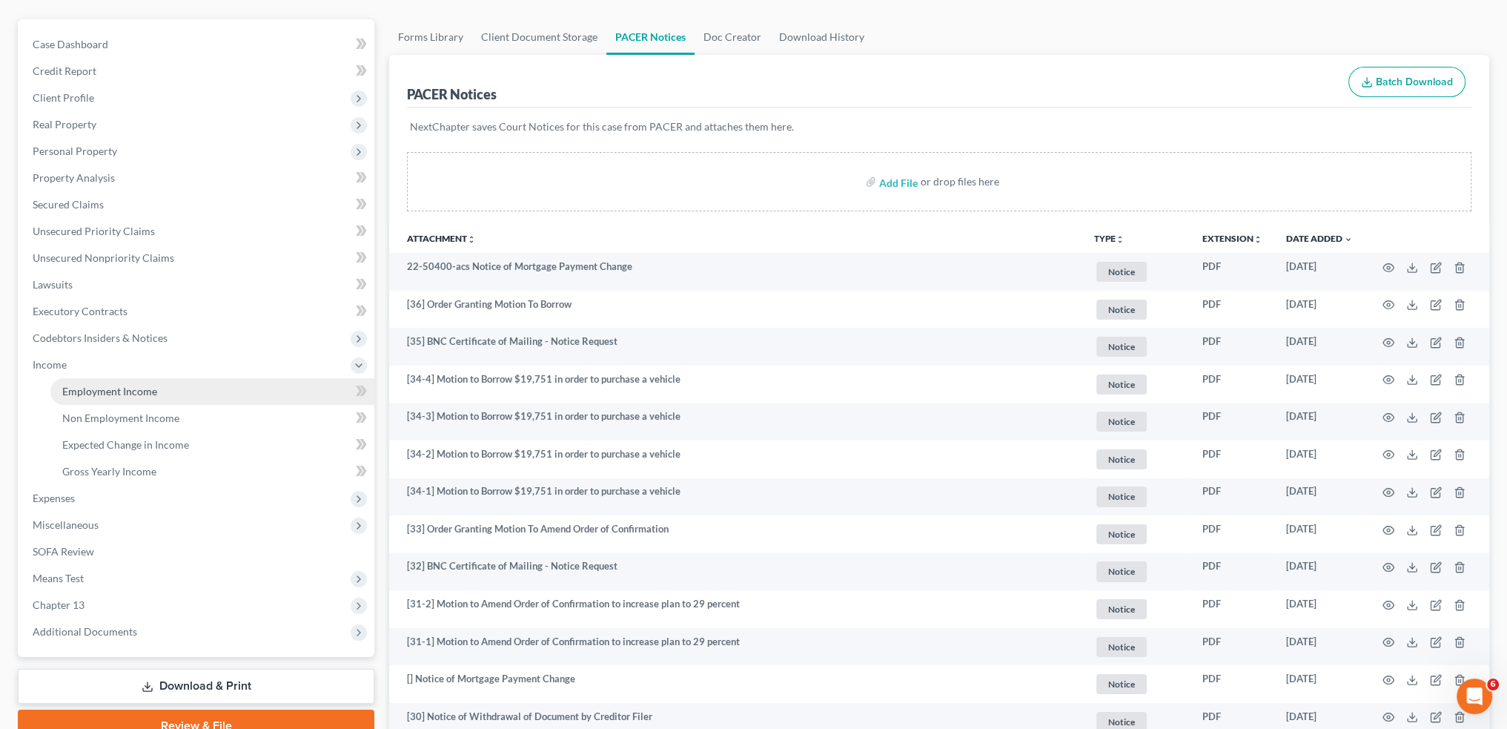
click at [128, 391] on span "Employment Income" at bounding box center [109, 391] width 95 height 13
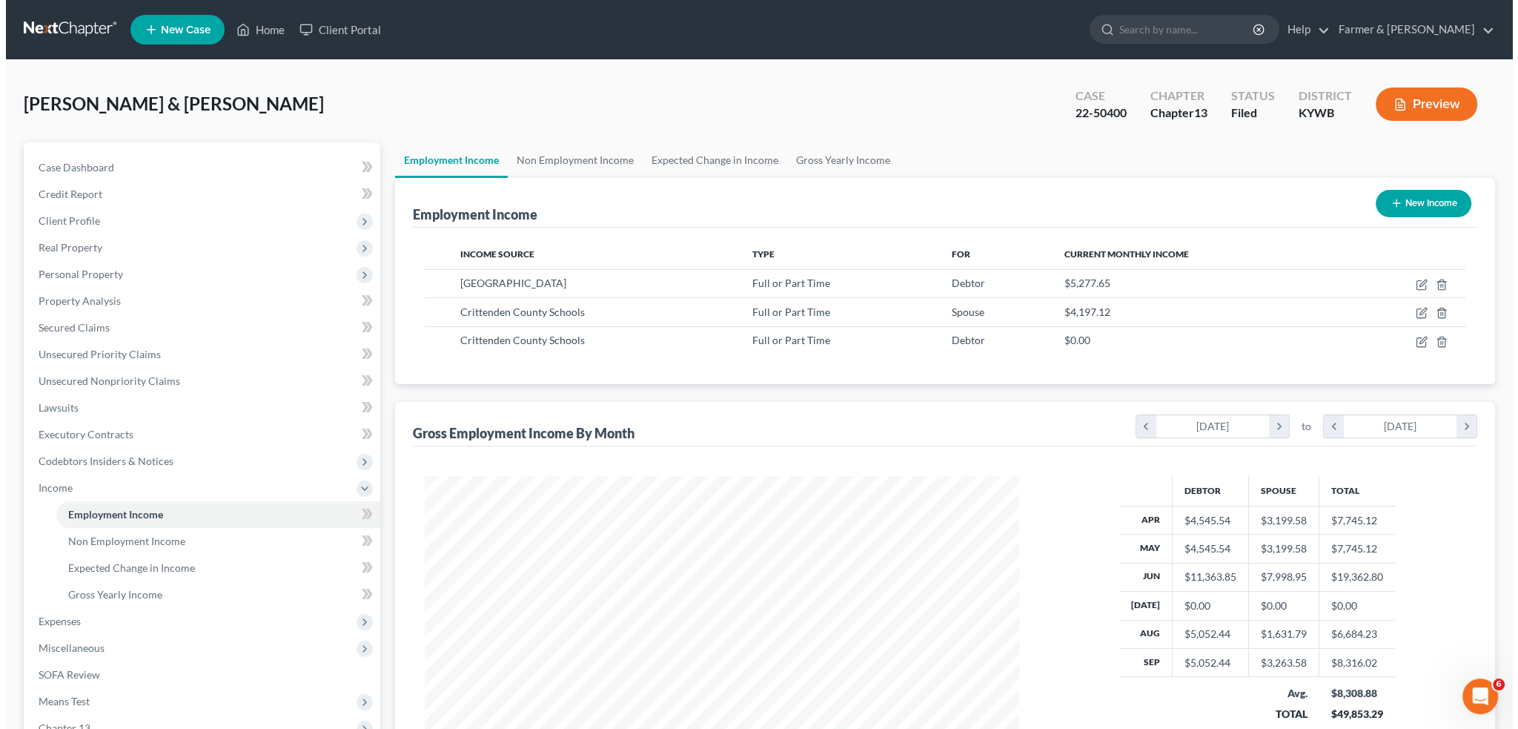
scroll to position [297, 623]
click at [1416, 282] on icon "button" at bounding box center [1417, 282] width 7 height 7
select select "0"
select select "18"
select select "0"
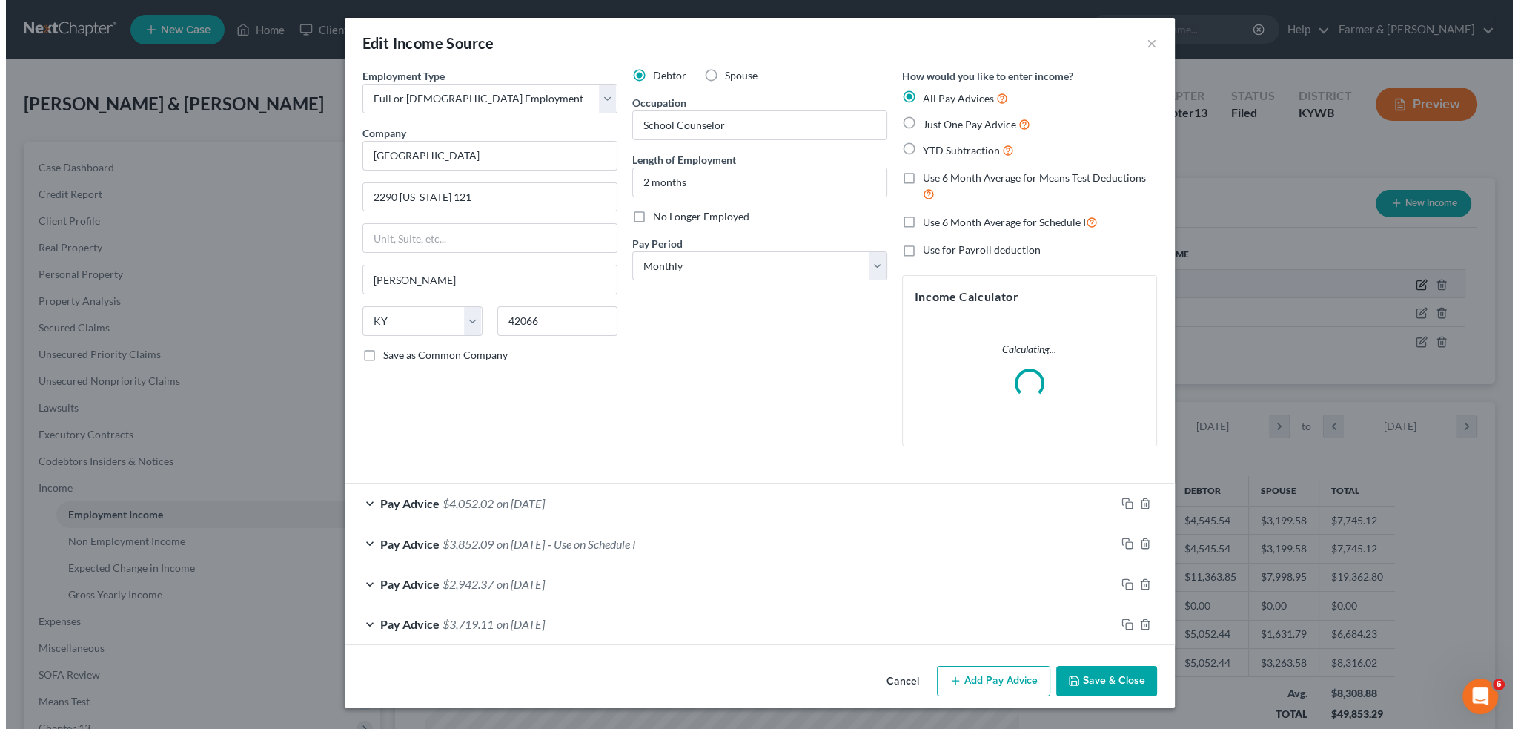
scroll to position [299, 629]
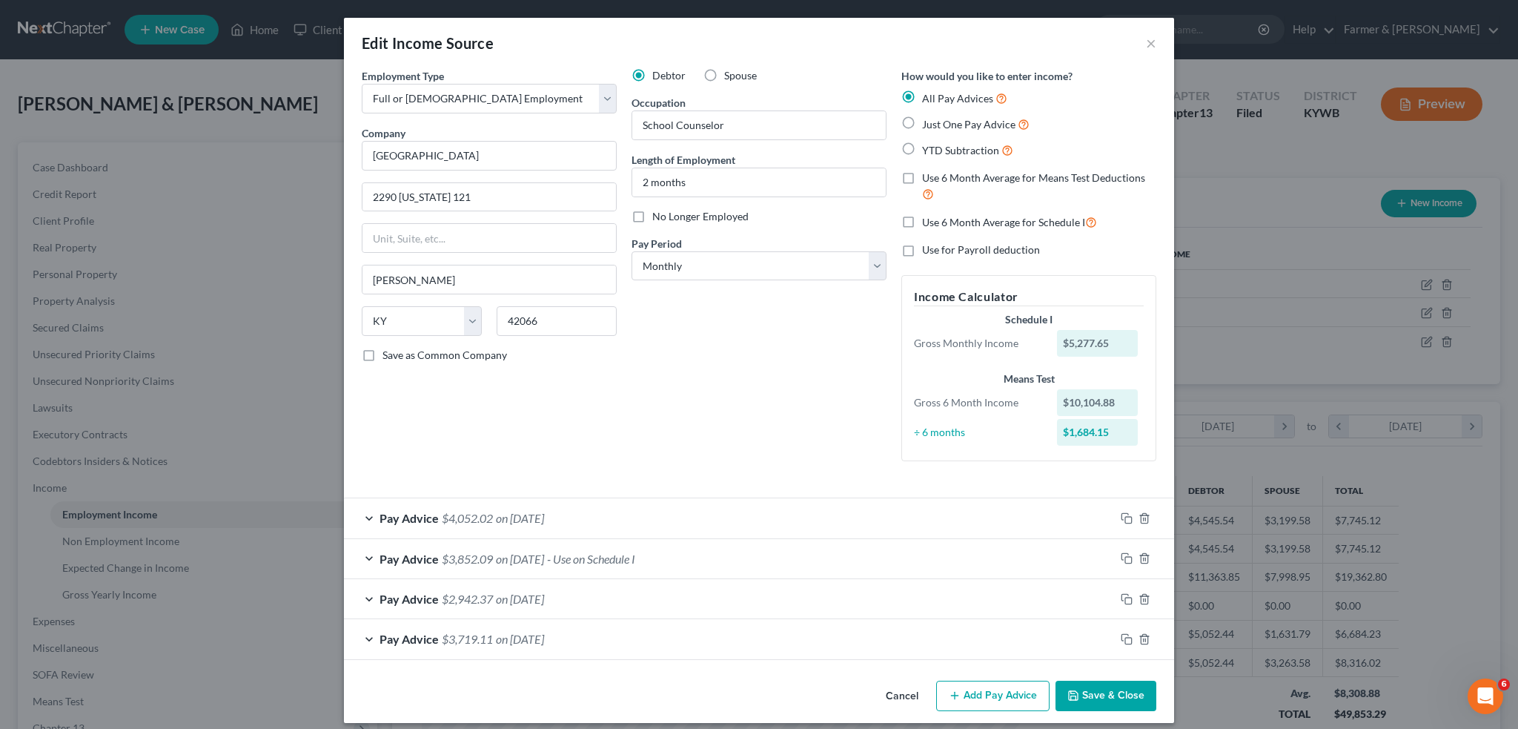
drag, startPoint x: 978, startPoint y: 687, endPoint x: 1484, endPoint y: 469, distance: 551.5
click at [979, 687] on button "Add Pay Advice" at bounding box center [992, 696] width 113 height 31
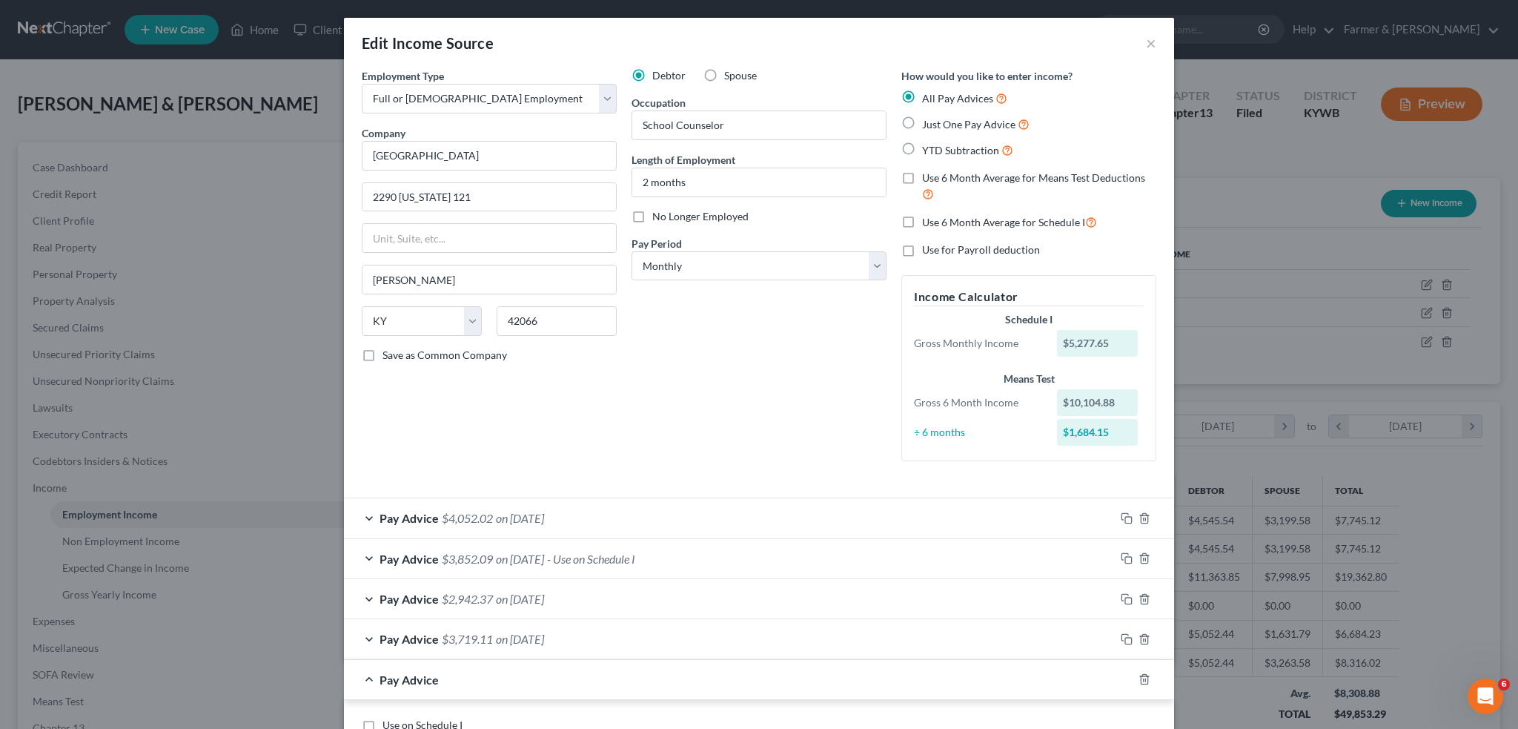
scroll to position [371, 0]
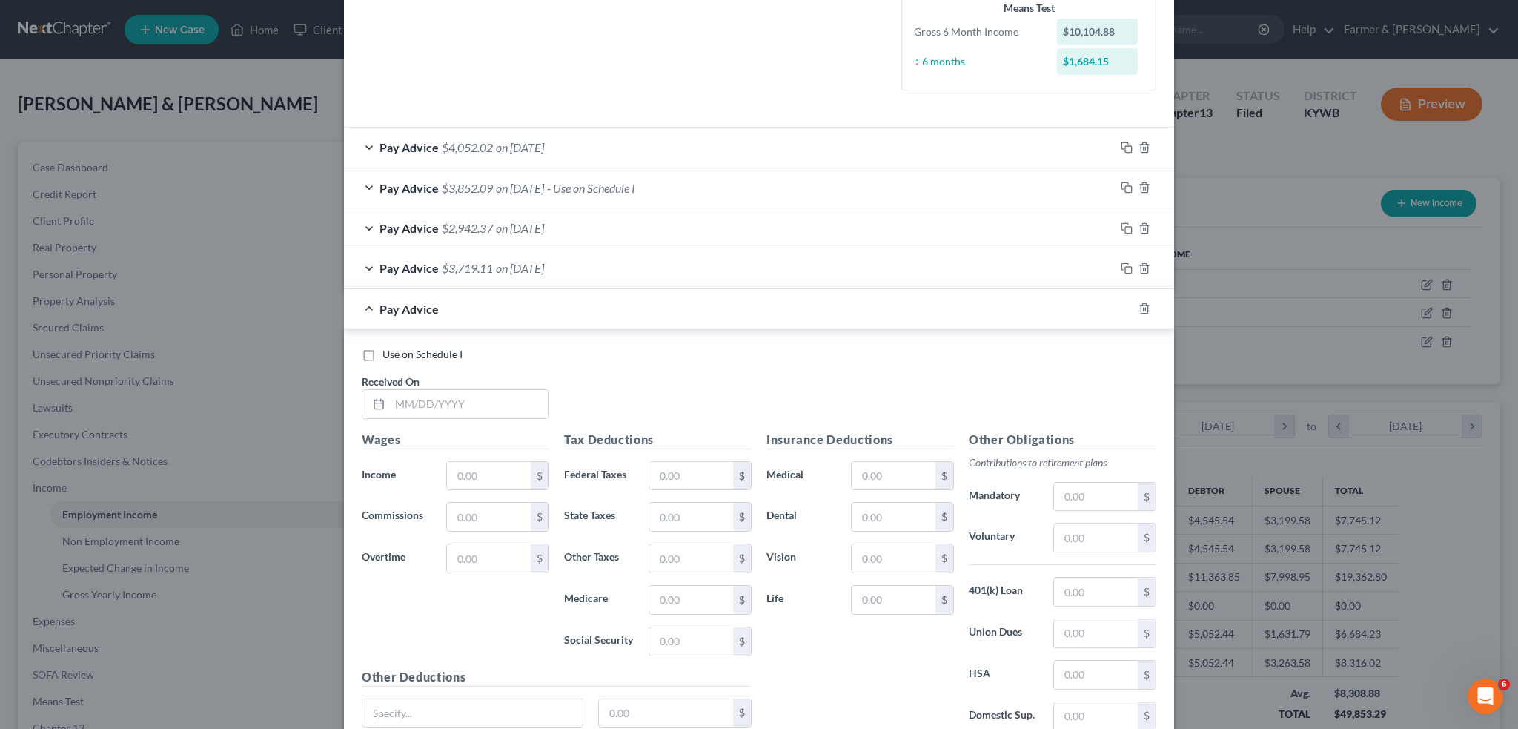
click at [383, 352] on label "Use on Schedule I" at bounding box center [423, 354] width 80 height 15
click at [388, 352] on input "Use on Schedule I" at bounding box center [393, 352] width 10 height 10
checkbox input "true"
click at [423, 405] on input "text" at bounding box center [469, 404] width 159 height 28
click at [433, 403] on input "09/30/225" at bounding box center [469, 404] width 159 height 28
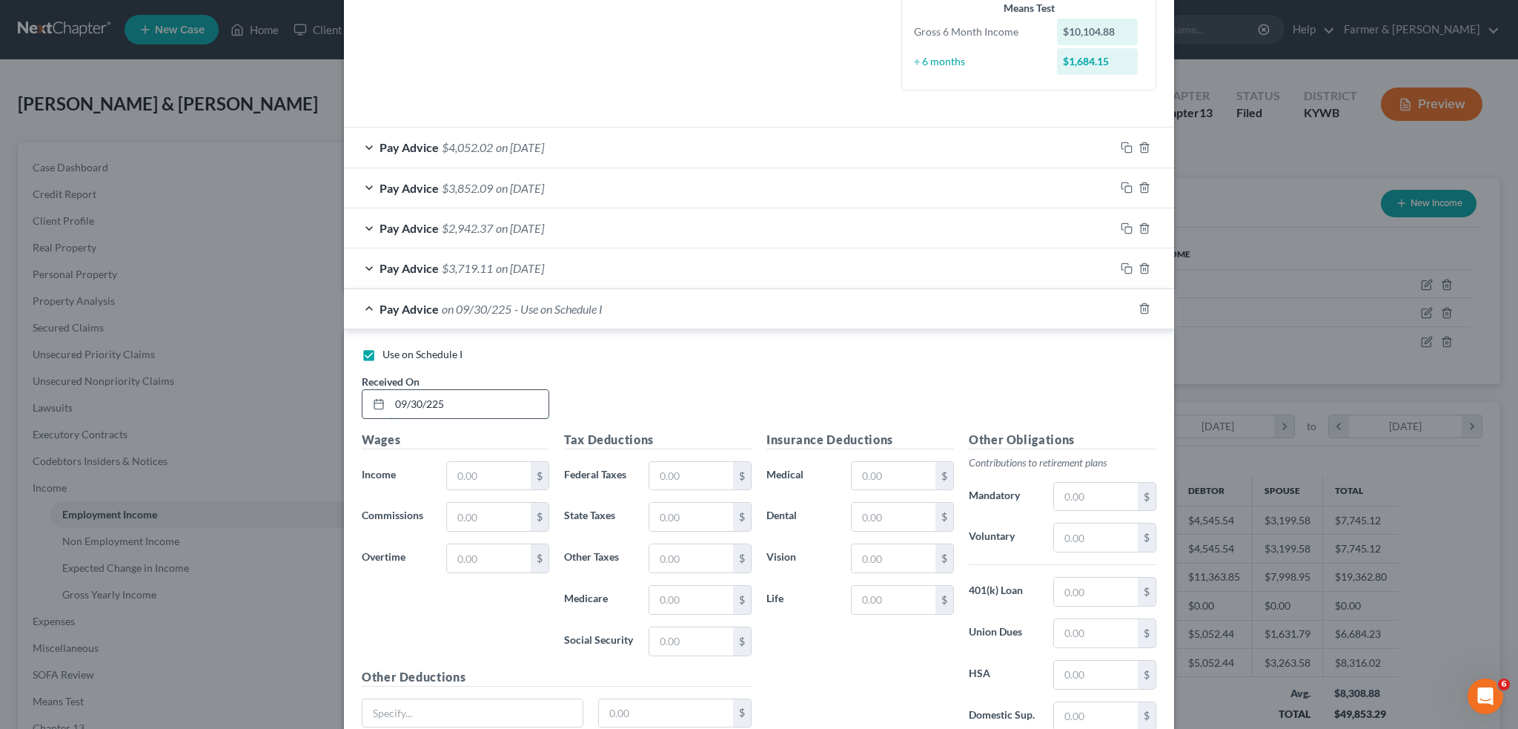
click at [427, 403] on input "09/30/225" at bounding box center [469, 404] width 159 height 28
type input "09/30/2025"
type input "5,563.86"
drag, startPoint x: 676, startPoint y: 474, endPoint x: 844, endPoint y: 509, distance: 171.3
click at [676, 474] on input "text" at bounding box center [691, 476] width 84 height 28
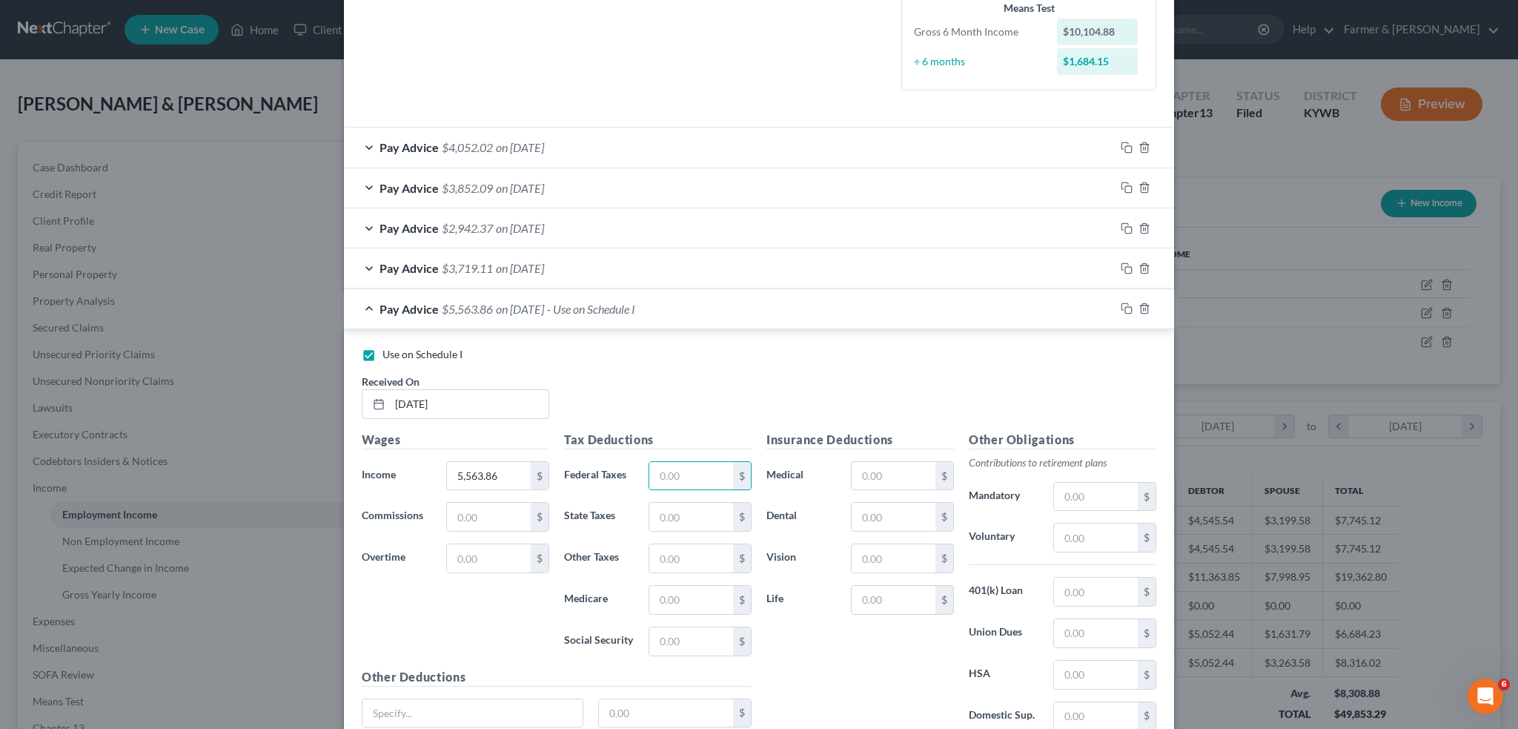
click at [641, 598] on div "$" at bounding box center [700, 600] width 118 height 30
drag, startPoint x: 650, startPoint y: 598, endPoint x: 711, endPoint y: 600, distance: 60.9
click at [650, 598] on input "text" at bounding box center [691, 600] width 84 height 28
type input "78.52"
click at [870, 463] on input "text" at bounding box center [894, 476] width 84 height 28
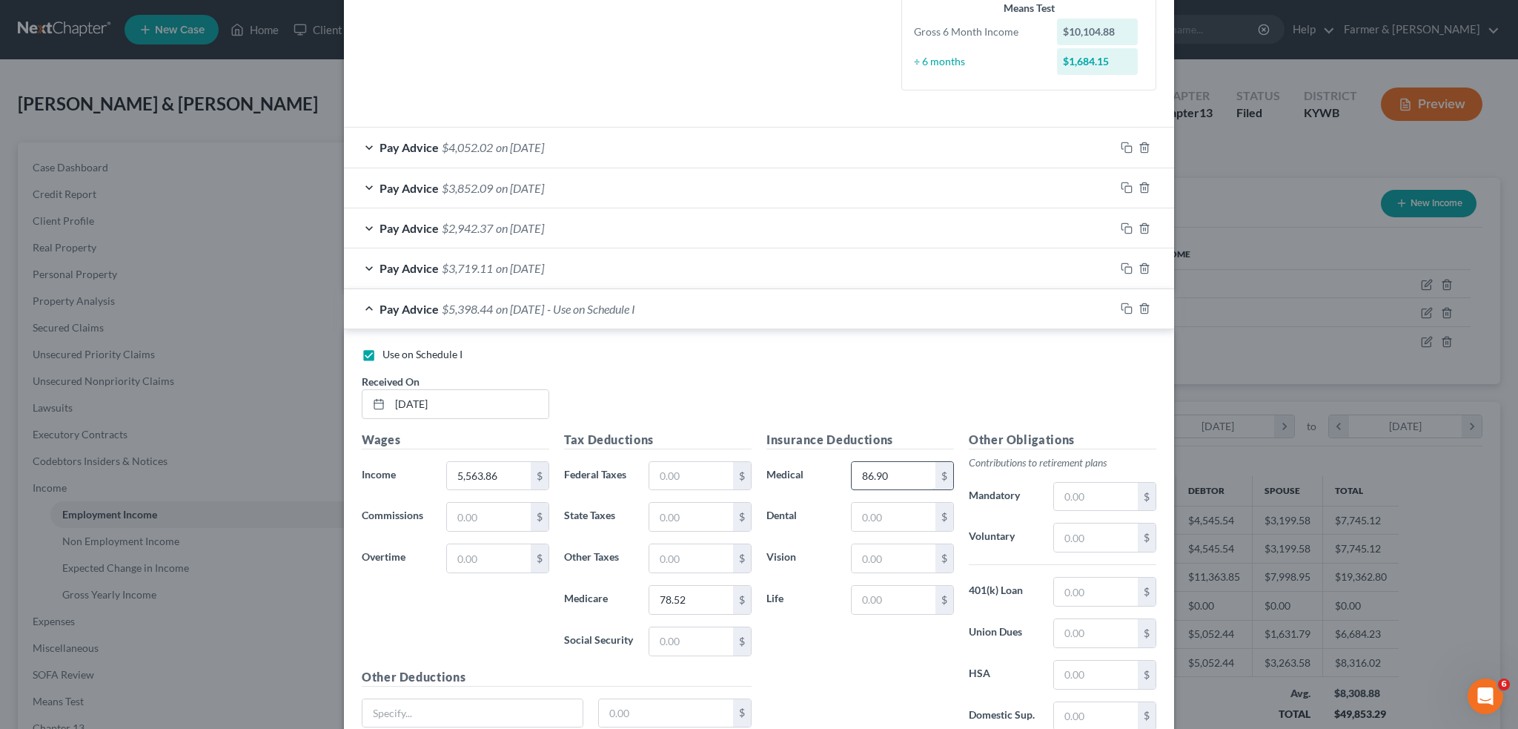
type input "86.90"
type input "44.71"
type input "16.94"
type input "38.00"
click at [457, 699] on input "text" at bounding box center [473, 713] width 220 height 28
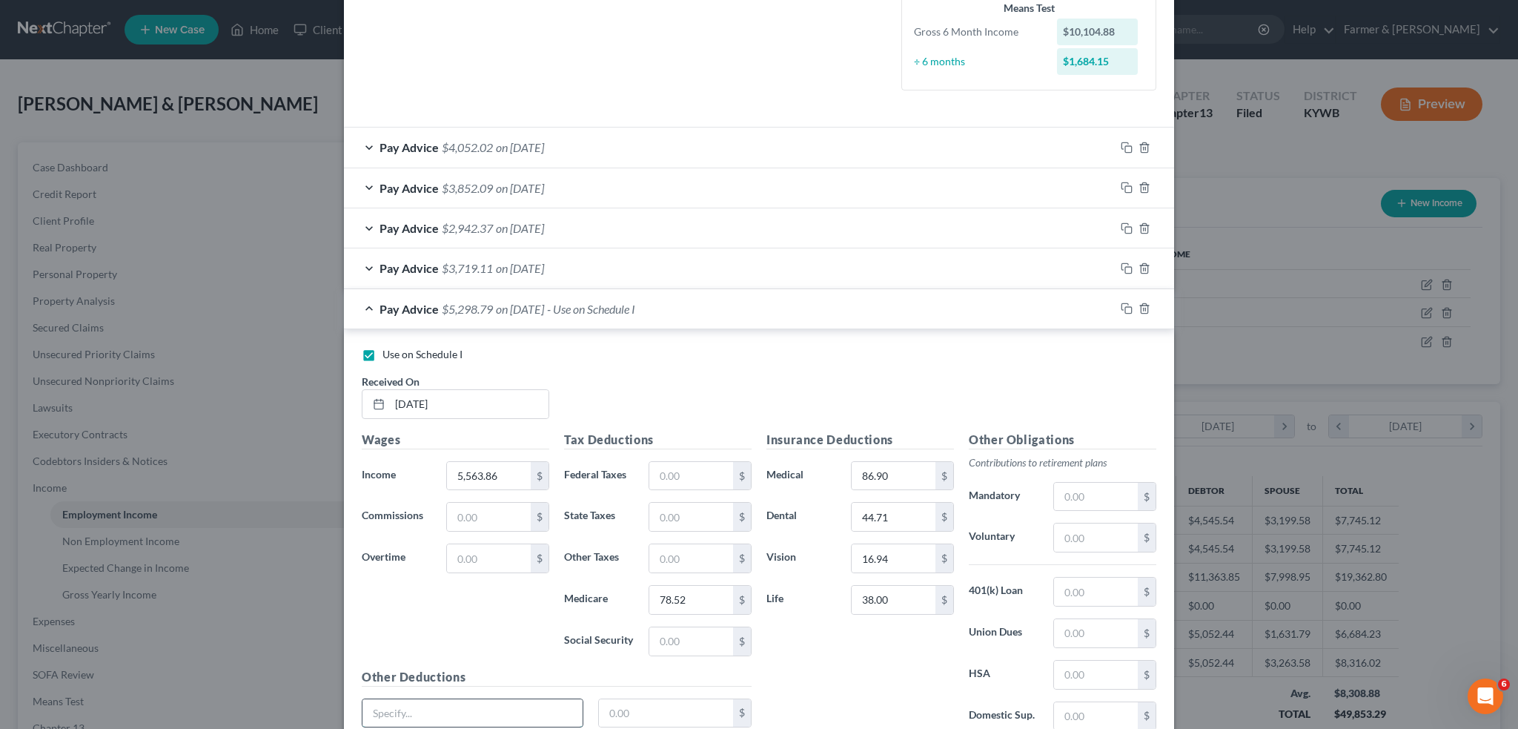
type input "Long/Short Term Disability"
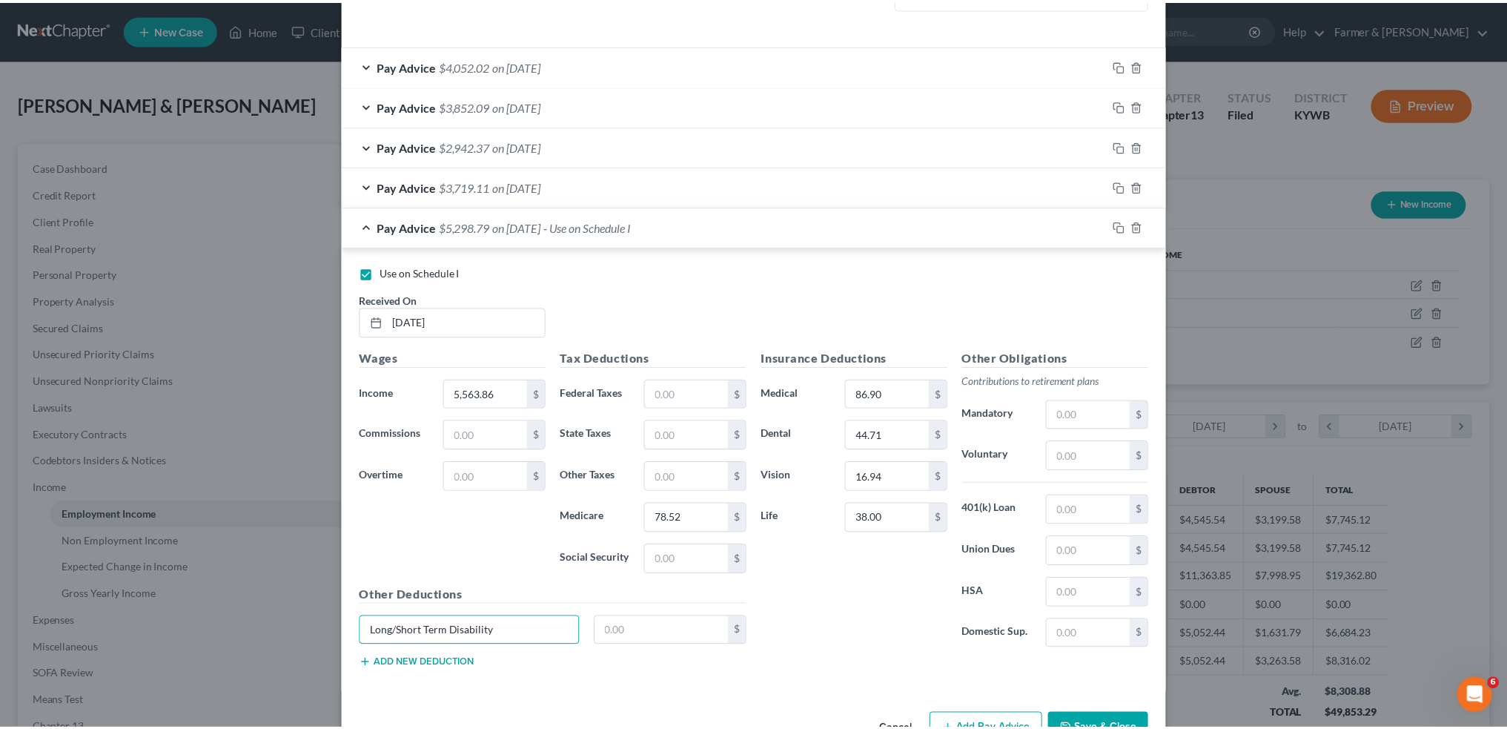
scroll to position [494, 0]
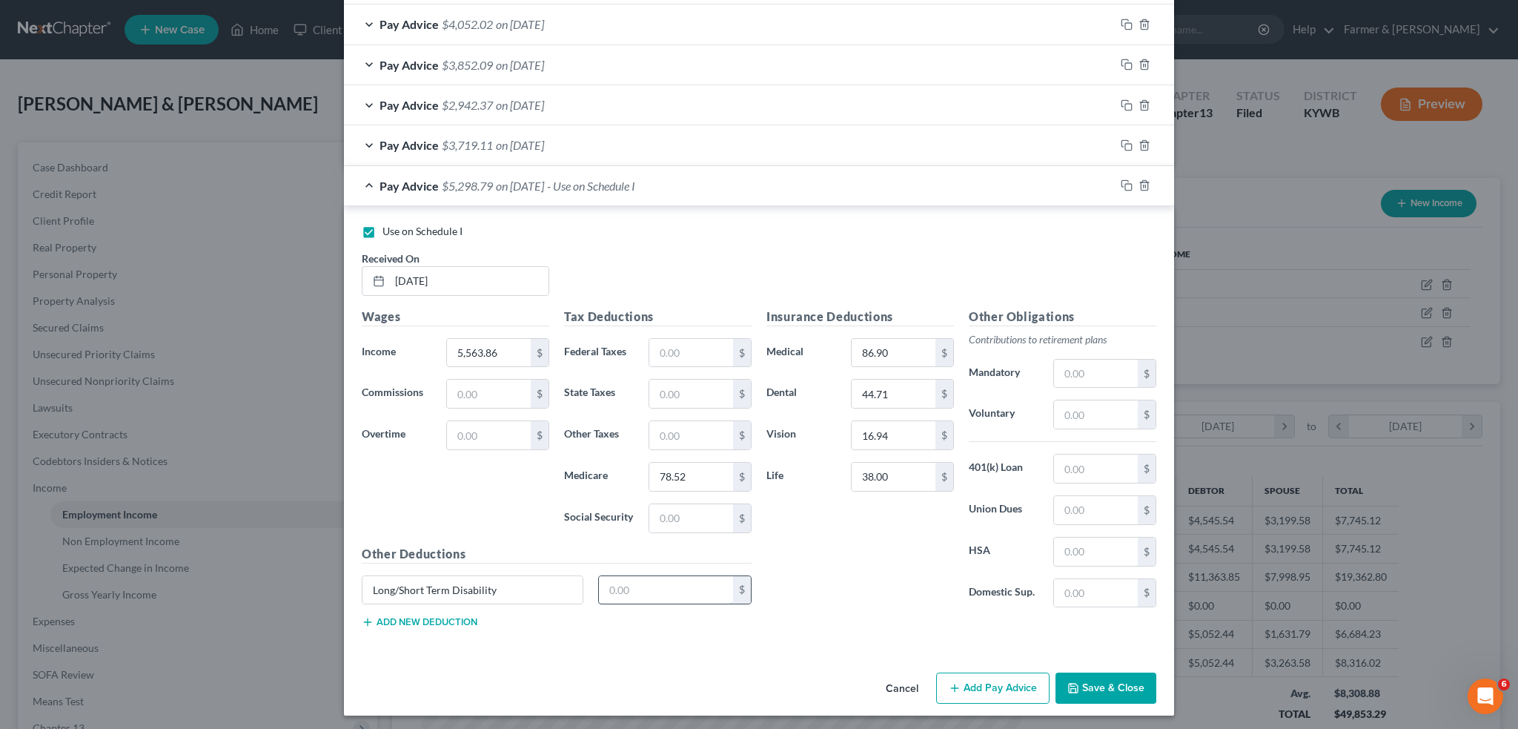
drag, startPoint x: 630, startPoint y: 583, endPoint x: 971, endPoint y: 683, distance: 355.4
click at [630, 583] on input "text" at bounding box center [666, 590] width 135 height 28
type input "61.14"
click at [715, 344] on input "text" at bounding box center [691, 353] width 84 height 28
type input "224.26"
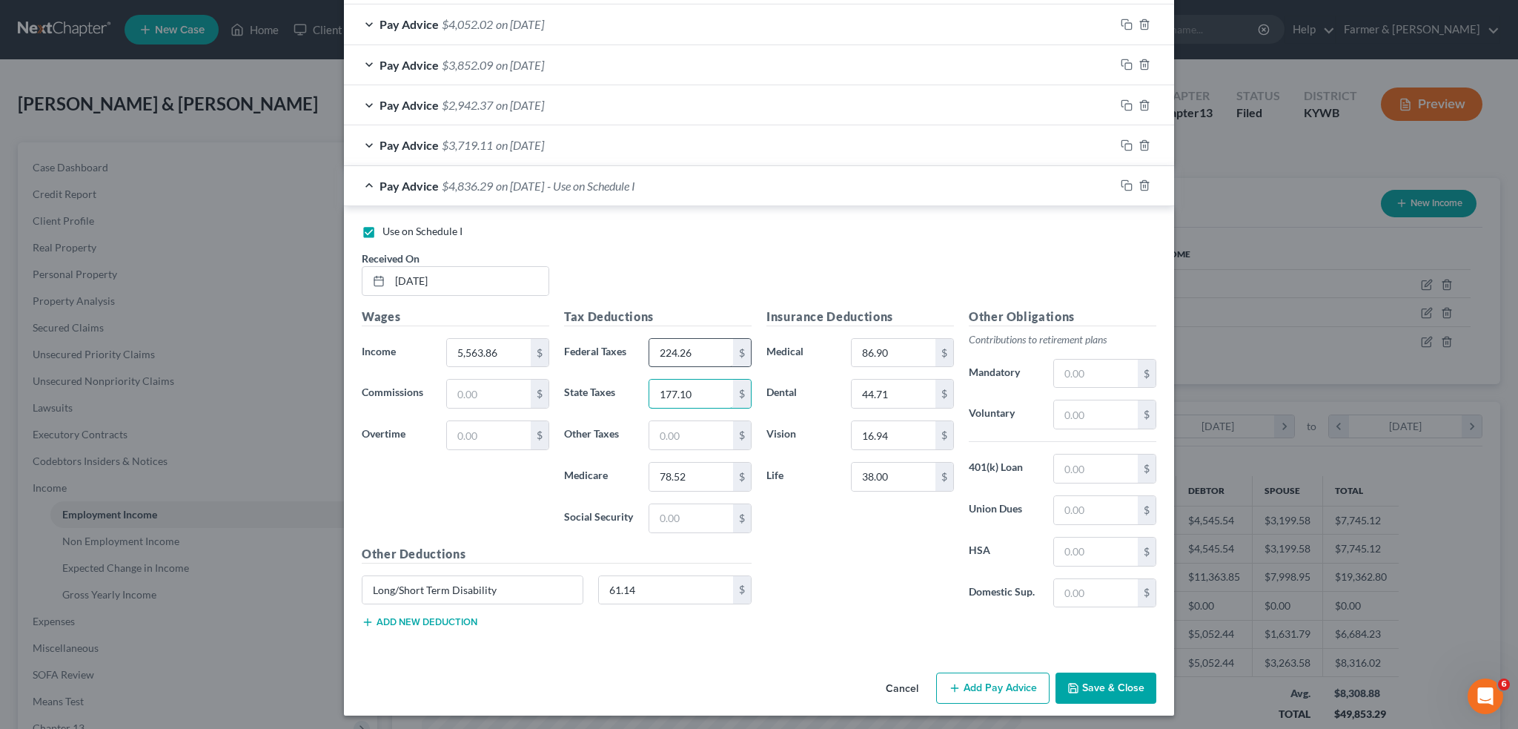
type input "177.10"
type input "105.71"
click at [1072, 370] on input "text" at bounding box center [1096, 374] width 84 height 28
type input "715.23"
click at [1133, 683] on button "Save & Close" at bounding box center [1106, 687] width 101 height 31
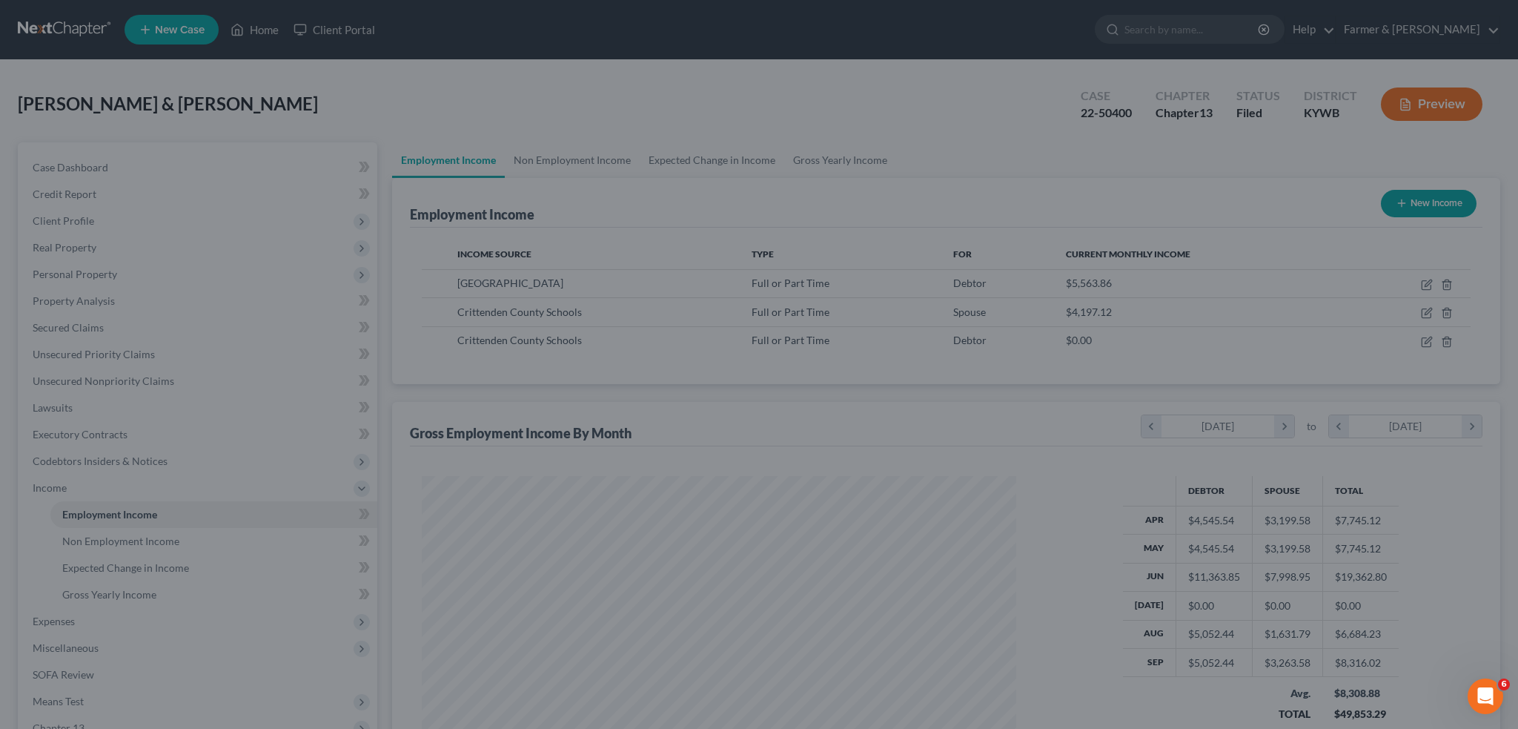
scroll to position [741038, 740710]
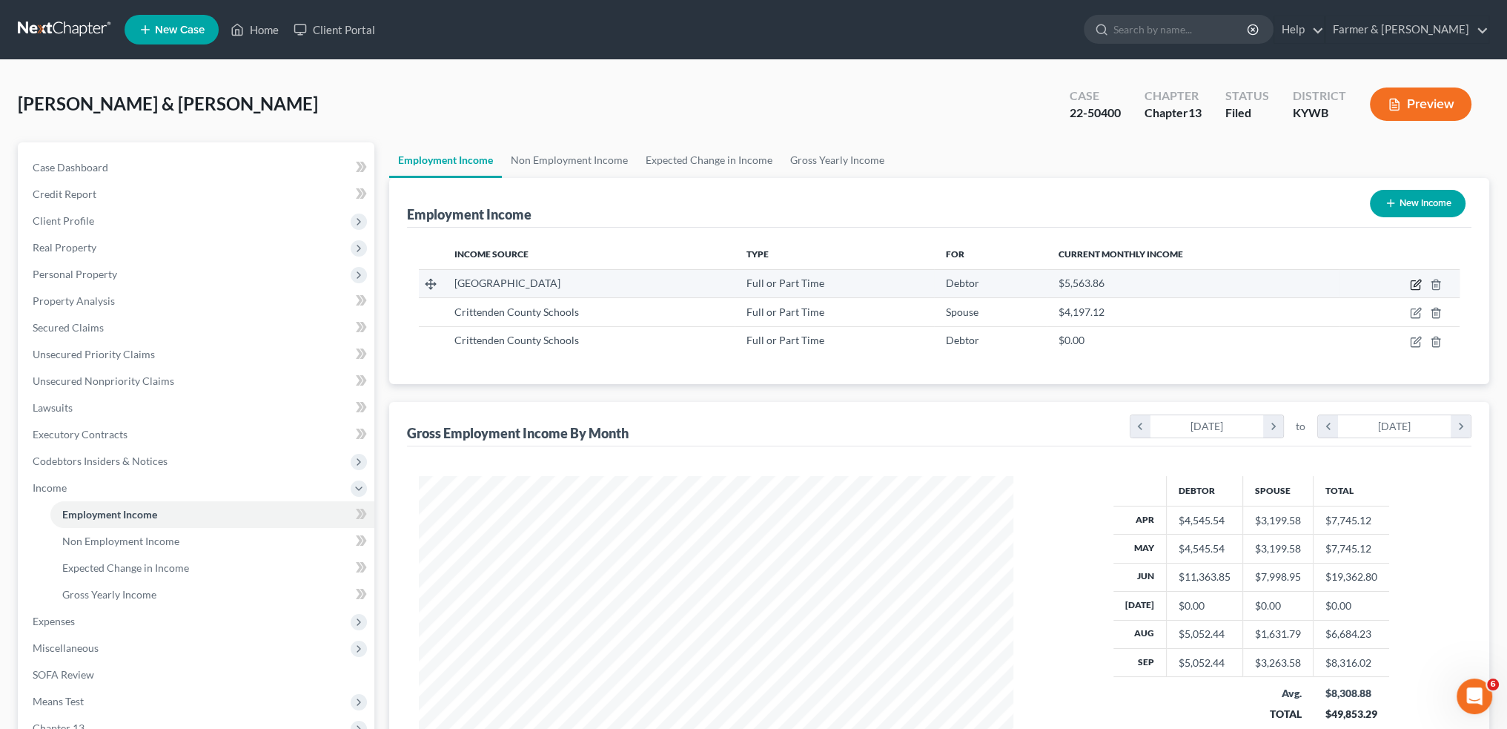
click at [1414, 281] on icon "button" at bounding box center [1416, 285] width 12 height 12
select select "0"
select select "18"
select select "0"
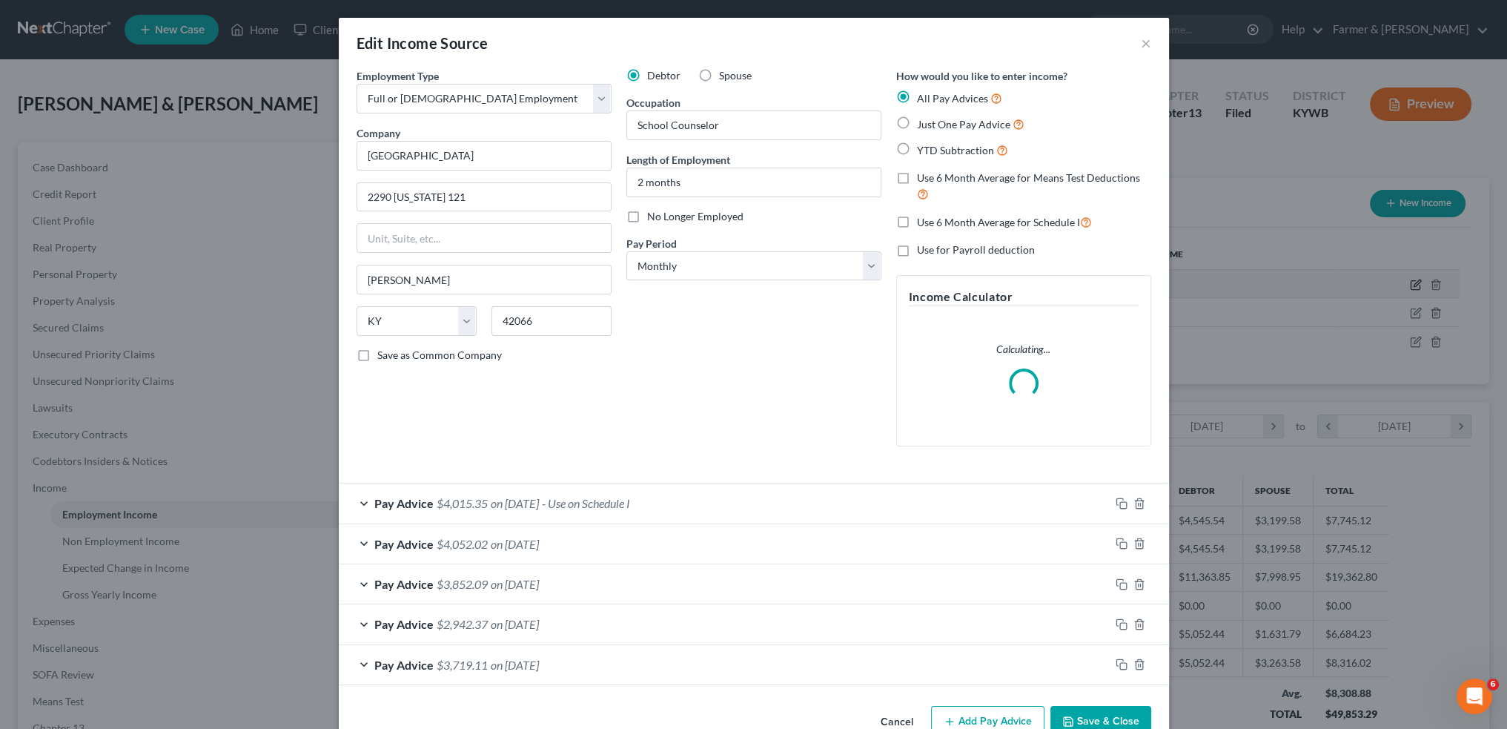
scroll to position [299, 629]
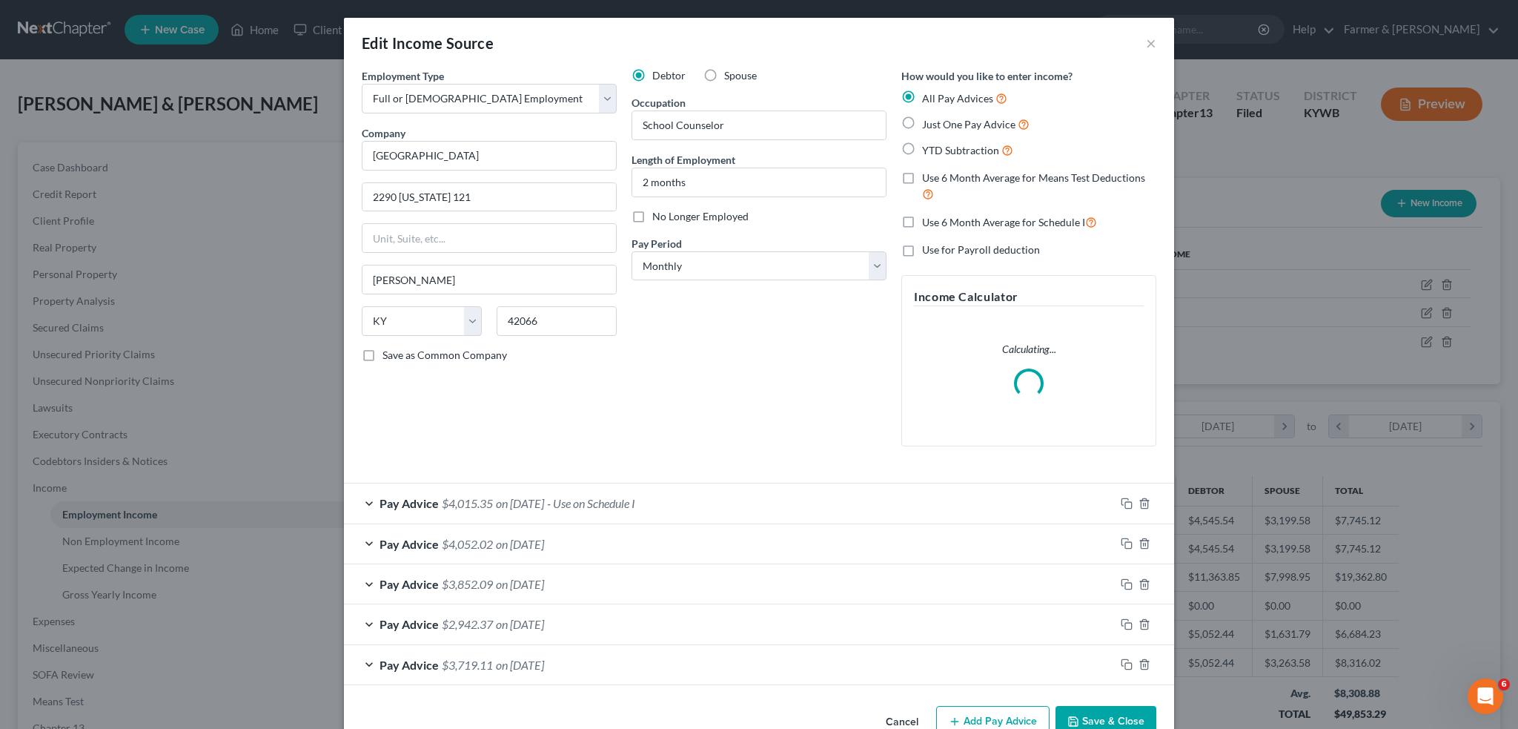
click at [652, 222] on label "No Longer Employed" at bounding box center [700, 216] width 96 height 15
click at [658, 219] on input "No Longer Employed" at bounding box center [663, 214] width 10 height 10
checkbox input "true"
click at [1094, 708] on button "Save & Close" at bounding box center [1106, 721] width 101 height 31
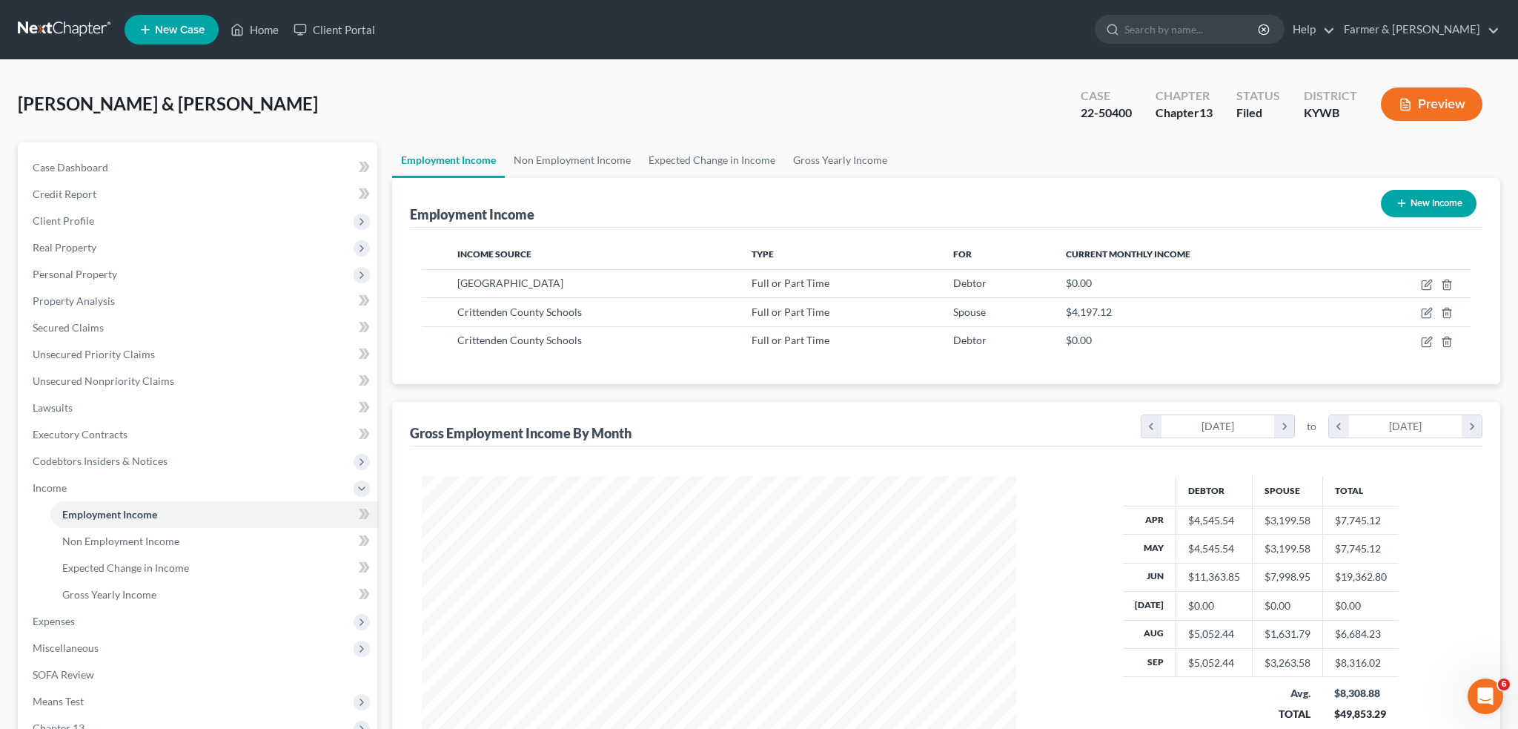
scroll to position [741038, 740710]
click at [1414, 196] on button "New Income" at bounding box center [1418, 203] width 96 height 27
select select "0"
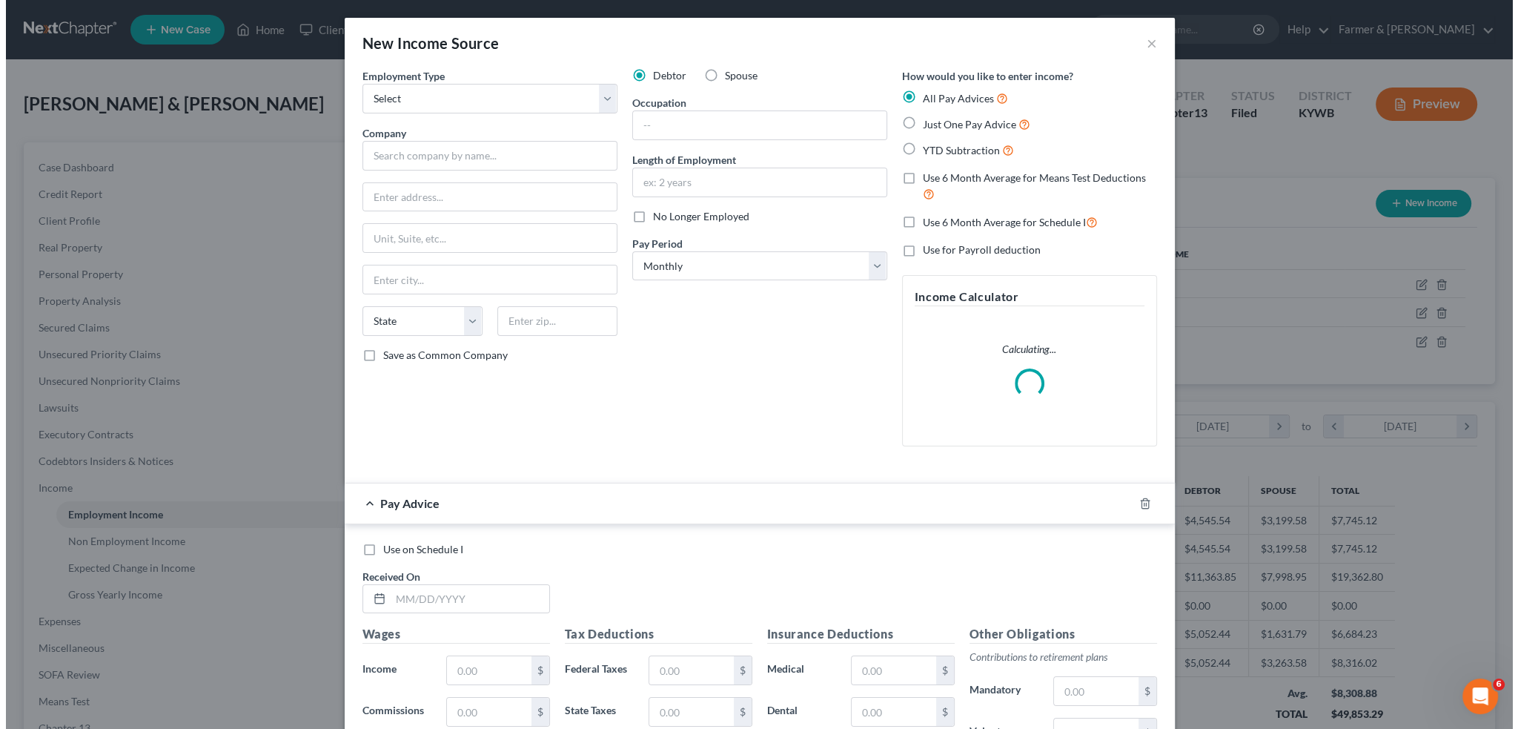
scroll to position [299, 629]
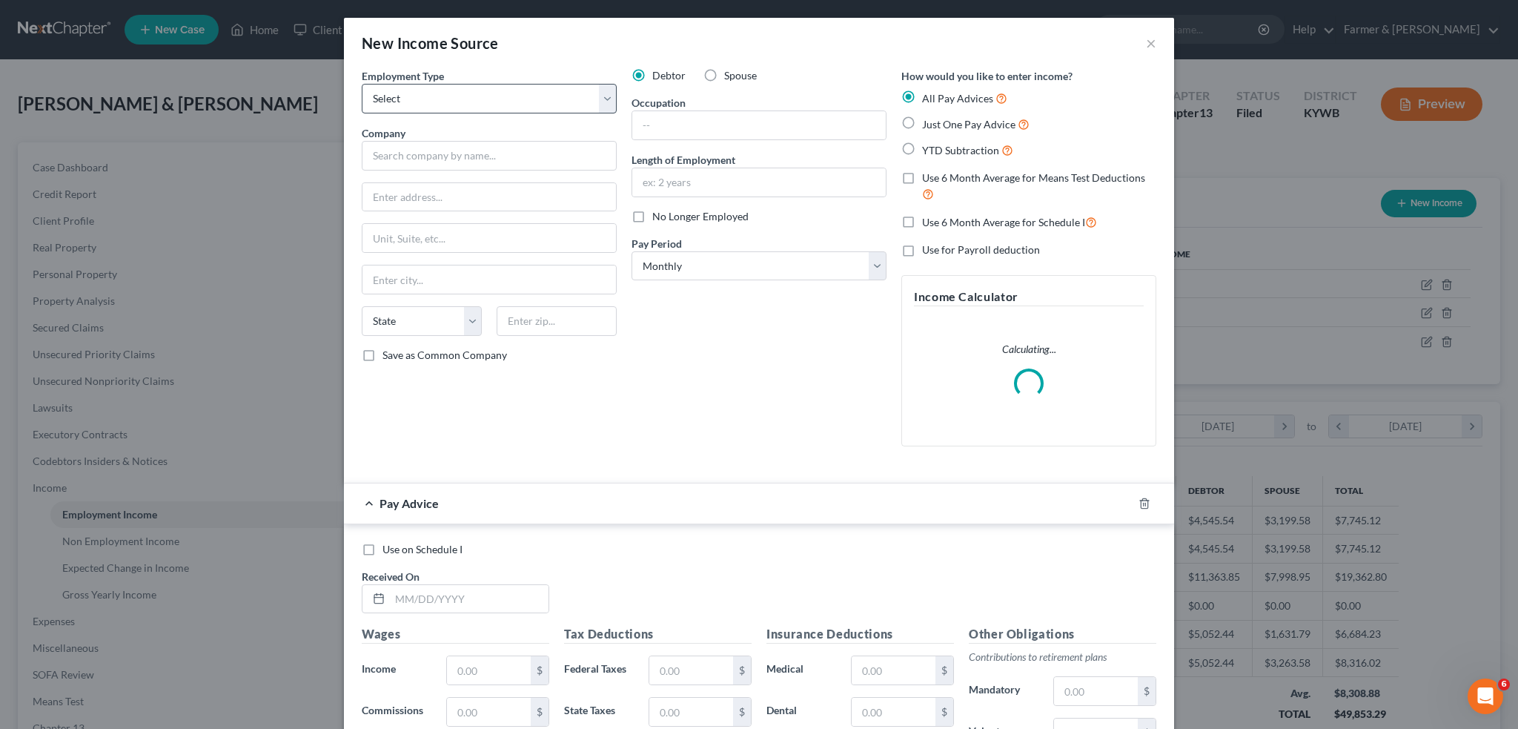
drag, startPoint x: 517, startPoint y: 114, endPoint x: 506, endPoint y: 102, distance: 16.3
click at [517, 113] on div "Employment Type * Select Full or Part Time Employment Self Employment Company *…" at bounding box center [489, 263] width 270 height 390
drag, startPoint x: 506, startPoint y: 102, endPoint x: 495, endPoint y: 110, distance: 14.2
click at [506, 102] on select "Select Full or Part Time Employment Self Employment" at bounding box center [489, 99] width 255 height 30
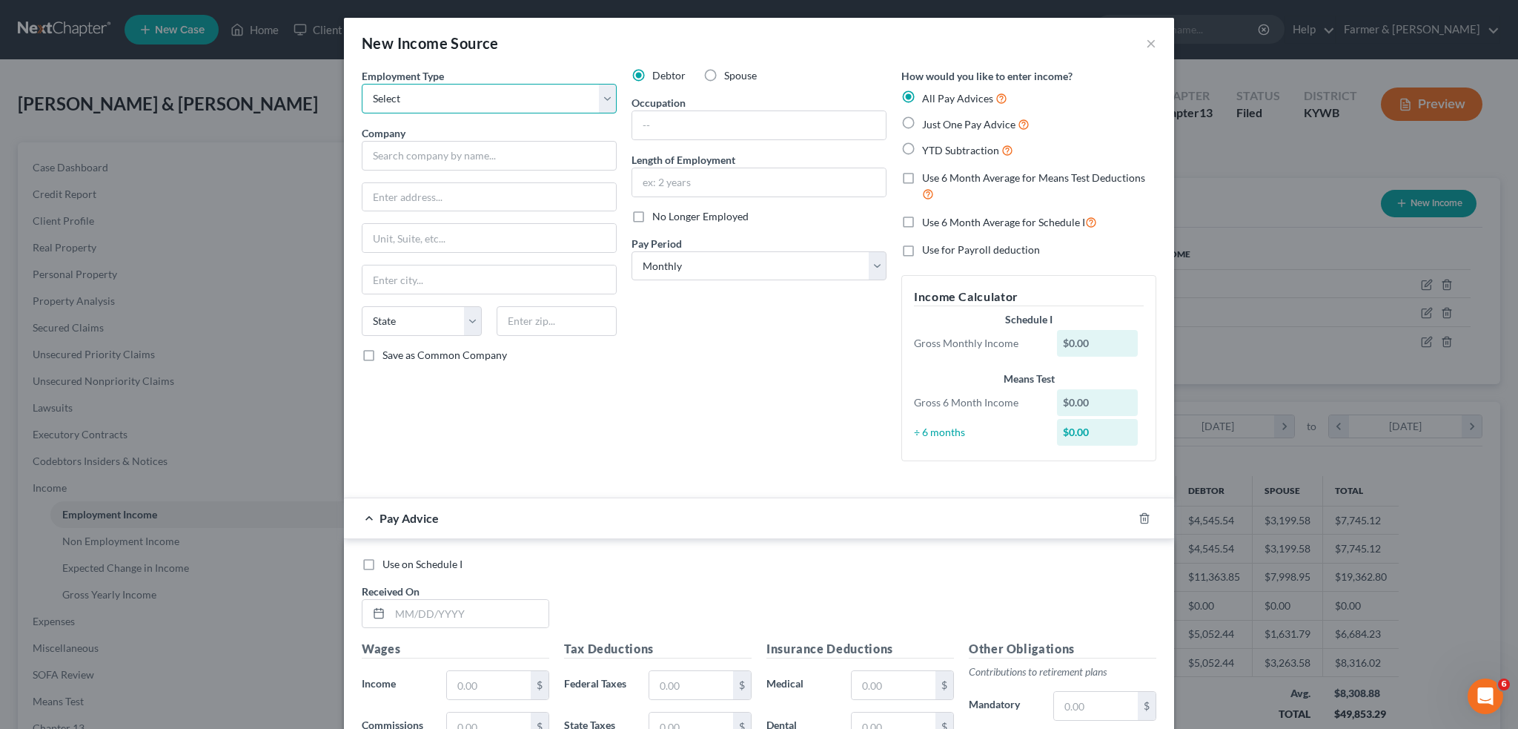
select select "0"
click at [362, 84] on select "Select Full or Part Time Employment Self Employment" at bounding box center [489, 99] width 255 height 30
click at [463, 164] on input "text" at bounding box center [489, 156] width 255 height 30
type input "Calloway County School District"
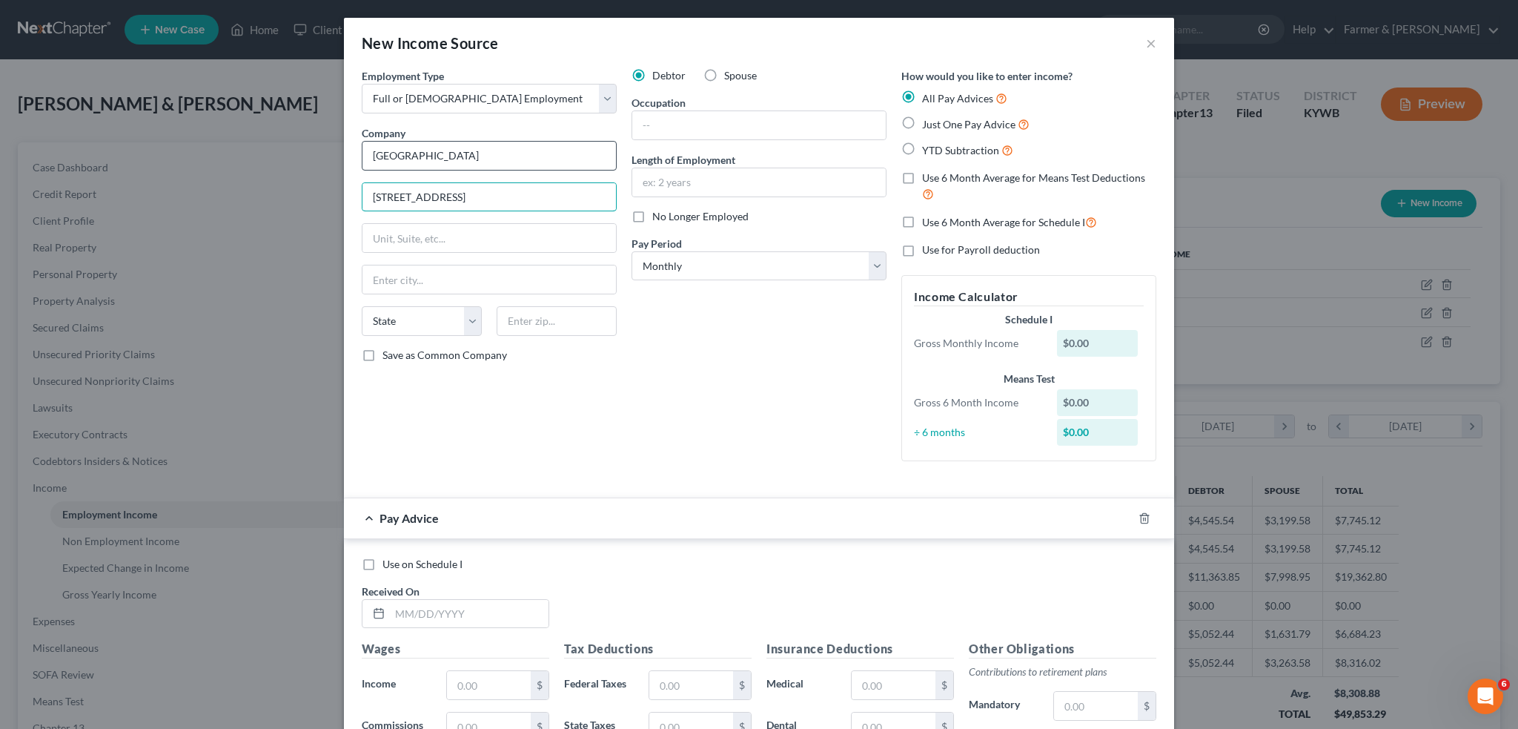
type input "2110 College Farm Road"
click at [497, 279] on input "text" at bounding box center [490, 279] width 254 height 28
drag, startPoint x: 571, startPoint y: 273, endPoint x: 562, endPoint y: 248, distance: 26.7
click at [571, 273] on input "text" at bounding box center [490, 279] width 254 height 28
type input "40271"
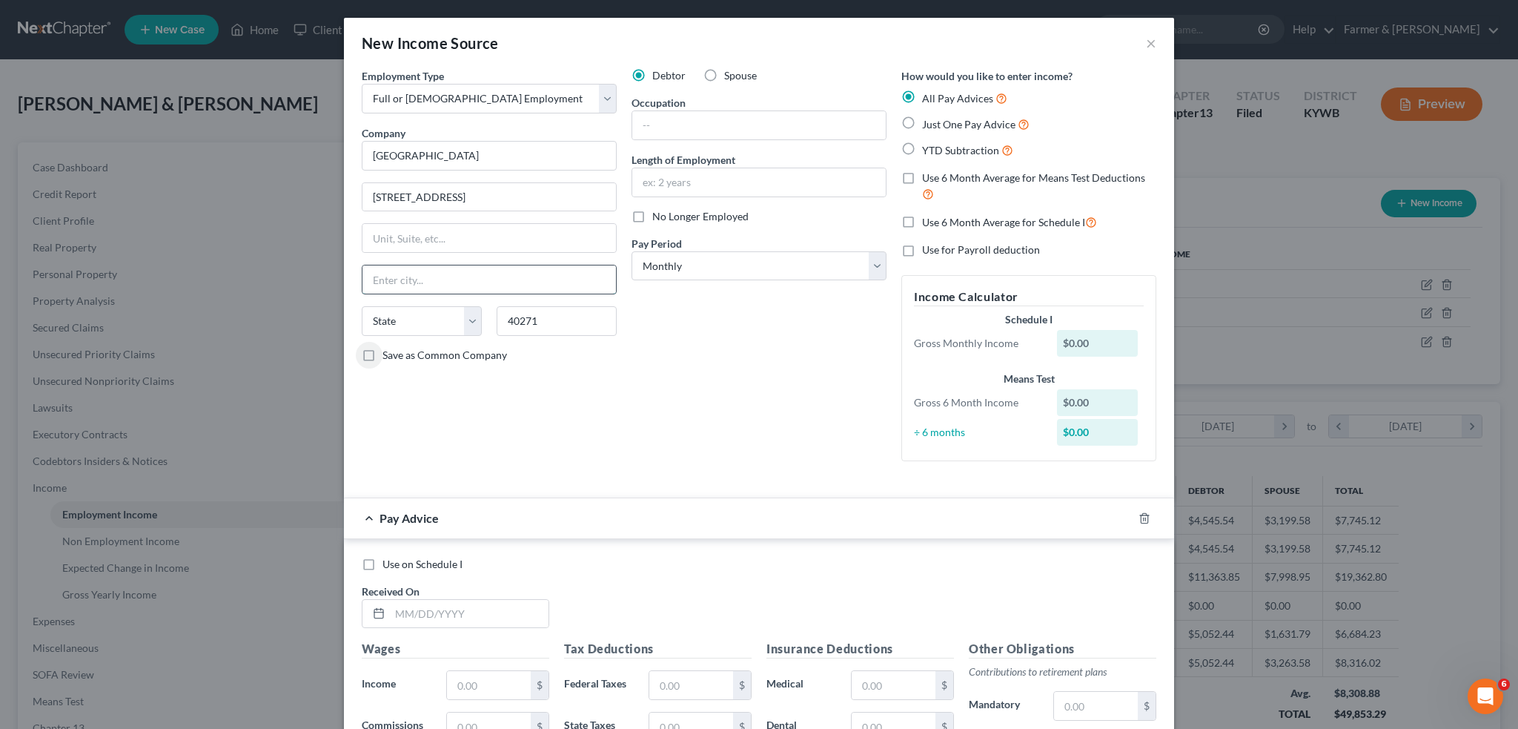
click at [434, 273] on input "text" at bounding box center [490, 279] width 254 height 28
click at [747, 124] on input "text" at bounding box center [759, 125] width 254 height 28
drag, startPoint x: 471, startPoint y: 618, endPoint x: 461, endPoint y: 608, distance: 14.7
click at [462, 610] on input "text" at bounding box center [469, 614] width 159 height 28
drag, startPoint x: 365, startPoint y: 563, endPoint x: 1318, endPoint y: 367, distance: 973.4
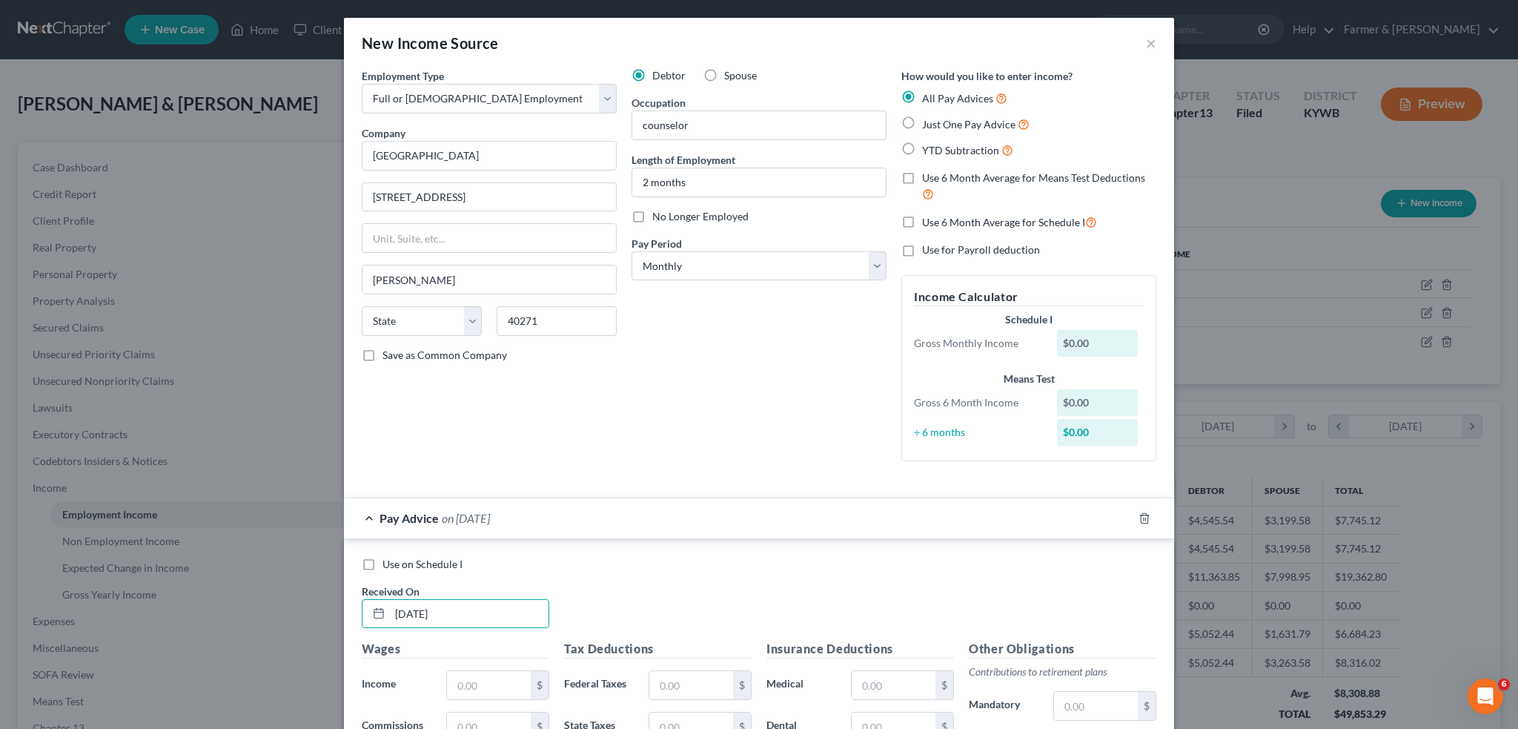
click at [383, 563] on label "Use on Schedule I" at bounding box center [423, 564] width 80 height 15
click at [388, 563] on input "Use on Schedule I" at bounding box center [393, 562] width 10 height 10
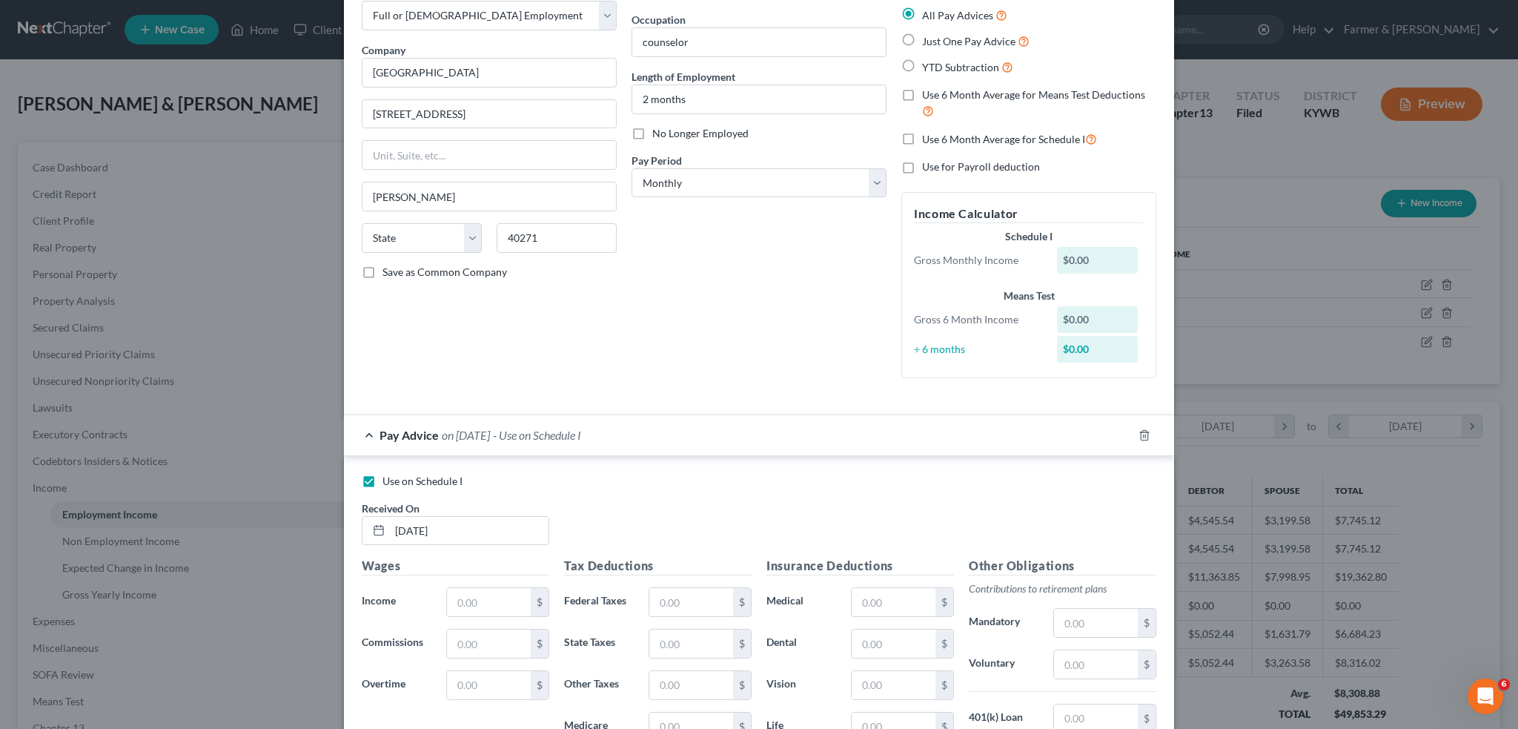
scroll to position [123, 0]
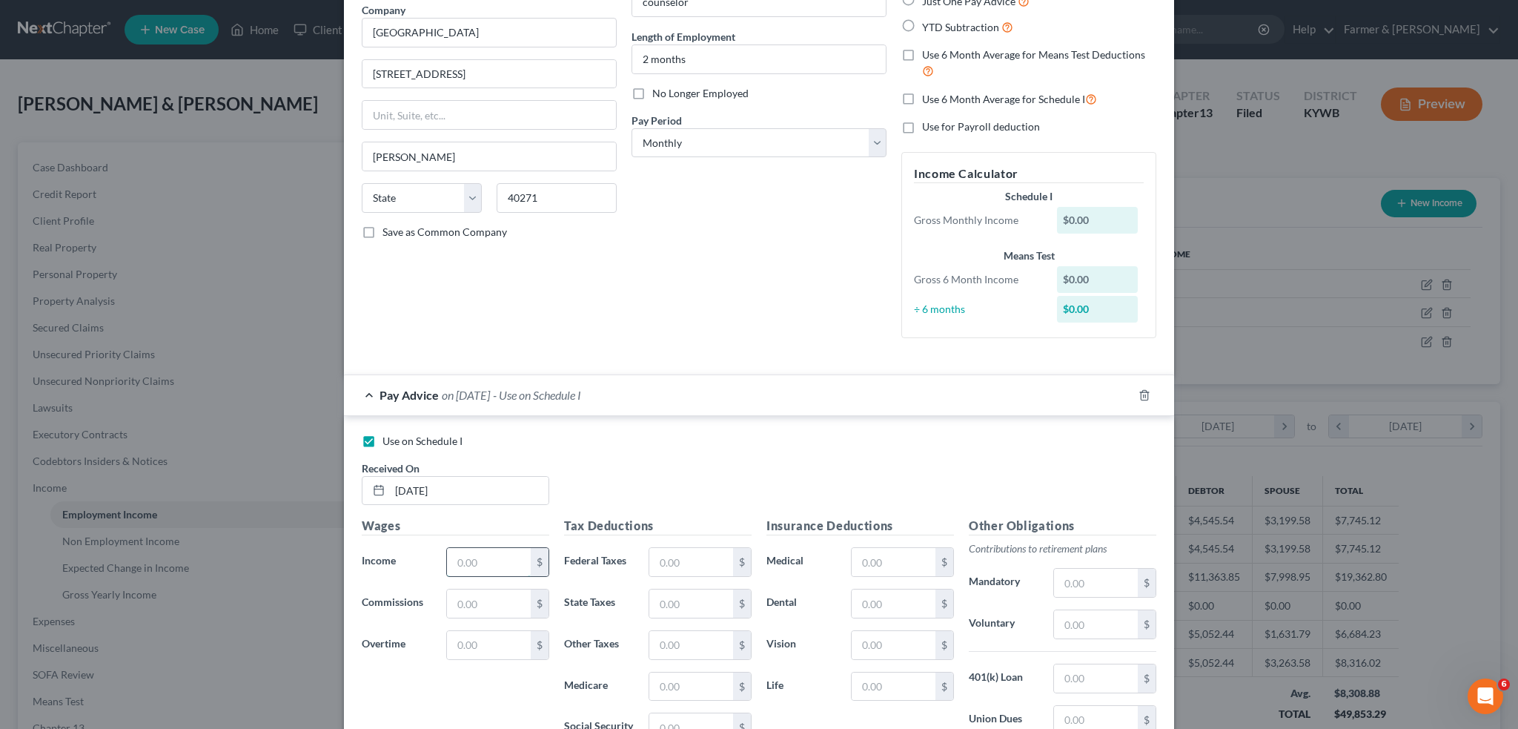
click at [492, 554] on input "text" at bounding box center [489, 562] width 84 height 28
click at [918, 686] on input "text" at bounding box center [894, 686] width 84 height 28
click at [884, 557] on input "text" at bounding box center [894, 562] width 84 height 28
click at [878, 566] on input "text" at bounding box center [894, 562] width 84 height 28
click at [1076, 580] on input "text" at bounding box center [1096, 583] width 84 height 28
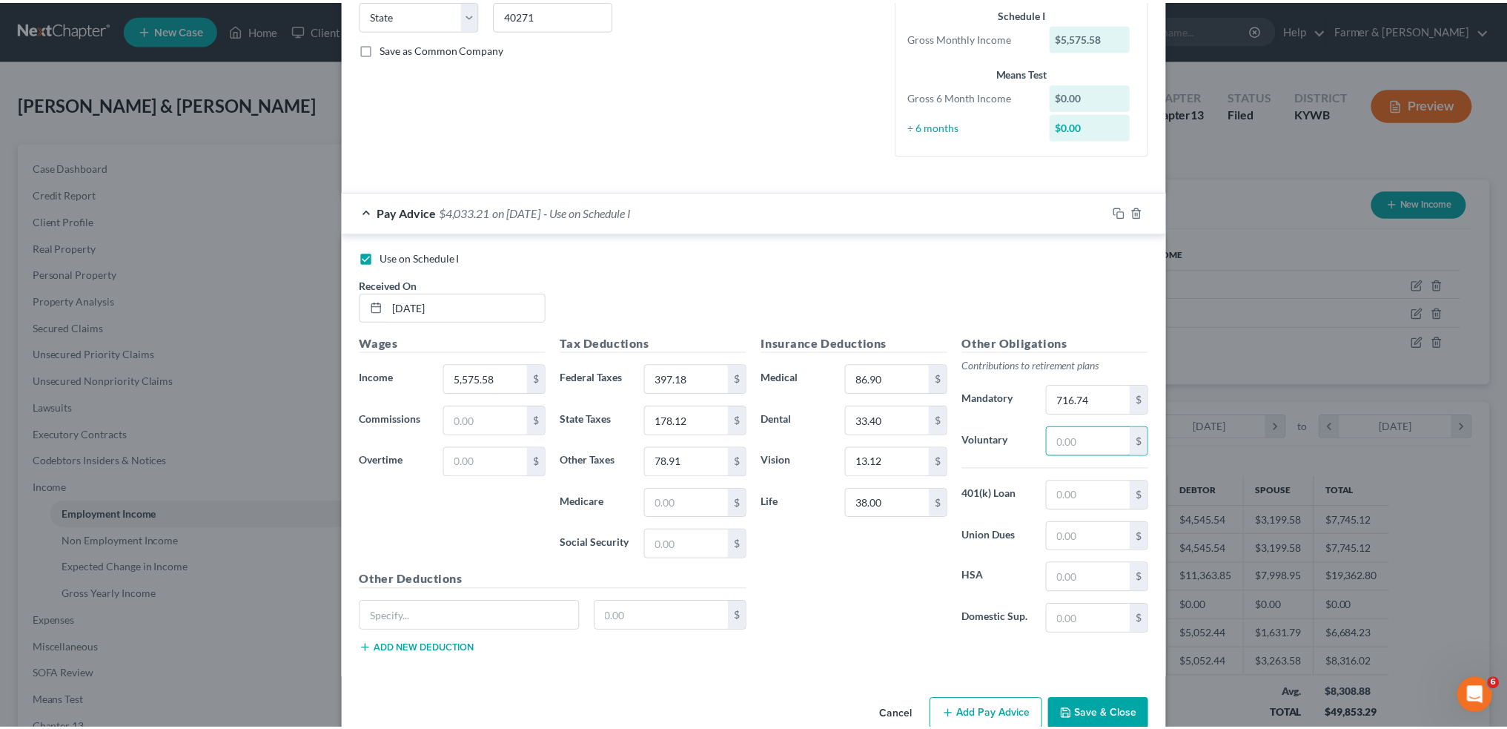
scroll to position [334, 0]
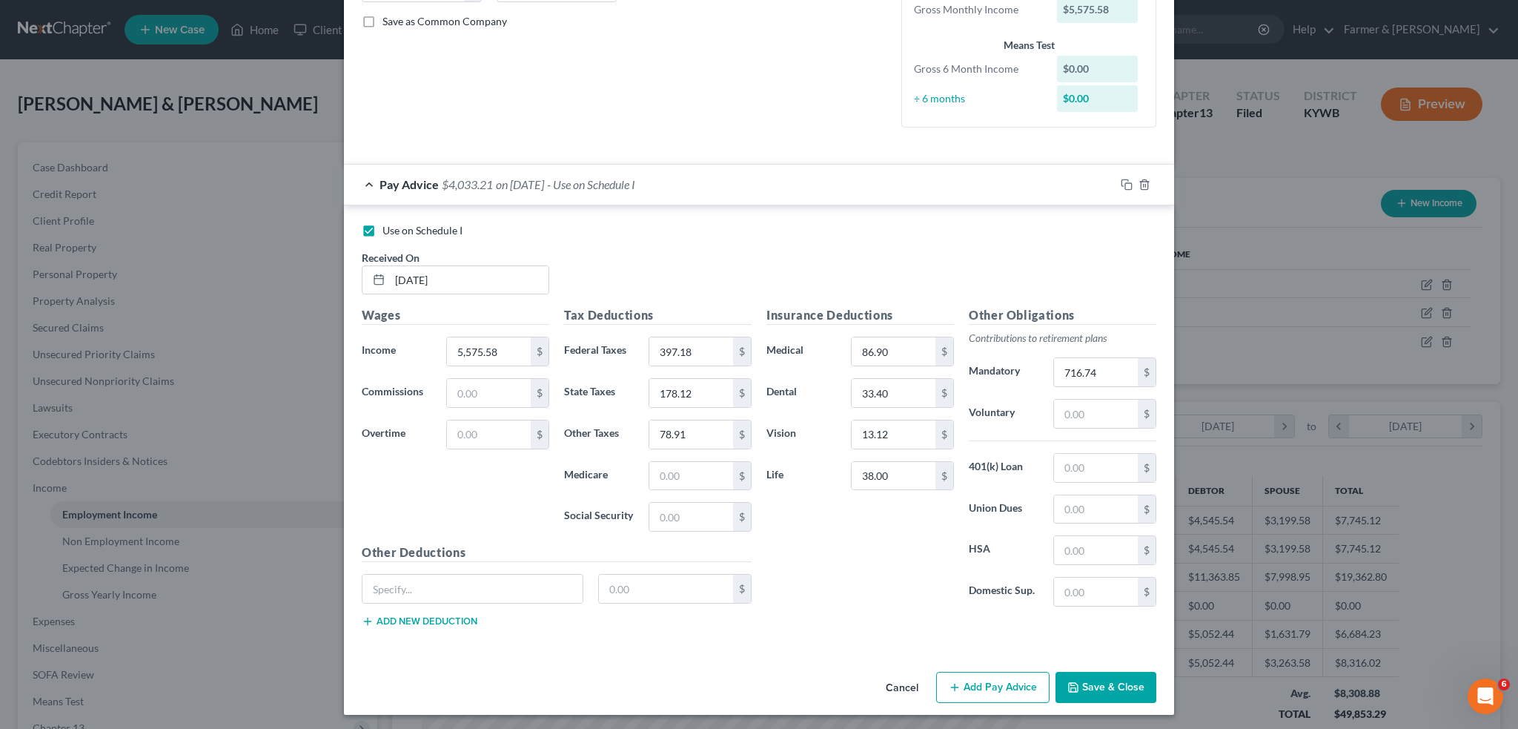
click at [1098, 675] on button "Save & Close" at bounding box center [1106, 687] width 101 height 31
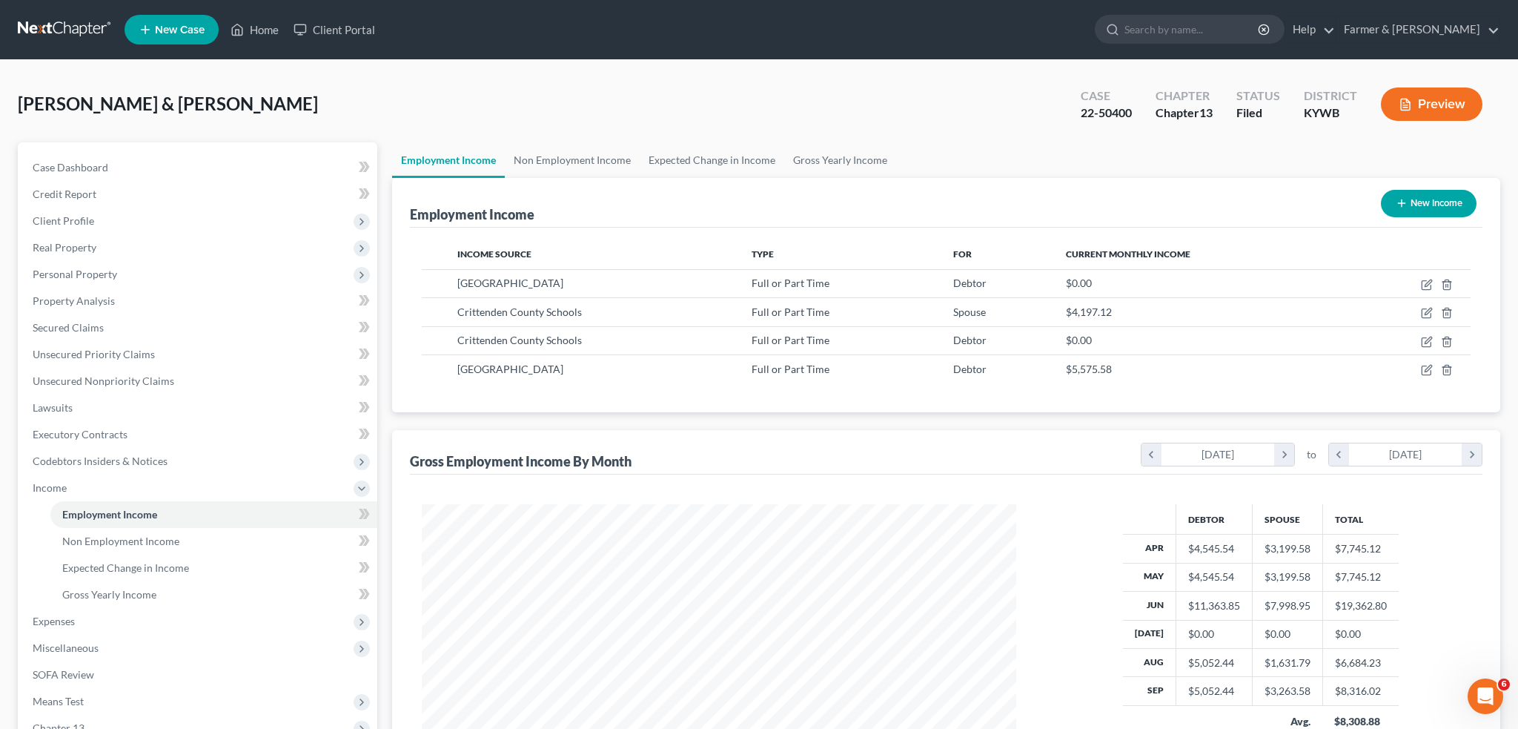
scroll to position [741038, 740710]
click at [1416, 310] on icon "button" at bounding box center [1417, 311] width 7 height 7
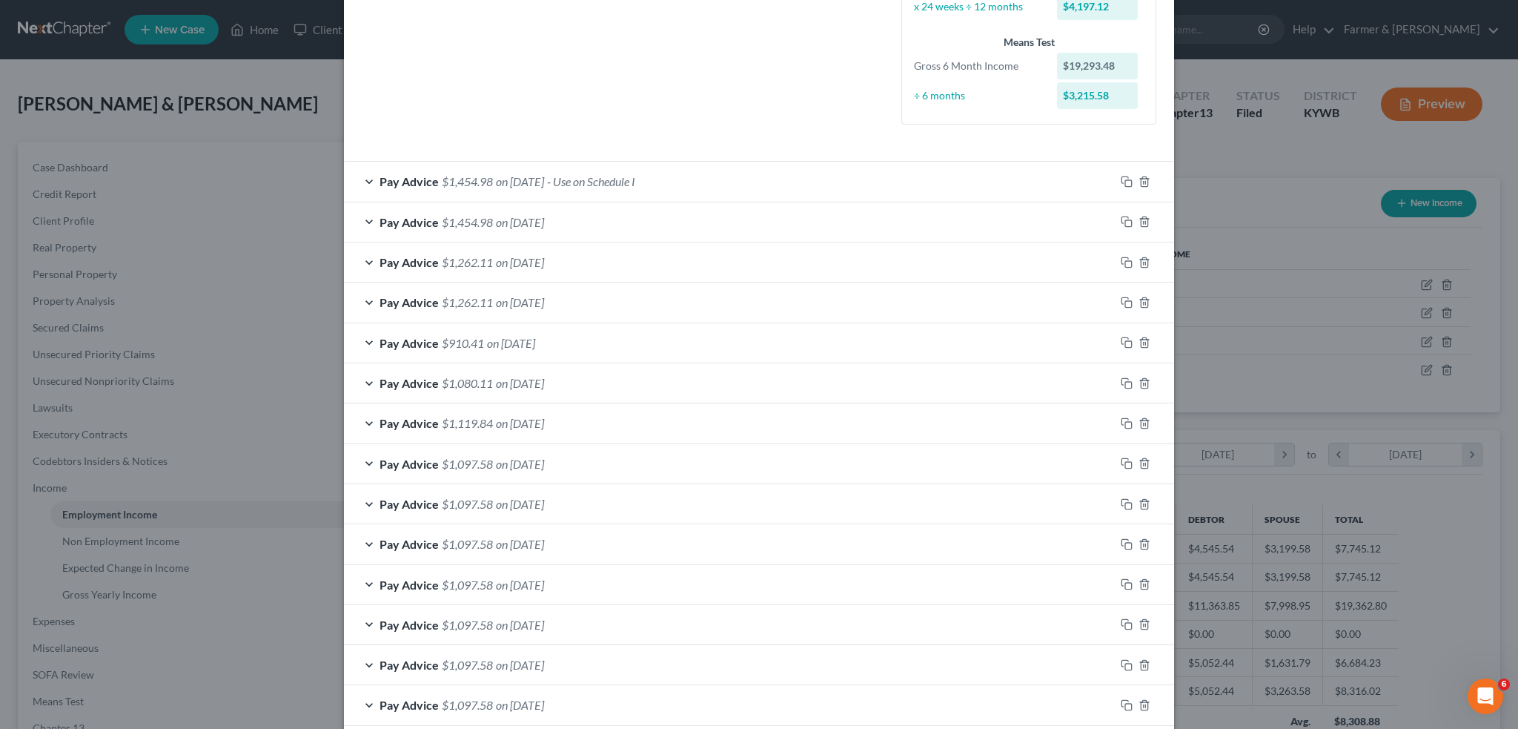
scroll to position [522, 0]
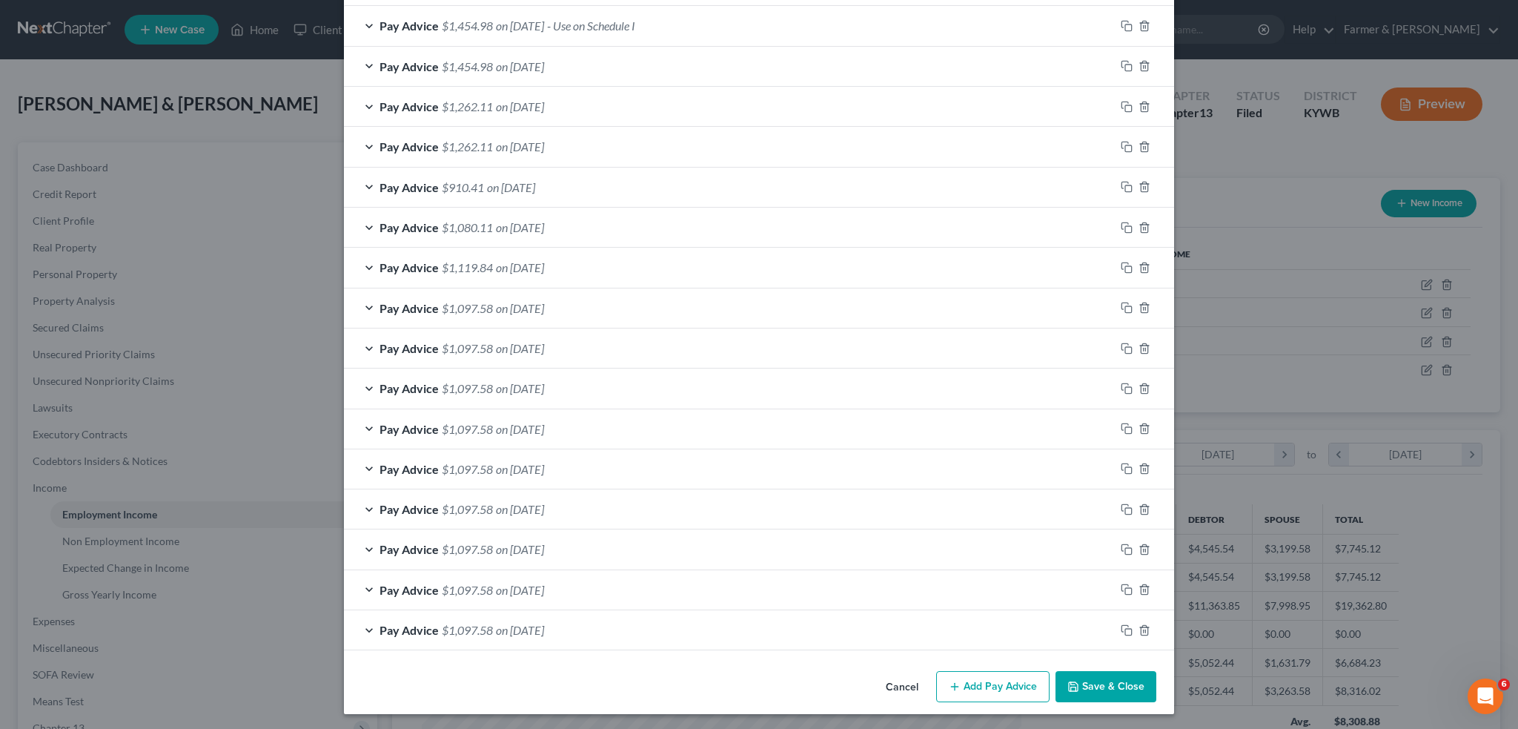
drag, startPoint x: 1004, startPoint y: 677, endPoint x: 856, endPoint y: 371, distance: 339.2
click at [1002, 672] on button "Add Pay Advice" at bounding box center [992, 686] width 113 height 31
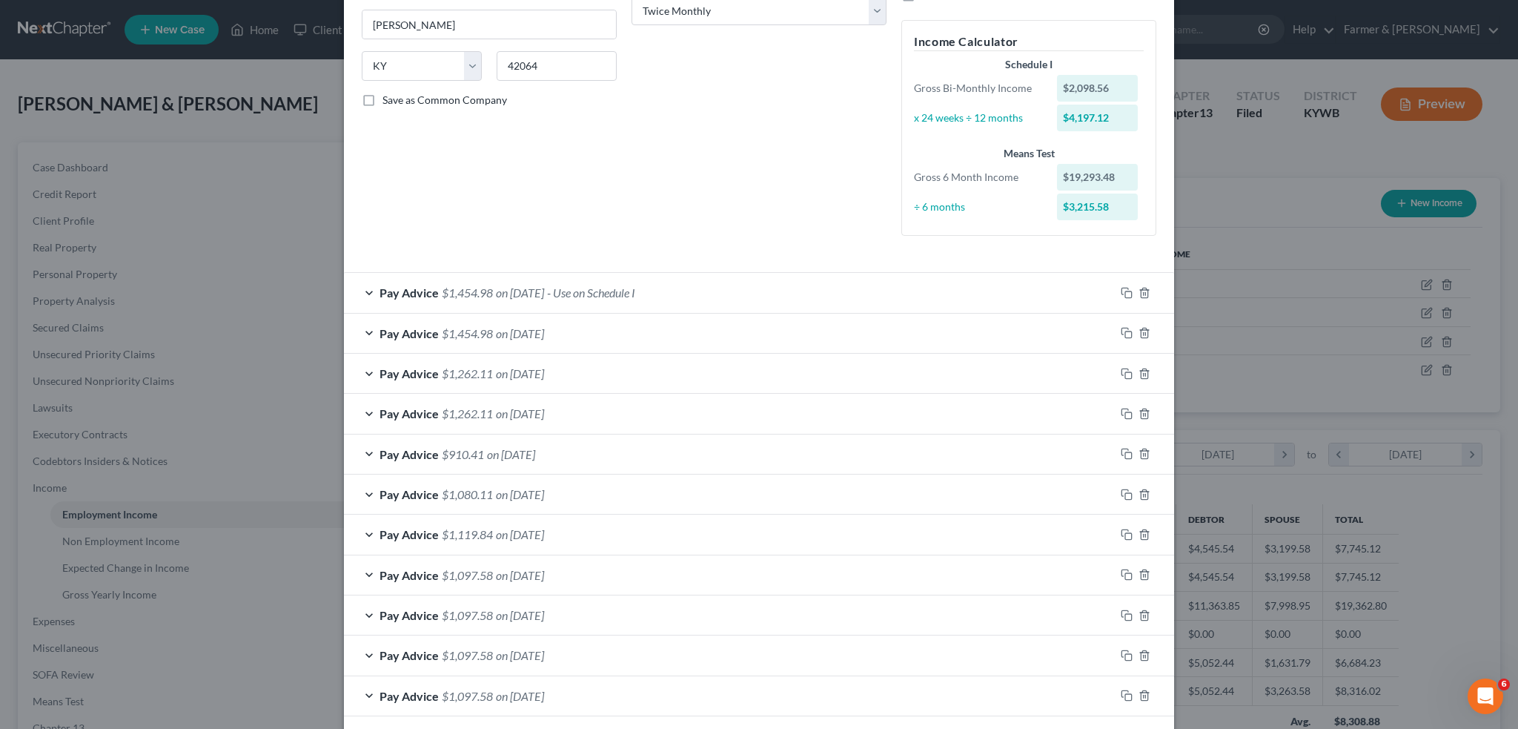
scroll to position [0, 0]
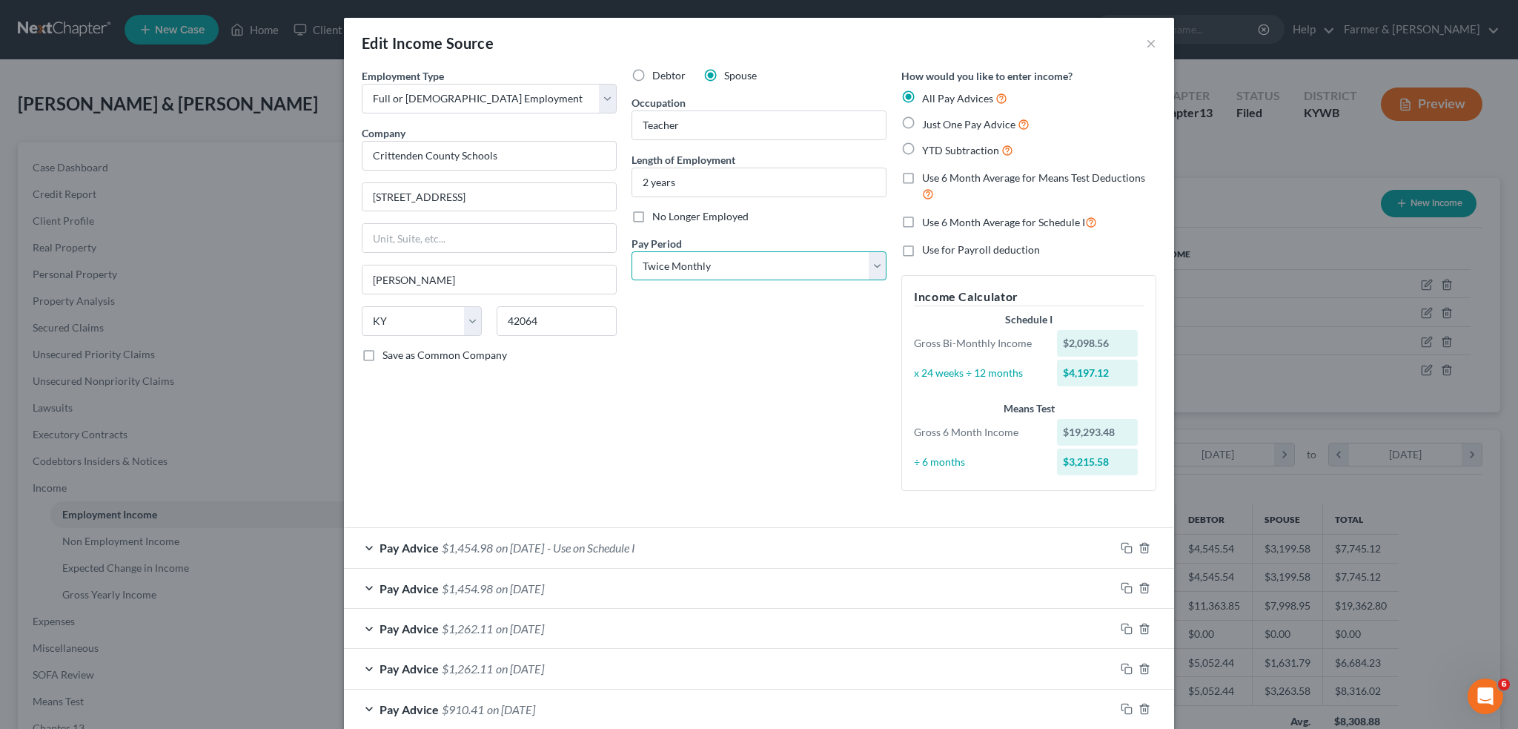
drag, startPoint x: 753, startPoint y: 260, endPoint x: 754, endPoint y: 278, distance: 17.8
click at [753, 260] on select "Select Monthly Twice Monthly Every Other Week Weekly" at bounding box center [759, 266] width 255 height 30
click at [632, 251] on select "Select Monthly Twice Monthly Every Other Week Weekly" at bounding box center [759, 266] width 255 height 30
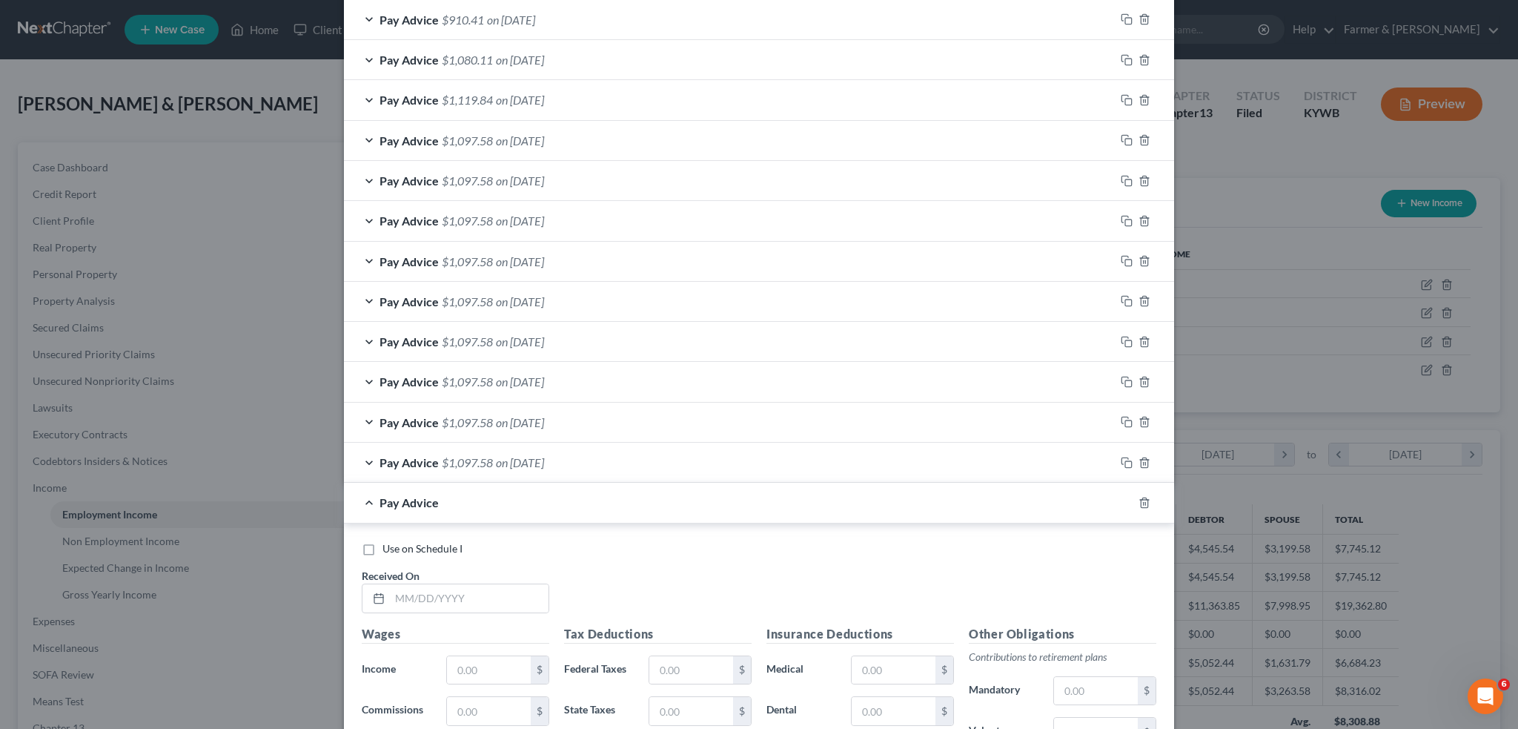
scroll to position [864, 0]
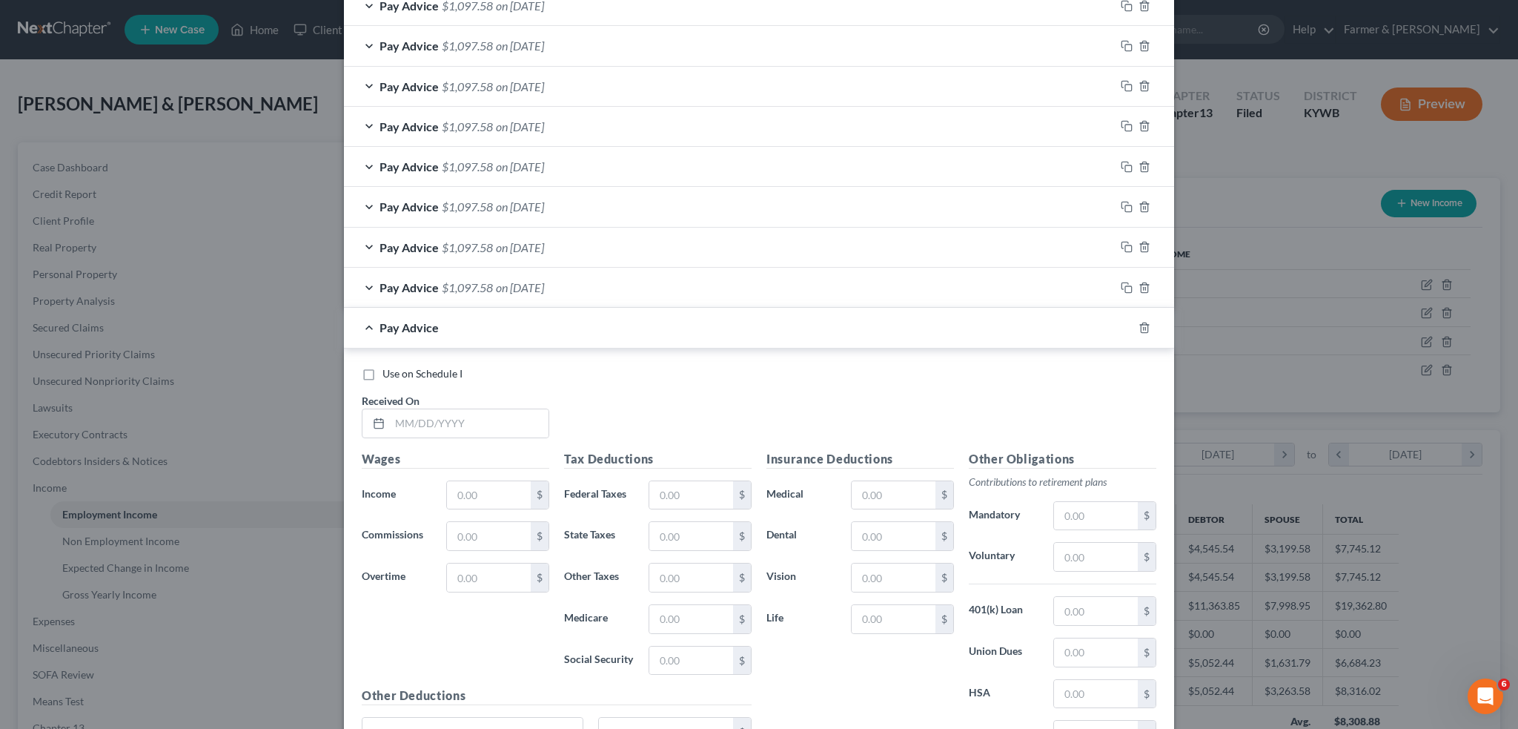
click at [383, 367] on label "Use on Schedule I" at bounding box center [423, 373] width 80 height 15
click at [388, 367] on input "Use on Schedule I" at bounding box center [393, 371] width 10 height 10
click at [440, 425] on input "text" at bounding box center [469, 423] width 159 height 28
click at [465, 485] on input "text" at bounding box center [489, 495] width 84 height 28
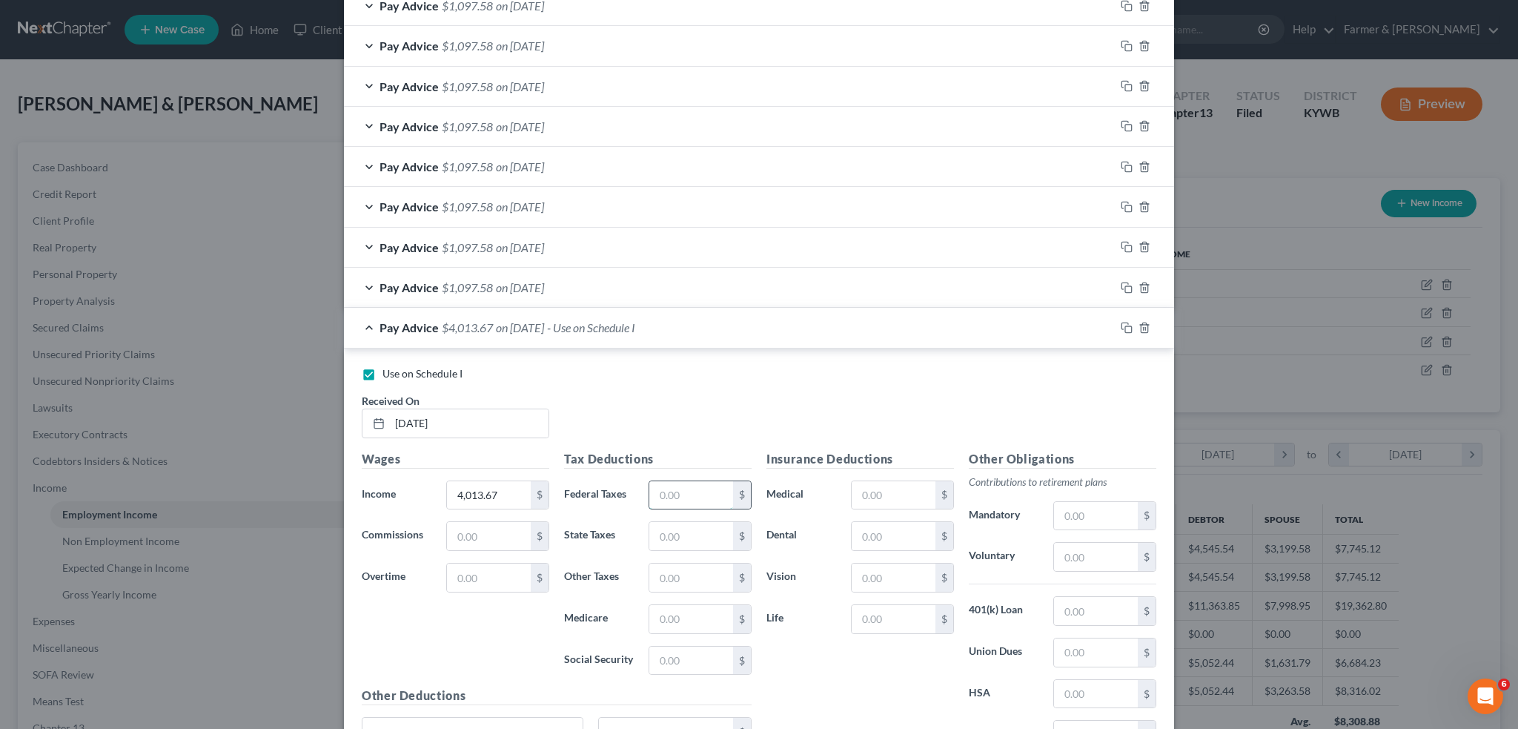
click at [694, 487] on input "text" at bounding box center [691, 495] width 84 height 28
click at [1082, 554] on input "text" at bounding box center [1096, 557] width 84 height 28
click at [1093, 516] on input "text" at bounding box center [1096, 516] width 84 height 28
click at [876, 614] on input "text" at bounding box center [894, 619] width 84 height 28
click at [897, 497] on input "text" at bounding box center [894, 495] width 84 height 28
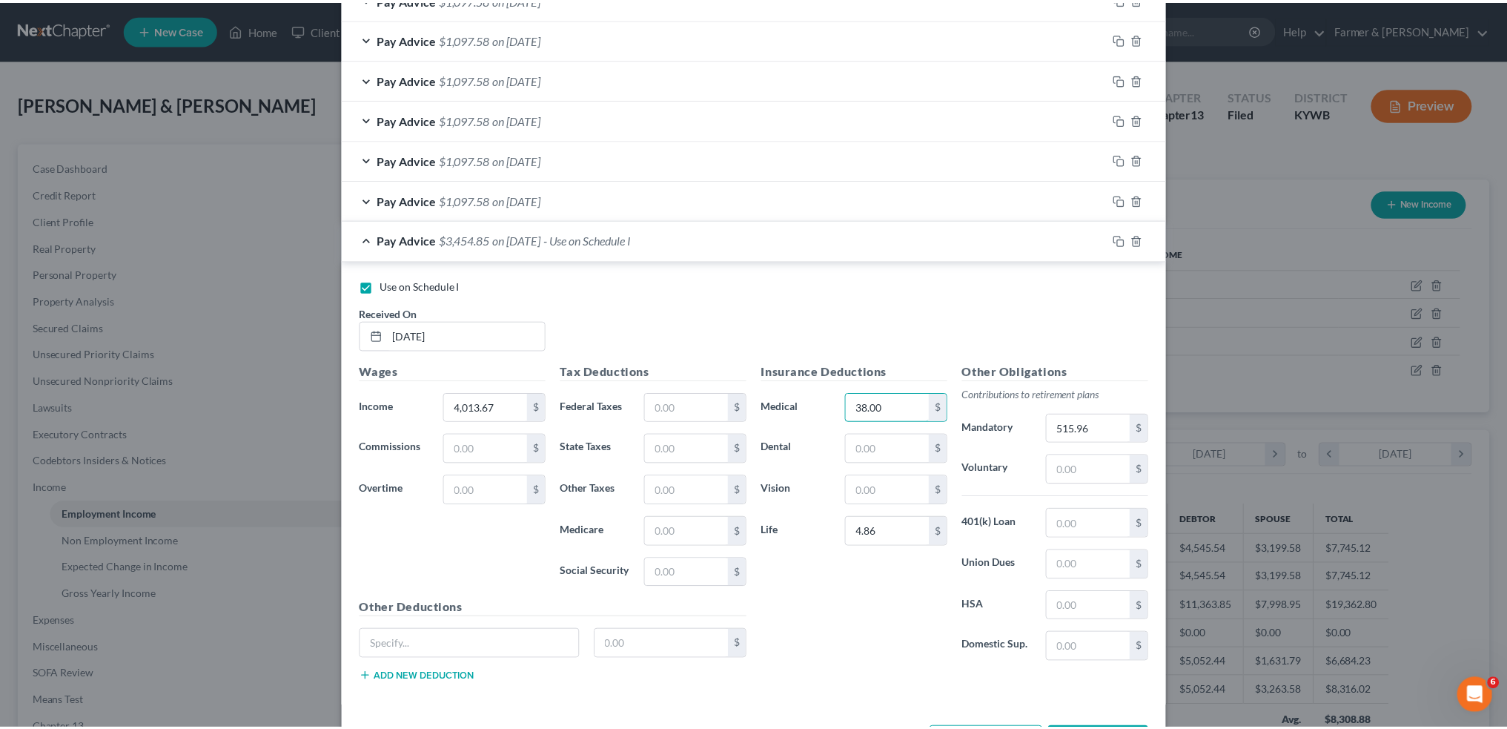
scroll to position [959, 0]
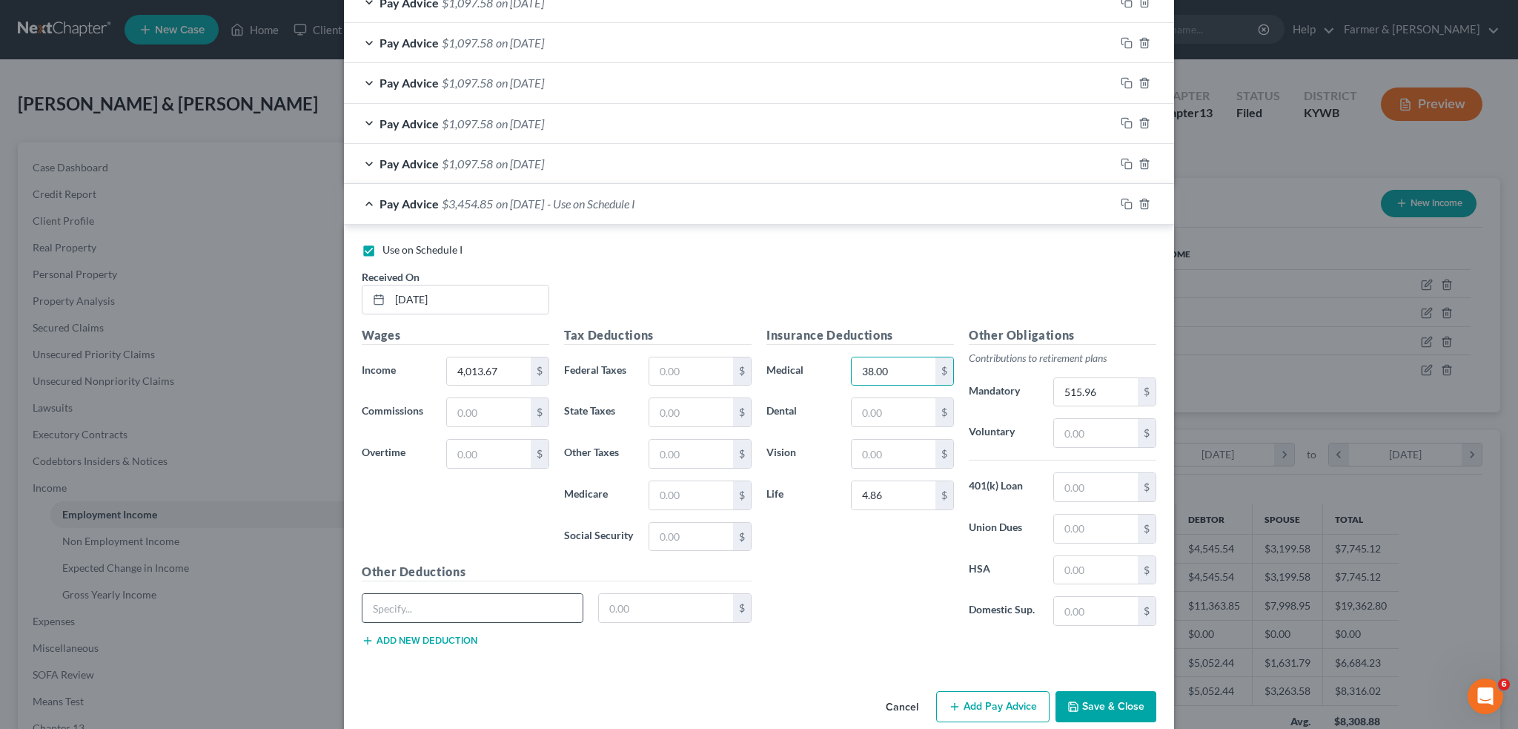
click at [454, 603] on input "text" at bounding box center [473, 608] width 220 height 28
click at [646, 604] on input "text" at bounding box center [666, 608] width 135 height 28
click at [815, 577] on div "Insurance Deductions Medical 38.00 $ Dental $ Vision $ Life 4.86 $" at bounding box center [860, 482] width 202 height 312
click at [682, 367] on input "text" at bounding box center [691, 371] width 84 height 28
click at [1097, 694] on button "Save & Close" at bounding box center [1106, 706] width 101 height 31
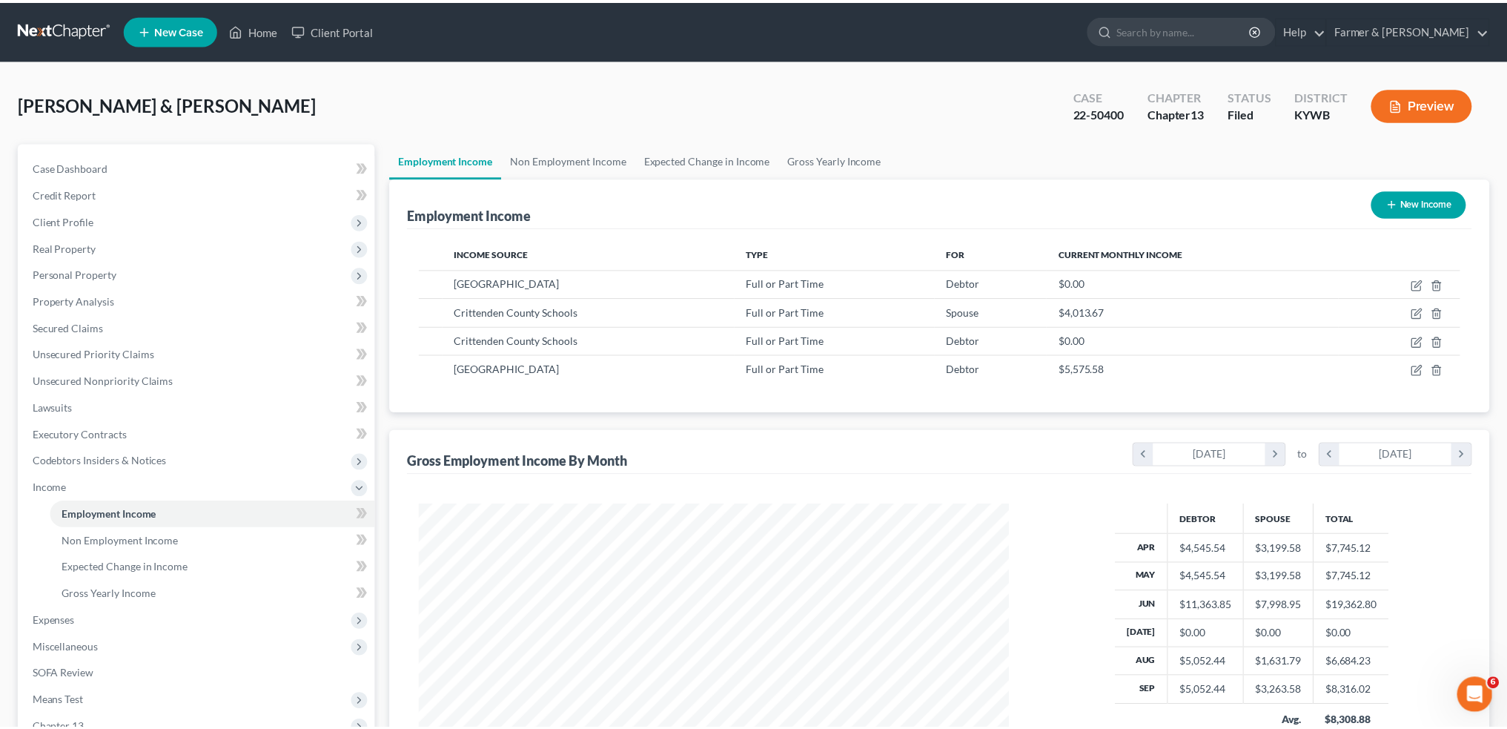
scroll to position [741038, 740710]
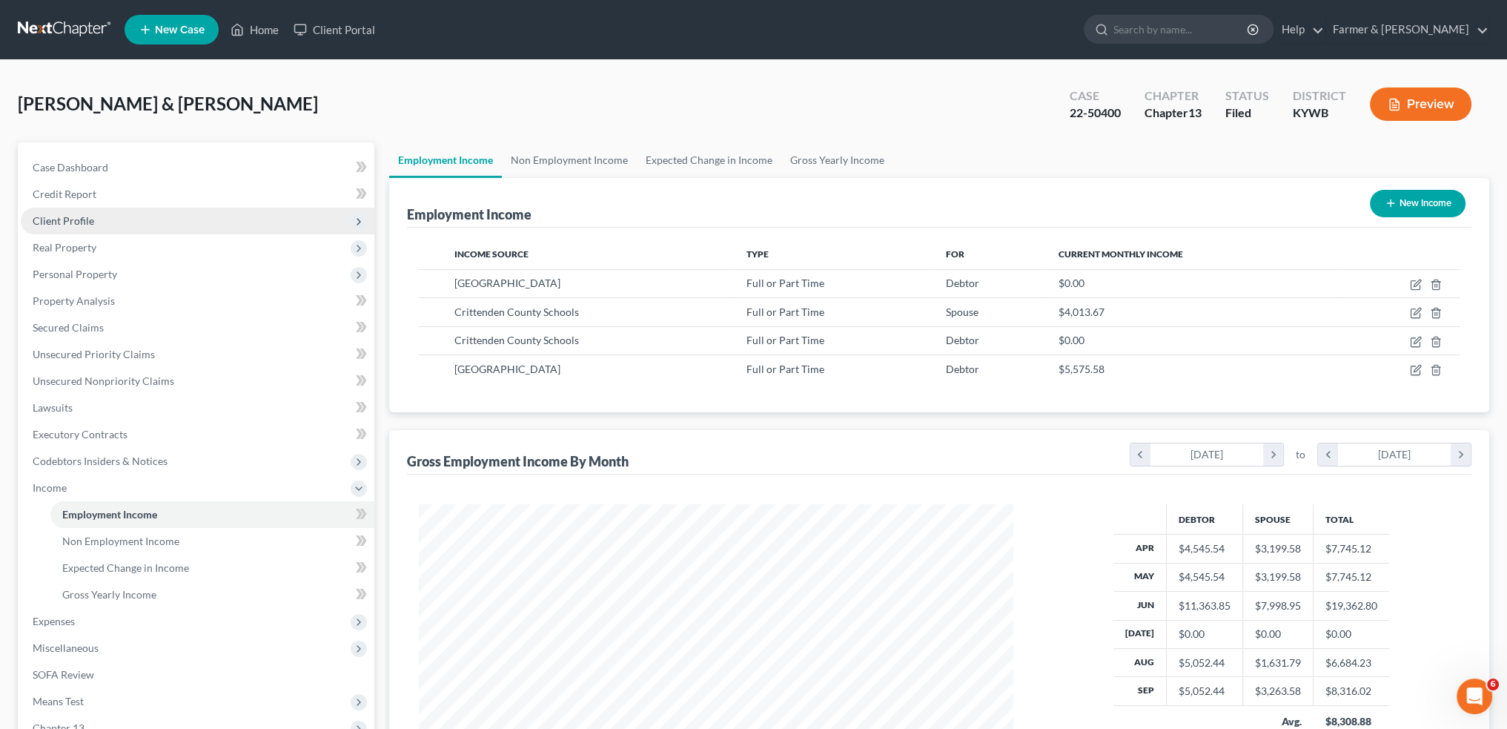
click at [128, 219] on span "Client Profile" at bounding box center [198, 221] width 354 height 27
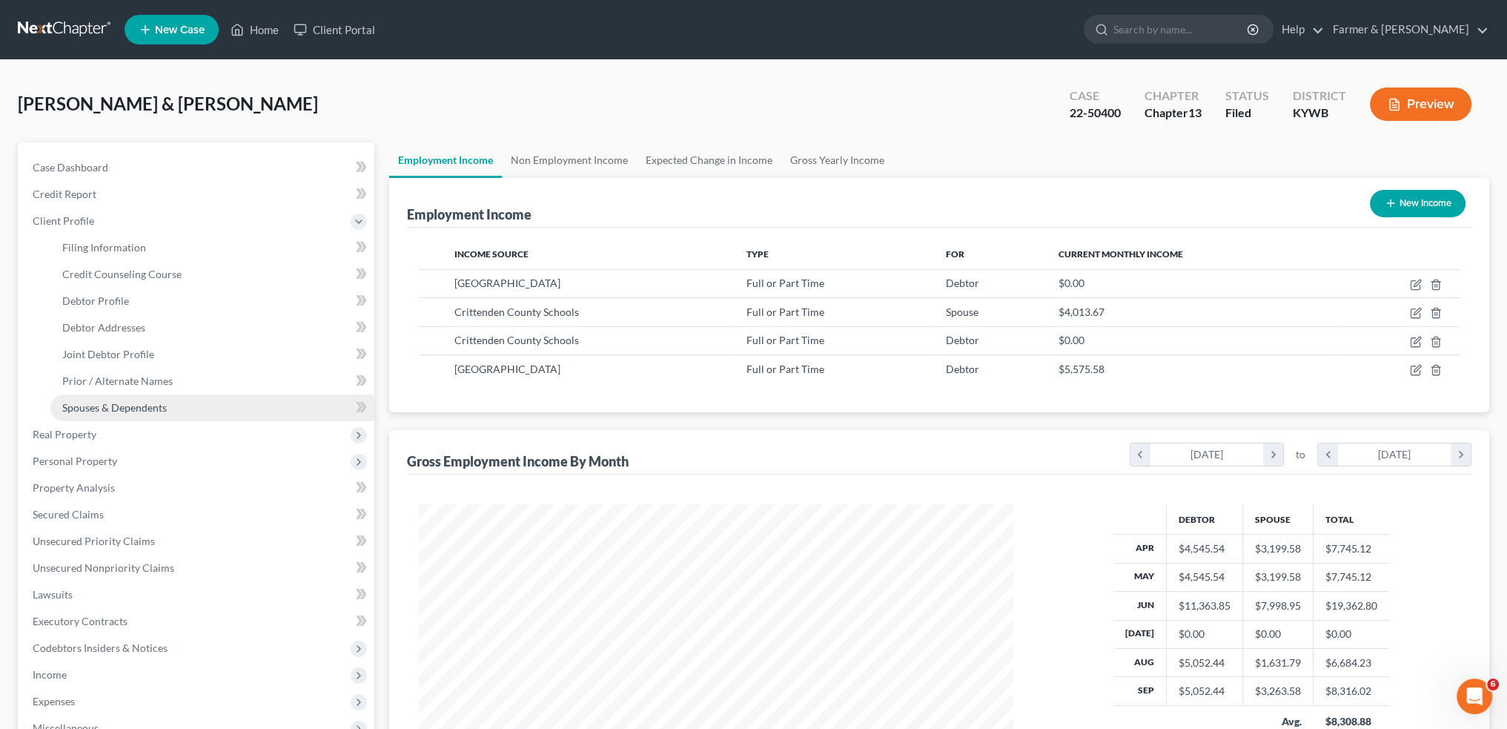
click at [159, 411] on span "Spouses & Dependents" at bounding box center [114, 407] width 105 height 13
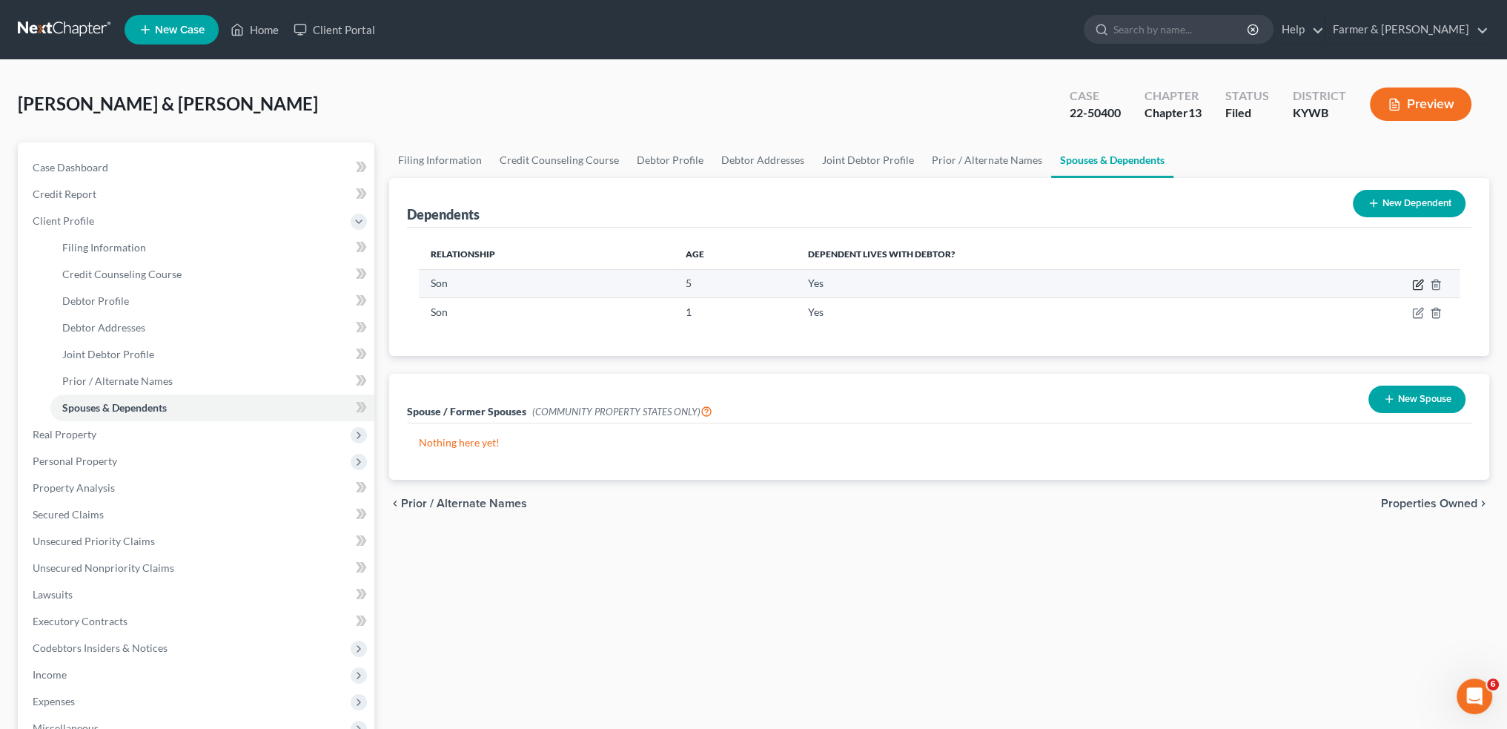
click at [1420, 282] on icon "button" at bounding box center [1419, 282] width 7 height 7
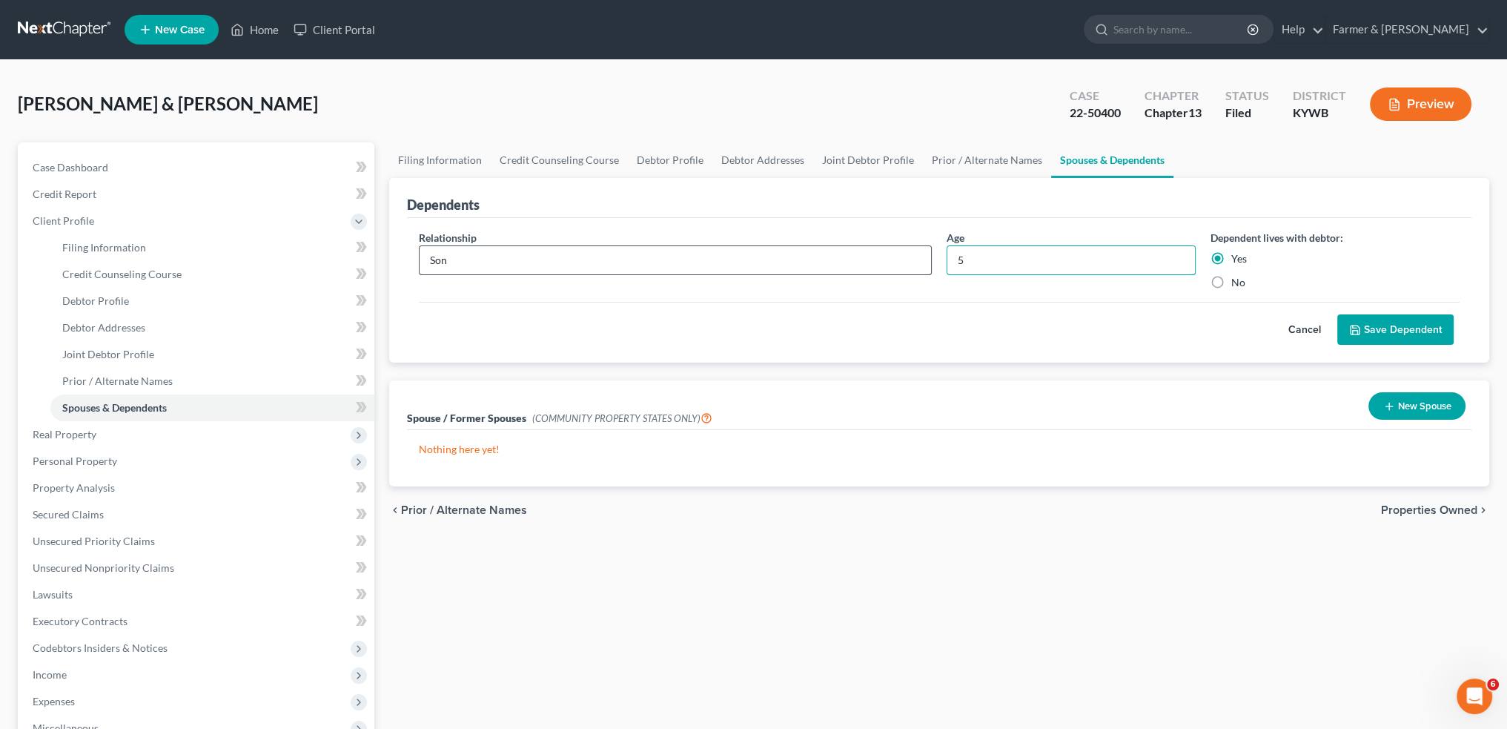
drag, startPoint x: 1017, startPoint y: 262, endPoint x: 915, endPoint y: 262, distance: 102.3
click at [916, 262] on div "Relationship * Son Age 5 Dependent lives with debtor: Yes No" at bounding box center [939, 266] width 1056 height 72
click at [1349, 324] on icon "submit" at bounding box center [1355, 330] width 12 height 12
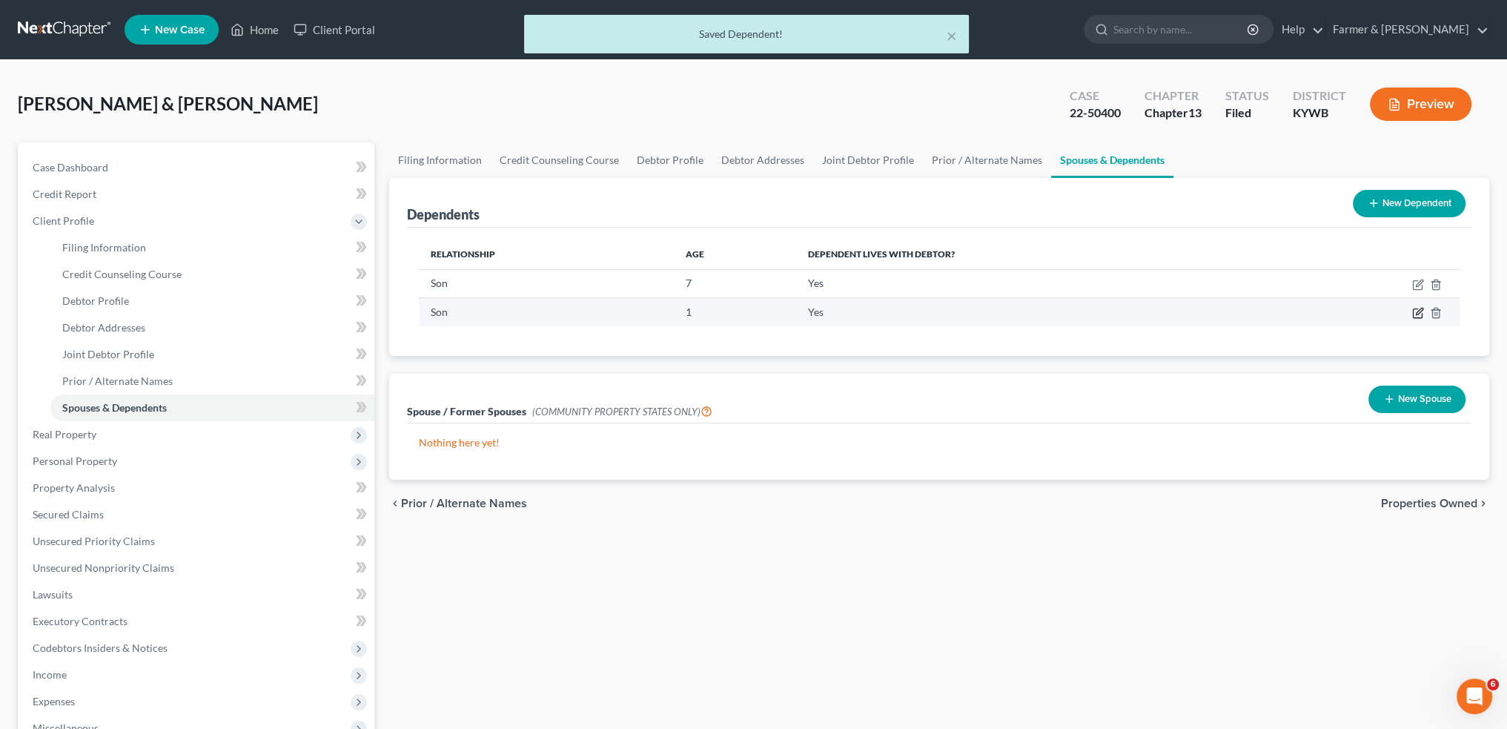
click at [1417, 311] on icon "button" at bounding box center [1418, 313] width 12 height 12
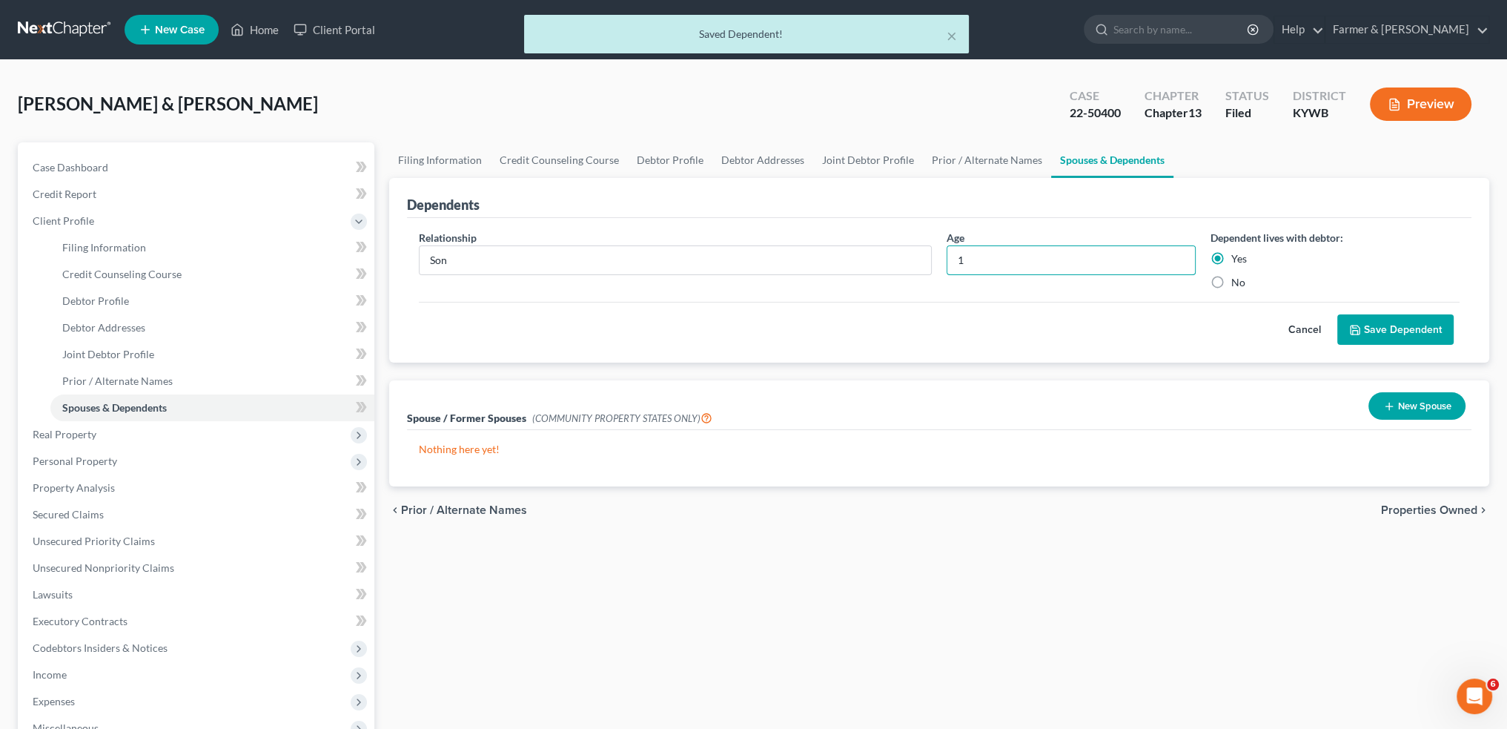
drag, startPoint x: 982, startPoint y: 257, endPoint x: 944, endPoint y: 258, distance: 37.1
click at [945, 258] on div "Age 1" at bounding box center [1071, 260] width 264 height 60
click at [1366, 327] on button "Save Dependent" at bounding box center [1395, 329] width 116 height 31
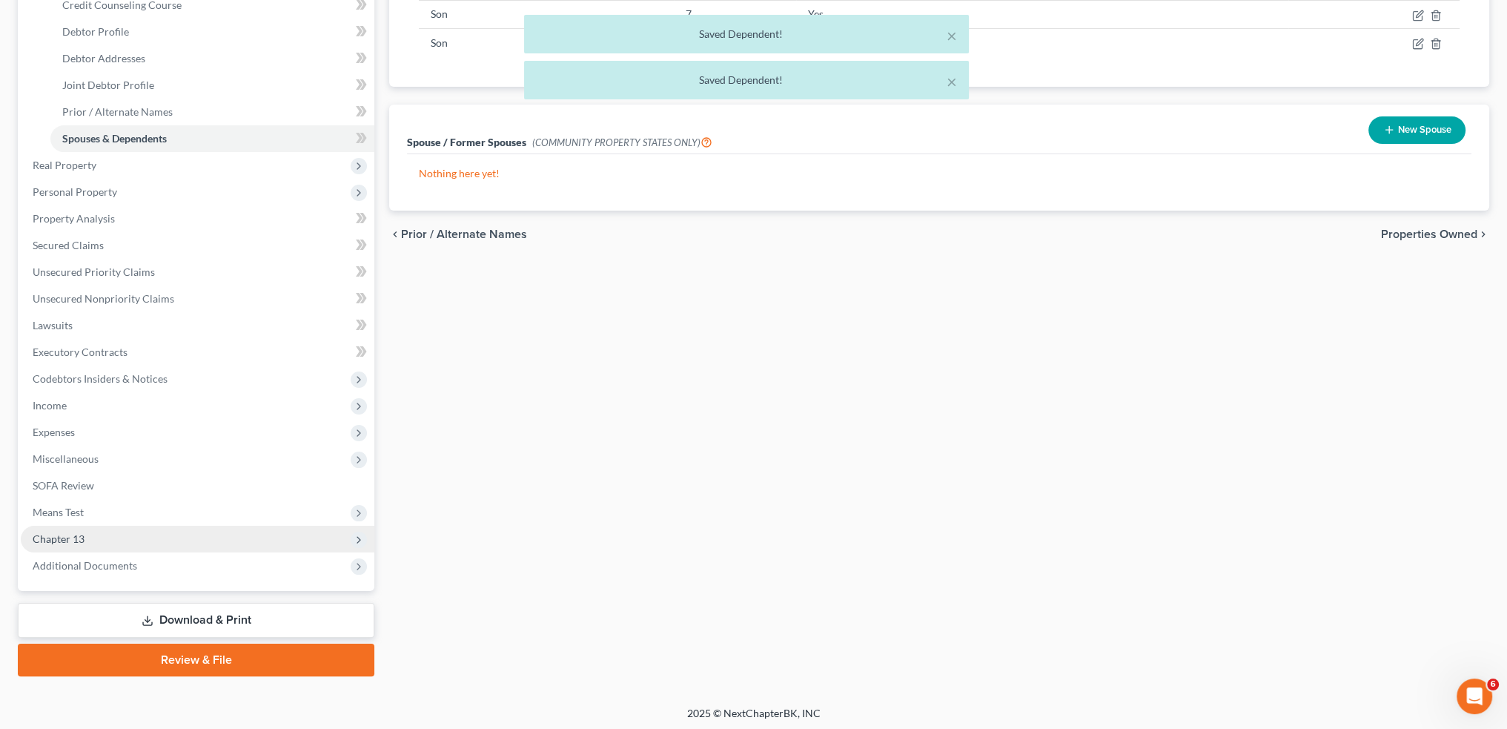
scroll to position [271, 0]
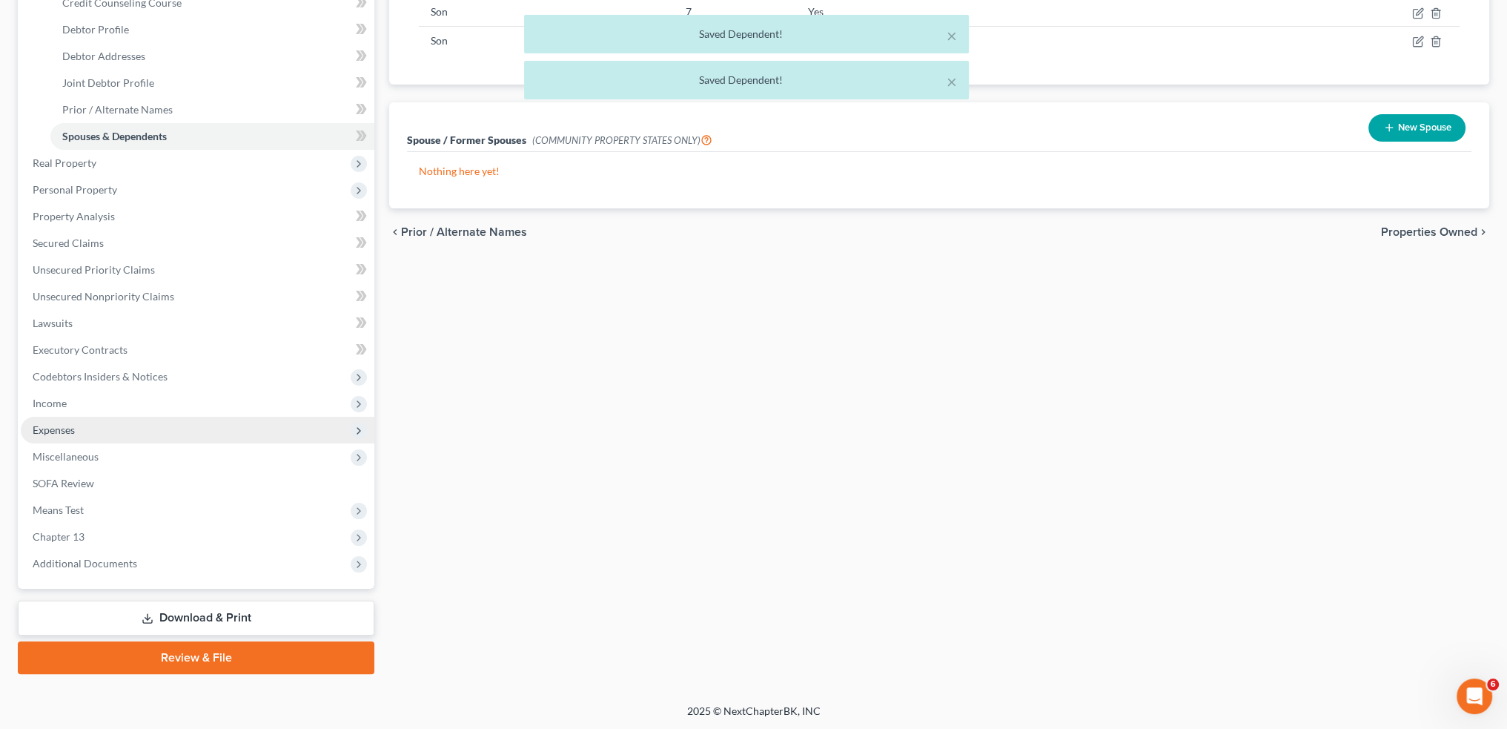
click at [110, 428] on span "Expenses" at bounding box center [198, 430] width 354 height 27
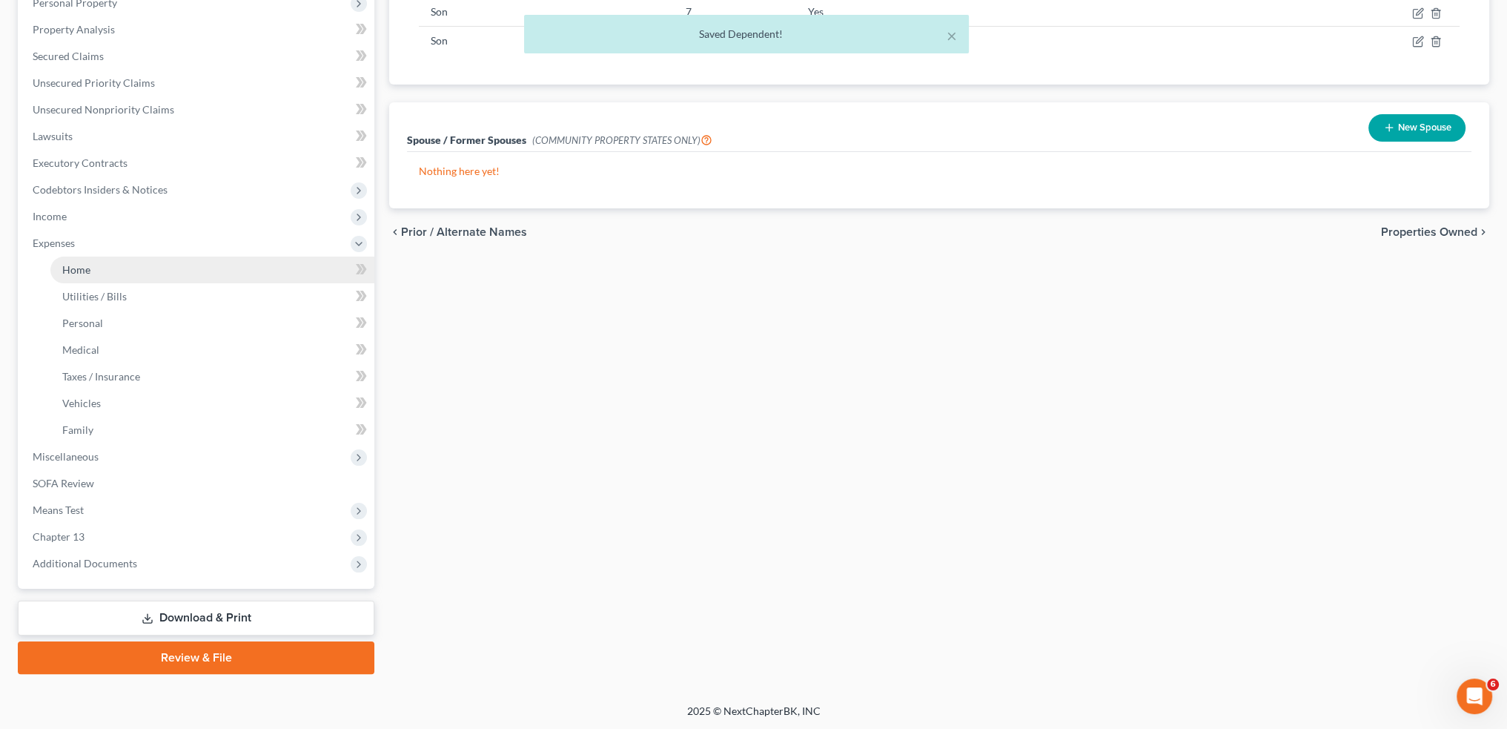
click at [110, 271] on link "Home" at bounding box center [212, 270] width 324 height 27
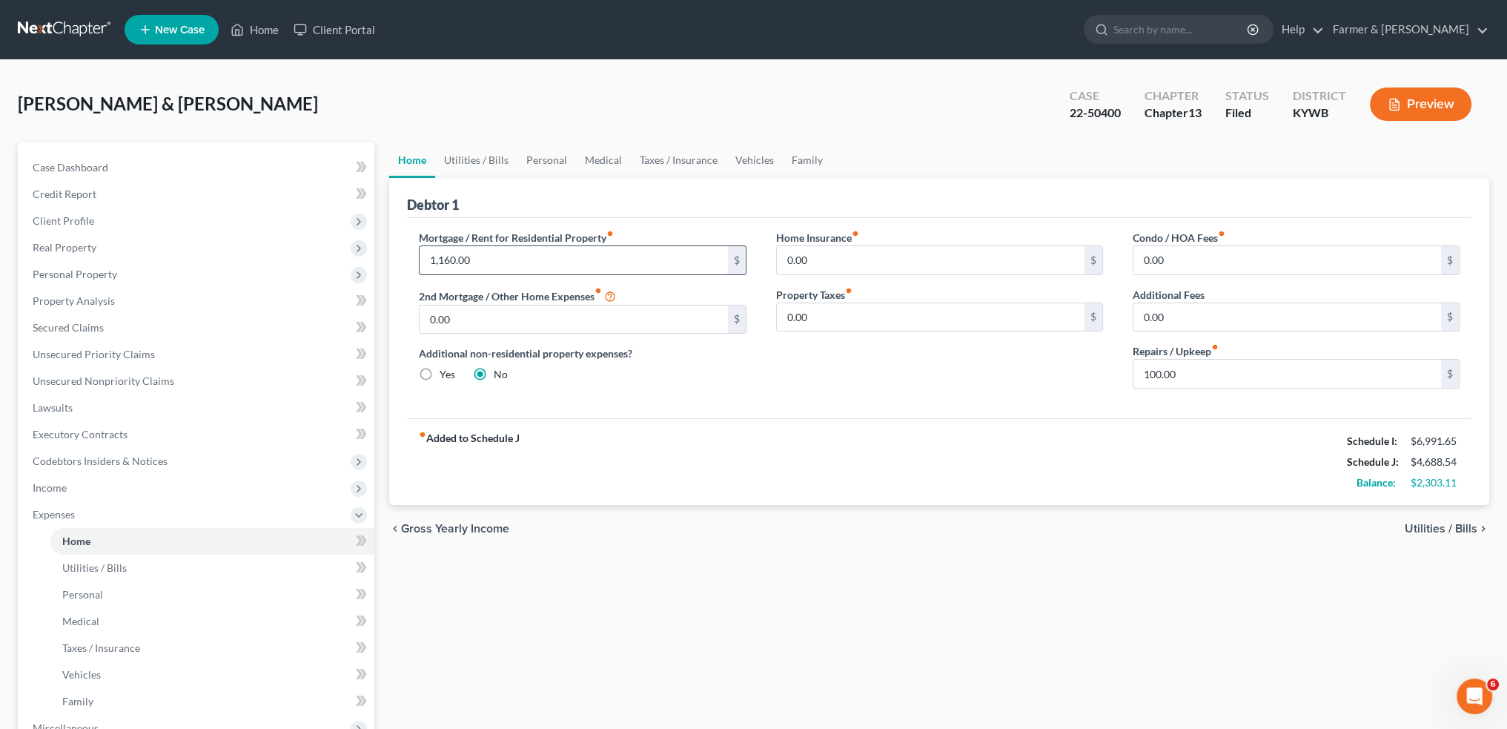
click at [579, 259] on input "1,160.00" at bounding box center [574, 260] width 308 height 28
click at [486, 159] on link "Utilities / Bills" at bounding box center [476, 160] width 82 height 36
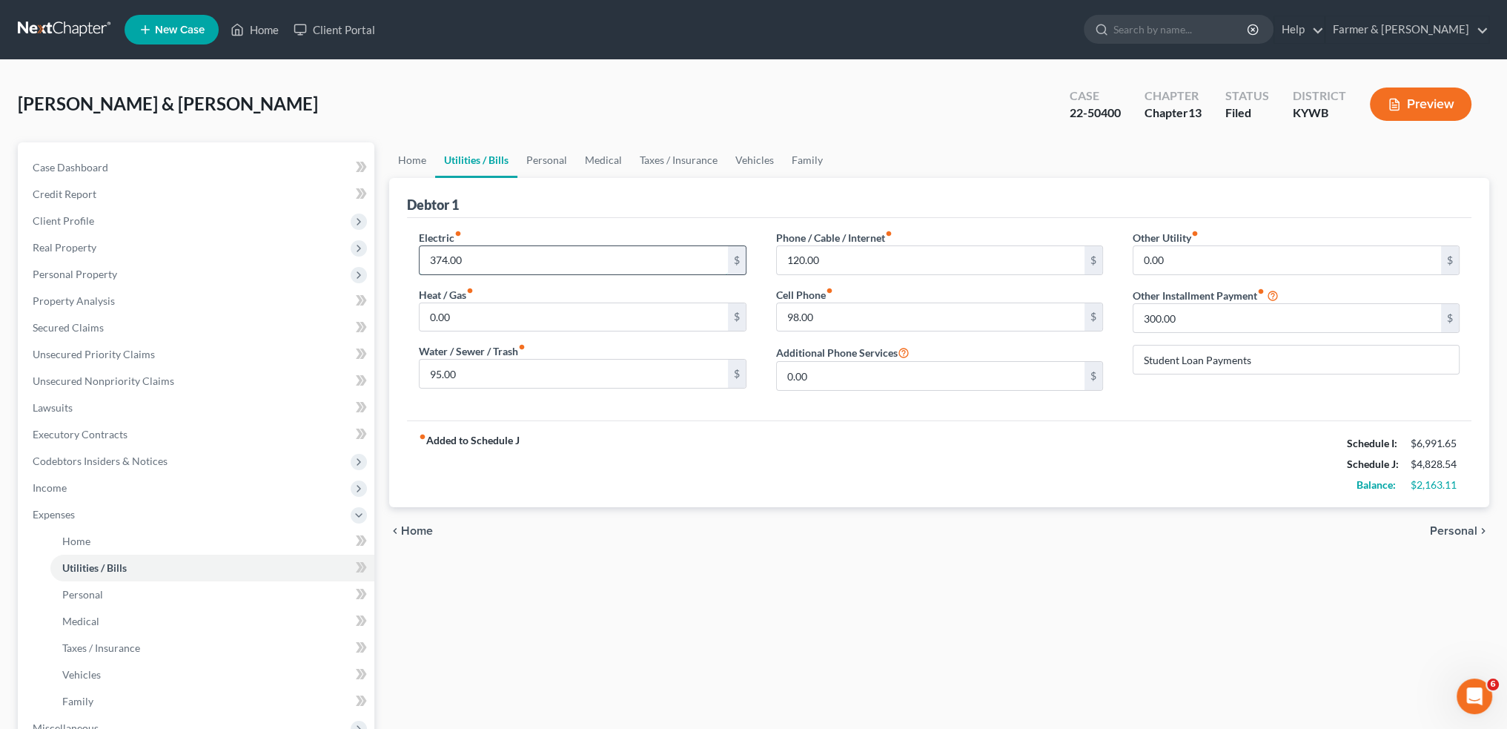
click at [482, 260] on input "374.00" at bounding box center [574, 260] width 308 height 28
click at [561, 165] on link "Personal" at bounding box center [546, 160] width 59 height 36
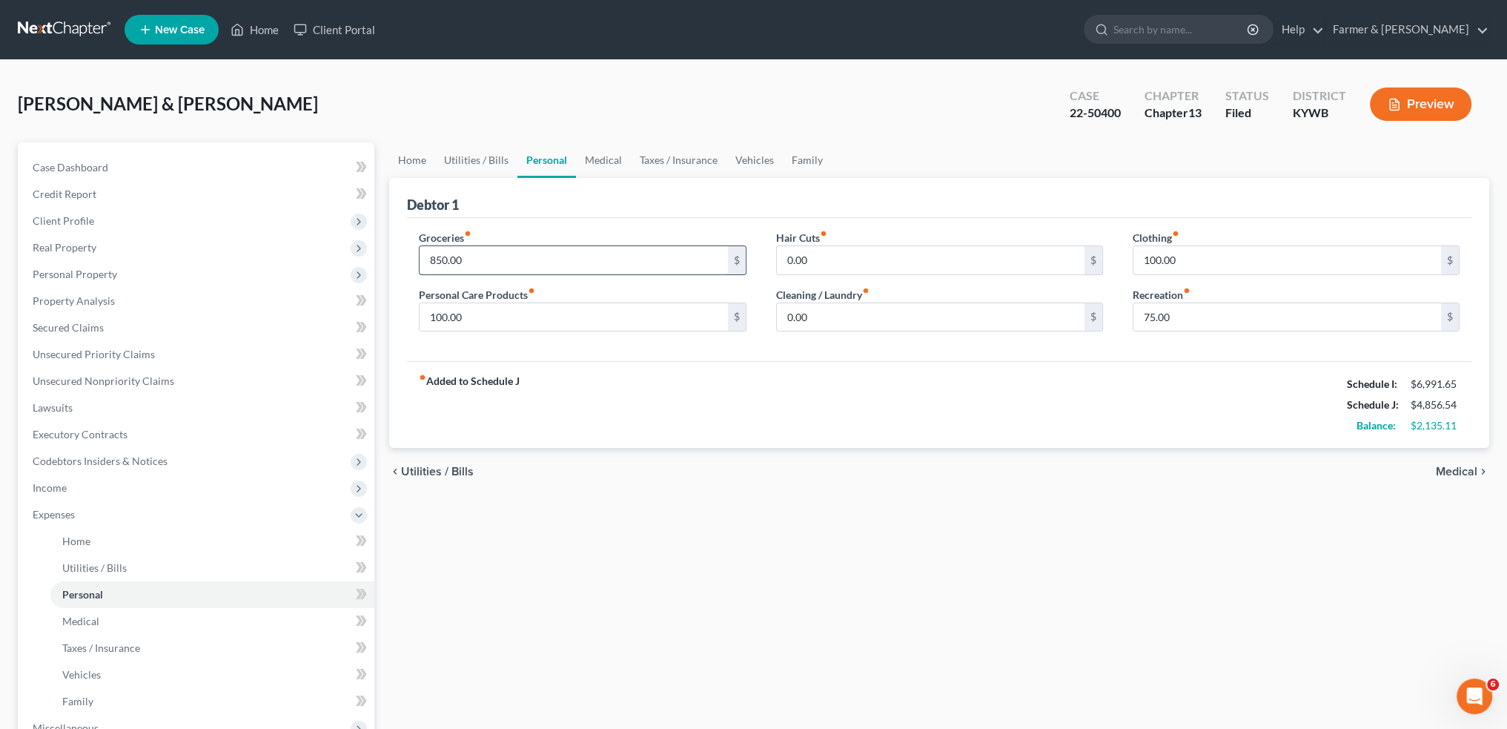
click at [519, 254] on input "850.00" at bounding box center [574, 260] width 308 height 28
click at [602, 154] on link "Medical" at bounding box center [603, 160] width 55 height 36
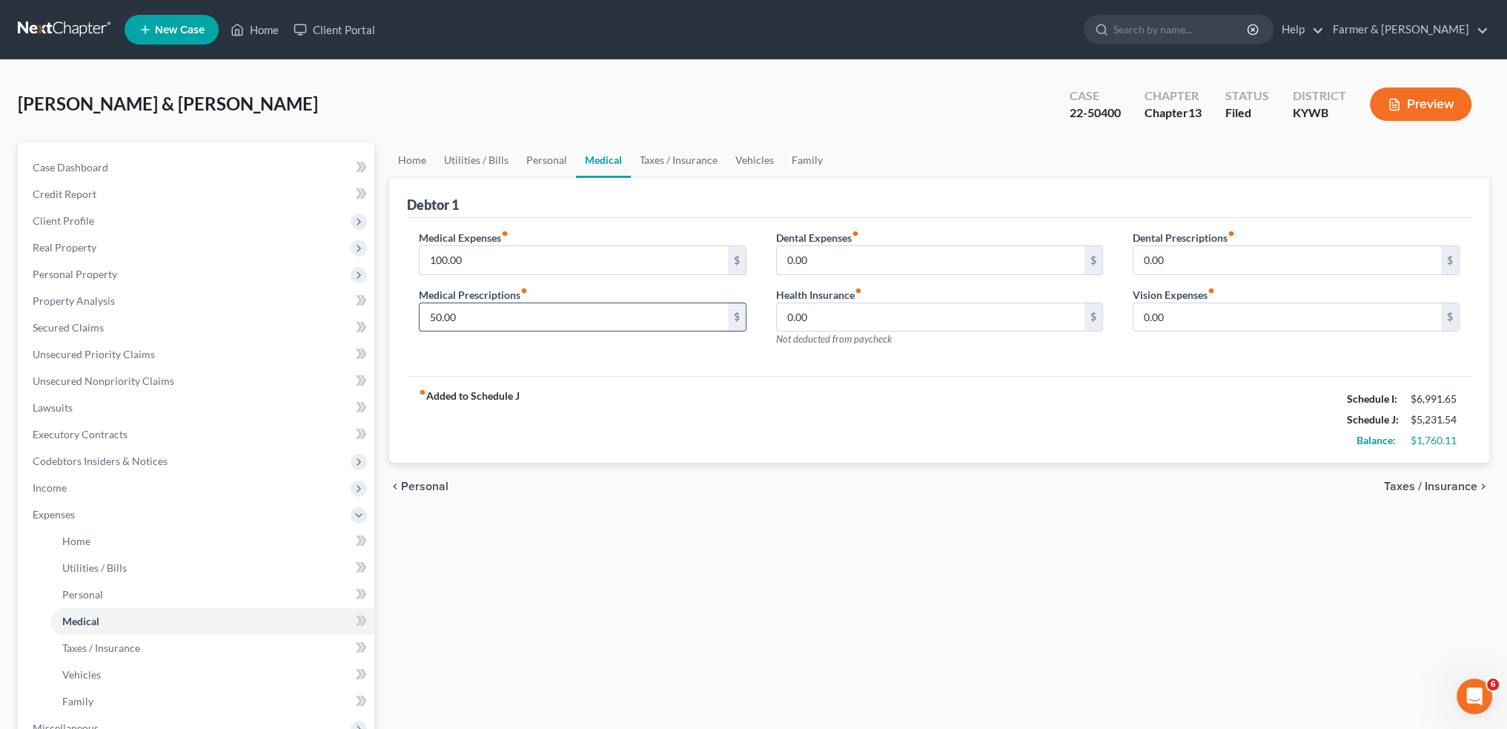
click at [486, 314] on input "50.00" at bounding box center [574, 317] width 308 height 28
click at [655, 163] on link "Taxes / Insurance" at bounding box center [679, 160] width 96 height 36
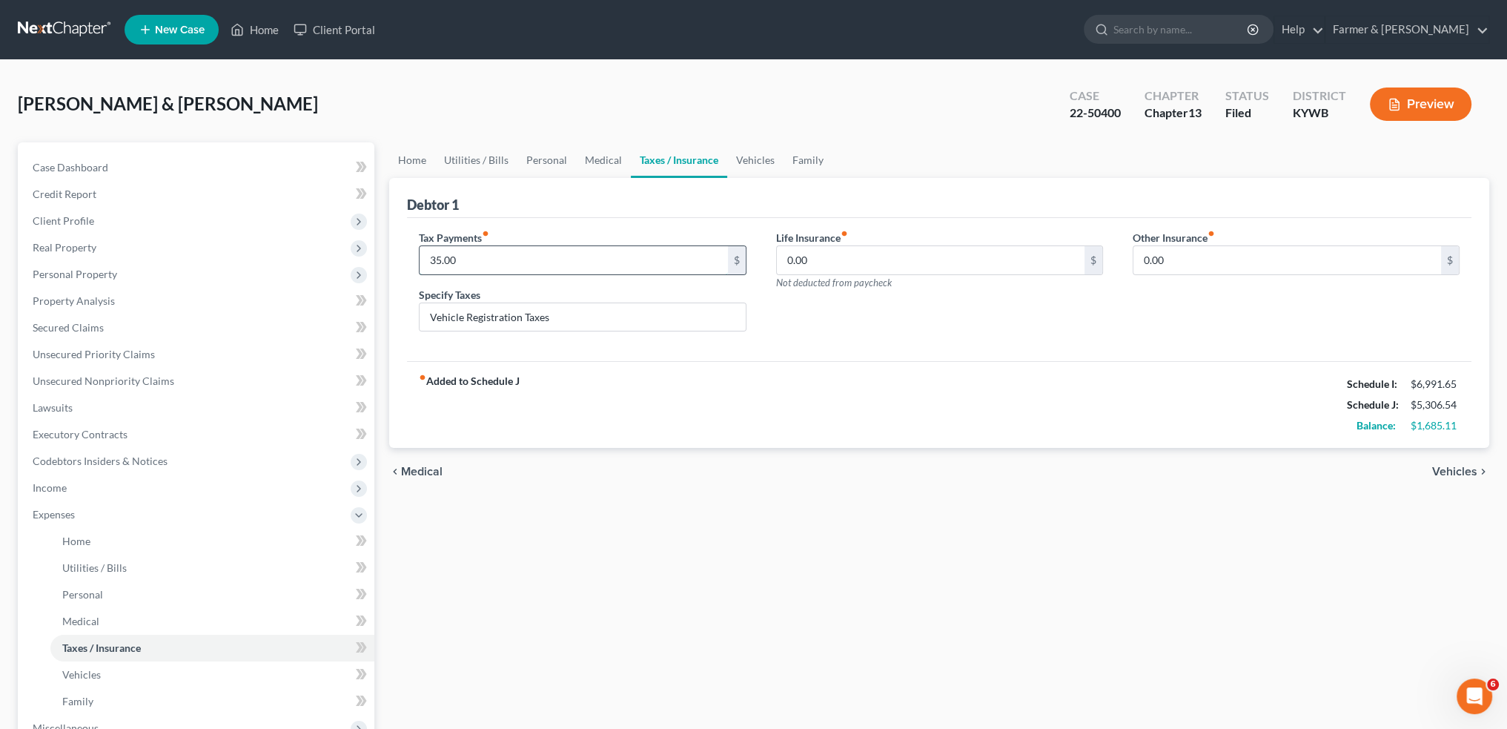
click at [593, 261] on input "35.00" at bounding box center [574, 260] width 308 height 28
click at [753, 156] on link "Vehicles" at bounding box center [755, 160] width 56 height 36
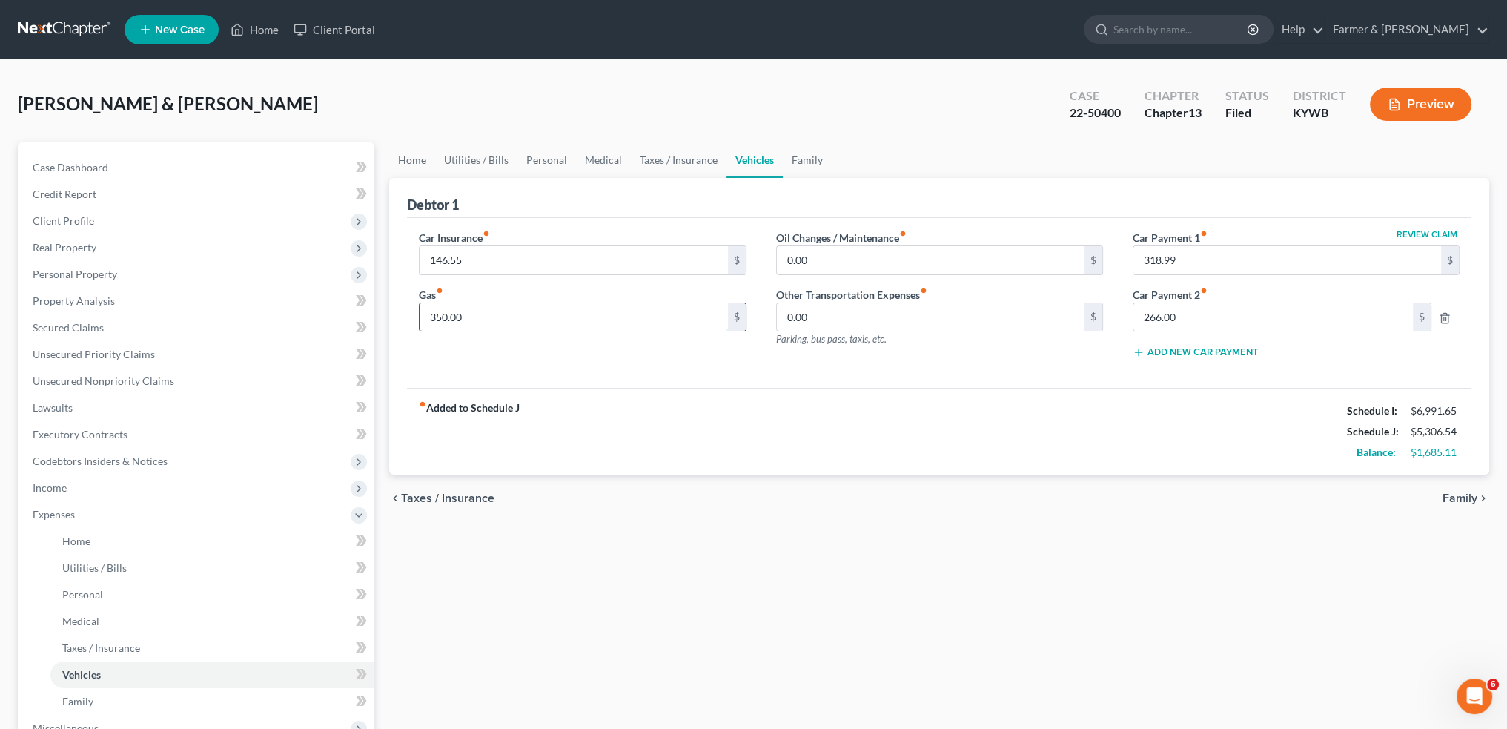
click at [483, 316] on input "350.00" at bounding box center [574, 317] width 308 height 28
click at [514, 255] on input "146.55" at bounding box center [574, 260] width 308 height 28
click at [810, 150] on link "Family" at bounding box center [807, 160] width 49 height 36
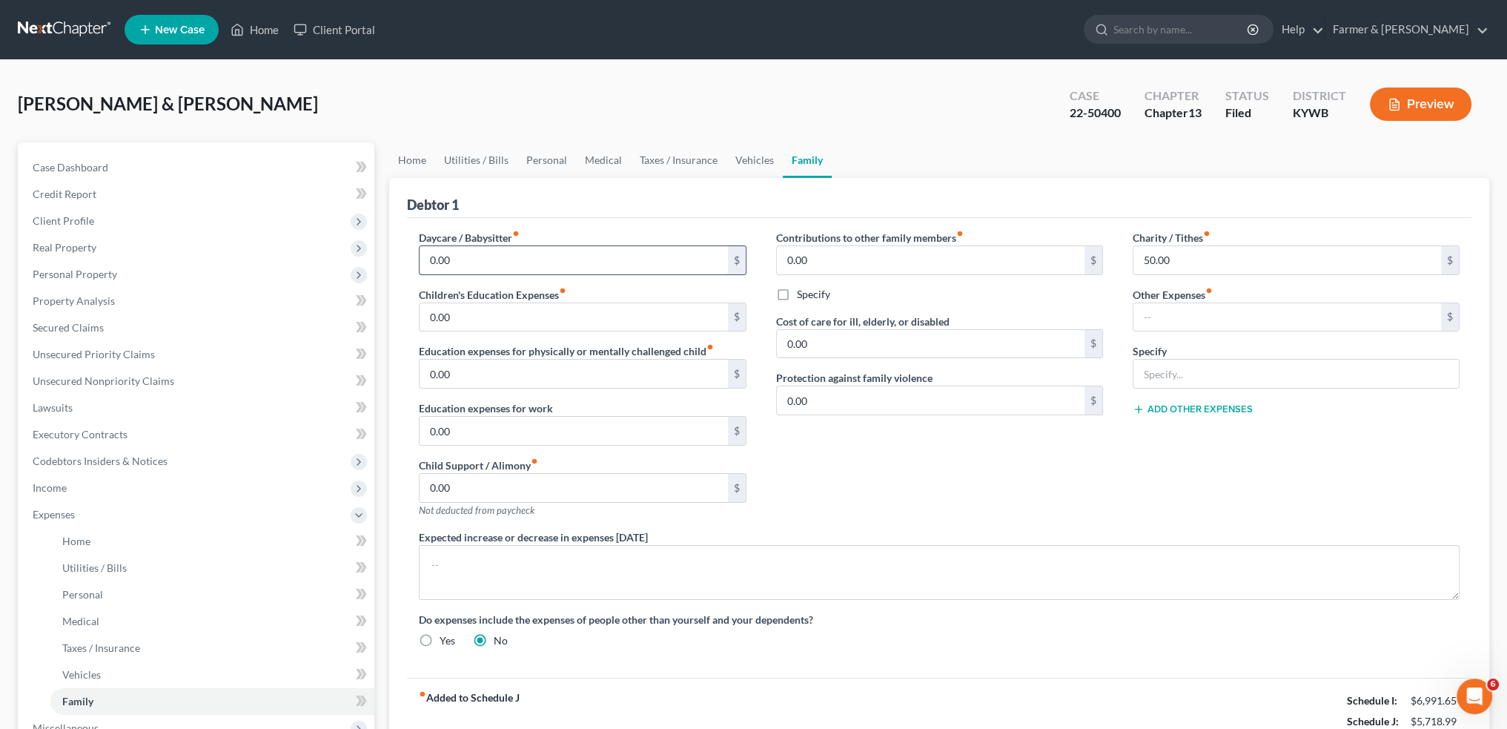
click at [518, 257] on input "0.00" at bounding box center [574, 260] width 308 height 28
click at [754, 156] on link "Vehicles" at bounding box center [755, 160] width 56 height 36
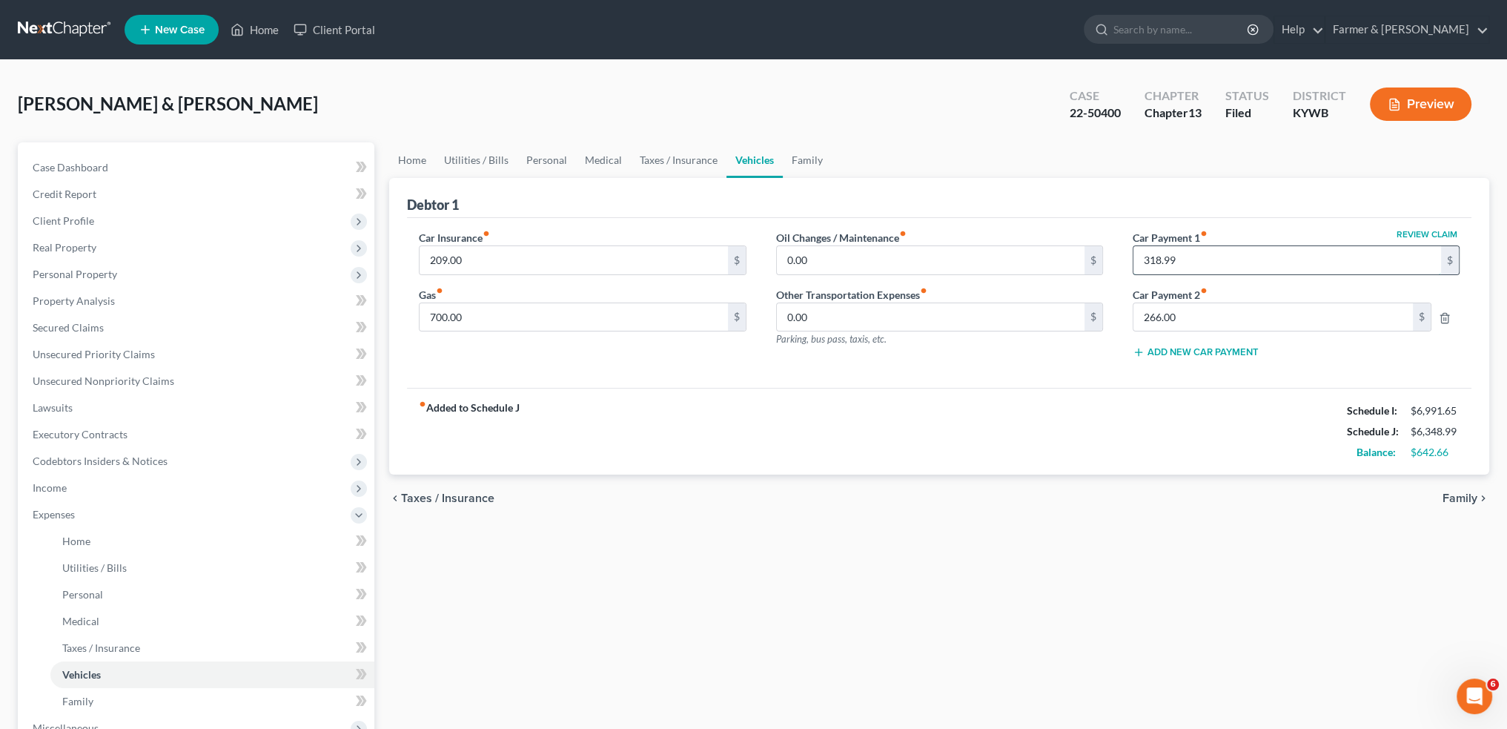
click at [1278, 264] on input "318.99" at bounding box center [1288, 260] width 308 height 28
click at [798, 152] on link "Family" at bounding box center [807, 160] width 49 height 36
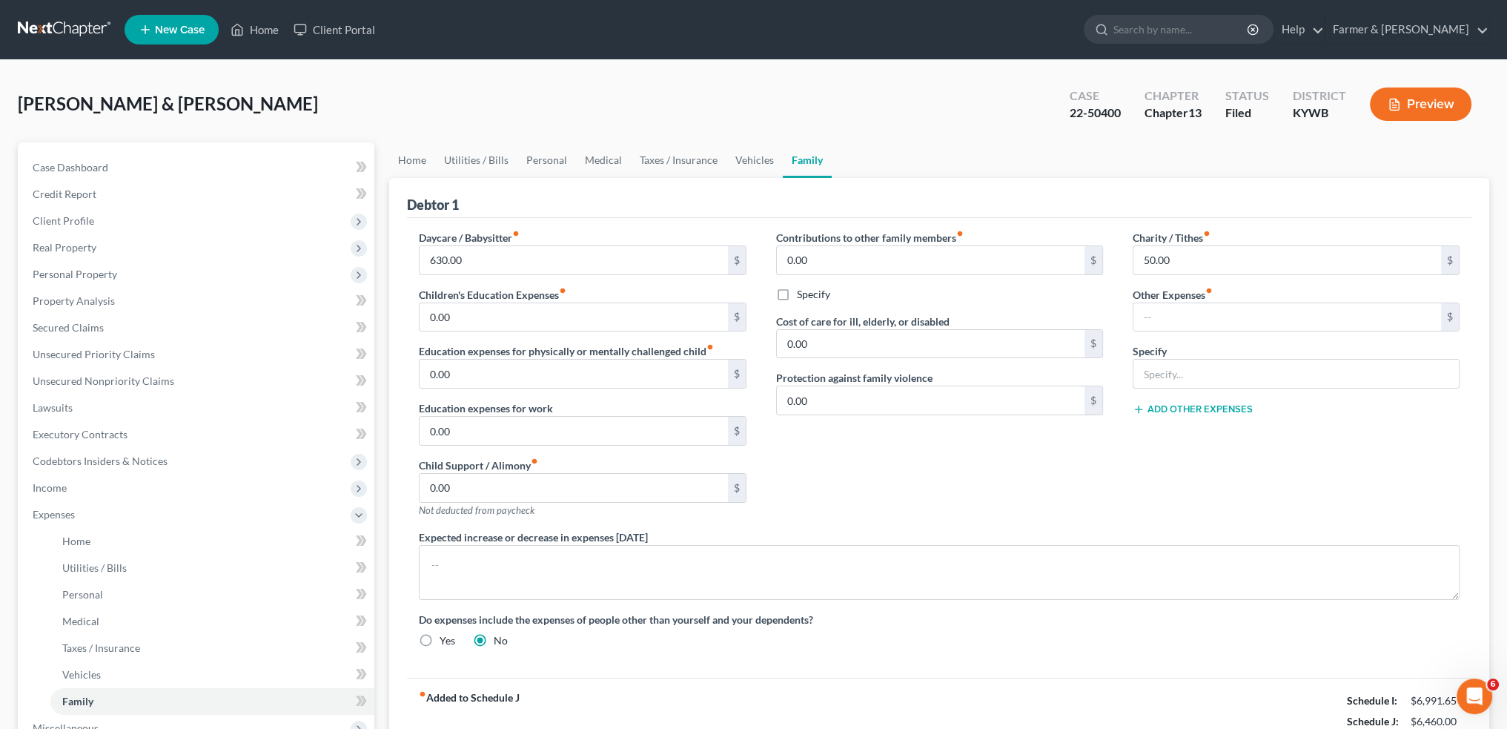
scroll to position [271, 0]
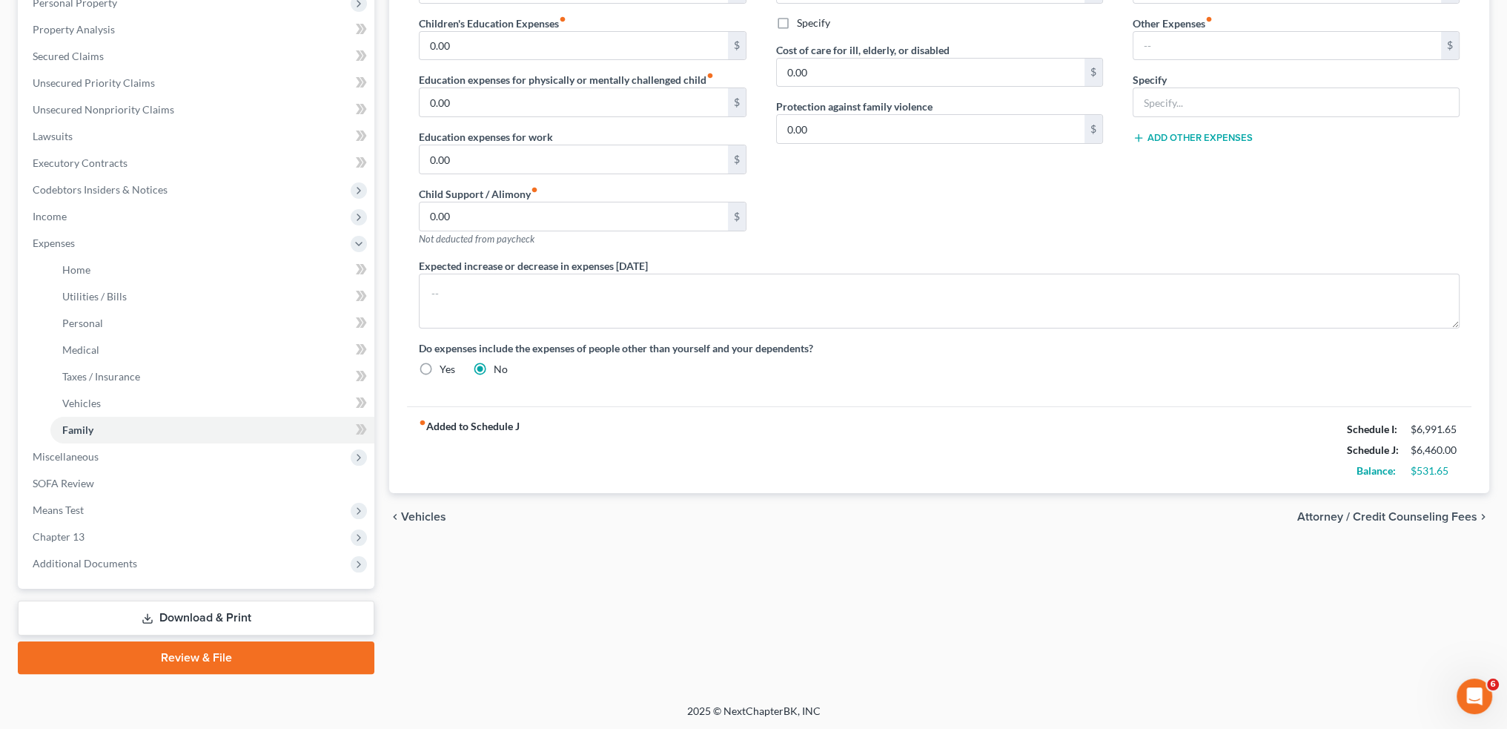
click at [230, 614] on link "Download & Print" at bounding box center [196, 617] width 357 height 35
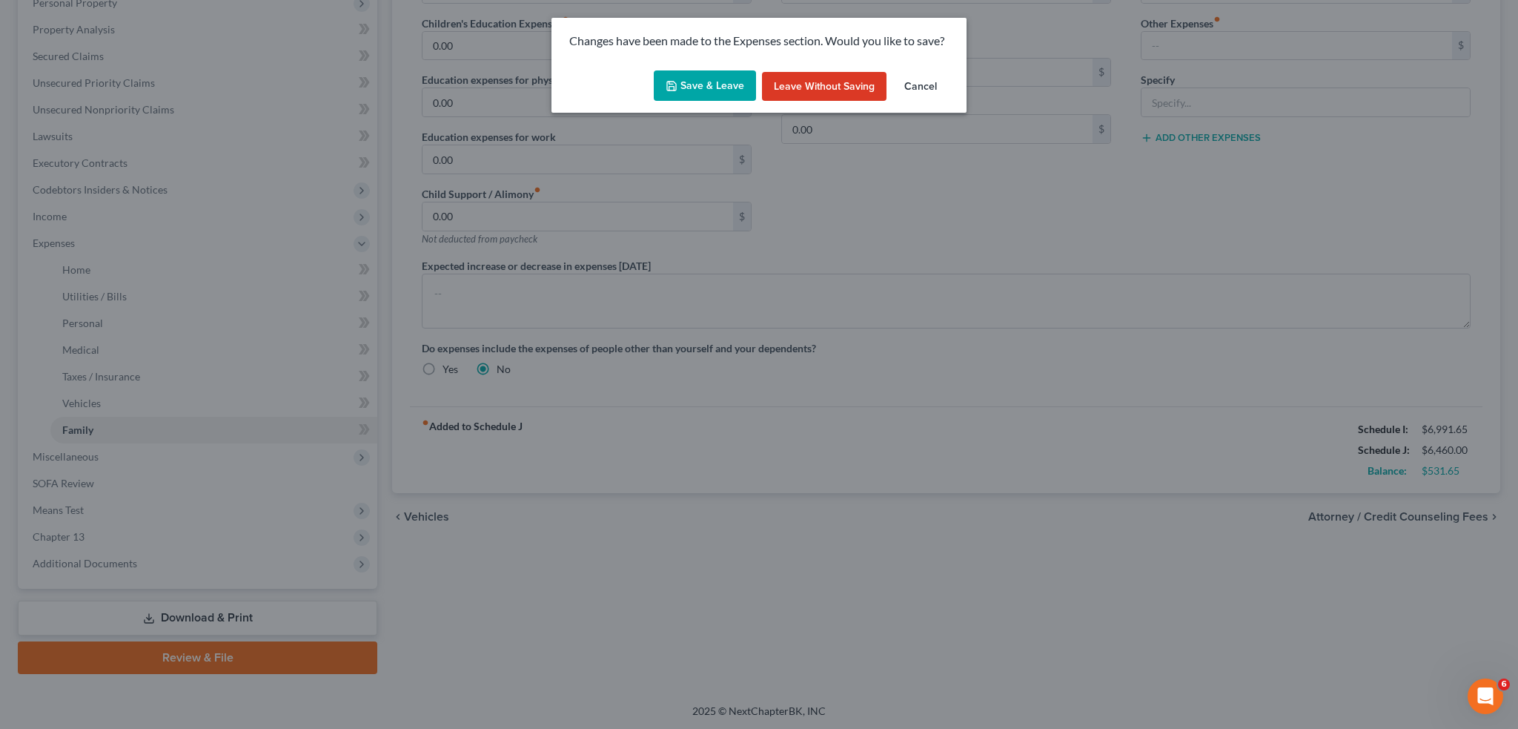
click at [721, 74] on button "Save & Leave" at bounding box center [705, 85] width 102 height 31
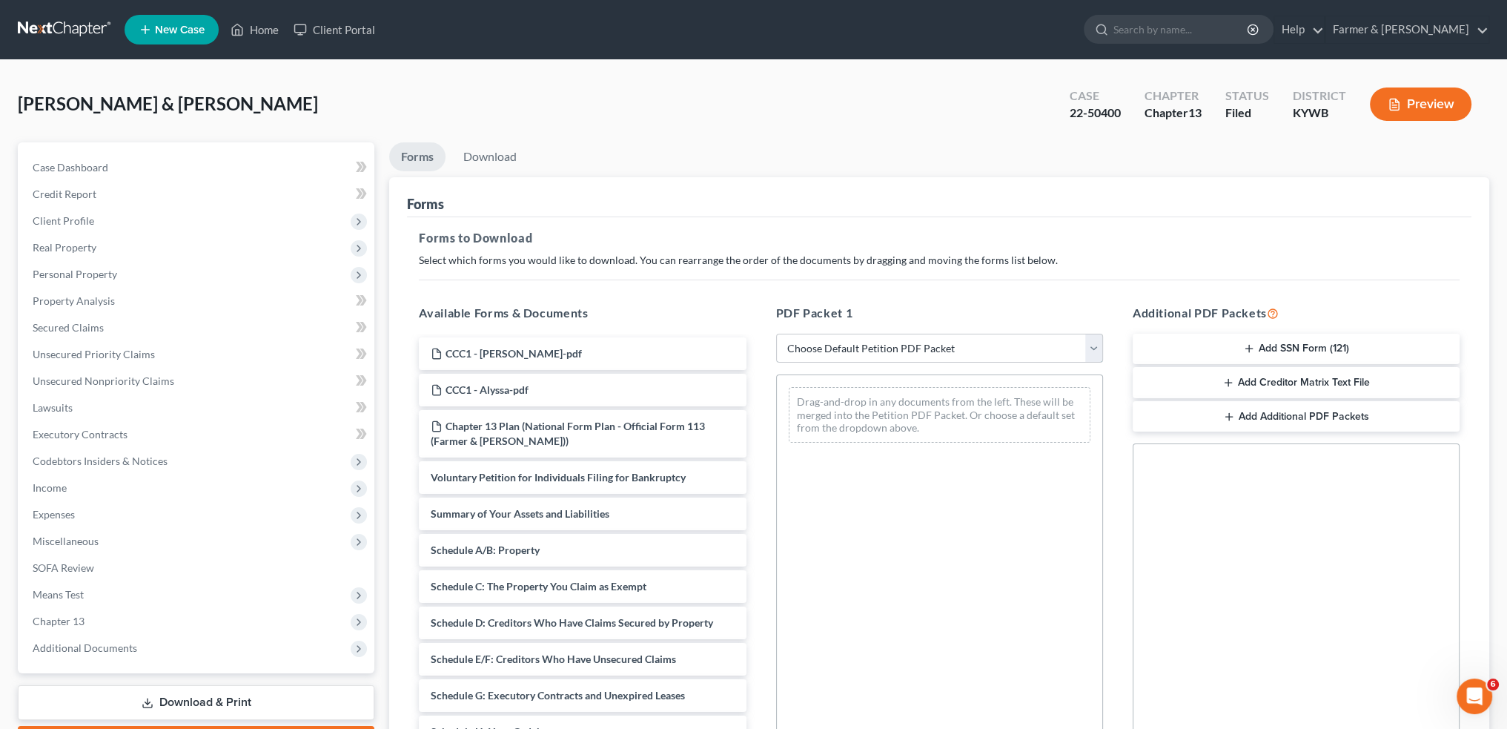
click at [841, 352] on select "Choose Default Petition PDF Packet Complete Bankruptcy Petition (all forms and …" at bounding box center [939, 349] width 327 height 30
click at [776, 334] on select "Choose Default Petition PDF Packet Complete Bankruptcy Petition (all forms and …" at bounding box center [939, 349] width 327 height 30
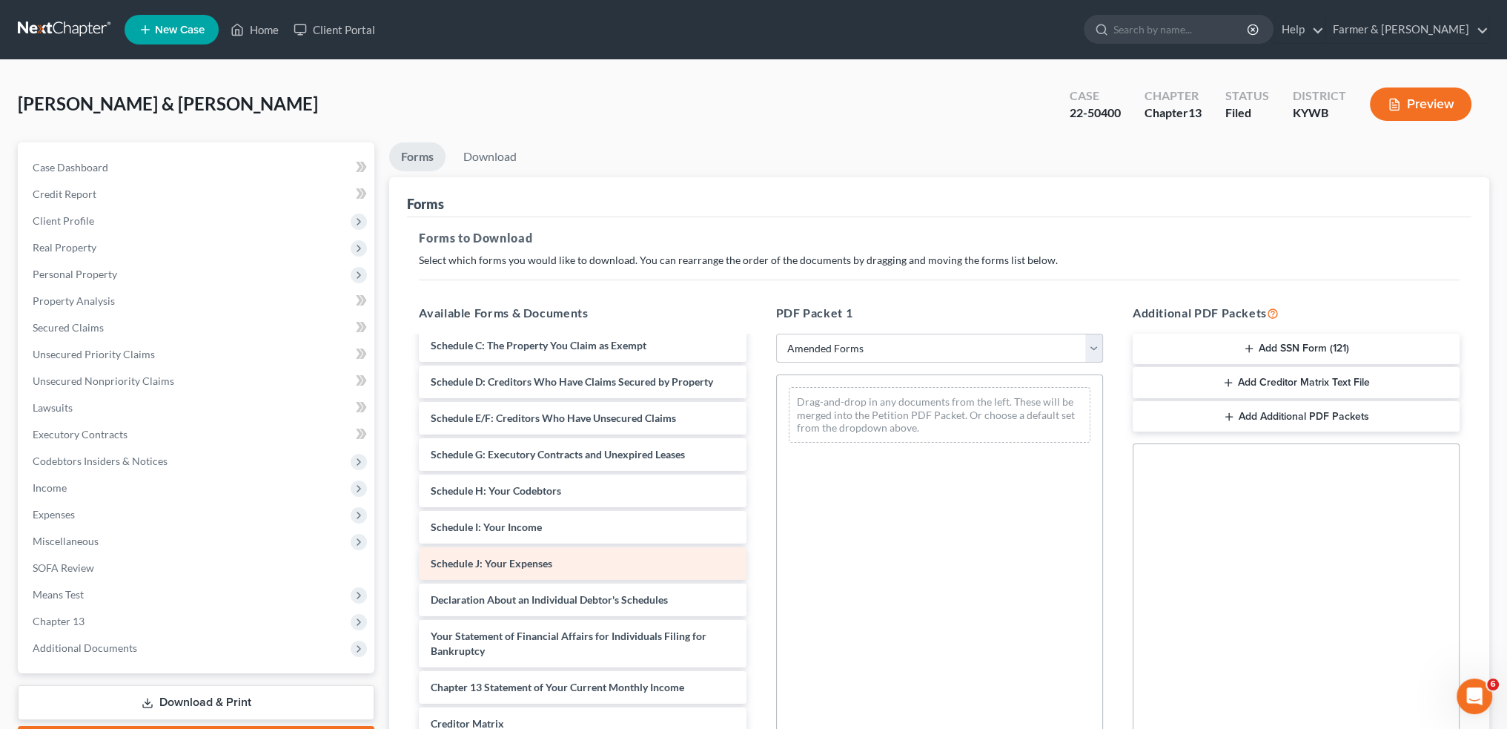
scroll to position [243, 0]
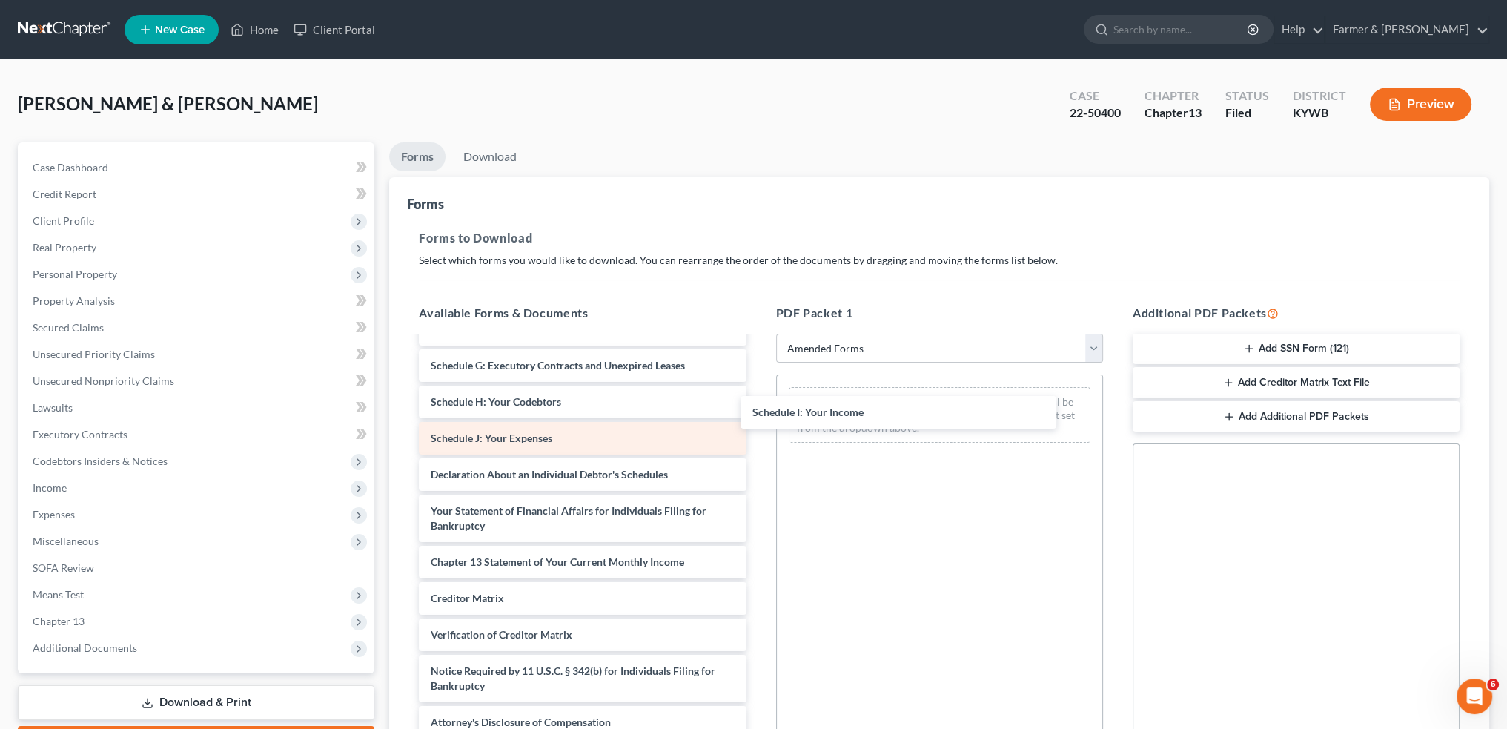
drag, startPoint x: 489, startPoint y: 400, endPoint x: 561, endPoint y: 434, distance: 79.3
click at [758, 413] on div "Schedule I: Your Income Voluntary Petition for Individuals Filing for Bankruptc…" at bounding box center [582, 434] width 351 height 607
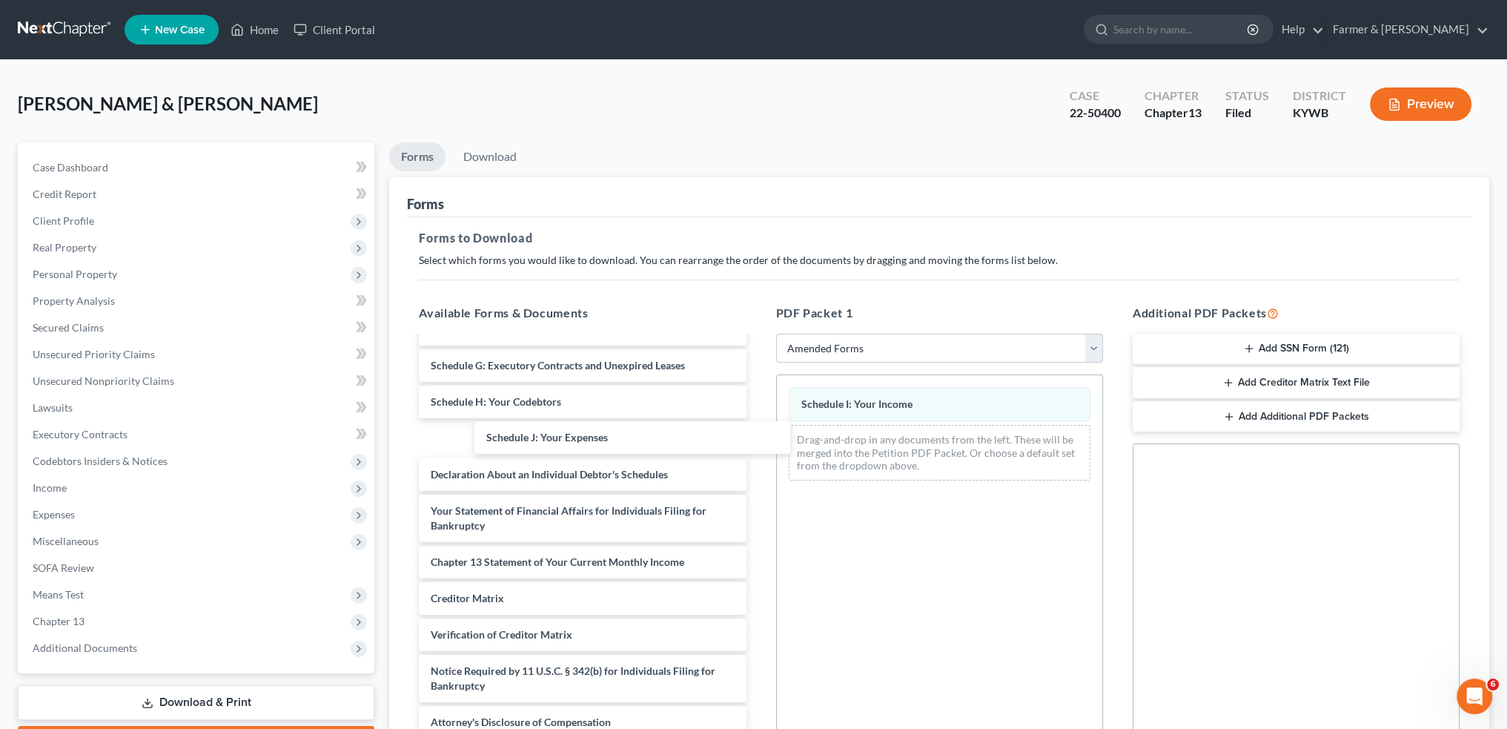
scroll to position [170, 0]
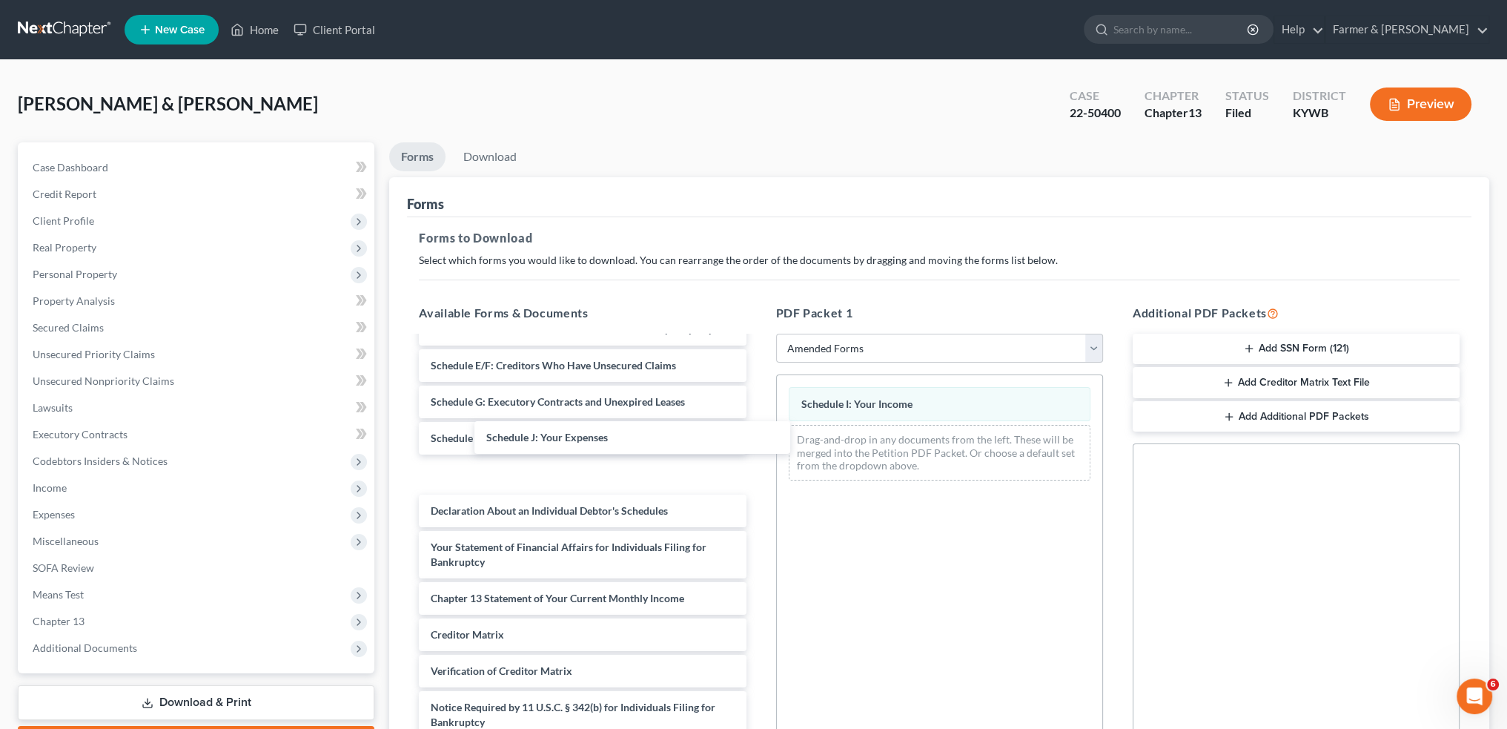
drag, startPoint x: 546, startPoint y: 437, endPoint x: 896, endPoint y: 193, distance: 426.3
click at [758, 438] on div "Schedule J: Your Expenses Voluntary Petition for Individuals Filing for Bankrup…" at bounding box center [582, 471] width 351 height 607
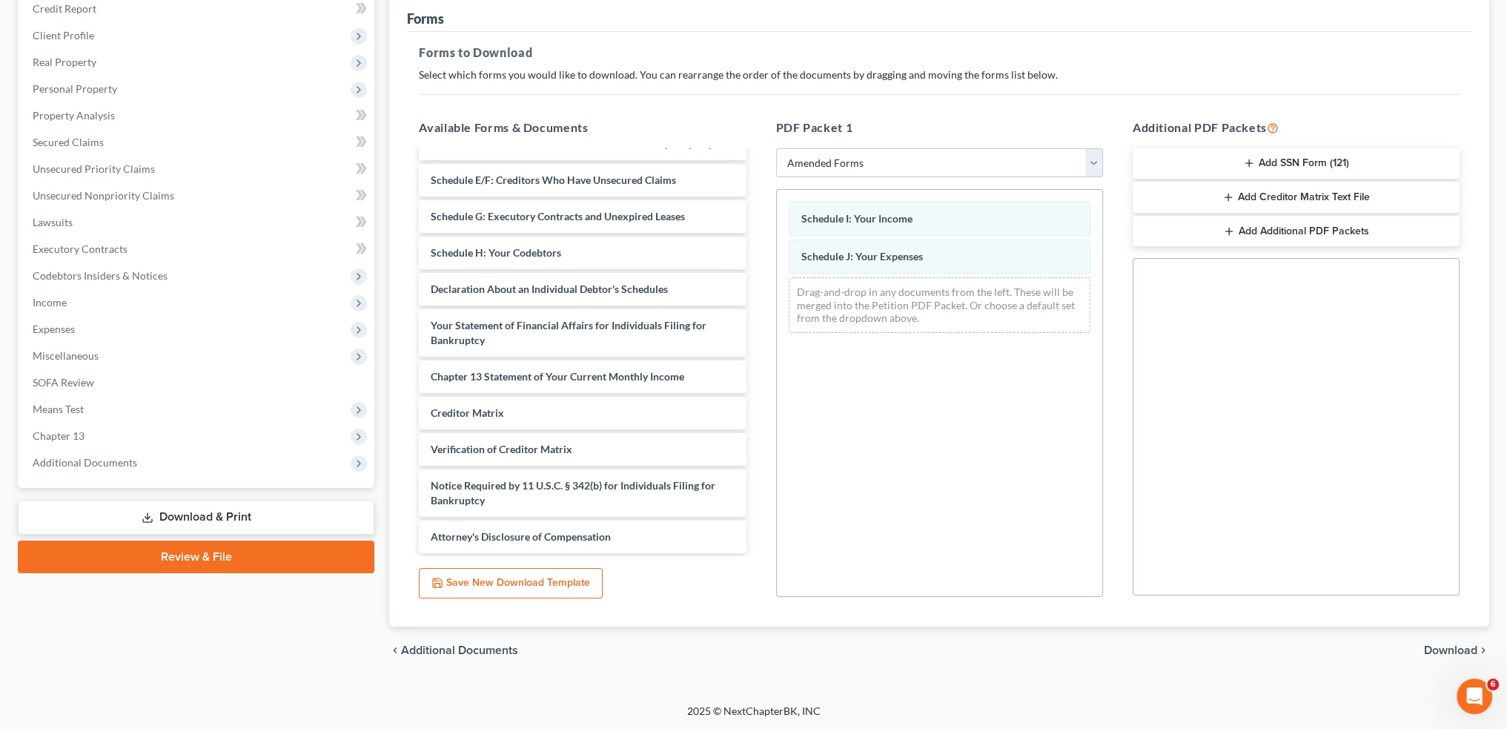
click at [1446, 652] on span "Download" at bounding box center [1450, 650] width 53 height 12
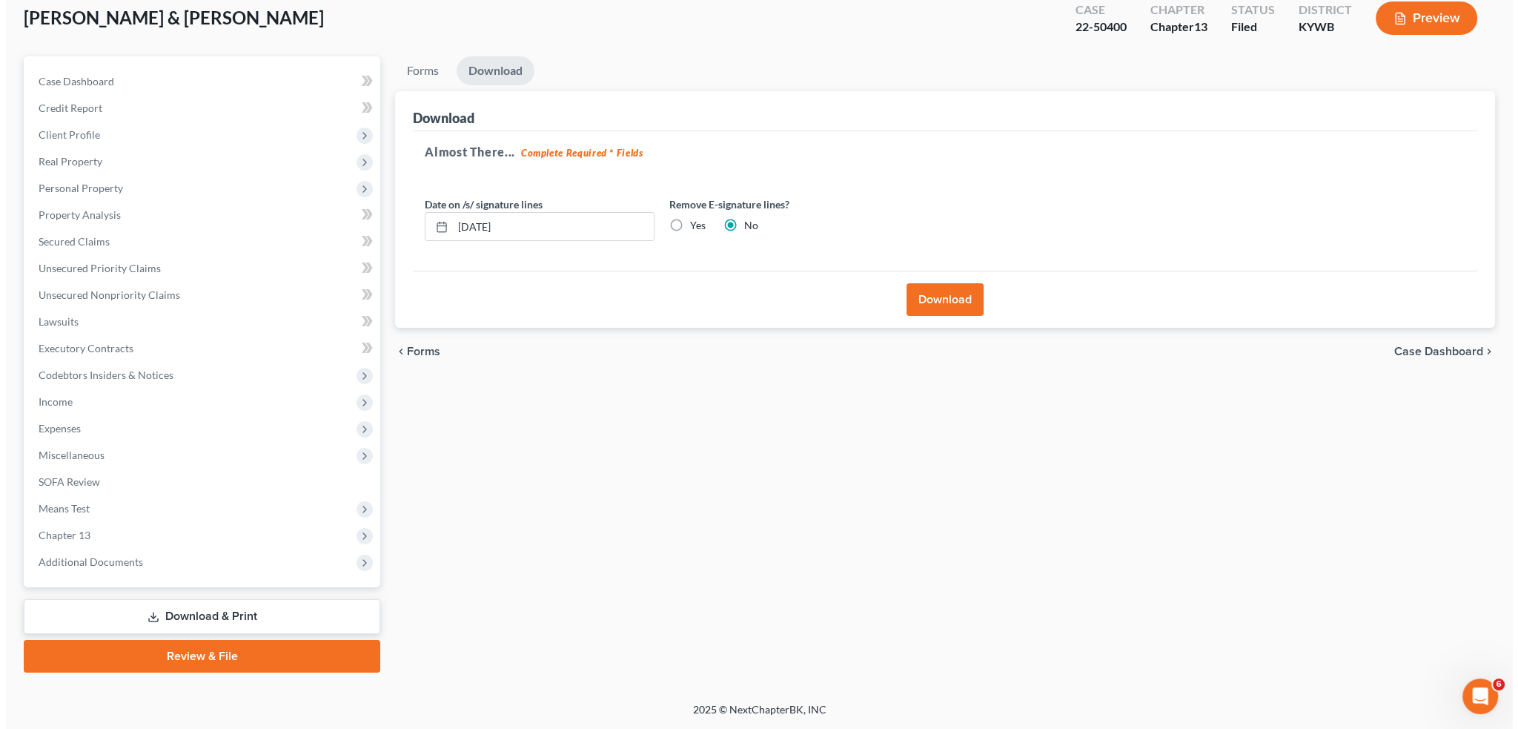
scroll to position [85, 0]
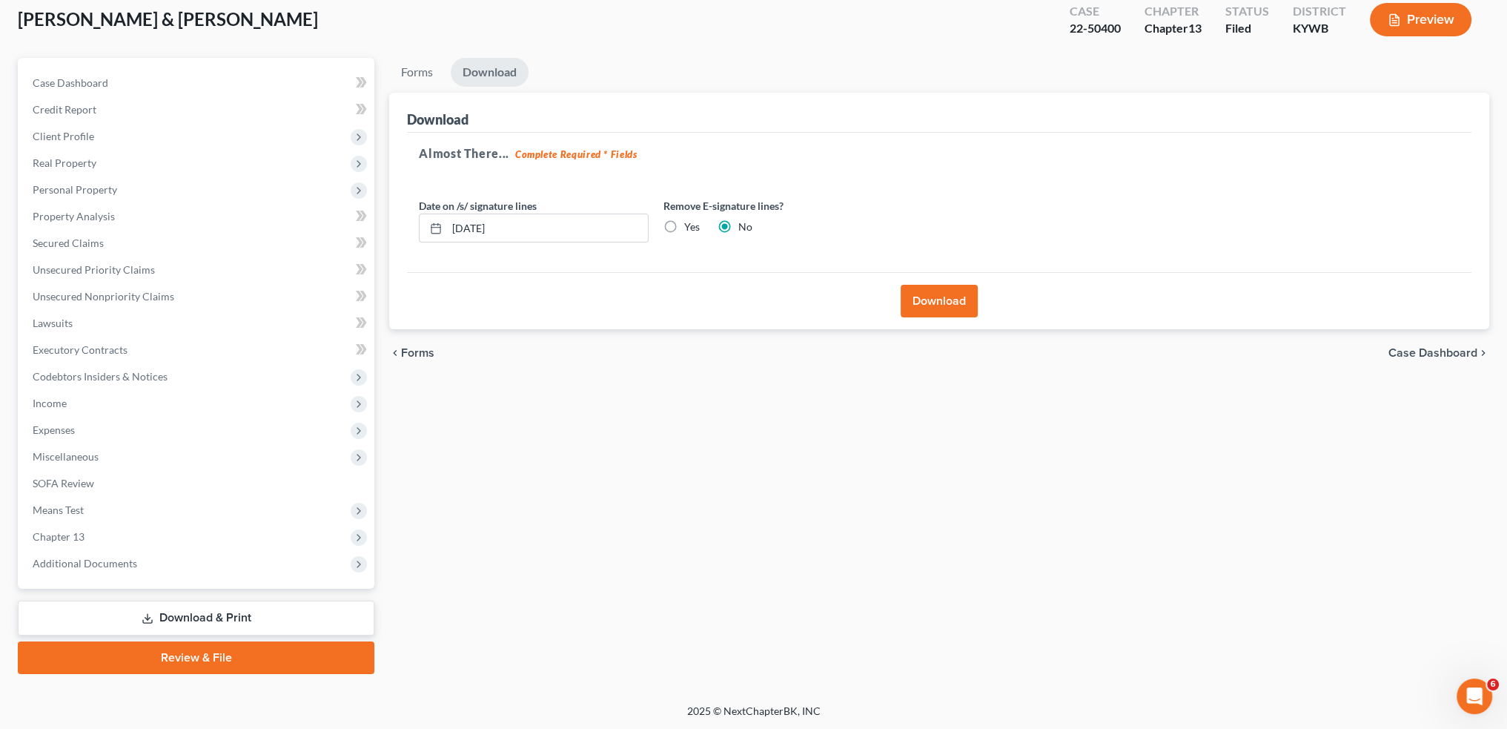
click at [958, 303] on button "Download" at bounding box center [939, 301] width 77 height 33
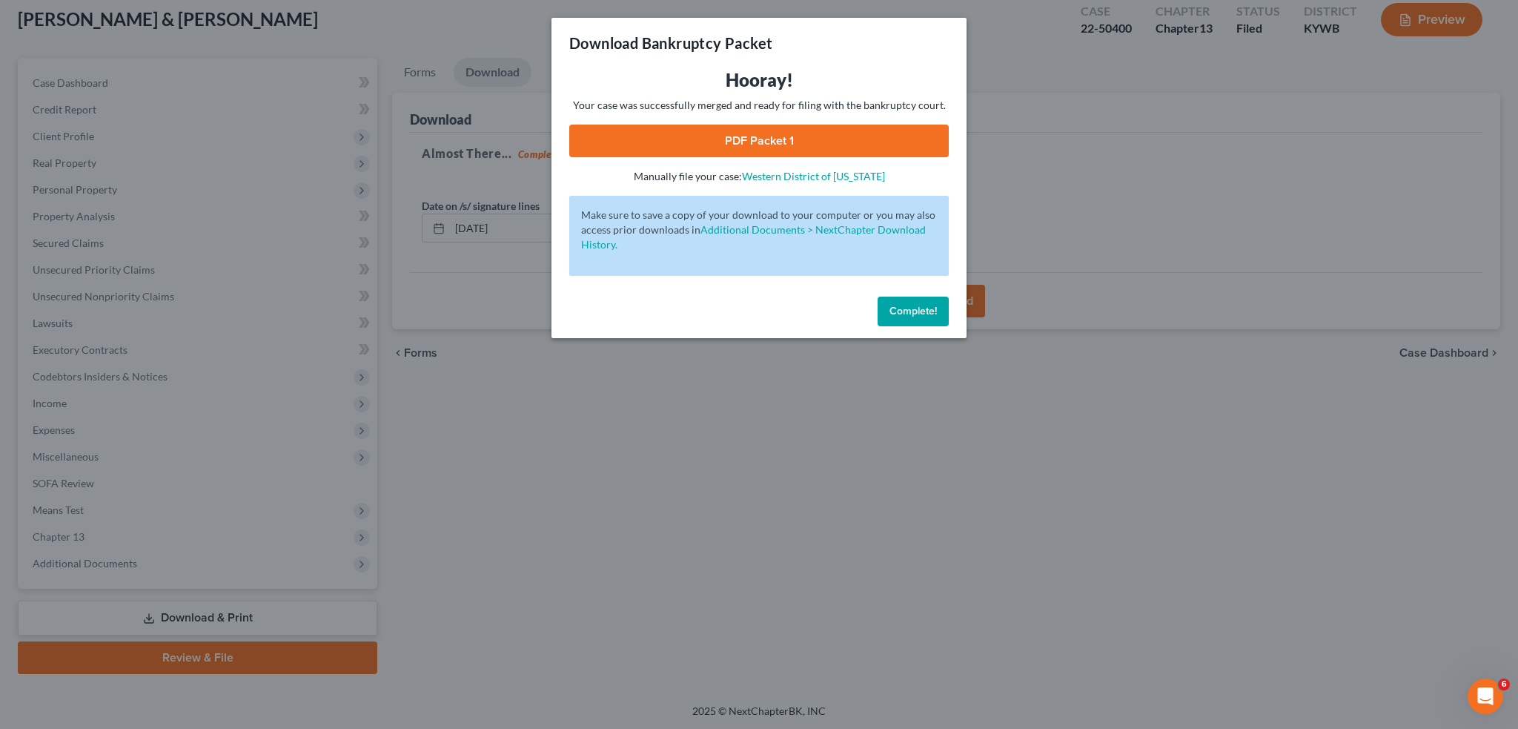
click at [788, 129] on link "PDF Packet 1" at bounding box center [759, 141] width 380 height 33
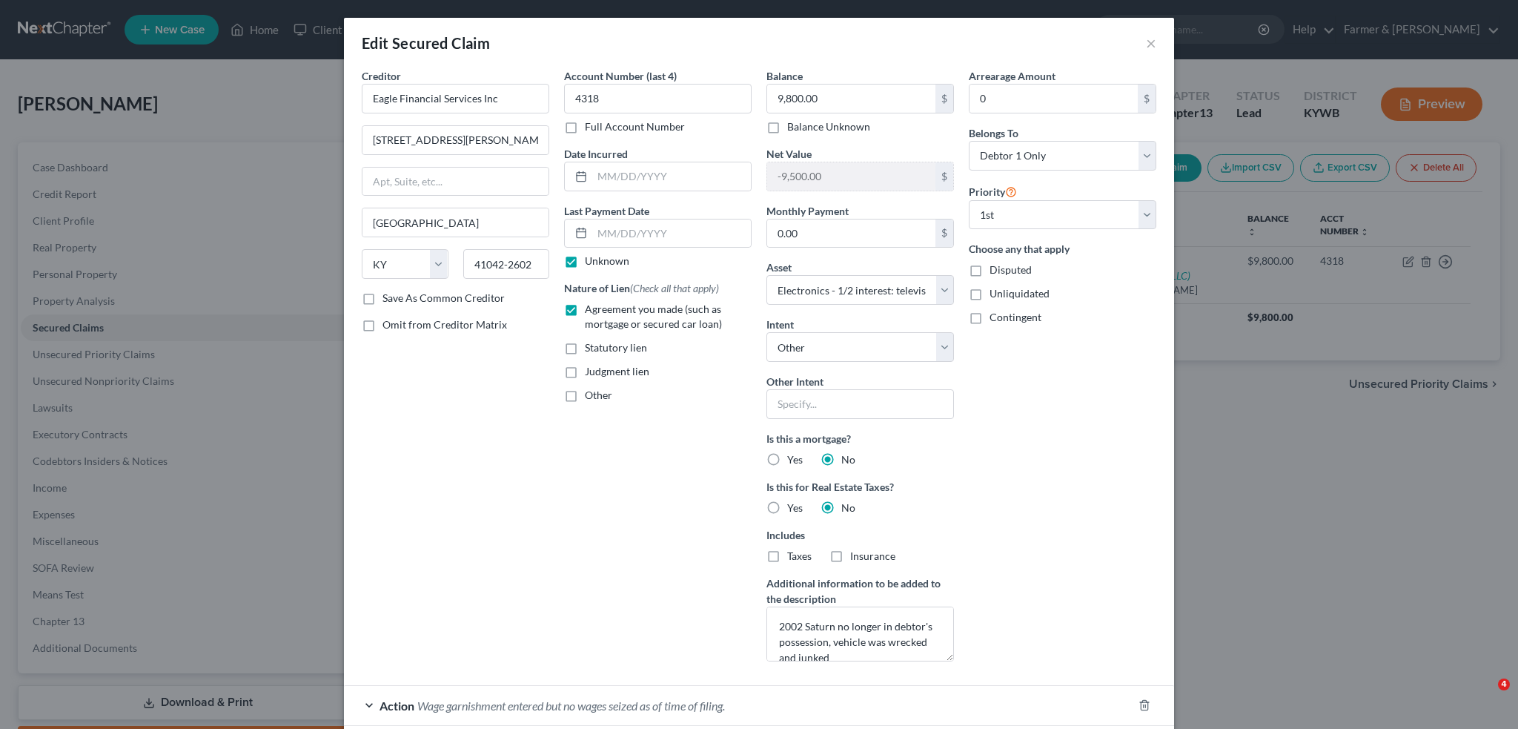
select select "18"
select select "5"
select select "4"
select select "0"
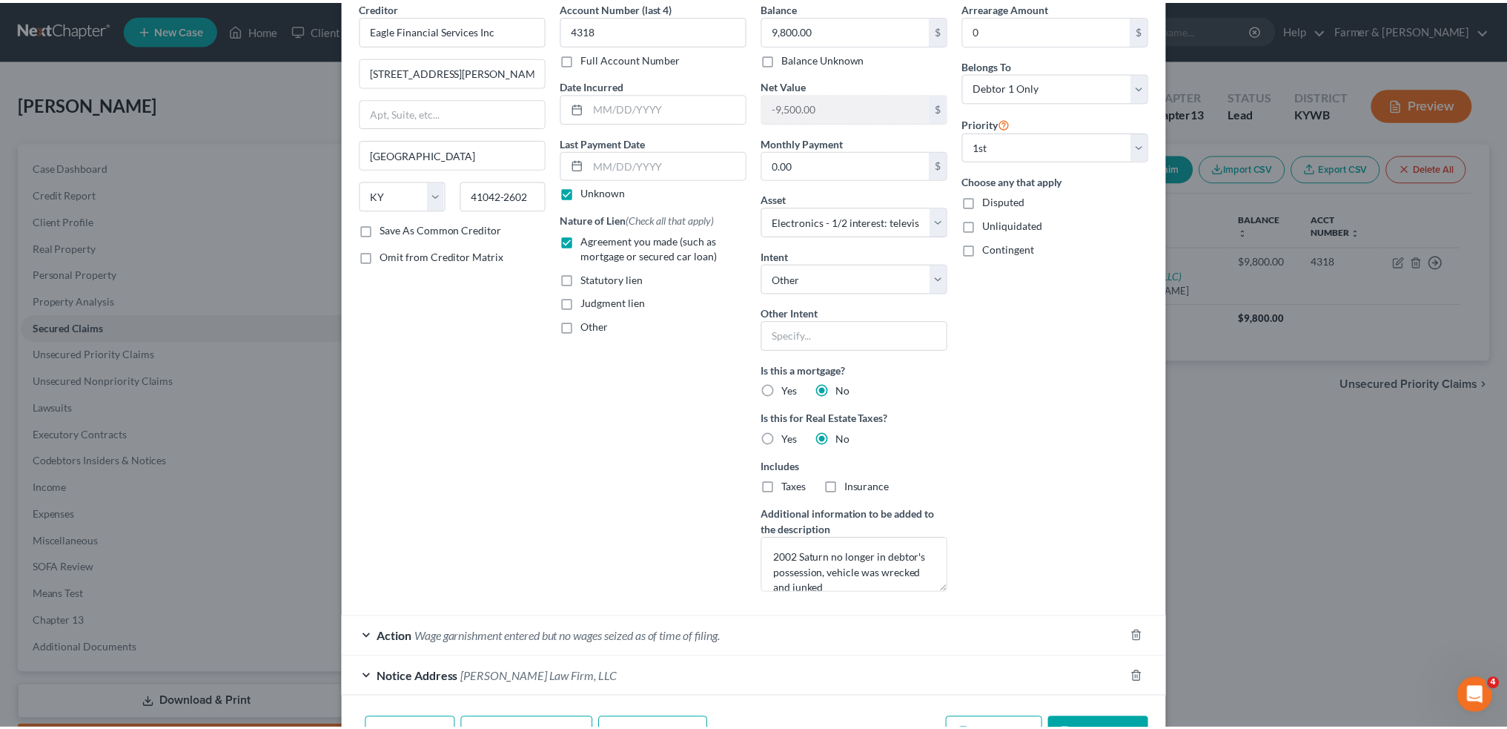
scroll to position [128, 0]
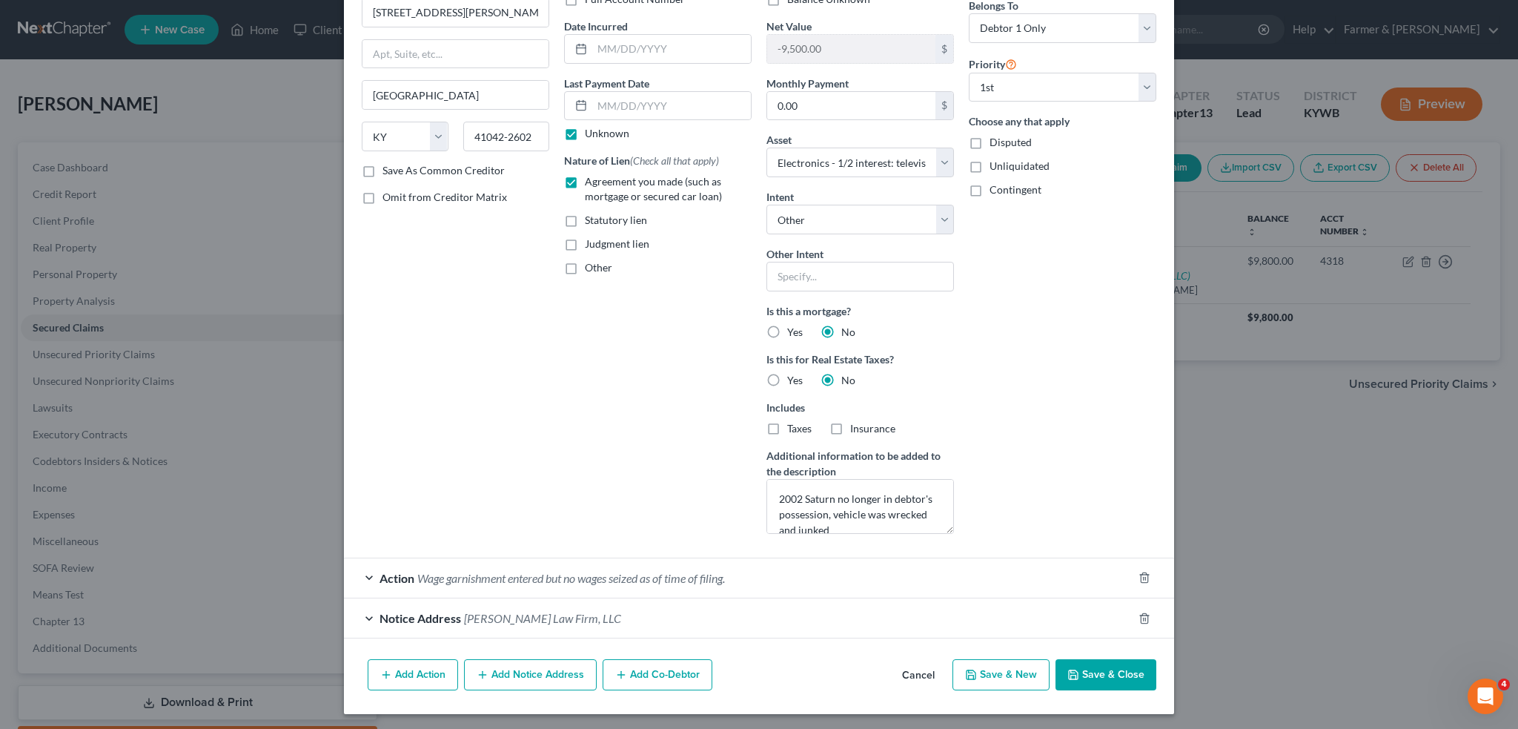
click at [1099, 673] on button "Save & Close" at bounding box center [1106, 674] width 101 height 31
select select
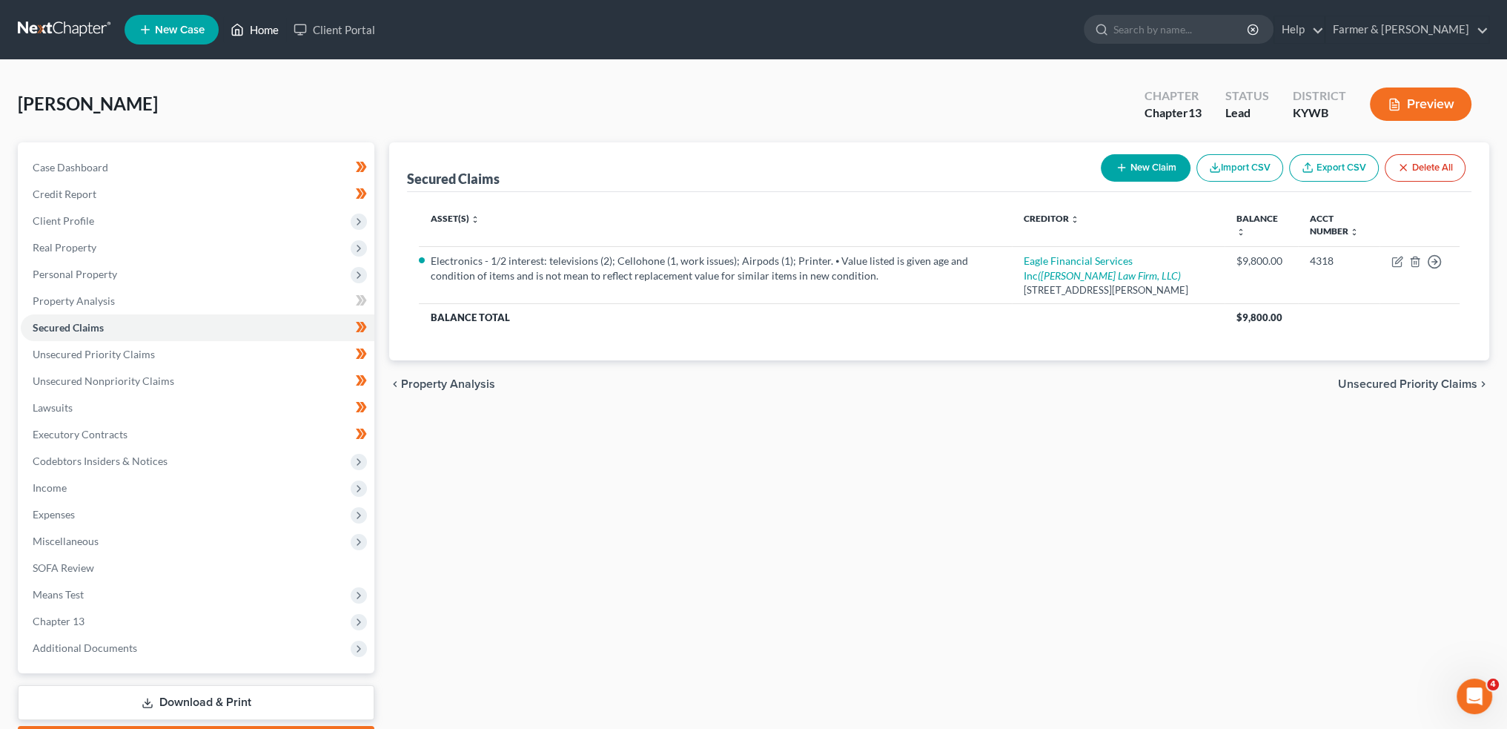
click at [259, 33] on link "Home" at bounding box center [254, 29] width 63 height 27
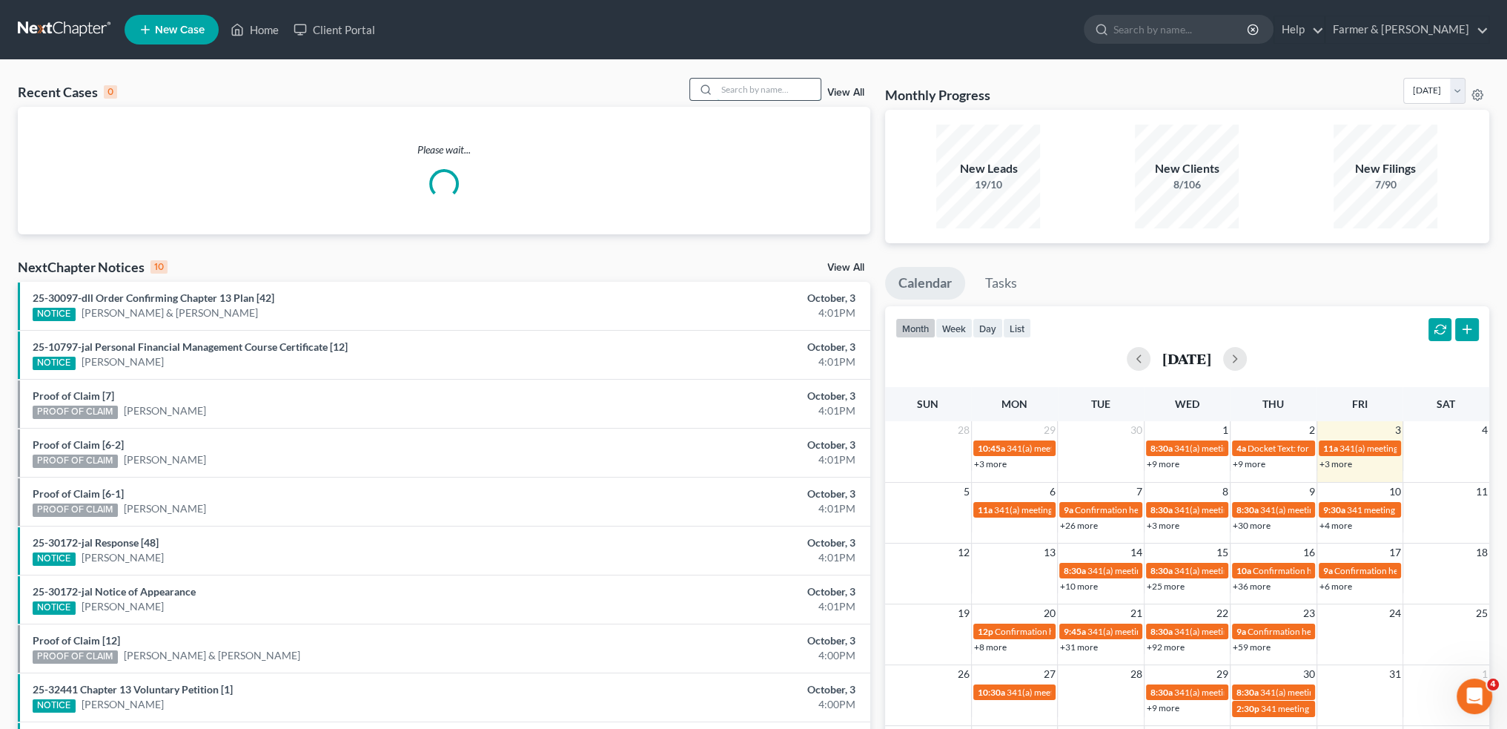
click at [744, 94] on input "search" at bounding box center [769, 89] width 104 height 21
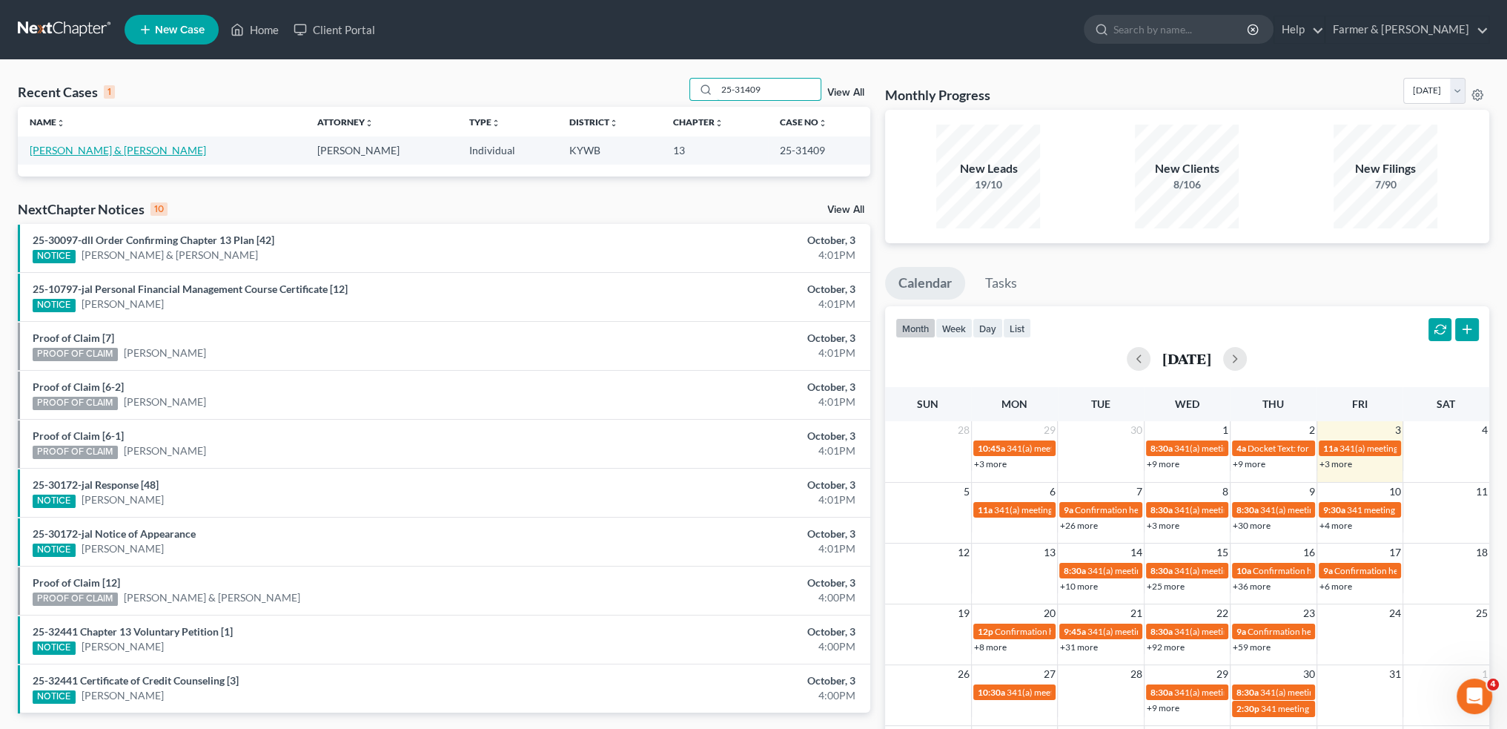
type input "25-31409"
click at [116, 148] on link "[PERSON_NAME] & [PERSON_NAME]" at bounding box center [118, 150] width 176 height 13
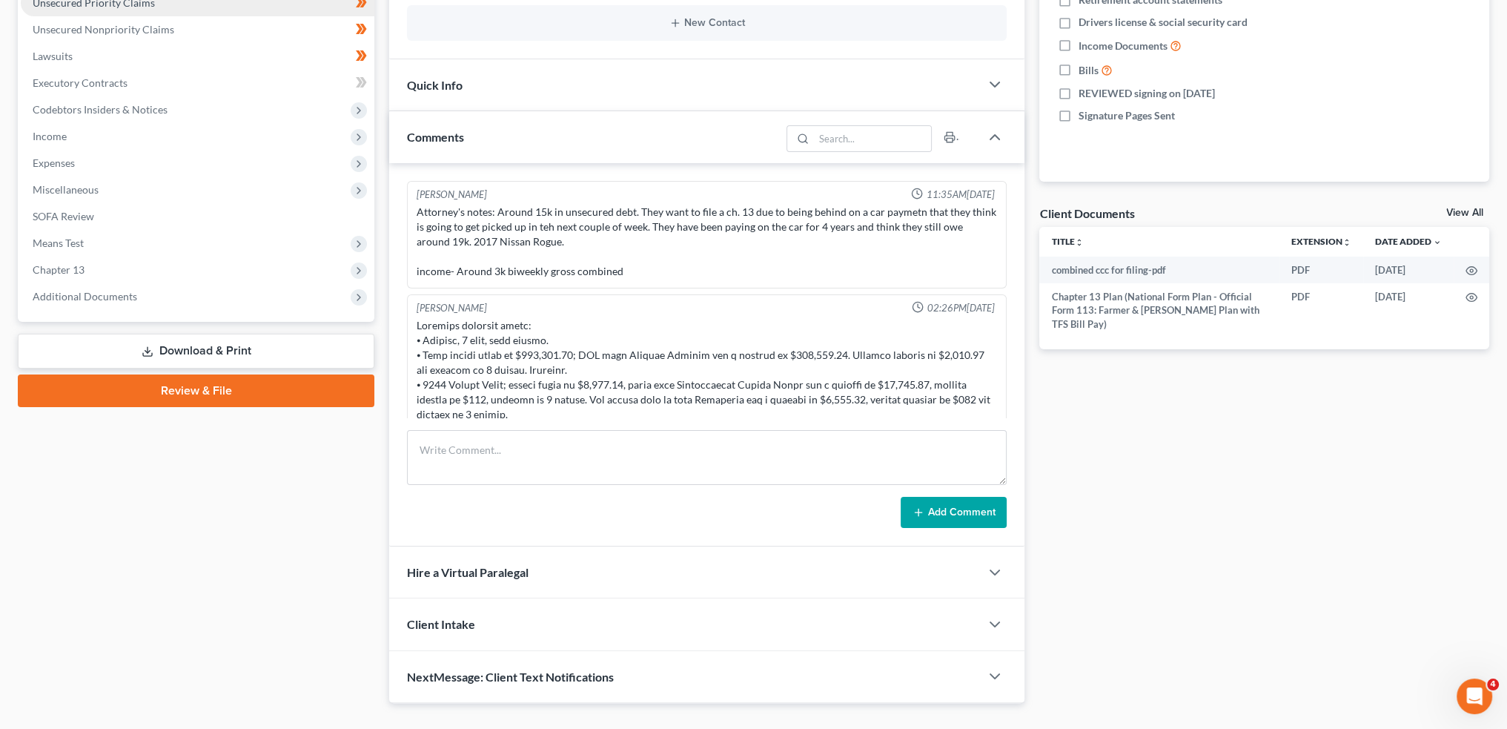
scroll to position [380, 0]
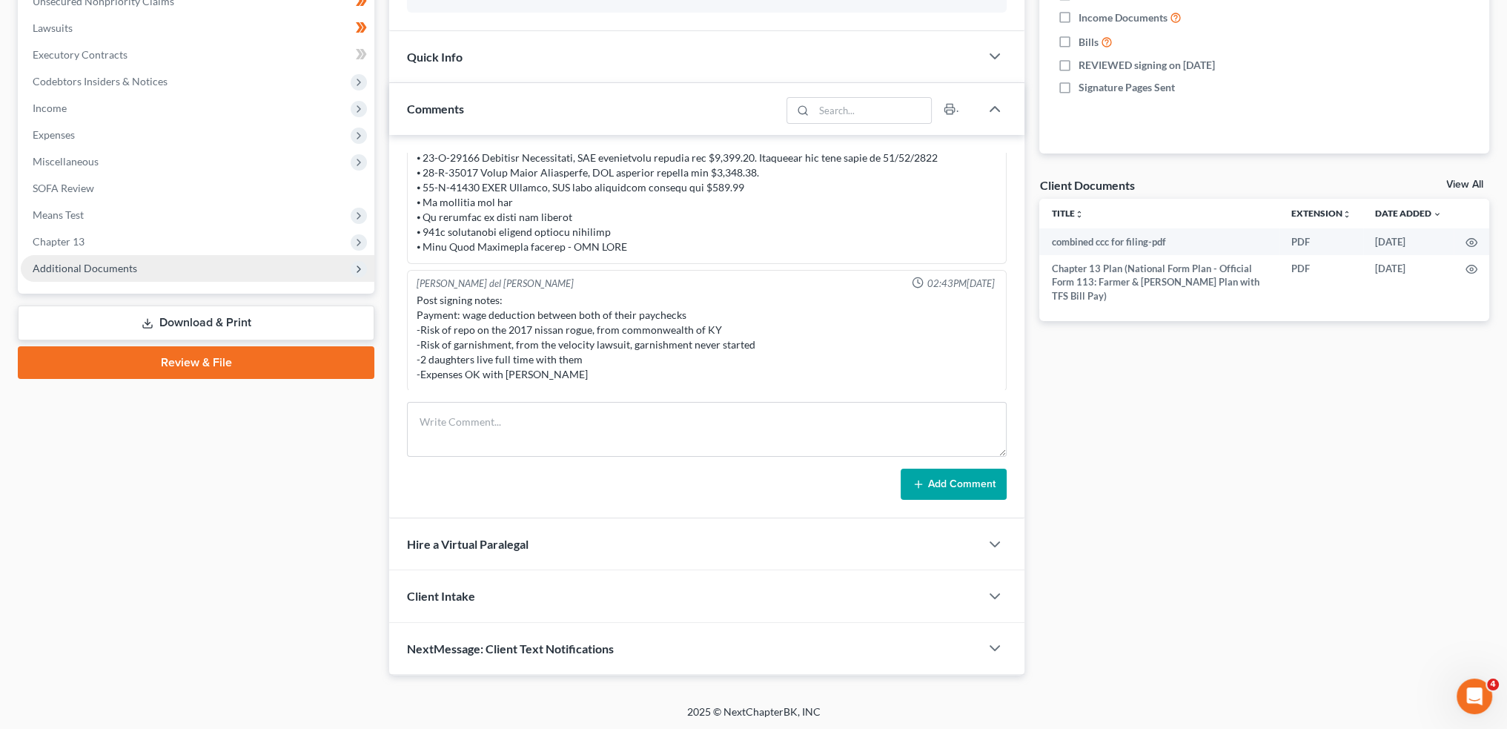
click at [160, 261] on span "Additional Documents" at bounding box center [198, 268] width 354 height 27
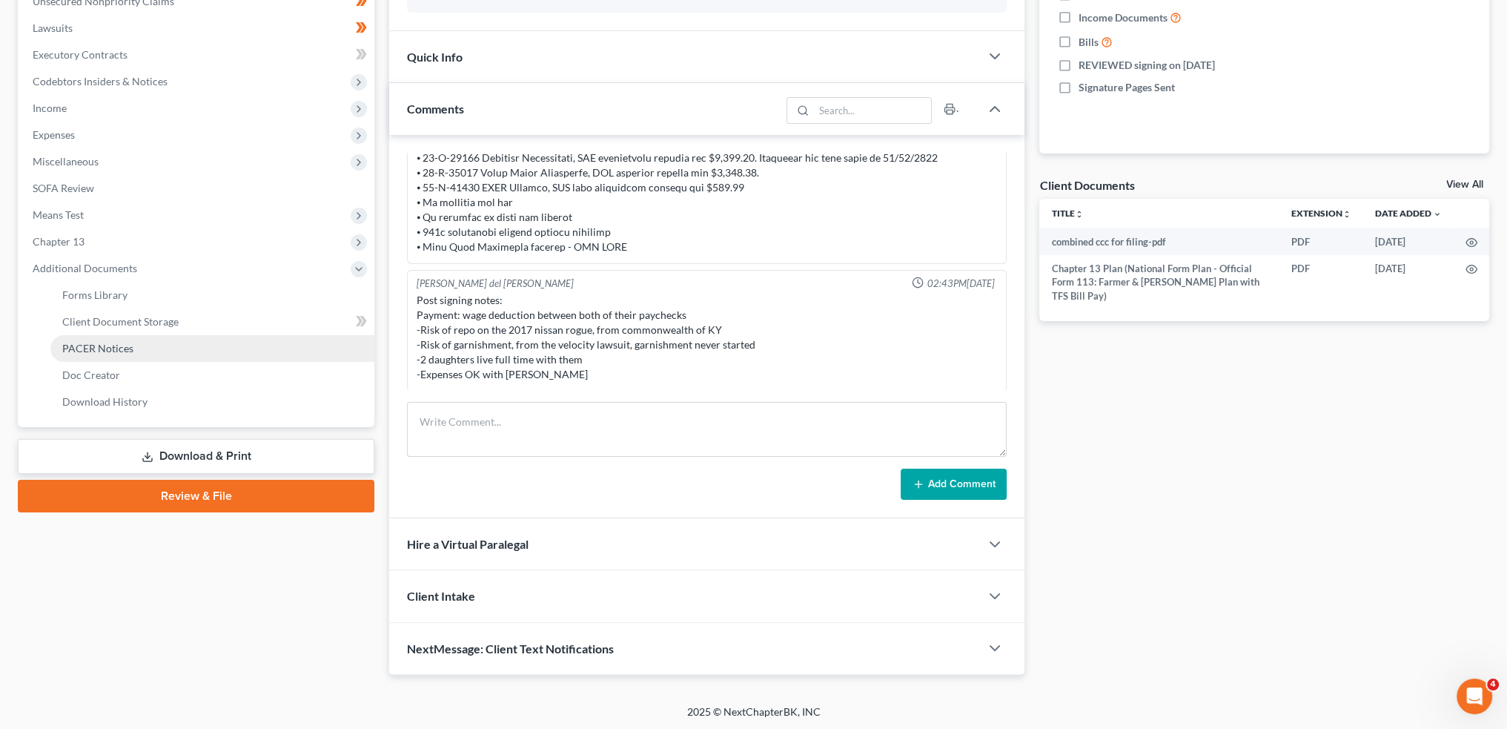
click at [160, 348] on link "PACER Notices" at bounding box center [212, 348] width 324 height 27
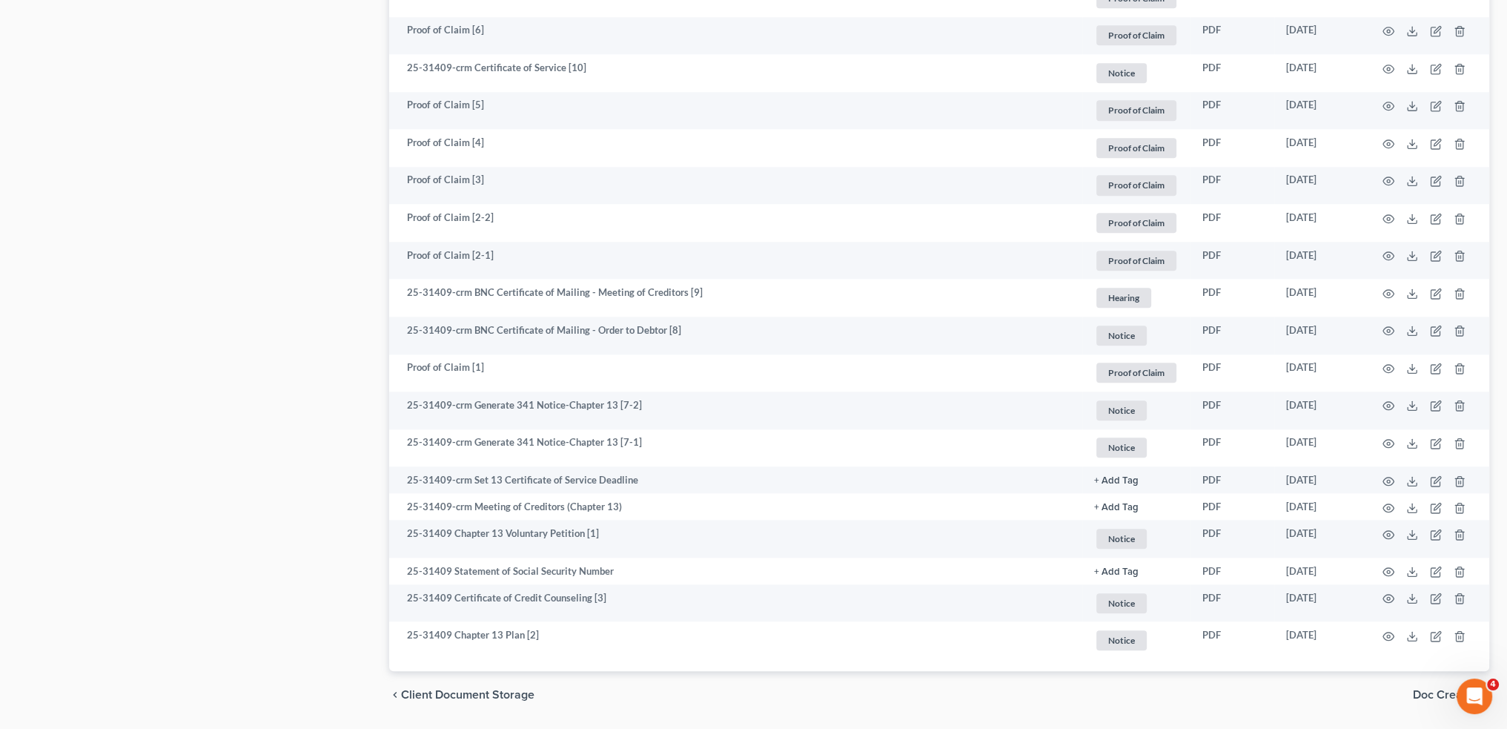
scroll to position [2108, 0]
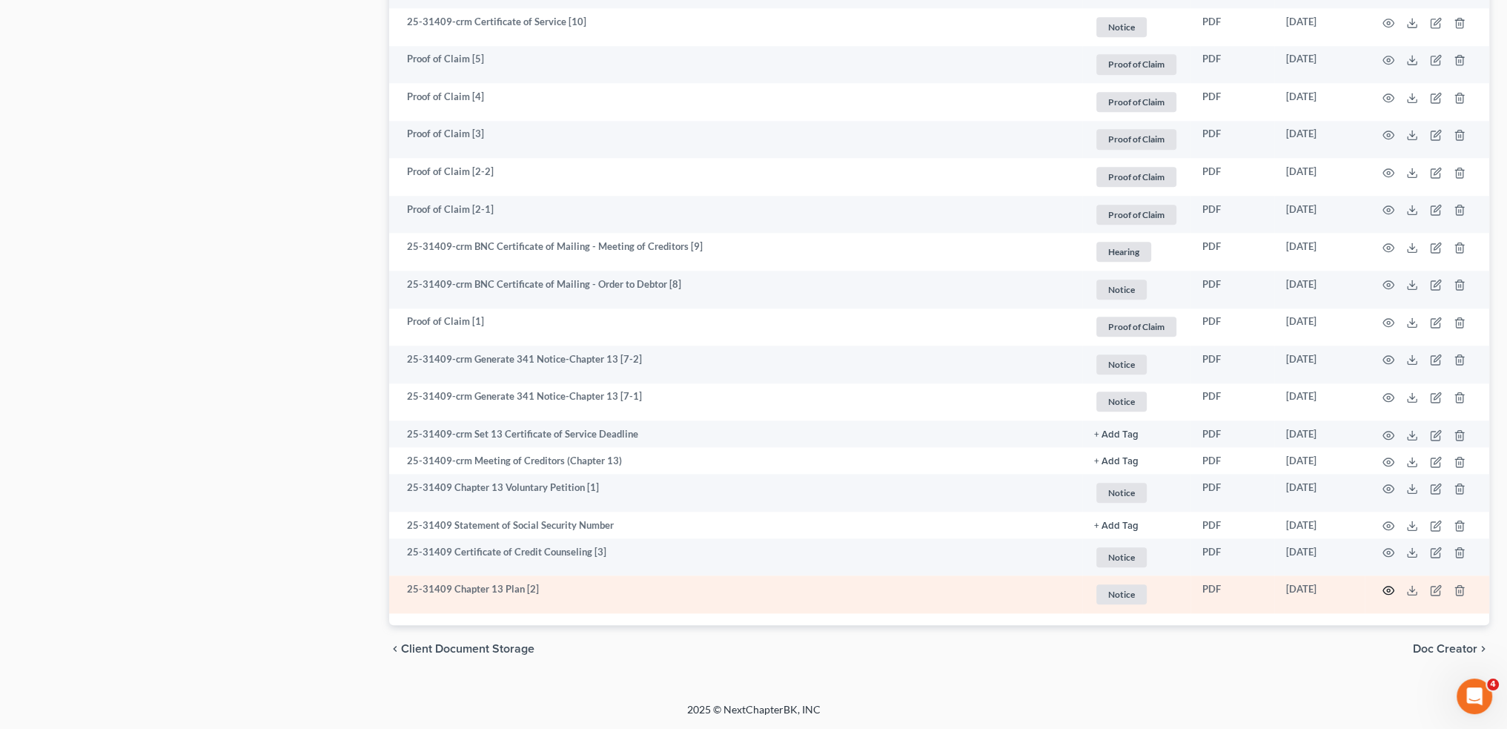
click at [1385, 589] on icon "button" at bounding box center [1389, 590] width 12 height 12
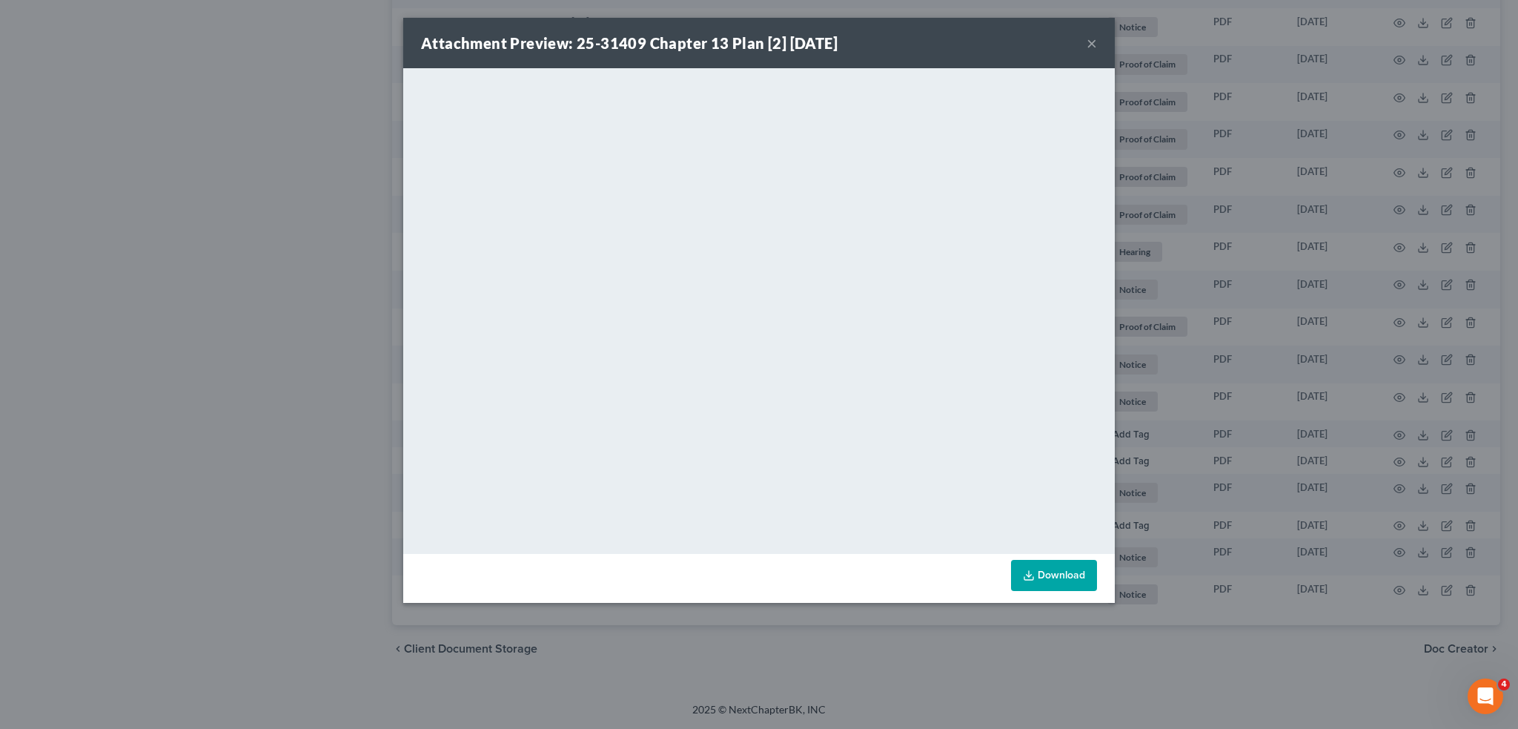
click at [1094, 44] on button "×" at bounding box center [1092, 43] width 10 height 18
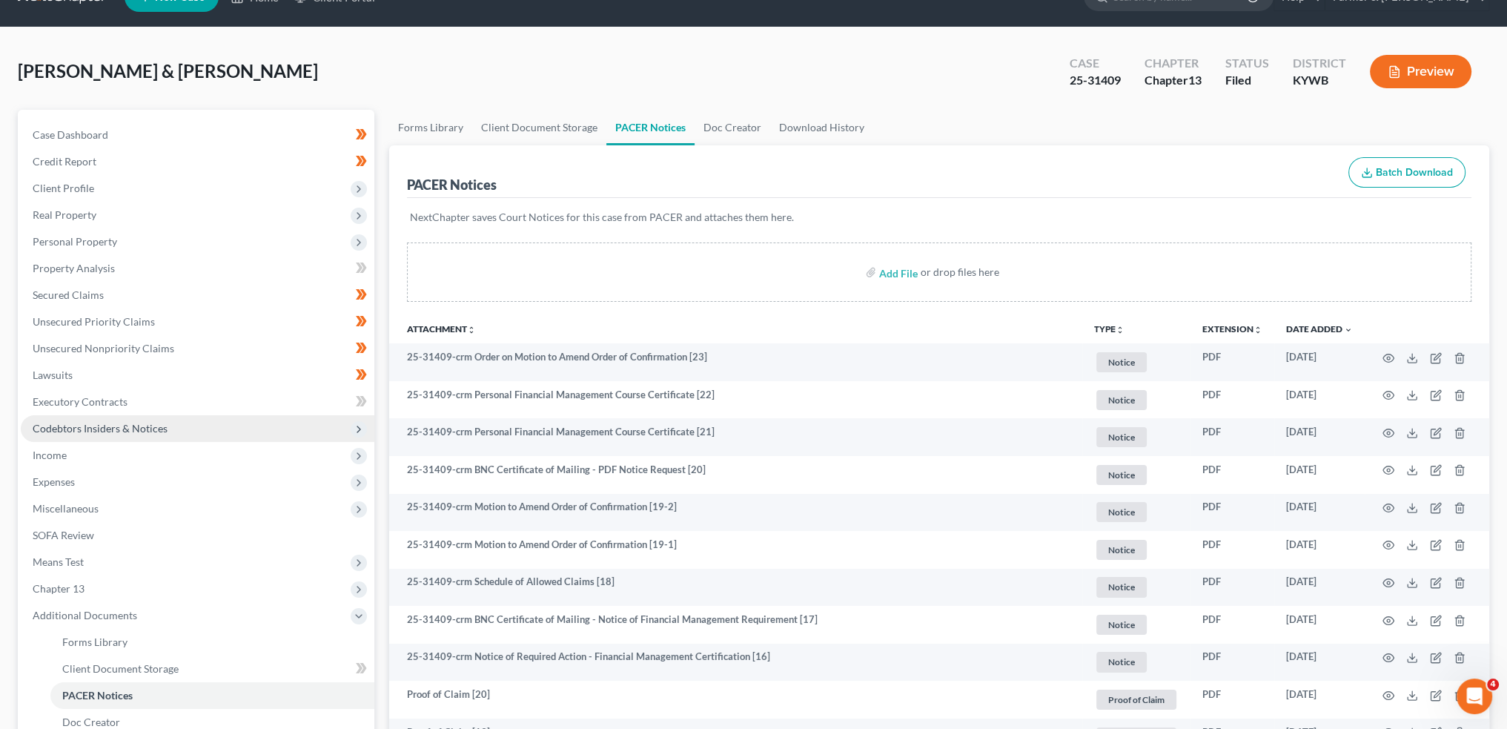
scroll to position [0, 0]
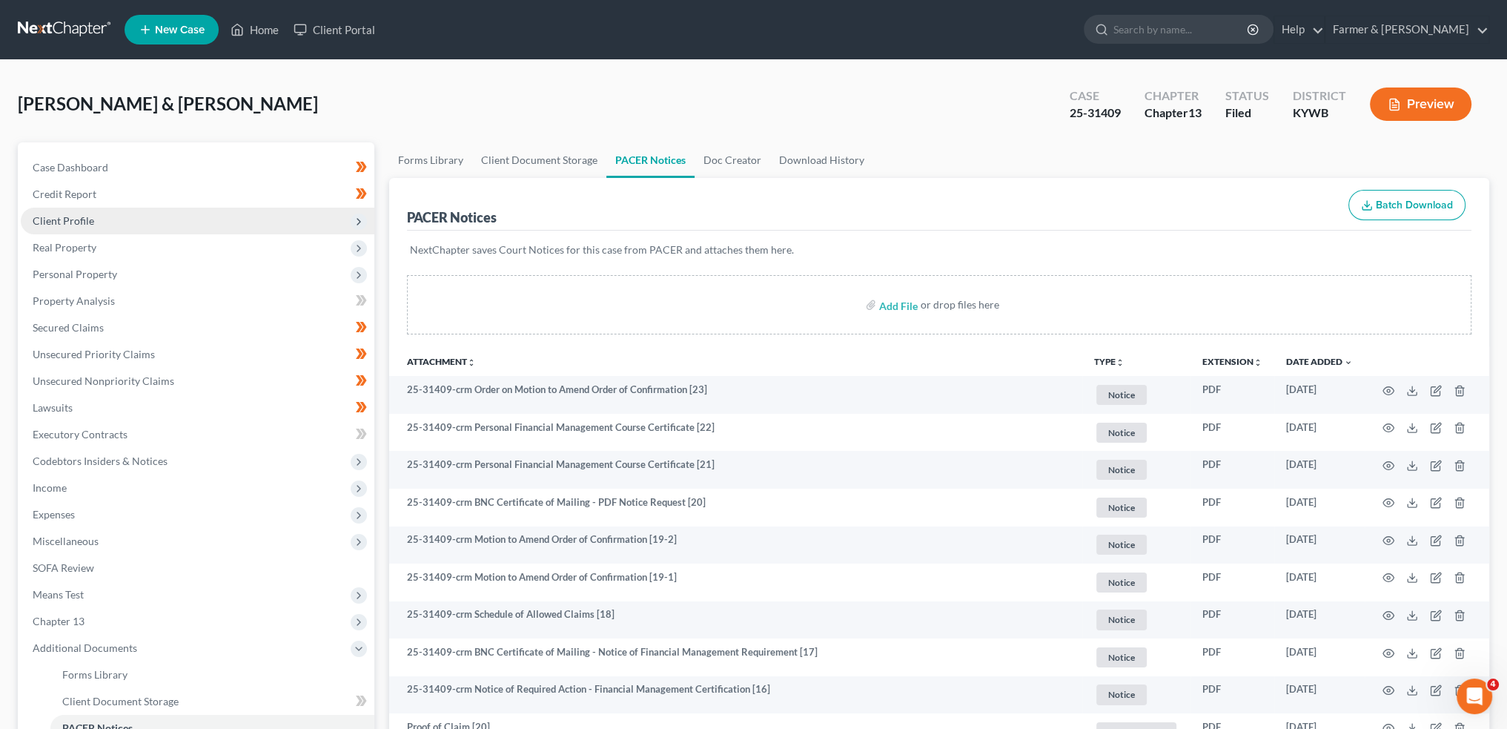
click at [99, 216] on span "Client Profile" at bounding box center [198, 221] width 354 height 27
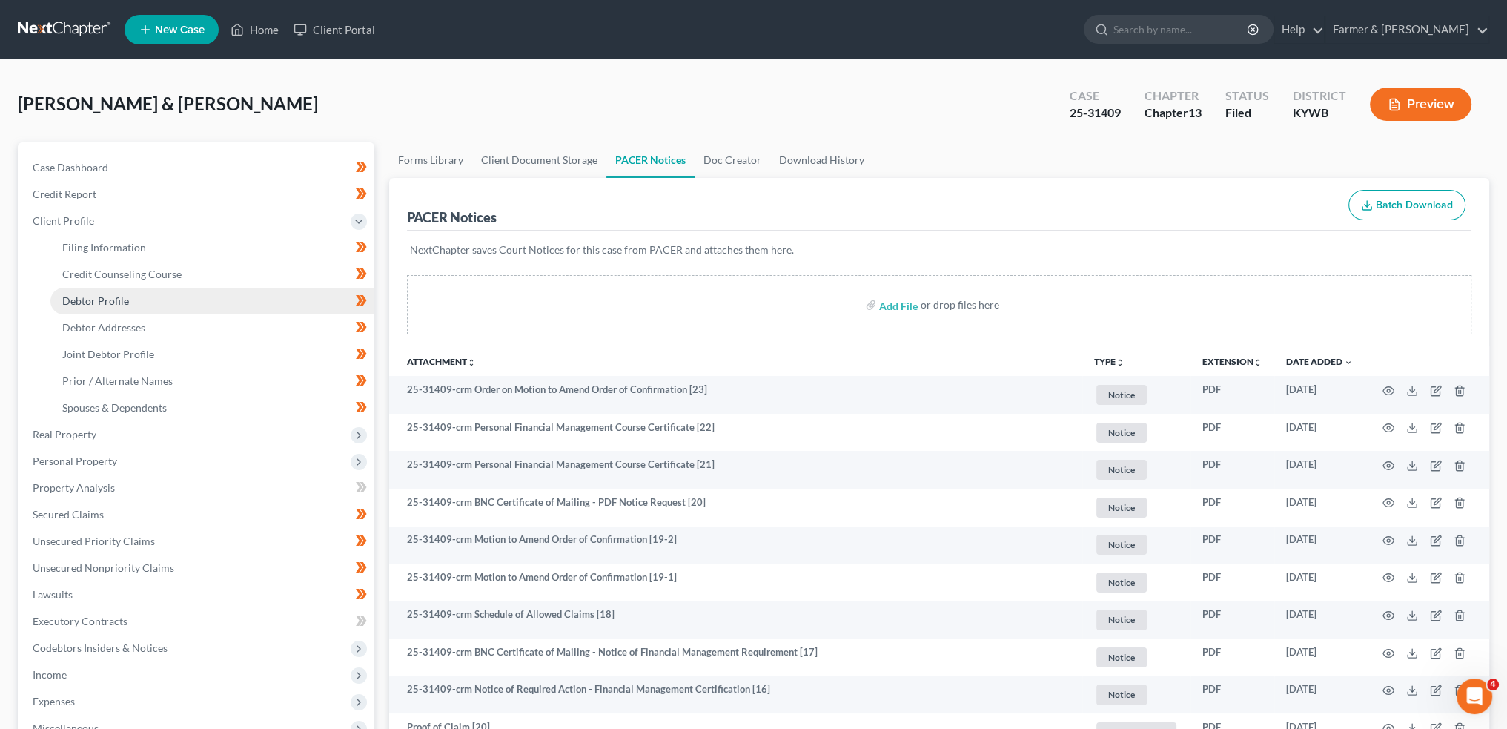
click at [105, 305] on span "Debtor Profile" at bounding box center [95, 300] width 67 height 13
select select "1"
select select "3"
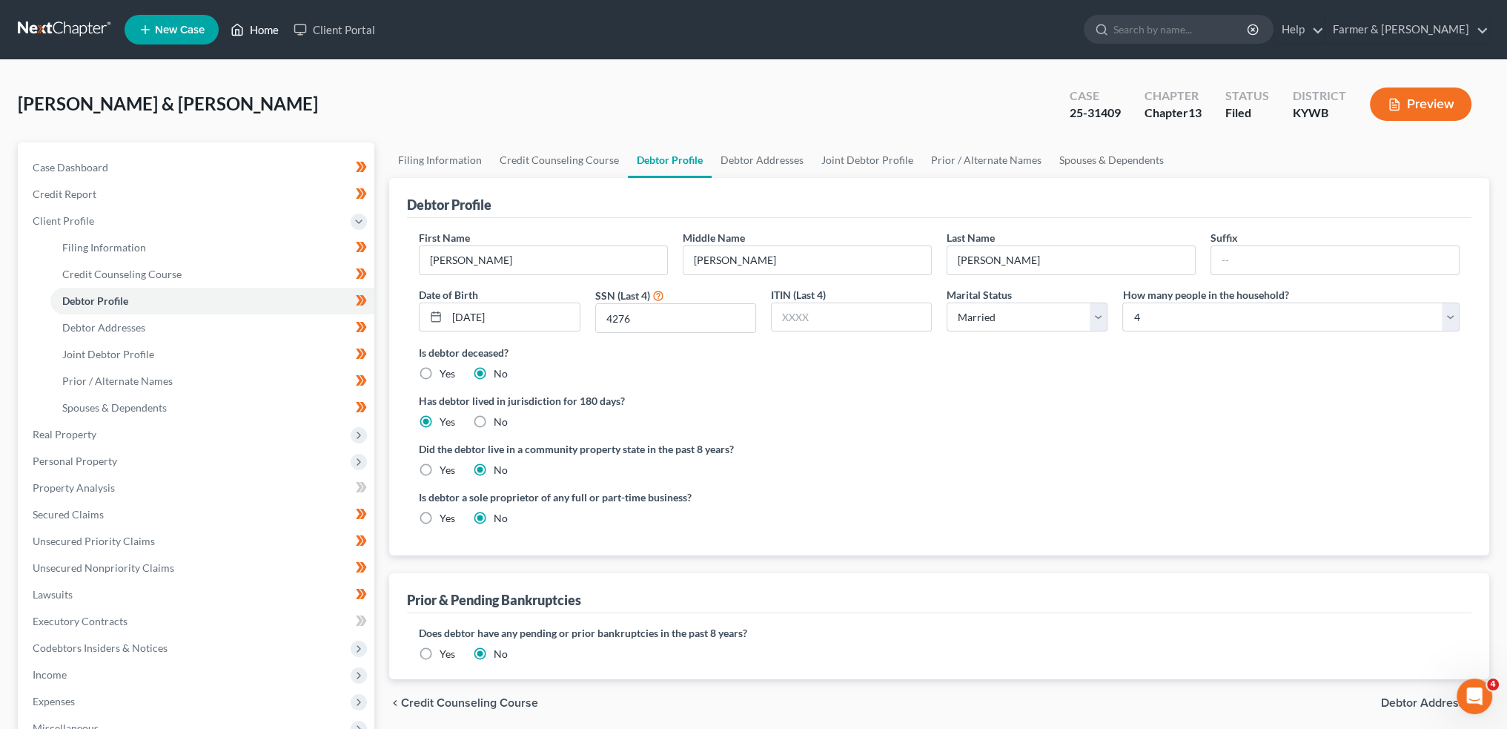
click at [250, 27] on link "Home" at bounding box center [254, 29] width 63 height 27
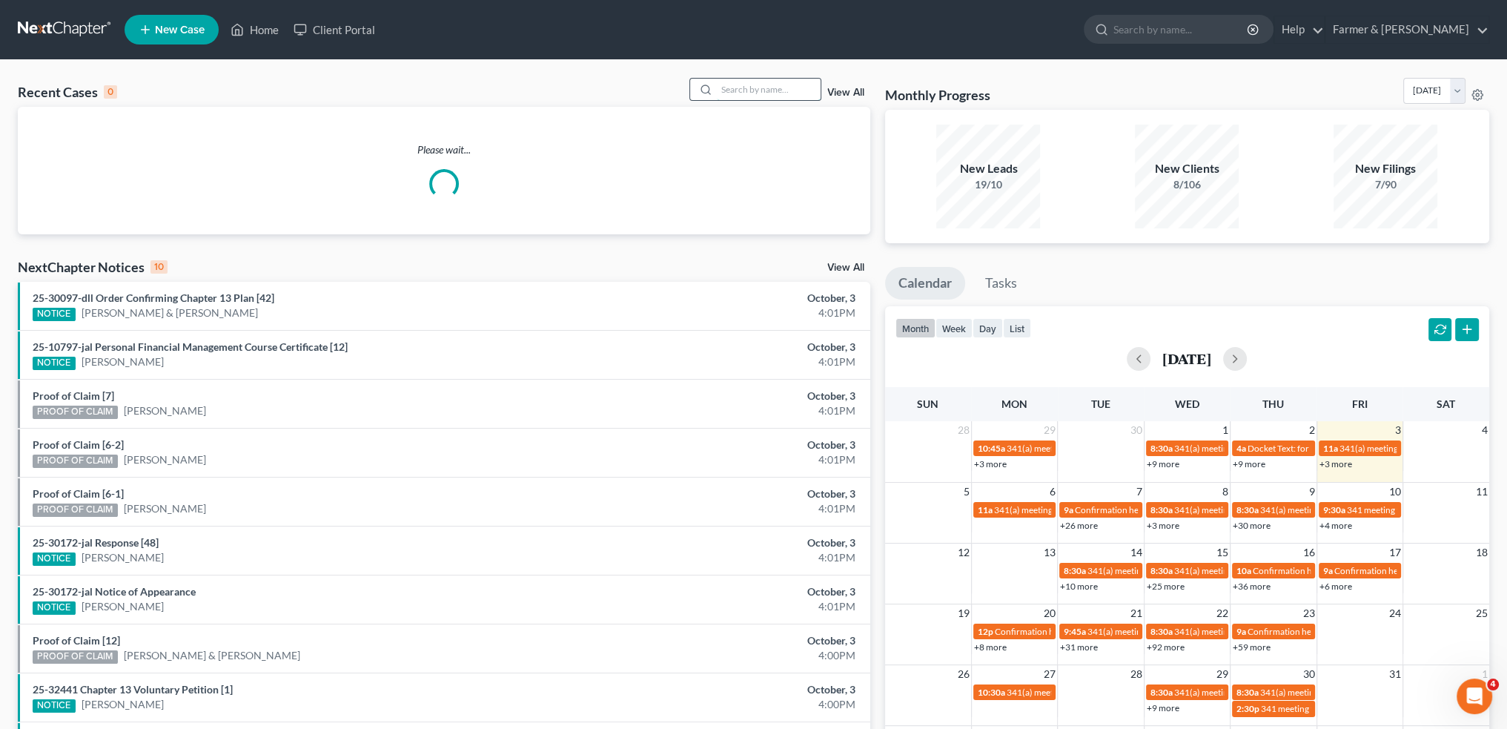
click at [768, 92] on input "search" at bounding box center [769, 89] width 104 height 21
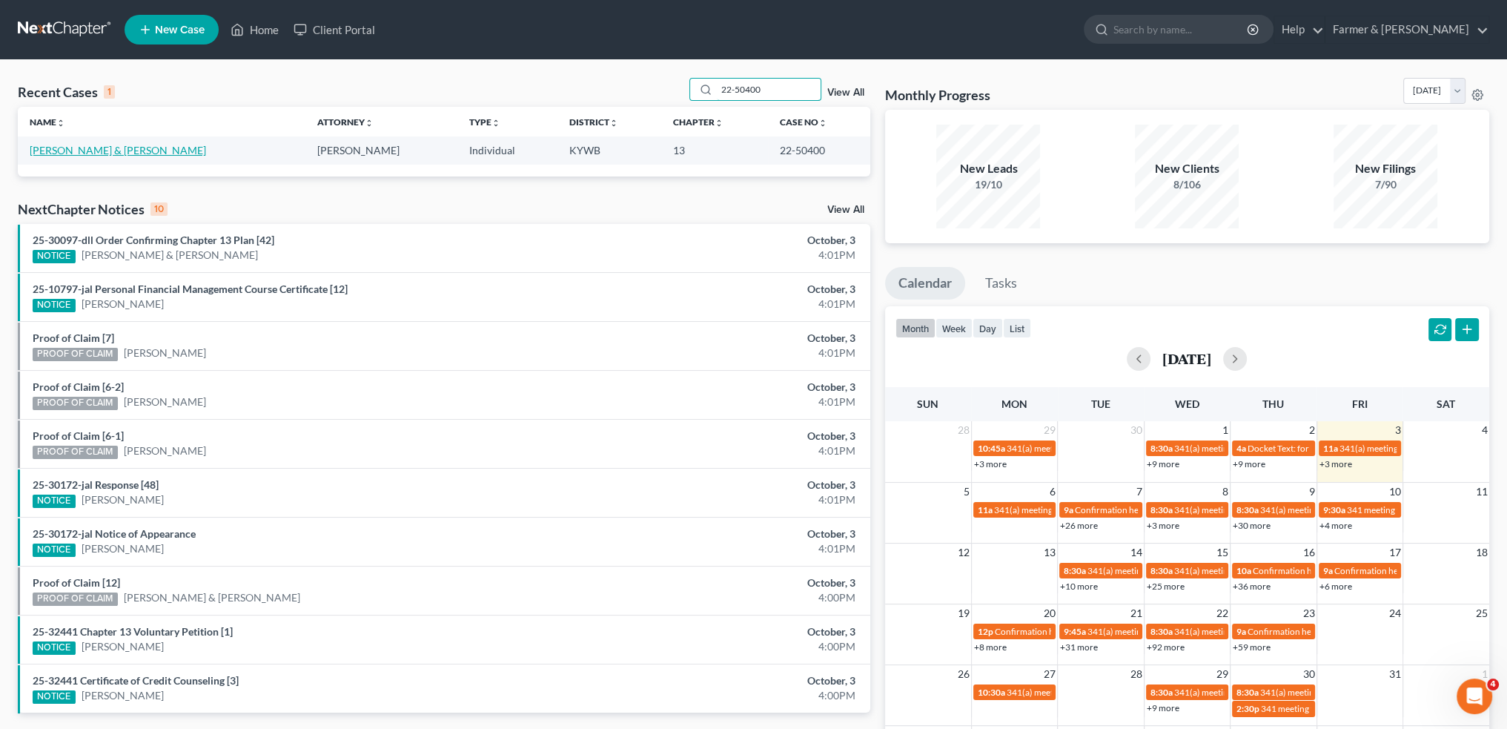
type input "22-50400"
click at [139, 148] on link "[PERSON_NAME] & [PERSON_NAME]" at bounding box center [118, 150] width 176 height 13
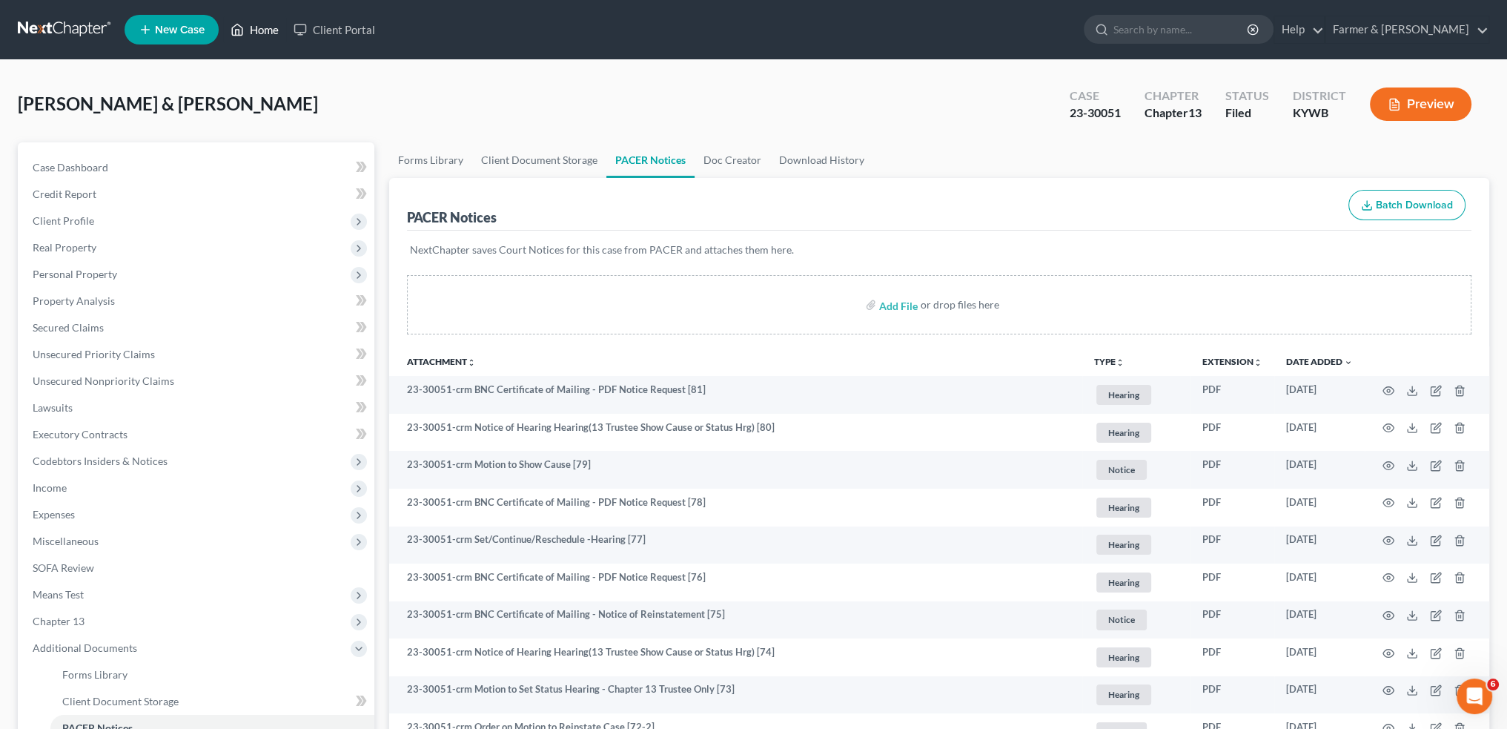
scroll to position [20715, 0]
click at [248, 28] on link "Home" at bounding box center [254, 29] width 63 height 27
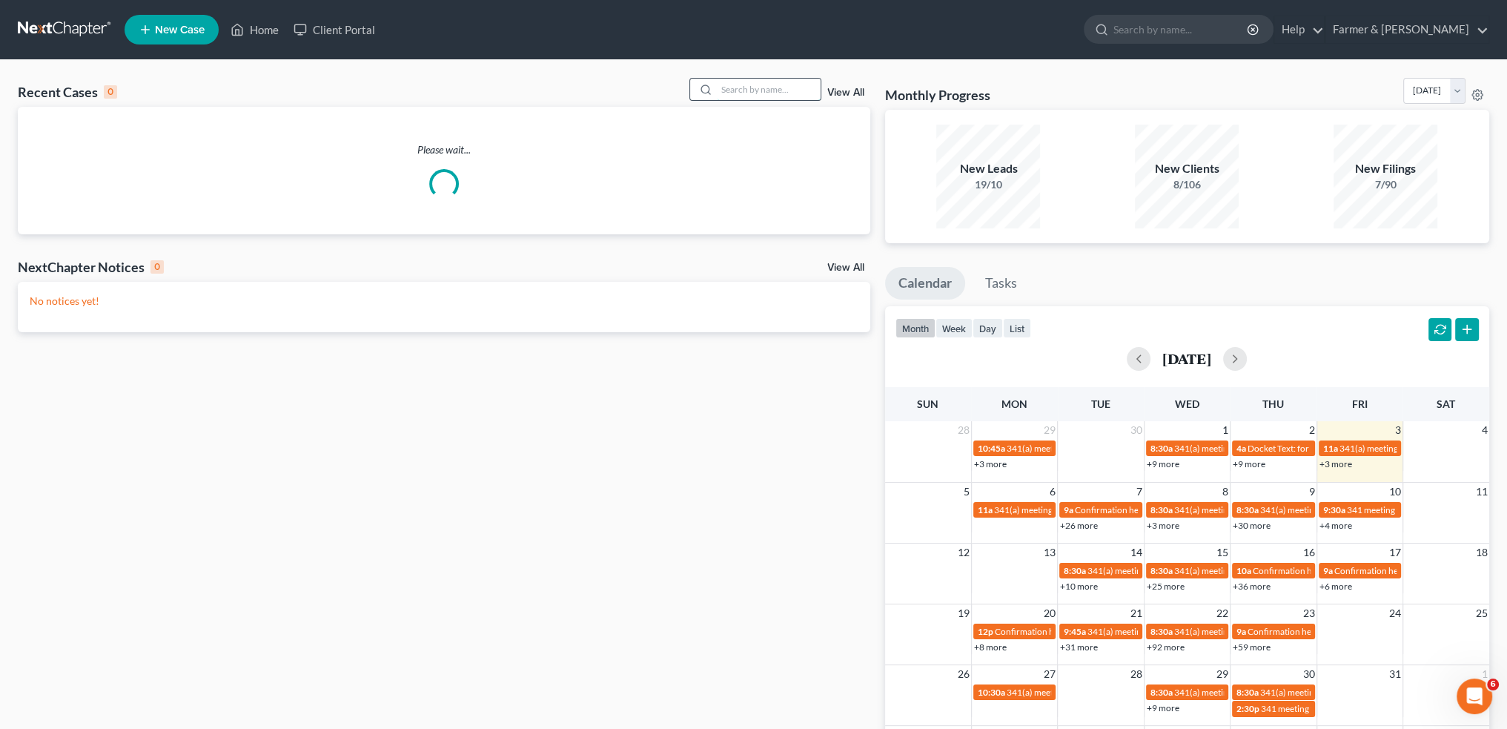
click at [735, 81] on input "search" at bounding box center [769, 89] width 104 height 21
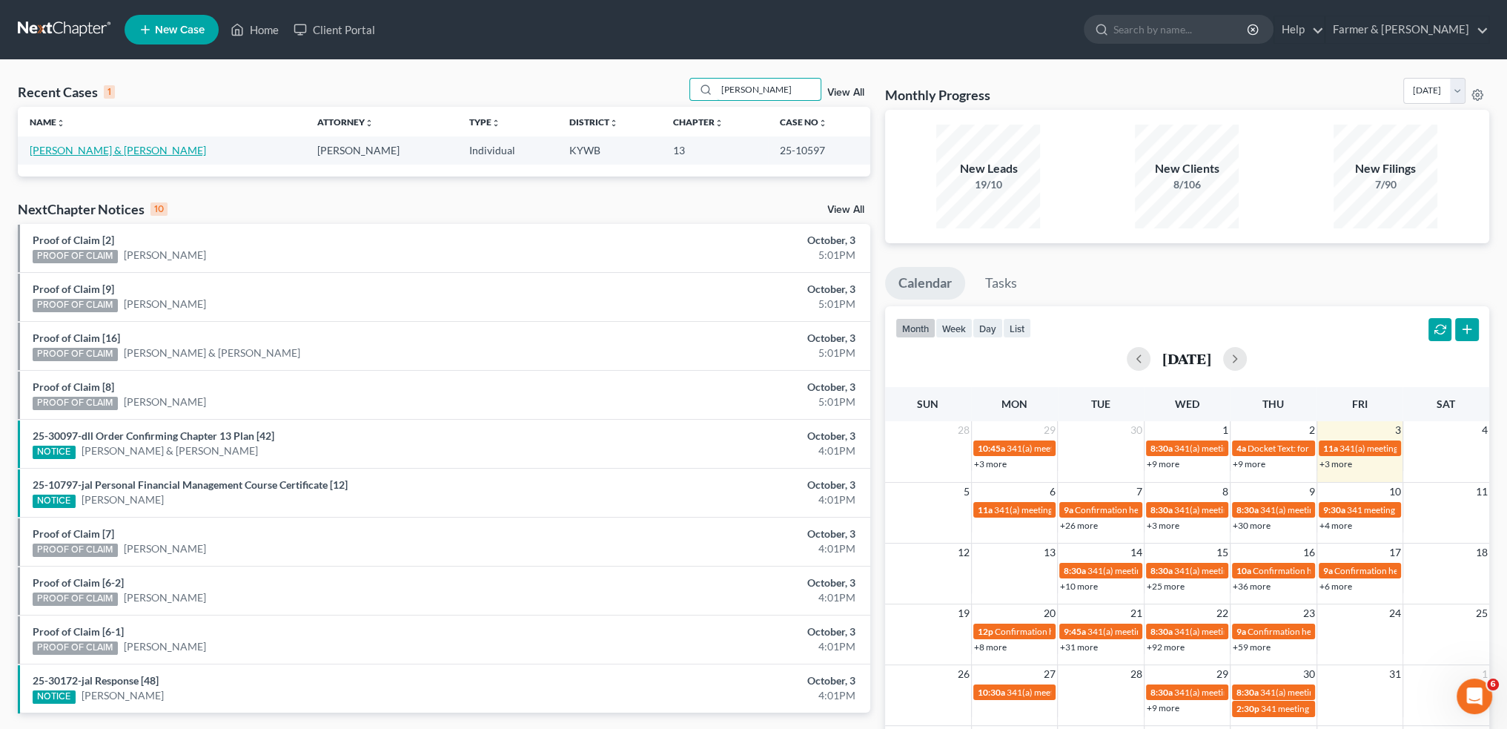
type input "[PERSON_NAME]"
click at [133, 150] on link "[PERSON_NAME] & [PERSON_NAME]" at bounding box center [118, 150] width 176 height 13
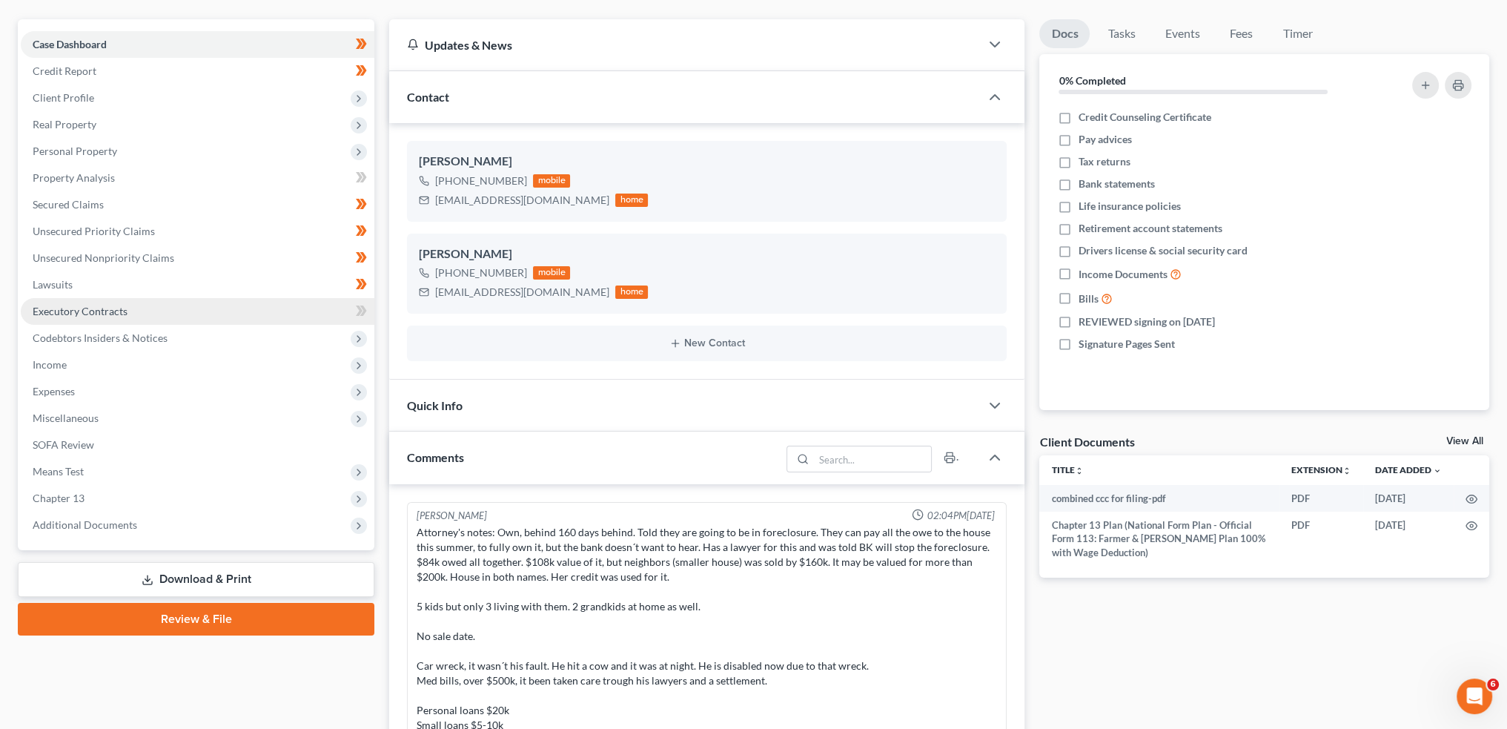
scroll to position [294, 0]
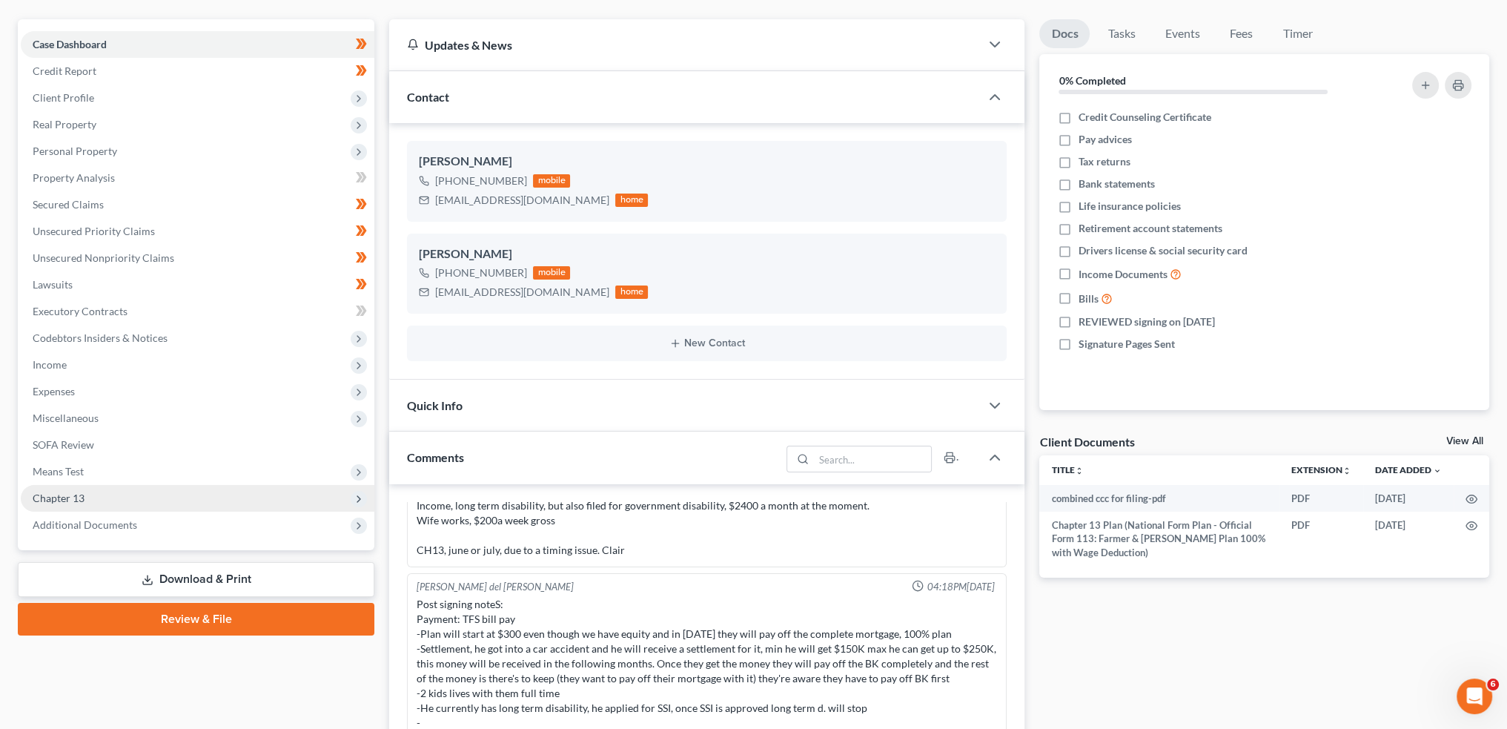
click at [153, 497] on span "Chapter 13" at bounding box center [198, 498] width 354 height 27
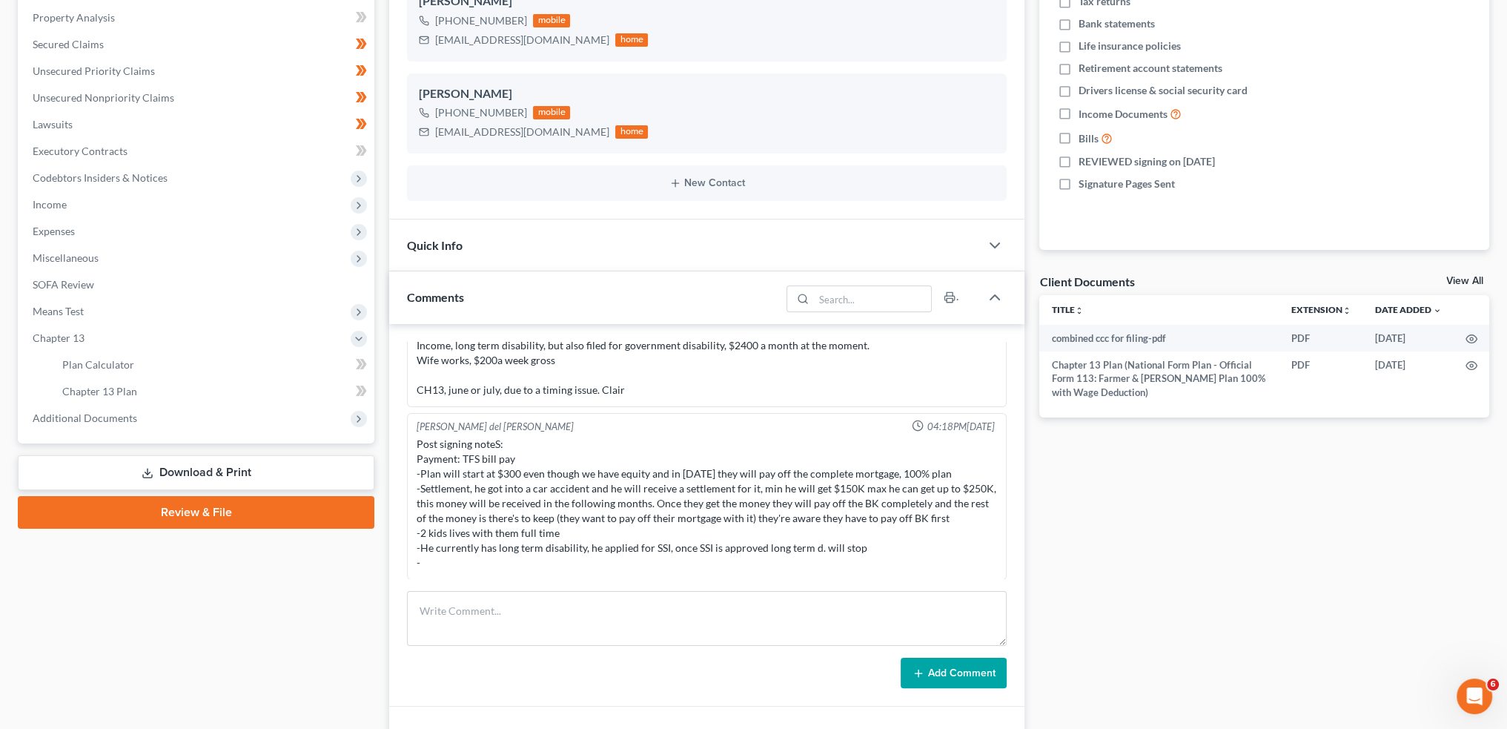
scroll to position [371, 0]
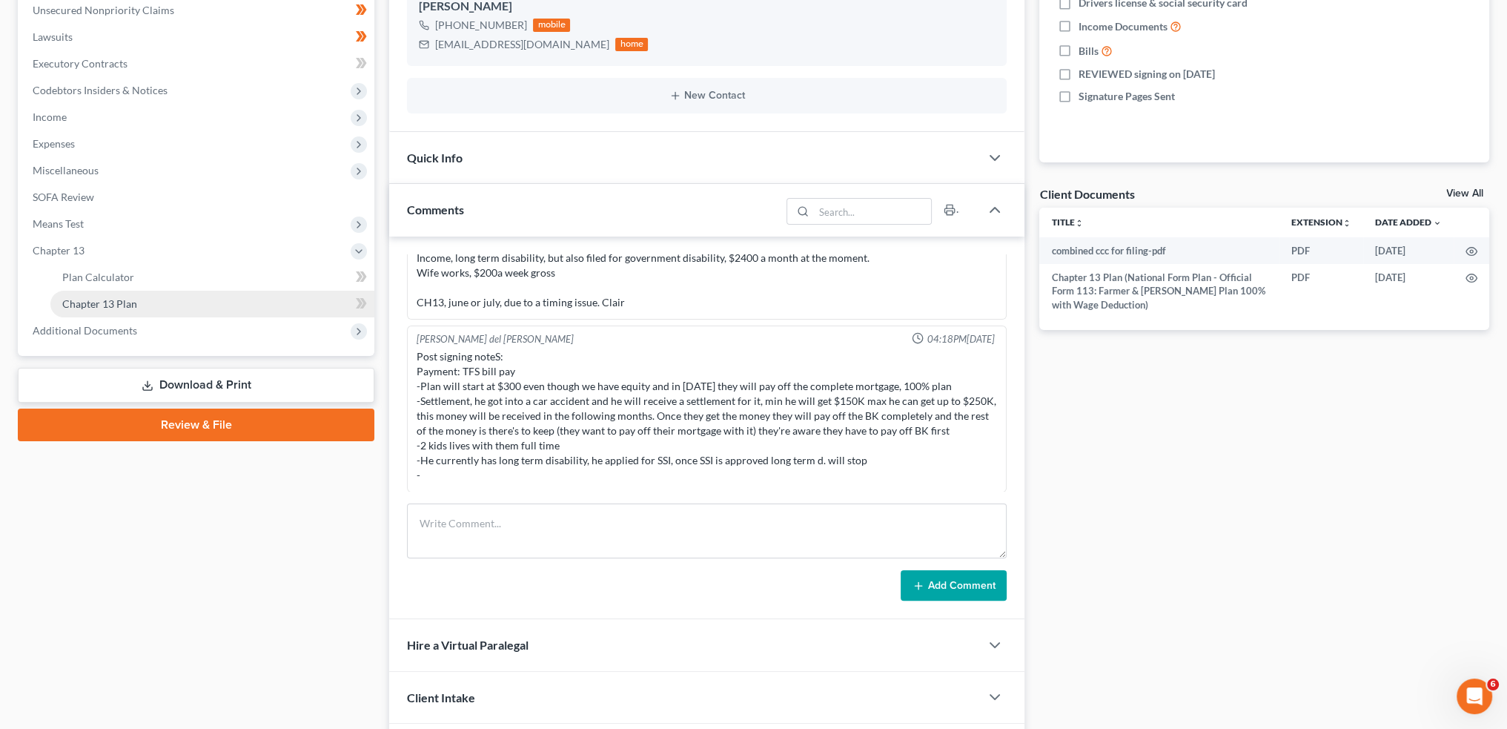
click at [240, 296] on link "Chapter 13 Plan" at bounding box center [212, 304] width 324 height 27
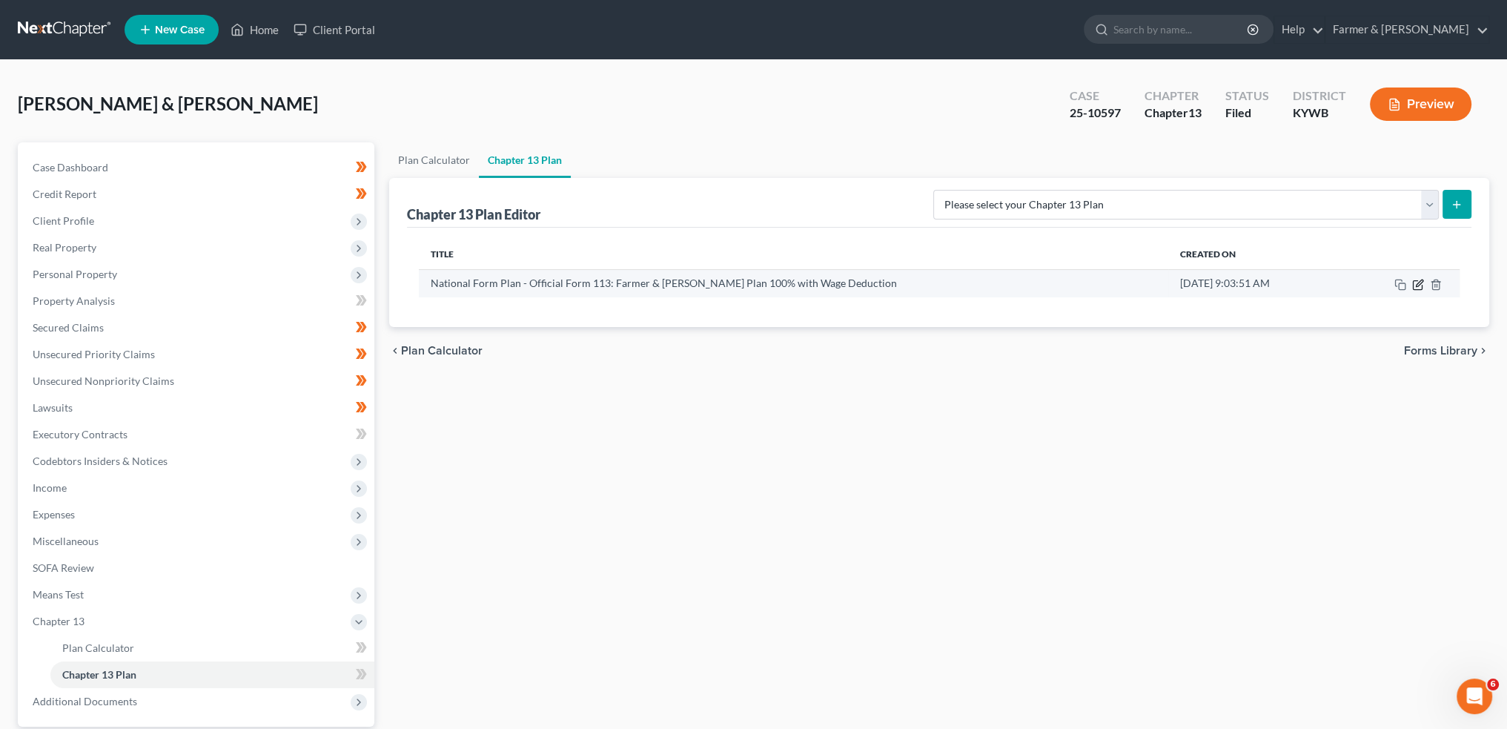
click at [1418, 285] on icon "button" at bounding box center [1418, 285] width 12 height 12
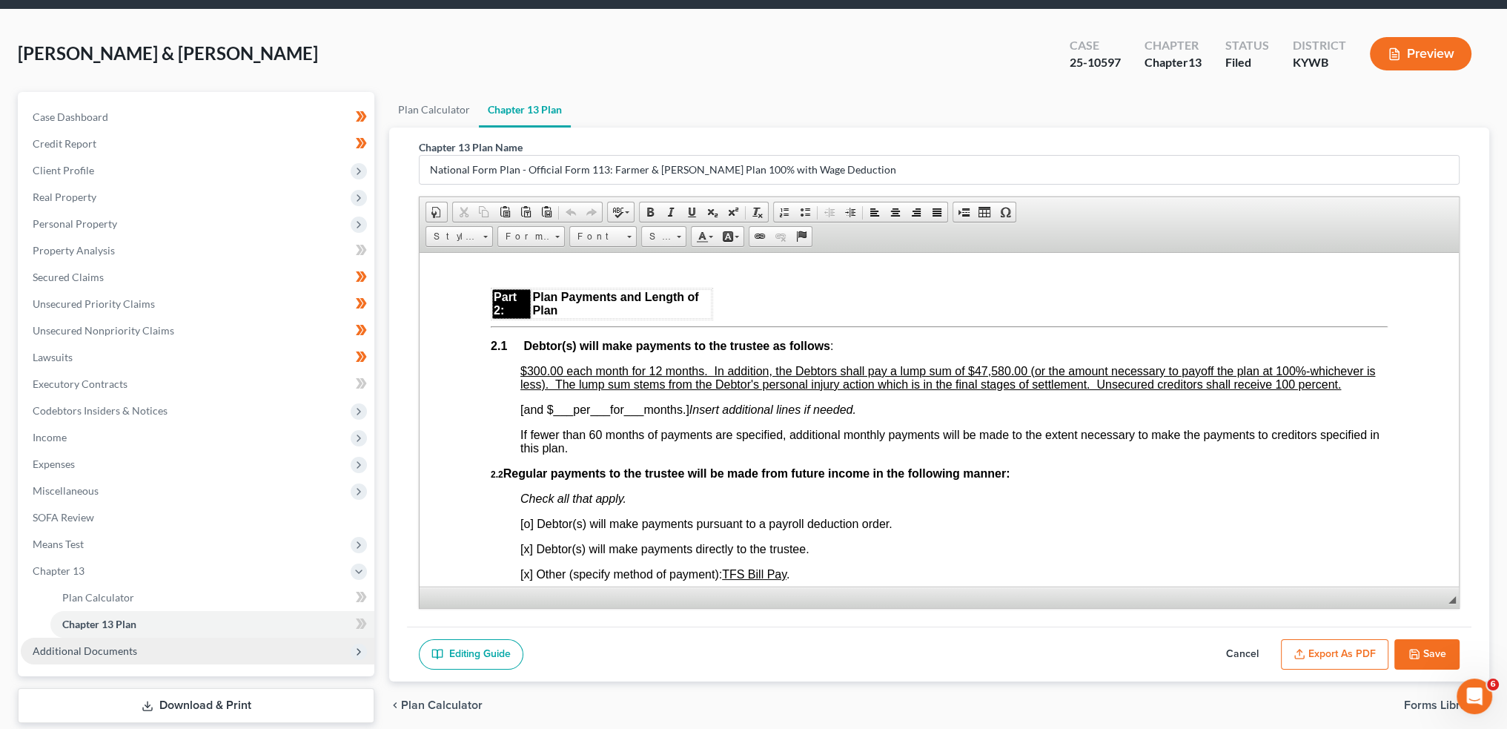
scroll to position [138, 0]
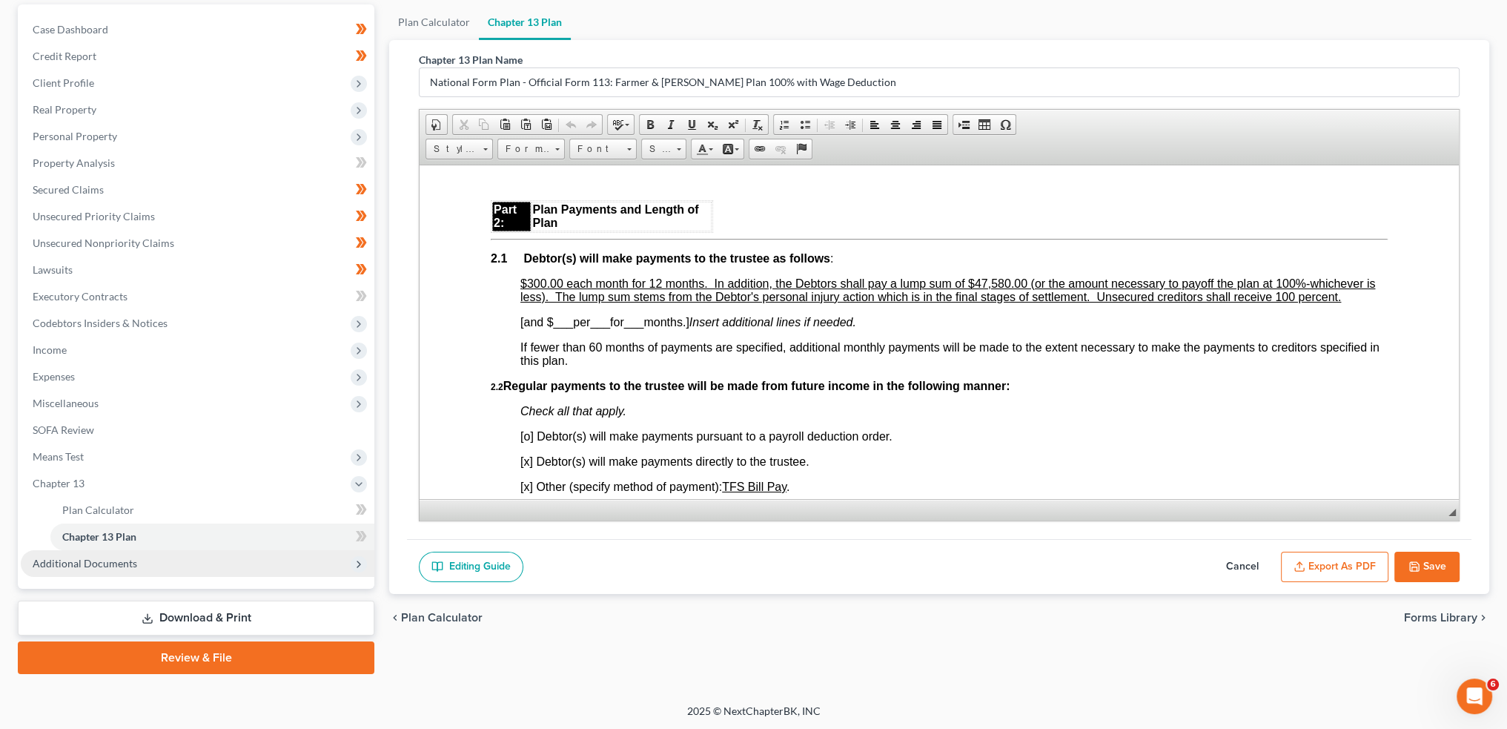
click at [139, 561] on span "Additional Documents" at bounding box center [198, 563] width 354 height 27
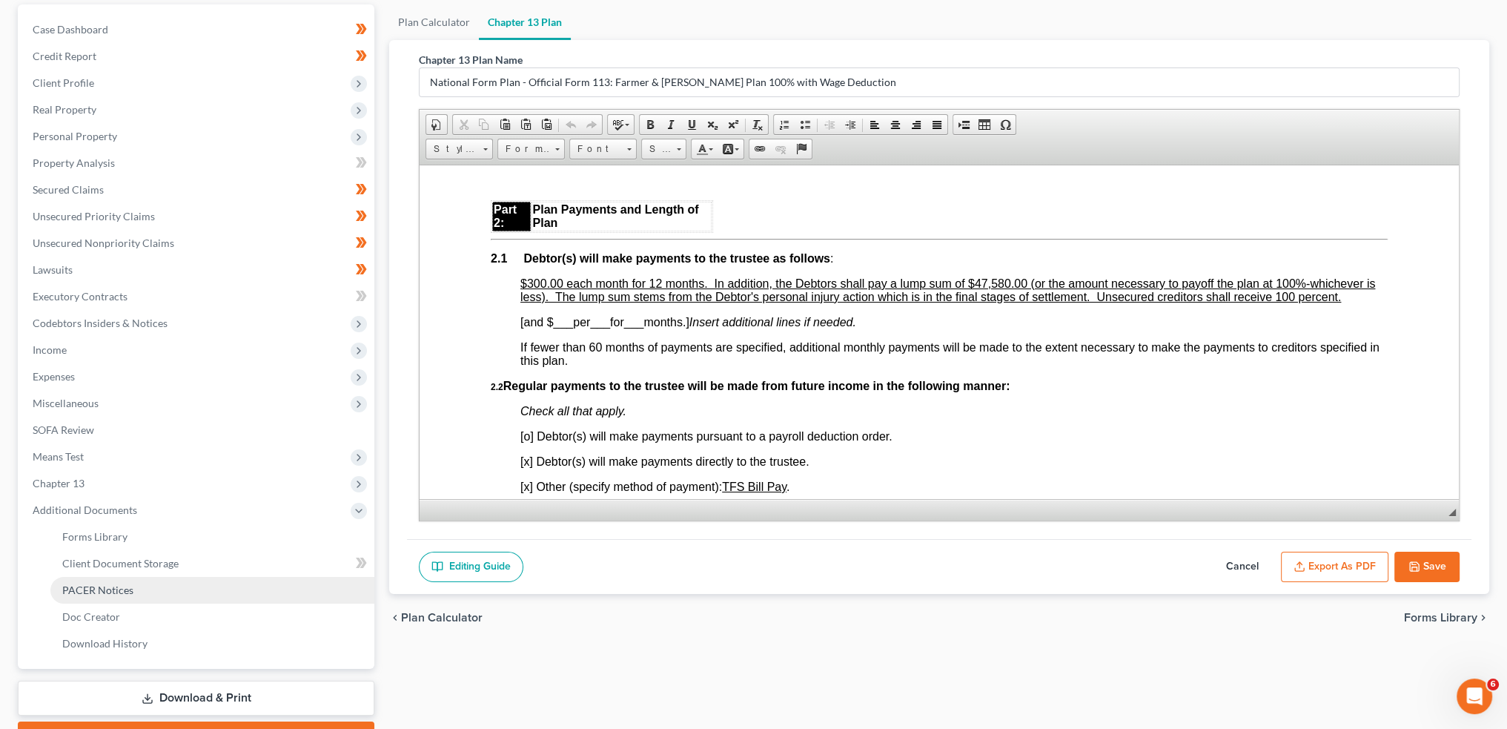
click at [122, 589] on span "PACER Notices" at bounding box center [97, 589] width 71 height 13
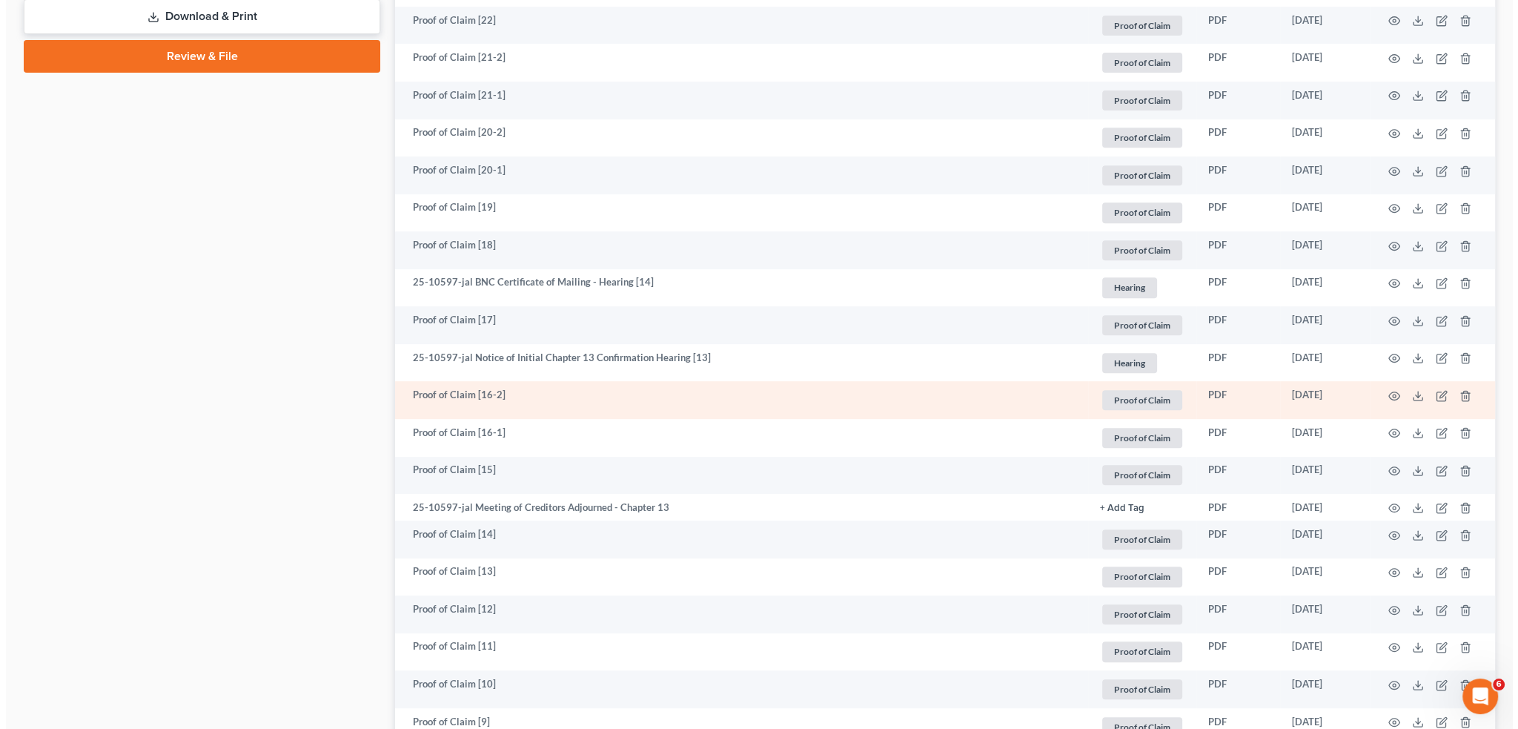
scroll to position [864, 0]
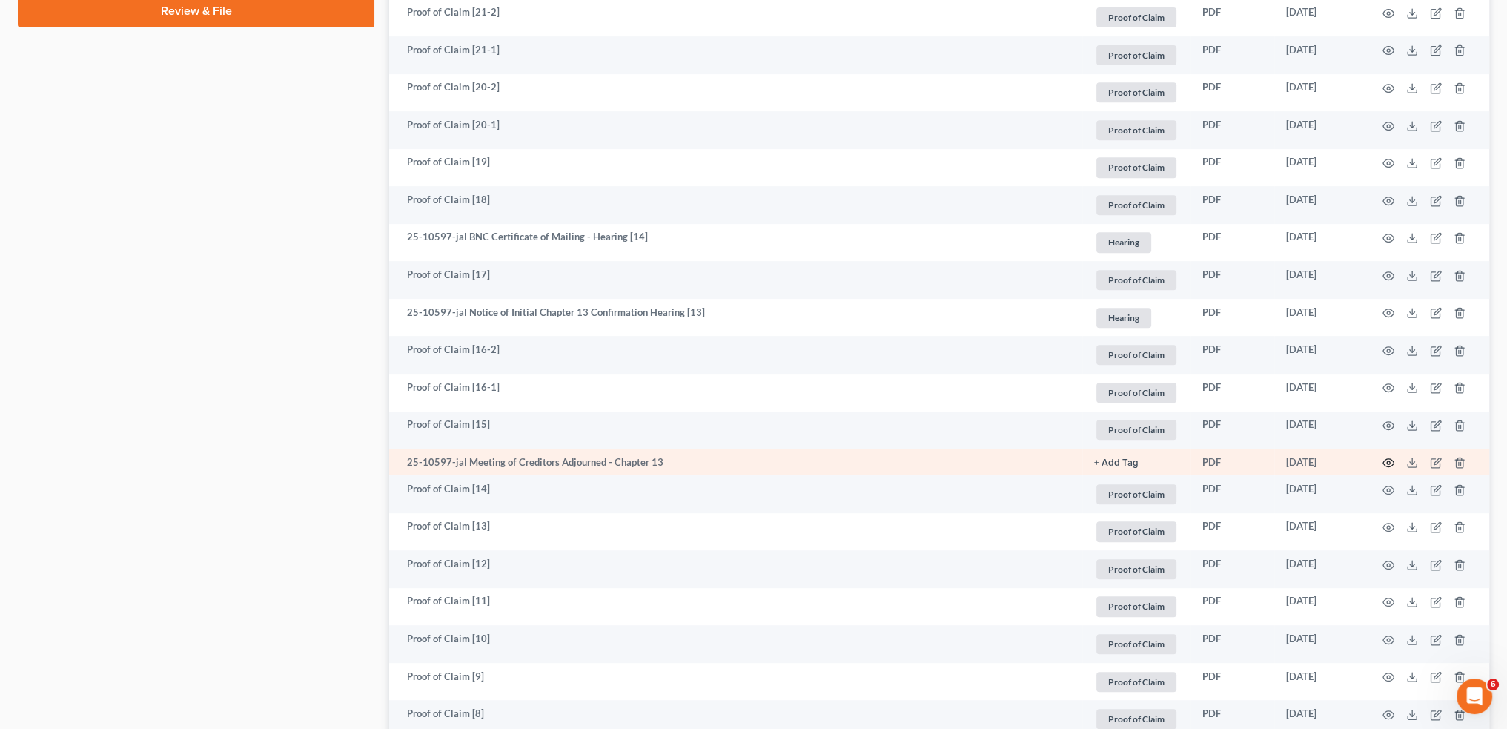
click at [1385, 459] on icon "button" at bounding box center [1388, 463] width 11 height 8
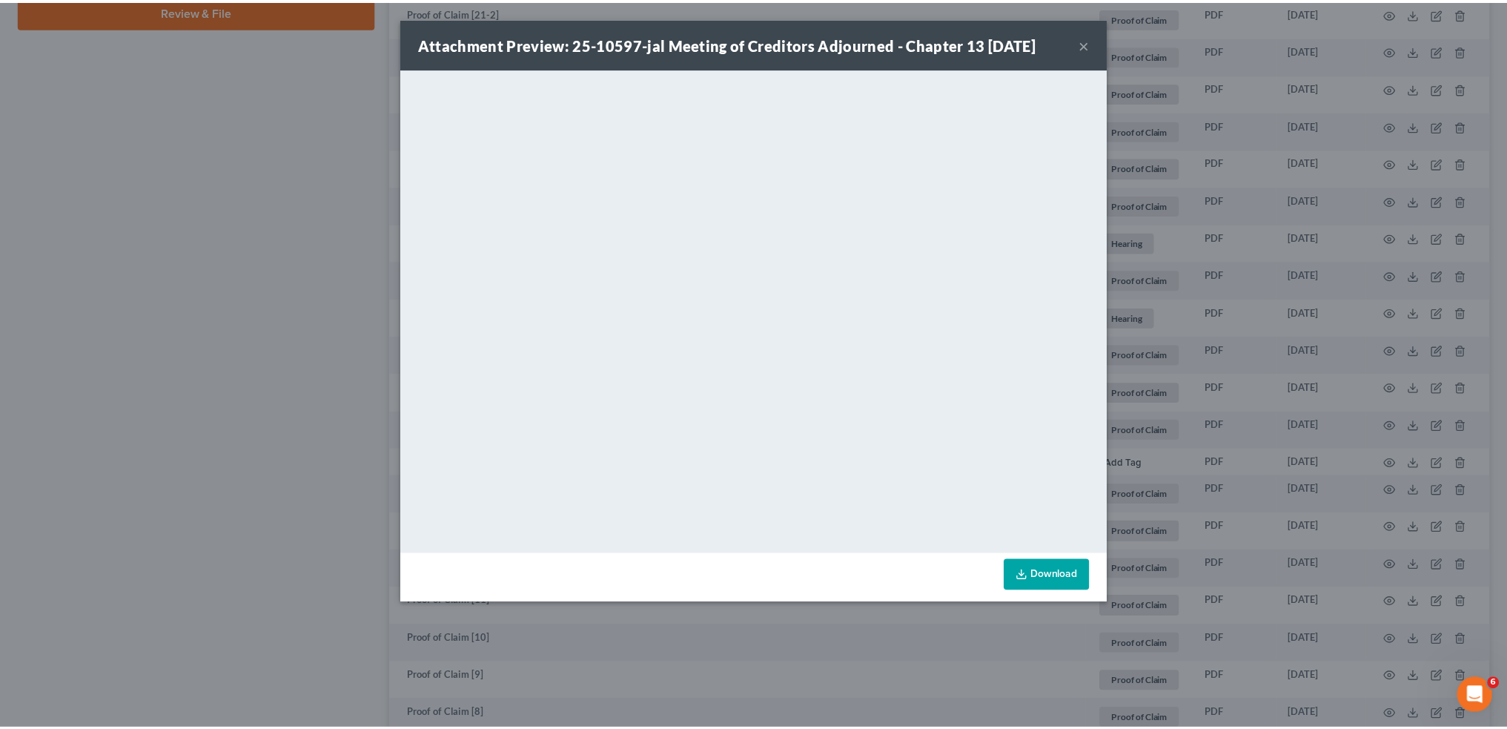
scroll to position [20715, 0]
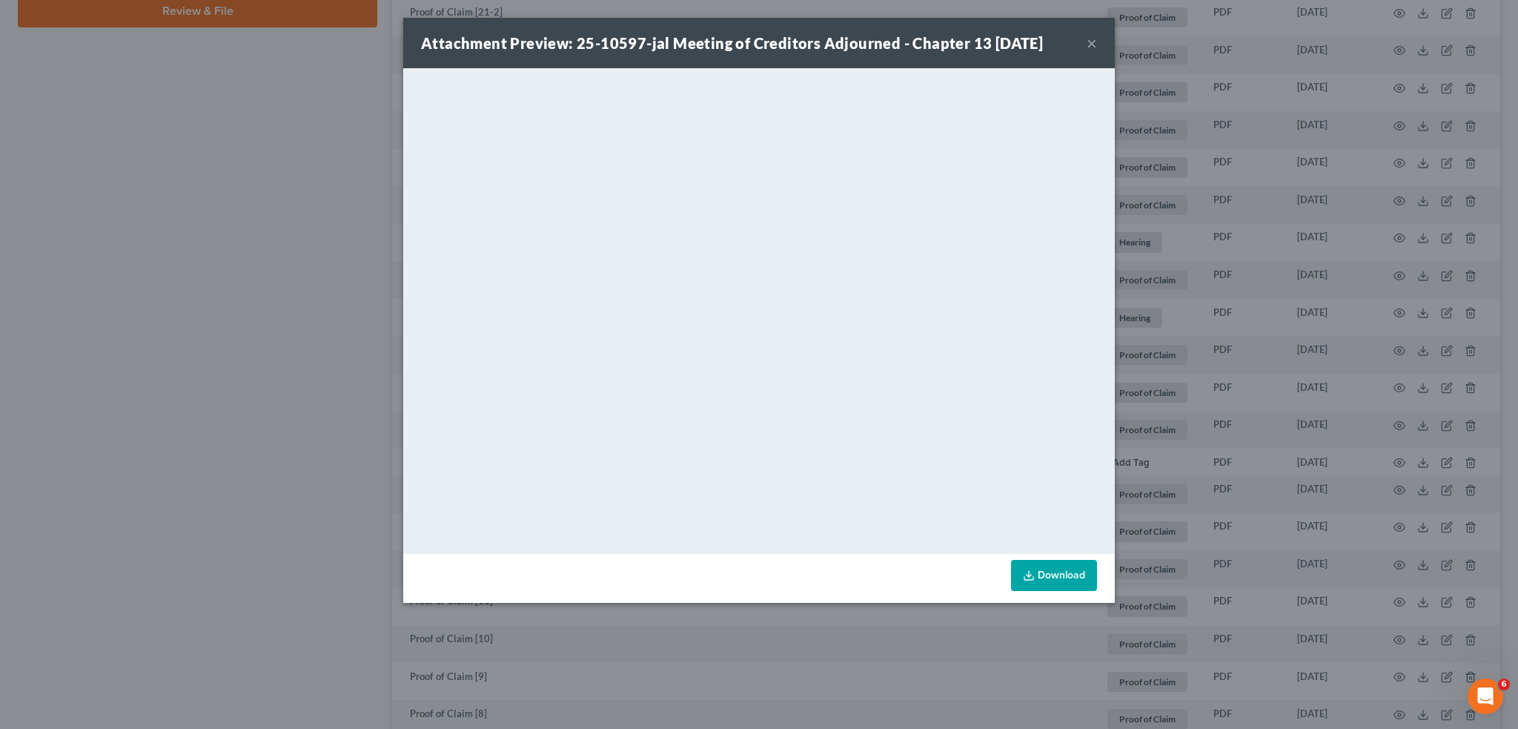
drag, startPoint x: 1093, startPoint y: 44, endPoint x: 1076, endPoint y: 87, distance: 46.7
click at [1093, 44] on button "×" at bounding box center [1092, 43] width 10 height 18
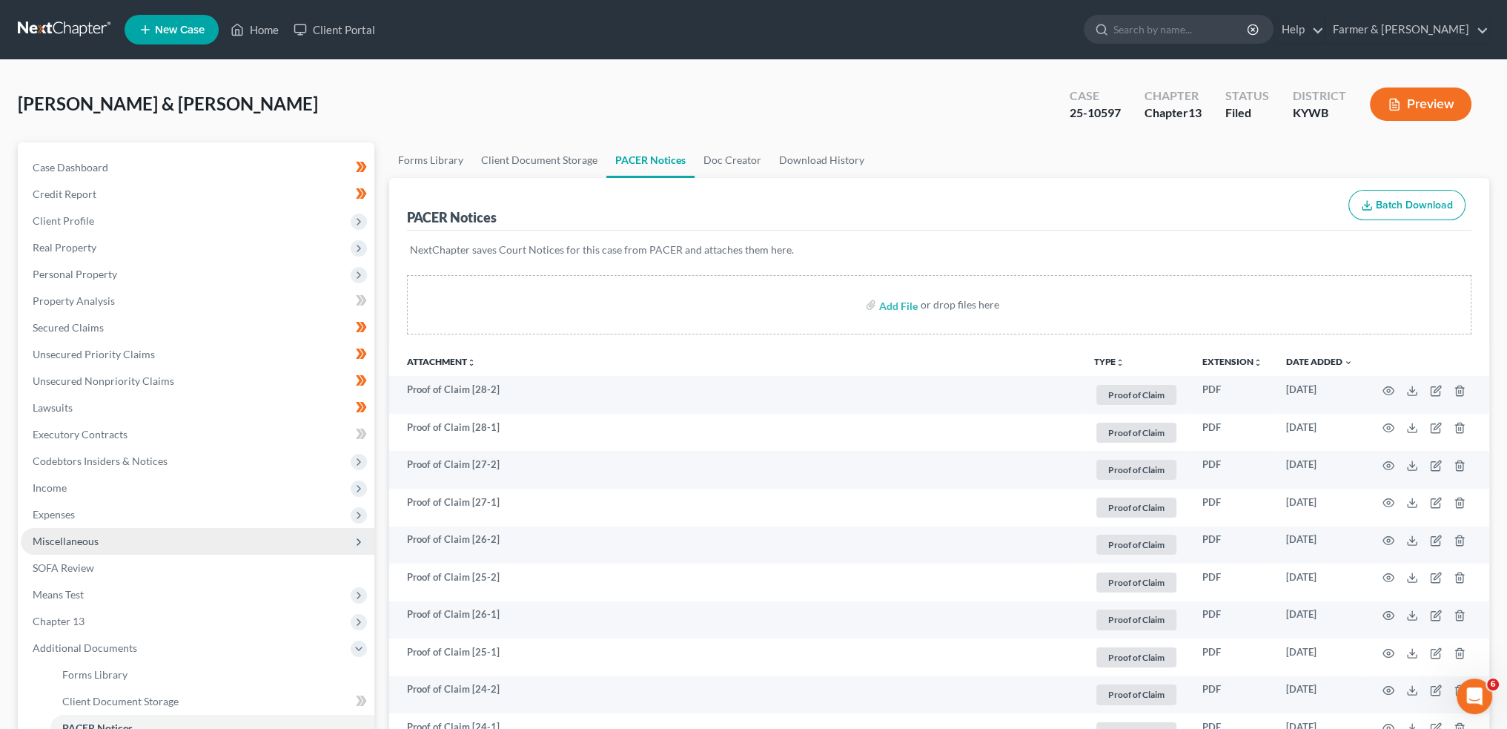
scroll to position [247, 0]
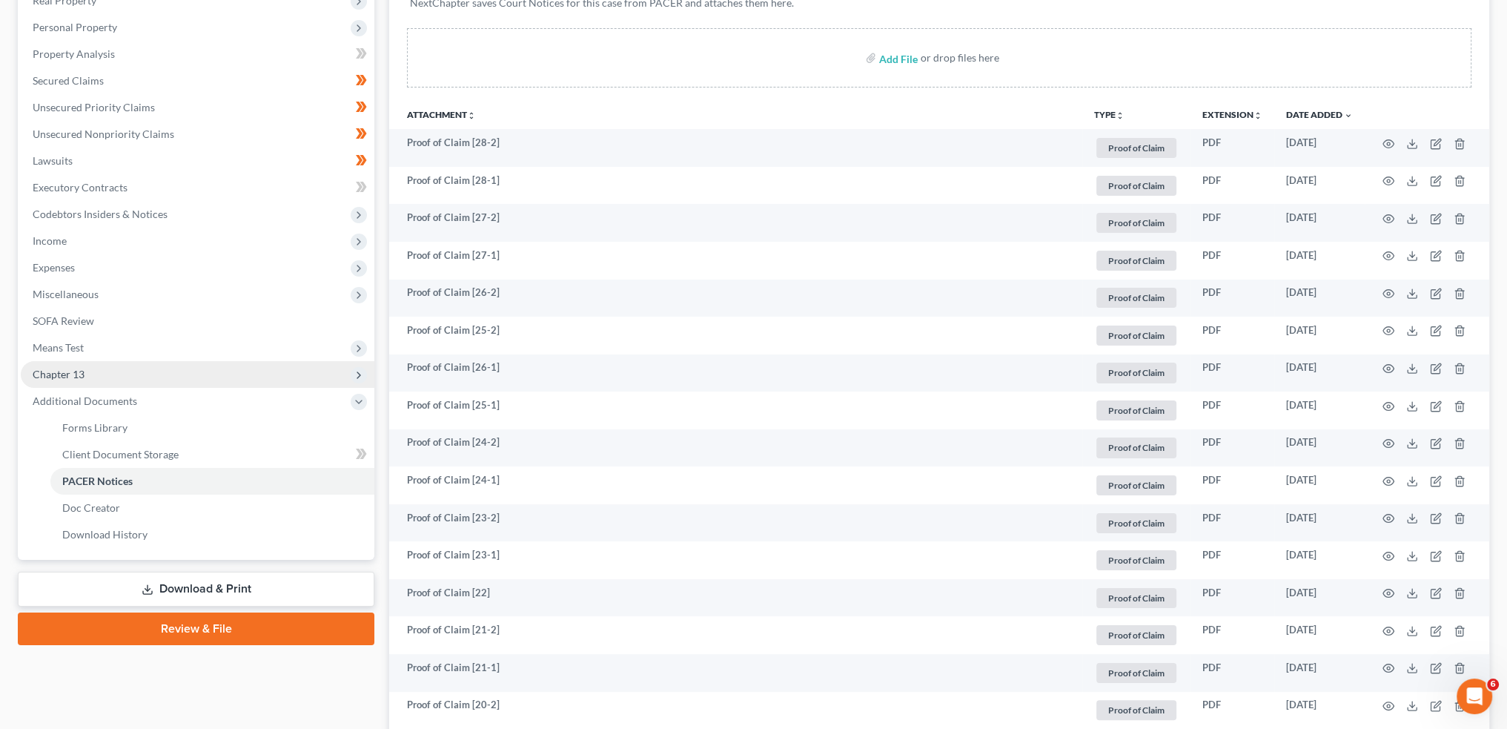
click at [99, 383] on span "Chapter 13" at bounding box center [198, 374] width 354 height 27
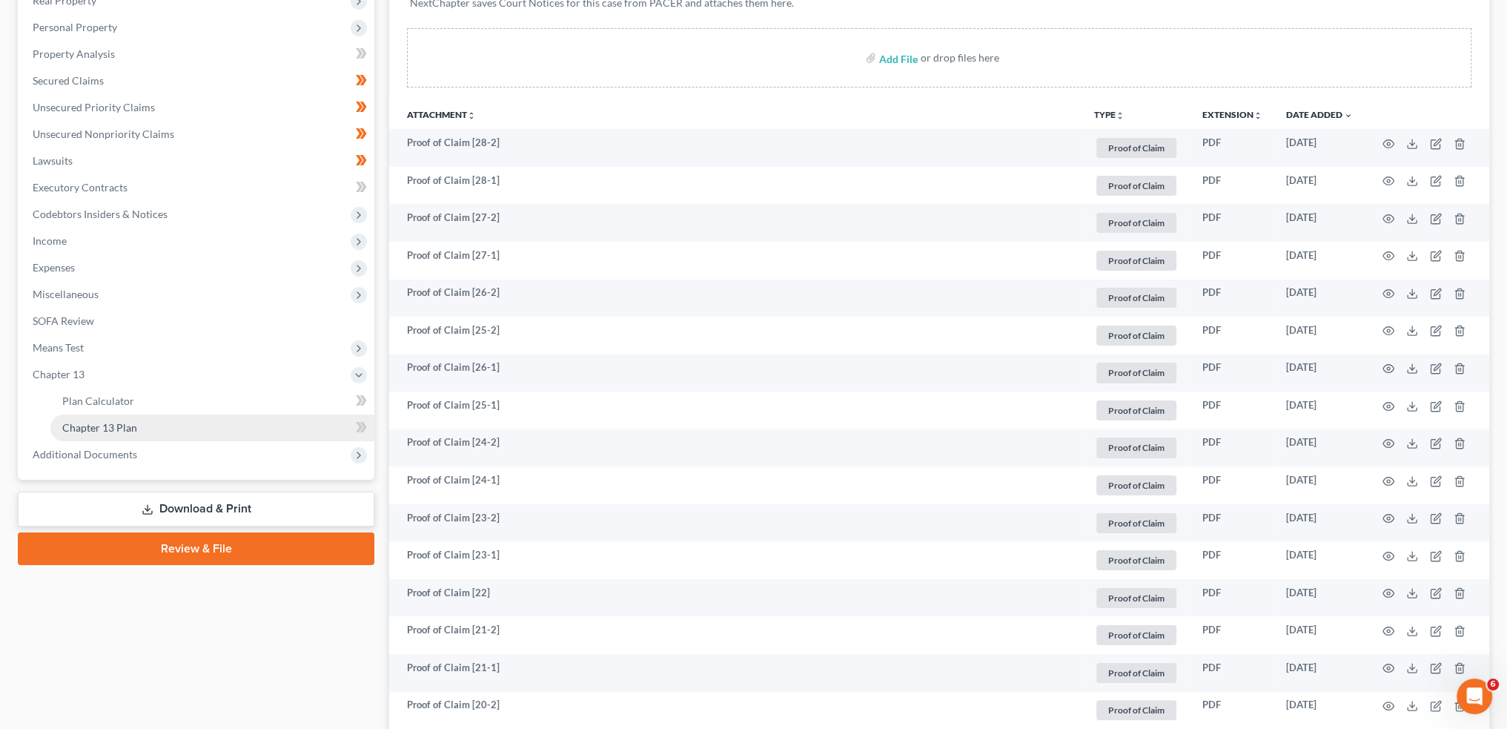
click at [97, 420] on link "Chapter 13 Plan" at bounding box center [212, 427] width 324 height 27
